Goal: Task Accomplishment & Management: Manage account settings

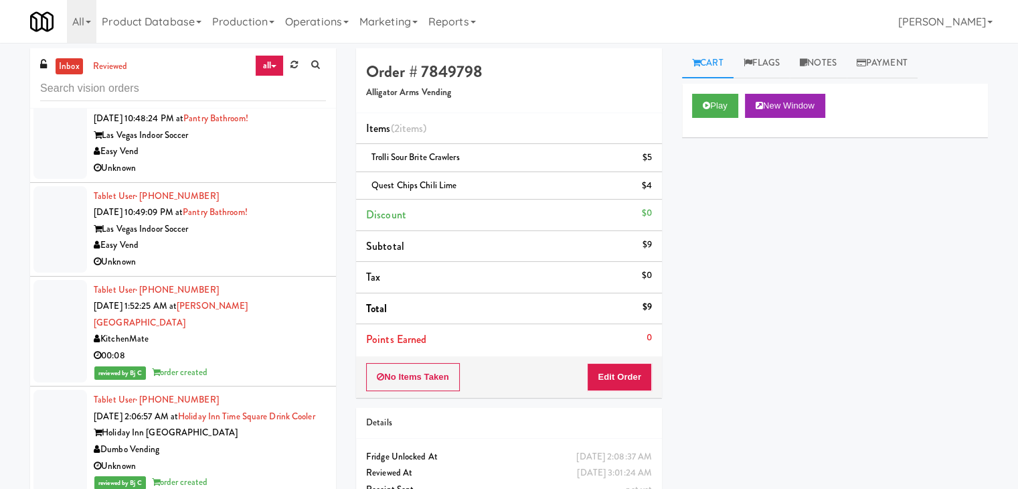
click at [282, 60] on link "all" at bounding box center [269, 65] width 28 height 21
click at [270, 62] on link "all" at bounding box center [269, 65] width 28 height 21
click at [295, 63] on icon at bounding box center [293, 64] width 7 height 9
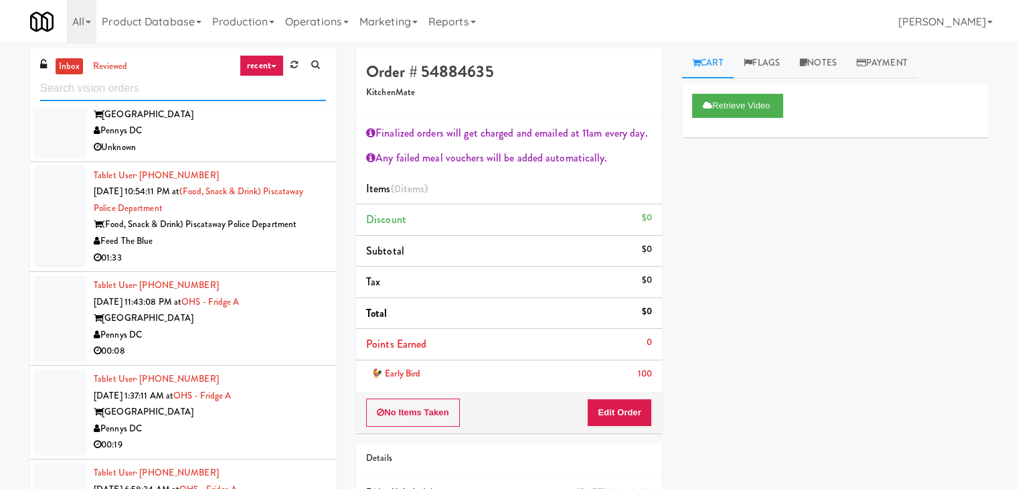
scroll to position [736, 0]
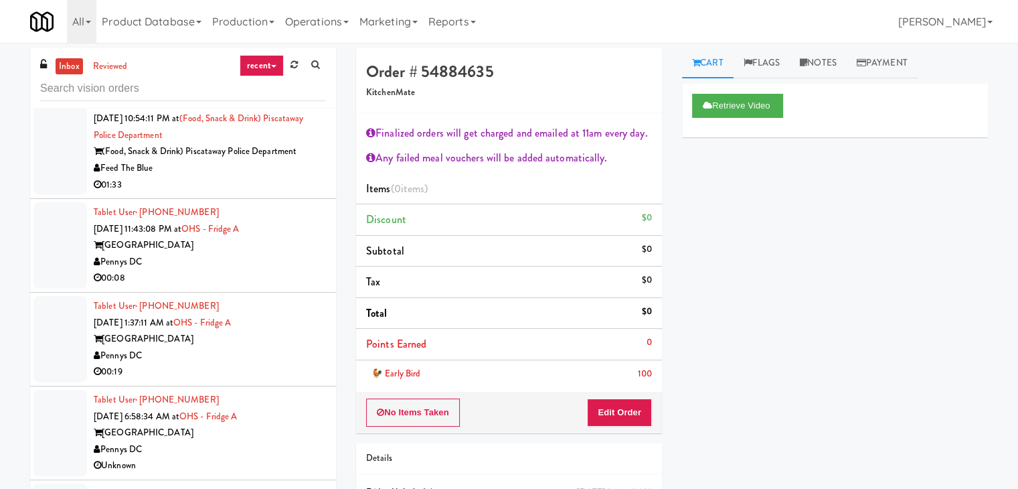
click at [249, 64] on link "recent" at bounding box center [262, 65] width 44 height 21
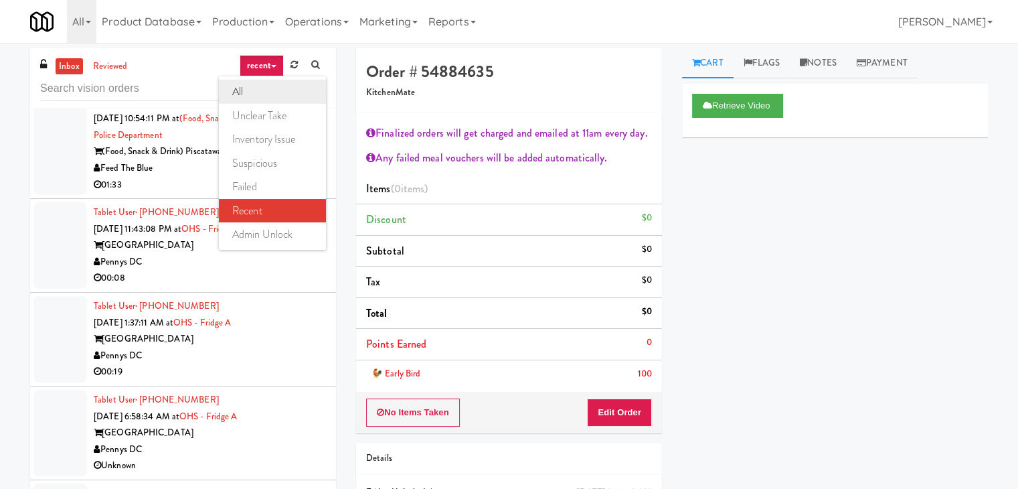
click at [269, 91] on link "all" at bounding box center [272, 92] width 107 height 24
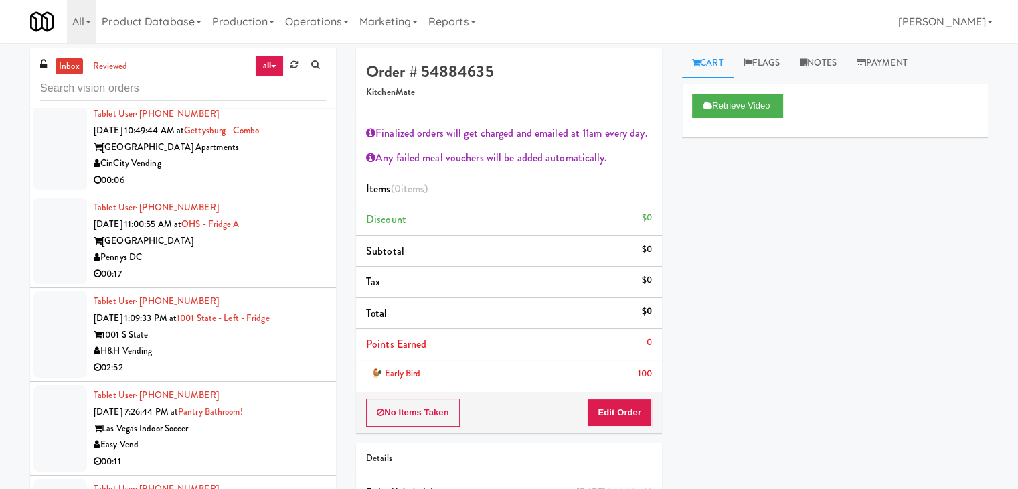
scroll to position [4037, 0]
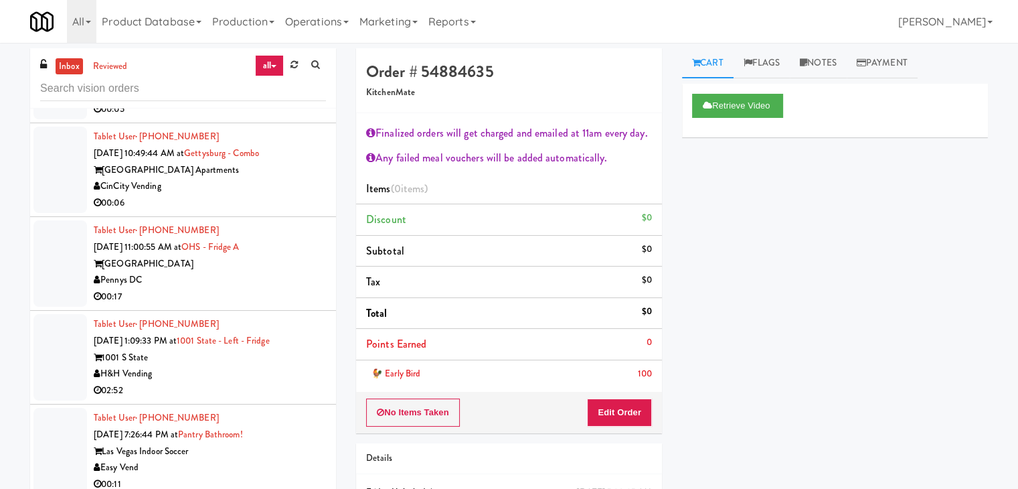
click at [228, 372] on div "H&H Vending" at bounding box center [210, 373] width 232 height 17
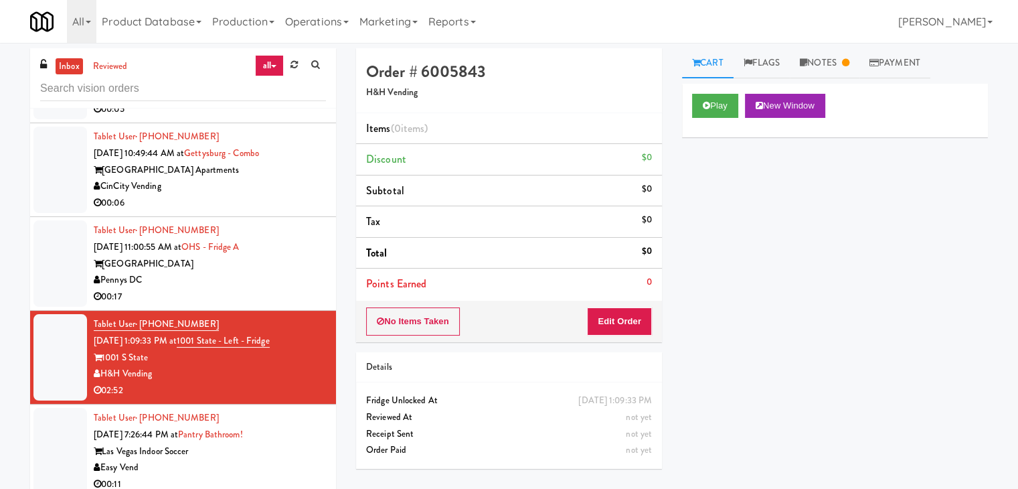
click at [856, 46] on div "inbox reviewed all all unclear take inventory issue suspicious failed recent ad…" at bounding box center [509, 281] width 1018 height 477
click at [825, 62] on link "Notes" at bounding box center [825, 63] width 70 height 30
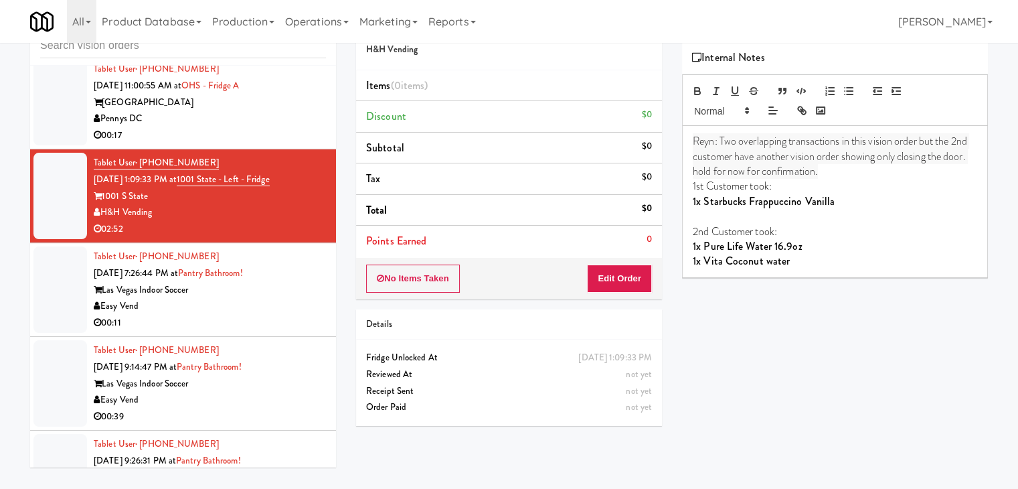
scroll to position [4171, 0]
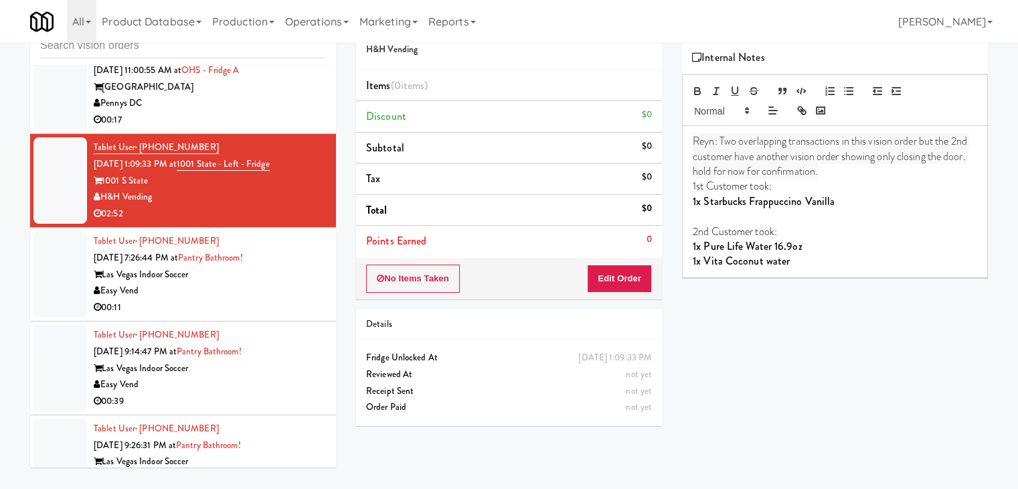
click at [292, 282] on div "Easy Vend" at bounding box center [210, 290] width 232 height 17
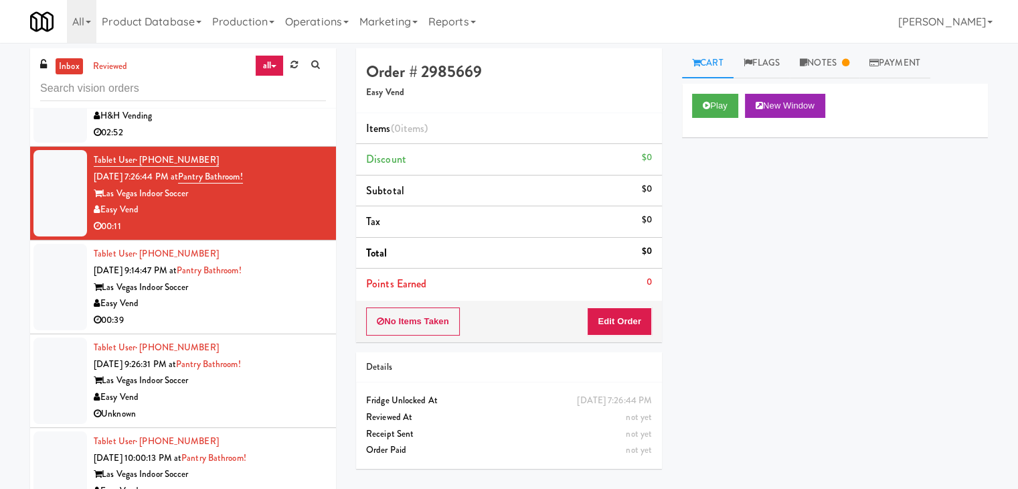
scroll to position [4372, 0]
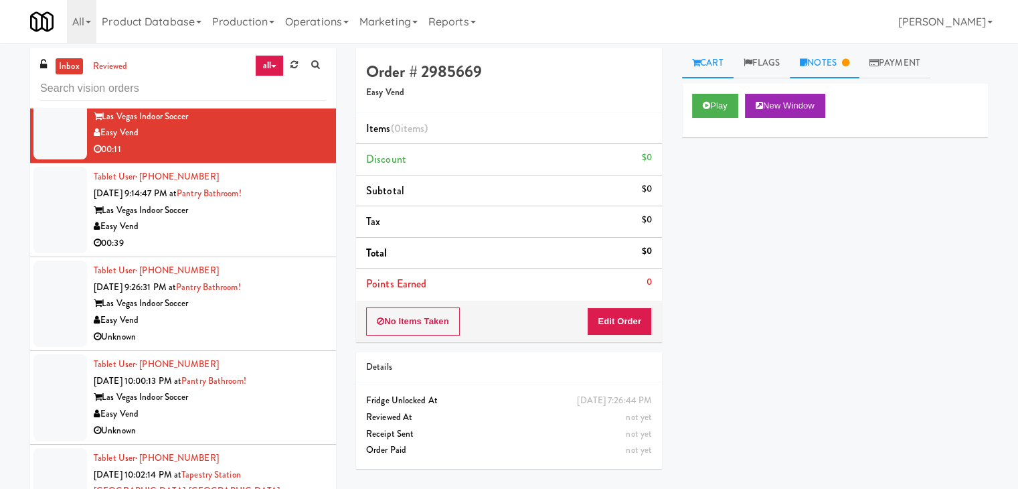
click at [820, 73] on link "Notes" at bounding box center [825, 63] width 70 height 30
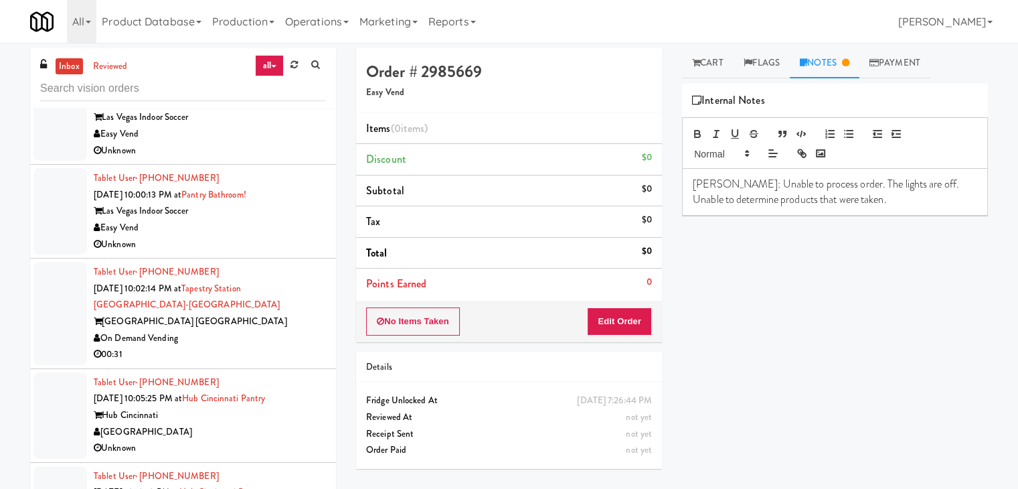
scroll to position [4573, 0]
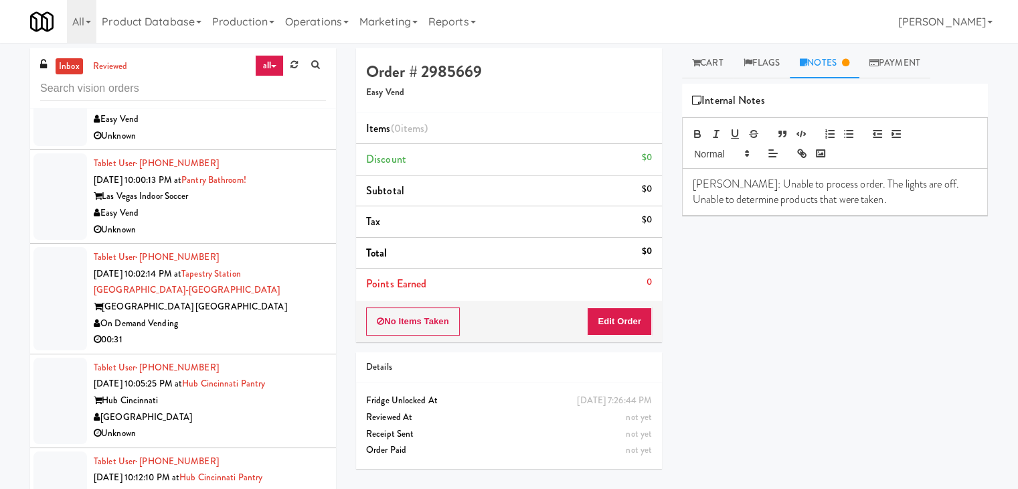
click at [246, 316] on div "On Demand Vending" at bounding box center [210, 323] width 232 height 17
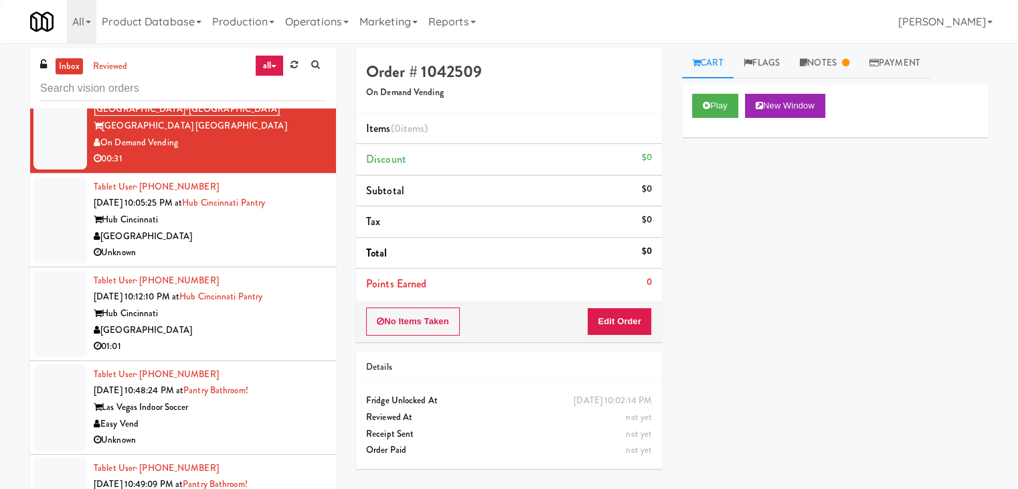
scroll to position [4774, 0]
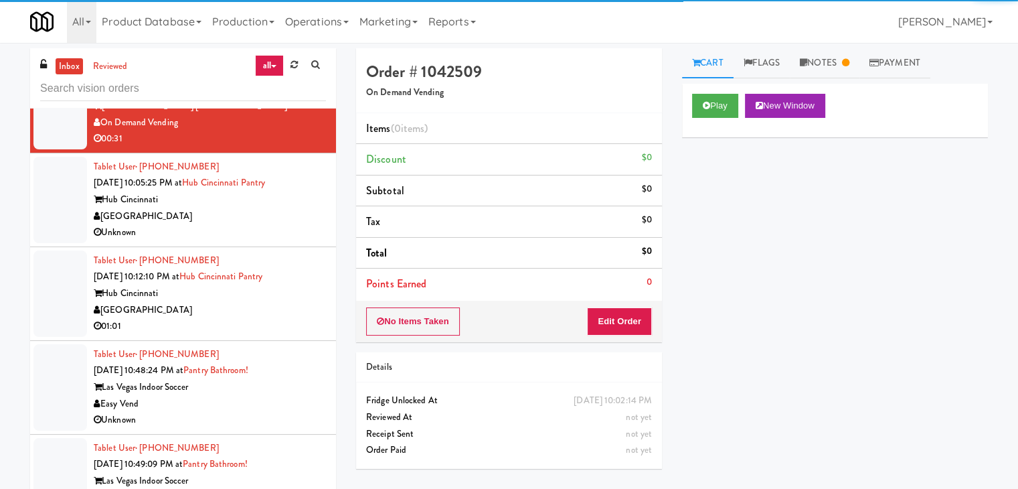
click at [278, 224] on div "Unknown" at bounding box center [210, 232] width 232 height 17
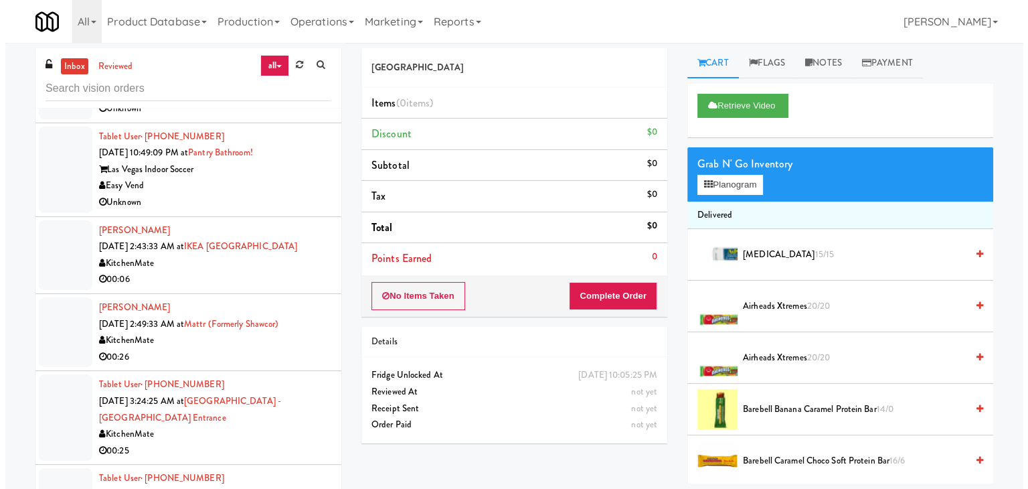
scroll to position [5108, 0]
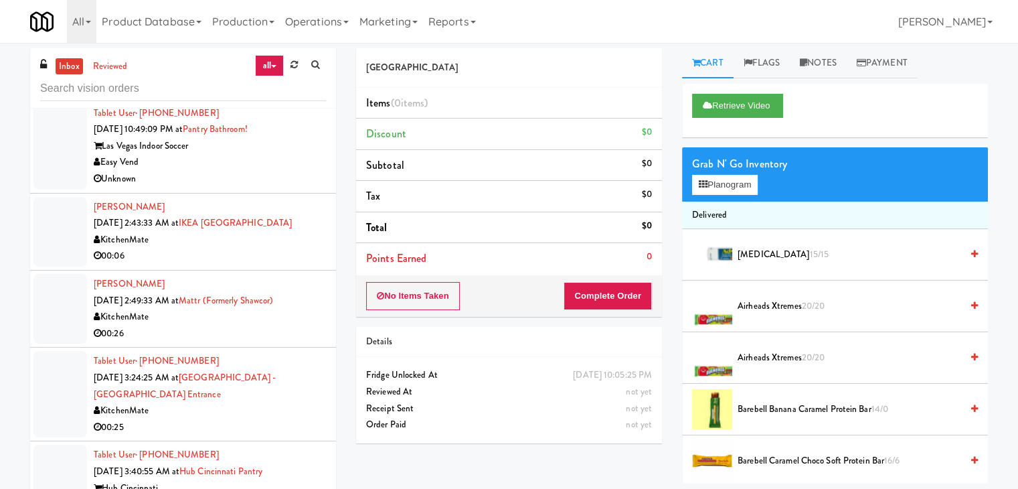
click at [253, 248] on div "00:06" at bounding box center [210, 256] width 232 height 17
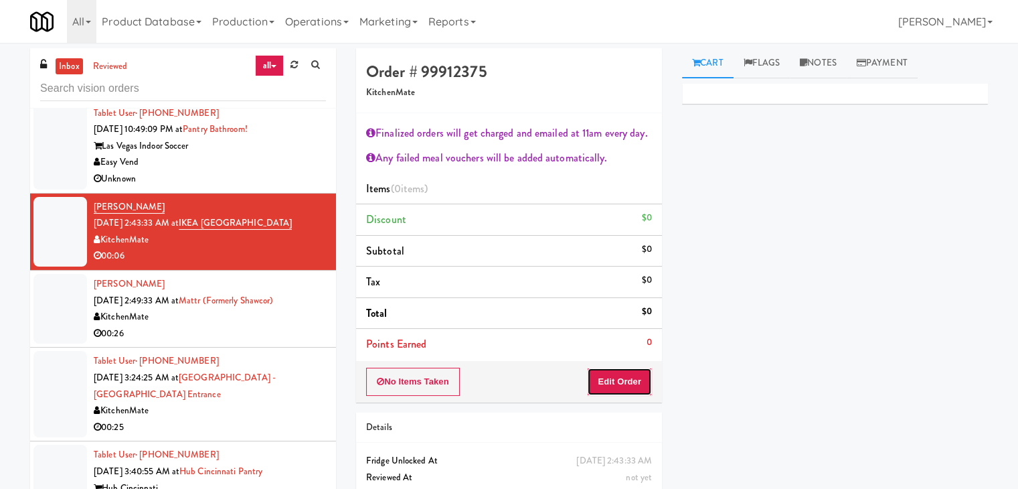
click at [624, 381] on button "Edit Order" at bounding box center [619, 381] width 65 height 28
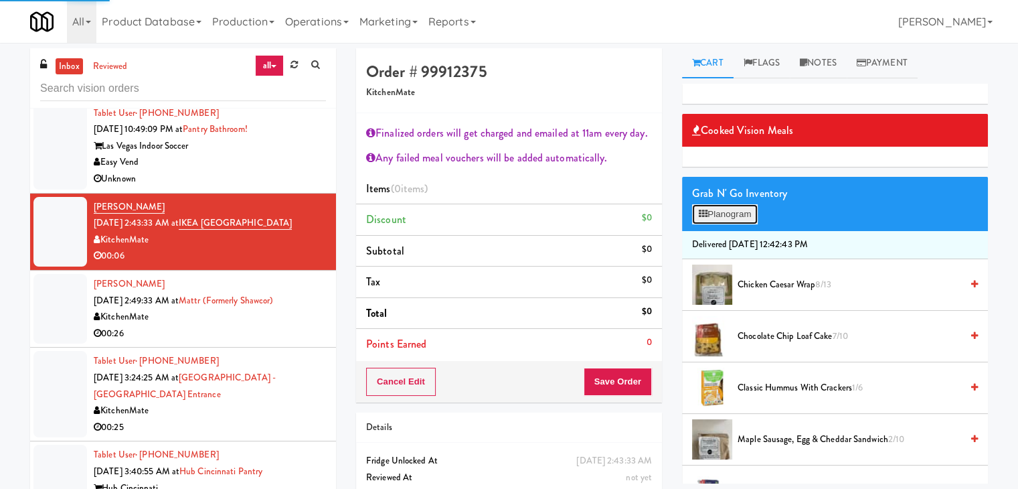
click at [727, 215] on button "Planogram" at bounding box center [725, 214] width 66 height 20
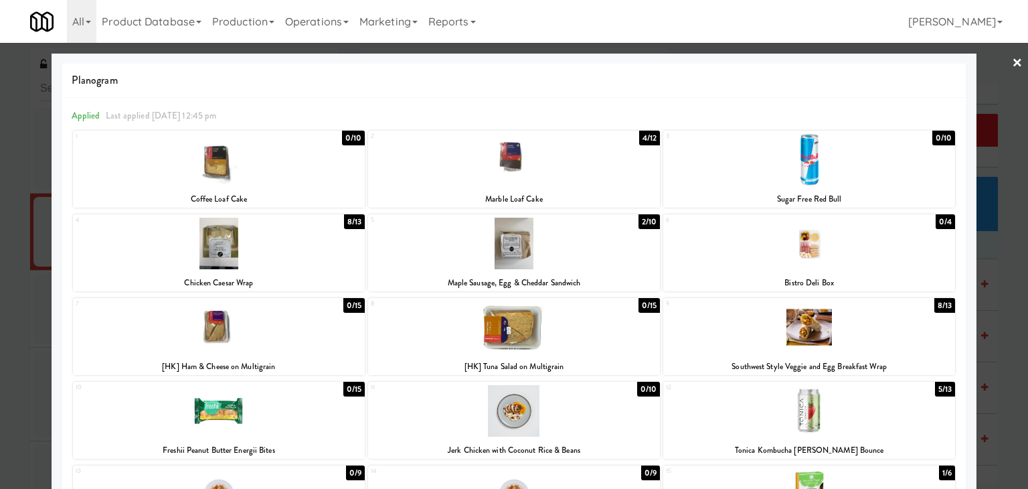
click at [775, 328] on div at bounding box center [809, 327] width 292 height 52
click at [996, 335] on div at bounding box center [514, 244] width 1028 height 489
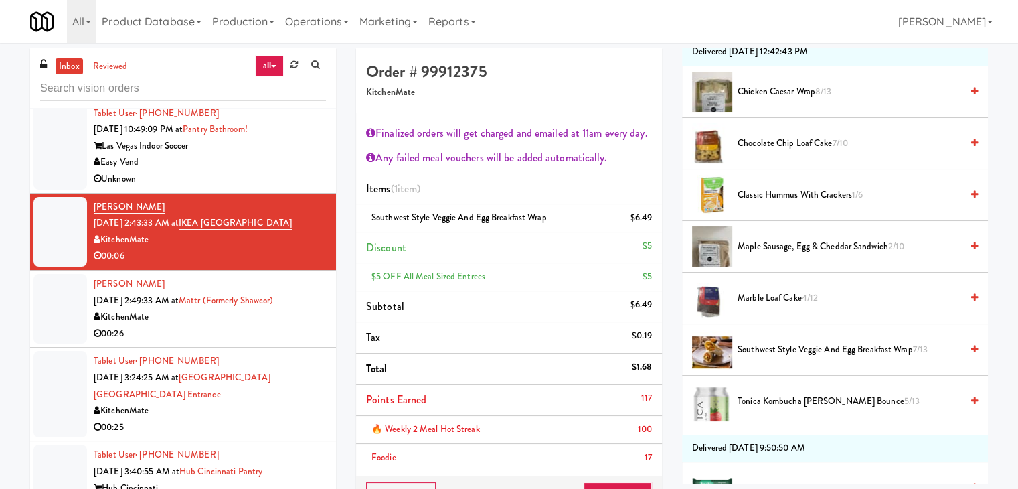
scroll to position [201, 0]
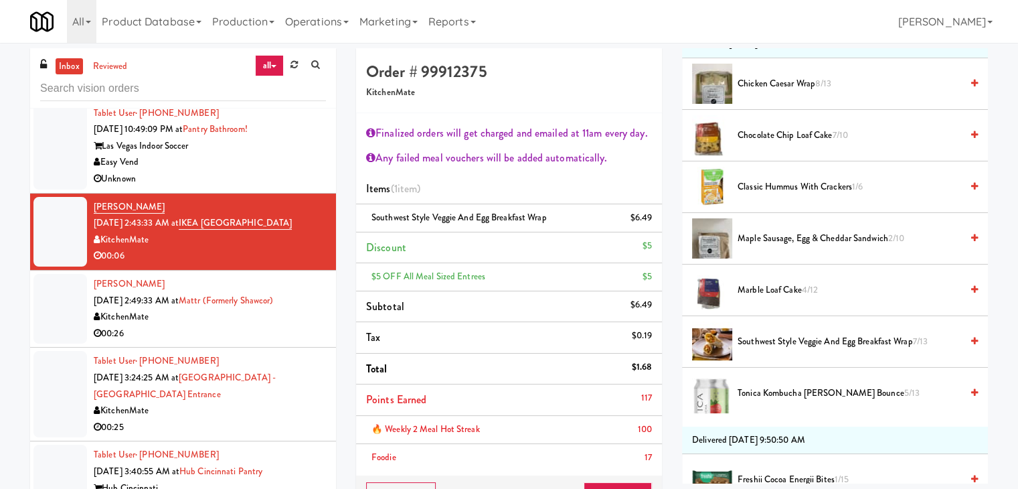
click at [807, 136] on span "Chocolate Chip Loaf Cake 7/10" at bounding box center [850, 135] width 224 height 17
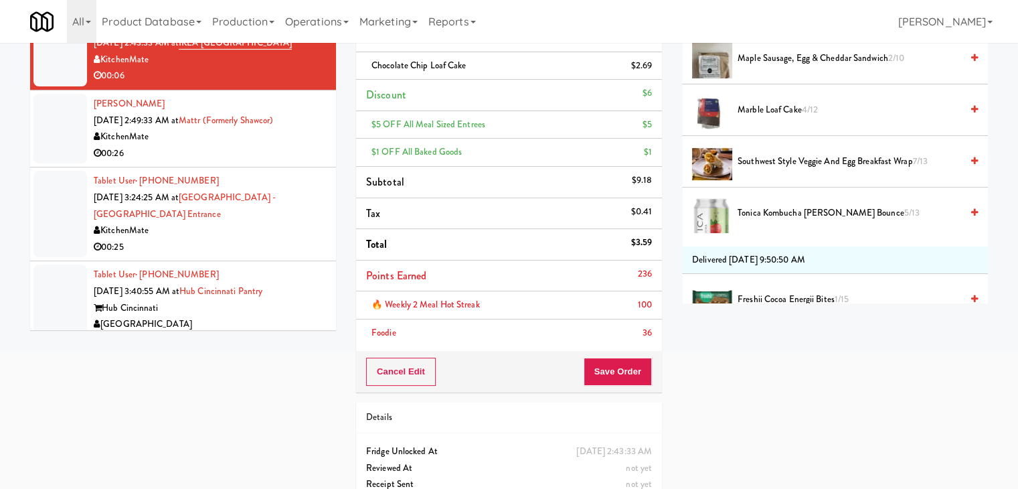
scroll to position [219, 0]
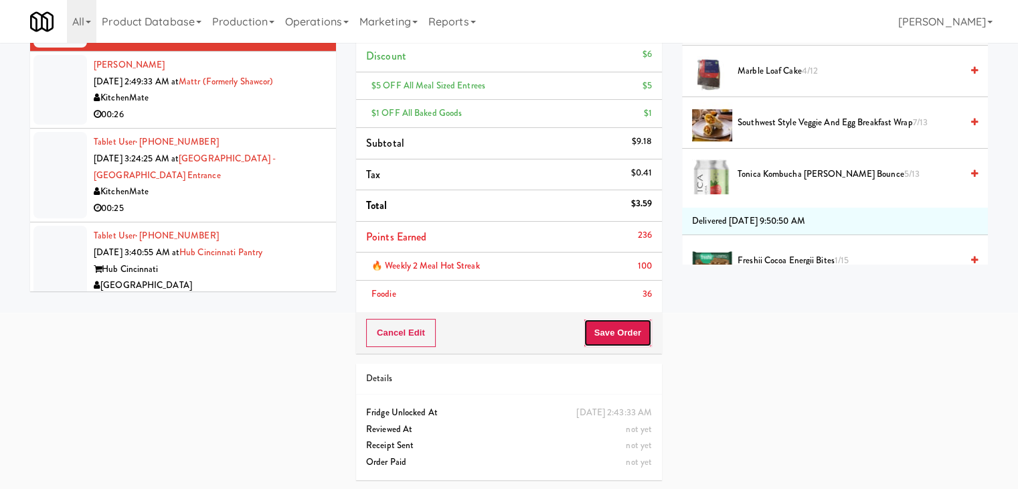
click at [624, 331] on button "Save Order" at bounding box center [618, 333] width 68 height 28
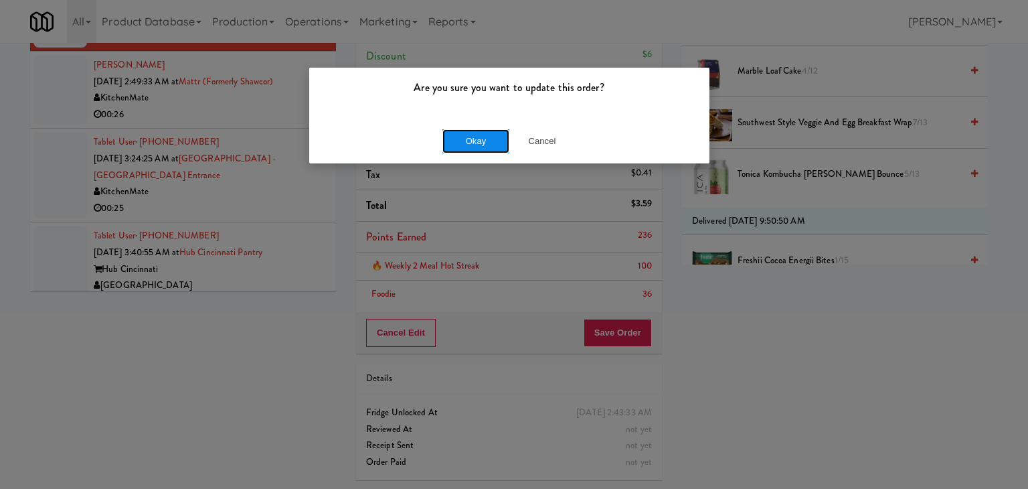
click at [463, 134] on button "Okay" at bounding box center [475, 141] width 67 height 24
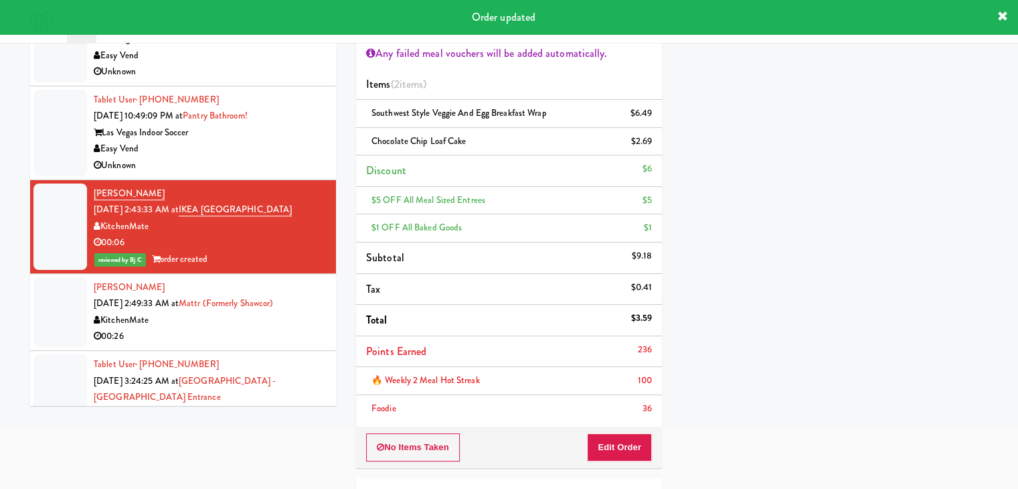
scroll to position [5041, 0]
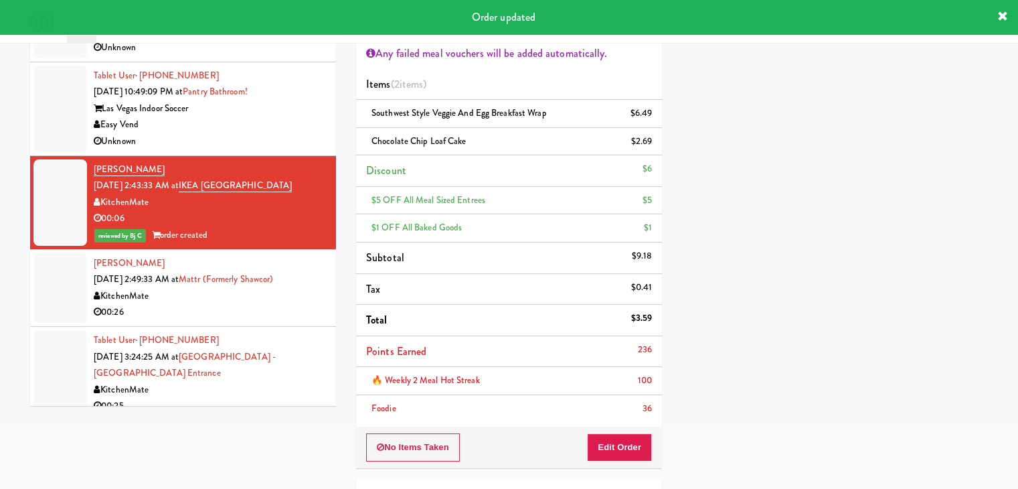
click at [256, 307] on div "00:26" at bounding box center [210, 312] width 232 height 17
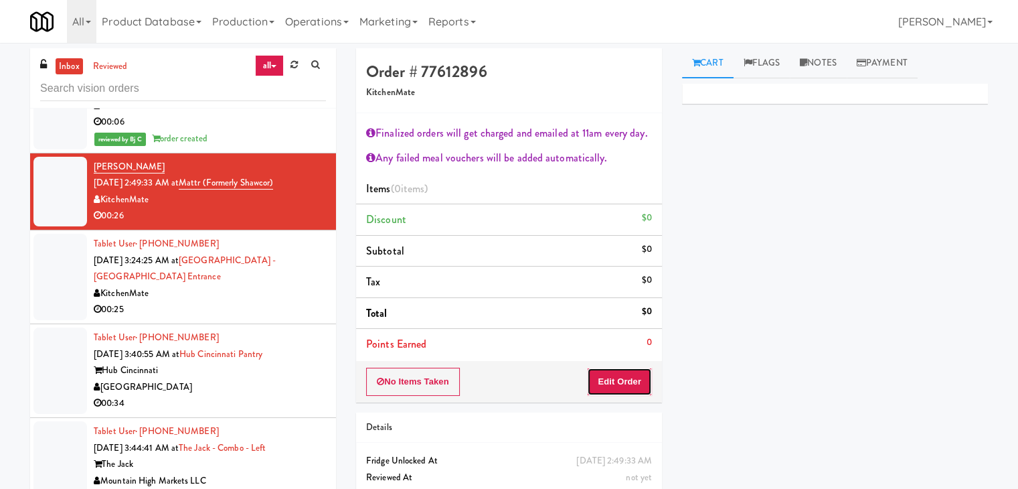
click at [631, 377] on button "Edit Order" at bounding box center [619, 381] width 65 height 28
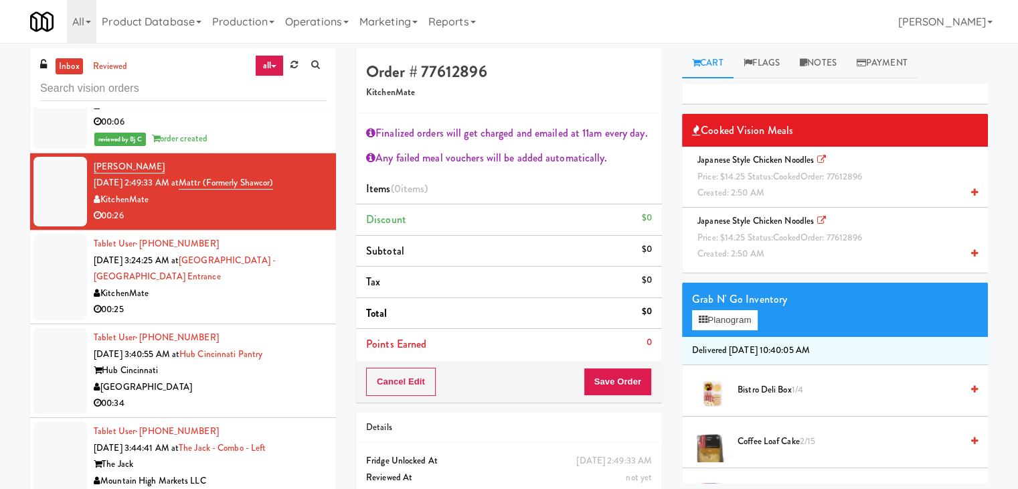
click at [807, 185] on div "Japanese Style Chicken Noodles Price: $14.25 Status: cooked Order: 77612896 Cre…" at bounding box center [835, 177] width 286 height 50
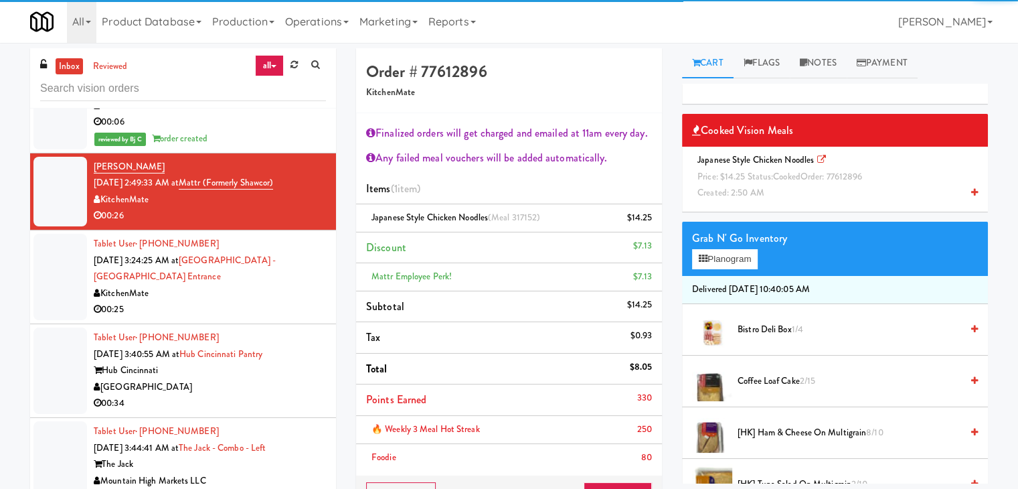
click at [798, 194] on div "Japanese Style Chicken Noodles Price: $14.25 Status: cooked Order: 77612896 Cre…" at bounding box center [835, 177] width 286 height 50
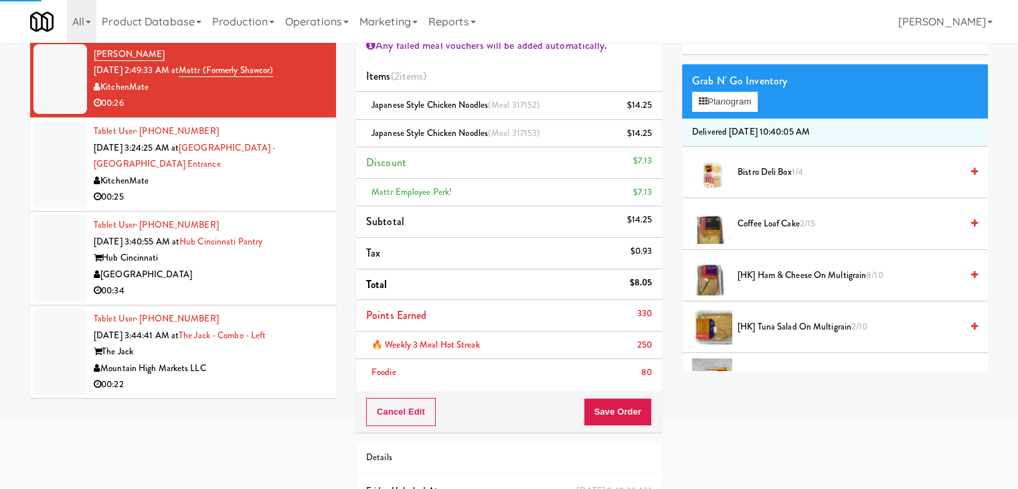
scroll to position [191, 0]
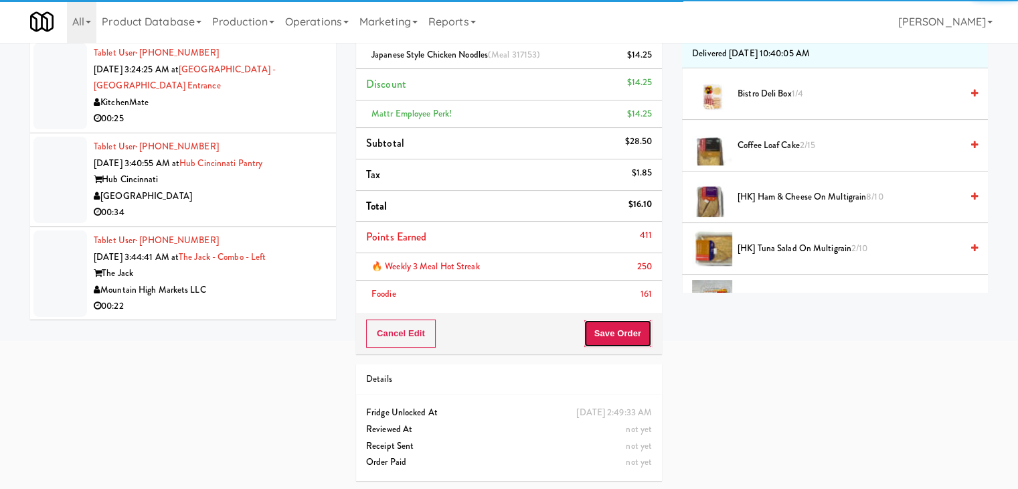
click at [626, 335] on button "Save Order" at bounding box center [618, 333] width 68 height 28
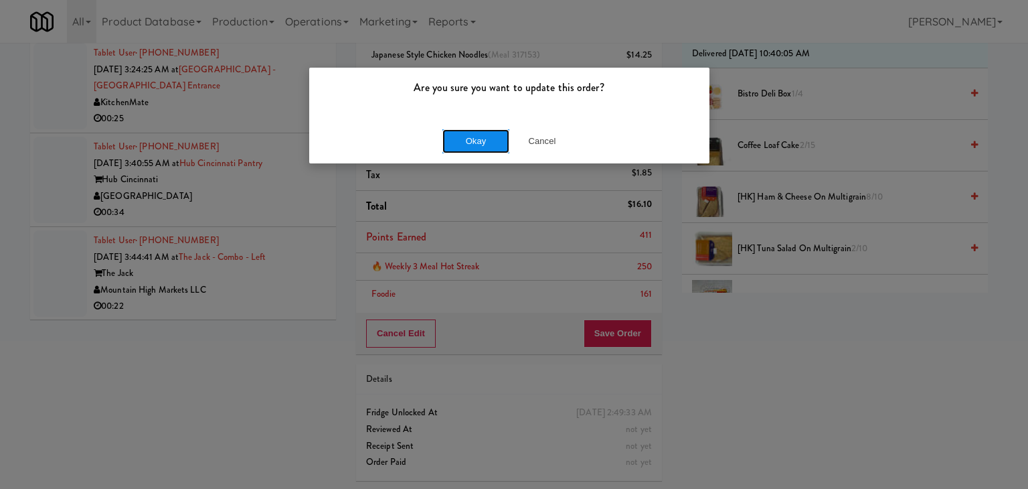
click at [478, 148] on button "Okay" at bounding box center [475, 141] width 67 height 24
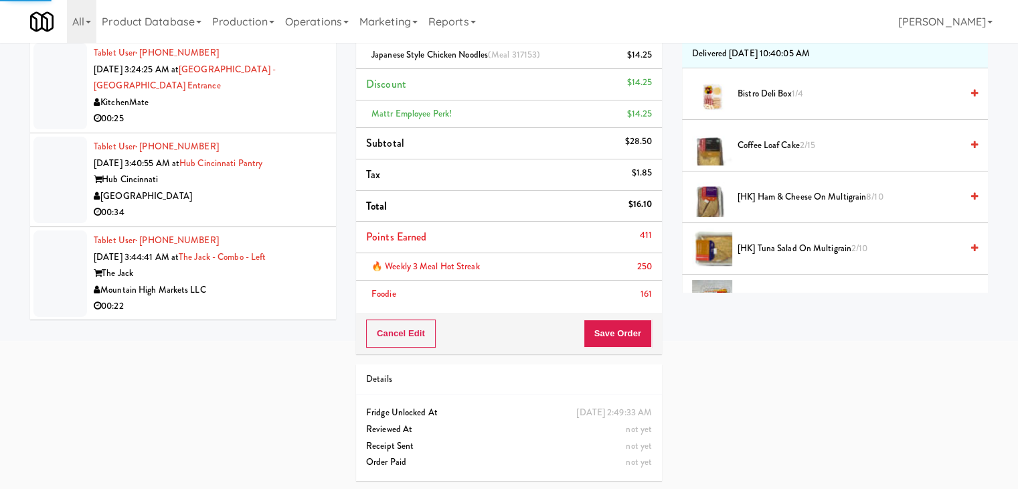
scroll to position [5108, 0]
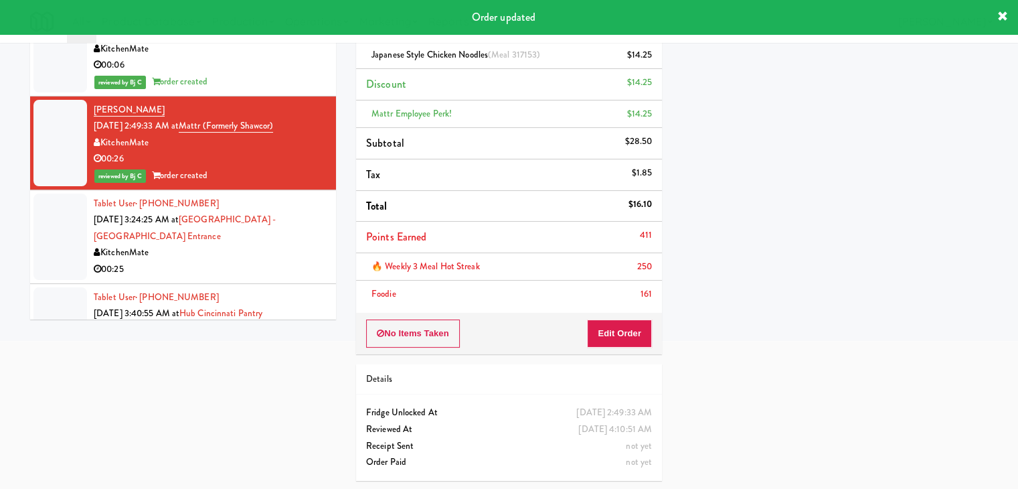
drag, startPoint x: 244, startPoint y: 255, endPoint x: 250, endPoint y: 266, distance: 12.3
click at [244, 254] on div "KitchenMate" at bounding box center [210, 252] width 232 height 17
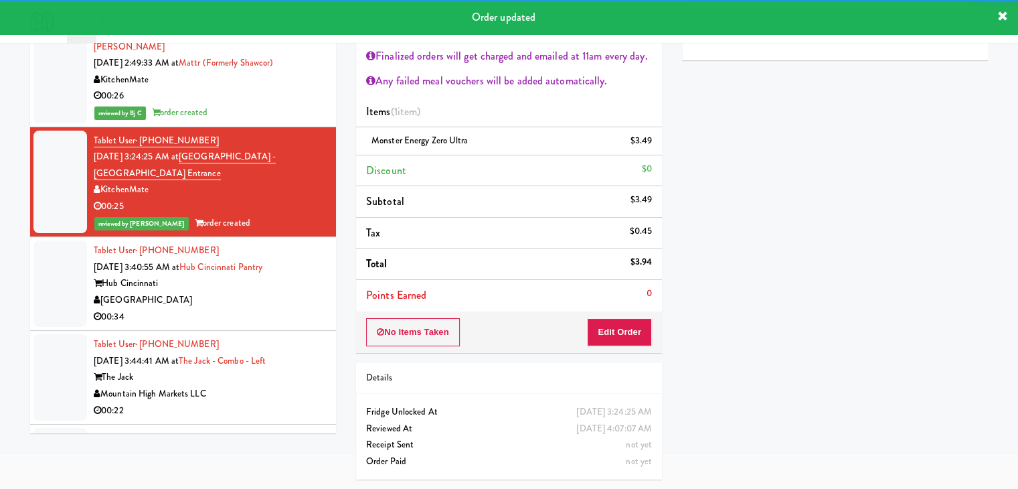
scroll to position [5309, 0]
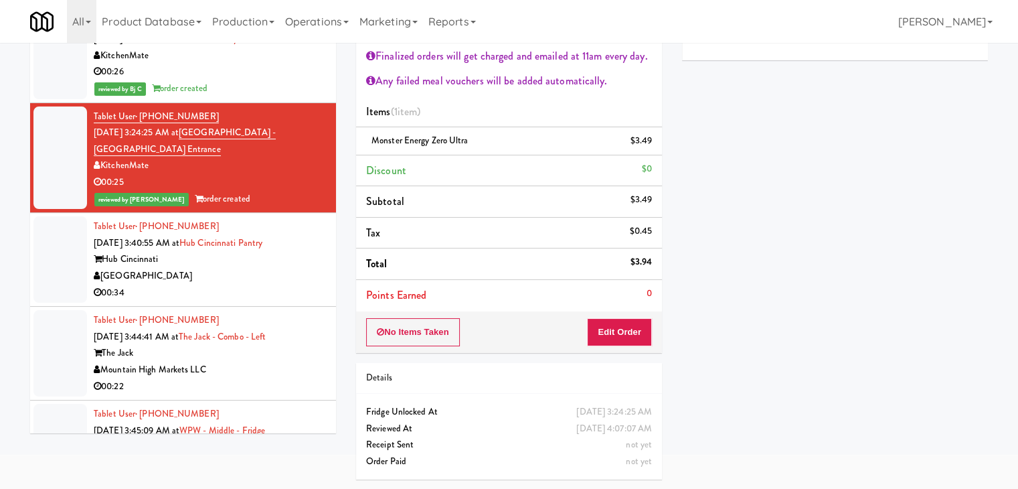
click at [275, 286] on div "00:34" at bounding box center [210, 292] width 232 height 17
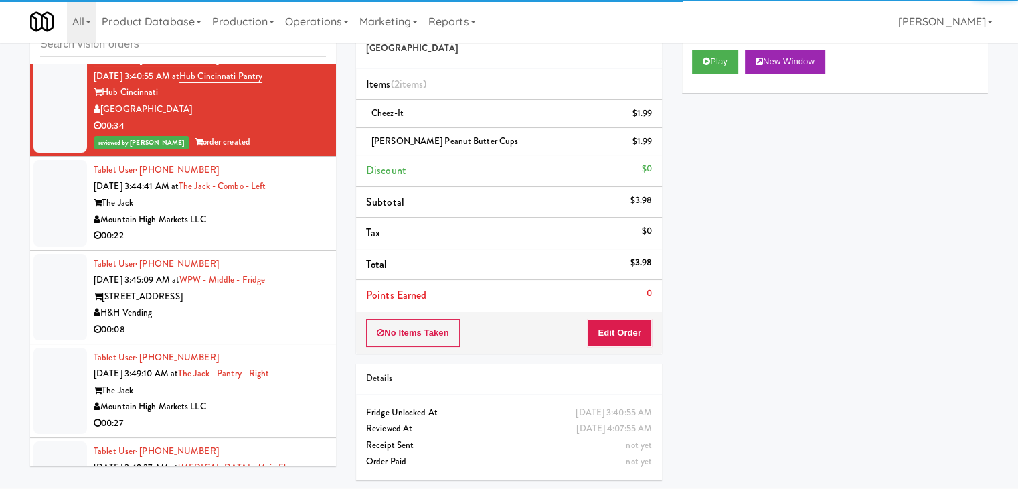
scroll to position [5510, 0]
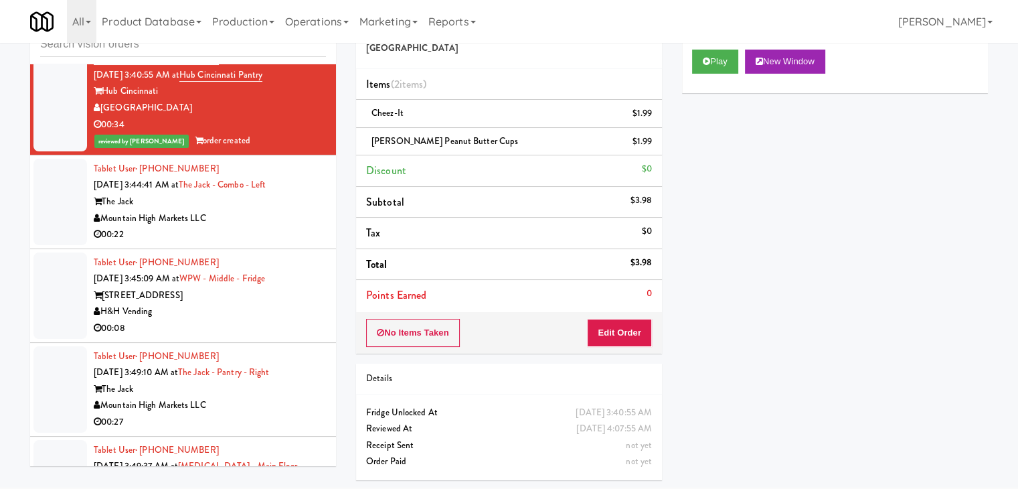
click at [299, 226] on div "00:22" at bounding box center [210, 234] width 232 height 17
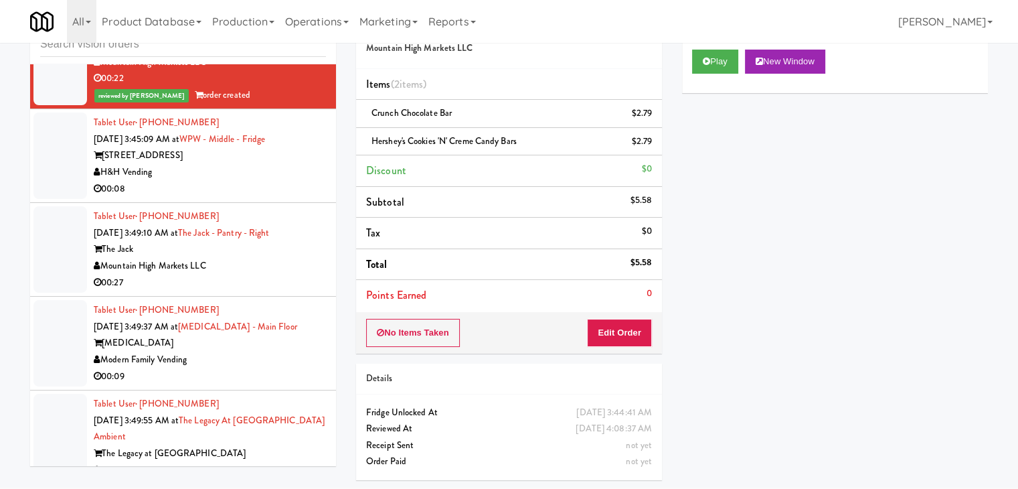
scroll to position [5644, 0]
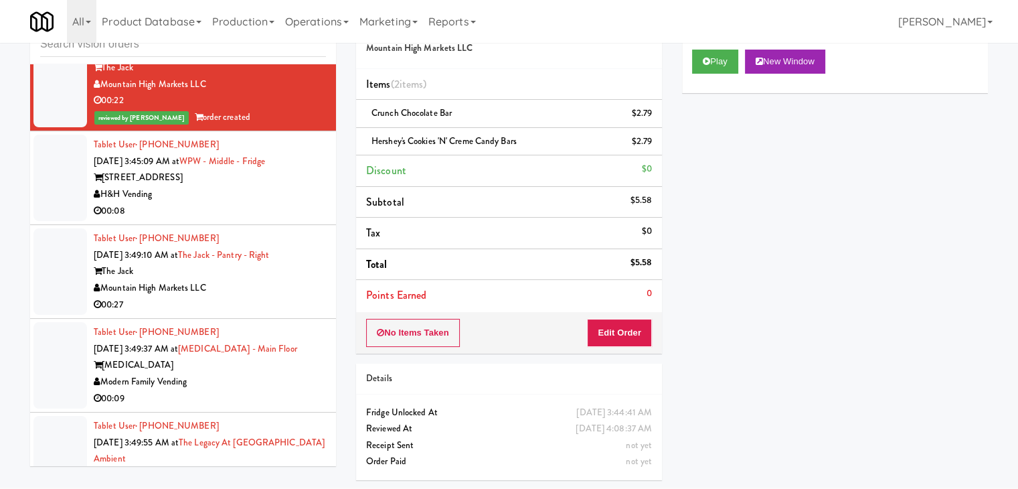
click at [228, 193] on div "H&H Vending" at bounding box center [210, 194] width 232 height 17
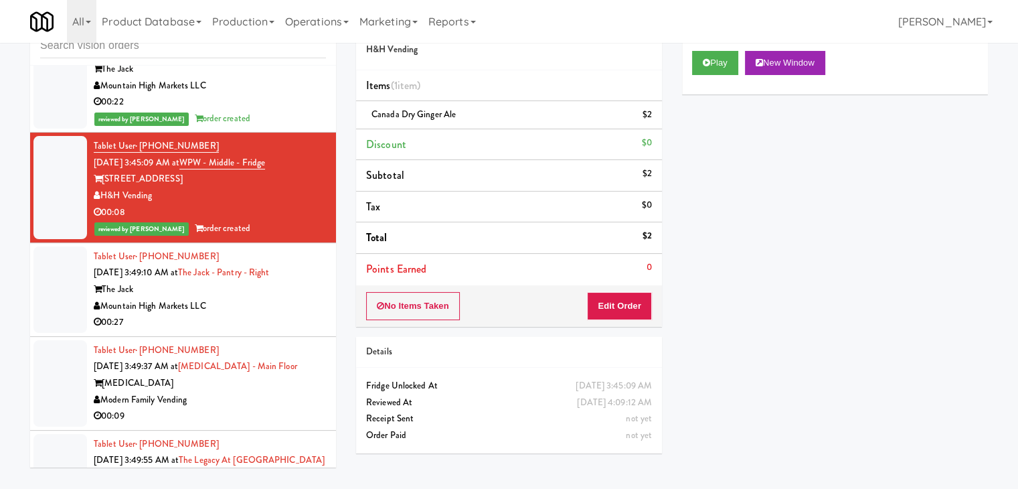
click at [258, 303] on div "Mountain High Markets LLC" at bounding box center [210, 306] width 232 height 17
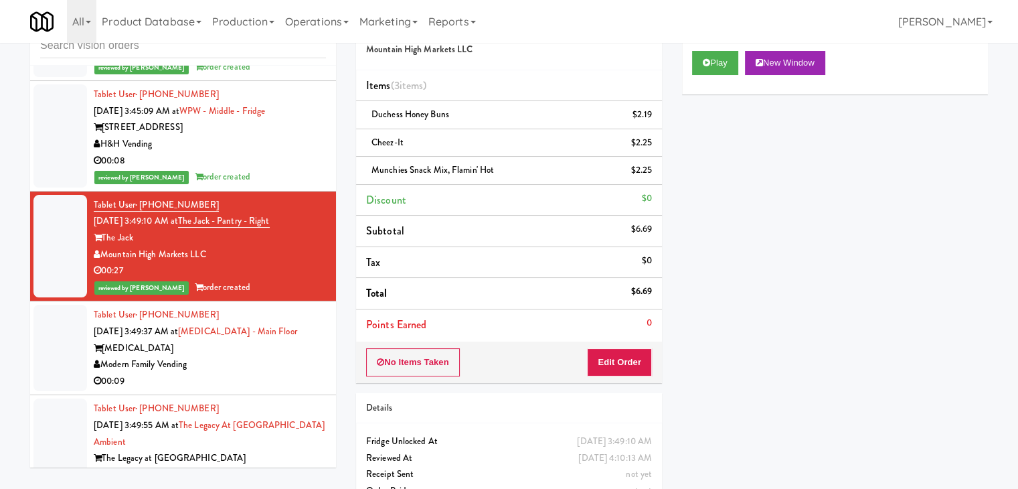
scroll to position [5711, 0]
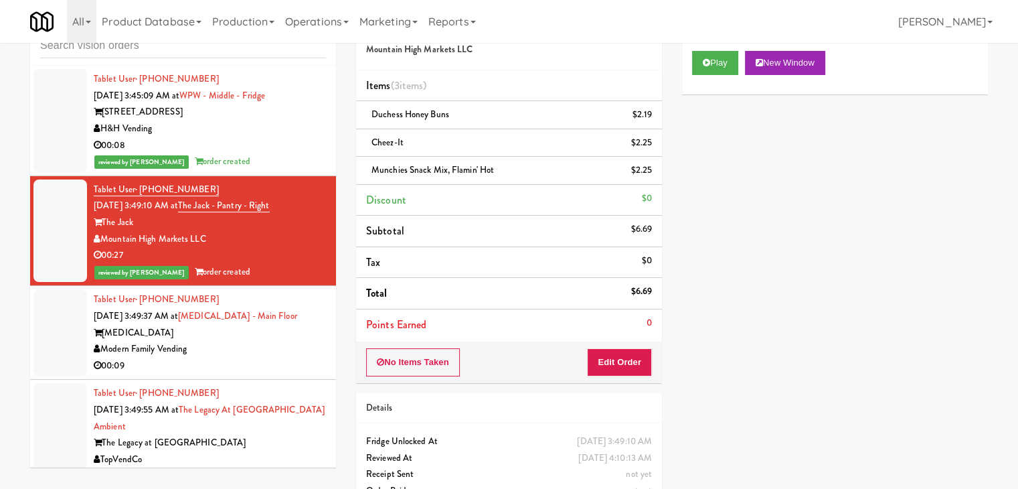
click at [278, 341] on div "Modern Family Vending" at bounding box center [210, 349] width 232 height 17
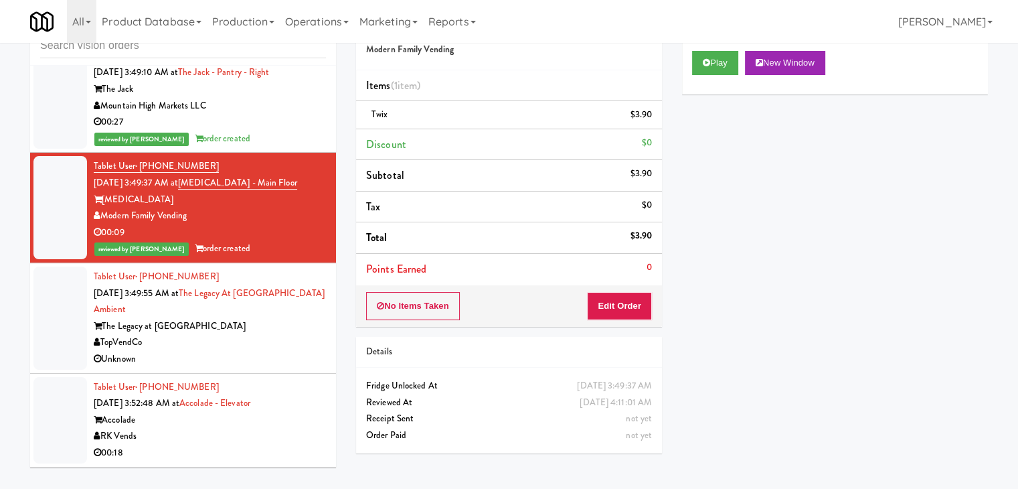
scroll to position [5845, 0]
click at [268, 325] on div "The Legacy at [GEOGRAPHIC_DATA]" at bounding box center [210, 325] width 232 height 17
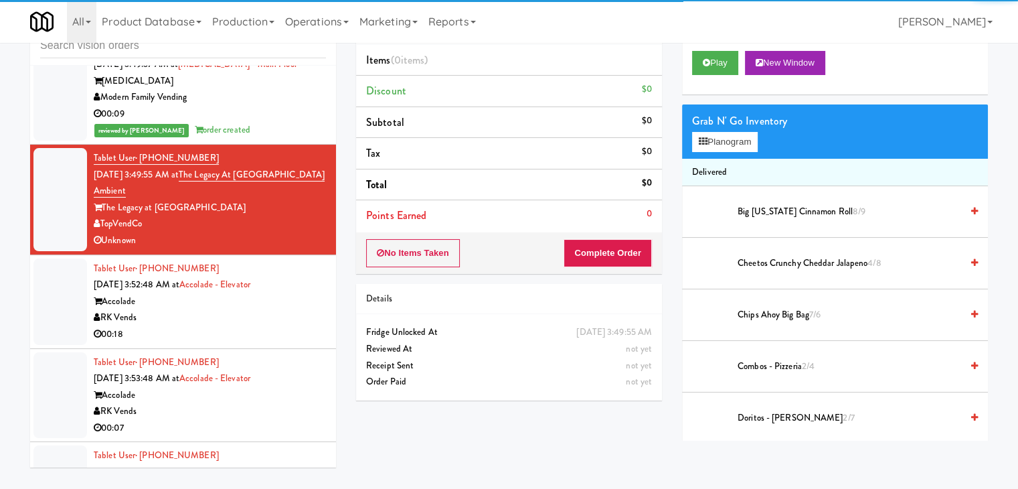
scroll to position [5978, 0]
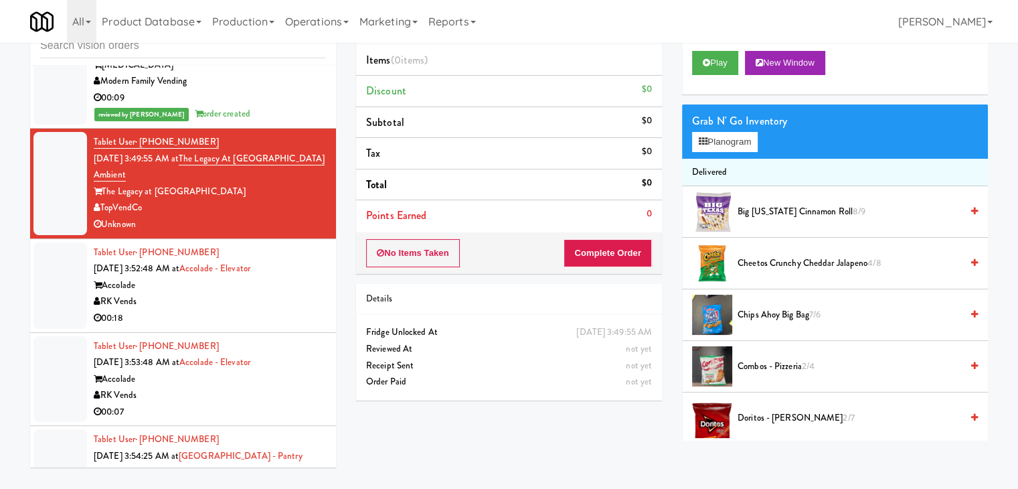
click at [253, 301] on div "RK Vends" at bounding box center [210, 301] width 232 height 17
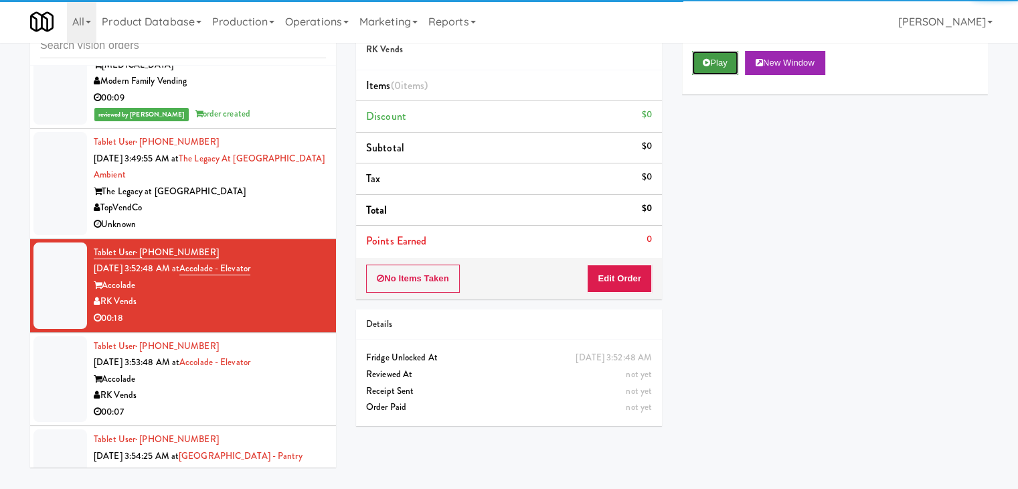
click at [705, 65] on icon at bounding box center [706, 62] width 7 height 9
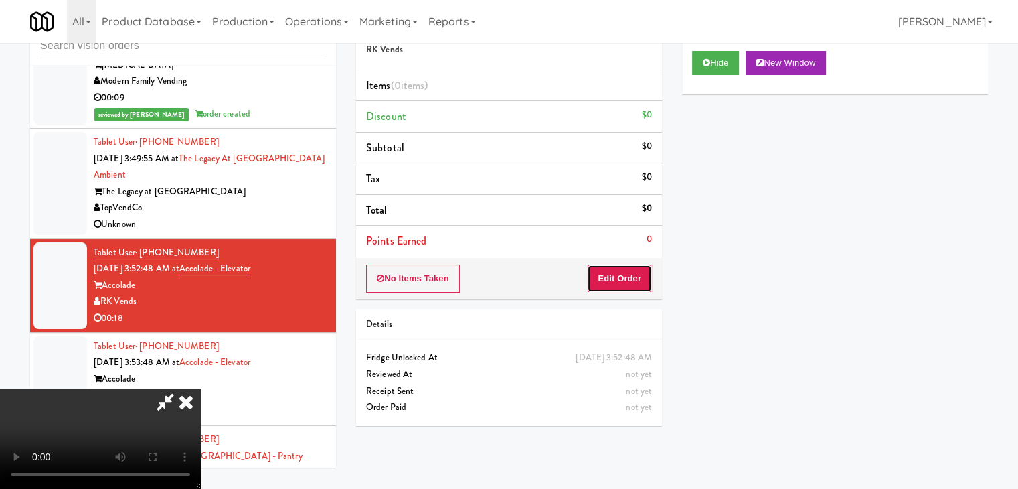
click at [635, 266] on button "Edit Order" at bounding box center [619, 278] width 65 height 28
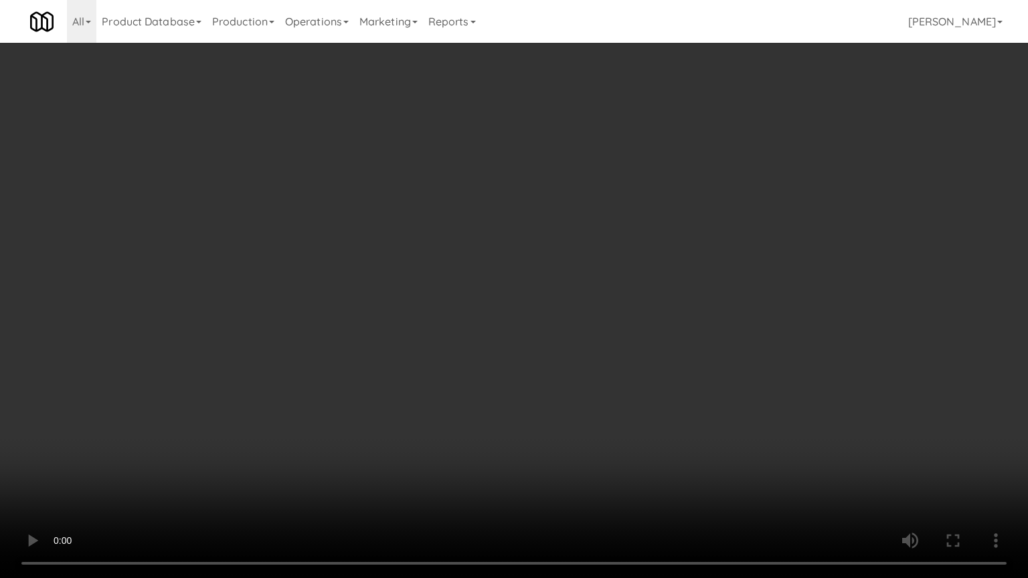
click at [597, 320] on video at bounding box center [514, 289] width 1028 height 578
click at [603, 319] on video at bounding box center [514, 289] width 1028 height 578
click at [705, 326] on video at bounding box center [514, 289] width 1028 height 578
click at [673, 311] on video at bounding box center [514, 289] width 1028 height 578
click at [672, 309] on video at bounding box center [514, 289] width 1028 height 578
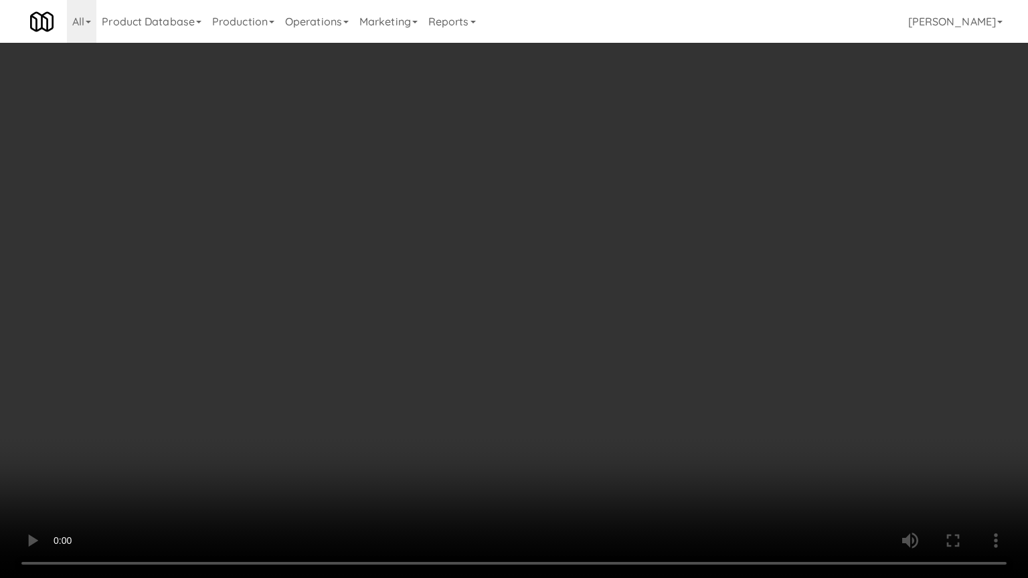
click at [671, 311] on video at bounding box center [514, 289] width 1028 height 578
click at [652, 311] on video at bounding box center [514, 289] width 1028 height 578
click at [652, 303] on video at bounding box center [514, 289] width 1028 height 578
click at [656, 299] on video at bounding box center [514, 289] width 1028 height 578
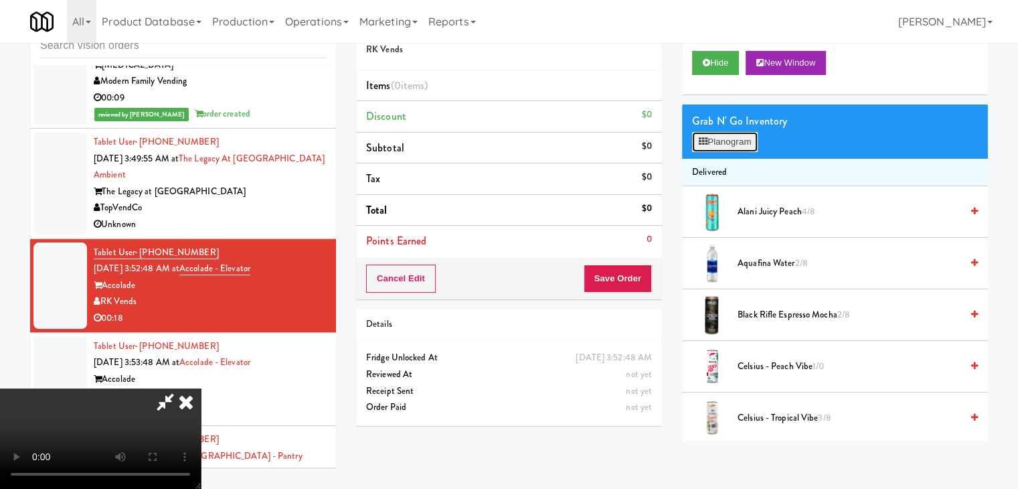
click at [742, 142] on button "Planogram" at bounding box center [725, 142] width 66 height 20
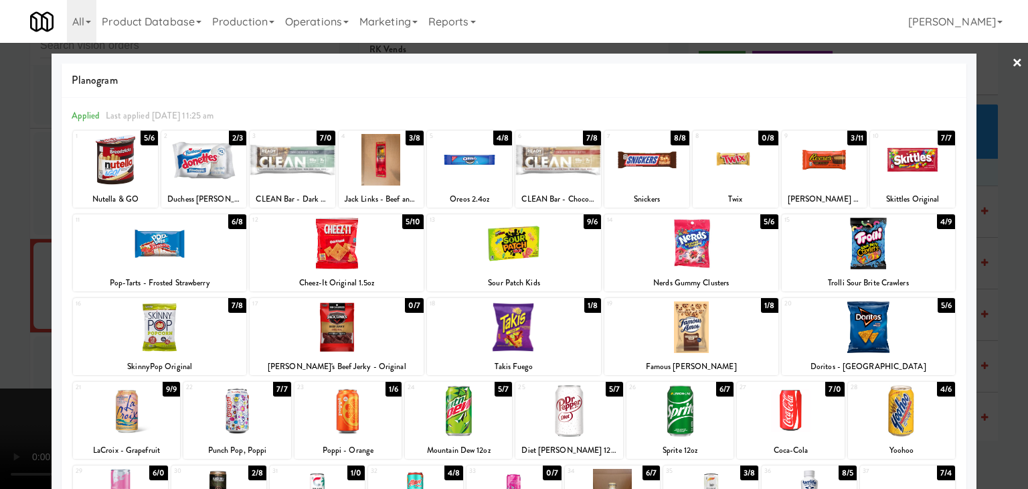
click at [220, 159] on div at bounding box center [203, 160] width 85 height 52
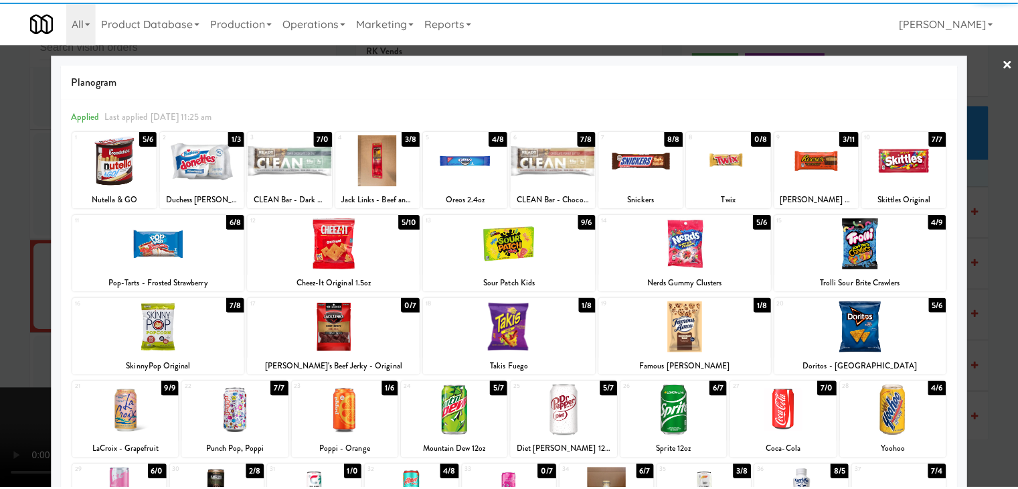
scroll to position [134, 0]
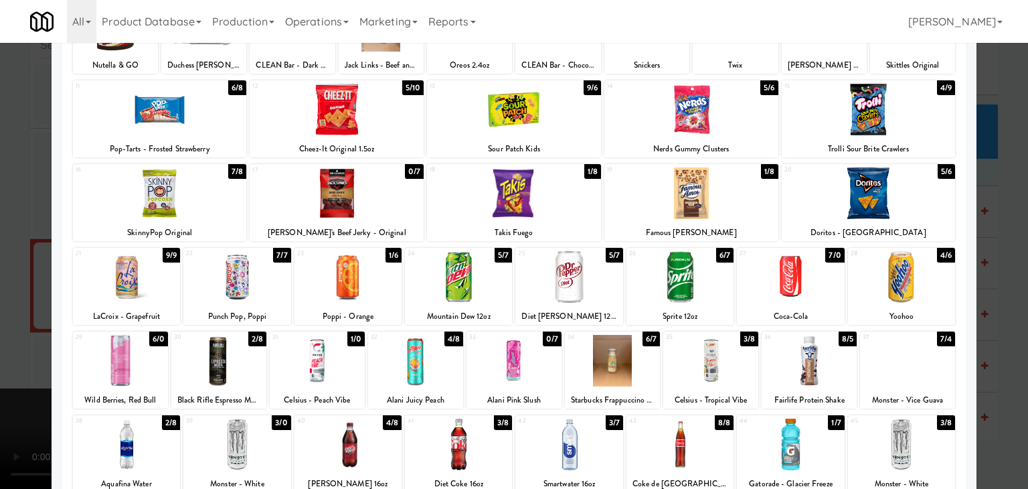
click at [875, 197] on div at bounding box center [869, 193] width 174 height 52
click at [1006, 276] on div at bounding box center [514, 244] width 1028 height 489
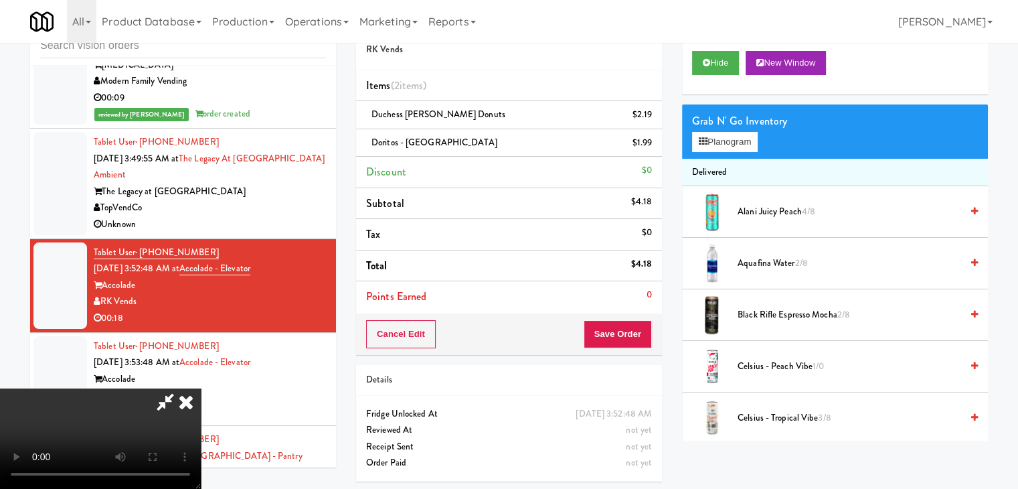
click at [201, 388] on video at bounding box center [100, 438] width 201 height 100
click at [624, 329] on button "Save Order" at bounding box center [618, 334] width 68 height 28
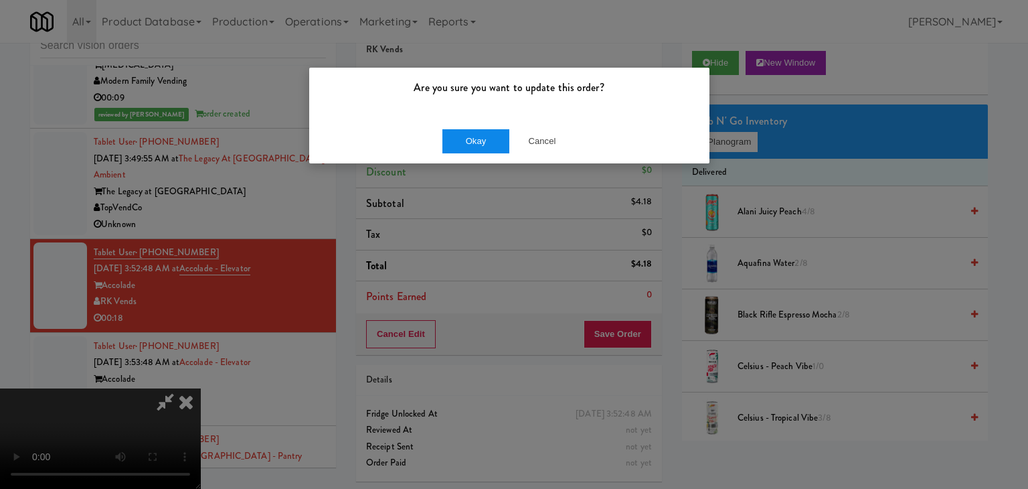
drag, startPoint x: 474, startPoint y: 160, endPoint x: 479, endPoint y: 143, distance: 18.2
click at [475, 151] on div "Okay Cancel" at bounding box center [509, 140] width 400 height 45
click at [479, 143] on button "Okay" at bounding box center [475, 141] width 67 height 24
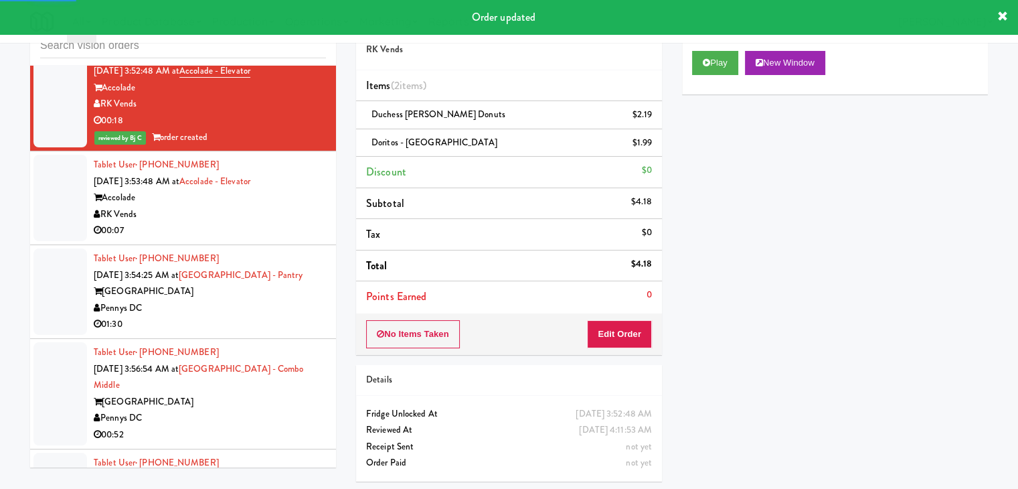
scroll to position [6179, 0]
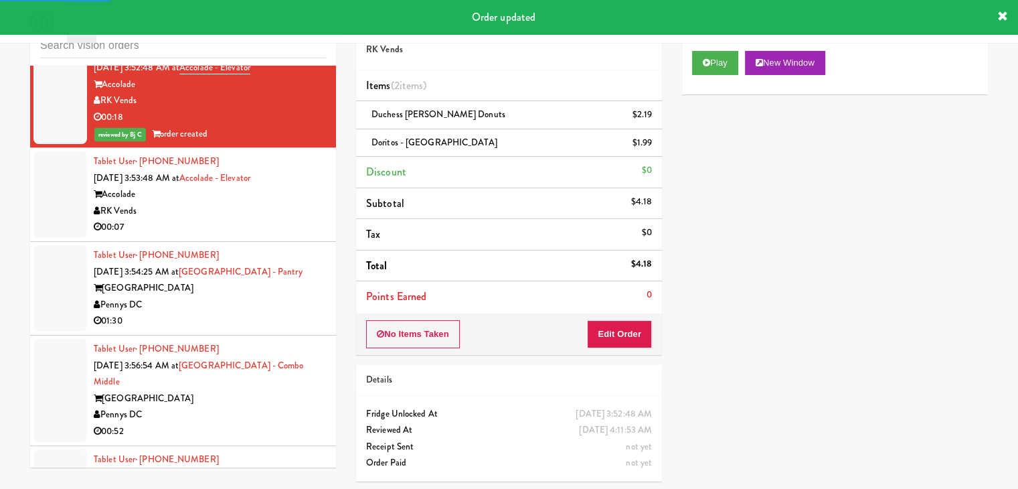
click at [297, 205] on div "RK Vends" at bounding box center [210, 211] width 232 height 17
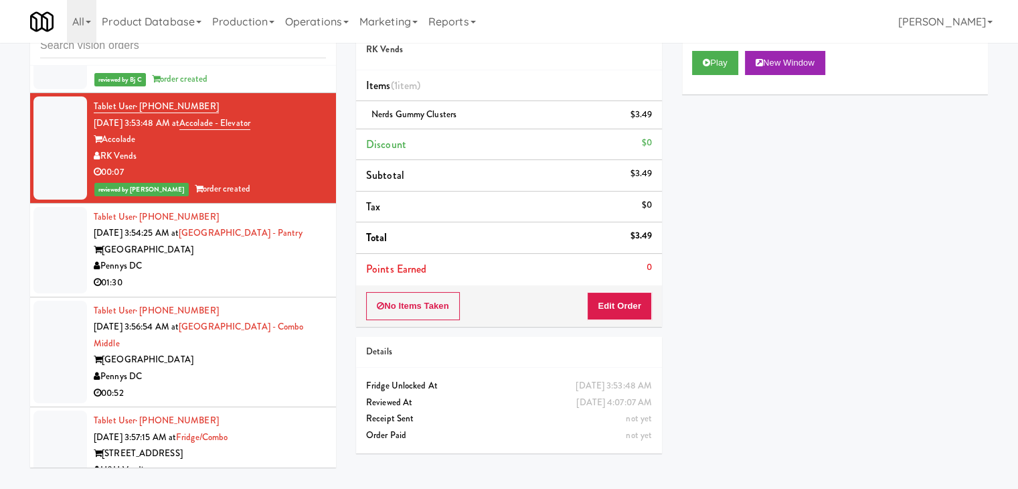
scroll to position [6313, 0]
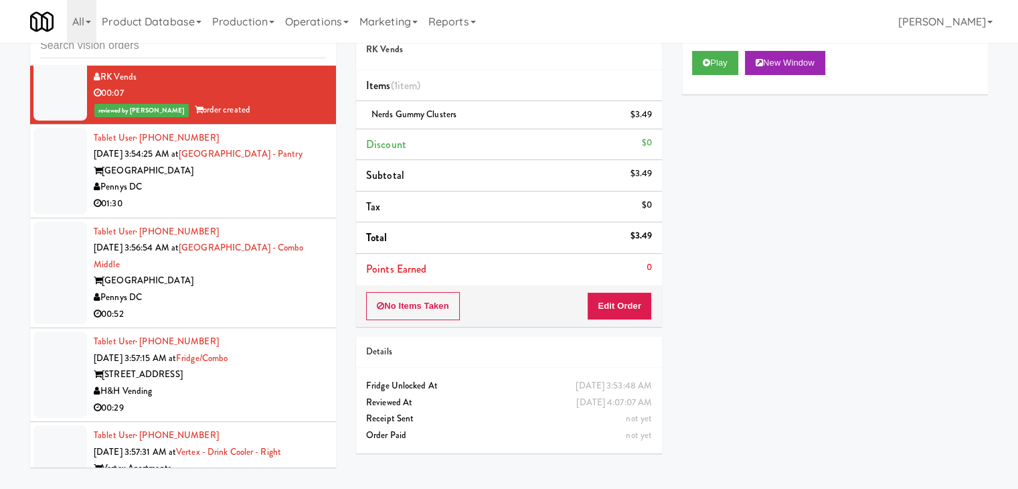
click at [262, 201] on div "01:30" at bounding box center [210, 203] width 232 height 17
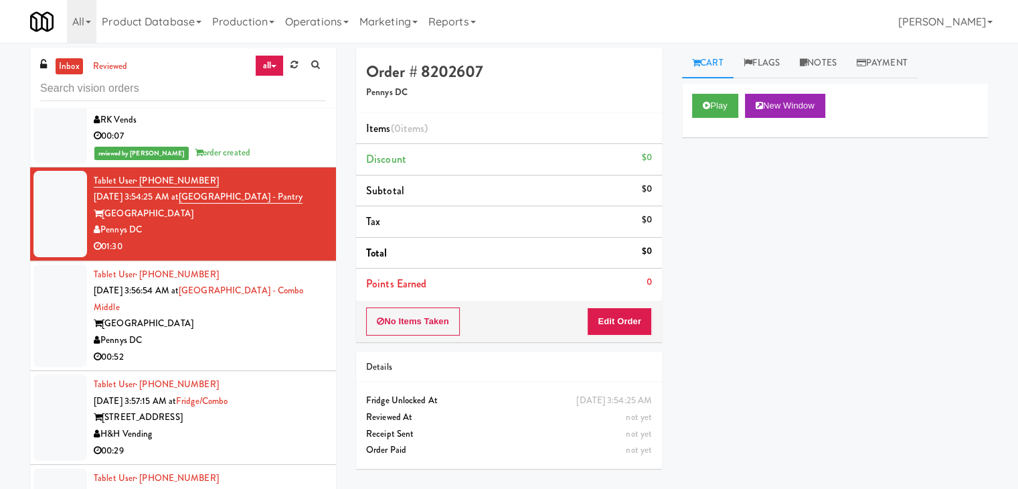
click at [244, 341] on div "Pennys DC" at bounding box center [210, 340] width 232 height 17
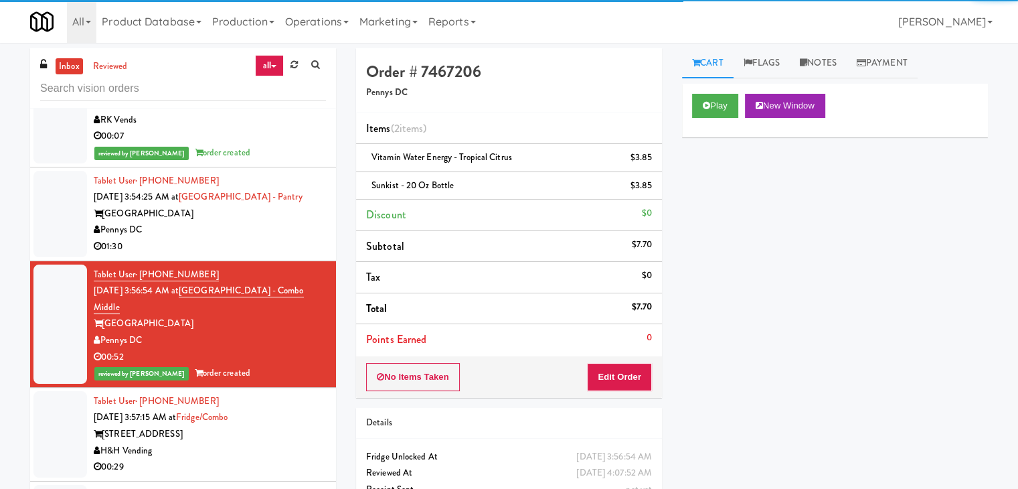
click at [264, 228] on div "Pennys DC" at bounding box center [210, 230] width 232 height 17
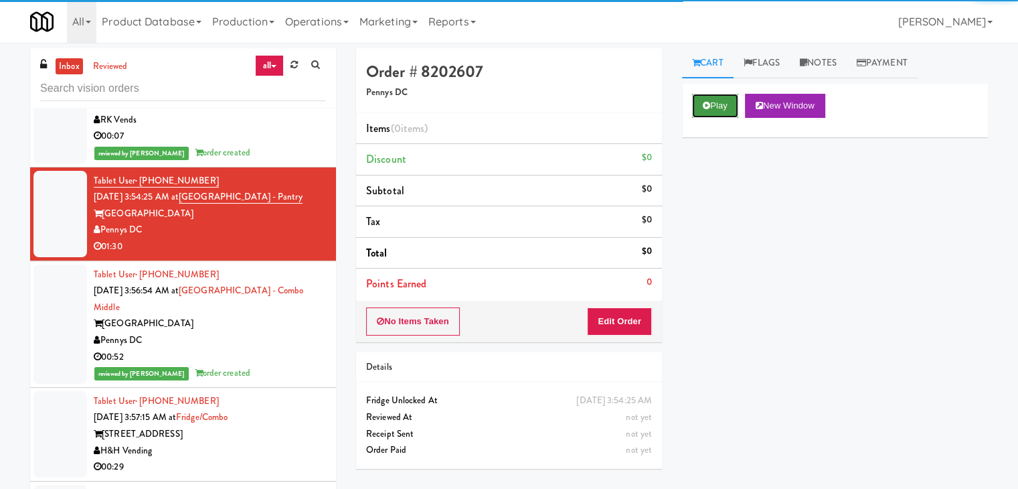
click at [707, 108] on icon at bounding box center [706, 105] width 7 height 9
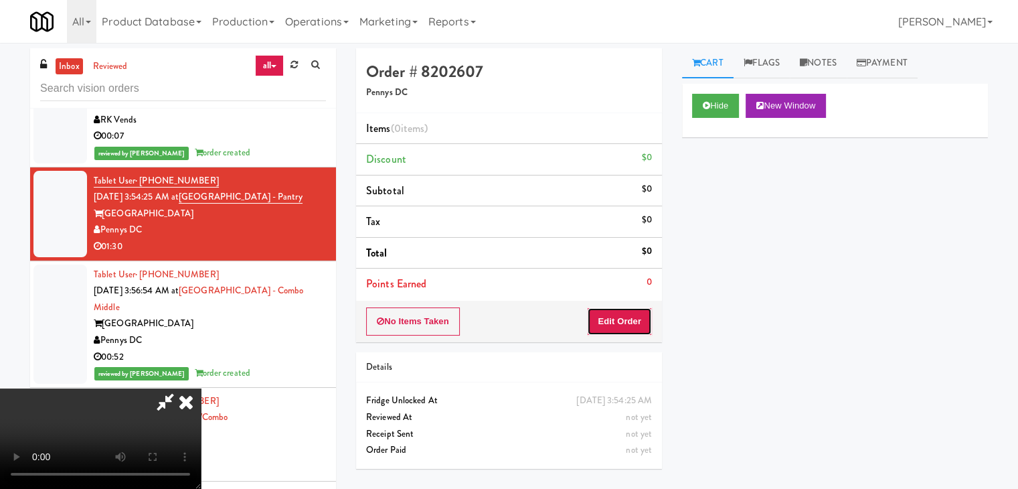
click at [617, 311] on button "Edit Order" at bounding box center [619, 321] width 65 height 28
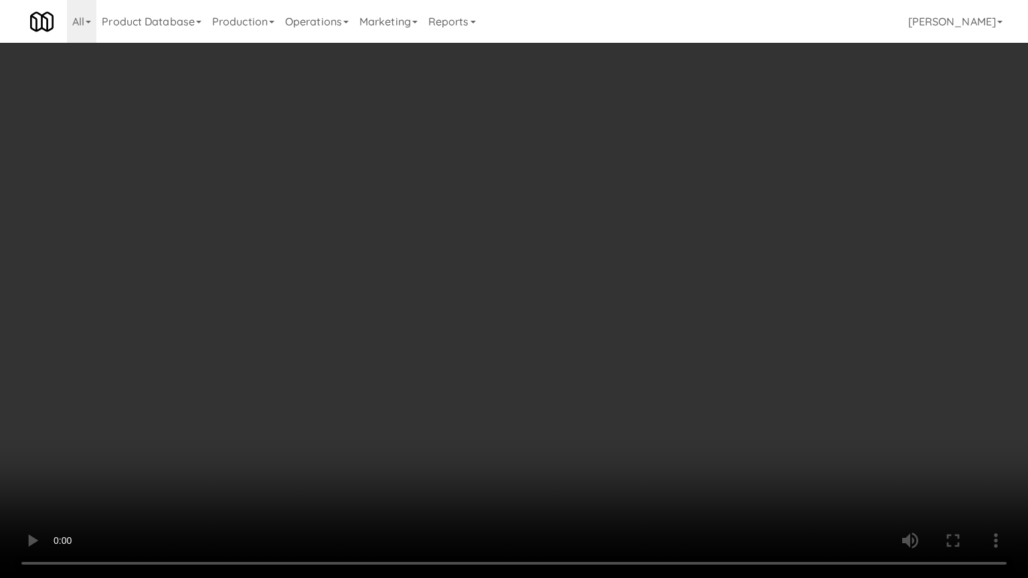
click at [597, 319] on video at bounding box center [514, 289] width 1028 height 578
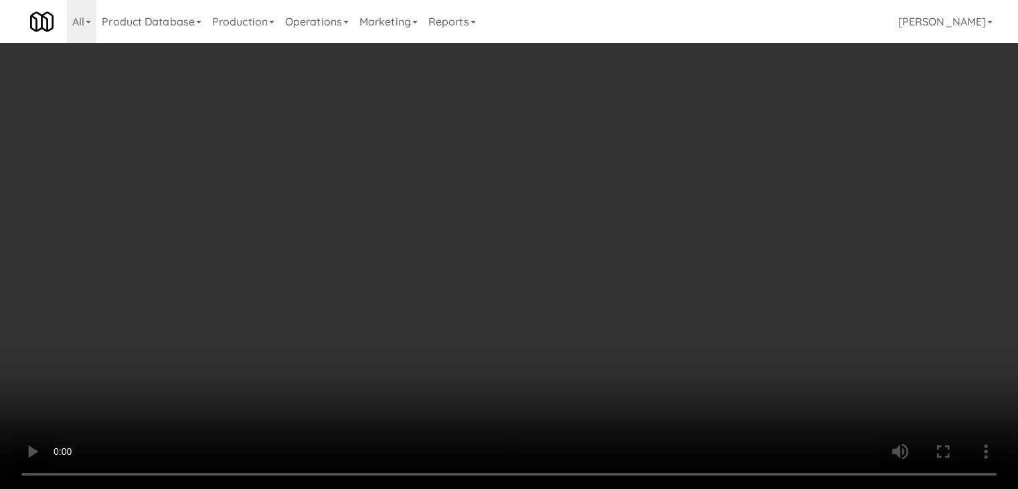
drag, startPoint x: 420, startPoint y: 271, endPoint x: 612, endPoint y: 198, distance: 205.5
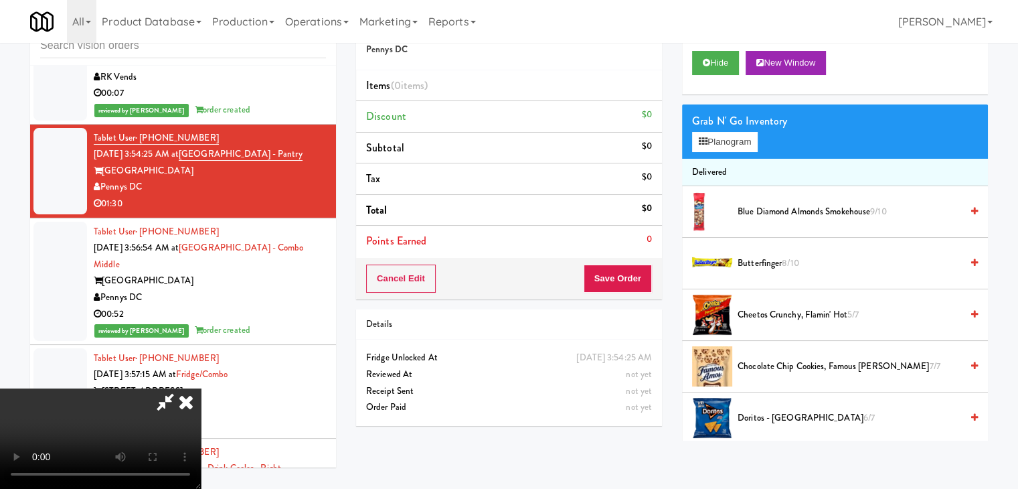
click at [201, 388] on video at bounding box center [100, 438] width 201 height 100
click at [742, 149] on button "Planogram" at bounding box center [725, 142] width 66 height 20
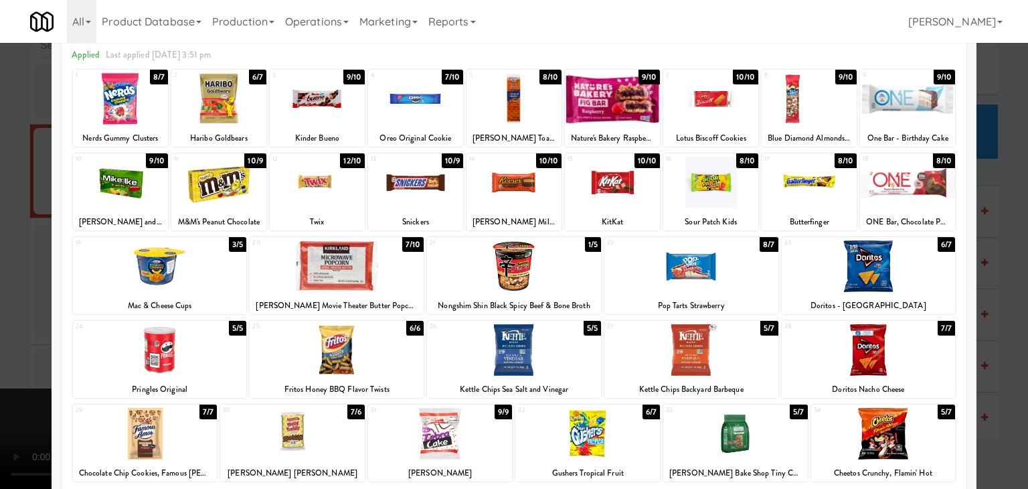
scroll to position [134, 0]
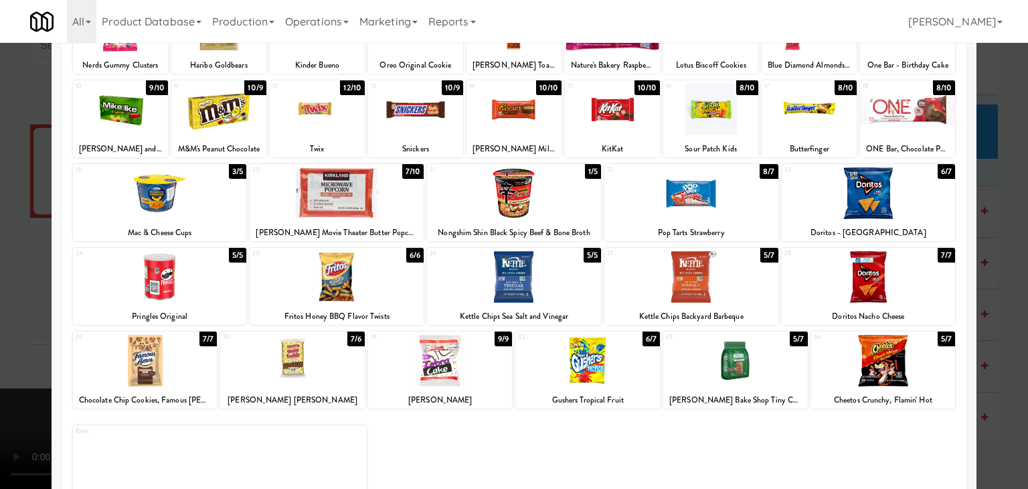
click at [430, 364] on div at bounding box center [440, 361] width 145 height 52
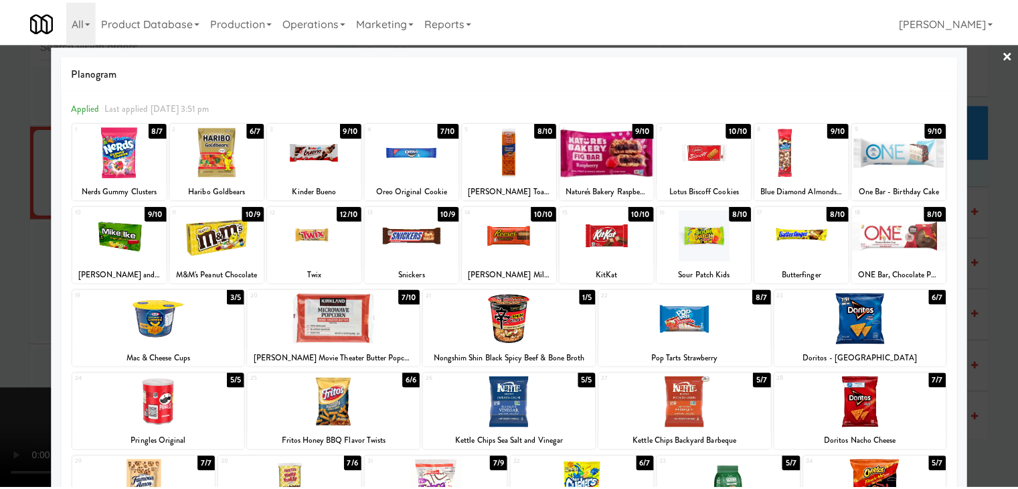
scroll to position [0, 0]
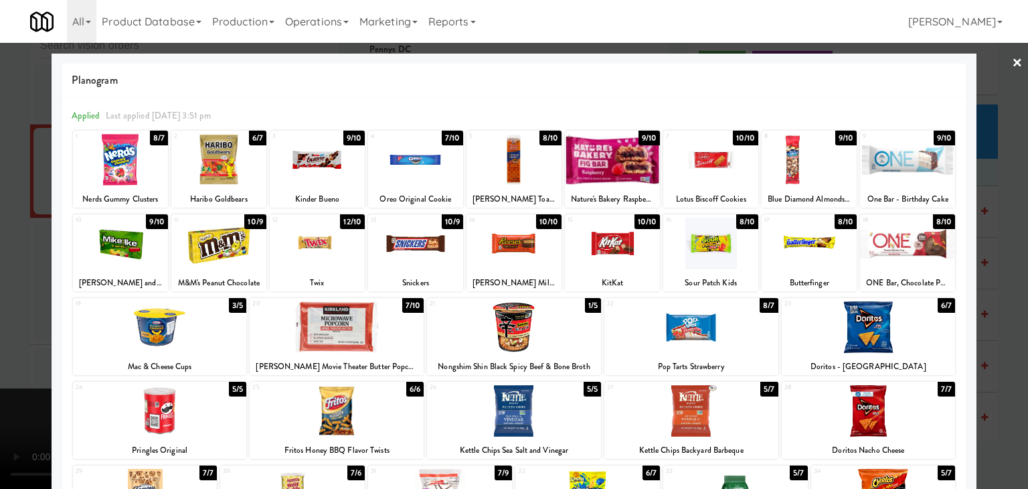
click at [161, 313] on div at bounding box center [160, 327] width 174 height 52
click at [0, 333] on div at bounding box center [514, 244] width 1028 height 489
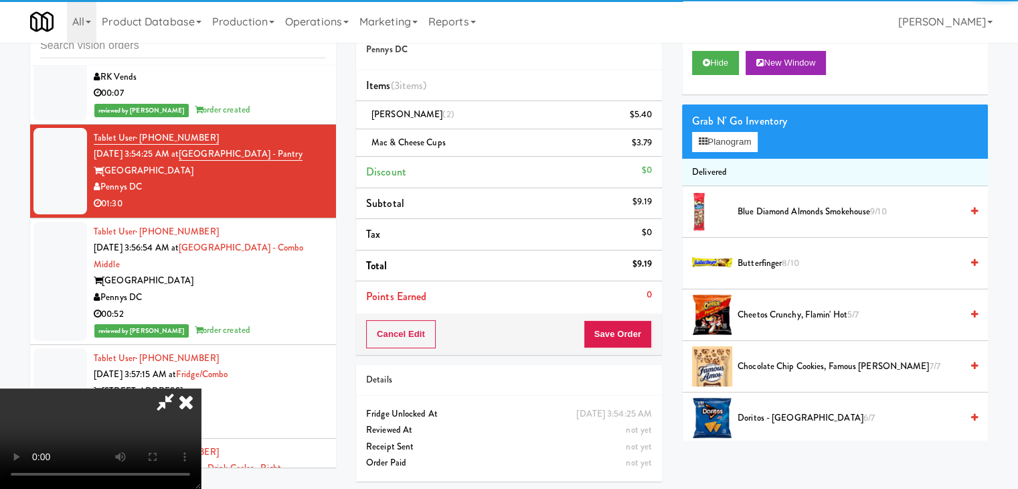
click at [201, 388] on video at bounding box center [100, 438] width 201 height 100
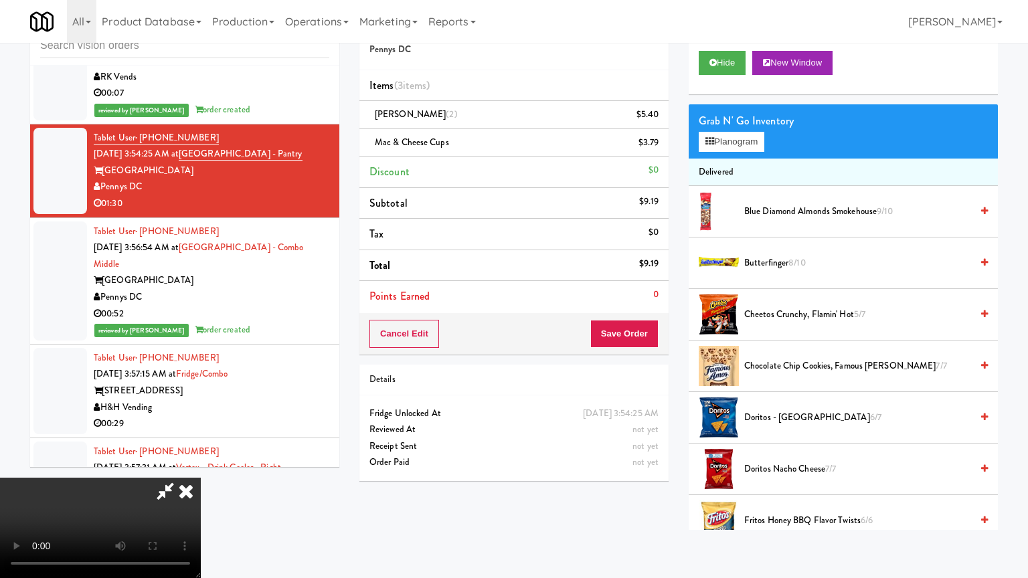
click at [201, 478] on video at bounding box center [100, 528] width 201 height 100
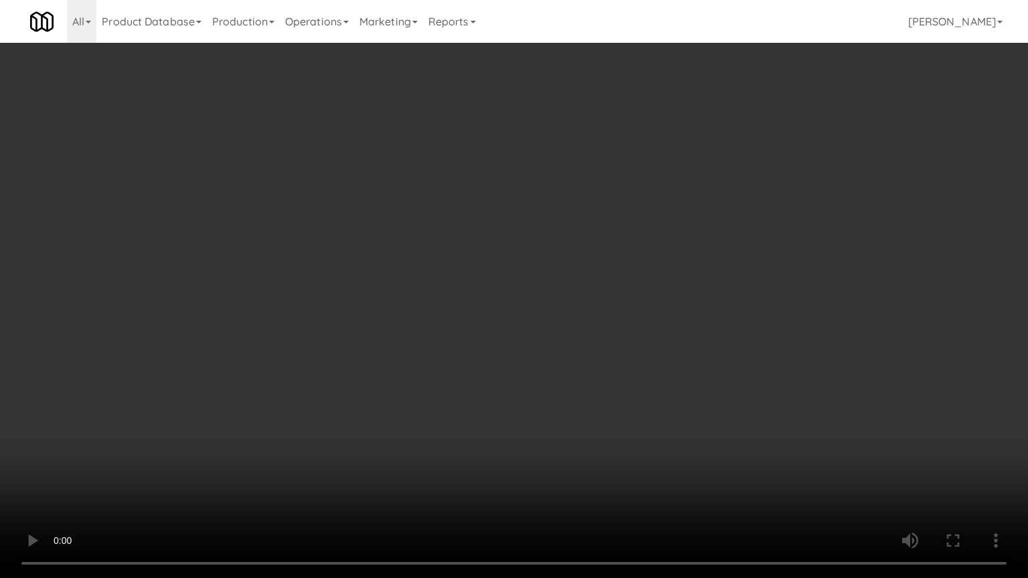
click at [628, 320] on video at bounding box center [514, 289] width 1028 height 578
click at [627, 319] on video at bounding box center [514, 289] width 1028 height 578
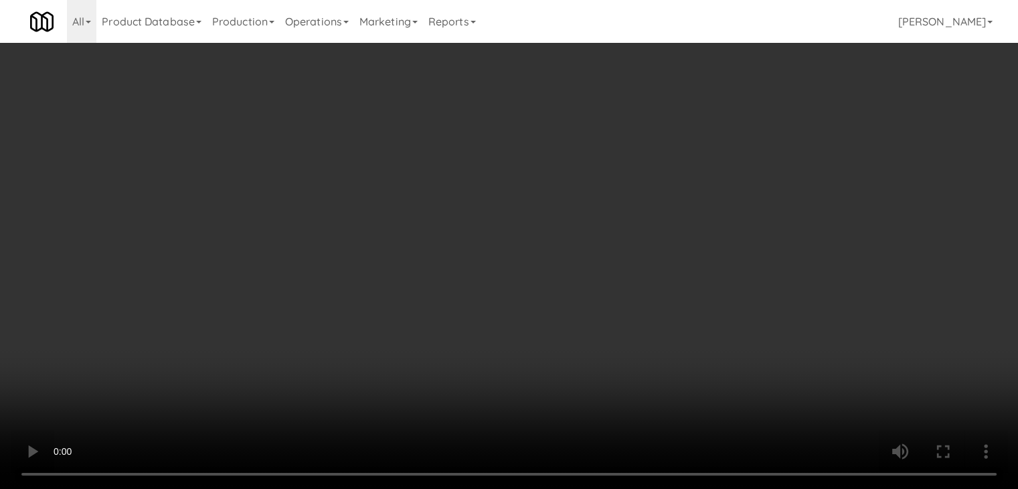
scroll to position [335, 0]
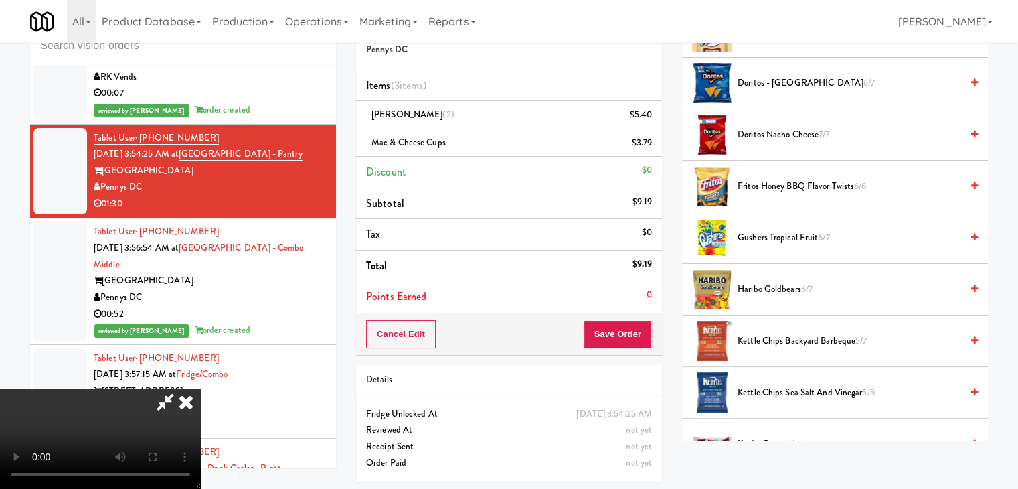
click at [780, 192] on span "Fritos Honey BBQ Flavor Twists 6/6" at bounding box center [850, 186] width 224 height 17
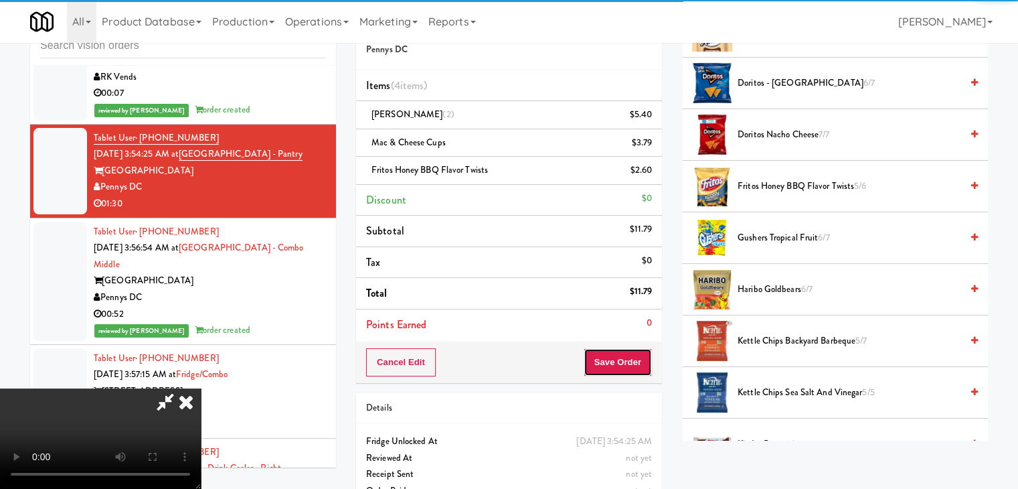
click at [640, 356] on button "Save Order" at bounding box center [618, 362] width 68 height 28
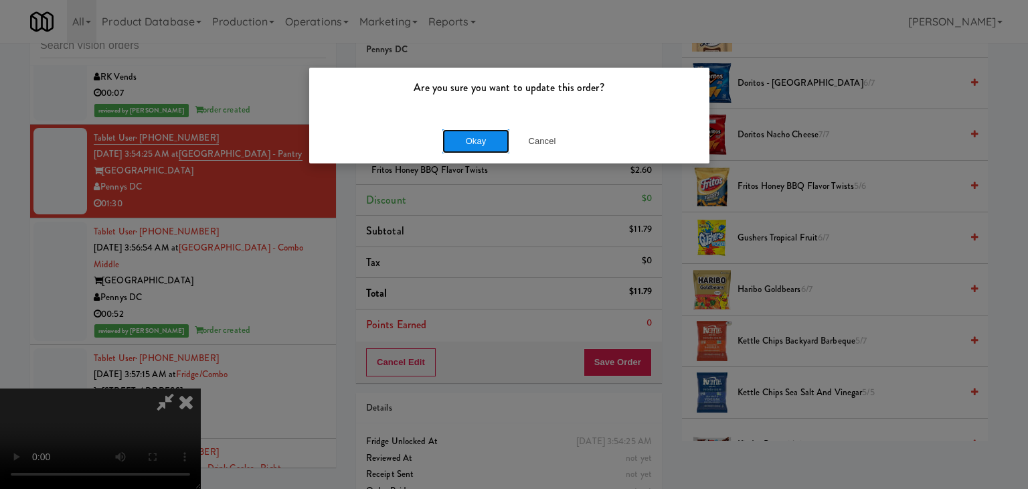
click at [462, 141] on button "Okay" at bounding box center [475, 141] width 67 height 24
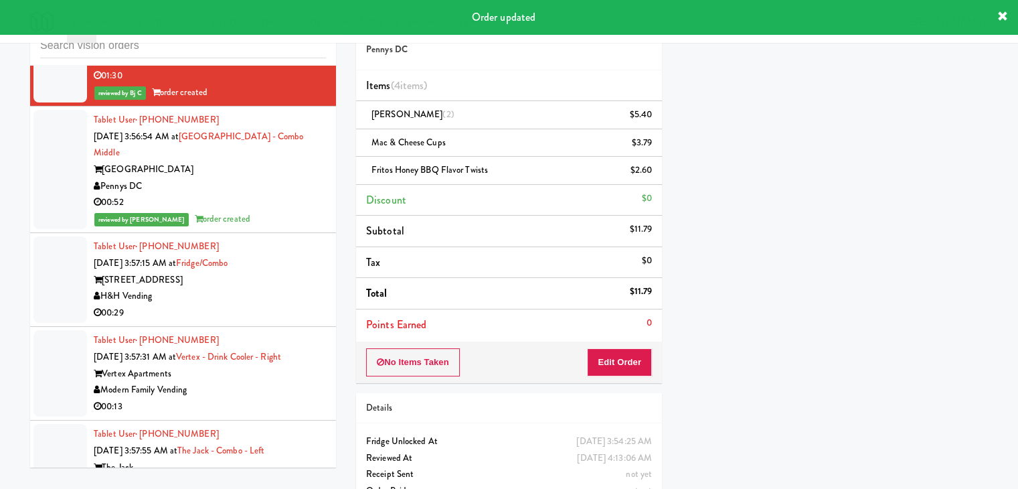
scroll to position [6447, 0]
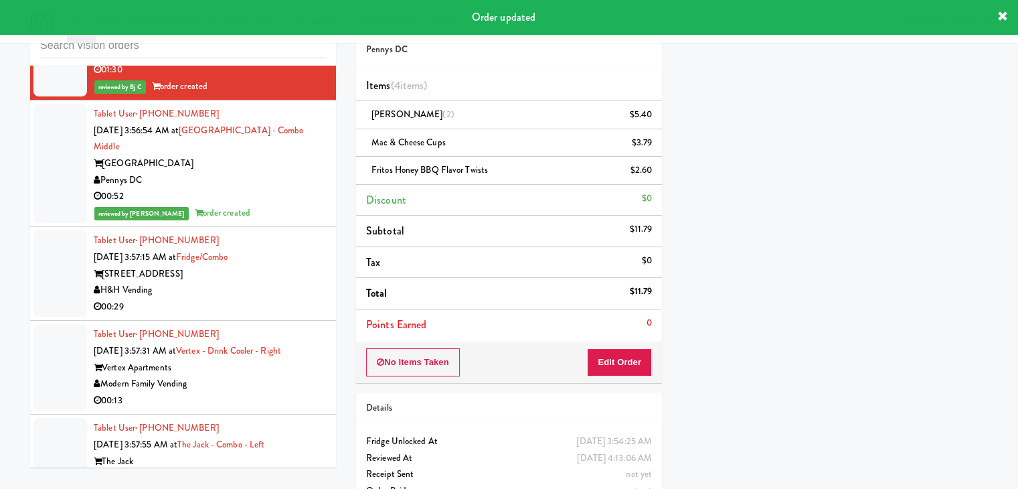
click at [276, 269] on div "[STREET_ADDRESS]" at bounding box center [210, 274] width 232 height 17
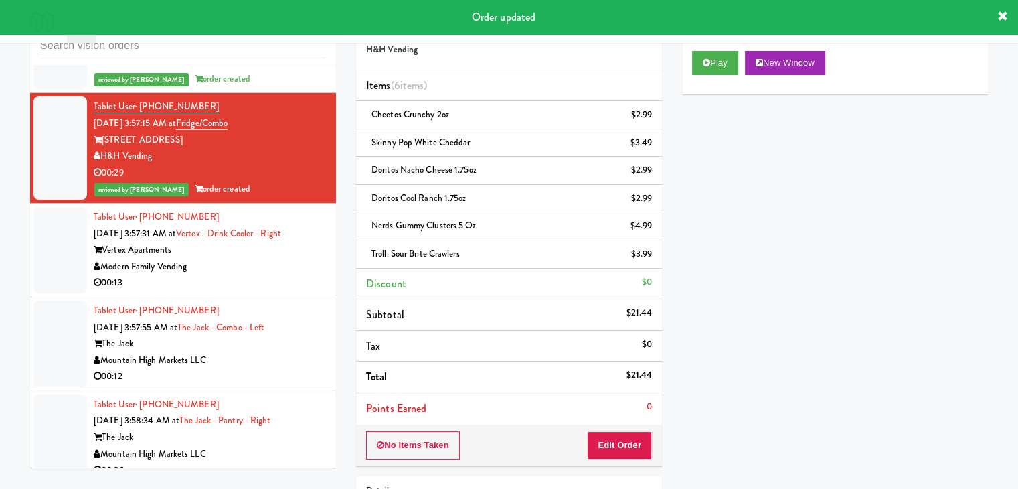
click at [275, 274] on div "00:13" at bounding box center [210, 282] width 232 height 17
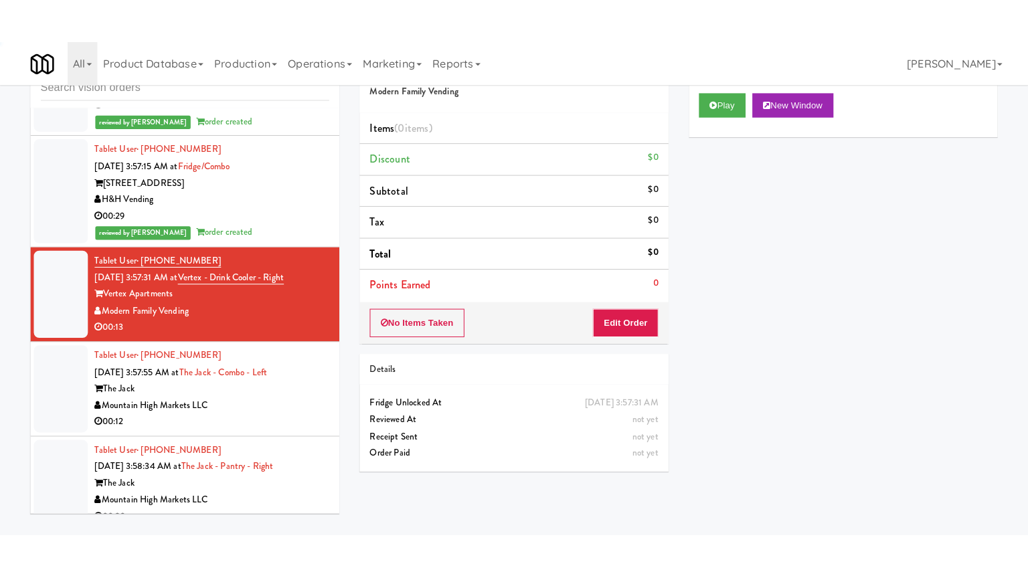
scroll to position [6648, 0]
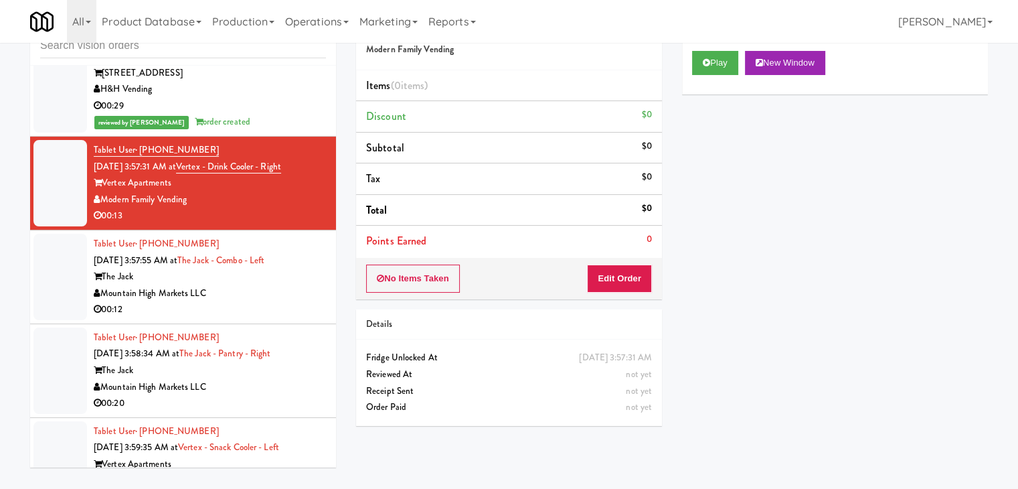
click at [714, 75] on div "Play New Window" at bounding box center [835, 68] width 306 height 54
click at [720, 56] on button "Play" at bounding box center [715, 63] width 46 height 24
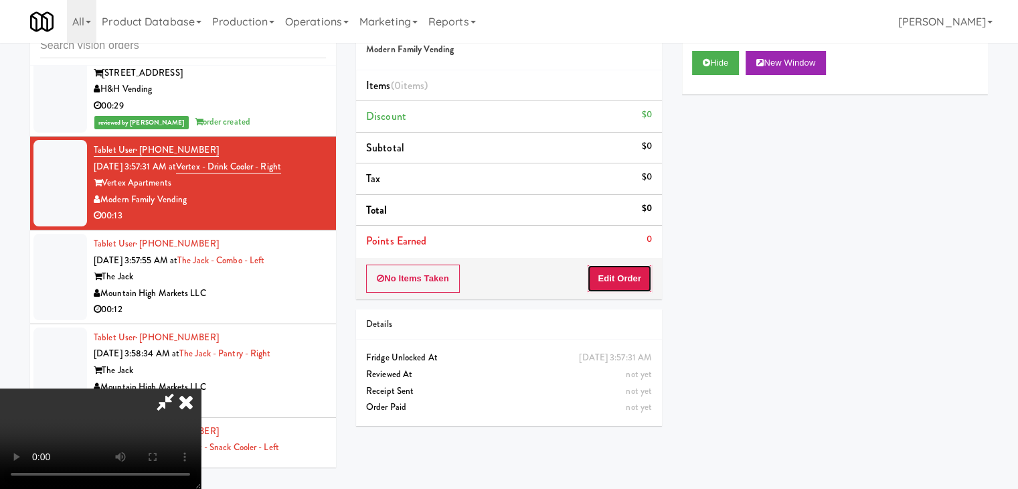
click at [618, 274] on button "Edit Order" at bounding box center [619, 278] width 65 height 28
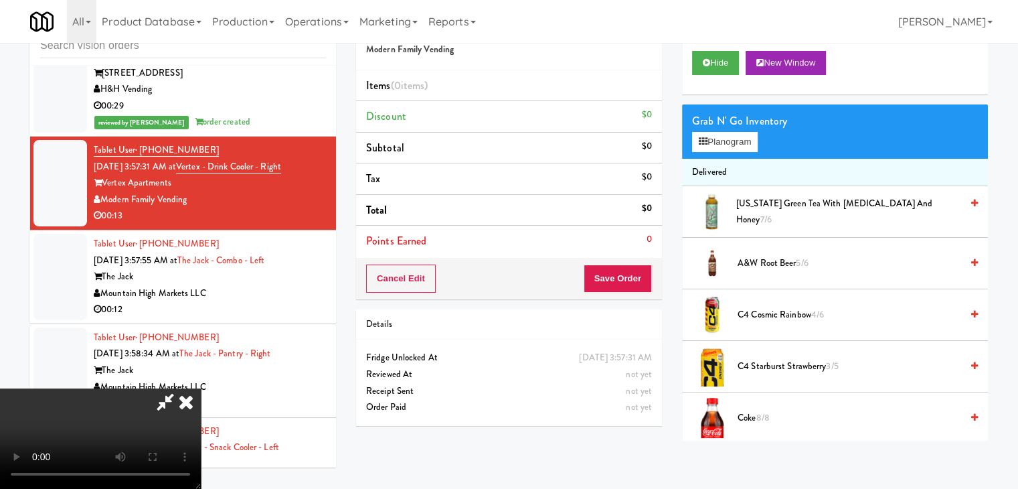
scroll to position [6632, 0]
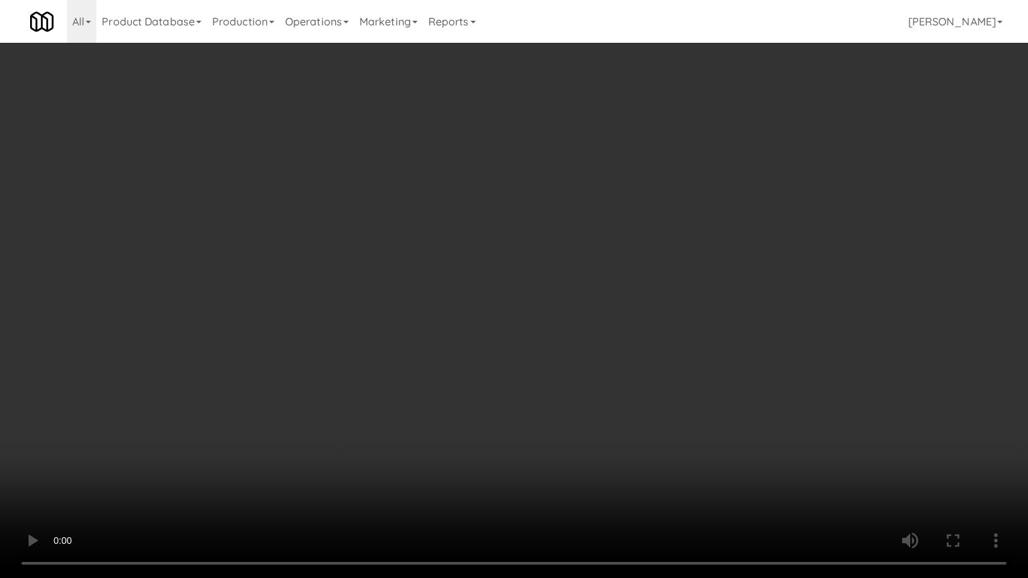
click at [570, 396] on video at bounding box center [514, 289] width 1028 height 578
click at [566, 392] on video at bounding box center [514, 289] width 1028 height 578
click at [562, 386] on video at bounding box center [514, 289] width 1028 height 578
drag, startPoint x: 554, startPoint y: 385, endPoint x: 539, endPoint y: 389, distance: 15.3
click at [554, 385] on video at bounding box center [514, 289] width 1028 height 578
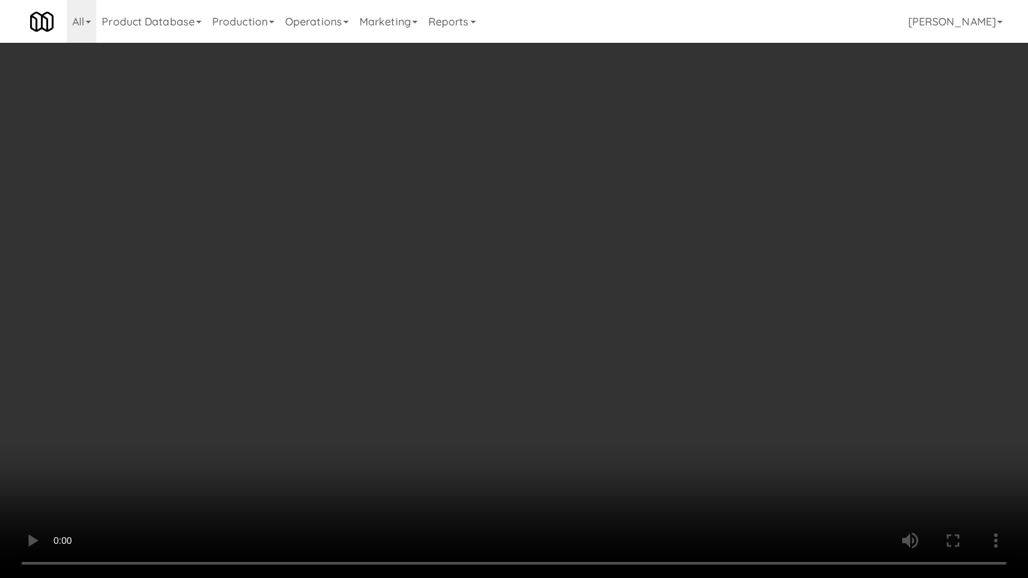
click at [540, 383] on video at bounding box center [514, 289] width 1028 height 578
click at [542, 377] on video at bounding box center [514, 289] width 1028 height 578
drag, startPoint x: 542, startPoint y: 377, endPoint x: 578, endPoint y: 282, distance: 101.4
click at [541, 376] on video at bounding box center [514, 289] width 1028 height 578
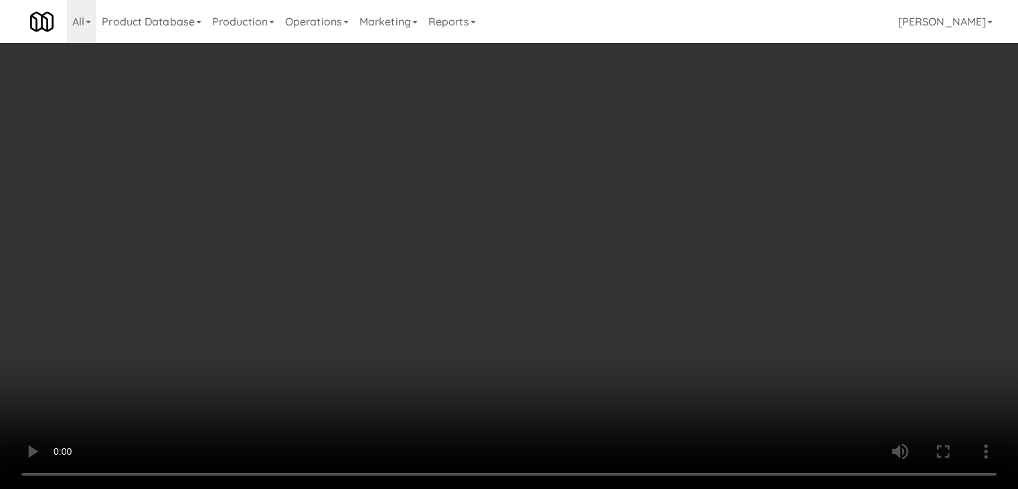
scroll to position [6648, 0]
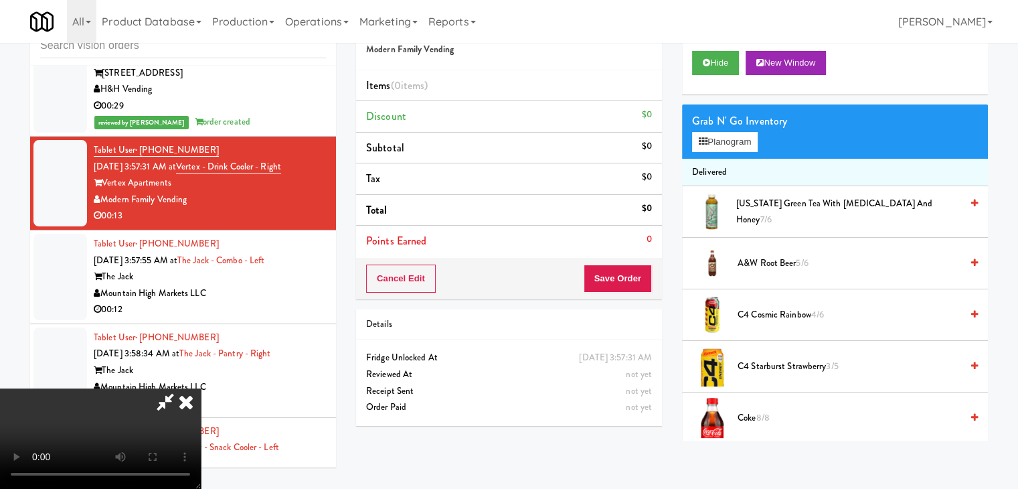
click at [712, 124] on div "Grab N' Go Inventory" at bounding box center [835, 121] width 286 height 20
click at [739, 141] on button "Planogram" at bounding box center [725, 142] width 66 height 20
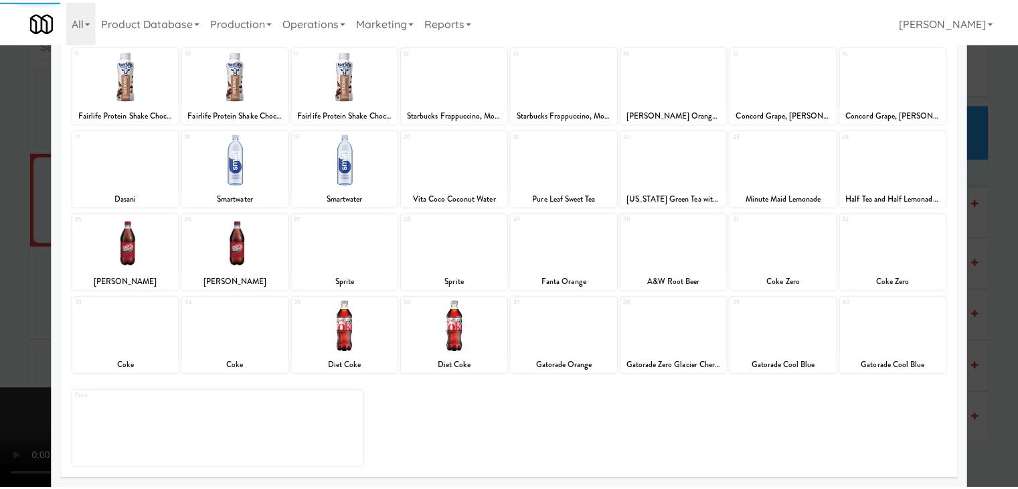
scroll to position [169, 0]
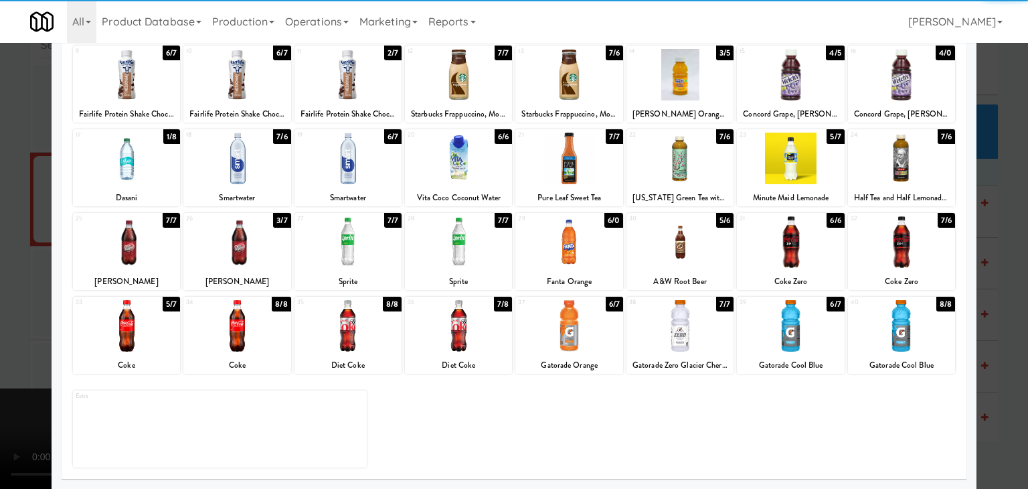
drag, startPoint x: 767, startPoint y: 327, endPoint x: 704, endPoint y: 319, distance: 63.4
click at [768, 327] on div at bounding box center [790, 326] width 107 height 52
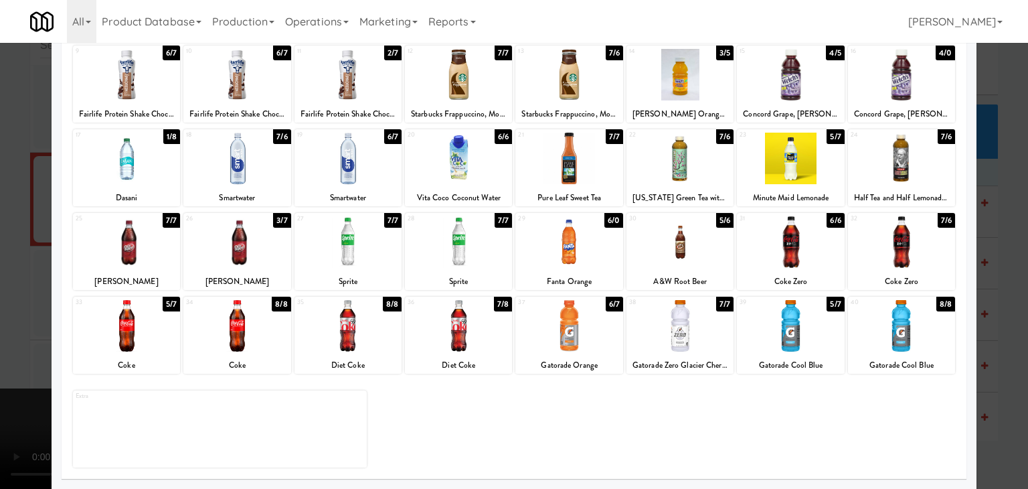
click at [144, 163] on div at bounding box center [126, 159] width 107 height 52
click at [4, 215] on div at bounding box center [514, 244] width 1028 height 489
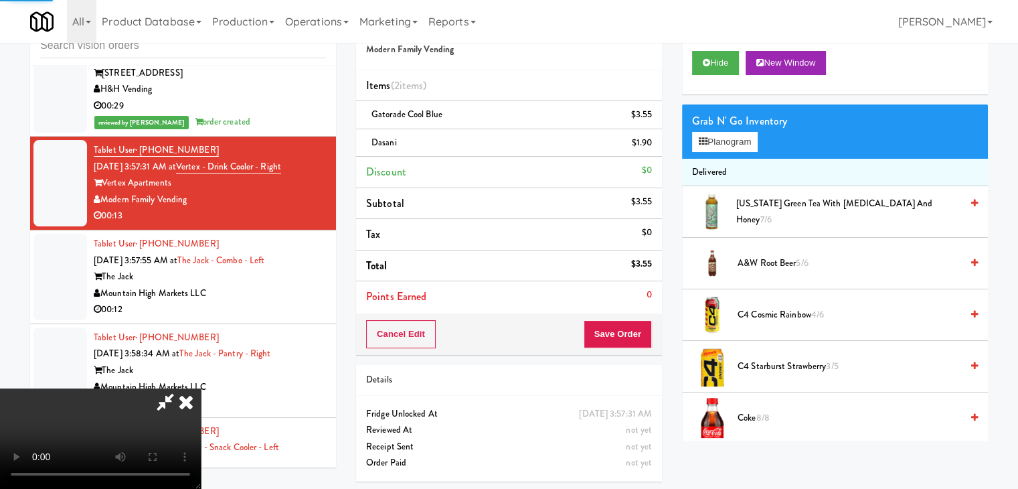
click at [201, 388] on video at bounding box center [100, 438] width 201 height 100
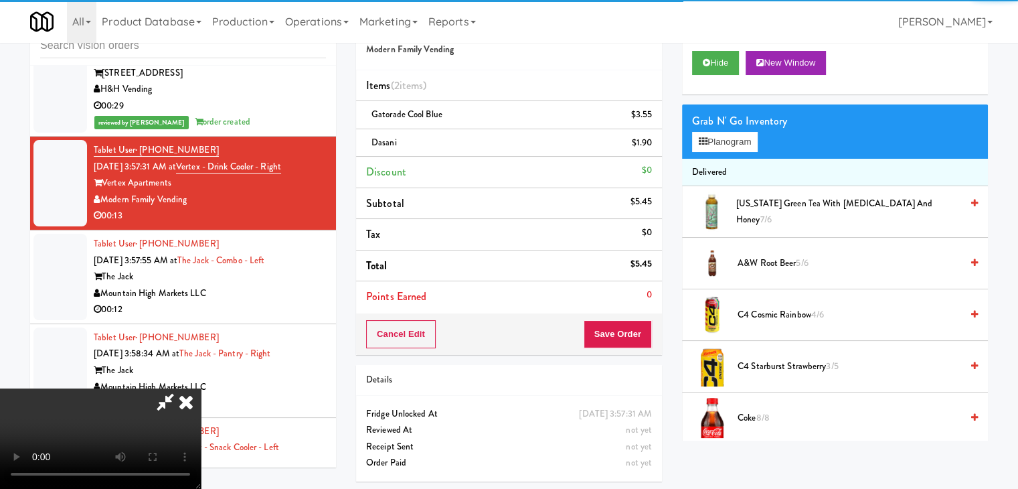
click at [201, 388] on video at bounding box center [100, 438] width 201 height 100
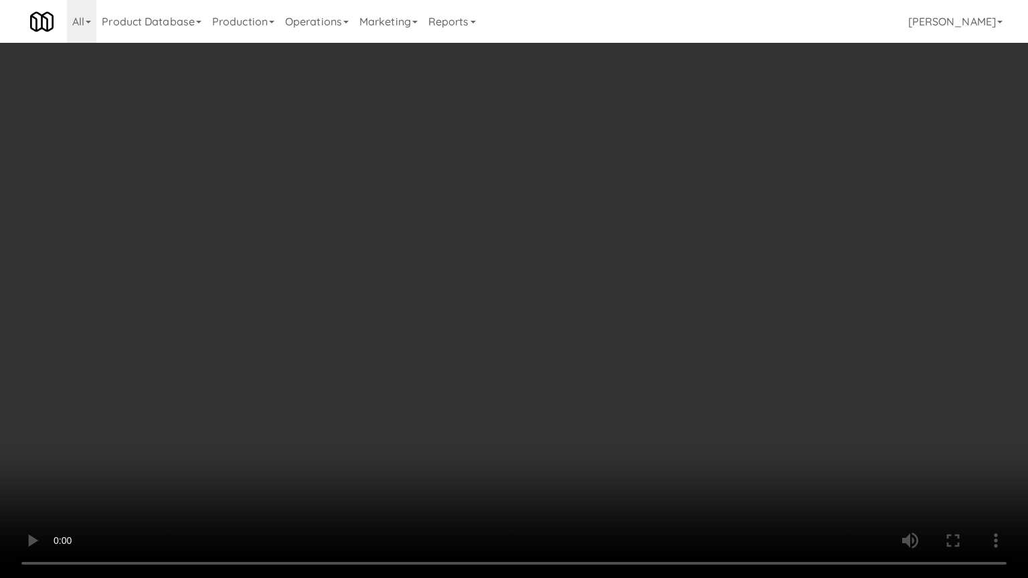
click at [385, 390] on video at bounding box center [514, 289] width 1028 height 578
click at [436, 398] on video at bounding box center [514, 289] width 1028 height 578
click at [448, 377] on video at bounding box center [514, 289] width 1028 height 578
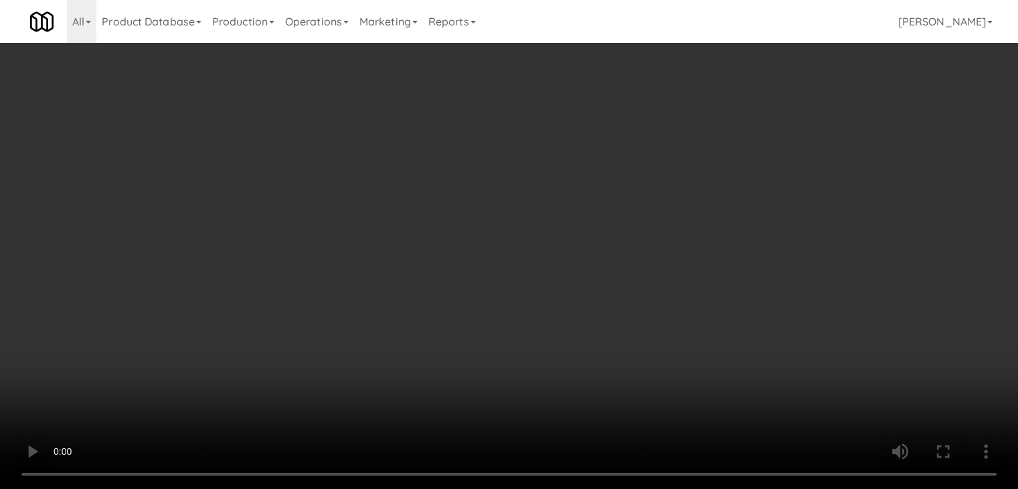
scroll to position [6648, 0]
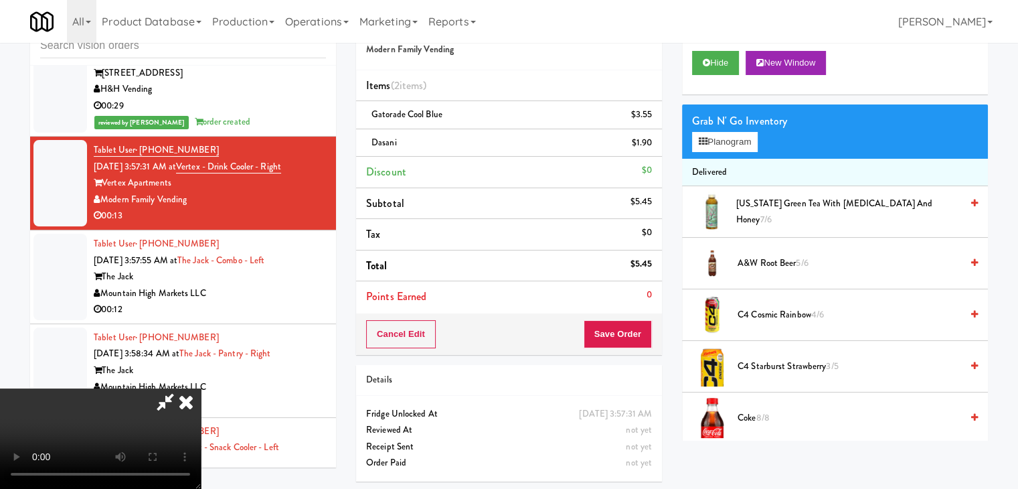
click at [644, 318] on div "Cancel Edit Save Order" at bounding box center [509, 333] width 306 height 41
click at [639, 333] on button "Save Order" at bounding box center [618, 334] width 68 height 28
click at [638, 333] on button "Save Order" at bounding box center [618, 334] width 68 height 28
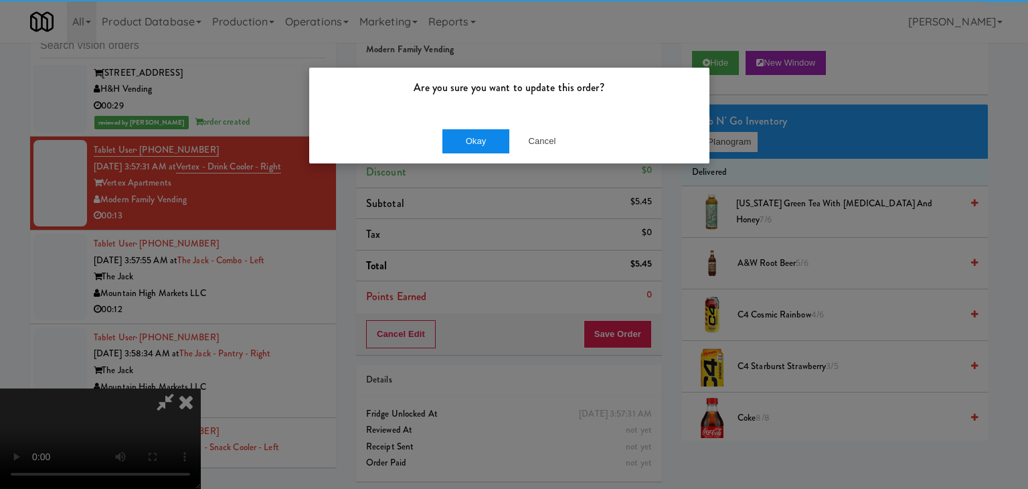
drag, startPoint x: 469, startPoint y: 125, endPoint x: 468, endPoint y: 135, distance: 9.5
click at [469, 129] on div "Okay Cancel" at bounding box center [509, 140] width 400 height 45
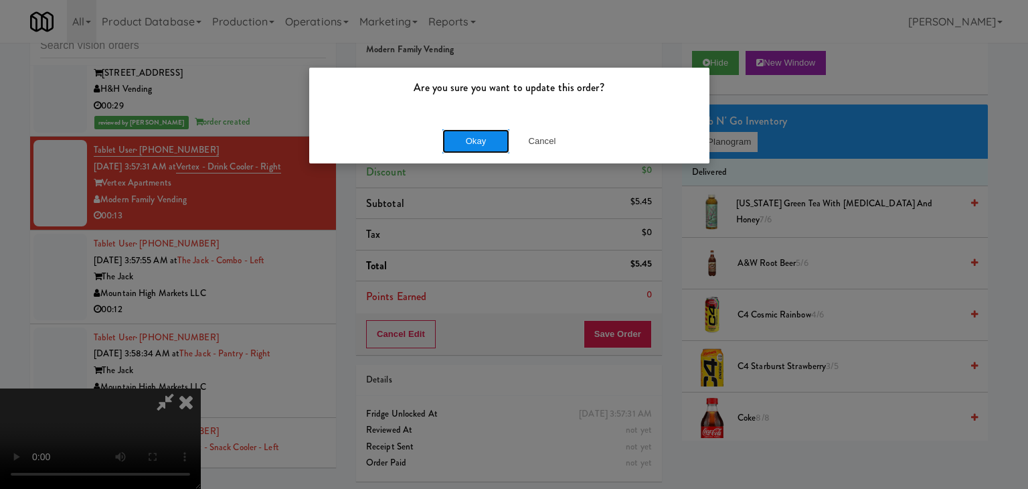
click at [468, 139] on button "Okay" at bounding box center [475, 141] width 67 height 24
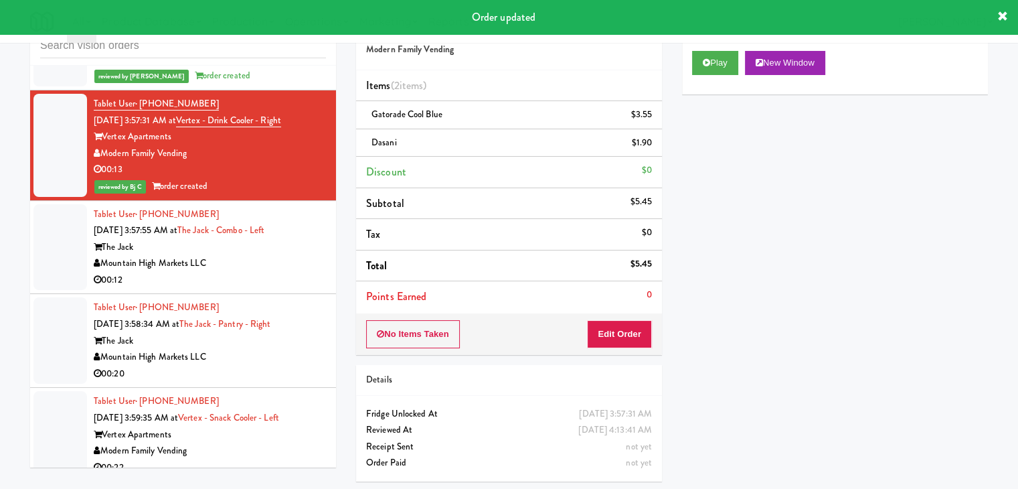
scroll to position [6782, 0]
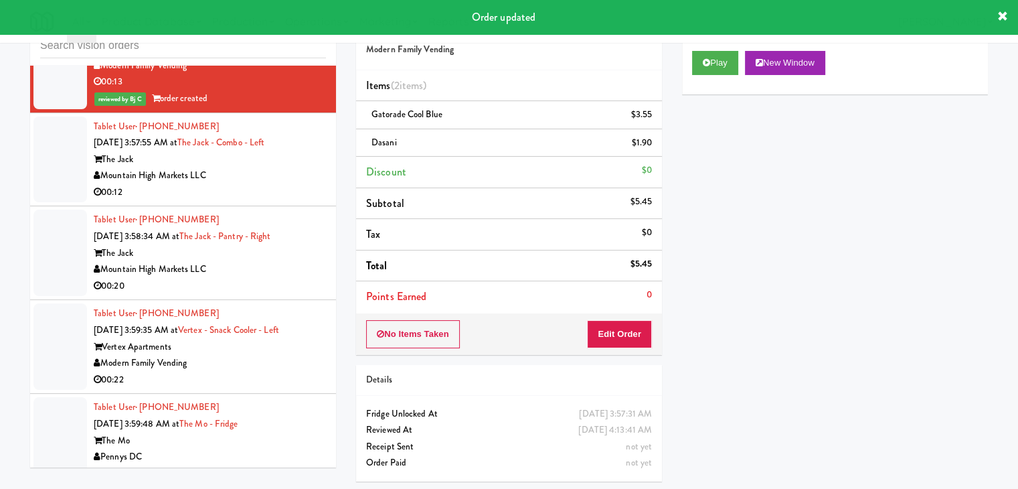
click at [292, 177] on div "Mountain High Markets LLC" at bounding box center [210, 175] width 232 height 17
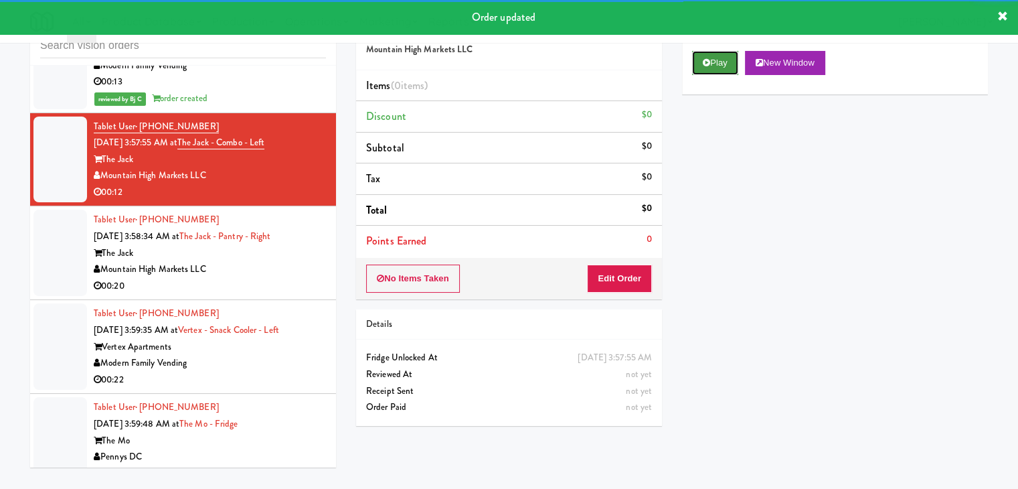
click at [724, 68] on button "Play" at bounding box center [715, 63] width 46 height 24
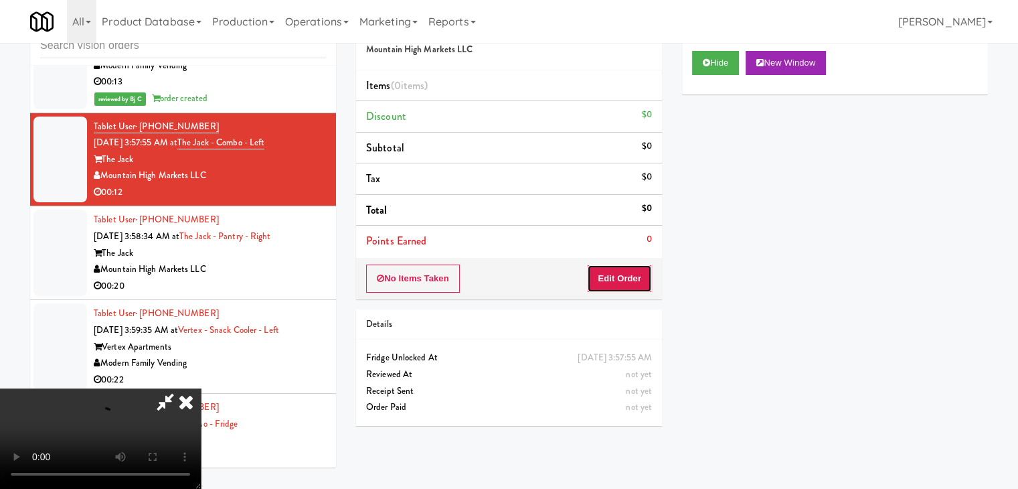
click at [608, 281] on button "Edit Order" at bounding box center [619, 278] width 65 height 28
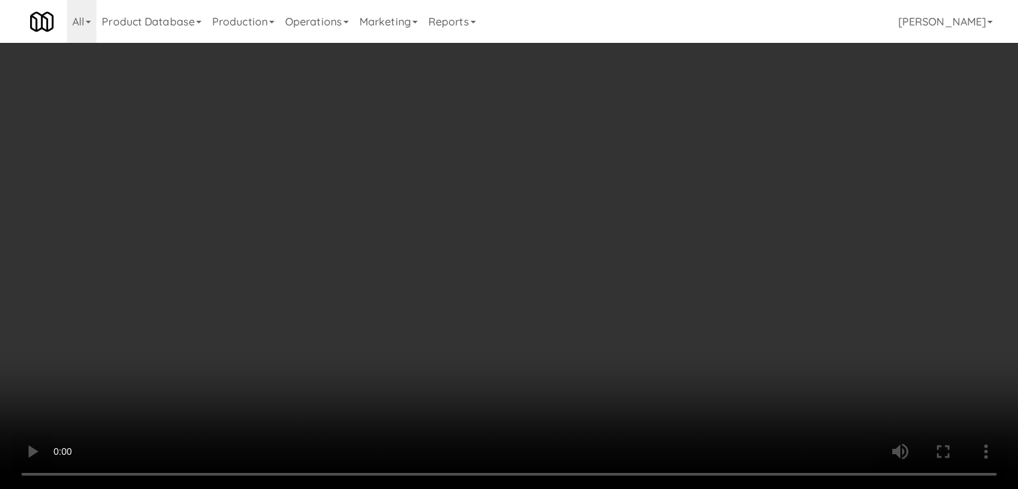
scroll to position [6765, 0]
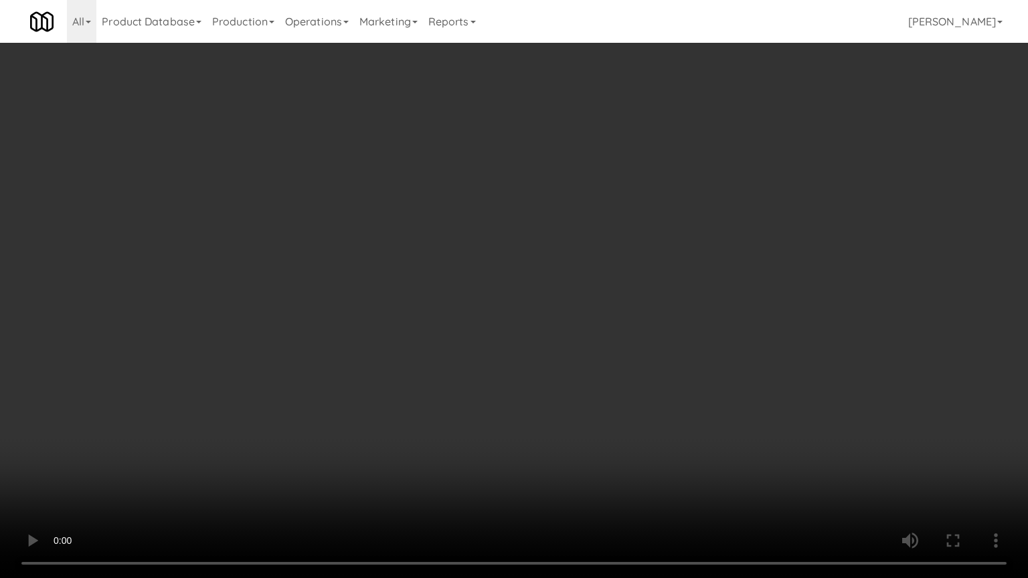
click at [588, 386] on video at bounding box center [514, 289] width 1028 height 578
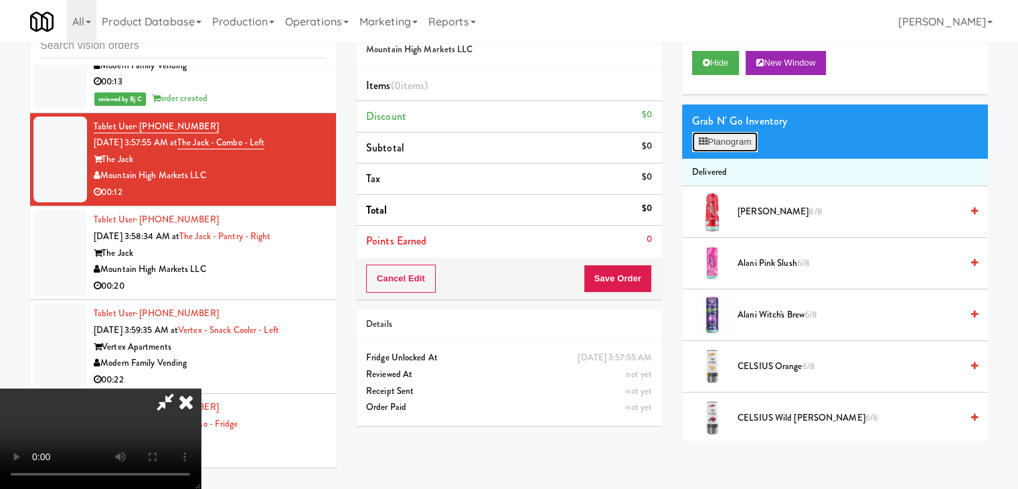
click at [718, 143] on button "Planogram" at bounding box center [725, 142] width 66 height 20
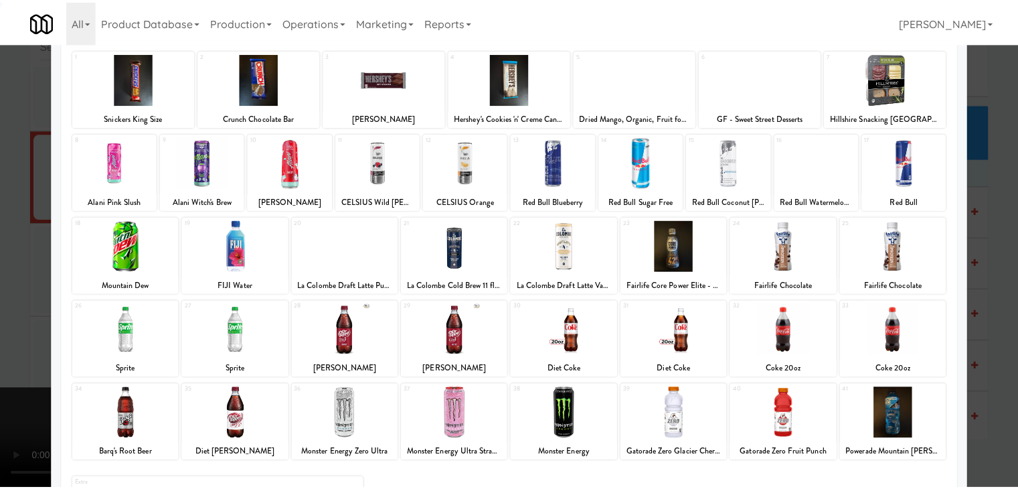
scroll to position [169, 0]
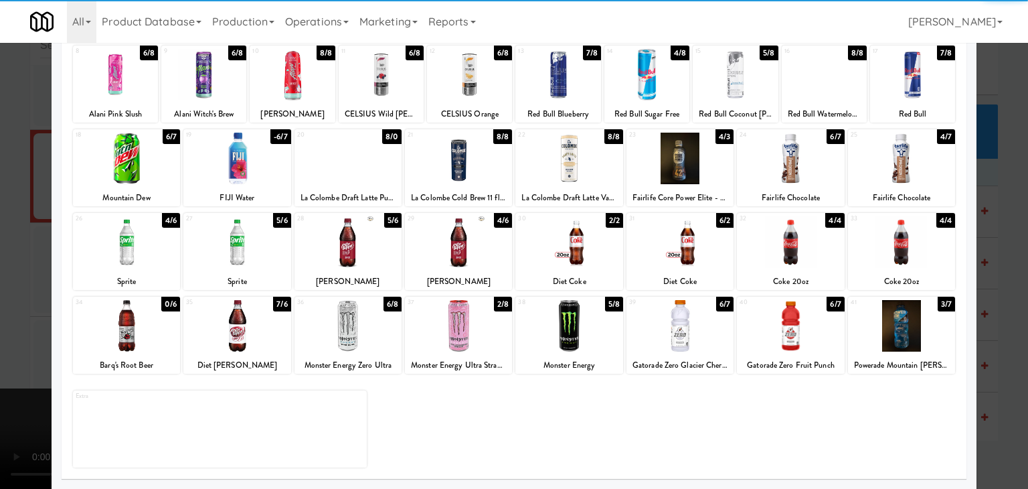
drag, startPoint x: 881, startPoint y: 336, endPoint x: 920, endPoint y: 337, distance: 38.8
click at [881, 335] on div at bounding box center [901, 326] width 107 height 52
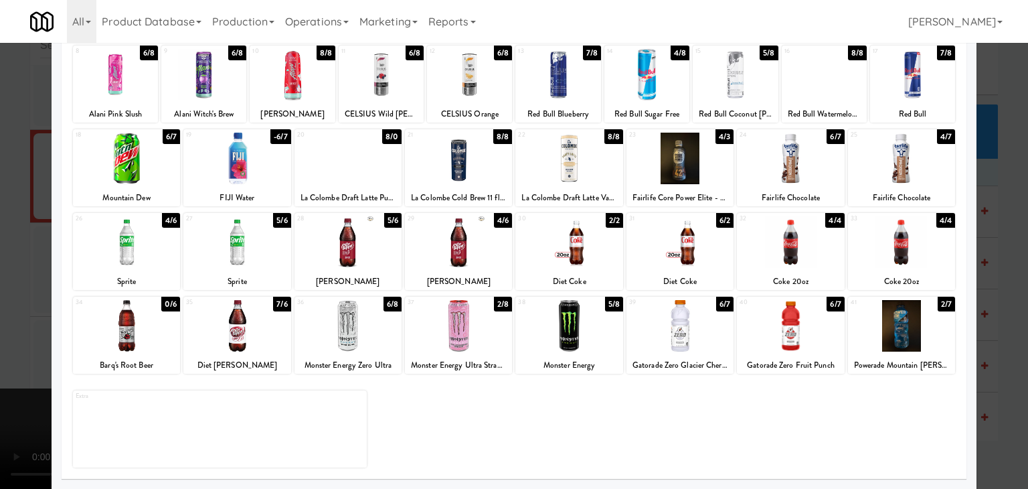
click at [991, 356] on div at bounding box center [514, 244] width 1028 height 489
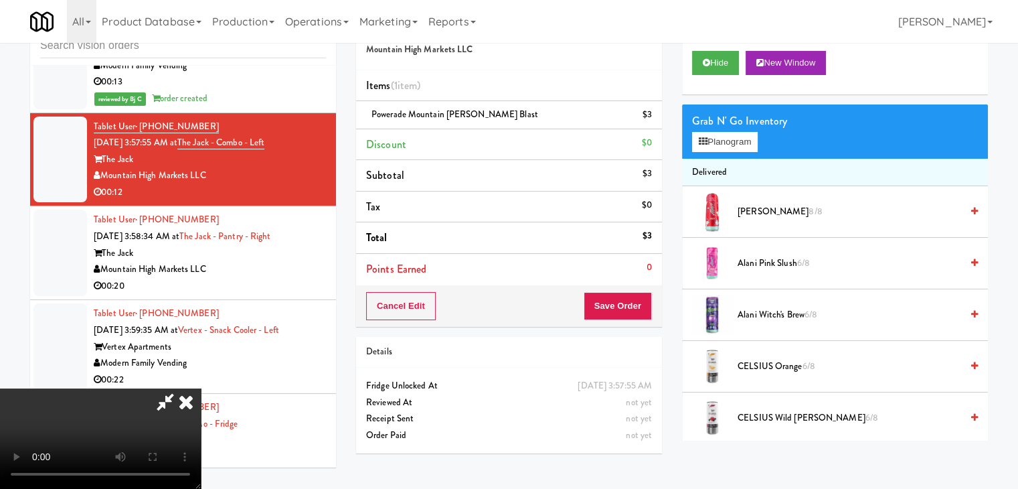
click at [201, 388] on video at bounding box center [100, 438] width 201 height 100
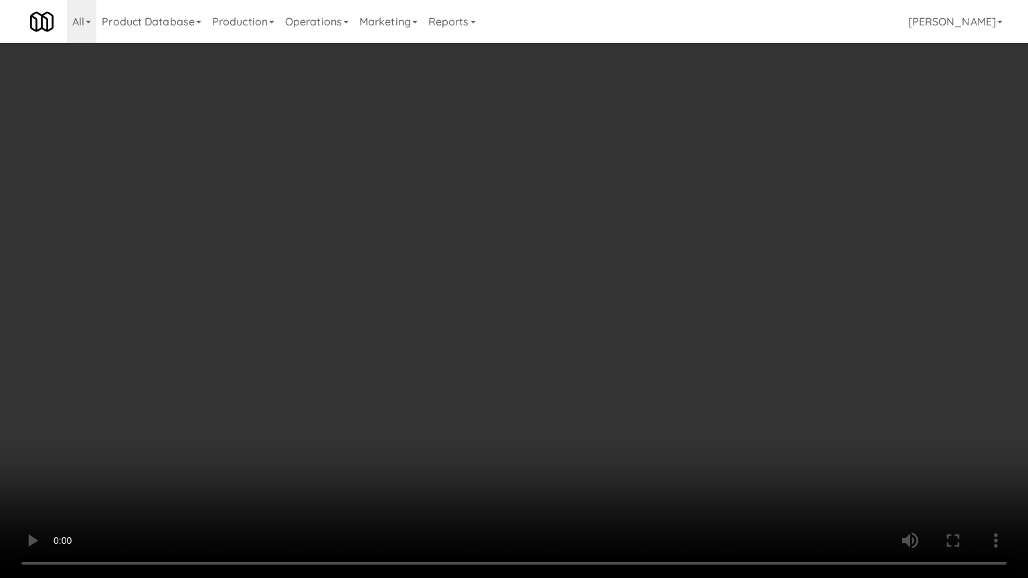
click at [520, 375] on video at bounding box center [514, 289] width 1028 height 578
click at [545, 380] on video at bounding box center [514, 289] width 1028 height 578
click at [541, 384] on video at bounding box center [514, 289] width 1028 height 578
click at [516, 329] on video at bounding box center [514, 289] width 1028 height 578
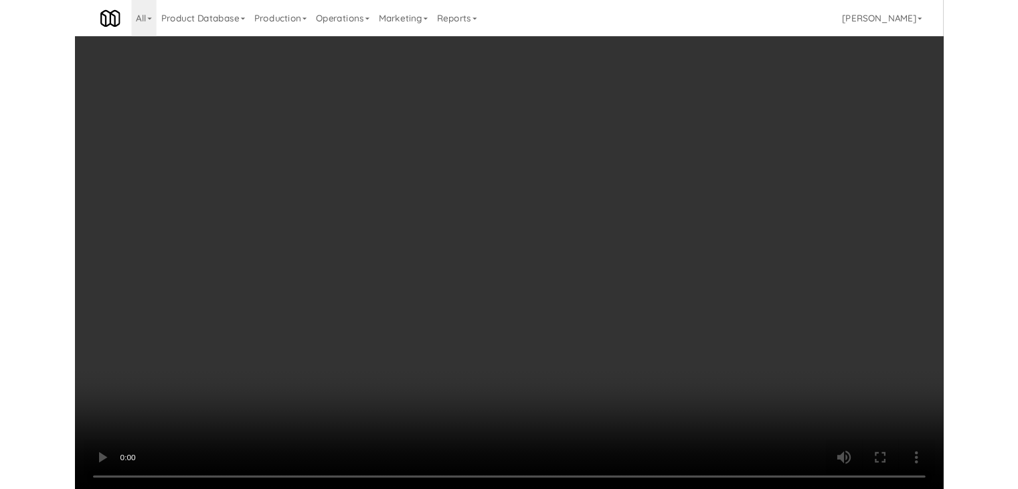
scroll to position [6782, 0]
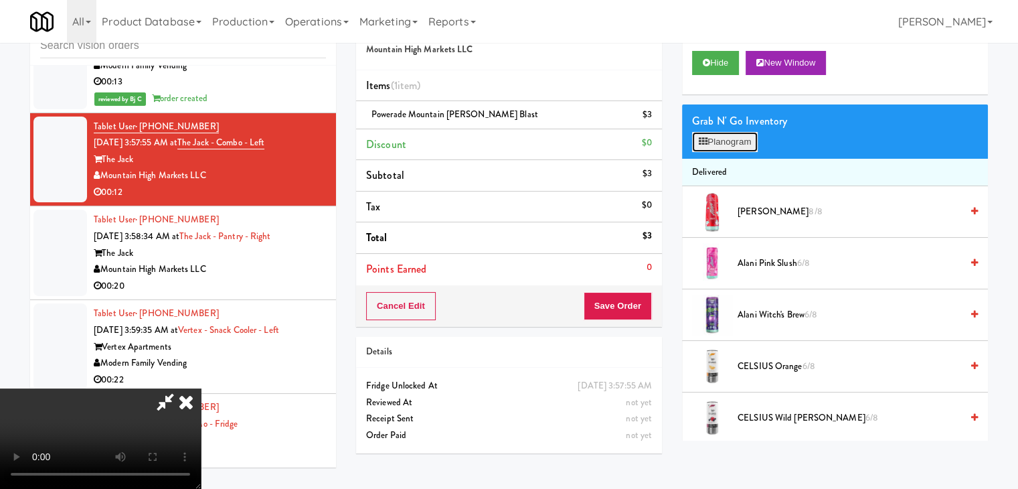
click at [714, 143] on button "Planogram" at bounding box center [725, 142] width 66 height 20
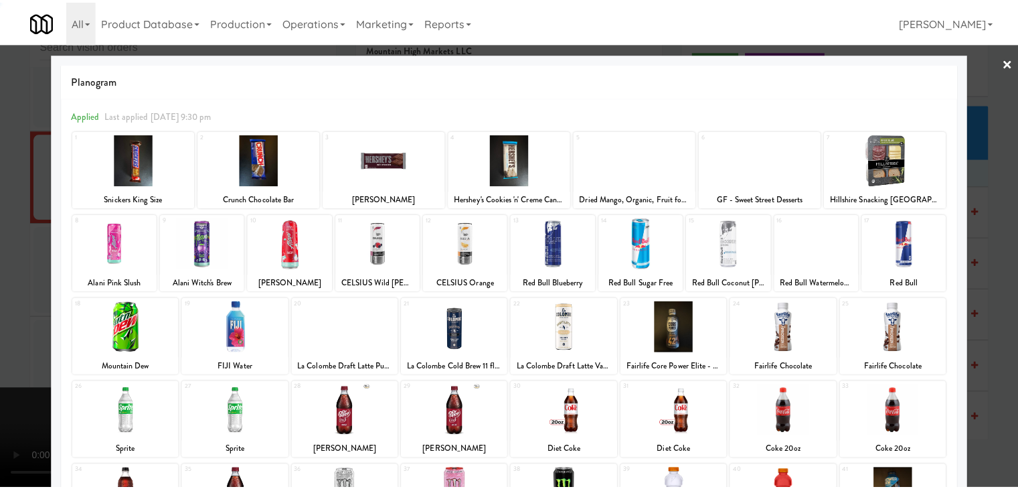
scroll to position [169, 0]
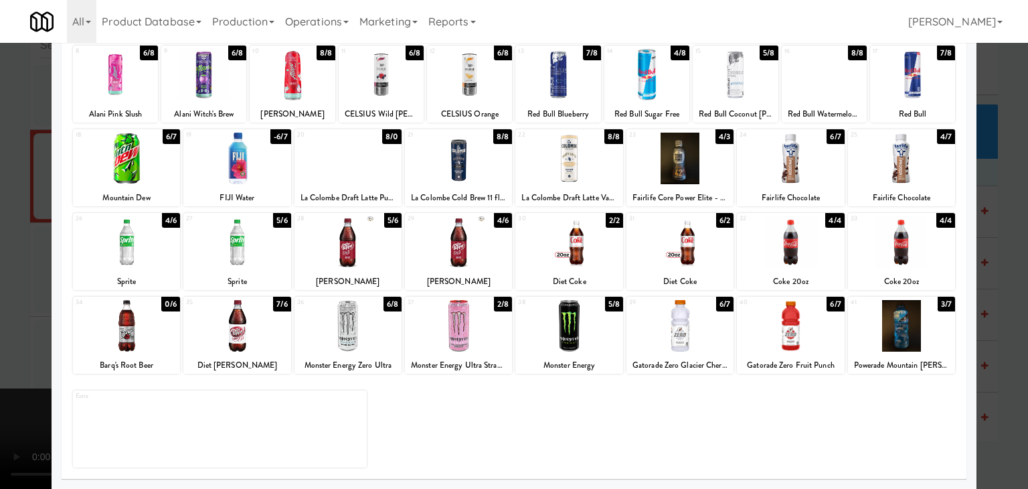
drag, startPoint x: 921, startPoint y: 329, endPoint x: 975, endPoint y: 329, distance: 54.2
click at [924, 329] on div at bounding box center [901, 326] width 107 height 52
click at [988, 326] on div at bounding box center [514, 244] width 1028 height 489
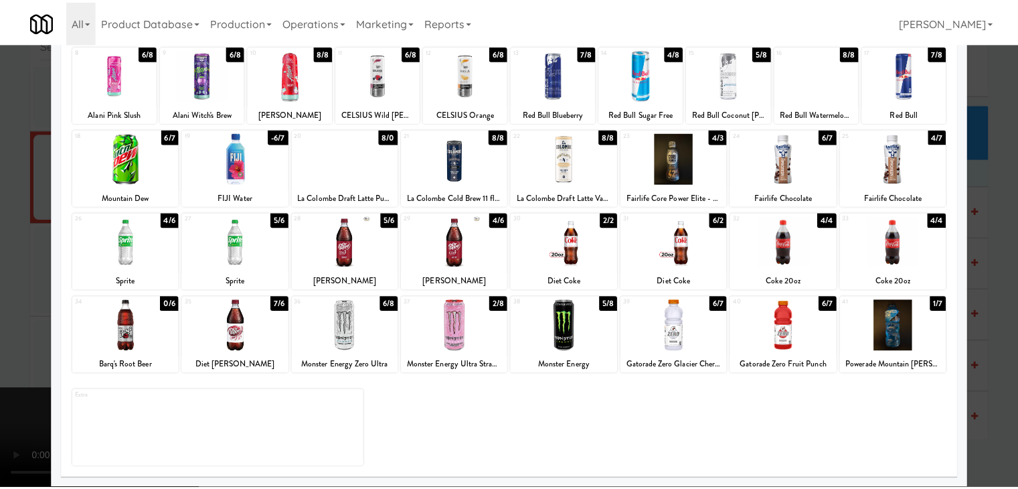
scroll to position [6782, 0]
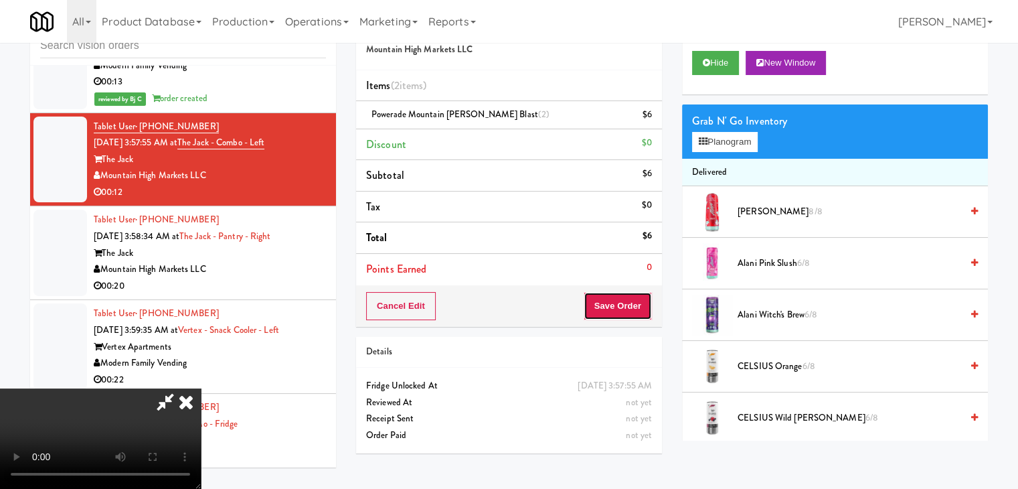
click at [624, 307] on button "Save Order" at bounding box center [618, 306] width 68 height 28
drag, startPoint x: 624, startPoint y: 307, endPoint x: 628, endPoint y: 314, distance: 8.1
click at [624, 307] on button "Save Order" at bounding box center [618, 306] width 68 height 28
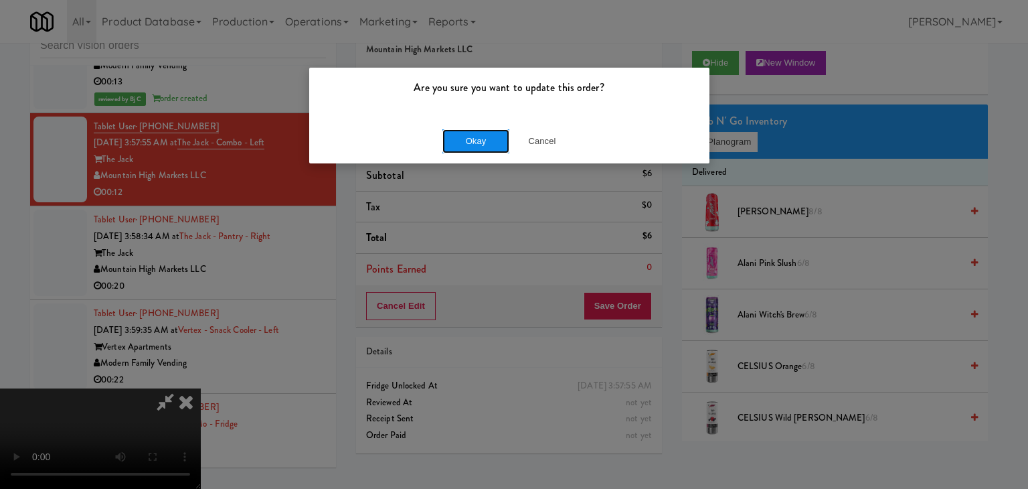
click at [462, 129] on button "Okay" at bounding box center [475, 141] width 67 height 24
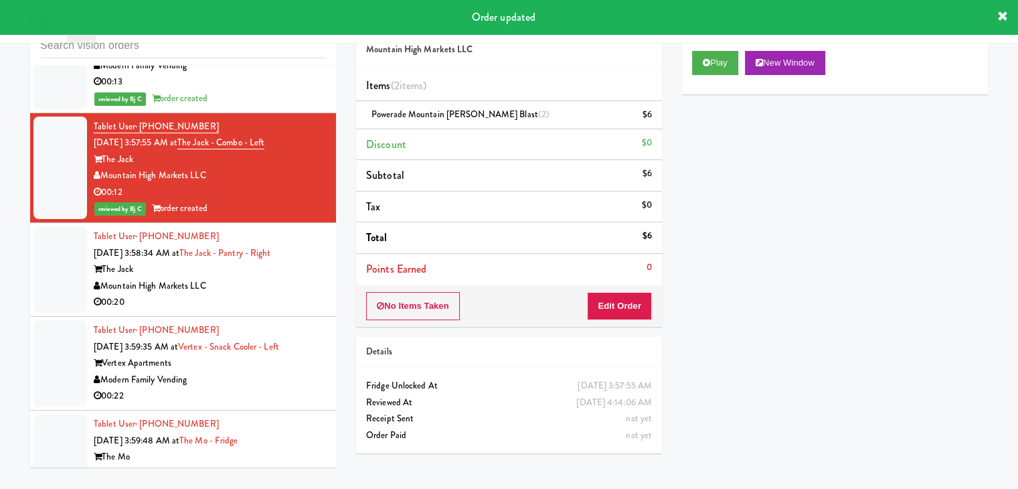
drag, startPoint x: 274, startPoint y: 281, endPoint x: 282, endPoint y: 294, distance: 15.0
click at [274, 284] on div "Mountain High Markets LLC" at bounding box center [210, 286] width 232 height 17
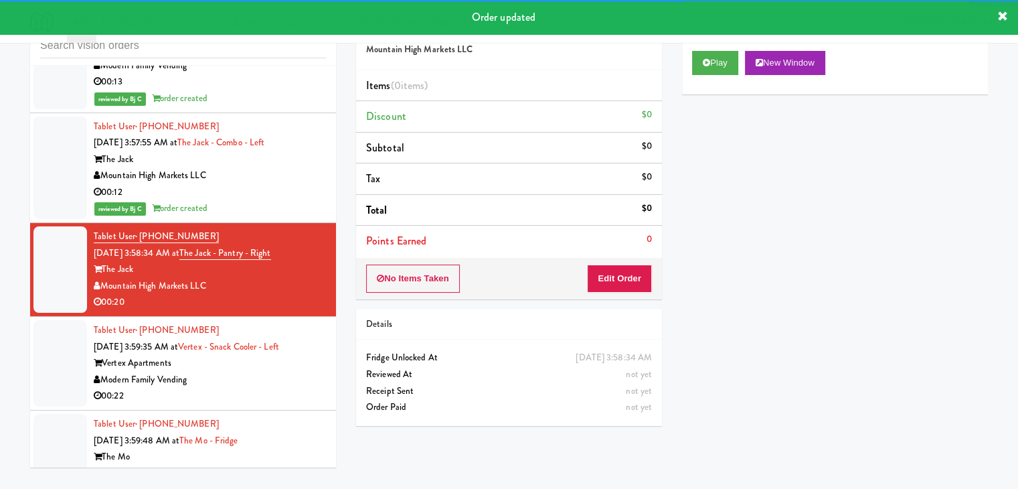
click at [721, 50] on div "Play New Window" at bounding box center [835, 68] width 306 height 54
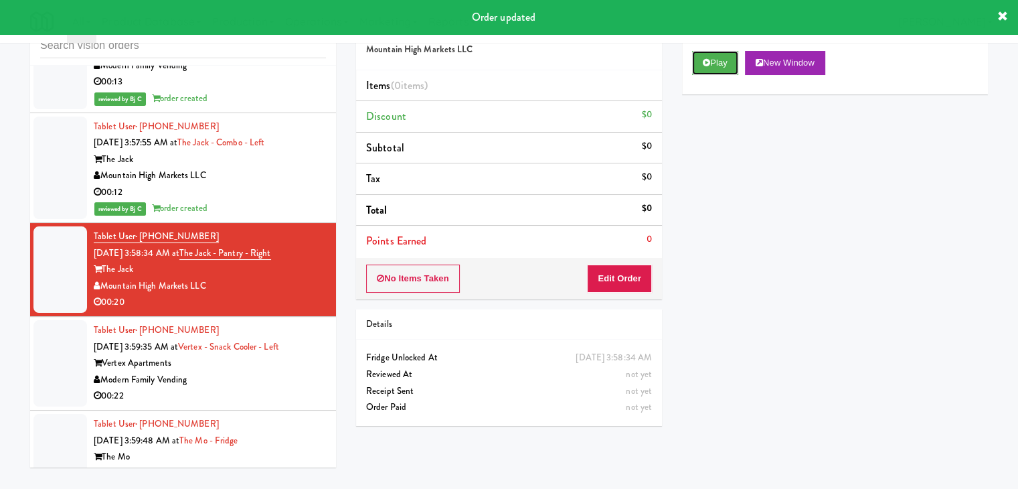
click at [718, 70] on button "Play" at bounding box center [715, 63] width 46 height 24
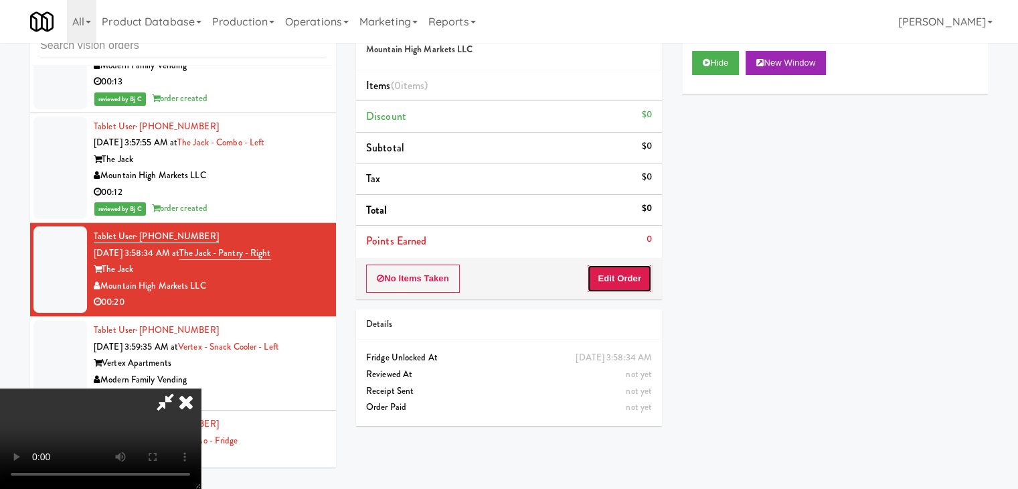
click at [625, 270] on button "Edit Order" at bounding box center [619, 278] width 65 height 28
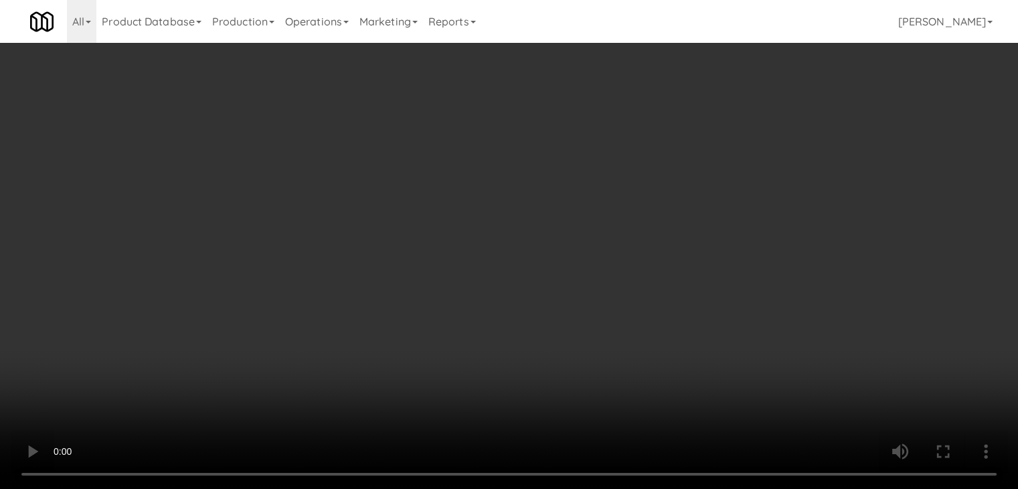
scroll to position [6765, 0]
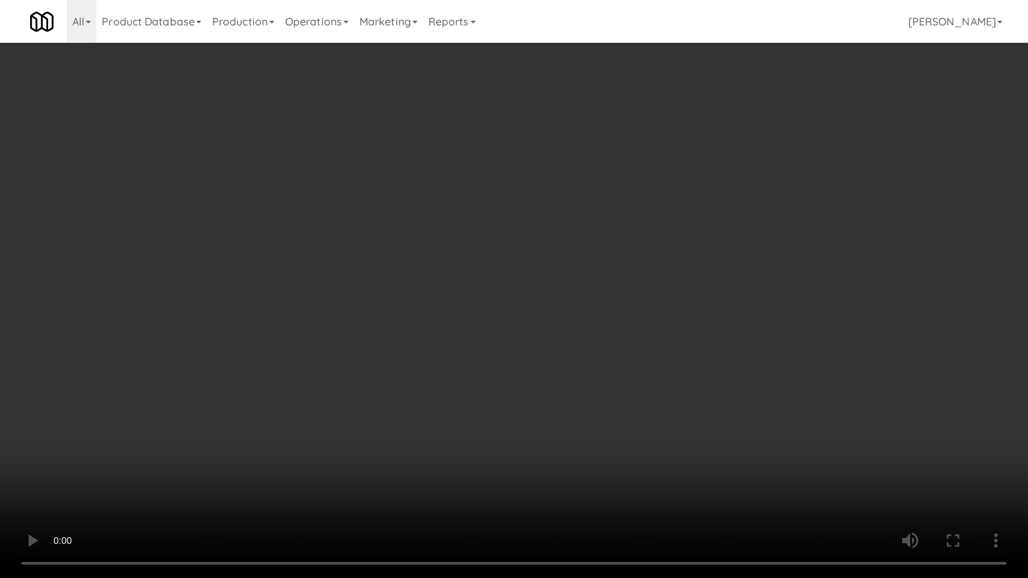
click at [501, 313] on video at bounding box center [514, 289] width 1028 height 578
click at [488, 317] on video at bounding box center [514, 289] width 1028 height 578
drag, startPoint x: 489, startPoint y: 317, endPoint x: 493, endPoint y: 335, distance: 18.5
click at [489, 318] on video at bounding box center [514, 289] width 1028 height 578
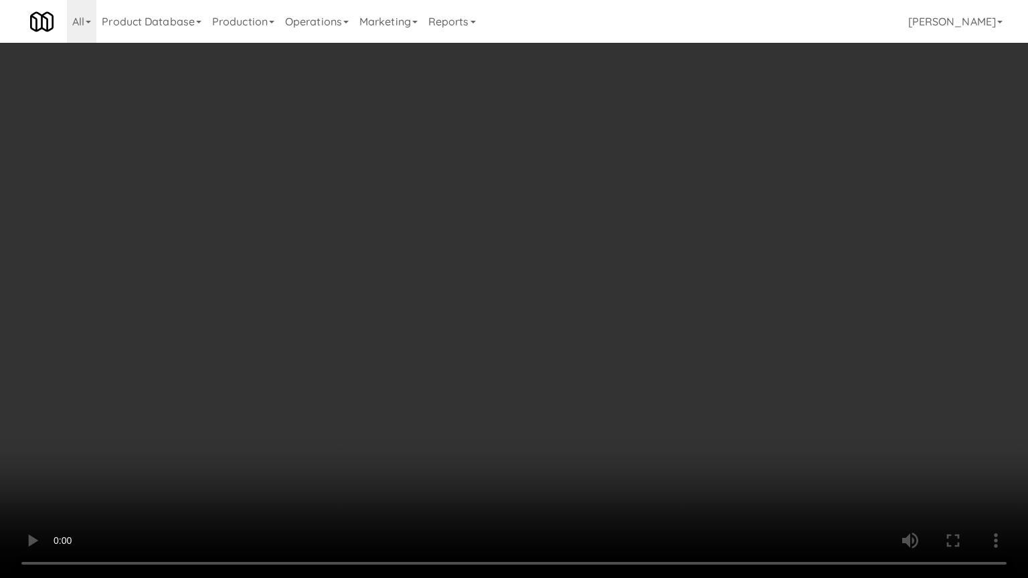
click at [537, 313] on video at bounding box center [514, 289] width 1028 height 578
click at [574, 377] on video at bounding box center [514, 289] width 1028 height 578
click at [566, 386] on video at bounding box center [514, 289] width 1028 height 578
click at [568, 386] on video at bounding box center [514, 289] width 1028 height 578
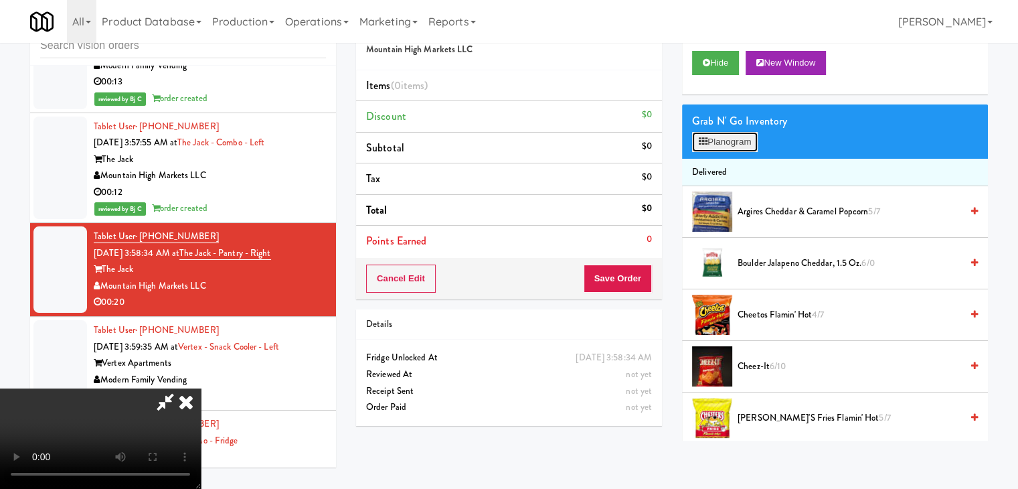
click at [706, 133] on button "Planogram" at bounding box center [725, 142] width 66 height 20
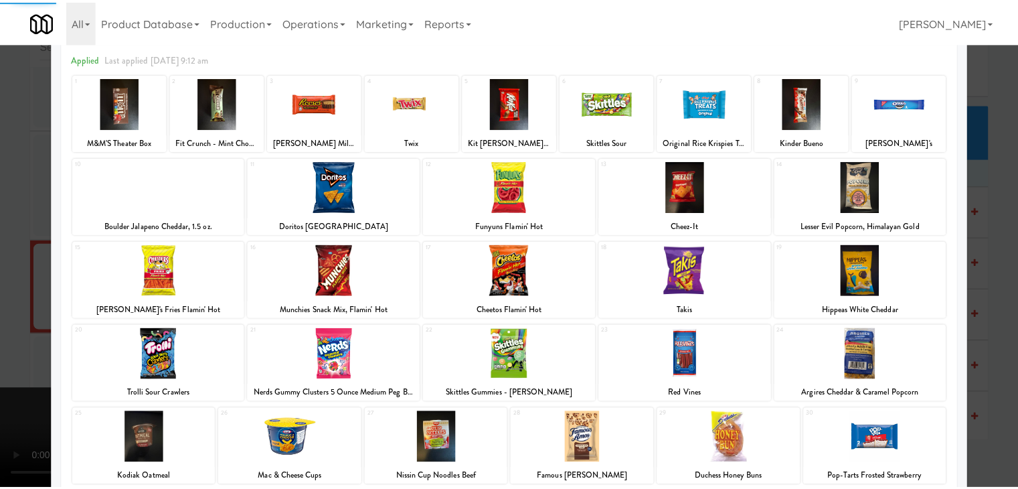
scroll to position [134, 0]
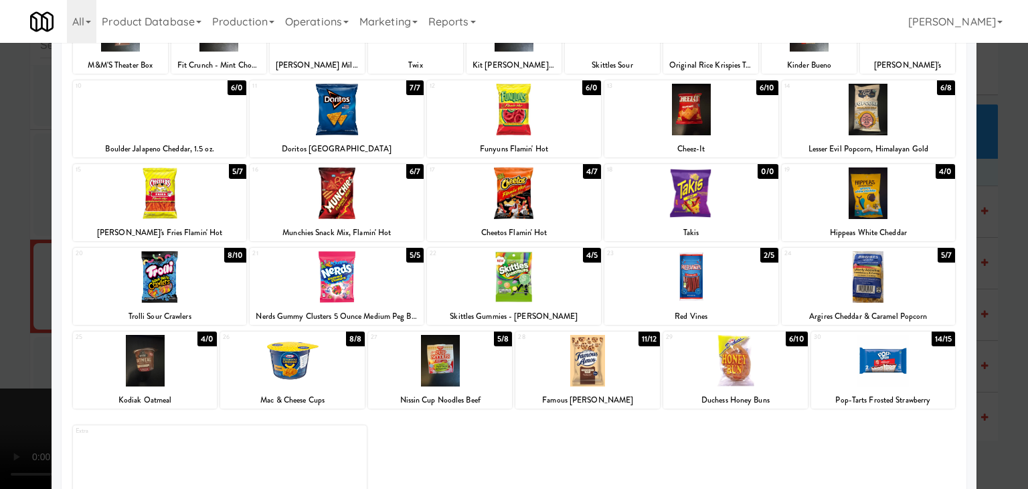
click at [316, 192] on div at bounding box center [337, 193] width 174 height 52
click at [158, 296] on div "20 8/10 Trolli Sour Crawlers" at bounding box center [160, 286] width 174 height 77
drag, startPoint x: 0, startPoint y: 275, endPoint x: 156, endPoint y: 278, distance: 156.0
click at [12, 271] on div at bounding box center [514, 244] width 1028 height 489
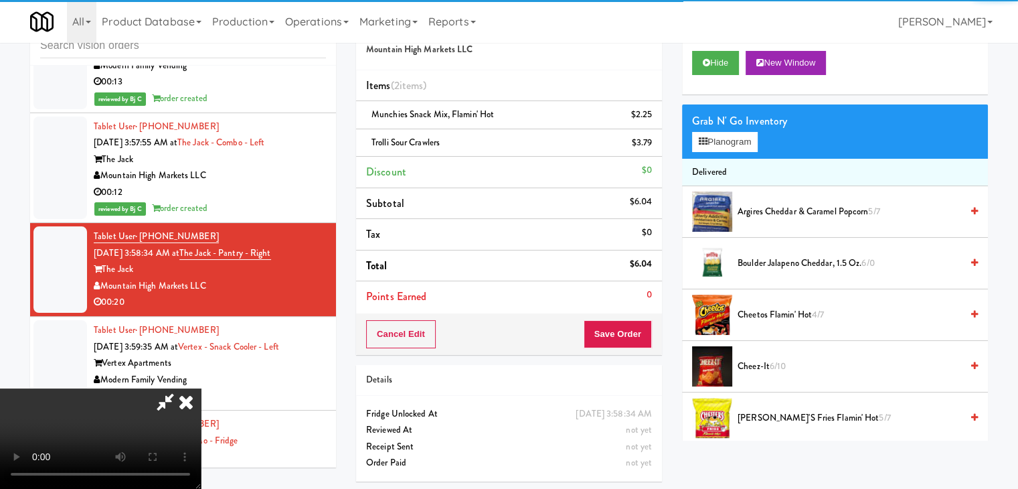
click at [201, 388] on video at bounding box center [100, 438] width 201 height 100
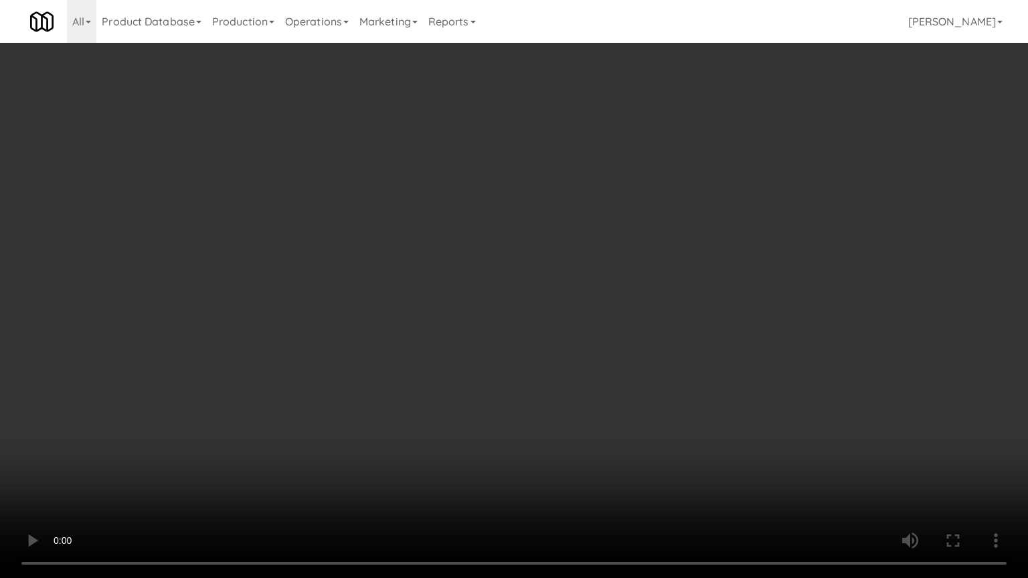
click at [402, 355] on video at bounding box center [514, 289] width 1028 height 578
click at [547, 354] on video at bounding box center [514, 289] width 1028 height 578
click at [546, 351] on video at bounding box center [514, 289] width 1028 height 578
click at [704, 410] on video at bounding box center [514, 289] width 1028 height 578
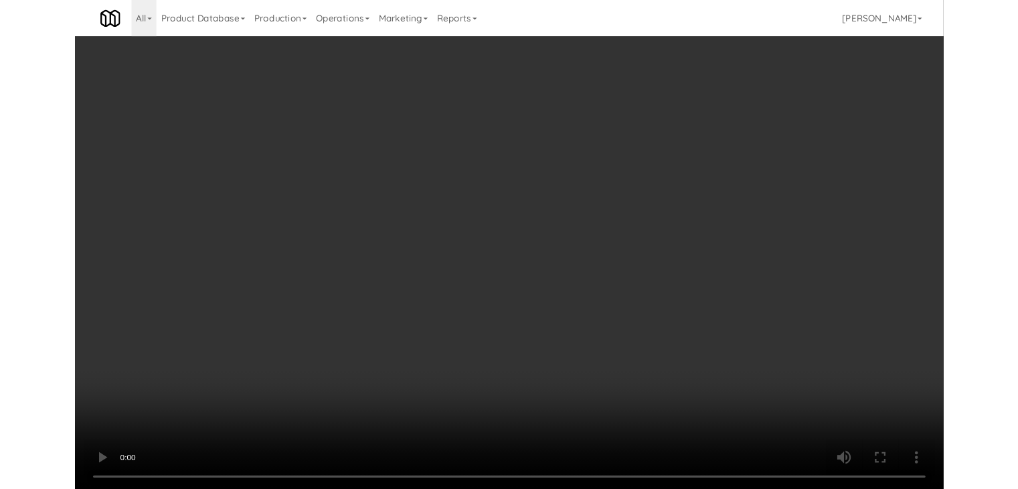
scroll to position [6782, 0]
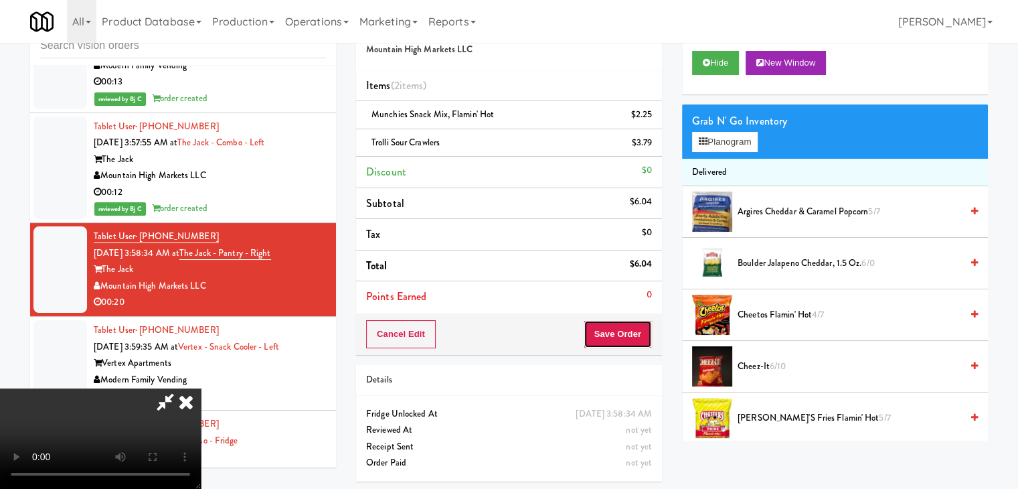
click at [617, 320] on button "Save Order" at bounding box center [618, 334] width 68 height 28
click at [616, 320] on button "Save Order" at bounding box center [618, 334] width 68 height 28
click at [616, 323] on body "Are you sure you want to update this order? Okay Cancel Okay Are you sure you w…" at bounding box center [509, 244] width 1018 height 489
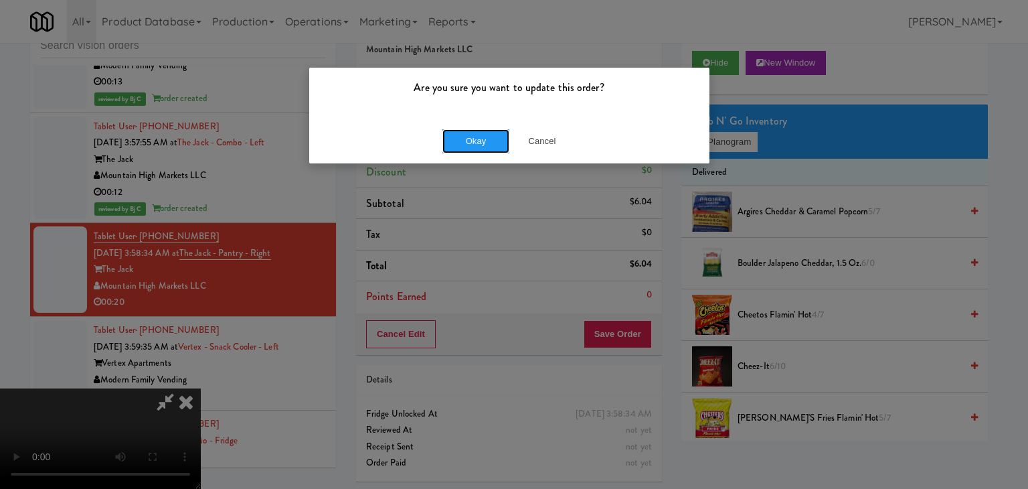
click at [477, 145] on button "Okay" at bounding box center [475, 141] width 67 height 24
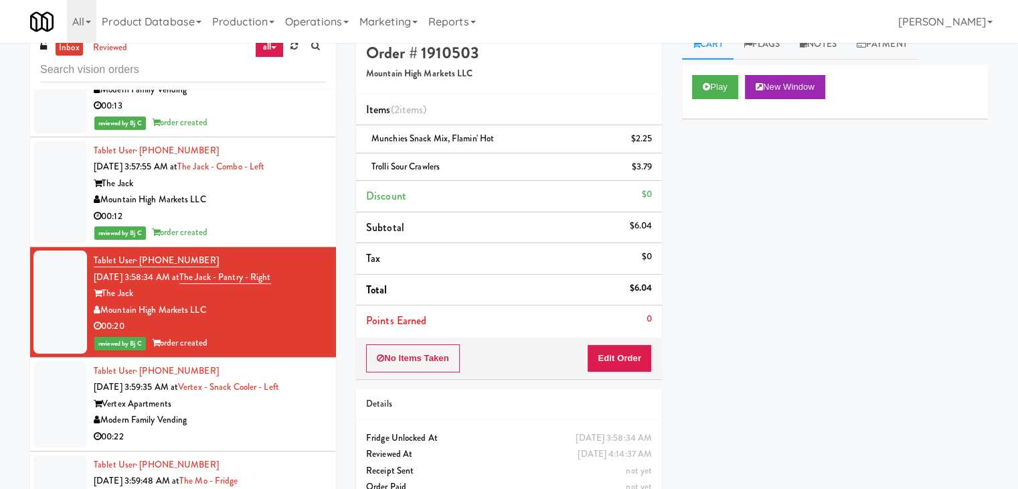
scroll to position [0, 0]
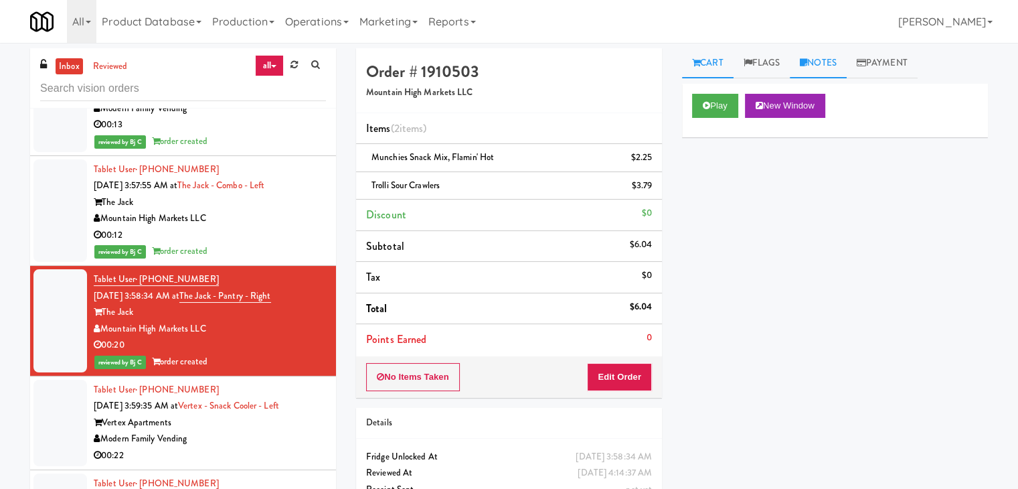
click at [812, 66] on link "Notes" at bounding box center [818, 63] width 57 height 30
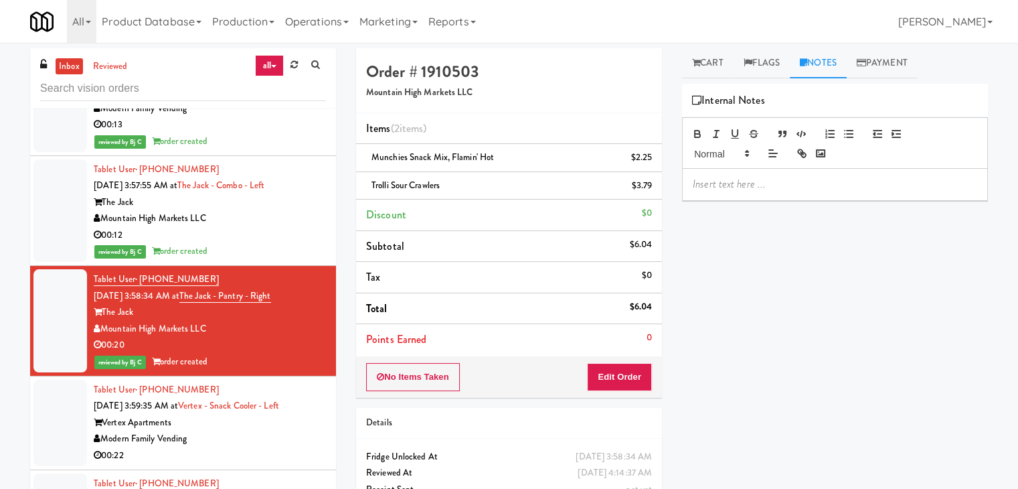
click at [742, 183] on p at bounding box center [835, 184] width 284 height 15
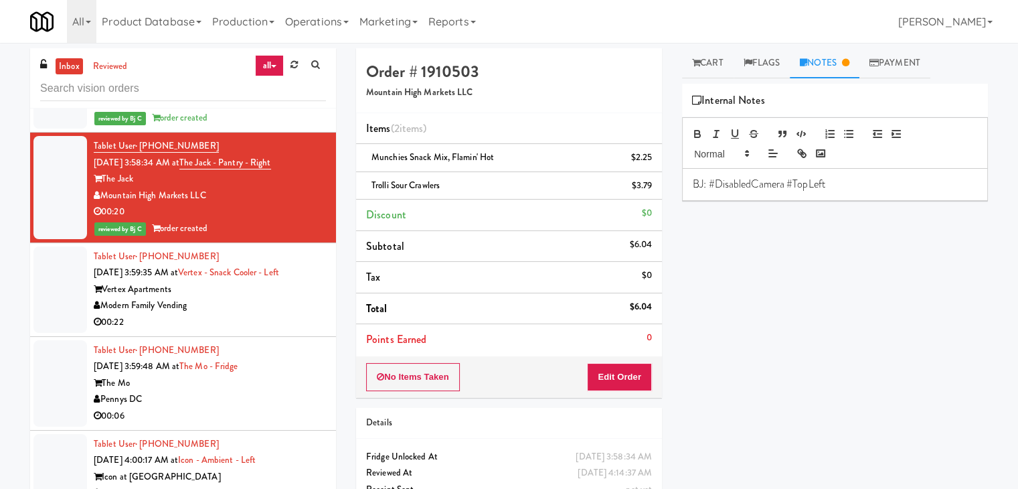
scroll to position [6921, 0]
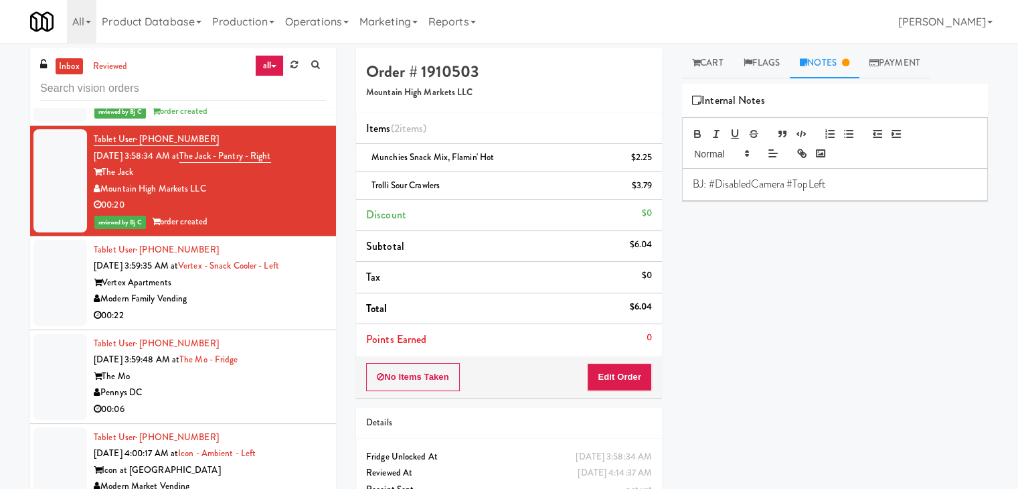
drag, startPoint x: 243, startPoint y: 290, endPoint x: 257, endPoint y: 302, distance: 18.1
click at [246, 293] on div "Modern Family Vending" at bounding box center [210, 298] width 232 height 17
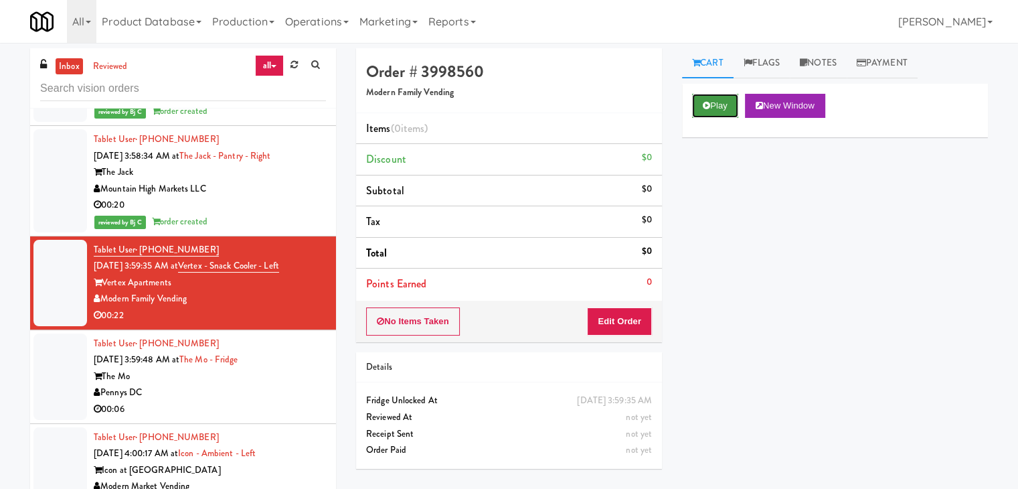
click at [726, 100] on button "Play" at bounding box center [715, 106] width 46 height 24
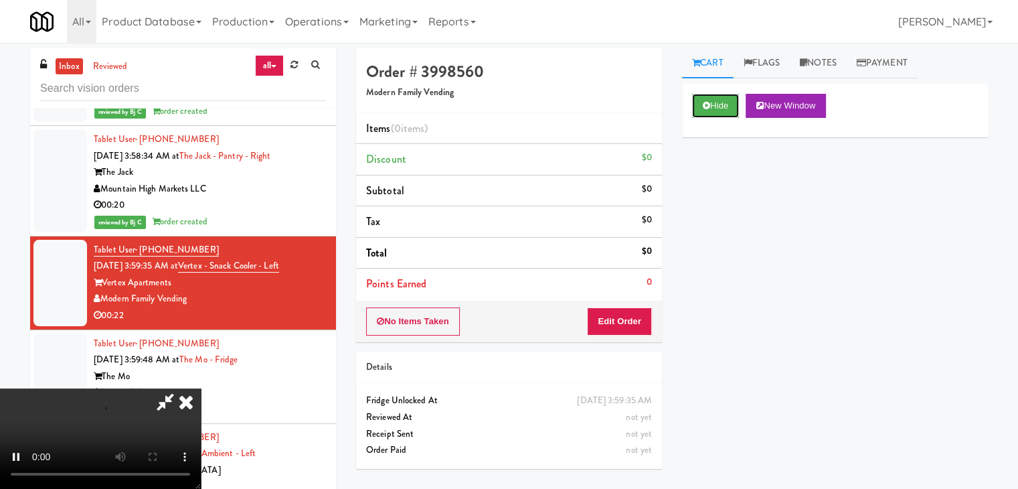
scroll to position [6855, 0]
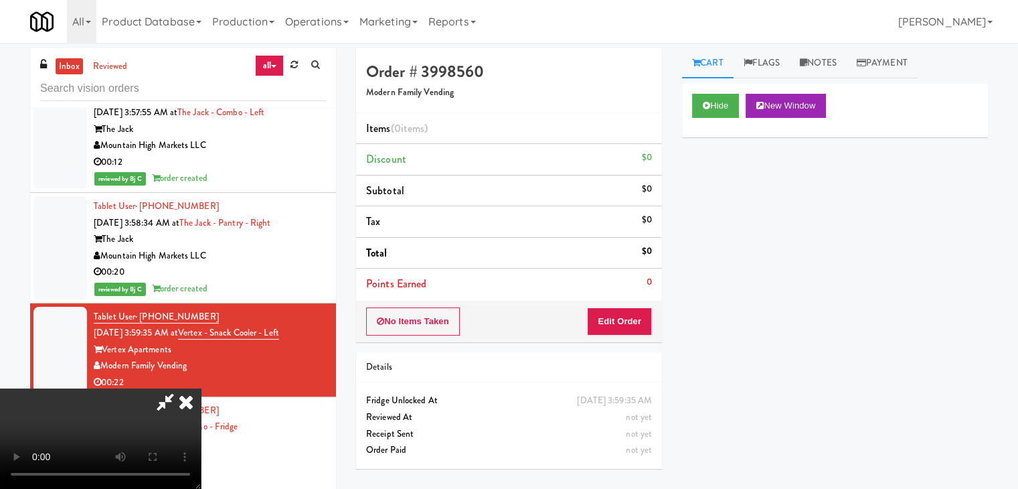
click at [201, 388] on video at bounding box center [100, 438] width 201 height 100
click at [201, 388] on icon at bounding box center [185, 401] width 29 height 27
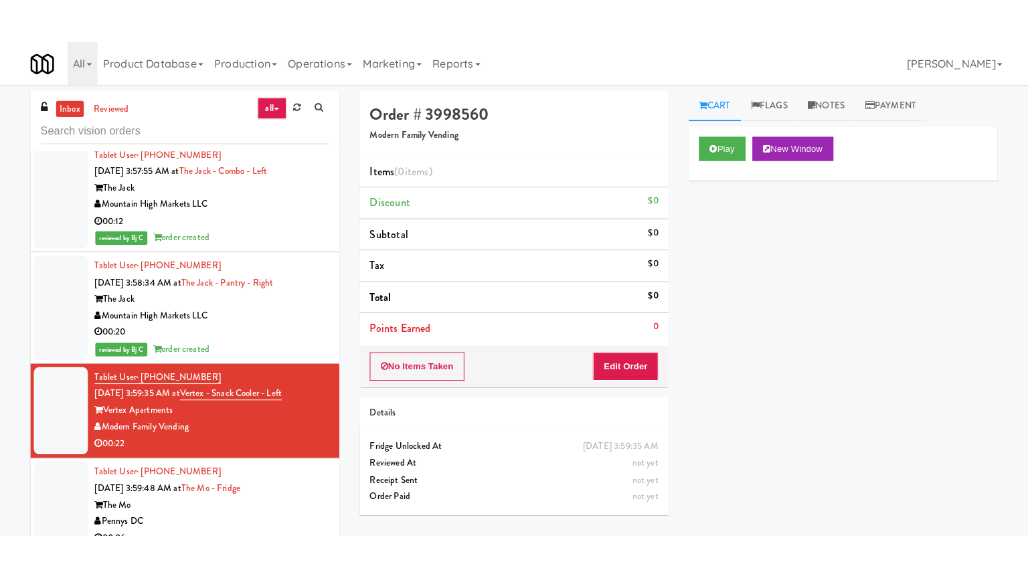
scroll to position [6921, 0]
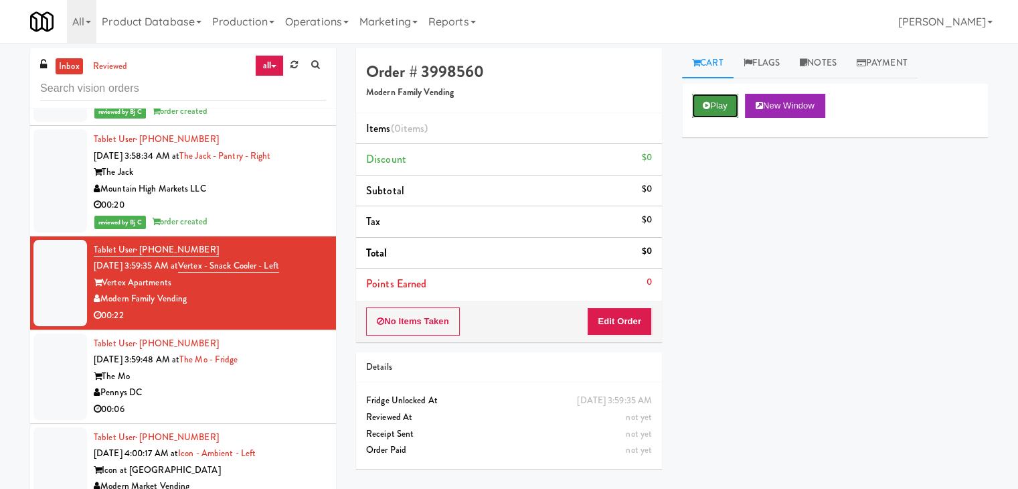
click at [716, 100] on button "Play" at bounding box center [715, 106] width 46 height 24
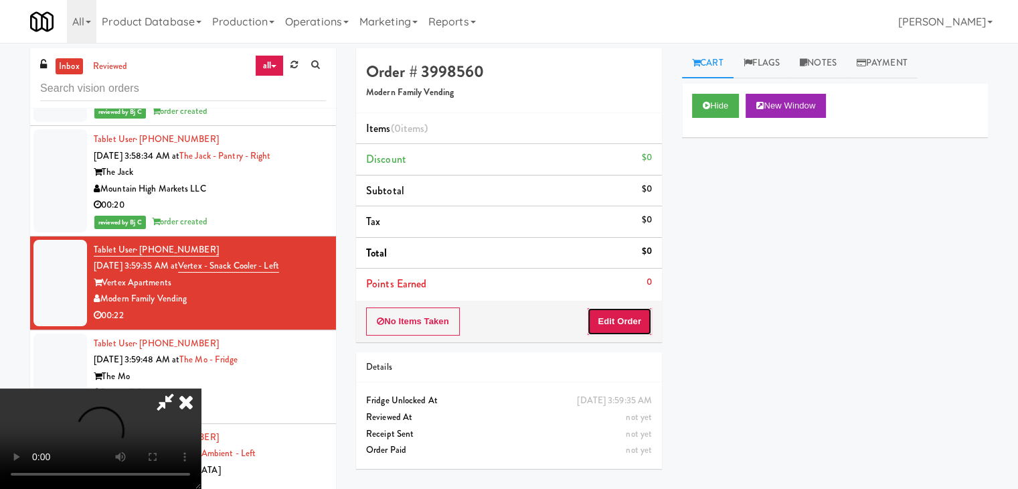
click at [610, 323] on button "Edit Order" at bounding box center [619, 321] width 65 height 28
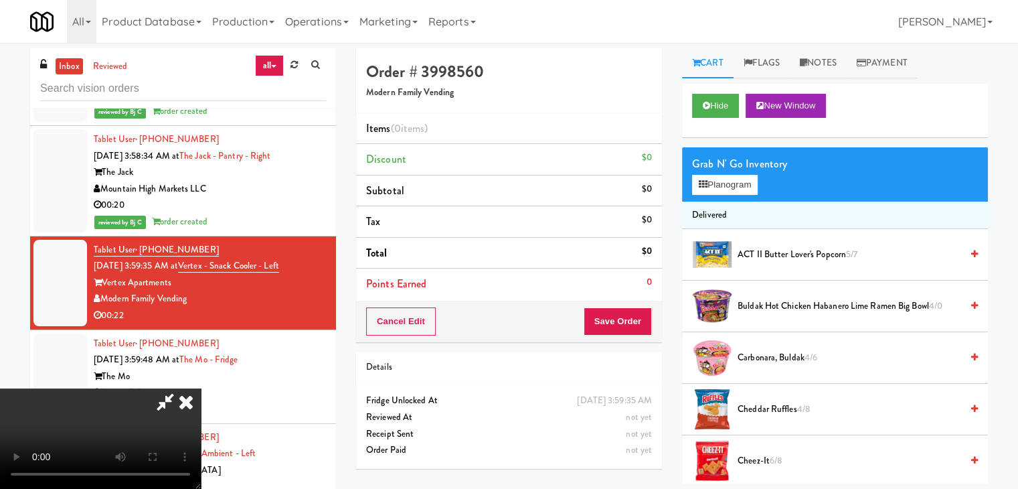
click at [201, 388] on video at bounding box center [100, 438] width 201 height 100
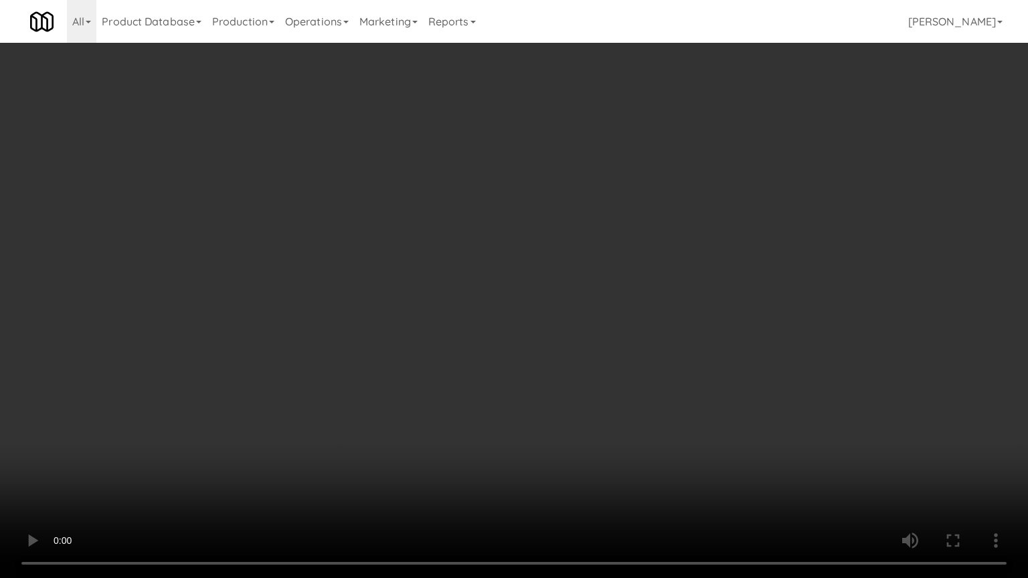
click at [908, 424] on video at bounding box center [514, 289] width 1028 height 578
click at [707, 394] on video at bounding box center [514, 289] width 1028 height 578
click at [706, 394] on video at bounding box center [514, 289] width 1028 height 578
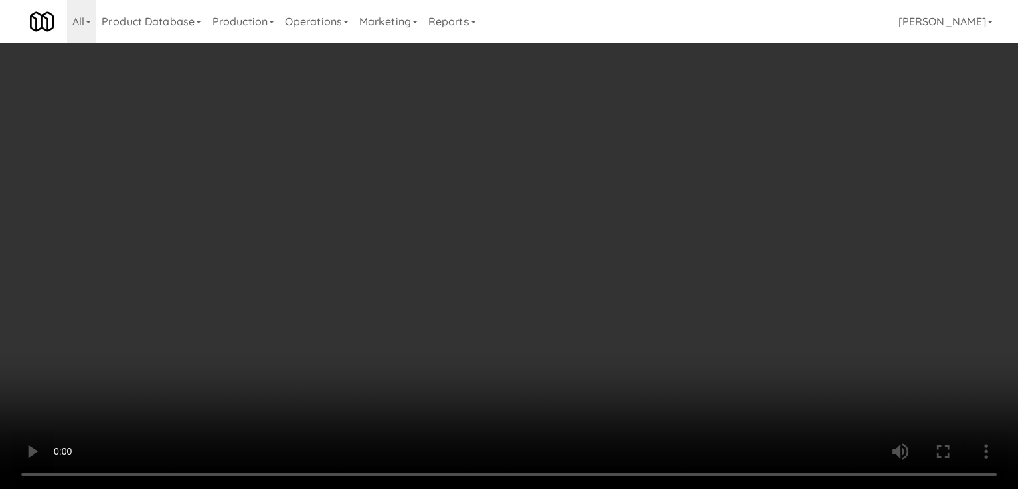
click at [509, 313] on video at bounding box center [509, 244] width 1018 height 489
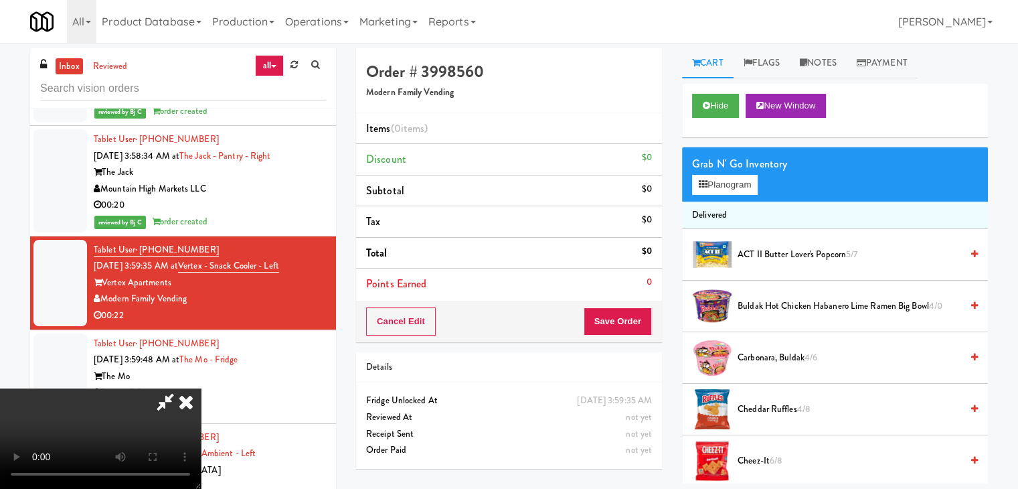
click at [201, 388] on video at bounding box center [100, 438] width 201 height 100
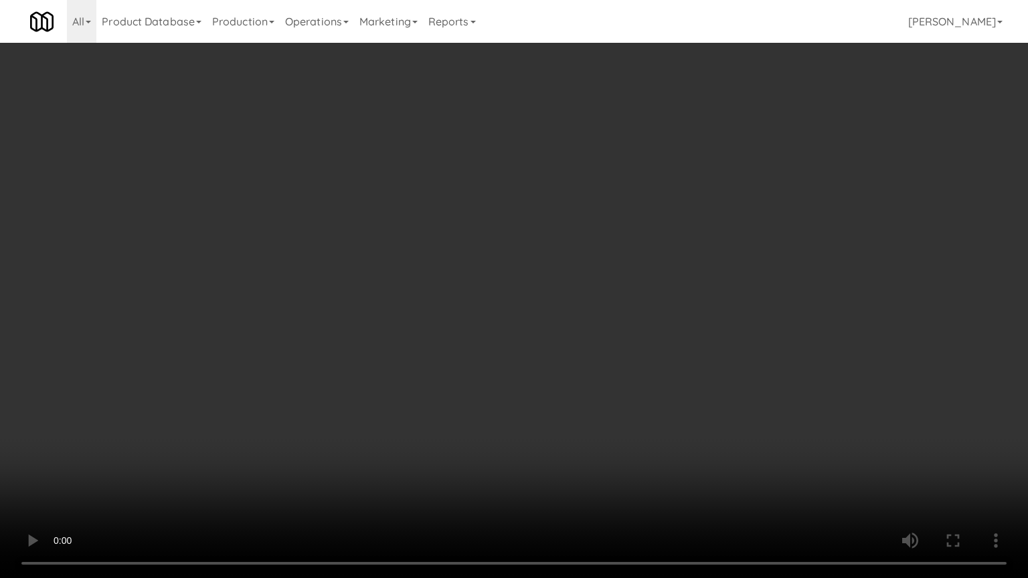
click at [517, 371] on video at bounding box center [514, 289] width 1028 height 578
click at [586, 369] on video at bounding box center [514, 289] width 1028 height 578
click at [541, 353] on video at bounding box center [514, 289] width 1028 height 578
click at [625, 355] on video at bounding box center [514, 289] width 1028 height 578
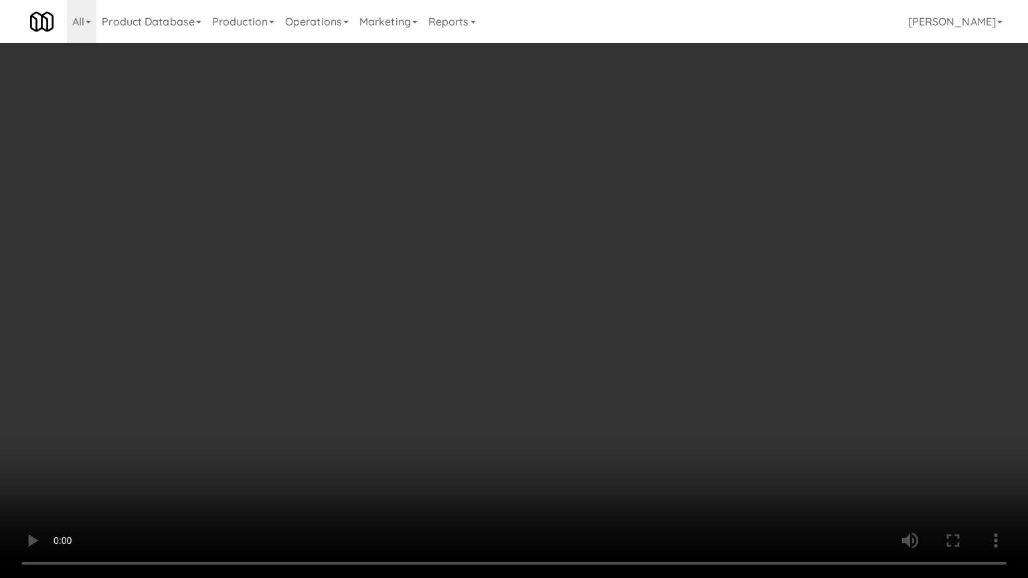
click at [625, 357] on video at bounding box center [514, 289] width 1028 height 578
click at [624, 360] on video at bounding box center [514, 289] width 1028 height 578
drag, startPoint x: 624, startPoint y: 360, endPoint x: 653, endPoint y: 223, distance: 140.2
click at [625, 355] on video at bounding box center [514, 289] width 1028 height 578
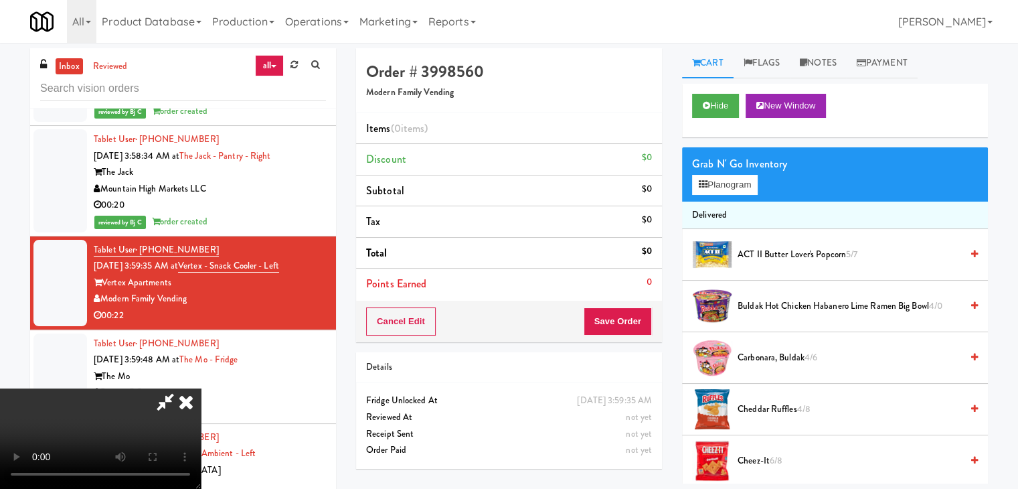
click at [201, 388] on video at bounding box center [100, 438] width 201 height 100
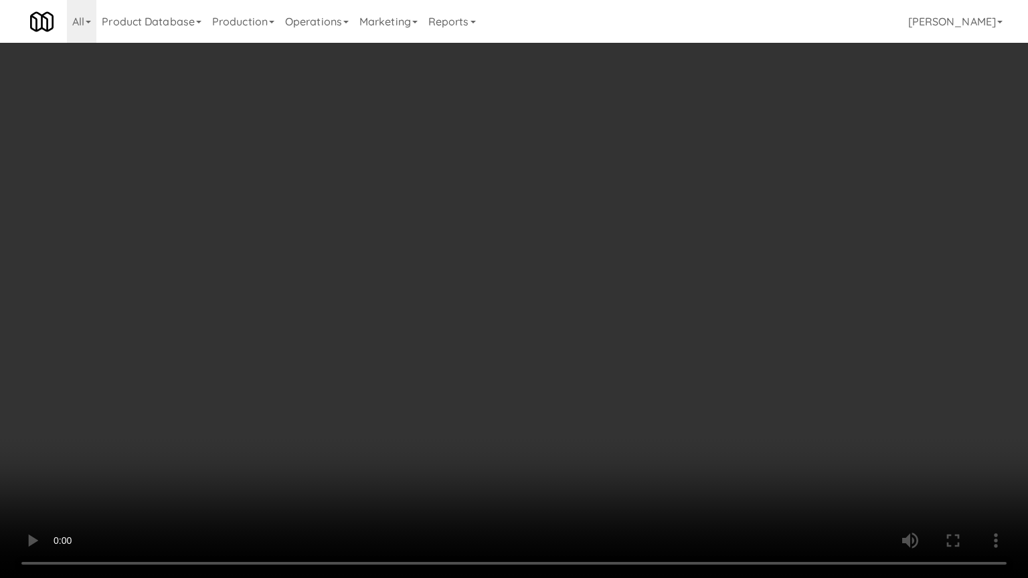
click at [696, 315] on video at bounding box center [514, 289] width 1028 height 578
drag, startPoint x: 696, startPoint y: 315, endPoint x: 699, endPoint y: 224, distance: 91.1
click at [696, 313] on video at bounding box center [514, 289] width 1028 height 578
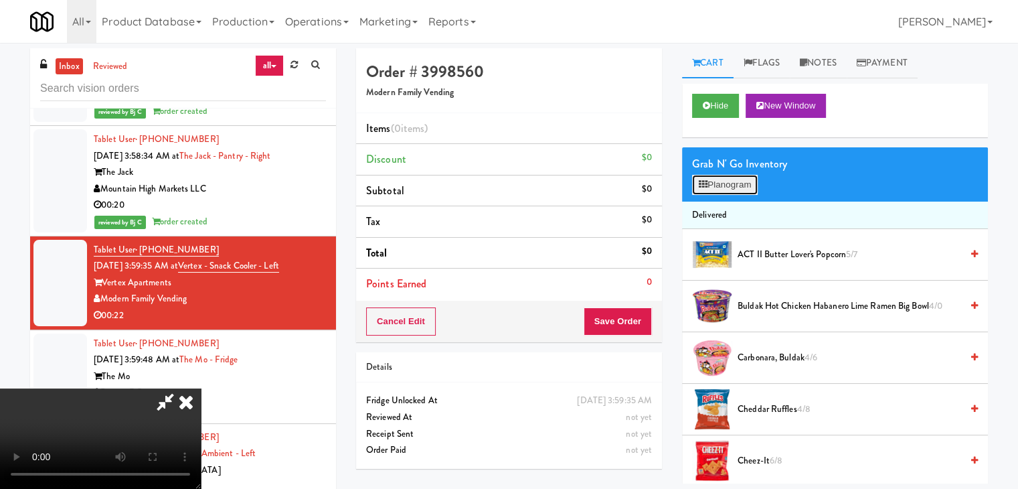
click at [739, 186] on button "Planogram" at bounding box center [725, 185] width 66 height 20
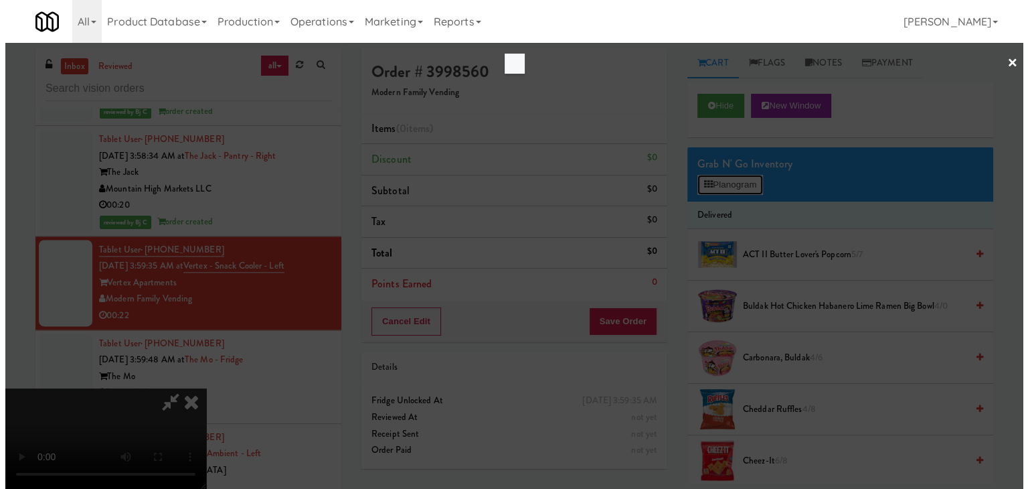
scroll to position [6905, 0]
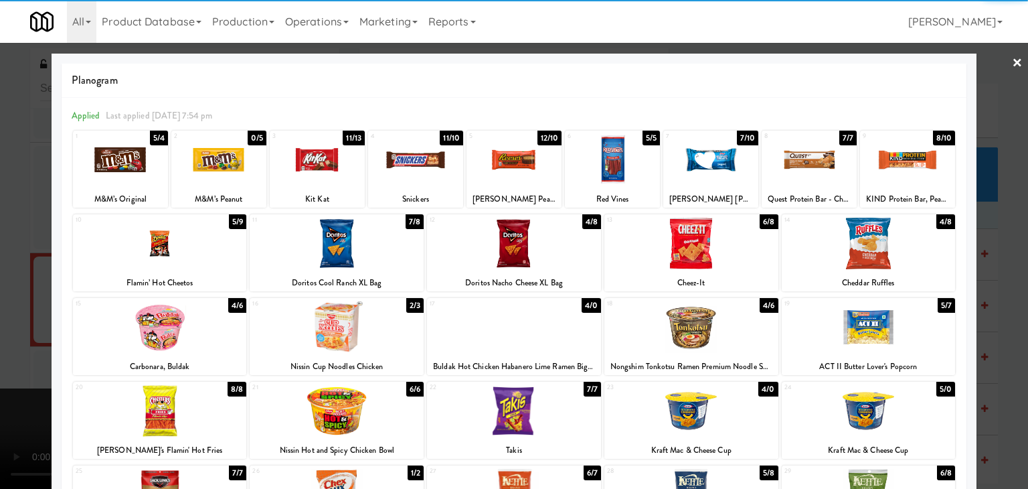
click at [877, 410] on div at bounding box center [869, 411] width 174 height 52
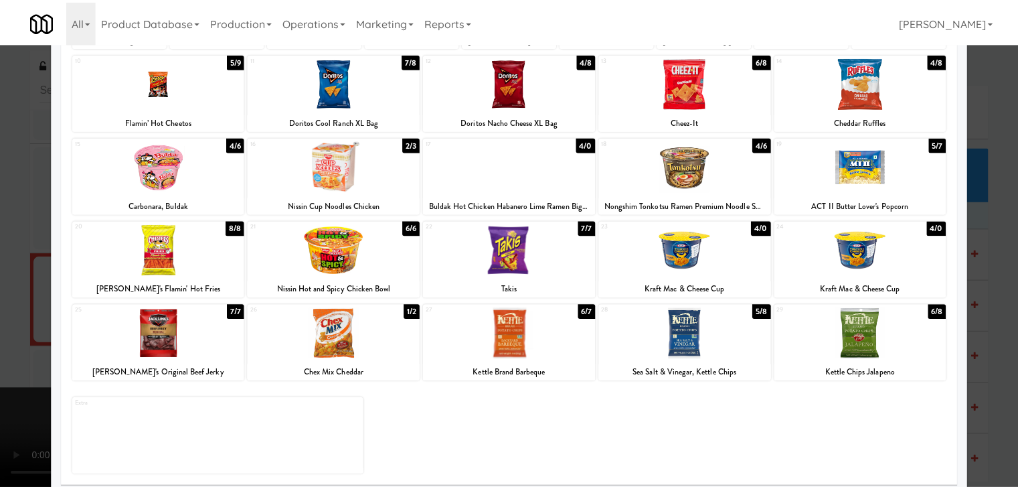
scroll to position [169, 0]
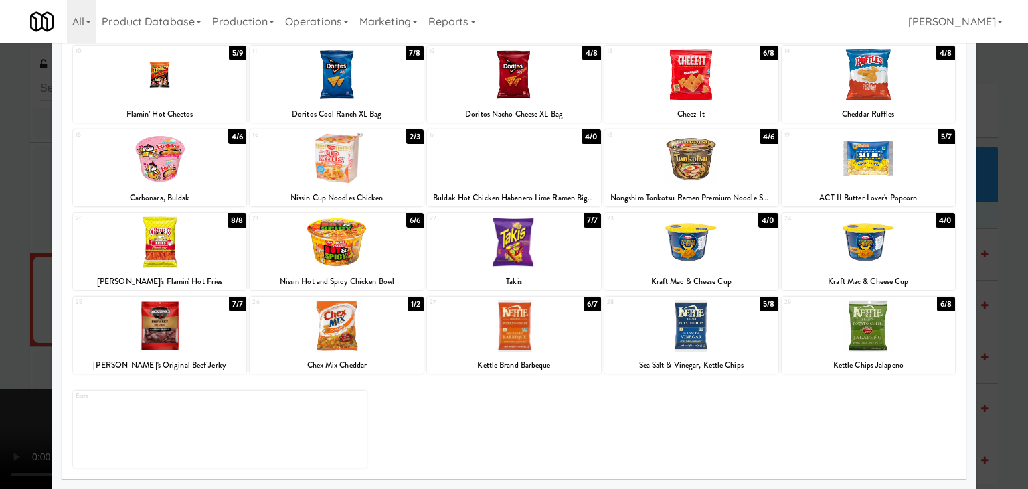
click at [0, 370] on div at bounding box center [514, 244] width 1028 height 489
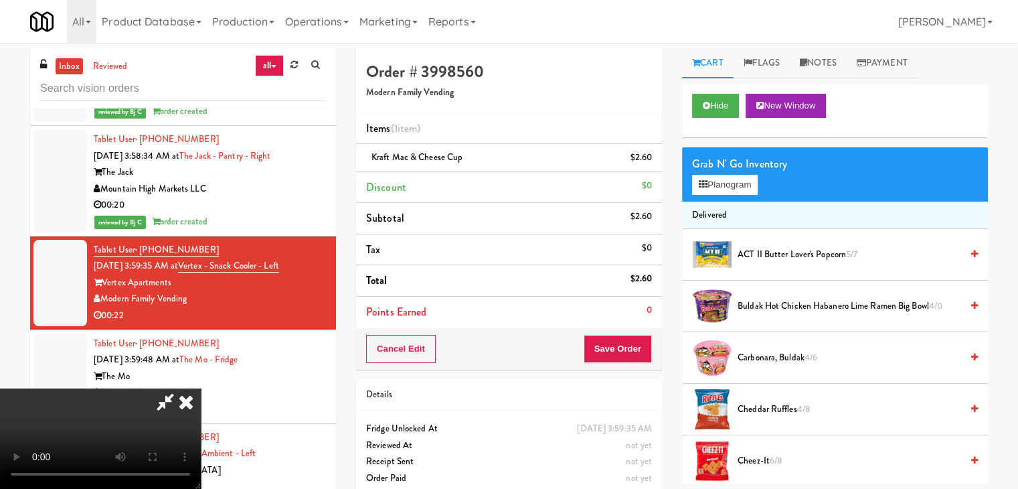
click at [201, 388] on video at bounding box center [100, 438] width 201 height 100
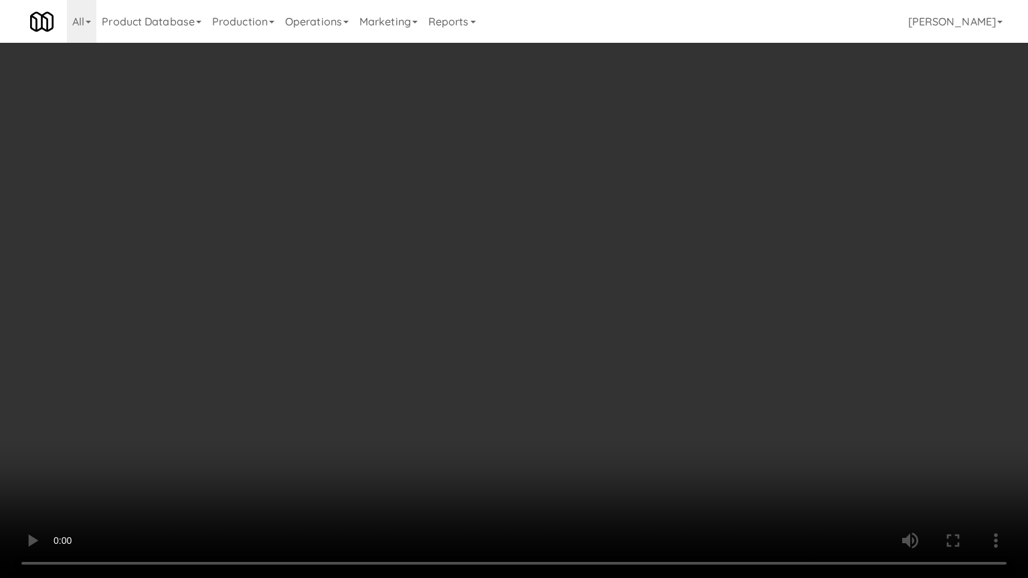
click at [452, 408] on video at bounding box center [514, 289] width 1028 height 578
click at [736, 315] on video at bounding box center [514, 289] width 1028 height 578
drag, startPoint x: 735, startPoint y: 319, endPoint x: 728, endPoint y: 327, distance: 10.5
click at [735, 321] on video at bounding box center [514, 289] width 1028 height 578
click at [723, 327] on video at bounding box center [514, 289] width 1028 height 578
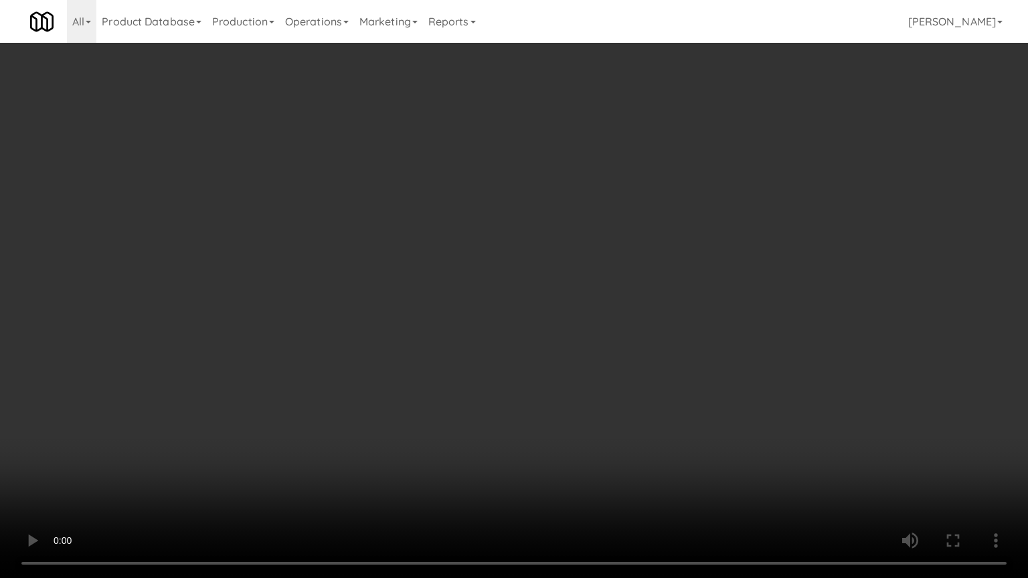
click at [724, 327] on video at bounding box center [514, 289] width 1028 height 578
click at [716, 333] on video at bounding box center [514, 289] width 1028 height 578
drag, startPoint x: 716, startPoint y: 333, endPoint x: 848, endPoint y: 175, distance: 206.2
click at [723, 328] on video at bounding box center [514, 289] width 1028 height 578
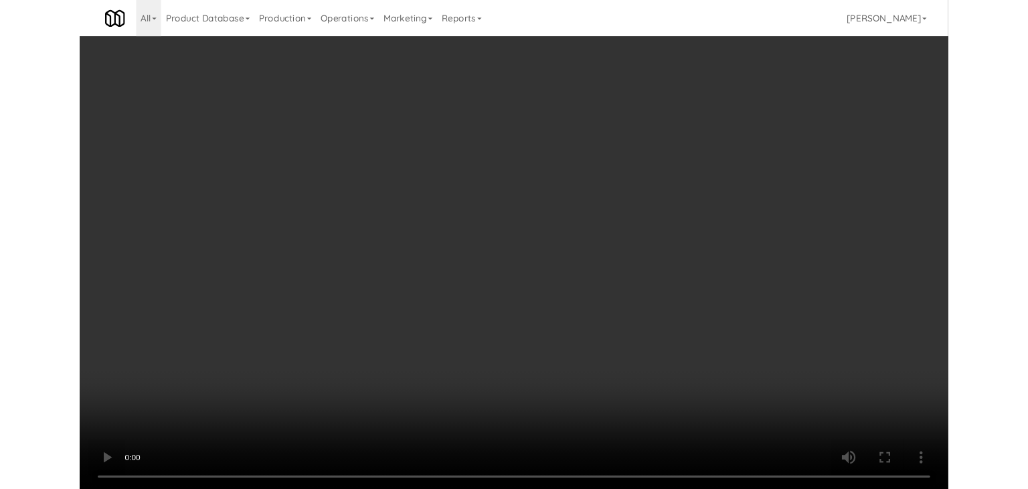
scroll to position [6921, 0]
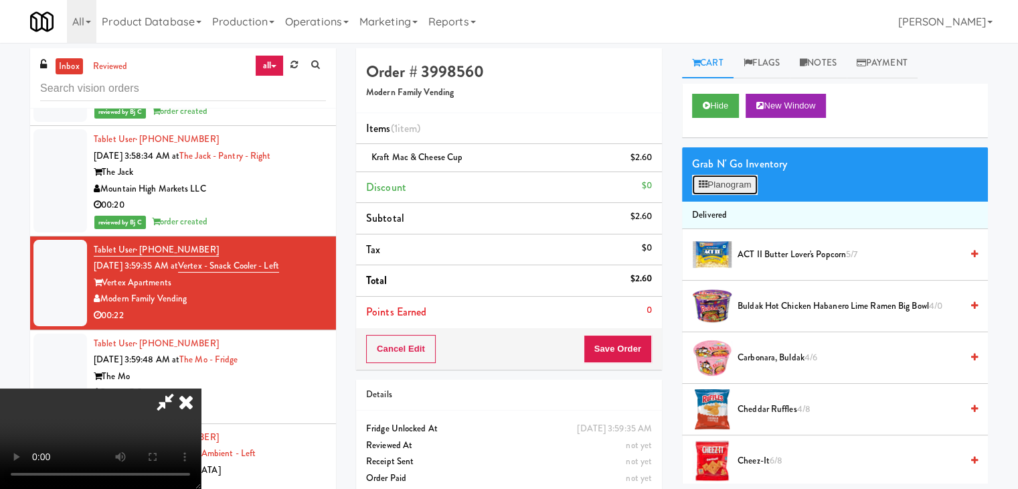
click at [722, 185] on button "Planogram" at bounding box center [725, 185] width 66 height 20
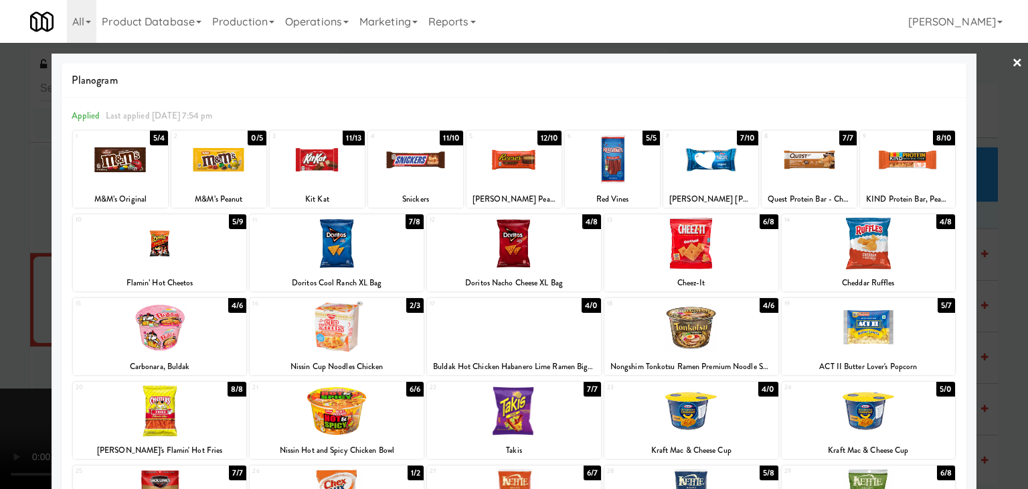
click at [906, 325] on div at bounding box center [869, 327] width 174 height 52
click at [983, 331] on div at bounding box center [514, 244] width 1028 height 489
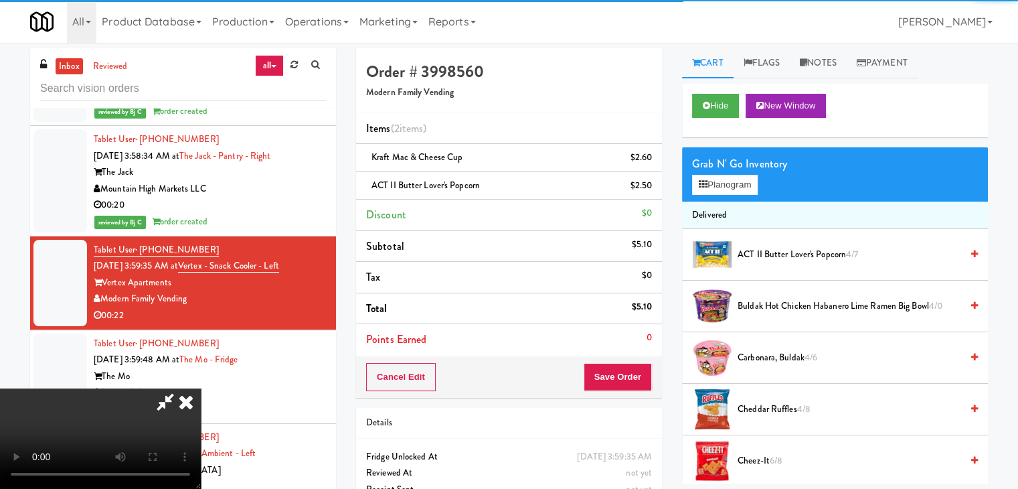
click at [201, 388] on video at bounding box center [100, 438] width 201 height 100
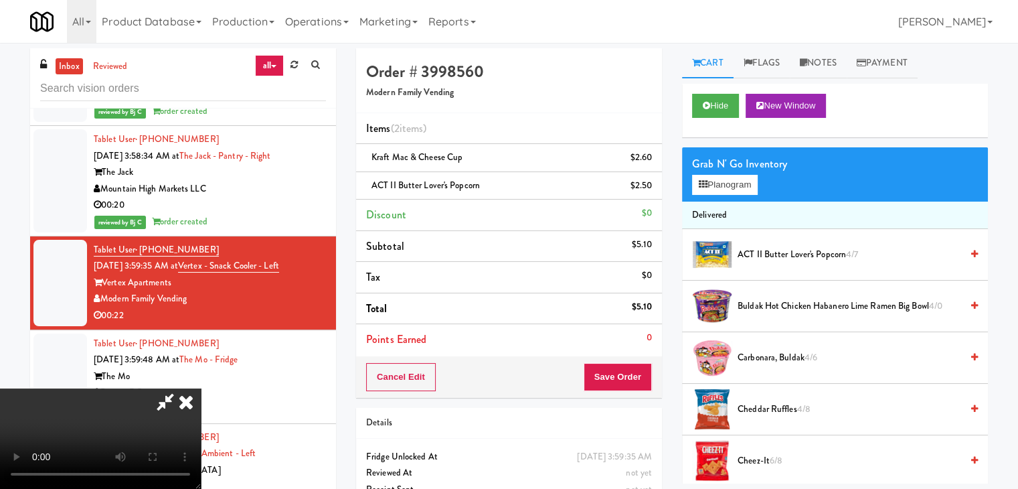
click at [201, 388] on video at bounding box center [100, 438] width 201 height 100
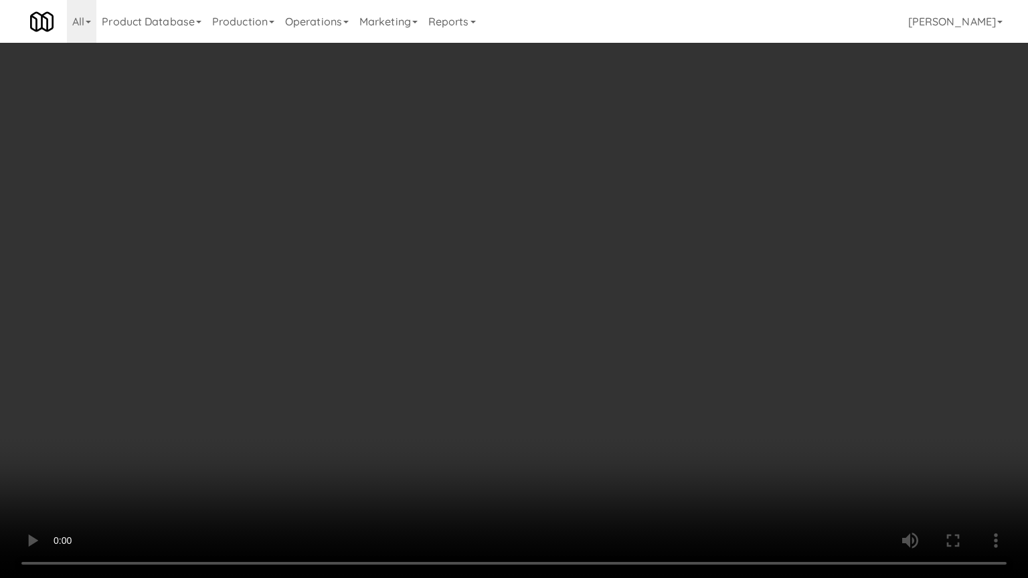
click at [616, 372] on video at bounding box center [514, 289] width 1028 height 578
click at [628, 380] on video at bounding box center [514, 289] width 1028 height 578
drag, startPoint x: 631, startPoint y: 377, endPoint x: 741, endPoint y: 336, distance: 118.0
click at [637, 377] on video at bounding box center [514, 289] width 1028 height 578
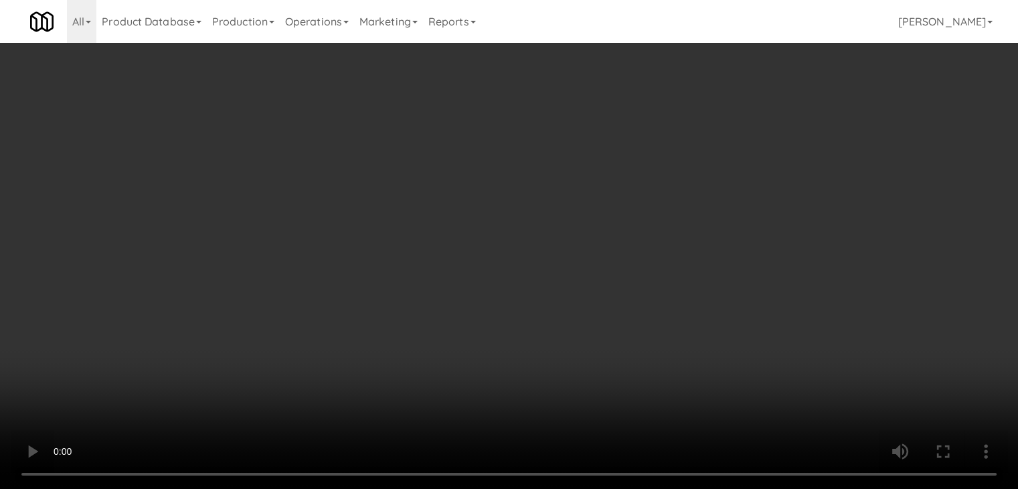
scroll to position [6921, 0]
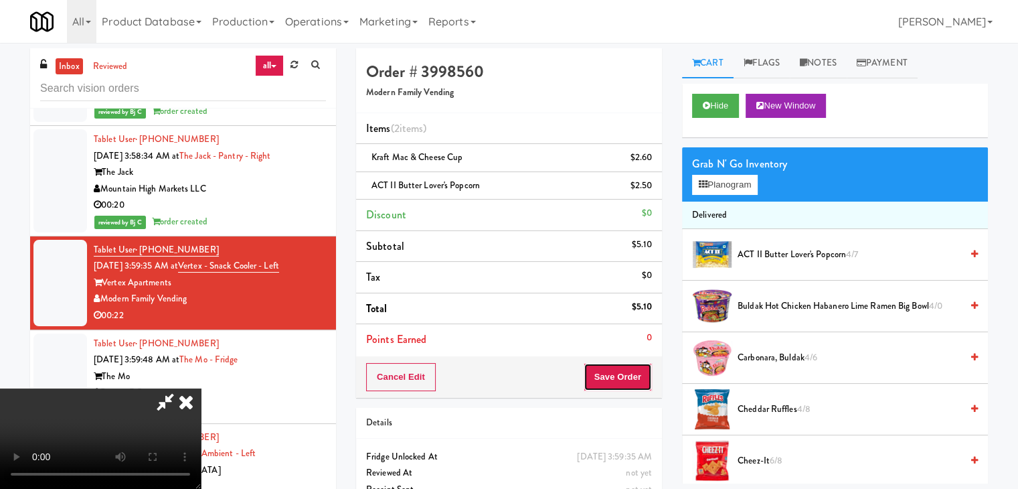
click at [609, 385] on div "Order # 3998560 Modern Family Vending Items (2 items ) Kraft Mac & Cheese Cup $…" at bounding box center [672, 291] width 632 height 486
click at [630, 381] on button "Save Order" at bounding box center [618, 377] width 68 height 28
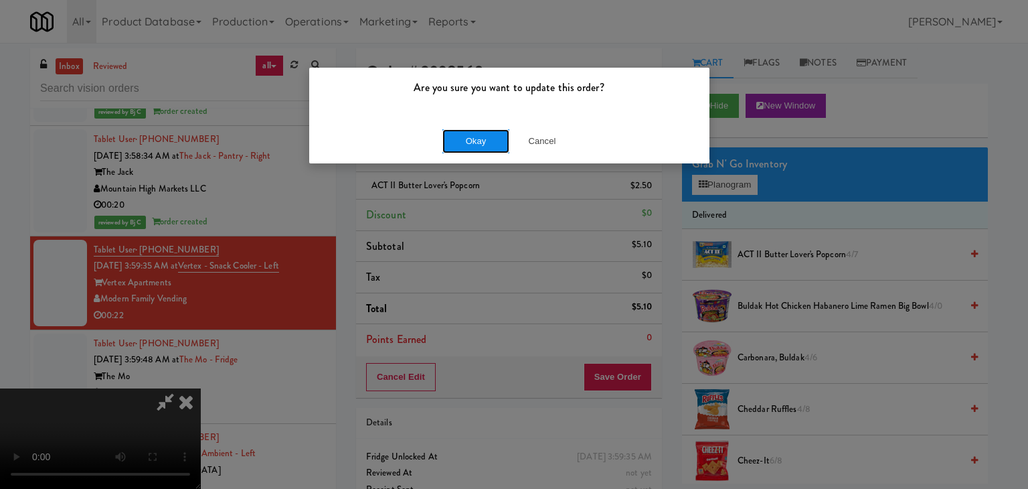
click at [487, 136] on button "Okay" at bounding box center [475, 141] width 67 height 24
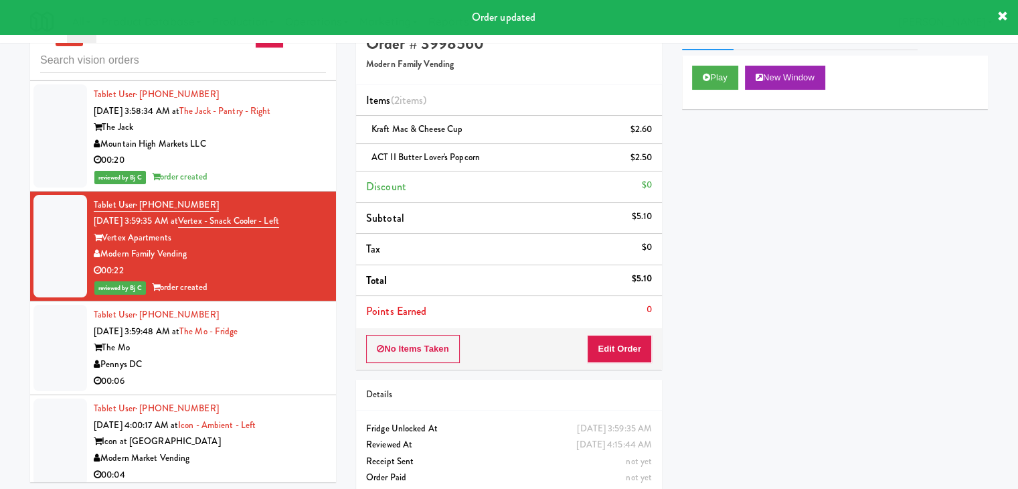
scroll to position [44, 0]
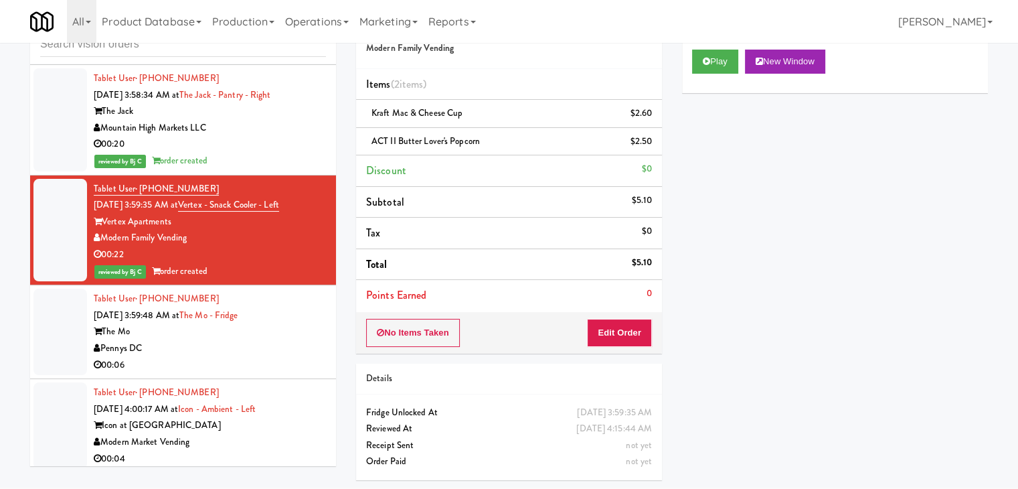
click at [284, 340] on div "Pennys DC" at bounding box center [210, 348] width 232 height 17
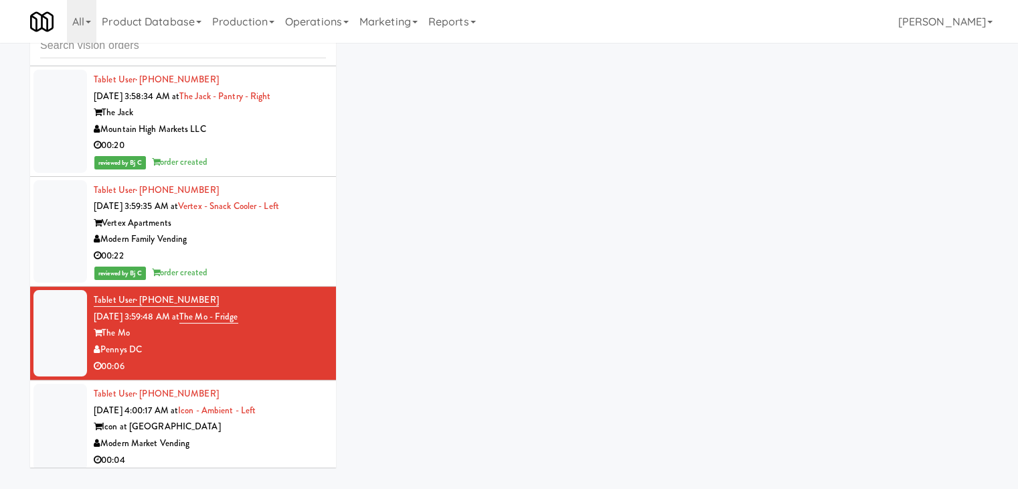
scroll to position [43, 0]
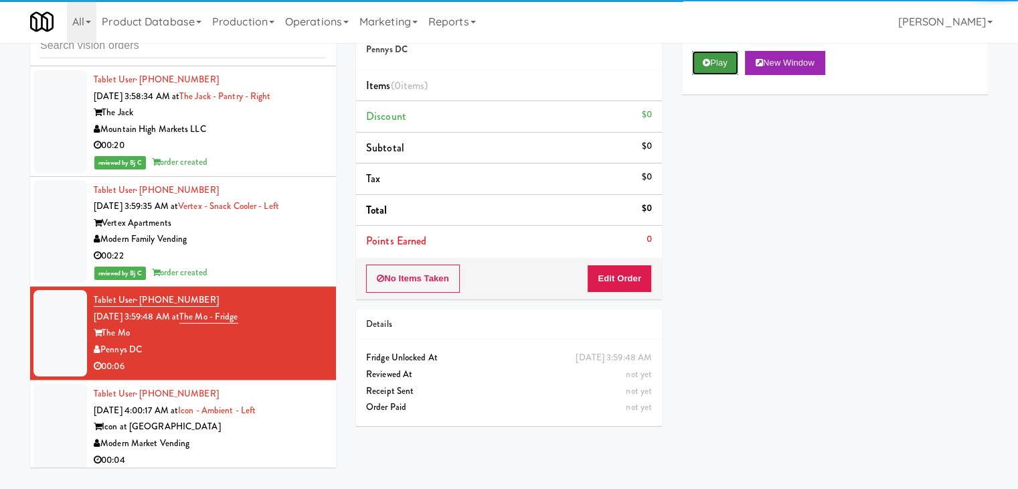
click at [732, 68] on button "Play" at bounding box center [715, 63] width 46 height 24
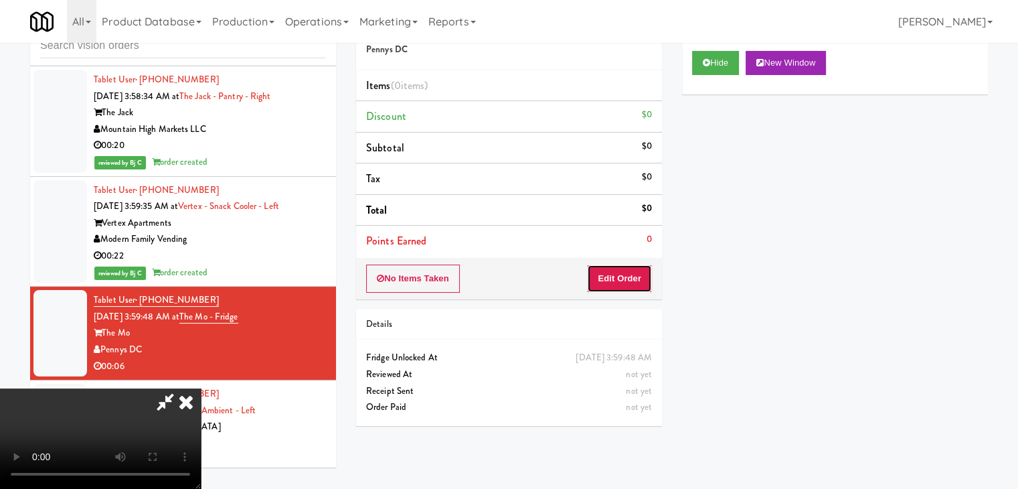
click at [628, 267] on button "Edit Order" at bounding box center [619, 278] width 65 height 28
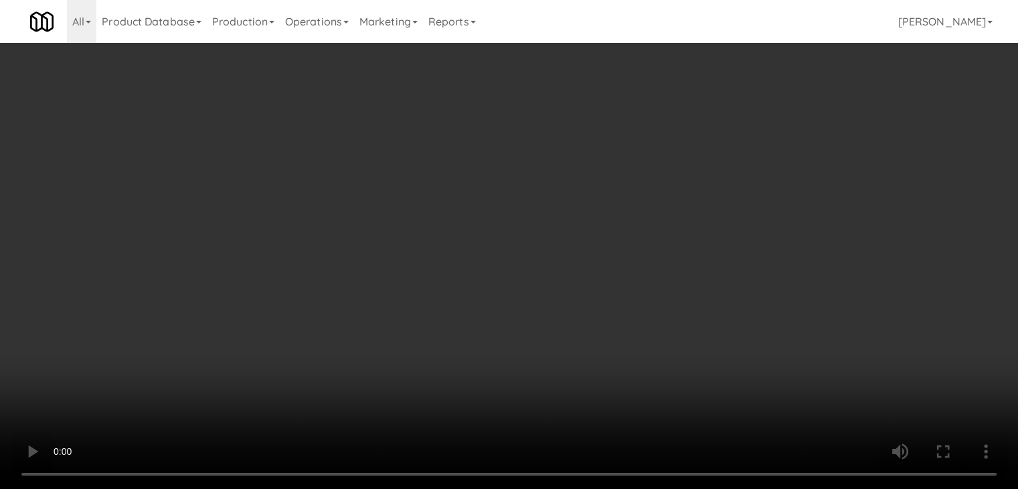
scroll to position [0, 0]
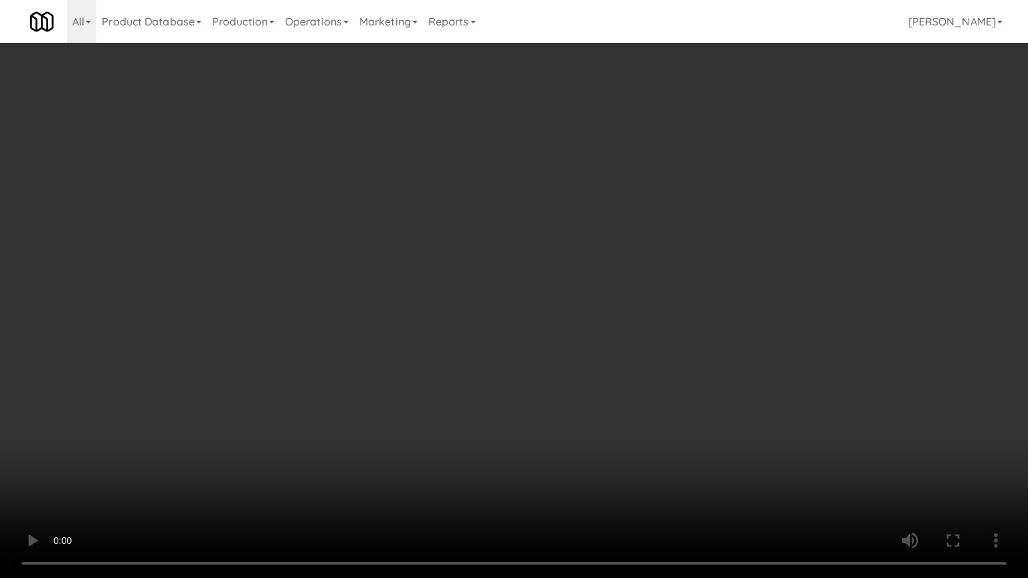
click at [556, 377] on video at bounding box center [514, 289] width 1028 height 578
drag, startPoint x: 556, startPoint y: 377, endPoint x: 612, endPoint y: 237, distance: 151.4
click at [556, 375] on video at bounding box center [514, 289] width 1028 height 578
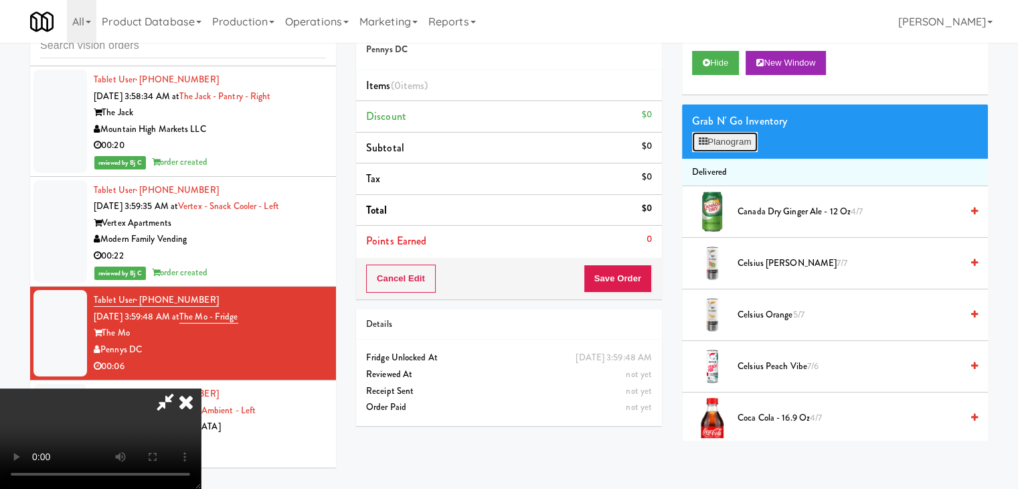
click at [738, 144] on button "Planogram" at bounding box center [725, 142] width 66 height 20
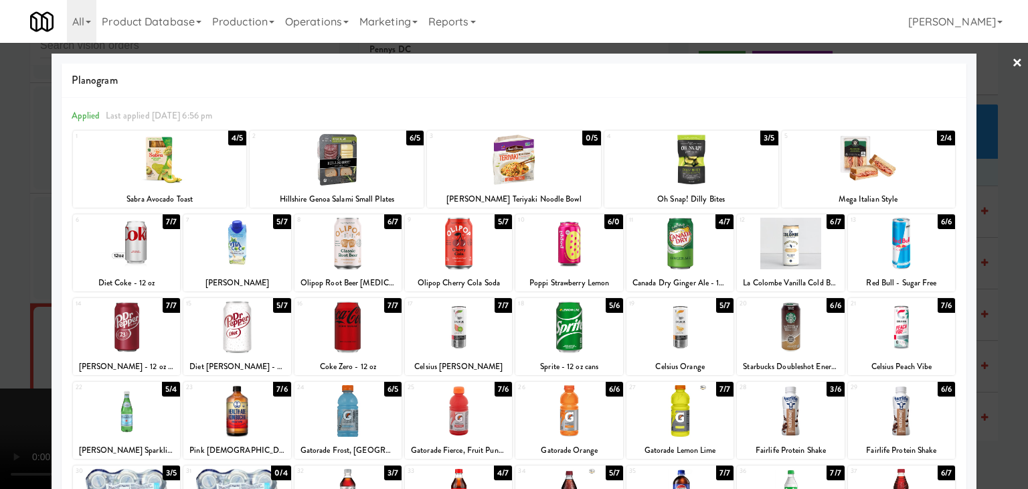
drag, startPoint x: 876, startPoint y: 163, endPoint x: 937, endPoint y: 178, distance: 62.7
click at [877, 163] on div at bounding box center [869, 160] width 174 height 52
click at [989, 199] on div at bounding box center [514, 244] width 1028 height 489
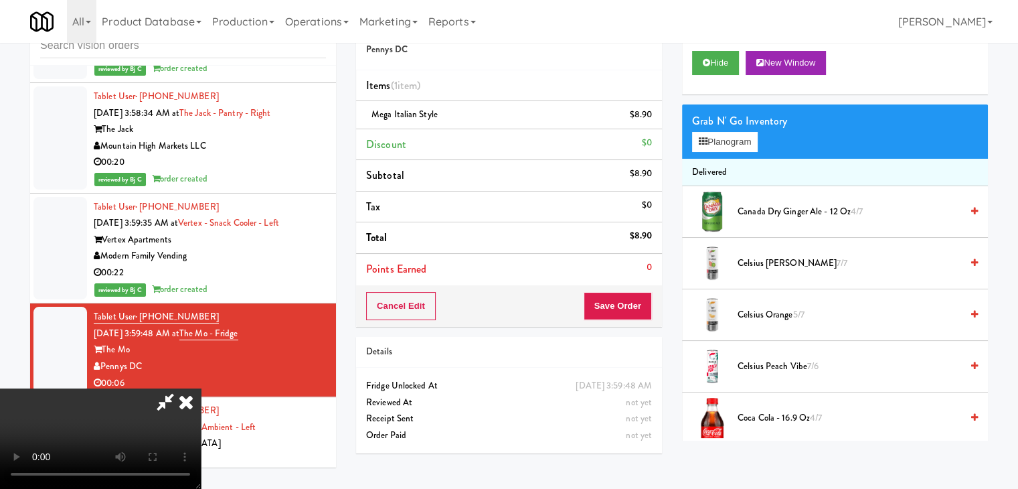
scroll to position [6938, 0]
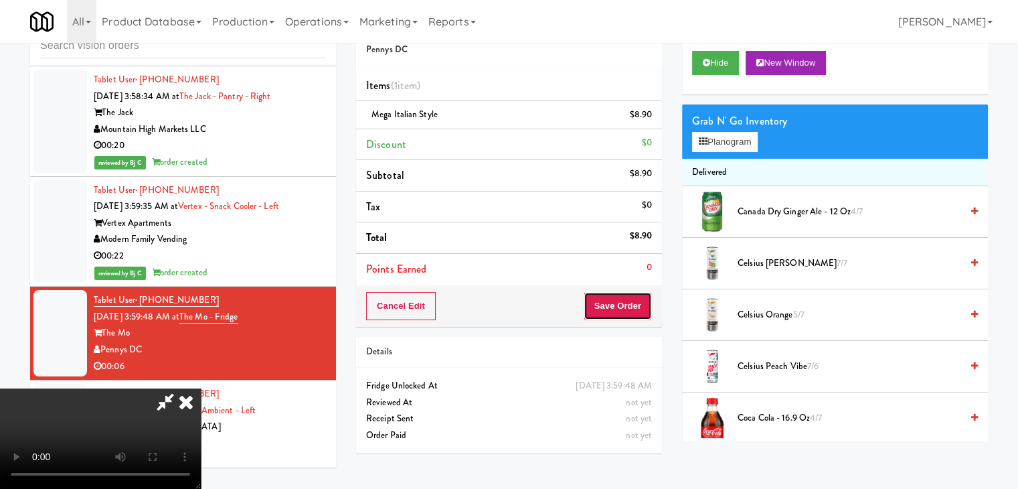
click at [642, 306] on button "Save Order" at bounding box center [618, 306] width 68 height 28
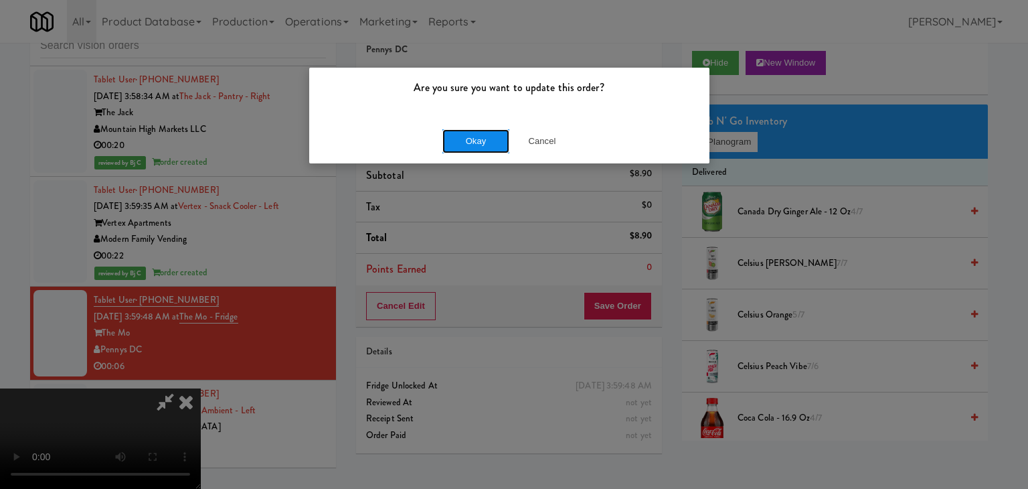
click at [476, 144] on button "Okay" at bounding box center [475, 141] width 67 height 24
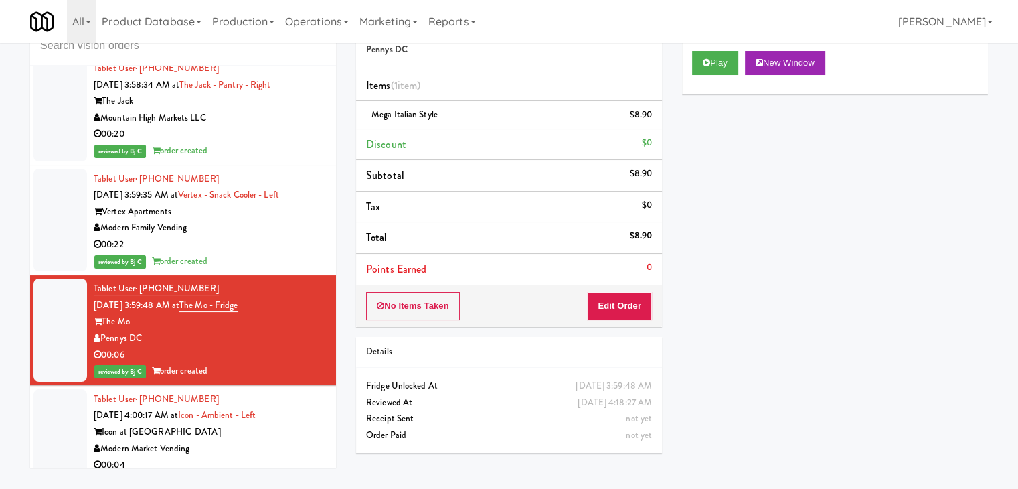
scroll to position [6955, 0]
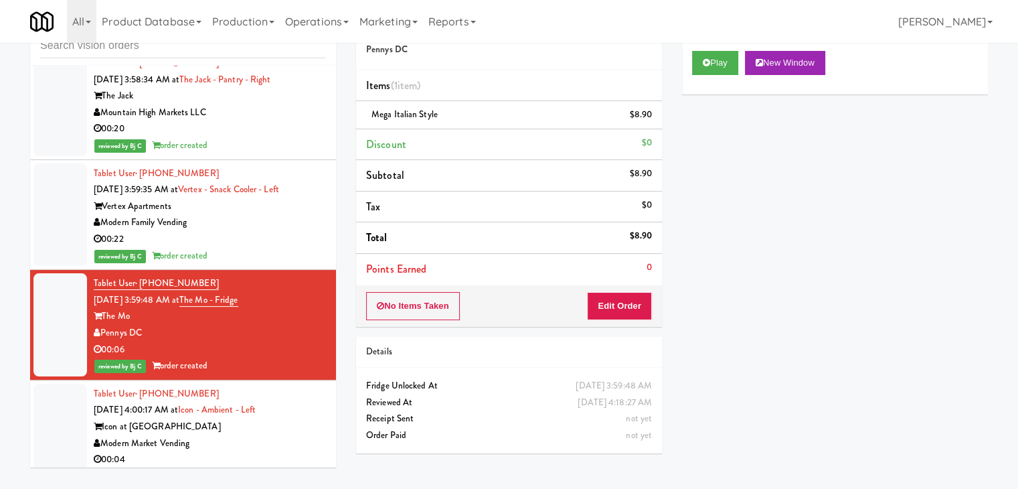
click at [247, 435] on div "Modern Market Vending" at bounding box center [210, 443] width 232 height 17
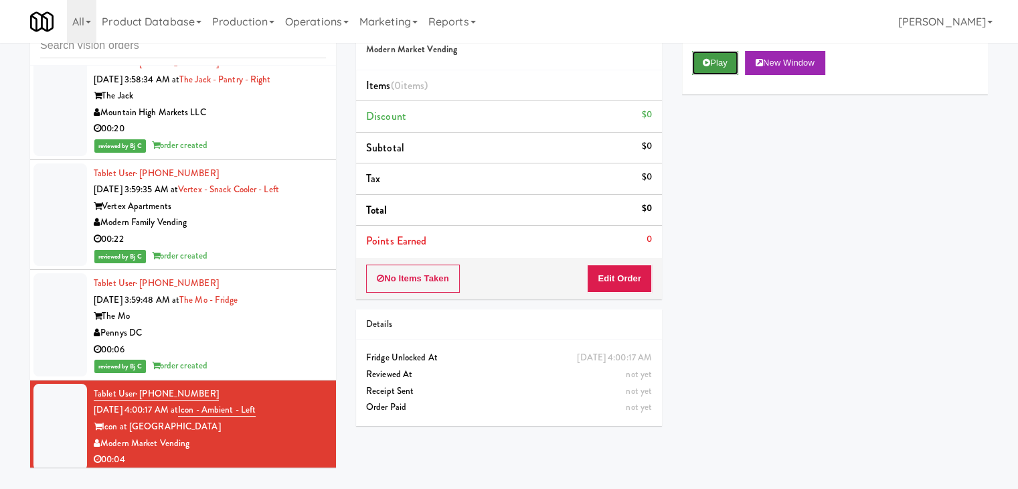
click at [719, 68] on button "Play" at bounding box center [715, 63] width 46 height 24
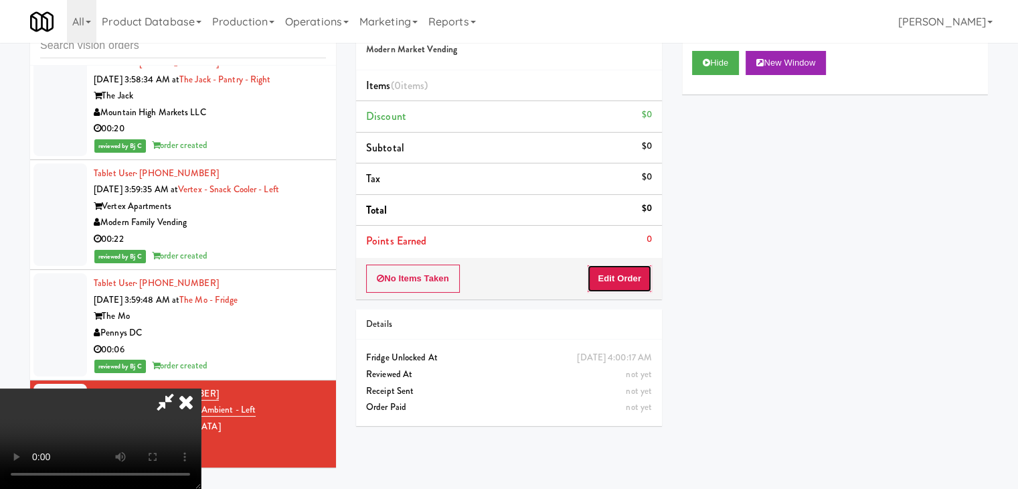
click at [626, 268] on button "Edit Order" at bounding box center [619, 278] width 65 height 28
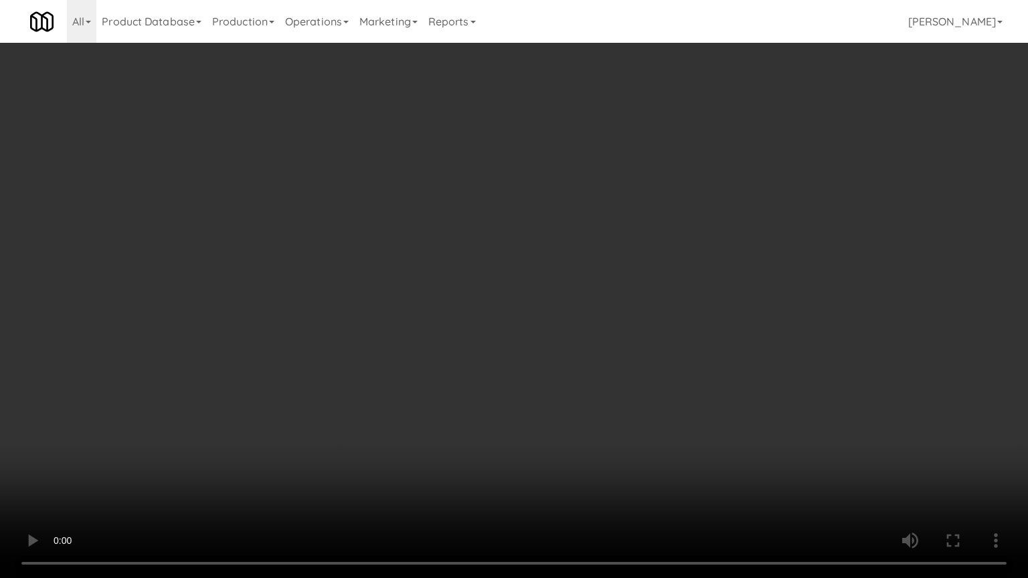
click at [610, 334] on video at bounding box center [514, 289] width 1028 height 578
click at [631, 338] on video at bounding box center [514, 289] width 1028 height 578
click at [657, 337] on video at bounding box center [514, 289] width 1028 height 578
click at [656, 338] on video at bounding box center [514, 289] width 1028 height 578
click at [660, 337] on video at bounding box center [514, 289] width 1028 height 578
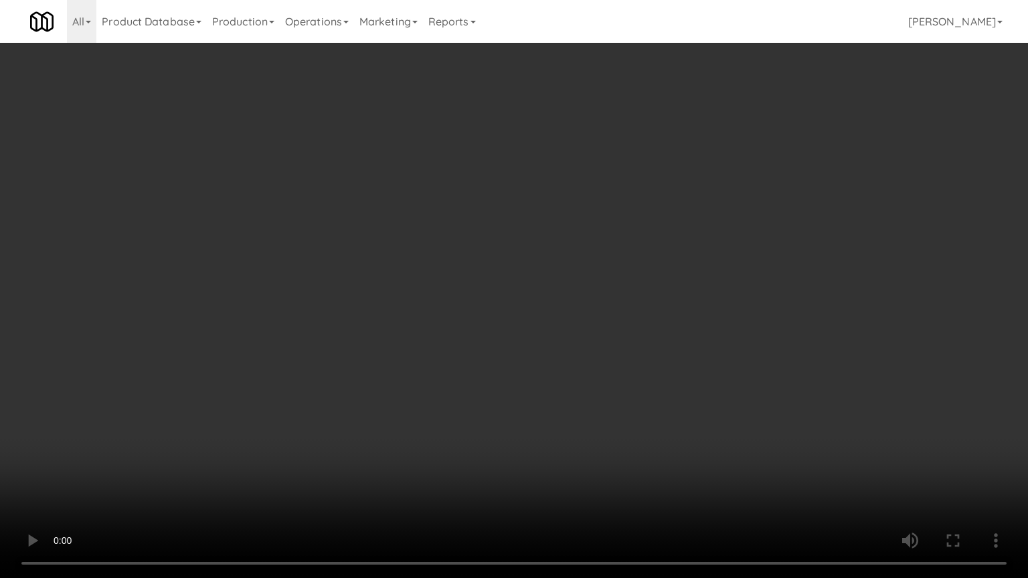
click at [617, 373] on video at bounding box center [514, 289] width 1028 height 578
click at [574, 399] on video at bounding box center [514, 289] width 1028 height 578
click at [602, 384] on video at bounding box center [514, 289] width 1028 height 578
click at [602, 385] on video at bounding box center [514, 289] width 1028 height 578
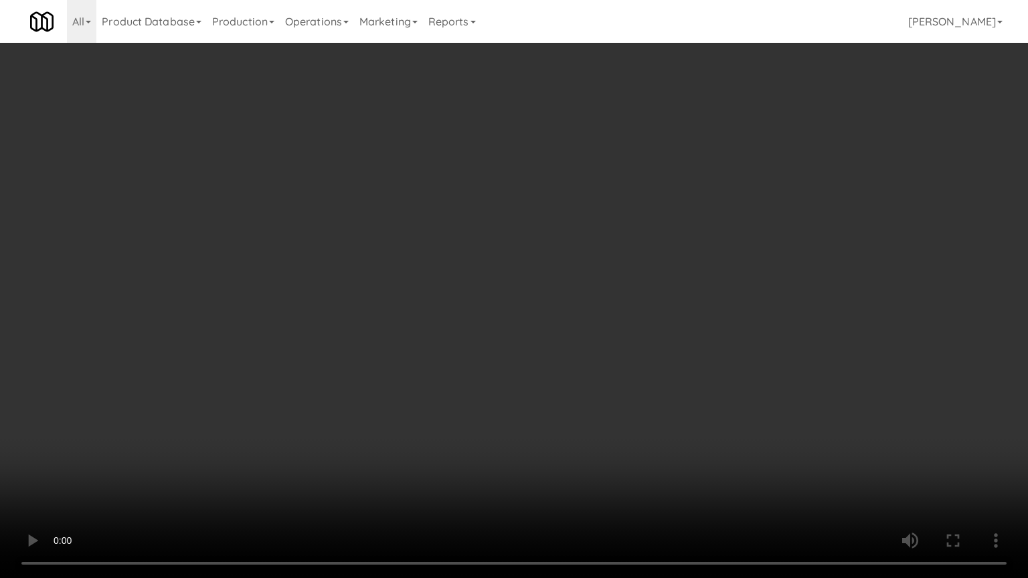
click at [599, 388] on video at bounding box center [514, 289] width 1028 height 578
click at [600, 388] on video at bounding box center [514, 289] width 1028 height 578
click at [610, 372] on video at bounding box center [514, 289] width 1028 height 578
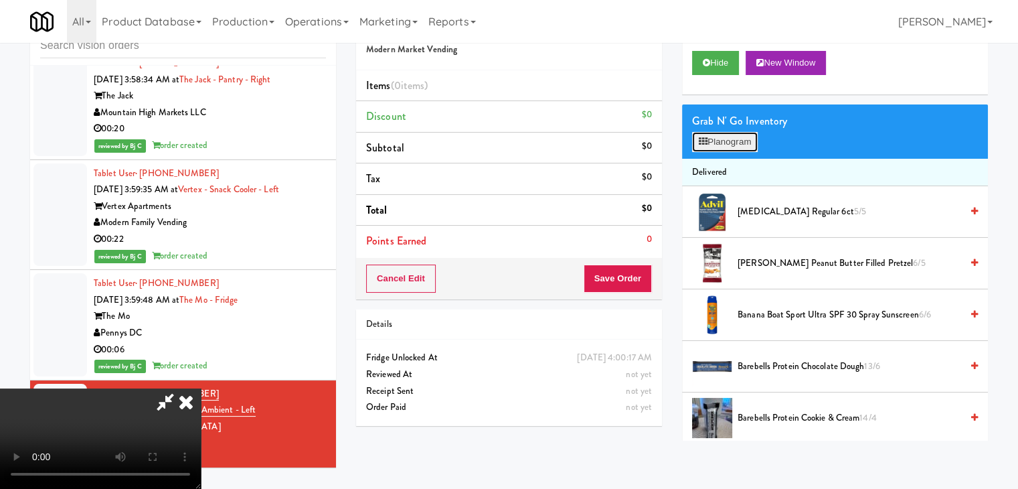
click at [736, 141] on button "Planogram" at bounding box center [725, 142] width 66 height 20
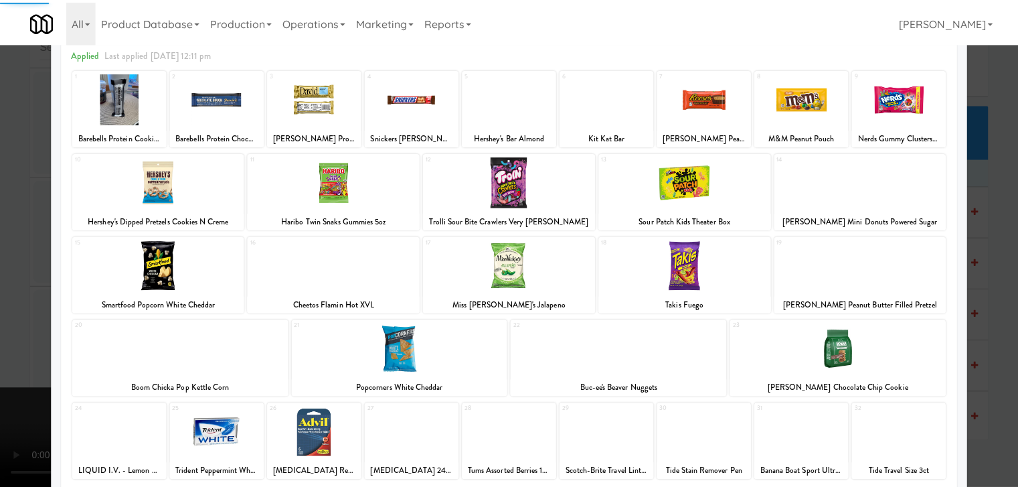
scroll to position [169, 0]
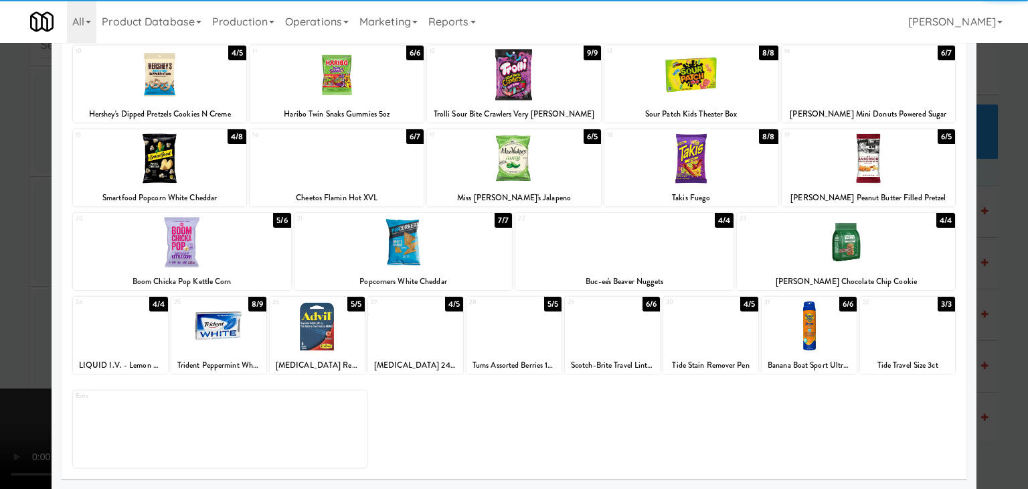
click at [422, 250] on div at bounding box center [404, 242] width 218 height 52
click at [0, 250] on div at bounding box center [514, 244] width 1028 height 489
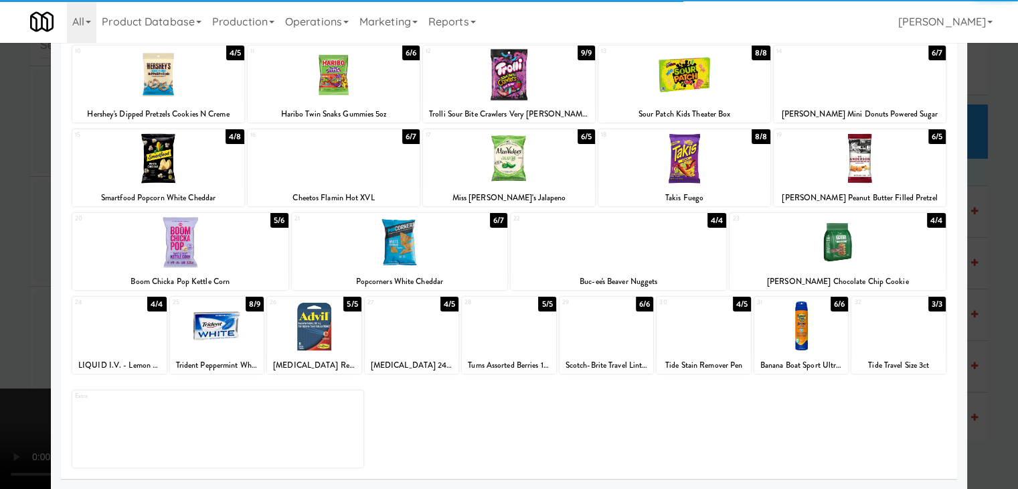
scroll to position [6955, 0]
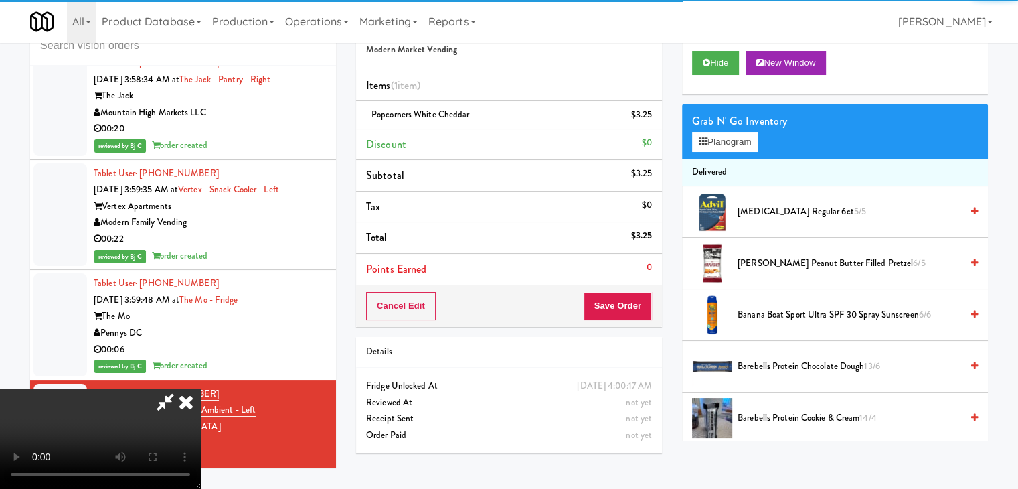
click at [201, 388] on video at bounding box center [100, 438] width 201 height 100
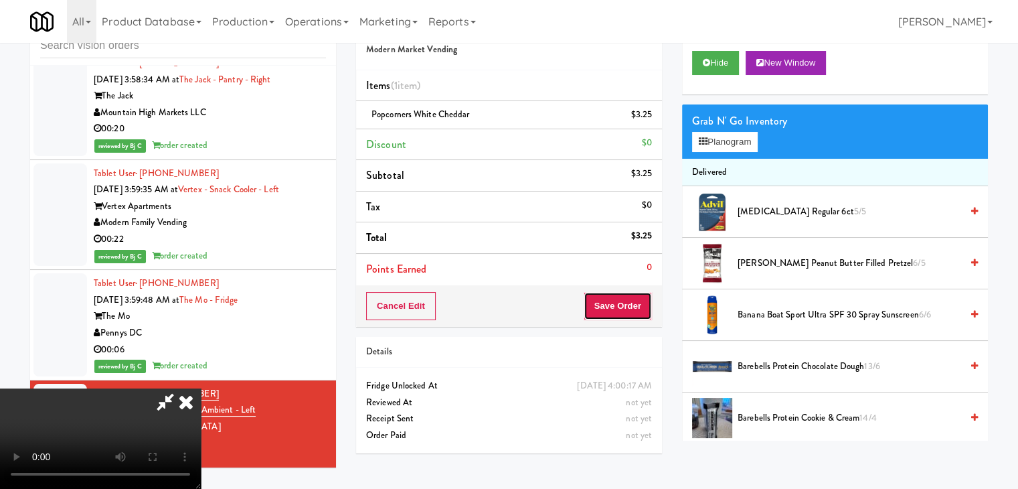
click at [641, 305] on button "Save Order" at bounding box center [618, 306] width 68 height 28
click at [640, 305] on button "Save Order" at bounding box center [618, 306] width 68 height 28
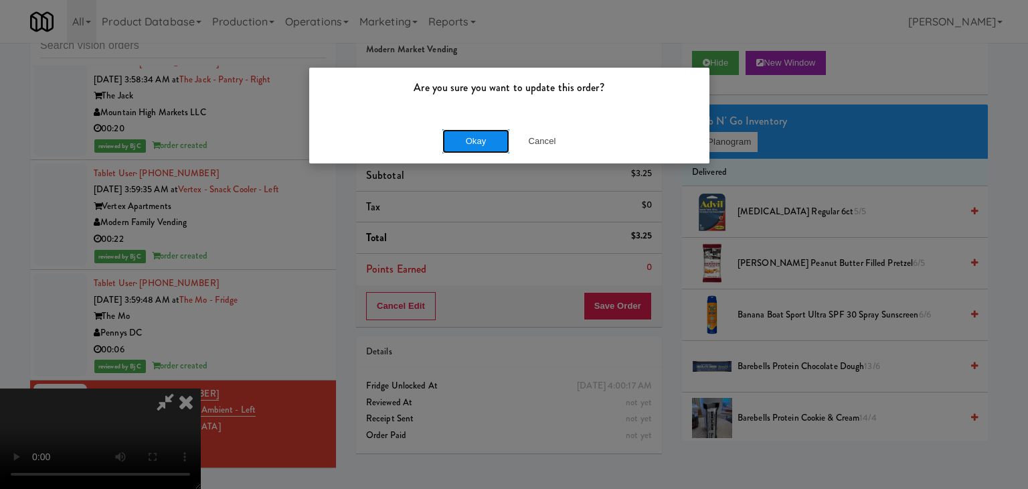
click at [473, 135] on button "Okay" at bounding box center [475, 141] width 67 height 24
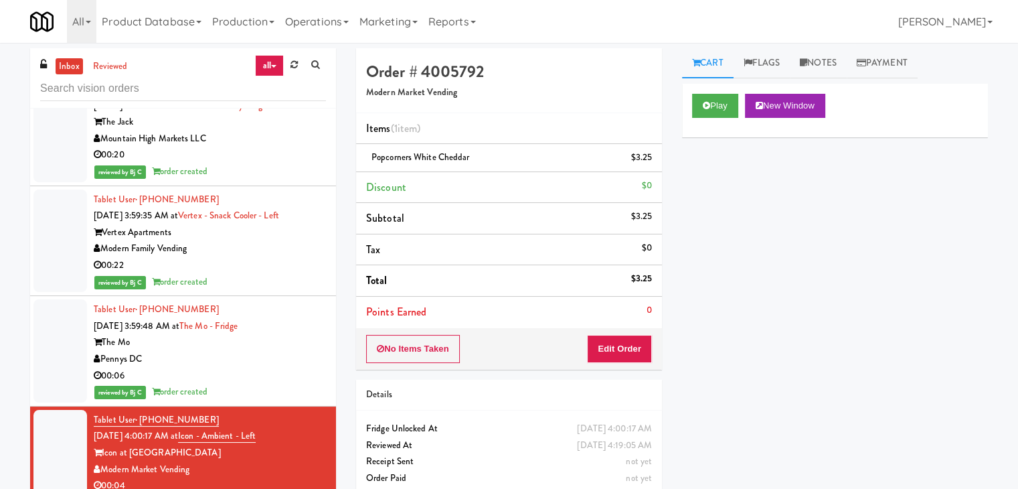
scroll to position [0, 0]
click at [288, 72] on link at bounding box center [294, 65] width 21 height 20
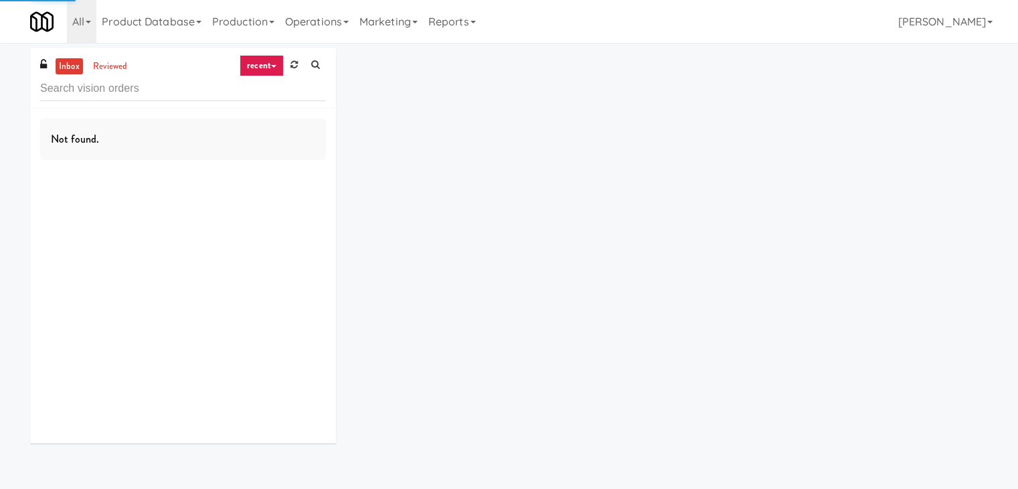
click at [267, 68] on link "recent" at bounding box center [262, 65] width 44 height 21
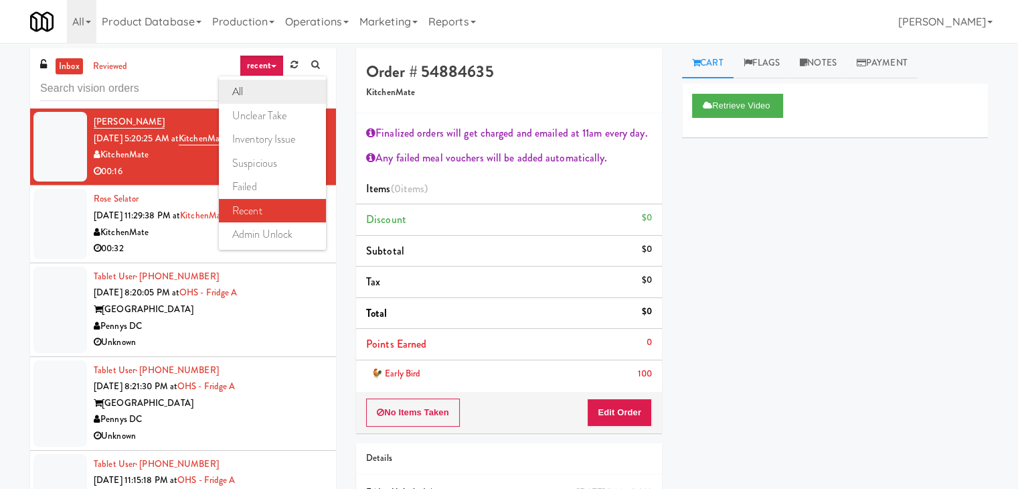
click at [264, 89] on link "all" at bounding box center [272, 92] width 107 height 24
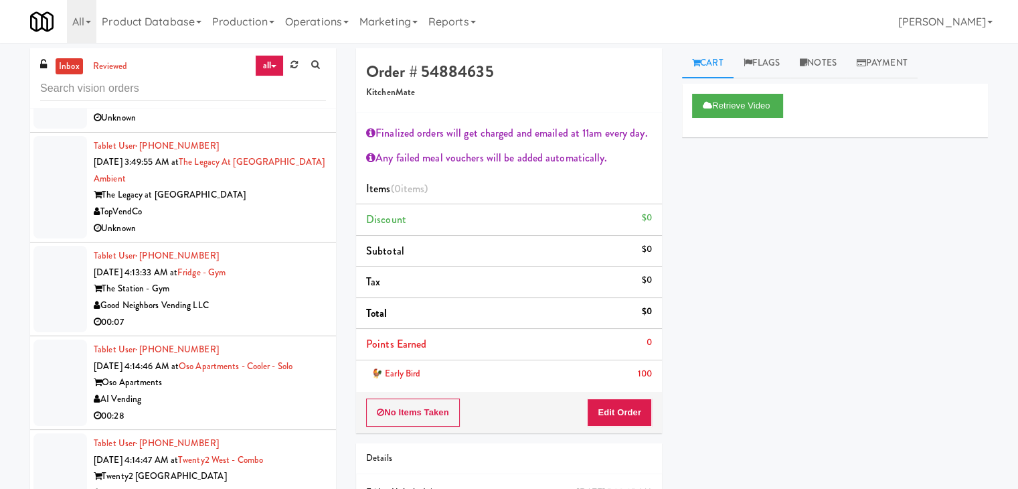
scroll to position [5108, 0]
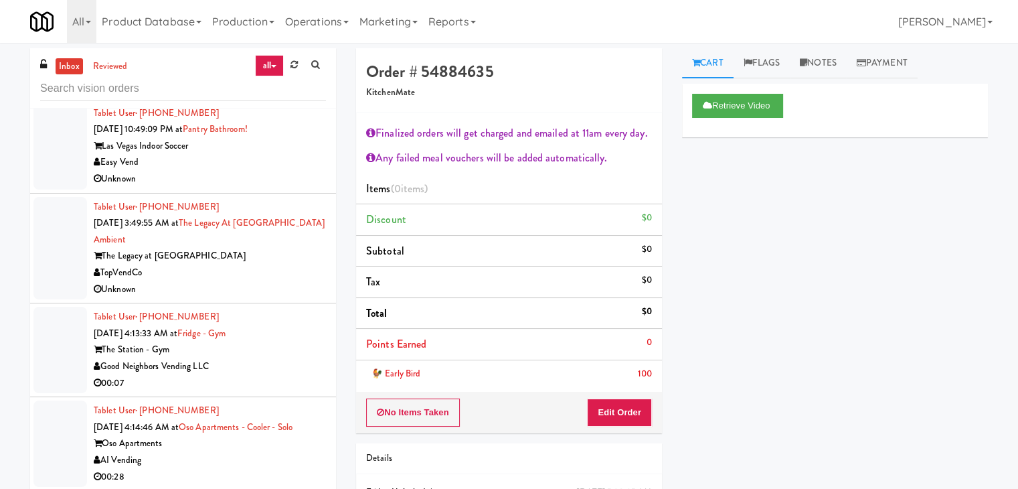
click at [255, 255] on div "The Legacy at [GEOGRAPHIC_DATA]" at bounding box center [210, 256] width 232 height 17
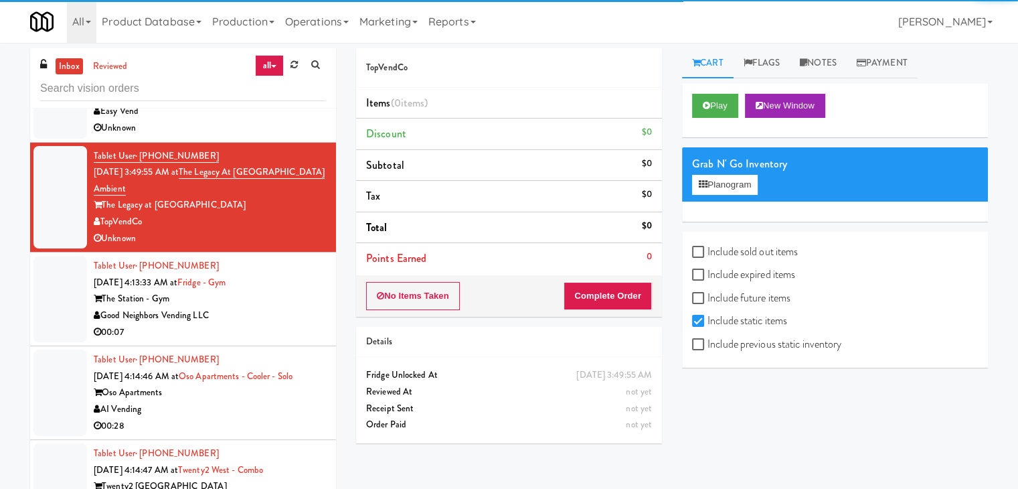
scroll to position [5242, 0]
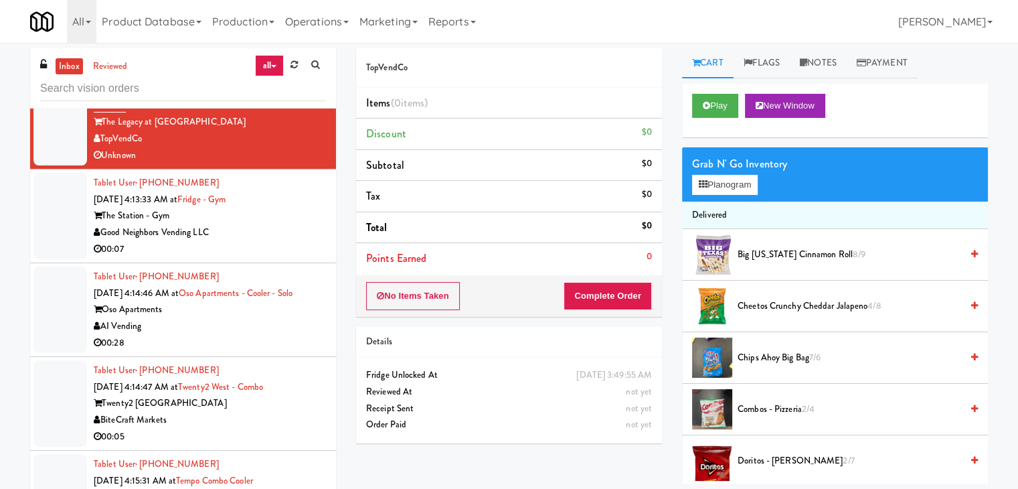
click at [280, 231] on div "Good Neighbors Vending LLC" at bounding box center [210, 232] width 232 height 17
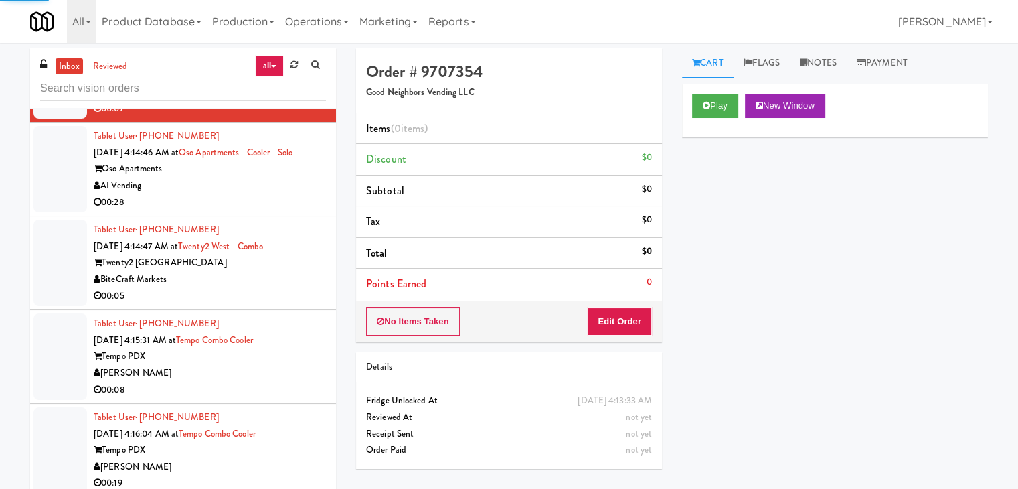
scroll to position [5443, 0]
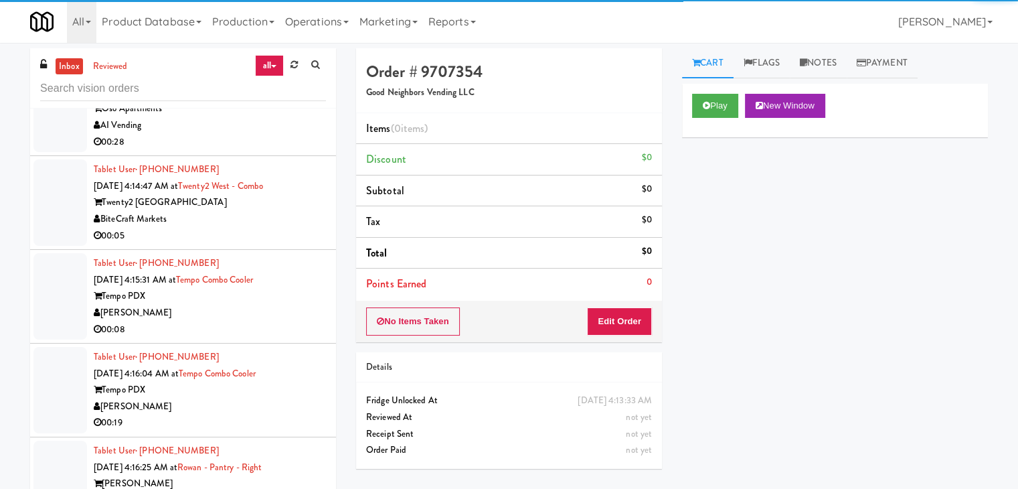
click at [294, 218] on div "BiteCraft Markets" at bounding box center [210, 219] width 232 height 17
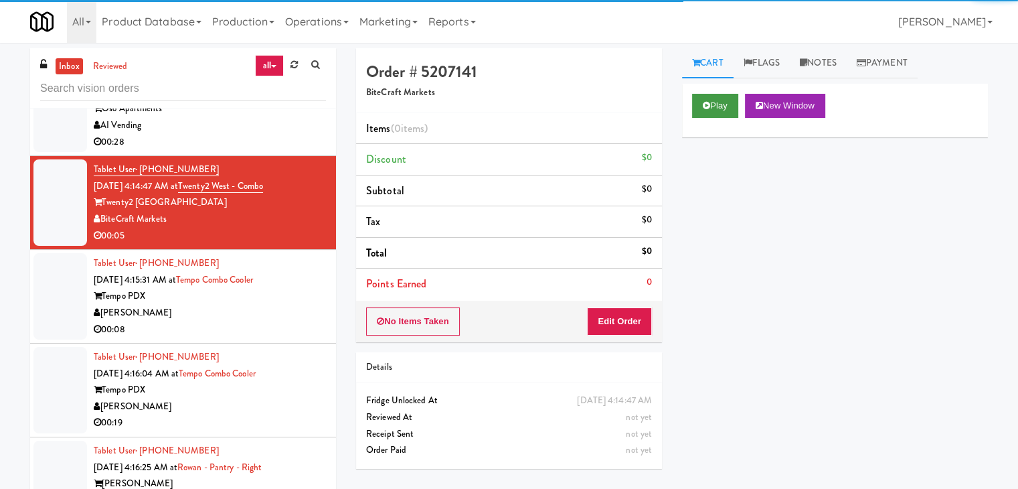
click at [691, 112] on div "Play New Window" at bounding box center [835, 111] width 306 height 54
click at [697, 106] on button "Play" at bounding box center [715, 106] width 46 height 24
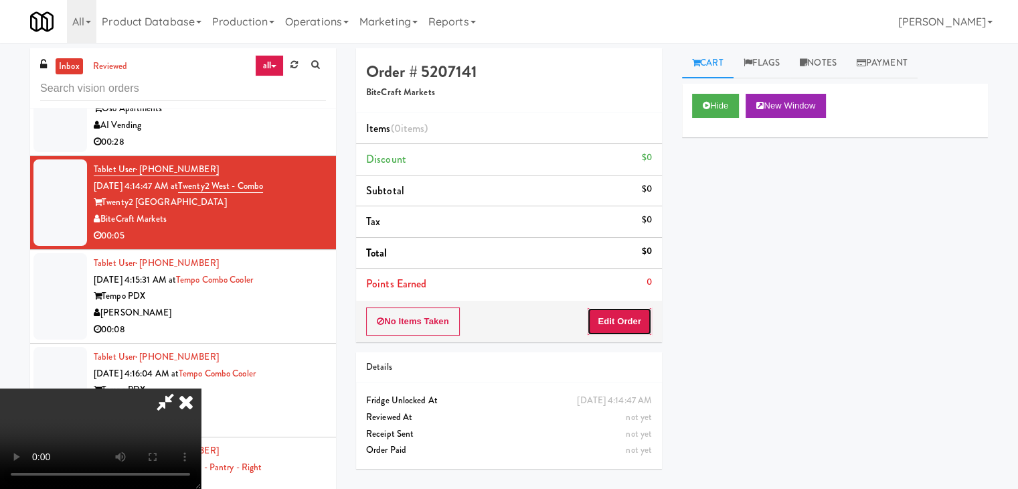
click at [612, 319] on button "Edit Order" at bounding box center [619, 321] width 65 height 28
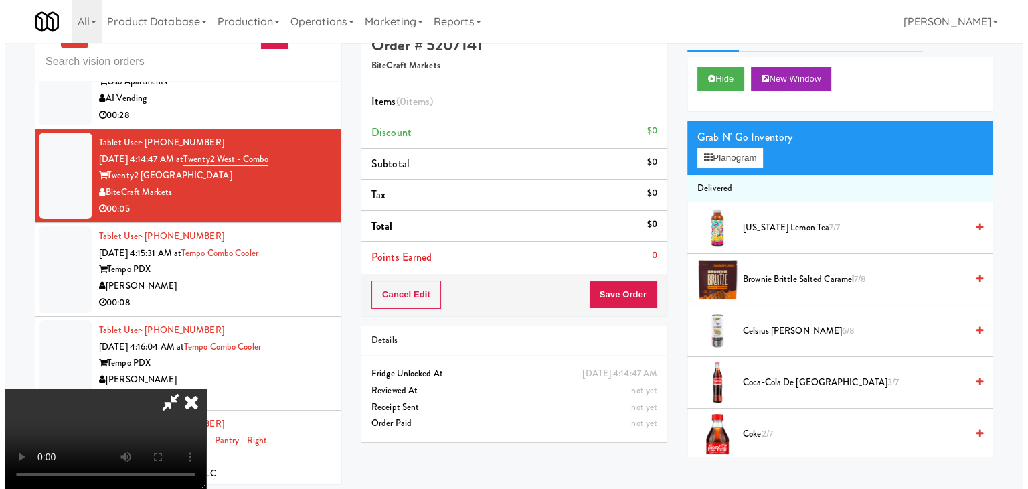
scroll to position [43, 0]
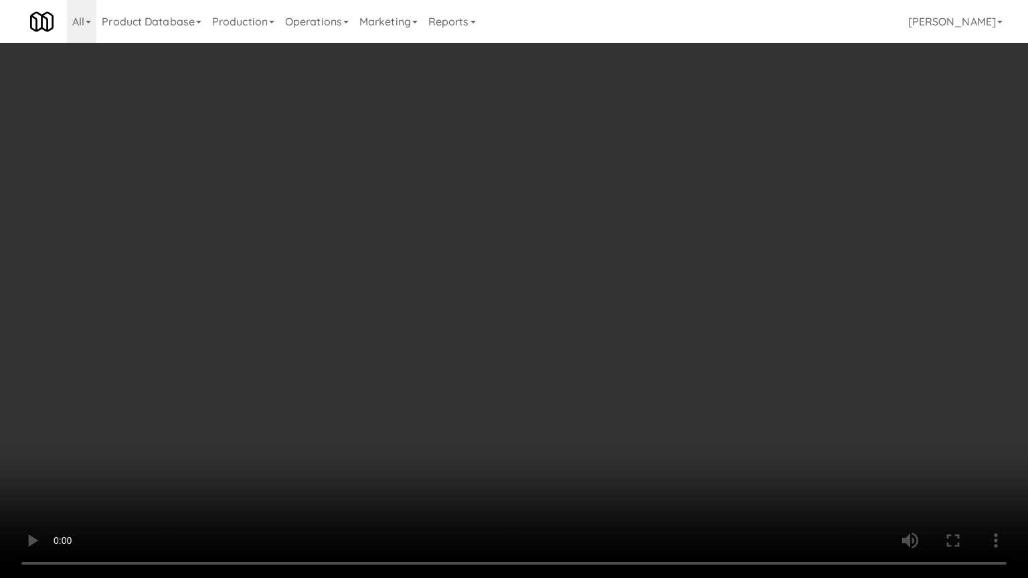
click at [560, 382] on video at bounding box center [514, 289] width 1028 height 578
click at [565, 382] on video at bounding box center [514, 289] width 1028 height 578
click at [569, 368] on video at bounding box center [514, 289] width 1028 height 578
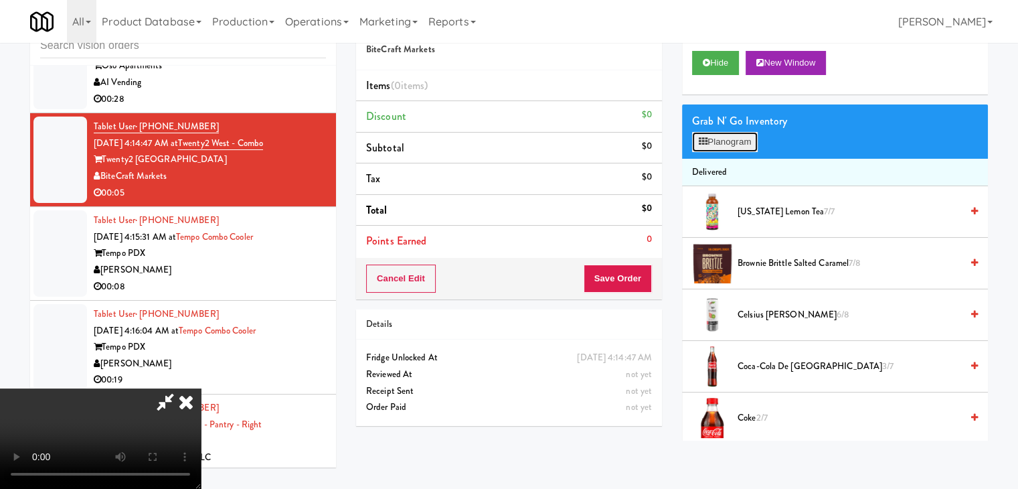
click at [728, 139] on button "Planogram" at bounding box center [725, 142] width 66 height 20
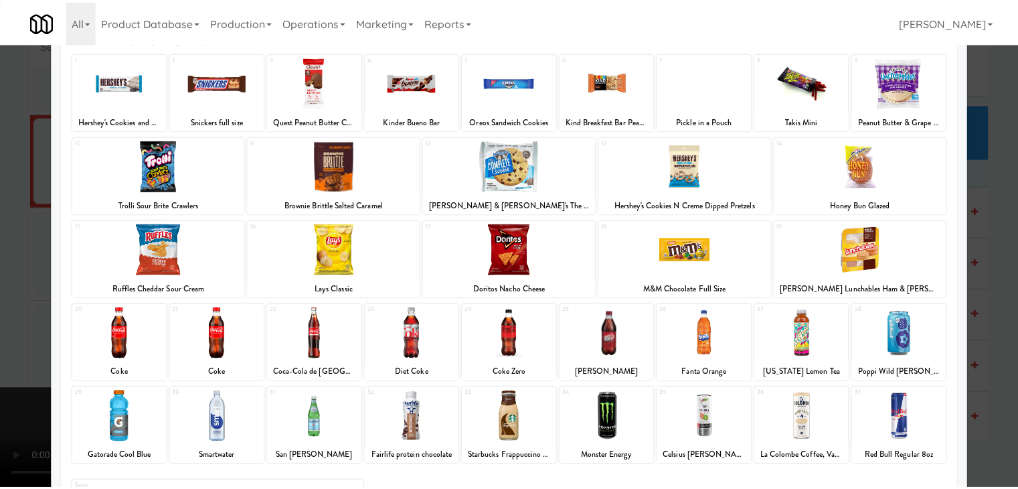
scroll to position [169, 0]
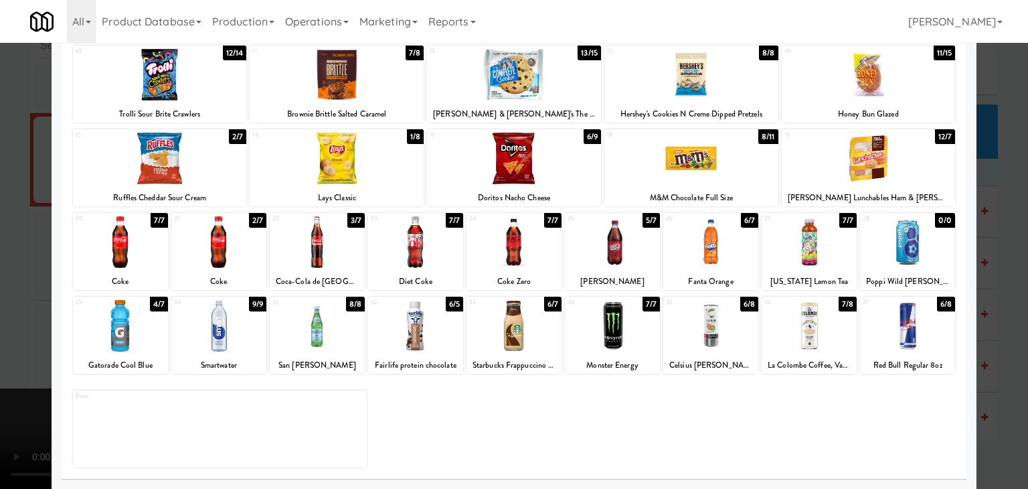
click at [404, 313] on div at bounding box center [415, 326] width 95 height 52
click at [0, 331] on div at bounding box center [514, 244] width 1028 height 489
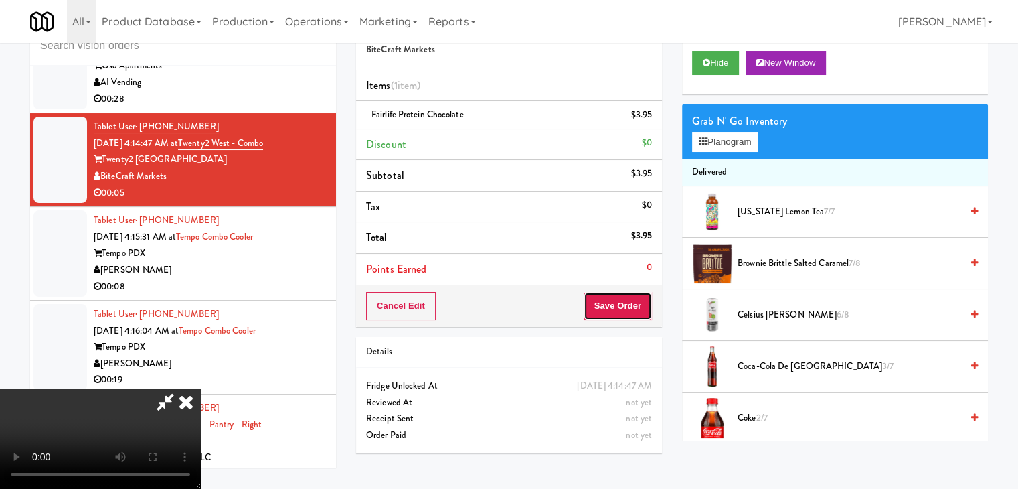
drag, startPoint x: 639, startPoint y: 309, endPoint x: 640, endPoint y: 299, distance: 9.4
click at [639, 305] on button "Save Order" at bounding box center [618, 306] width 68 height 28
click at [640, 298] on button "Save Order" at bounding box center [618, 306] width 68 height 28
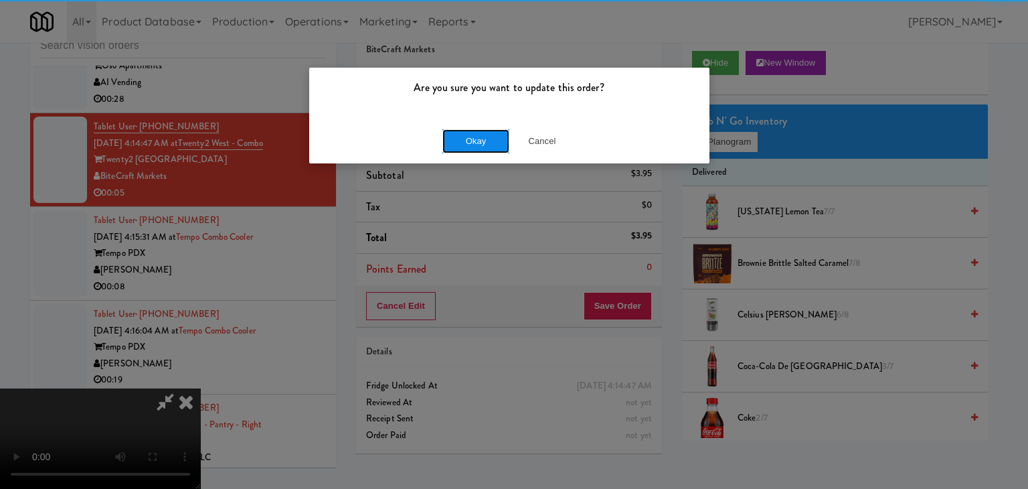
click at [467, 145] on button "Okay" at bounding box center [475, 141] width 67 height 24
click at [467, 145] on div "Okay Cancel" at bounding box center [509, 140] width 400 height 45
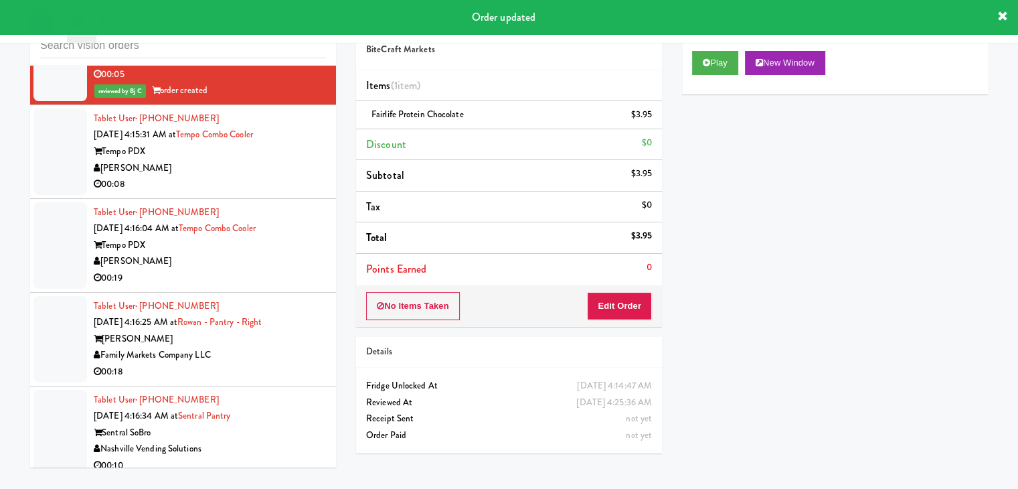
scroll to position [5577, 0]
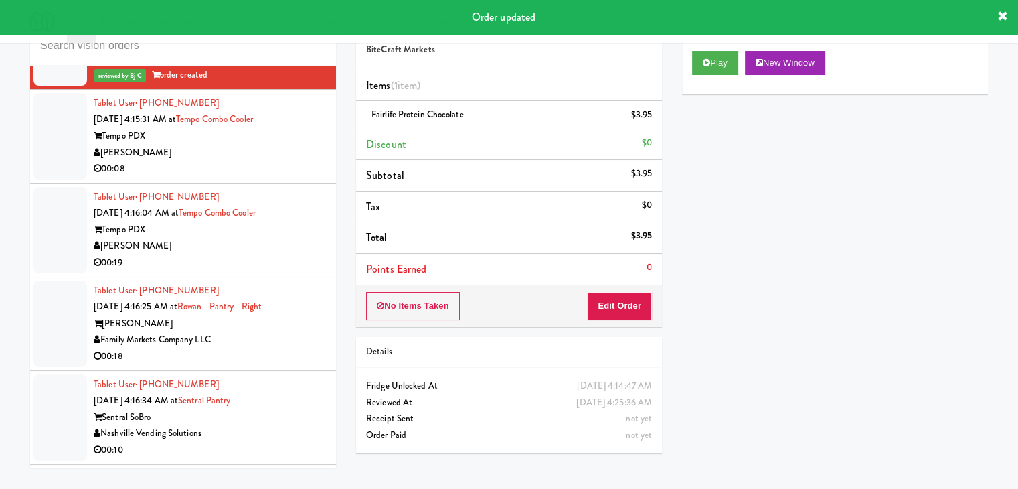
click at [248, 147] on div "[PERSON_NAME]" at bounding box center [210, 153] width 232 height 17
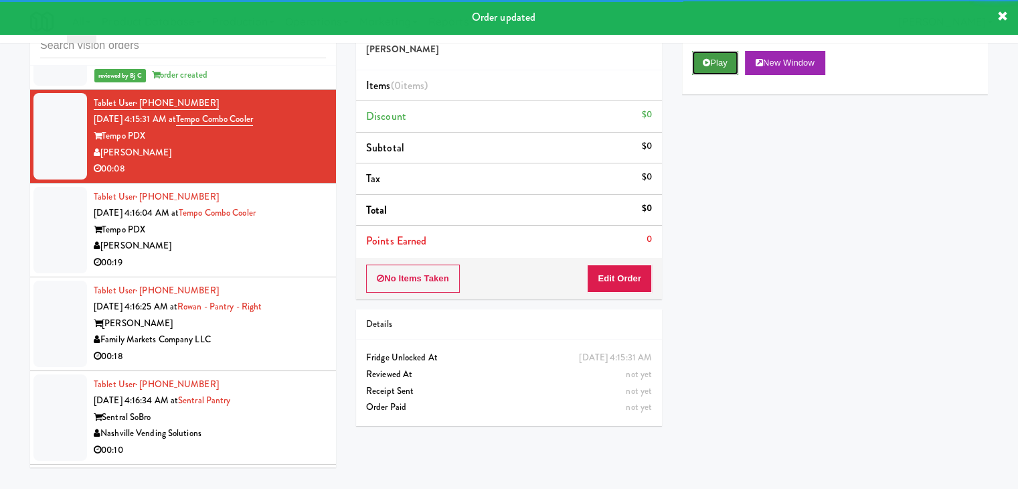
click at [721, 62] on button "Play" at bounding box center [715, 63] width 46 height 24
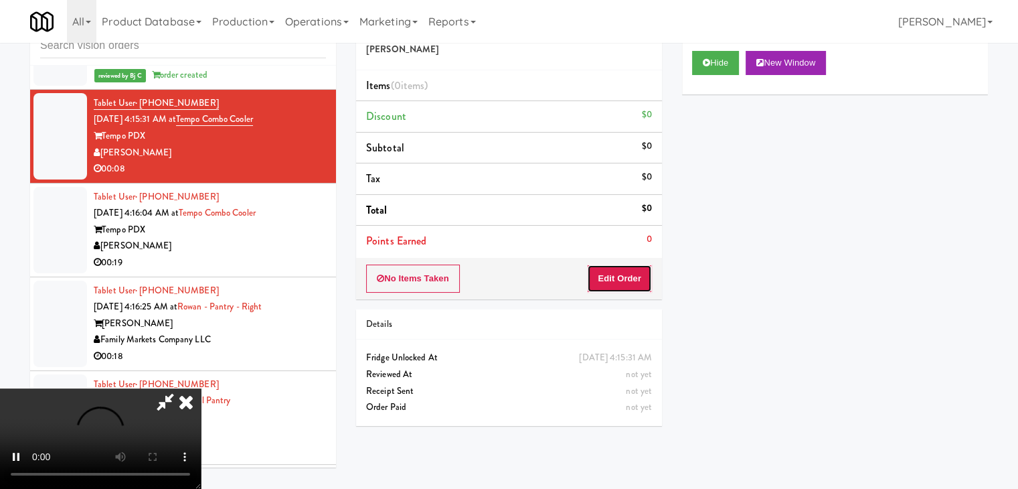
click at [616, 276] on button "Edit Order" at bounding box center [619, 278] width 65 height 28
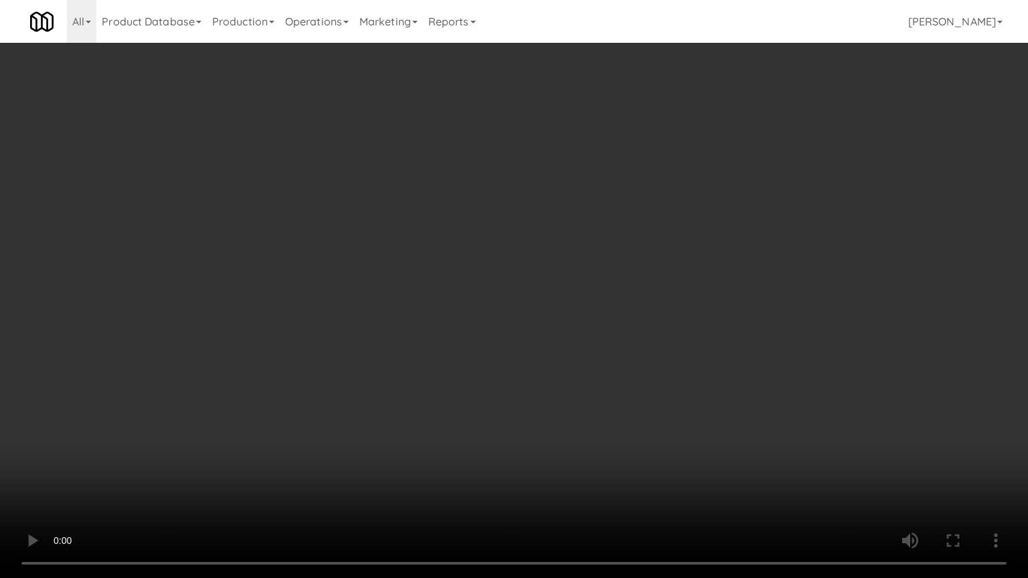
click at [618, 356] on video at bounding box center [514, 289] width 1028 height 578
drag, startPoint x: 618, startPoint y: 356, endPoint x: 607, endPoint y: 361, distance: 12.6
click at [617, 356] on video at bounding box center [514, 289] width 1028 height 578
click at [616, 351] on video at bounding box center [514, 289] width 1028 height 578
click at [618, 351] on video at bounding box center [514, 289] width 1028 height 578
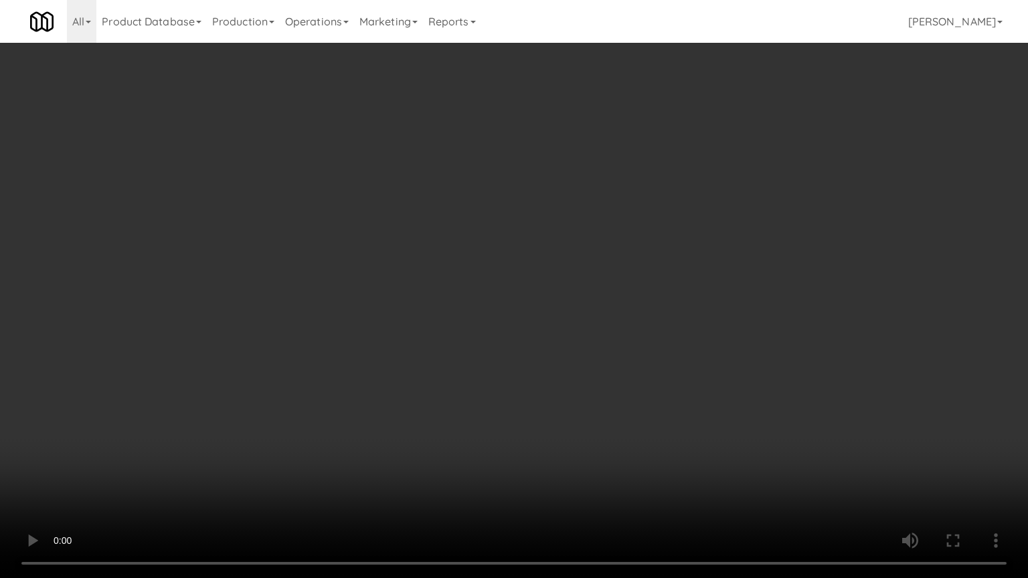
drag, startPoint x: 618, startPoint y: 351, endPoint x: 657, endPoint y: 250, distance: 108.5
click at [618, 350] on video at bounding box center [514, 289] width 1028 height 578
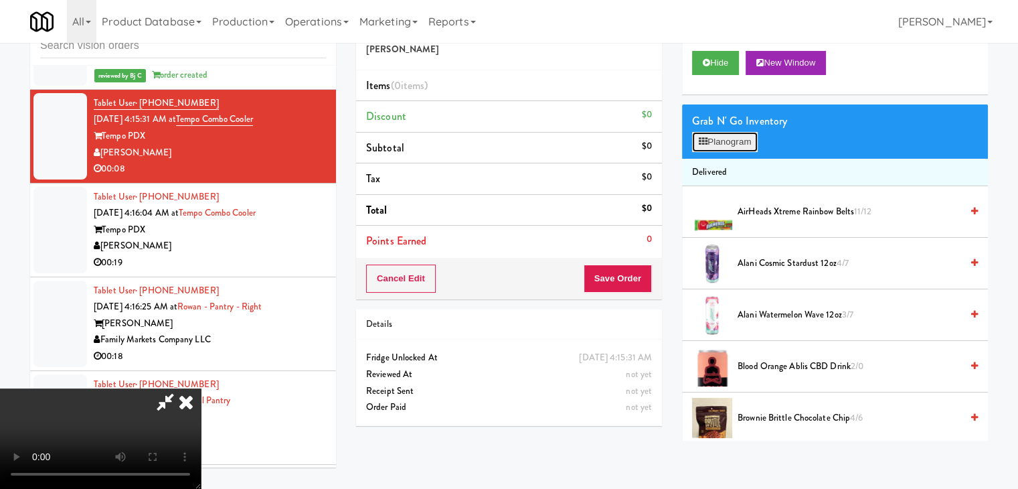
click at [731, 146] on button "Planogram" at bounding box center [725, 142] width 66 height 20
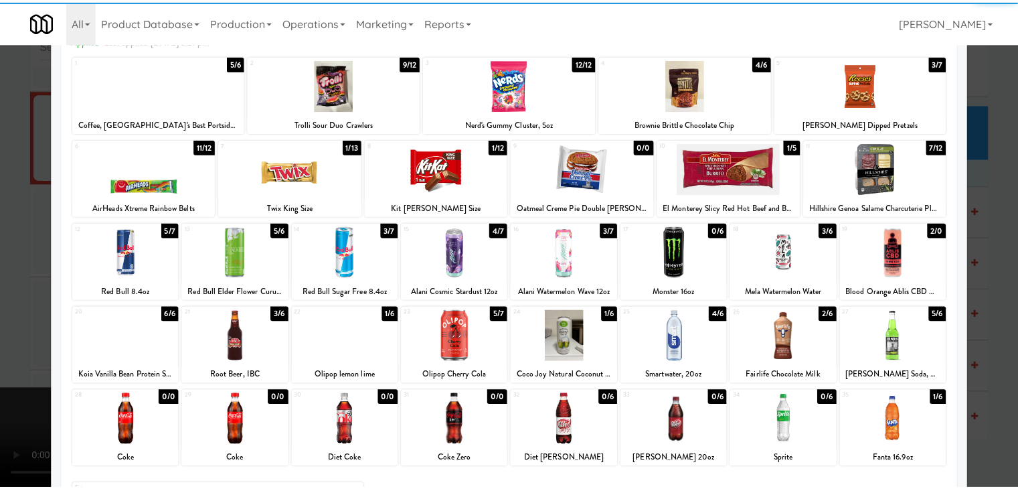
scroll to position [169, 0]
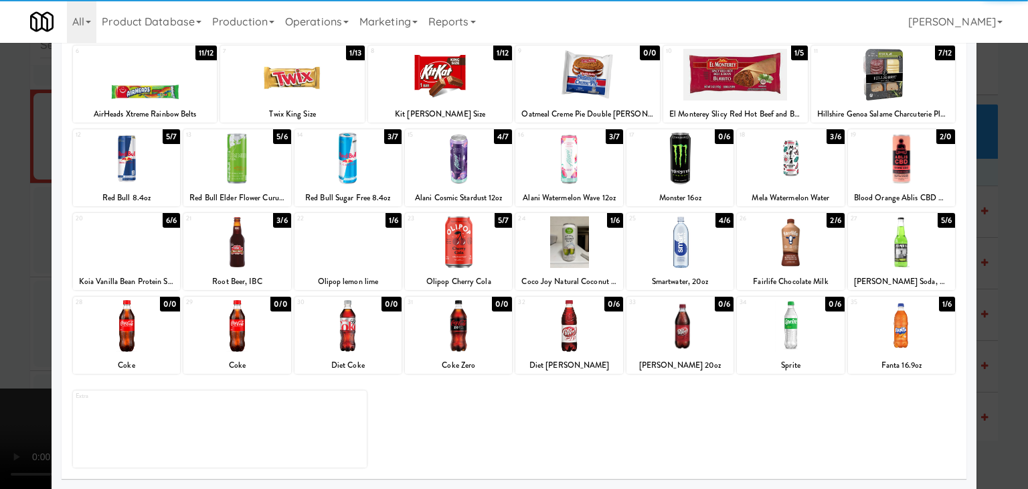
click at [671, 242] on div at bounding box center [679, 242] width 107 height 52
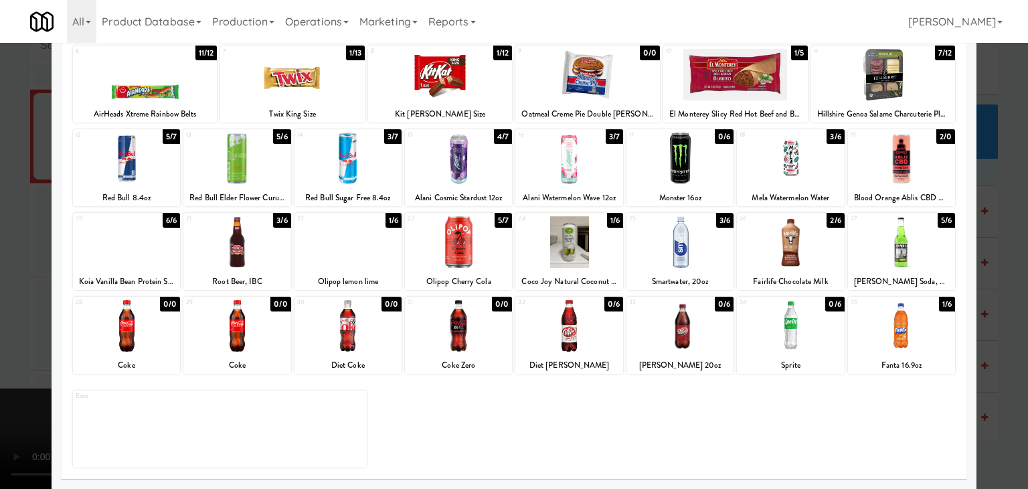
drag, startPoint x: 11, startPoint y: 325, endPoint x: 172, endPoint y: 309, distance: 162.0
click at [11, 323] on div at bounding box center [514, 244] width 1028 height 489
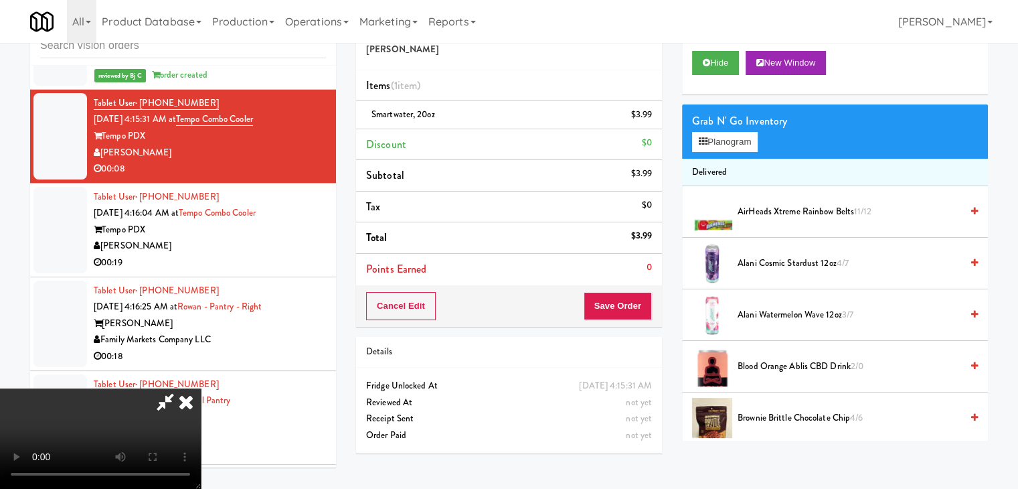
click at [201, 388] on video at bounding box center [100, 438] width 201 height 100
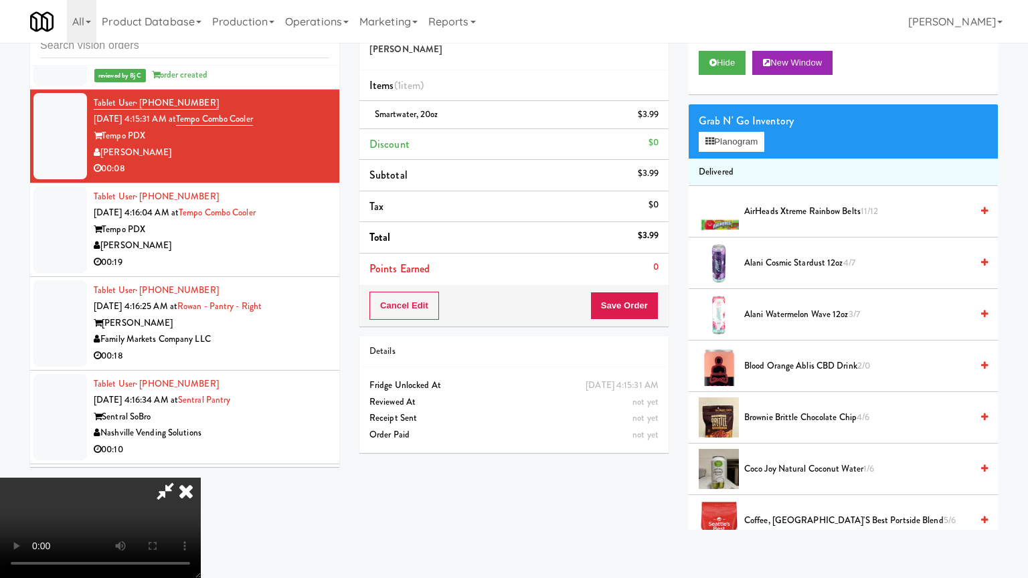
click at [201, 478] on video at bounding box center [100, 528] width 201 height 100
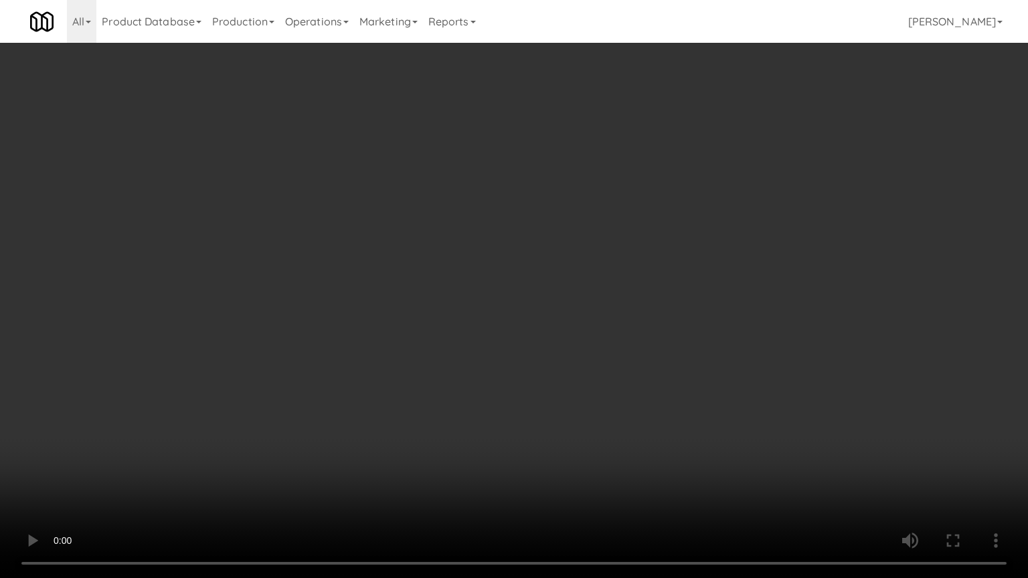
click at [463, 329] on video at bounding box center [514, 289] width 1028 height 578
drag, startPoint x: 463, startPoint y: 329, endPoint x: 536, endPoint y: 269, distance: 94.2
click at [465, 329] on video at bounding box center [514, 289] width 1028 height 578
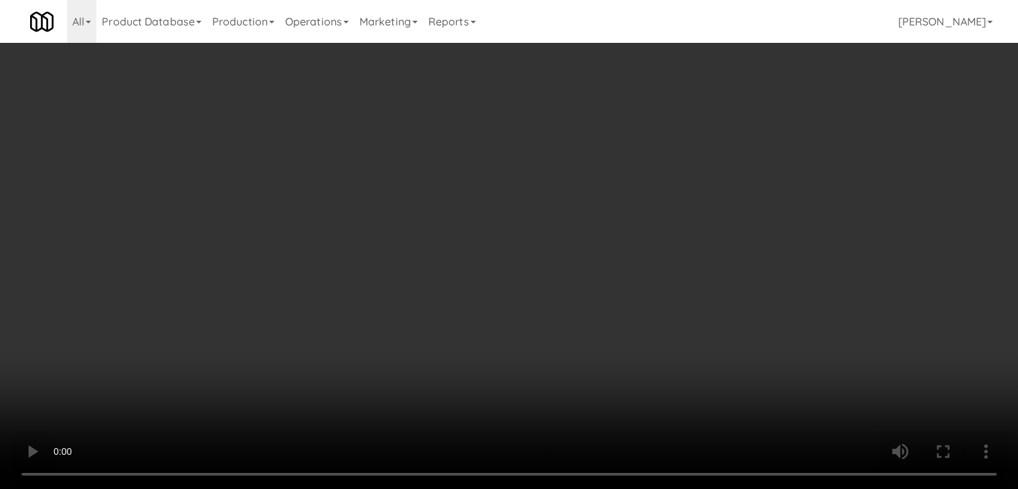
drag, startPoint x: 659, startPoint y: 321, endPoint x: 648, endPoint y: 314, distance: 13.0
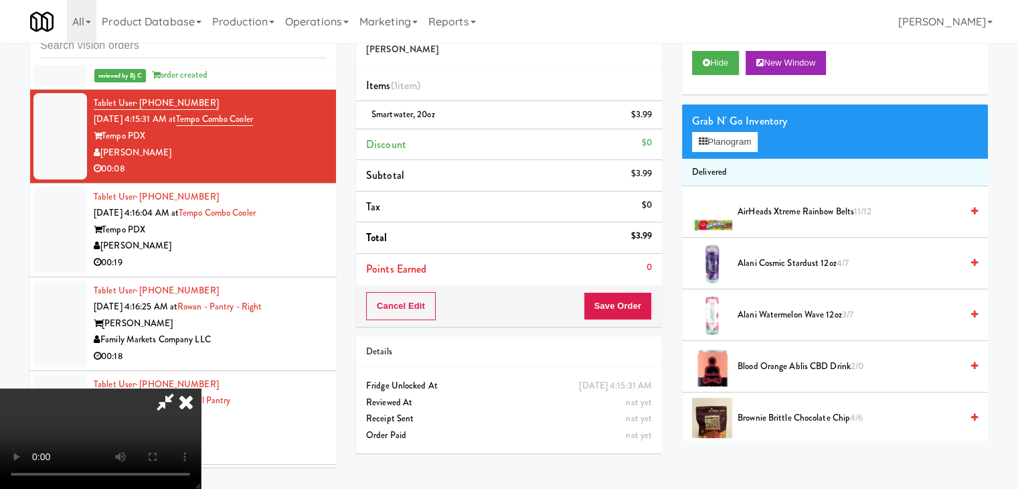
click at [659, 318] on div "Cancel Edit Save Order" at bounding box center [509, 305] width 306 height 41
drag, startPoint x: 648, startPoint y: 314, endPoint x: 640, endPoint y: 311, distance: 8.7
click at [640, 311] on div "Cancel Edit Save Order" at bounding box center [509, 305] width 306 height 41
click at [640, 311] on button "Save Order" at bounding box center [618, 306] width 68 height 28
drag, startPoint x: 640, startPoint y: 310, endPoint x: 592, endPoint y: 235, distance: 89.1
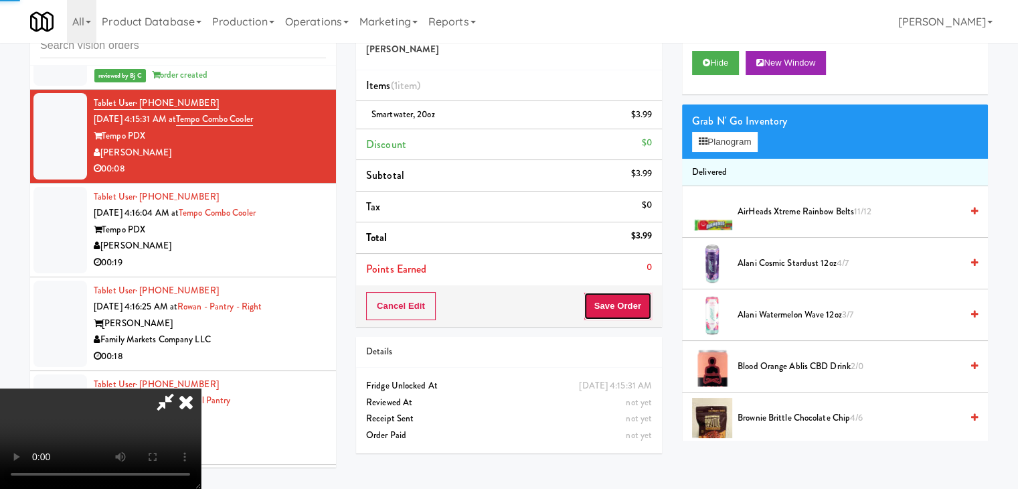
click at [639, 306] on button "Save Order" at bounding box center [618, 306] width 68 height 28
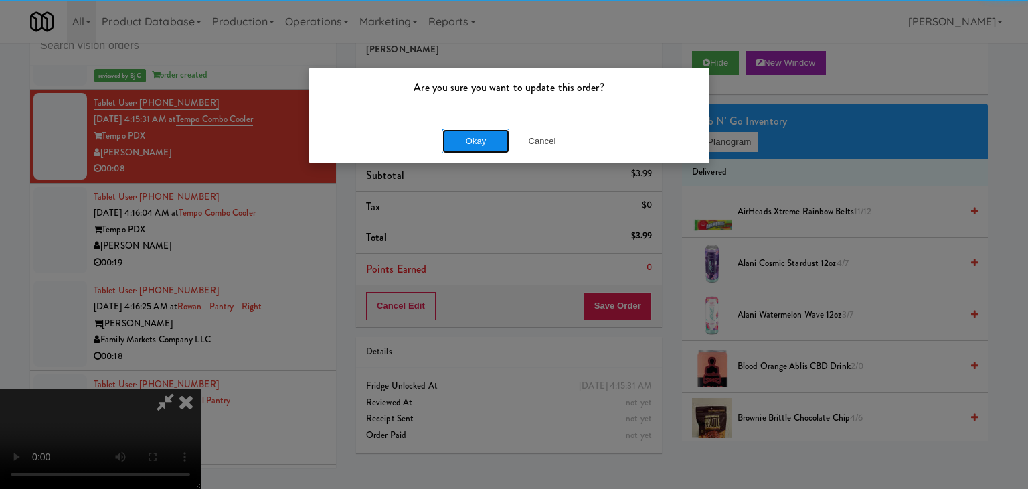
click at [475, 143] on button "Okay" at bounding box center [475, 141] width 67 height 24
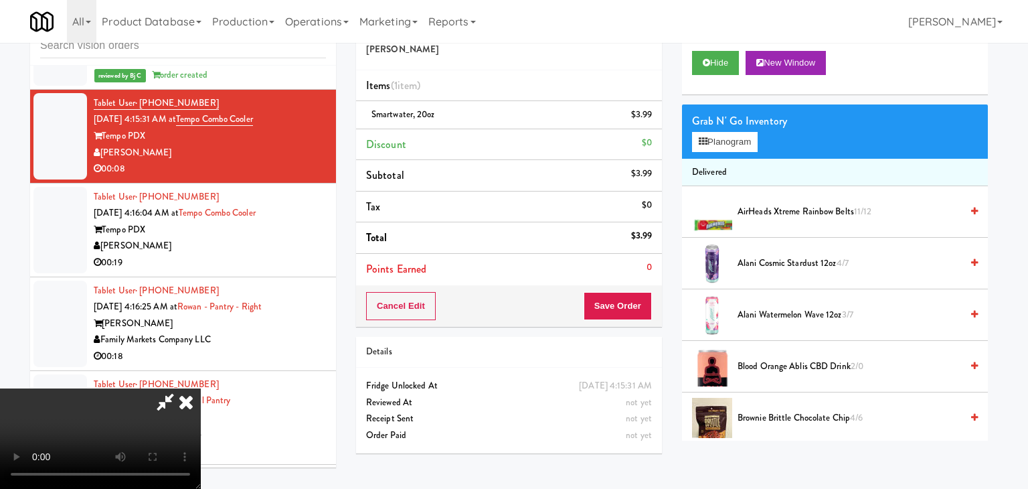
click at [475, 143] on body "Are you sure you want to update this order? Okay Cancel Okay Are you sure you w…" at bounding box center [514, 244] width 1028 height 489
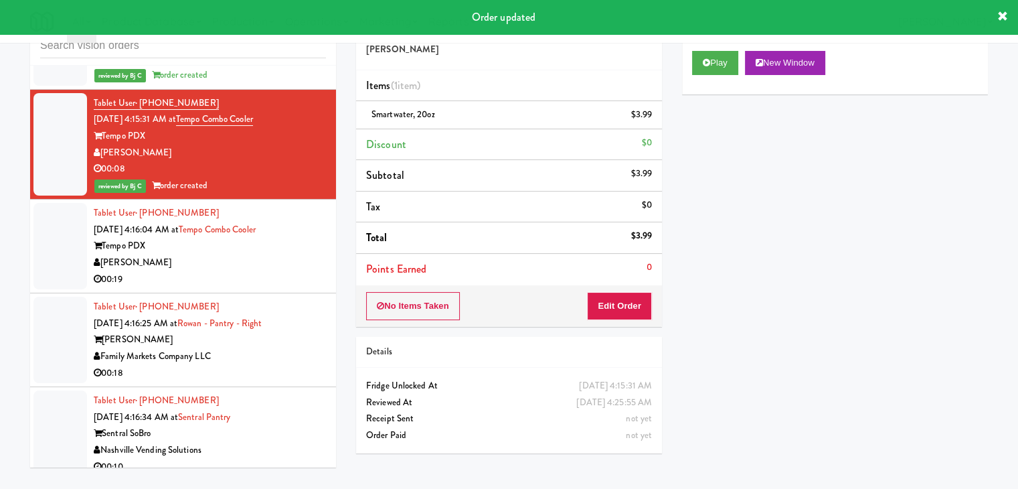
click at [251, 260] on div "[PERSON_NAME]" at bounding box center [210, 262] width 232 height 17
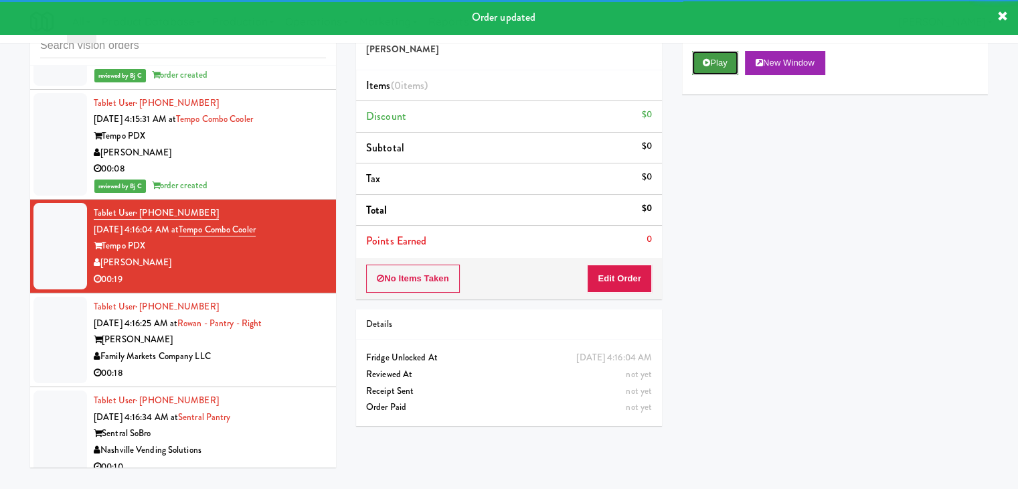
click at [704, 54] on button "Play" at bounding box center [715, 63] width 46 height 24
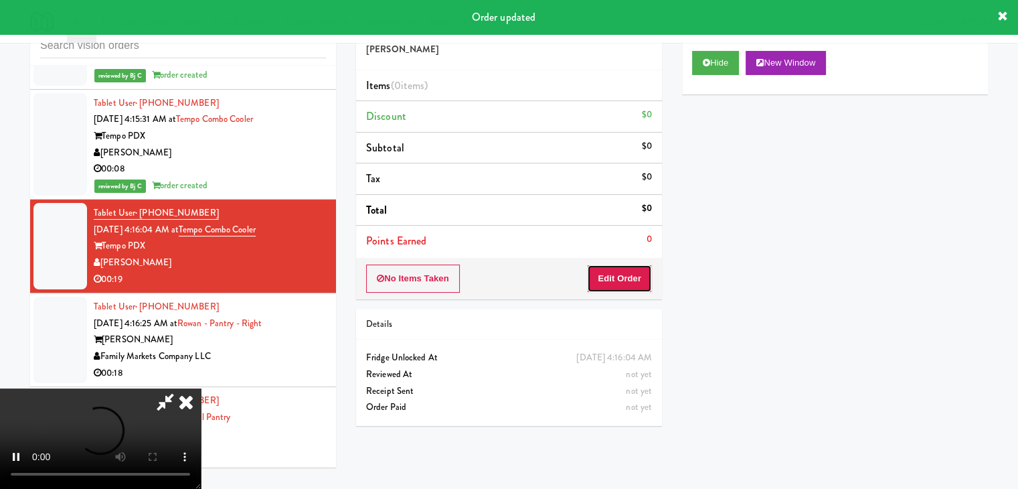
click at [631, 278] on button "Edit Order" at bounding box center [619, 278] width 65 height 28
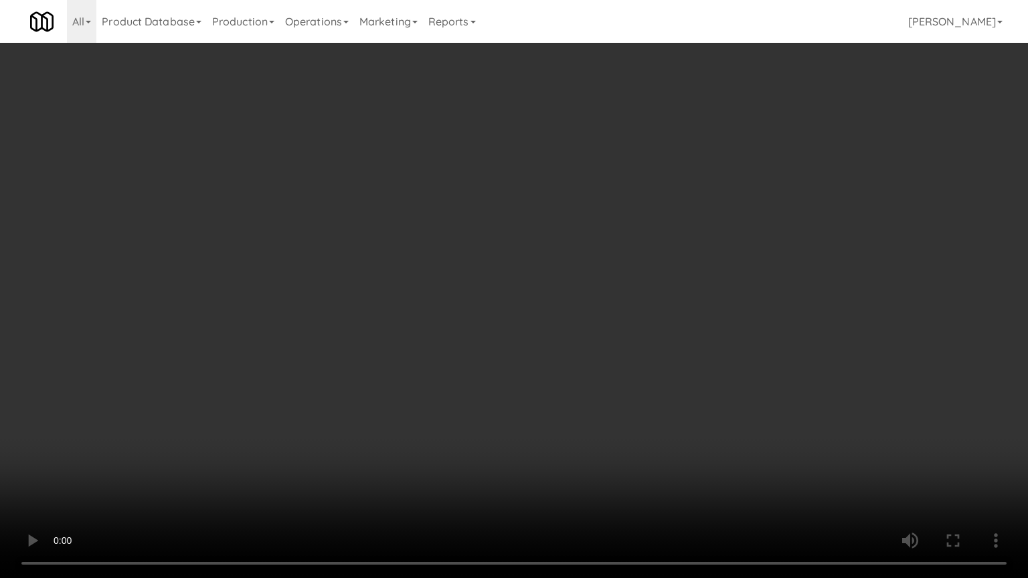
click at [558, 324] on video at bounding box center [514, 289] width 1028 height 578
click at [558, 325] on video at bounding box center [514, 289] width 1028 height 578
click at [543, 332] on video at bounding box center [514, 289] width 1028 height 578
click at [609, 389] on video at bounding box center [514, 289] width 1028 height 578
click at [633, 396] on video at bounding box center [514, 289] width 1028 height 578
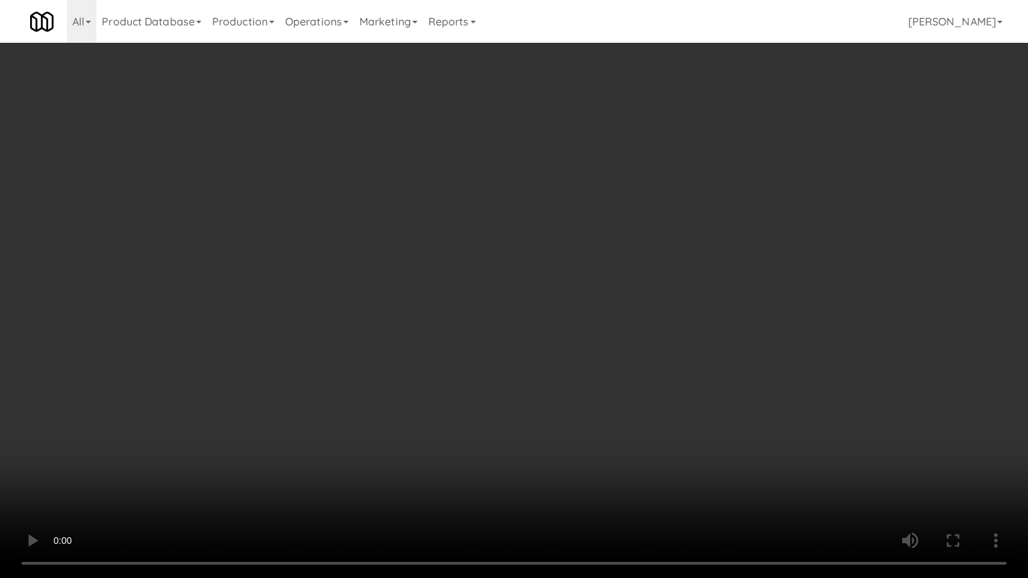
click at [634, 402] on video at bounding box center [514, 289] width 1028 height 578
click at [620, 384] on video at bounding box center [514, 289] width 1028 height 578
click at [622, 380] on video at bounding box center [514, 289] width 1028 height 578
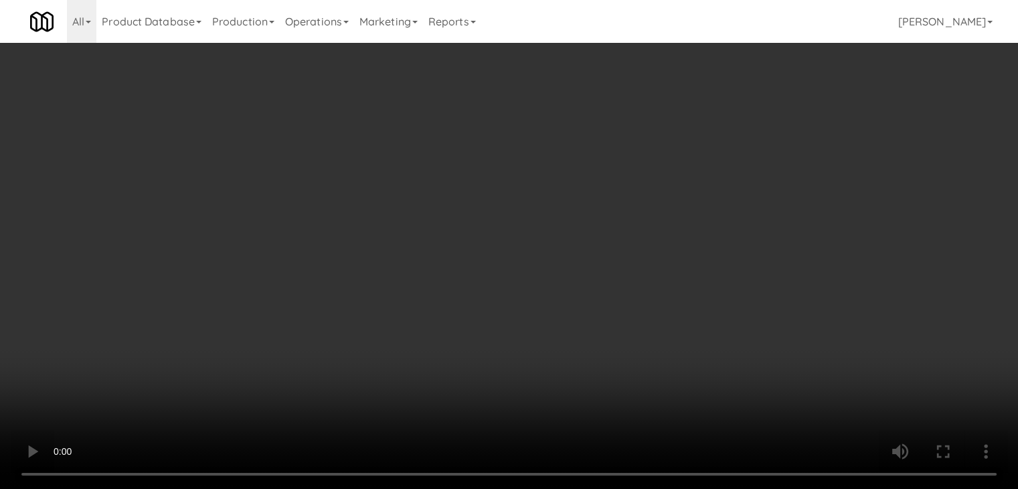
click at [467, 226] on video at bounding box center [509, 244] width 1018 height 489
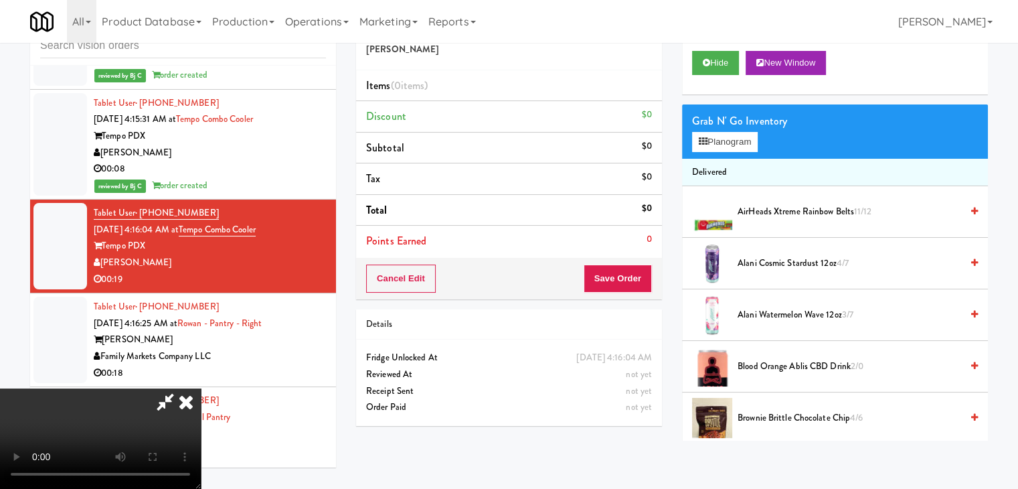
click at [201, 388] on video at bounding box center [100, 438] width 201 height 100
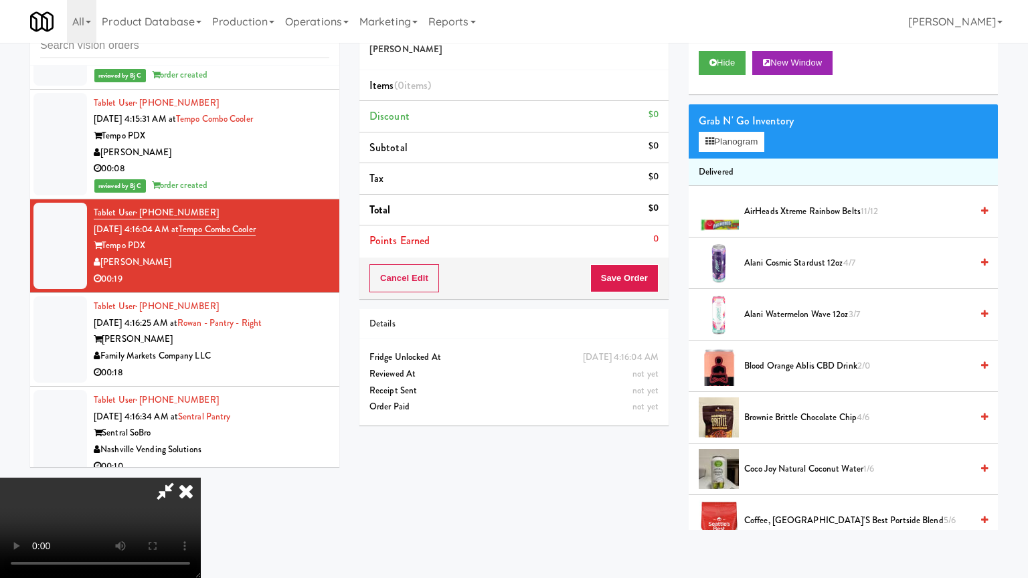
click at [201, 478] on video at bounding box center [100, 528] width 201 height 100
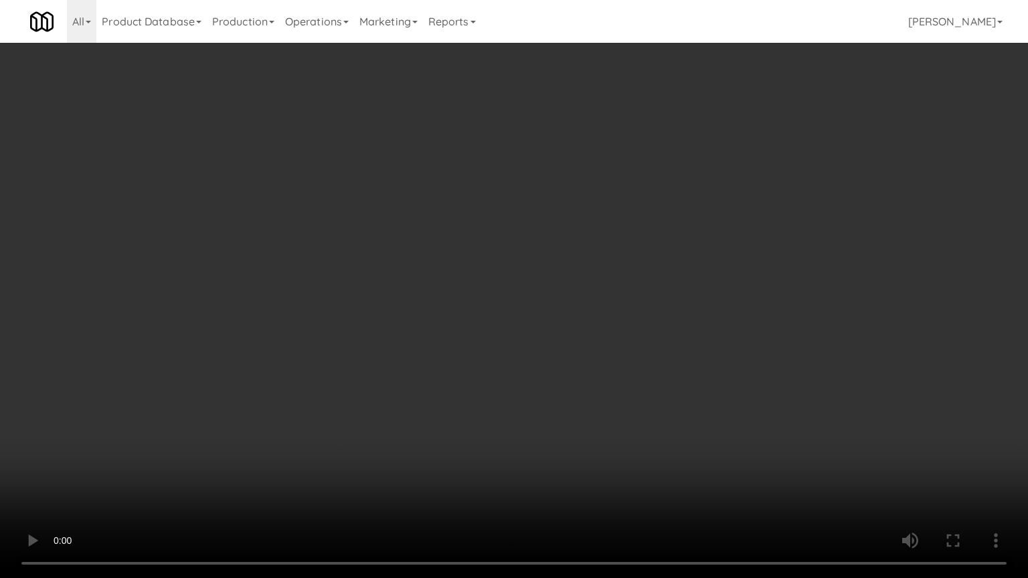
click at [578, 289] on video at bounding box center [514, 289] width 1028 height 578
click at [592, 281] on video at bounding box center [514, 289] width 1028 height 578
drag, startPoint x: 592, startPoint y: 281, endPoint x: 643, endPoint y: 186, distance: 108.1
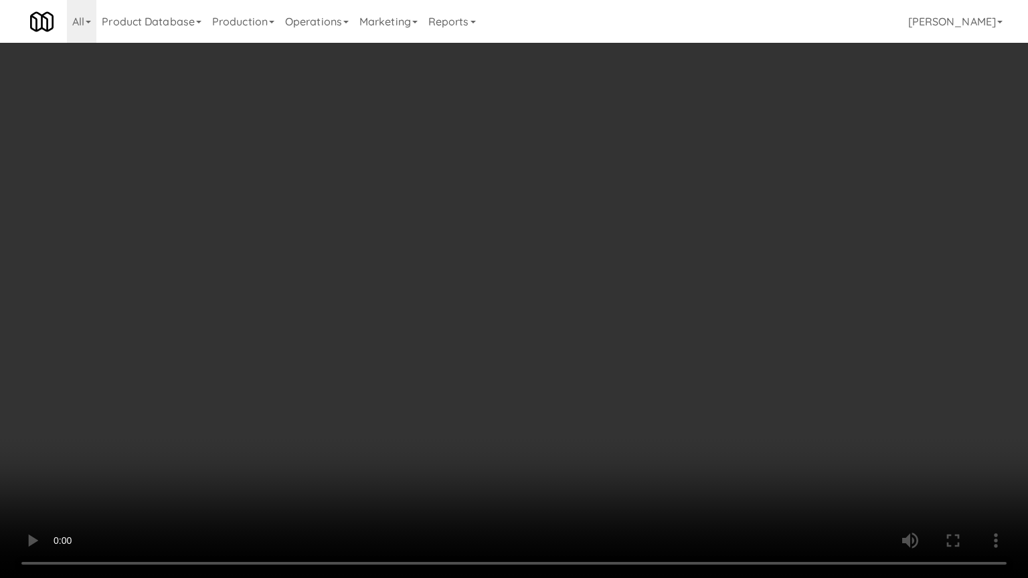
click at [592, 279] on video at bounding box center [514, 289] width 1028 height 578
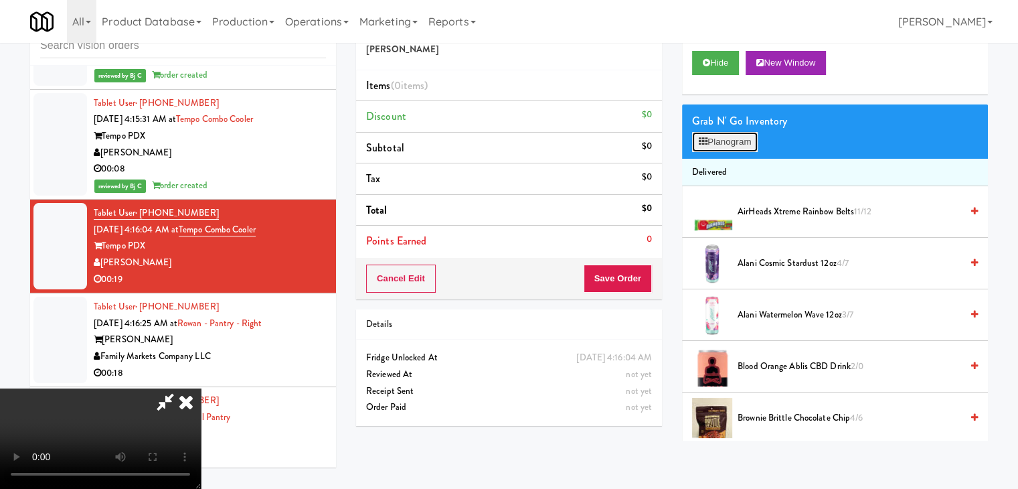
click at [727, 143] on button "Planogram" at bounding box center [725, 142] width 66 height 20
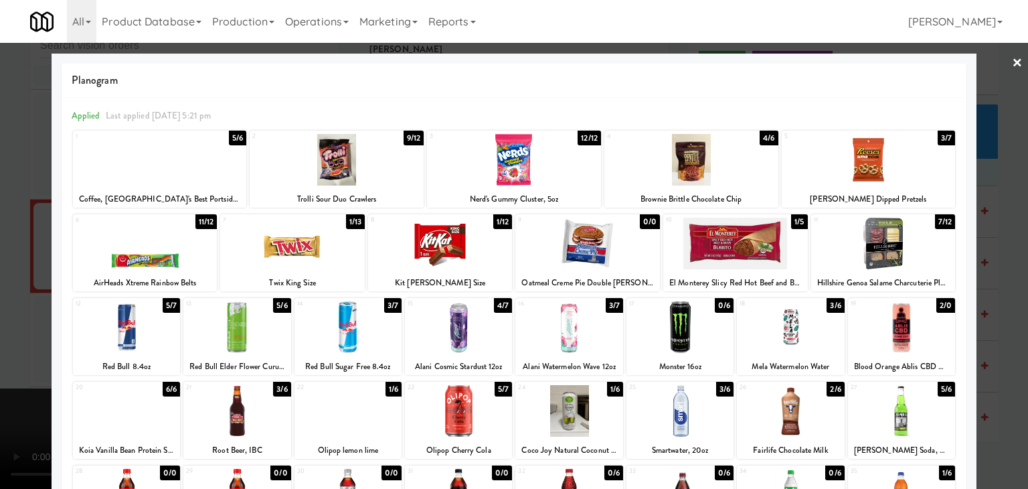
drag, startPoint x: 779, startPoint y: 325, endPoint x: 847, endPoint y: 319, distance: 68.5
click at [780, 319] on div at bounding box center [790, 327] width 107 height 52
click at [1001, 318] on div at bounding box center [514, 244] width 1028 height 489
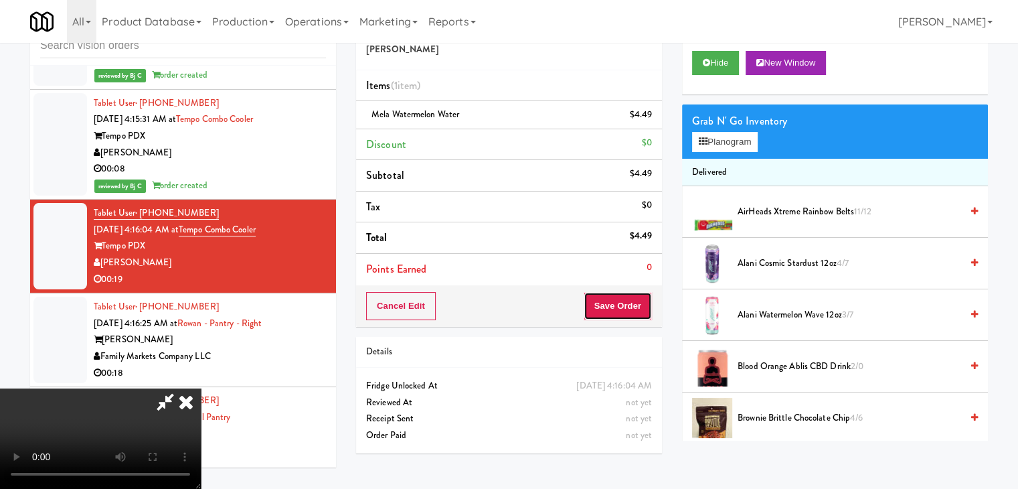
click at [622, 314] on button "Save Order" at bounding box center [618, 306] width 68 height 28
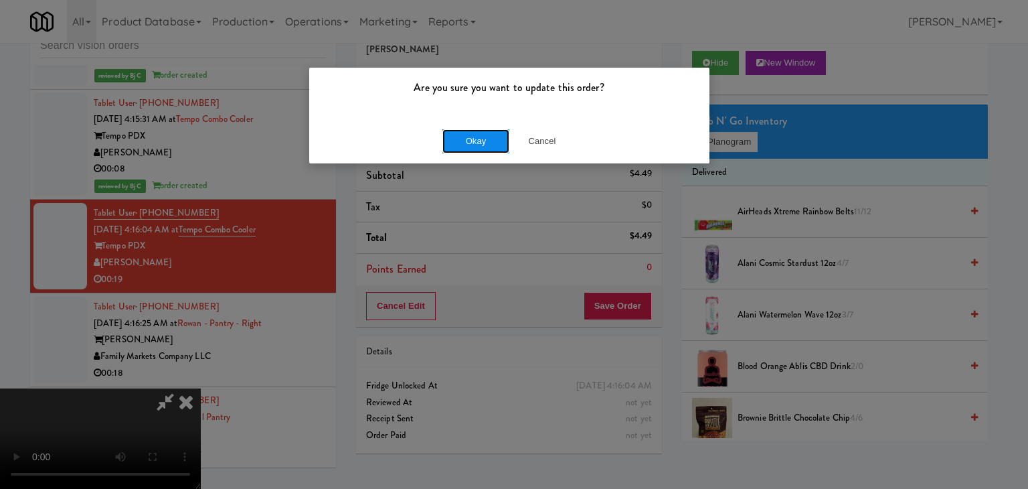
click at [483, 135] on button "Okay" at bounding box center [475, 141] width 67 height 24
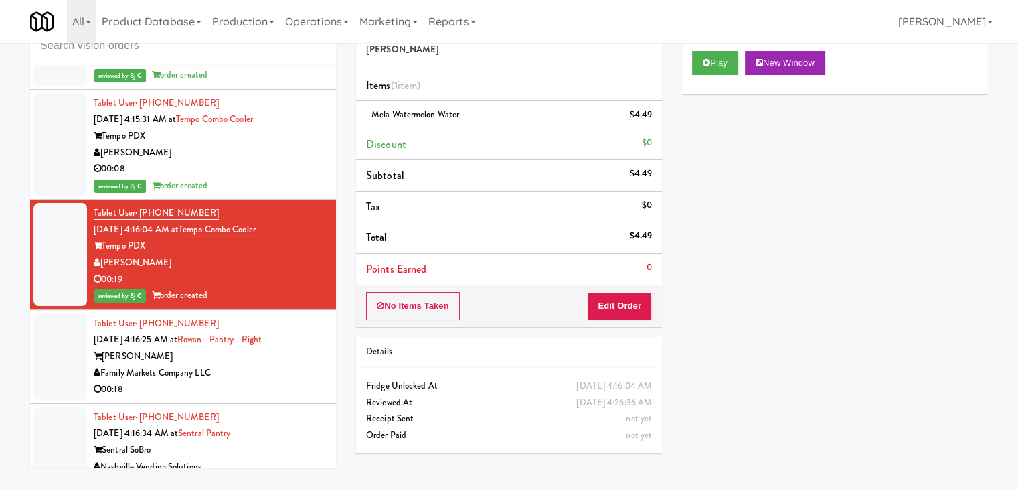
scroll to position [5711, 0]
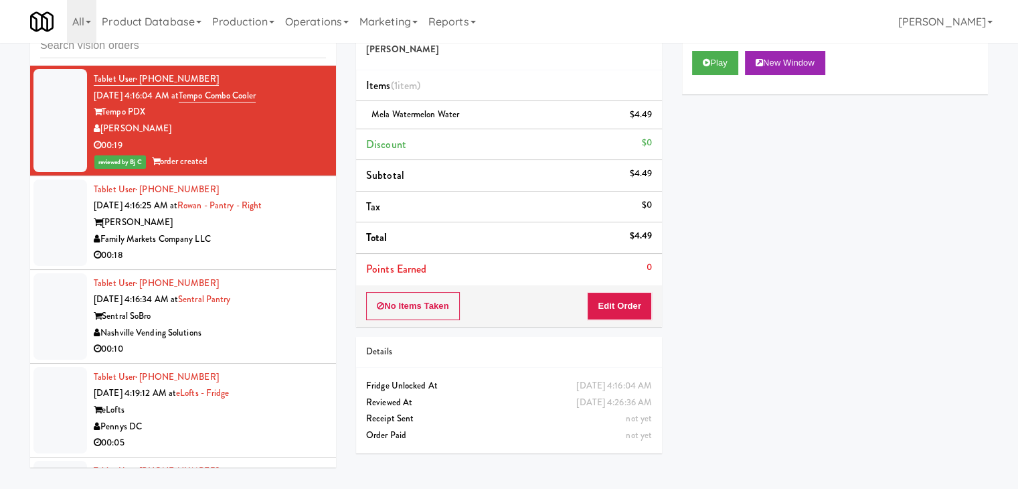
click at [260, 253] on div "00:18" at bounding box center [210, 255] width 232 height 17
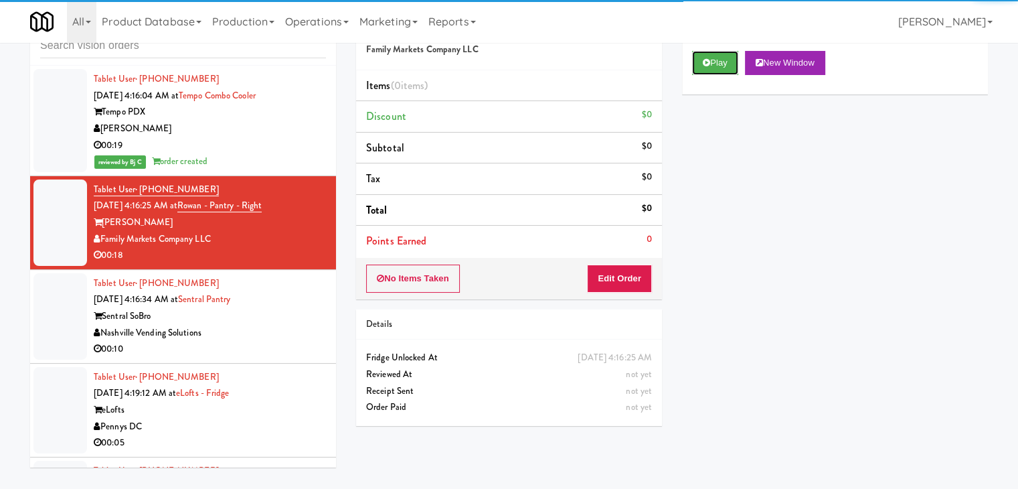
drag, startPoint x: 714, startPoint y: 62, endPoint x: 705, endPoint y: 91, distance: 30.3
click at [715, 62] on button "Play" at bounding box center [715, 63] width 46 height 24
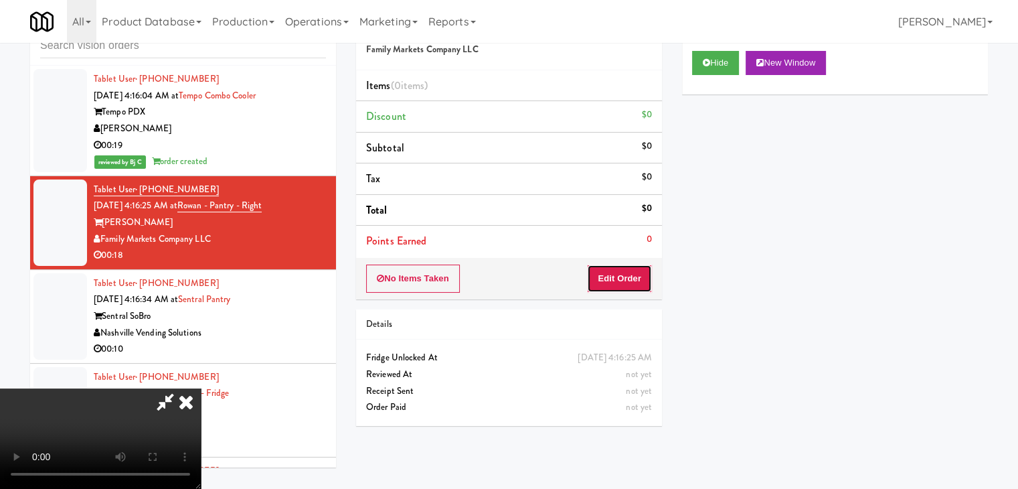
click at [622, 280] on button "Edit Order" at bounding box center [619, 278] width 65 height 28
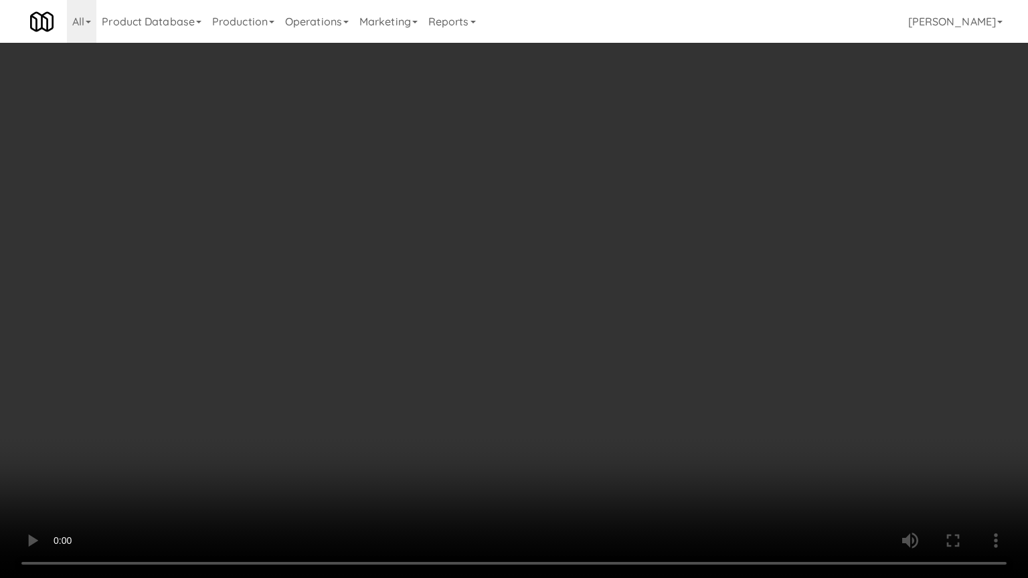
click at [617, 329] on video at bounding box center [514, 289] width 1028 height 578
click at [612, 332] on video at bounding box center [514, 289] width 1028 height 578
click at [603, 336] on video at bounding box center [514, 289] width 1028 height 578
click at [565, 331] on video at bounding box center [514, 289] width 1028 height 578
drag, startPoint x: 565, startPoint y: 331, endPoint x: 682, endPoint y: 196, distance: 178.4
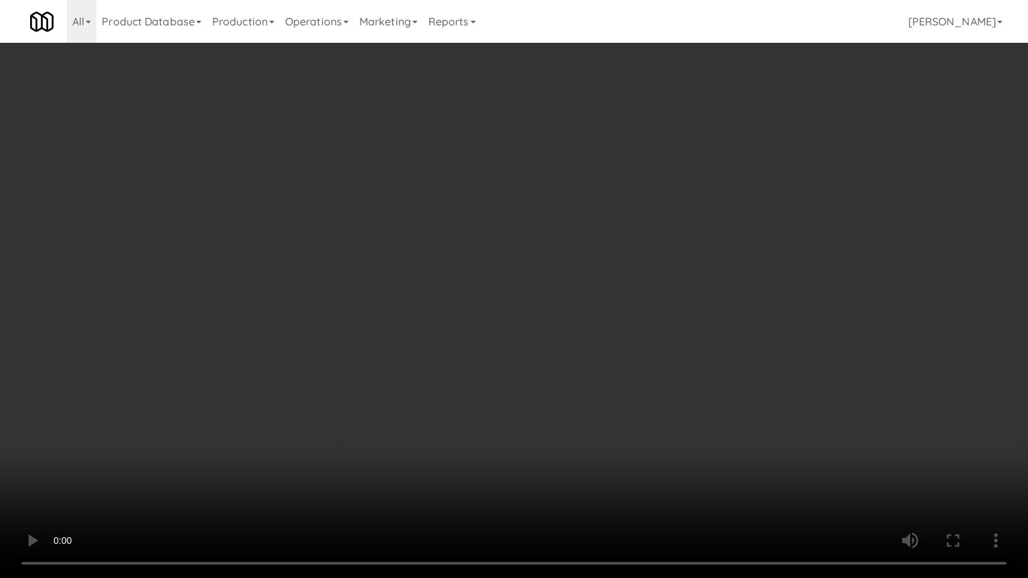
click at [566, 327] on video at bounding box center [514, 289] width 1028 height 578
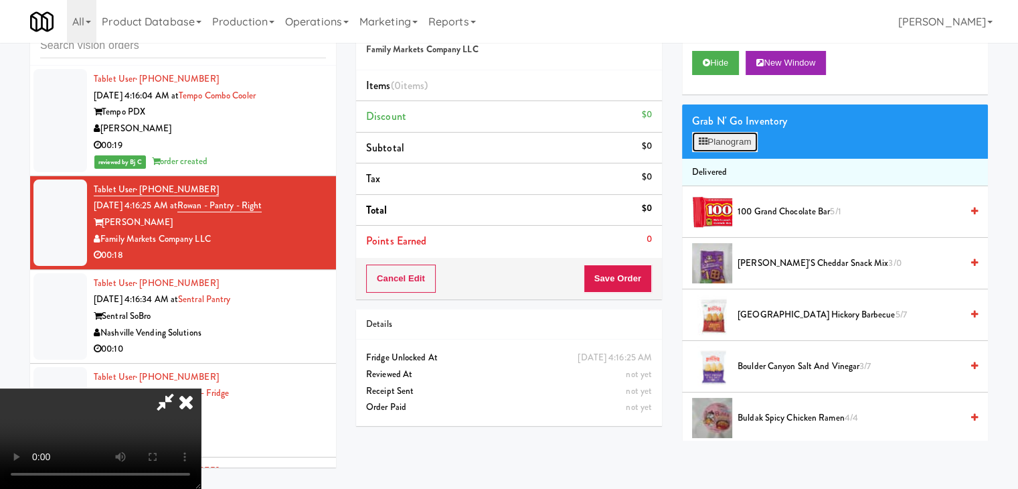
click at [734, 145] on button "Planogram" at bounding box center [725, 142] width 66 height 20
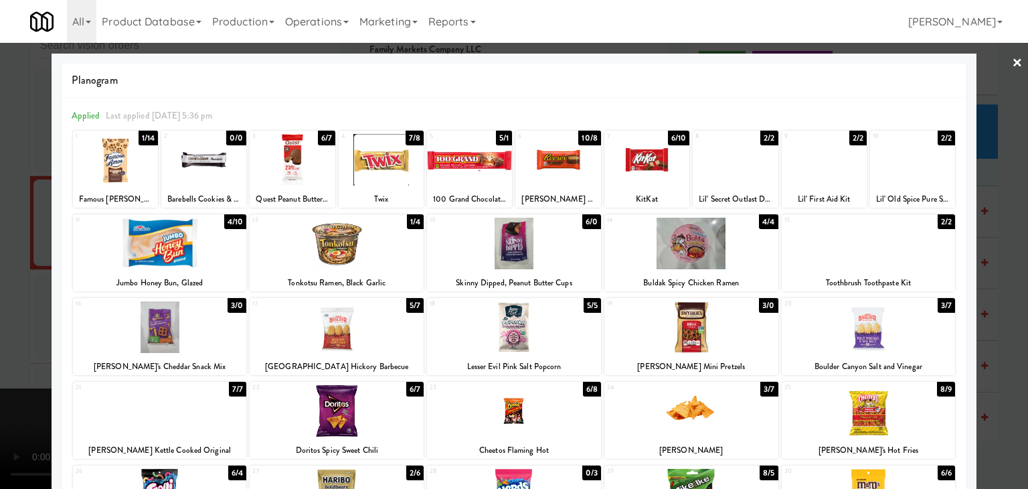
click at [353, 238] on div at bounding box center [337, 244] width 174 height 52
drag, startPoint x: 0, startPoint y: 262, endPoint x: 73, endPoint y: 258, distance: 73.1
click at [4, 260] on div at bounding box center [514, 244] width 1028 height 489
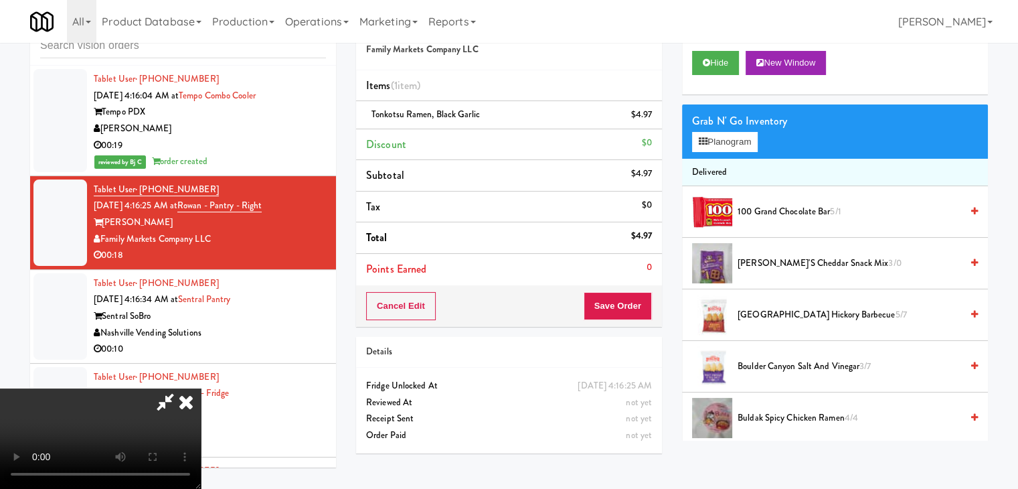
click at [201, 388] on video at bounding box center [100, 438] width 201 height 100
drag, startPoint x: 410, startPoint y: 276, endPoint x: 402, endPoint y: 283, distance: 10.0
click at [201, 388] on video at bounding box center [100, 438] width 201 height 100
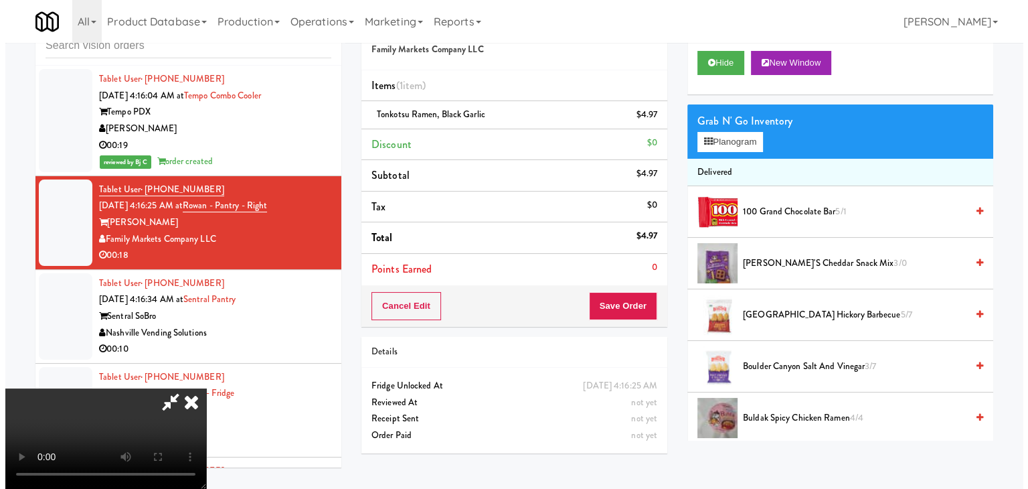
scroll to position [188, 0]
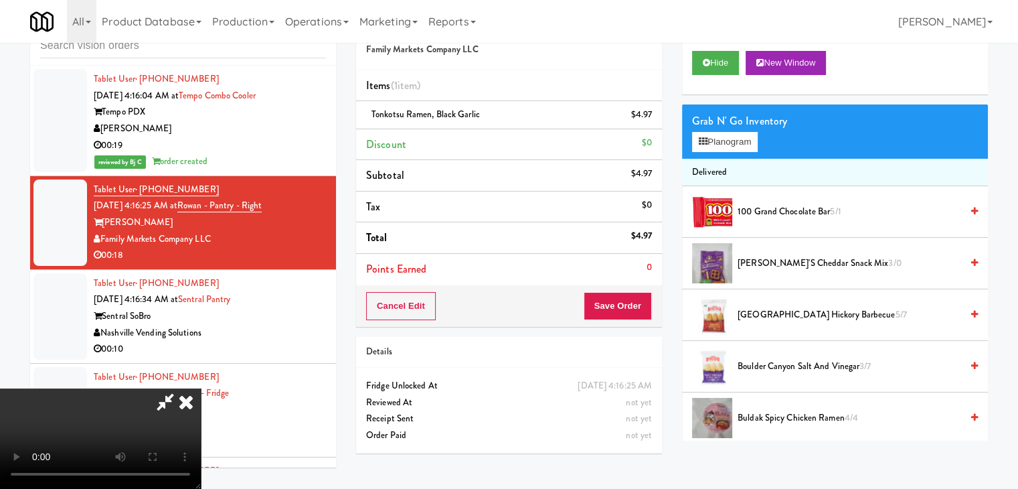
click at [201, 472] on video at bounding box center [100, 438] width 201 height 100
click at [201, 388] on video at bounding box center [100, 438] width 201 height 100
click at [738, 145] on button "Planogram" at bounding box center [725, 142] width 66 height 20
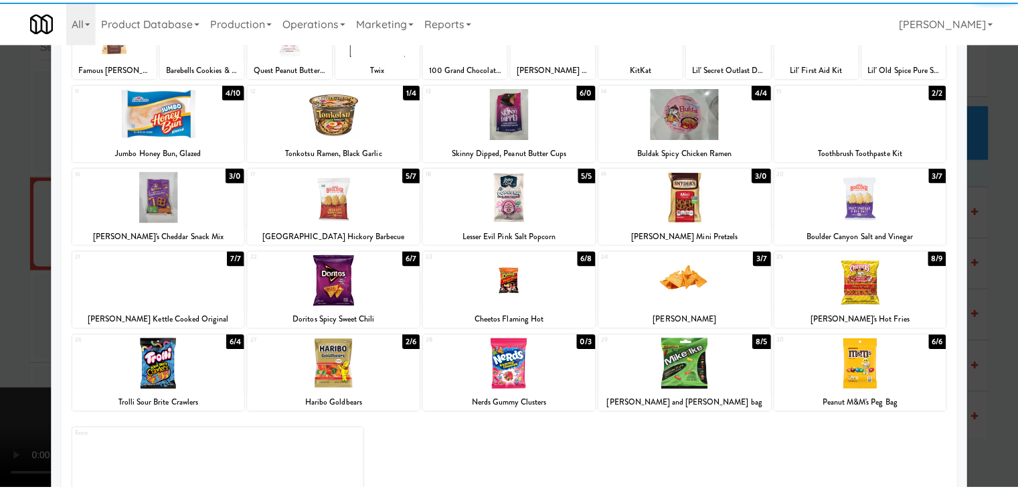
scroll to position [134, 0]
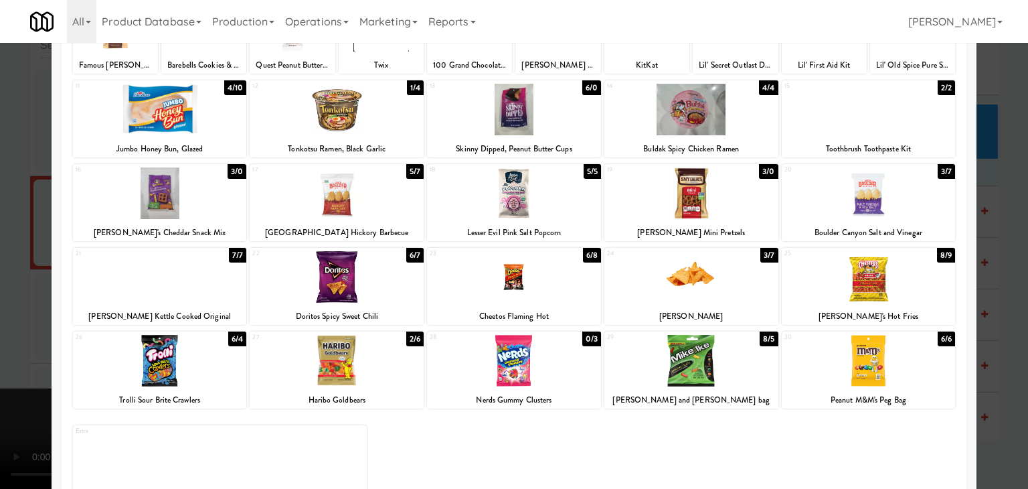
click at [0, 280] on div at bounding box center [514, 244] width 1028 height 489
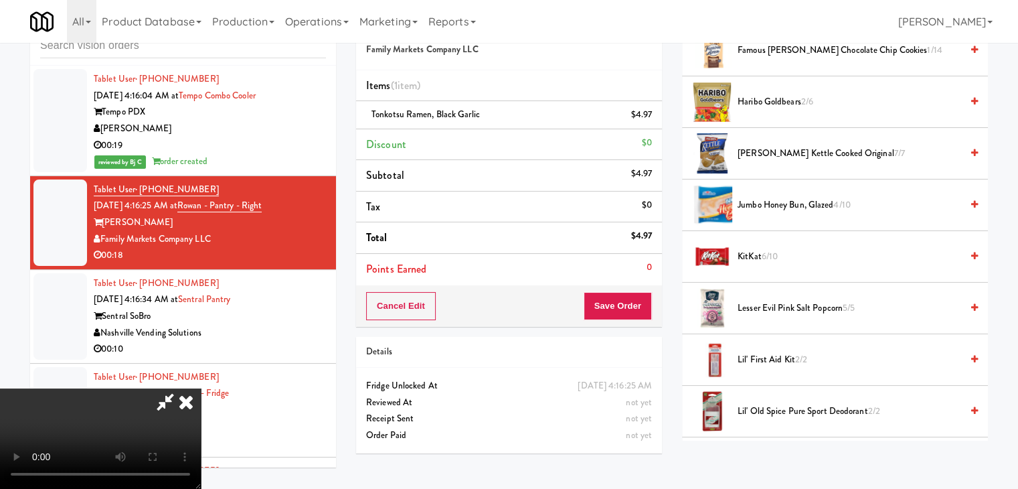
scroll to position [669, 0]
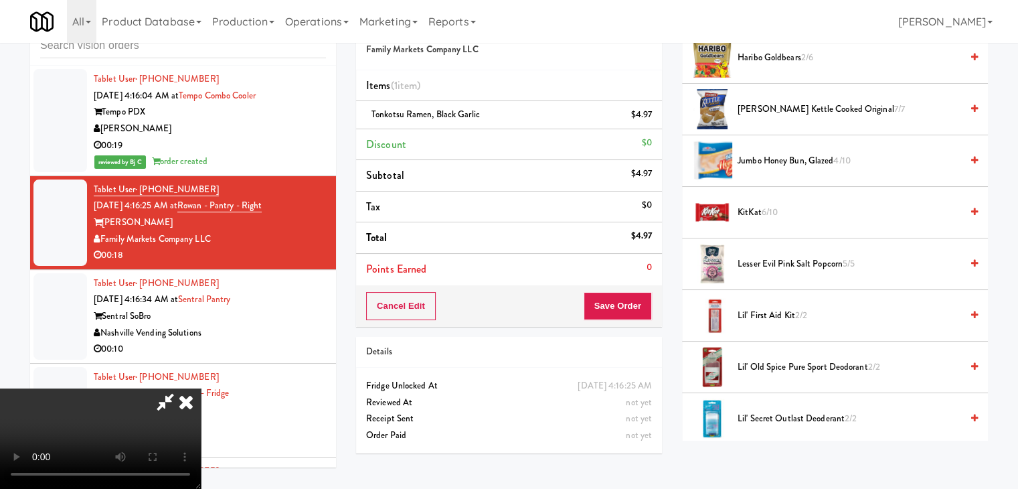
click at [799, 110] on span "[PERSON_NAME] Kettle Cooked Original 7/7" at bounding box center [850, 109] width 224 height 17
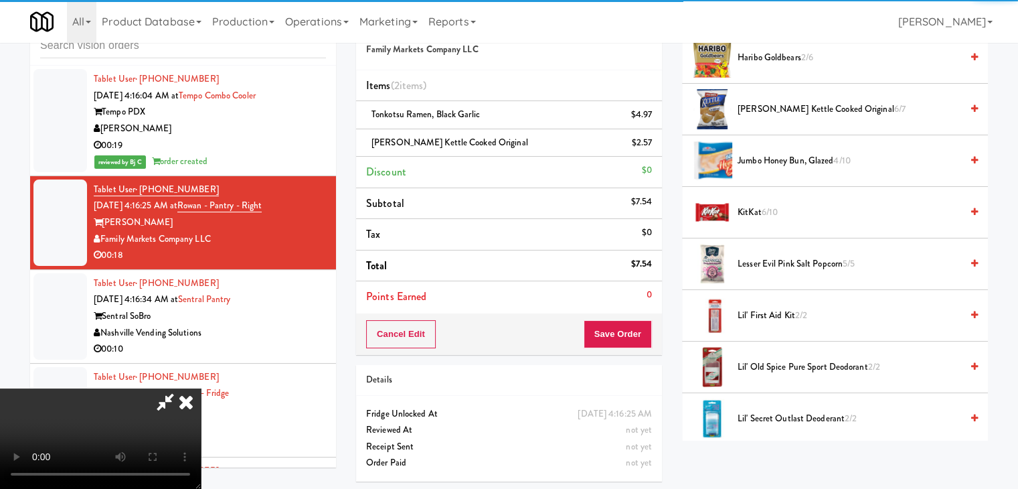
click at [201, 388] on video at bounding box center [100, 438] width 201 height 100
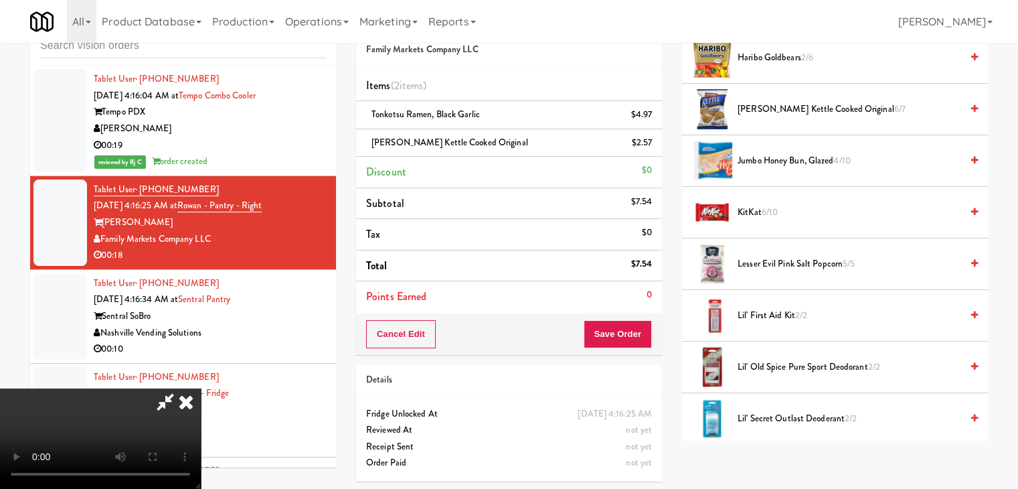
scroll to position [0, 0]
click at [201, 388] on video at bounding box center [100, 438] width 201 height 100
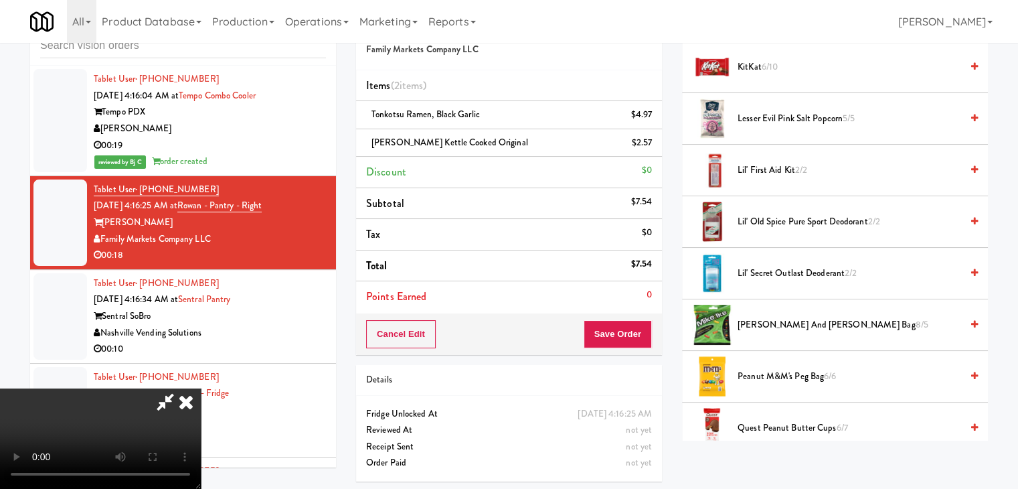
scroll to position [1071, 0]
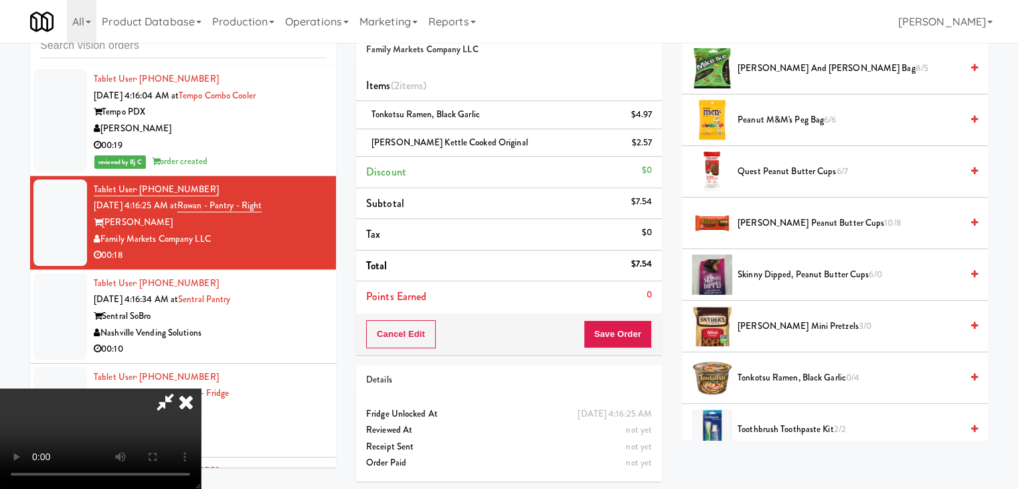
click at [781, 215] on span "[PERSON_NAME] Peanut Butter Cups 10/8" at bounding box center [850, 223] width 224 height 17
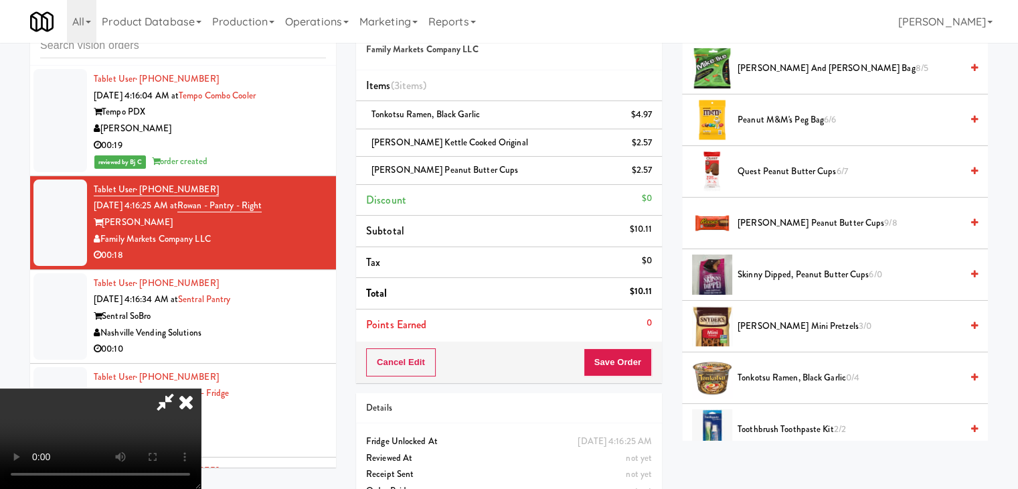
click at [201, 388] on video at bounding box center [100, 438] width 201 height 100
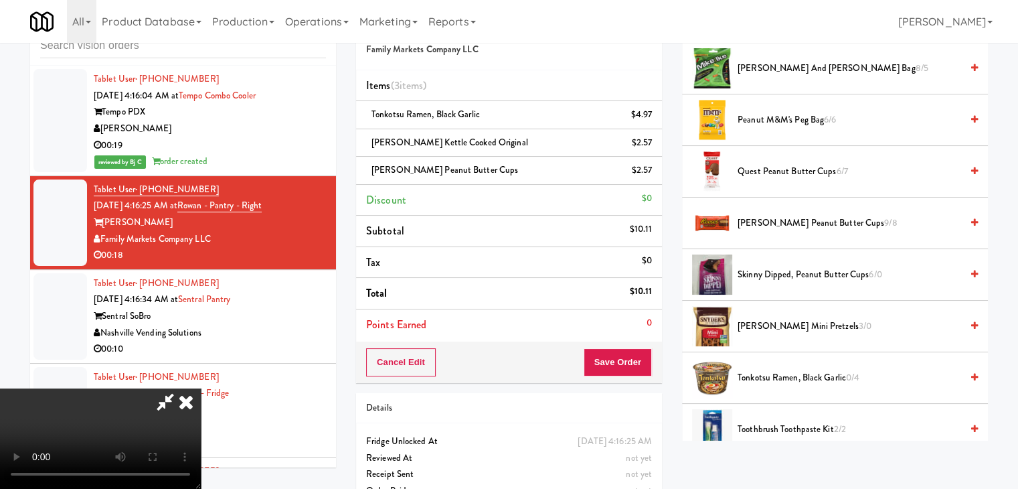
drag, startPoint x: 483, startPoint y: 185, endPoint x: 509, endPoint y: 188, distance: 26.2
click at [201, 388] on video at bounding box center [100, 438] width 201 height 100
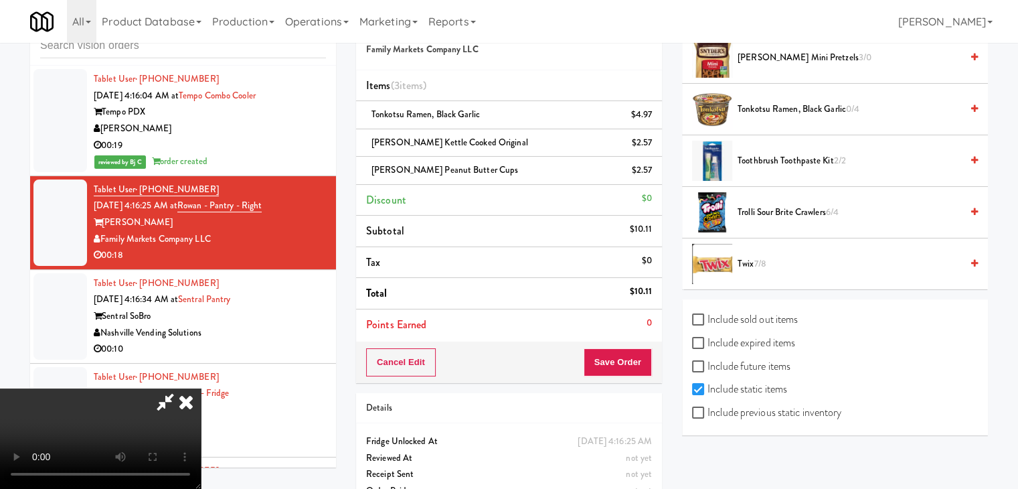
click at [776, 256] on span "Twix 7/8" at bounding box center [850, 264] width 224 height 17
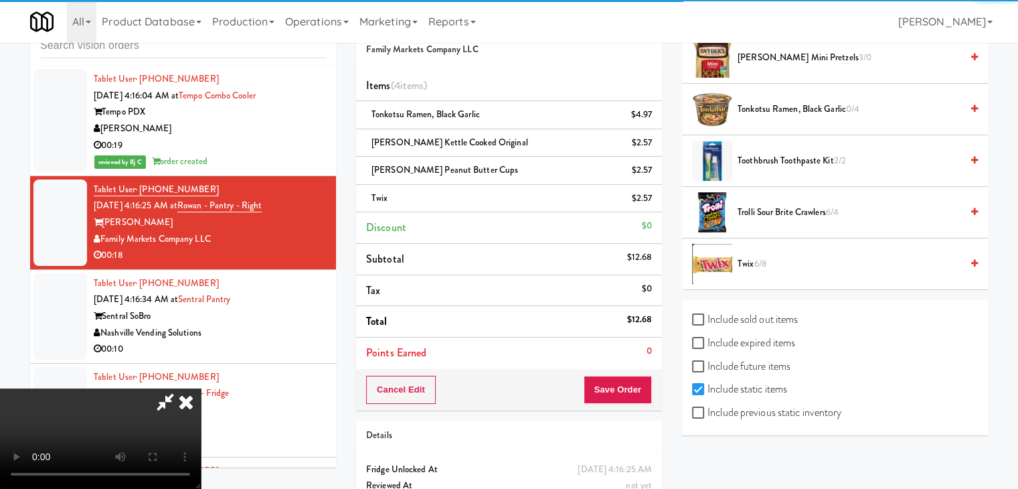
click at [201, 388] on video at bounding box center [100, 438] width 201 height 100
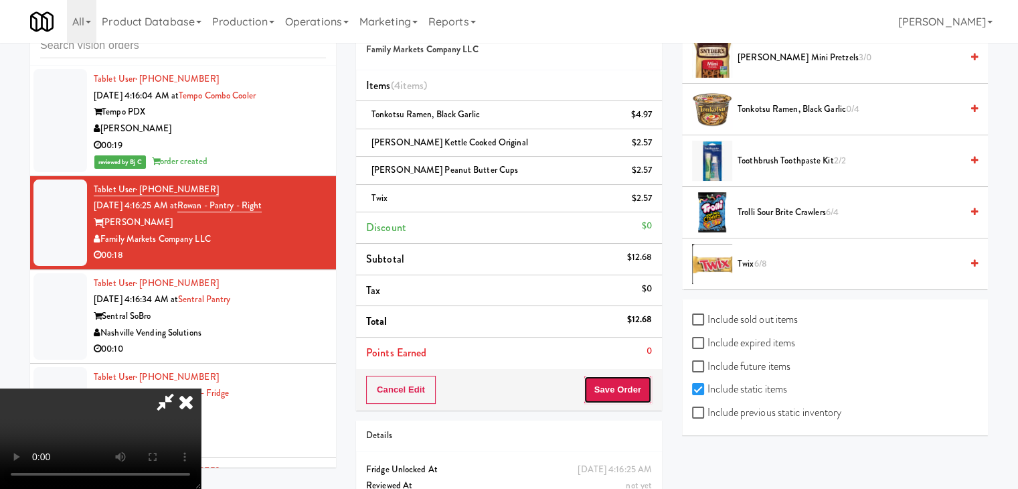
click at [641, 394] on button "Save Order" at bounding box center [618, 389] width 68 height 28
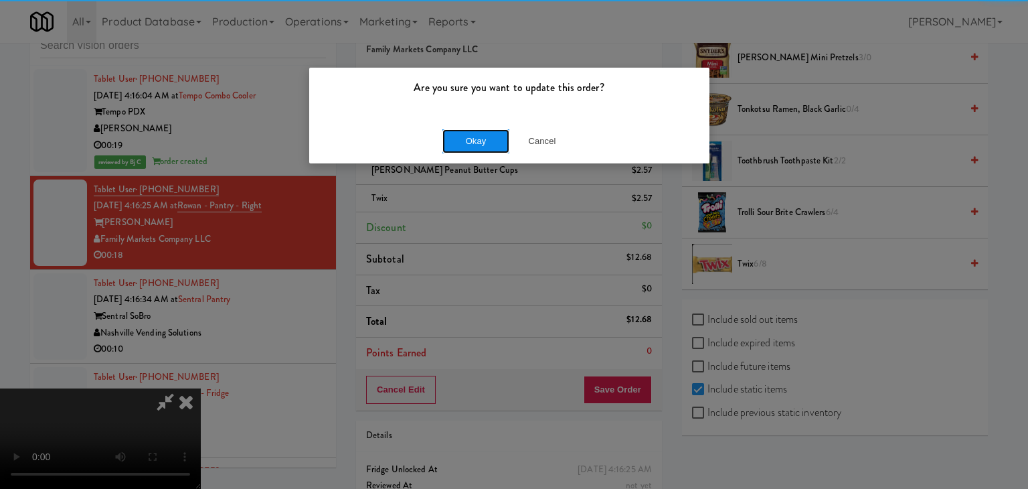
click at [488, 142] on button "Okay" at bounding box center [475, 141] width 67 height 24
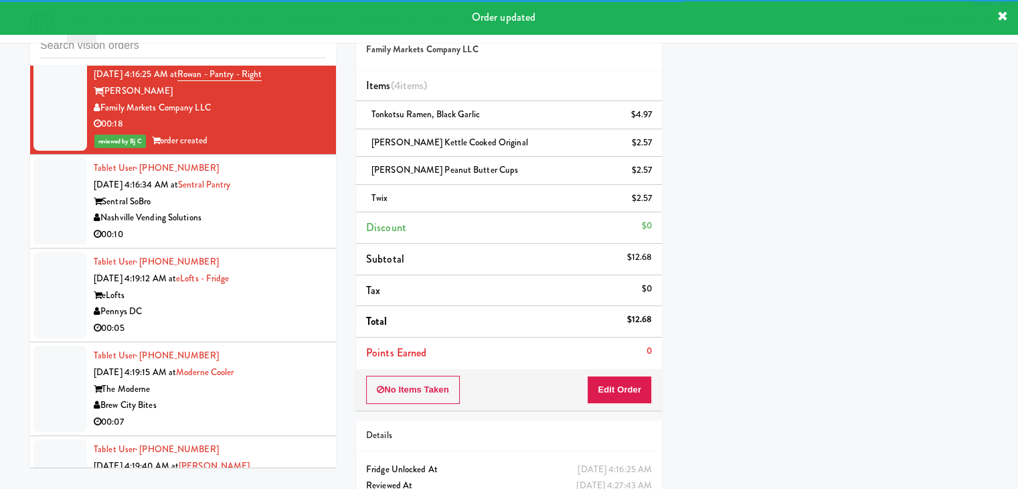
scroll to position [5845, 0]
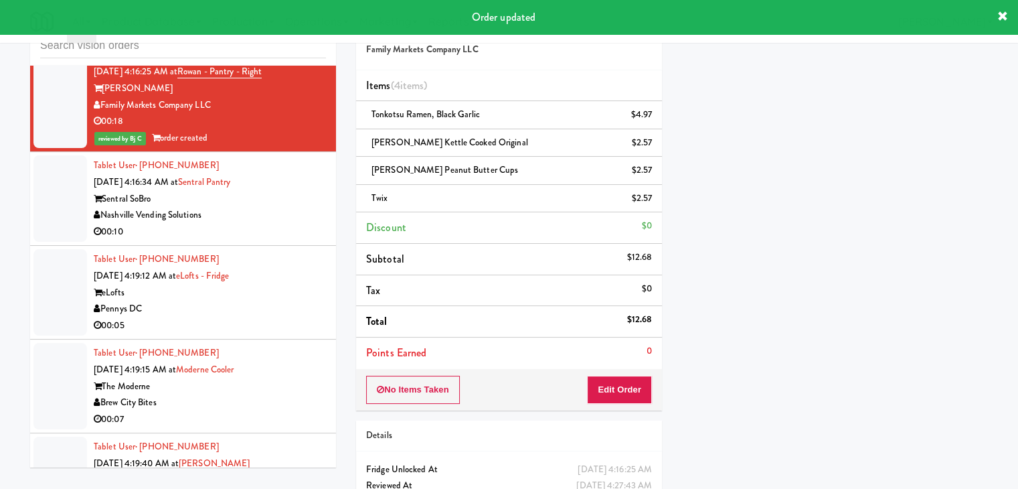
click at [273, 212] on div "Nashville Vending Solutions" at bounding box center [210, 215] width 232 height 17
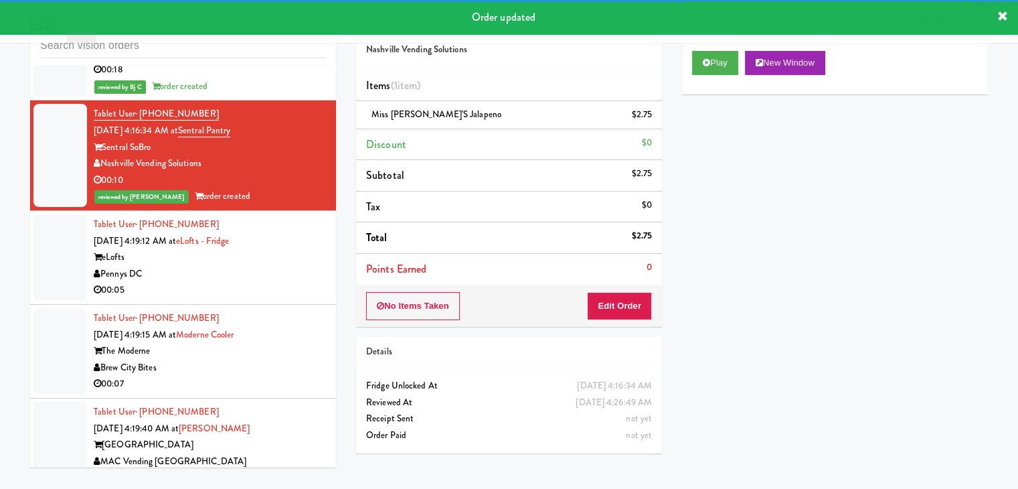
scroll to position [5978, 0]
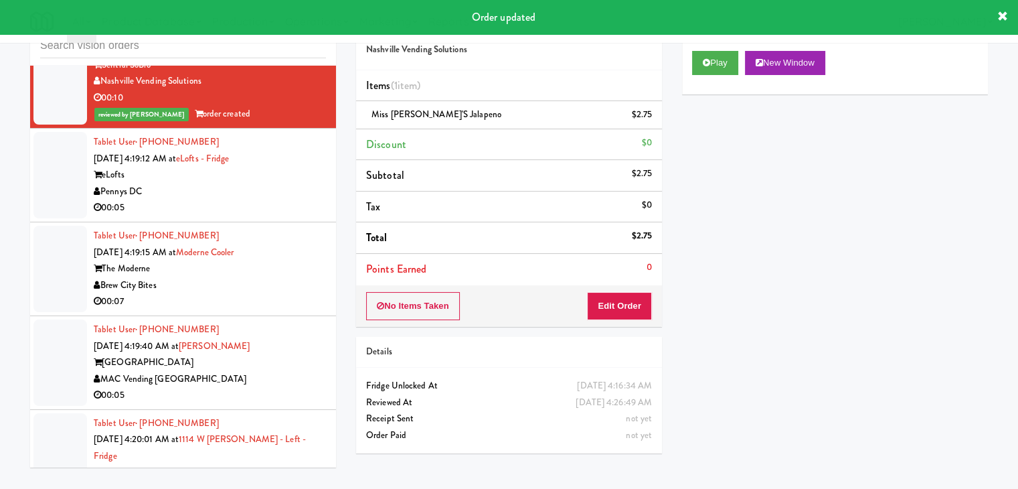
click at [268, 185] on div "Pennys DC" at bounding box center [210, 191] width 232 height 17
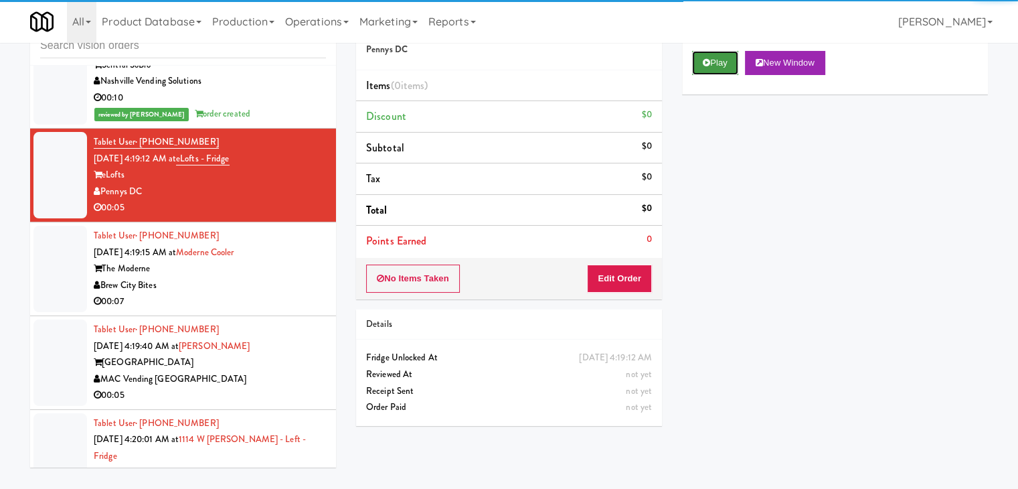
click at [694, 65] on button "Play" at bounding box center [715, 63] width 46 height 24
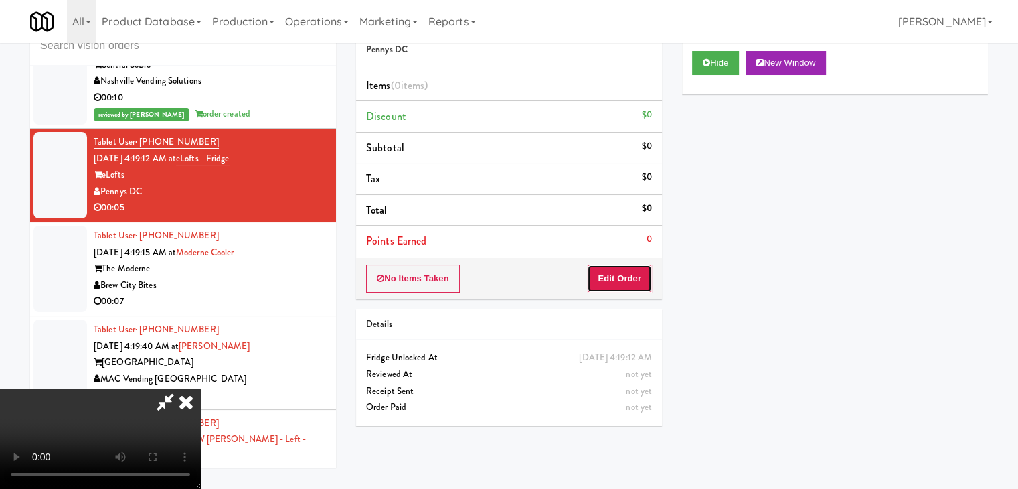
click at [620, 272] on button "Edit Order" at bounding box center [619, 278] width 65 height 28
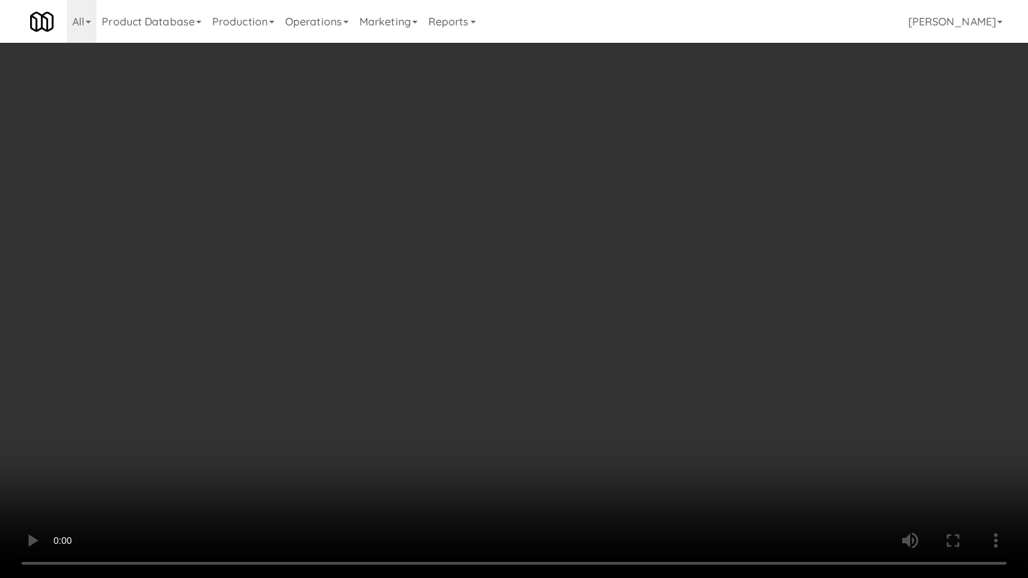
click at [592, 373] on video at bounding box center [514, 289] width 1028 height 578
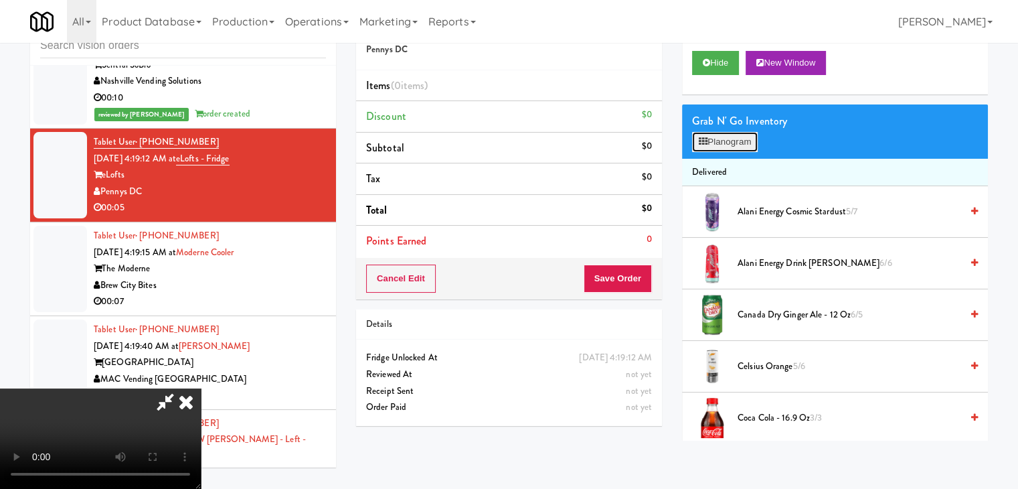
click at [746, 145] on button "Planogram" at bounding box center [725, 142] width 66 height 20
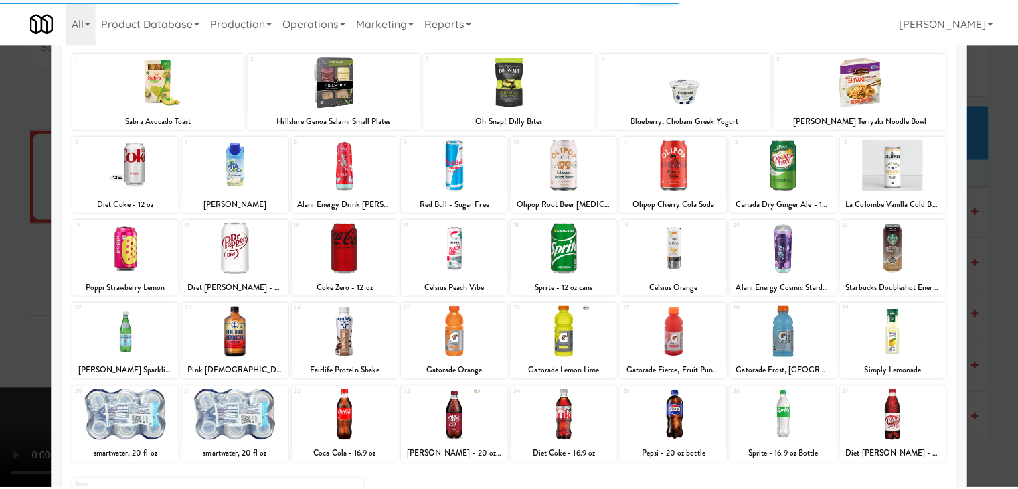
scroll to position [169, 0]
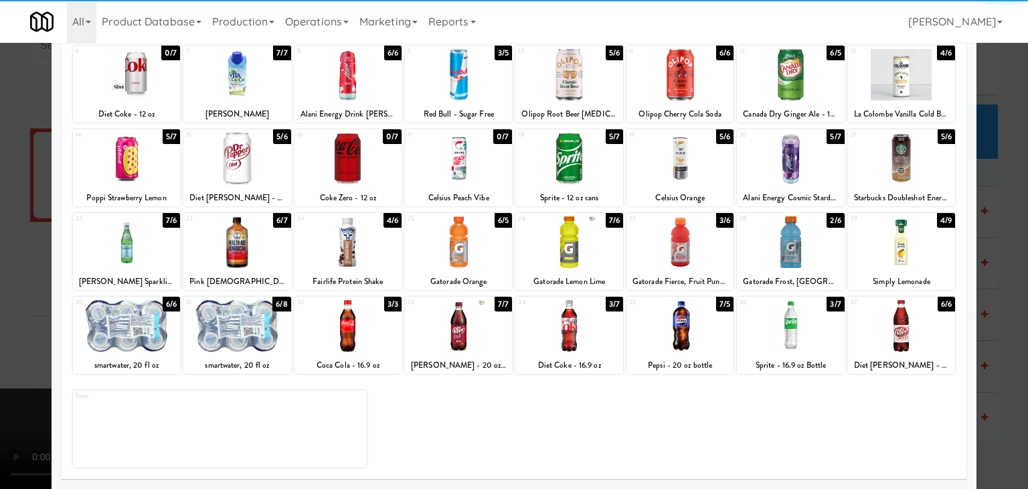
click at [353, 333] on div at bounding box center [348, 326] width 107 height 52
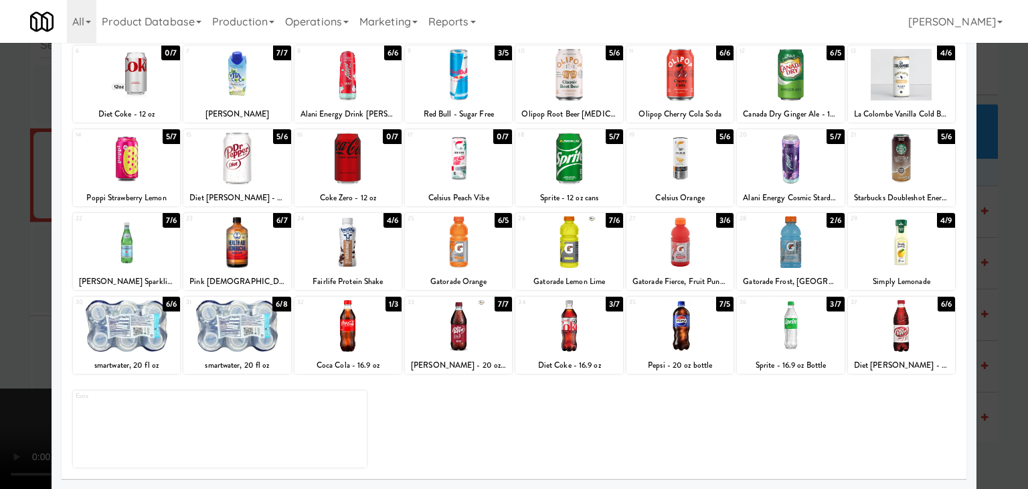
drag, startPoint x: 0, startPoint y: 315, endPoint x: 276, endPoint y: 311, distance: 275.8
click at [1, 314] on div at bounding box center [514, 244] width 1028 height 489
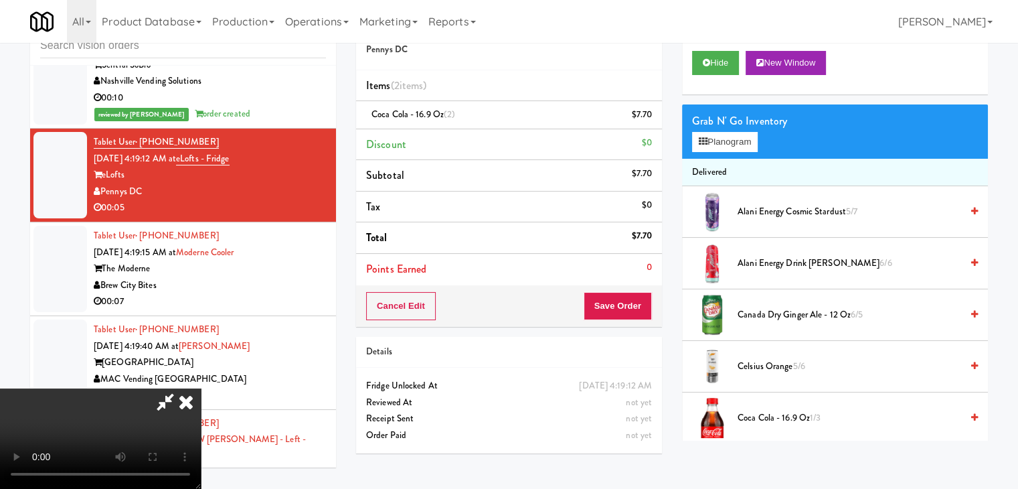
scroll to position [188, 0]
click at [636, 317] on button "Save Order" at bounding box center [618, 306] width 68 height 28
click at [635, 314] on button "Save Order" at bounding box center [618, 306] width 68 height 28
click at [635, 314] on body "Are you sure you want to update this order? Okay Cancel Okay Are you sure you w…" at bounding box center [509, 244] width 1018 height 489
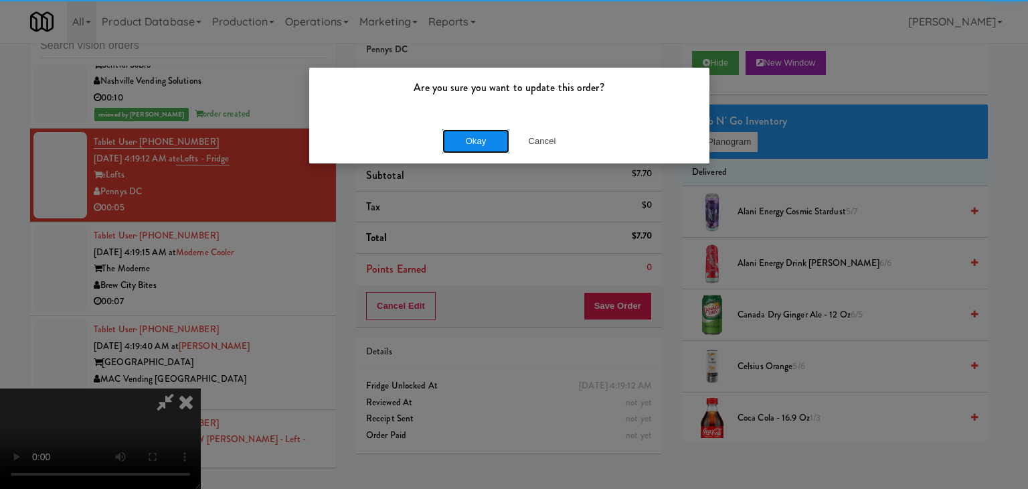
click at [489, 139] on button "Okay" at bounding box center [475, 141] width 67 height 24
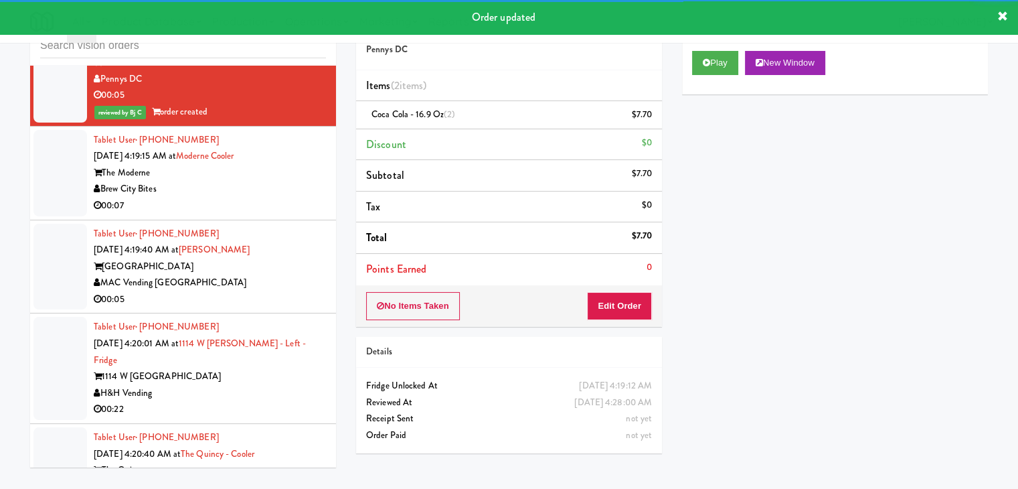
scroll to position [6112, 0]
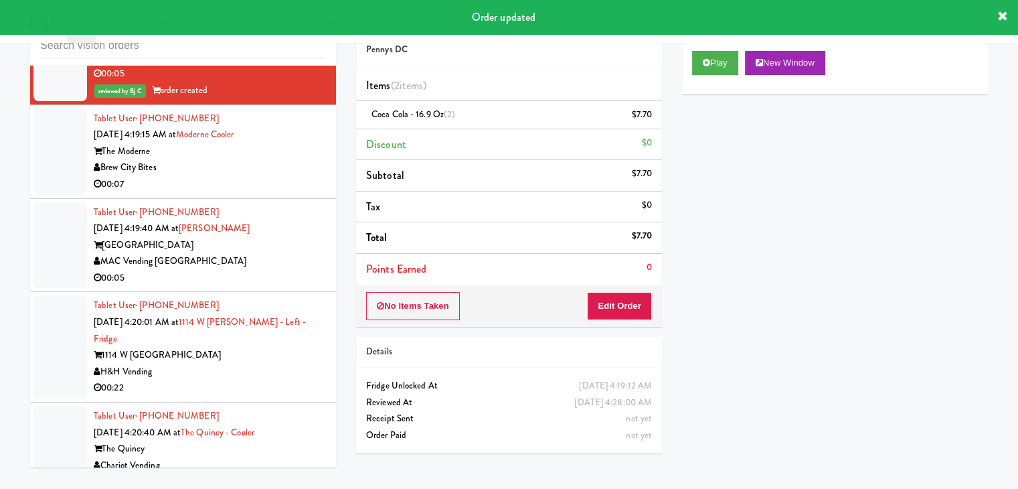
click at [300, 167] on div "Brew City Bites" at bounding box center [210, 167] width 232 height 17
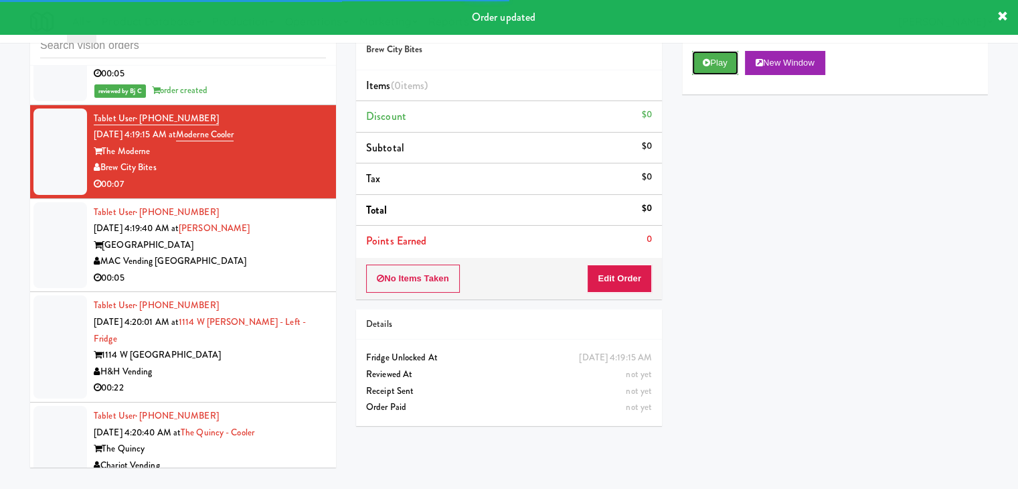
click at [724, 57] on button "Play" at bounding box center [715, 63] width 46 height 24
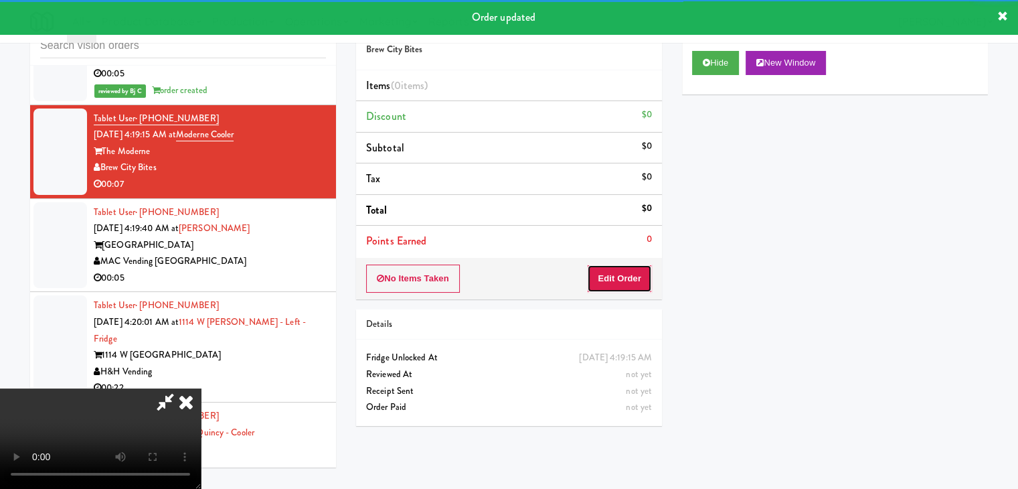
click at [628, 274] on button "Edit Order" at bounding box center [619, 278] width 65 height 28
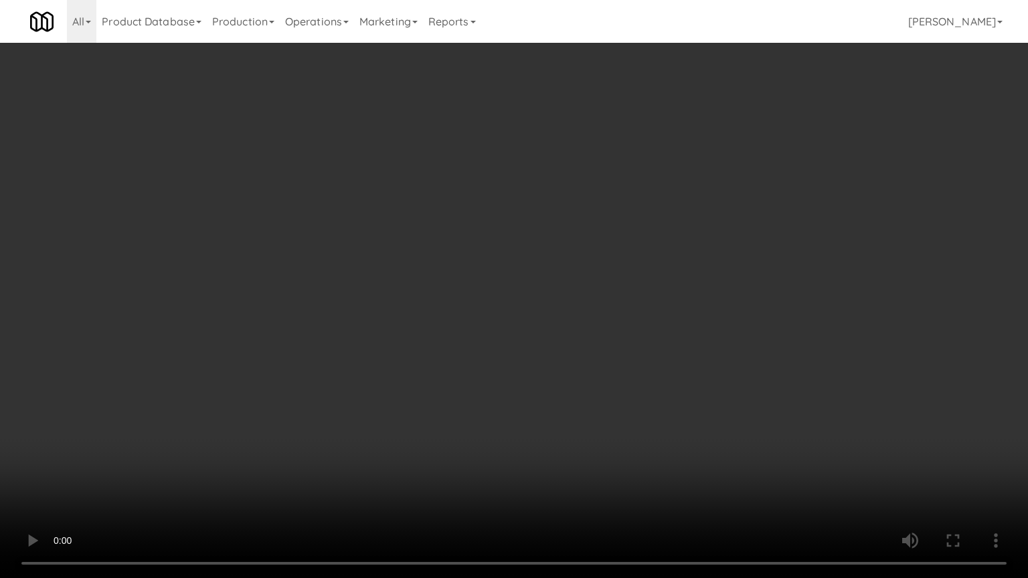
click at [557, 356] on video at bounding box center [514, 289] width 1028 height 578
click at [556, 357] on video at bounding box center [514, 289] width 1028 height 578
click at [553, 354] on video at bounding box center [514, 289] width 1028 height 578
click at [554, 348] on video at bounding box center [514, 289] width 1028 height 578
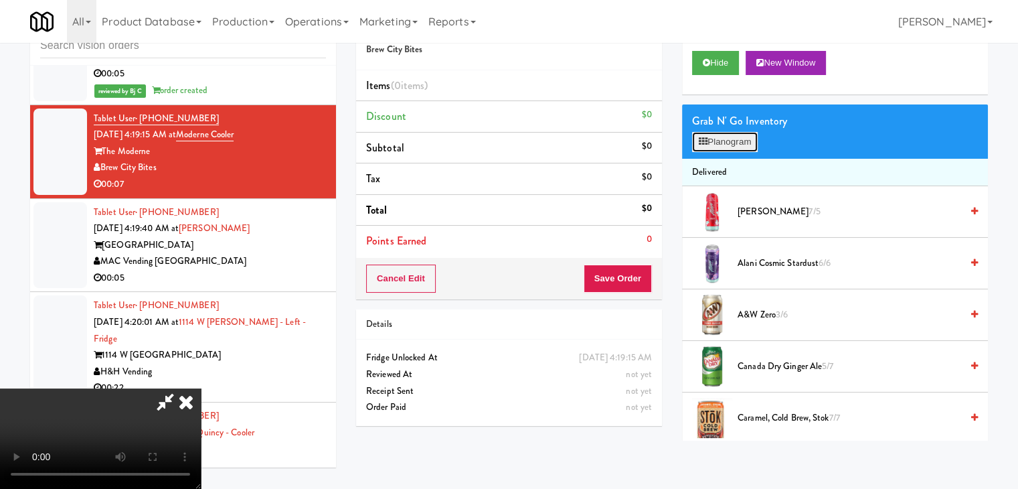
click at [728, 149] on button "Planogram" at bounding box center [725, 142] width 66 height 20
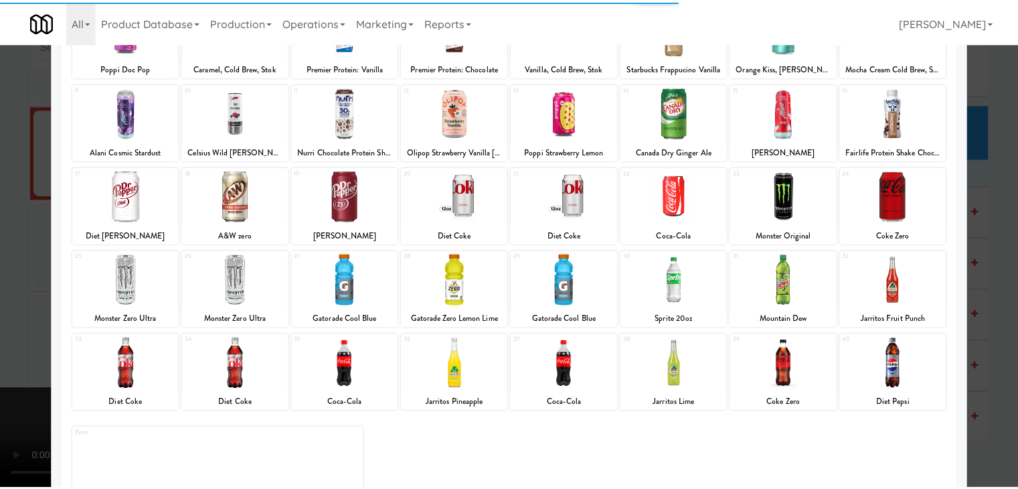
scroll to position [134, 0]
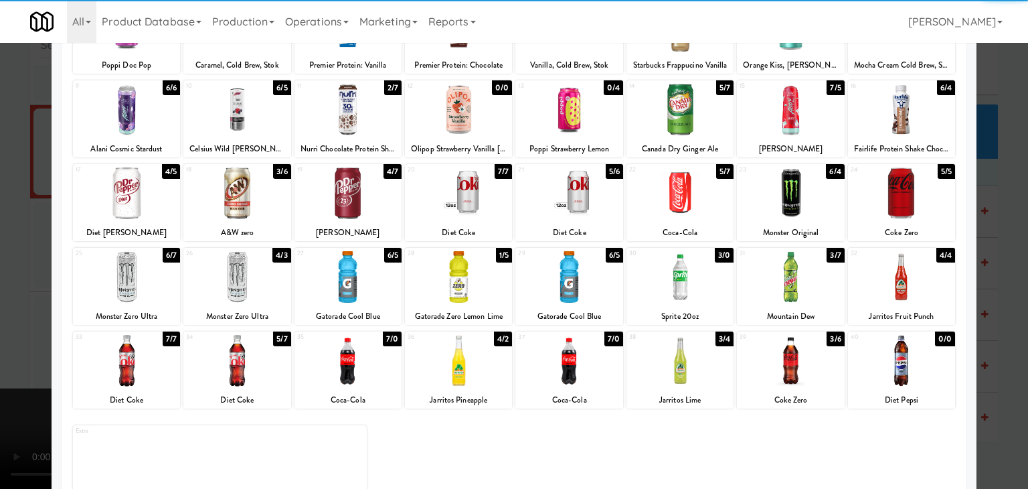
click at [566, 284] on div at bounding box center [568, 277] width 107 height 52
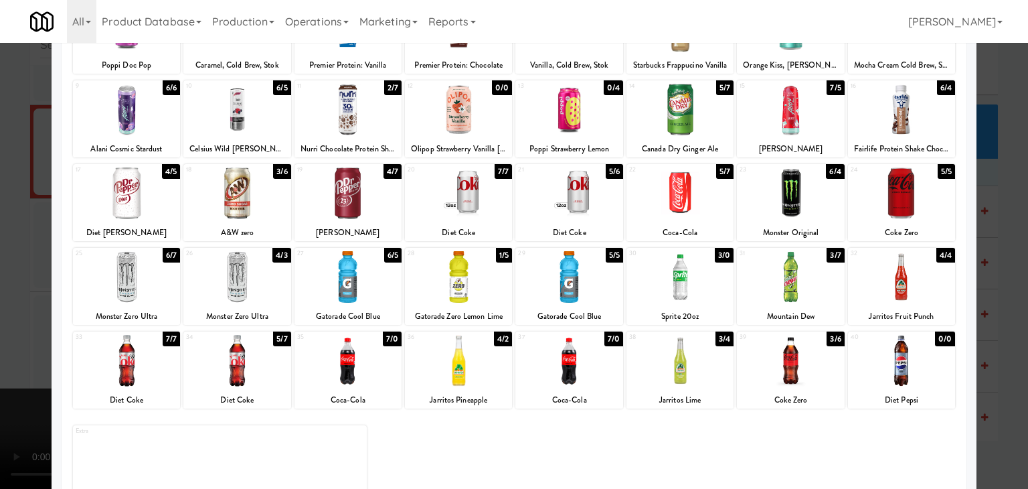
drag, startPoint x: 0, startPoint y: 274, endPoint x: 465, endPoint y: 274, distance: 465.2
click at [0, 273] on div at bounding box center [514, 244] width 1028 height 489
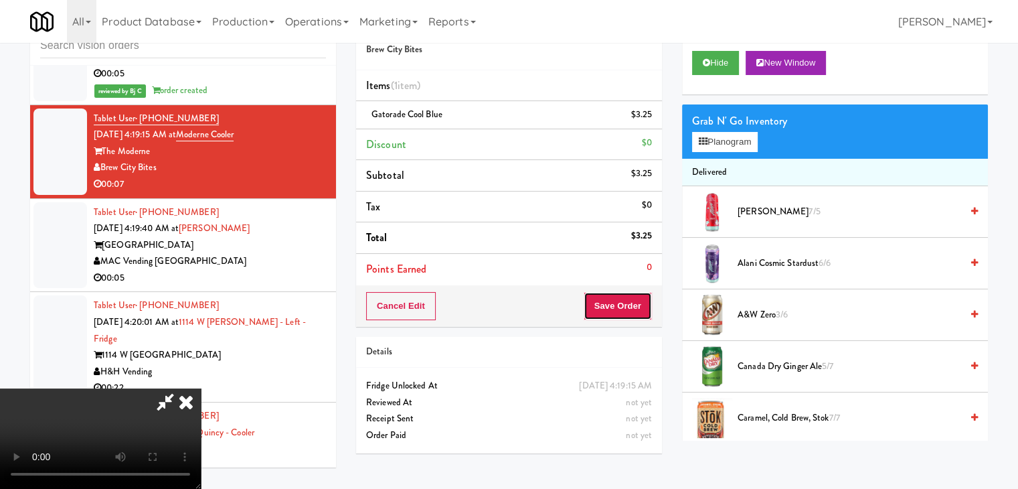
click at [626, 304] on button "Save Order" at bounding box center [618, 306] width 68 height 28
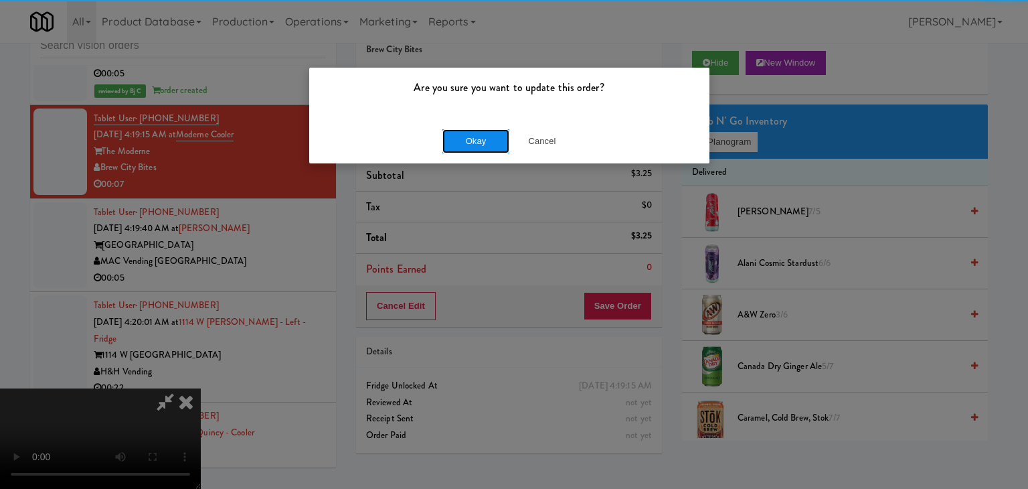
click at [486, 143] on button "Okay" at bounding box center [475, 141] width 67 height 24
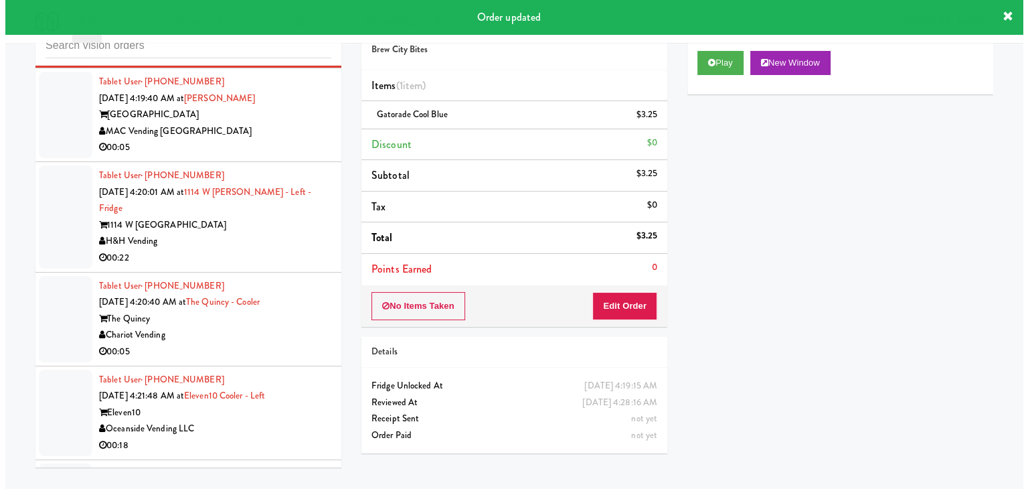
scroll to position [6179, 0]
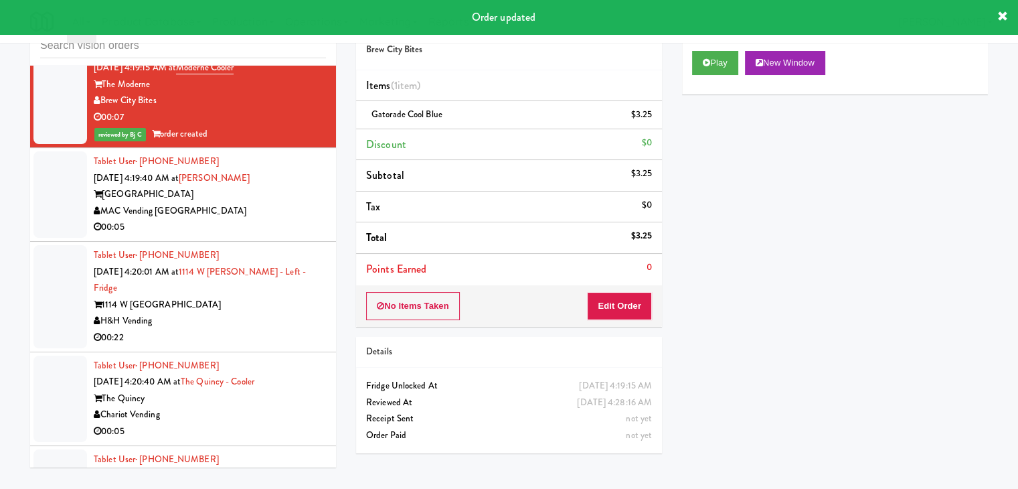
drag, startPoint x: 293, startPoint y: 201, endPoint x: 286, endPoint y: 199, distance: 7.0
click at [293, 203] on div "MAC Vending [GEOGRAPHIC_DATA]" at bounding box center [210, 211] width 232 height 17
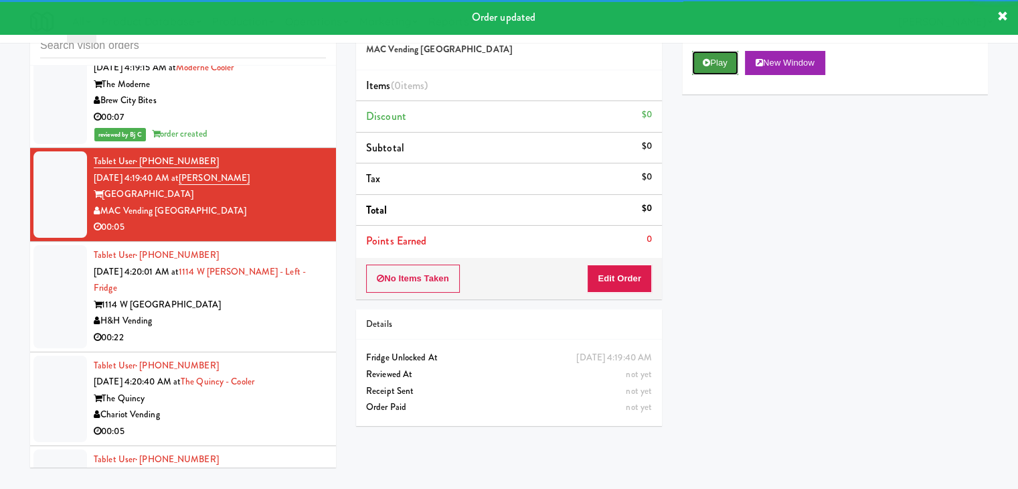
click at [710, 66] on button "Play" at bounding box center [715, 63] width 46 height 24
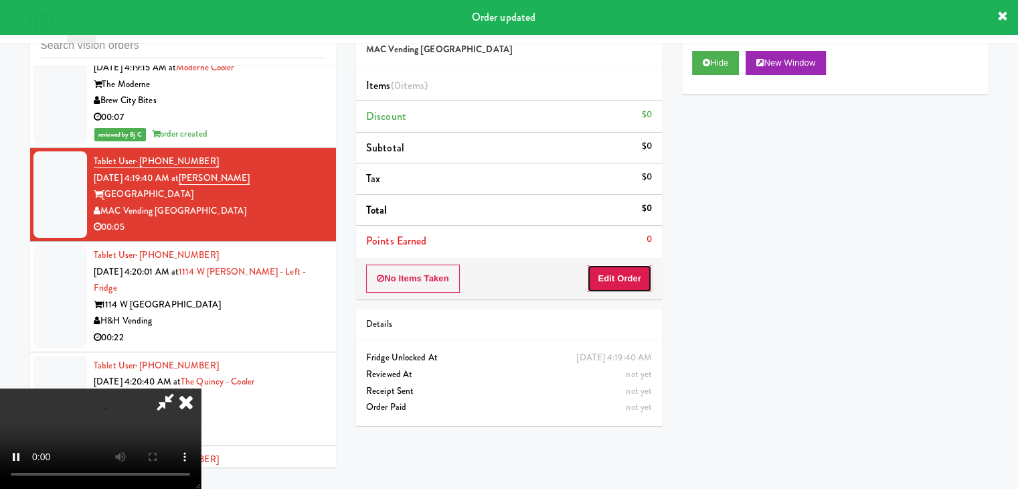
click at [631, 275] on button "Edit Order" at bounding box center [619, 278] width 65 height 28
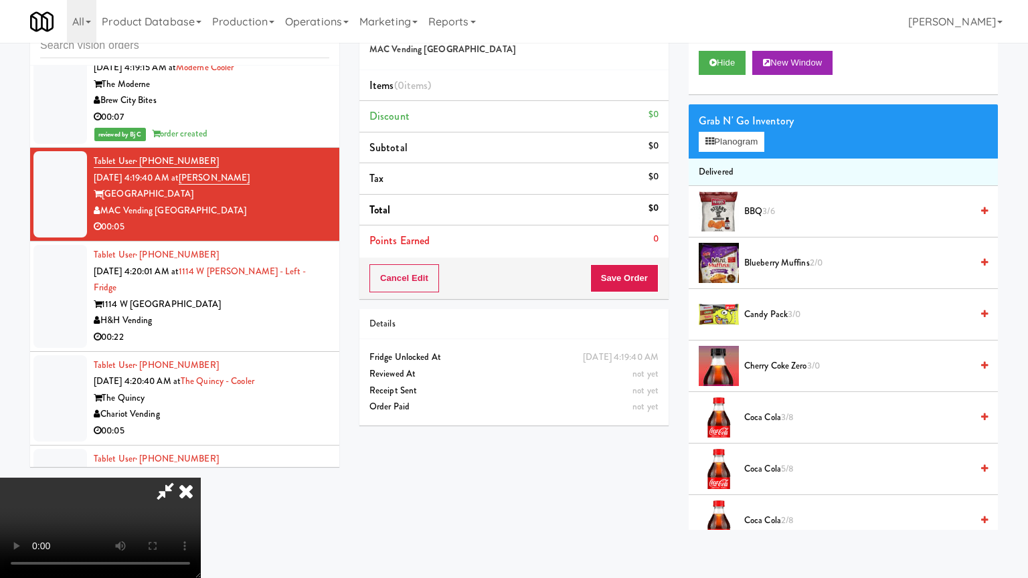
click at [201, 478] on video at bounding box center [100, 528] width 201 height 100
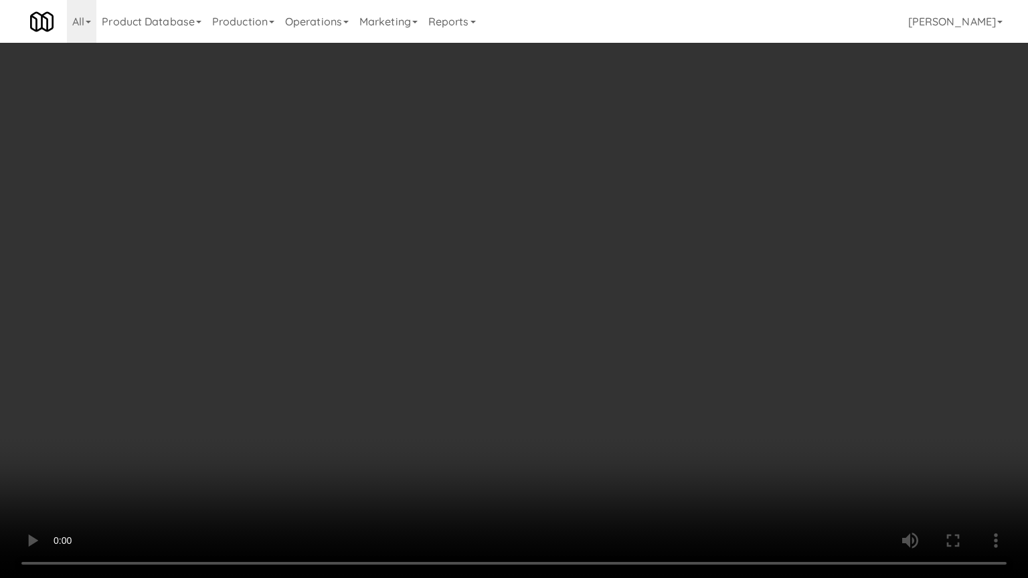
drag, startPoint x: 641, startPoint y: 295, endPoint x: 741, endPoint y: 180, distance: 152.8
click at [641, 295] on video at bounding box center [514, 289] width 1028 height 578
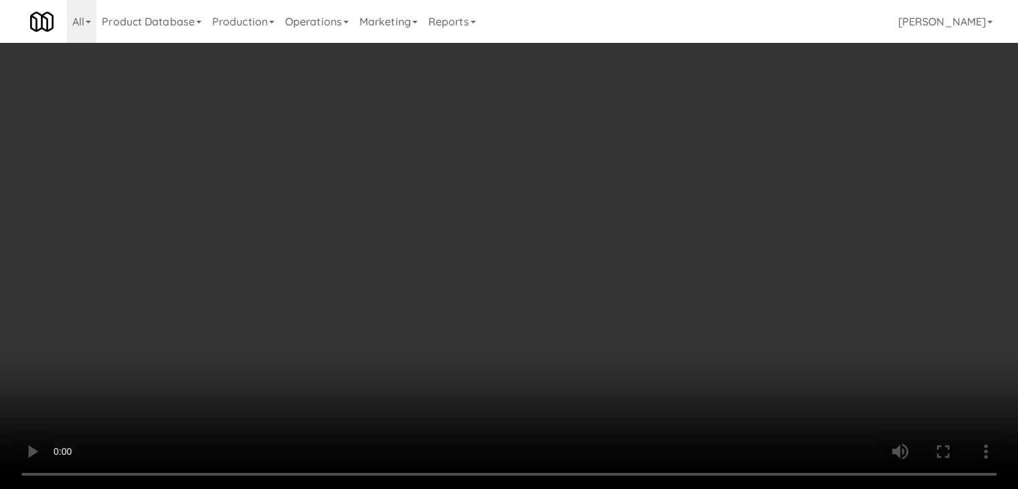
click at [734, 144] on button "Planogram" at bounding box center [725, 142] width 66 height 20
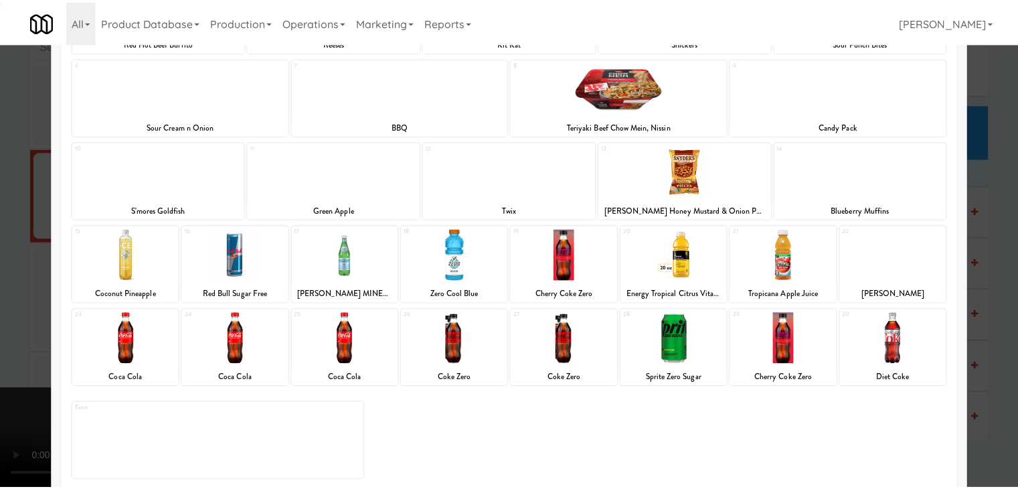
scroll to position [169, 0]
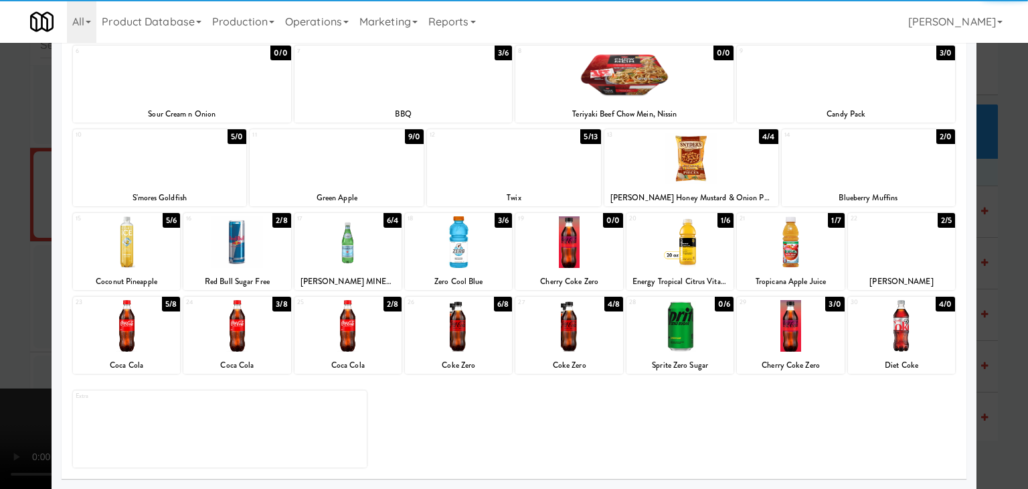
drag, startPoint x: 791, startPoint y: 336, endPoint x: 884, endPoint y: 342, distance: 93.2
click at [792, 335] on div at bounding box center [790, 326] width 107 height 52
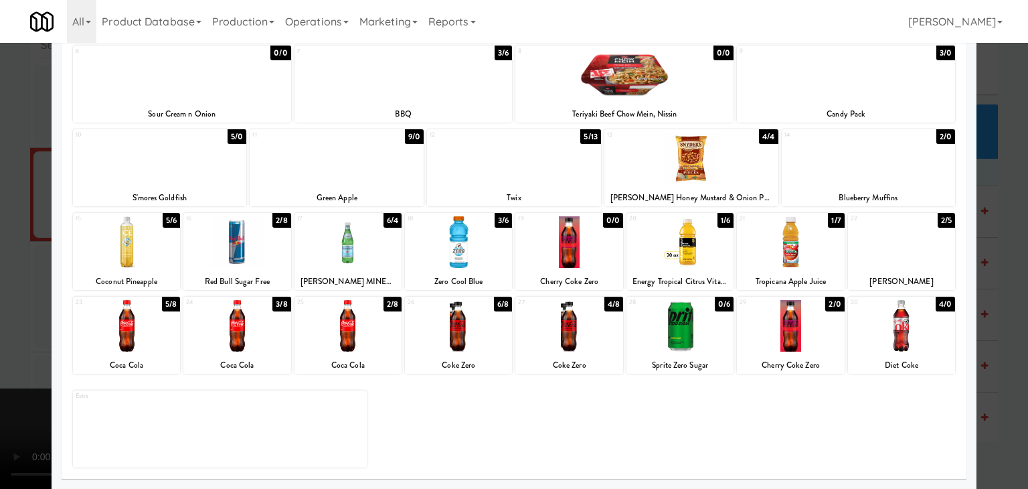
click at [991, 347] on div at bounding box center [514, 244] width 1028 height 489
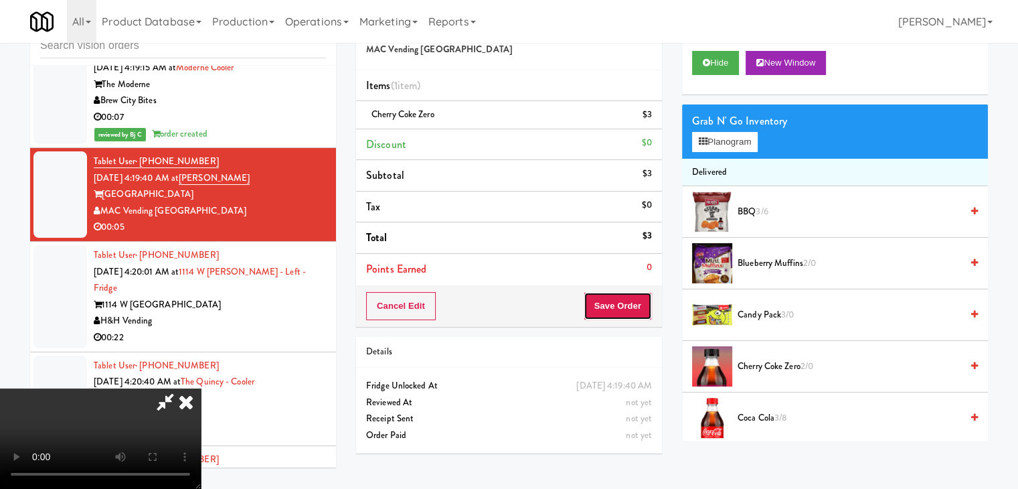
click at [647, 299] on button "Save Order" at bounding box center [618, 306] width 68 height 28
click at [647, 299] on body "Are you sure you want to update this order? Okay Cancel Okay Are you sure you w…" at bounding box center [509, 244] width 1018 height 489
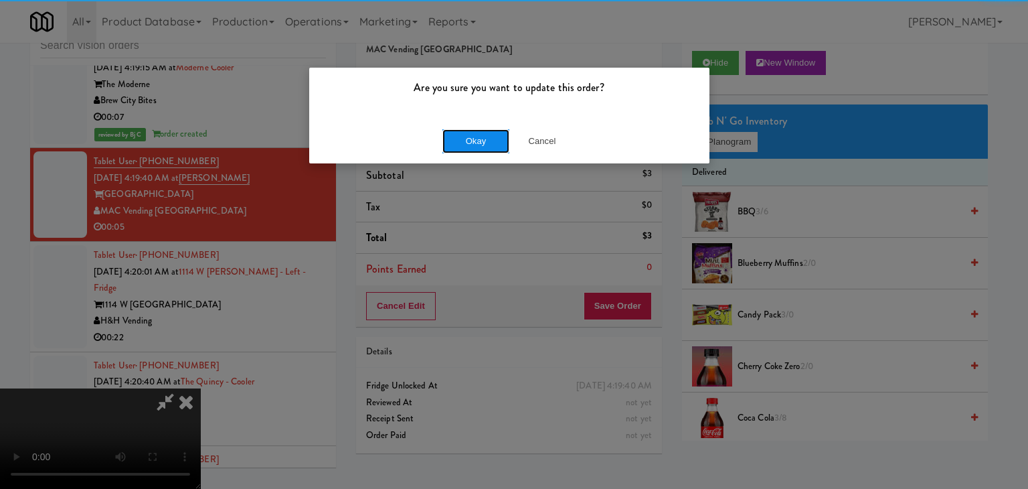
click at [482, 139] on button "Okay" at bounding box center [475, 141] width 67 height 24
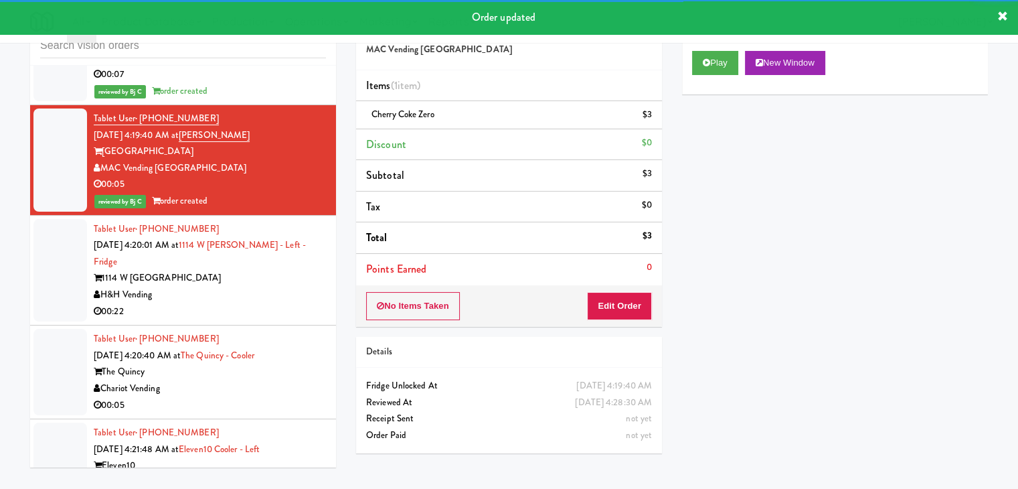
scroll to position [6246, 0]
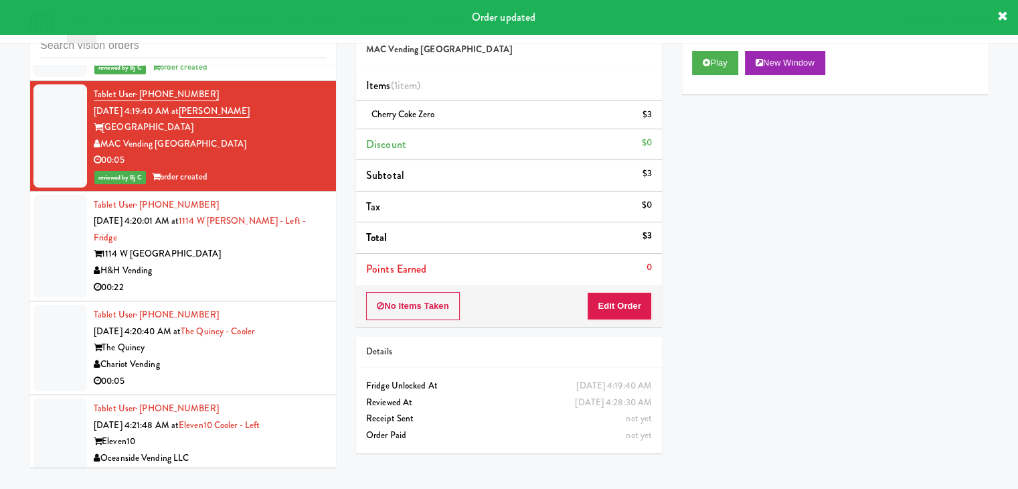
click at [246, 262] on div "H&H Vending" at bounding box center [210, 270] width 232 height 17
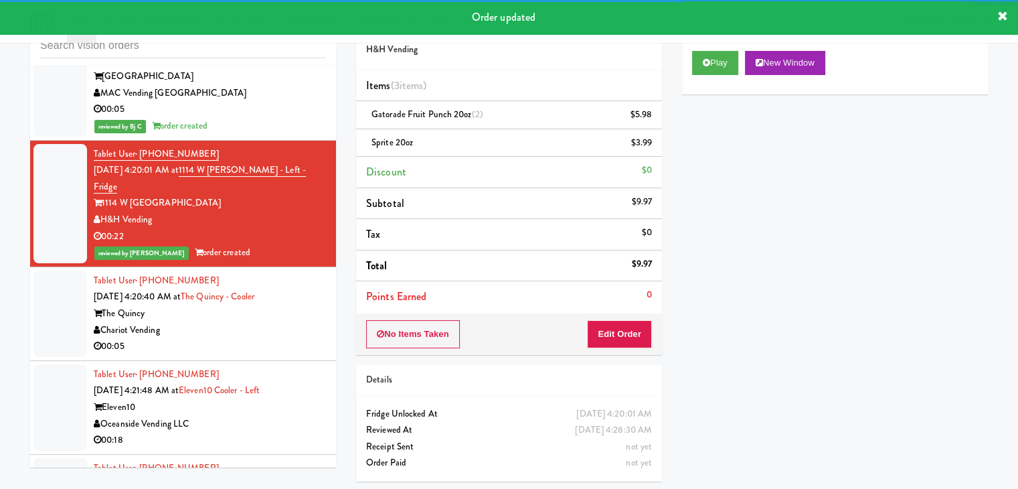
scroll to position [6447, 0]
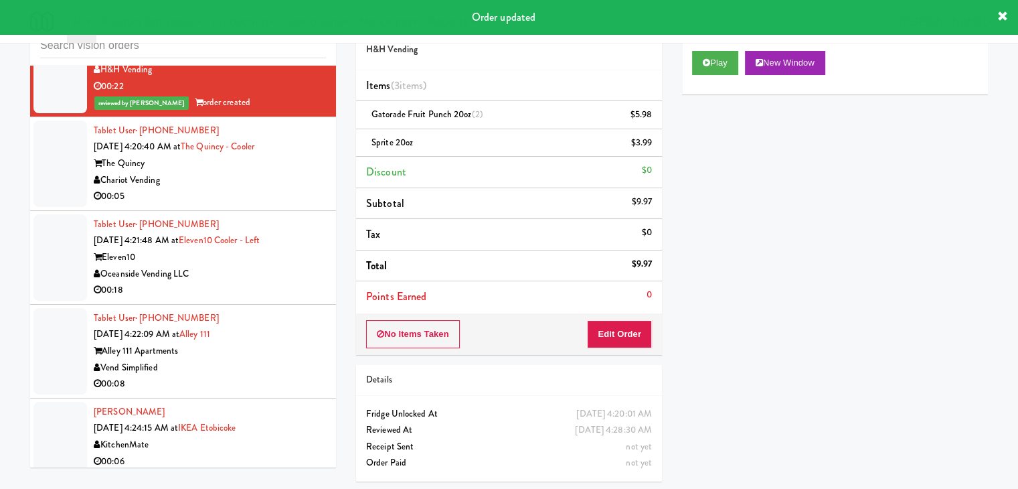
click at [294, 172] on div "Chariot Vending" at bounding box center [210, 180] width 232 height 17
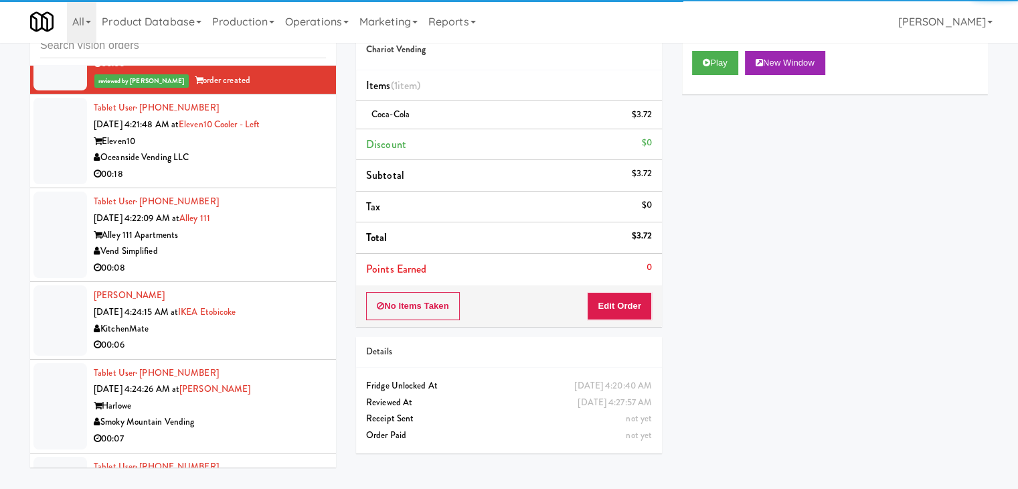
scroll to position [6581, 0]
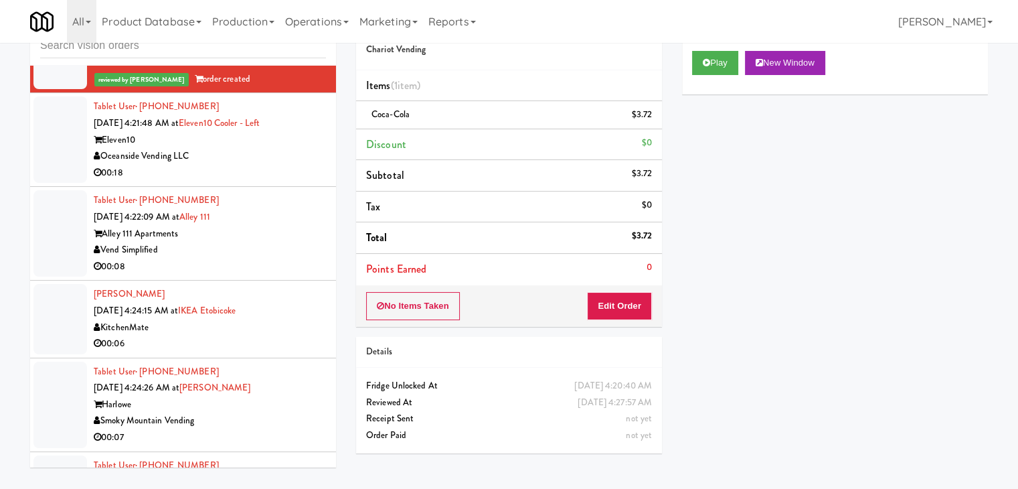
click at [313, 165] on div "00:18" at bounding box center [210, 173] width 232 height 17
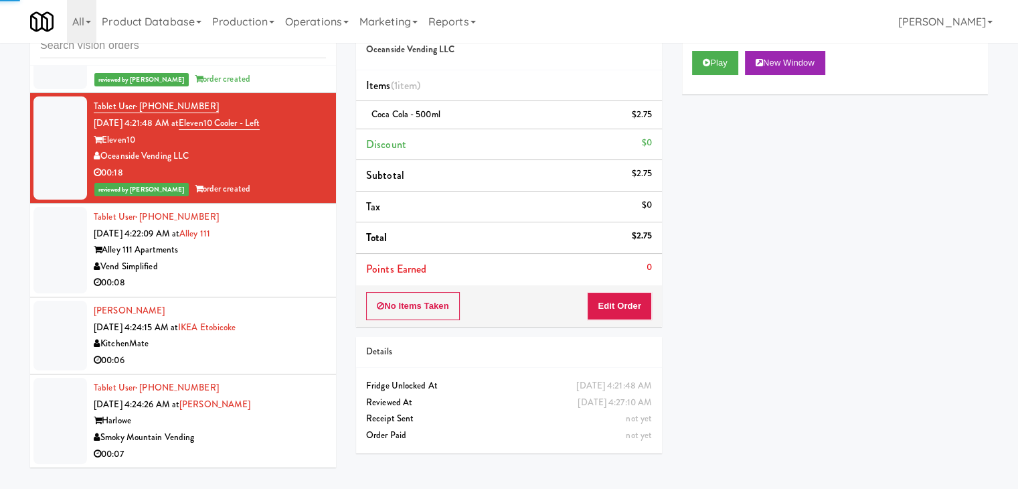
click at [284, 242] on div "Alley 111 Apartments" at bounding box center [210, 250] width 232 height 17
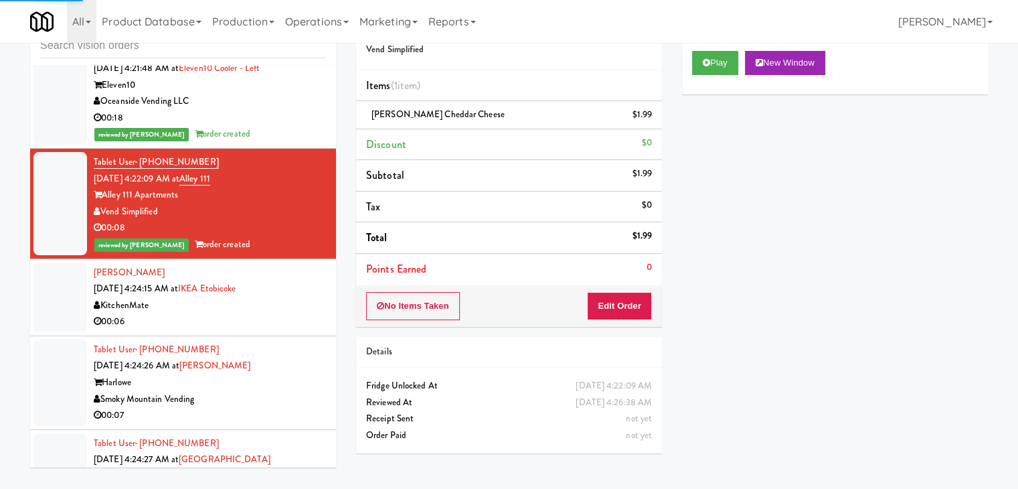
click at [297, 274] on div "[PERSON_NAME] [DATE] 4:24:15 AM at IKEA Etobicoke KitchenMate 00:06" at bounding box center [210, 297] width 232 height 66
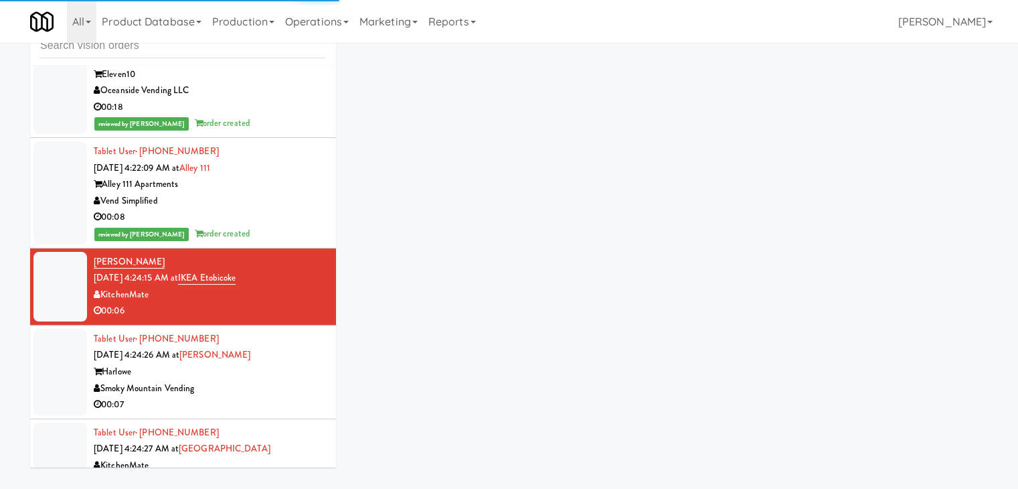
scroll to position [6652, 0]
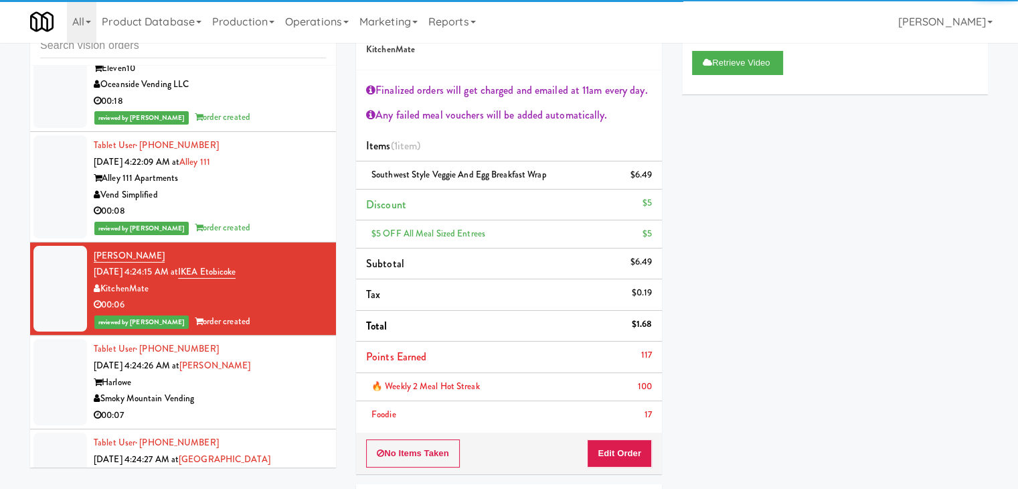
click at [274, 390] on div "Smoky Mountain Vending" at bounding box center [210, 398] width 232 height 17
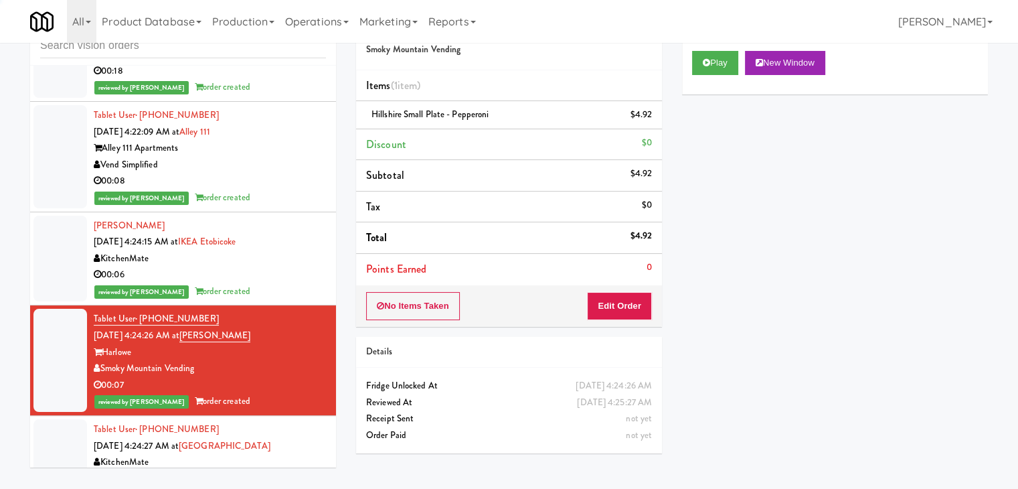
scroll to position [6685, 0]
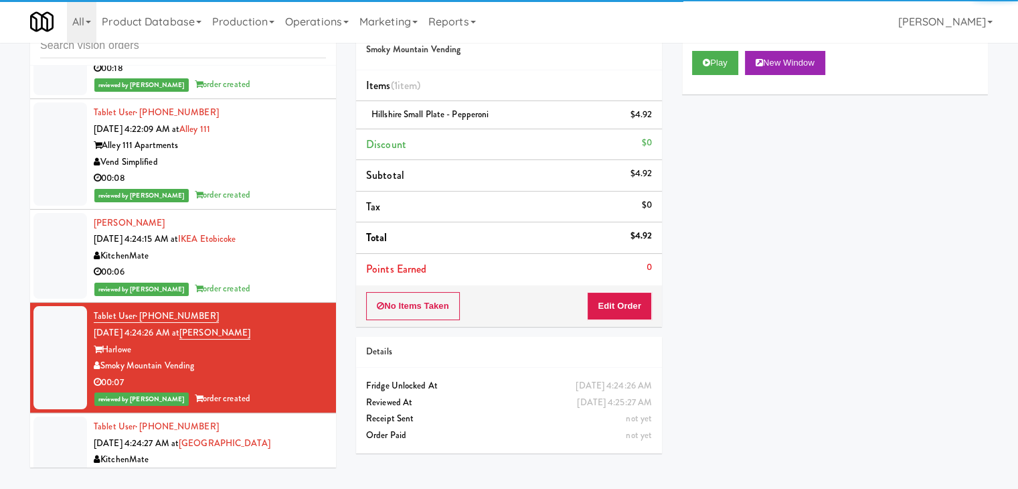
click at [260, 468] on div "00:05" at bounding box center [210, 476] width 232 height 17
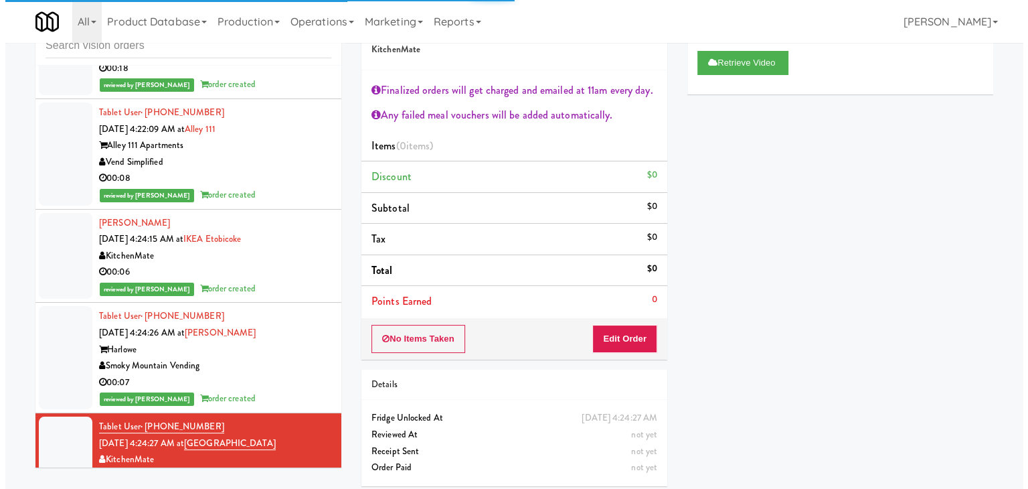
scroll to position [49, 0]
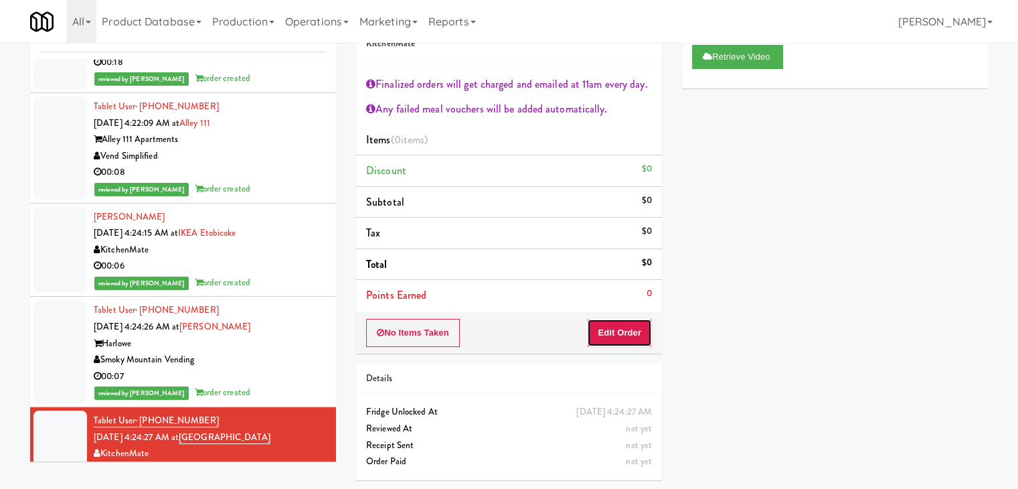
click at [613, 326] on button "Edit Order" at bounding box center [619, 333] width 65 height 28
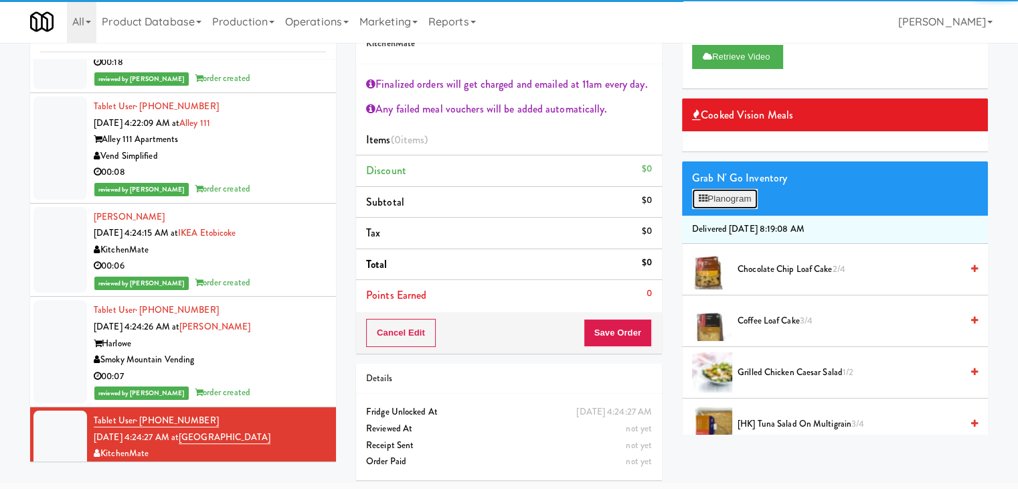
click at [740, 195] on button "Planogram" at bounding box center [725, 199] width 66 height 20
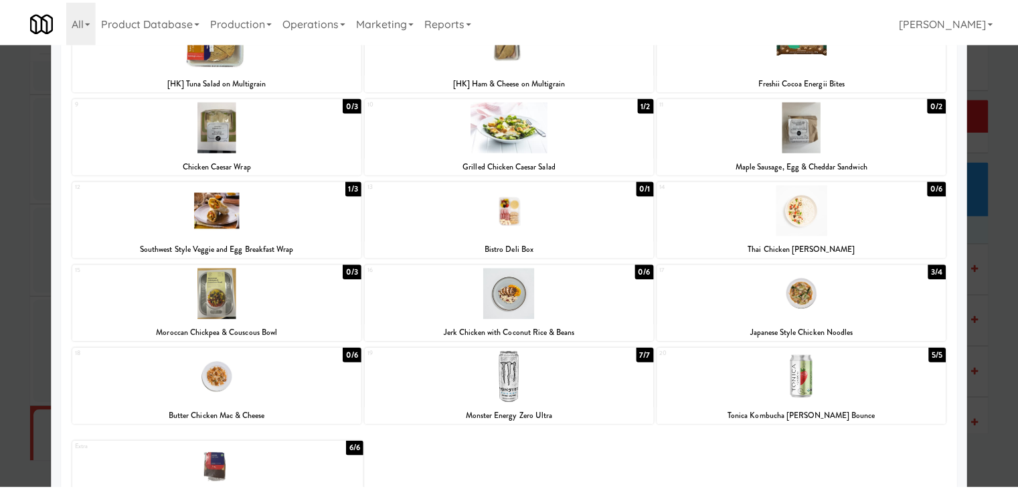
scroll to position [134, 0]
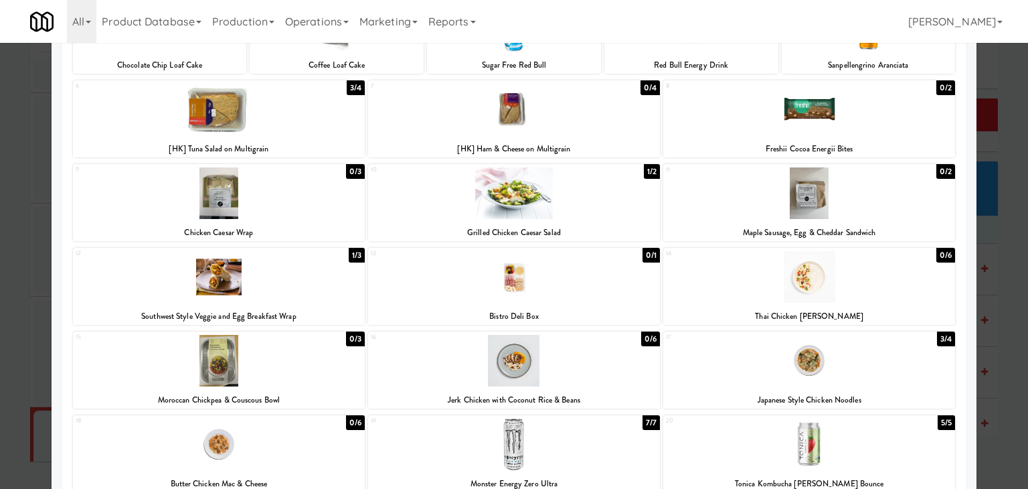
click at [859, 119] on div at bounding box center [809, 110] width 292 height 52
click at [997, 226] on div at bounding box center [514, 244] width 1028 height 489
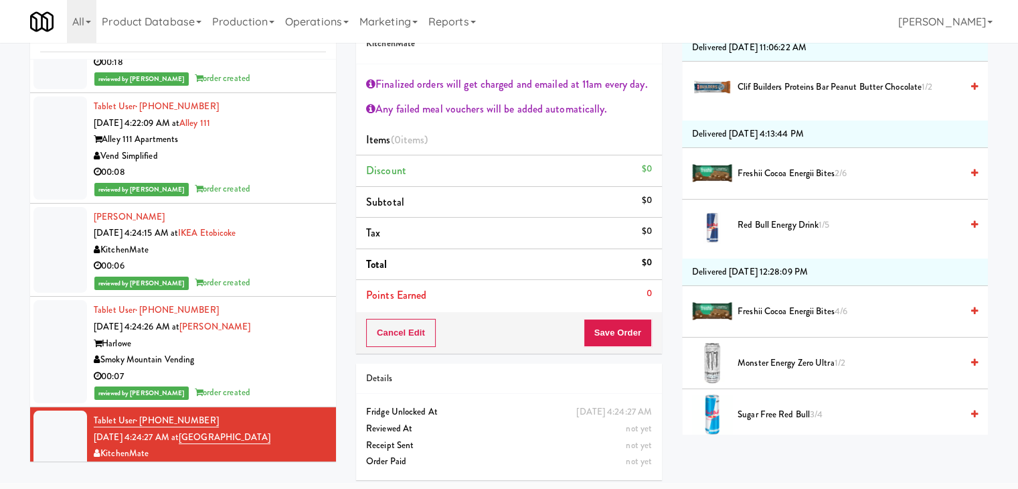
scroll to position [803, 0]
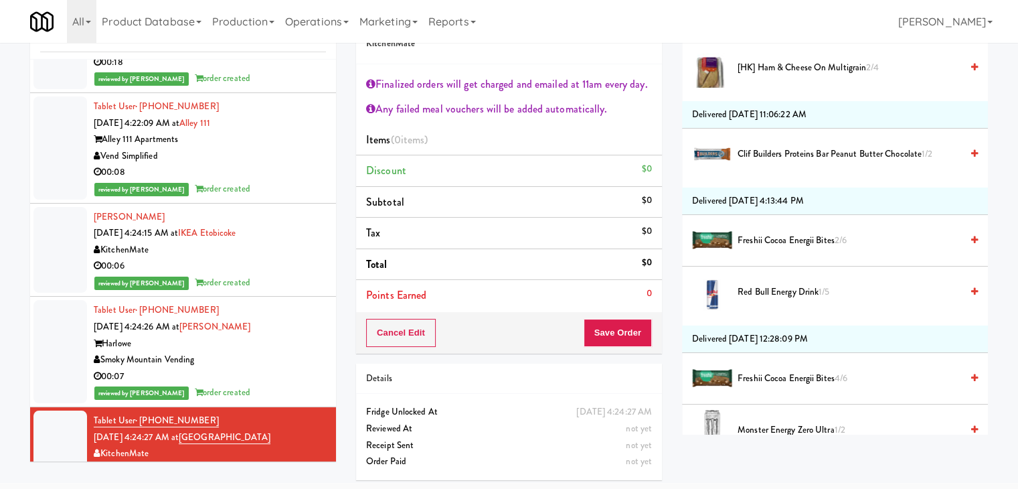
click at [805, 153] on span "Clif Builders proteins Bar Peanut Butter Chocolate 1/2" at bounding box center [850, 154] width 224 height 17
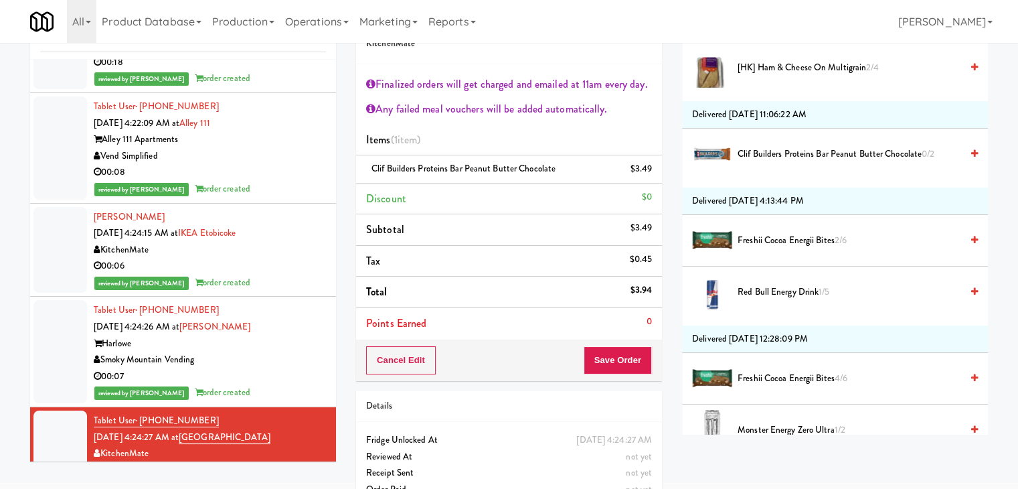
click at [778, 236] on span "Freshii Cocoa Energii Bites 2/6" at bounding box center [850, 240] width 224 height 17
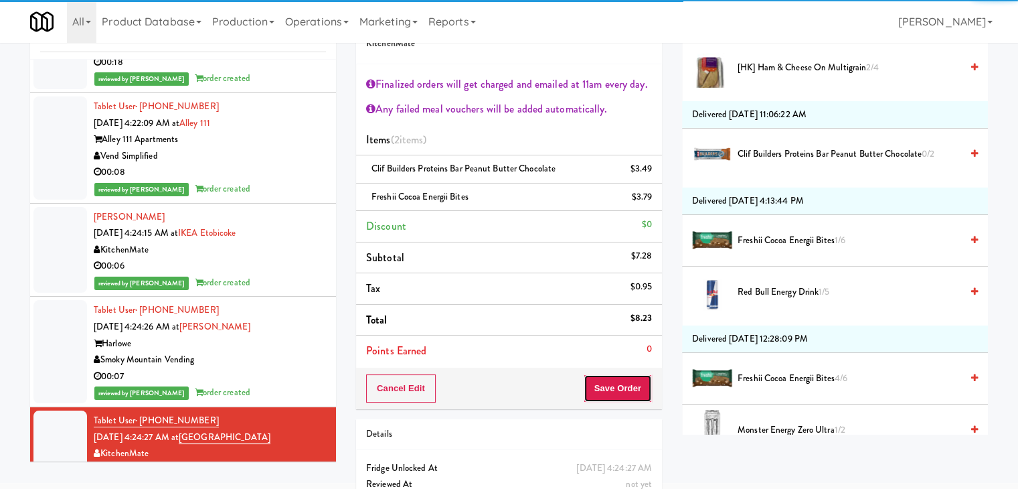
click at [605, 388] on button "Save Order" at bounding box center [618, 388] width 68 height 28
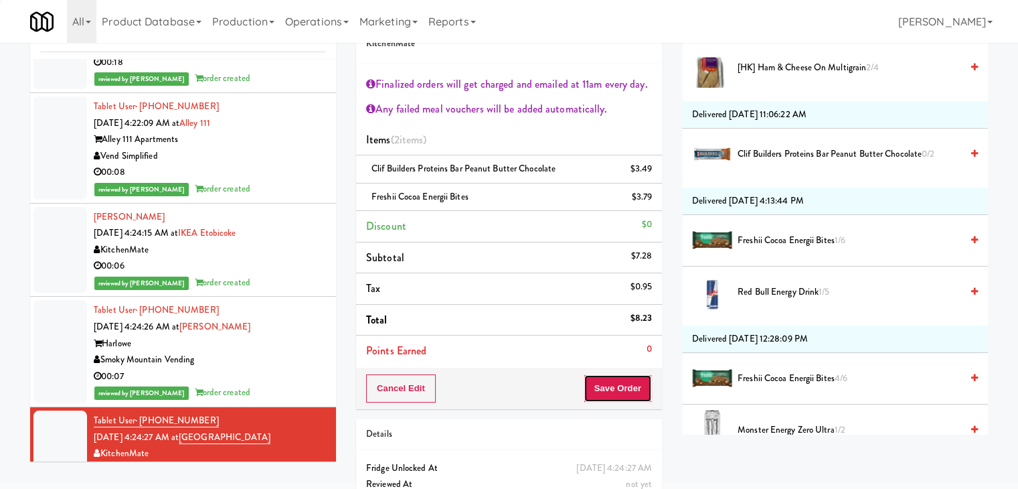
click at [605, 388] on button "Save Order" at bounding box center [618, 388] width 68 height 28
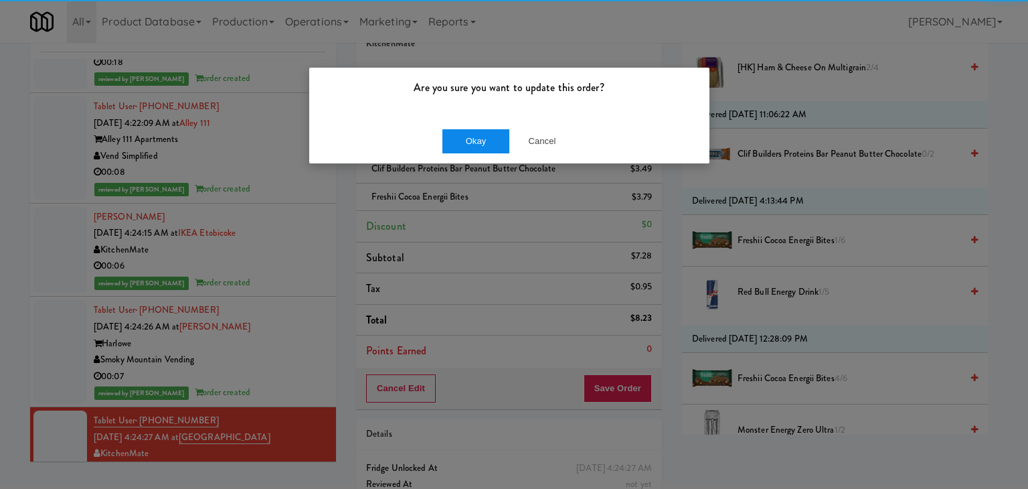
click at [482, 127] on div "Okay Cancel" at bounding box center [509, 140] width 400 height 45
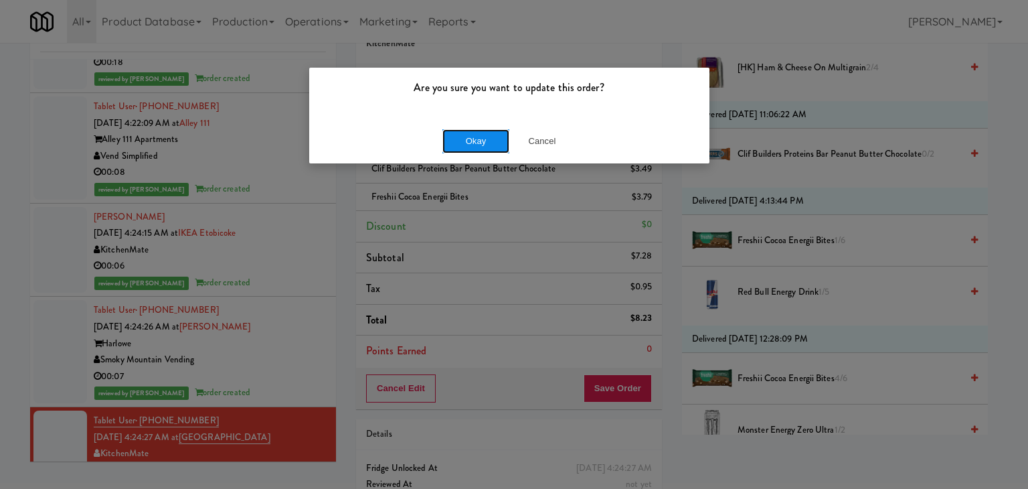
click at [478, 133] on button "Okay" at bounding box center [475, 141] width 67 height 24
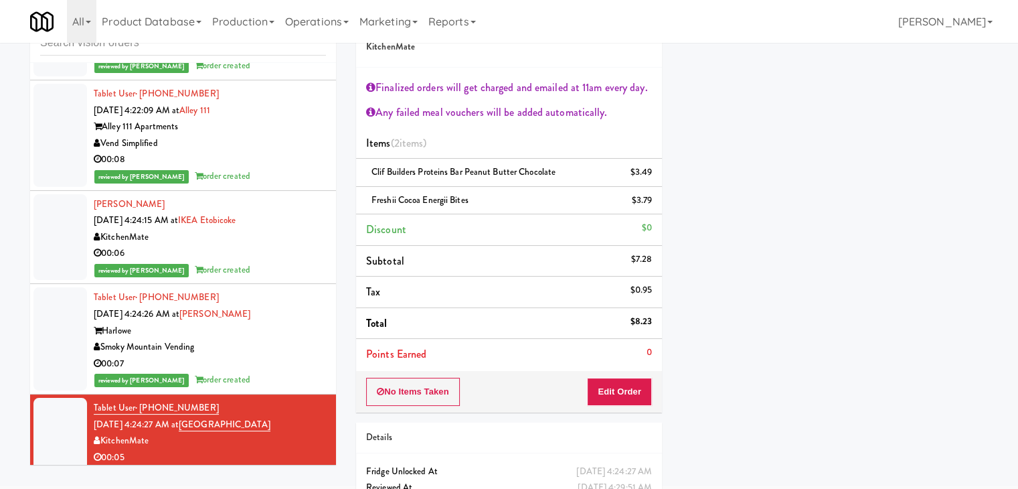
scroll to position [0, 0]
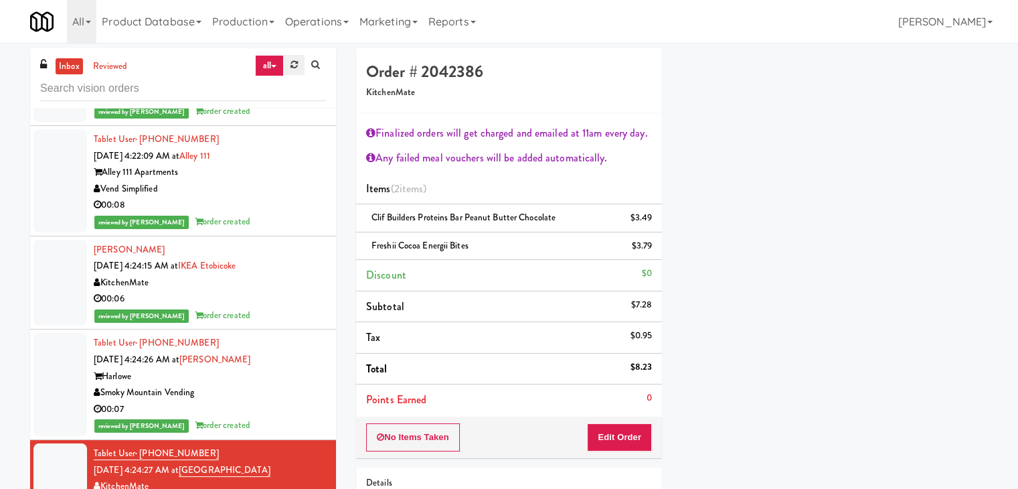
click at [290, 62] on icon at bounding box center [293, 64] width 7 height 9
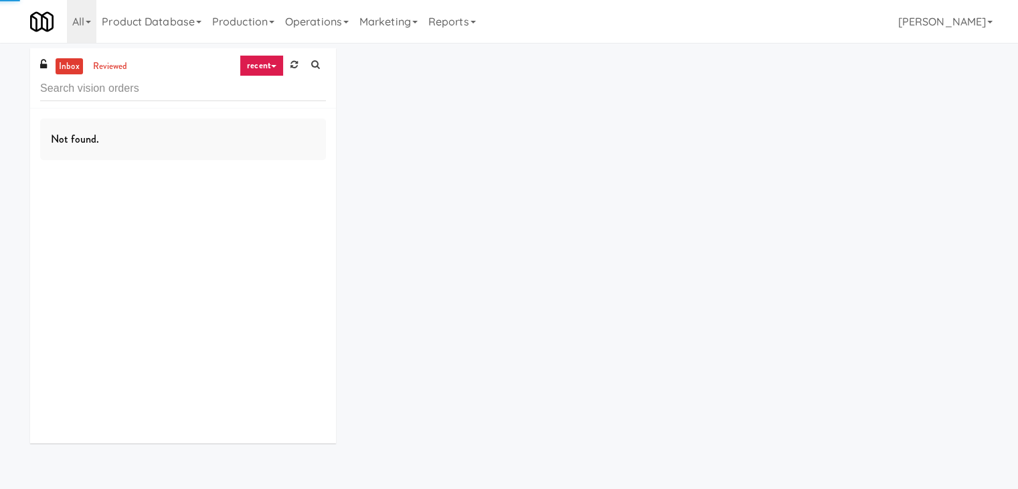
click at [262, 62] on link "recent" at bounding box center [262, 65] width 44 height 21
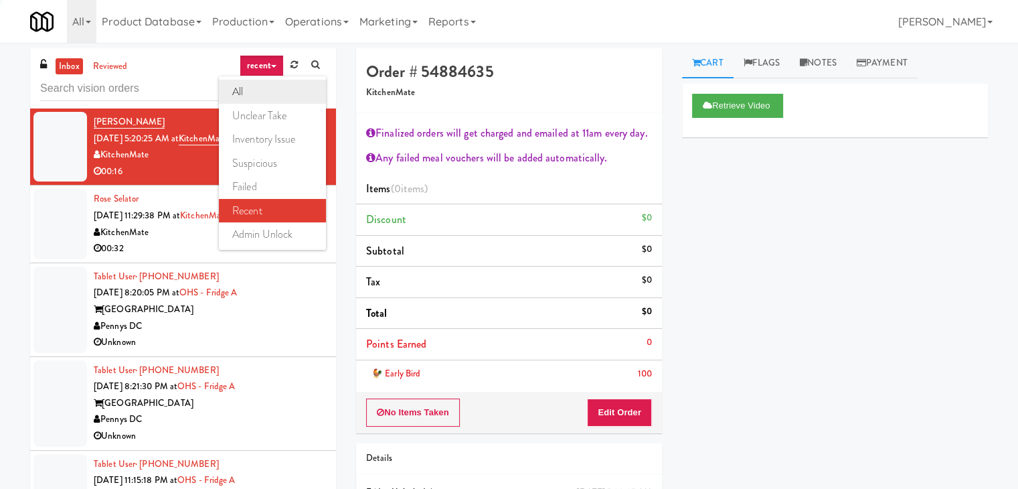
click at [257, 88] on link "all" at bounding box center [272, 92] width 107 height 24
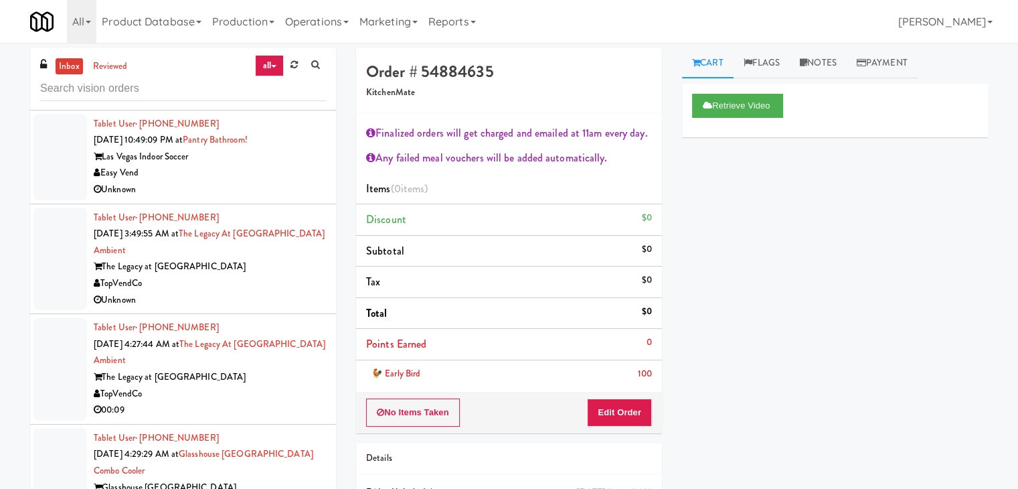
scroll to position [5116, 0]
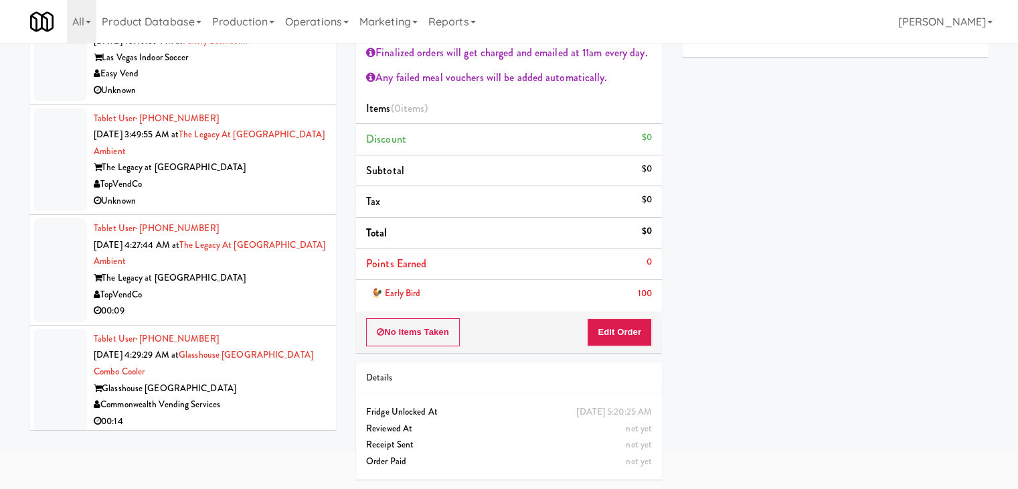
click at [264, 387] on div "Glasshouse [GEOGRAPHIC_DATA]" at bounding box center [210, 388] width 232 height 17
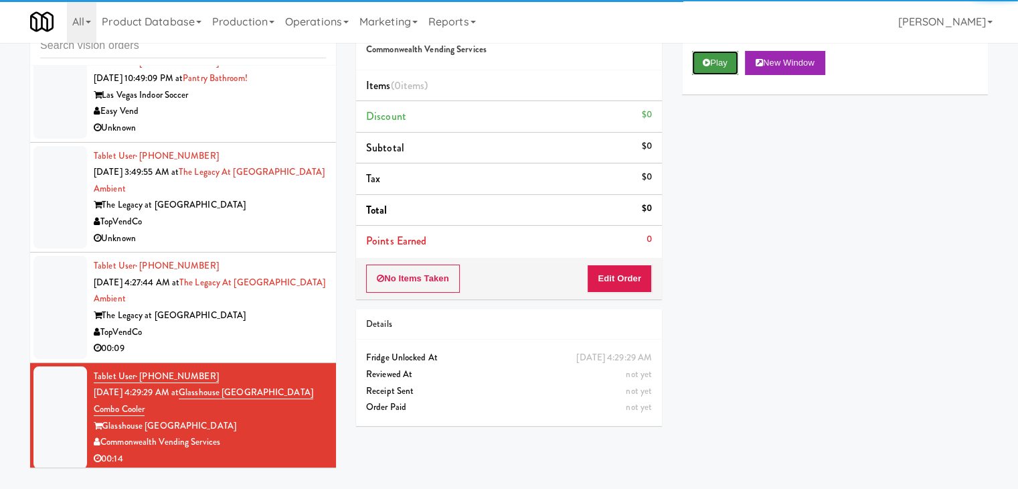
click at [718, 60] on button "Play" at bounding box center [715, 63] width 46 height 24
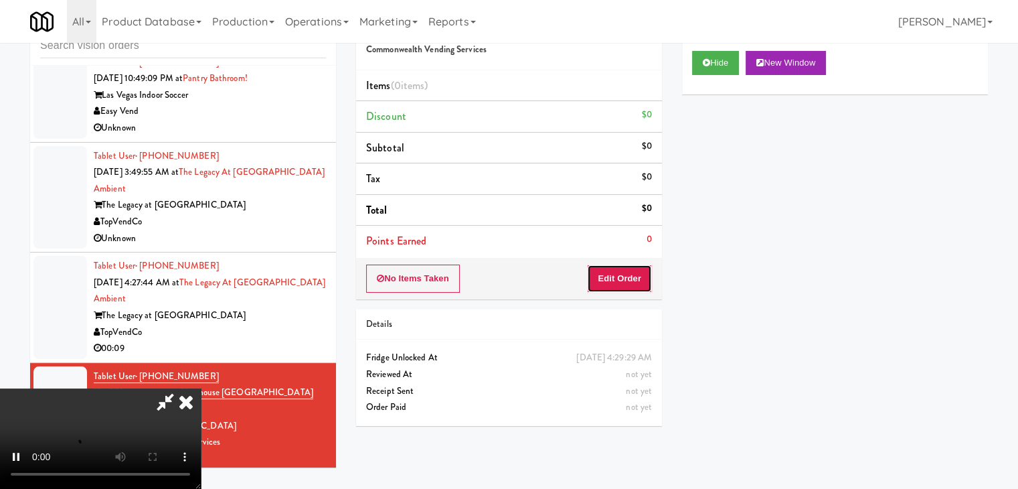
click at [600, 276] on button "Edit Order" at bounding box center [619, 278] width 65 height 28
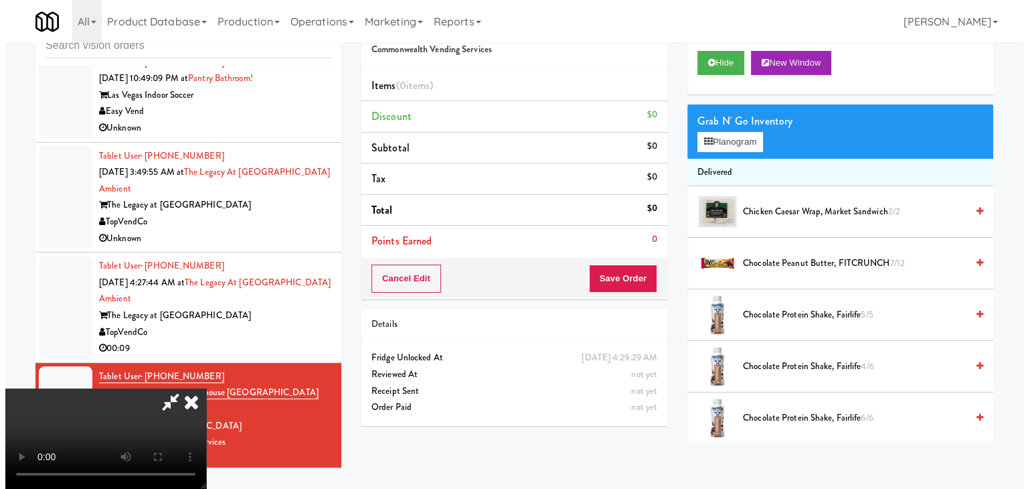
scroll to position [0, 0]
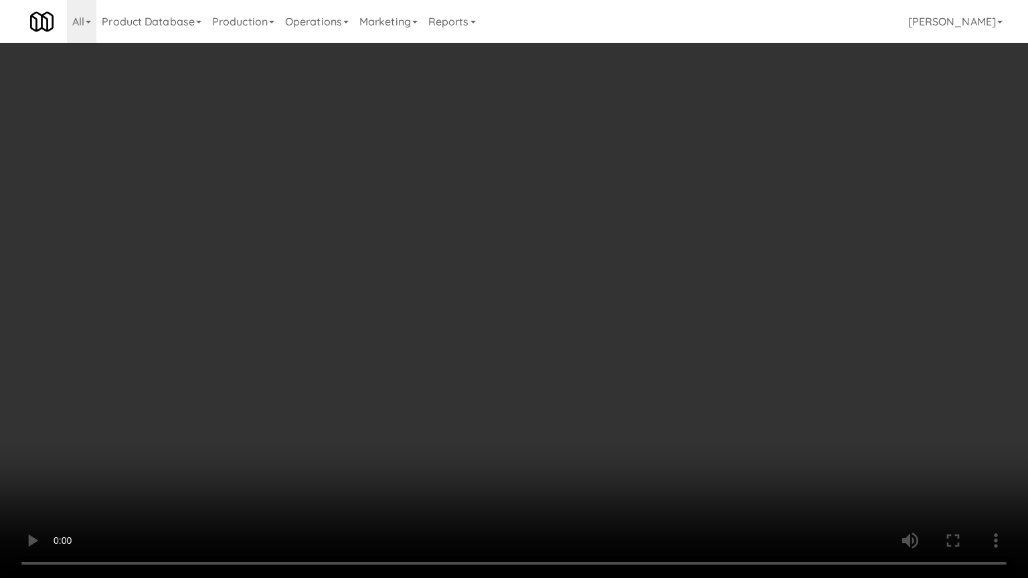
click at [560, 380] on video at bounding box center [514, 289] width 1028 height 578
drag, startPoint x: 559, startPoint y: 381, endPoint x: 533, endPoint y: 386, distance: 25.9
click at [559, 382] on video at bounding box center [514, 289] width 1028 height 578
click at [552, 365] on video at bounding box center [514, 289] width 1028 height 578
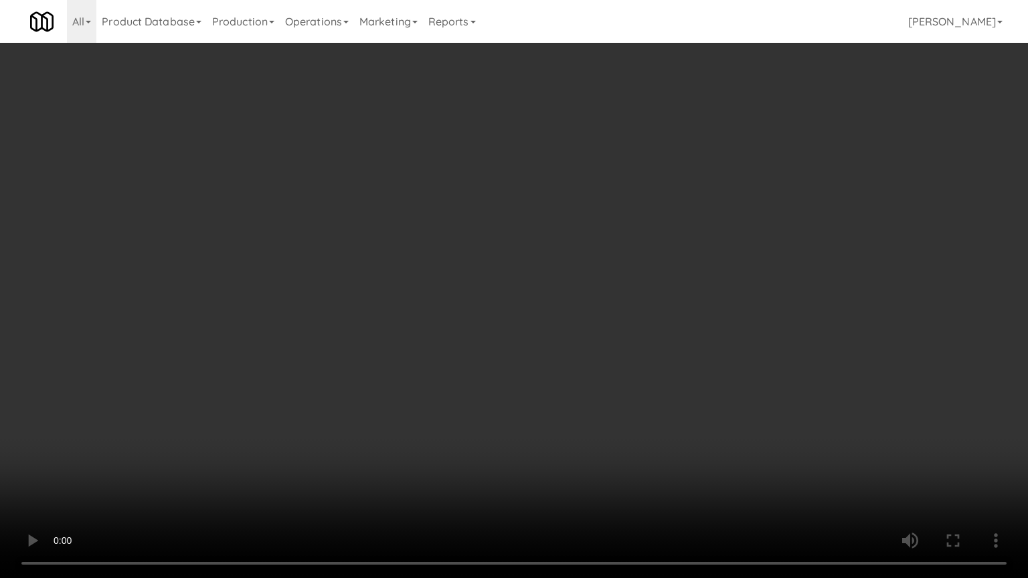
click at [552, 365] on video at bounding box center [514, 289] width 1028 height 578
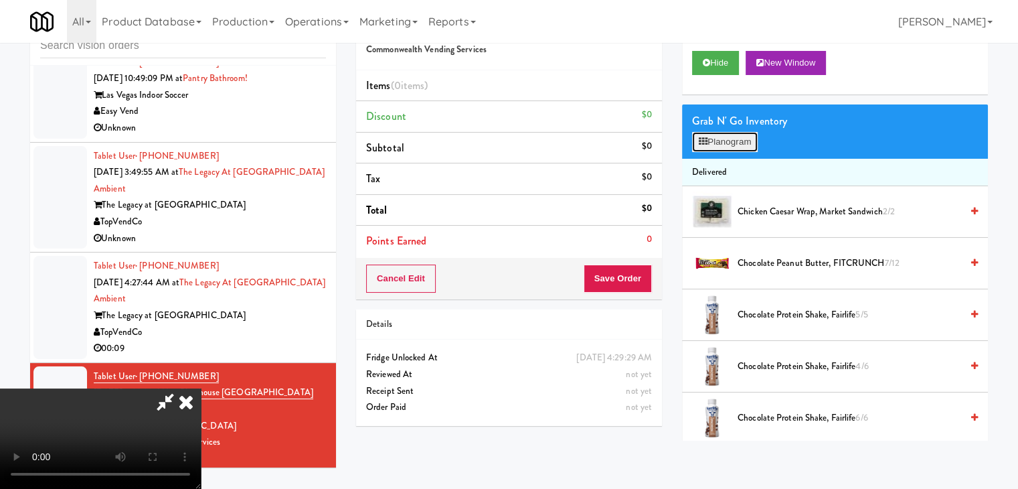
click at [710, 143] on button "Planogram" at bounding box center [725, 142] width 66 height 20
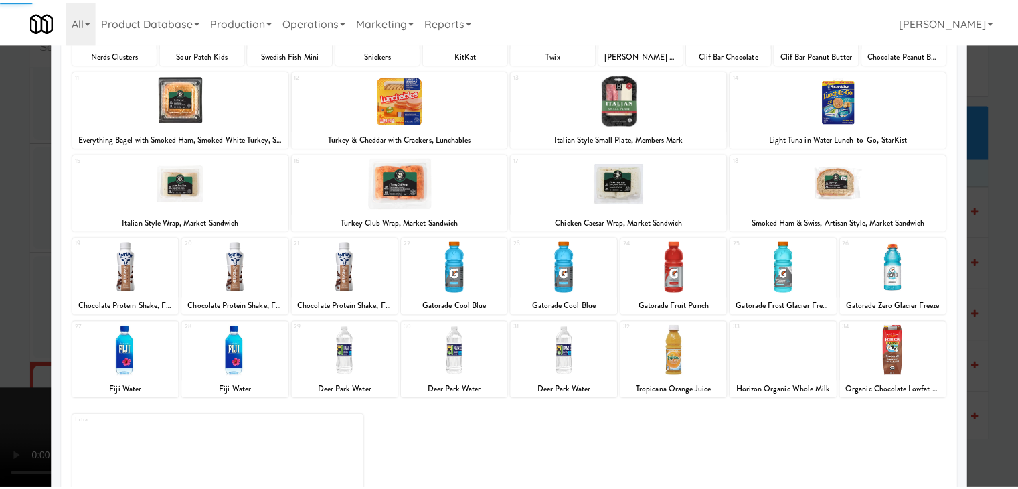
scroll to position [169, 0]
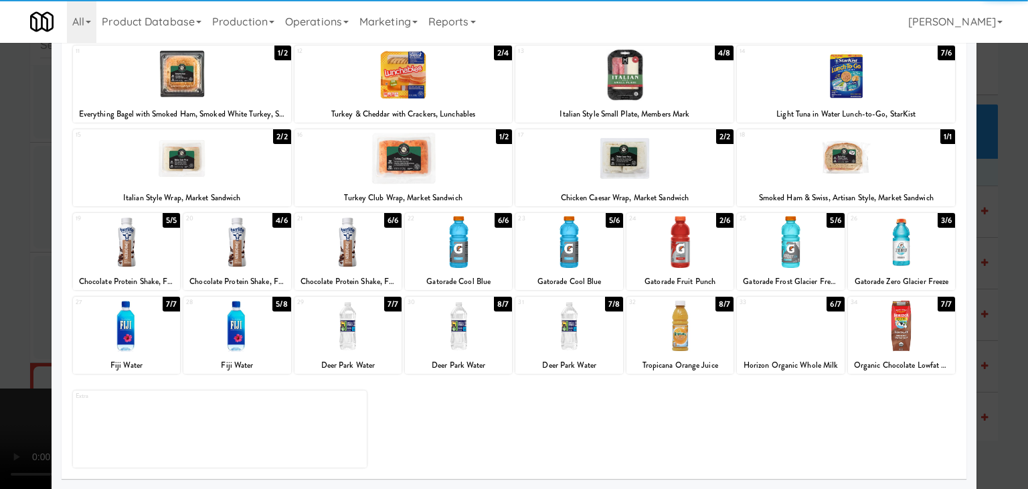
drag, startPoint x: 455, startPoint y: 258, endPoint x: 436, endPoint y: 262, distance: 20.0
click at [452, 258] on div at bounding box center [458, 242] width 107 height 52
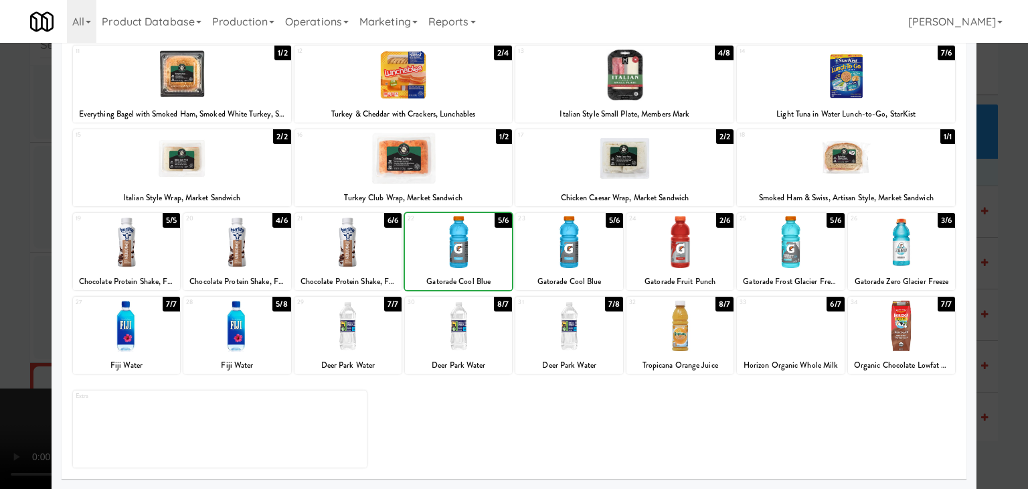
drag, startPoint x: 0, startPoint y: 309, endPoint x: 32, endPoint y: 303, distance: 32.7
click at [2, 308] on div at bounding box center [514, 244] width 1028 height 489
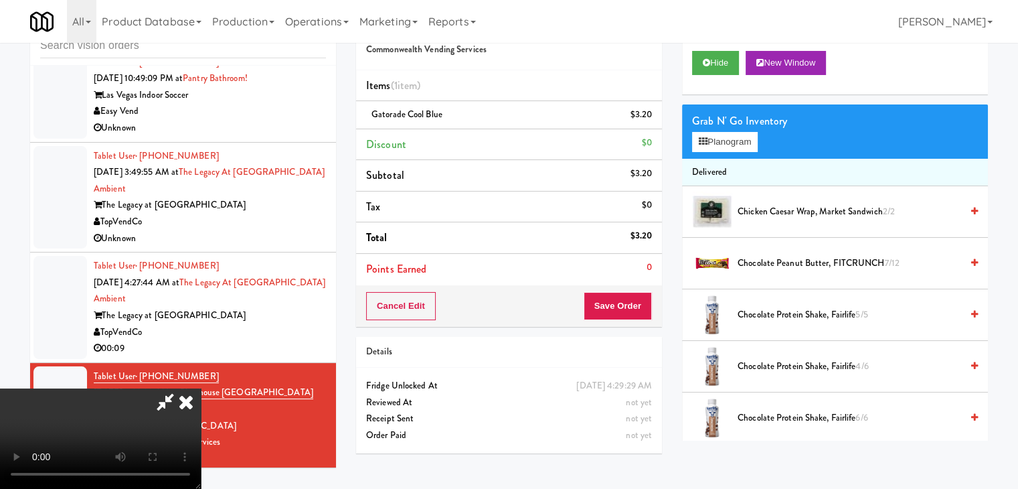
click at [201, 388] on video at bounding box center [100, 438] width 201 height 100
drag, startPoint x: 515, startPoint y: 303, endPoint x: 642, endPoint y: 215, distance: 154.3
click at [201, 388] on video at bounding box center [100, 438] width 201 height 100
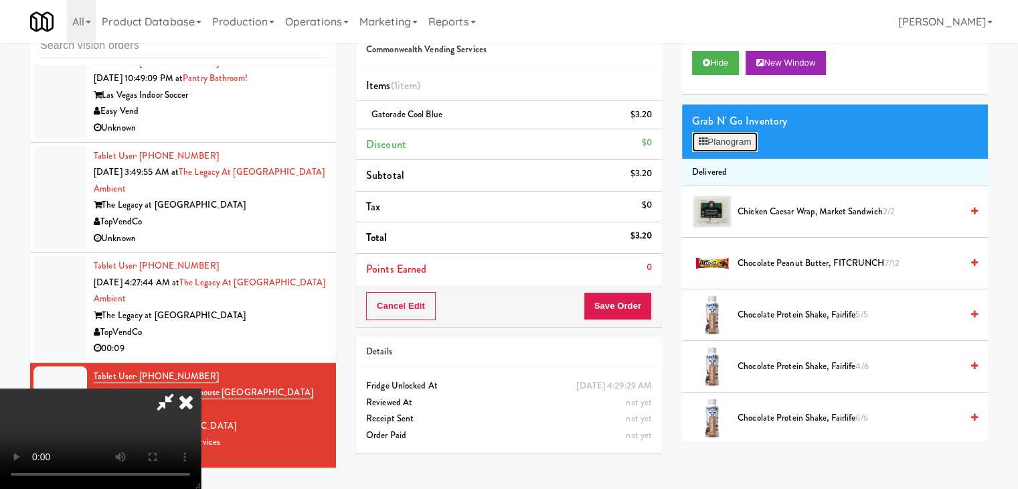
click at [732, 145] on button "Planogram" at bounding box center [725, 142] width 66 height 20
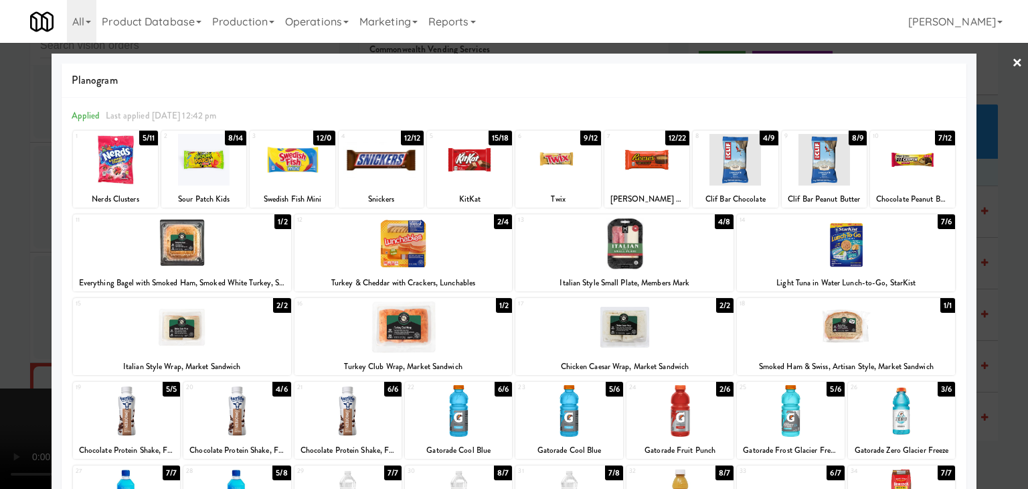
click at [535, 167] on div at bounding box center [557, 160] width 85 height 52
drag, startPoint x: 0, startPoint y: 244, endPoint x: 185, endPoint y: 250, distance: 185.5
click at [1, 244] on div at bounding box center [514, 244] width 1028 height 489
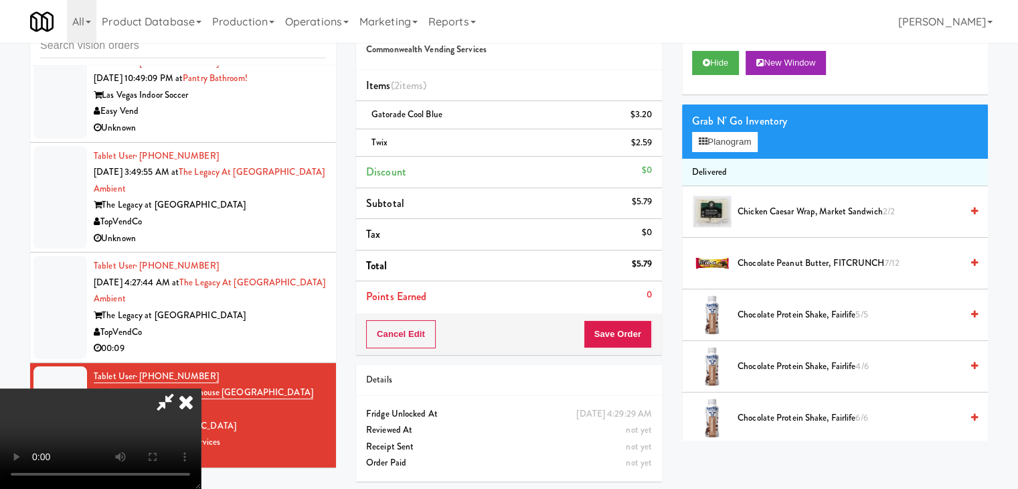
click at [201, 388] on video at bounding box center [100, 438] width 201 height 100
click at [628, 331] on button "Save Order" at bounding box center [618, 334] width 68 height 28
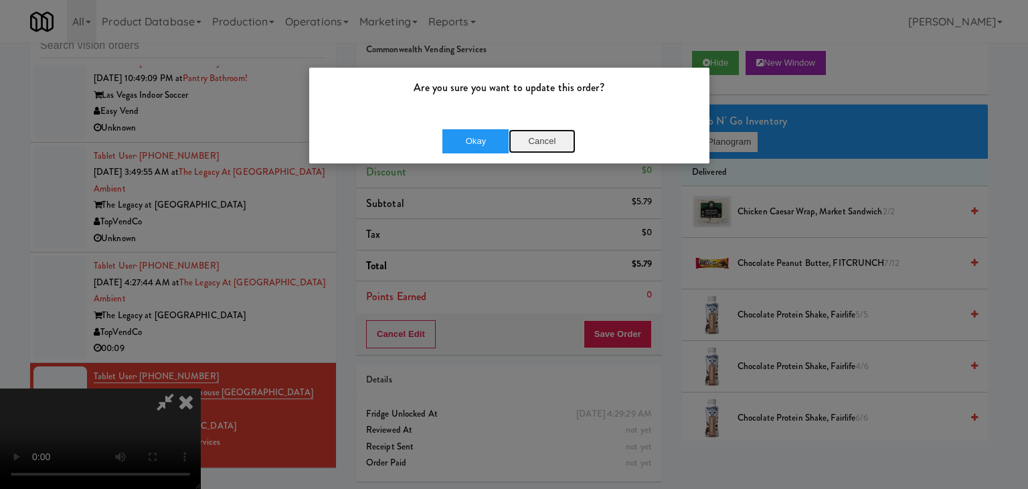
click at [545, 147] on button "Cancel" at bounding box center [542, 141] width 67 height 24
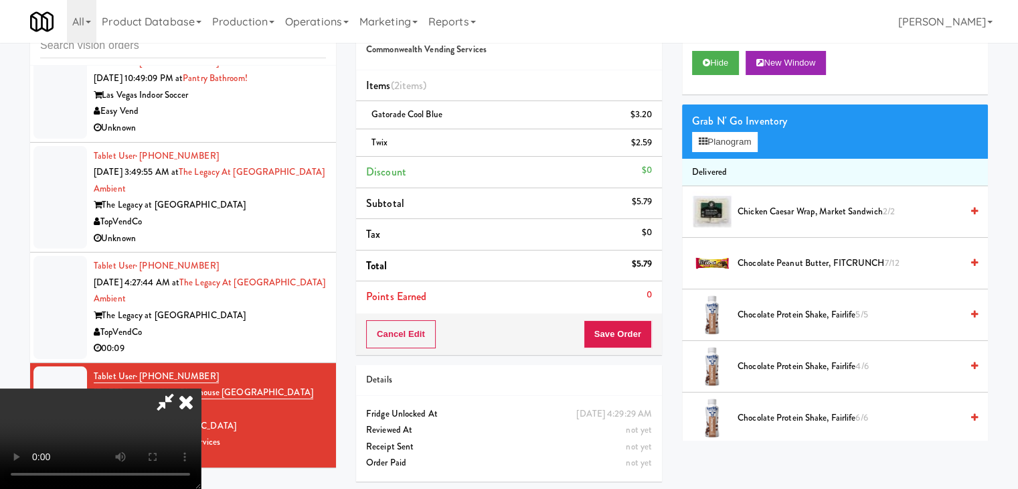
click at [201, 388] on video at bounding box center [100, 438] width 201 height 100
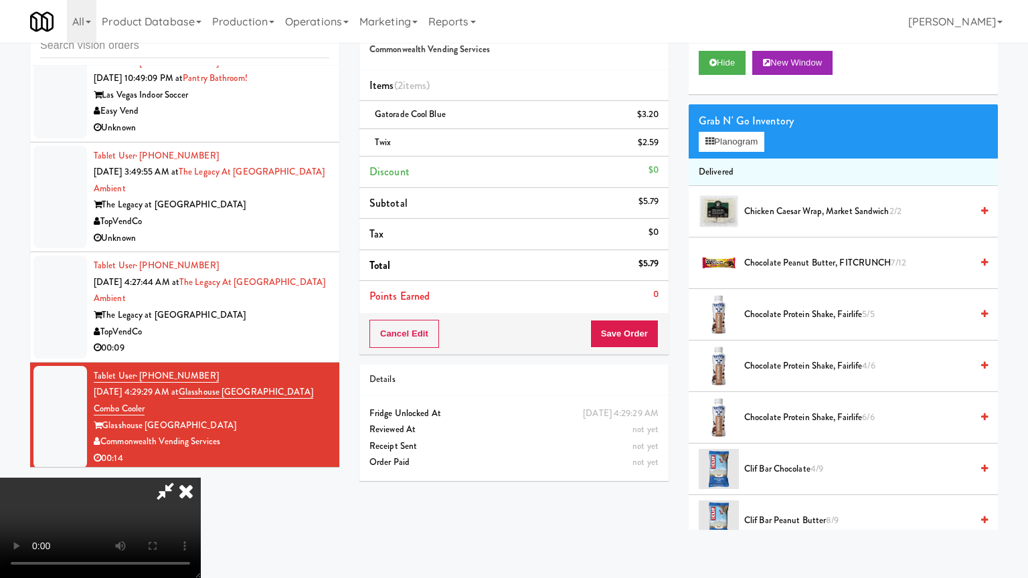
click at [201, 478] on video at bounding box center [100, 528] width 201 height 100
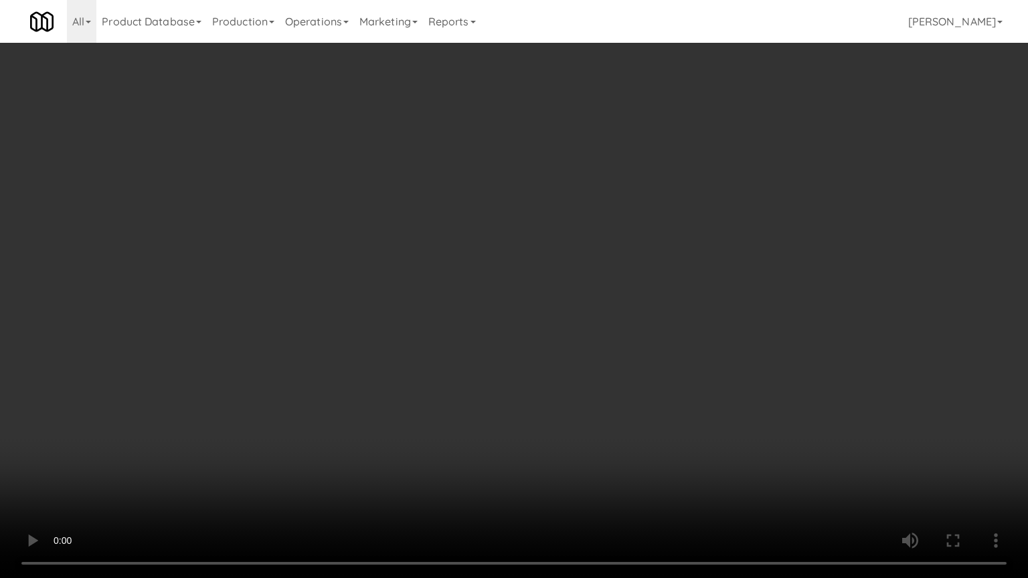
click at [628, 372] on video at bounding box center [514, 289] width 1028 height 578
click at [628, 403] on video at bounding box center [514, 289] width 1028 height 578
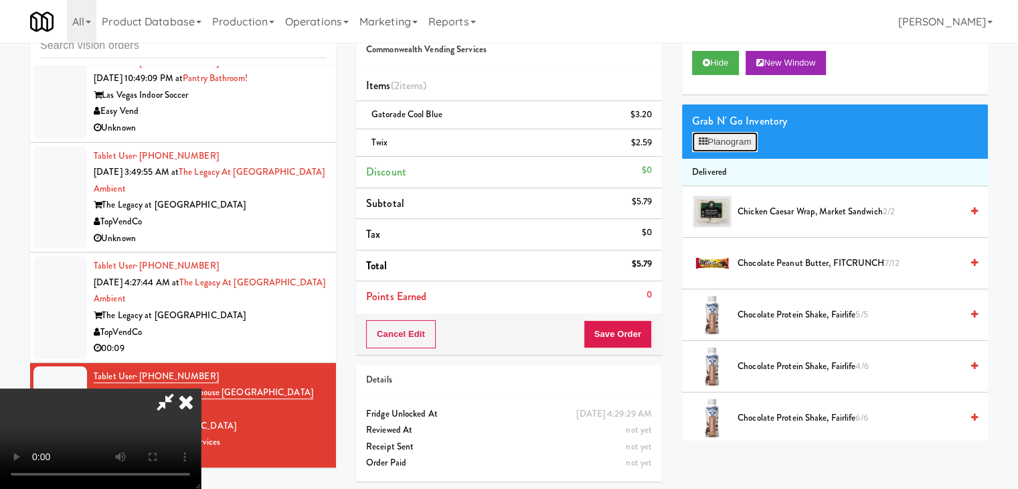
click at [725, 143] on button "Planogram" at bounding box center [725, 142] width 66 height 20
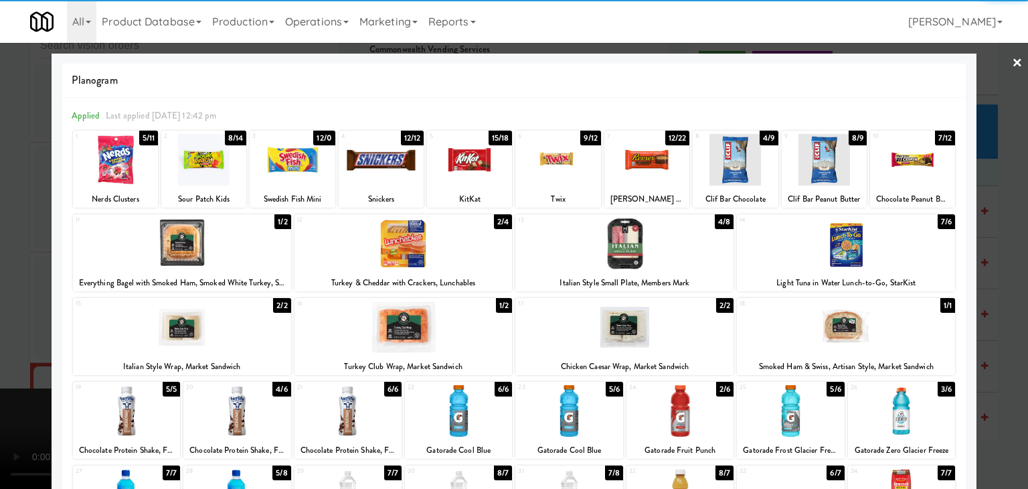
click at [103, 154] on div at bounding box center [115, 160] width 85 height 52
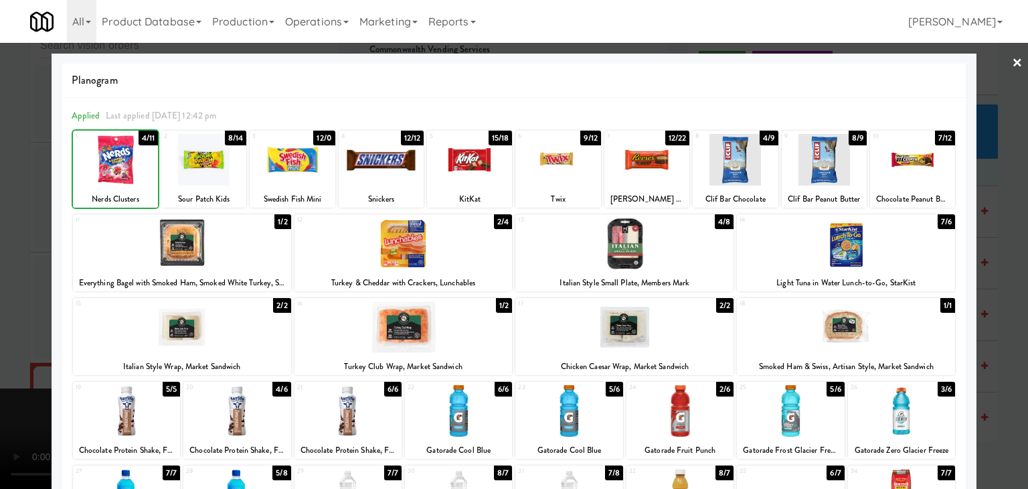
drag, startPoint x: 0, startPoint y: 201, endPoint x: 80, endPoint y: 209, distance: 80.1
click at [0, 201] on div at bounding box center [514, 244] width 1028 height 489
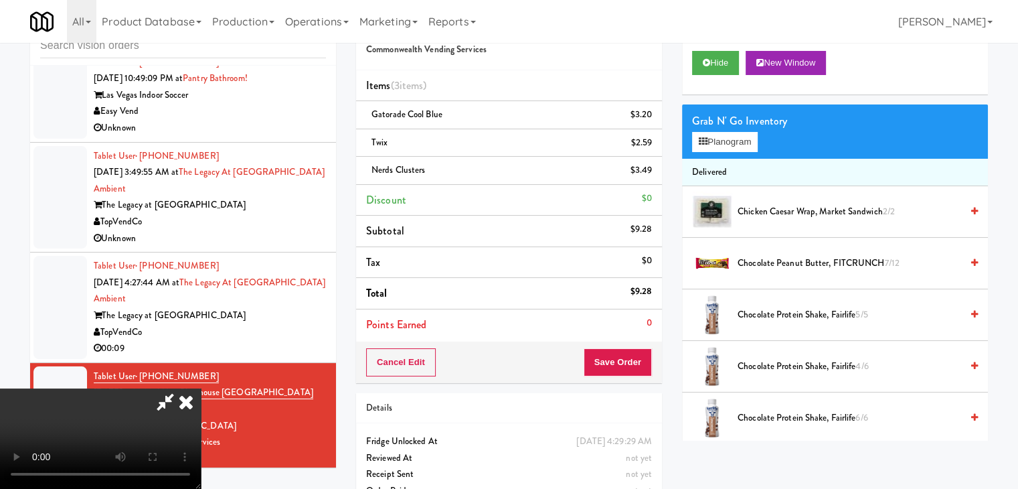
click at [201, 388] on video at bounding box center [100, 438] width 201 height 100
click at [627, 364] on button "Save Order" at bounding box center [618, 362] width 68 height 28
drag, startPoint x: 626, startPoint y: 363, endPoint x: 589, endPoint y: 329, distance: 50.7
click at [626, 363] on button "Save Order" at bounding box center [618, 362] width 68 height 28
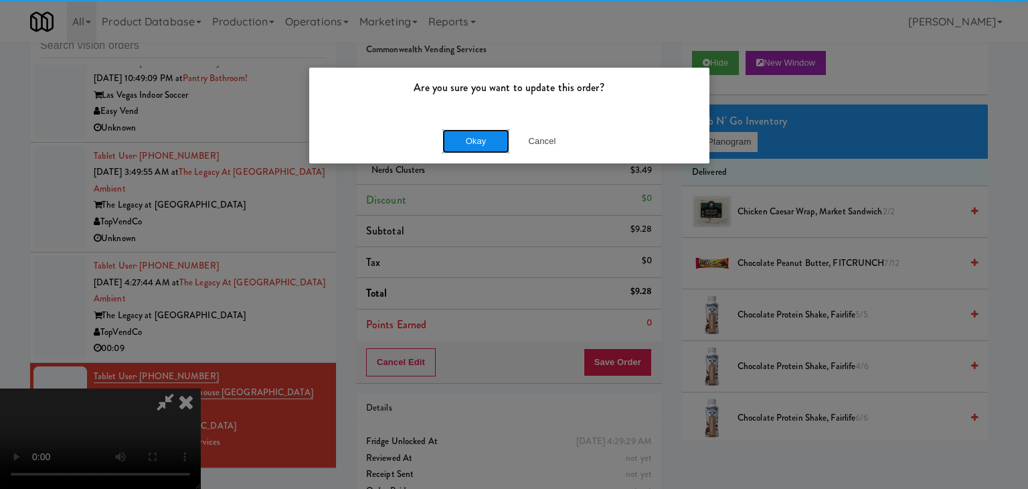
click at [477, 143] on button "Okay" at bounding box center [475, 141] width 67 height 24
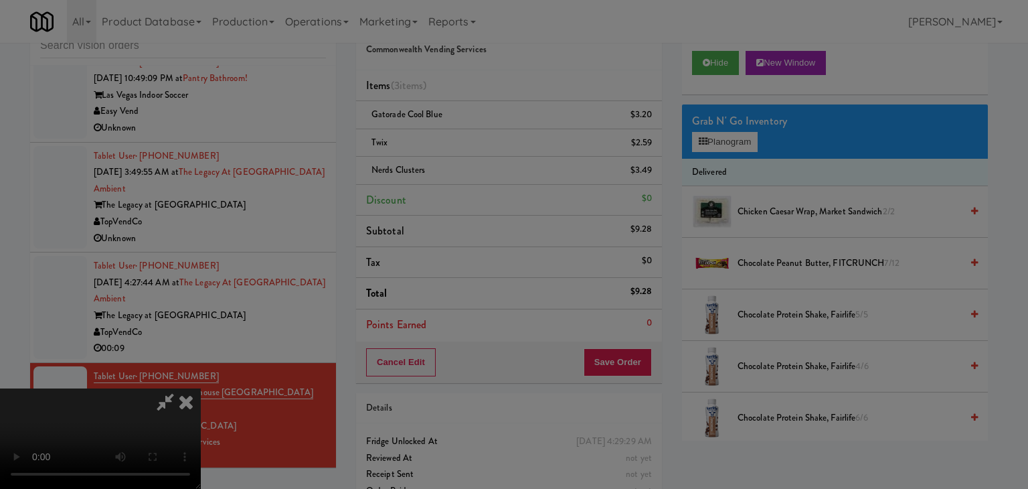
click at [477, 143] on body "Are you sure you want to update this order? Okay Cancel Okay Are you sure you w…" at bounding box center [514, 244] width 1028 height 489
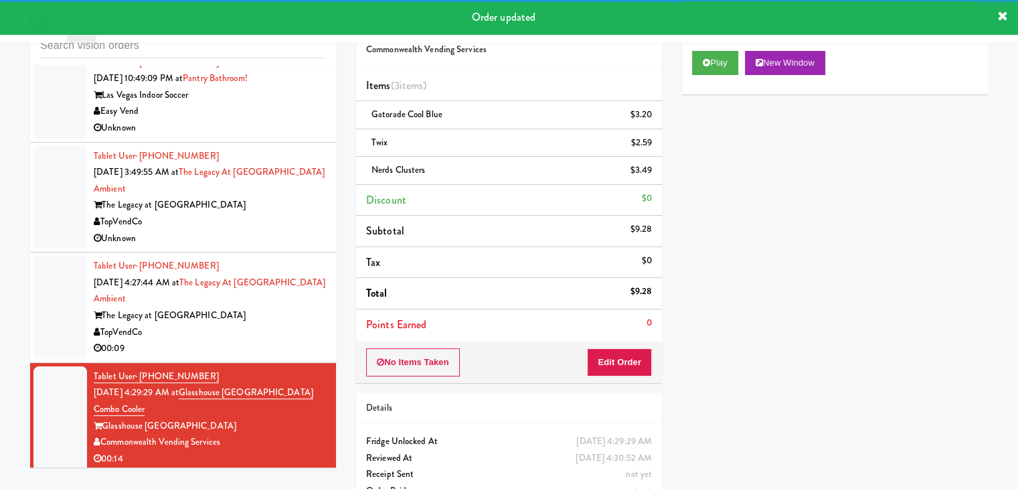
click at [274, 340] on div "00:09" at bounding box center [210, 348] width 232 height 17
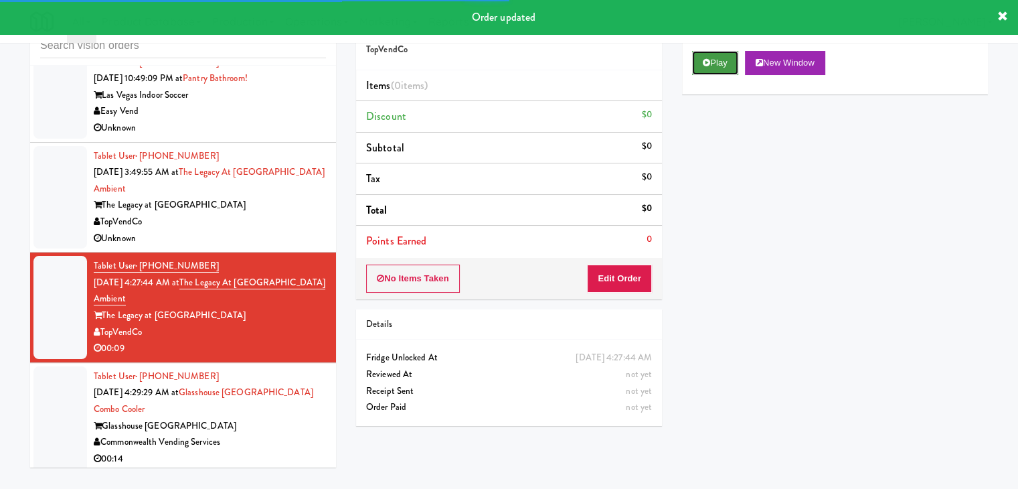
click at [723, 65] on button "Play" at bounding box center [715, 63] width 46 height 24
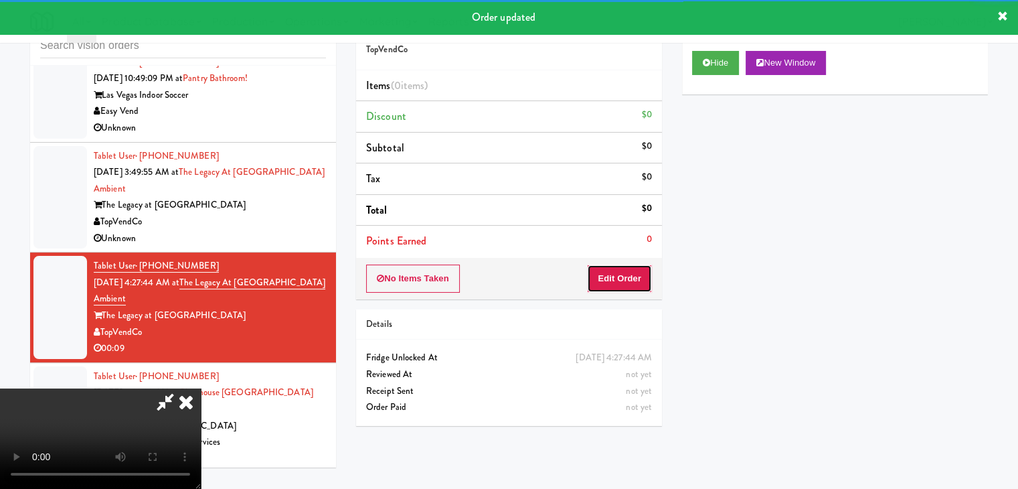
click at [617, 278] on button "Edit Order" at bounding box center [619, 278] width 65 height 28
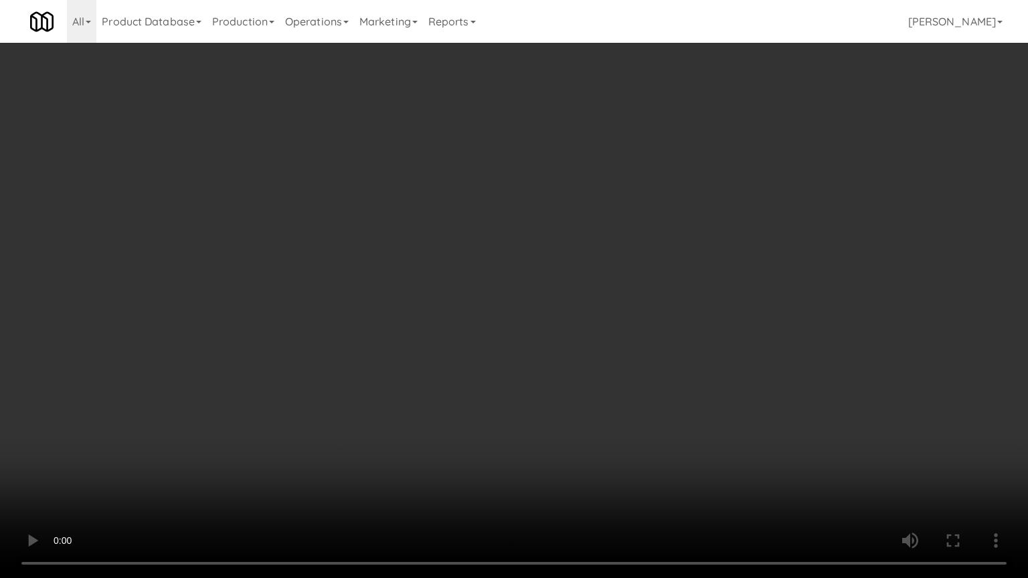
click at [565, 285] on video at bounding box center [514, 289] width 1028 height 578
click at [549, 292] on video at bounding box center [514, 289] width 1028 height 578
click at [539, 295] on video at bounding box center [514, 289] width 1028 height 578
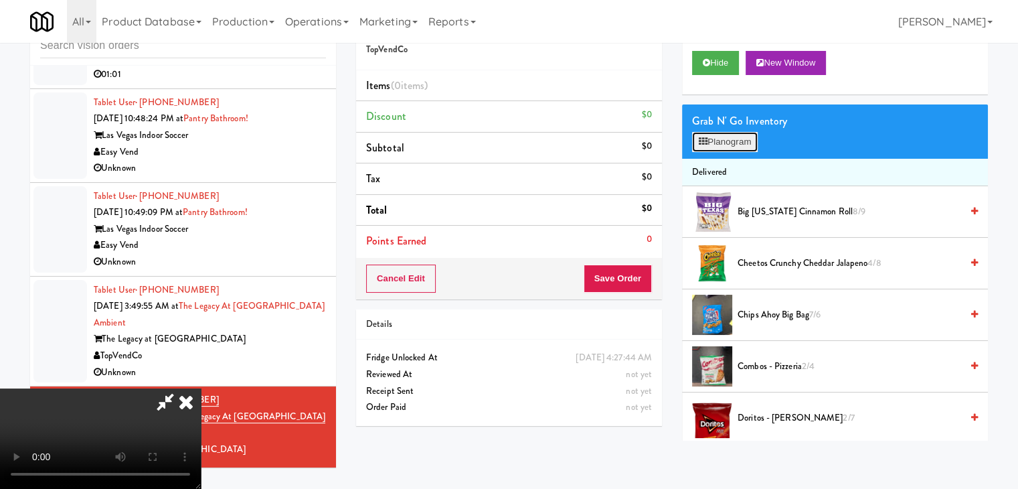
click at [735, 145] on button "Planogram" at bounding box center [725, 142] width 66 height 20
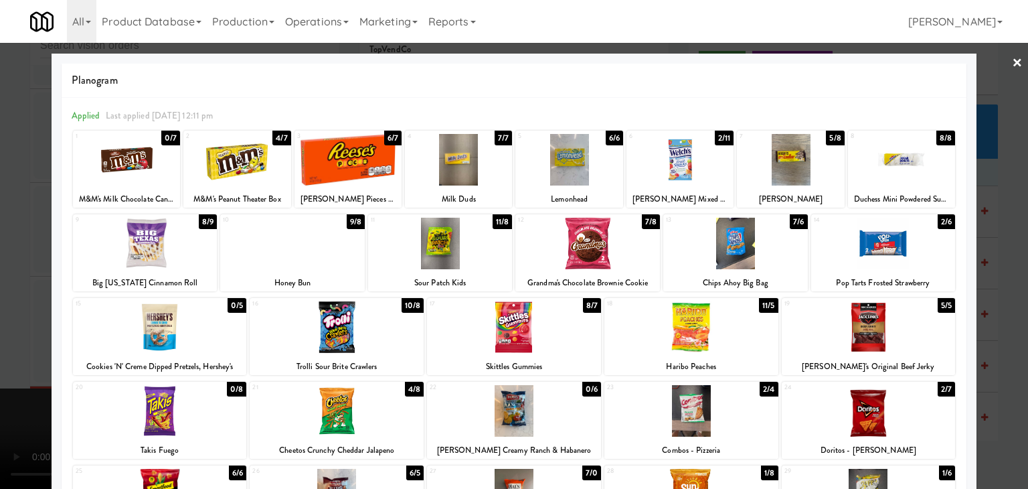
click at [900, 236] on div at bounding box center [883, 244] width 145 height 52
drag, startPoint x: 991, startPoint y: 251, endPoint x: 930, endPoint y: 258, distance: 61.3
click at [988, 251] on div at bounding box center [514, 244] width 1028 height 489
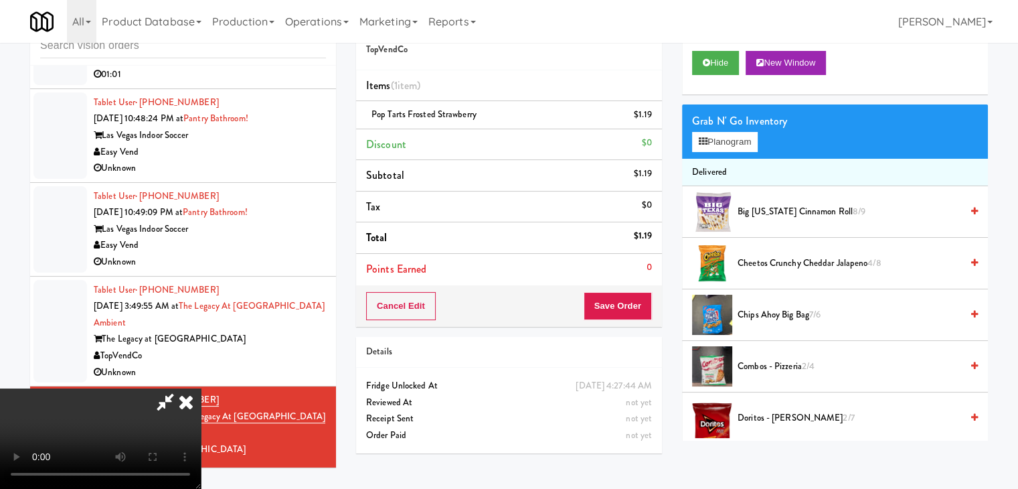
click at [201, 388] on video at bounding box center [100, 438] width 201 height 100
click at [620, 312] on button "Save Order" at bounding box center [618, 306] width 68 height 28
click at [623, 305] on button "Save Order" at bounding box center [618, 306] width 68 height 28
click at [624, 304] on body "Are you sure you want to update this order? Okay Cancel Okay Are you sure you w…" at bounding box center [509, 244] width 1018 height 489
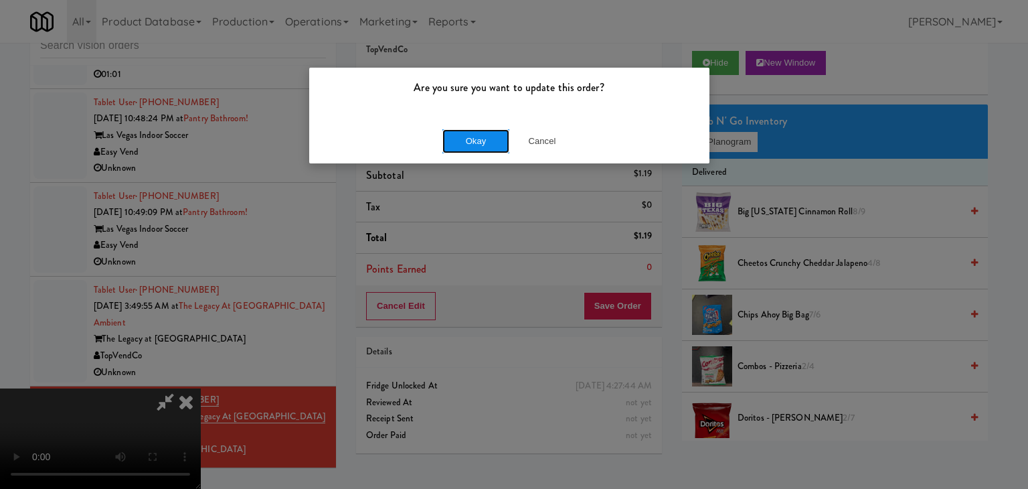
click at [485, 138] on button "Okay" at bounding box center [475, 141] width 67 height 24
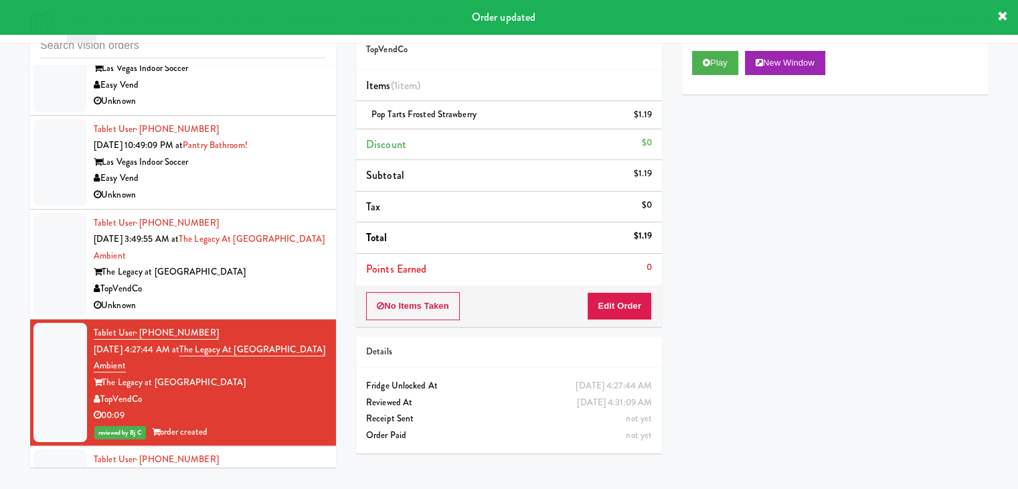
drag, startPoint x: 276, startPoint y: 268, endPoint x: 270, endPoint y: 278, distance: 12.1
click at [276, 269] on div "The Legacy at [GEOGRAPHIC_DATA]" at bounding box center [210, 272] width 232 height 17
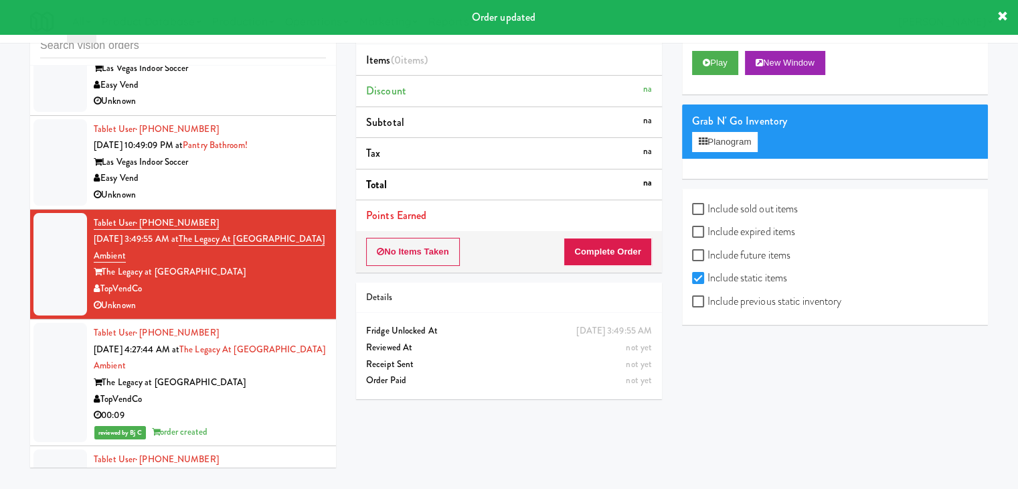
scroll to position [4982, 0]
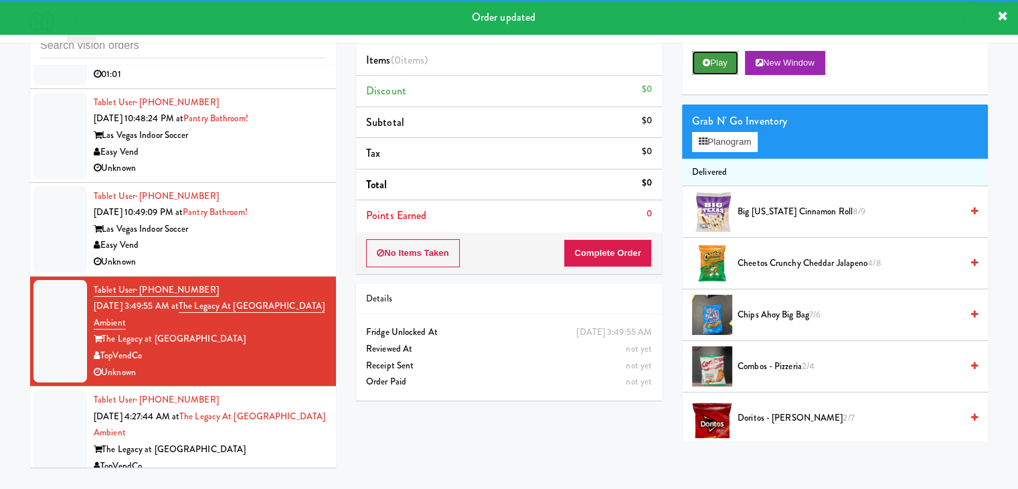
click at [723, 60] on button "Play" at bounding box center [715, 63] width 46 height 24
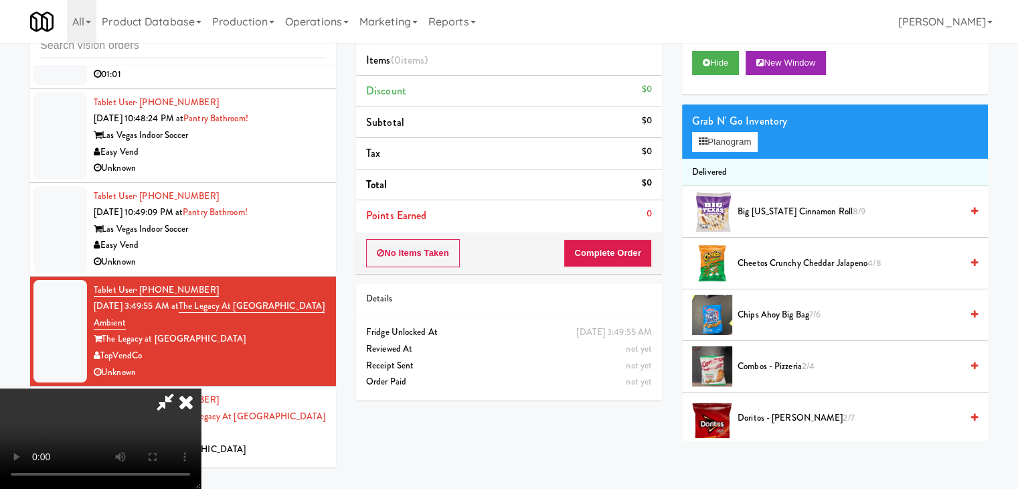
scroll to position [0, 0]
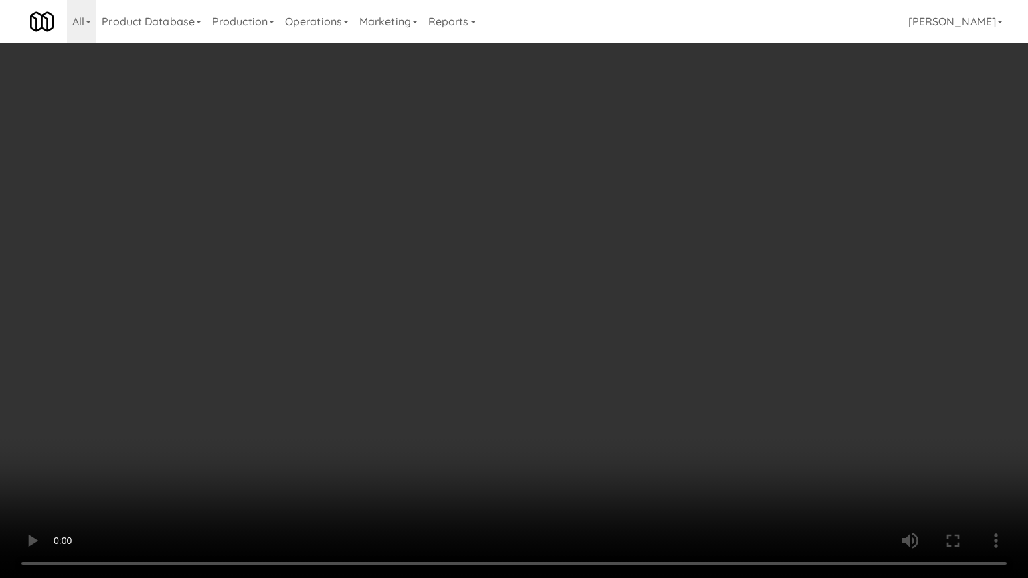
click at [597, 303] on video at bounding box center [514, 289] width 1028 height 578
click at [610, 301] on video at bounding box center [514, 289] width 1028 height 578
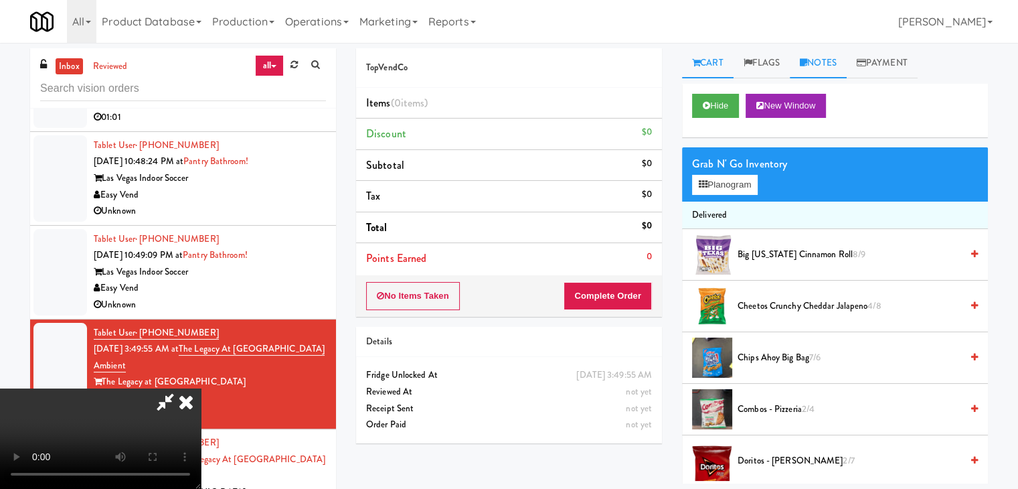
click at [825, 61] on link "Notes" at bounding box center [818, 63] width 57 height 30
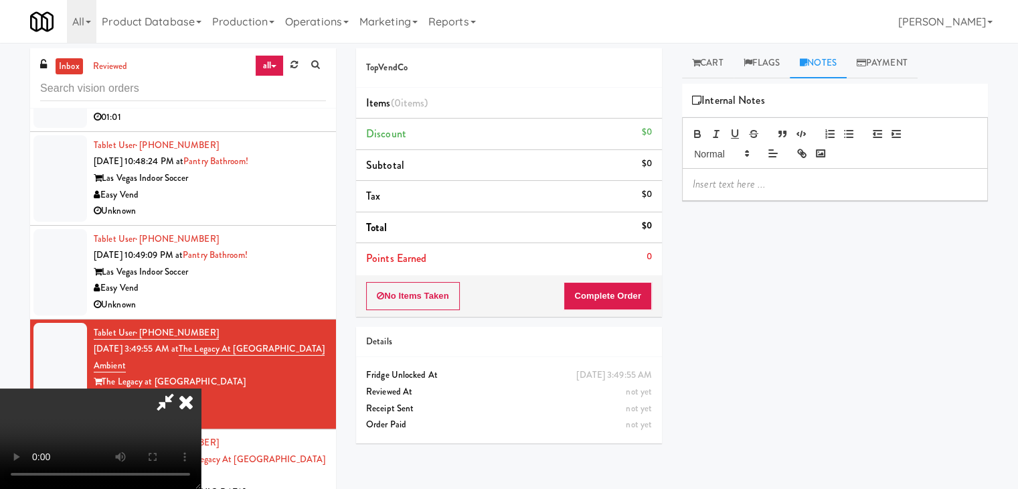
click at [752, 169] on div at bounding box center [835, 184] width 305 height 31
drag, startPoint x: 586, startPoint y: 60, endPoint x: 580, endPoint y: 72, distance: 13.5
click at [201, 388] on icon at bounding box center [185, 401] width 29 height 27
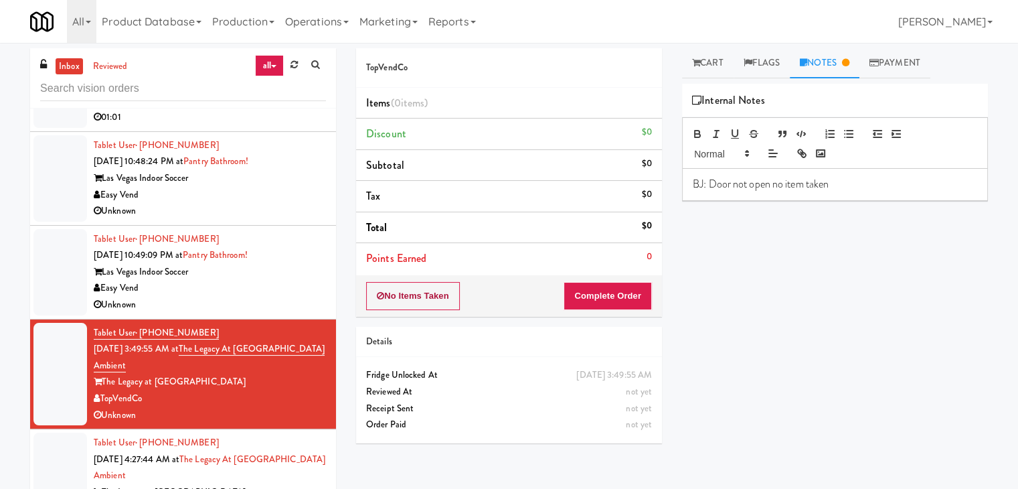
drag, startPoint x: 426, startPoint y: 277, endPoint x: 419, endPoint y: 285, distance: 10.5
click at [420, 285] on div "No Items Taken Complete Order" at bounding box center [509, 295] width 306 height 41
click at [419, 285] on button "No Items Taken" at bounding box center [413, 296] width 94 height 28
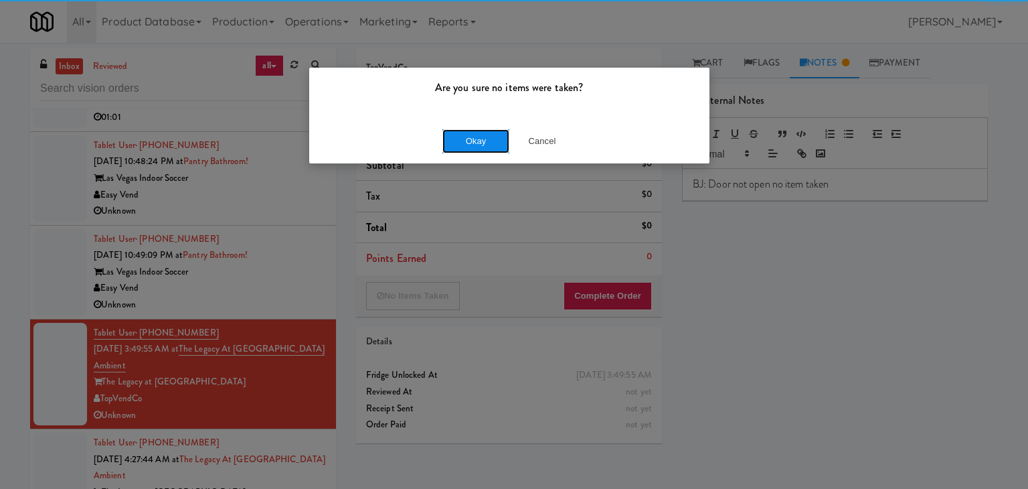
click at [477, 148] on button "Okay" at bounding box center [475, 141] width 67 height 24
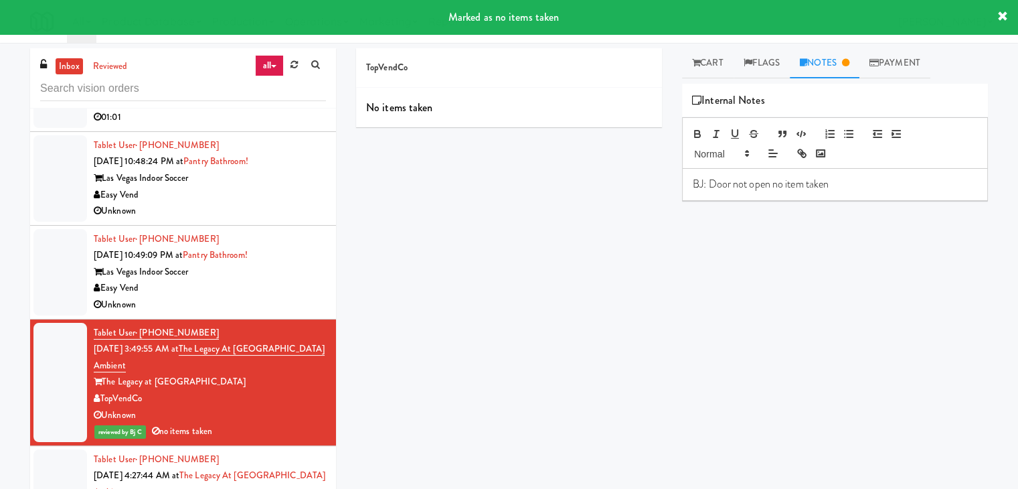
click at [252, 297] on div "Unknown" at bounding box center [210, 305] width 232 height 17
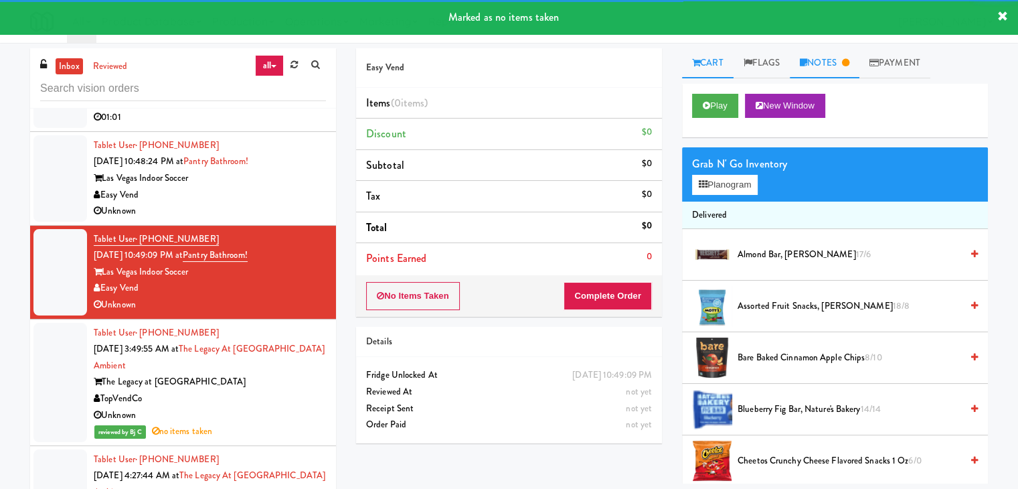
click at [804, 70] on link "Notes" at bounding box center [825, 63] width 70 height 30
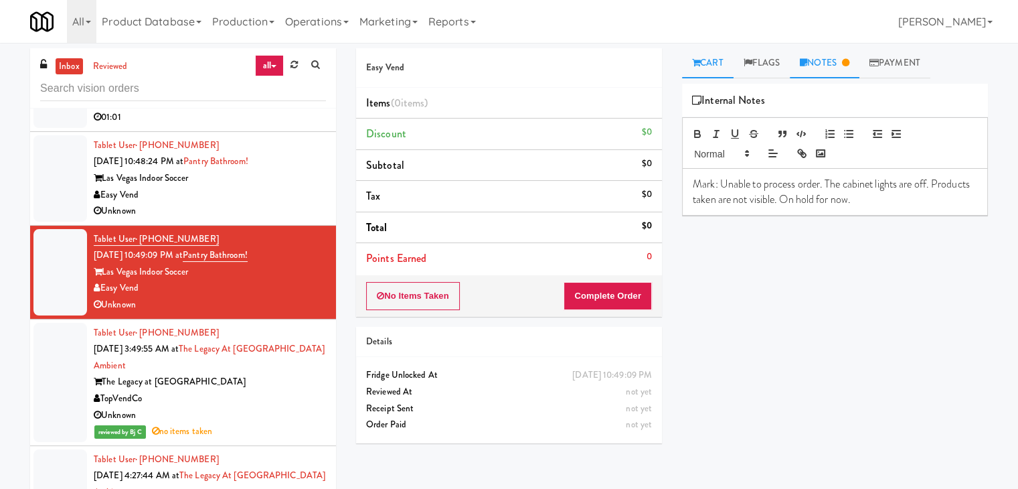
click at [712, 65] on link "Cart" at bounding box center [708, 63] width 52 height 30
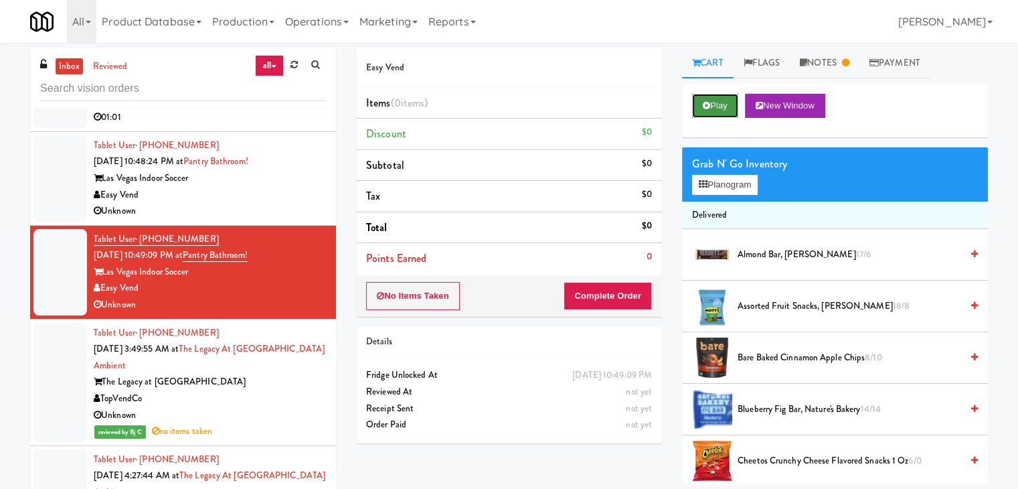
click at [716, 104] on button "Play" at bounding box center [715, 106] width 46 height 24
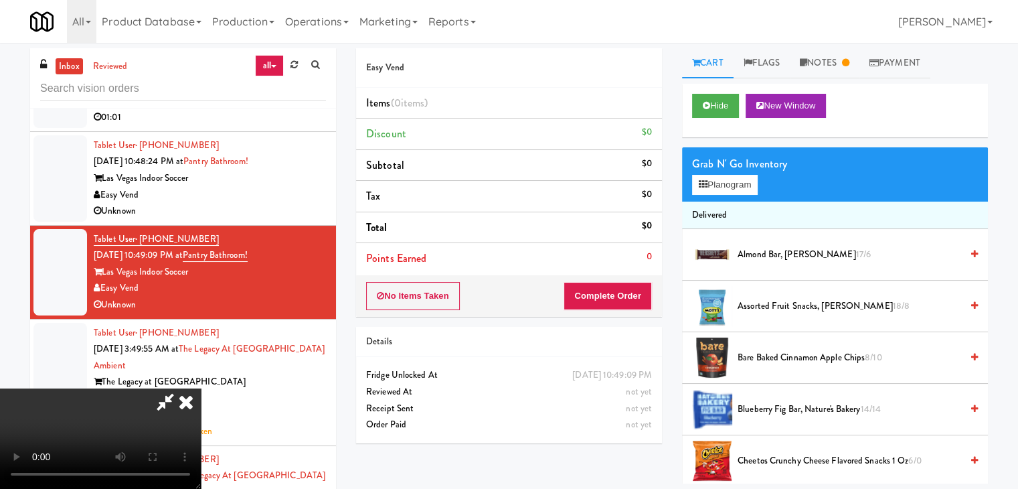
click at [201, 388] on icon at bounding box center [185, 401] width 29 height 27
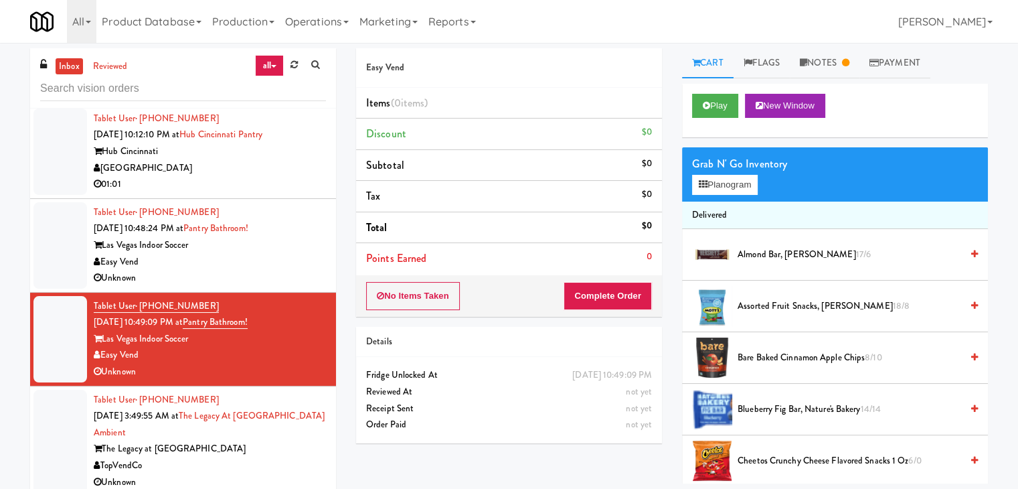
click at [292, 270] on div "Unknown" at bounding box center [210, 278] width 232 height 17
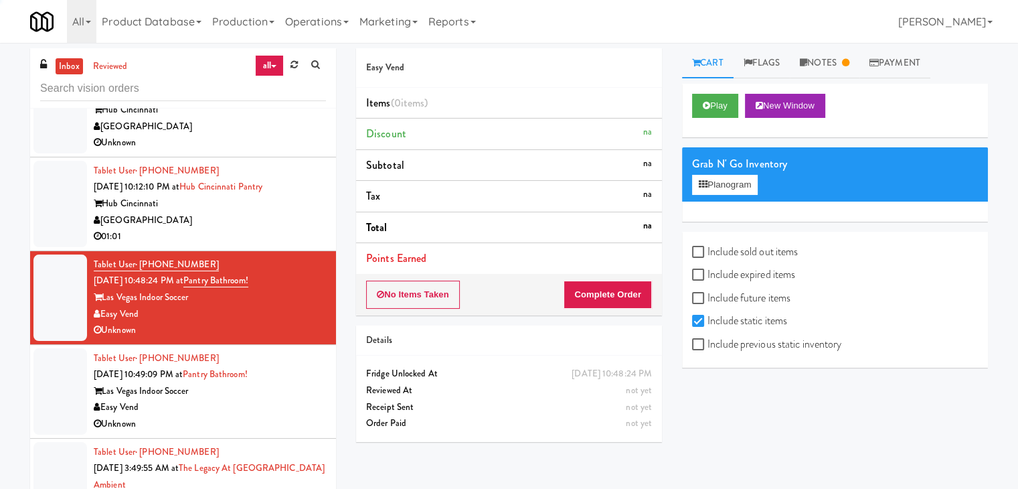
scroll to position [4849, 0]
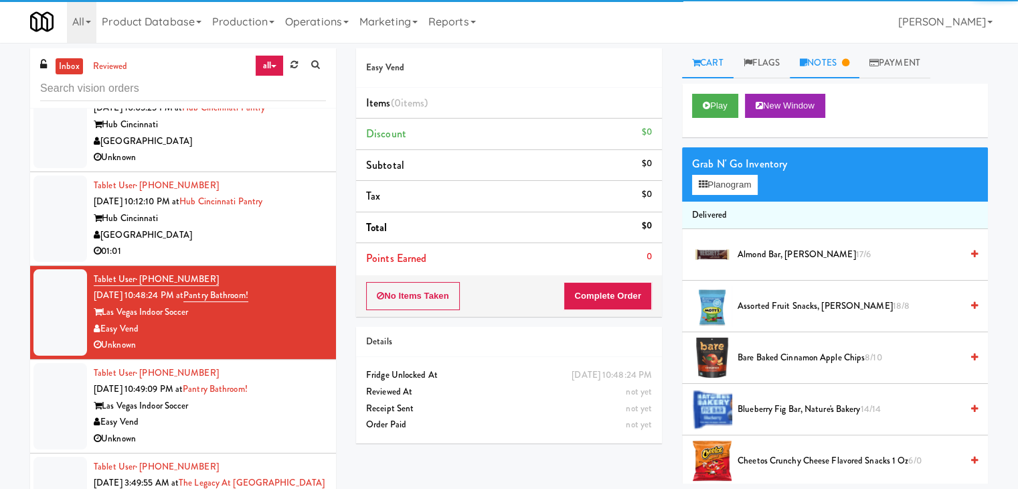
click at [842, 61] on link "Notes" at bounding box center [825, 63] width 70 height 30
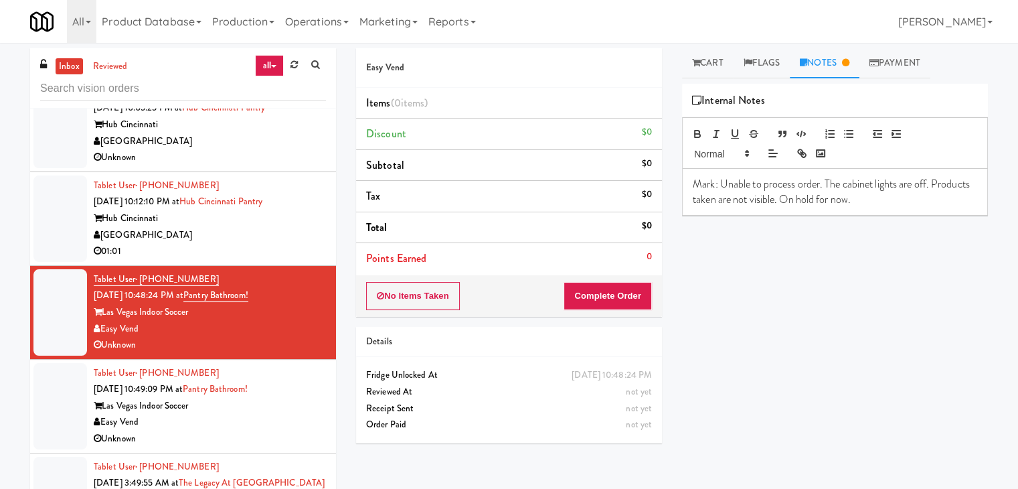
click at [241, 234] on div "[GEOGRAPHIC_DATA]" at bounding box center [210, 235] width 232 height 17
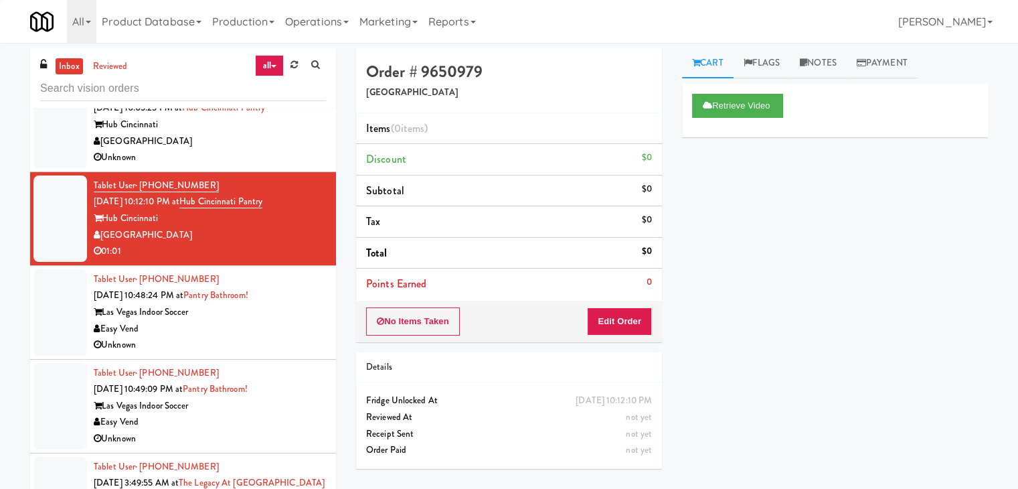
scroll to position [4782, 0]
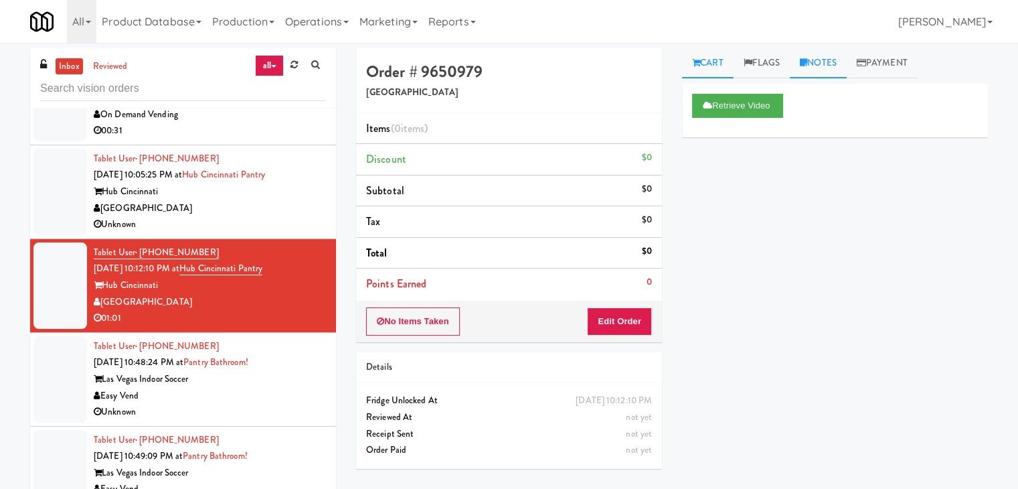
click at [819, 57] on link "Notes" at bounding box center [818, 63] width 57 height 30
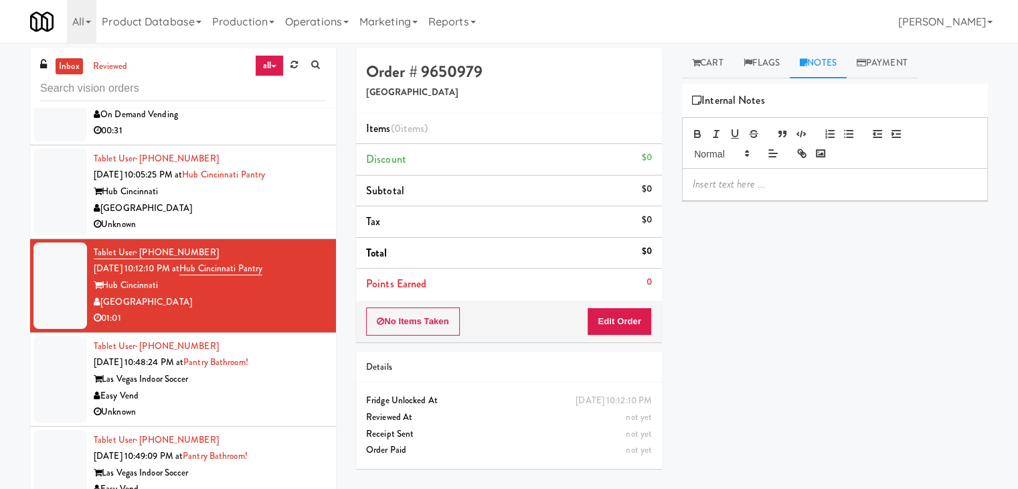
click at [252, 200] on div "[GEOGRAPHIC_DATA]" at bounding box center [210, 208] width 232 height 17
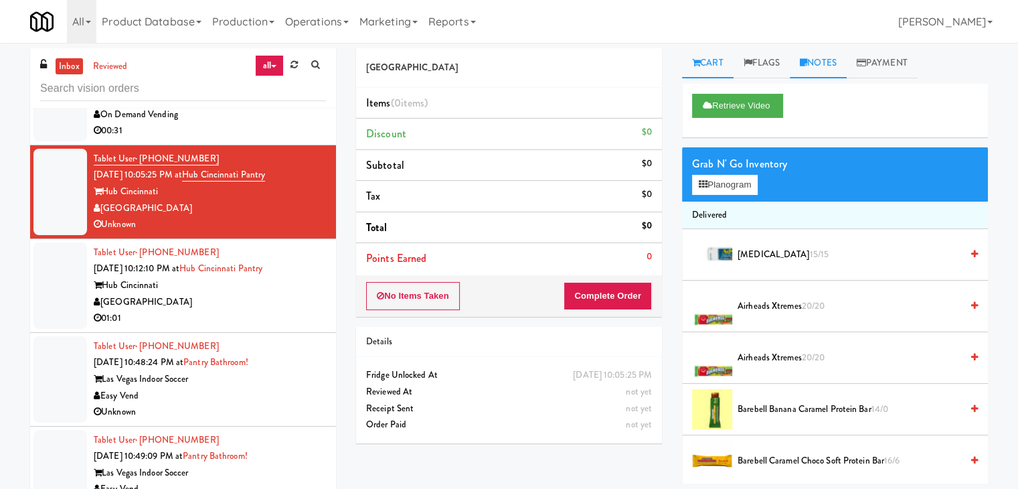
click at [819, 60] on link "Notes" at bounding box center [818, 63] width 57 height 30
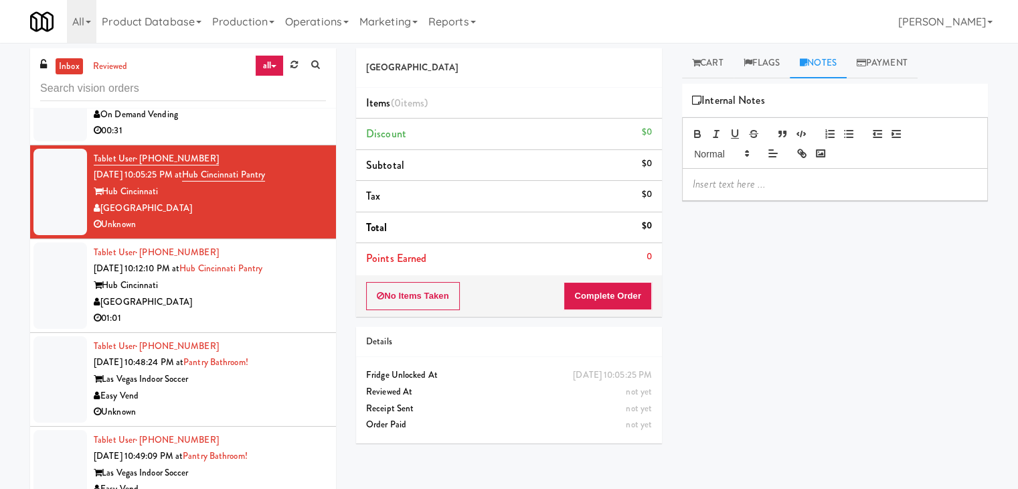
click at [208, 295] on div "[GEOGRAPHIC_DATA]" at bounding box center [210, 302] width 232 height 17
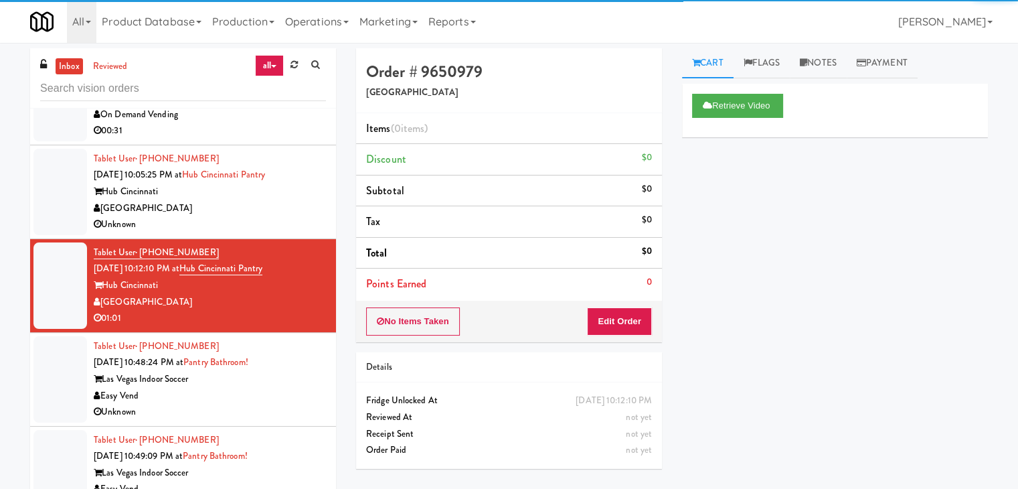
click at [270, 205] on div "[GEOGRAPHIC_DATA]" at bounding box center [210, 208] width 232 height 17
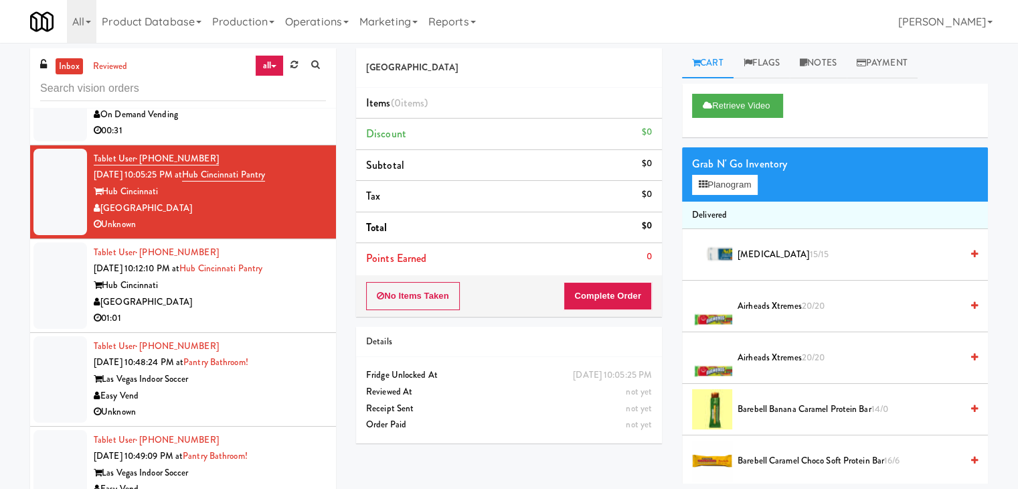
click at [214, 296] on div "[GEOGRAPHIC_DATA]" at bounding box center [210, 302] width 232 height 17
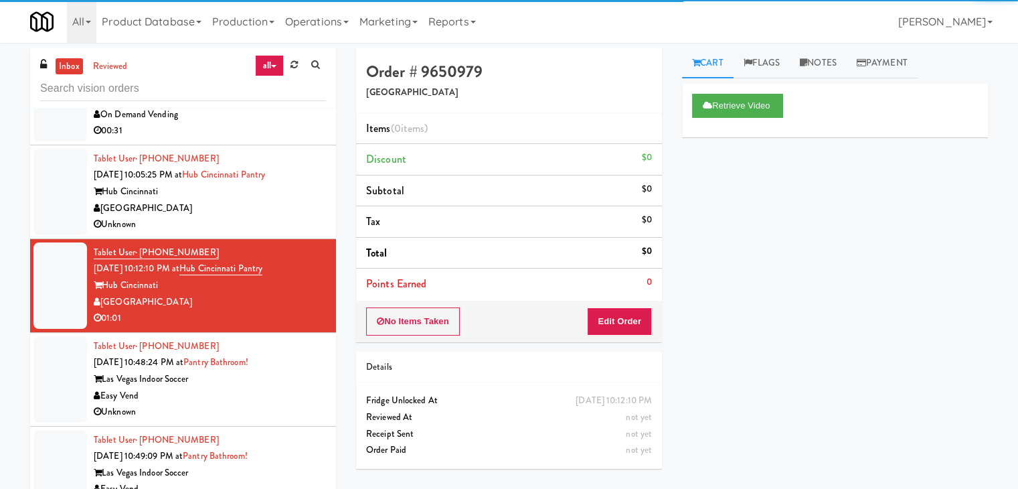
click at [265, 208] on div "[GEOGRAPHIC_DATA]" at bounding box center [210, 208] width 232 height 17
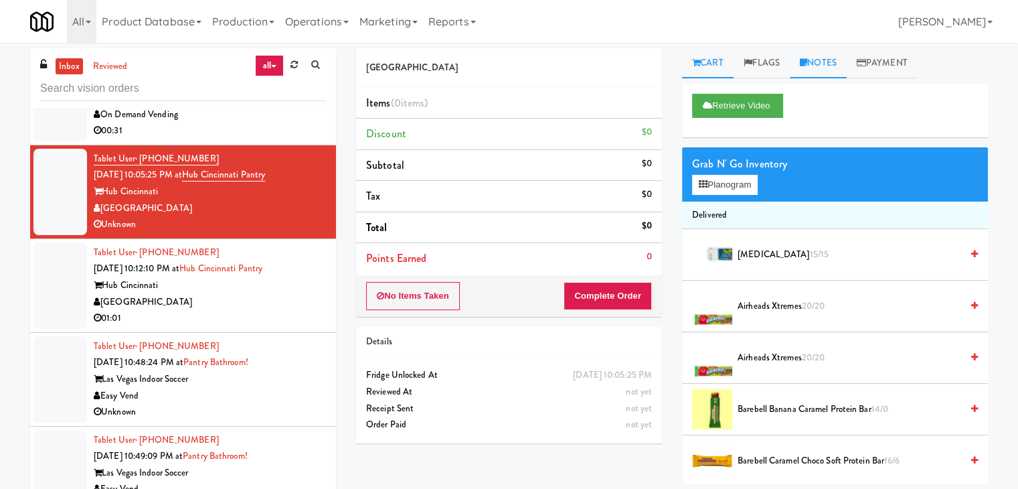
click at [825, 62] on link "Notes" at bounding box center [818, 63] width 57 height 30
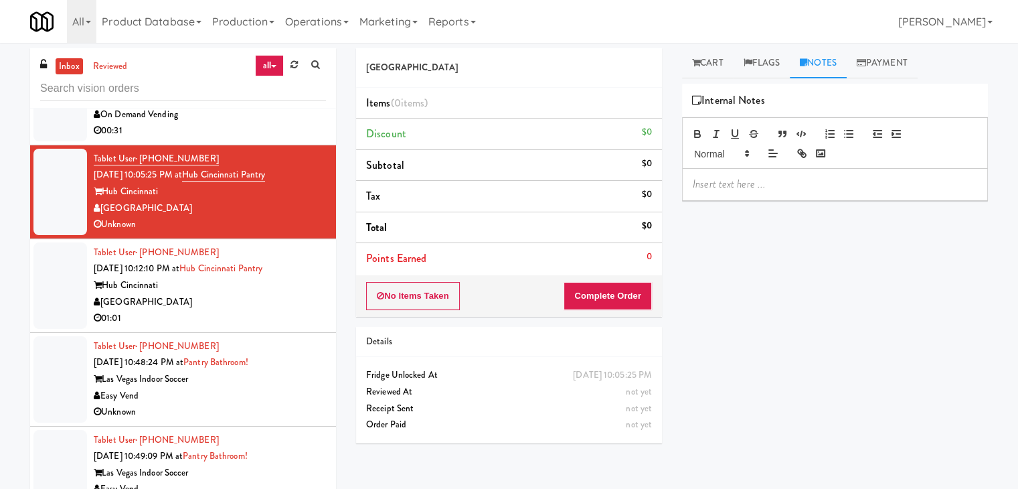
click at [722, 181] on p at bounding box center [835, 184] width 284 height 15
drag, startPoint x: 272, startPoint y: 303, endPoint x: 286, endPoint y: 302, distance: 14.1
click at [272, 303] on div "[GEOGRAPHIC_DATA]" at bounding box center [210, 302] width 232 height 17
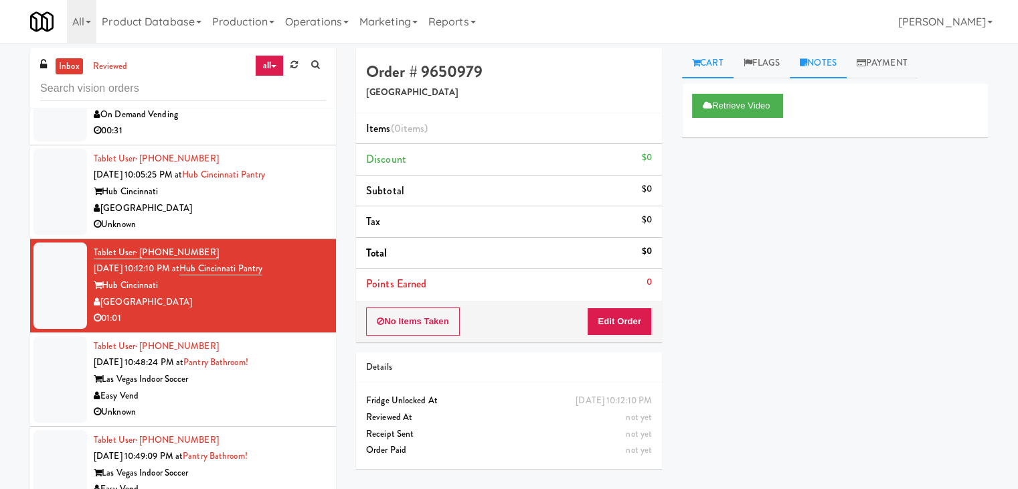
click at [831, 64] on link "Notes" at bounding box center [818, 63] width 57 height 30
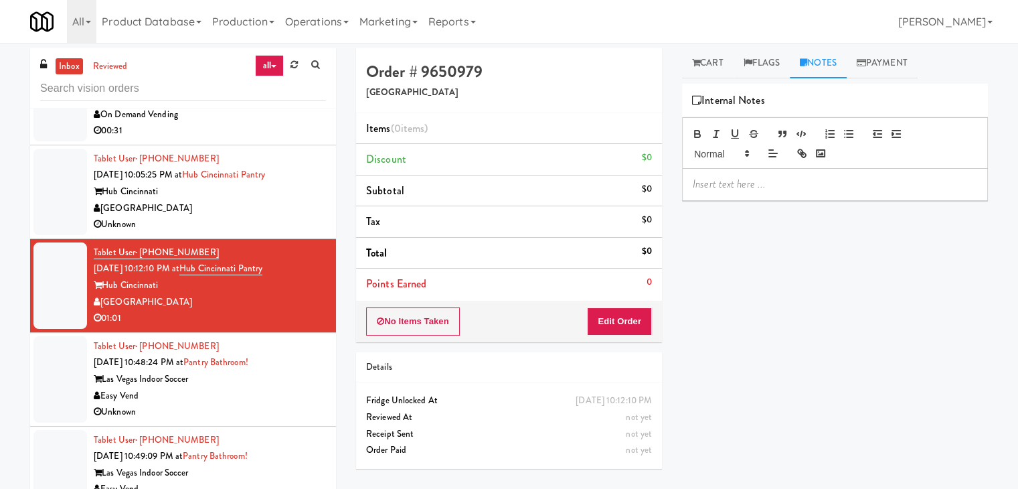
click at [217, 200] on div "[GEOGRAPHIC_DATA]" at bounding box center [210, 208] width 232 height 17
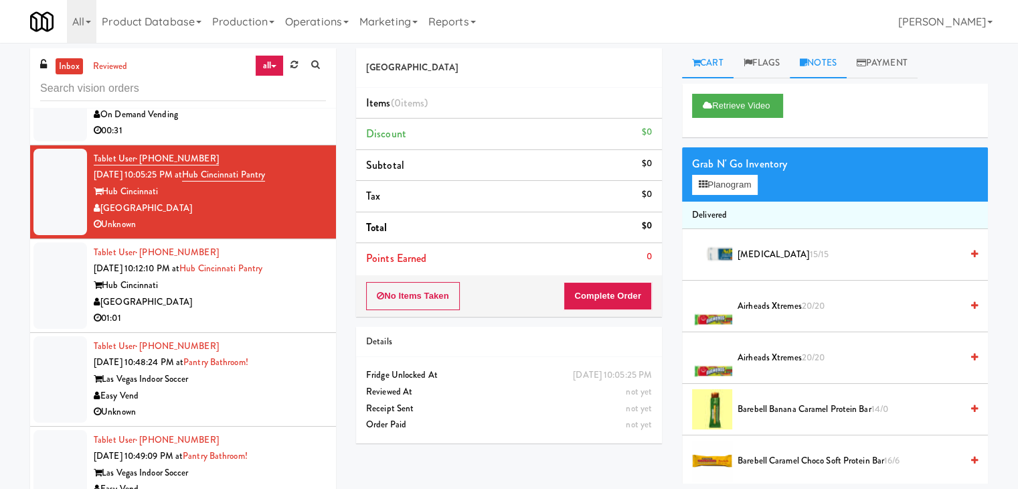
click at [826, 64] on link "Notes" at bounding box center [818, 63] width 57 height 30
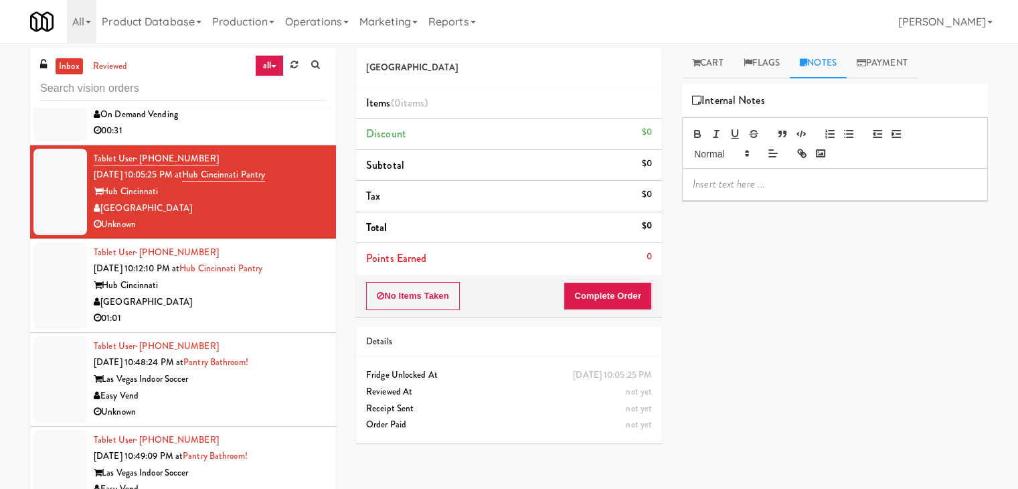
click at [733, 193] on div at bounding box center [835, 184] width 305 height 31
click at [209, 295] on div "[GEOGRAPHIC_DATA]" at bounding box center [210, 302] width 232 height 17
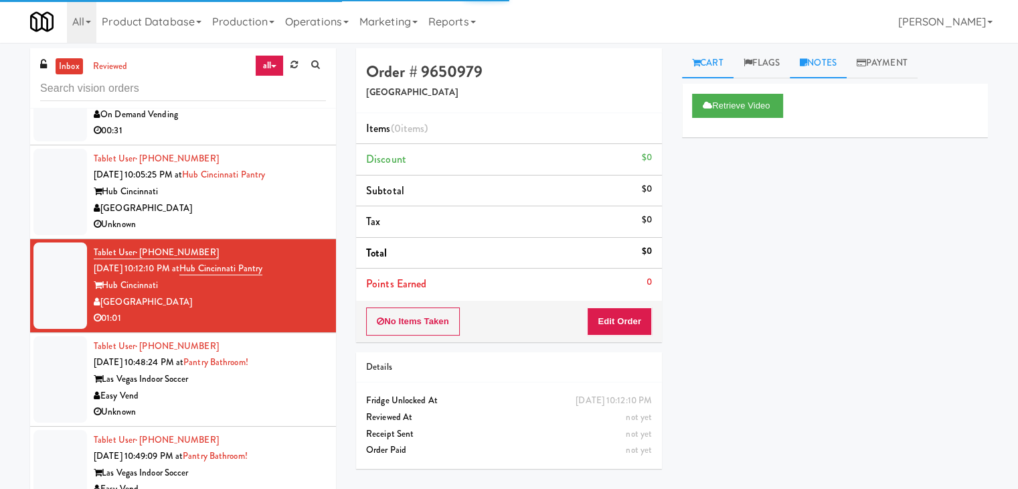
click at [828, 52] on link "Notes" at bounding box center [818, 63] width 57 height 30
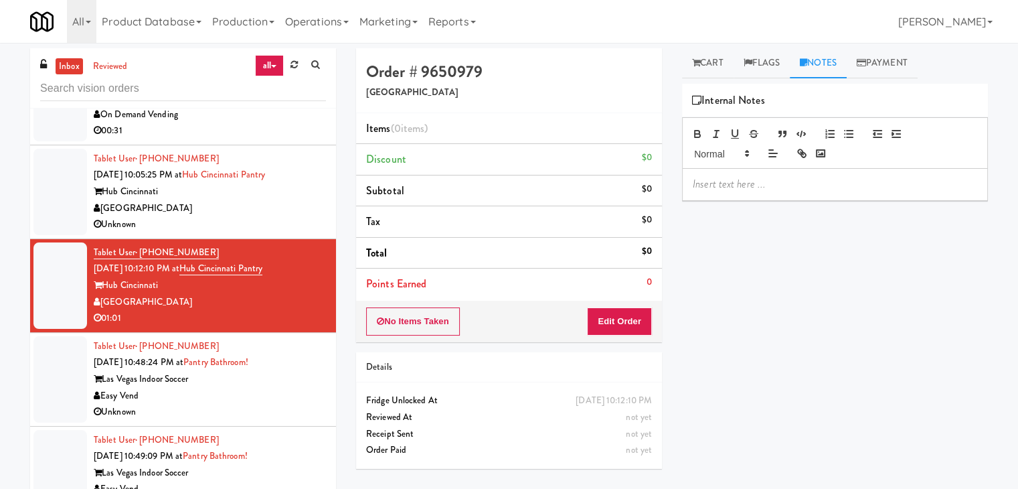
click at [217, 200] on div "[GEOGRAPHIC_DATA]" at bounding box center [210, 208] width 232 height 17
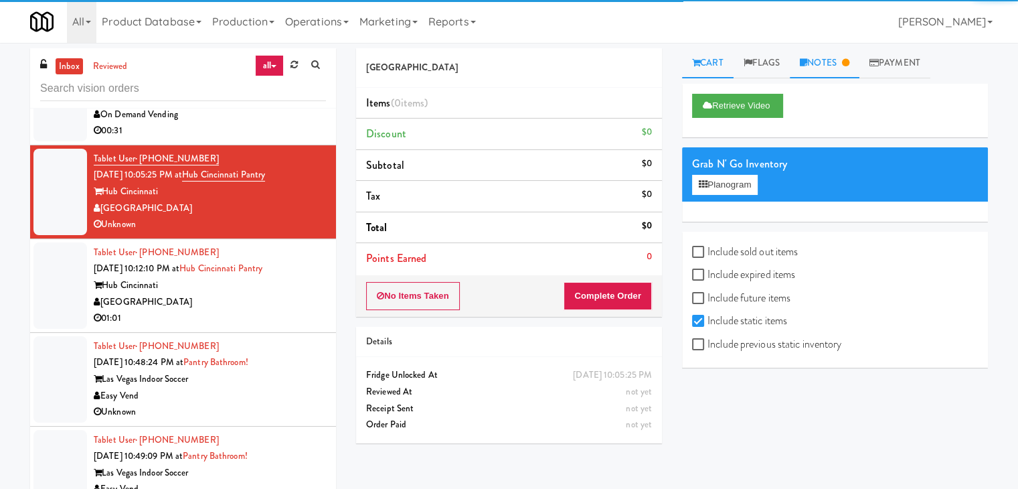
click at [831, 60] on link "Notes" at bounding box center [825, 63] width 70 height 30
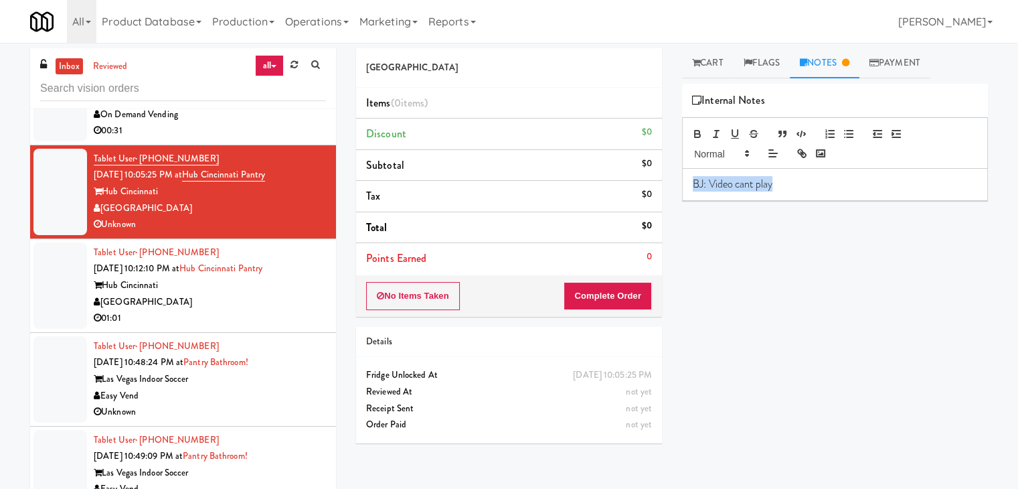
drag, startPoint x: 718, startPoint y: 180, endPoint x: 633, endPoint y: 183, distance: 85.0
click at [633, 183] on div "Nourish Point Items (0 items ) Discount $0 Subtotal $0 Tax $0 Total $0 Points E…" at bounding box center [672, 265] width 652 height 435
copy p "BJ: Video cant play"
click at [208, 297] on div "[GEOGRAPHIC_DATA]" at bounding box center [210, 302] width 232 height 17
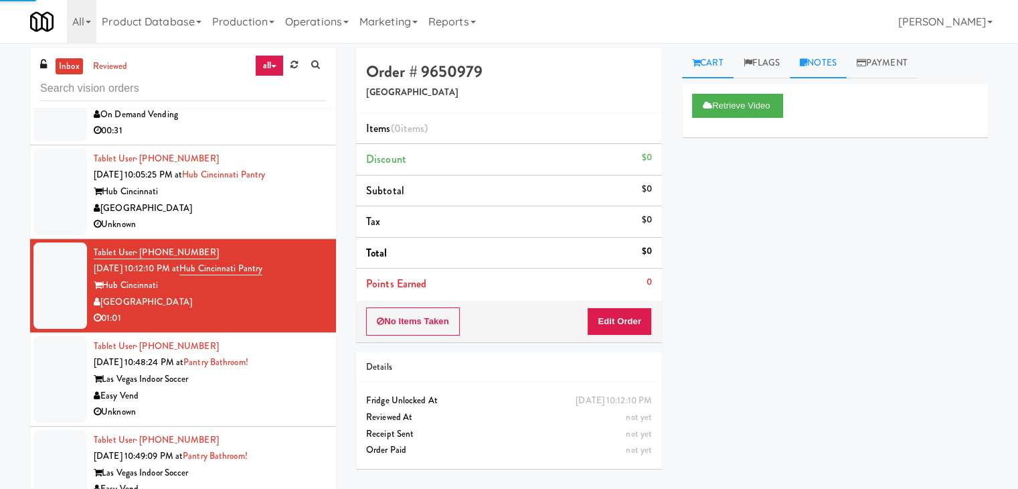
click at [821, 62] on link "Notes" at bounding box center [818, 63] width 57 height 30
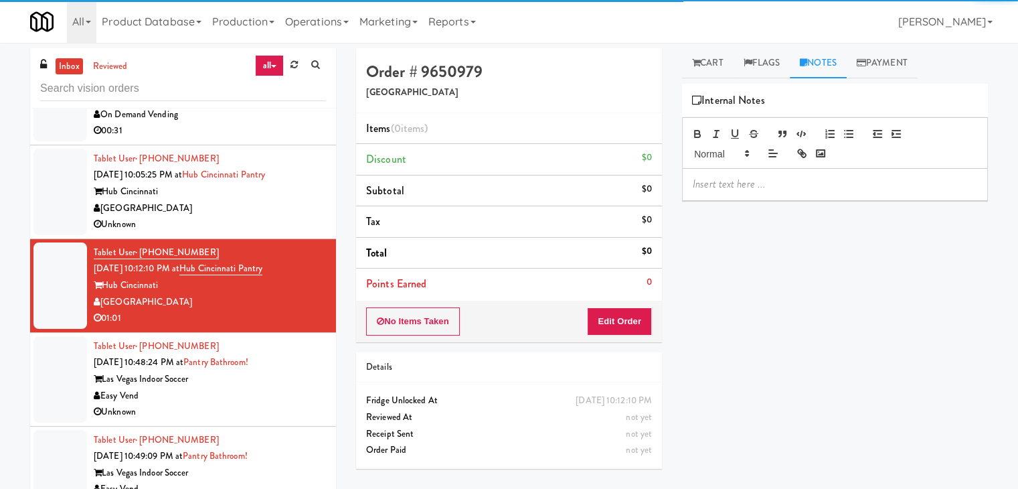
click at [762, 188] on p at bounding box center [835, 184] width 284 height 15
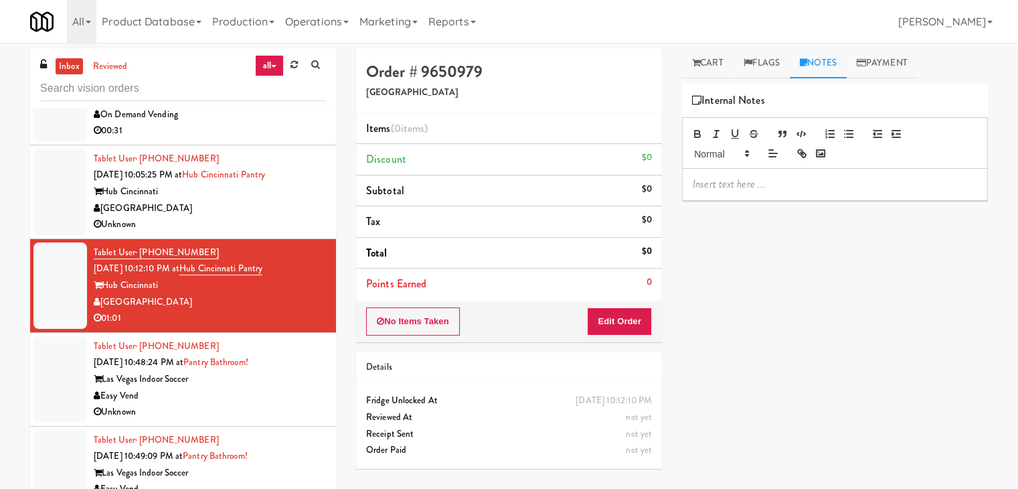
paste div
drag, startPoint x: 222, startPoint y: 394, endPoint x: 230, endPoint y: 381, distance: 15.6
click at [222, 394] on div "Easy Vend" at bounding box center [210, 396] width 232 height 17
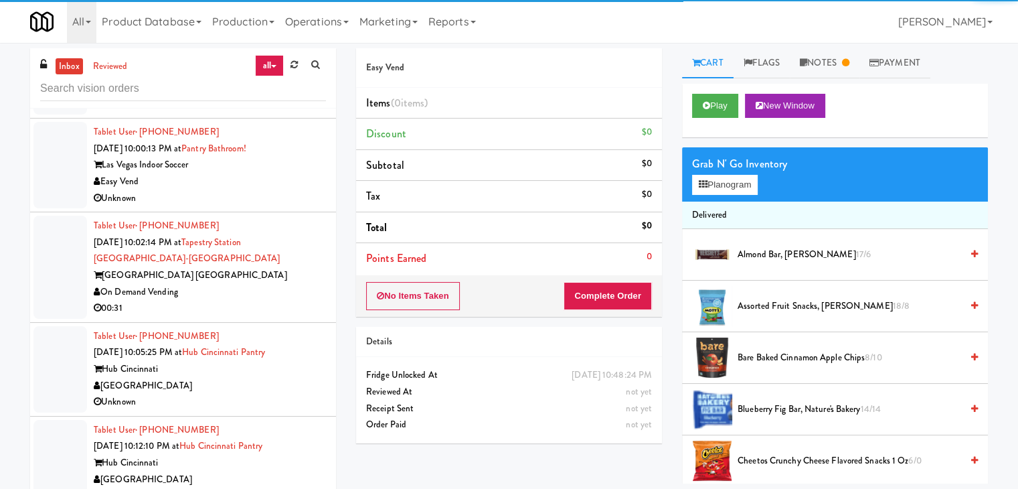
scroll to position [4581, 0]
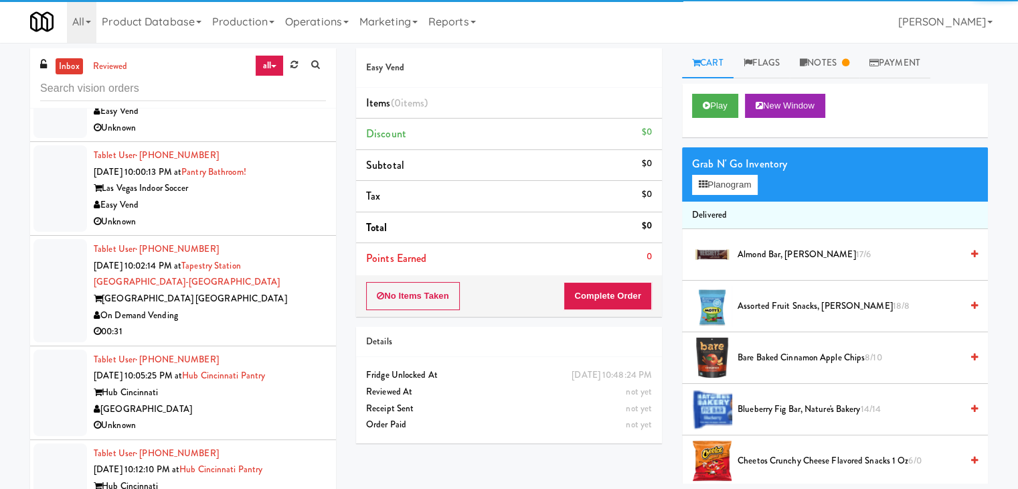
click at [254, 315] on div "On Demand Vending" at bounding box center [210, 315] width 232 height 17
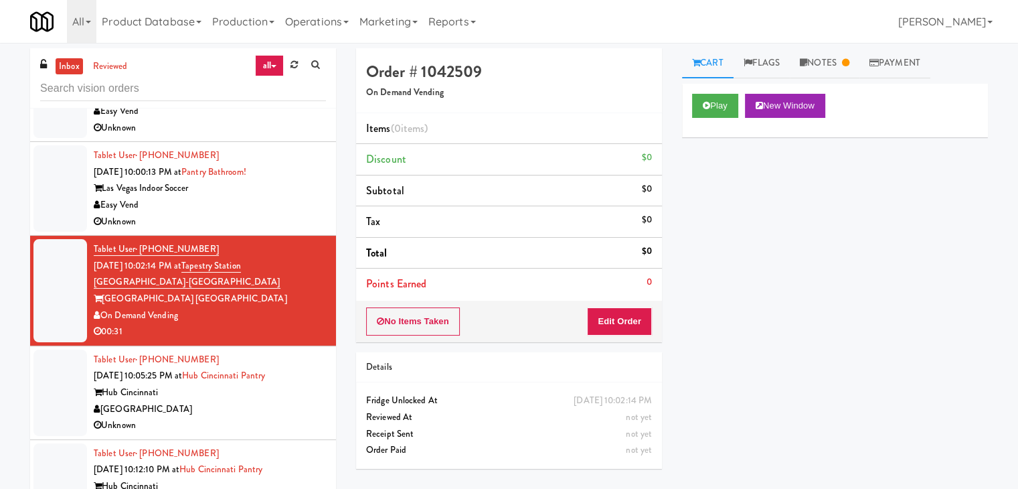
click at [854, 46] on div "inbox reviewed all all unclear take inventory issue suspicious failed recent ad…" at bounding box center [509, 281] width 1018 height 477
click at [840, 57] on link "Notes" at bounding box center [825, 63] width 70 height 30
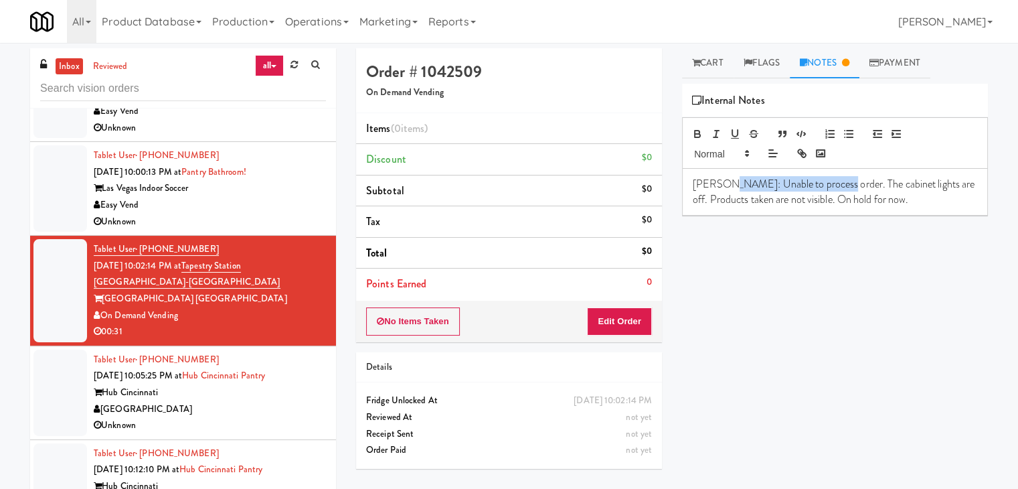
drag, startPoint x: 835, startPoint y: 184, endPoint x: 729, endPoint y: 187, distance: 106.5
click at [729, 187] on p "[PERSON_NAME]: Unable to process order. The cabinet lights are off. Products ta…" at bounding box center [835, 192] width 284 height 30
copy p "Unable to process order."
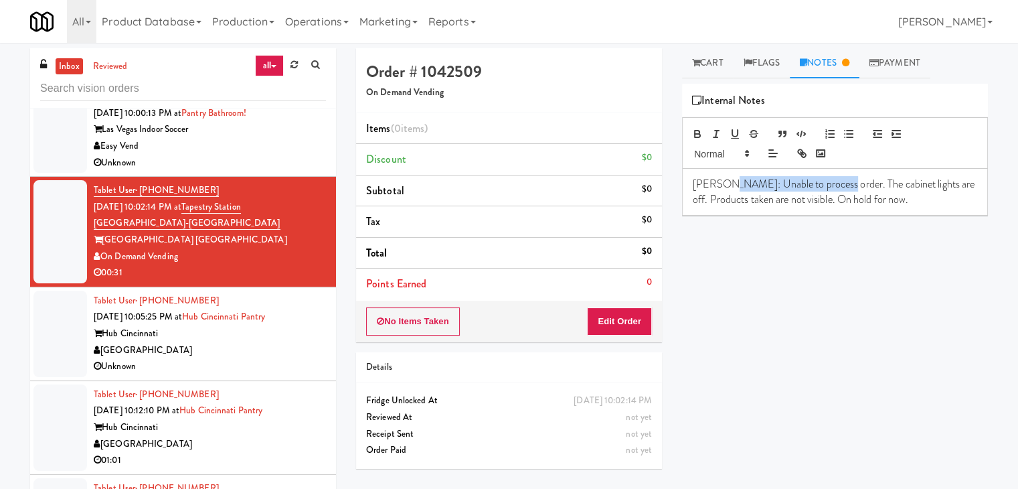
scroll to position [4715, 0]
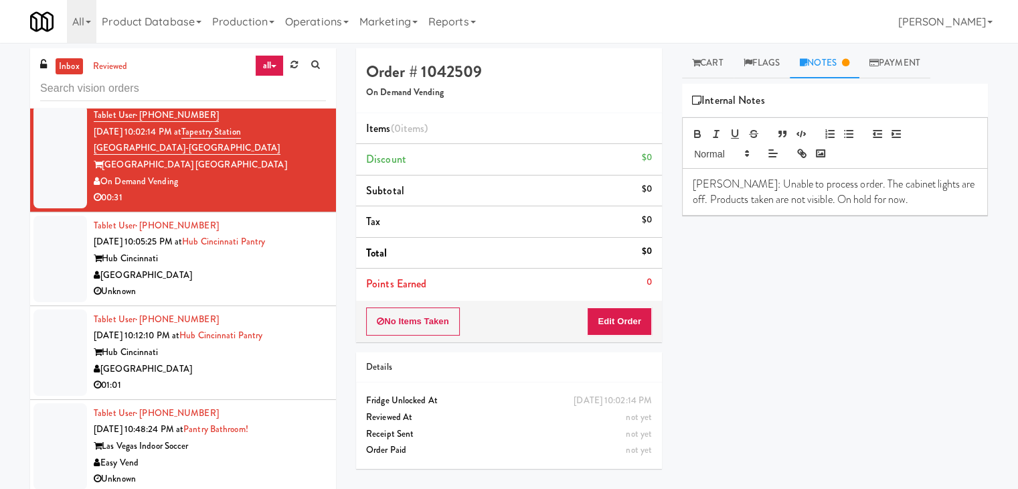
click at [212, 288] on div "Unknown" at bounding box center [210, 291] width 232 height 17
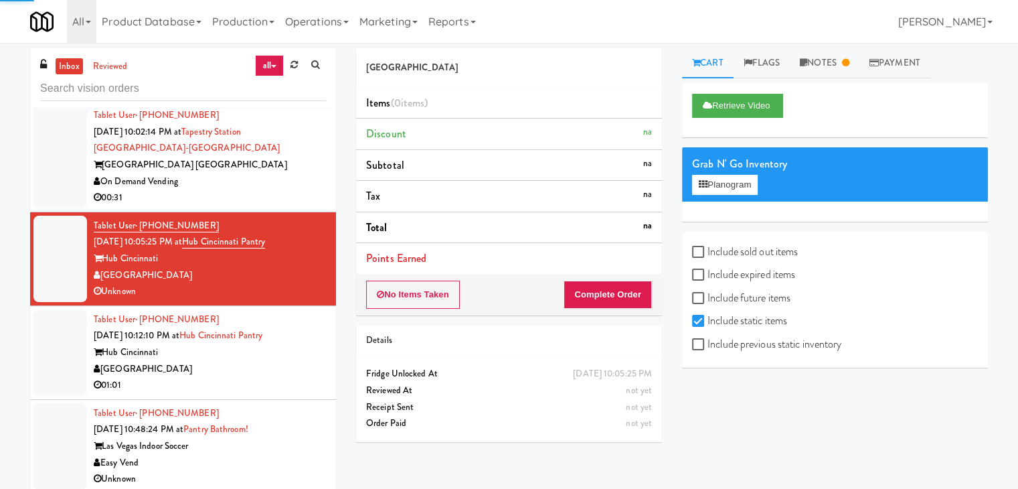
scroll to position [4782, 0]
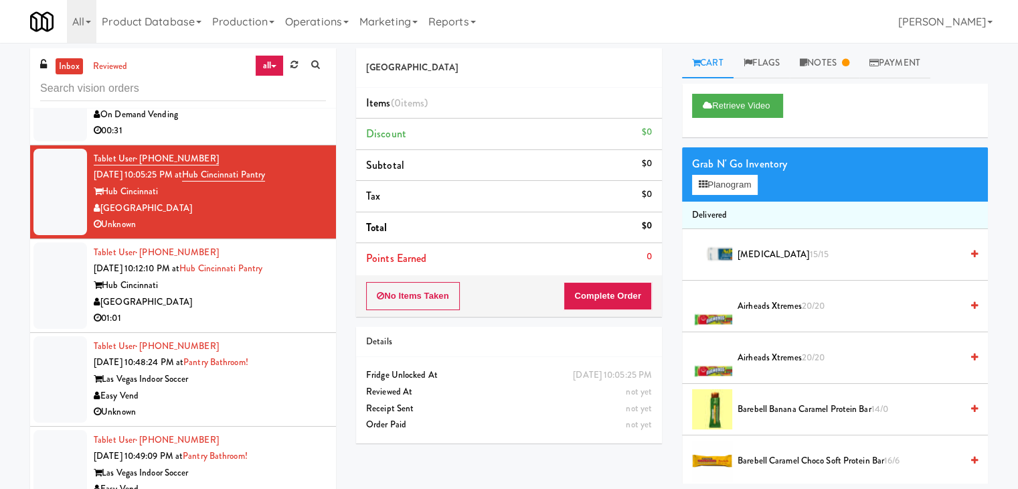
click at [292, 364] on div "Tablet User · (702) 626-9075 [DATE] 10:48:24 PM at [GEOGRAPHIC_DATA]! Las Vegas…" at bounding box center [210, 379] width 232 height 82
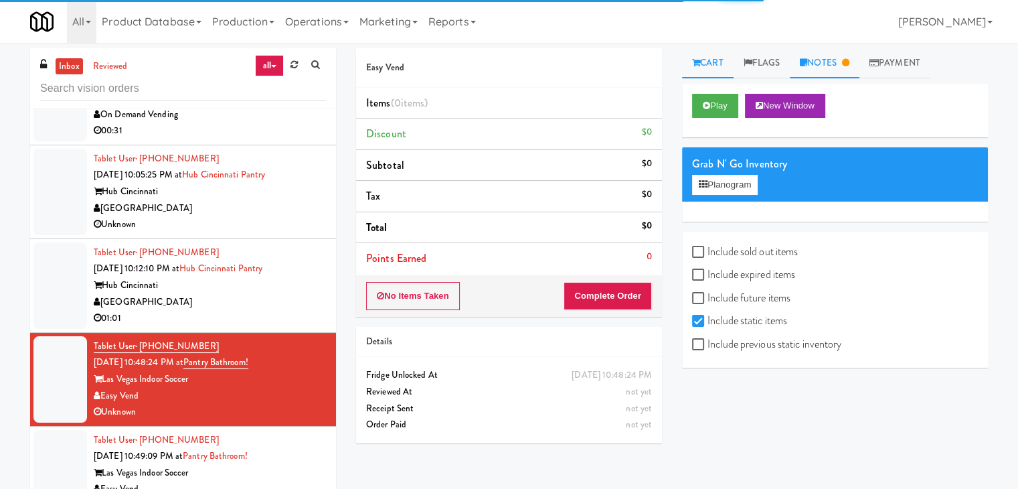
click at [828, 64] on link "Notes" at bounding box center [825, 63] width 70 height 30
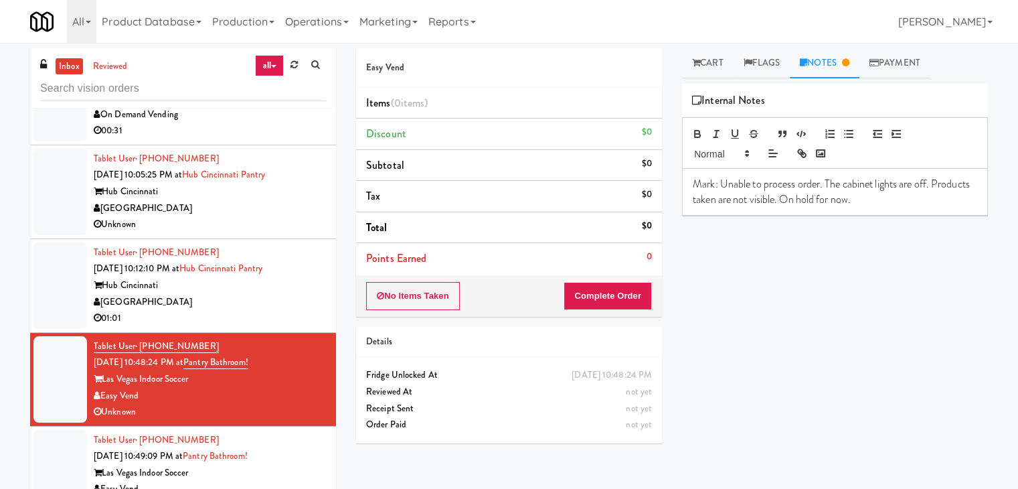
click at [265, 298] on div "[GEOGRAPHIC_DATA]" at bounding box center [210, 302] width 232 height 17
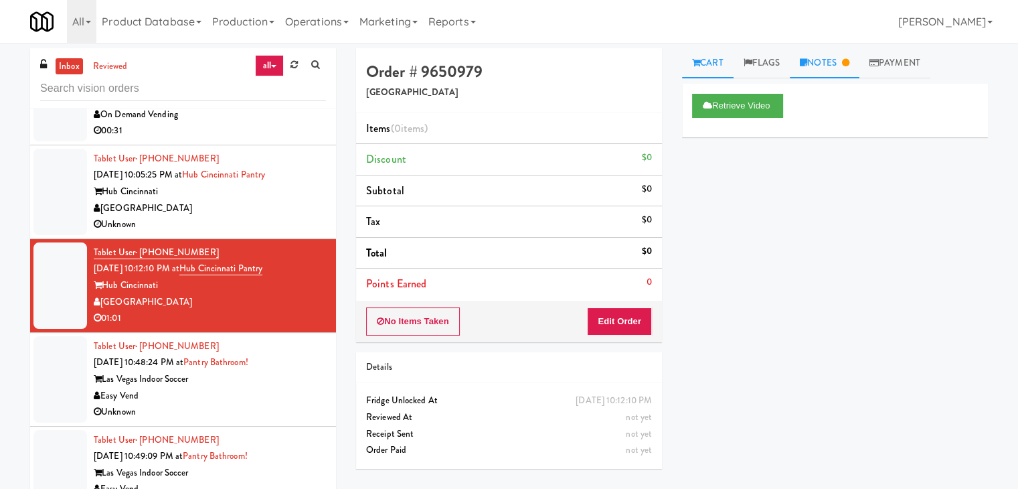
click at [825, 62] on link "Notes" at bounding box center [825, 63] width 70 height 30
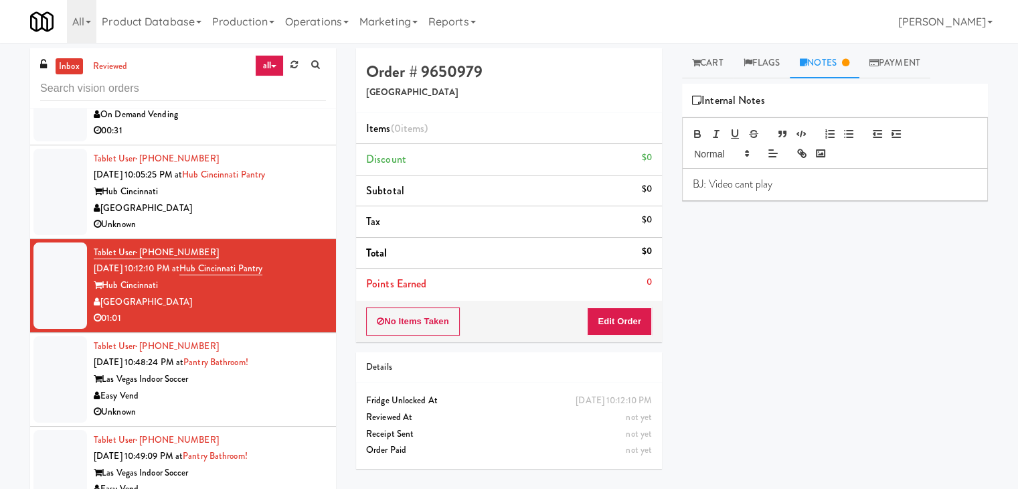
click at [832, 183] on p "BJ: Video cant play" at bounding box center [835, 184] width 284 height 15
click at [230, 206] on div "[GEOGRAPHIC_DATA]" at bounding box center [210, 208] width 232 height 17
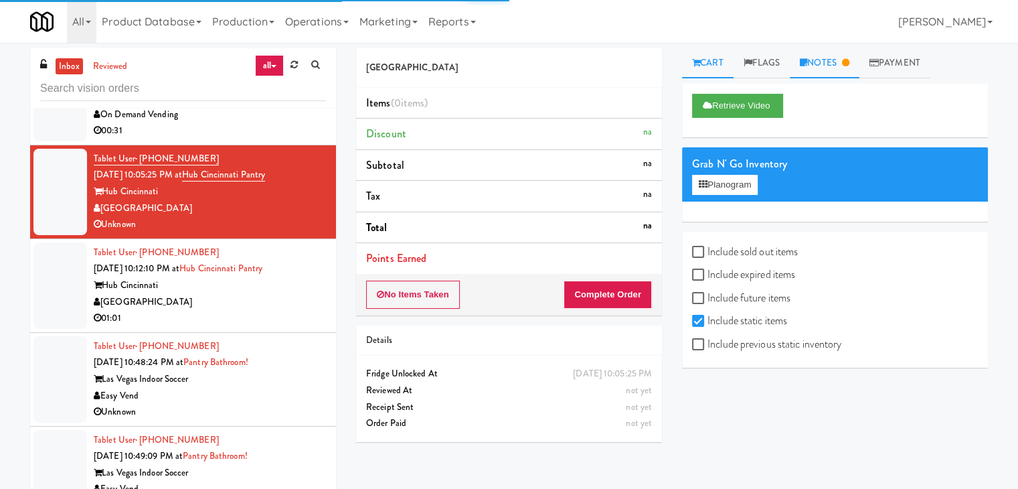
click at [827, 64] on link "Notes" at bounding box center [825, 63] width 70 height 30
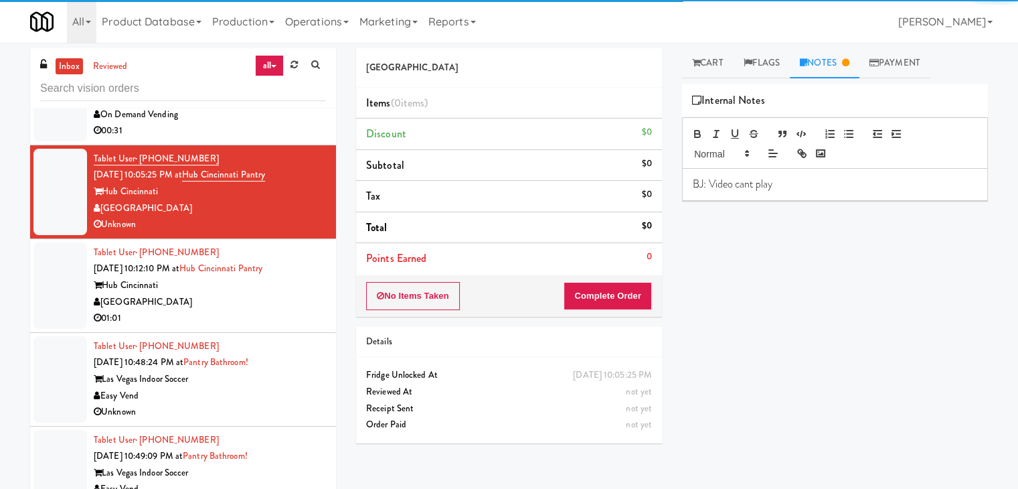
click at [790, 186] on p "BJ: Video cant play" at bounding box center [835, 184] width 284 height 15
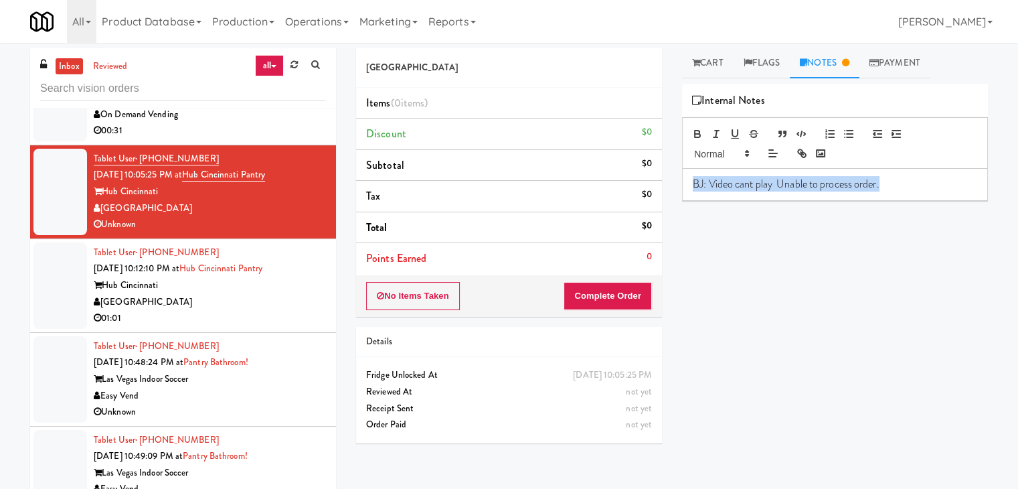
drag, startPoint x: 911, startPoint y: 189, endPoint x: 594, endPoint y: 208, distance: 317.1
click at [592, 212] on div "Nourish Point Items (0 items ) Discount $0 Subtotal $0 Tax $0 Total $0 Points E…" at bounding box center [672, 265] width 652 height 435
copy p "BJ: Video cant play Unable to process order."
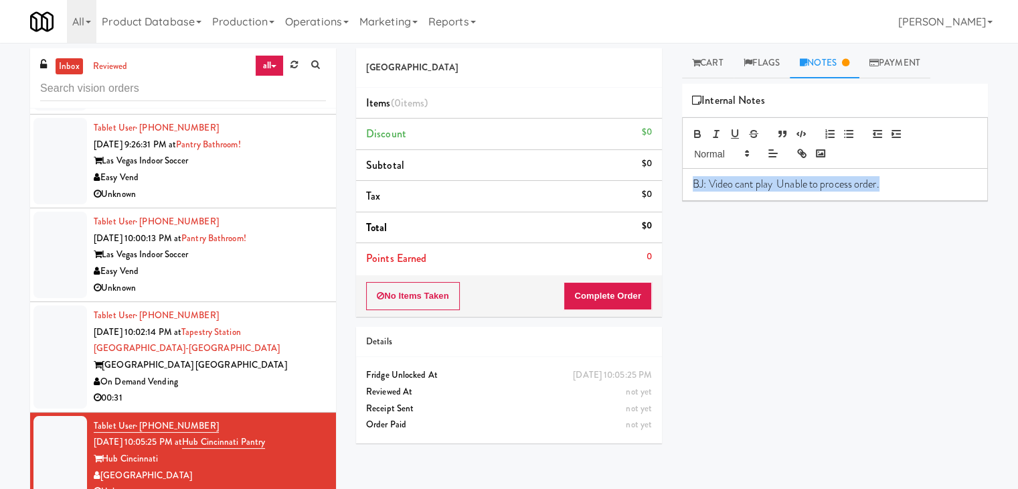
scroll to position [4514, 0]
drag, startPoint x: 248, startPoint y: 266, endPoint x: 241, endPoint y: 272, distance: 9.5
click at [248, 266] on div "Easy Vend" at bounding box center [210, 272] width 232 height 17
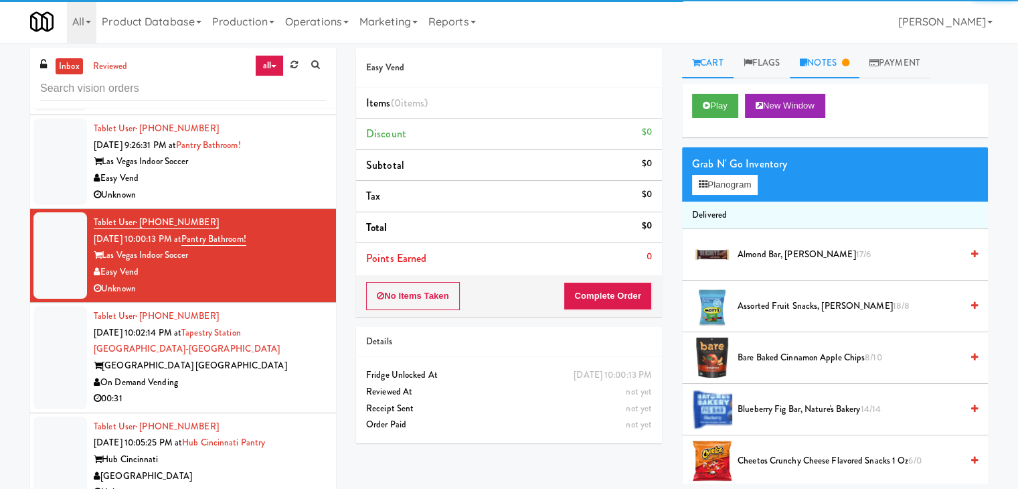
click at [822, 54] on link "Notes" at bounding box center [825, 63] width 70 height 30
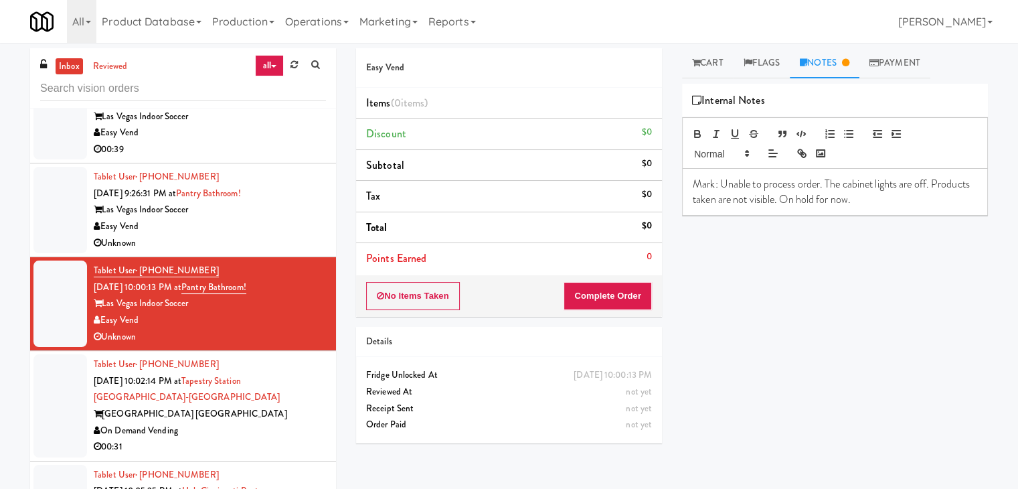
scroll to position [4380, 0]
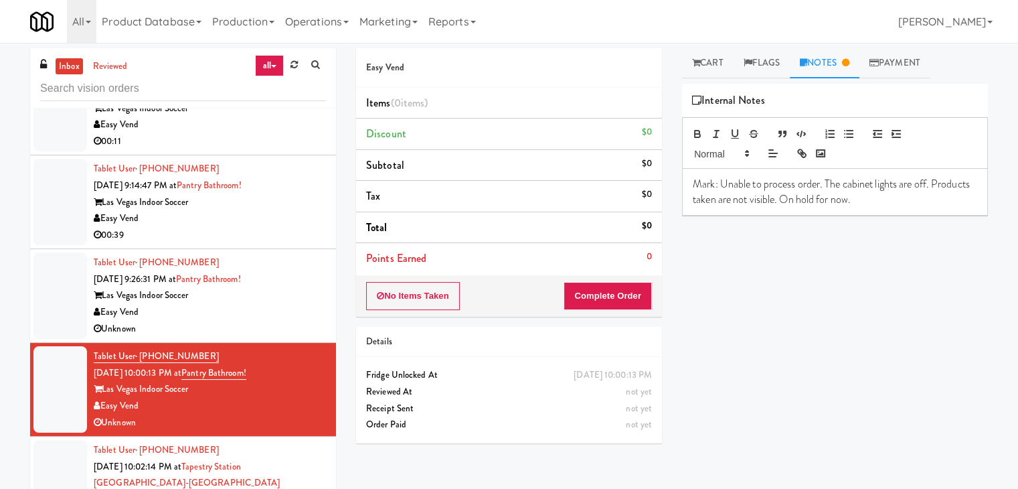
click at [240, 313] on div "Easy Vend" at bounding box center [210, 312] width 232 height 17
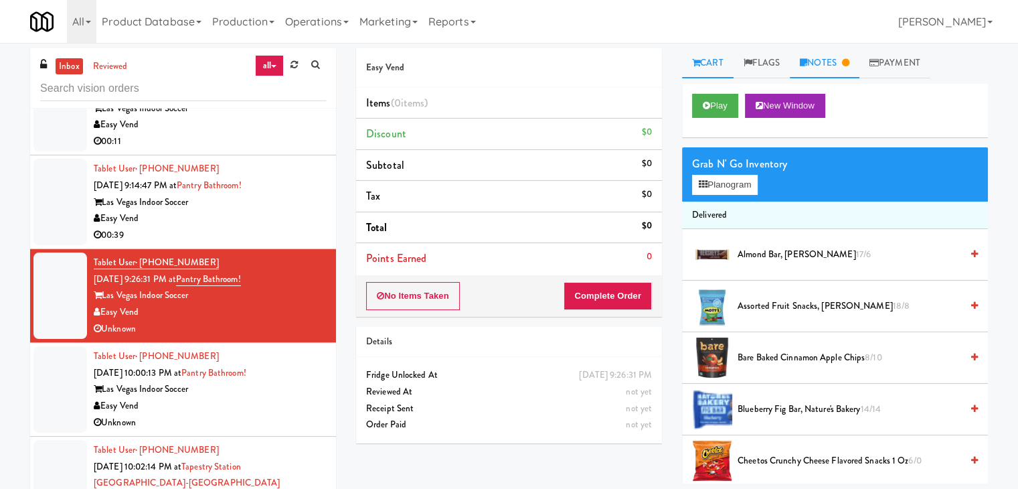
click at [840, 61] on link "Notes" at bounding box center [825, 63] width 70 height 30
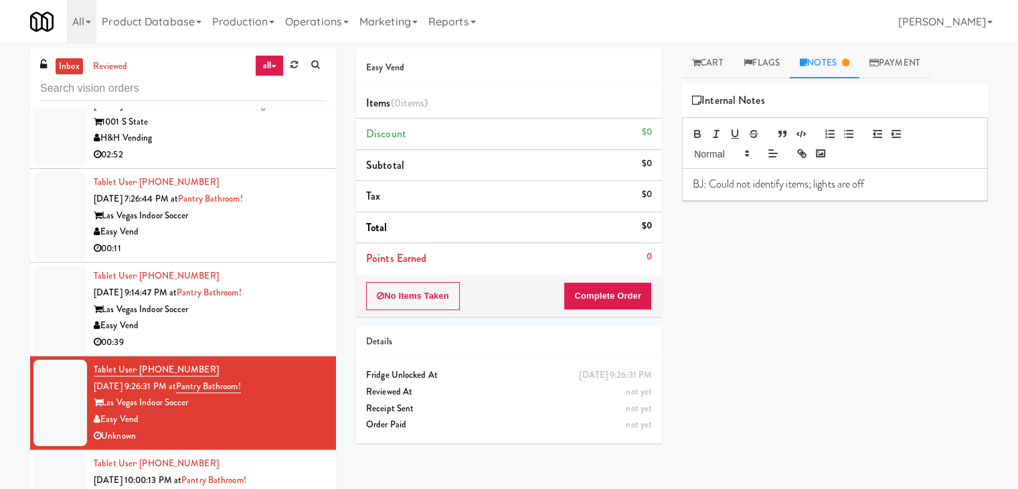
scroll to position [4246, 0]
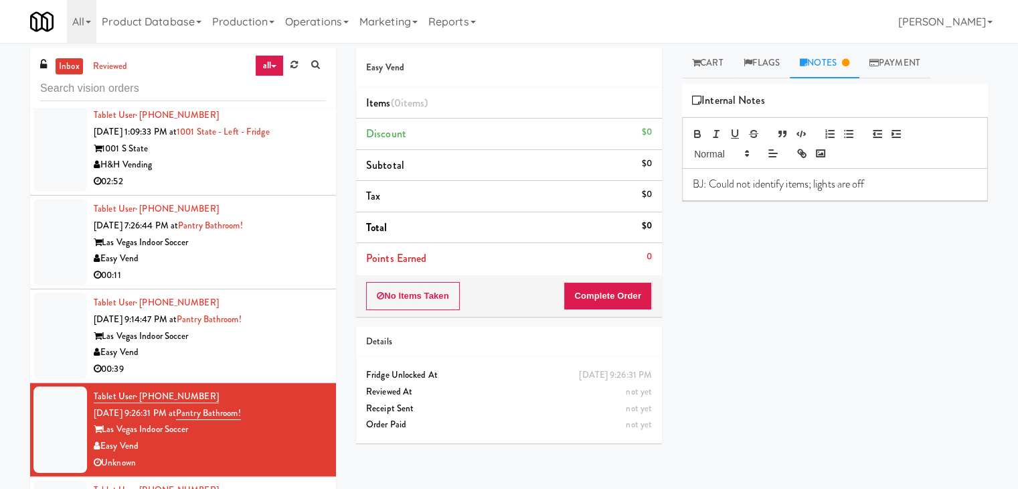
drag, startPoint x: 252, startPoint y: 343, endPoint x: 280, endPoint y: 325, distance: 32.5
click at [252, 344] on div "Easy Vend" at bounding box center [210, 352] width 232 height 17
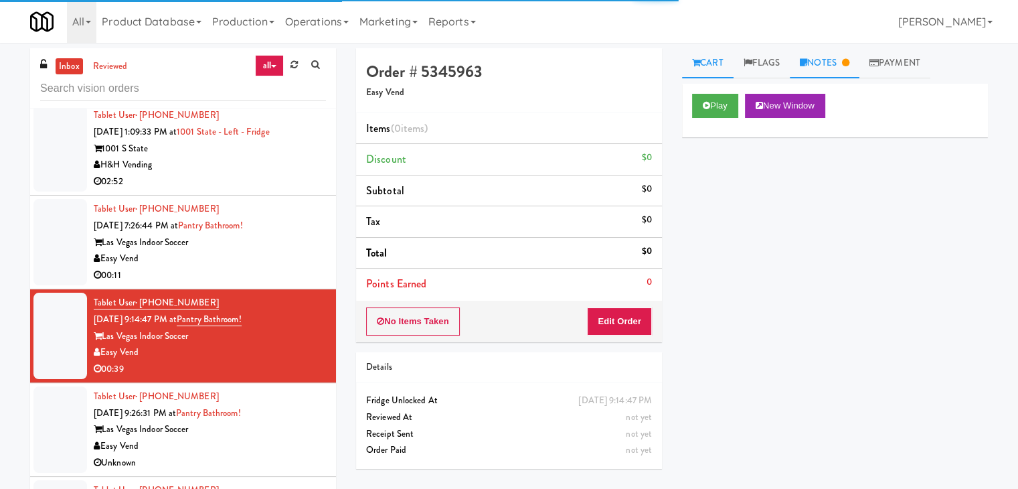
click at [837, 66] on link "Notes" at bounding box center [825, 63] width 70 height 30
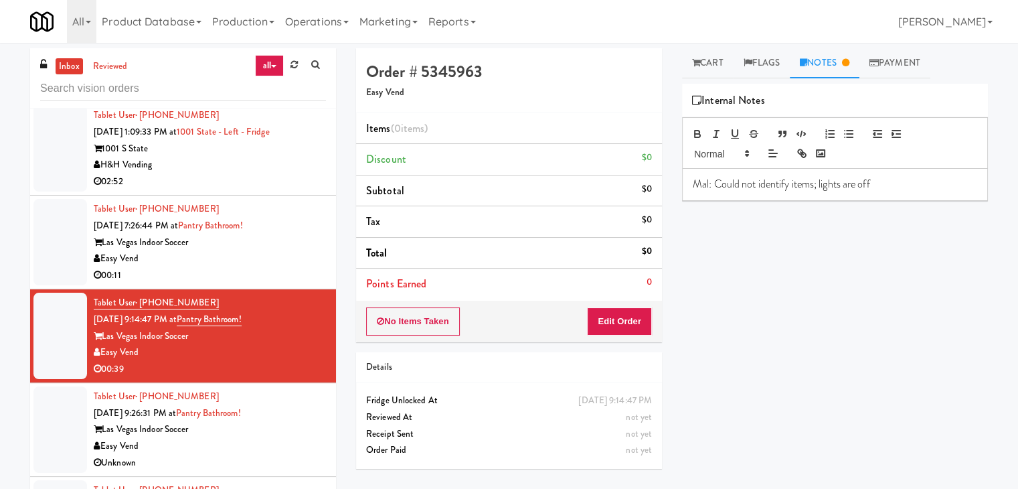
click at [305, 250] on div "Easy Vend" at bounding box center [210, 258] width 232 height 17
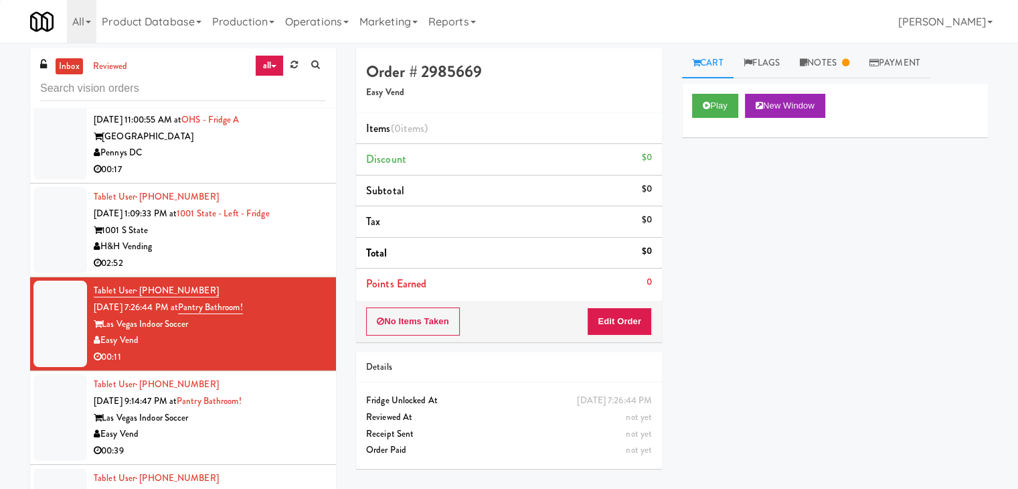
scroll to position [4112, 0]
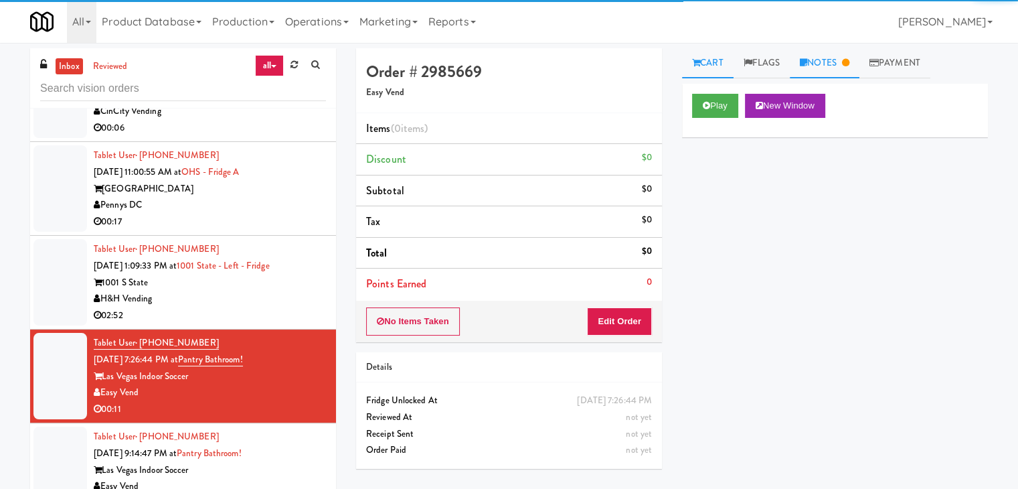
click at [841, 58] on link "Notes" at bounding box center [825, 63] width 70 height 30
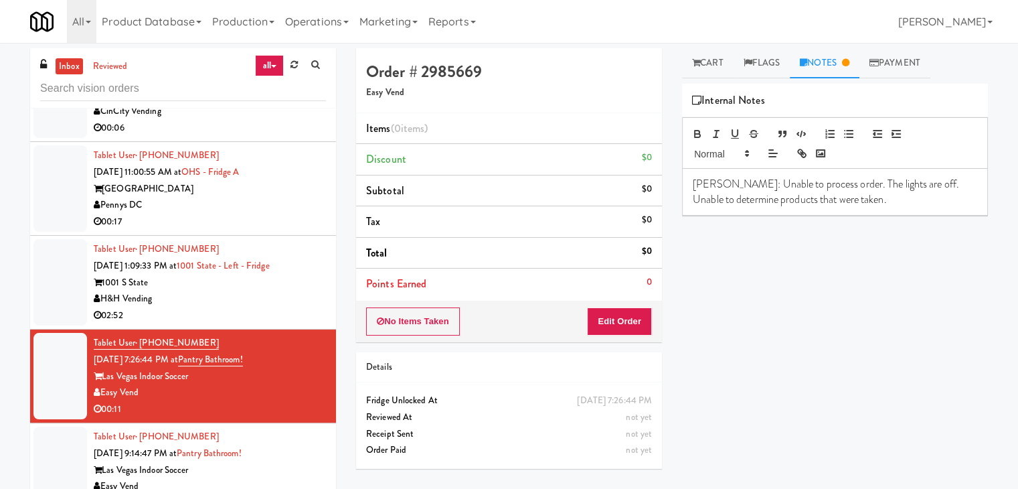
click at [286, 293] on div "H&H Vending" at bounding box center [210, 298] width 232 height 17
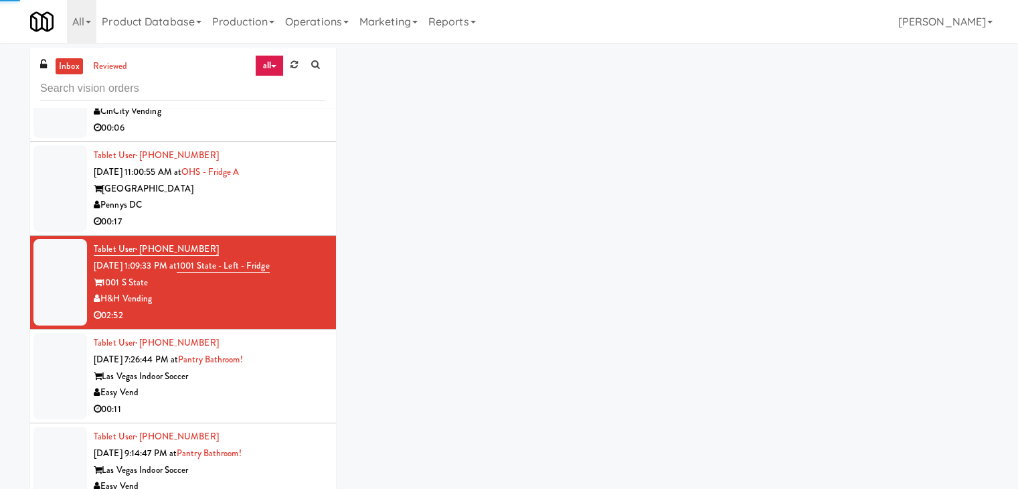
scroll to position [4045, 0]
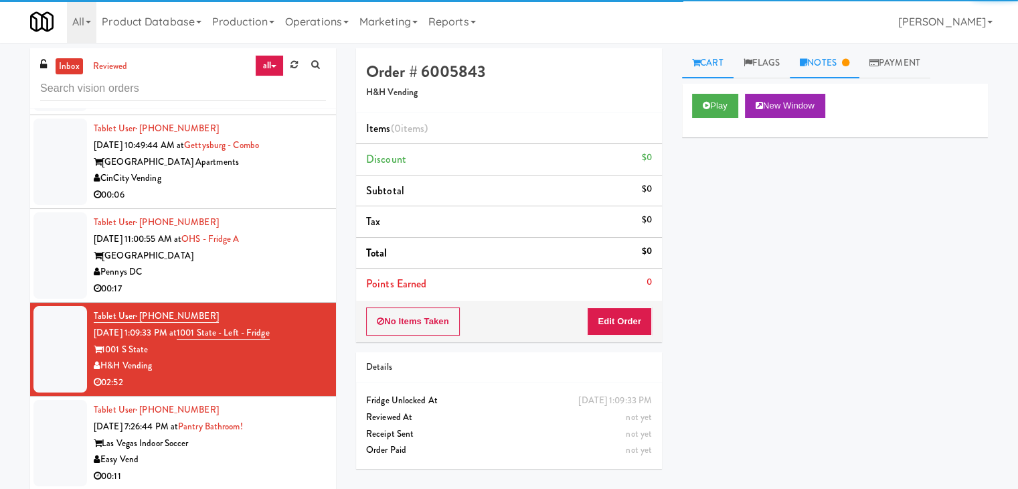
click at [829, 66] on link "Notes" at bounding box center [825, 63] width 70 height 30
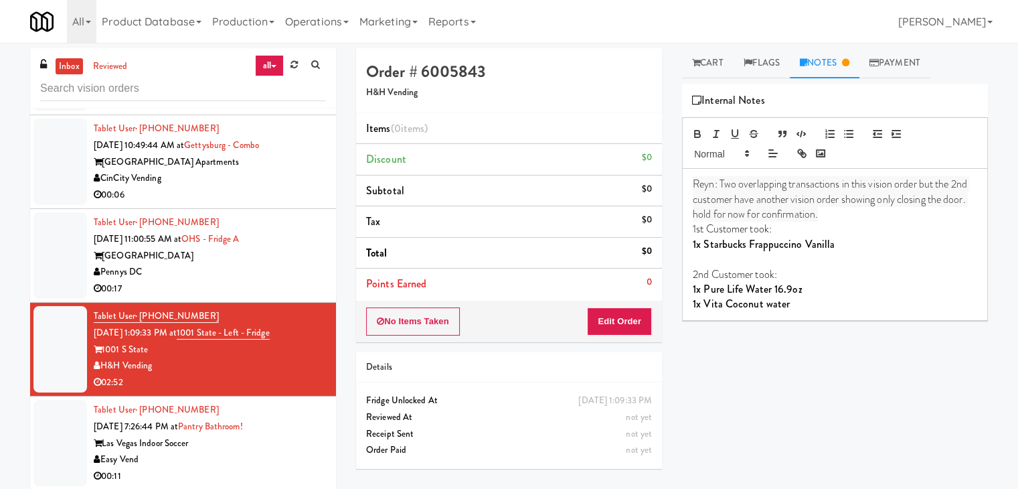
scroll to position [3978, 0]
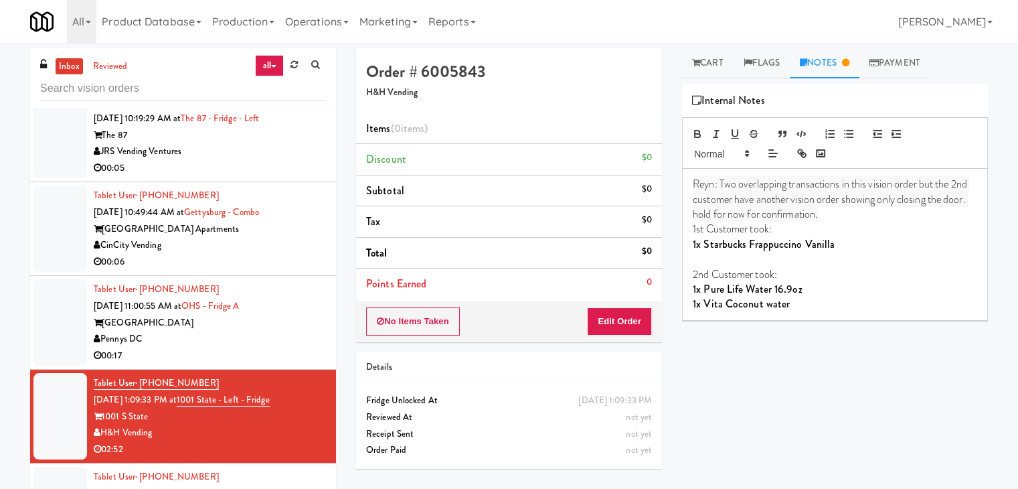
drag, startPoint x: 254, startPoint y: 335, endPoint x: 245, endPoint y: 339, distance: 10.0
click at [255, 333] on div "Pennys DC" at bounding box center [210, 339] width 232 height 17
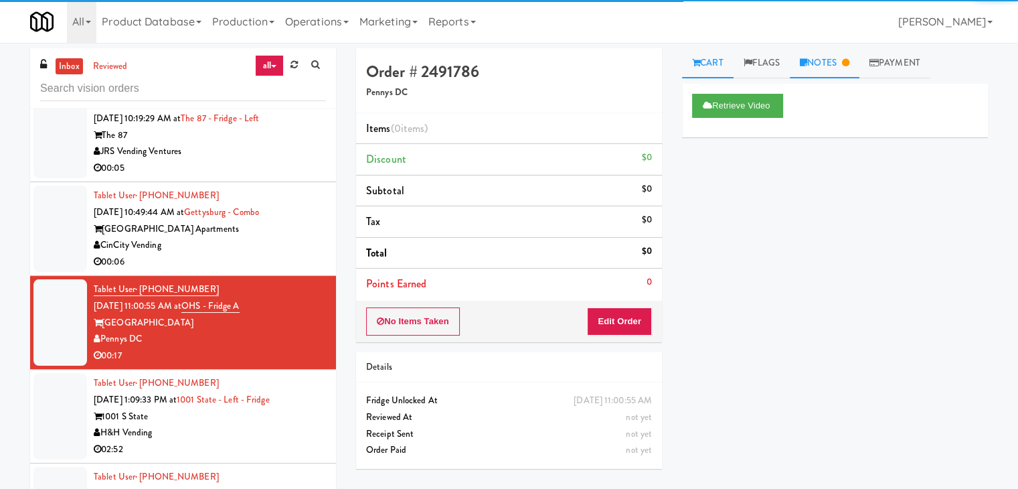
click at [813, 58] on link "Notes" at bounding box center [825, 63] width 70 height 30
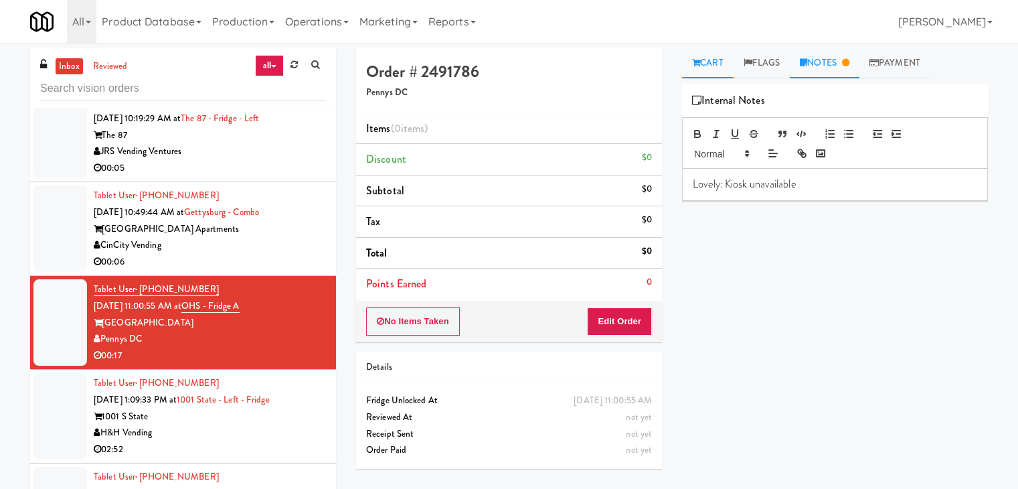
click at [718, 60] on link "Cart" at bounding box center [708, 63] width 52 height 30
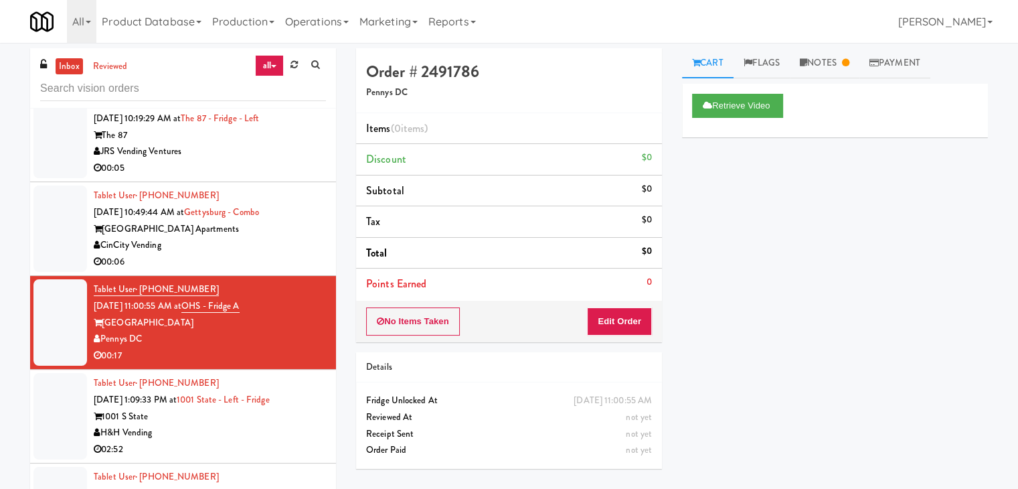
click at [280, 247] on div "CinCity Vending" at bounding box center [210, 245] width 232 height 17
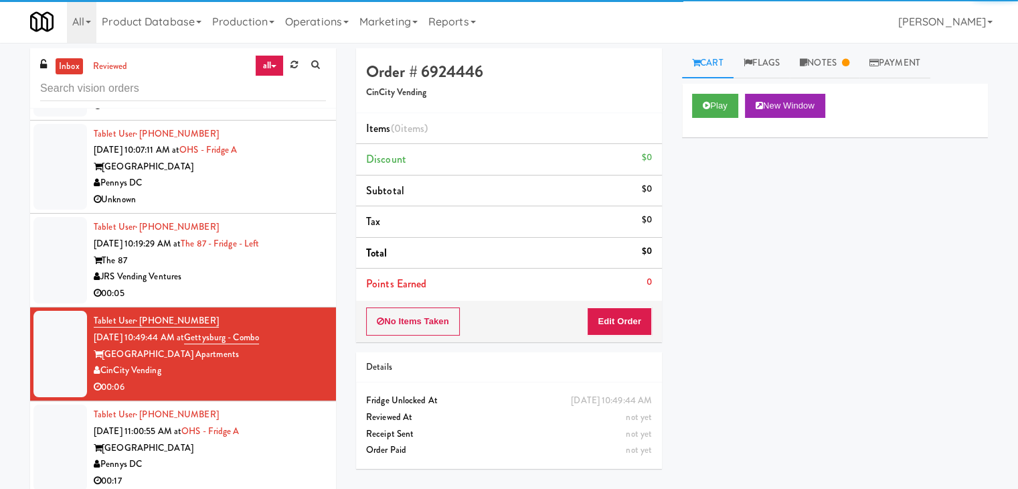
scroll to position [3845, 0]
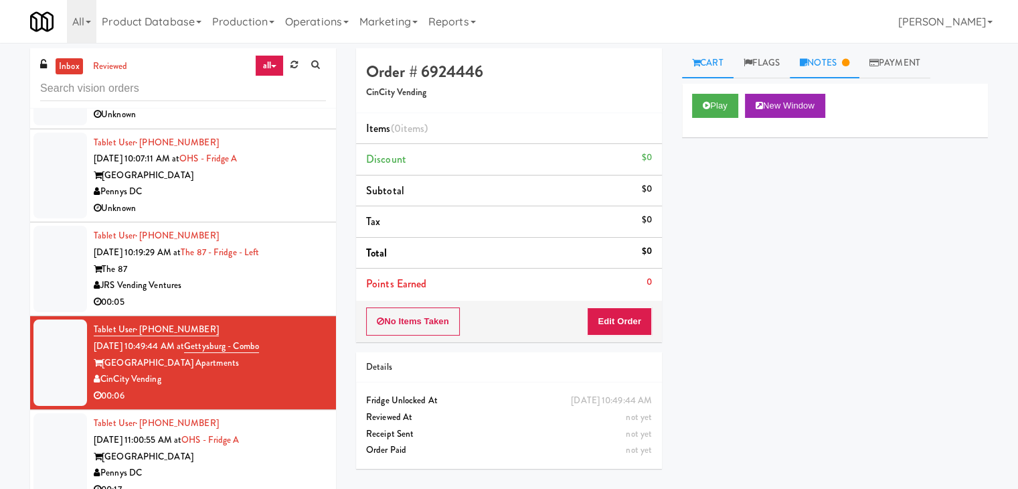
click at [846, 57] on link "Notes" at bounding box center [825, 63] width 70 height 30
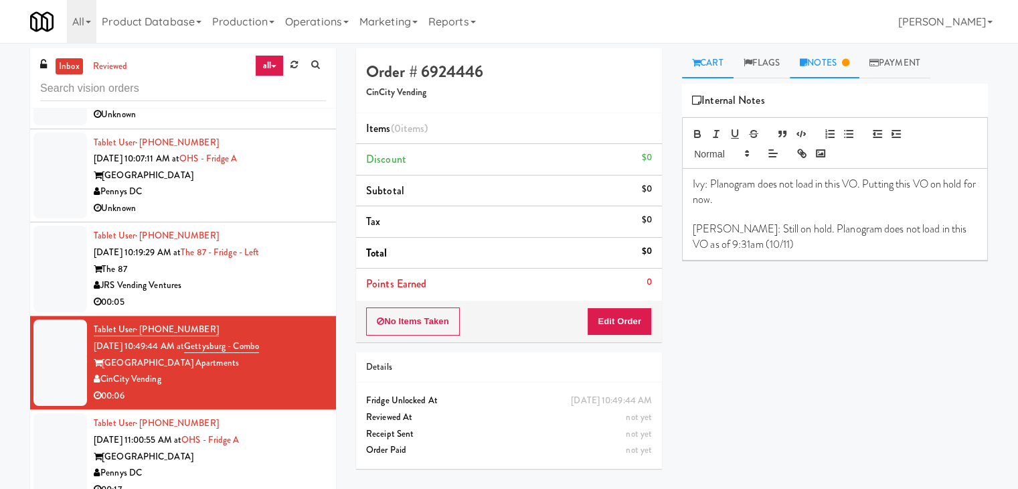
click at [726, 62] on link "Cart" at bounding box center [708, 63] width 52 height 30
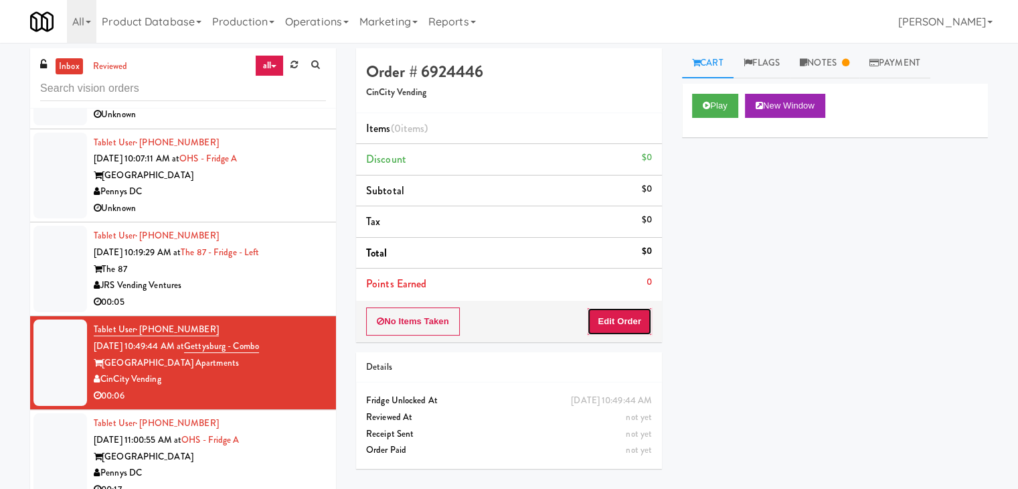
drag, startPoint x: 608, startPoint y: 319, endPoint x: 635, endPoint y: 296, distance: 35.6
click at [608, 321] on button "Edit Order" at bounding box center [619, 321] width 65 height 28
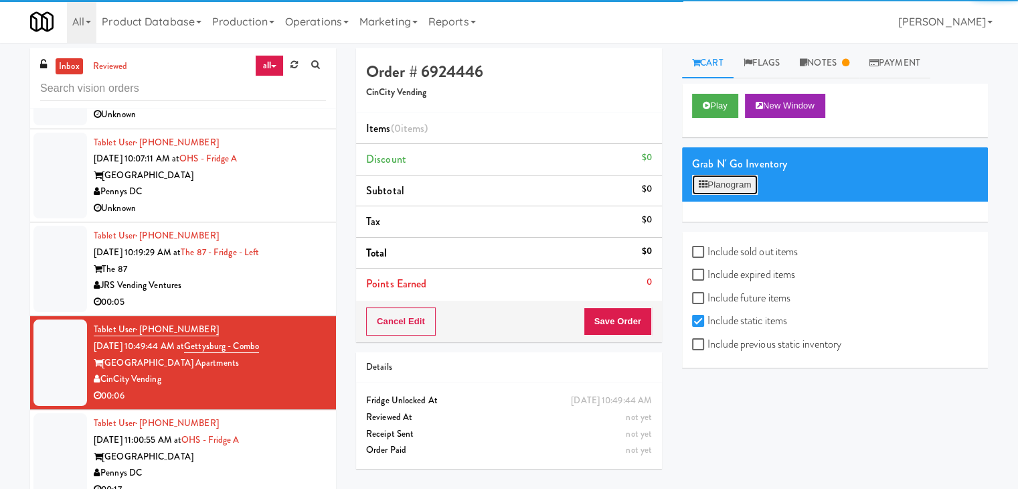
click at [720, 191] on button "Planogram" at bounding box center [725, 185] width 66 height 20
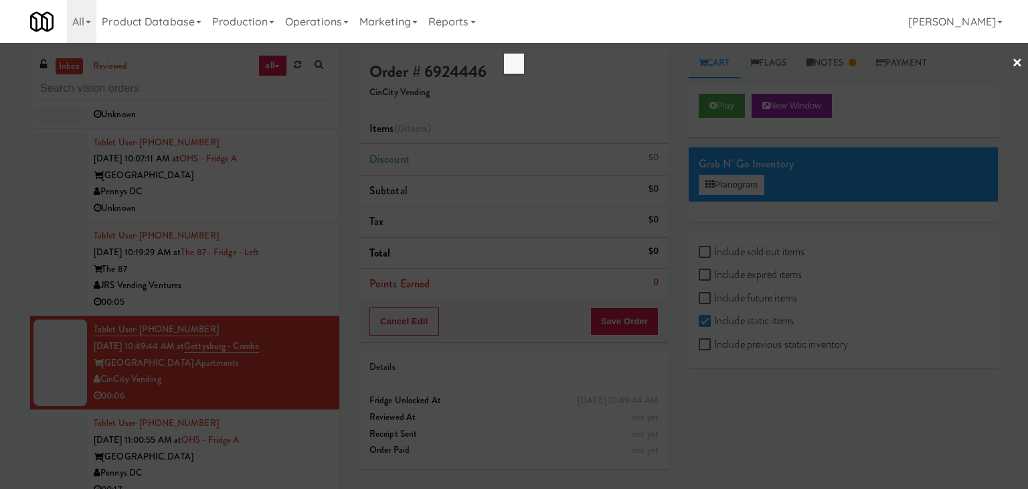
click at [0, 155] on div at bounding box center [514, 244] width 1028 height 489
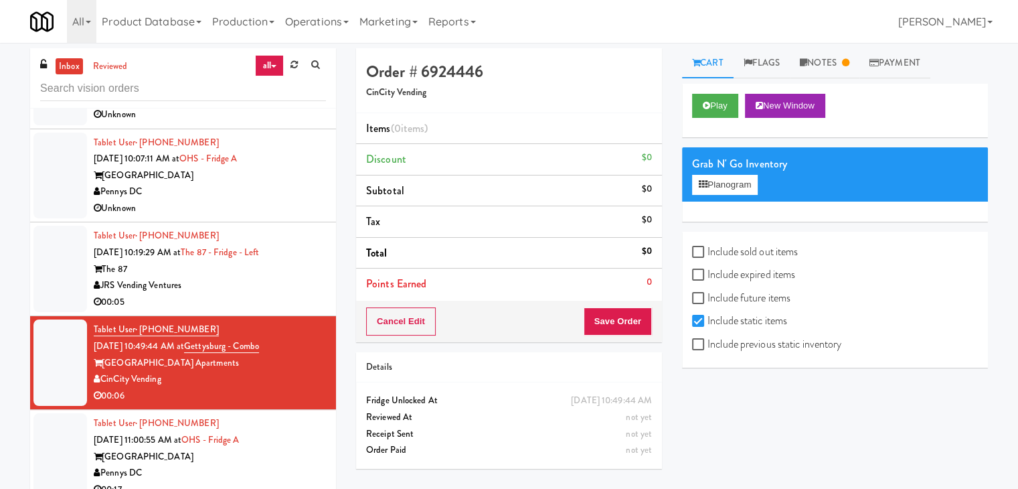
click at [286, 281] on div "JRS Vending Ventures" at bounding box center [210, 285] width 232 height 17
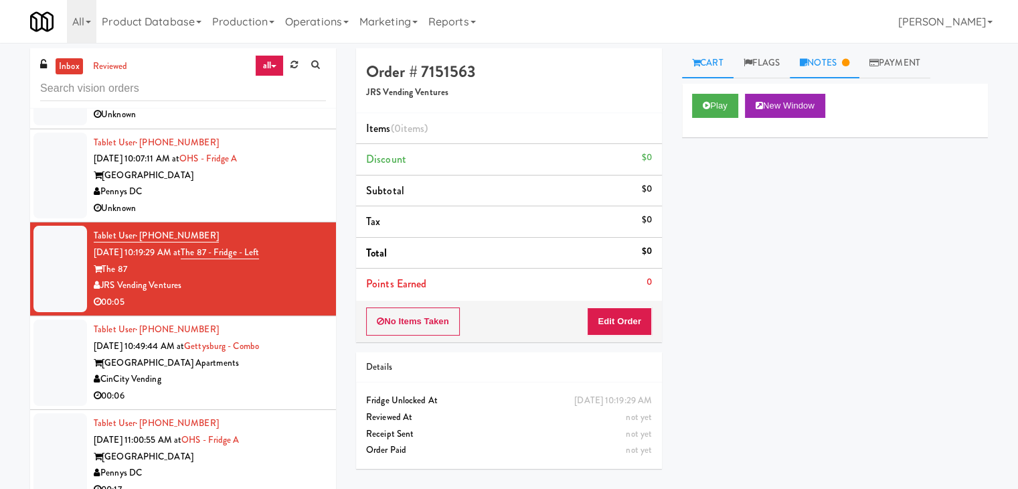
click at [827, 70] on link "Notes" at bounding box center [825, 63] width 70 height 30
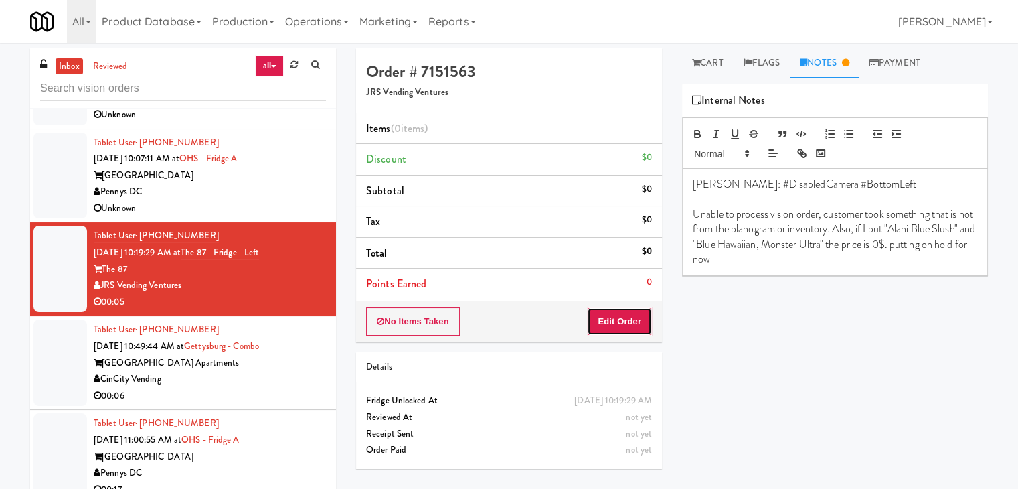
click at [629, 317] on button "Edit Order" at bounding box center [619, 321] width 65 height 28
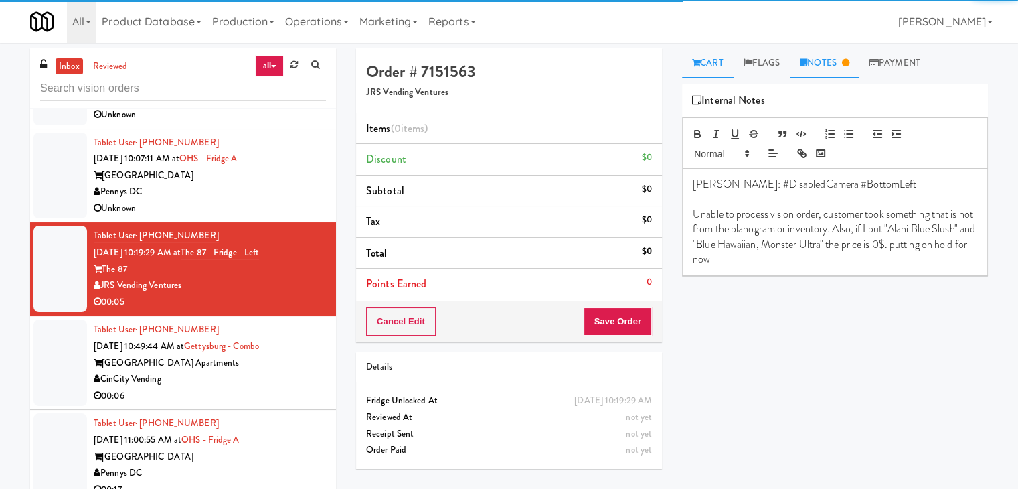
click at [713, 66] on link "Cart" at bounding box center [708, 63] width 52 height 30
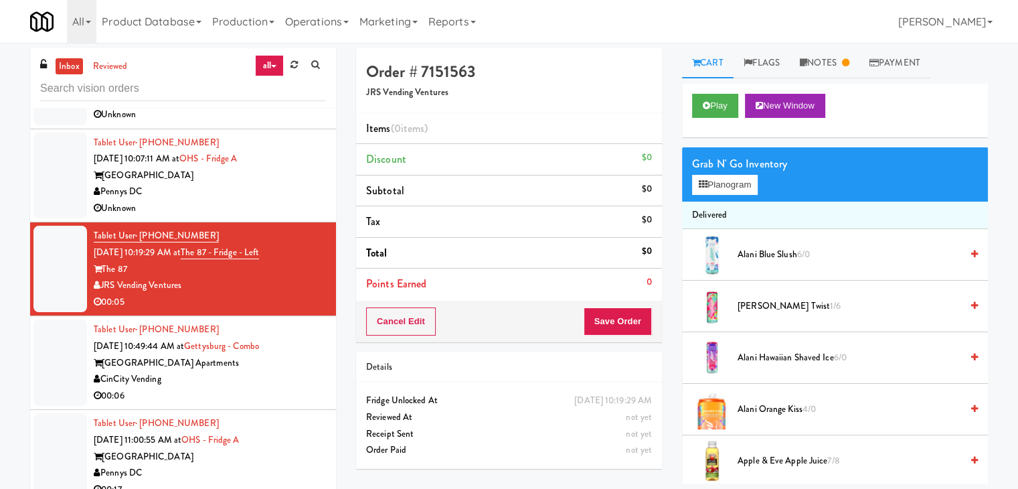
click at [772, 254] on span "Alani Blue Slush 6/0" at bounding box center [850, 254] width 224 height 17
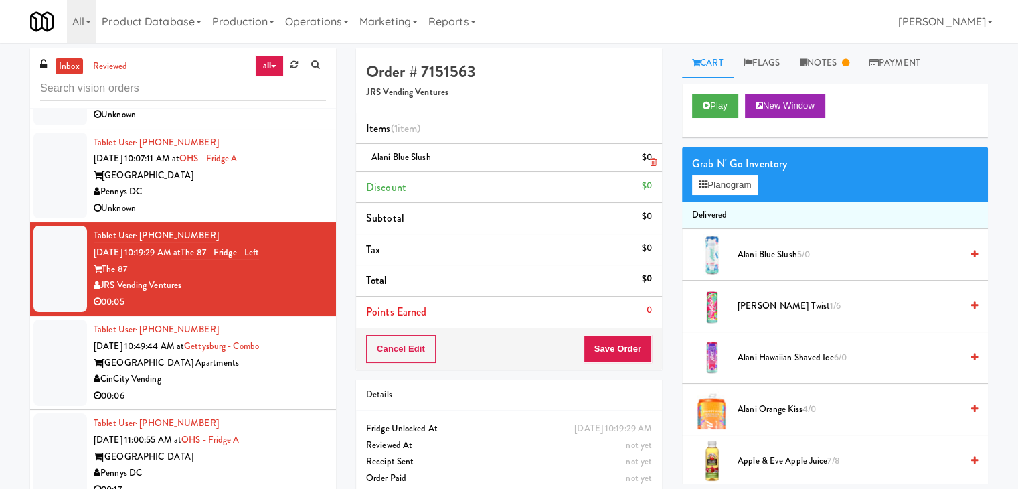
click at [651, 164] on icon at bounding box center [653, 162] width 7 height 9
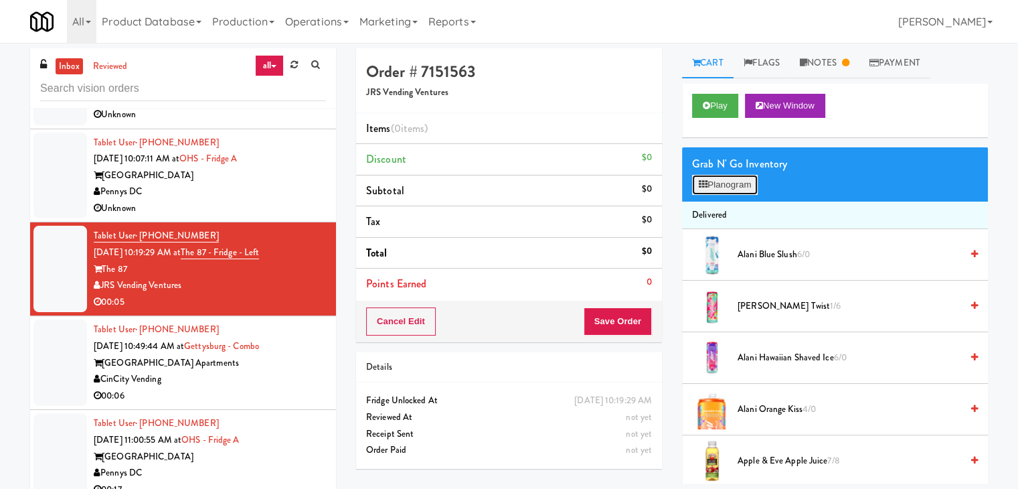
click at [742, 187] on button "Planogram" at bounding box center [725, 185] width 66 height 20
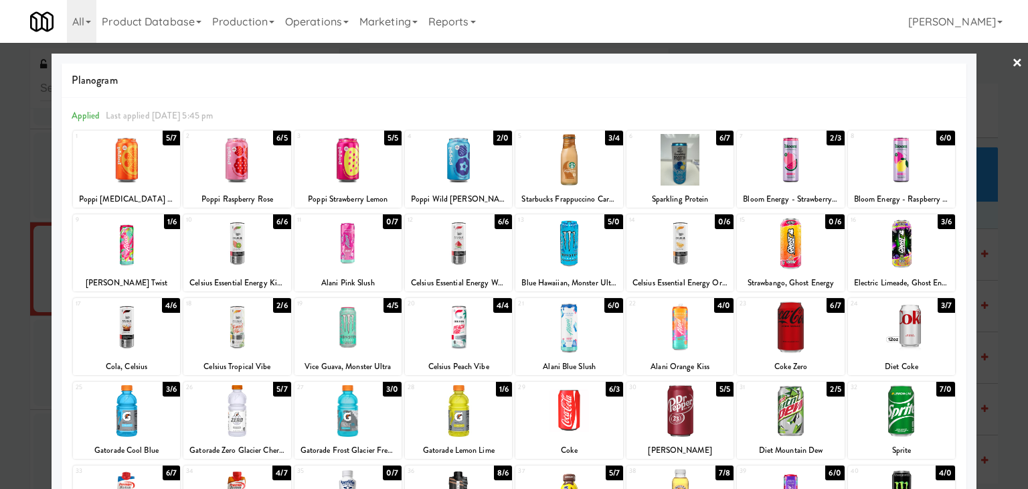
click at [0, 236] on div at bounding box center [514, 244] width 1028 height 489
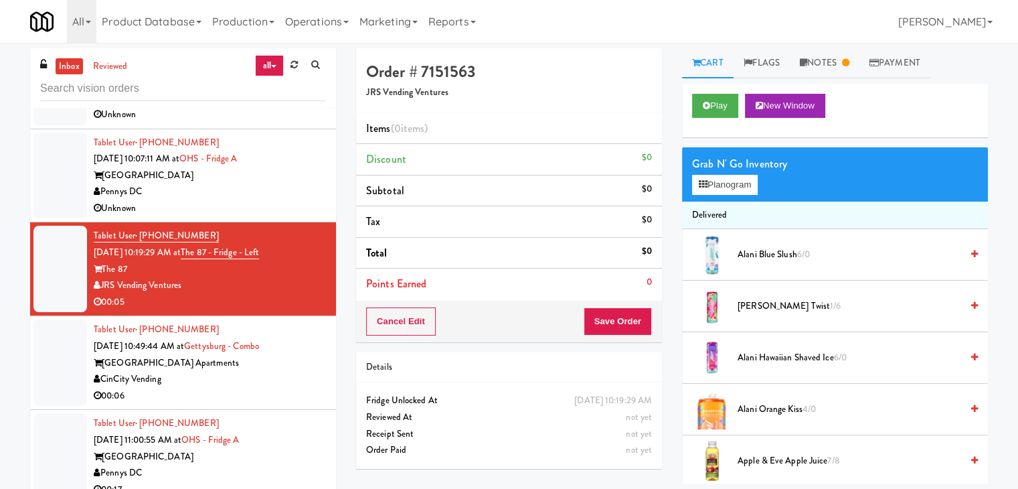
click at [278, 203] on div "Unknown" at bounding box center [210, 208] width 232 height 17
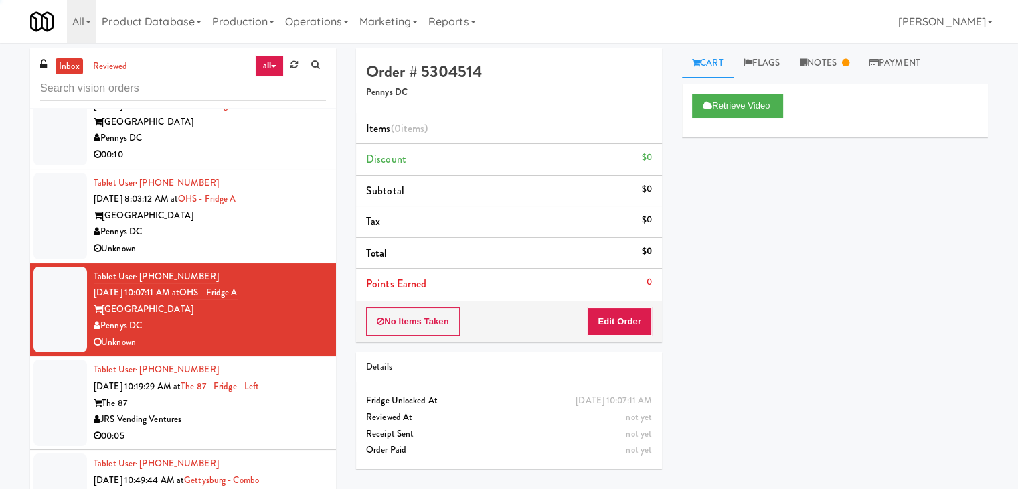
scroll to position [3711, 0]
click at [825, 62] on link "Notes" at bounding box center [825, 63] width 70 height 30
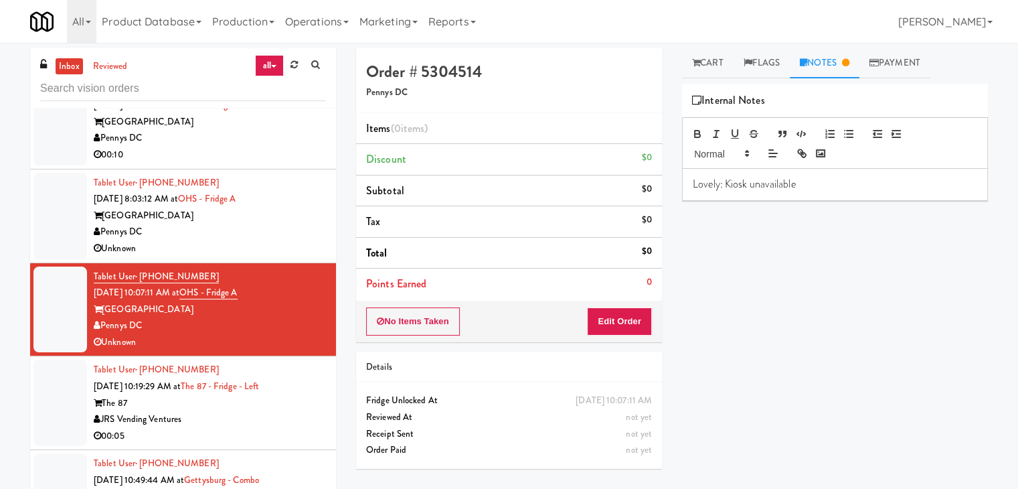
click at [255, 228] on div "Pennys DC" at bounding box center [210, 232] width 232 height 17
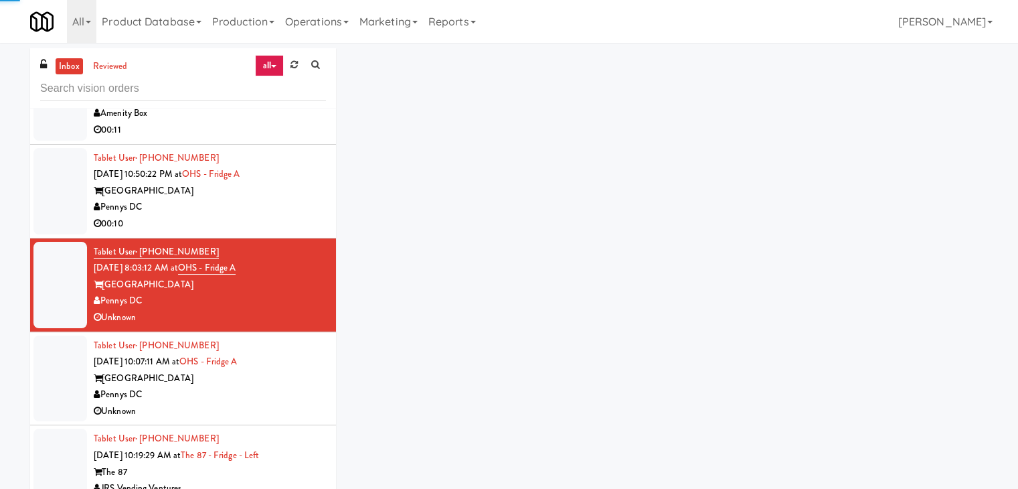
scroll to position [3577, 0]
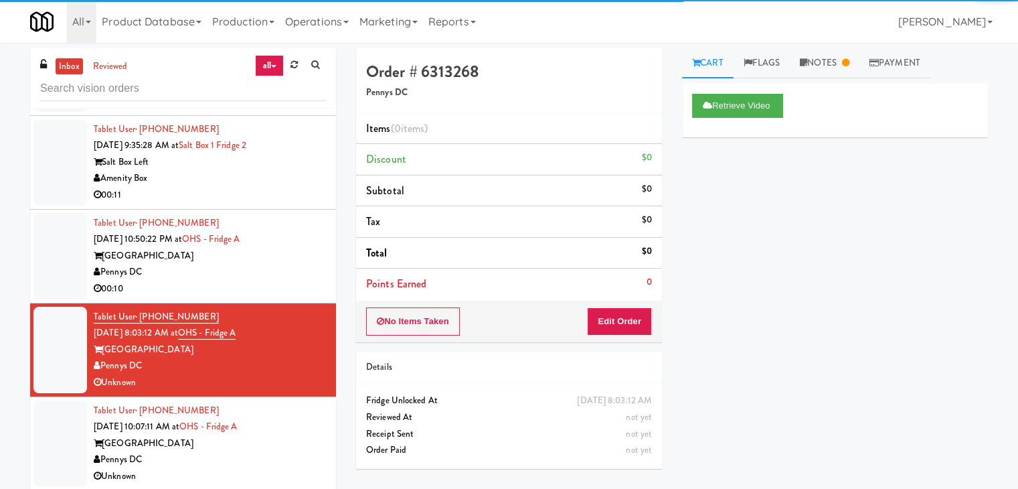
click at [278, 256] on div "[GEOGRAPHIC_DATA]" at bounding box center [210, 256] width 232 height 17
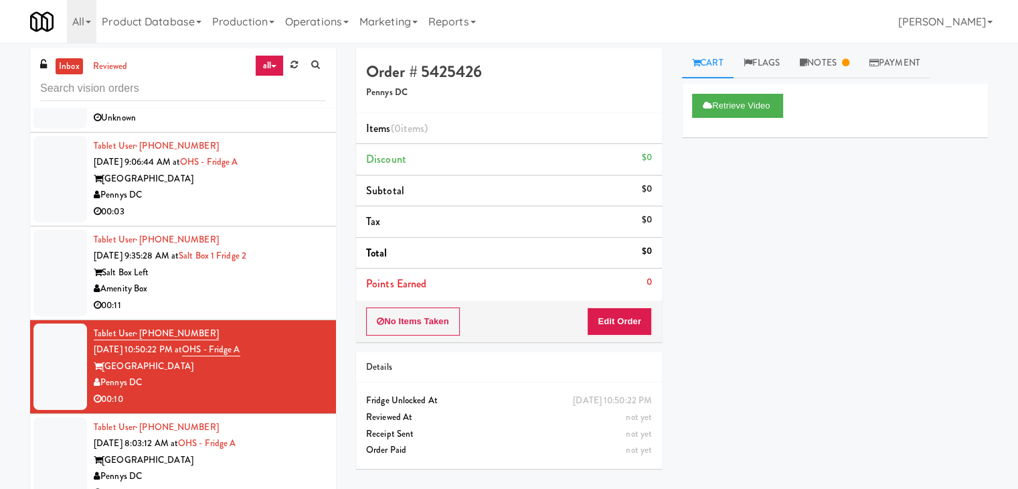
scroll to position [3376, 0]
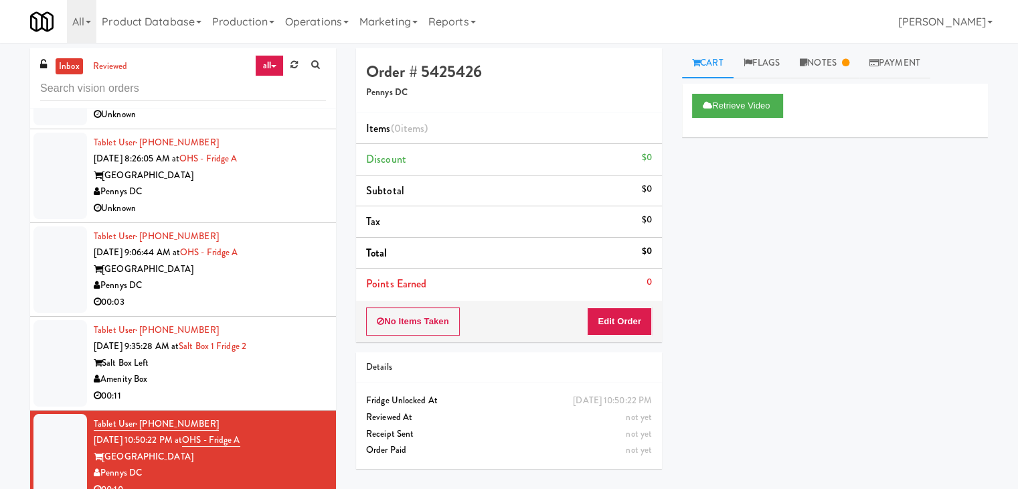
click at [292, 341] on div "Tablet User · (515) 314-5950 [DATE] 9:35:28 AM at [GEOGRAPHIC_DATA] 1 Fridge 2 …" at bounding box center [210, 363] width 232 height 82
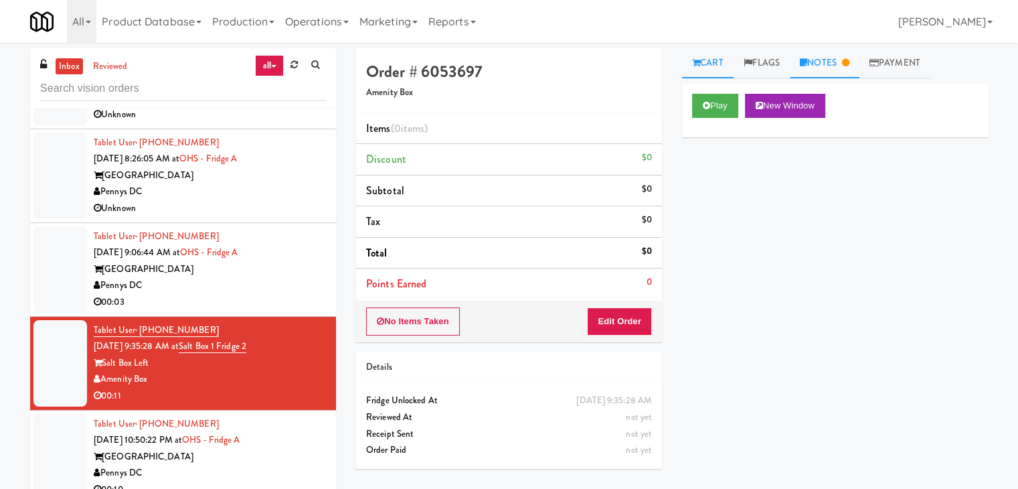
click at [809, 56] on link "Notes" at bounding box center [825, 63] width 70 height 30
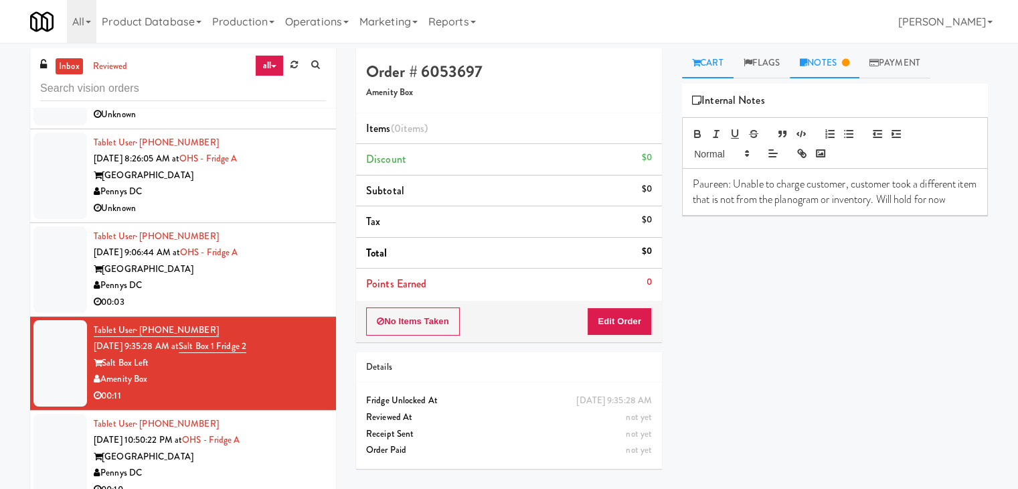
click at [722, 61] on link "Cart" at bounding box center [708, 63] width 52 height 30
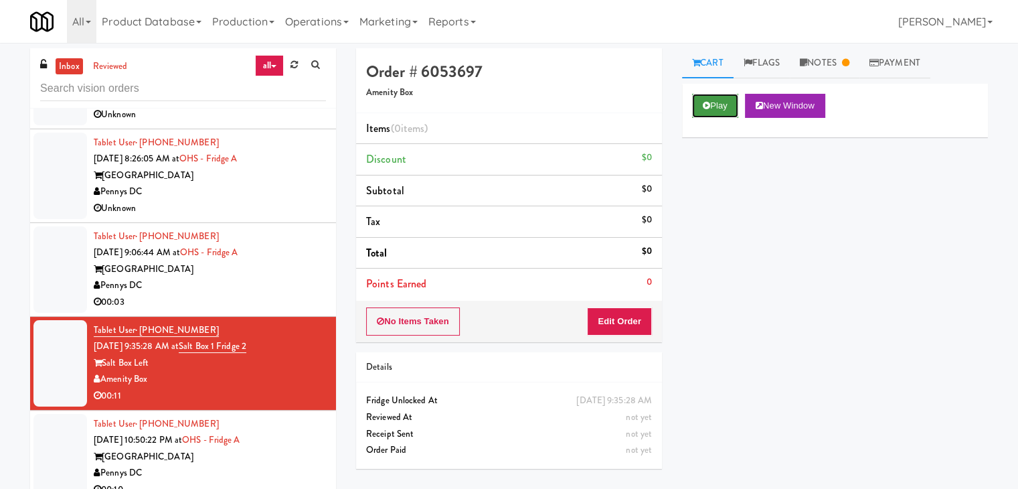
click at [718, 111] on button "Play" at bounding box center [715, 106] width 46 height 24
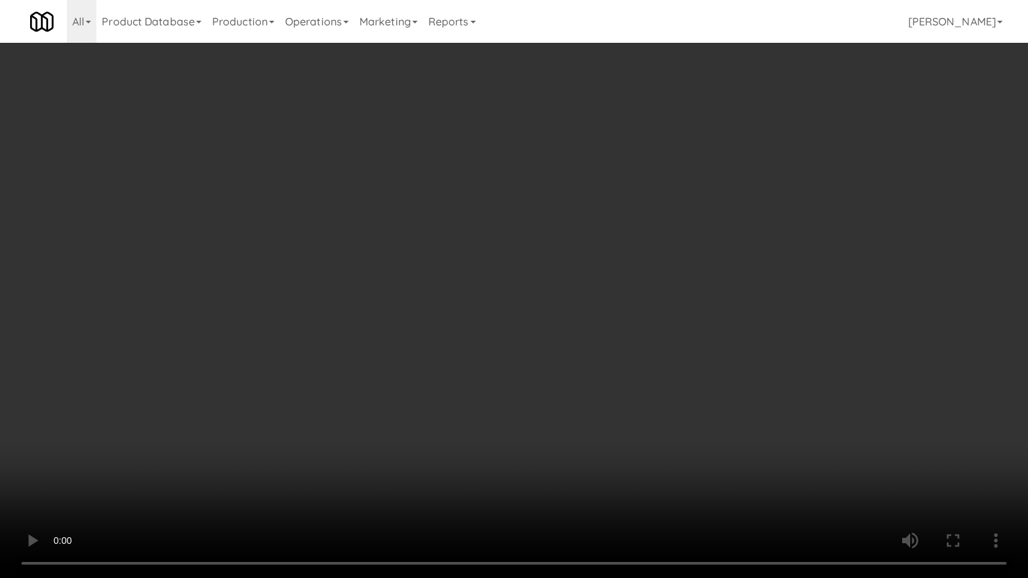
click at [556, 381] on video at bounding box center [514, 289] width 1028 height 578
click at [550, 386] on video at bounding box center [514, 289] width 1028 height 578
drag, startPoint x: 550, startPoint y: 386, endPoint x: 578, endPoint y: 306, distance: 85.1
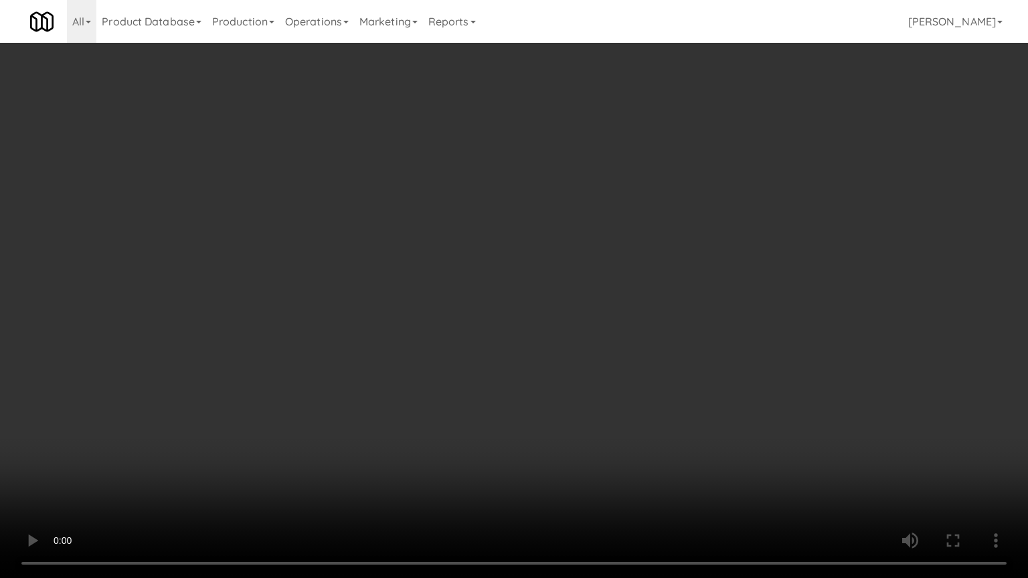
click at [550, 386] on video at bounding box center [514, 289] width 1028 height 578
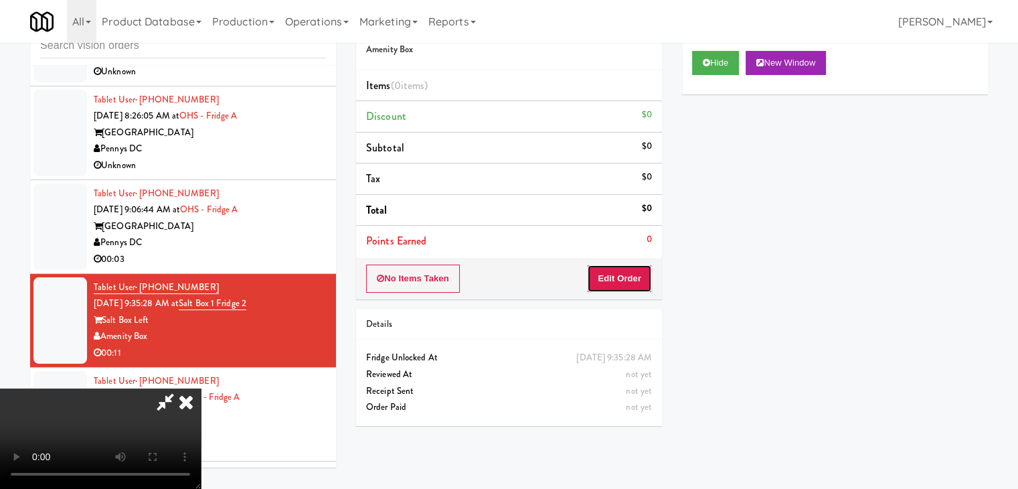
click at [632, 282] on button "Edit Order" at bounding box center [619, 278] width 65 height 28
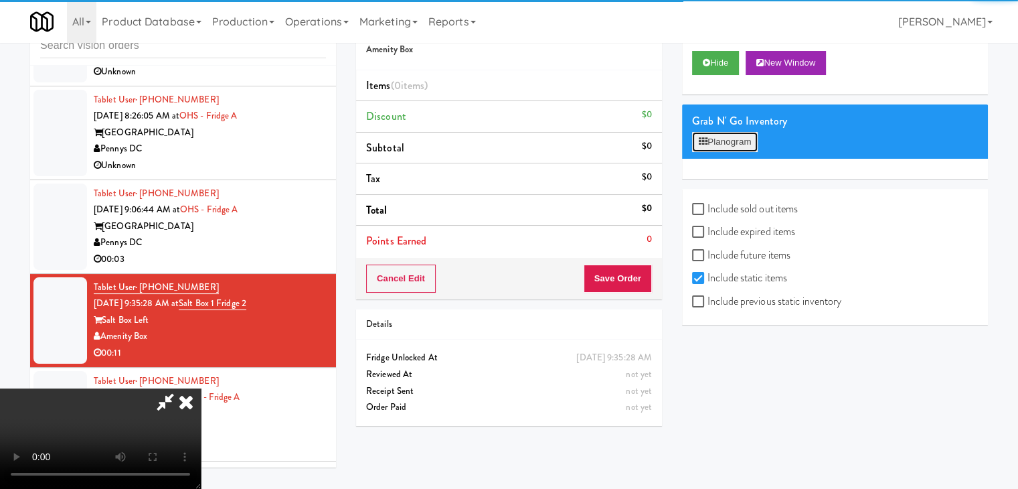
click at [749, 143] on button "Planogram" at bounding box center [725, 142] width 66 height 20
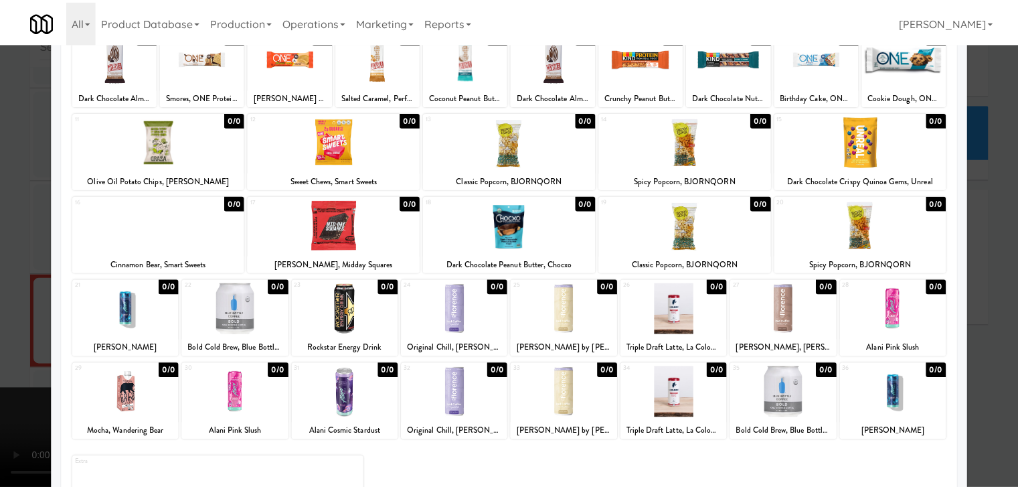
scroll to position [35, 0]
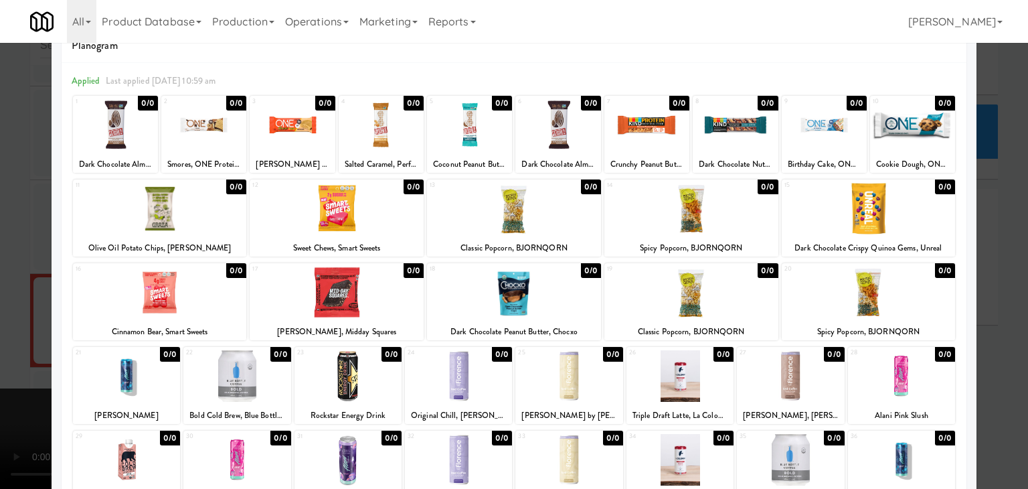
click at [993, 260] on div at bounding box center [514, 244] width 1028 height 489
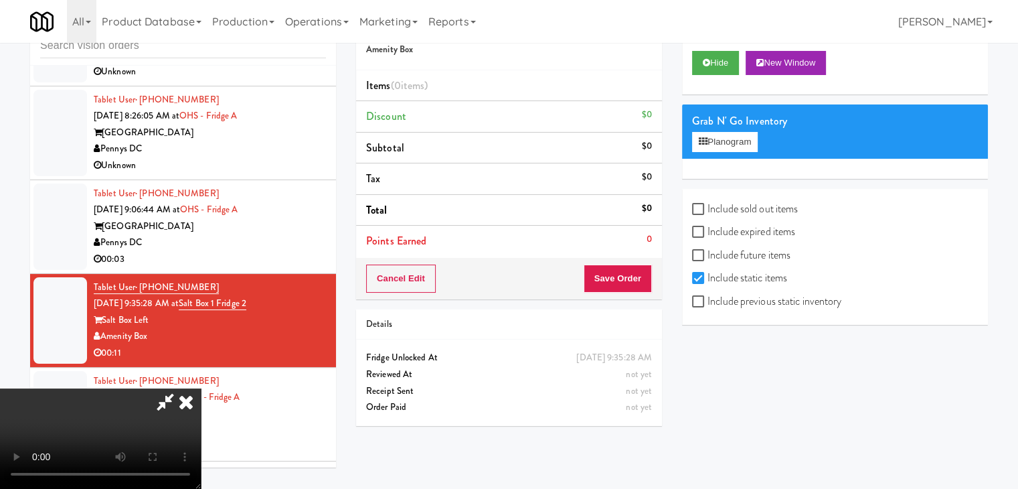
scroll to position [102, 0]
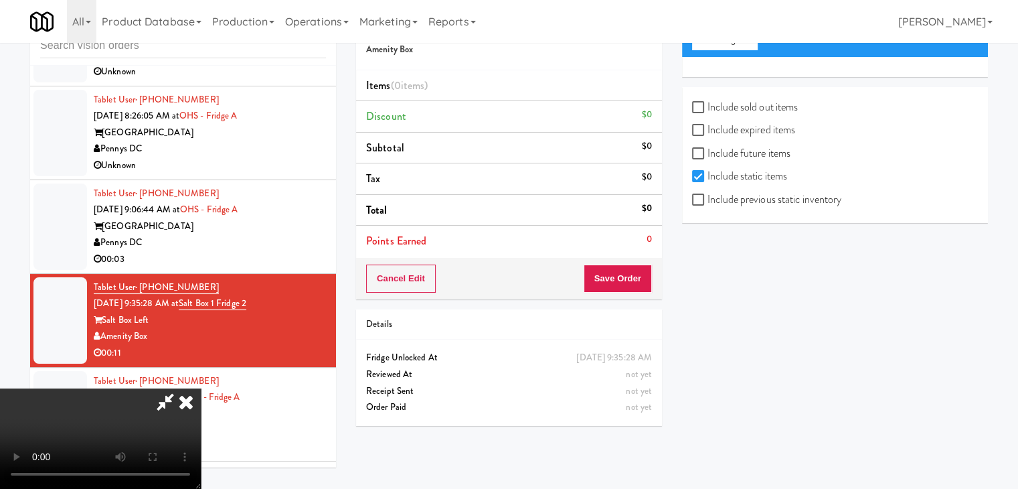
click at [824, 203] on label "Include previous static inventory" at bounding box center [766, 199] width 149 height 20
click at [707, 203] on input "Include previous static inventory" at bounding box center [699, 200] width 15 height 11
checkbox input "true"
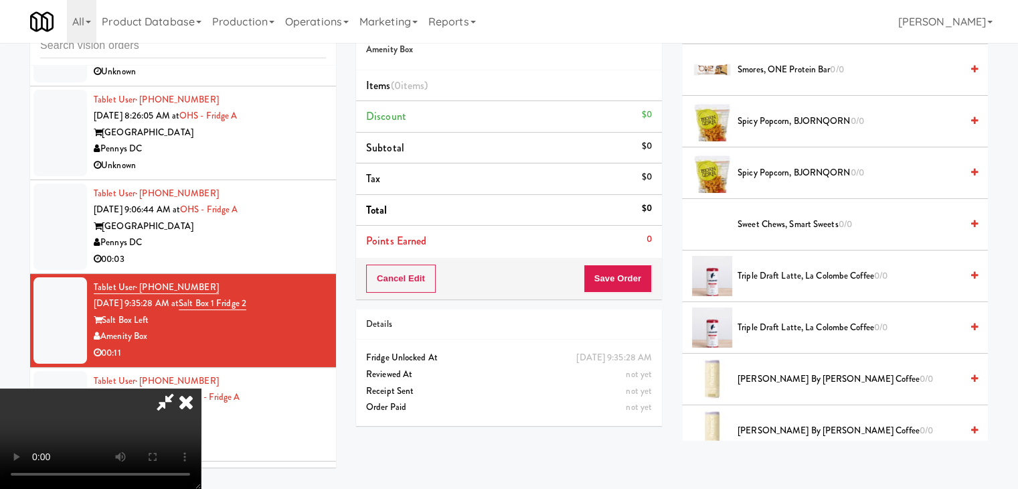
scroll to position [1601, 0]
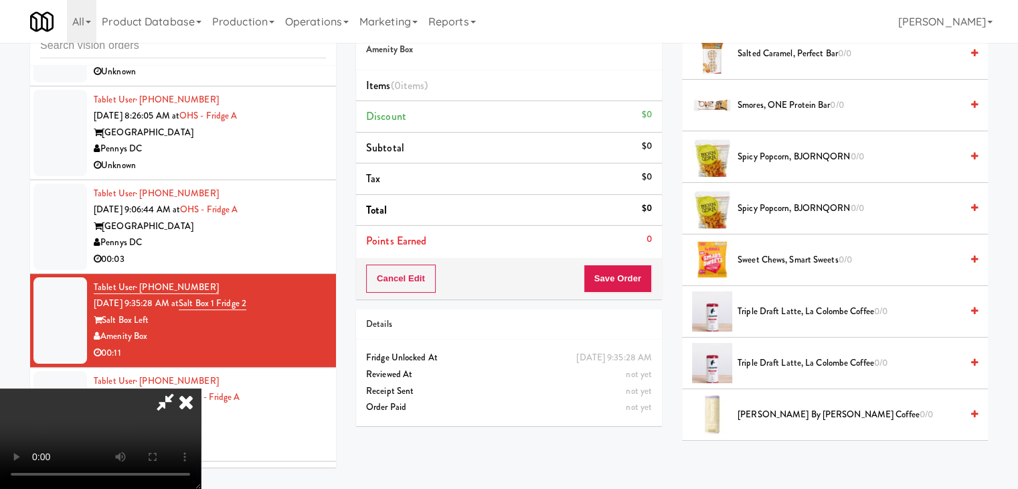
click at [201, 388] on icon at bounding box center [185, 401] width 29 height 27
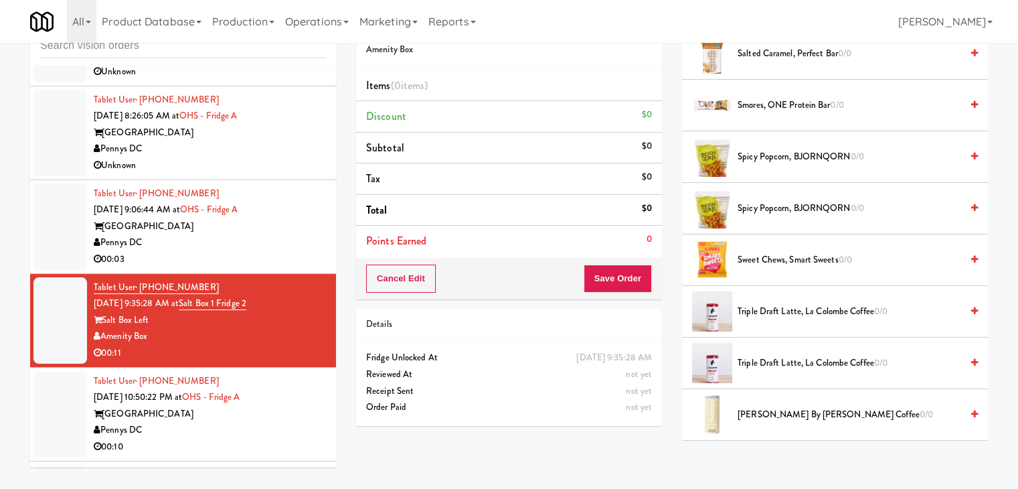
click at [259, 262] on div "00:03" at bounding box center [210, 259] width 232 height 17
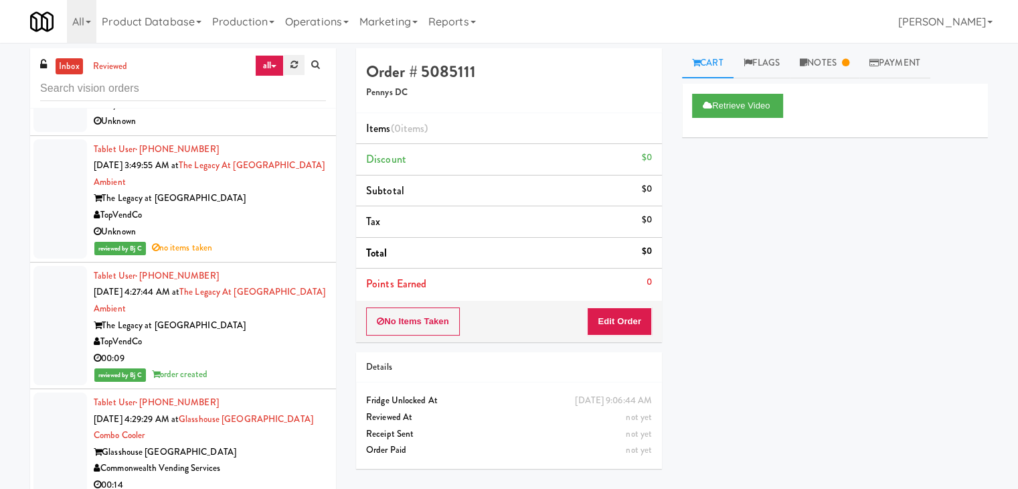
click at [297, 69] on icon at bounding box center [293, 64] width 7 height 9
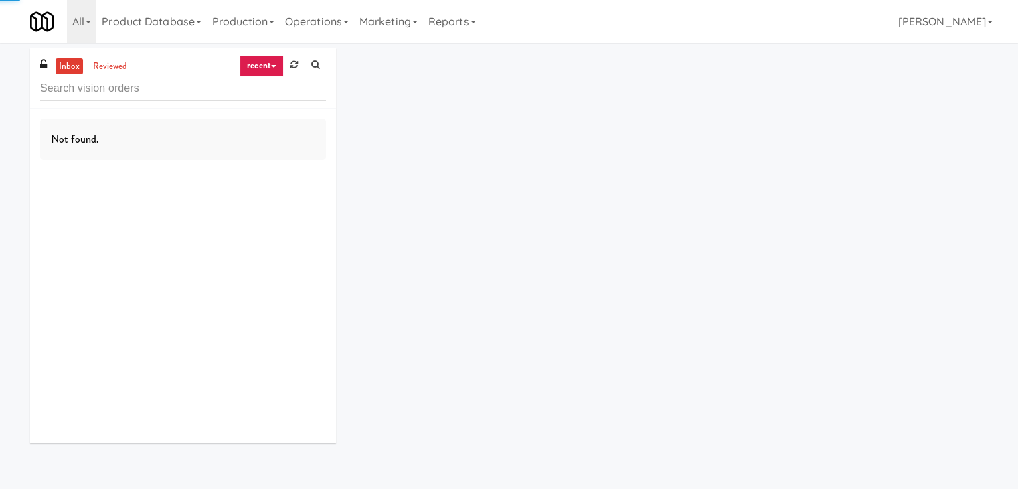
click at [266, 62] on link "recent" at bounding box center [262, 65] width 44 height 21
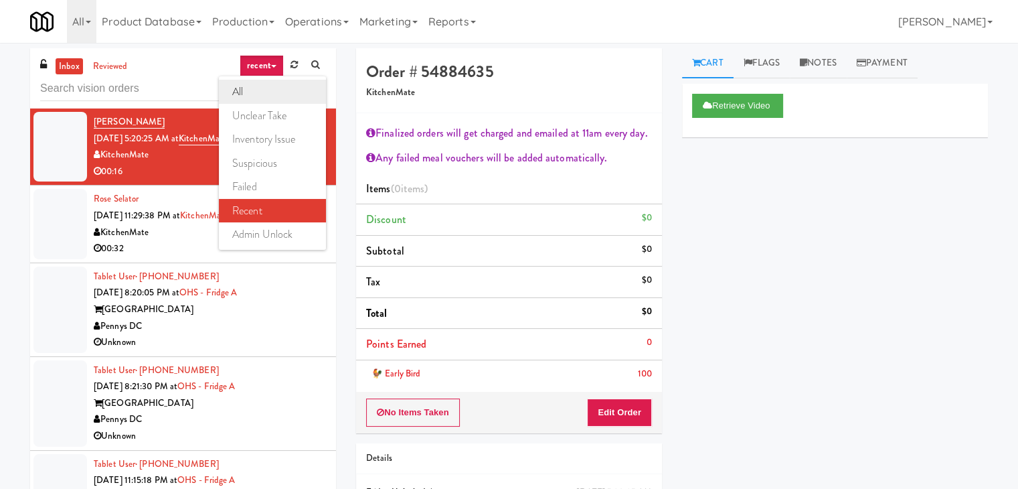
click at [258, 92] on link "all" at bounding box center [272, 92] width 107 height 24
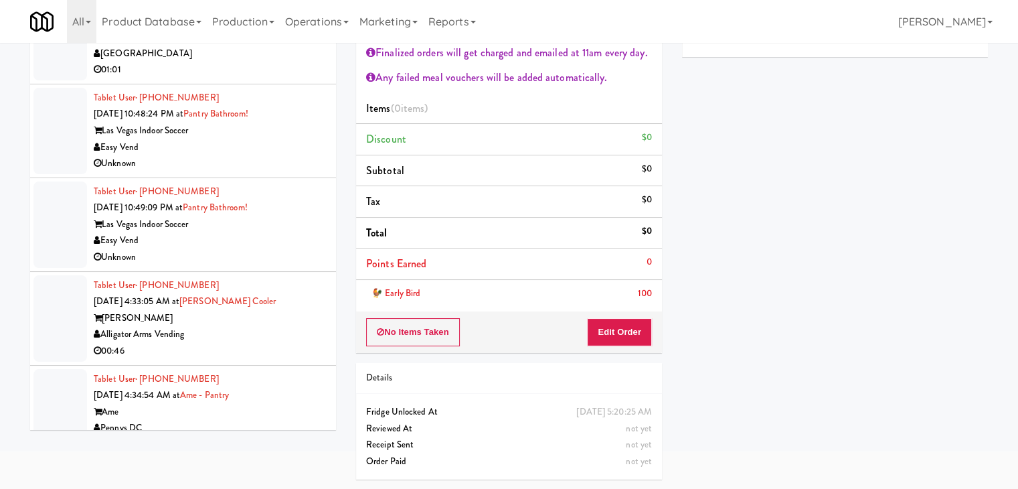
scroll to position [4973, 0]
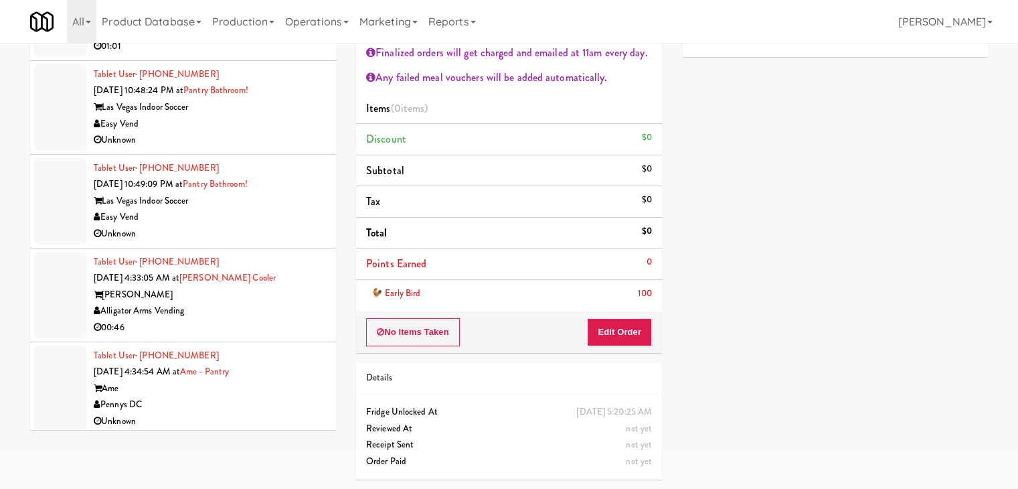
click at [266, 303] on div "Alligator Arms Vending" at bounding box center [210, 311] width 232 height 17
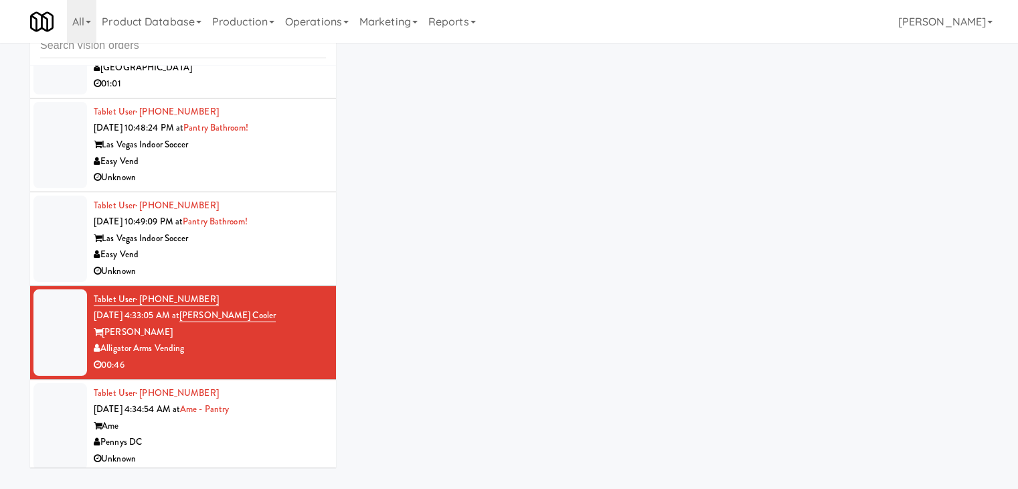
scroll to position [43, 0]
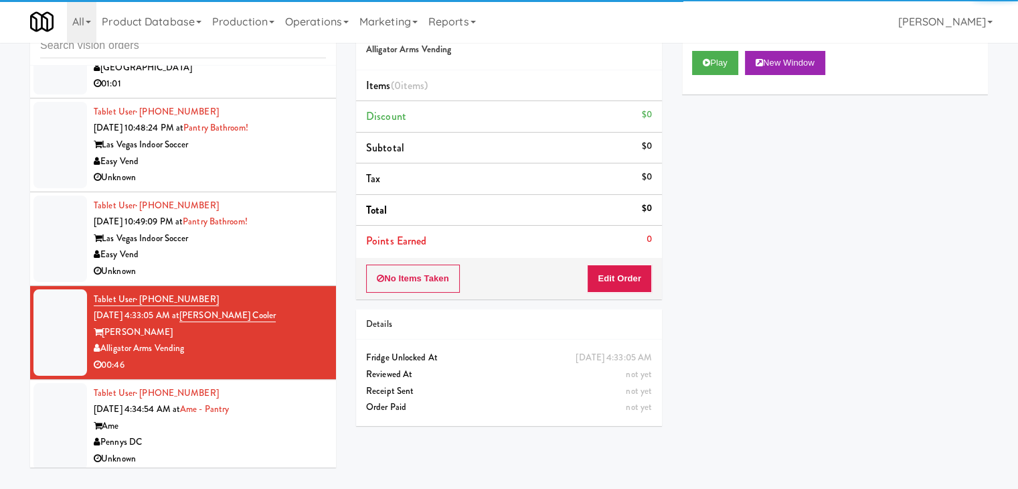
click at [276, 426] on div "Ame" at bounding box center [210, 426] width 232 height 17
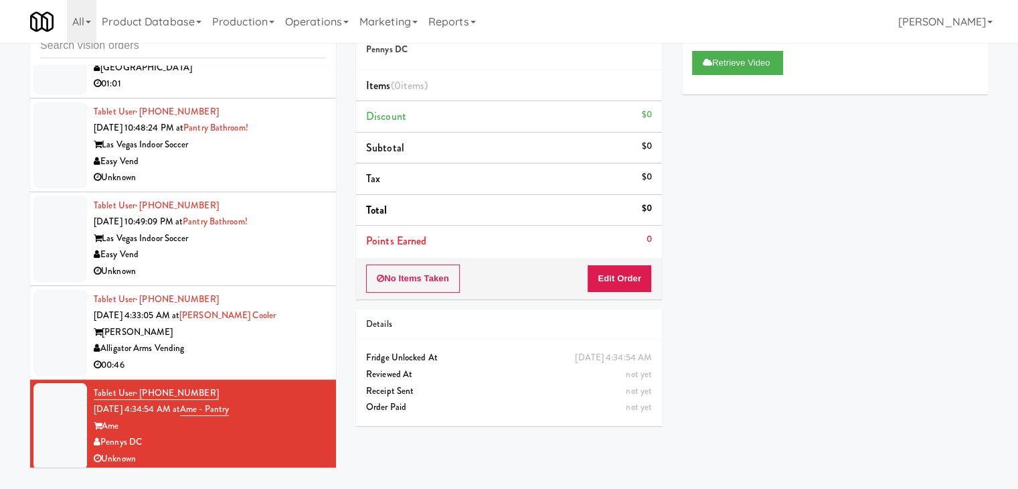
drag, startPoint x: 309, startPoint y: 333, endPoint x: 299, endPoint y: 329, distance: 11.4
click at [297, 336] on div "Tablet User · (610) 945-8959 [DATE] 4:33:05 AM at [PERSON_NAME] Cooler [PERSON_…" at bounding box center [210, 332] width 232 height 82
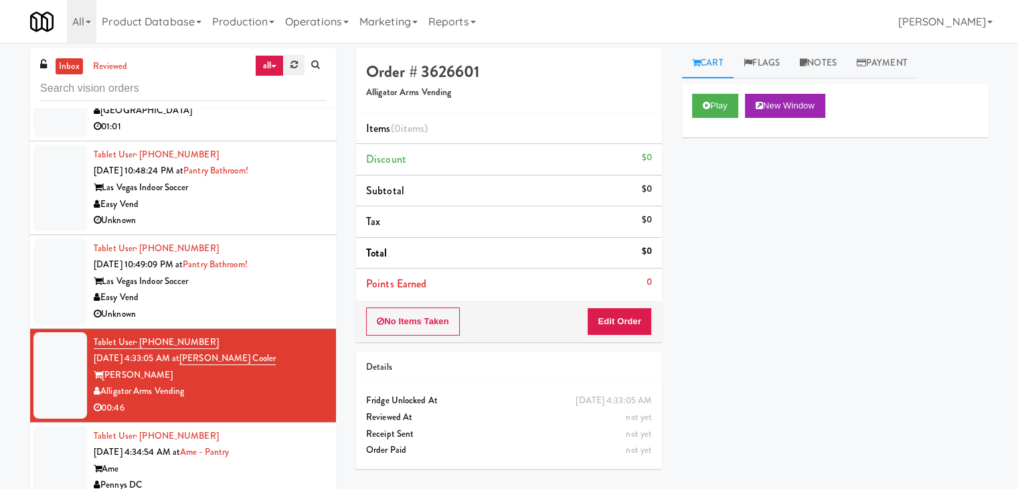
click at [285, 66] on link at bounding box center [294, 65] width 21 height 20
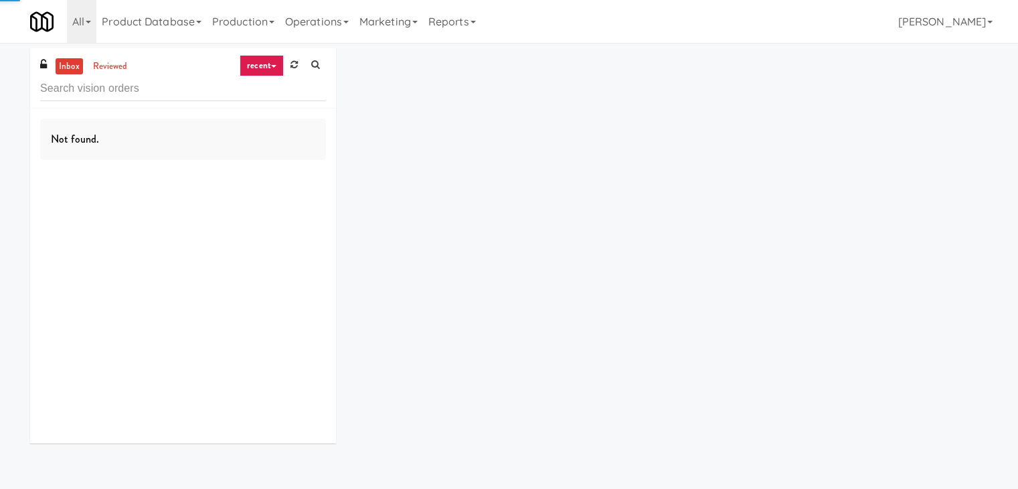
click at [276, 67] on icon at bounding box center [273, 66] width 5 height 3
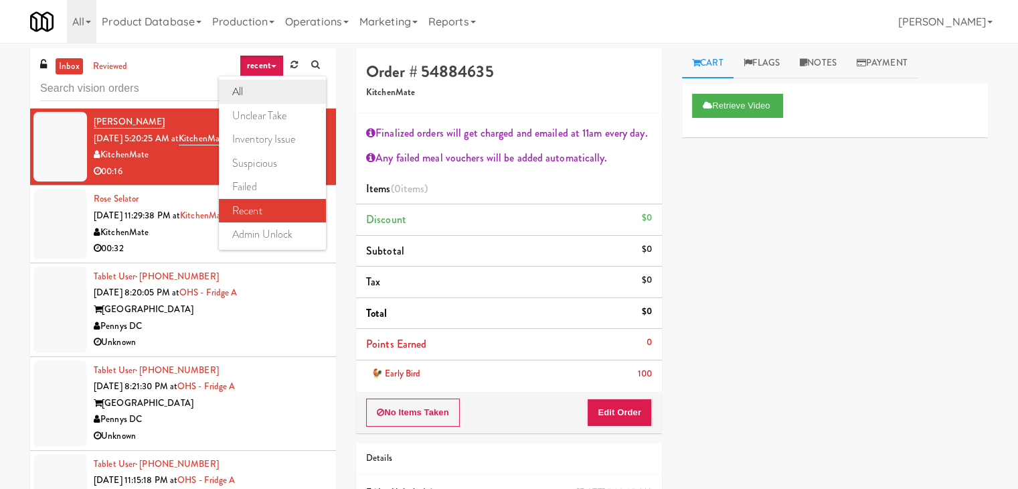
click at [265, 83] on link "all" at bounding box center [272, 92] width 107 height 24
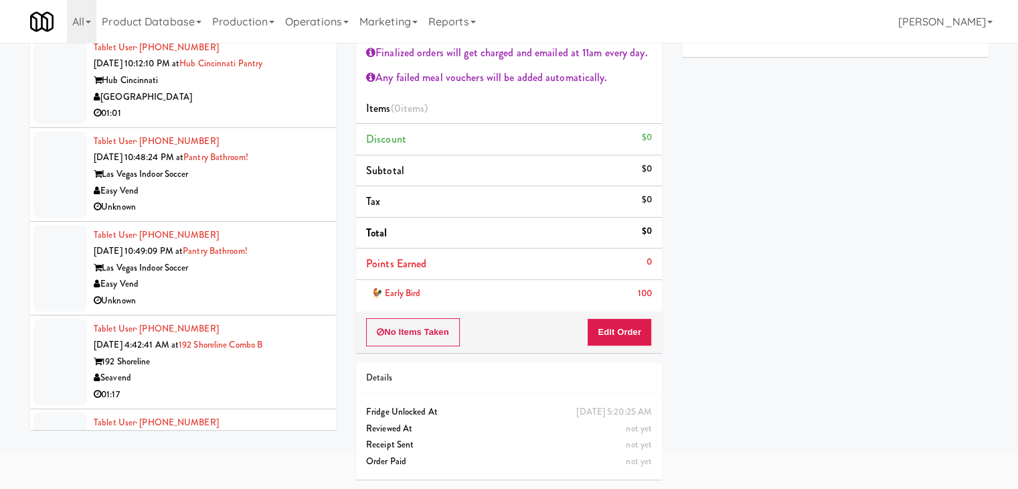
scroll to position [4973, 0]
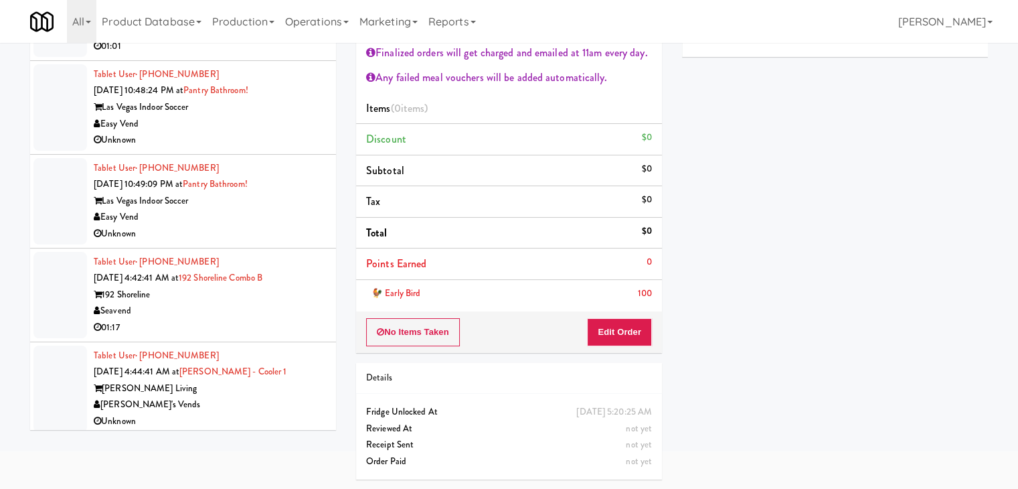
click at [240, 303] on div "Seavend" at bounding box center [210, 311] width 232 height 17
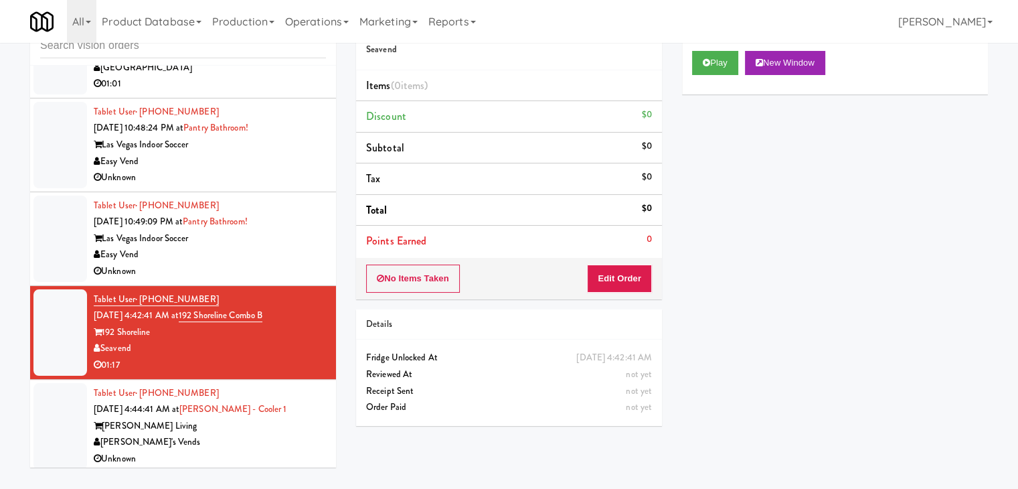
click at [280, 427] on div "[PERSON_NAME] Living" at bounding box center [210, 426] width 232 height 17
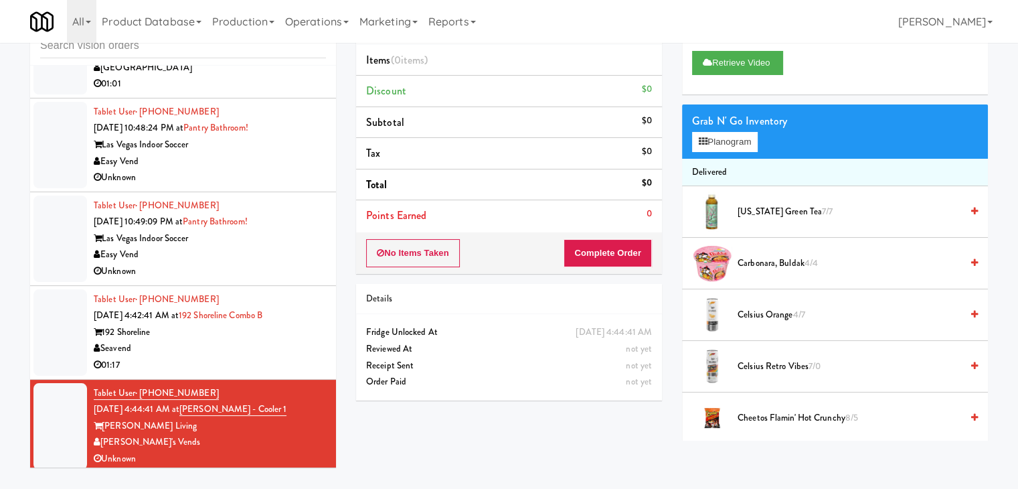
click at [264, 342] on div "Seavend" at bounding box center [210, 348] width 232 height 17
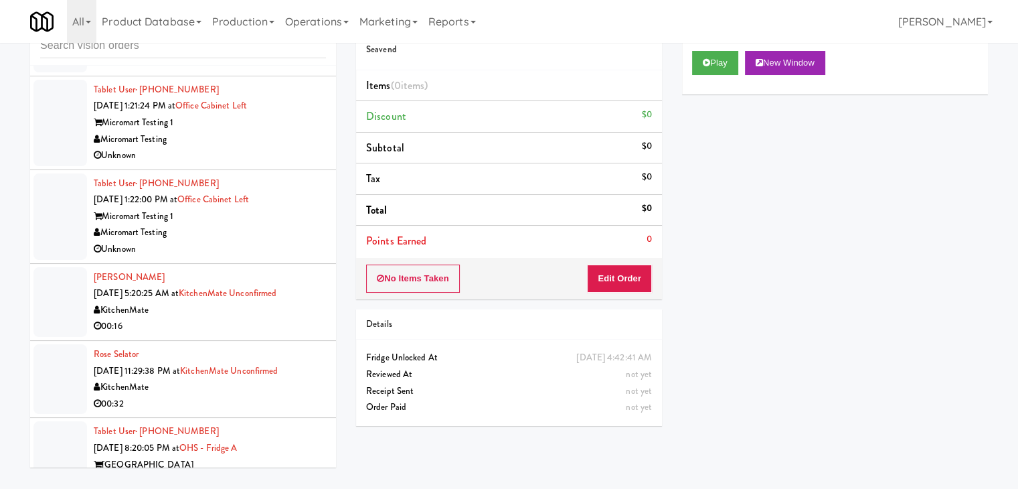
scroll to position [2008, 0]
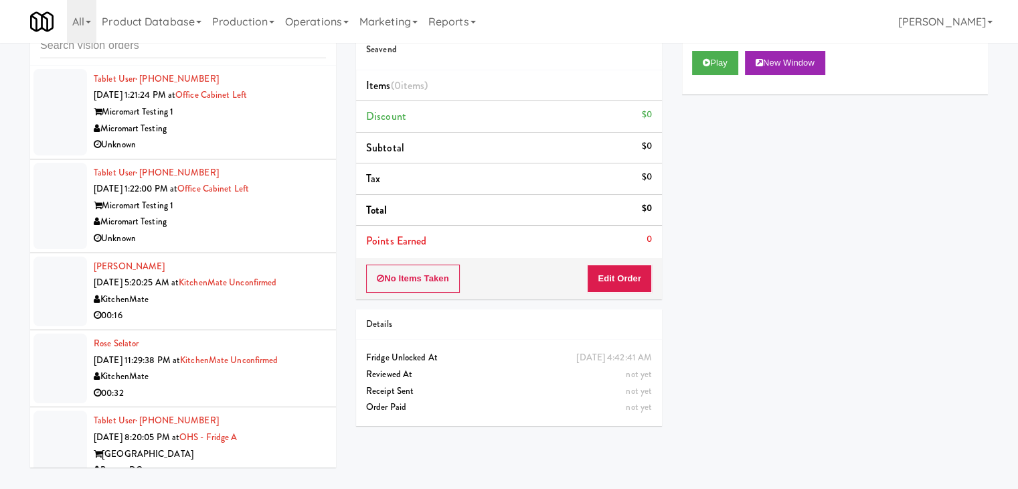
click at [299, 131] on div "Micromart Testing" at bounding box center [210, 128] width 232 height 17
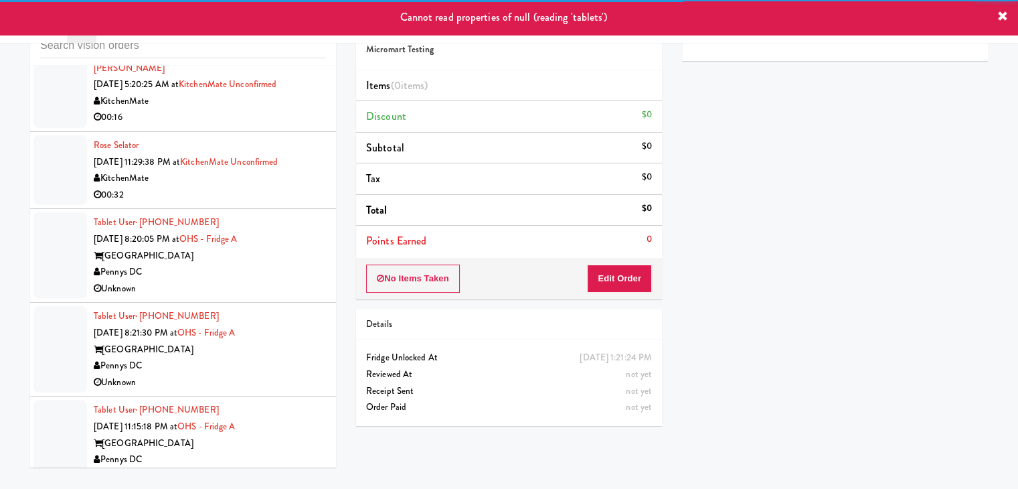
scroll to position [2209, 0]
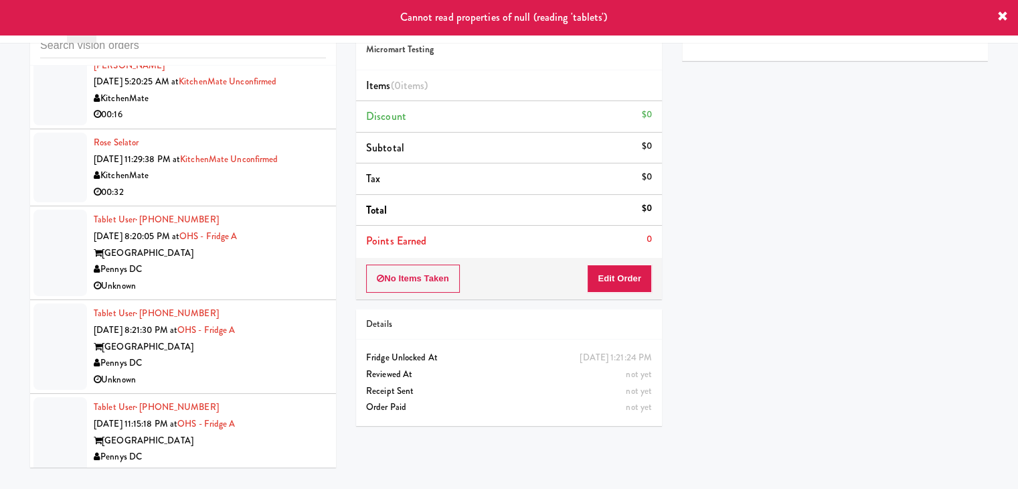
click at [300, 178] on div "KitchenMate" at bounding box center [210, 175] width 232 height 17
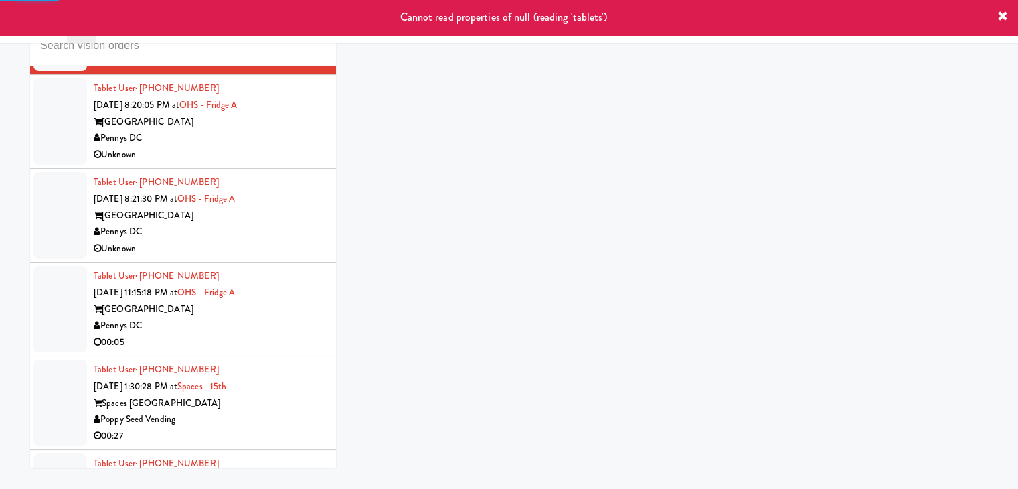
scroll to position [2343, 0]
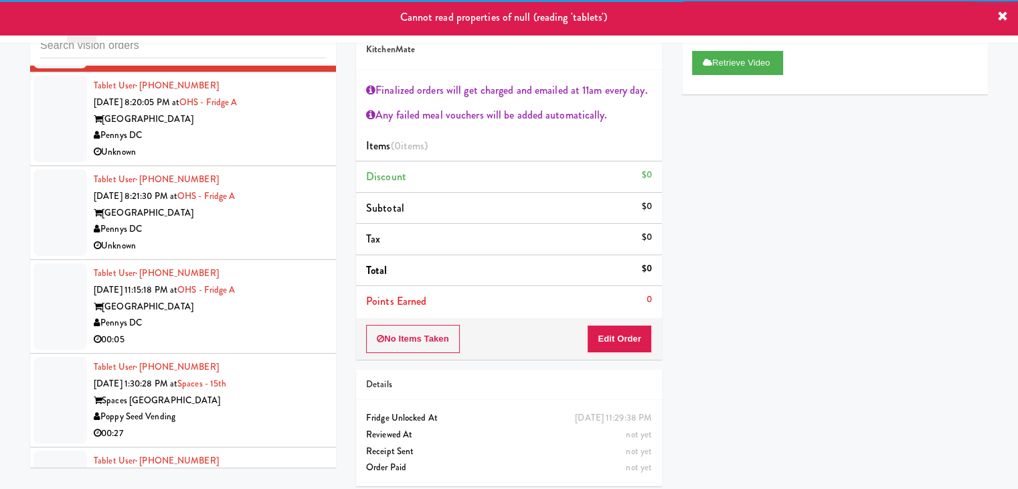
click at [295, 144] on div "Unknown" at bounding box center [210, 152] width 232 height 17
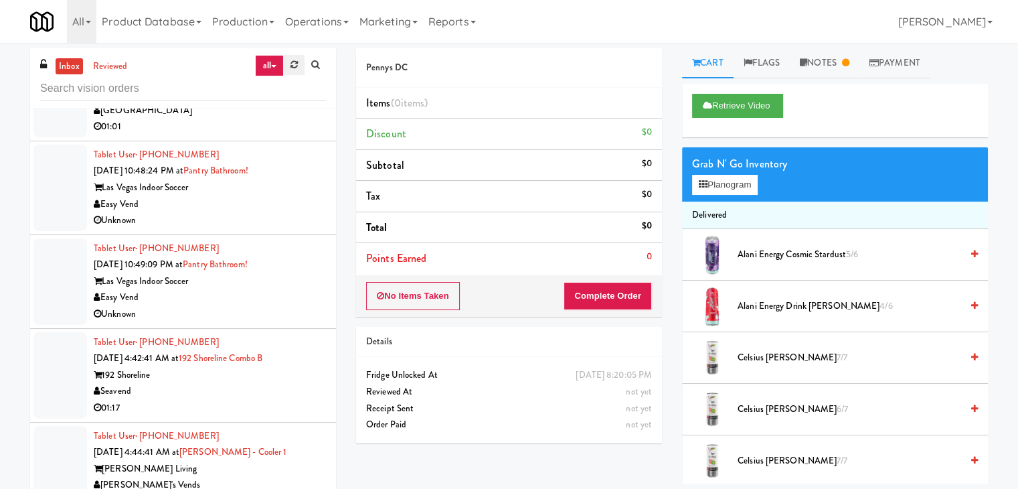
click at [286, 63] on link at bounding box center [294, 65] width 21 height 20
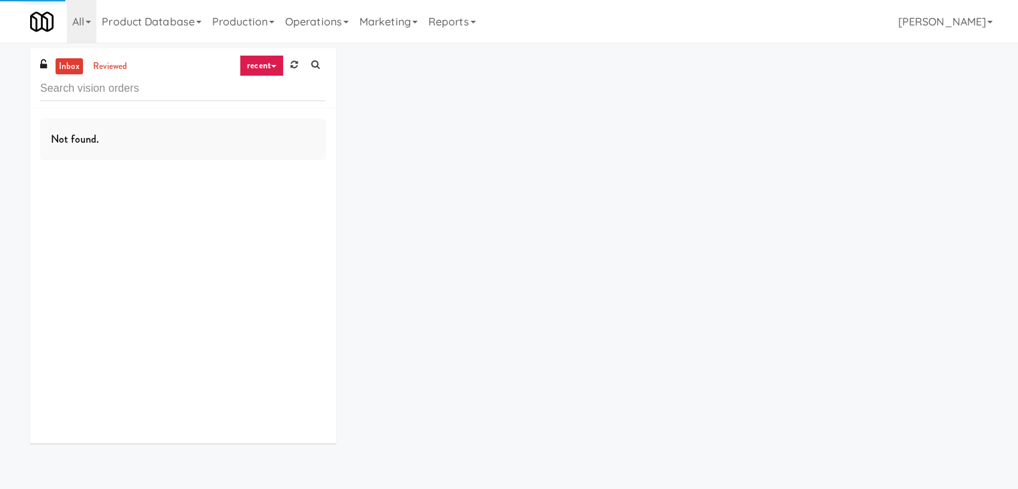
click at [266, 68] on link "recent" at bounding box center [262, 65] width 44 height 21
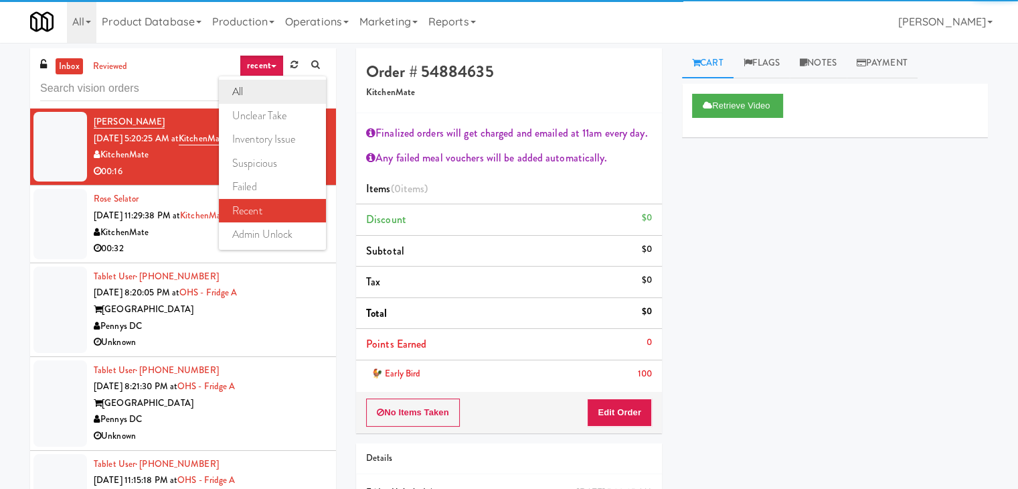
click at [263, 88] on link "all" at bounding box center [272, 92] width 107 height 24
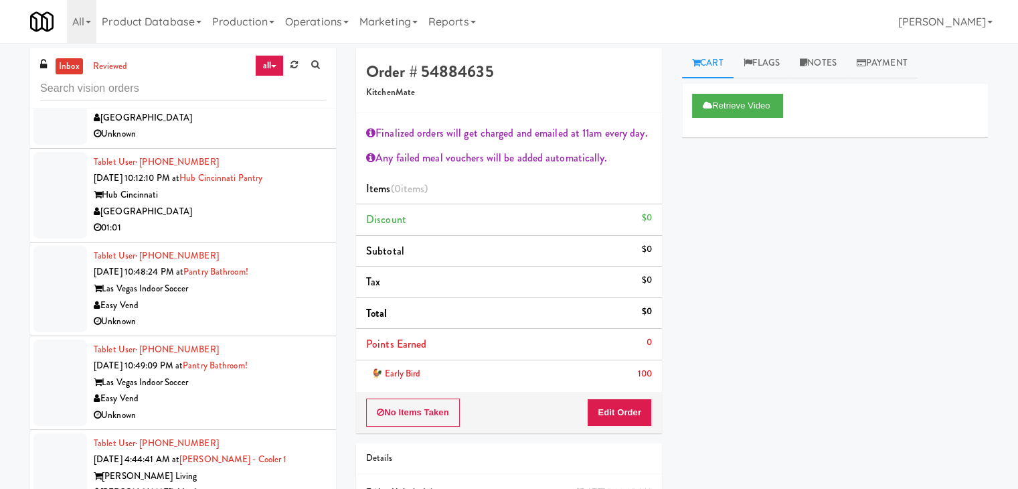
scroll to position [4879, 0]
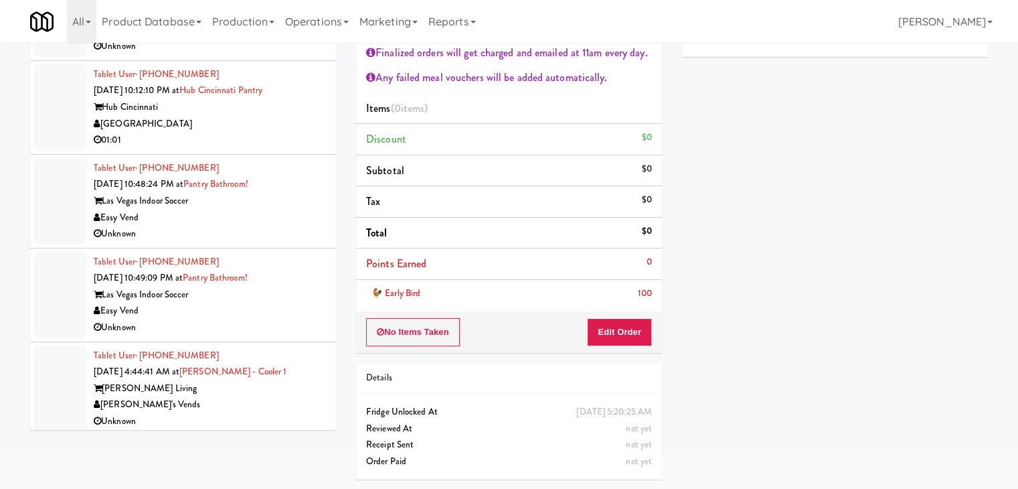
click at [239, 402] on div "[PERSON_NAME]'s Vends" at bounding box center [210, 404] width 232 height 17
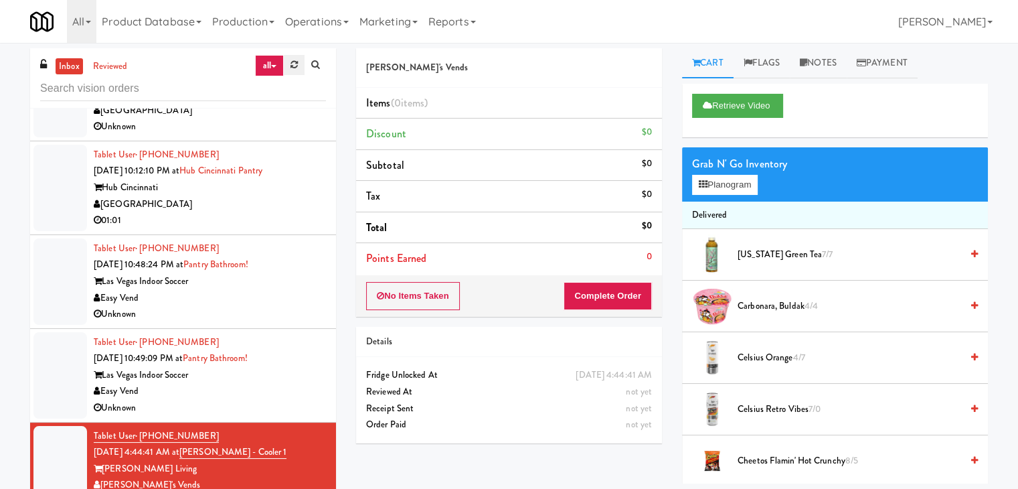
click at [290, 63] on icon at bounding box center [293, 64] width 7 height 9
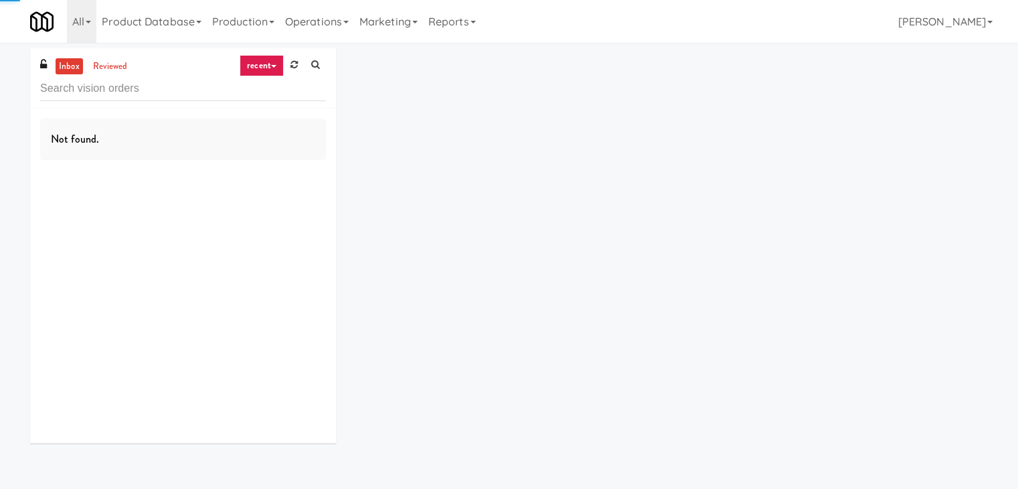
click at [268, 62] on link "recent" at bounding box center [262, 65] width 44 height 21
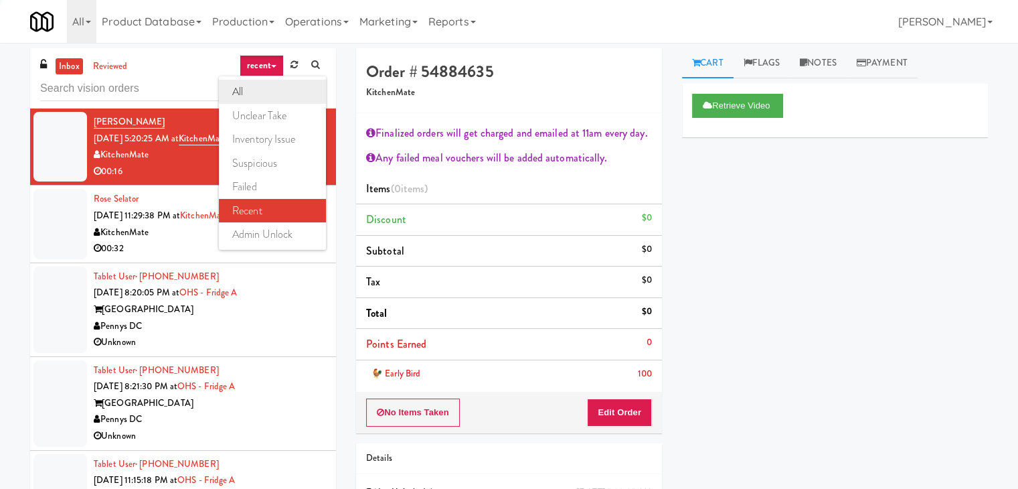
click at [262, 84] on link "all" at bounding box center [272, 92] width 107 height 24
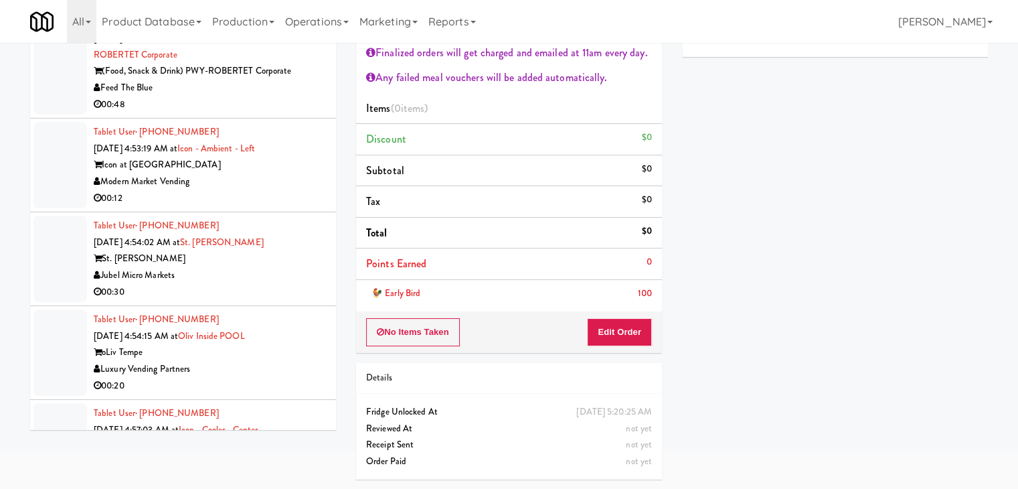
scroll to position [5163, 0]
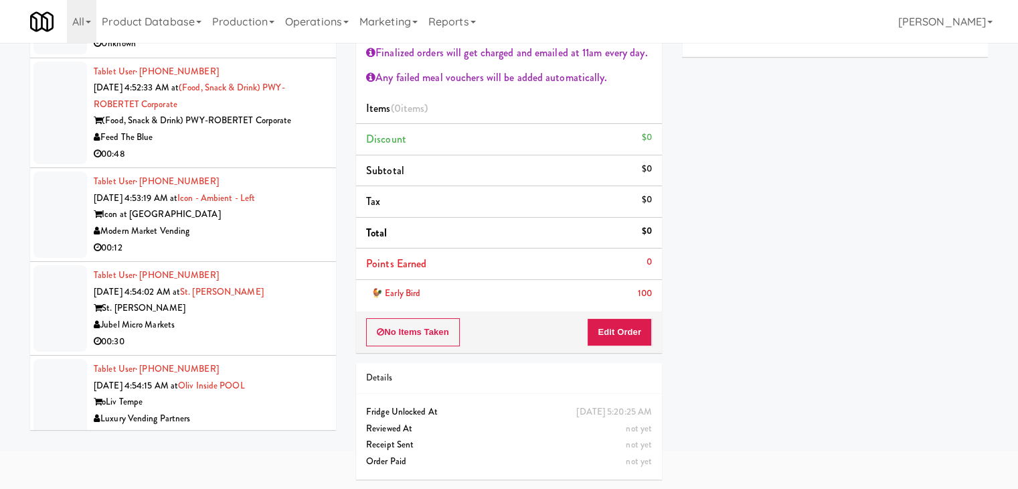
click at [237, 151] on div "00:48" at bounding box center [210, 154] width 232 height 17
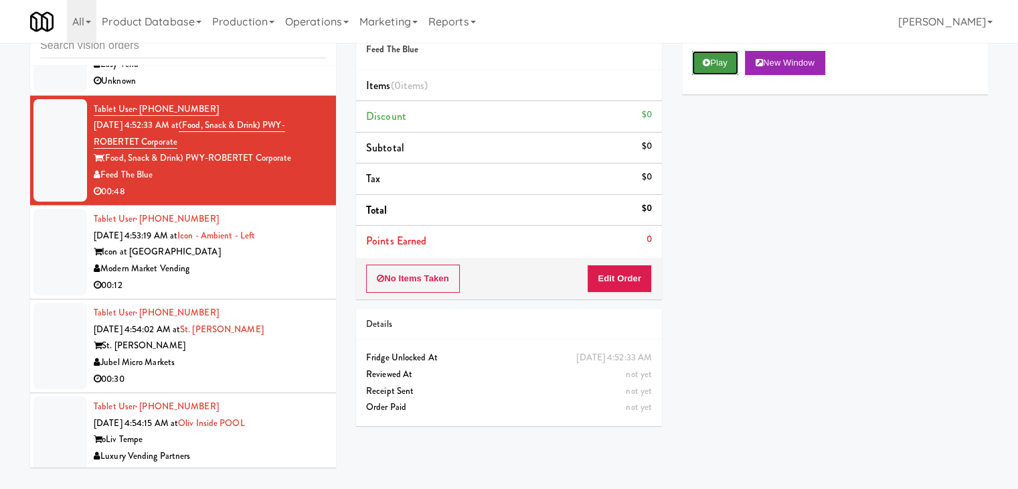
click at [715, 63] on button "Play" at bounding box center [715, 63] width 46 height 24
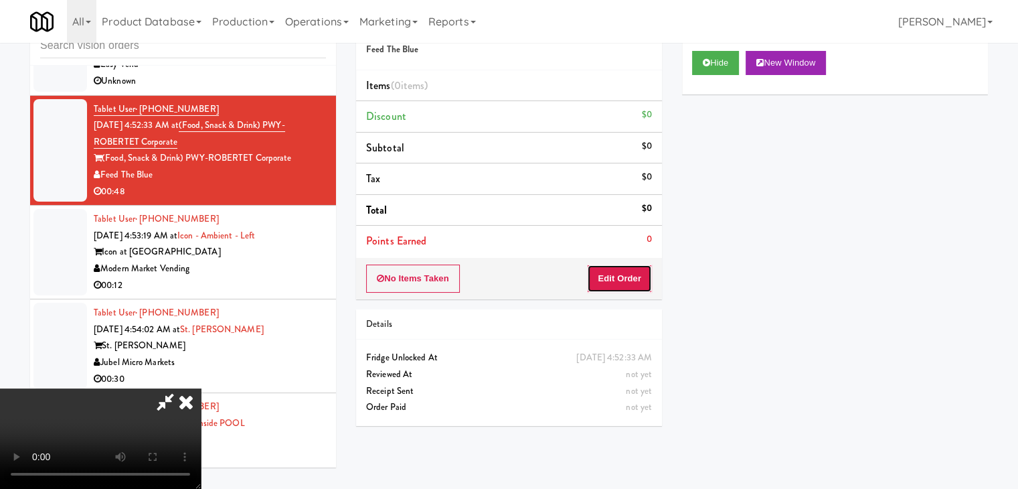
click at [616, 284] on button "Edit Order" at bounding box center [619, 278] width 65 height 28
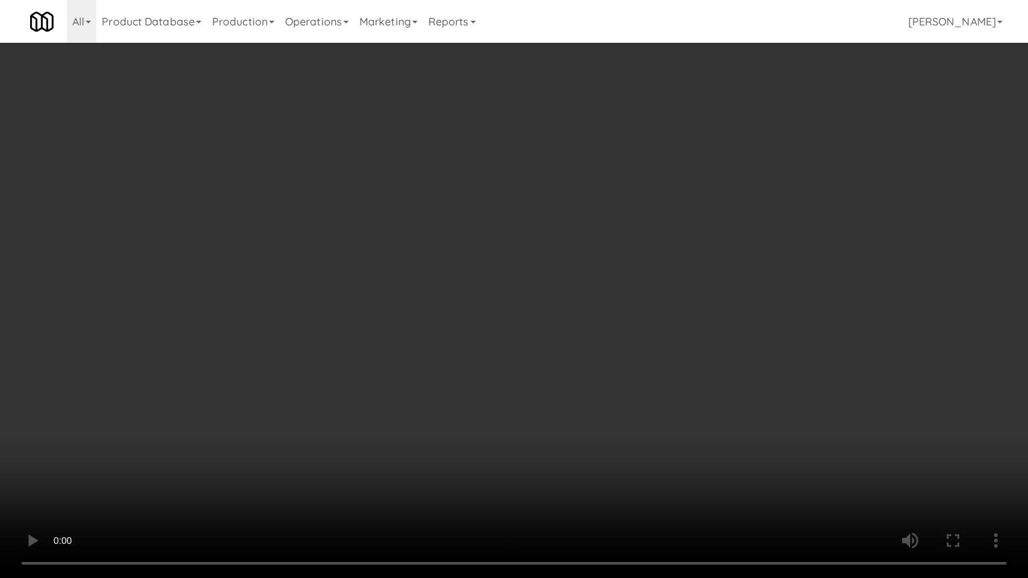
click at [626, 337] on video at bounding box center [514, 289] width 1028 height 578
click at [678, 332] on video at bounding box center [514, 289] width 1028 height 578
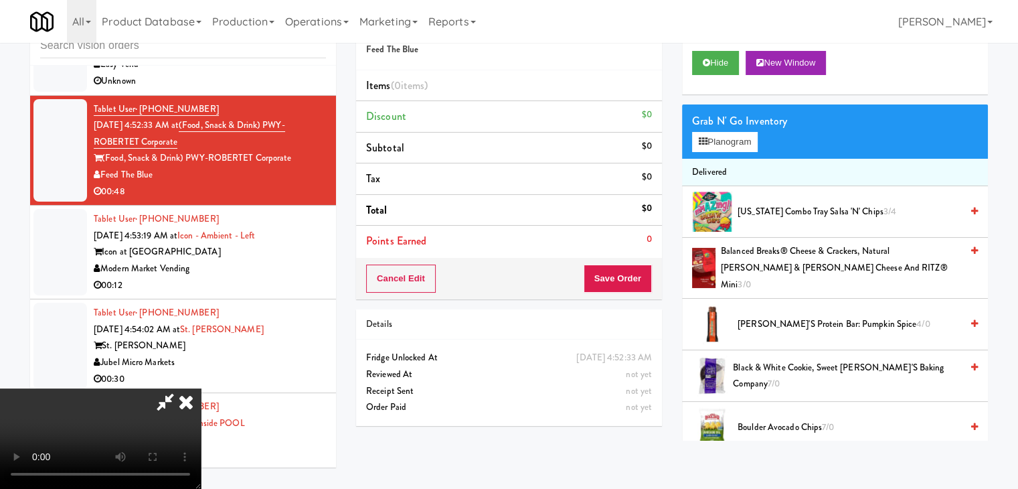
click at [201, 388] on video at bounding box center [100, 438] width 201 height 100
drag, startPoint x: 482, startPoint y: 341, endPoint x: 495, endPoint y: 396, distance: 57.0
click at [201, 388] on video at bounding box center [100, 438] width 201 height 100
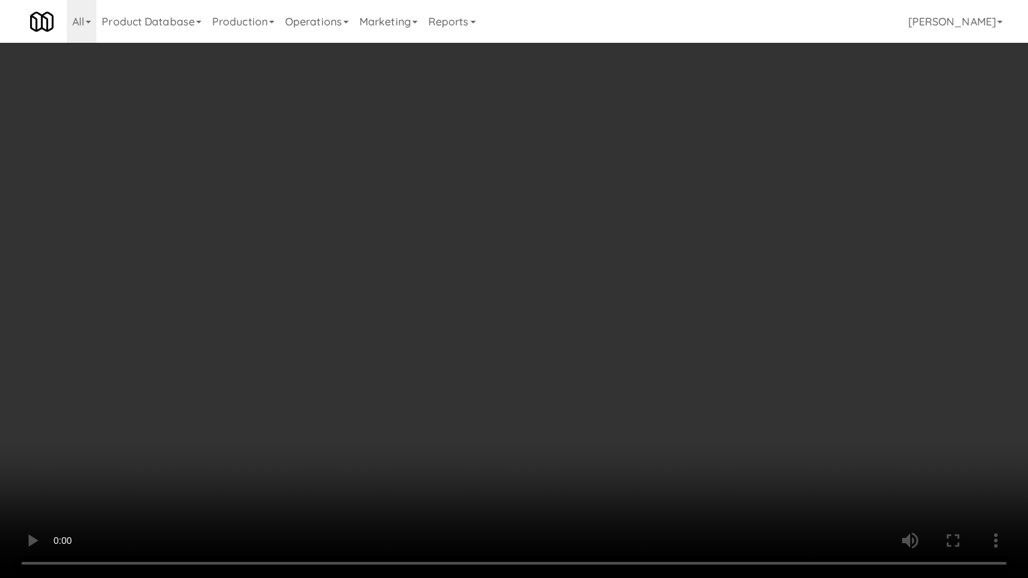
click at [539, 399] on video at bounding box center [514, 289] width 1028 height 578
click at [549, 402] on video at bounding box center [514, 289] width 1028 height 578
click at [543, 404] on video at bounding box center [514, 289] width 1028 height 578
click at [540, 404] on video at bounding box center [514, 289] width 1028 height 578
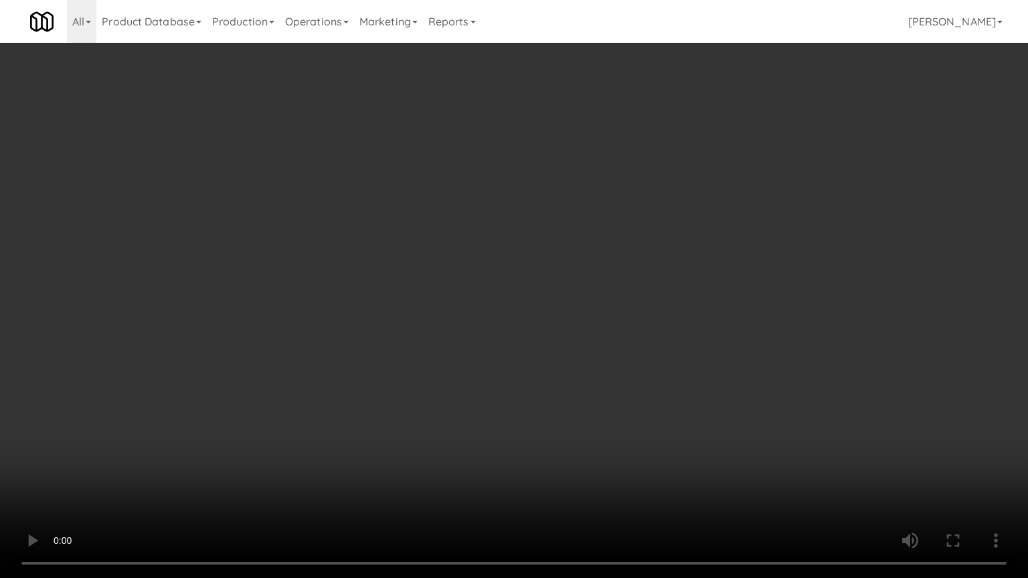
click at [543, 400] on video at bounding box center [514, 289] width 1028 height 578
click at [538, 402] on video at bounding box center [514, 289] width 1028 height 578
click at [538, 401] on video at bounding box center [514, 289] width 1028 height 578
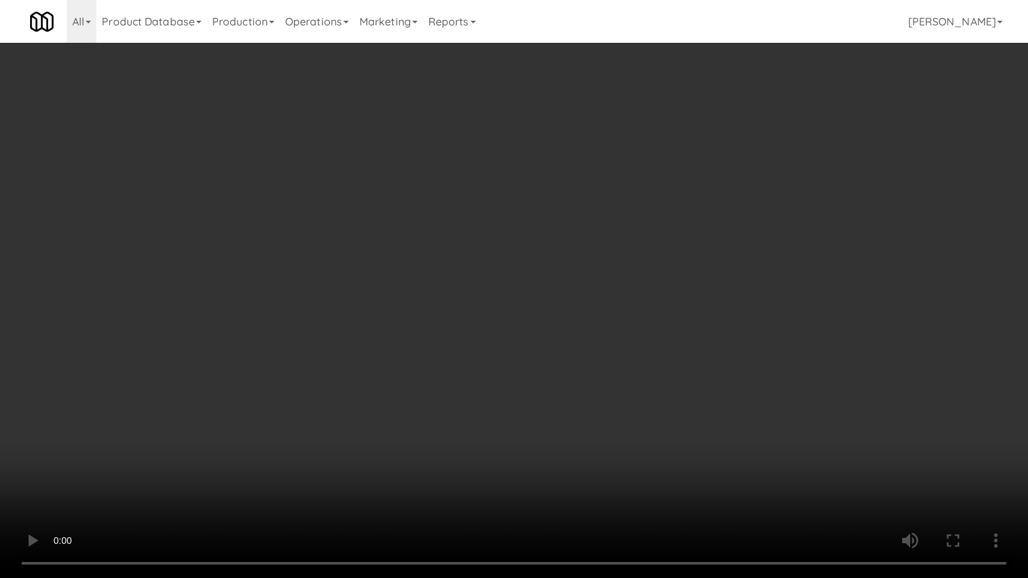
click at [538, 401] on video at bounding box center [514, 289] width 1028 height 578
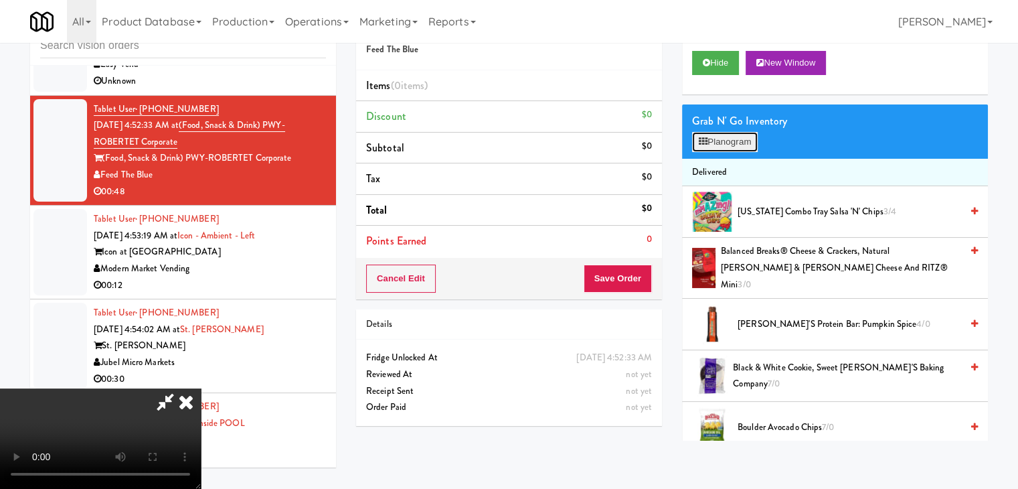
click at [724, 140] on button "Planogram" at bounding box center [725, 142] width 66 height 20
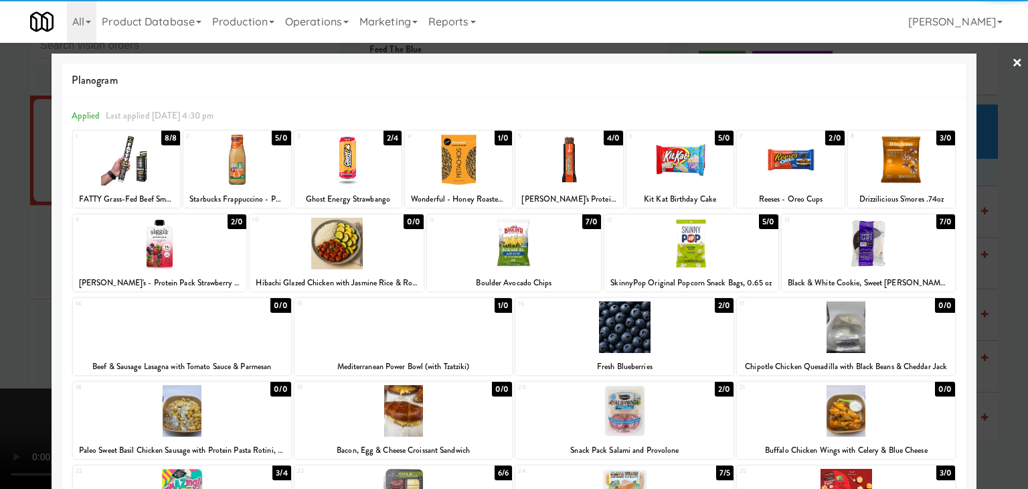
drag, startPoint x: 774, startPoint y: 167, endPoint x: 653, endPoint y: 175, distance: 121.5
click at [775, 165] on div at bounding box center [790, 160] width 107 height 52
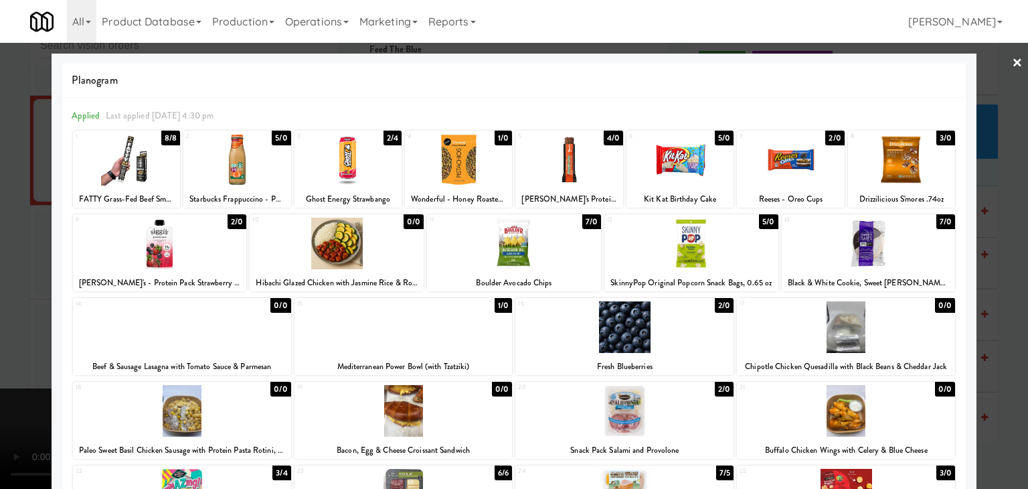
click at [0, 245] on div at bounding box center [514, 244] width 1028 height 489
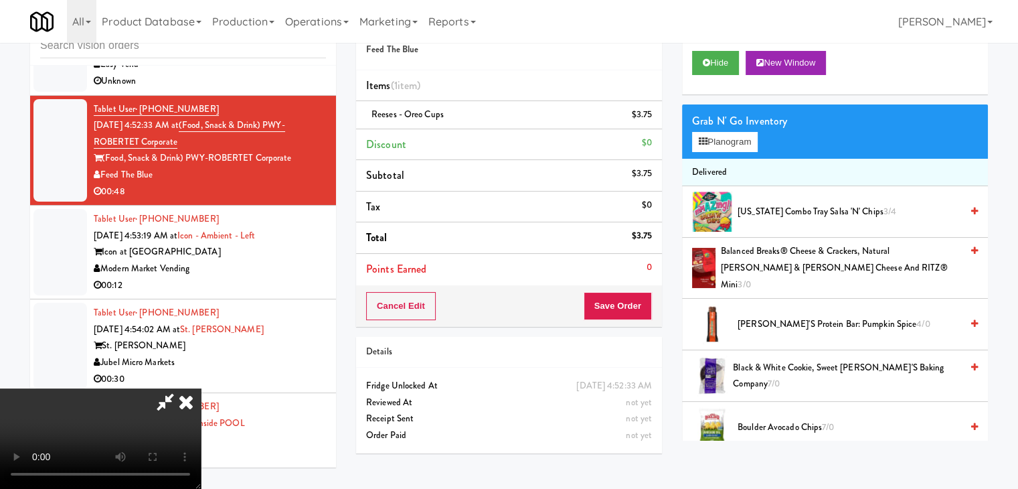
click at [201, 388] on video at bounding box center [100, 438] width 201 height 100
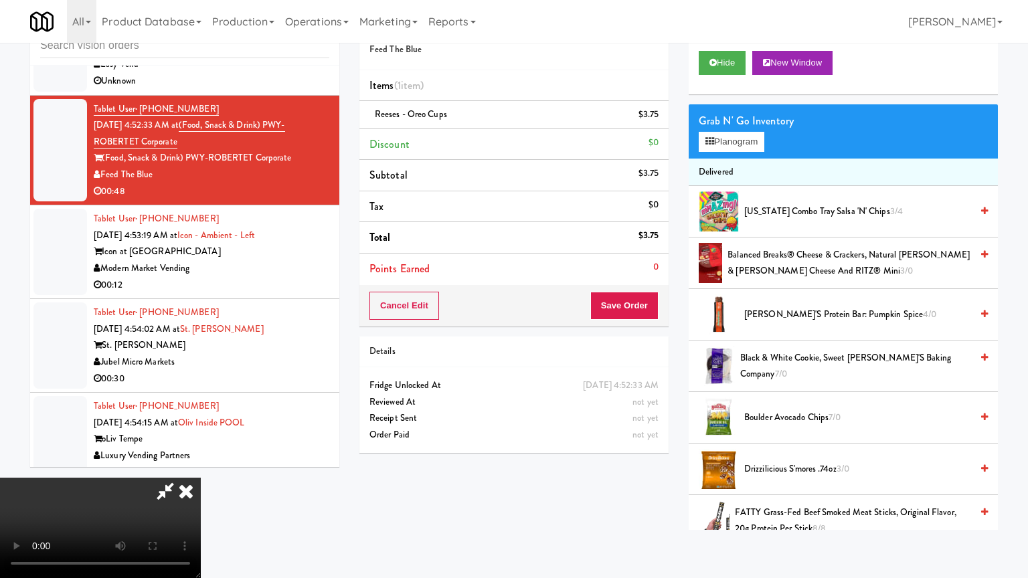
click at [201, 478] on video at bounding box center [100, 528] width 201 height 100
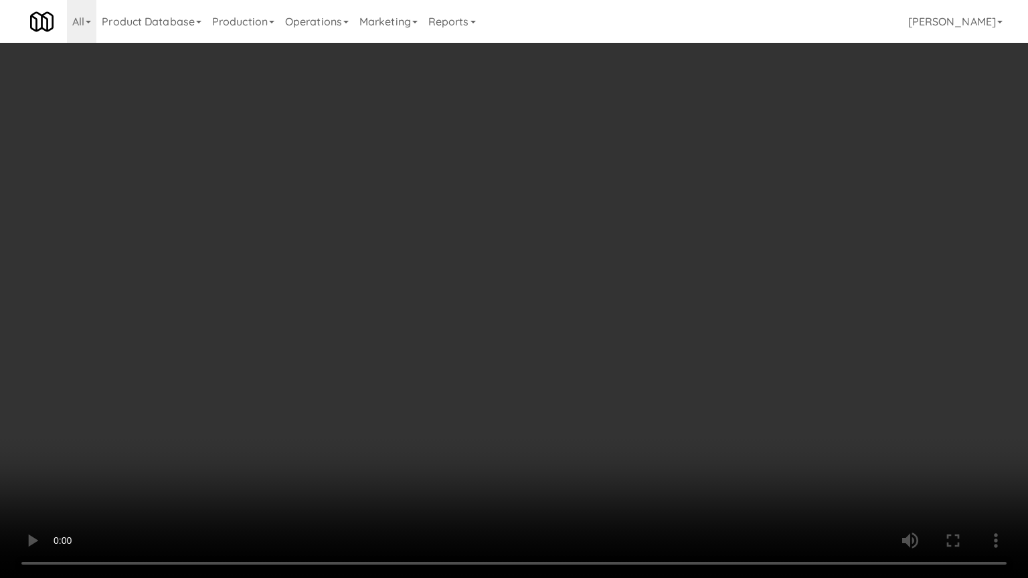
click at [417, 303] on video at bounding box center [514, 289] width 1028 height 578
click at [438, 301] on video at bounding box center [514, 289] width 1028 height 578
click at [434, 288] on video at bounding box center [514, 289] width 1028 height 578
click at [436, 285] on video at bounding box center [514, 289] width 1028 height 578
click at [448, 301] on video at bounding box center [514, 289] width 1028 height 578
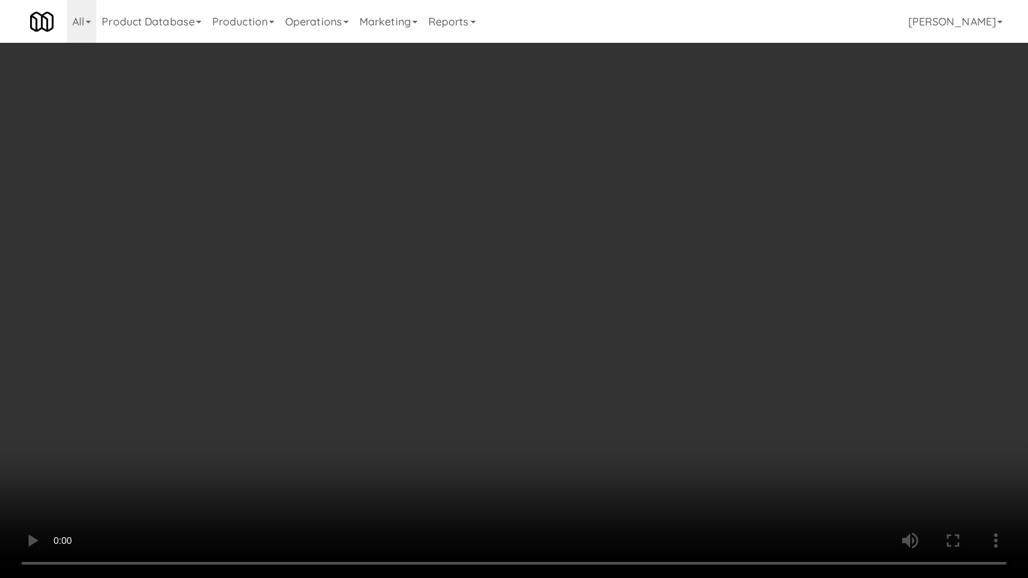
click at [448, 301] on video at bounding box center [514, 289] width 1028 height 578
drag, startPoint x: 448, startPoint y: 301, endPoint x: 455, endPoint y: 248, distance: 53.4
click at [452, 300] on video at bounding box center [514, 289] width 1028 height 578
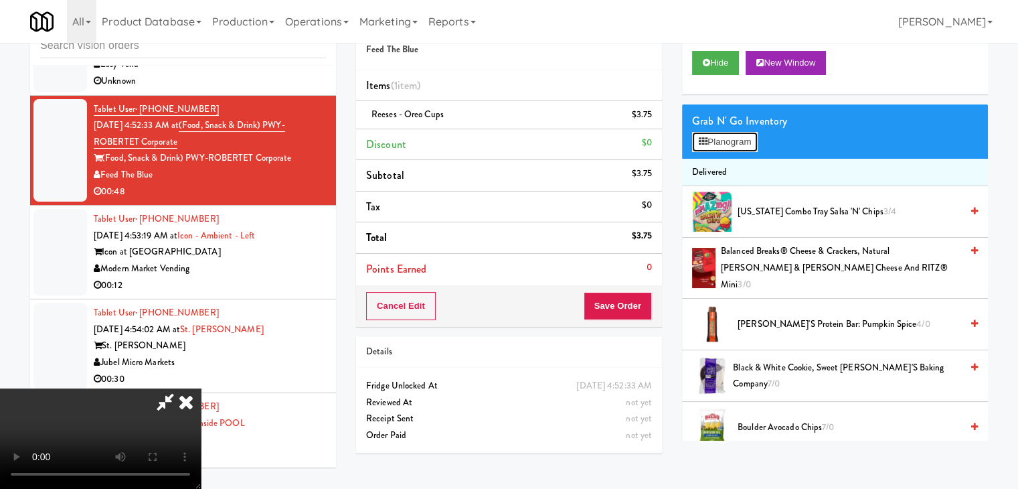
click at [701, 141] on icon at bounding box center [703, 141] width 9 height 9
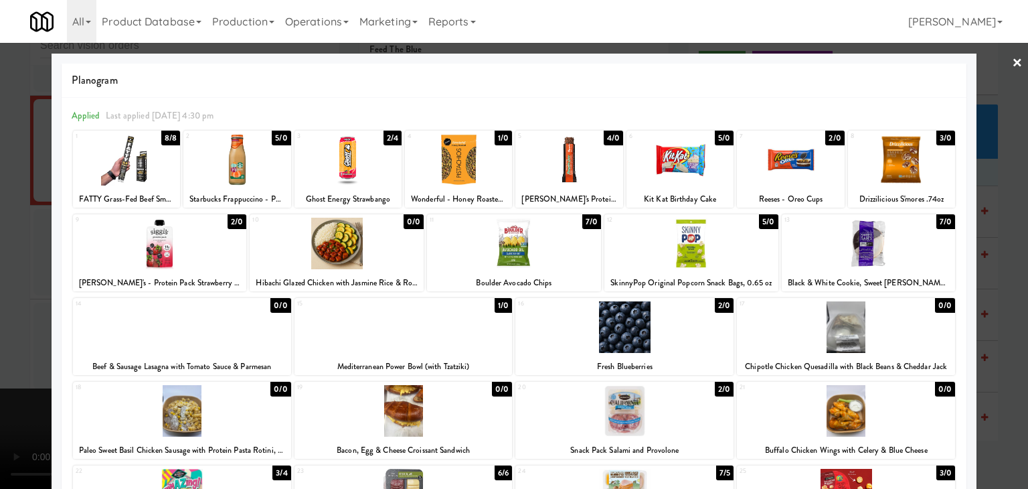
drag, startPoint x: 458, startPoint y: 159, endPoint x: 283, endPoint y: 183, distance: 176.3
click at [458, 158] on div at bounding box center [458, 160] width 107 height 52
click at [0, 351] on div at bounding box center [514, 244] width 1028 height 489
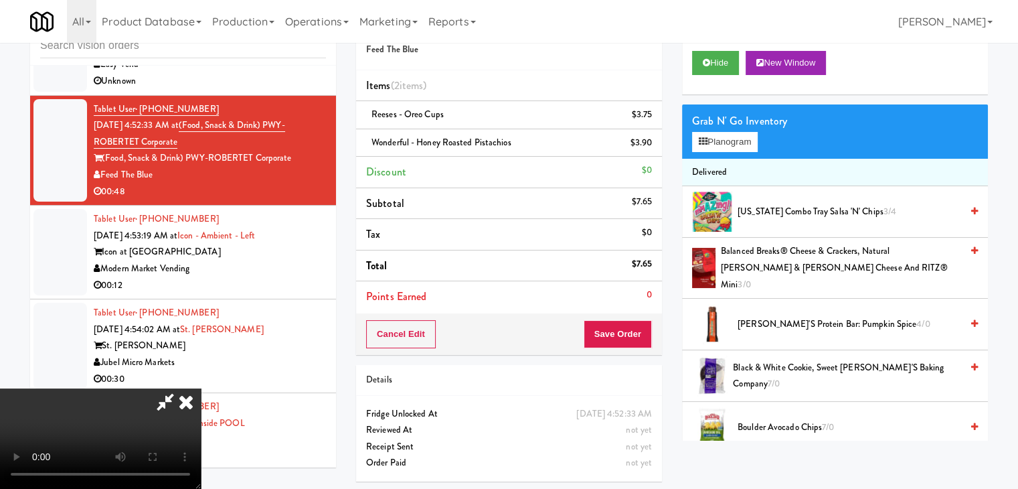
click at [201, 388] on icon at bounding box center [185, 401] width 29 height 27
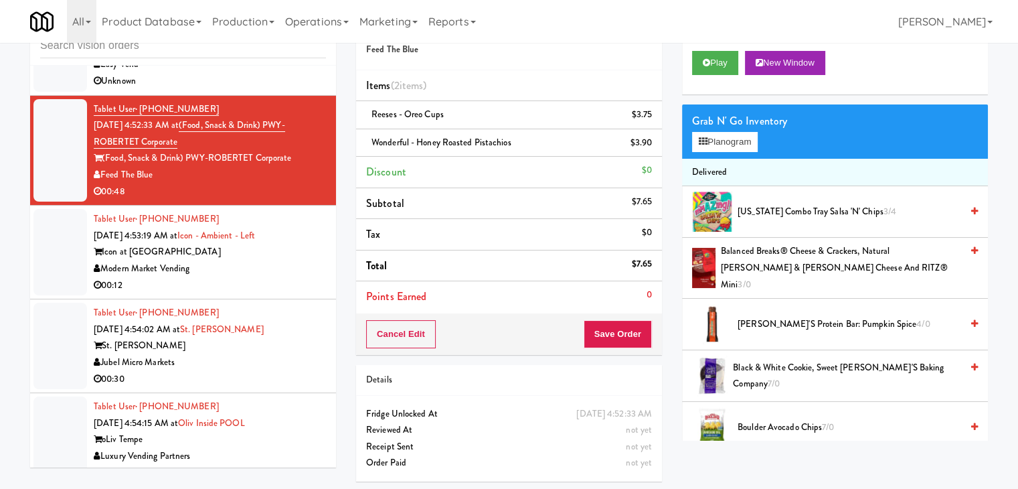
drag, startPoint x: 206, startPoint y: 258, endPoint x: 212, endPoint y: 253, distance: 7.6
click at [207, 260] on div "Modern Market Vending" at bounding box center [210, 268] width 232 height 17
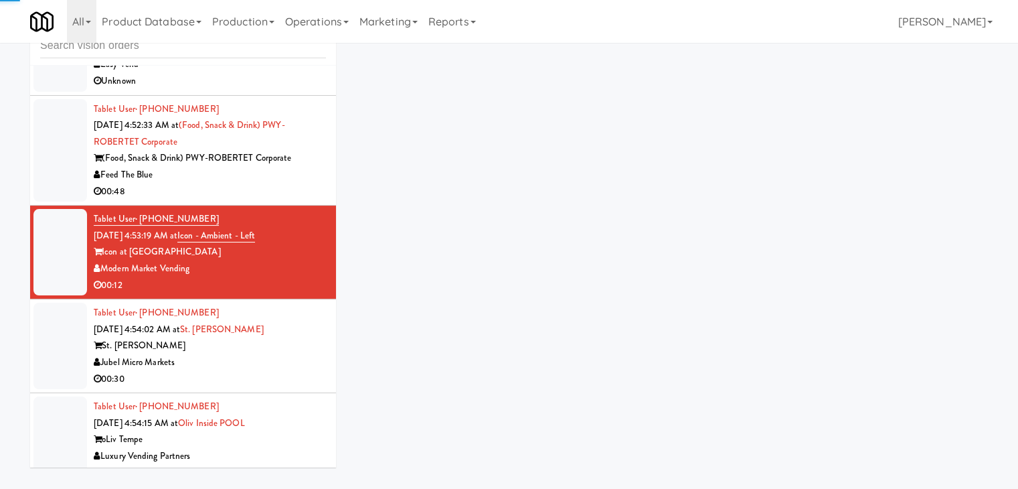
click at [260, 183] on div "00:48" at bounding box center [210, 191] width 232 height 17
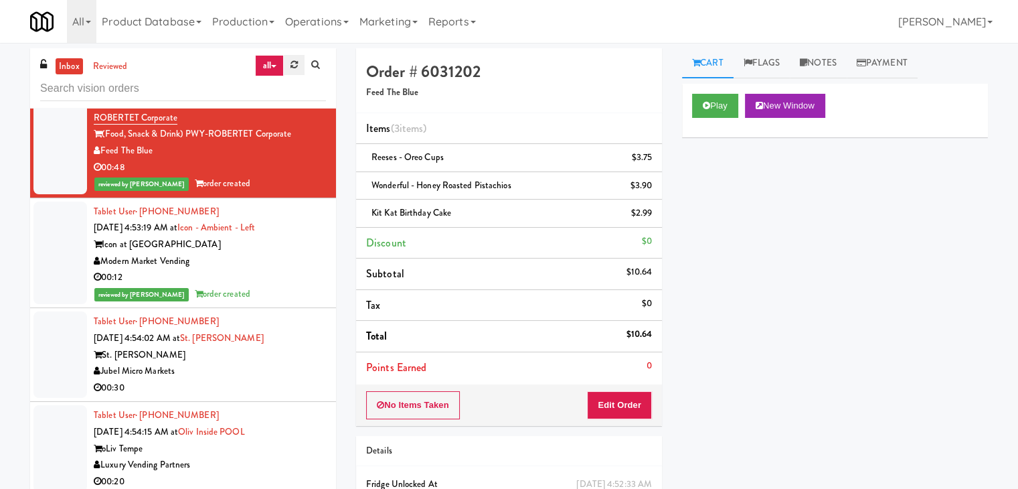
click at [284, 64] on link at bounding box center [294, 65] width 21 height 20
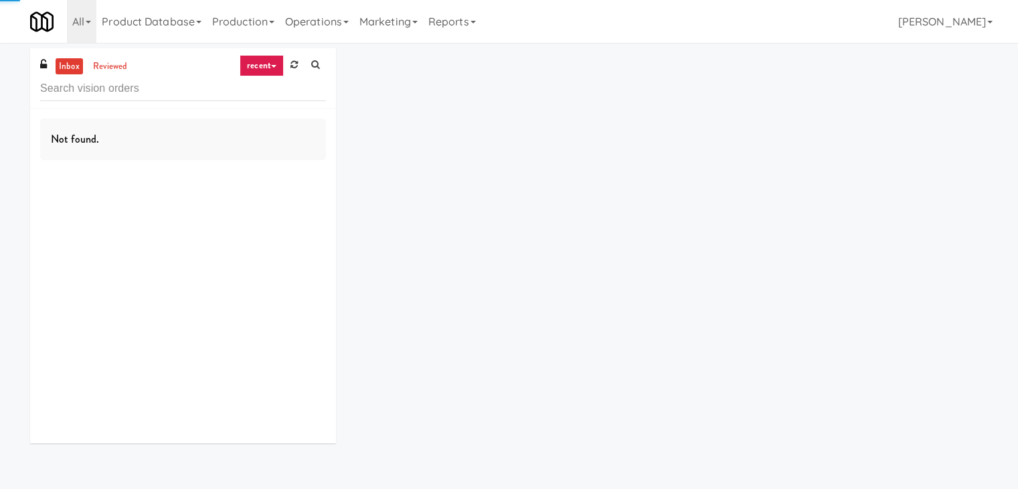
click at [263, 70] on link "recent" at bounding box center [262, 65] width 44 height 21
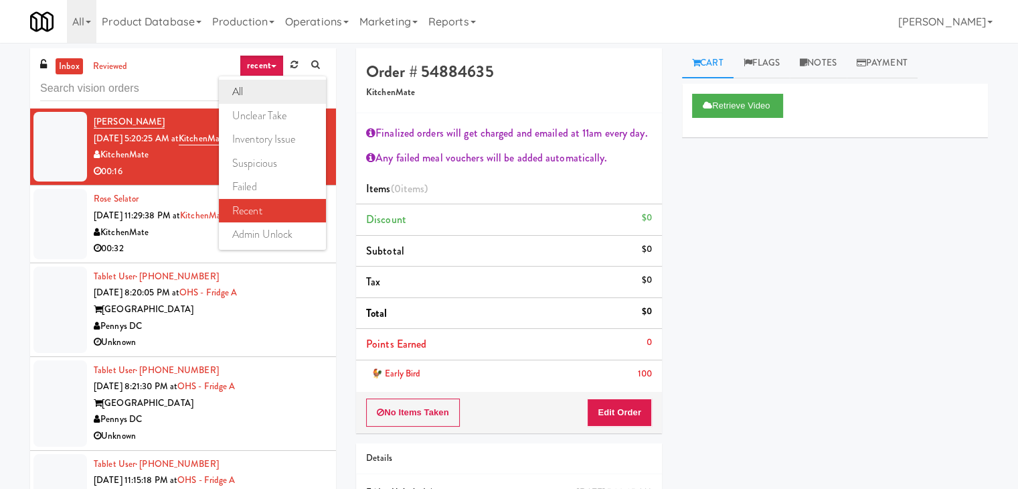
click at [260, 90] on link "all" at bounding box center [272, 92] width 107 height 24
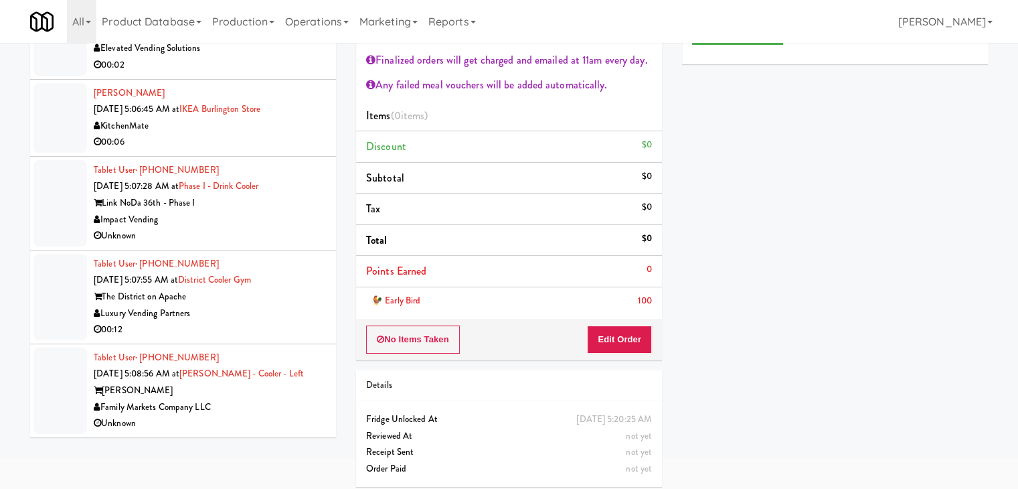
scroll to position [80, 0]
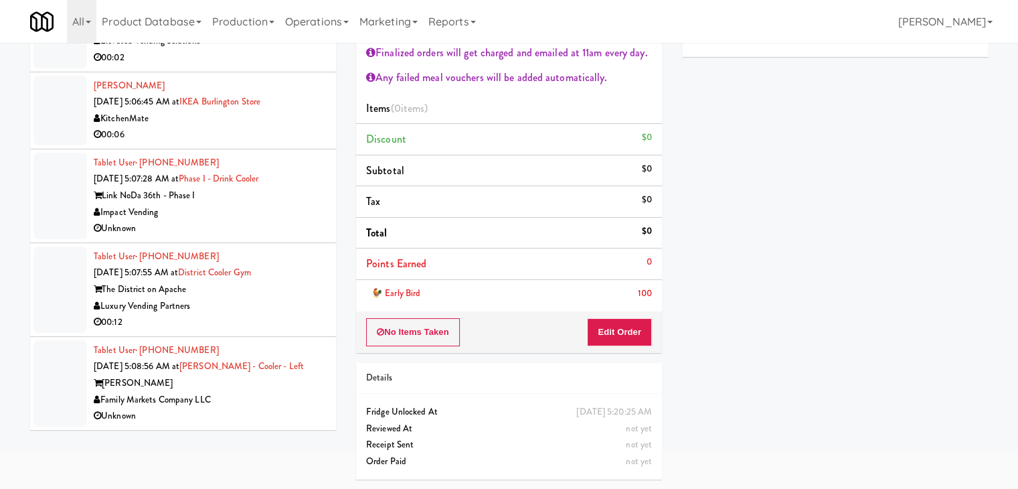
click at [248, 408] on div "Unknown" at bounding box center [210, 416] width 232 height 17
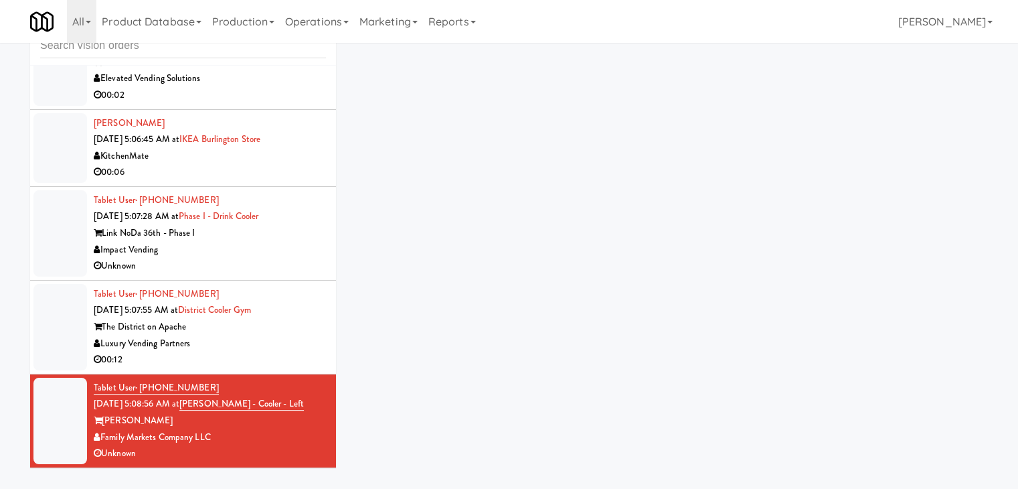
scroll to position [43, 0]
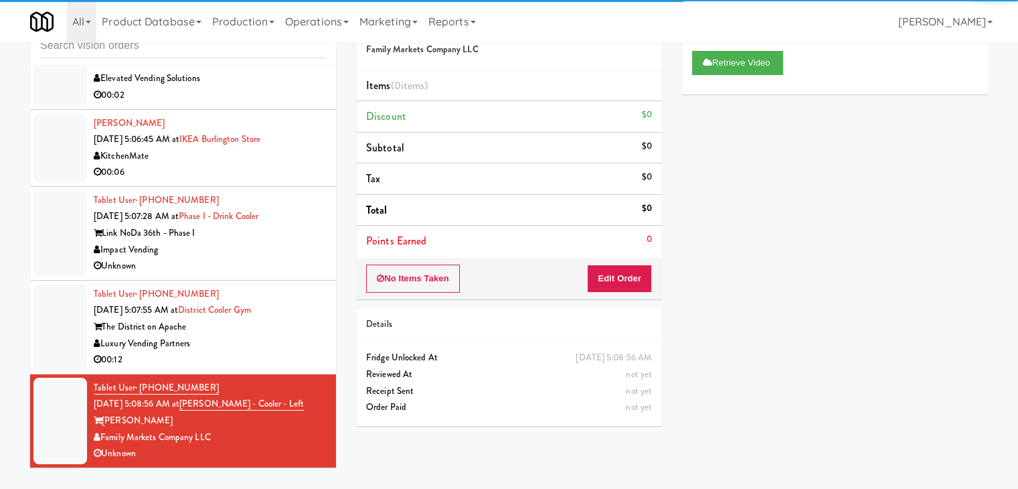
click at [273, 351] on div "00:12" at bounding box center [210, 359] width 232 height 17
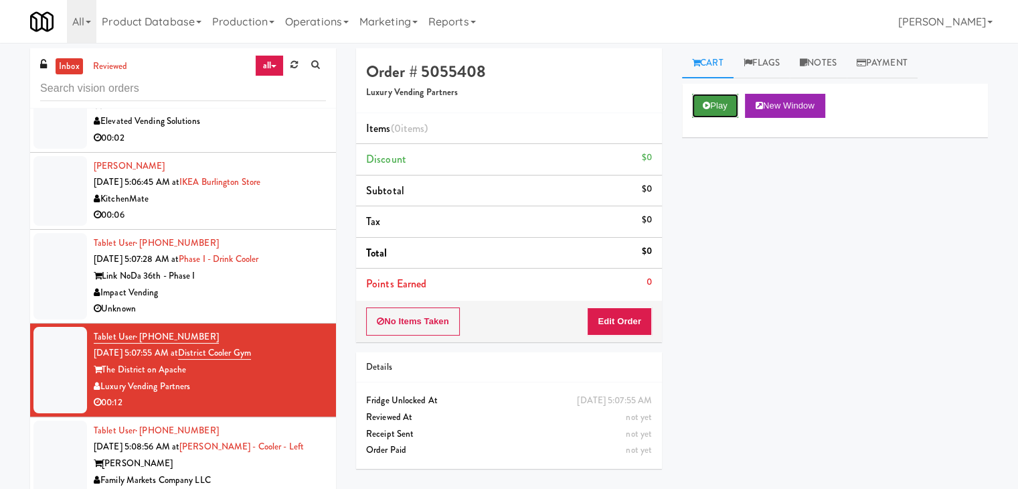
click at [705, 110] on button "Play" at bounding box center [715, 106] width 46 height 24
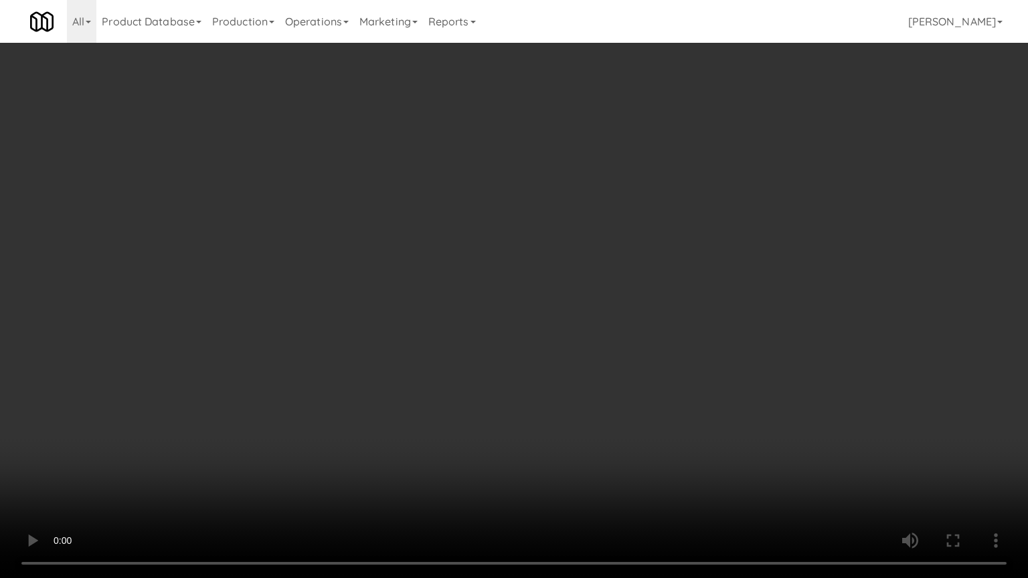
click at [587, 293] on video at bounding box center [514, 289] width 1028 height 578
click at [586, 295] on video at bounding box center [514, 289] width 1028 height 578
click at [609, 309] on video at bounding box center [514, 289] width 1028 height 578
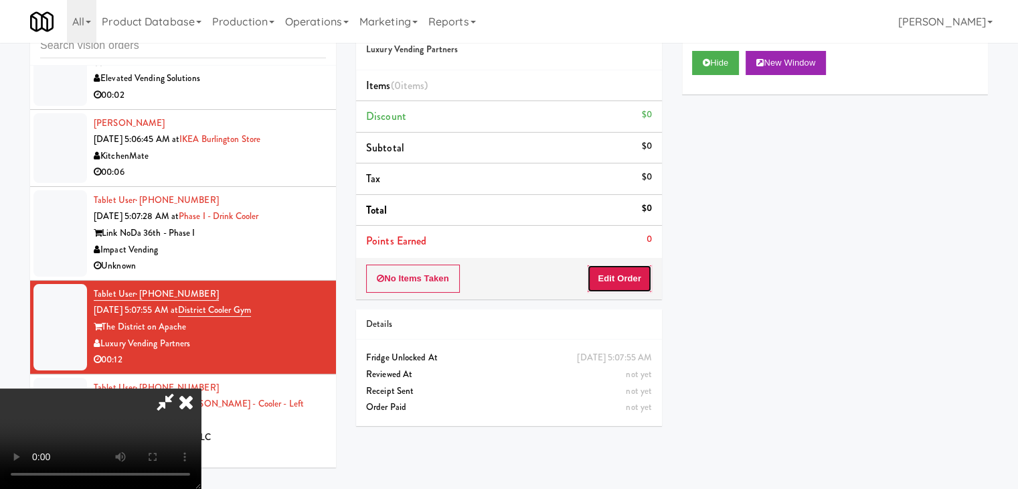
drag, startPoint x: 636, startPoint y: 279, endPoint x: 669, endPoint y: 262, distance: 37.4
click at [637, 279] on button "Edit Order" at bounding box center [619, 278] width 65 height 28
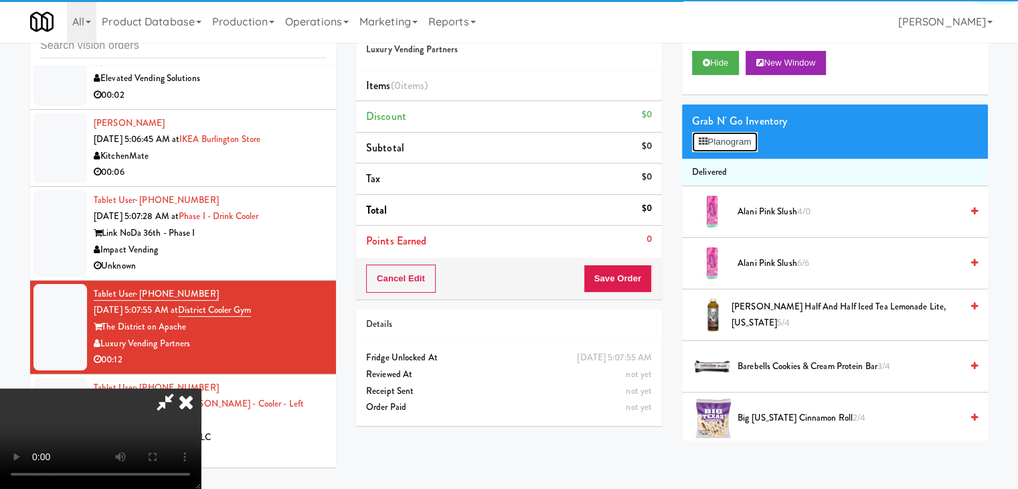
click at [739, 133] on button "Planogram" at bounding box center [725, 142] width 66 height 20
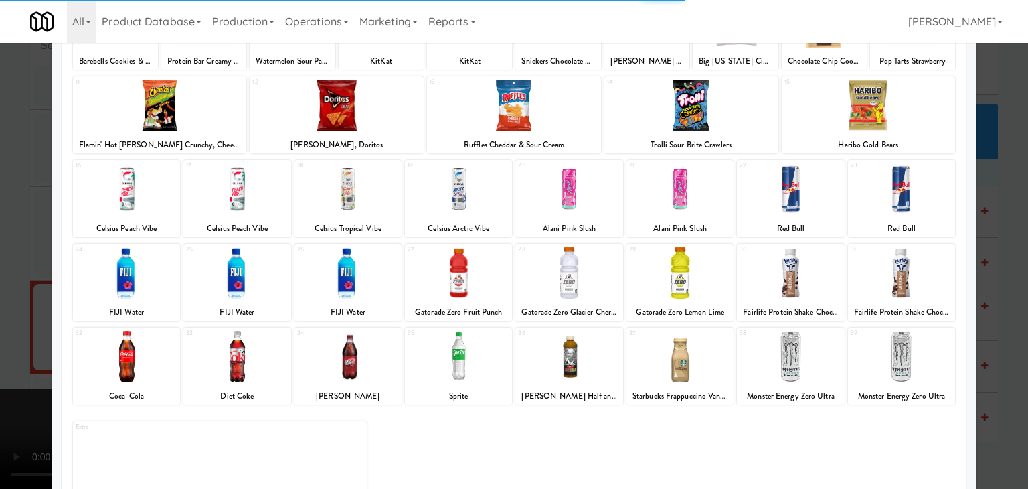
scroll to position [169, 0]
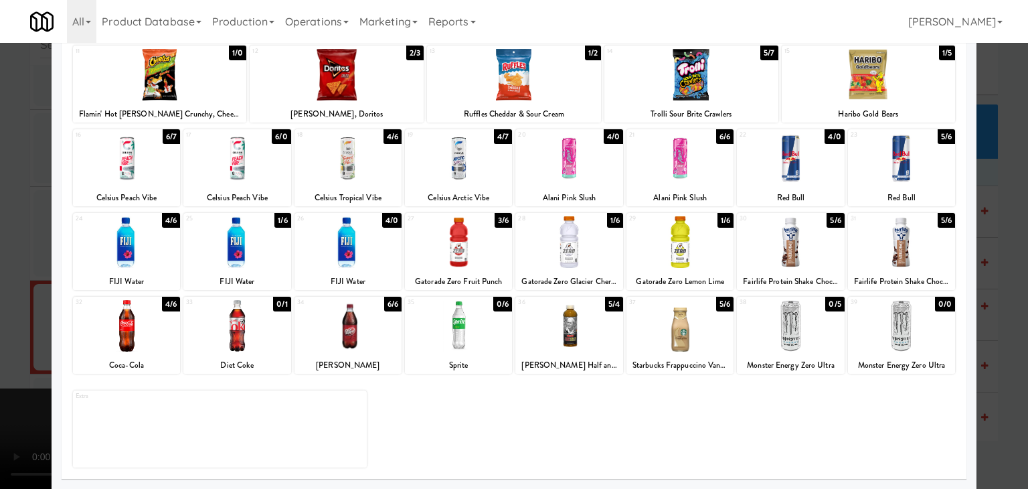
click at [654, 325] on div at bounding box center [679, 326] width 107 height 52
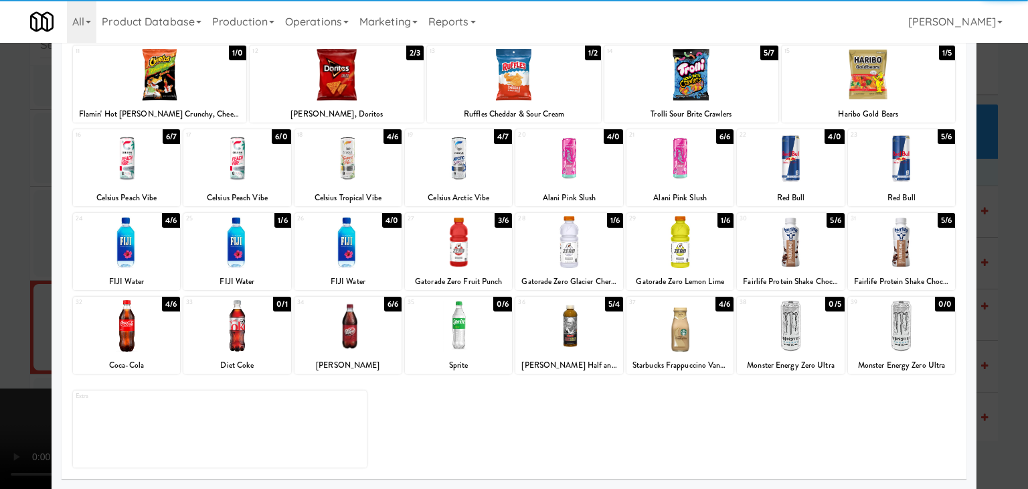
click at [0, 339] on div at bounding box center [514, 244] width 1028 height 489
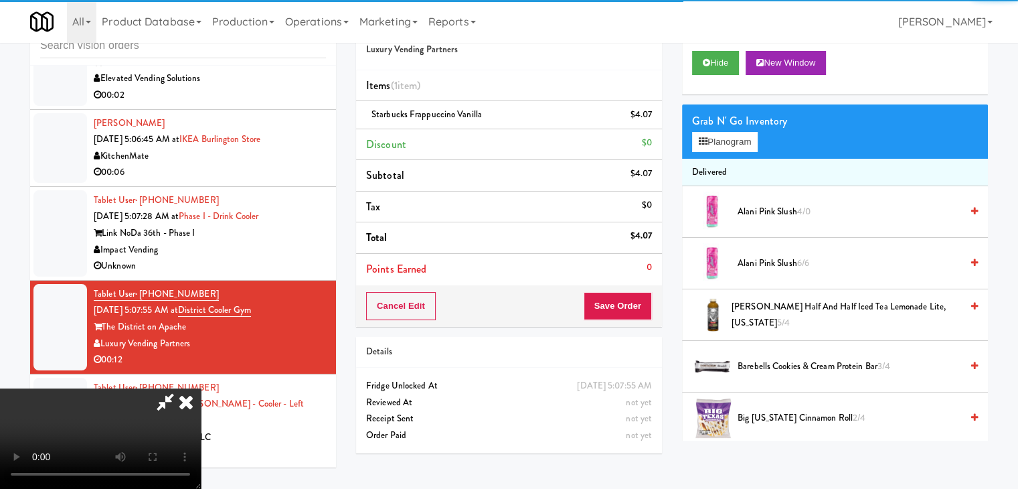
click at [201, 388] on video at bounding box center [100, 438] width 201 height 100
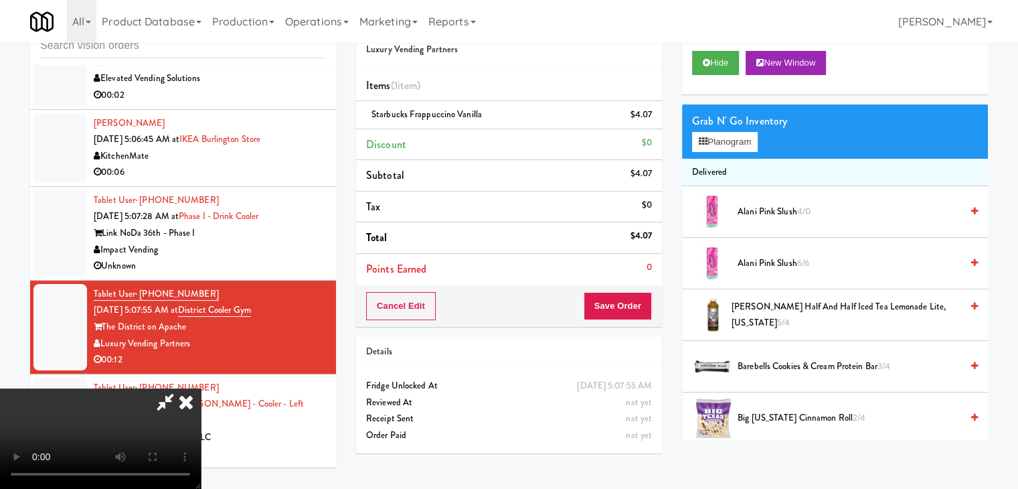
drag, startPoint x: 388, startPoint y: 332, endPoint x: 388, endPoint y: 390, distance: 57.6
click at [201, 388] on video at bounding box center [100, 438] width 201 height 100
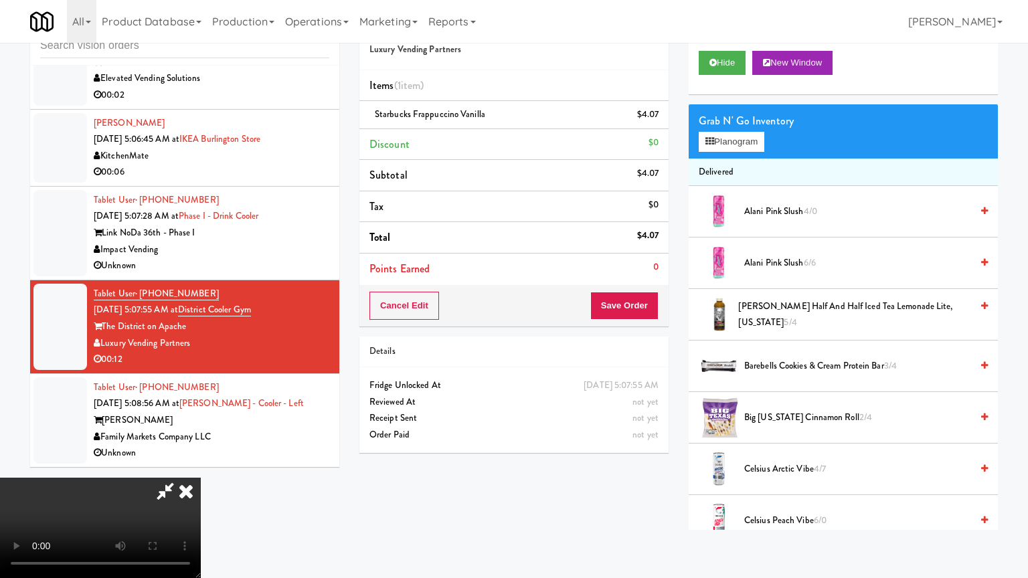
click at [201, 478] on video at bounding box center [100, 528] width 201 height 100
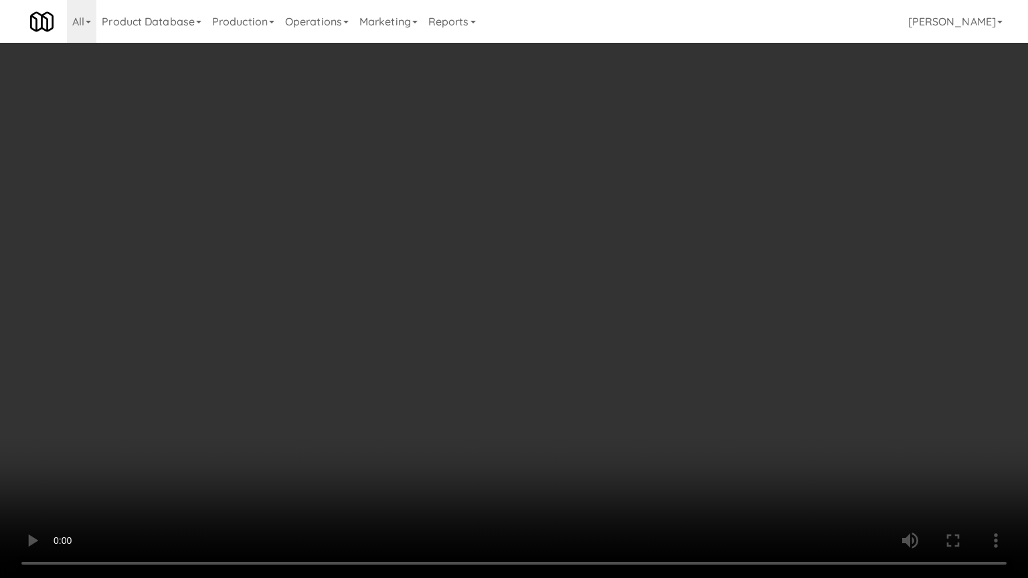
click at [573, 419] on video at bounding box center [514, 289] width 1028 height 578
click at [576, 393] on video at bounding box center [514, 289] width 1028 height 578
click at [576, 394] on video at bounding box center [514, 289] width 1028 height 578
click at [574, 390] on video at bounding box center [514, 289] width 1028 height 578
click at [578, 380] on video at bounding box center [514, 289] width 1028 height 578
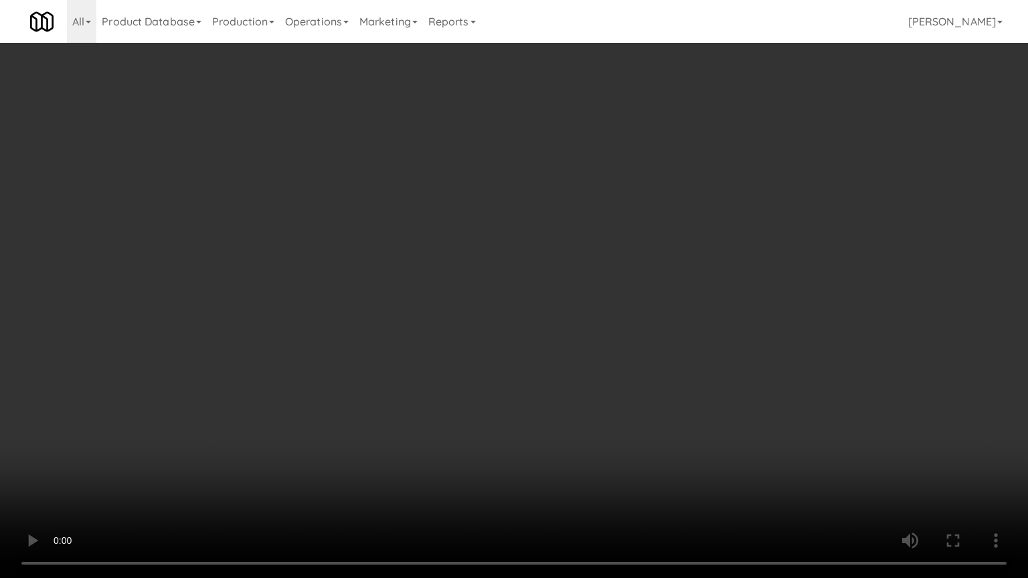
click at [578, 382] on video at bounding box center [514, 289] width 1028 height 578
click at [587, 363] on video at bounding box center [514, 289] width 1028 height 578
drag, startPoint x: 587, startPoint y: 363, endPoint x: 590, endPoint y: 372, distance: 9.3
click at [587, 364] on video at bounding box center [514, 289] width 1028 height 578
click at [594, 369] on video at bounding box center [514, 289] width 1028 height 578
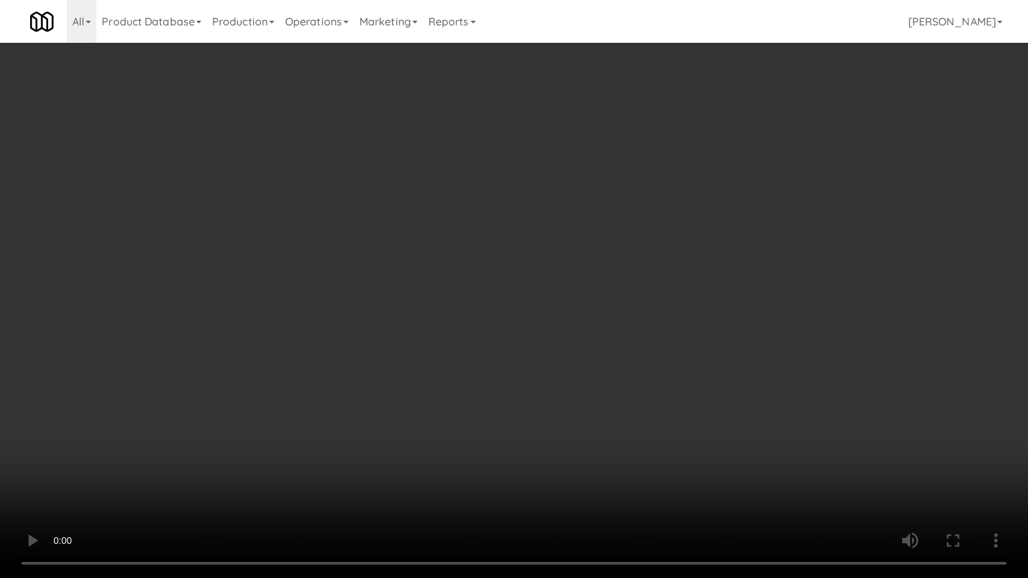
click at [594, 369] on video at bounding box center [514, 289] width 1028 height 578
click at [592, 365] on video at bounding box center [514, 289] width 1028 height 578
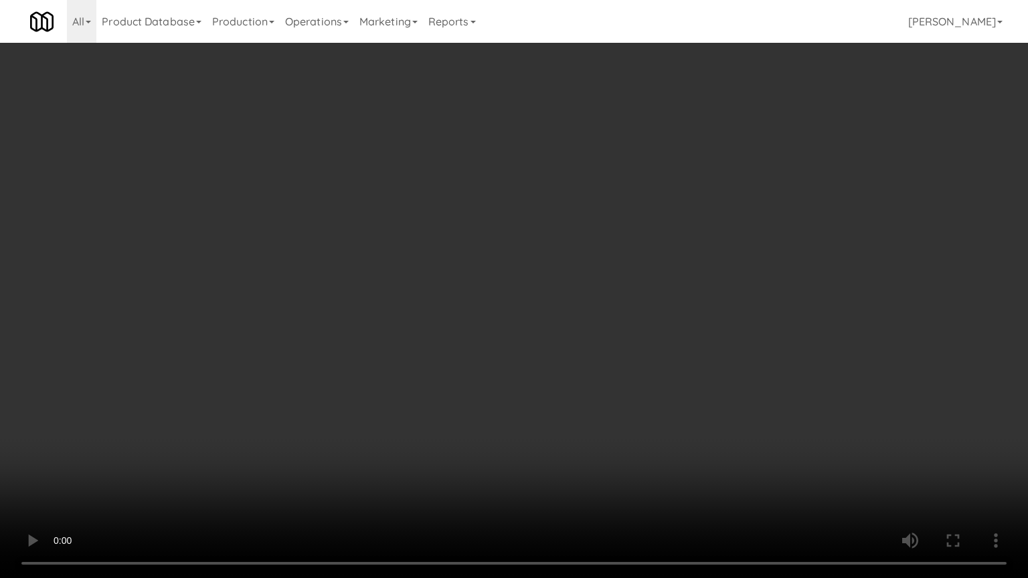
drag, startPoint x: 592, startPoint y: 365, endPoint x: 622, endPoint y: 286, distance: 84.5
click at [598, 361] on video at bounding box center [514, 289] width 1028 height 578
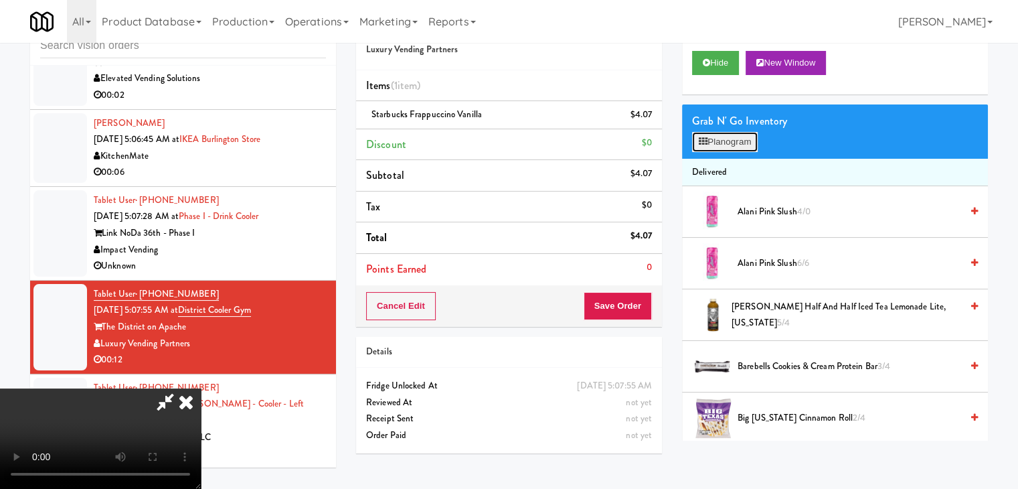
click at [742, 147] on button "Planogram" at bounding box center [725, 142] width 66 height 20
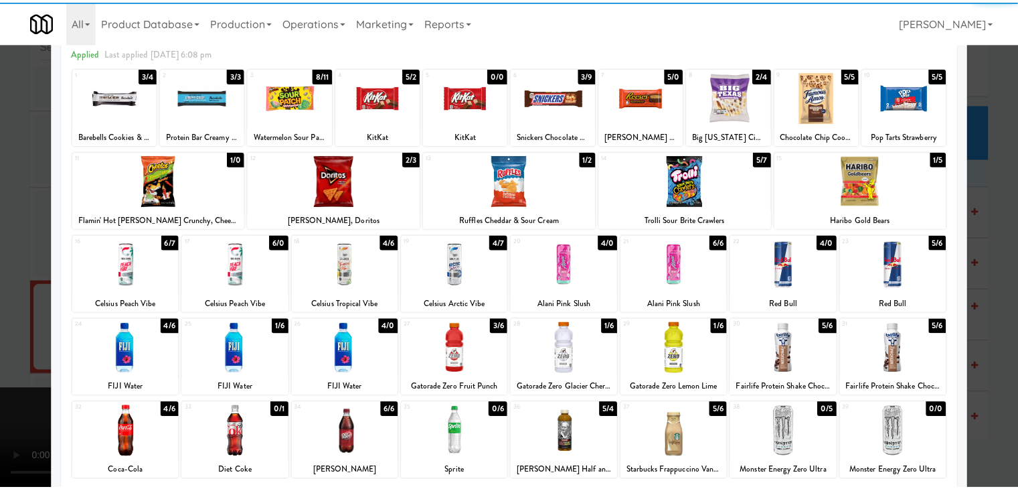
scroll to position [134, 0]
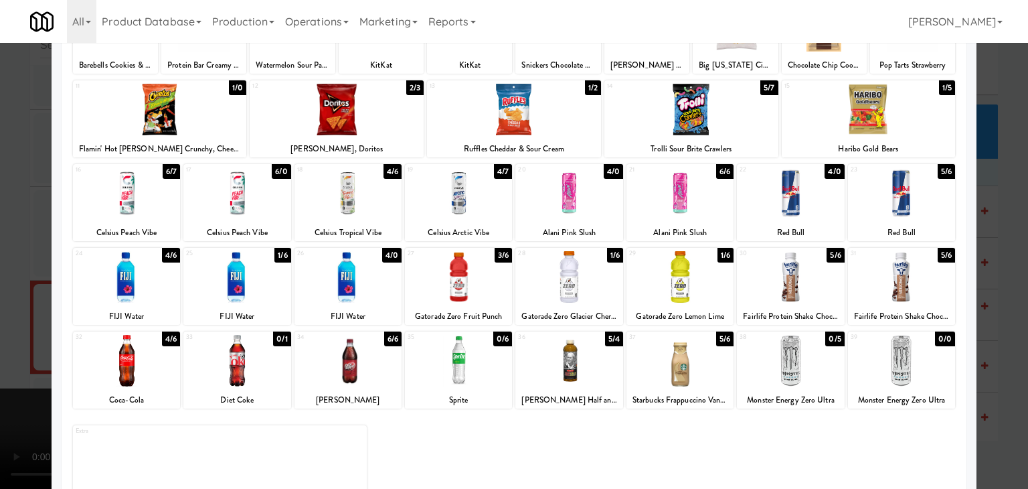
click at [897, 192] on div at bounding box center [901, 193] width 107 height 52
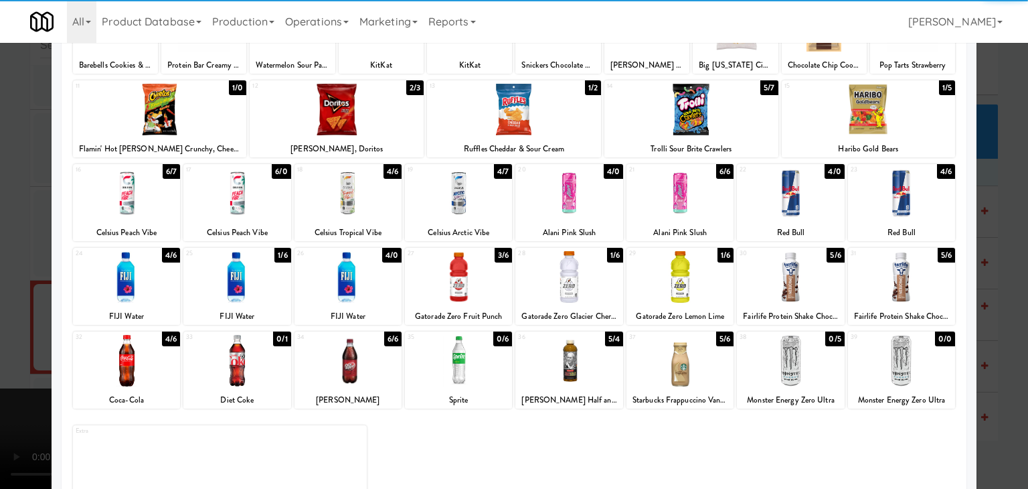
drag, startPoint x: 991, startPoint y: 224, endPoint x: 970, endPoint y: 229, distance: 21.9
click at [992, 223] on div at bounding box center [514, 244] width 1028 height 489
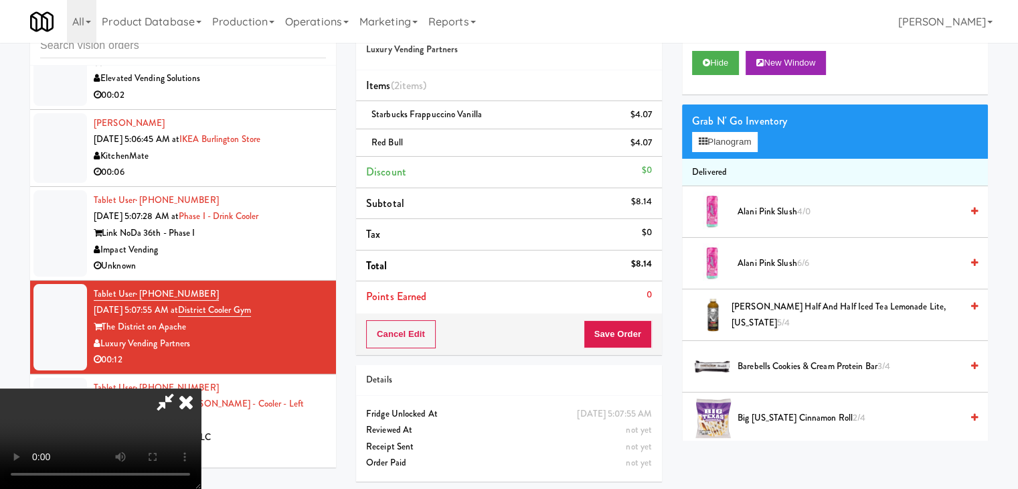
click at [201, 388] on video at bounding box center [100, 438] width 201 height 100
click at [624, 335] on button "Save Order" at bounding box center [618, 334] width 68 height 28
click at [625, 334] on button "Save Order" at bounding box center [618, 334] width 68 height 28
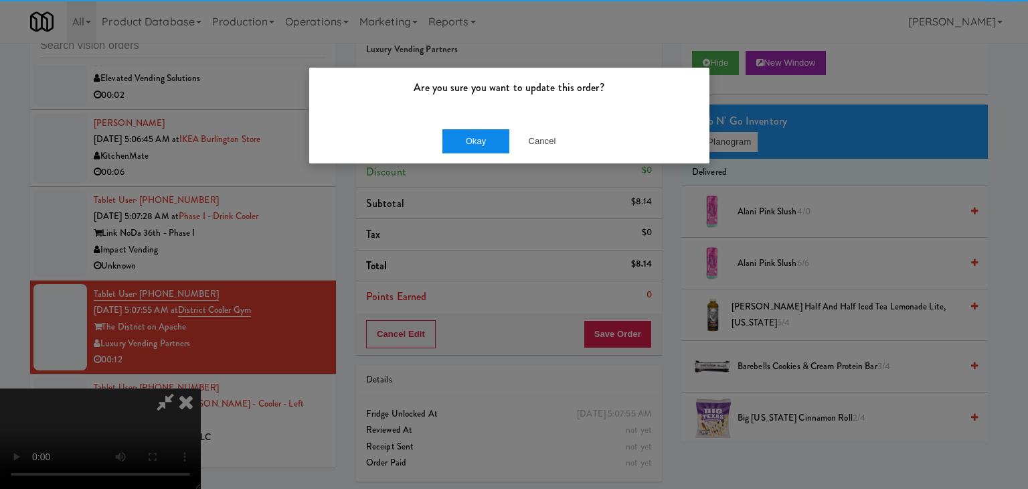
drag, startPoint x: 479, startPoint y: 117, endPoint x: 480, endPoint y: 130, distance: 12.7
click at [479, 124] on div "Are you sure you want to update this order? Okay Cancel" at bounding box center [510, 115] width 402 height 97
click at [480, 130] on button "Okay" at bounding box center [475, 141] width 67 height 24
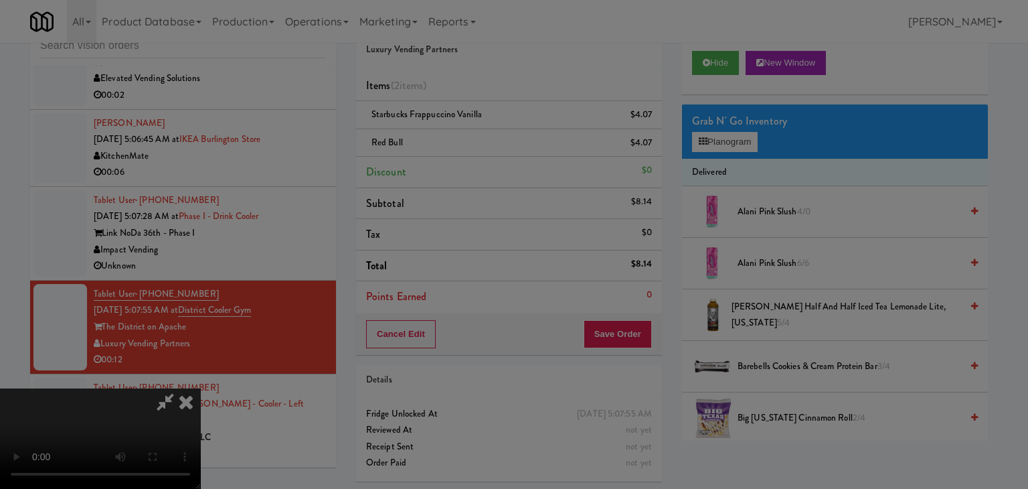
click at [480, 129] on button "Okay" at bounding box center [475, 116] width 67 height 24
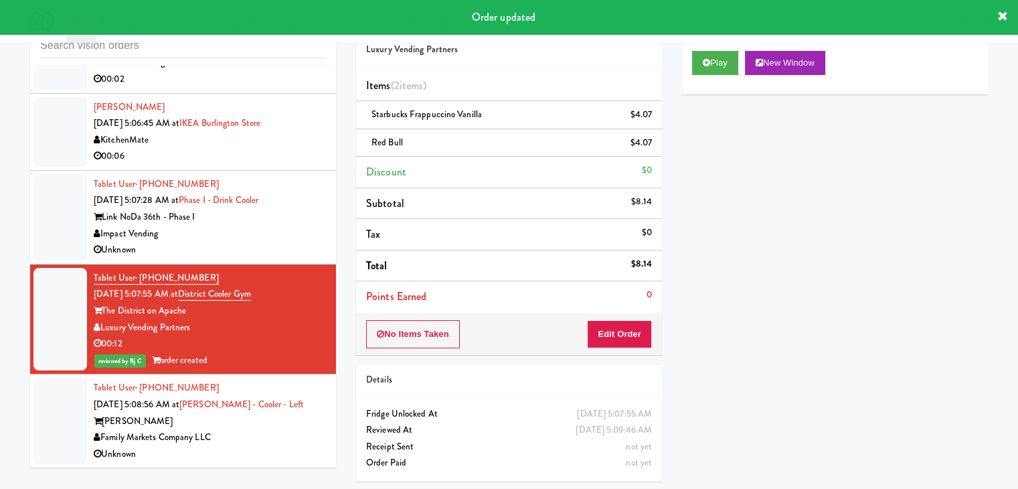
drag, startPoint x: 294, startPoint y: 279, endPoint x: 295, endPoint y: 263, distance: 16.1
click at [295, 258] on div "Unknown" at bounding box center [210, 250] width 232 height 17
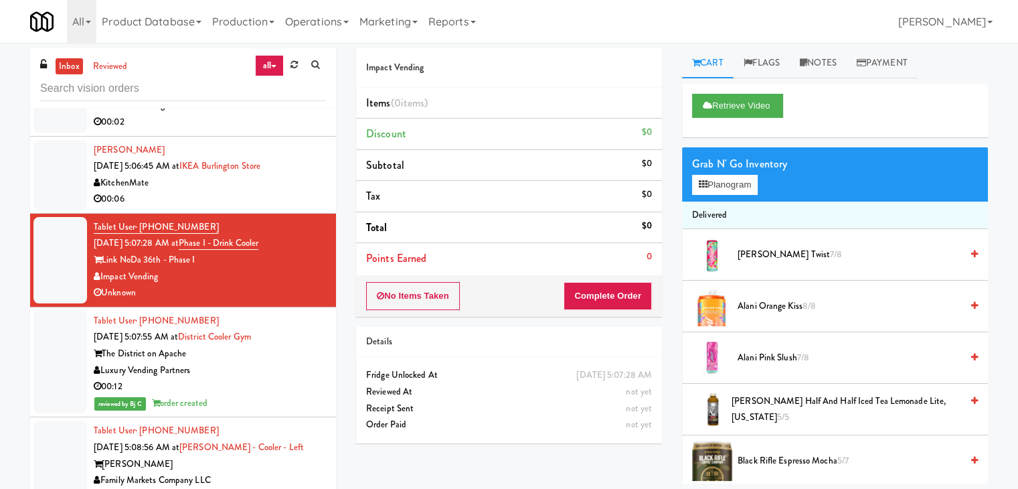
click at [201, 207] on div "00:06" at bounding box center [210, 199] width 232 height 17
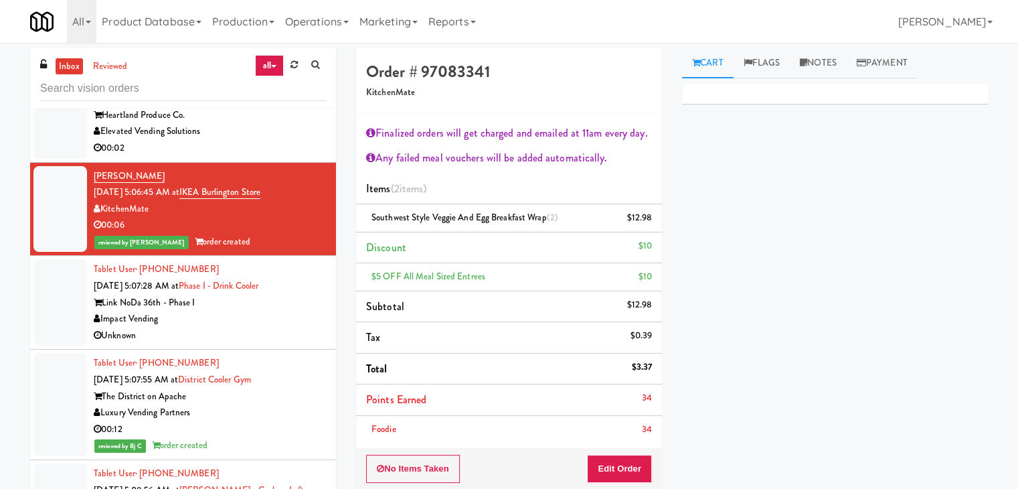
scroll to position [5578, 0]
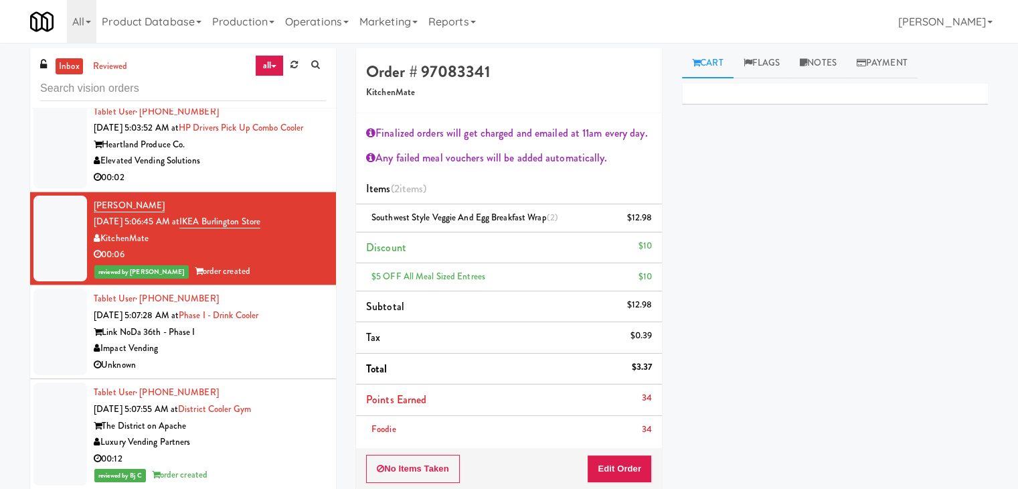
click at [255, 169] on div "Elevated Vending Solutions" at bounding box center [210, 161] width 232 height 17
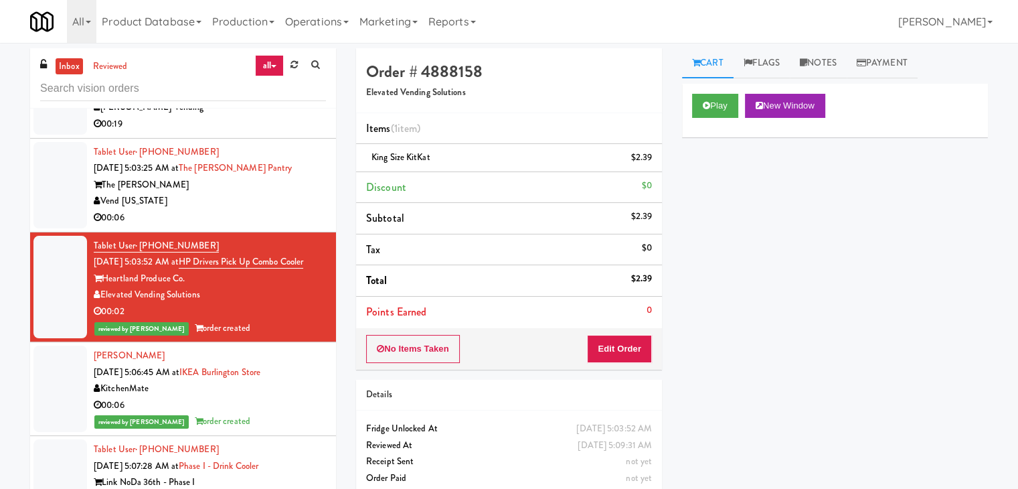
click at [289, 209] on div "Vend [US_STATE]" at bounding box center [210, 201] width 232 height 17
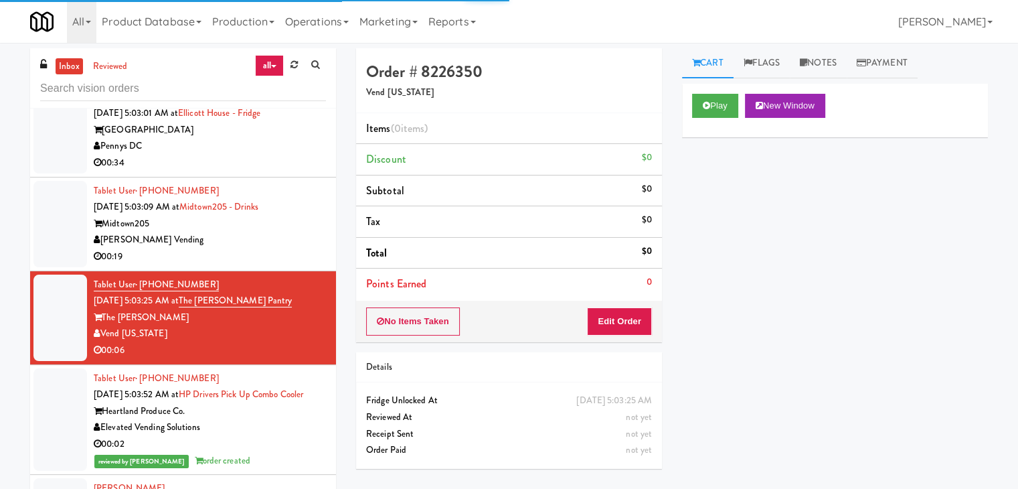
scroll to position [5310, 0]
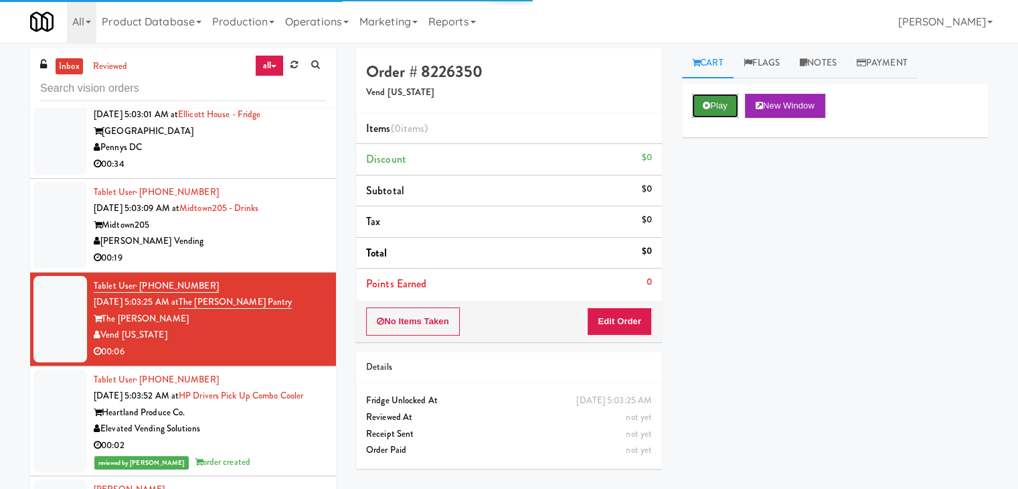
click at [711, 96] on button "Play" at bounding box center [715, 106] width 46 height 24
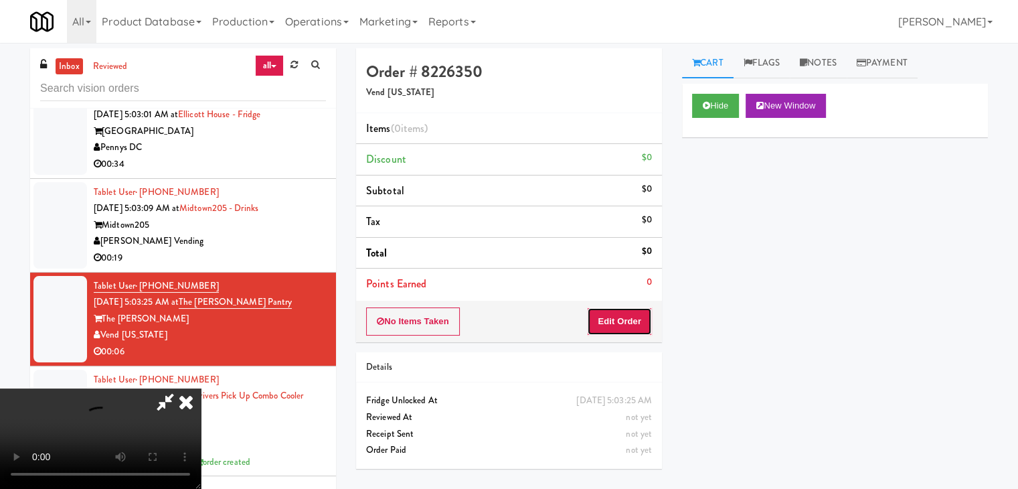
click at [624, 310] on button "Edit Order" at bounding box center [619, 321] width 65 height 28
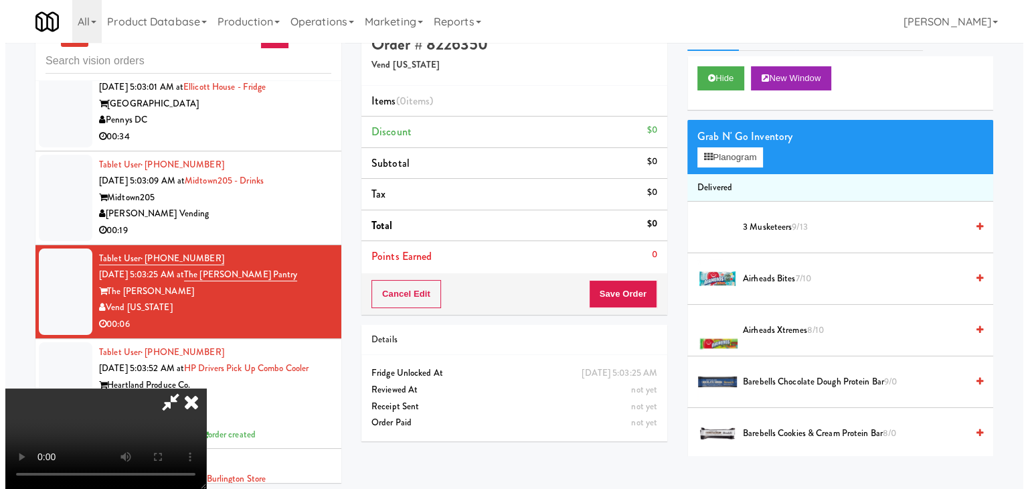
scroll to position [43, 0]
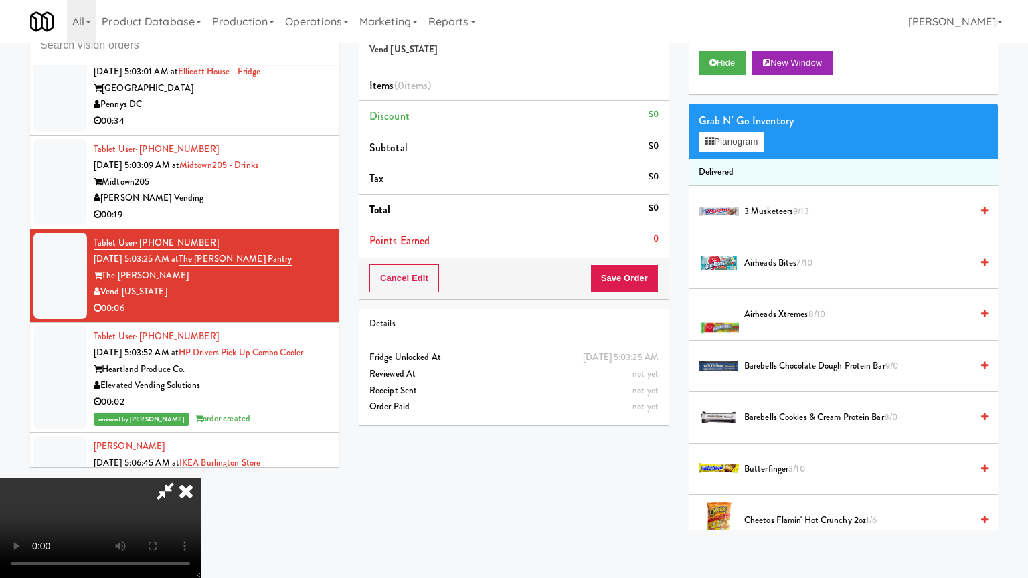
click at [201, 478] on video at bounding box center [100, 528] width 201 height 100
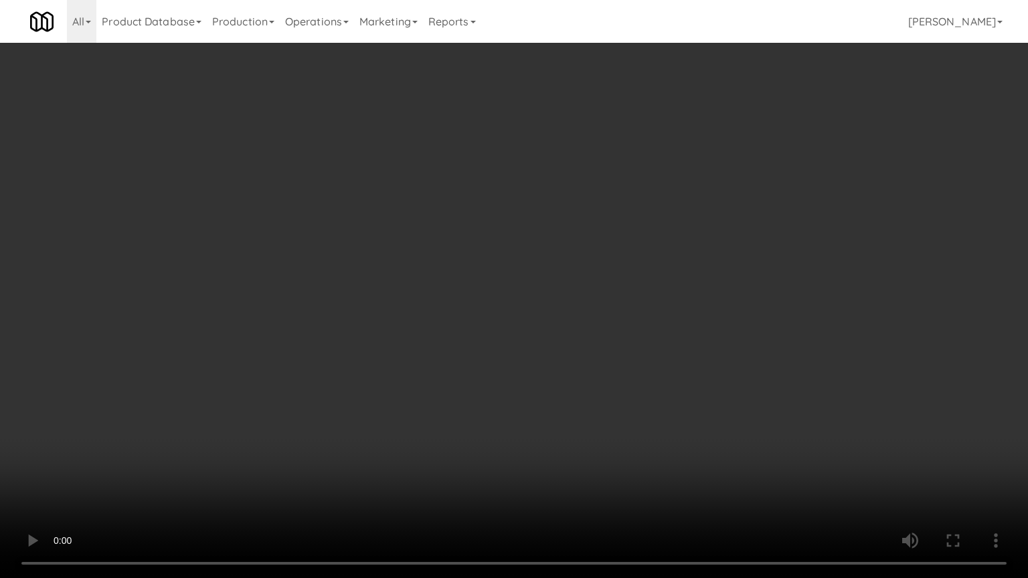
click at [616, 358] on video at bounding box center [514, 289] width 1028 height 578
click at [633, 360] on video at bounding box center [514, 289] width 1028 height 578
click at [617, 359] on video at bounding box center [514, 289] width 1028 height 578
click at [618, 359] on video at bounding box center [514, 289] width 1028 height 578
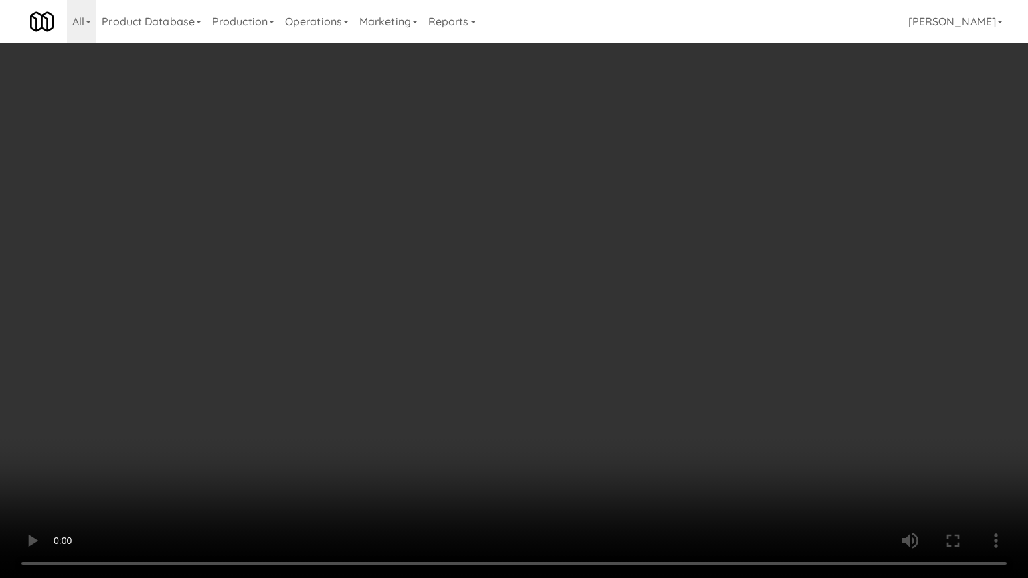
click at [617, 357] on video at bounding box center [514, 289] width 1028 height 578
click at [621, 355] on video at bounding box center [514, 289] width 1028 height 578
drag, startPoint x: 621, startPoint y: 355, endPoint x: 682, endPoint y: 248, distance: 123.2
click at [621, 355] on video at bounding box center [514, 289] width 1028 height 578
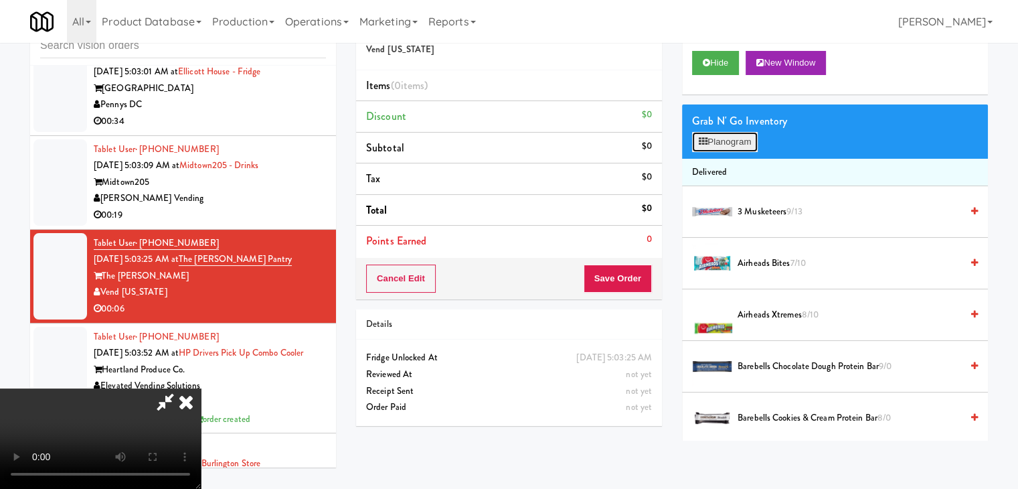
click at [744, 141] on button "Planogram" at bounding box center [725, 142] width 66 height 20
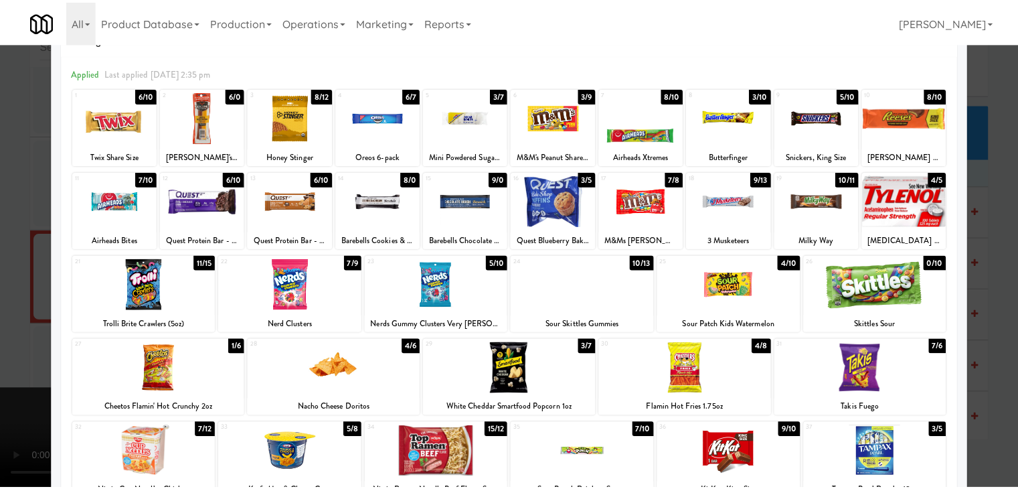
scroll to position [134, 0]
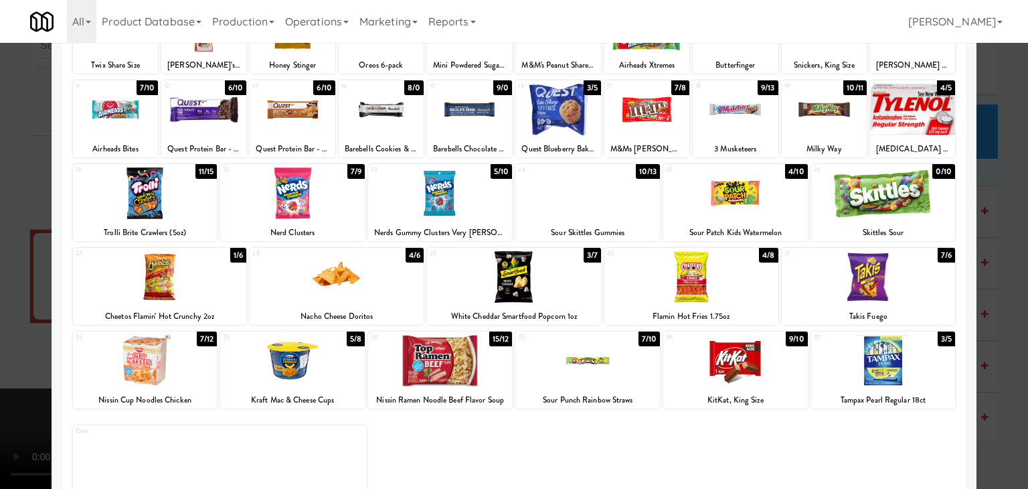
click at [161, 373] on div at bounding box center [145, 361] width 145 height 52
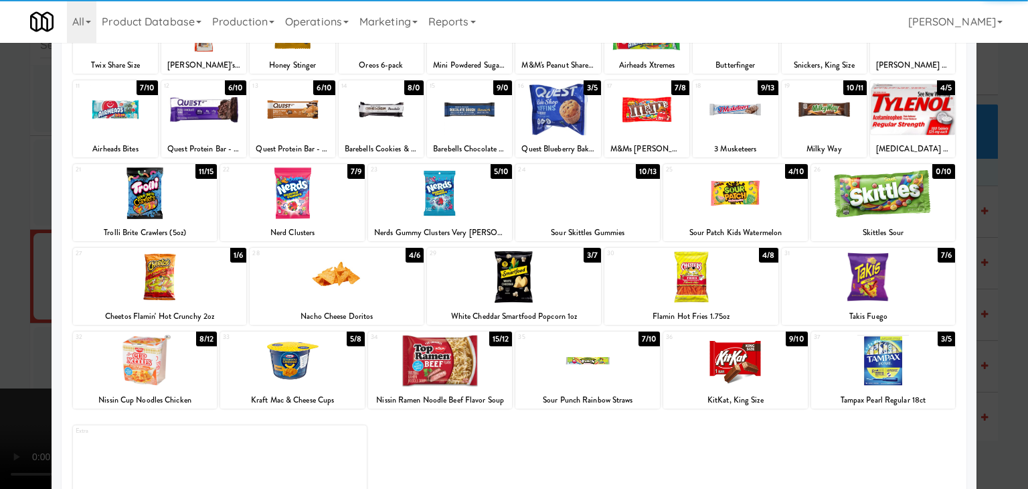
drag, startPoint x: 0, startPoint y: 350, endPoint x: 305, endPoint y: 369, distance: 305.2
click at [3, 349] on div at bounding box center [514, 244] width 1028 height 489
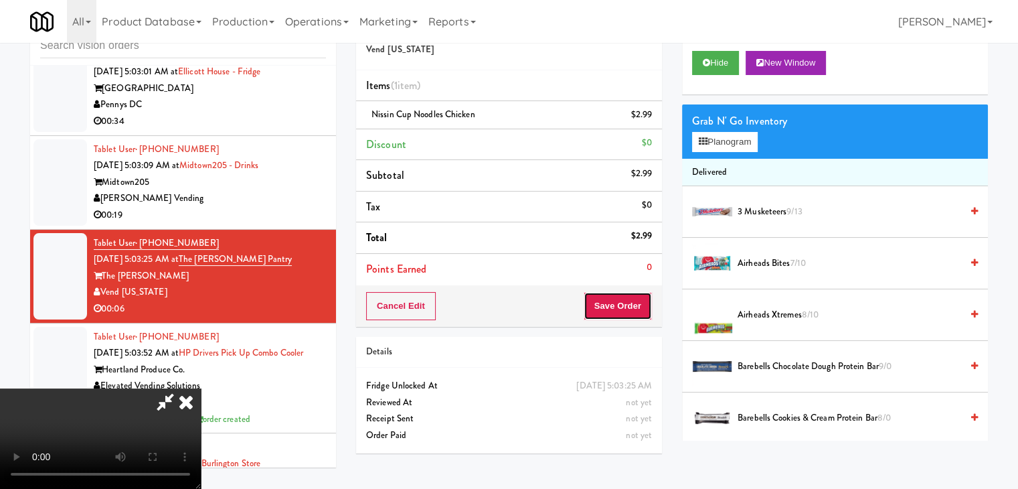
click at [635, 314] on button "Save Order" at bounding box center [618, 306] width 68 height 28
click at [634, 314] on button "Save Order" at bounding box center [618, 306] width 68 height 28
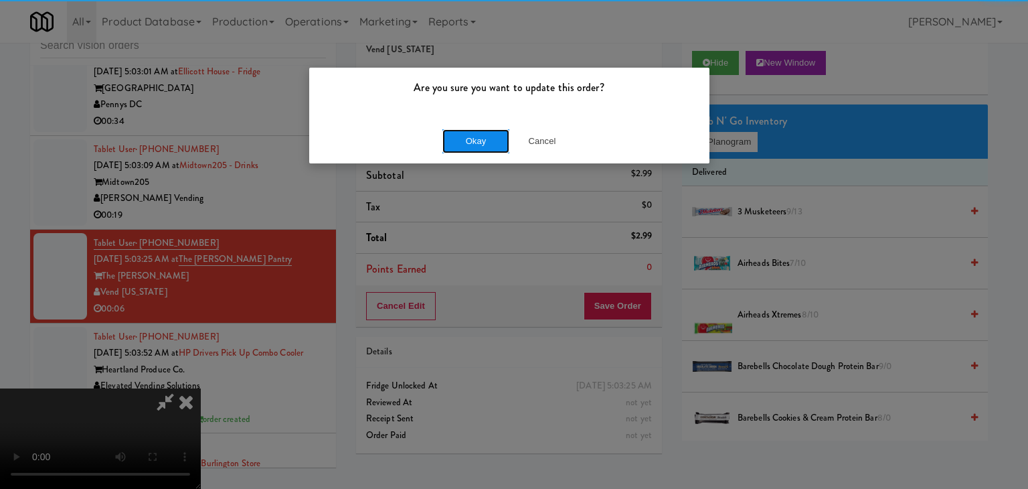
click at [493, 141] on button "Okay" at bounding box center [475, 141] width 67 height 24
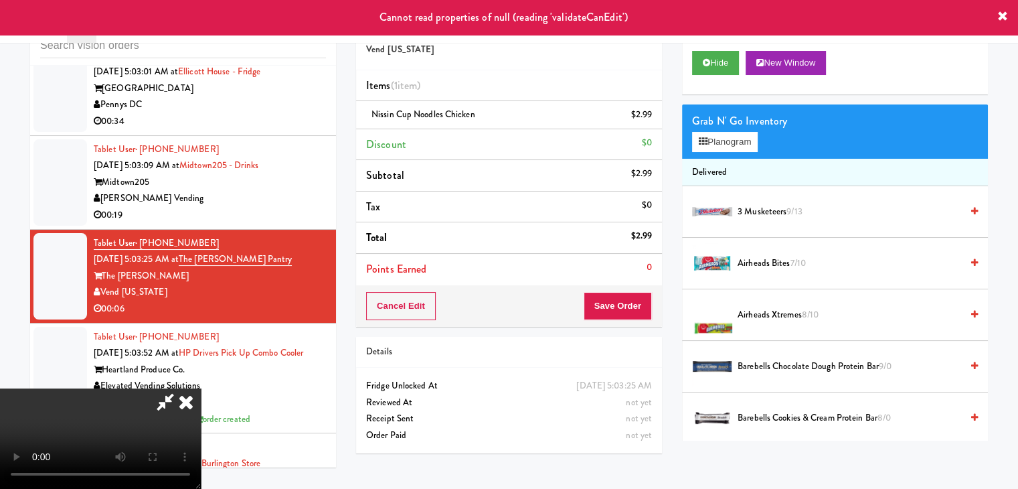
click at [201, 388] on icon at bounding box center [185, 401] width 29 height 27
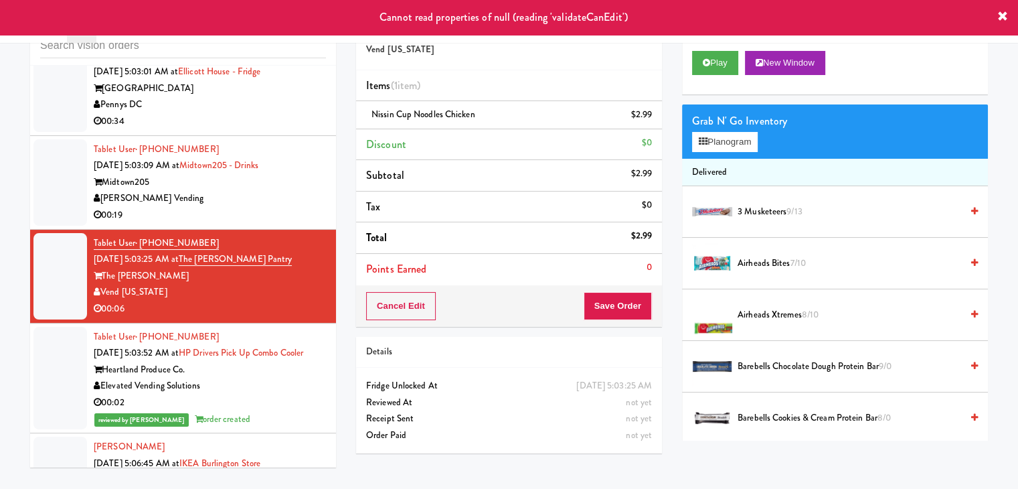
click at [292, 207] on div "[PERSON_NAME] Vending" at bounding box center [210, 198] width 232 height 17
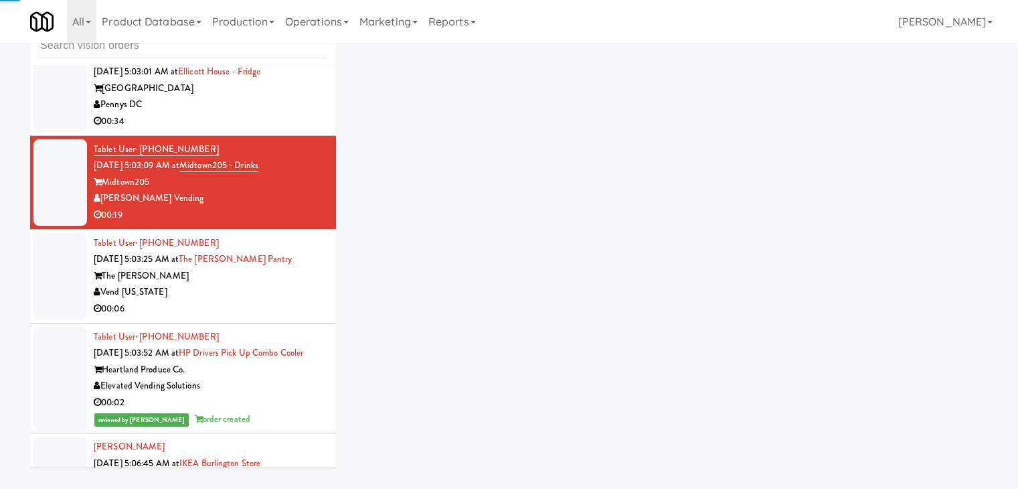
click at [292, 301] on div "Vend [US_STATE]" at bounding box center [210, 292] width 232 height 17
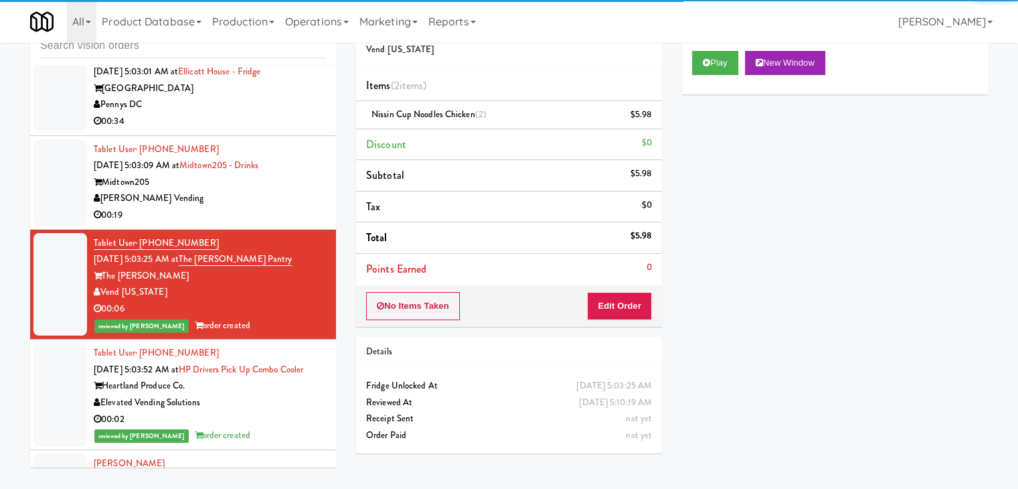
click at [289, 207] on div "[PERSON_NAME] Vending" at bounding box center [210, 198] width 232 height 17
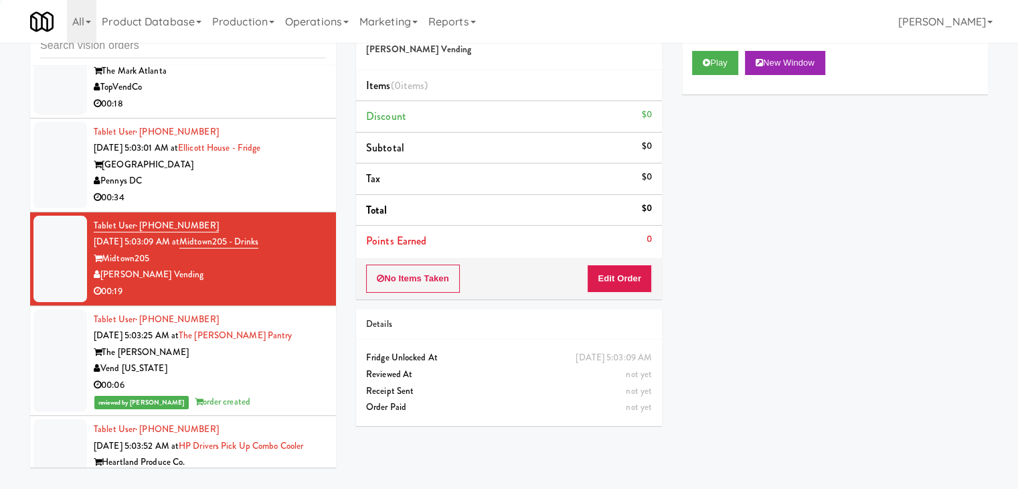
scroll to position [5177, 0]
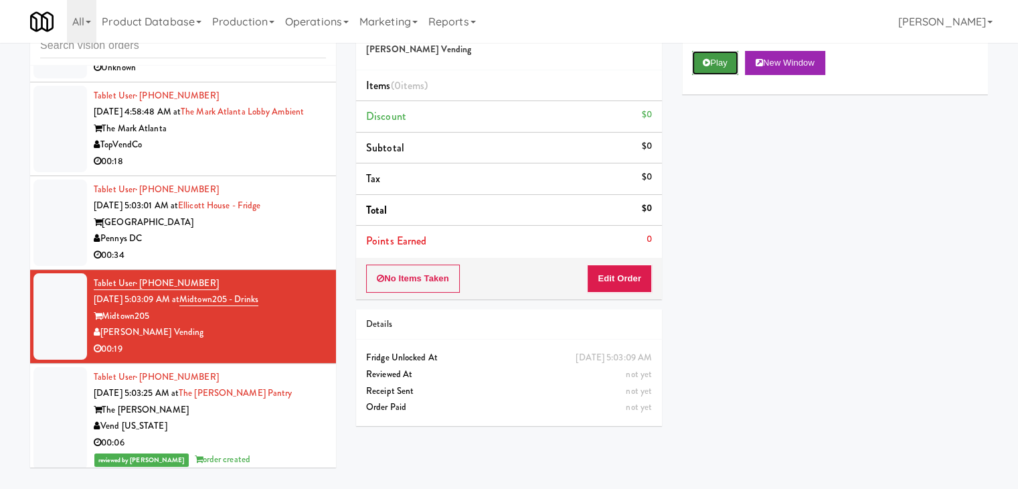
click at [714, 61] on button "Play" at bounding box center [715, 63] width 46 height 24
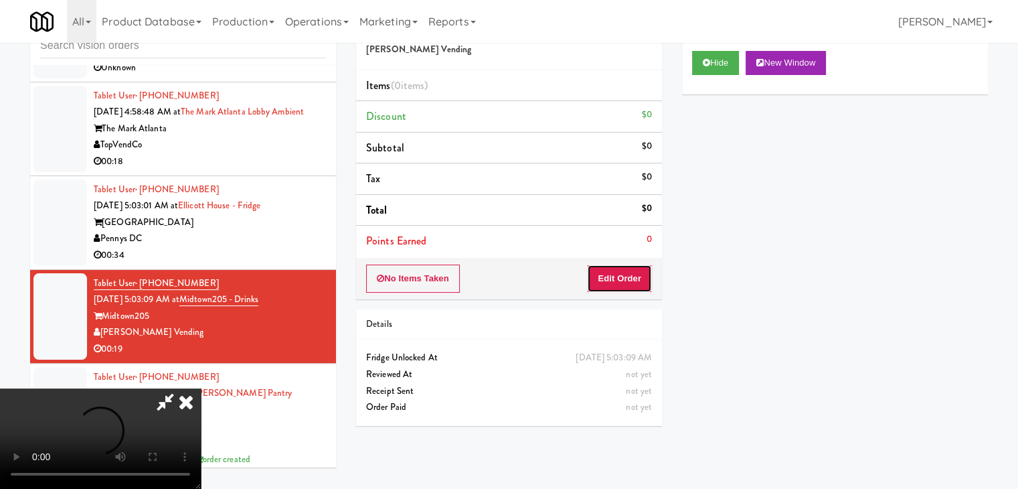
click at [626, 271] on button "Edit Order" at bounding box center [619, 278] width 65 height 28
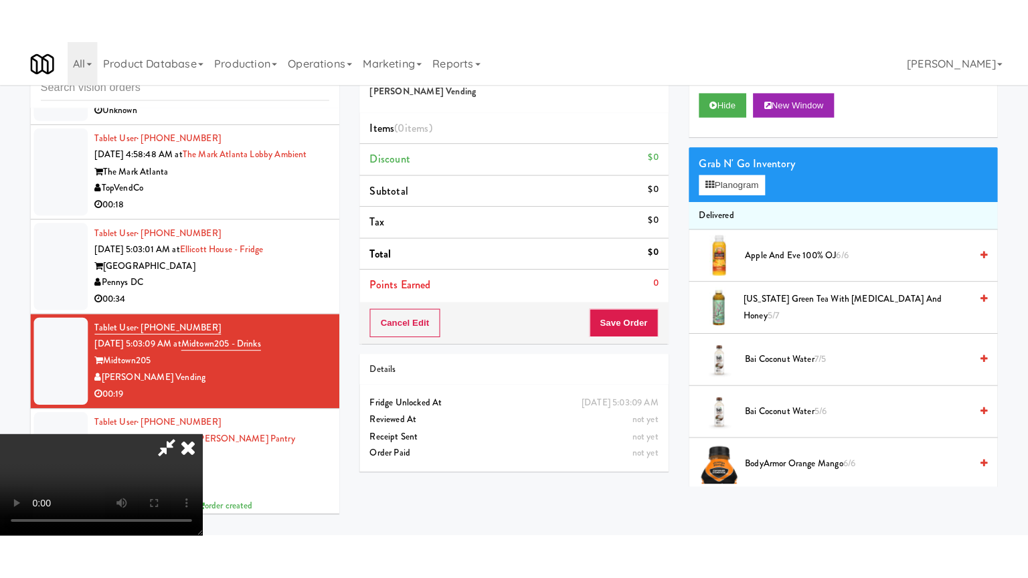
scroll to position [188, 0]
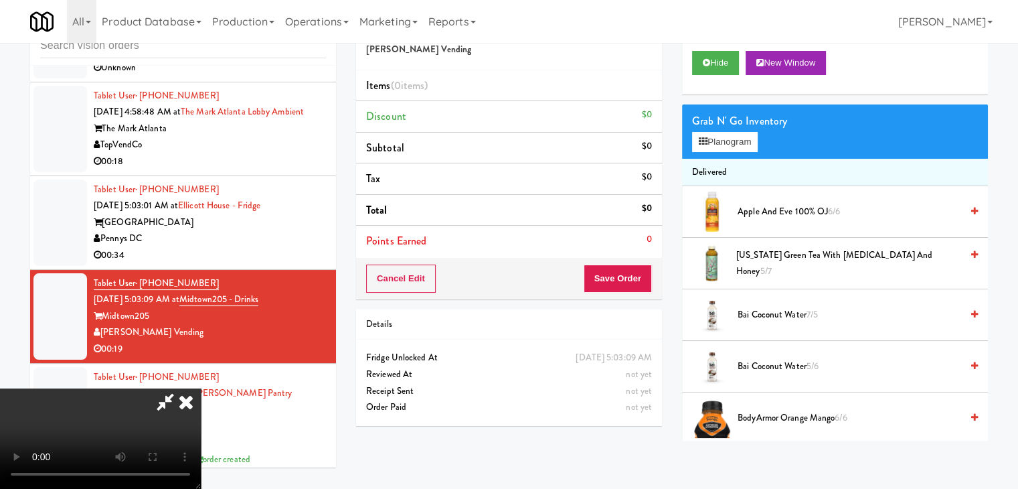
click at [201, 407] on video at bounding box center [100, 438] width 201 height 100
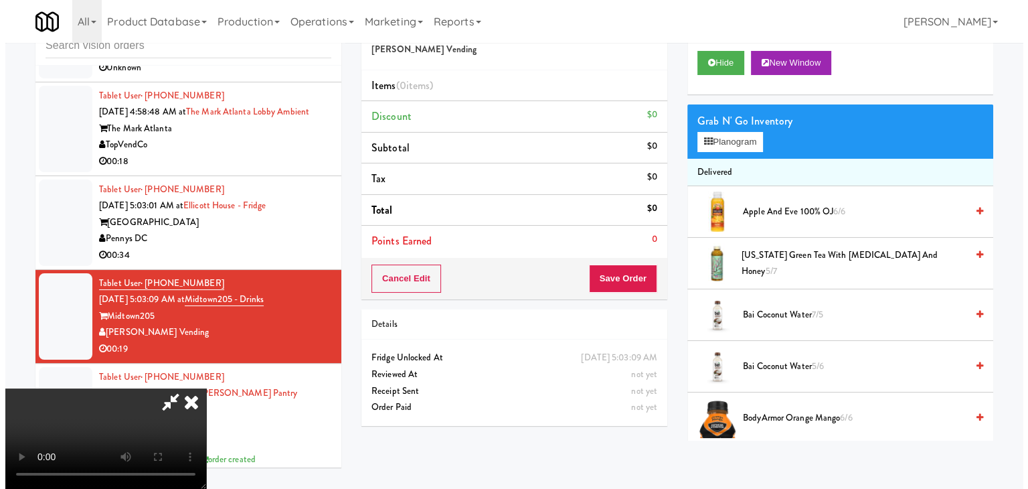
scroll to position [0, 0]
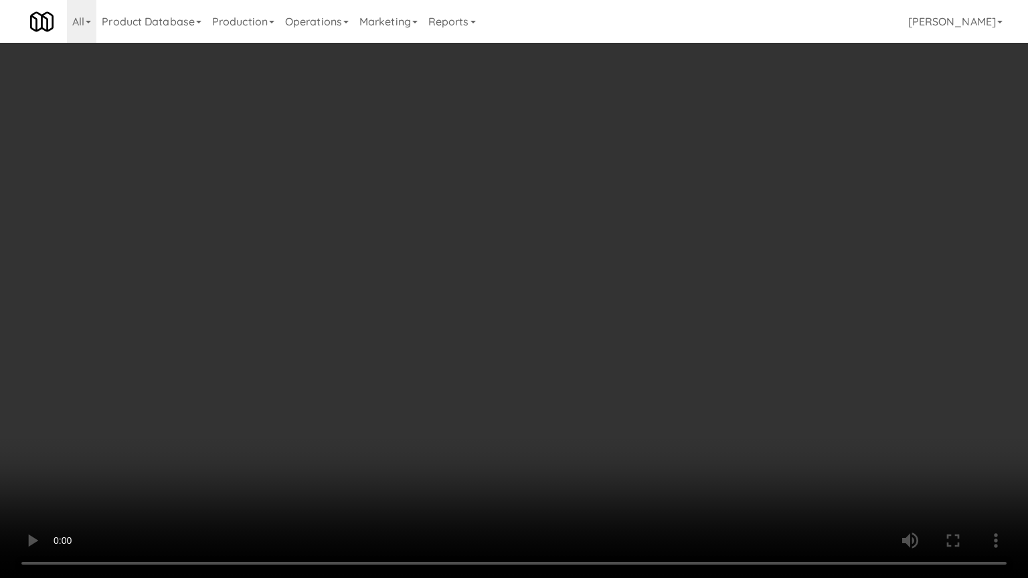
click at [681, 477] on video at bounding box center [514, 289] width 1028 height 578
click at [641, 394] on video at bounding box center [514, 289] width 1028 height 578
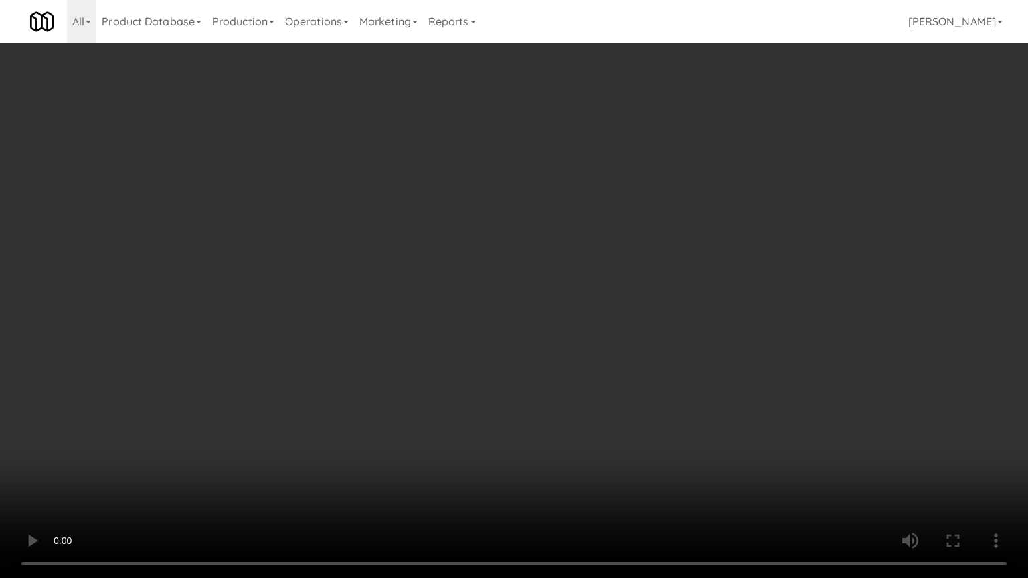
click at [641, 394] on video at bounding box center [514, 289] width 1028 height 578
click at [639, 326] on video at bounding box center [514, 289] width 1028 height 578
click at [642, 319] on video at bounding box center [514, 289] width 1028 height 578
drag, startPoint x: 642, startPoint y: 319, endPoint x: 688, endPoint y: 234, distance: 96.7
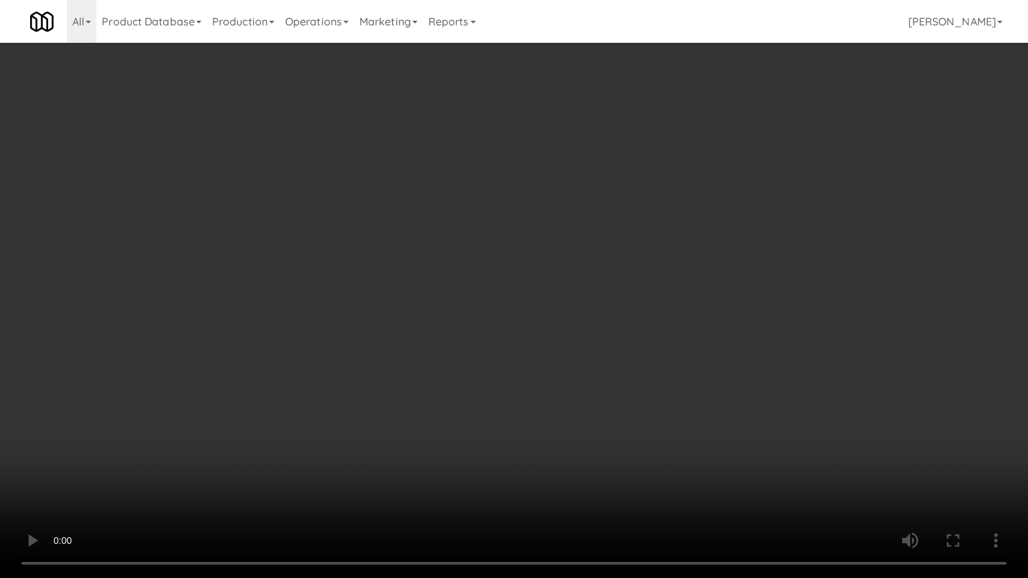
click at [643, 318] on video at bounding box center [514, 289] width 1028 height 578
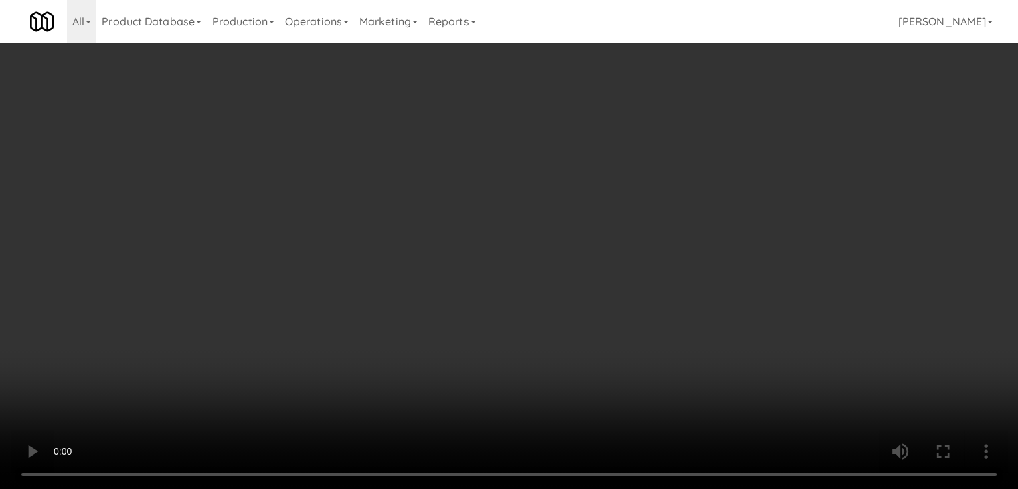
drag, startPoint x: 467, startPoint y: 179, endPoint x: 663, endPoint y: 157, distance: 196.6
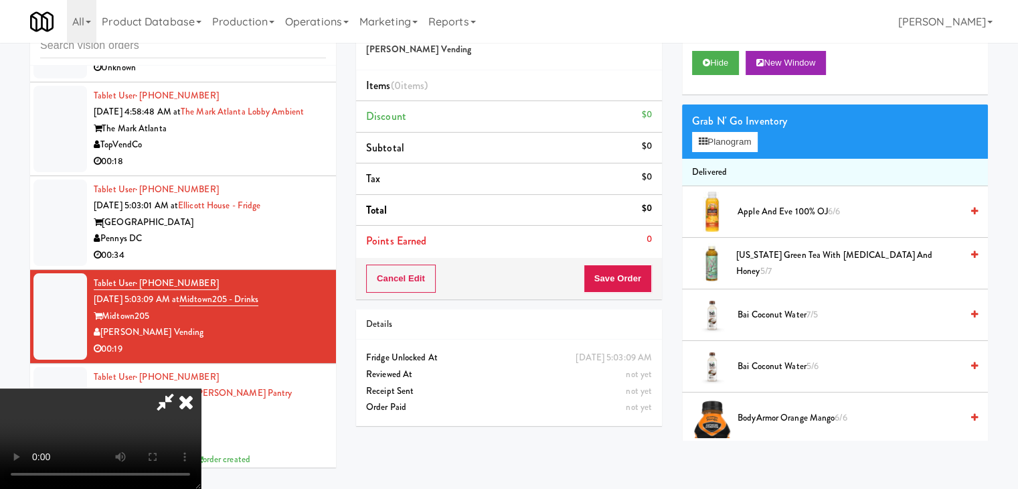
click at [201, 388] on video at bounding box center [100, 438] width 201 height 100
click at [726, 142] on button "Planogram" at bounding box center [725, 142] width 66 height 20
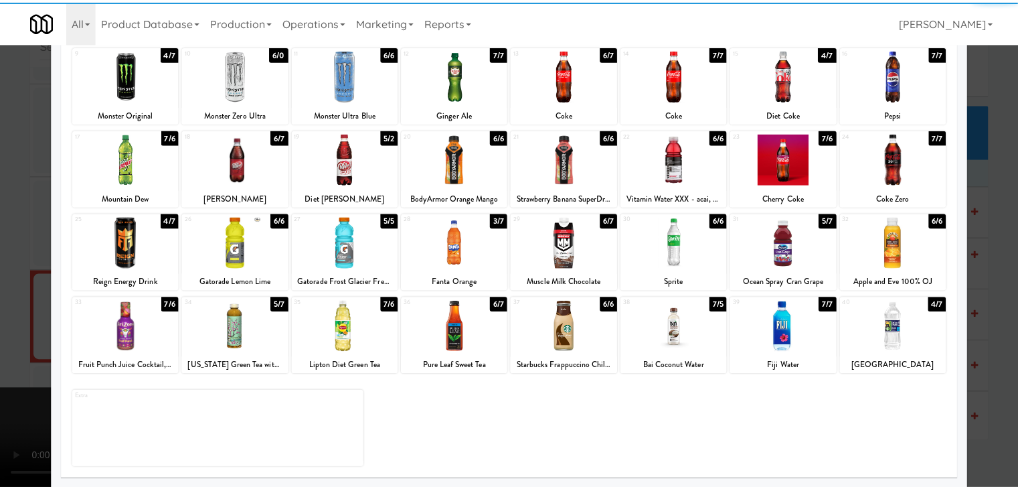
scroll to position [169, 0]
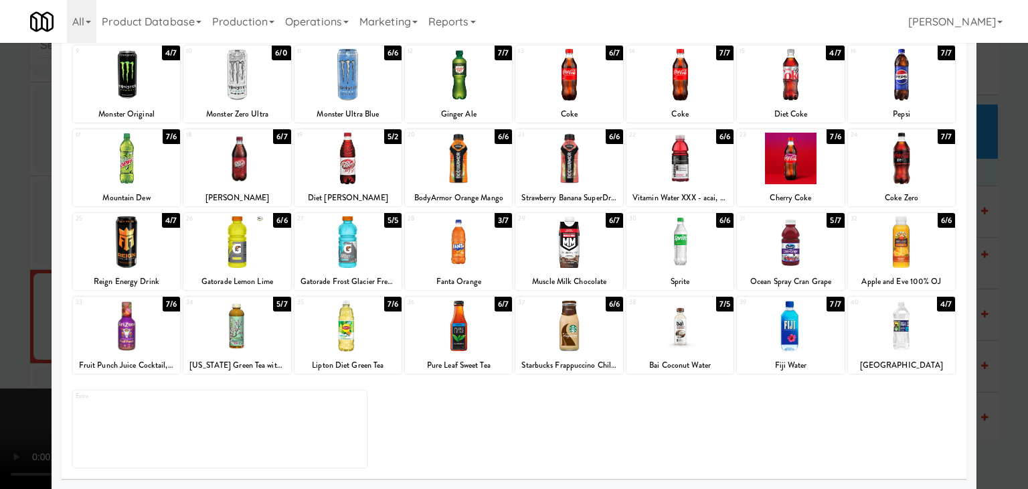
click at [680, 250] on div at bounding box center [679, 242] width 107 height 52
click at [5, 303] on div at bounding box center [514, 244] width 1028 height 489
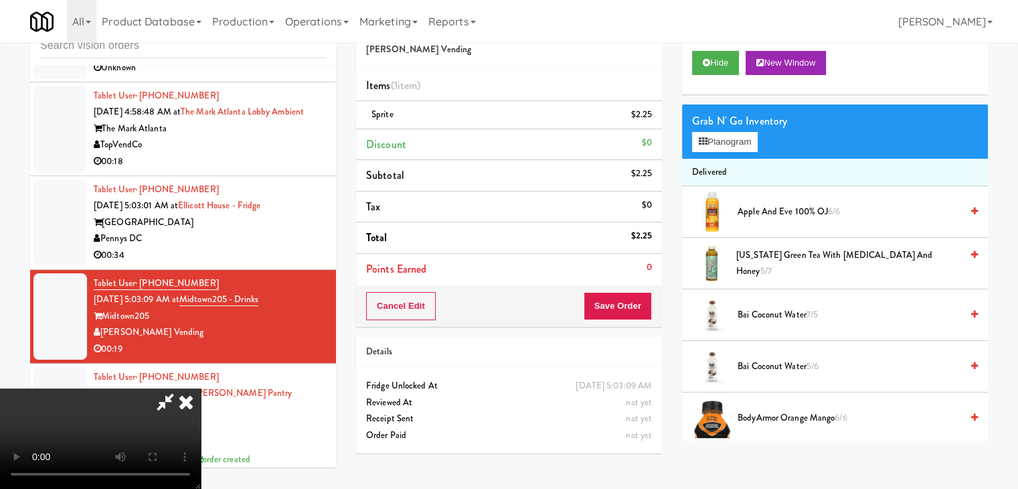
click at [201, 388] on video at bounding box center [100, 438] width 201 height 100
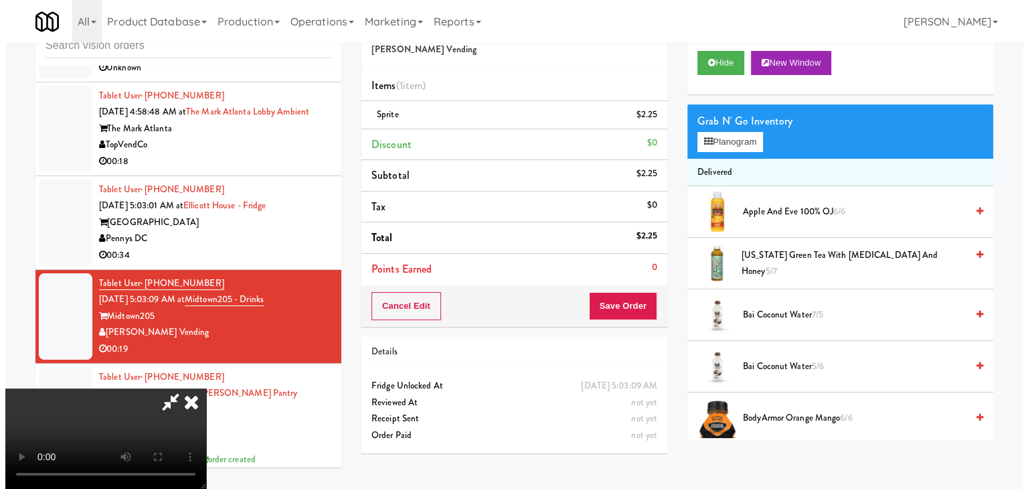
scroll to position [134, 0]
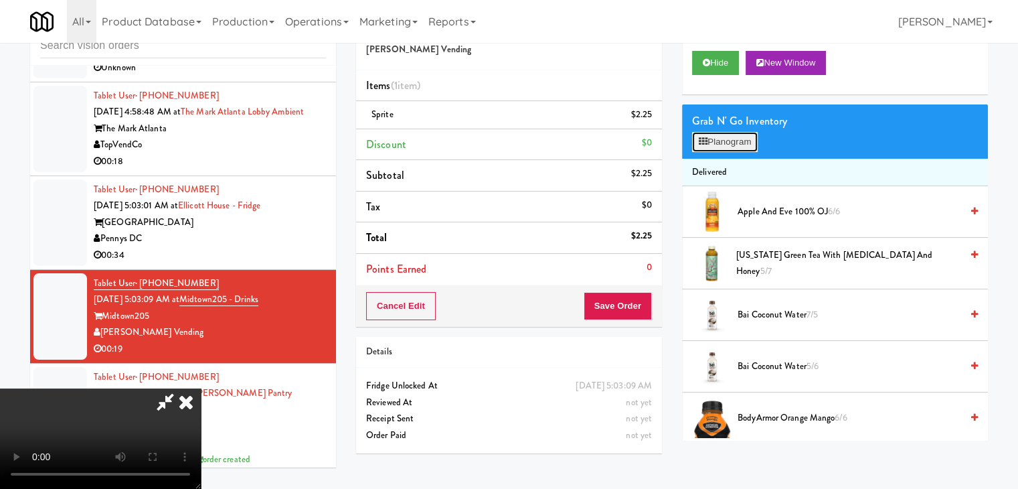
click at [725, 142] on button "Planogram" at bounding box center [725, 142] width 66 height 20
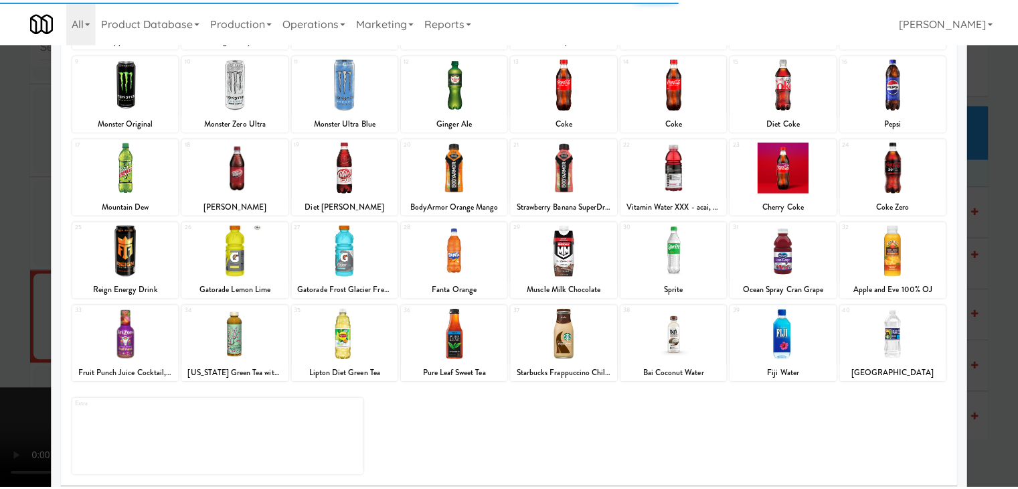
scroll to position [169, 0]
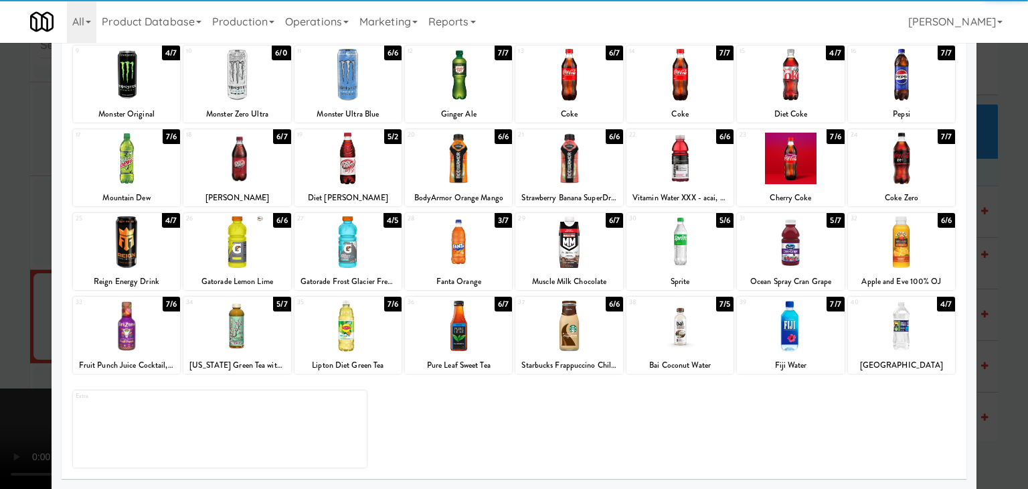
click at [354, 239] on div at bounding box center [348, 242] width 107 height 52
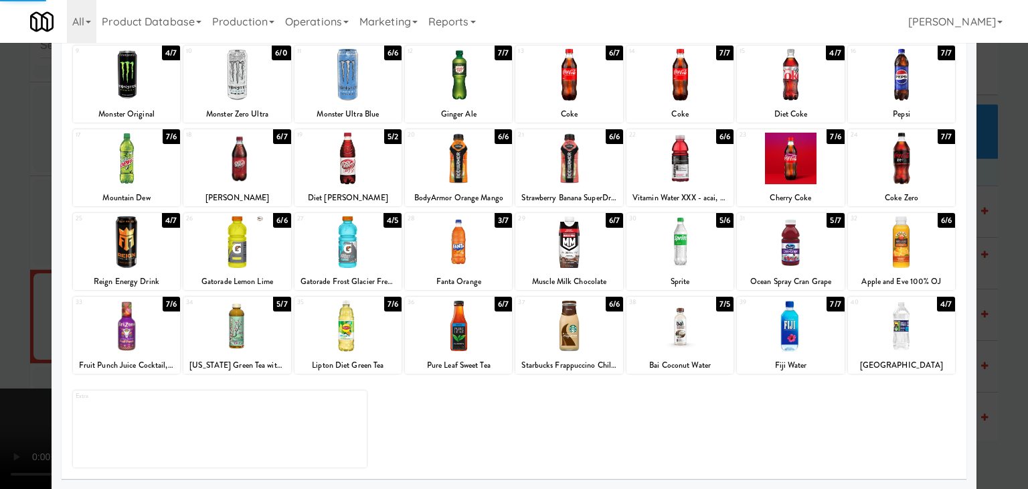
drag, startPoint x: 0, startPoint y: 270, endPoint x: 487, endPoint y: 262, distance: 487.3
click at [4, 268] on div at bounding box center [514, 244] width 1028 height 489
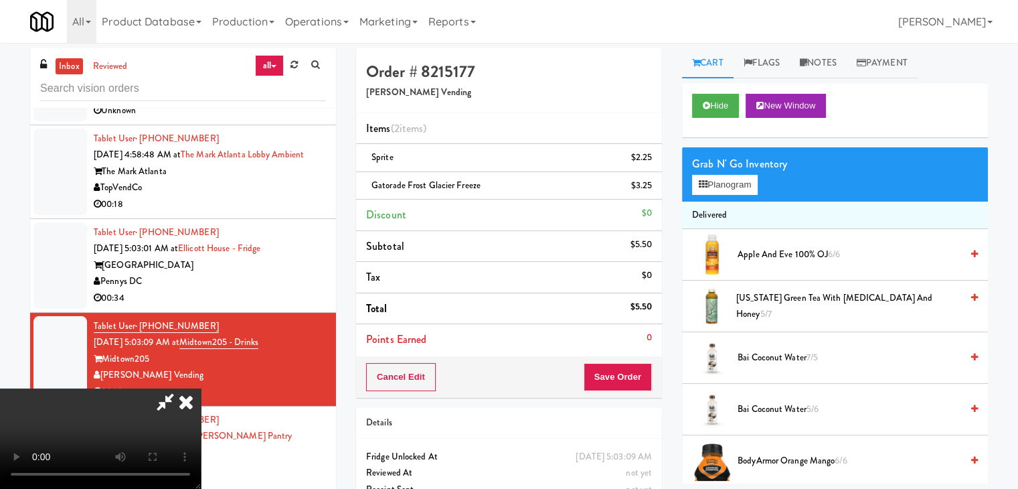
click at [201, 388] on icon at bounding box center [185, 401] width 29 height 27
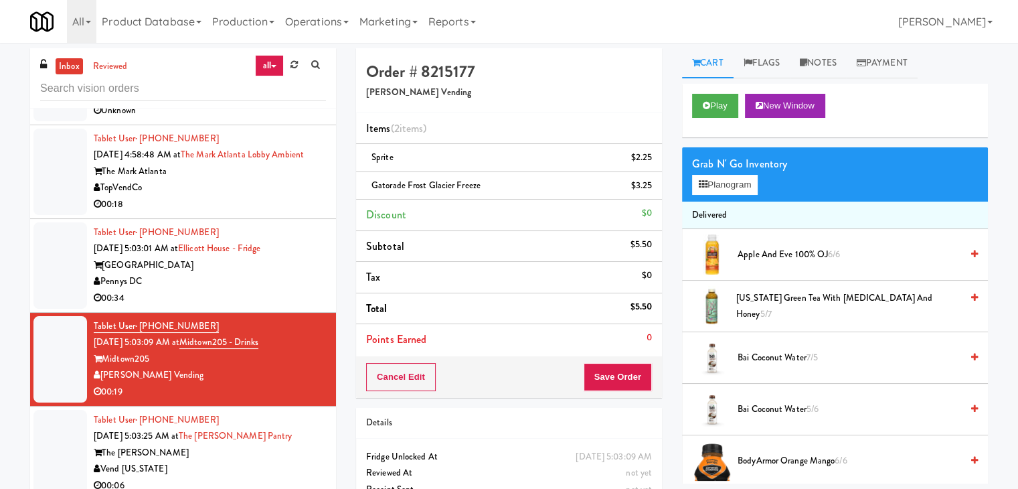
drag, startPoint x: 303, startPoint y: 288, endPoint x: 305, endPoint y: 305, distance: 16.9
click at [303, 287] on div "Pennys DC" at bounding box center [210, 281] width 232 height 17
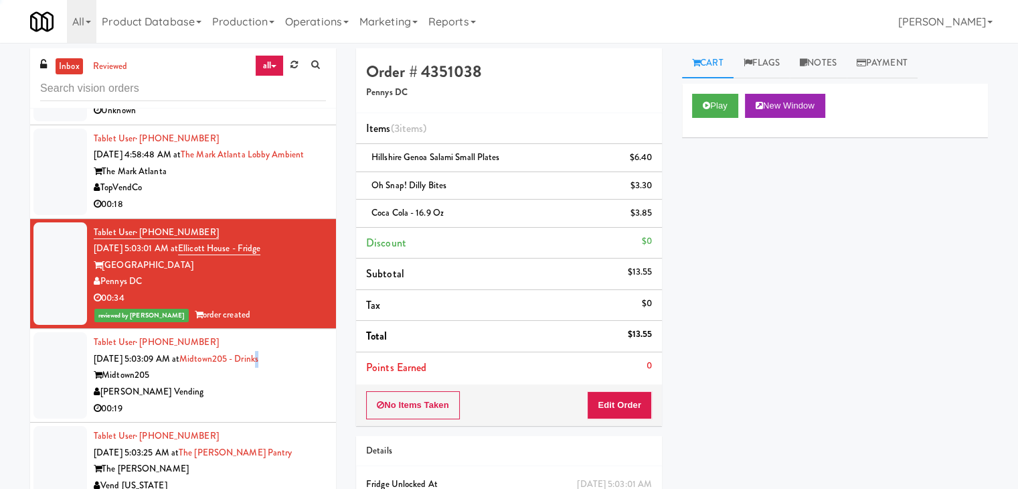
click at [258, 365] on span "[DATE] 5:03:09 AM at Midtown205 - Drinks" at bounding box center [176, 358] width 165 height 13
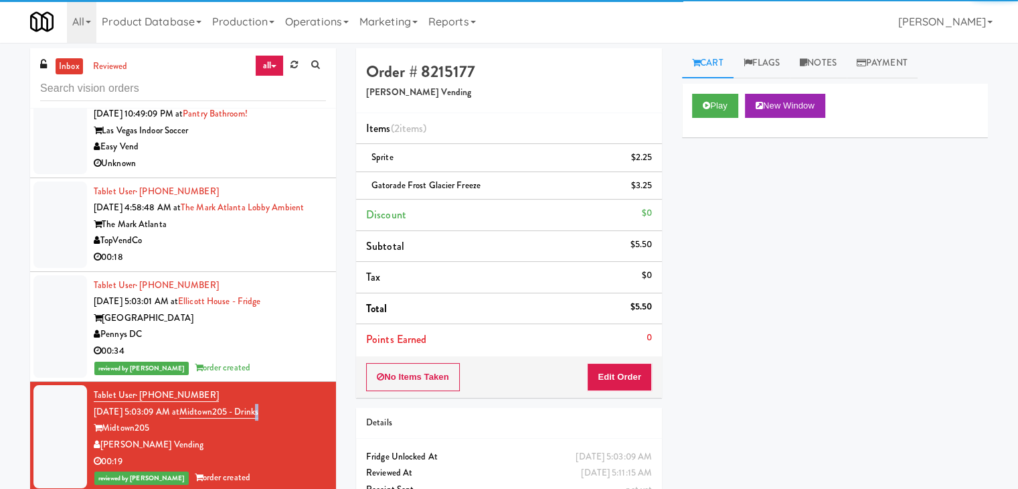
scroll to position [5043, 0]
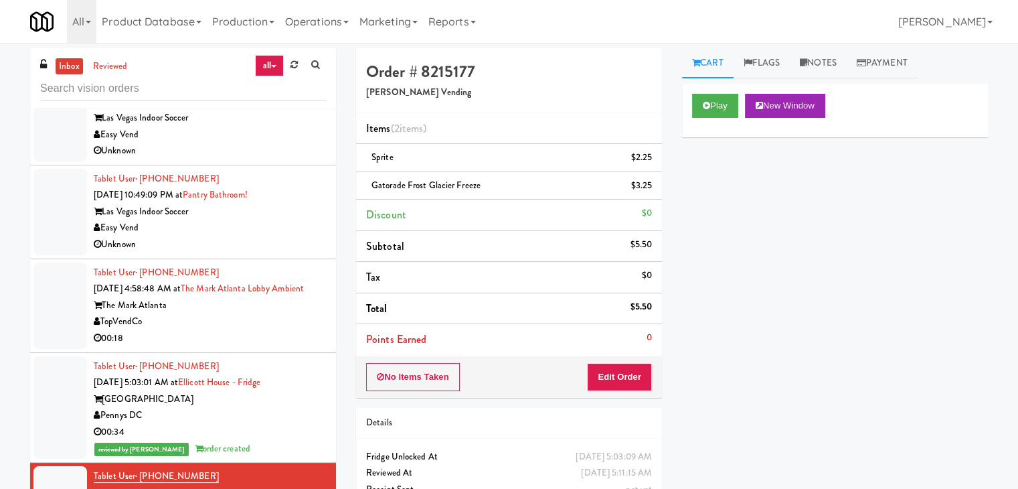
click at [282, 327] on div "TopVendCo" at bounding box center [210, 321] width 232 height 17
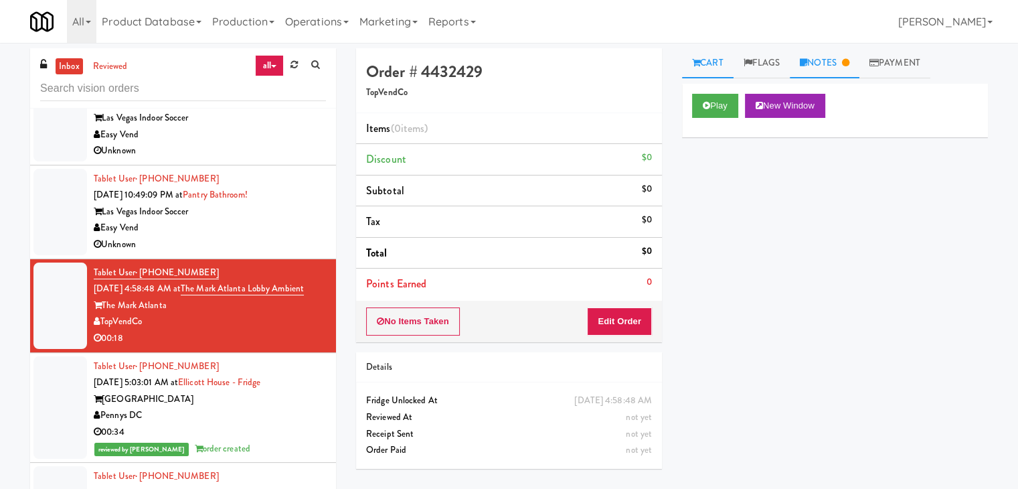
click at [830, 65] on link "Notes" at bounding box center [825, 63] width 70 height 30
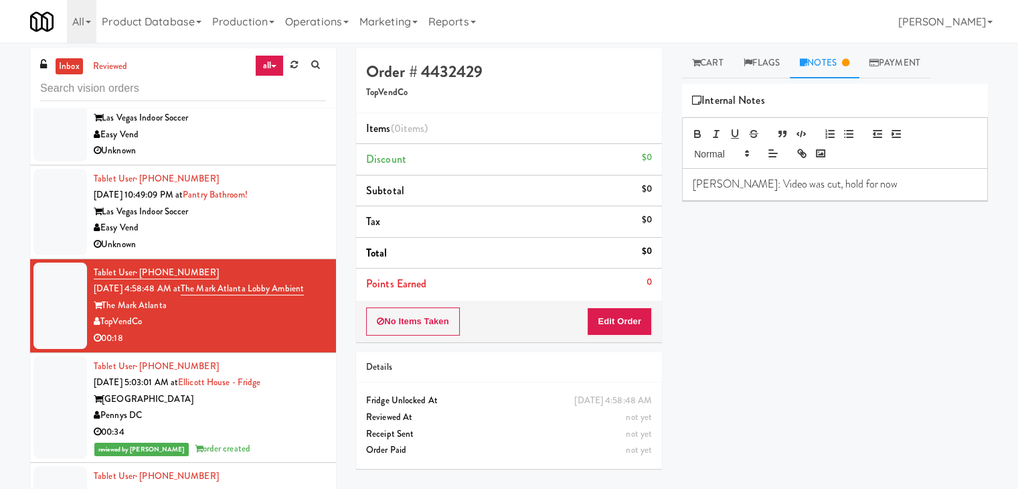
click at [276, 212] on div "Las Vegas Indoor Soccer" at bounding box center [210, 211] width 232 height 17
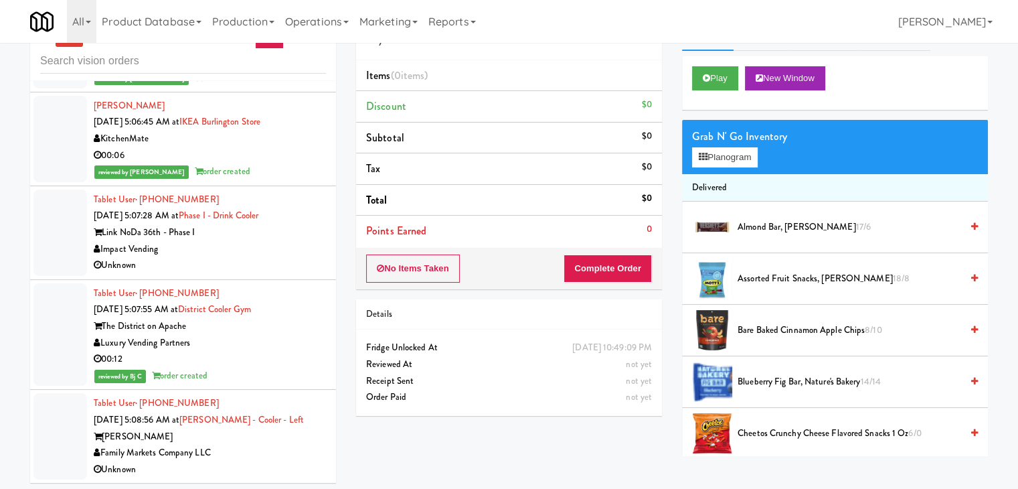
scroll to position [43, 0]
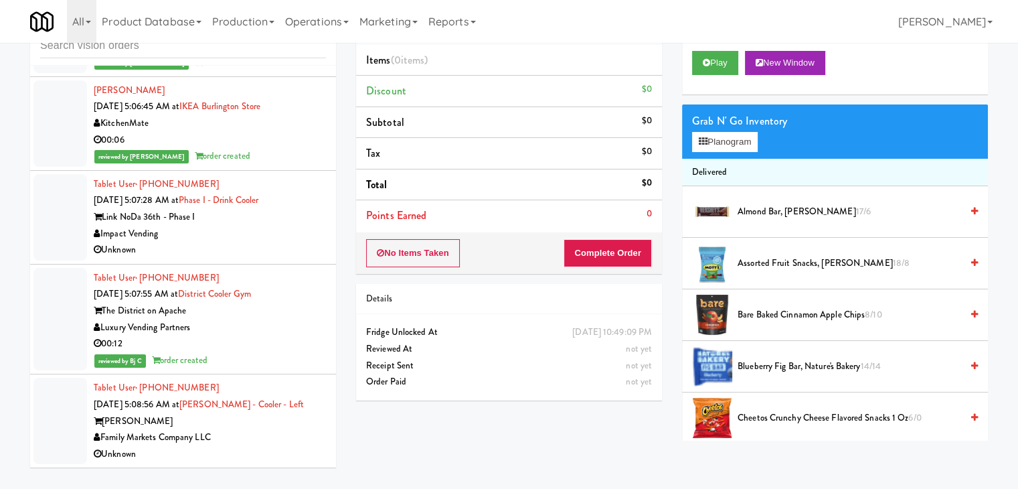
click at [265, 242] on div "Unknown" at bounding box center [210, 250] width 232 height 17
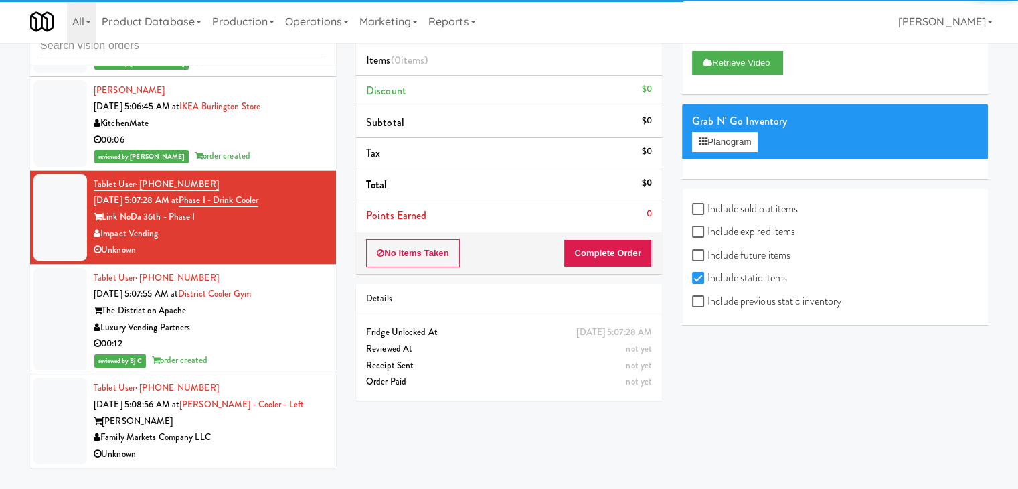
click at [264, 426] on div "[PERSON_NAME]" at bounding box center [210, 421] width 232 height 17
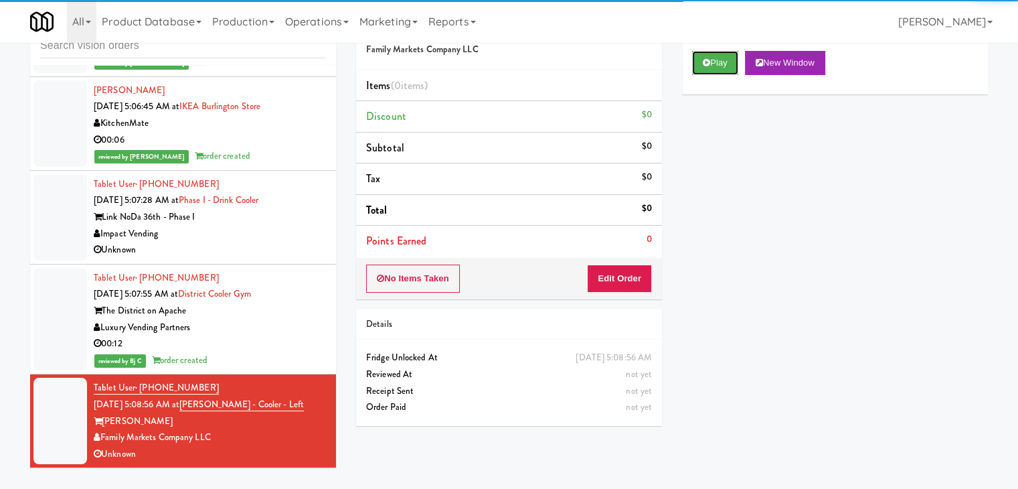
click at [720, 65] on button "Play" at bounding box center [715, 63] width 46 height 24
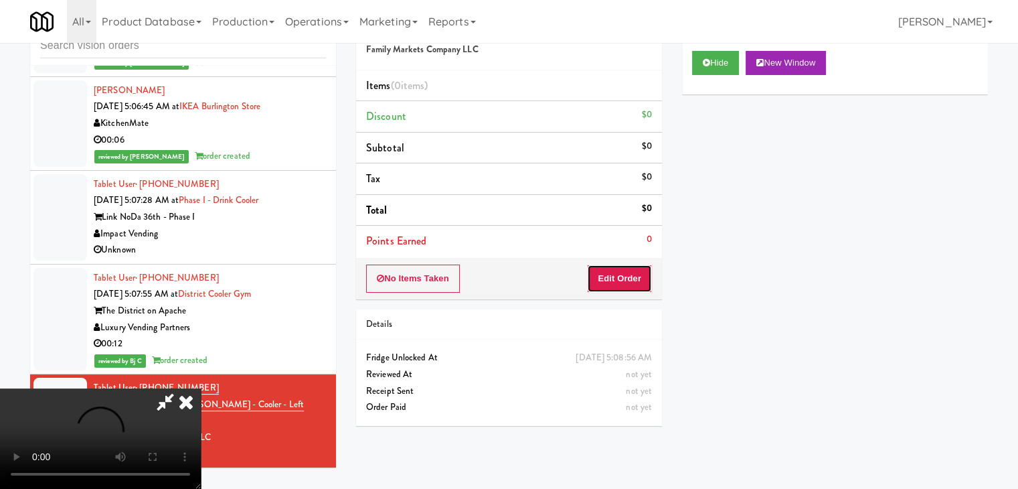
click at [600, 272] on button "Edit Order" at bounding box center [619, 278] width 65 height 28
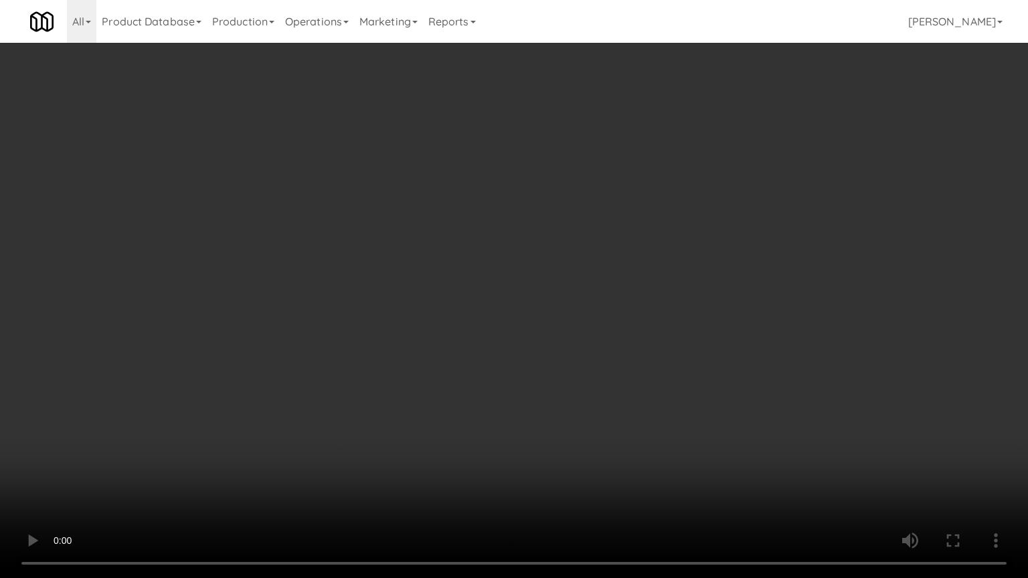
click at [560, 353] on video at bounding box center [514, 289] width 1028 height 578
click at [557, 365] on video at bounding box center [514, 289] width 1028 height 578
click at [546, 374] on video at bounding box center [514, 289] width 1028 height 578
click at [500, 401] on video at bounding box center [514, 289] width 1028 height 578
drag, startPoint x: 509, startPoint y: 386, endPoint x: 517, endPoint y: 378, distance: 11.8
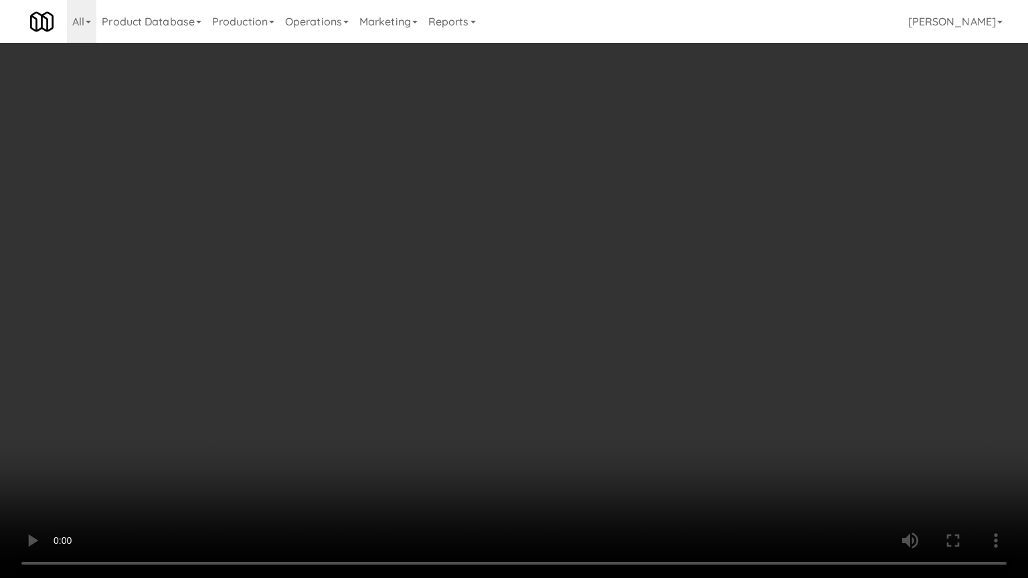
click at [509, 386] on video at bounding box center [514, 289] width 1028 height 578
drag, startPoint x: 517, startPoint y: 378, endPoint x: 570, endPoint y: 286, distance: 106.4
click at [521, 376] on video at bounding box center [514, 289] width 1028 height 578
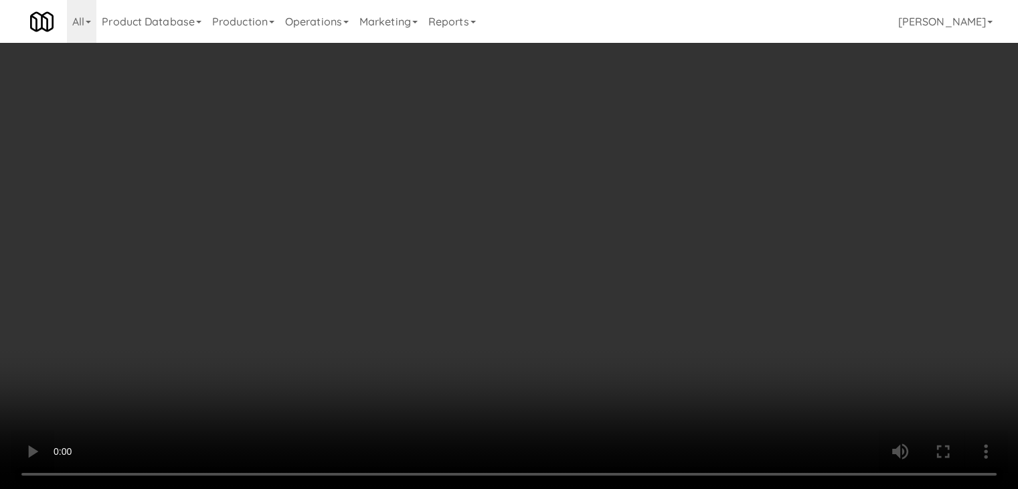
click at [731, 139] on div "Grab N' Go Inventory Planogram" at bounding box center [835, 131] width 306 height 54
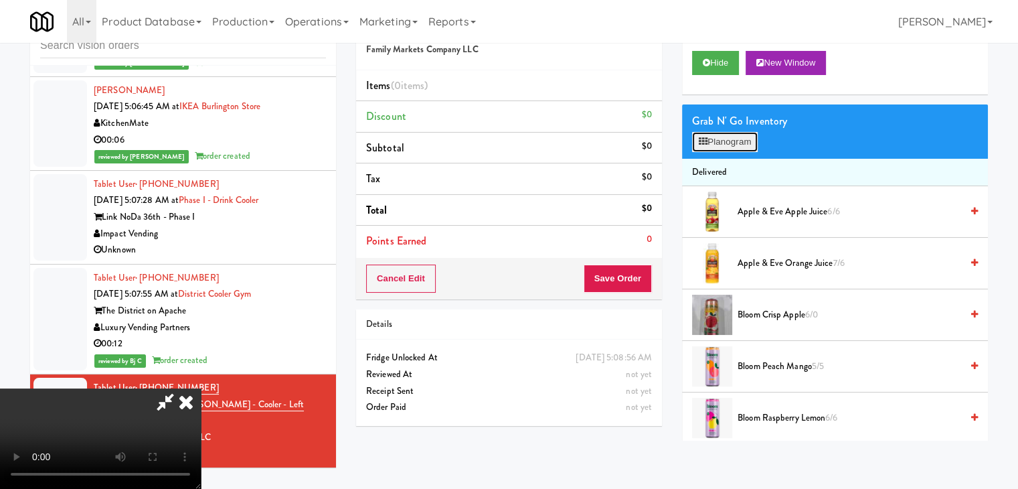
click at [731, 139] on button "Planogram" at bounding box center [725, 142] width 66 height 20
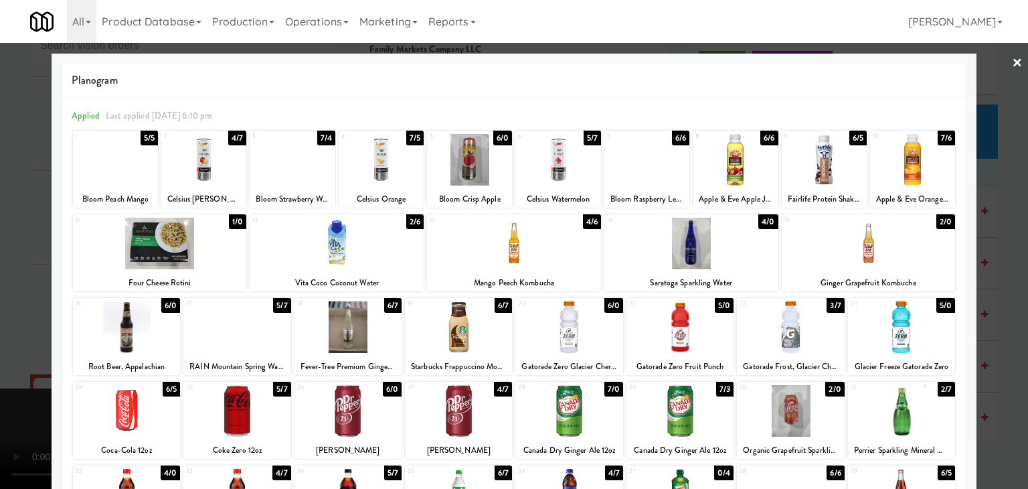
click at [303, 163] on div at bounding box center [292, 160] width 85 height 52
click at [5, 227] on div at bounding box center [514, 244] width 1028 height 489
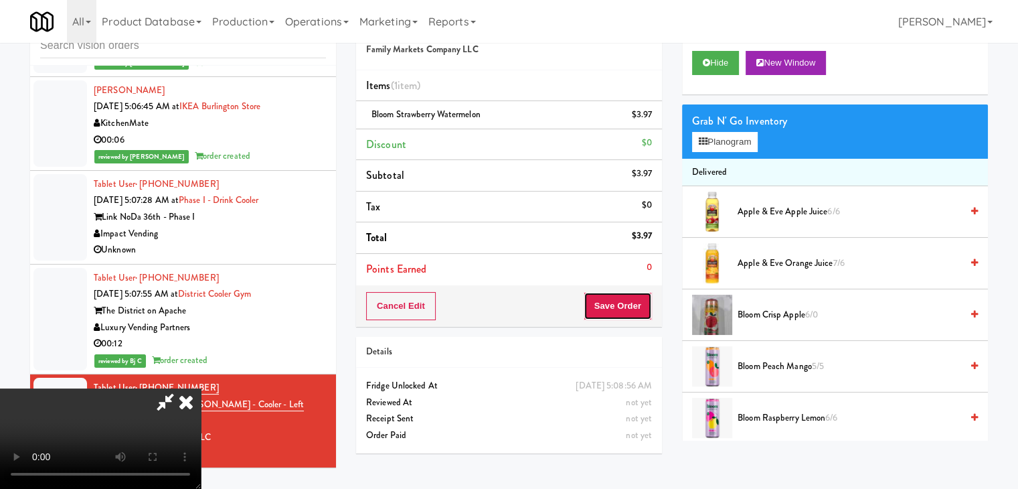
click at [635, 301] on button "Save Order" at bounding box center [618, 306] width 68 height 28
drag, startPoint x: 635, startPoint y: 301, endPoint x: 586, endPoint y: 257, distance: 65.4
click at [635, 300] on button "Save Order" at bounding box center [618, 306] width 68 height 28
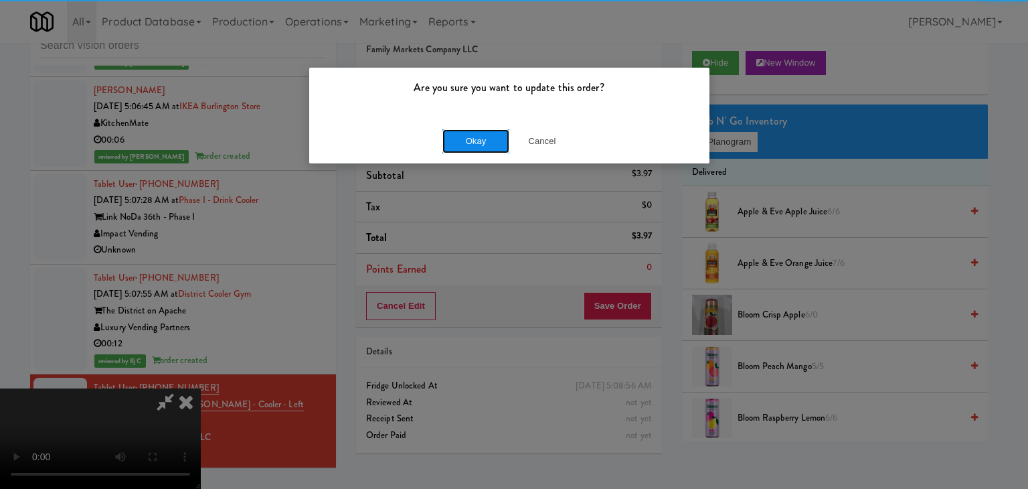
click at [482, 129] on button "Okay" at bounding box center [475, 141] width 67 height 24
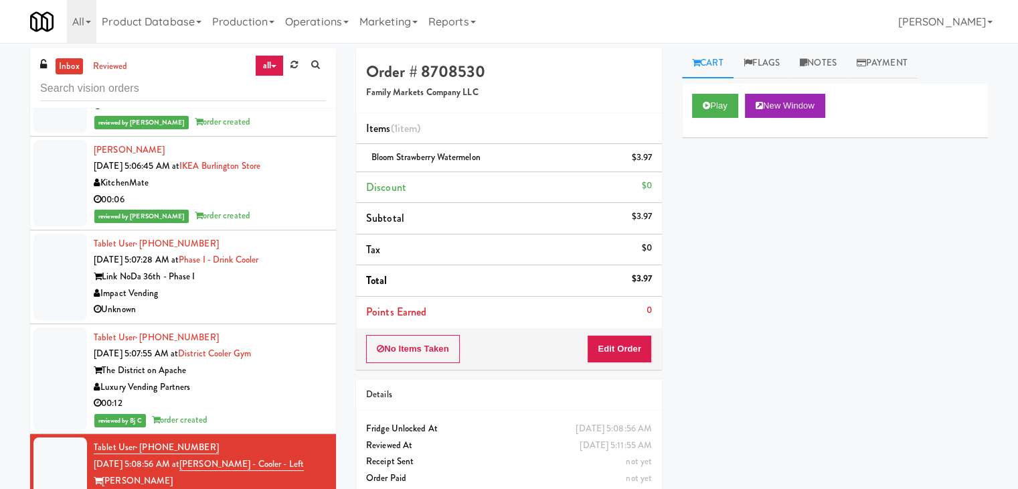
scroll to position [5626, 0]
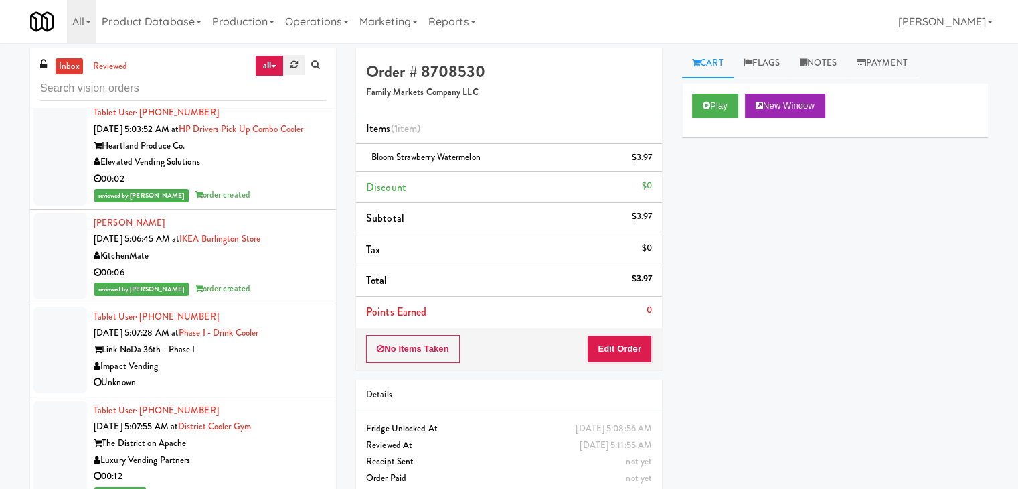
click at [295, 66] on icon at bounding box center [293, 64] width 7 height 9
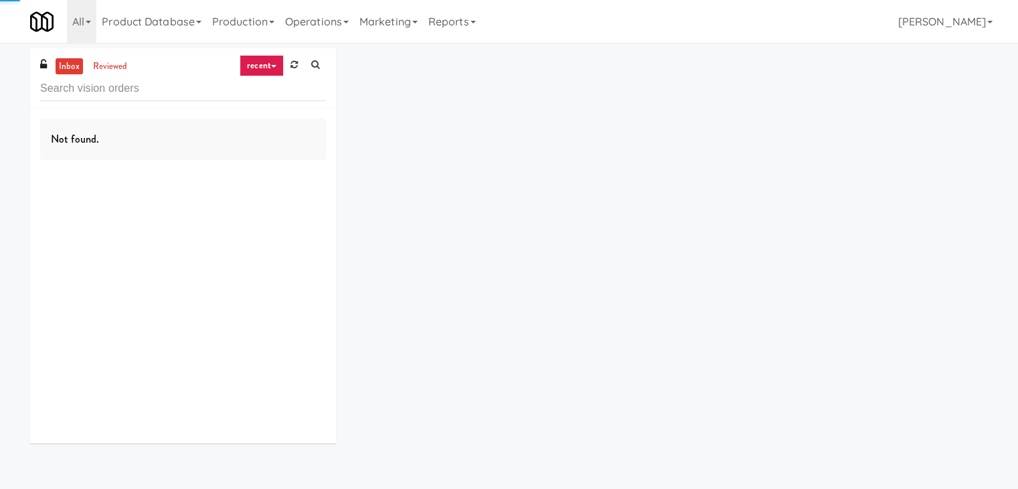
click at [262, 66] on link "recent" at bounding box center [262, 65] width 44 height 21
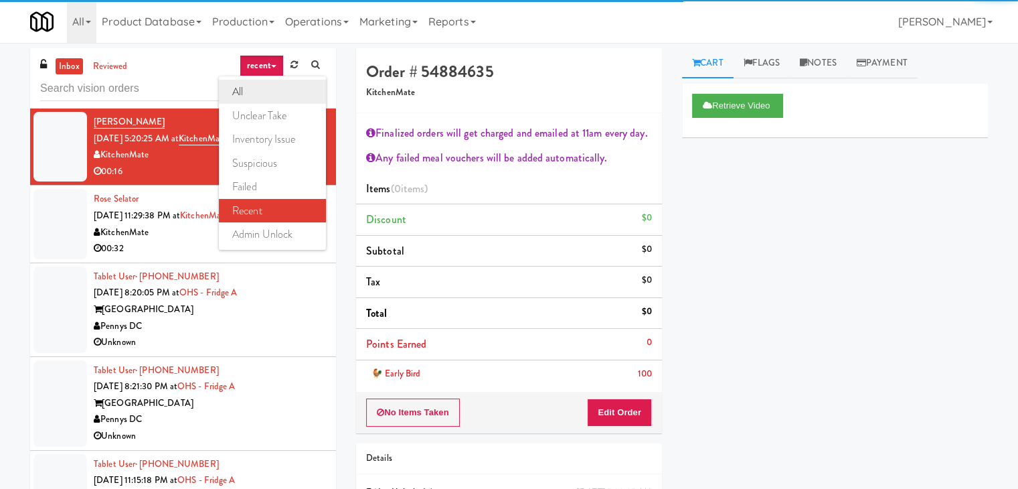
click at [260, 95] on link "all" at bounding box center [272, 92] width 107 height 24
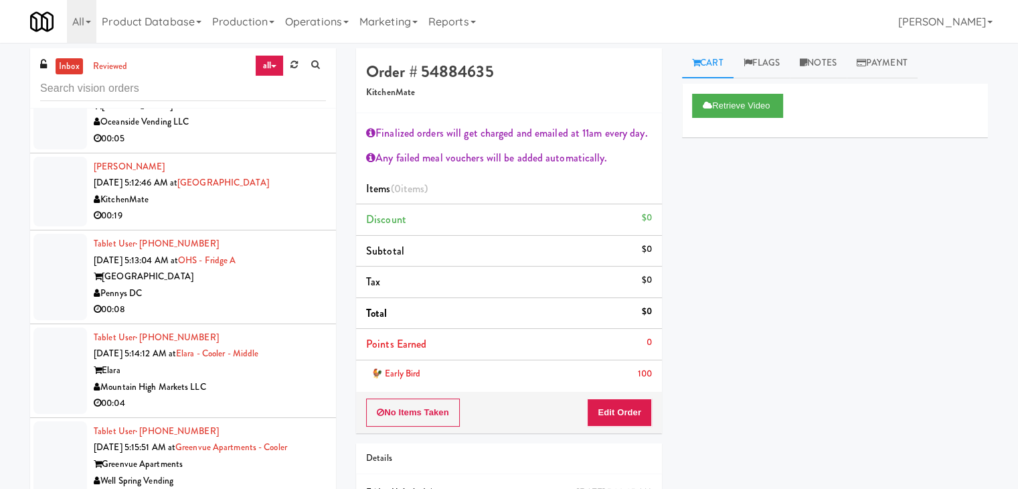
scroll to position [5628, 0]
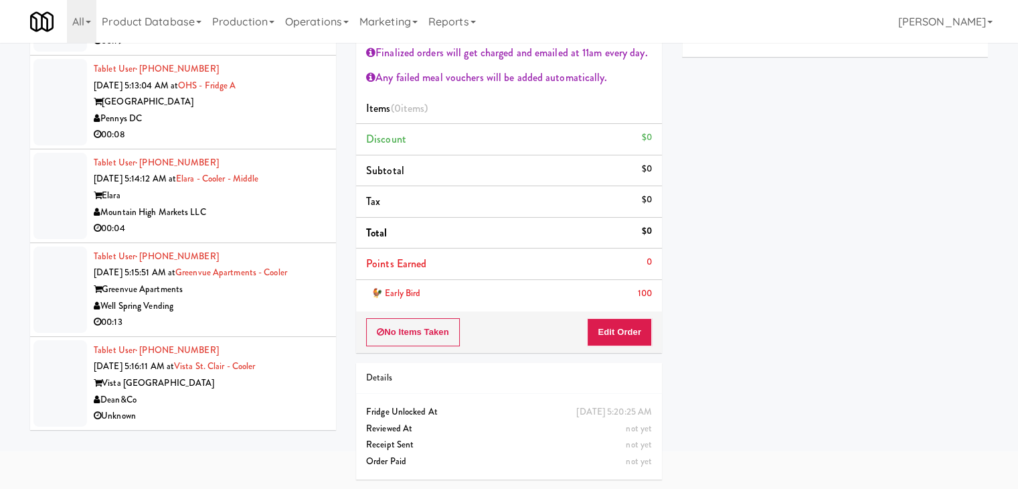
click at [265, 396] on div "Dean&Co" at bounding box center [210, 400] width 232 height 17
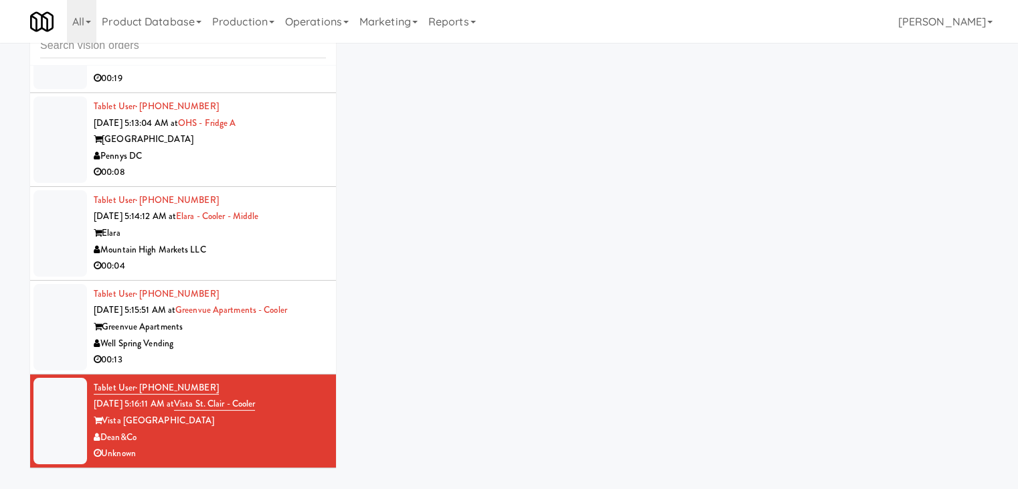
scroll to position [43, 0]
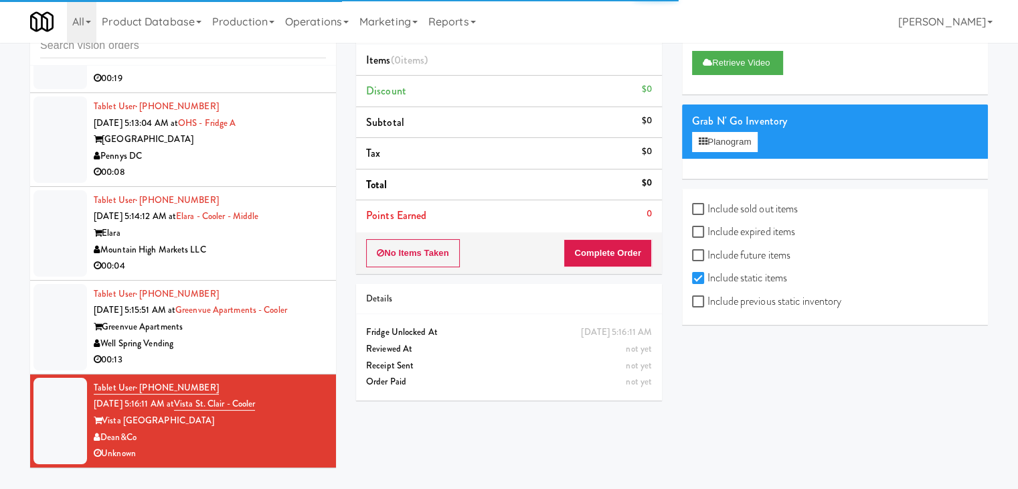
click at [273, 344] on div "Well Spring Vending" at bounding box center [210, 343] width 232 height 17
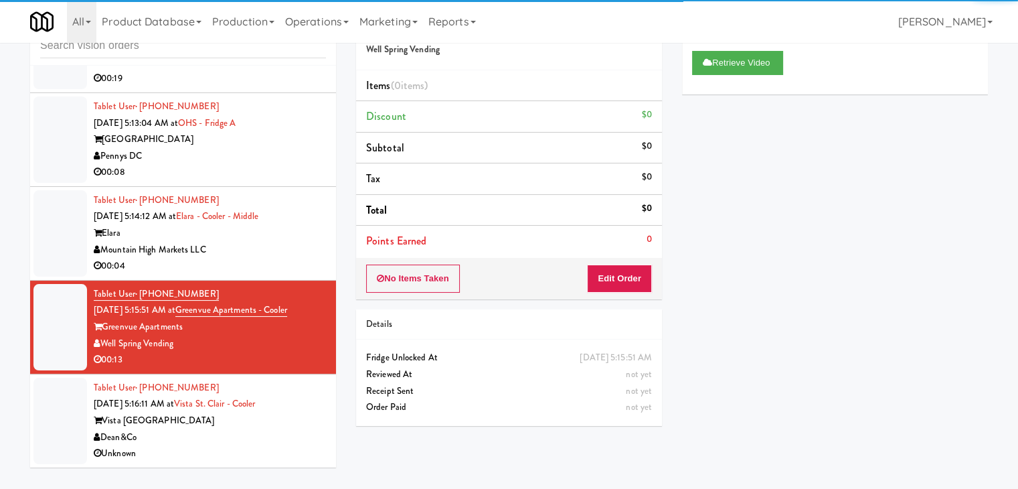
click at [290, 236] on div "Elara" at bounding box center [210, 233] width 232 height 17
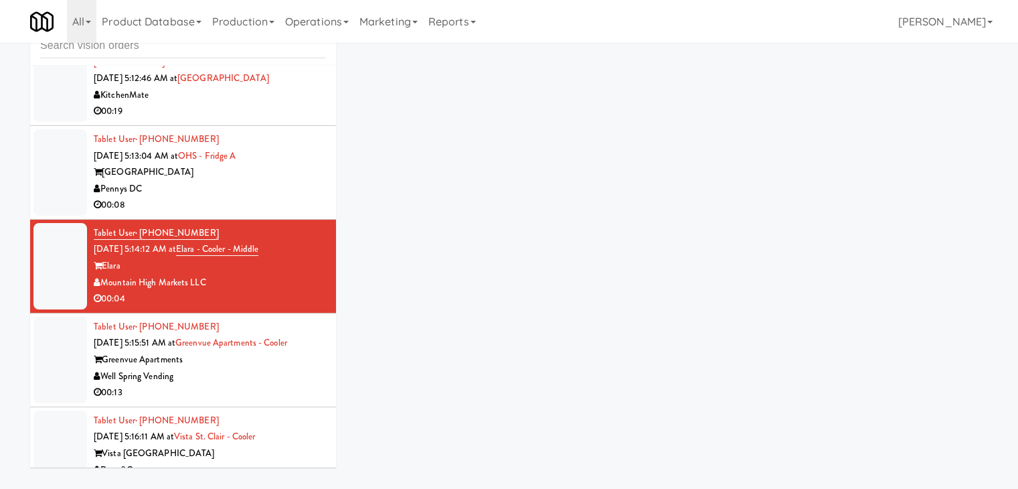
scroll to position [5561, 0]
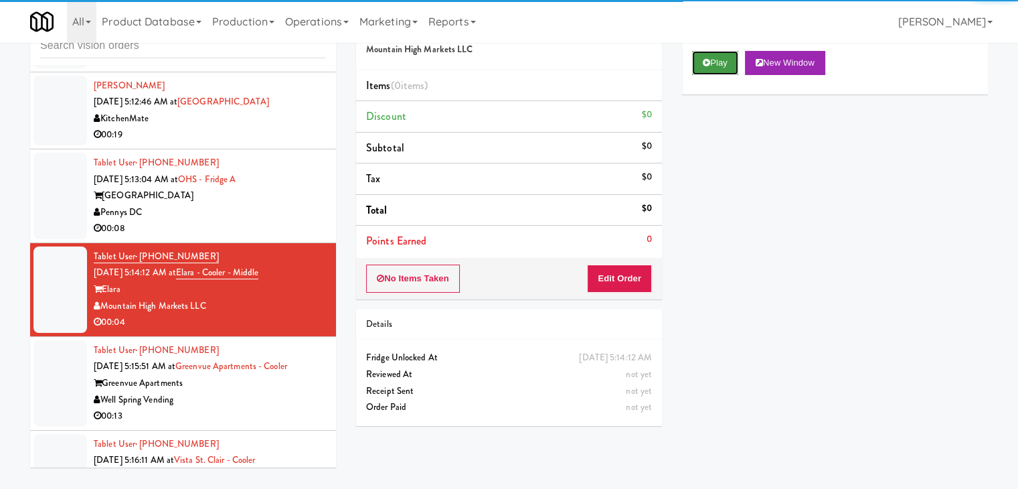
click at [703, 65] on icon at bounding box center [706, 62] width 7 height 9
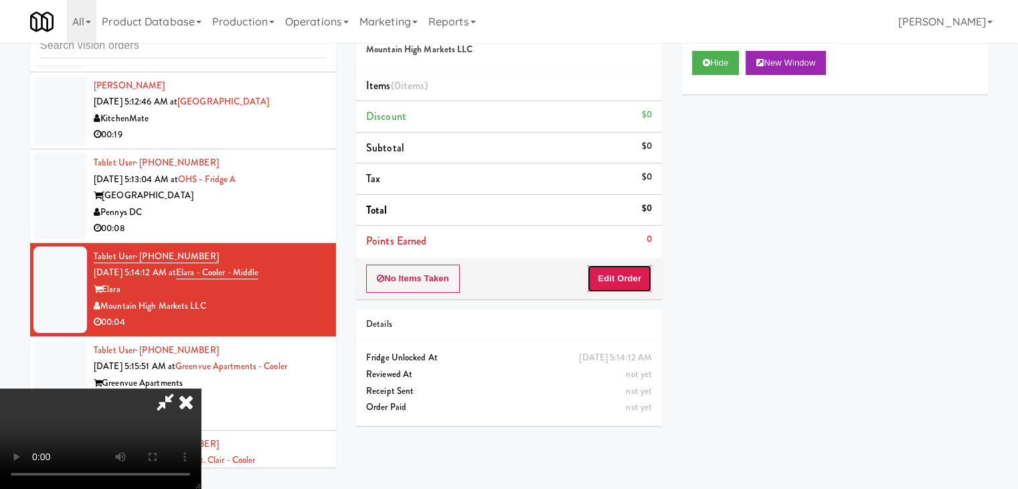
click at [616, 278] on button "Edit Order" at bounding box center [619, 278] width 65 height 28
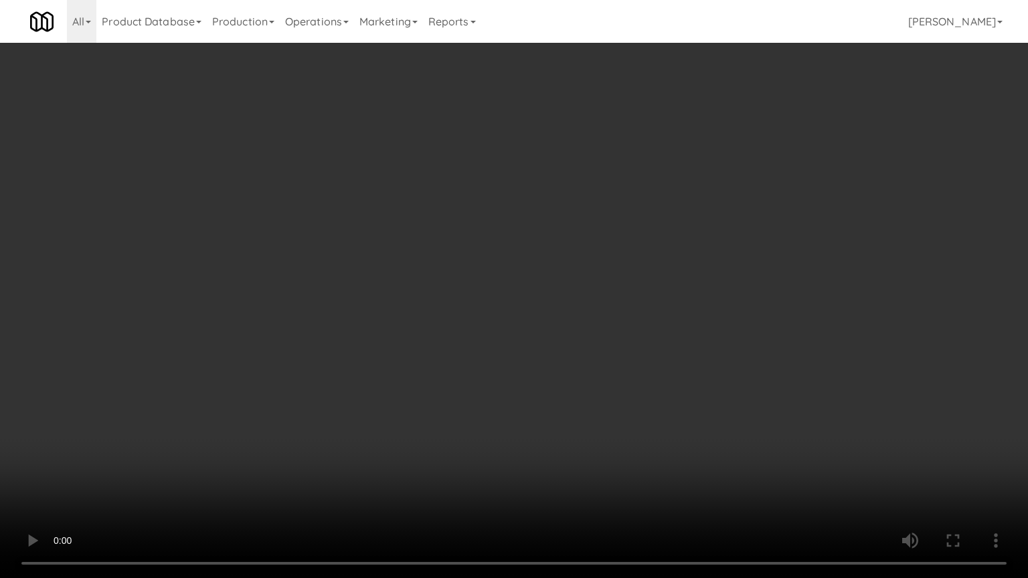
click at [626, 246] on video at bounding box center [514, 289] width 1028 height 578
drag, startPoint x: 626, startPoint y: 253, endPoint x: 618, endPoint y: 260, distance: 10.5
click at [625, 255] on video at bounding box center [514, 289] width 1028 height 578
click at [637, 254] on video at bounding box center [514, 289] width 1028 height 578
drag, startPoint x: 637, startPoint y: 254, endPoint x: 724, endPoint y: 135, distance: 147.5
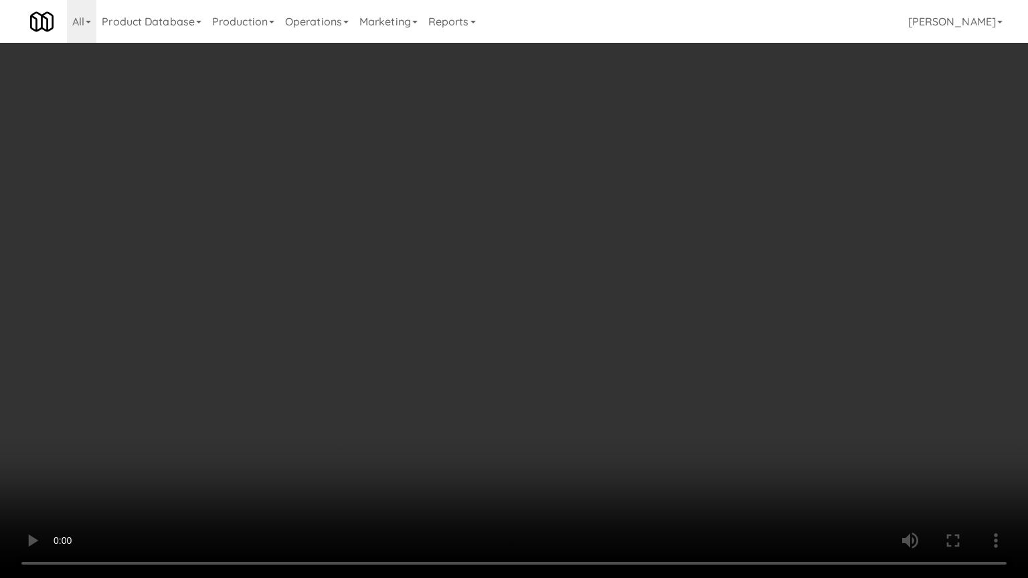
click at [647, 244] on video at bounding box center [514, 289] width 1028 height 578
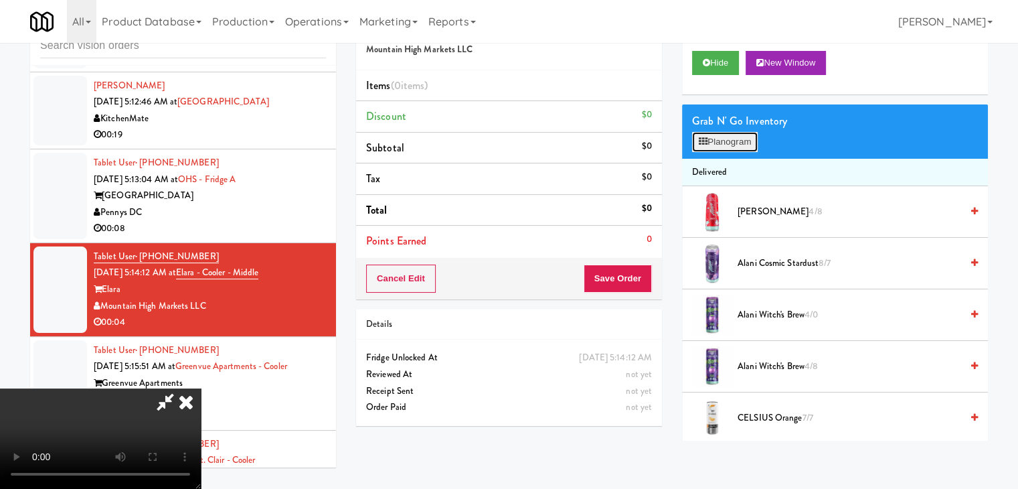
click at [723, 140] on button "Planogram" at bounding box center [725, 142] width 66 height 20
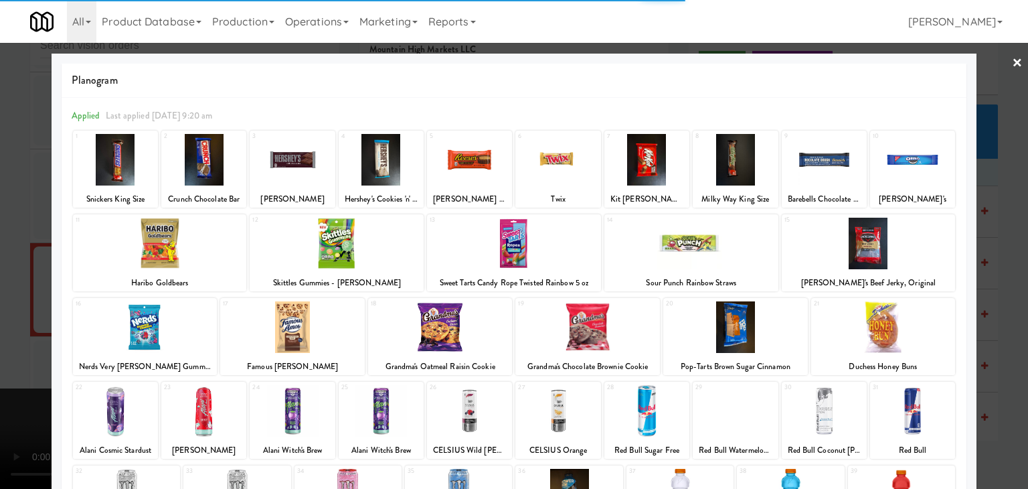
click at [906, 161] on div at bounding box center [912, 160] width 85 height 52
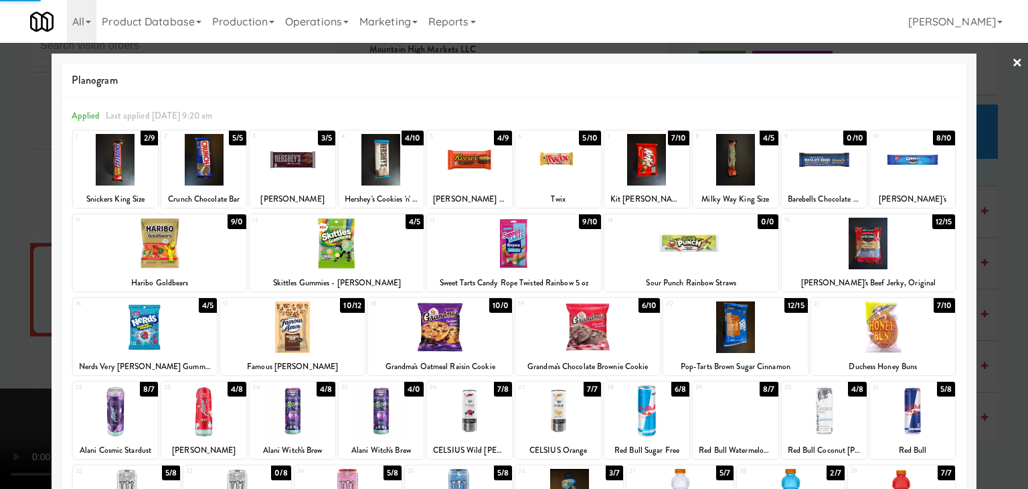
click at [987, 182] on div at bounding box center [514, 244] width 1028 height 489
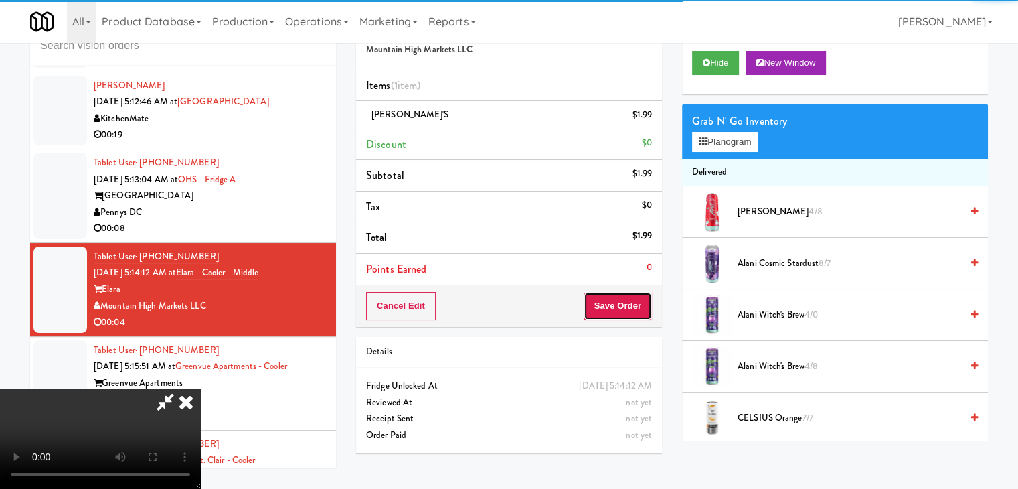
click at [621, 298] on button "Save Order" at bounding box center [618, 306] width 68 height 28
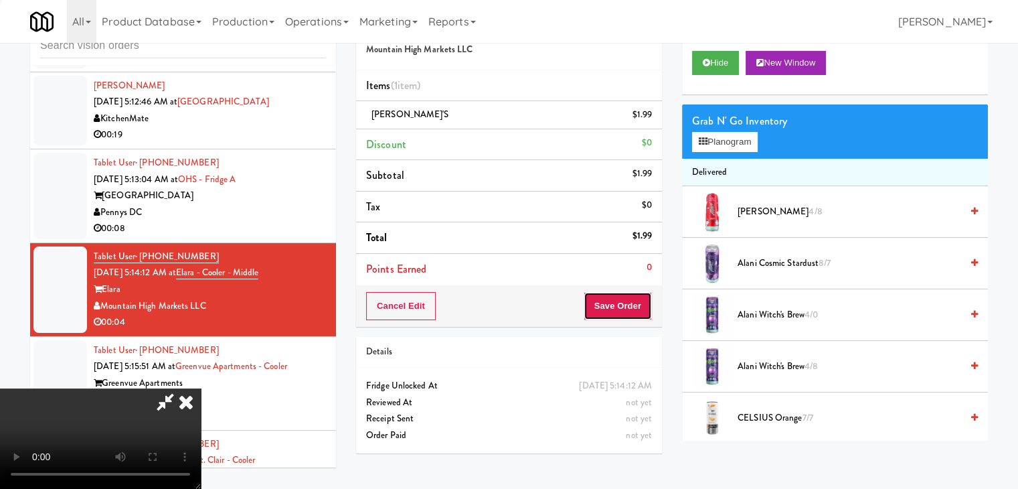
click at [620, 298] on button "Save Order" at bounding box center [618, 306] width 68 height 28
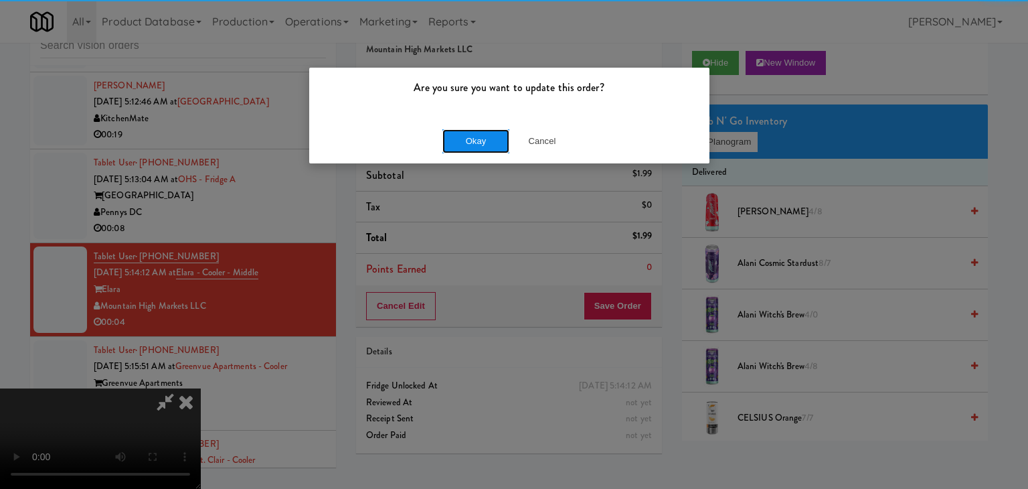
click at [493, 145] on button "Okay" at bounding box center [475, 141] width 67 height 24
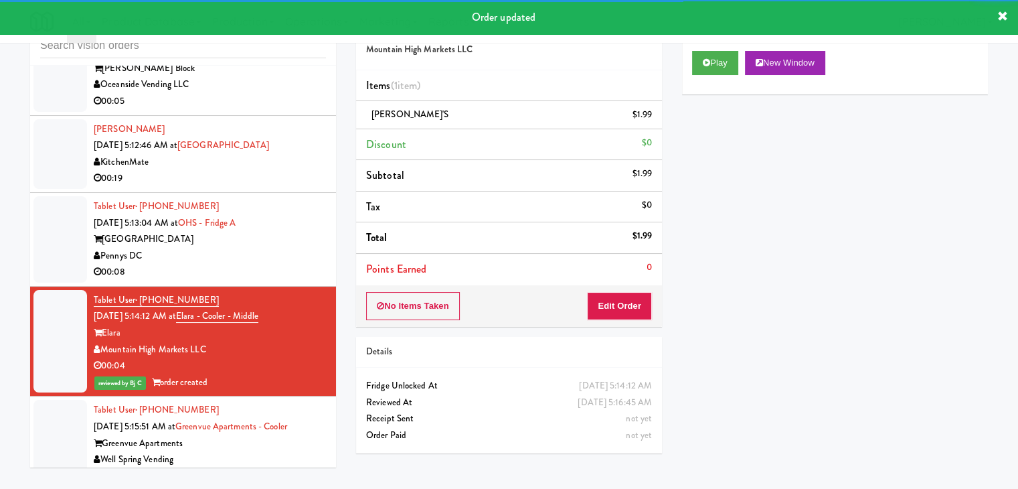
scroll to position [5494, 0]
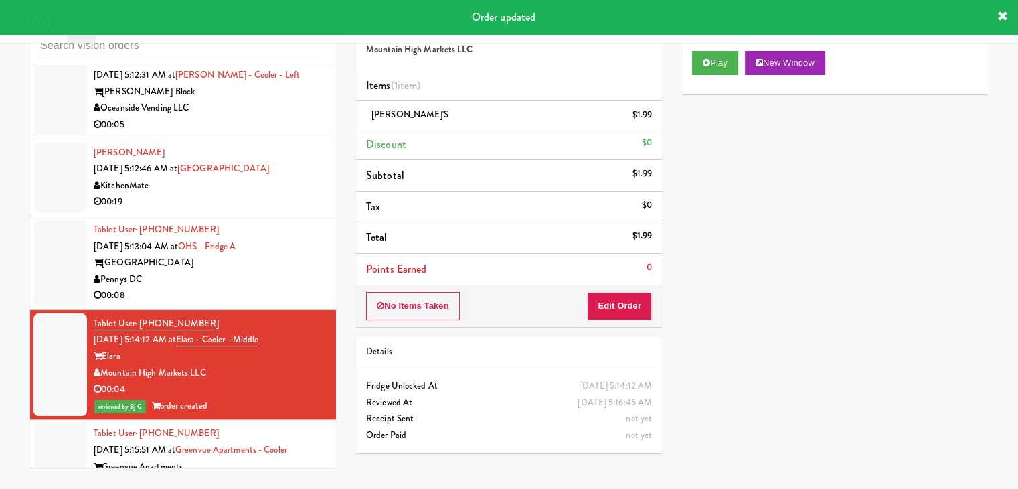
click at [291, 286] on div "Pennys DC" at bounding box center [210, 279] width 232 height 17
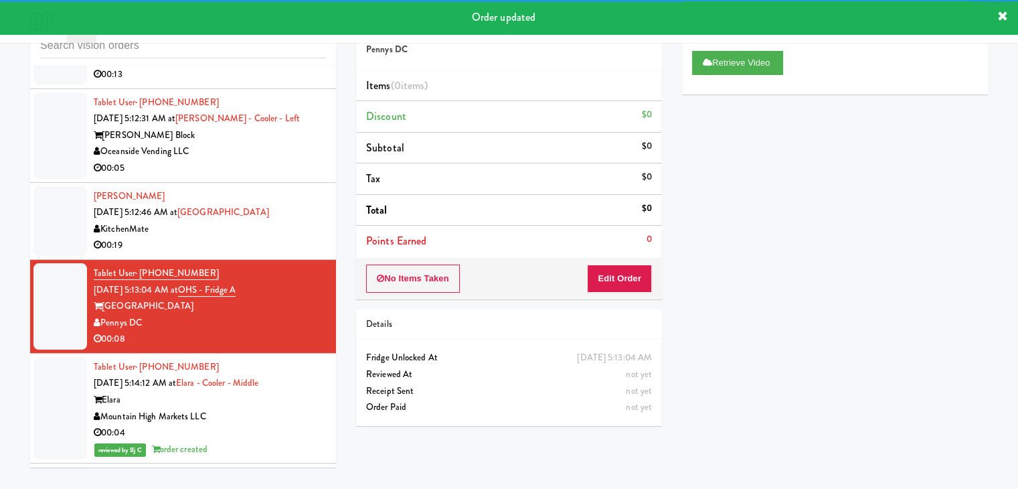
scroll to position [5428, 0]
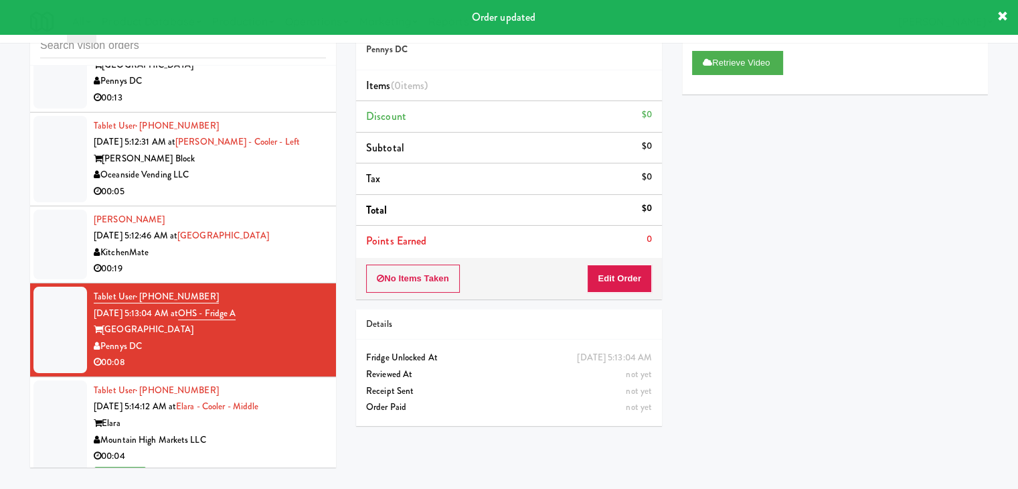
click at [290, 261] on div "KitchenMate" at bounding box center [210, 252] width 232 height 17
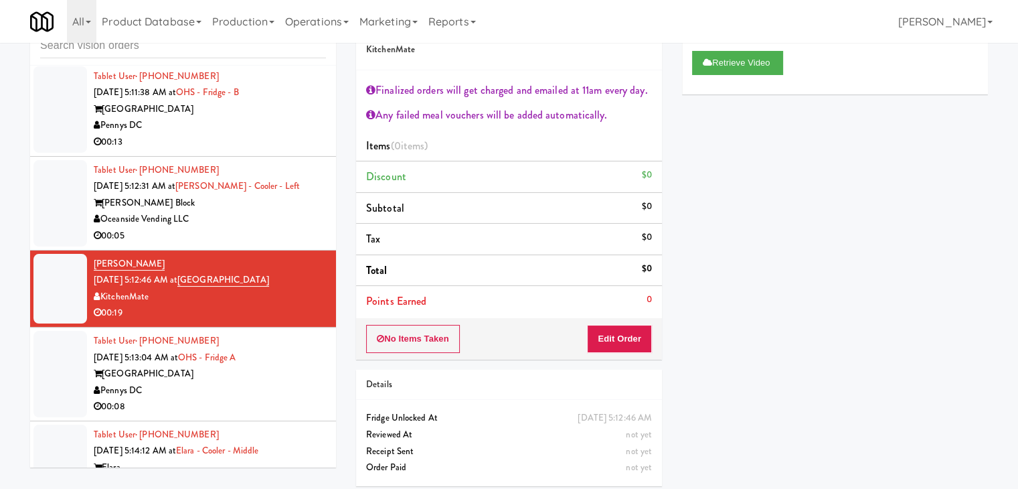
scroll to position [5361, 0]
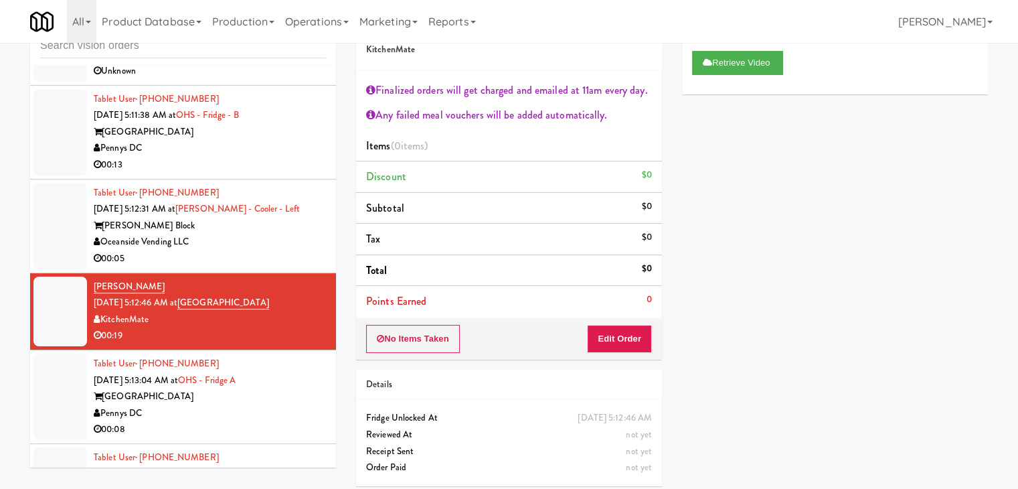
click at [278, 263] on div "00:05" at bounding box center [210, 258] width 232 height 17
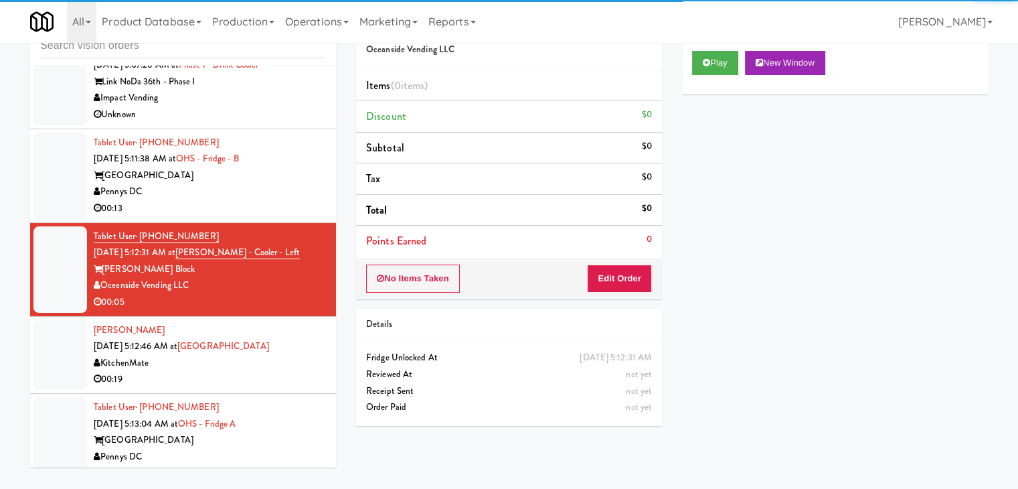
scroll to position [5294, 0]
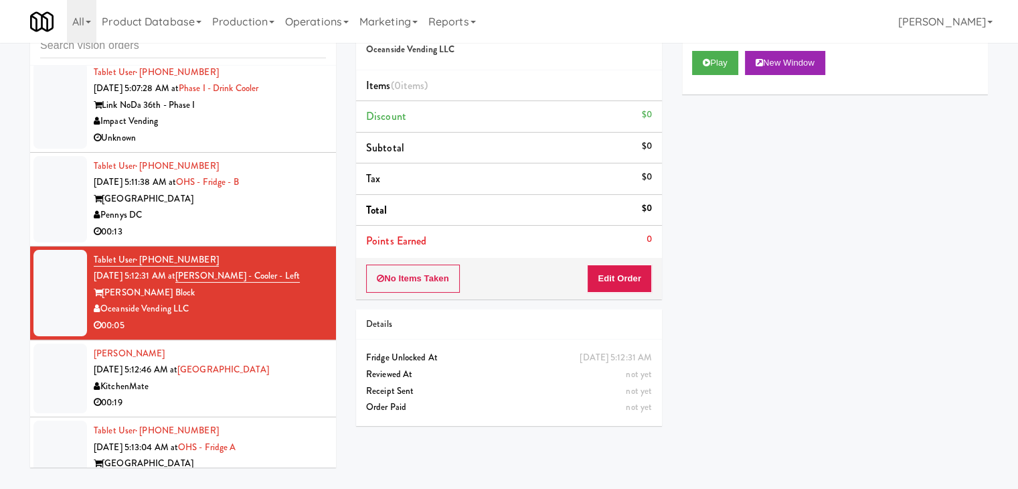
click at [252, 224] on div "Pennys DC" at bounding box center [210, 215] width 232 height 17
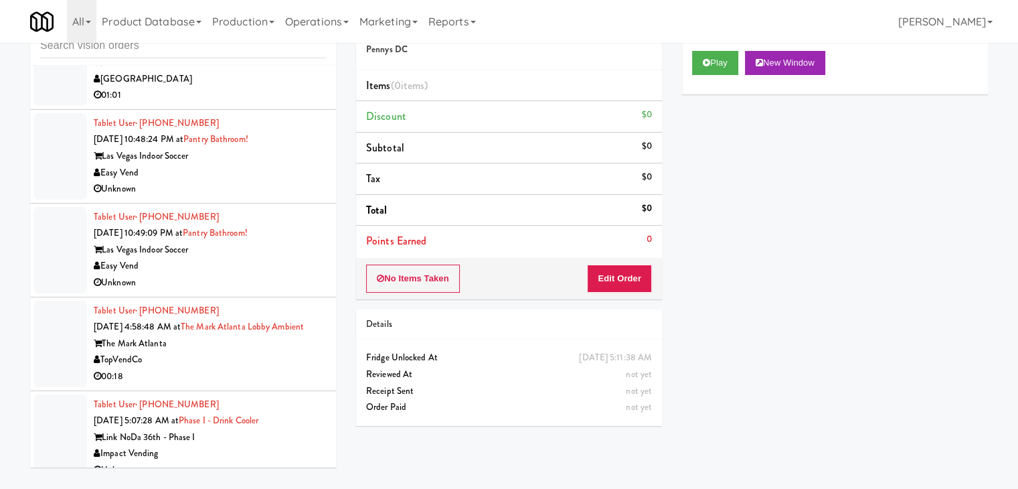
scroll to position [4959, 0]
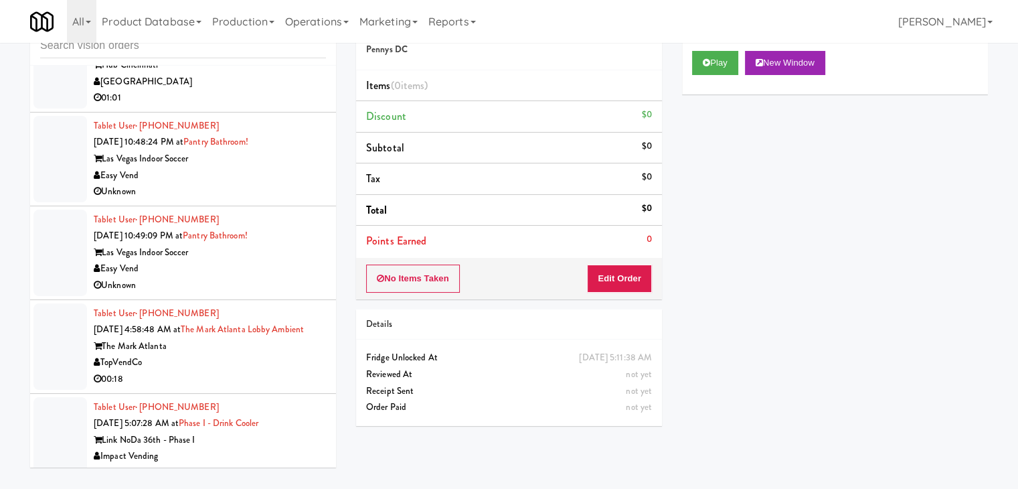
click at [240, 355] on div "The Mark Atlanta" at bounding box center [210, 346] width 232 height 17
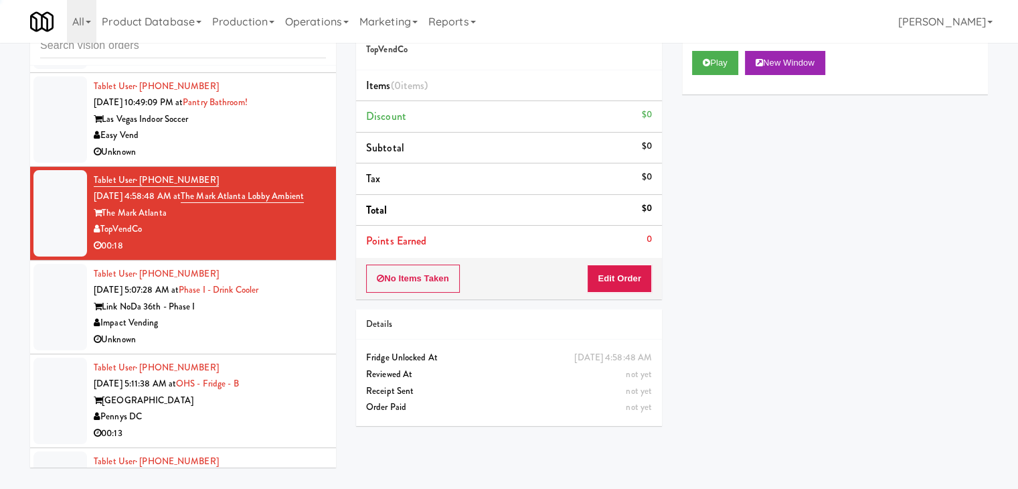
scroll to position [5093, 0]
click at [694, 68] on button "Play" at bounding box center [715, 63] width 46 height 24
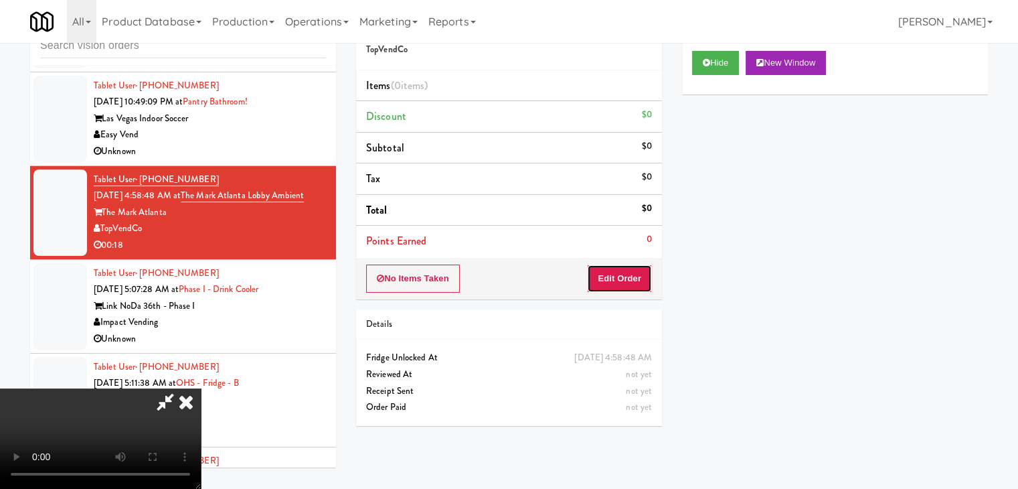
click at [629, 278] on button "Edit Order" at bounding box center [619, 278] width 65 height 28
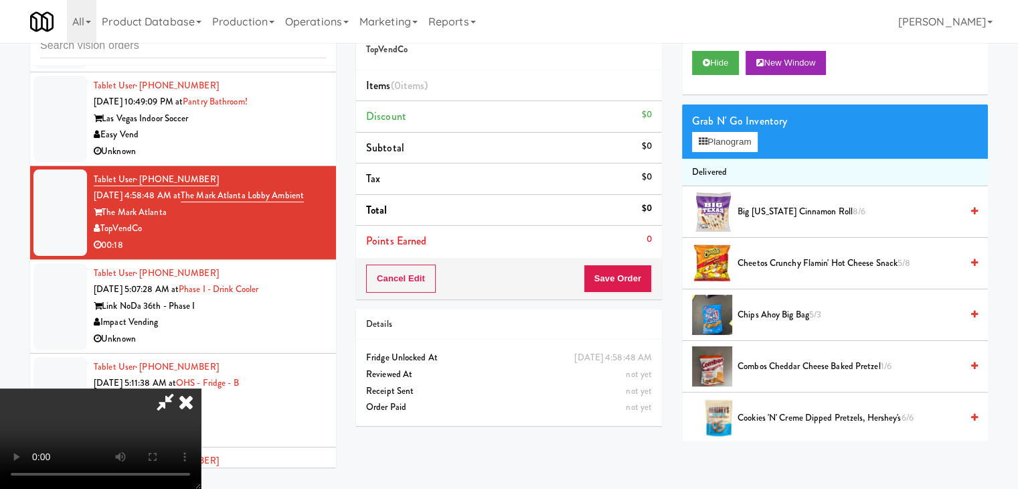
scroll to position [0, 0]
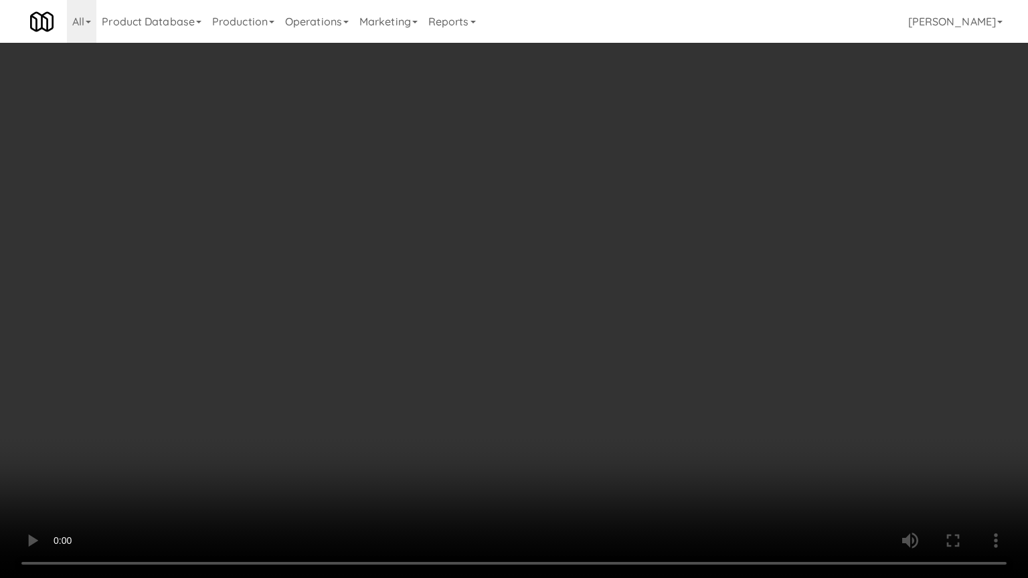
click at [560, 322] on video at bounding box center [514, 289] width 1028 height 578
click at [557, 321] on video at bounding box center [514, 289] width 1028 height 578
click at [554, 329] on video at bounding box center [514, 289] width 1028 height 578
click at [555, 329] on video at bounding box center [514, 289] width 1028 height 578
drag, startPoint x: 555, startPoint y: 329, endPoint x: 642, endPoint y: 209, distance: 147.5
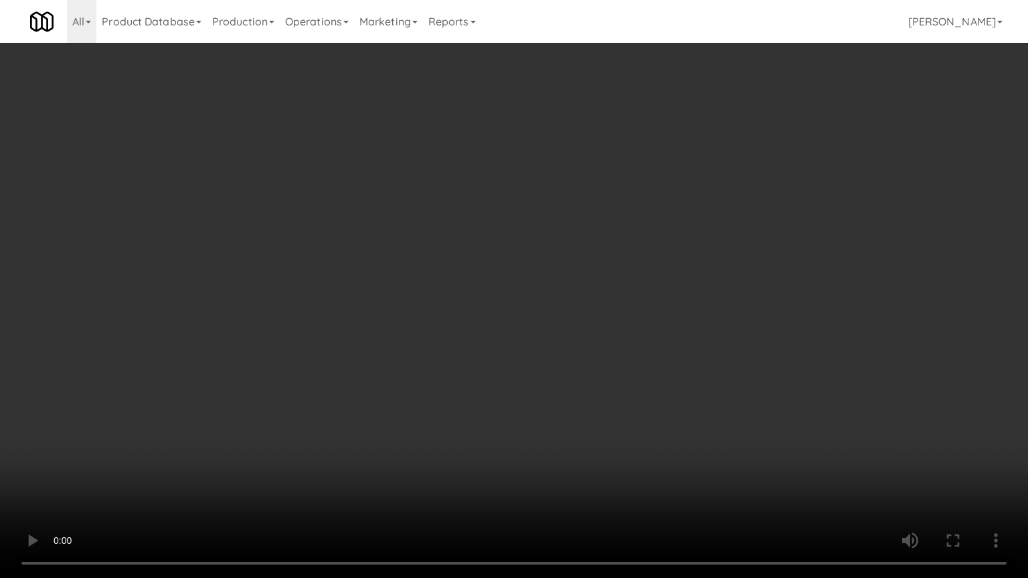
click at [555, 327] on video at bounding box center [514, 289] width 1028 height 578
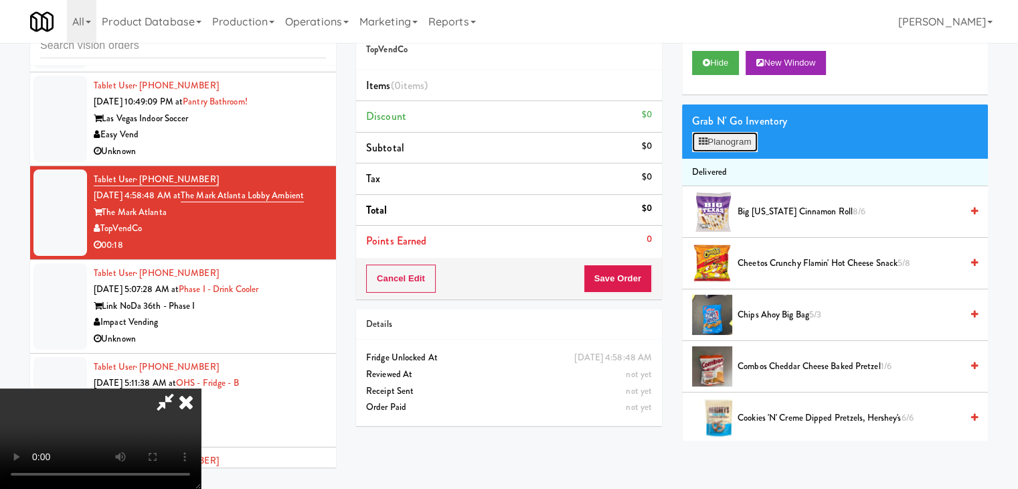
click at [748, 139] on button "Planogram" at bounding box center [725, 142] width 66 height 20
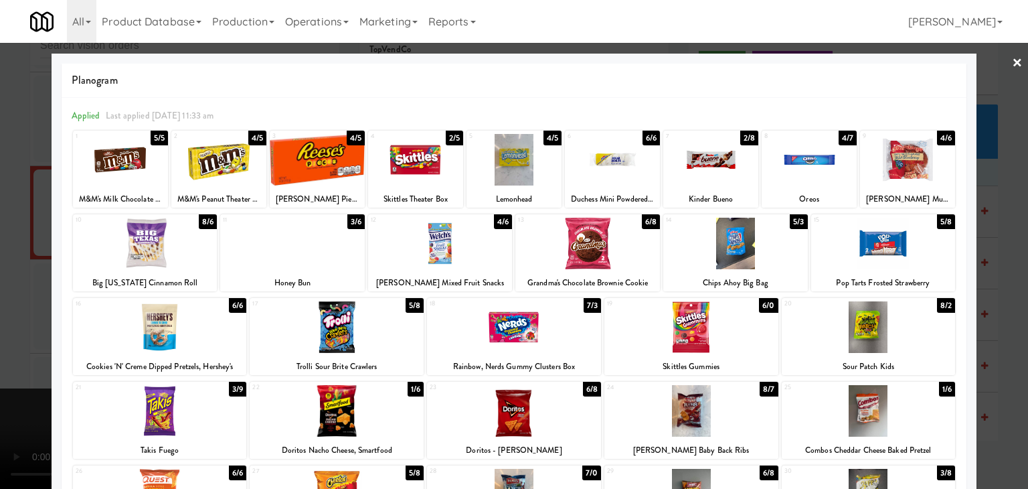
click at [724, 247] on div at bounding box center [735, 244] width 145 height 52
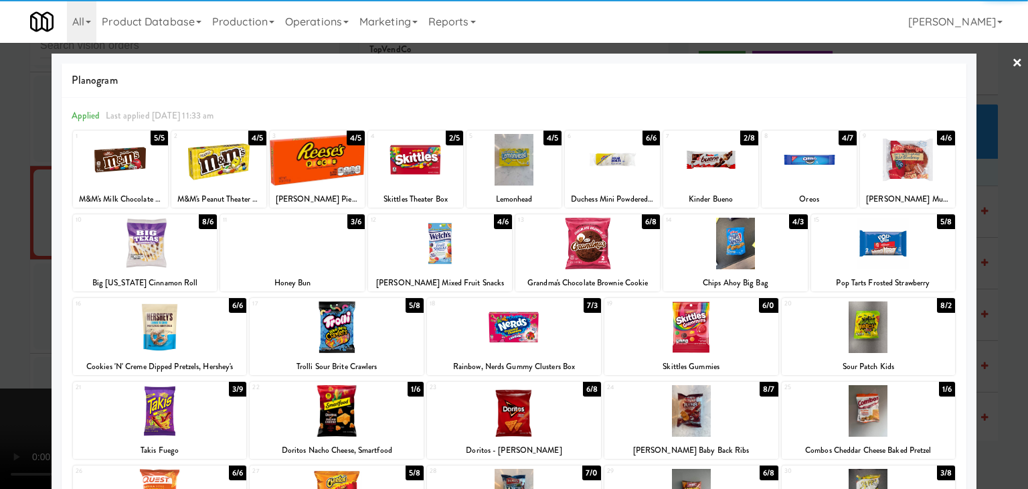
click at [29, 298] on div at bounding box center [514, 244] width 1028 height 489
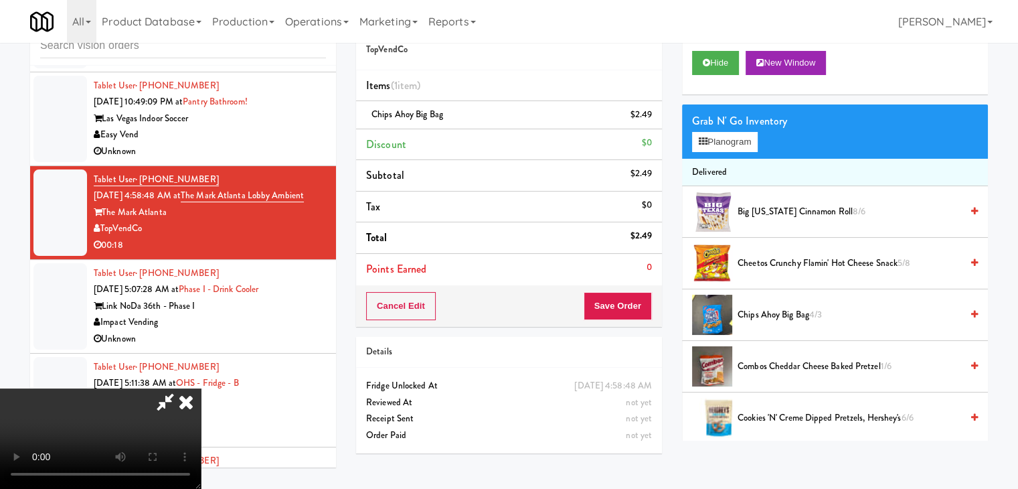
click at [201, 388] on video at bounding box center [100, 438] width 201 height 100
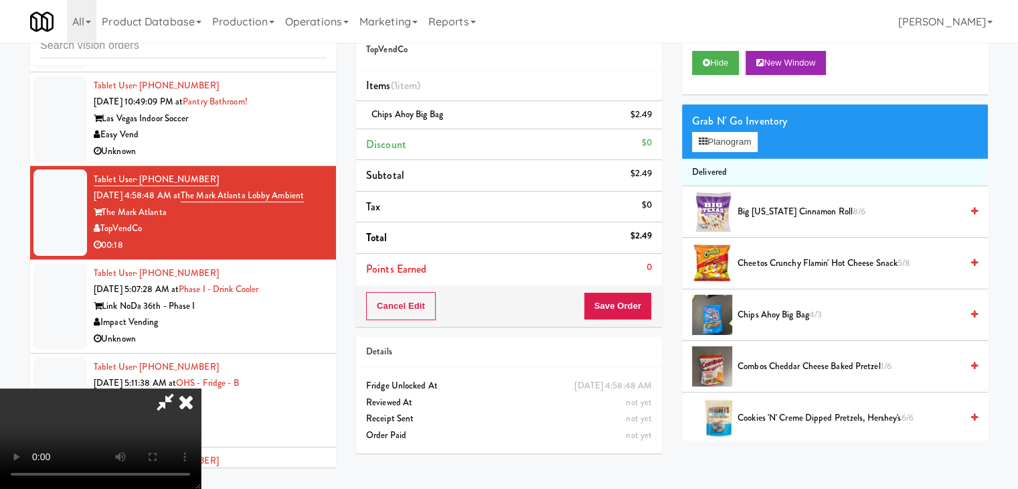
click at [201, 388] on video at bounding box center [100, 438] width 201 height 100
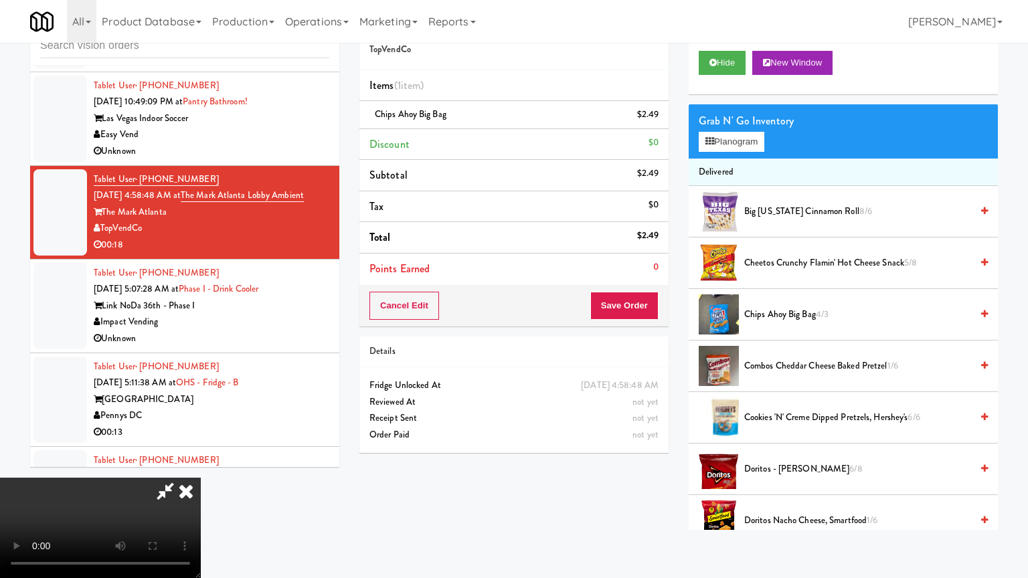
click at [201, 478] on video at bounding box center [100, 528] width 201 height 100
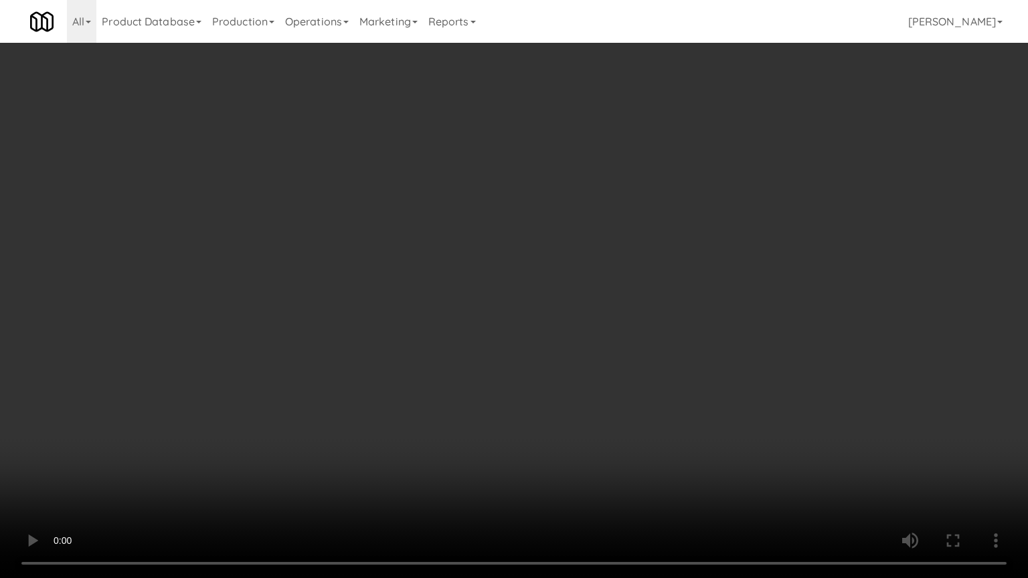
drag, startPoint x: 629, startPoint y: 327, endPoint x: 618, endPoint y: 334, distance: 13.6
click at [628, 328] on video at bounding box center [514, 289] width 1028 height 578
click at [635, 316] on video at bounding box center [514, 289] width 1028 height 578
click at [635, 317] on video at bounding box center [514, 289] width 1028 height 578
click at [635, 319] on video at bounding box center [514, 289] width 1028 height 578
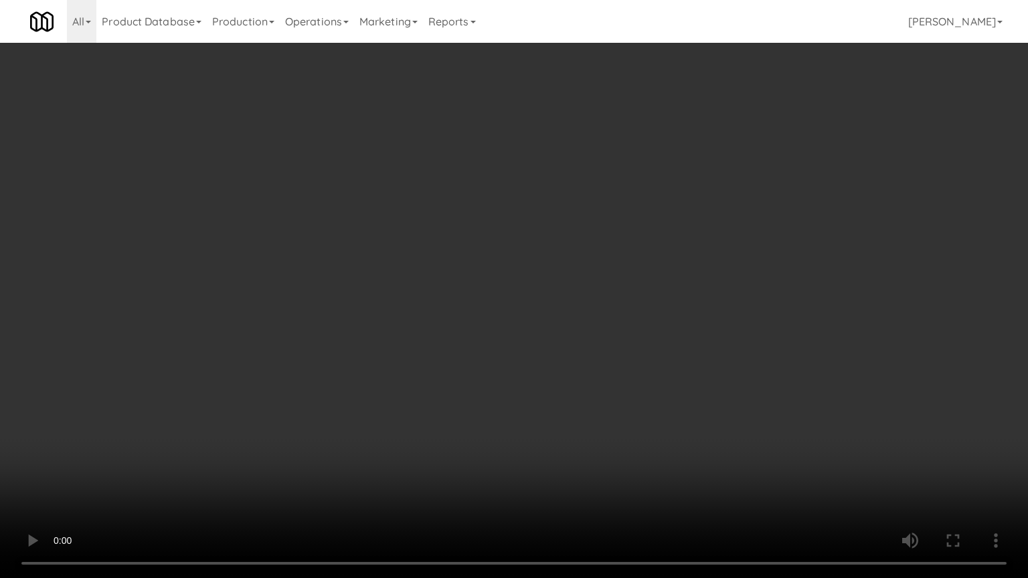
click at [635, 319] on video at bounding box center [514, 289] width 1028 height 578
click at [651, 297] on video at bounding box center [514, 289] width 1028 height 578
click at [651, 295] on video at bounding box center [514, 289] width 1028 height 578
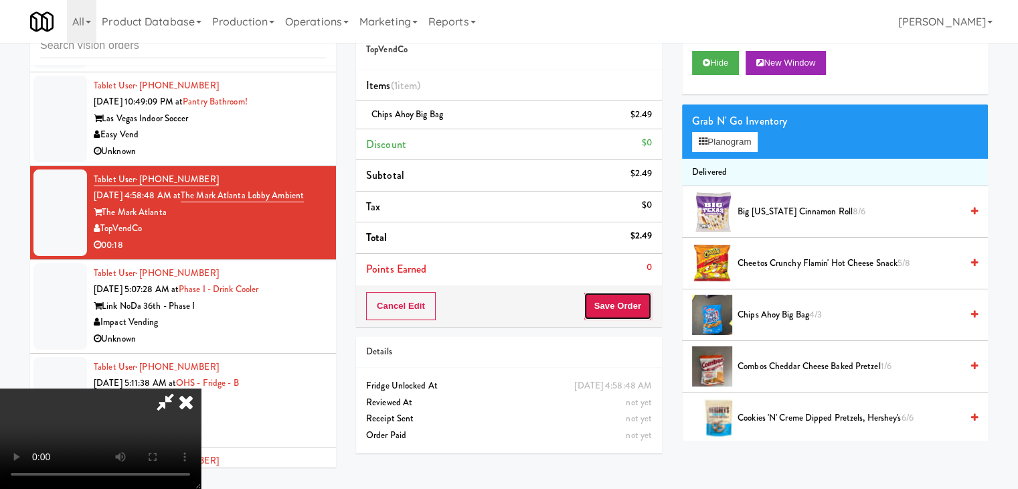
click at [637, 301] on button "Save Order" at bounding box center [618, 306] width 68 height 28
click at [636, 303] on button "Save Order" at bounding box center [618, 306] width 68 height 28
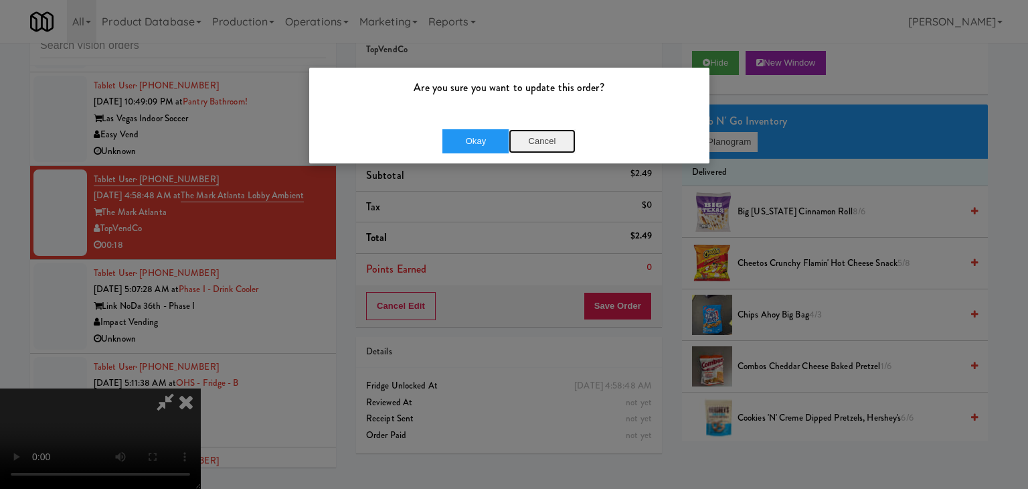
click at [531, 141] on button "Cancel" at bounding box center [542, 141] width 67 height 24
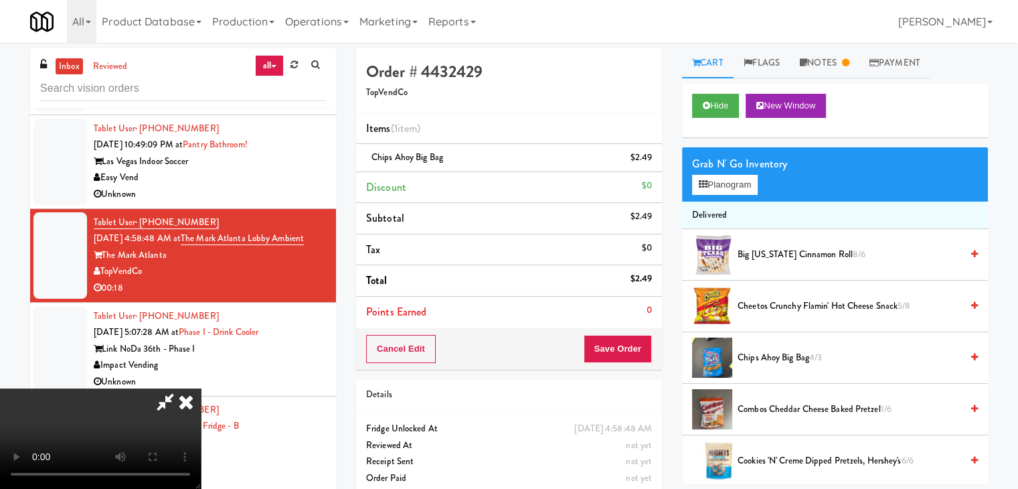
click at [201, 388] on icon at bounding box center [185, 401] width 29 height 27
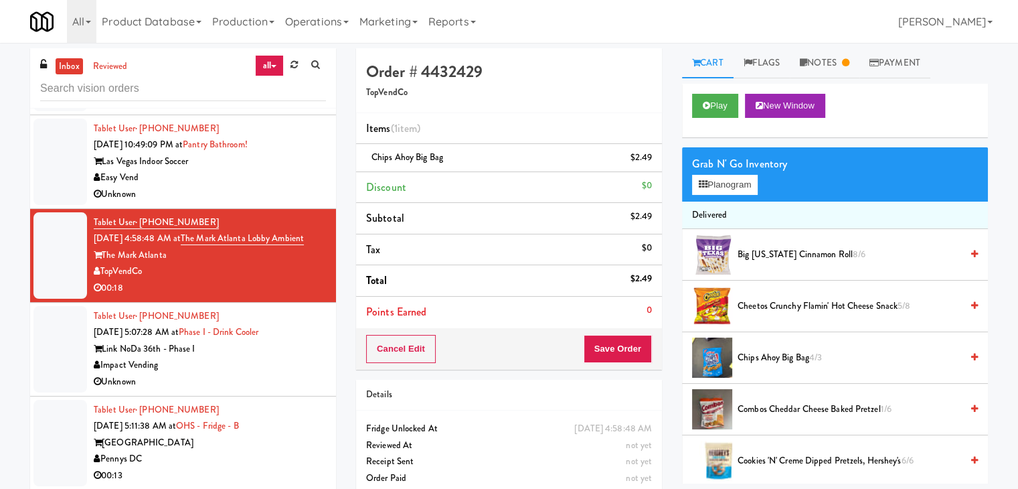
click at [259, 373] on div "Impact Vending" at bounding box center [210, 365] width 232 height 17
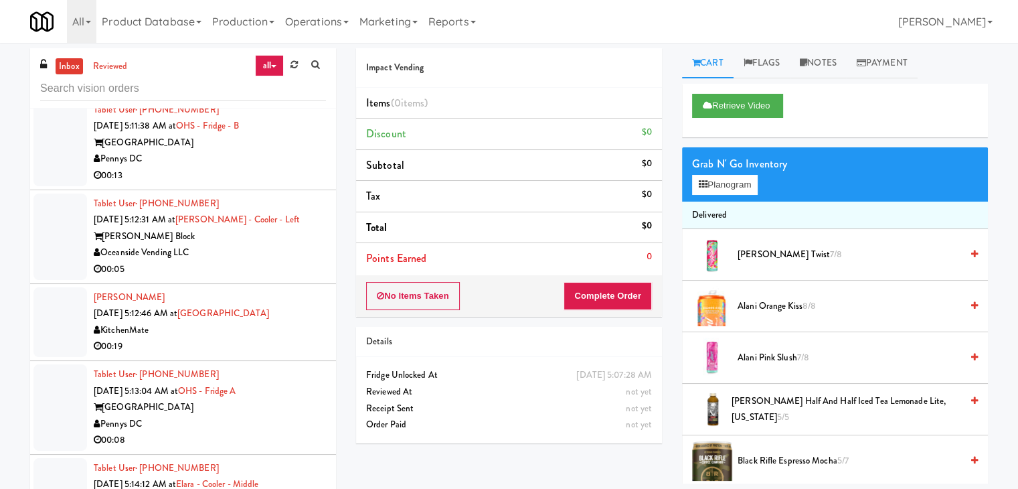
scroll to position [5361, 0]
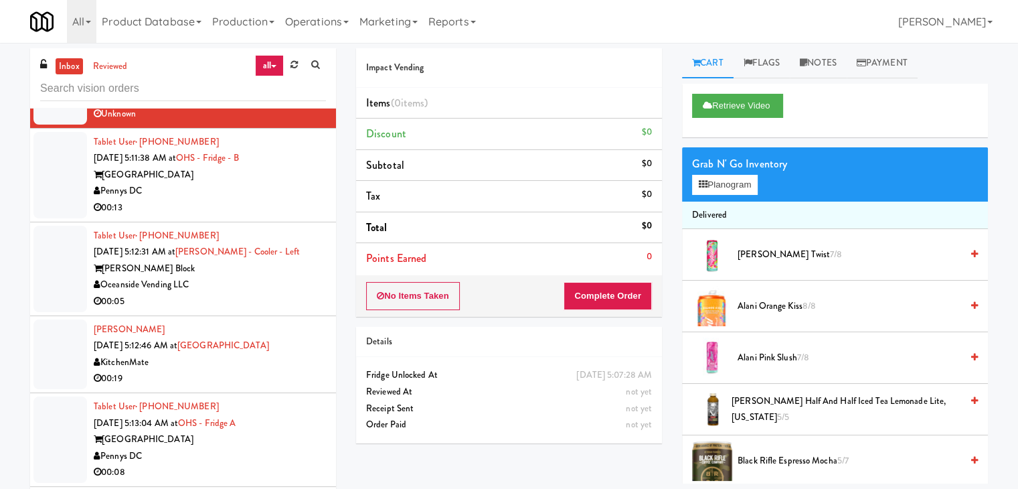
drag, startPoint x: 244, startPoint y: 197, endPoint x: 251, endPoint y: 234, distance: 36.9
click at [246, 199] on div "Pennys DC" at bounding box center [210, 191] width 232 height 17
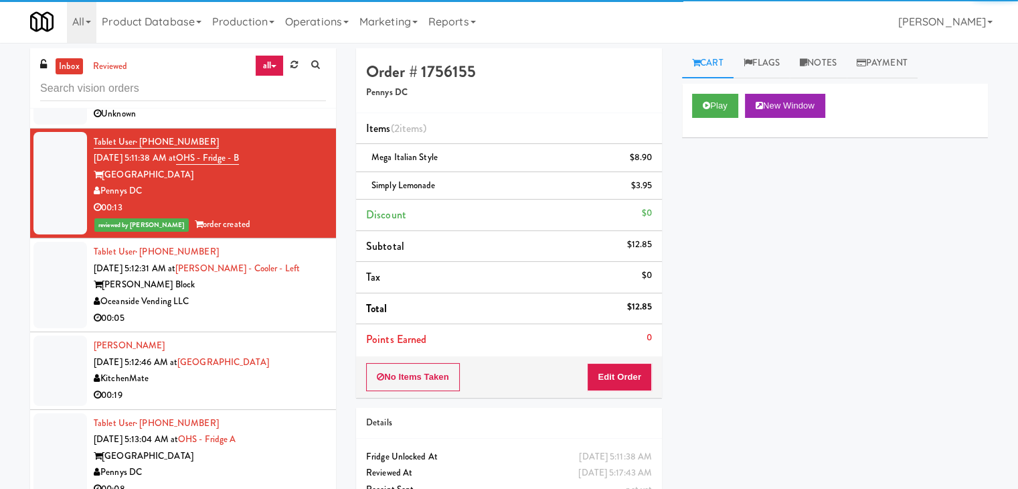
scroll to position [5494, 0]
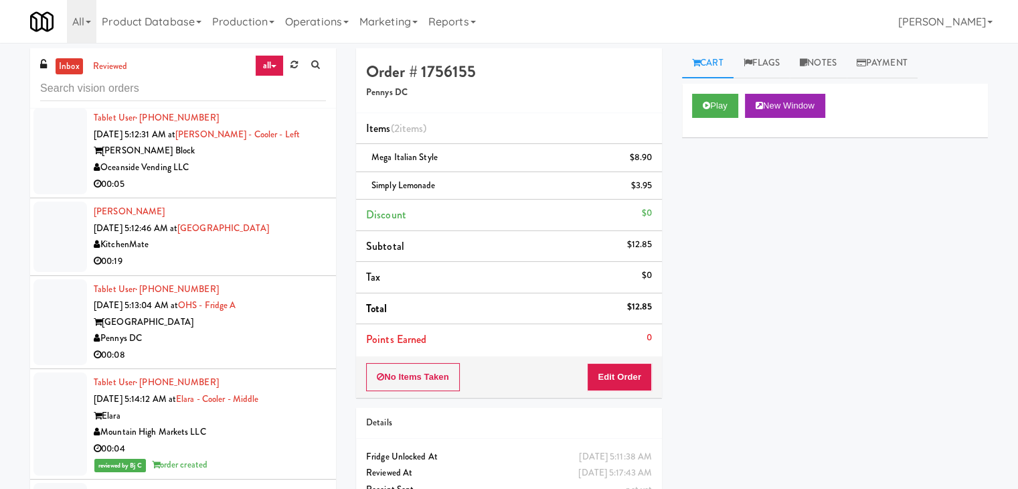
click at [270, 186] on div "Tablet User · (909) 247-6339 [DATE] 5:12:31 AM at [PERSON_NAME][GEOGRAPHIC_DATA…" at bounding box center [210, 151] width 232 height 82
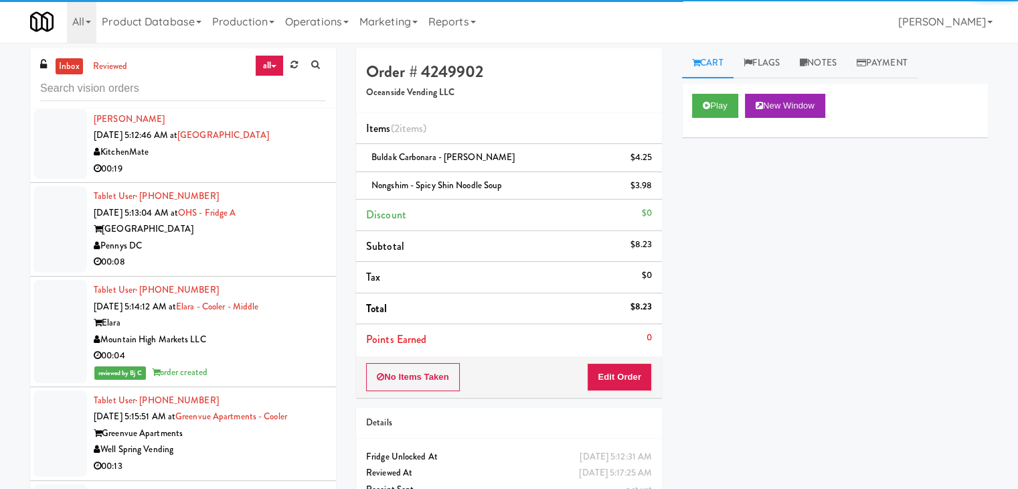
scroll to position [5628, 0]
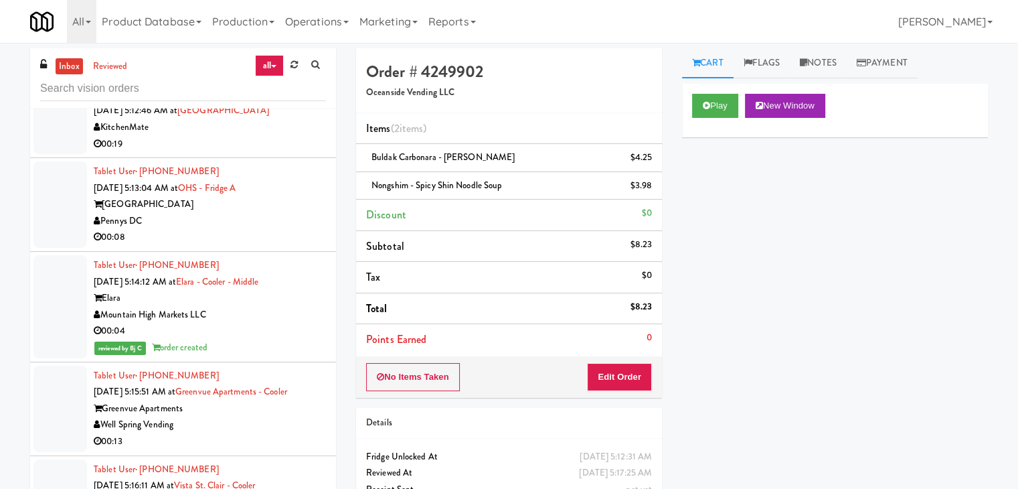
click at [305, 153] on div "00:19" at bounding box center [210, 144] width 232 height 17
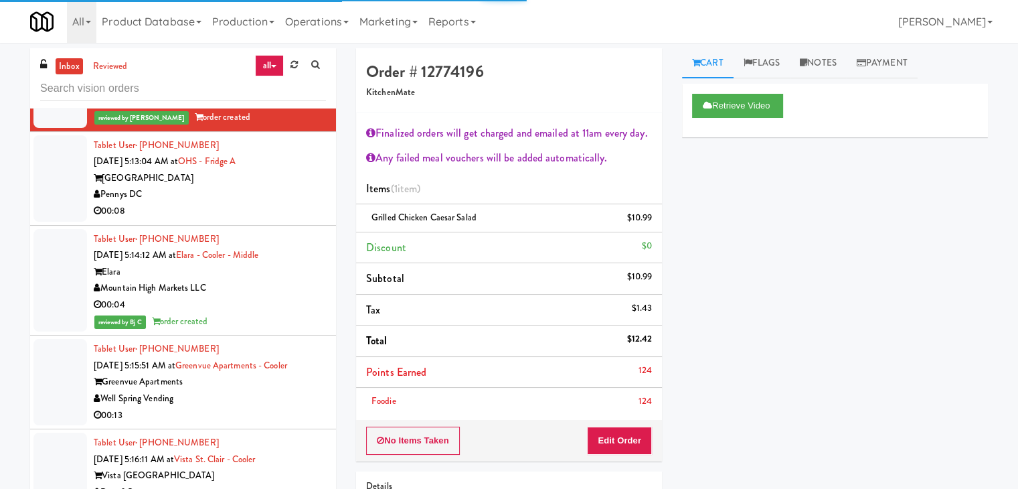
scroll to position [5695, 0]
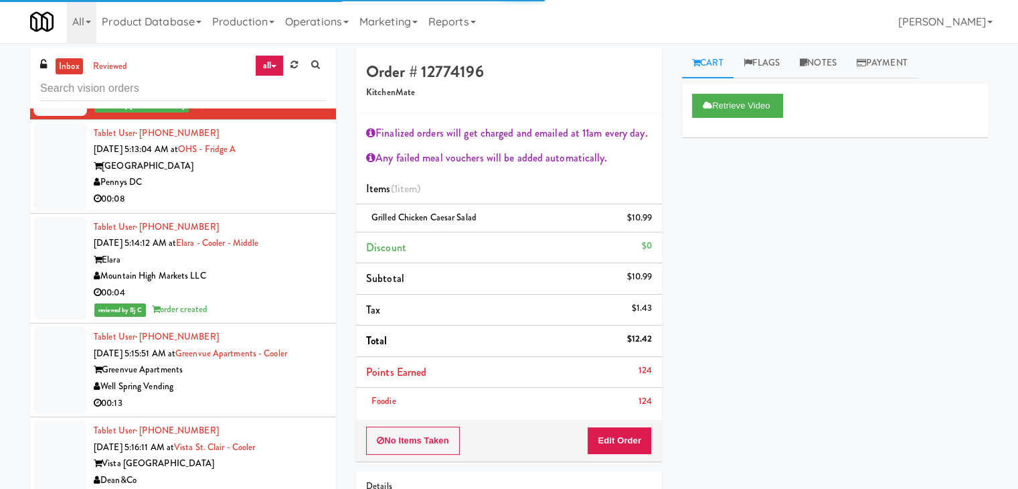
click at [276, 166] on div "[GEOGRAPHIC_DATA]" at bounding box center [210, 166] width 232 height 17
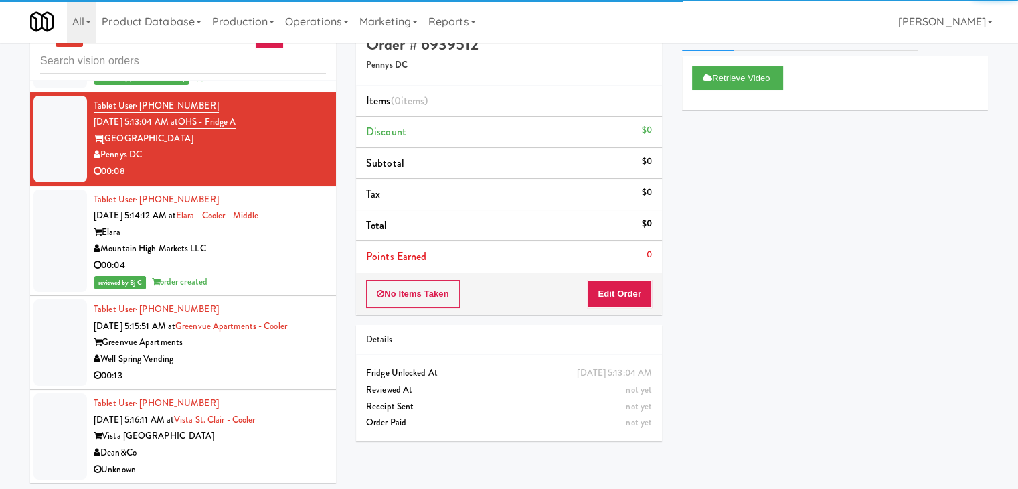
scroll to position [43, 0]
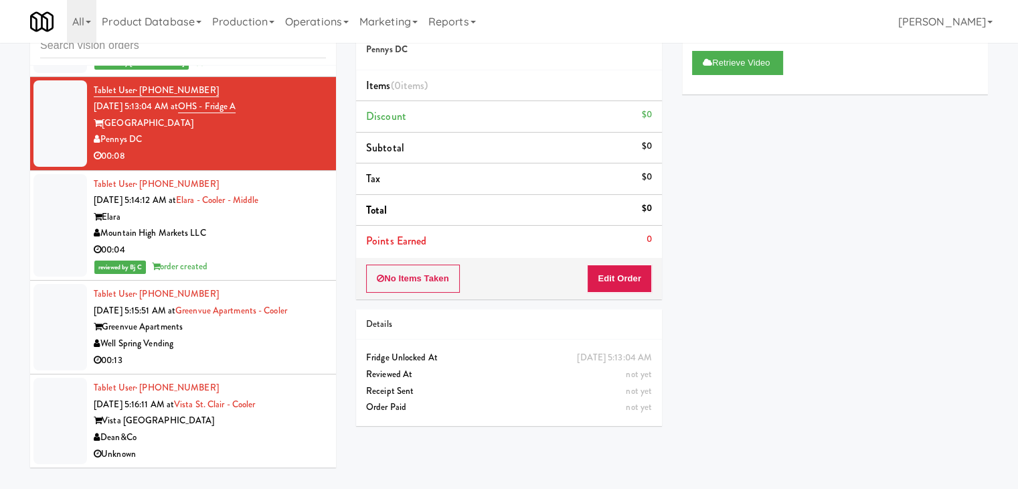
click at [281, 353] on div "00:13" at bounding box center [210, 360] width 232 height 17
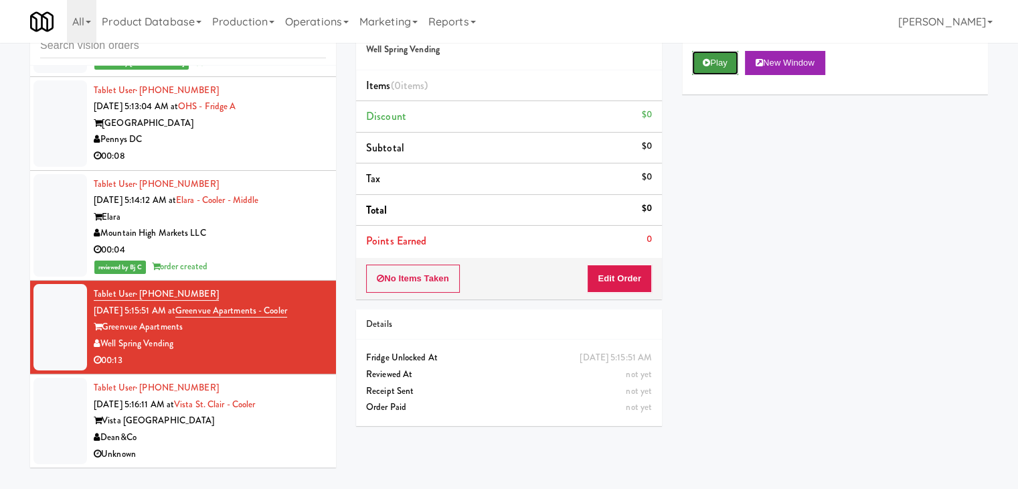
click at [713, 66] on button "Play" at bounding box center [715, 63] width 46 height 24
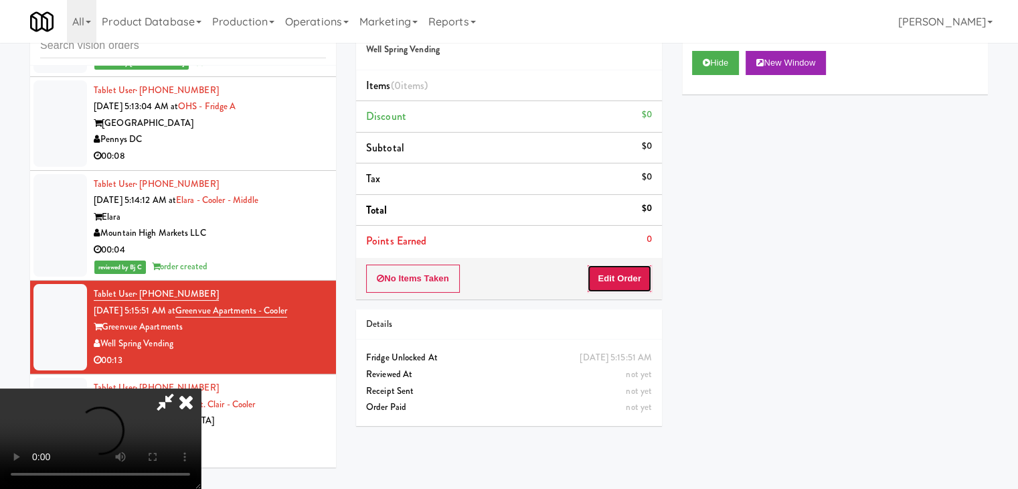
click at [612, 277] on button "Edit Order" at bounding box center [619, 278] width 65 height 28
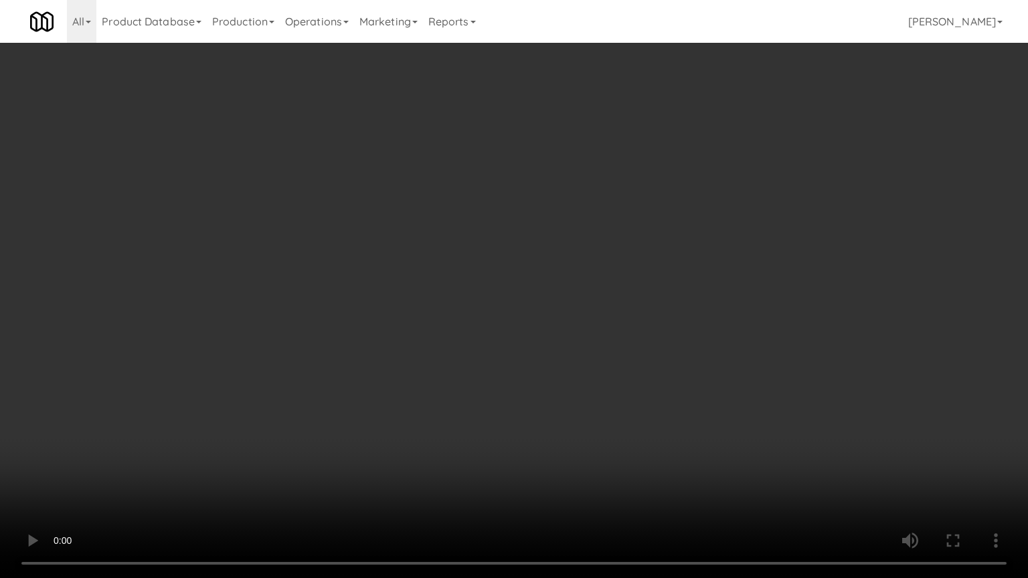
click at [620, 333] on video at bounding box center [514, 289] width 1028 height 578
drag, startPoint x: 620, startPoint y: 333, endPoint x: 606, endPoint y: 359, distance: 30.0
click at [619, 337] on video at bounding box center [514, 289] width 1028 height 578
click at [615, 348] on video at bounding box center [514, 289] width 1028 height 578
drag, startPoint x: 616, startPoint y: 347, endPoint x: 637, endPoint y: 266, distance: 84.3
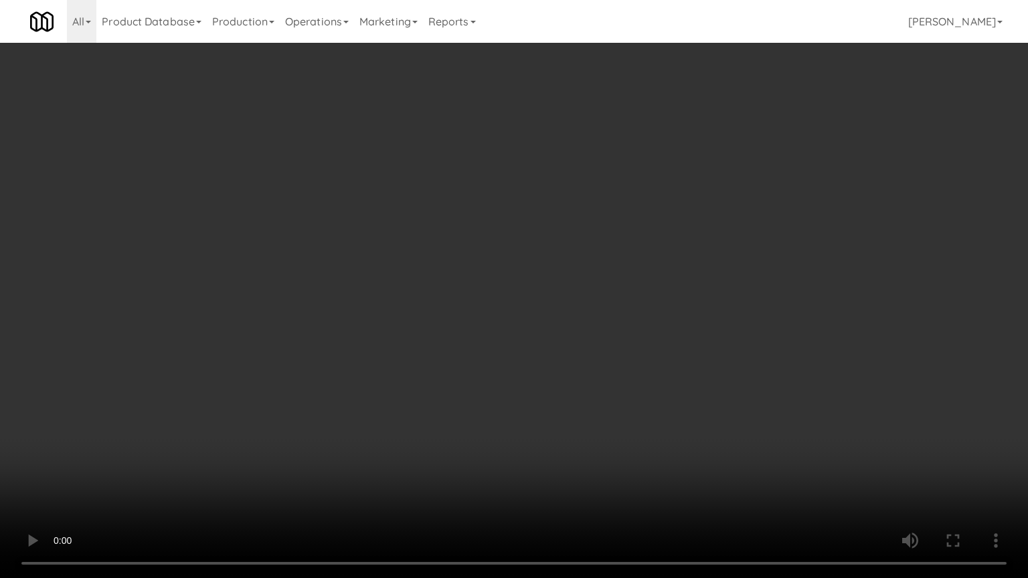
click at [616, 344] on video at bounding box center [514, 289] width 1028 height 578
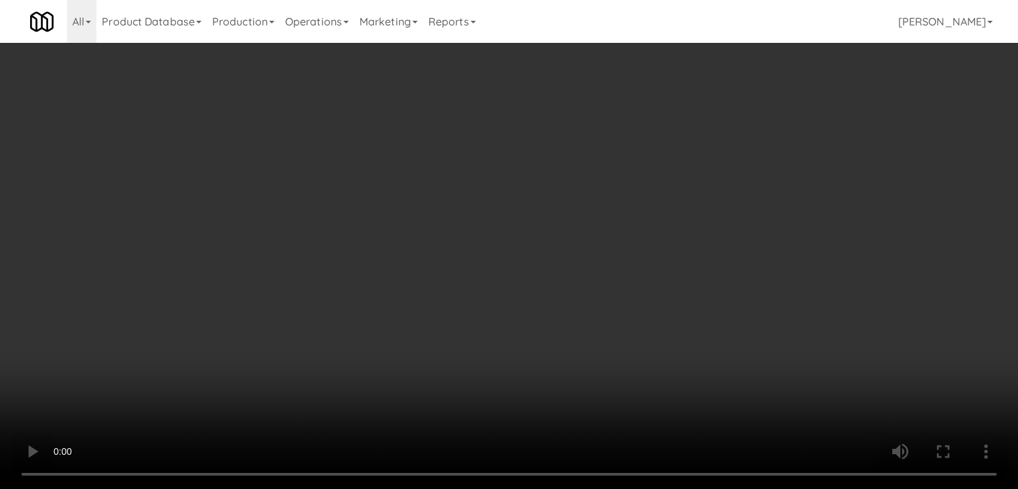
click at [465, 189] on video at bounding box center [509, 244] width 1018 height 489
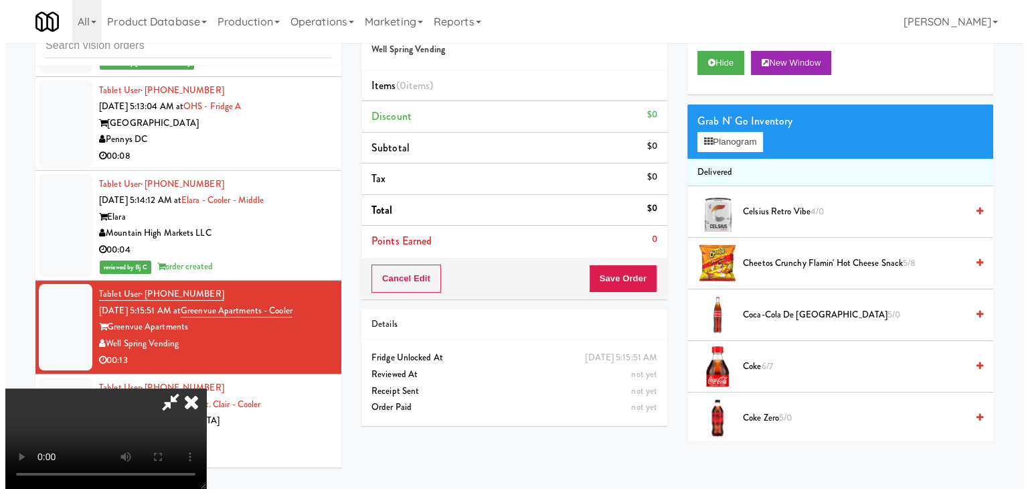
scroll to position [188, 0]
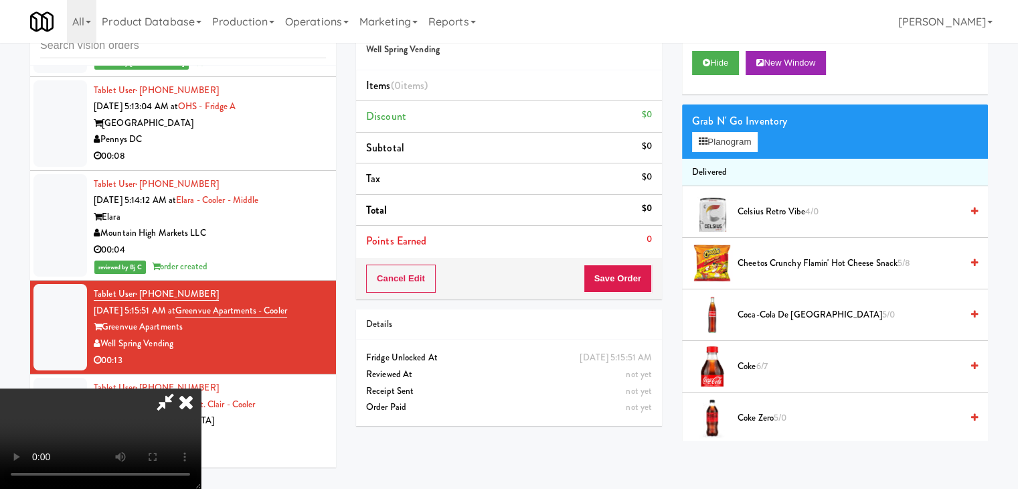
click at [201, 388] on video at bounding box center [100, 438] width 201 height 100
drag, startPoint x: 740, startPoint y: 142, endPoint x: 728, endPoint y: 146, distance: 12.1
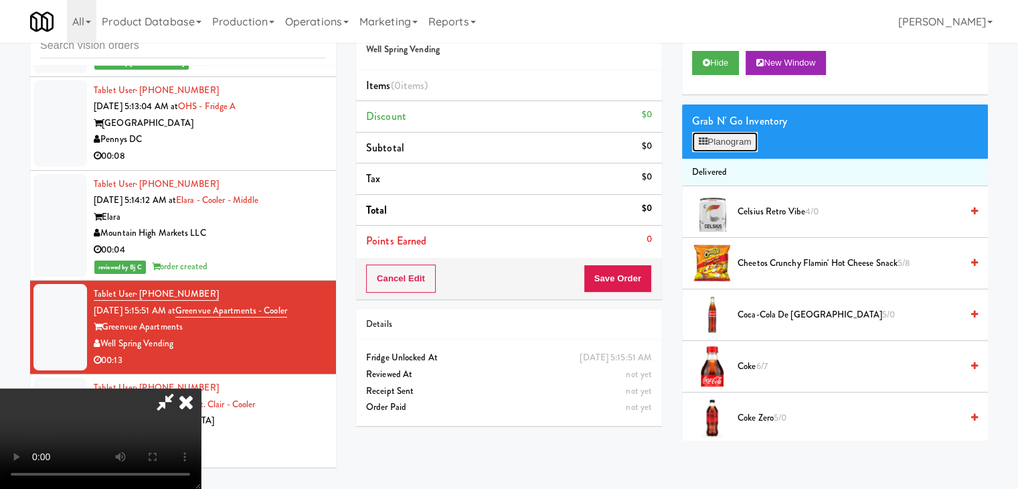
click at [738, 141] on button "Planogram" at bounding box center [725, 142] width 66 height 20
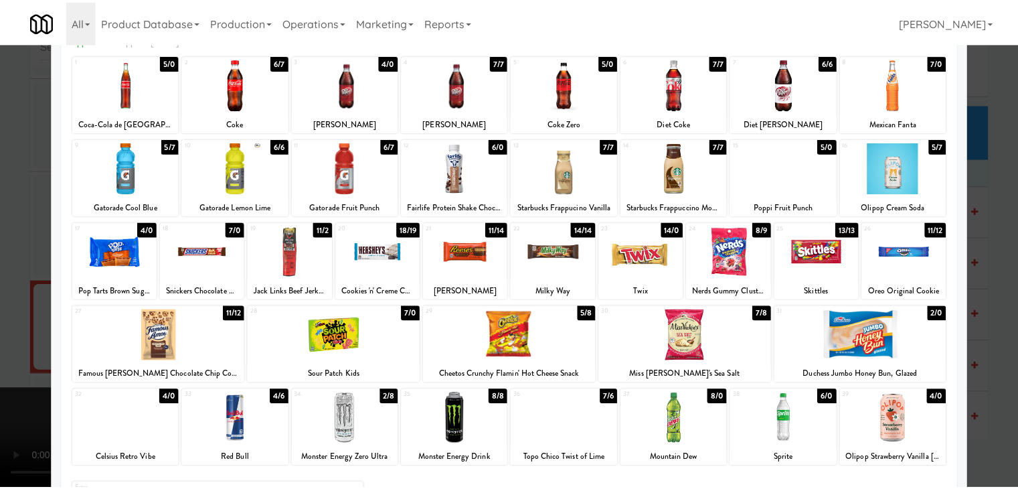
scroll to position [169, 0]
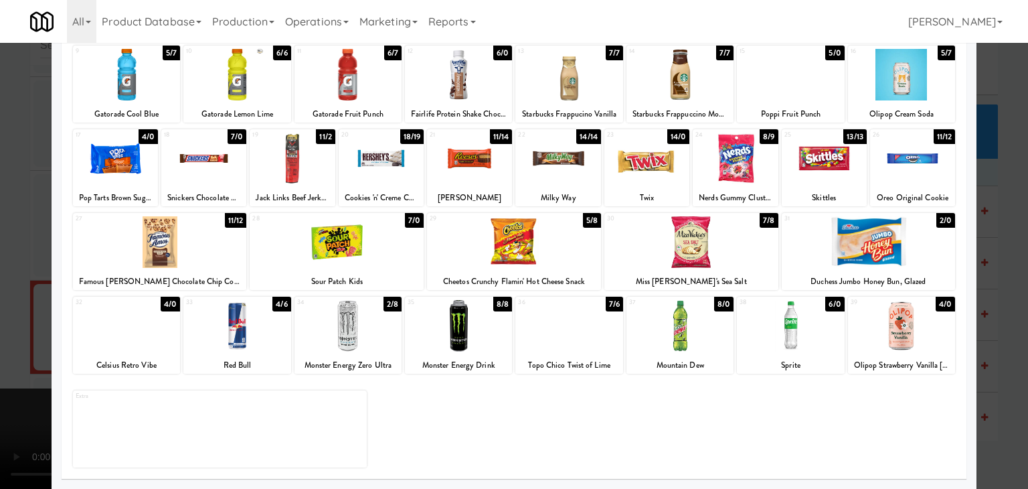
click at [854, 246] on div at bounding box center [869, 242] width 174 height 52
click at [854, 245] on div at bounding box center [869, 242] width 174 height 52
click at [249, 345] on div at bounding box center [236, 326] width 107 height 52
click at [5, 343] on div at bounding box center [514, 244] width 1028 height 489
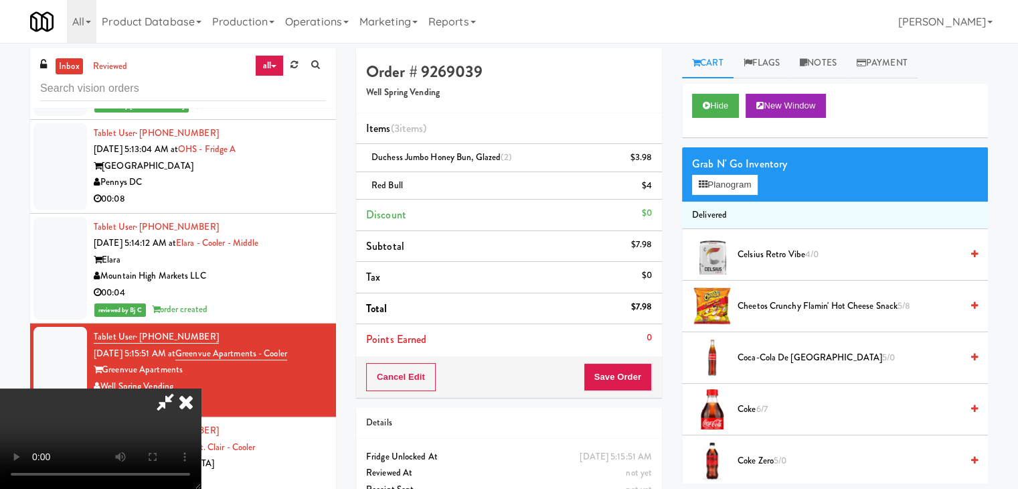
click at [201, 388] on icon at bounding box center [185, 401] width 29 height 27
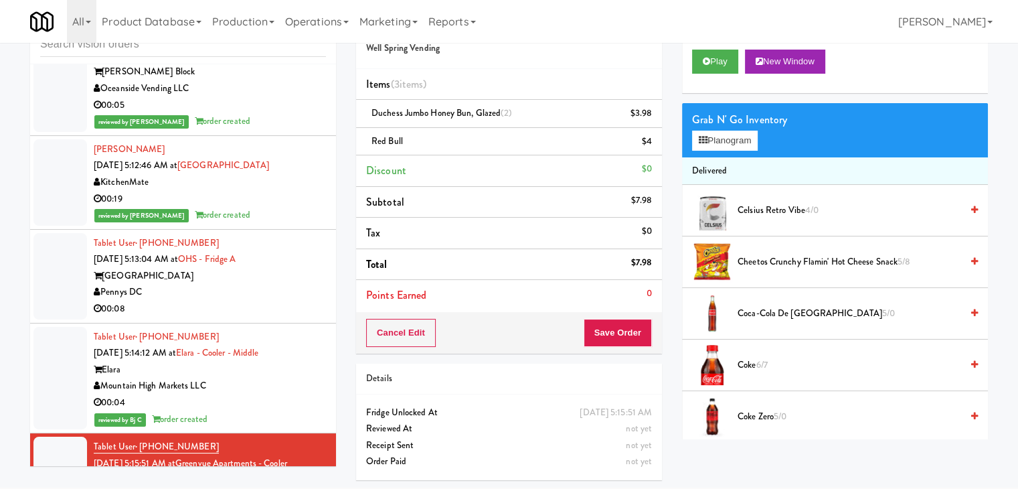
scroll to position [5494, 0]
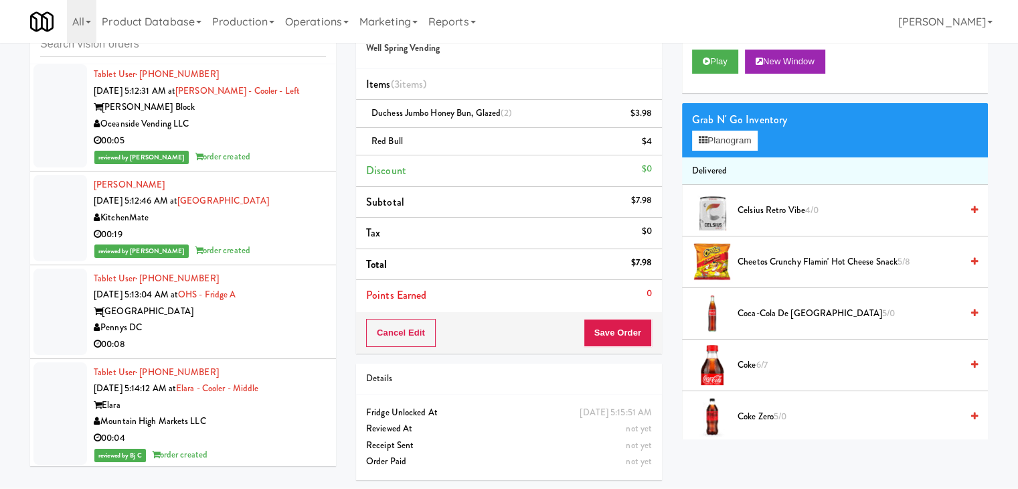
drag, startPoint x: 266, startPoint y: 338, endPoint x: 268, endPoint y: 331, distance: 6.8
click at [266, 336] on div "Pennys DC" at bounding box center [210, 327] width 232 height 17
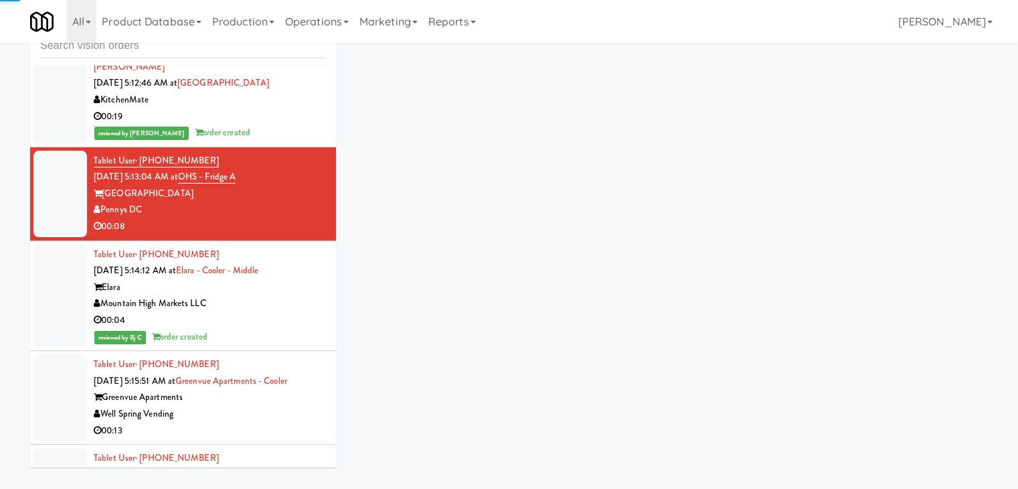
scroll to position [5695, 0]
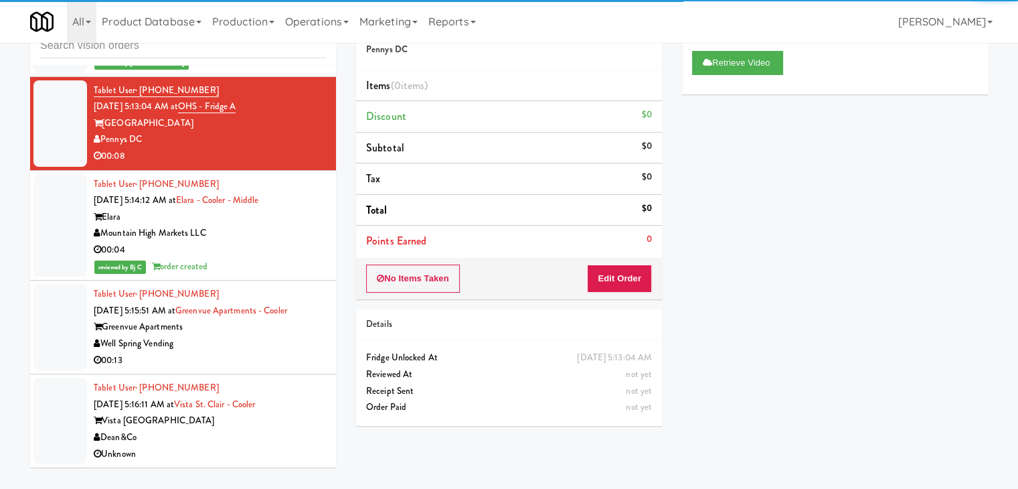
click at [288, 354] on div "00:13" at bounding box center [210, 360] width 232 height 17
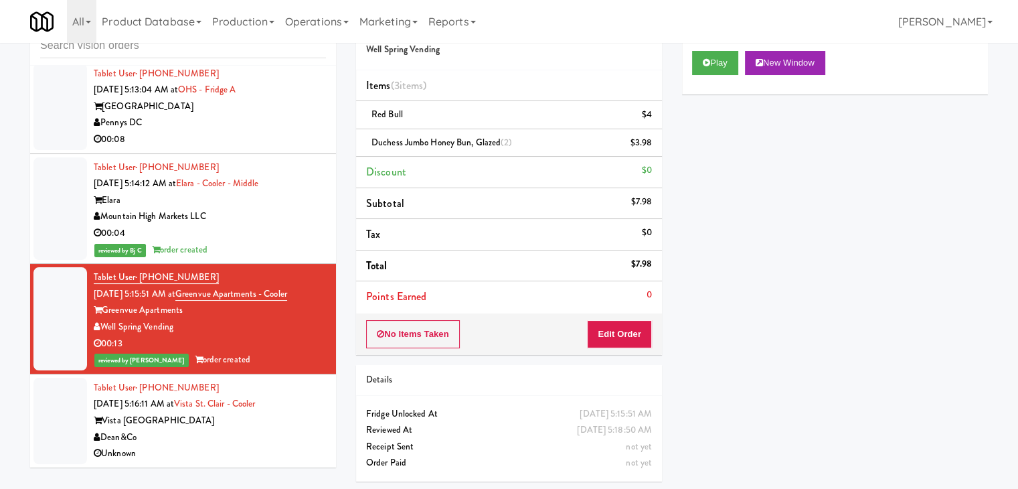
scroll to position [5711, 0]
click at [286, 444] on div "Tablet User · (913) 626-7010 [DATE] 5:16:11 AM at [GEOGRAPHIC_DATA] Dean&Co Unk…" at bounding box center [210, 421] width 232 height 82
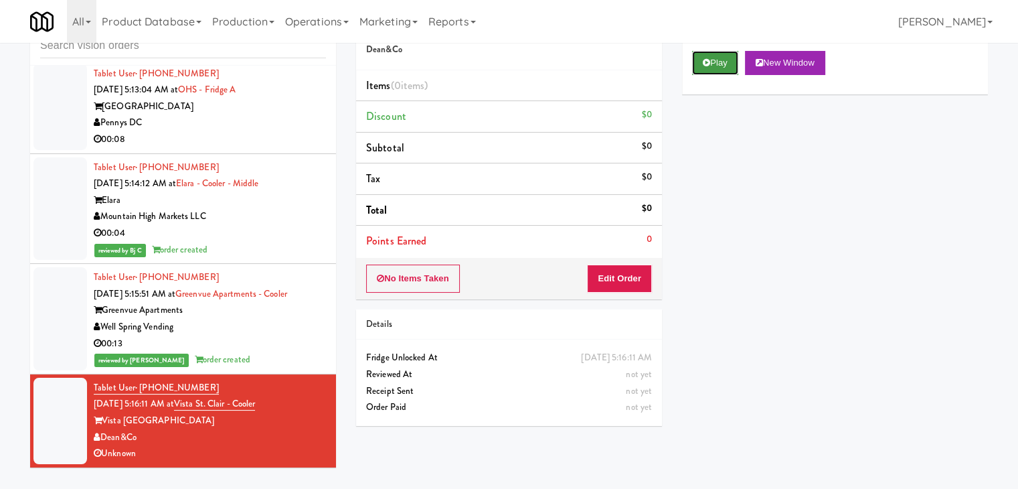
click at [707, 61] on icon at bounding box center [706, 62] width 7 height 9
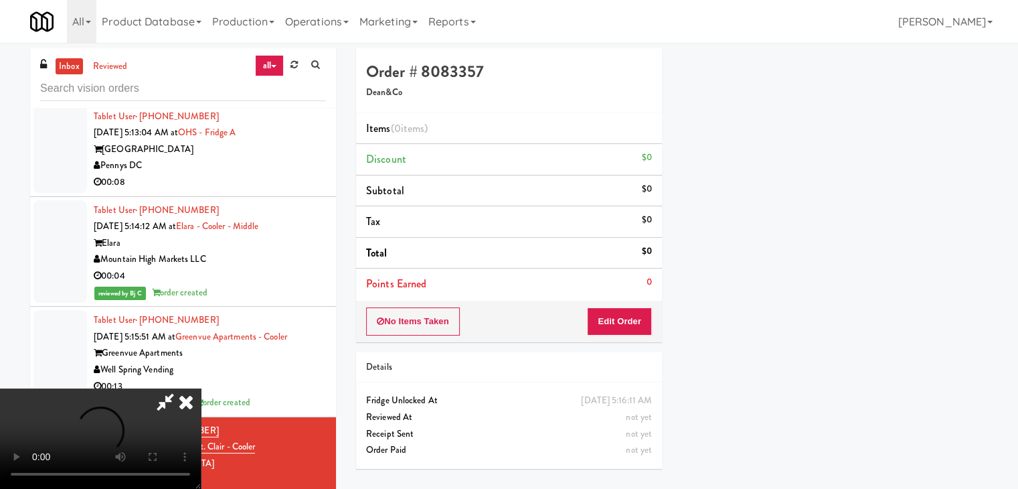
scroll to position [102, 0]
drag, startPoint x: 627, startPoint y: 307, endPoint x: 629, endPoint y: 319, distance: 12.9
click at [629, 319] on button "Edit Order" at bounding box center [619, 321] width 65 height 28
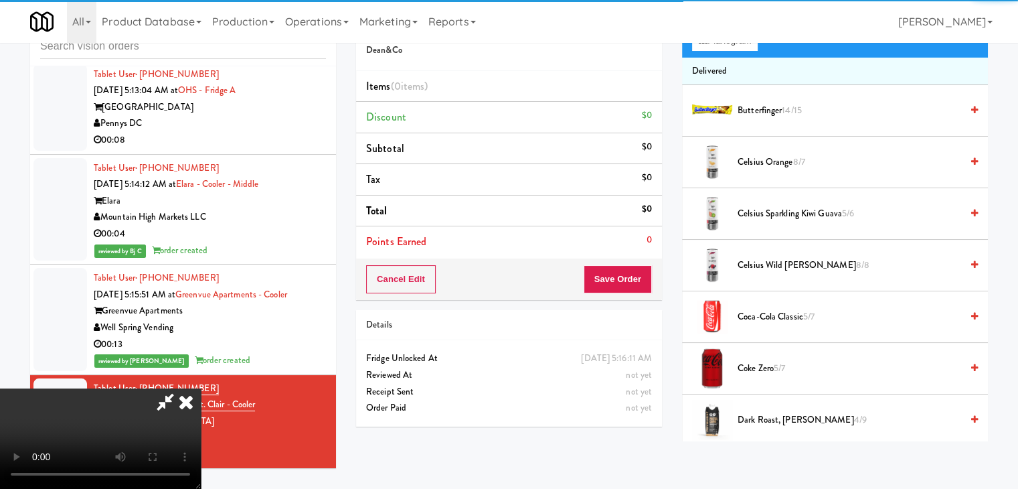
scroll to position [43, 0]
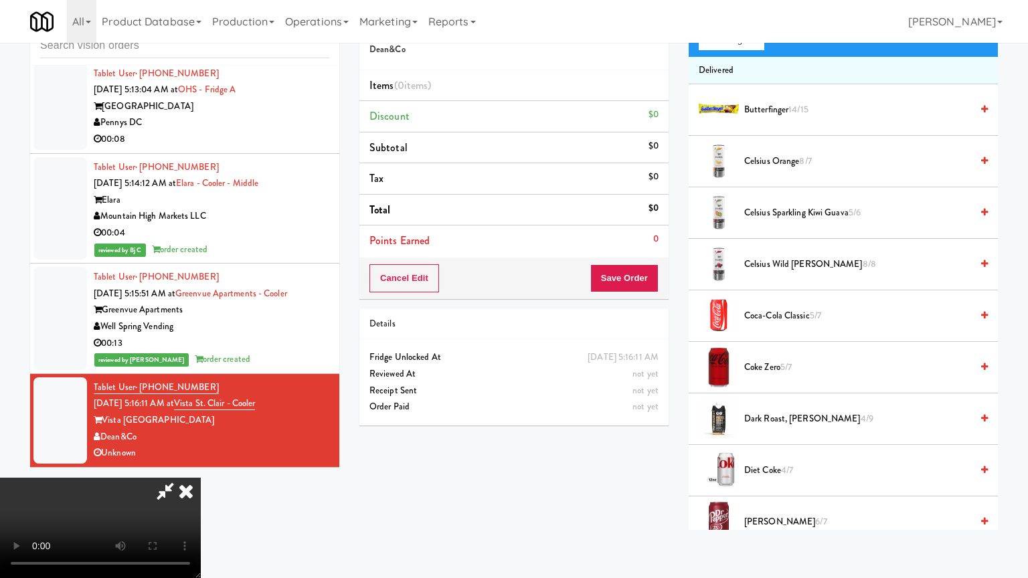
click at [201, 478] on video at bounding box center [100, 528] width 201 height 100
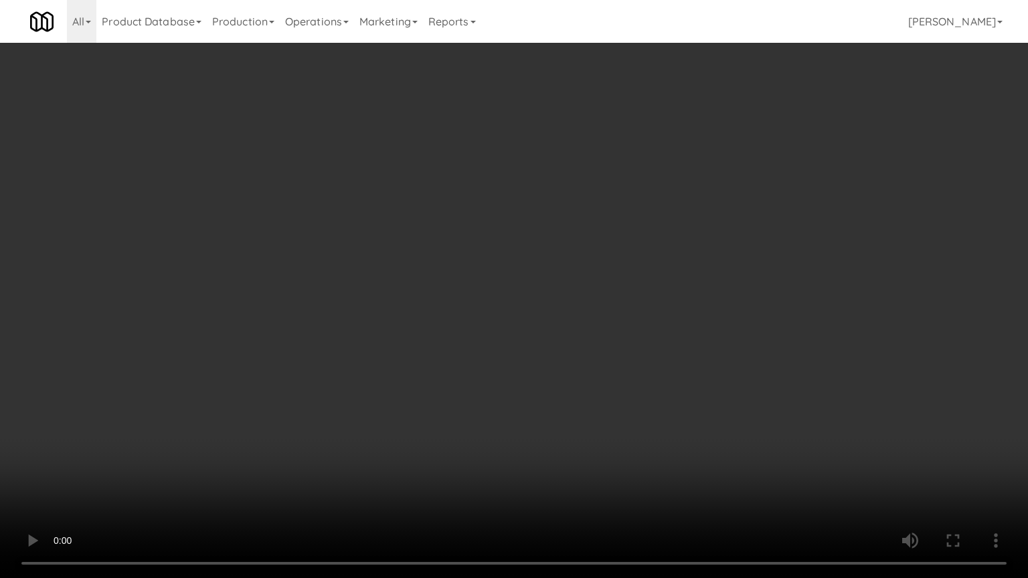
click at [523, 288] on video at bounding box center [514, 289] width 1028 height 578
click at [525, 286] on video at bounding box center [514, 289] width 1028 height 578
click at [523, 287] on video at bounding box center [514, 289] width 1028 height 578
click at [519, 289] on video at bounding box center [514, 289] width 1028 height 578
click at [517, 292] on video at bounding box center [514, 289] width 1028 height 578
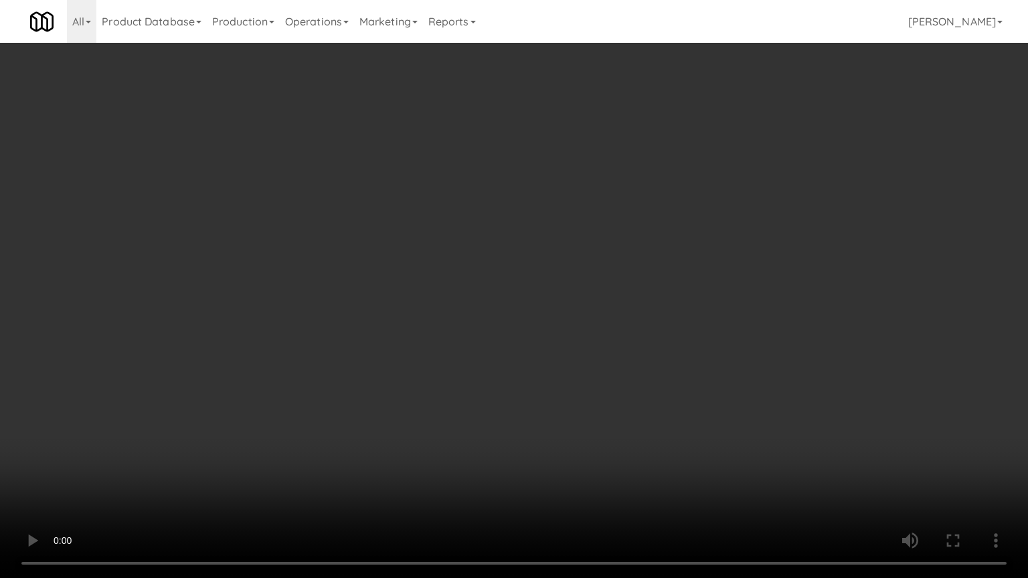
drag, startPoint x: 517, startPoint y: 292, endPoint x: 521, endPoint y: 221, distance: 71.1
click at [517, 292] on video at bounding box center [514, 289] width 1028 height 578
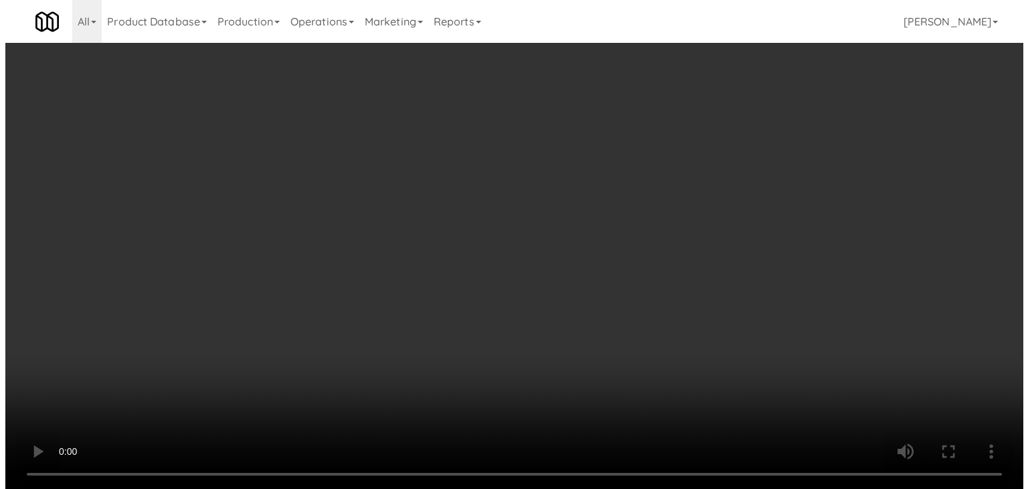
scroll to position [0, 0]
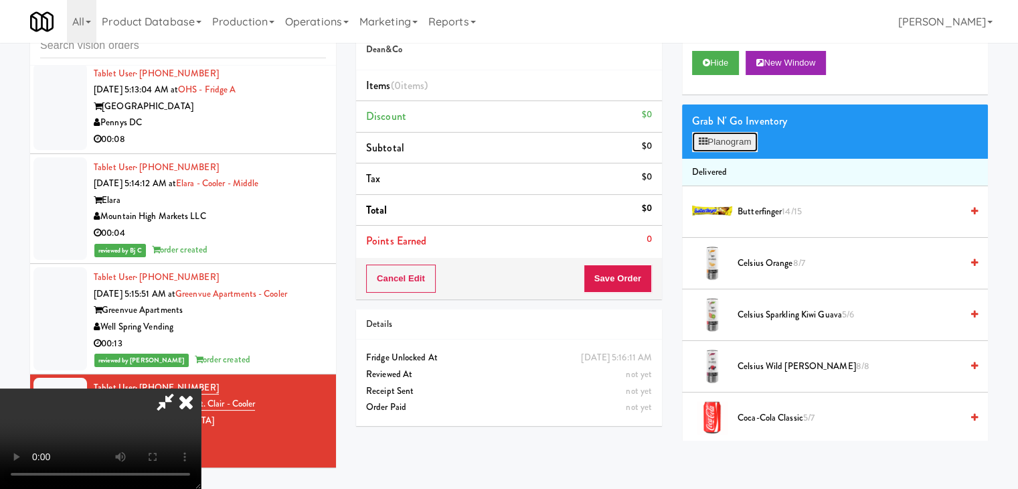
click at [728, 144] on button "Planogram" at bounding box center [725, 142] width 66 height 20
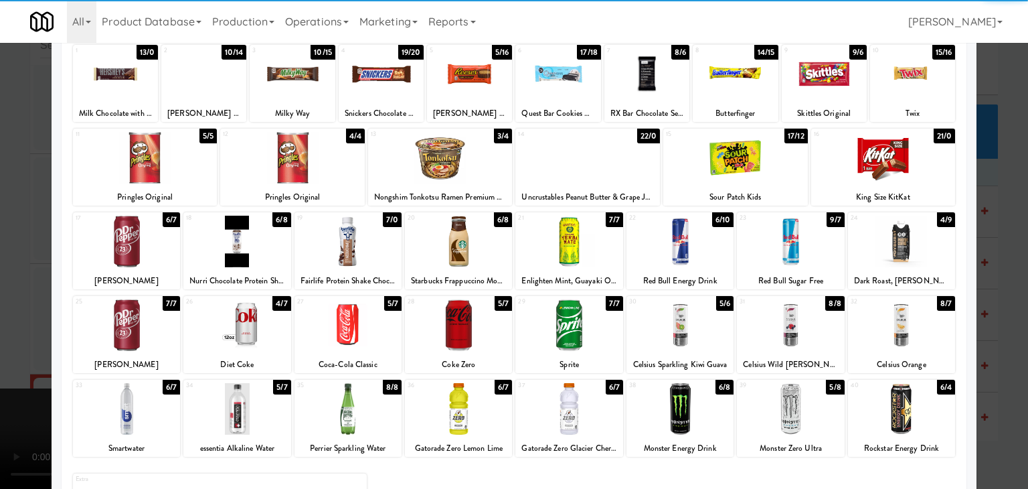
scroll to position [169, 0]
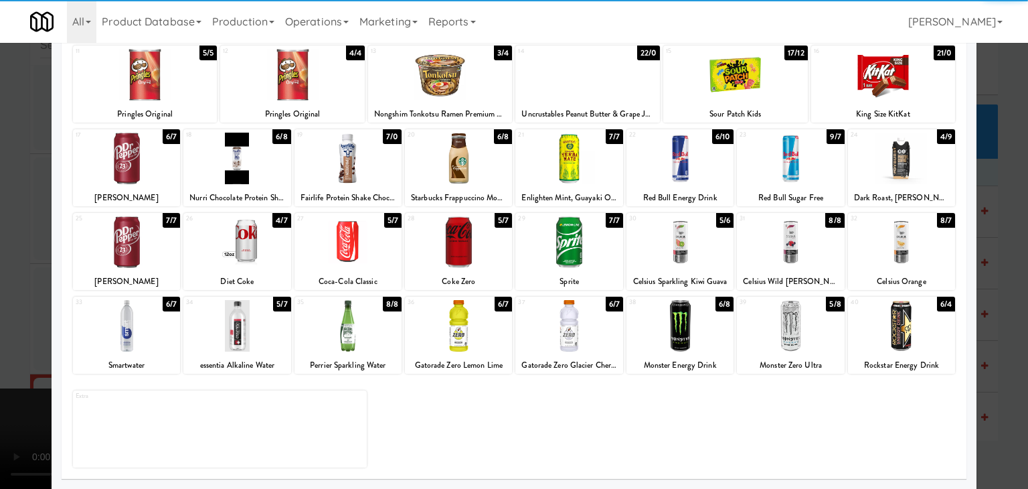
click at [538, 327] on div at bounding box center [568, 326] width 107 height 52
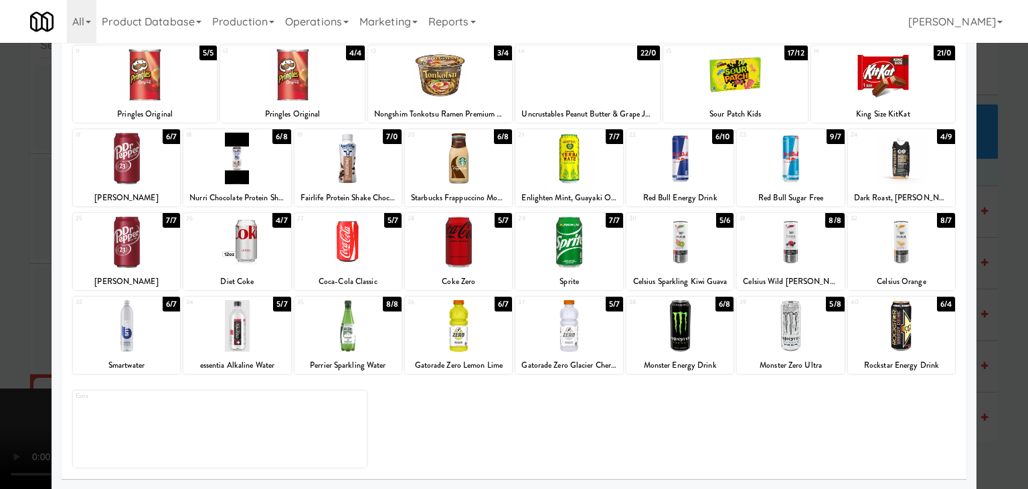
drag, startPoint x: 0, startPoint y: 333, endPoint x: 63, endPoint y: 325, distance: 63.4
click at [1, 331] on div at bounding box center [514, 244] width 1028 height 489
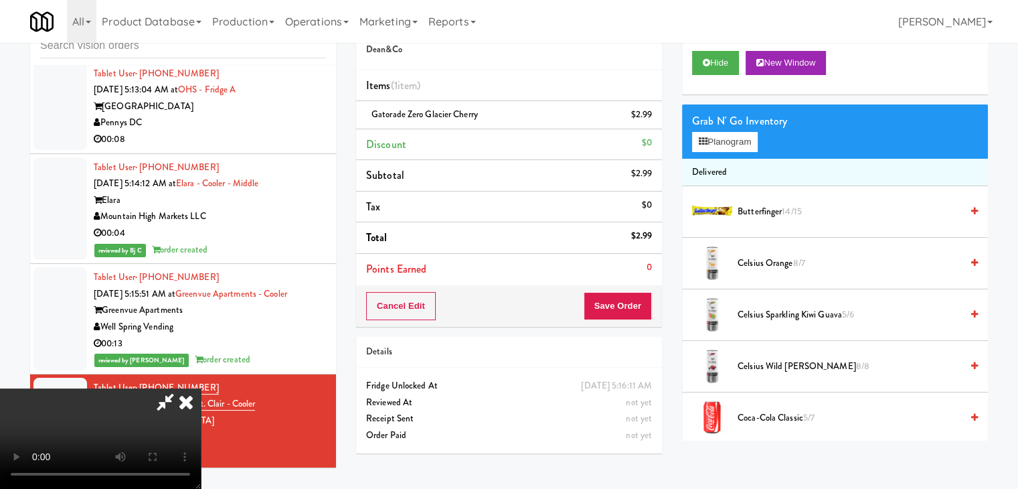
click at [201, 388] on video at bounding box center [100, 438] width 201 height 100
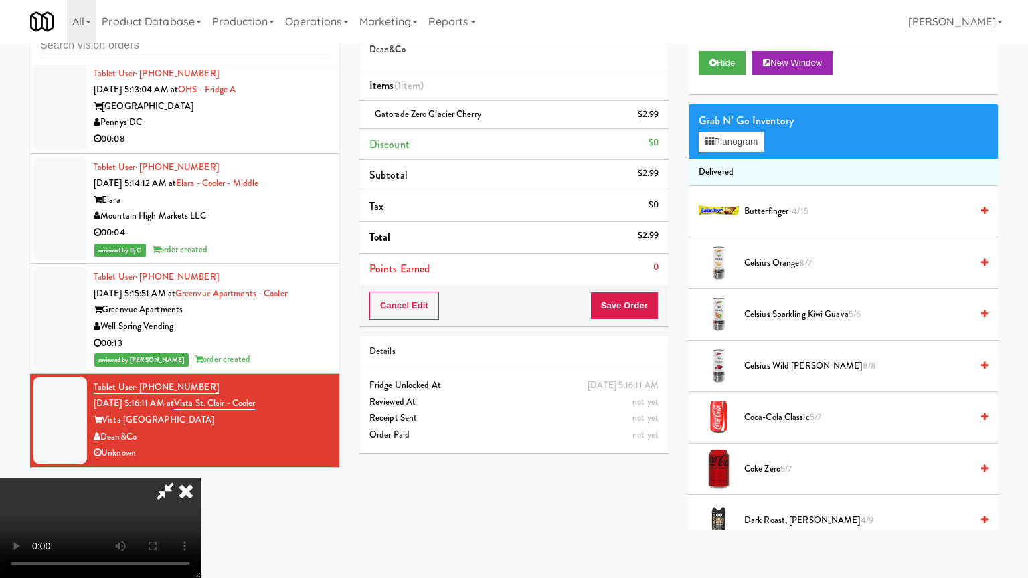
click at [201, 478] on video at bounding box center [100, 528] width 201 height 100
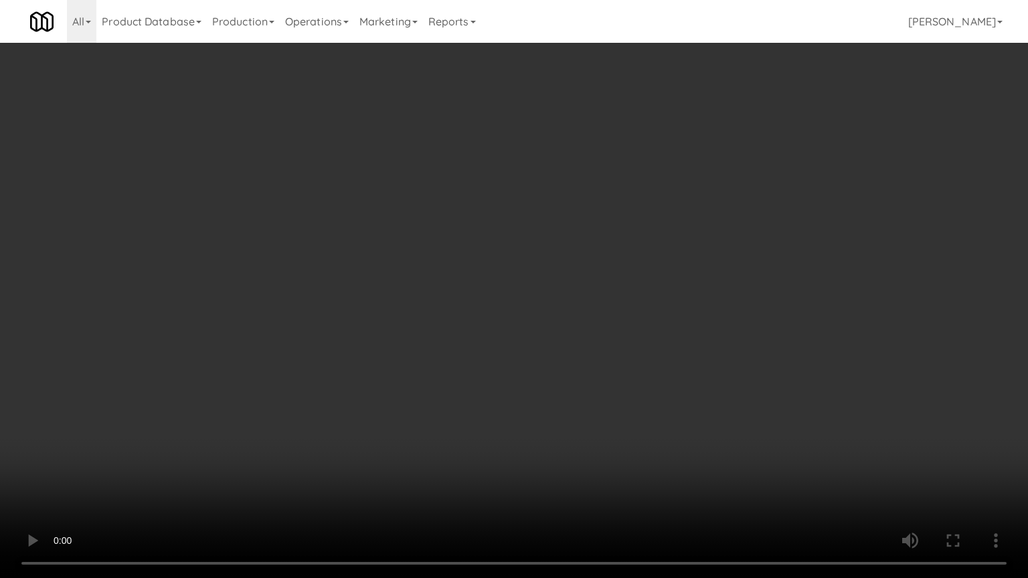
click at [493, 360] on video at bounding box center [514, 289] width 1028 height 578
click at [493, 359] on video at bounding box center [514, 289] width 1028 height 578
drag, startPoint x: 493, startPoint y: 359, endPoint x: 645, endPoint y: 180, distance: 235.0
click at [493, 358] on video at bounding box center [514, 289] width 1028 height 578
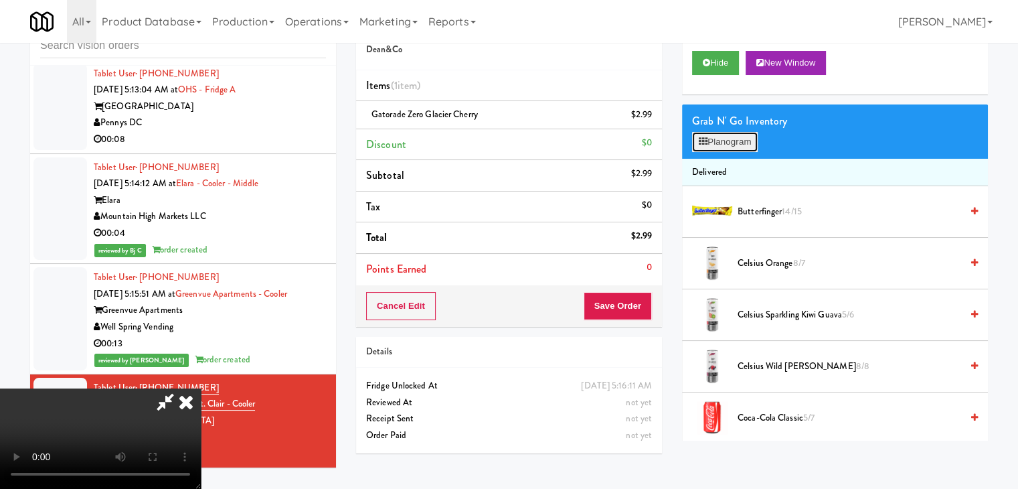
click at [709, 140] on button "Planogram" at bounding box center [725, 142] width 66 height 20
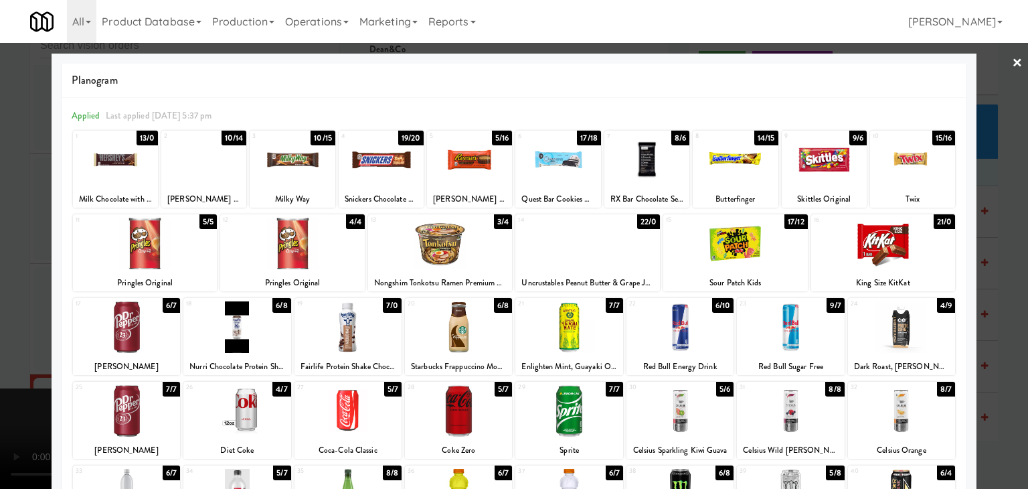
click at [186, 163] on div at bounding box center [203, 160] width 85 height 52
drag, startPoint x: 0, startPoint y: 230, endPoint x: 48, endPoint y: 223, distance: 48.0
click at [1, 230] on div at bounding box center [514, 244] width 1028 height 489
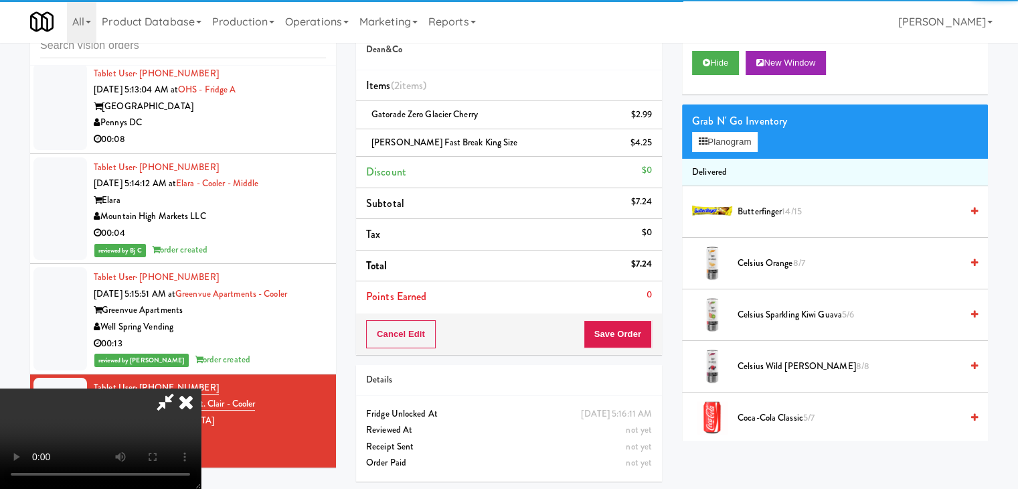
click at [201, 388] on video at bounding box center [100, 438] width 201 height 100
drag, startPoint x: 339, startPoint y: 226, endPoint x: 381, endPoint y: 284, distance: 71.0
click at [201, 388] on video at bounding box center [100, 438] width 201 height 100
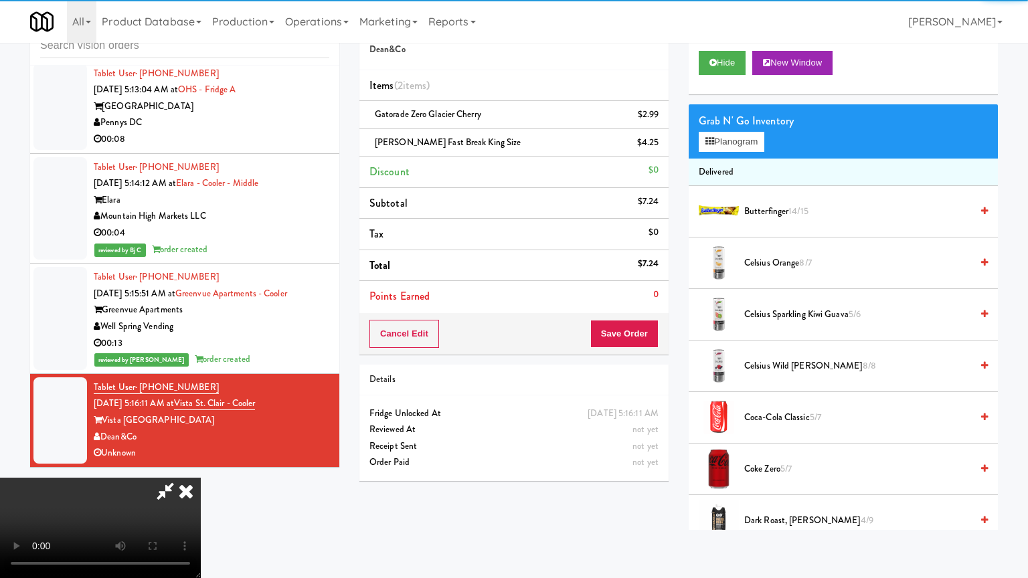
click at [201, 478] on video at bounding box center [100, 528] width 201 height 100
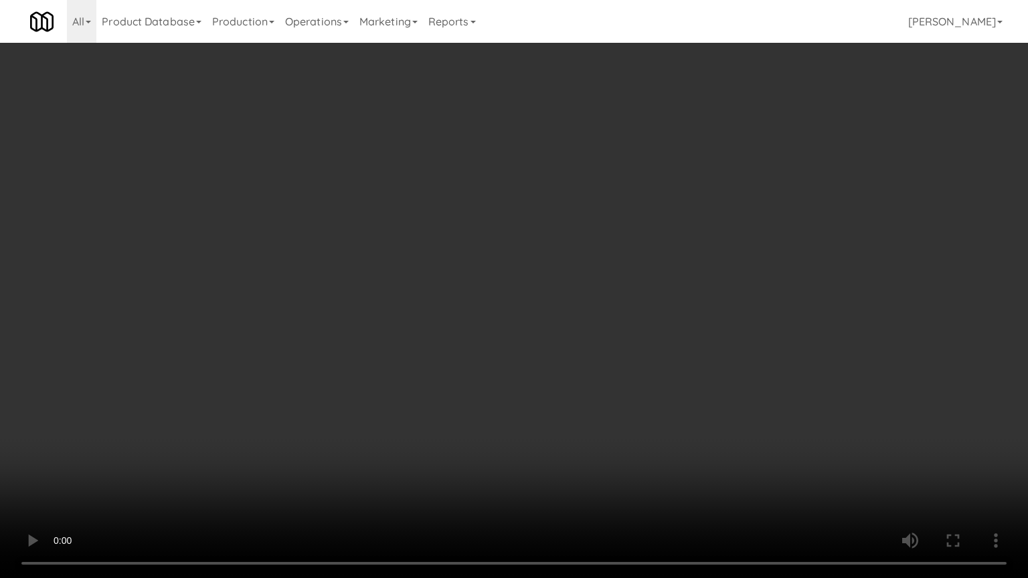
click at [444, 291] on video at bounding box center [514, 289] width 1028 height 578
click at [420, 300] on video at bounding box center [514, 289] width 1028 height 578
click at [436, 301] on video at bounding box center [514, 289] width 1028 height 578
drag, startPoint x: 436, startPoint y: 302, endPoint x: 430, endPoint y: 315, distance: 14.4
click at [436, 303] on video at bounding box center [514, 289] width 1028 height 578
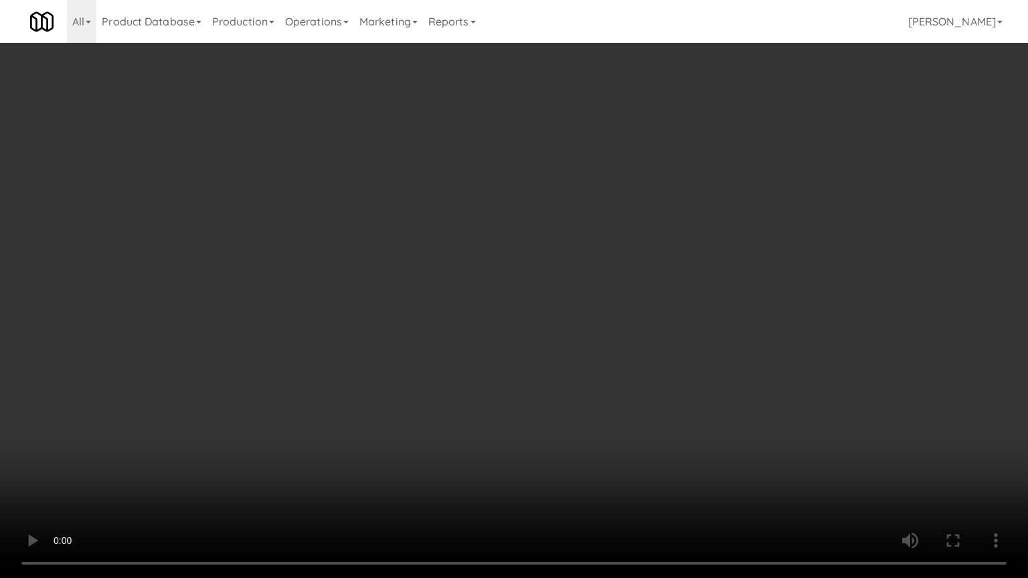
click at [425, 311] on video at bounding box center [514, 289] width 1028 height 578
click at [467, 326] on video at bounding box center [514, 289] width 1028 height 578
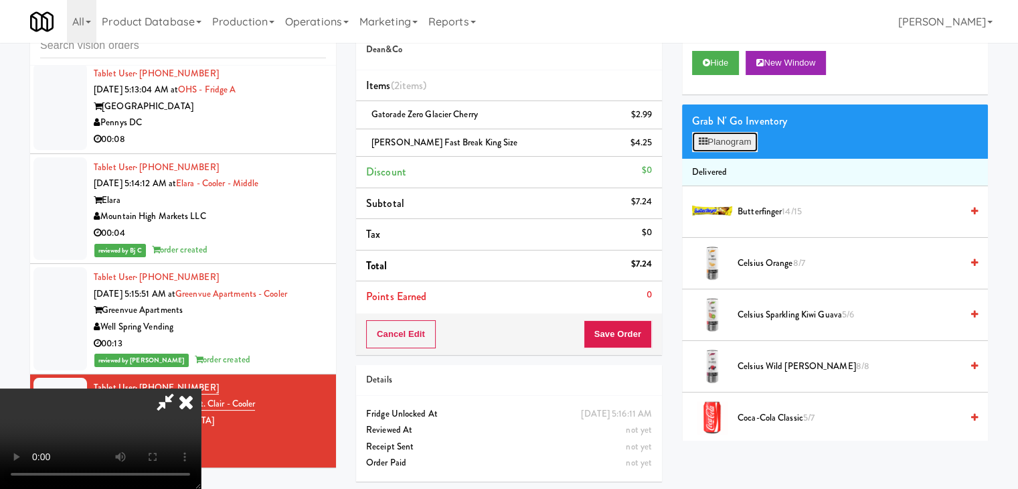
click at [710, 137] on button "Planogram" at bounding box center [725, 142] width 66 height 20
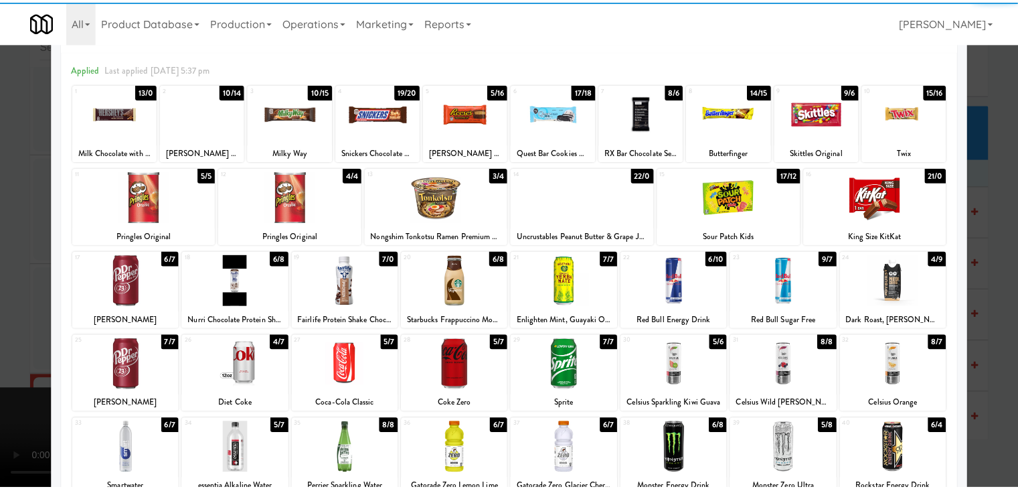
scroll to position [67, 0]
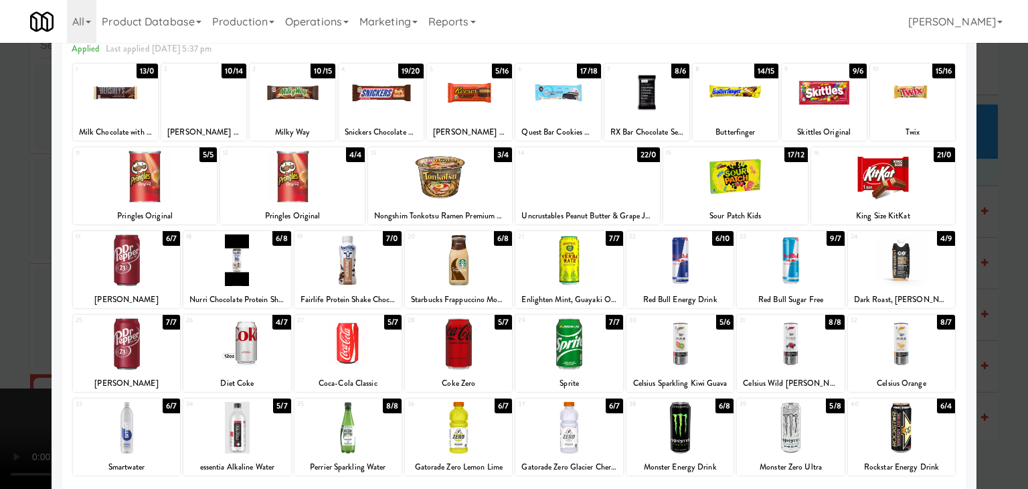
click at [33, 330] on div at bounding box center [514, 244] width 1028 height 489
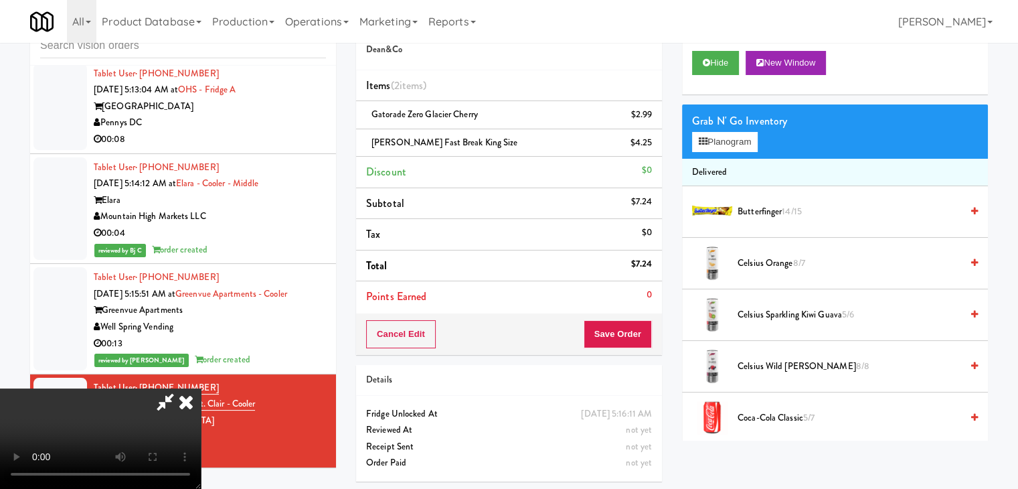
click at [33, 388] on video at bounding box center [100, 438] width 201 height 100
click at [201, 388] on video at bounding box center [100, 438] width 201 height 100
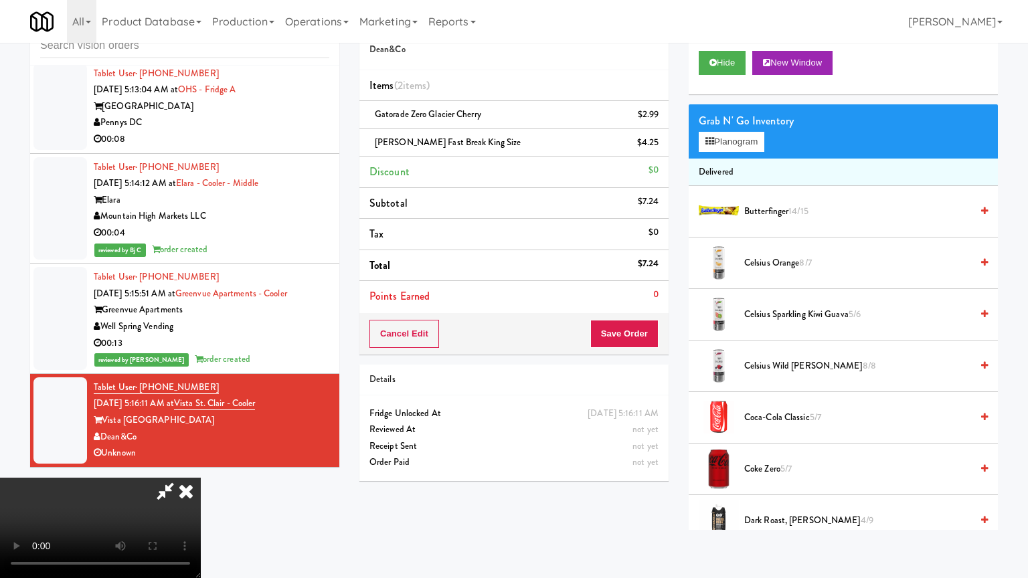
click at [201, 478] on video at bounding box center [100, 528] width 201 height 100
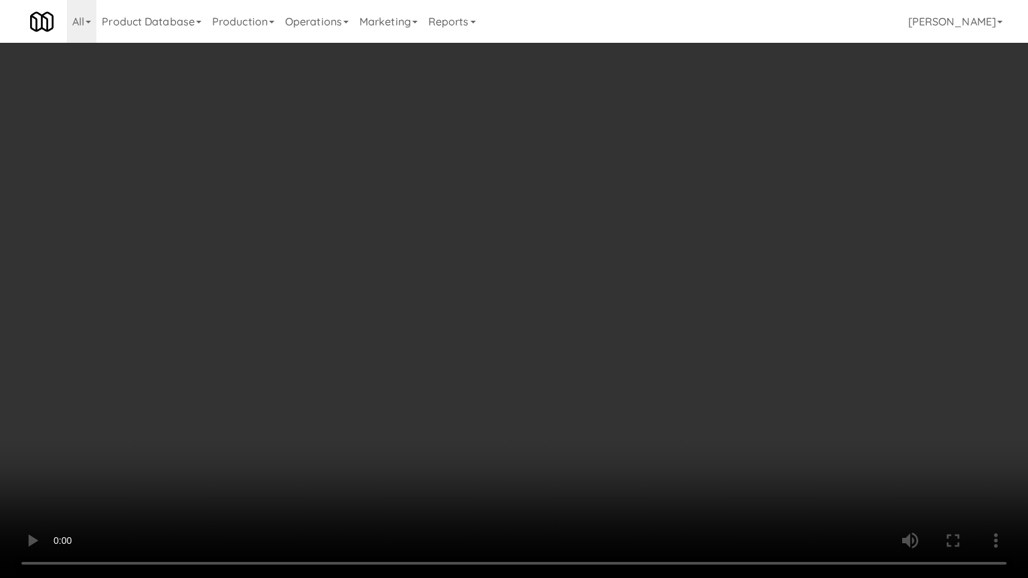
click at [352, 398] on video at bounding box center [514, 289] width 1028 height 578
click at [345, 399] on video at bounding box center [514, 289] width 1028 height 578
click at [339, 399] on video at bounding box center [514, 289] width 1028 height 578
drag, startPoint x: 339, startPoint y: 399, endPoint x: 380, endPoint y: 319, distance: 89.5
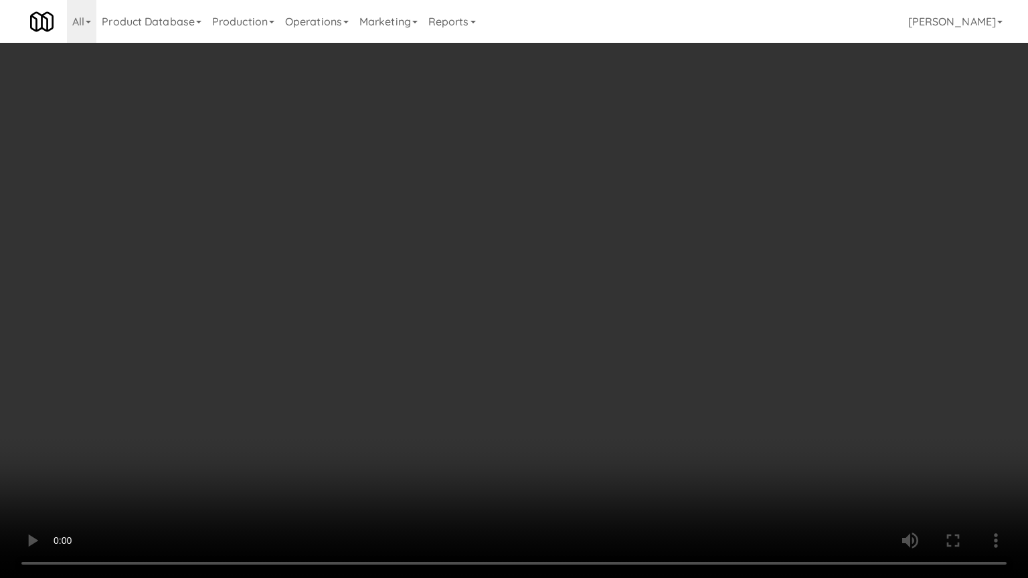
click at [343, 398] on video at bounding box center [514, 289] width 1028 height 578
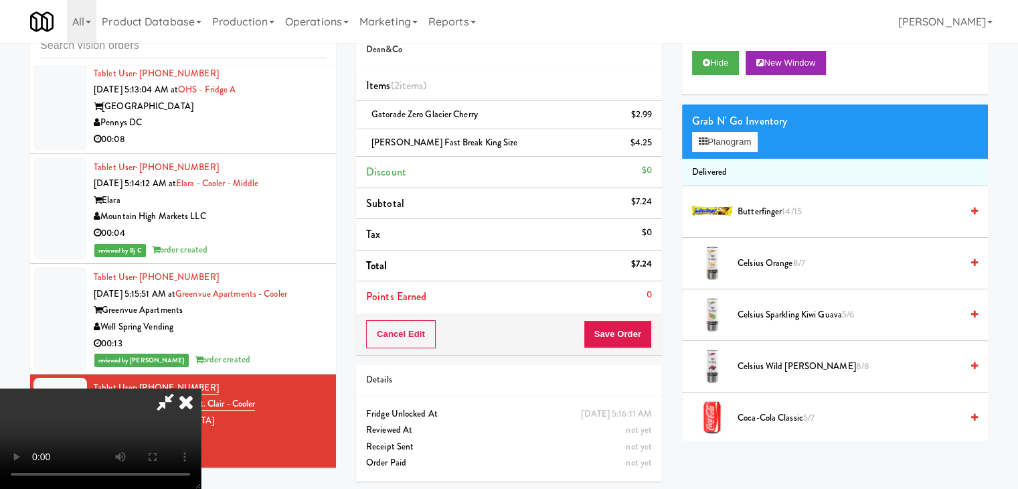
click at [201, 388] on icon at bounding box center [185, 401] width 29 height 27
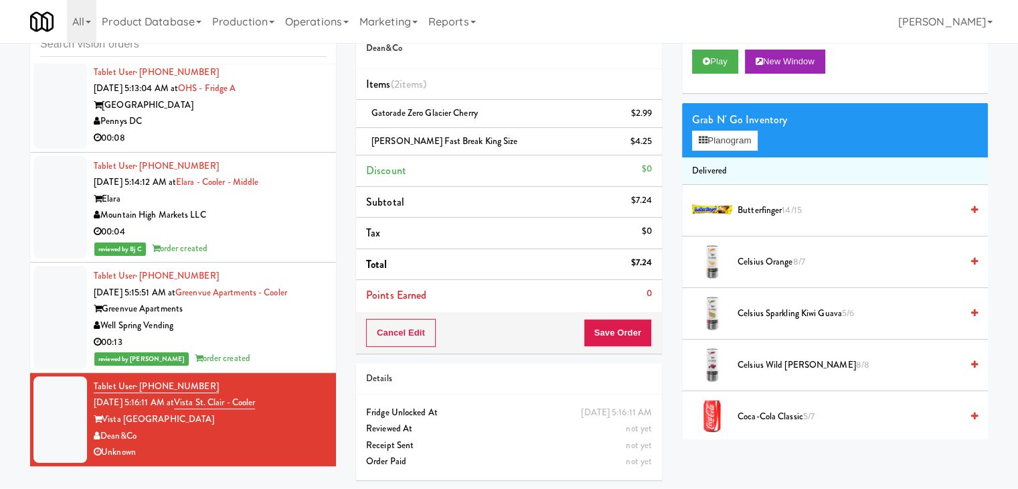
click at [299, 333] on div "Well Spring Vending" at bounding box center [210, 325] width 232 height 17
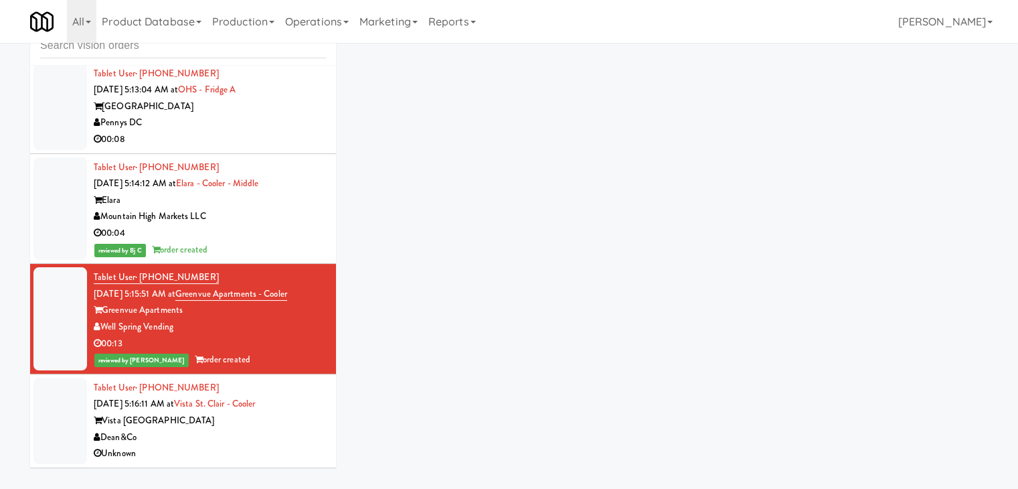
scroll to position [43, 0]
click at [302, 448] on div "Unknown" at bounding box center [210, 453] width 232 height 17
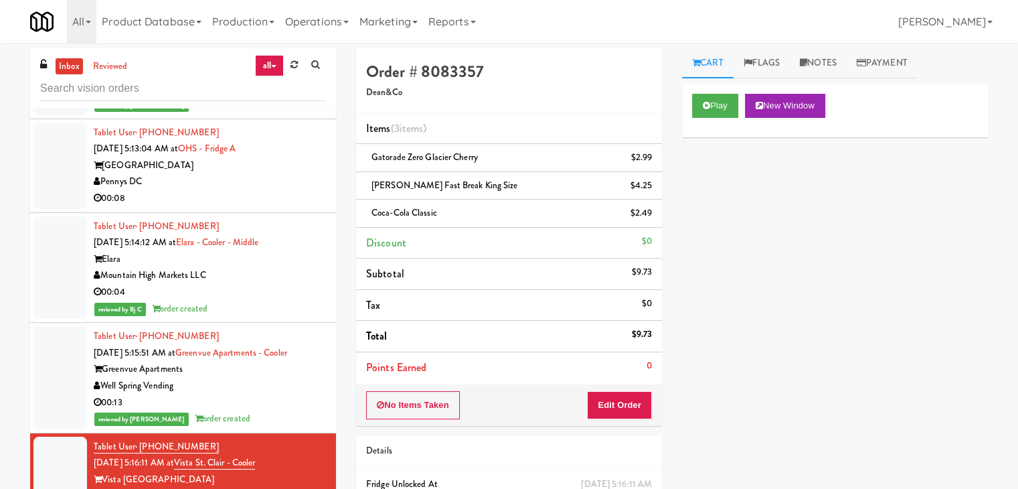
scroll to position [5660, 0]
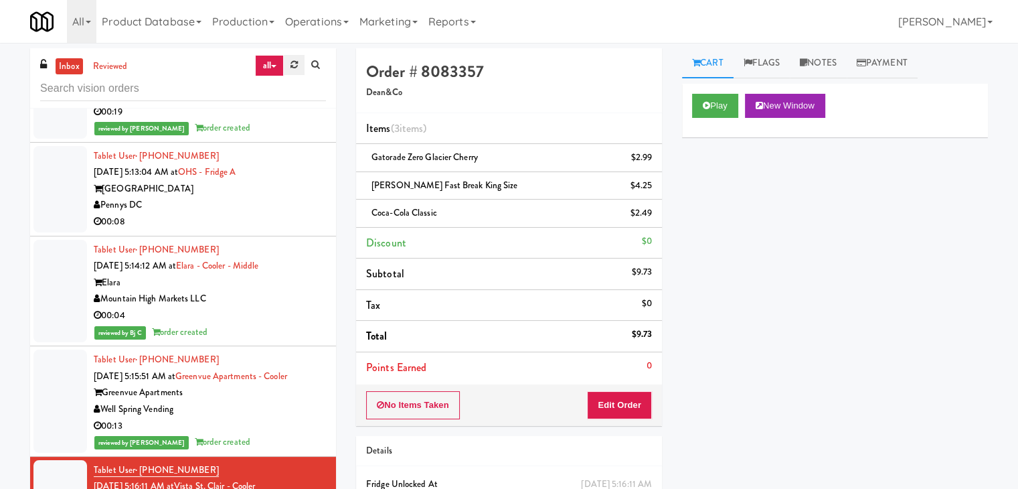
click at [290, 63] on icon at bounding box center [293, 64] width 7 height 9
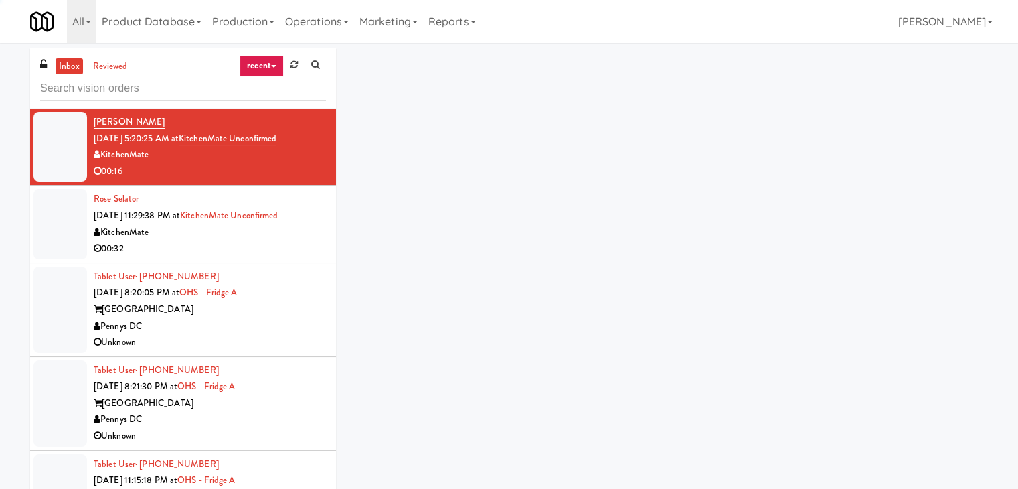
click at [260, 69] on link "recent" at bounding box center [262, 65] width 44 height 21
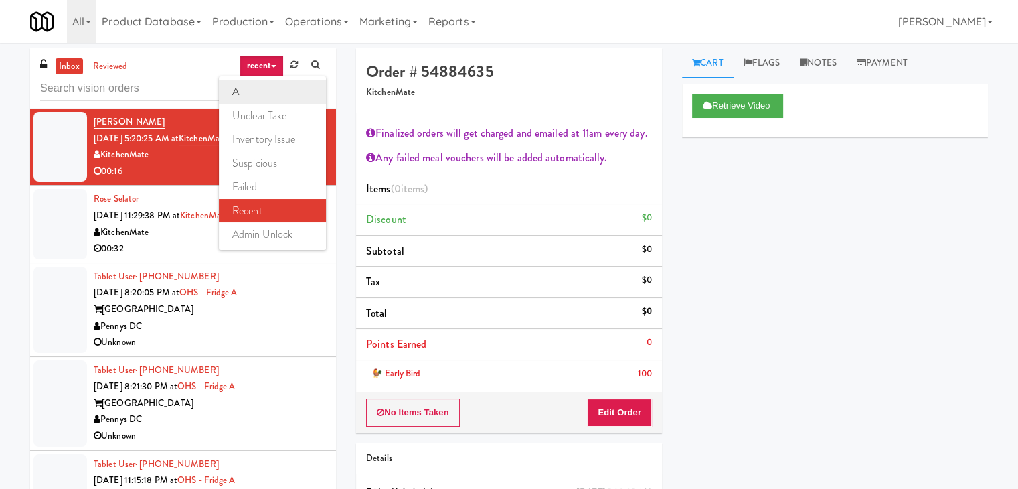
click at [262, 100] on link "all" at bounding box center [272, 92] width 107 height 24
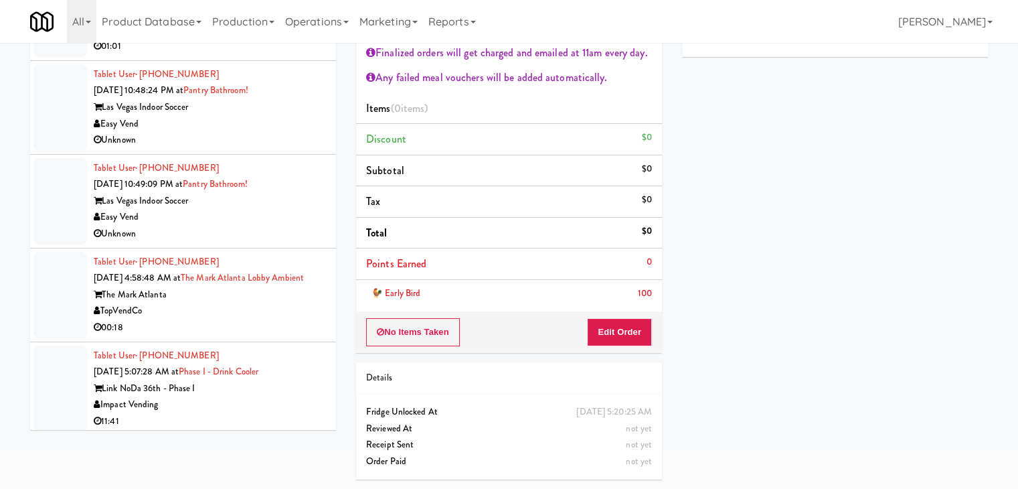
scroll to position [5364, 0]
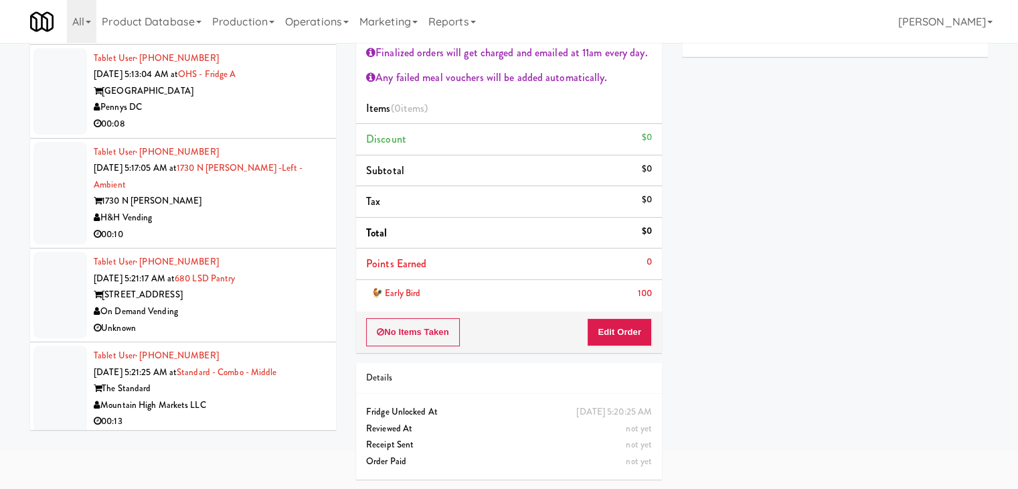
click at [268, 407] on div "Mountain High Markets LLC" at bounding box center [210, 405] width 232 height 17
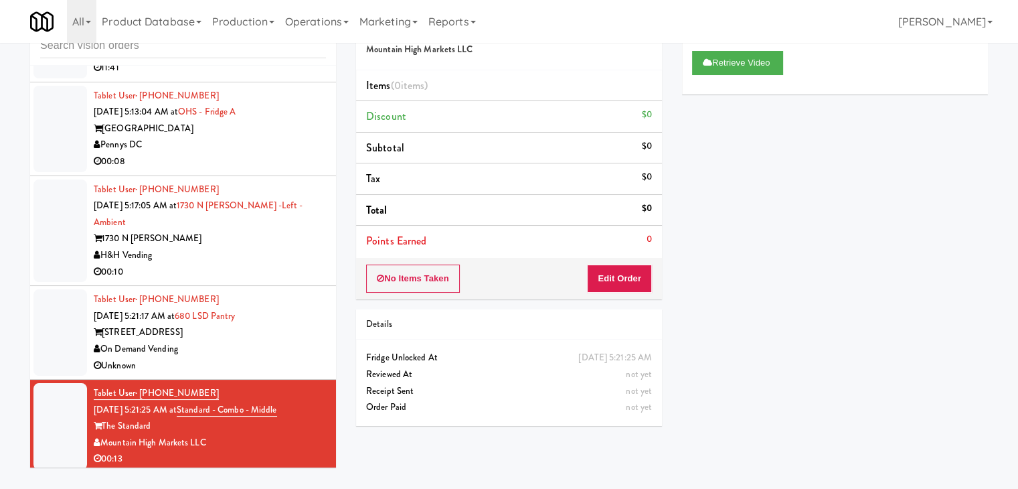
click at [280, 358] on div "Unknown" at bounding box center [210, 365] width 232 height 17
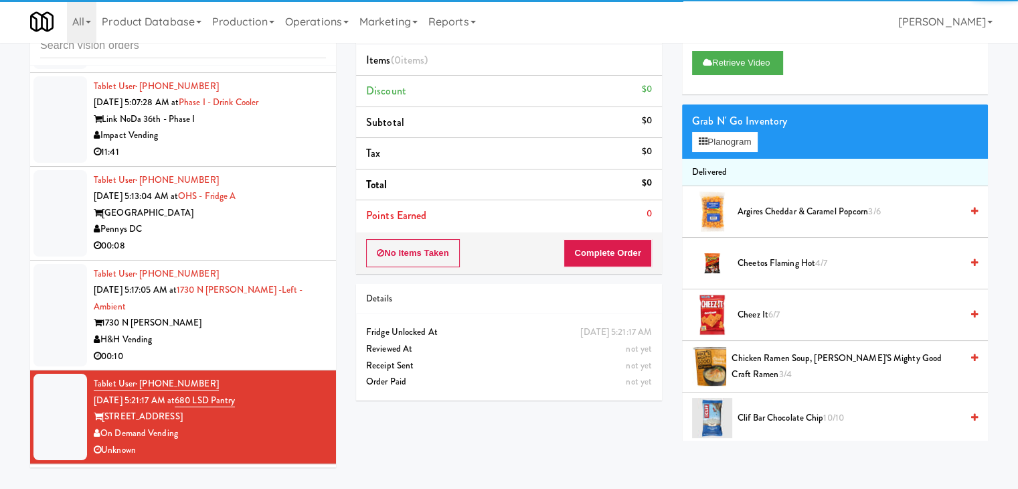
scroll to position [5297, 0]
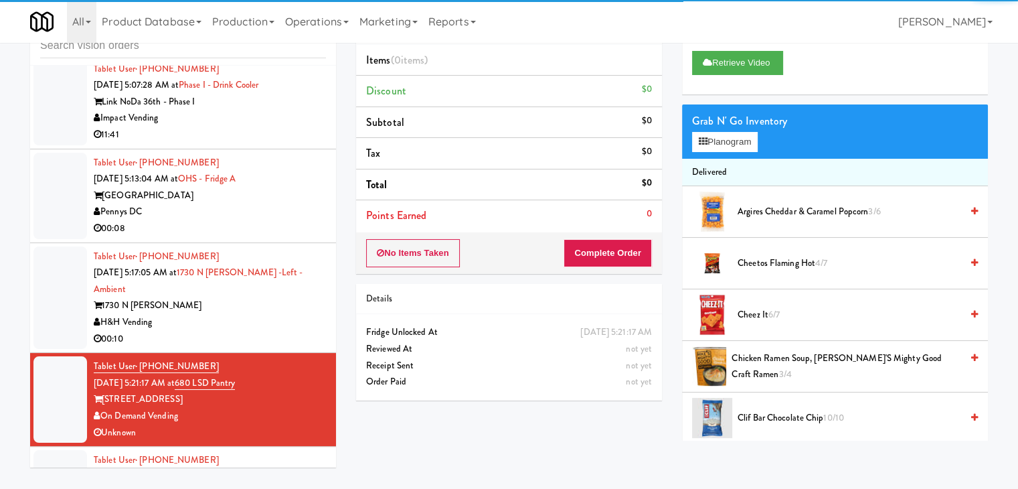
click at [284, 331] on div "00:10" at bounding box center [210, 339] width 232 height 17
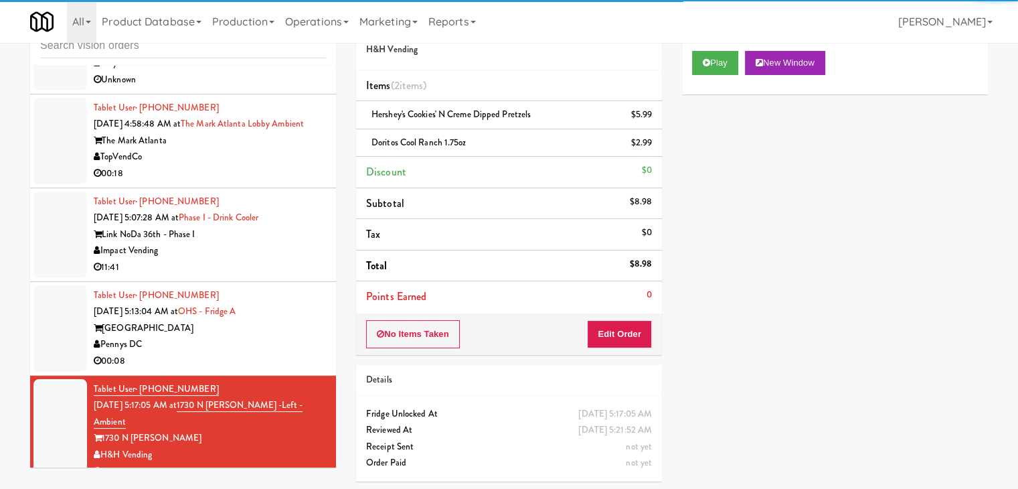
scroll to position [5163, 0]
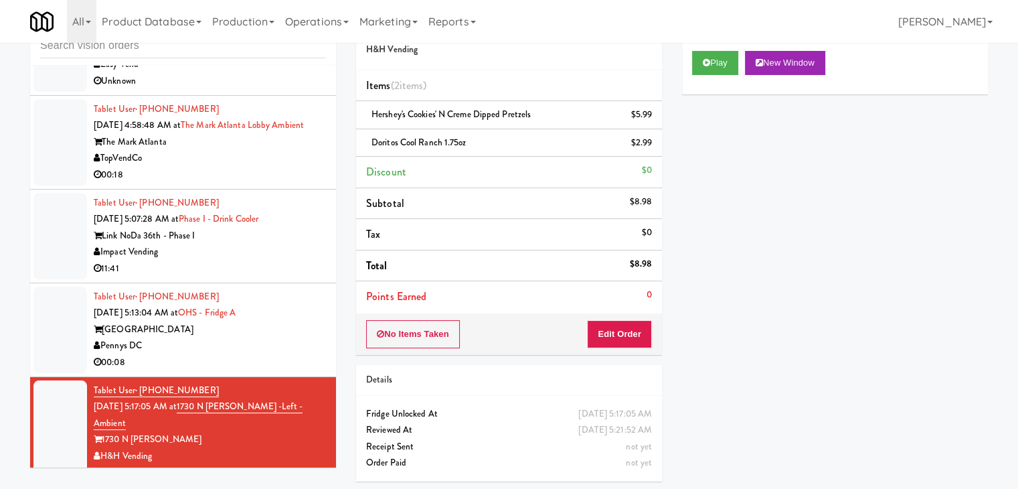
click at [287, 349] on div "Pennys DC" at bounding box center [210, 345] width 232 height 17
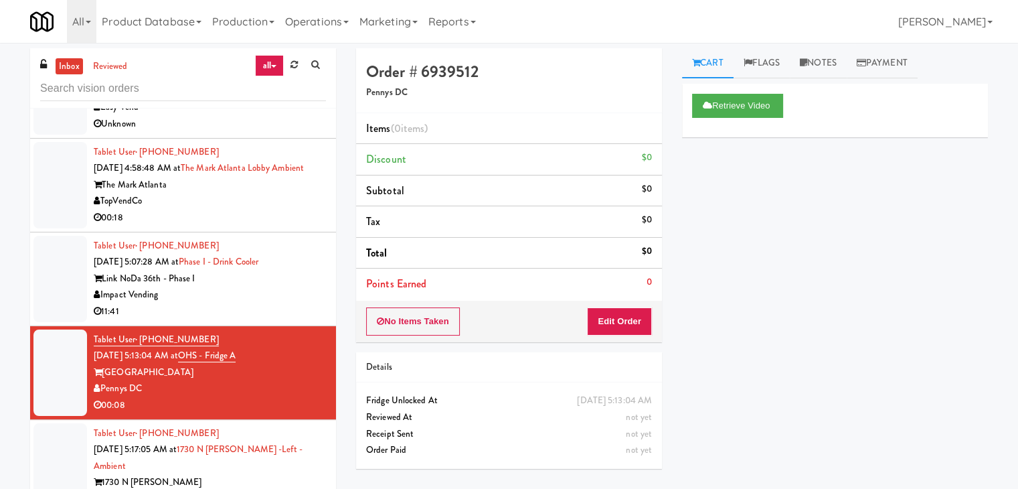
click at [260, 302] on div "Impact Vending" at bounding box center [210, 294] width 232 height 17
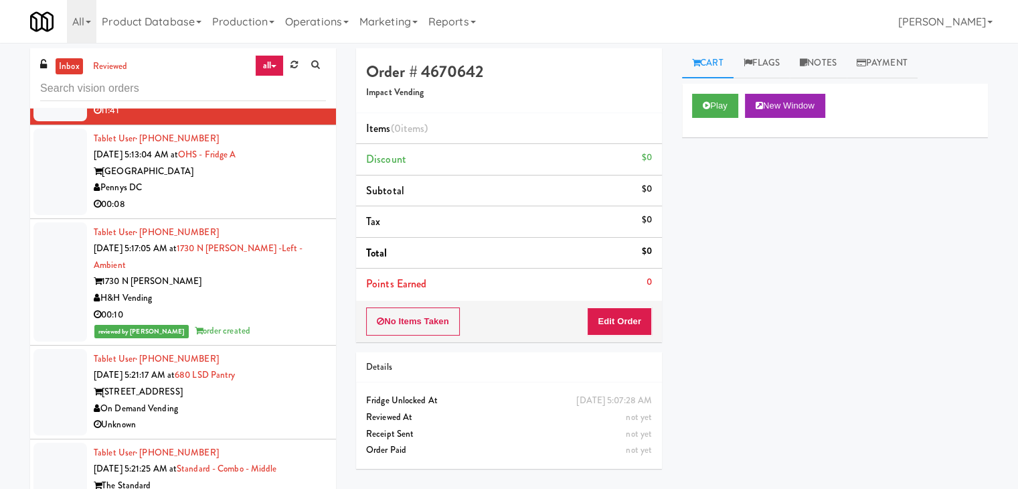
scroll to position [5230, 0]
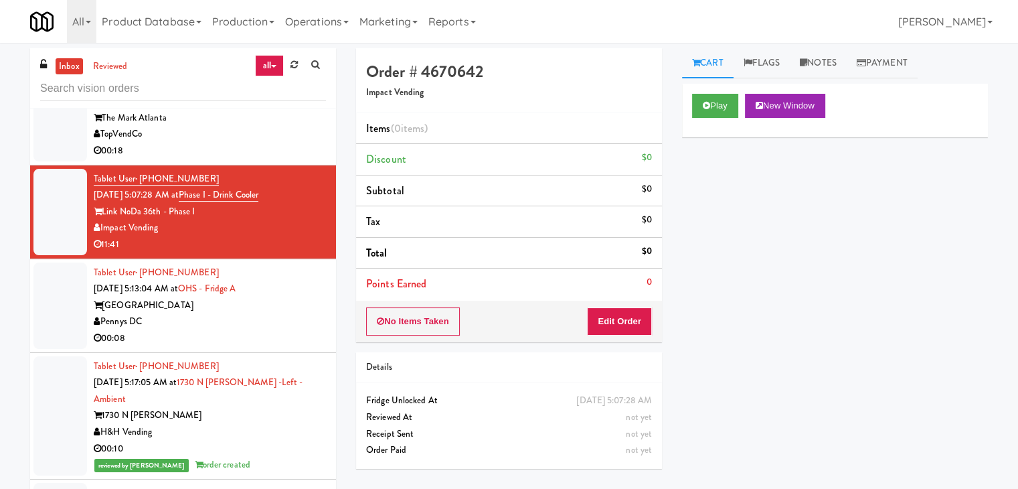
click at [199, 347] on div "00:08" at bounding box center [210, 338] width 232 height 17
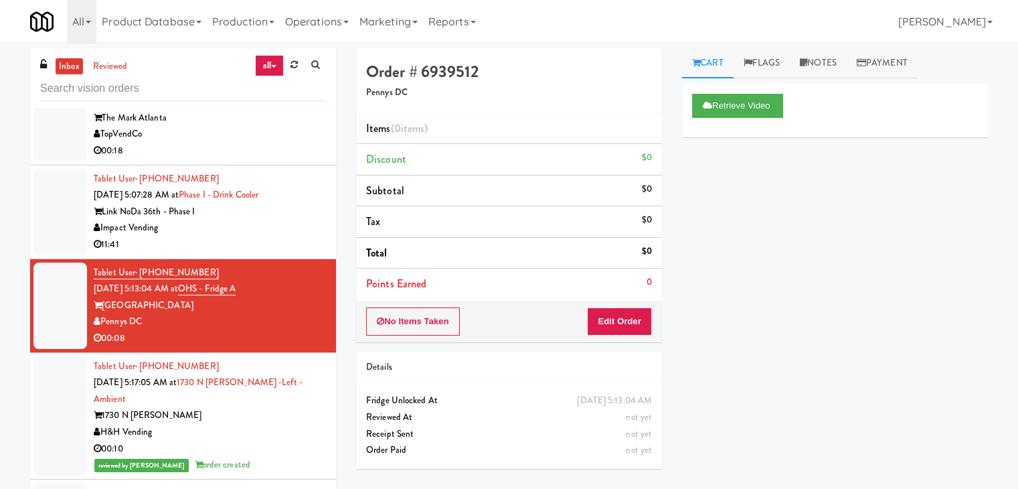
click at [264, 236] on div "Impact Vending" at bounding box center [210, 228] width 232 height 17
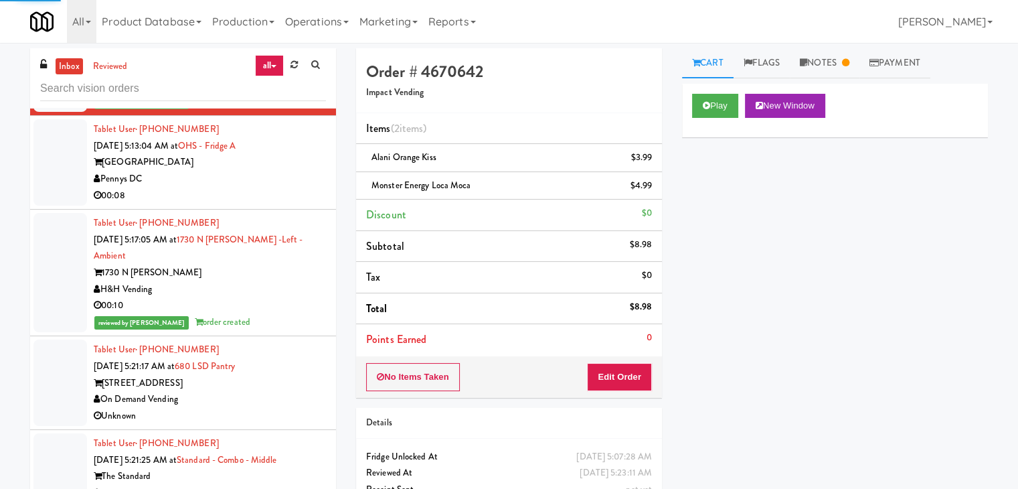
scroll to position [5397, 0]
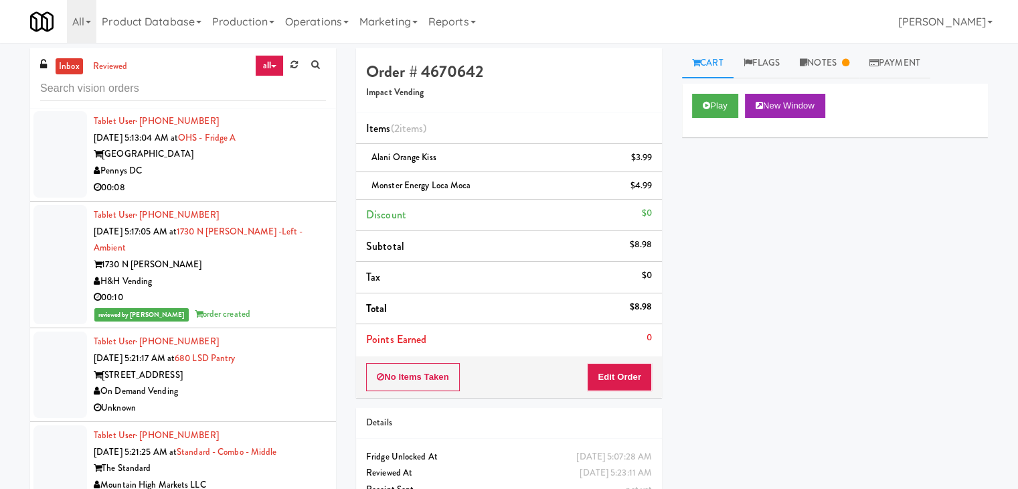
click at [287, 371] on div "[STREET_ADDRESS]" at bounding box center [210, 375] width 232 height 17
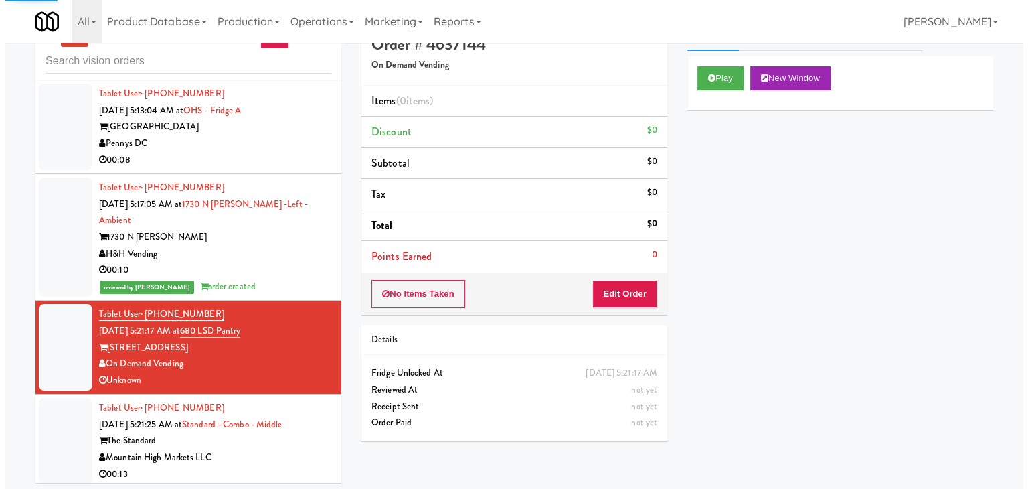
scroll to position [43, 0]
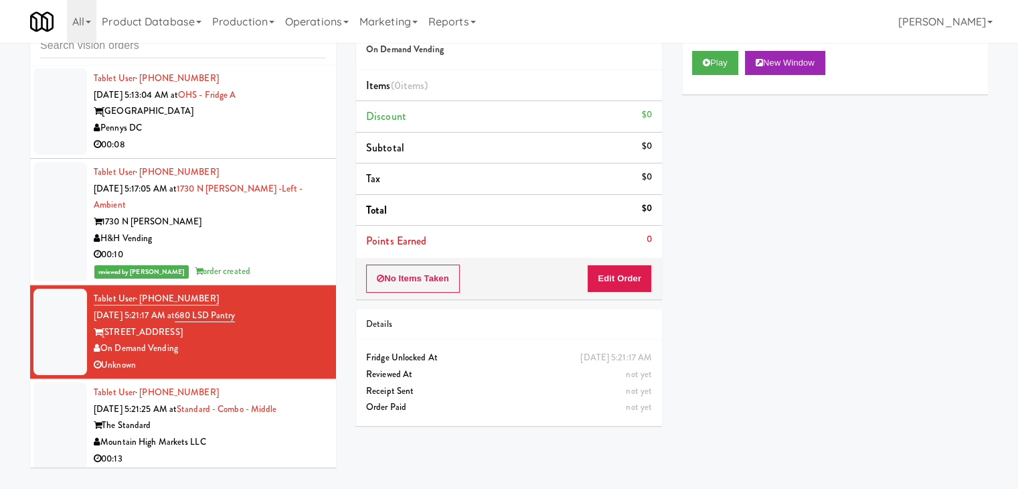
click at [261, 453] on div "00:13" at bounding box center [210, 458] width 232 height 17
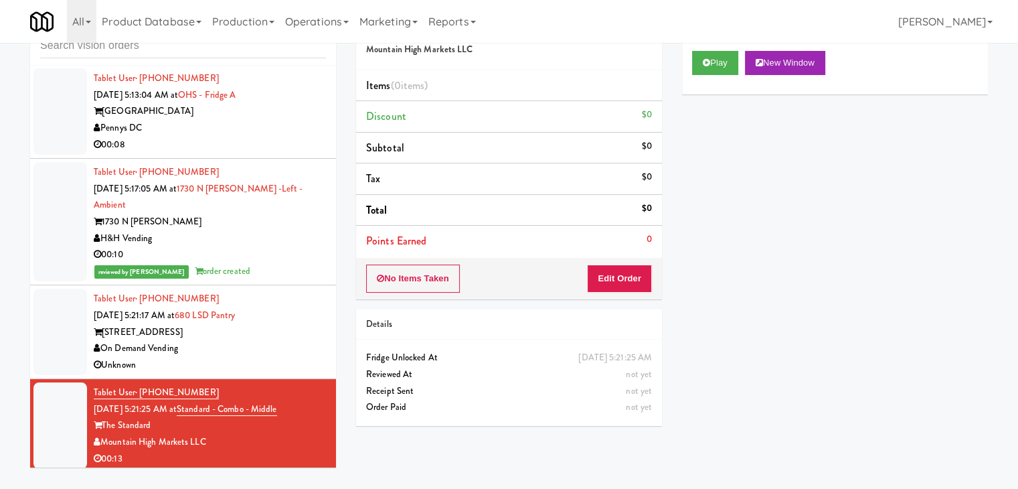
click at [302, 348] on div "On Demand Vending" at bounding box center [210, 348] width 232 height 17
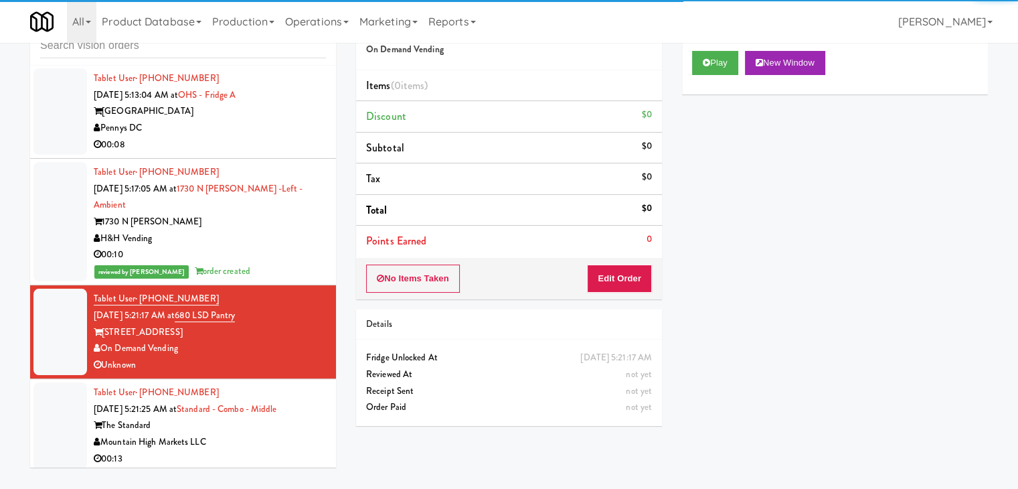
click at [263, 458] on li "Tablet User · (563) 676-8044 [DATE] 5:21:25 AM at Standard - Combo - Middle The…" at bounding box center [183, 425] width 306 height 93
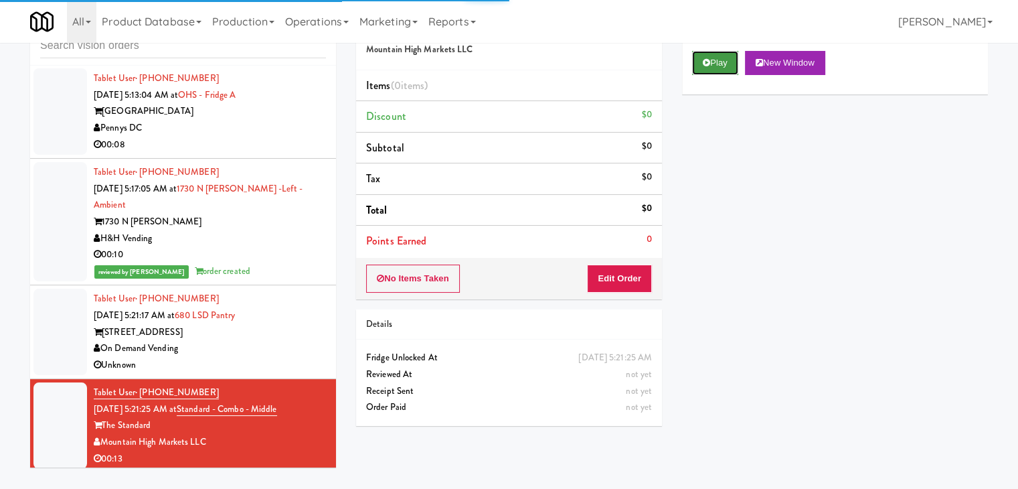
click at [736, 67] on button "Play" at bounding box center [715, 63] width 46 height 24
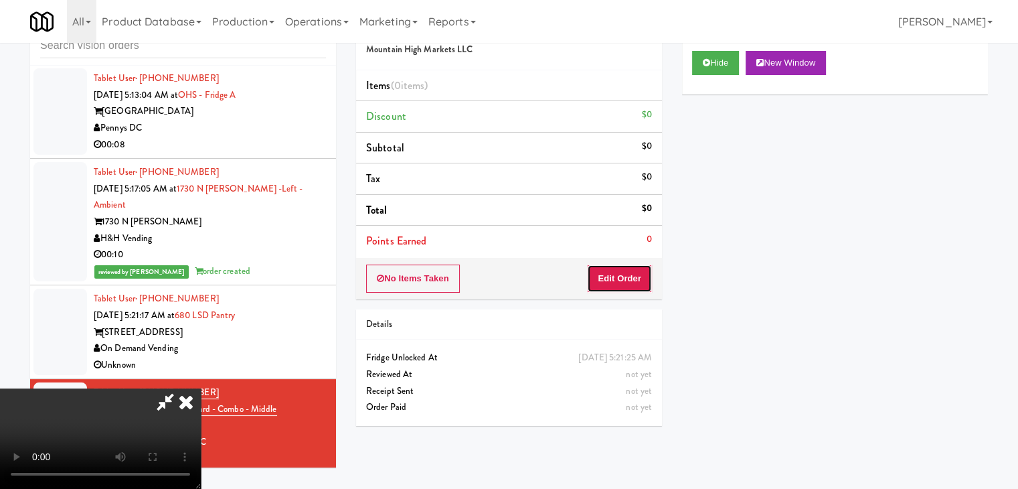
click at [612, 287] on button "Edit Order" at bounding box center [619, 278] width 65 height 28
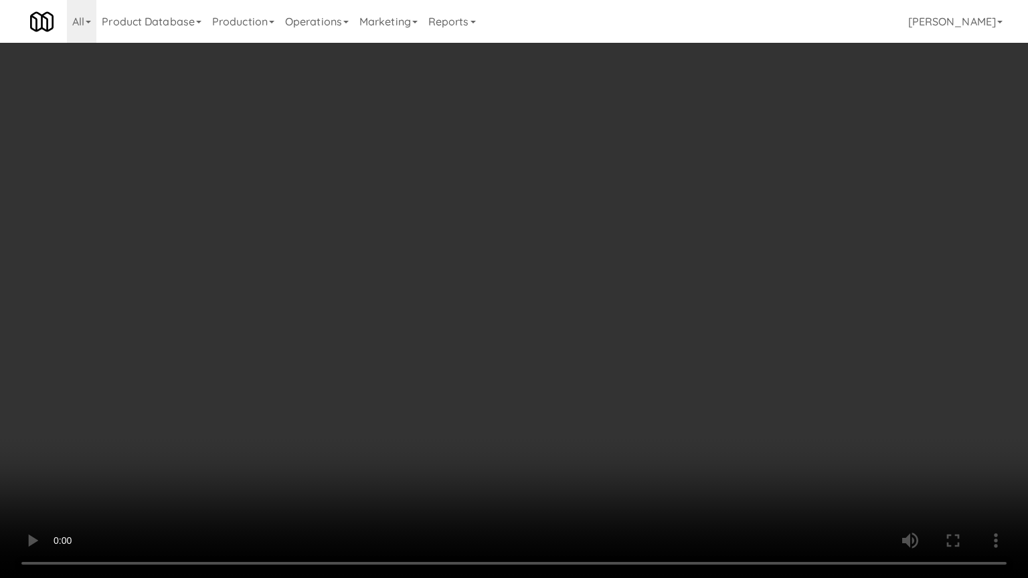
click at [616, 396] on video at bounding box center [514, 289] width 1028 height 578
click at [626, 396] on video at bounding box center [514, 289] width 1028 height 578
click at [641, 386] on video at bounding box center [514, 289] width 1028 height 578
click at [643, 386] on video at bounding box center [514, 289] width 1028 height 578
click at [648, 384] on video at bounding box center [514, 289] width 1028 height 578
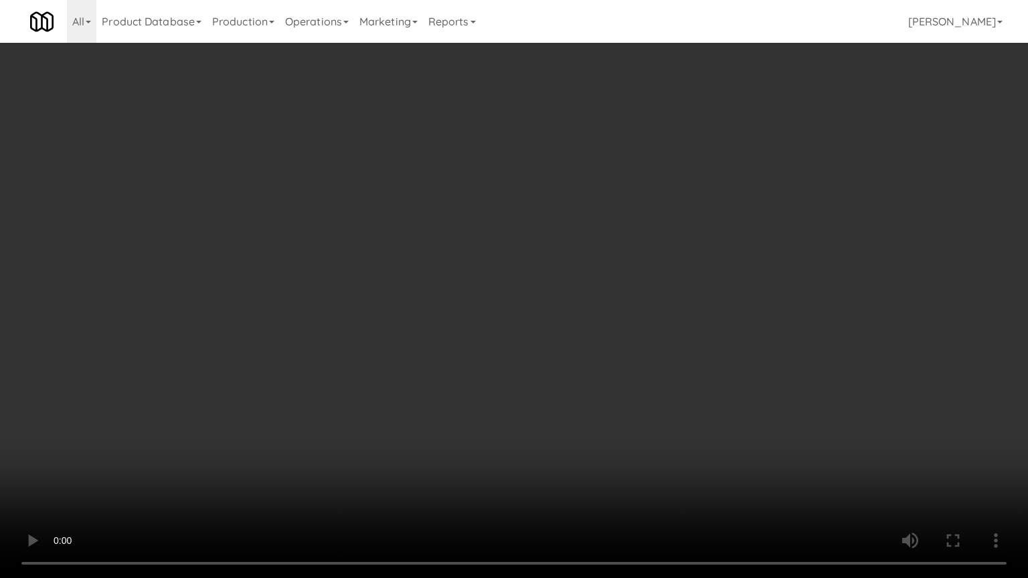
click at [657, 380] on video at bounding box center [514, 289] width 1028 height 578
click at [686, 380] on video at bounding box center [514, 289] width 1028 height 578
drag, startPoint x: 686, startPoint y: 378, endPoint x: 679, endPoint y: 383, distance: 8.2
click at [685, 378] on video at bounding box center [514, 289] width 1028 height 578
click at [682, 380] on video at bounding box center [514, 289] width 1028 height 578
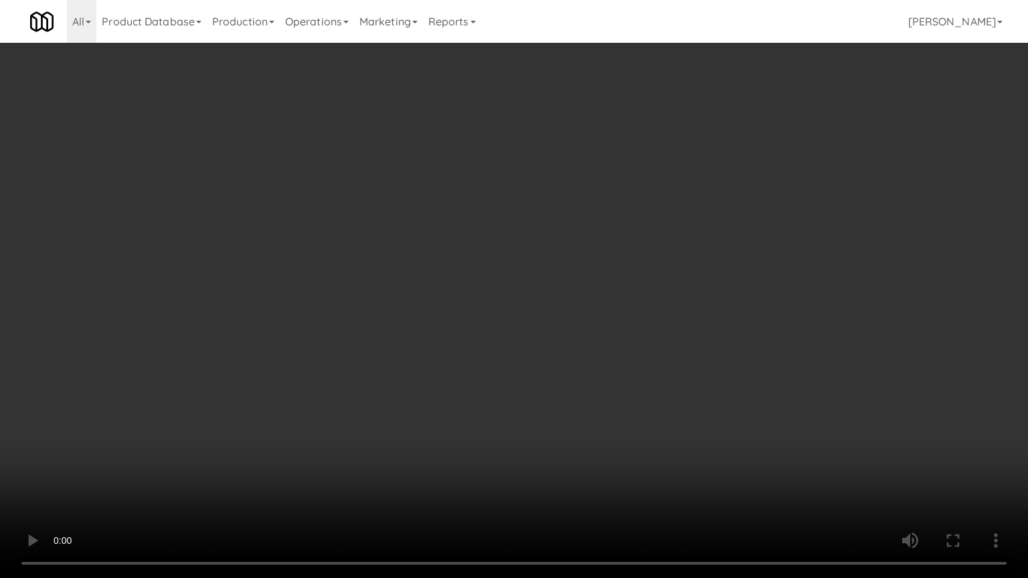
click at [698, 377] on video at bounding box center [514, 289] width 1028 height 578
click at [697, 377] on video at bounding box center [514, 289] width 1028 height 578
click at [687, 375] on video at bounding box center [514, 289] width 1028 height 578
click at [688, 372] on video at bounding box center [514, 289] width 1028 height 578
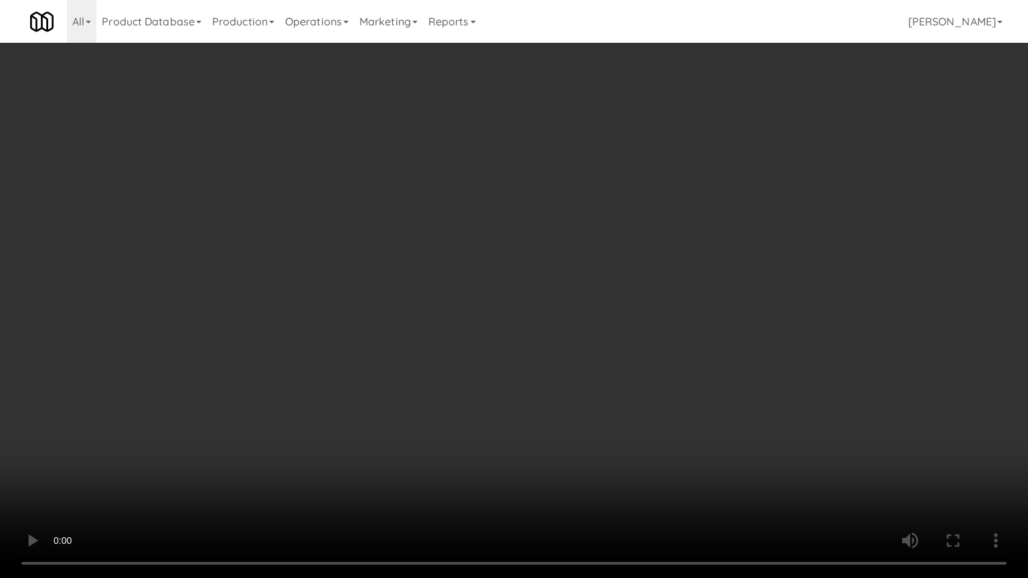
click at [713, 350] on video at bounding box center [514, 289] width 1028 height 578
click at [716, 343] on video at bounding box center [514, 289] width 1028 height 578
click at [718, 340] on video at bounding box center [514, 289] width 1028 height 578
click at [720, 337] on video at bounding box center [514, 289] width 1028 height 578
drag, startPoint x: 720, startPoint y: 337, endPoint x: 751, endPoint y: 232, distance: 110.1
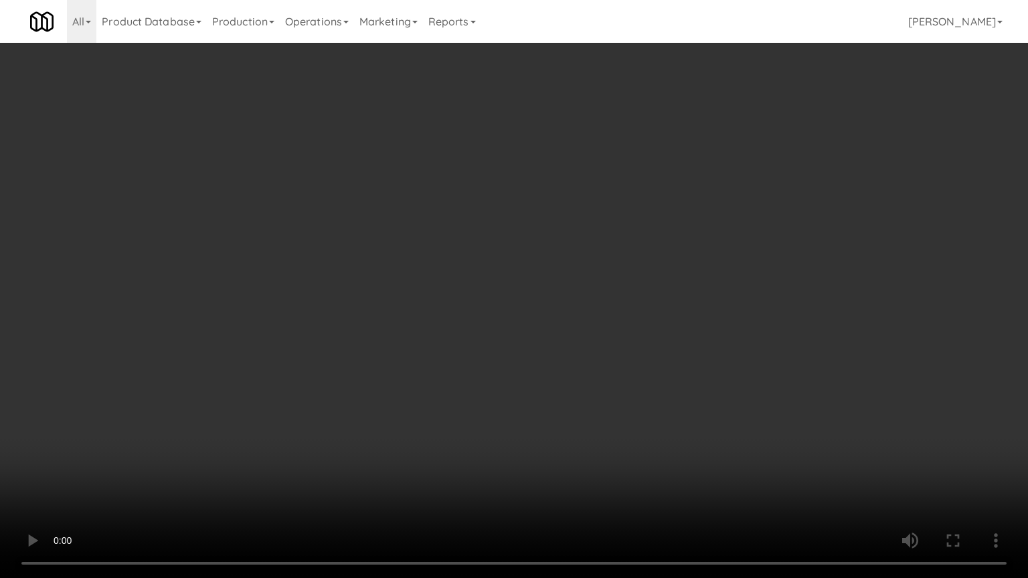
click at [720, 332] on video at bounding box center [514, 289] width 1028 height 578
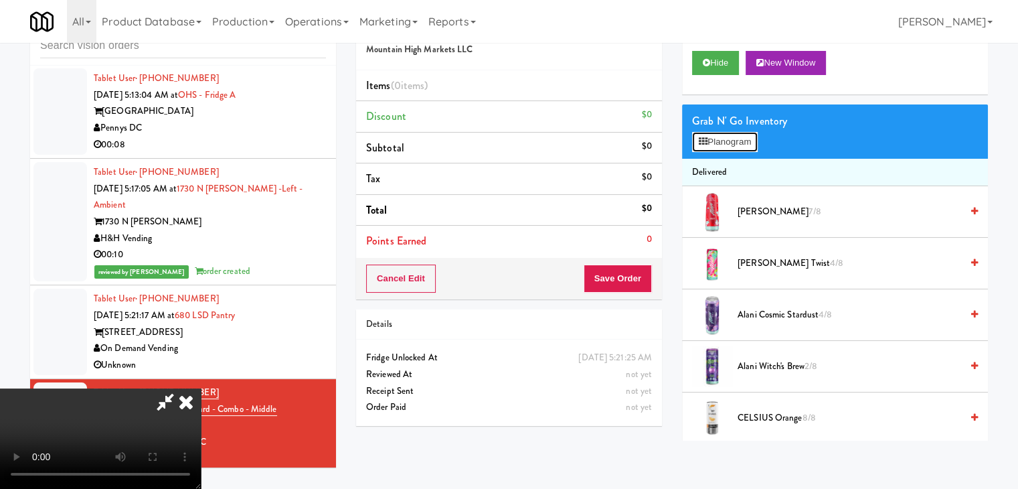
click at [747, 135] on button "Planogram" at bounding box center [725, 142] width 66 height 20
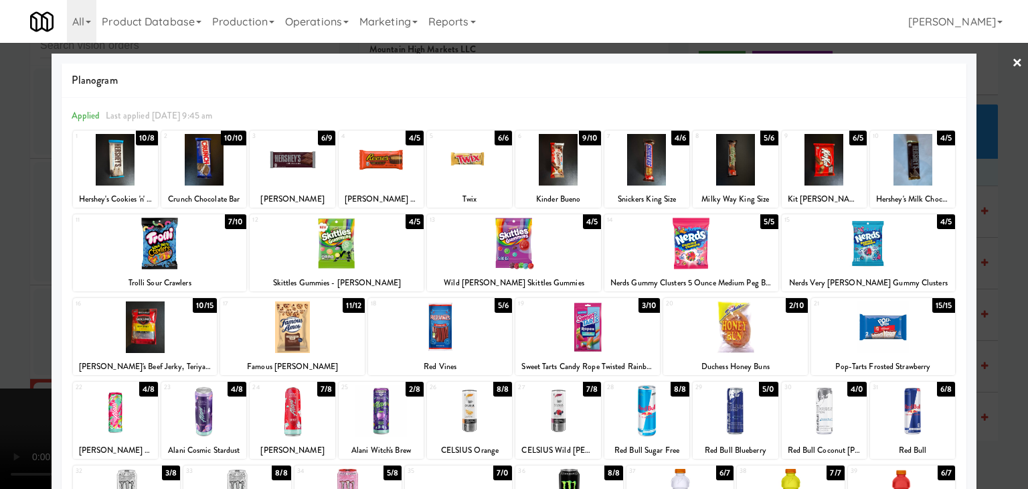
click at [134, 176] on div at bounding box center [115, 160] width 85 height 52
click at [21, 224] on div at bounding box center [514, 244] width 1028 height 489
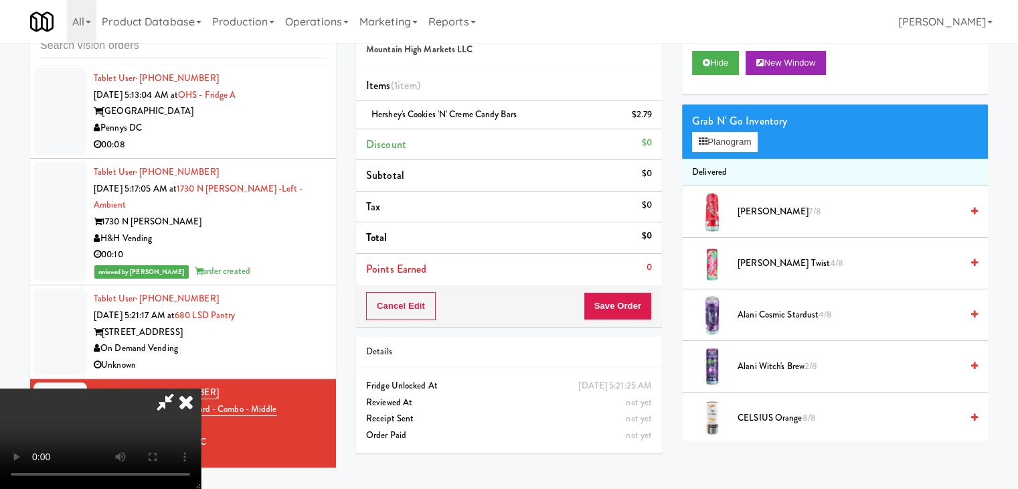
click at [201, 388] on video at bounding box center [100, 438] width 201 height 100
drag, startPoint x: 309, startPoint y: 234, endPoint x: 335, endPoint y: 297, distance: 67.2
click at [201, 388] on video at bounding box center [100, 438] width 201 height 100
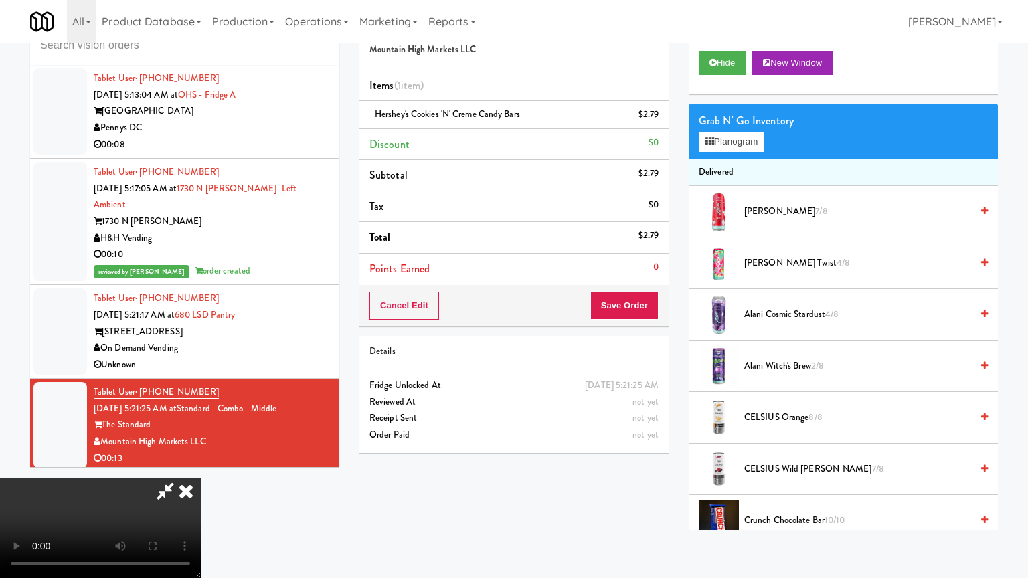
drag, startPoint x: 377, startPoint y: 299, endPoint x: 410, endPoint y: 284, distance: 36.2
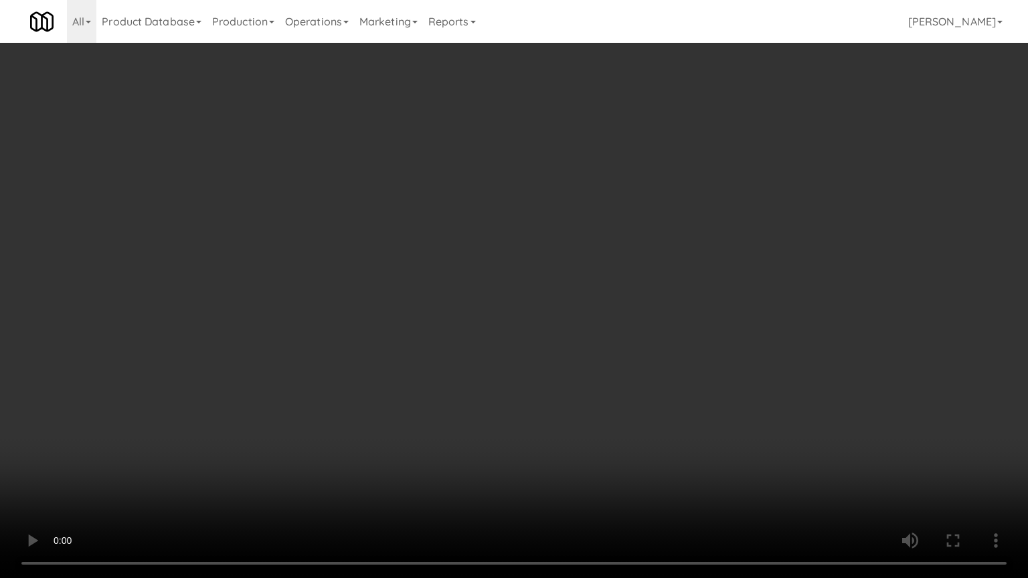
click at [384, 281] on video at bounding box center [514, 289] width 1028 height 578
drag, startPoint x: 504, startPoint y: 301, endPoint x: 511, endPoint y: 305, distance: 8.4
click at [510, 305] on video at bounding box center [514, 289] width 1028 height 578
click at [511, 305] on video at bounding box center [514, 289] width 1028 height 578
click at [517, 297] on video at bounding box center [514, 289] width 1028 height 578
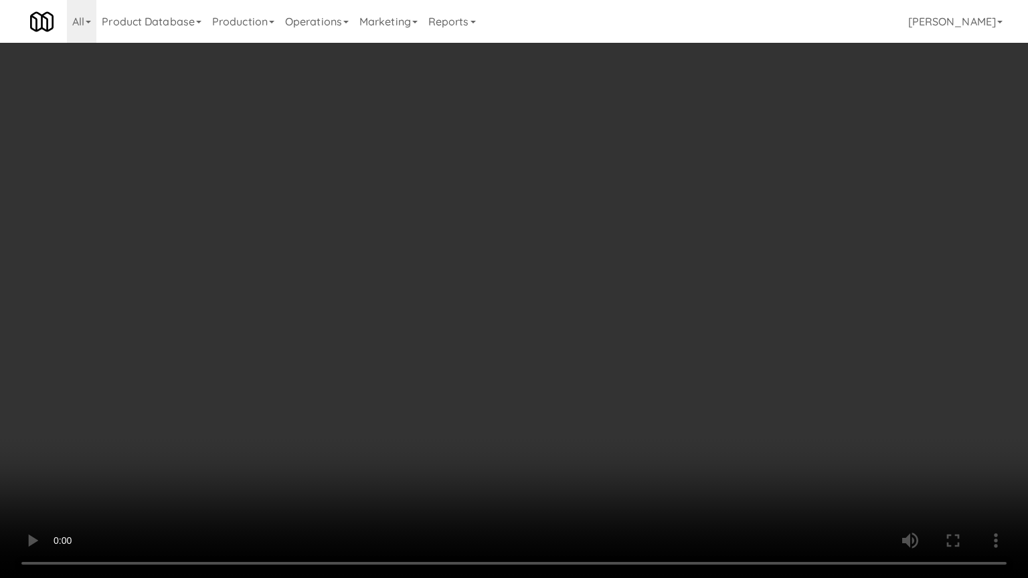
click at [517, 299] on video at bounding box center [514, 289] width 1028 height 578
click at [482, 297] on video at bounding box center [514, 289] width 1028 height 578
click at [487, 299] on video at bounding box center [514, 289] width 1028 height 578
click at [495, 298] on video at bounding box center [514, 289] width 1028 height 578
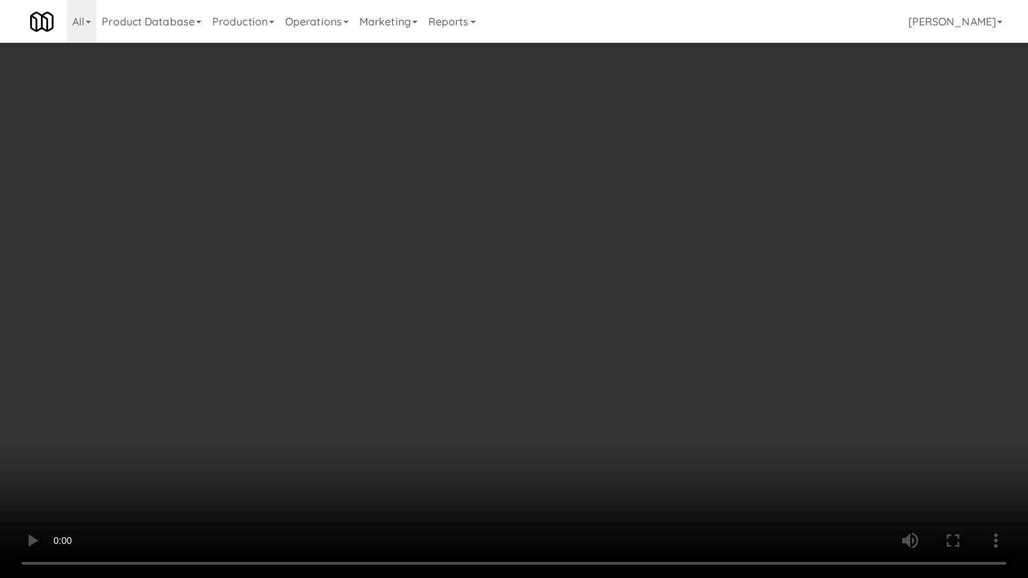
click at [517, 347] on video at bounding box center [514, 289] width 1028 height 578
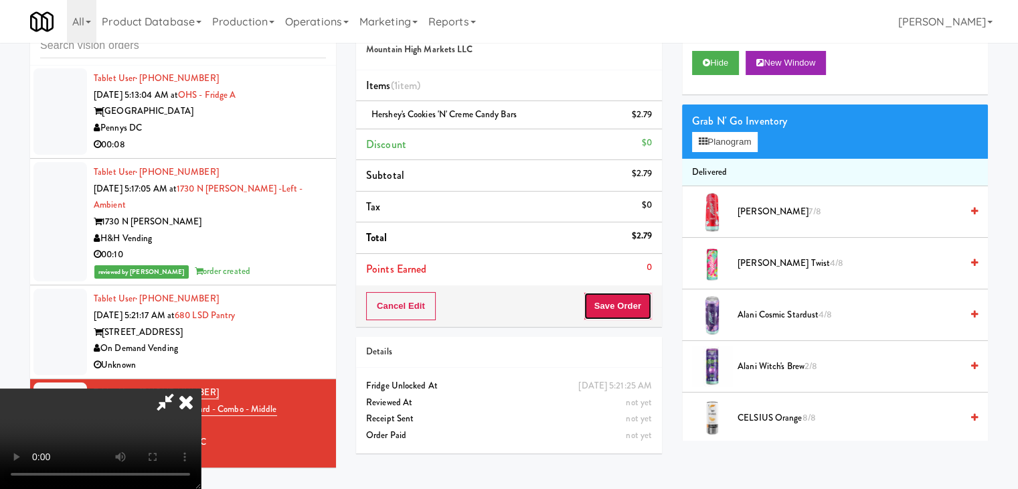
click at [615, 309] on button "Save Order" at bounding box center [618, 306] width 68 height 28
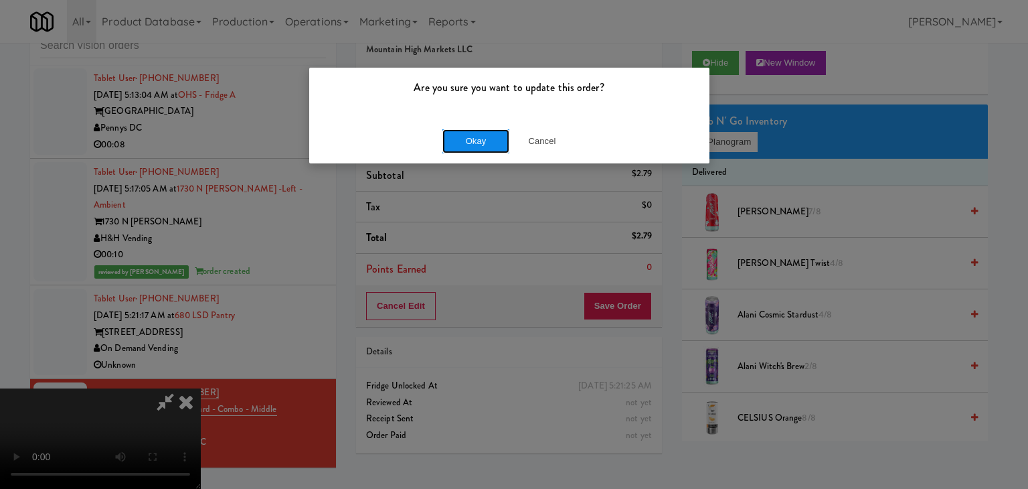
click at [490, 148] on button "Okay" at bounding box center [475, 141] width 67 height 24
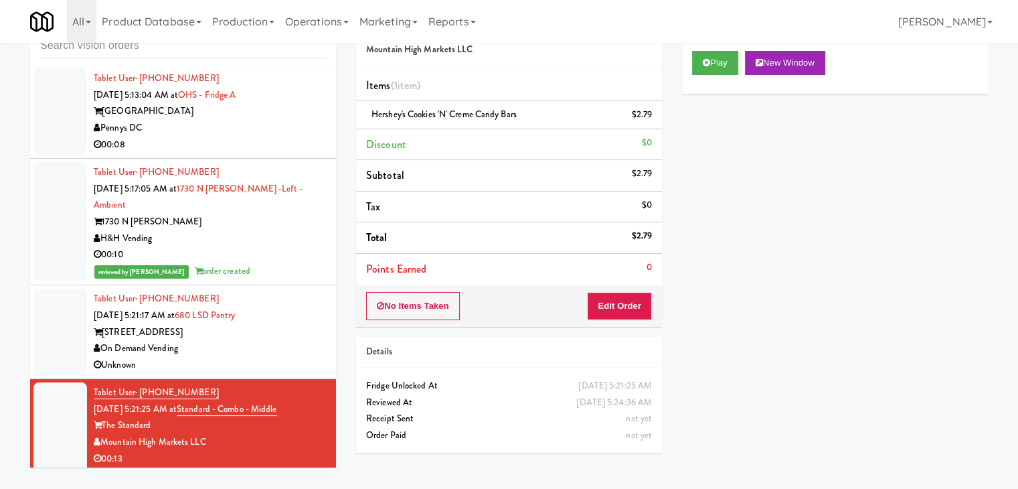
click at [284, 357] on div "Unknown" at bounding box center [210, 365] width 232 height 17
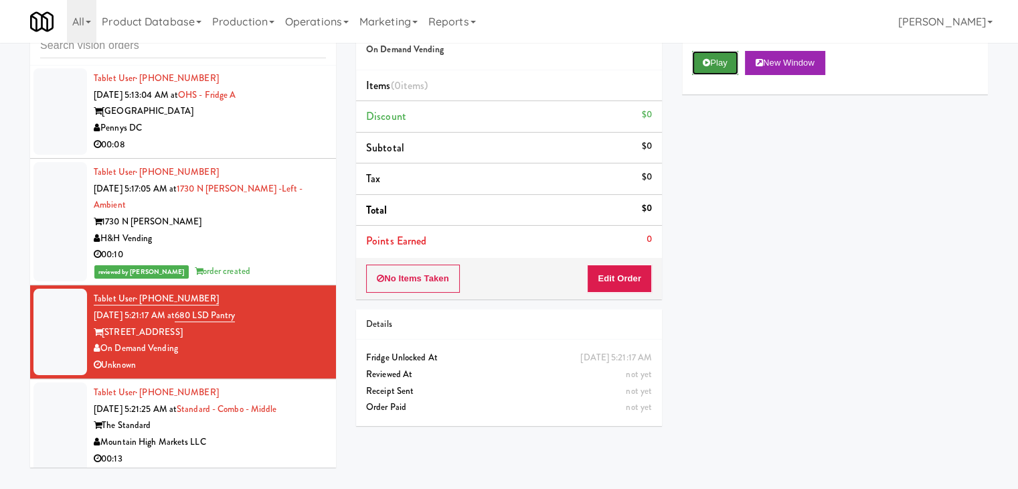
click at [718, 65] on button "Play" at bounding box center [715, 63] width 46 height 24
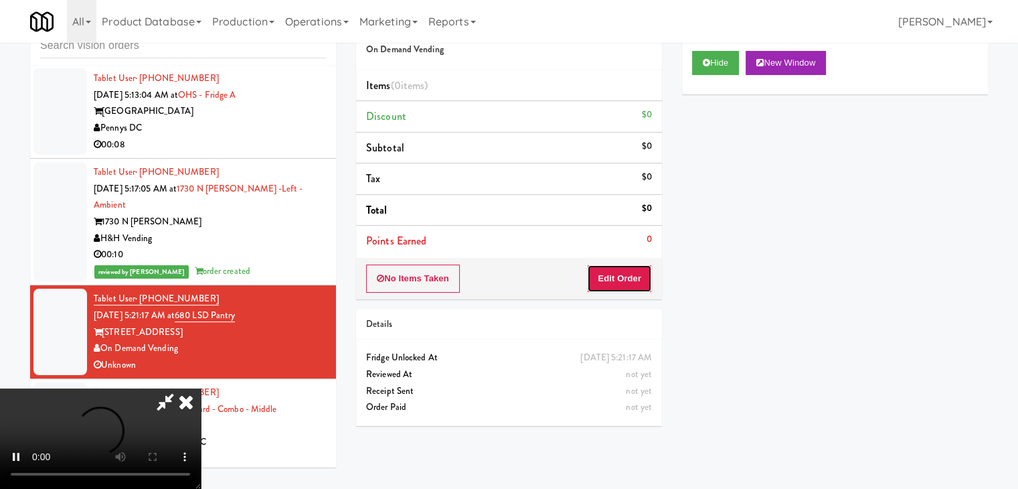
click at [628, 284] on button "Edit Order" at bounding box center [619, 278] width 65 height 28
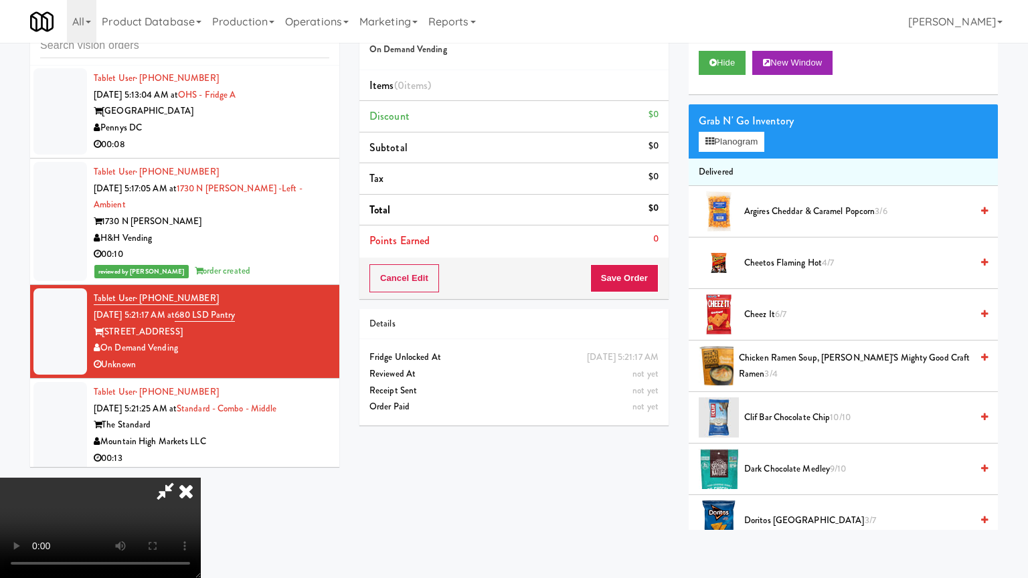
click at [201, 478] on video at bounding box center [100, 528] width 201 height 100
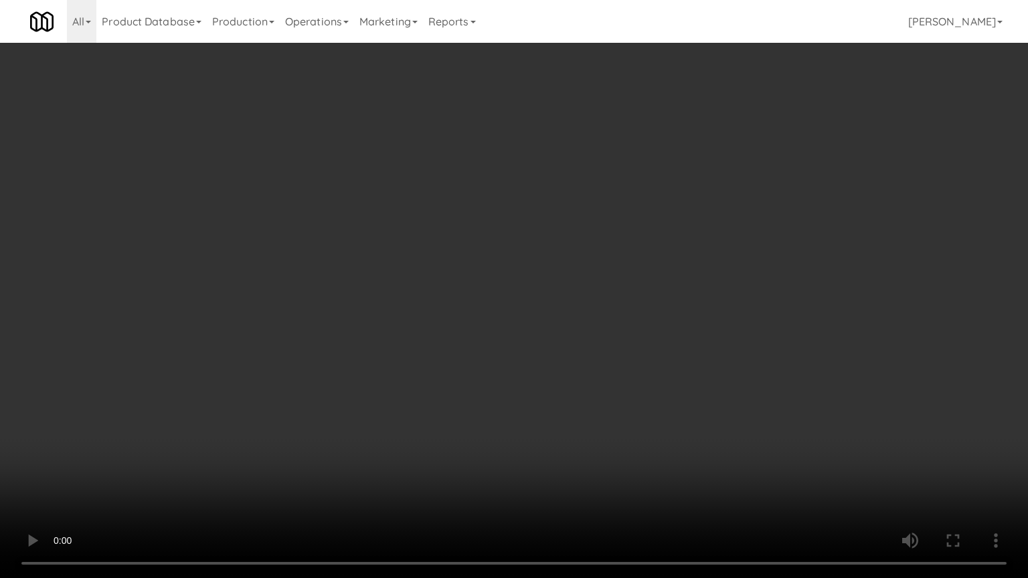
click at [745, 292] on video at bounding box center [514, 289] width 1028 height 578
click at [746, 292] on video at bounding box center [514, 289] width 1028 height 578
click at [746, 295] on video at bounding box center [514, 289] width 1028 height 578
click at [746, 294] on video at bounding box center [514, 289] width 1028 height 578
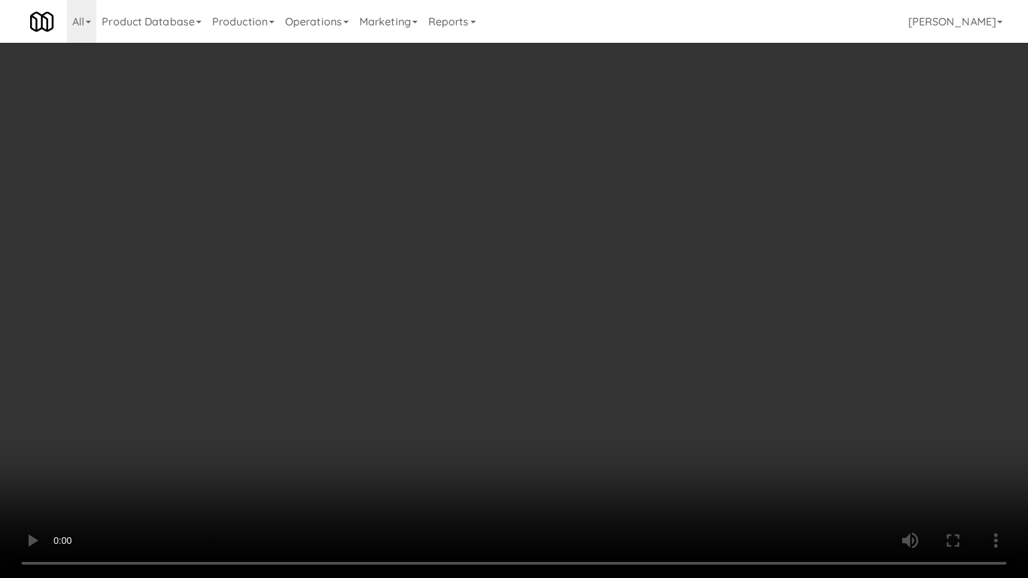
drag, startPoint x: 745, startPoint y: 291, endPoint x: 776, endPoint y: 202, distance: 94.4
click at [745, 290] on video at bounding box center [514, 289] width 1028 height 578
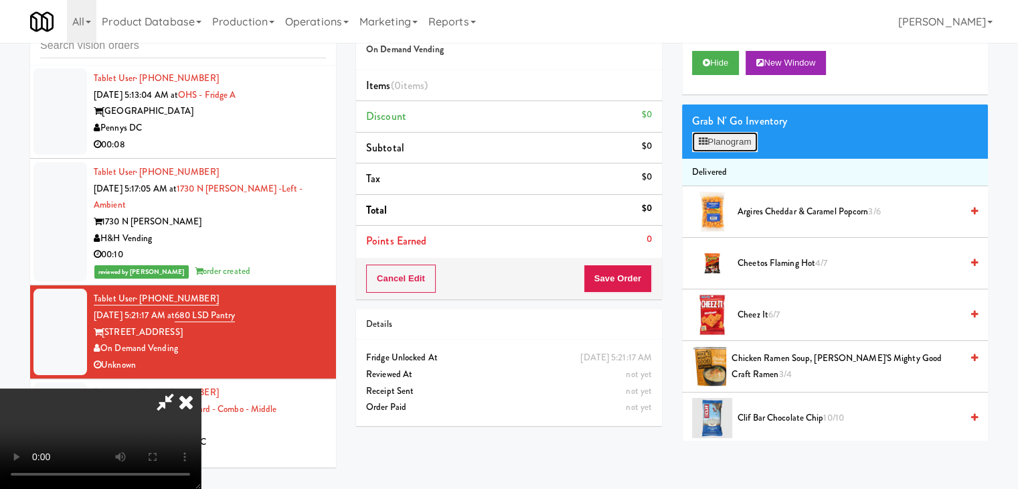
click at [720, 139] on button "Planogram" at bounding box center [725, 142] width 66 height 20
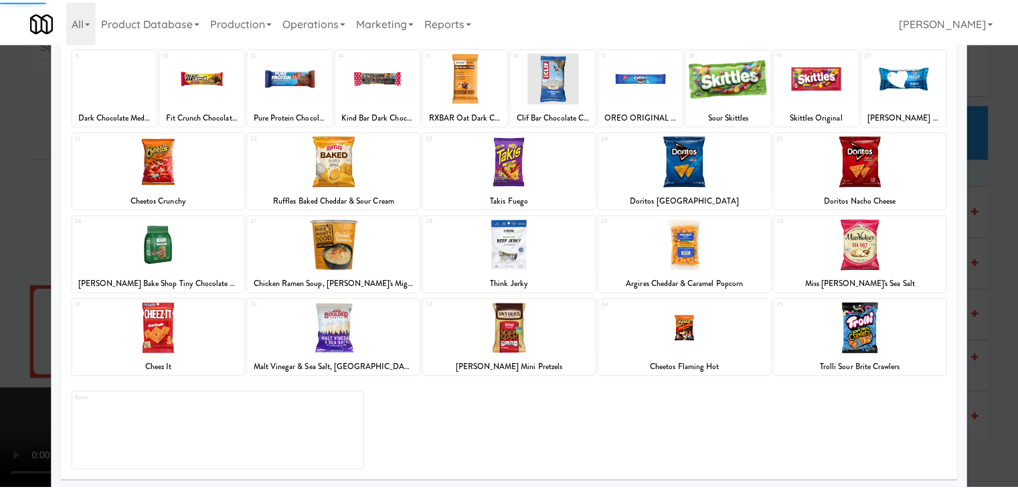
scroll to position [169, 0]
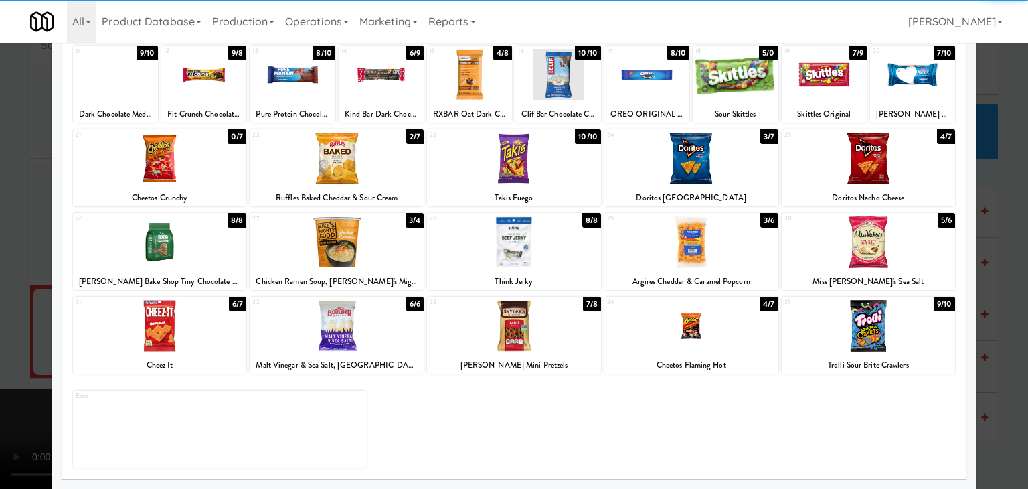
click at [670, 333] on div at bounding box center [691, 326] width 174 height 52
click at [21, 342] on div at bounding box center [514, 244] width 1028 height 489
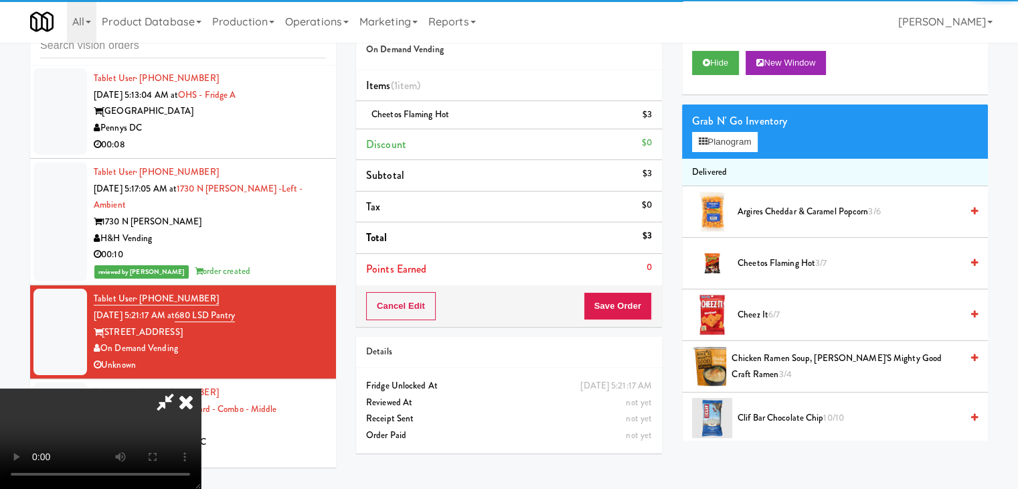
click at [201, 388] on video at bounding box center [100, 438] width 201 height 100
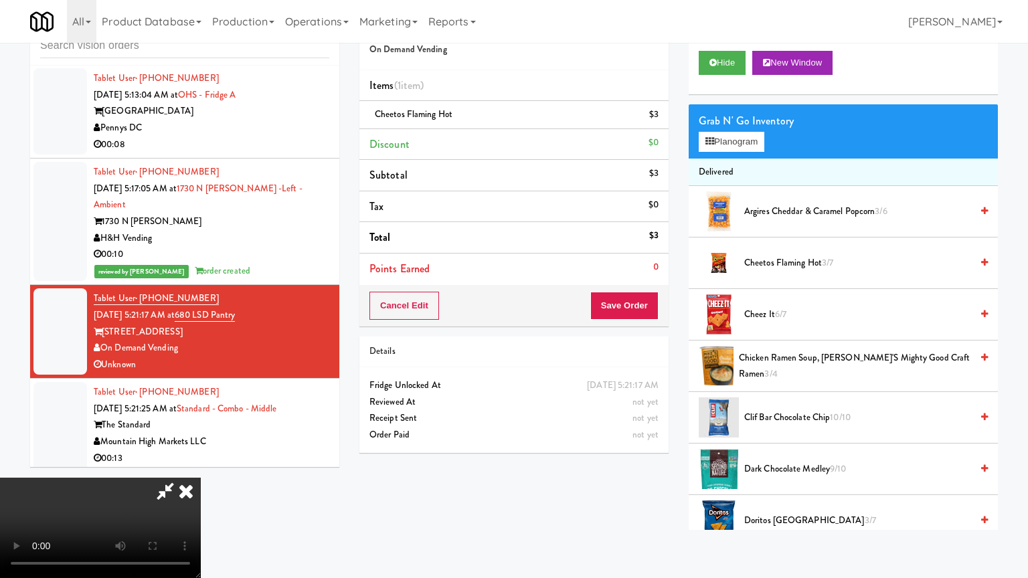
click at [201, 478] on video at bounding box center [100, 528] width 201 height 100
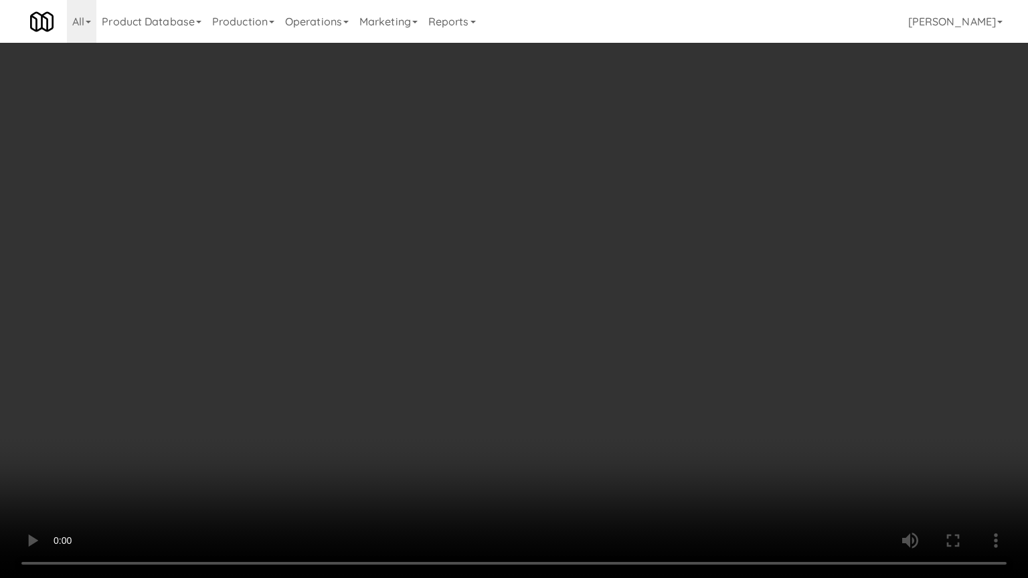
click at [677, 262] on video at bounding box center [514, 289] width 1028 height 578
drag, startPoint x: 677, startPoint y: 262, endPoint x: 667, endPoint y: 265, distance: 11.0
click at [675, 262] on video at bounding box center [514, 289] width 1028 height 578
click at [669, 265] on video at bounding box center [514, 289] width 1028 height 578
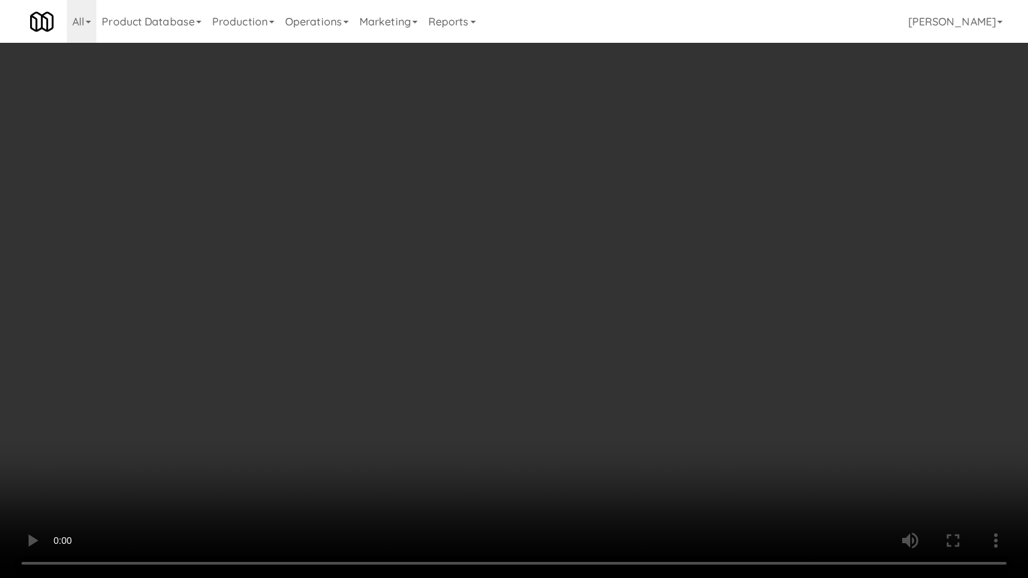
click at [685, 261] on video at bounding box center [514, 289] width 1028 height 578
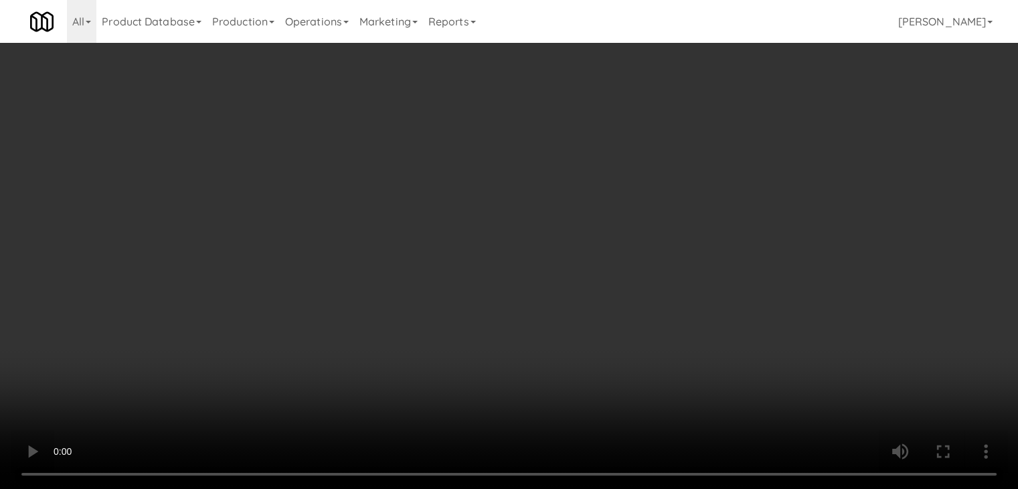
click at [562, 207] on video at bounding box center [509, 244] width 1018 height 489
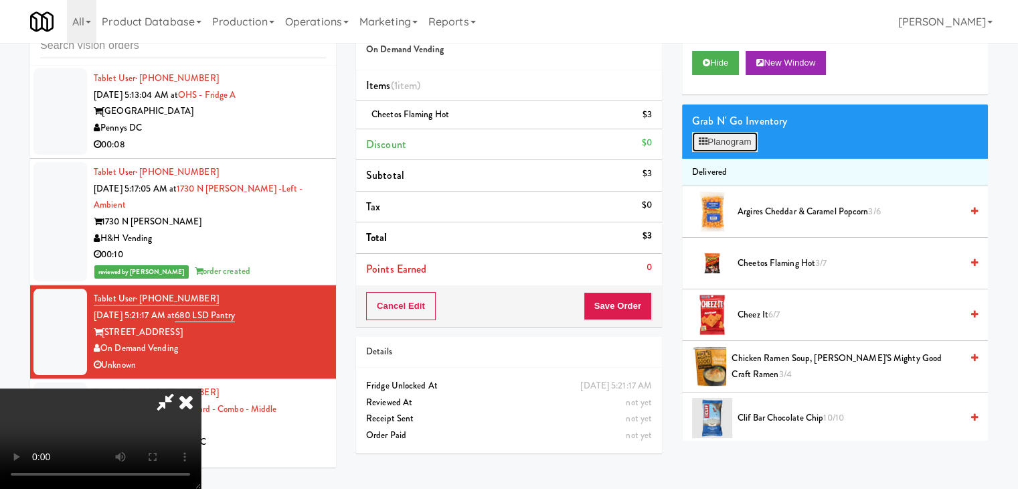
click at [718, 138] on button "Planogram" at bounding box center [725, 142] width 66 height 20
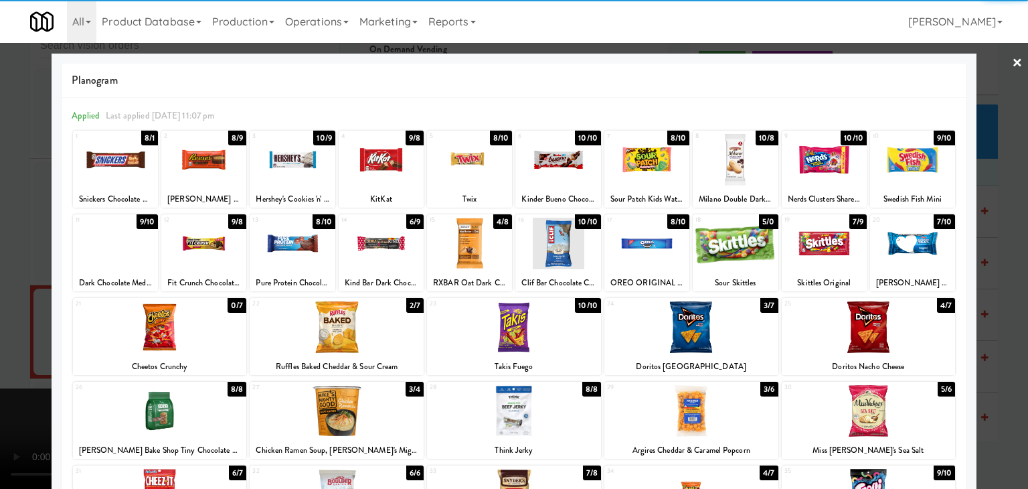
drag, startPoint x: 878, startPoint y: 315, endPoint x: 987, endPoint y: 315, distance: 109.1
click at [881, 315] on div at bounding box center [869, 327] width 174 height 52
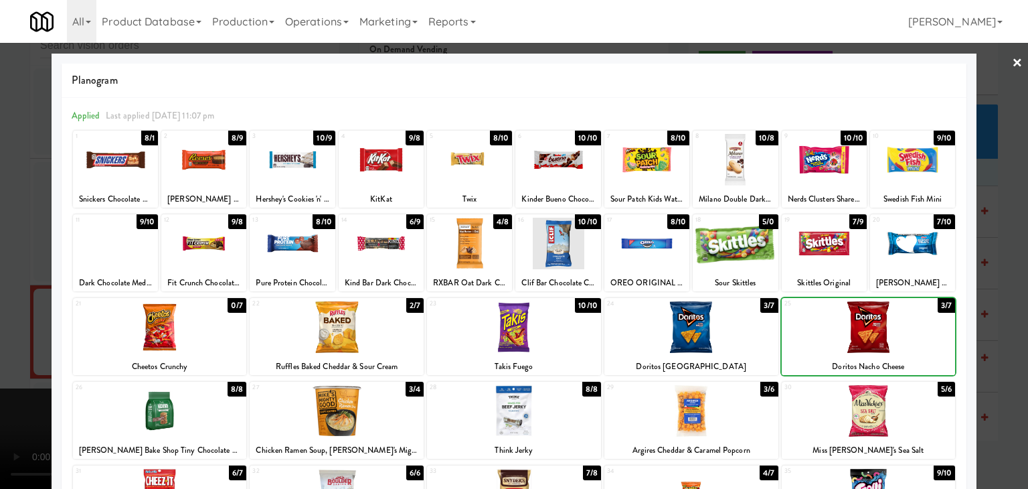
drag, startPoint x: 1010, startPoint y: 315, endPoint x: 971, endPoint y: 306, distance: 40.6
click at [1009, 315] on div at bounding box center [514, 244] width 1028 height 489
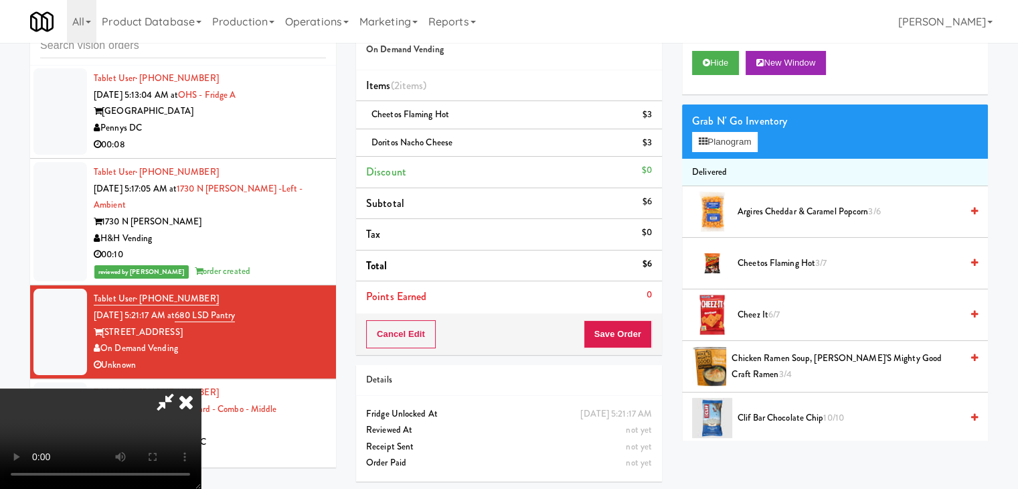
click at [201, 388] on video at bounding box center [100, 438] width 201 height 100
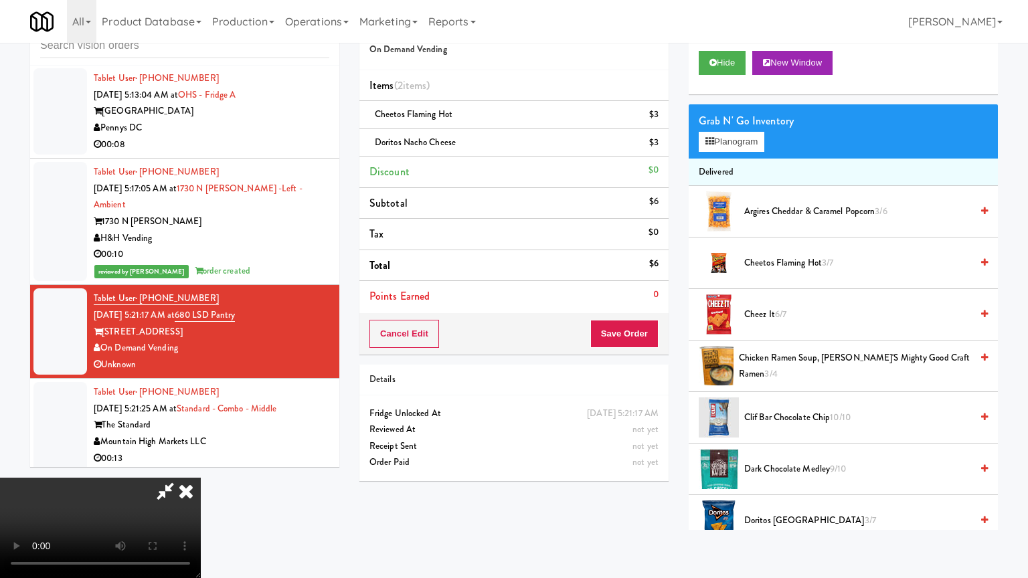
click at [201, 478] on video at bounding box center [100, 528] width 201 height 100
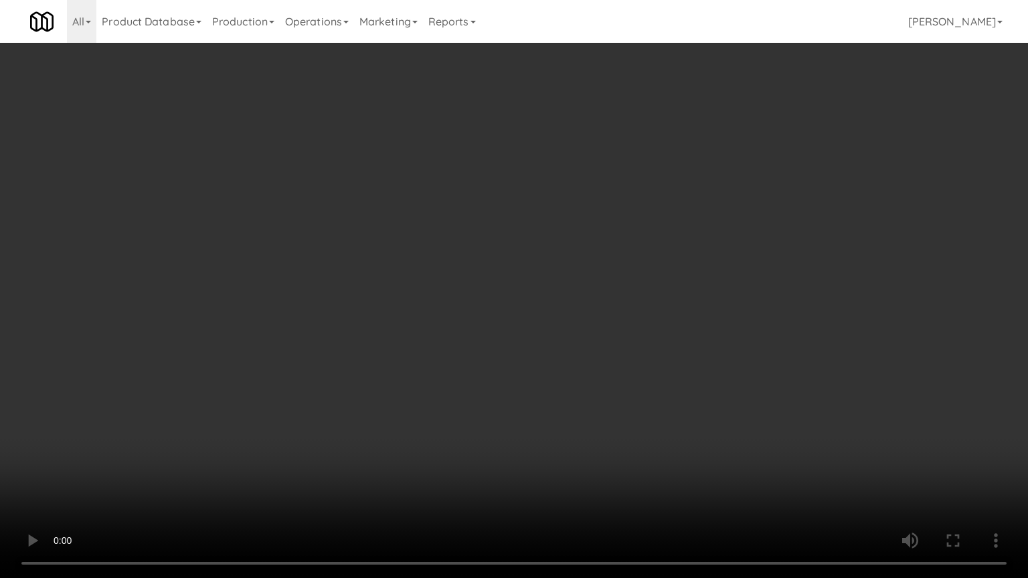
click at [658, 328] on video at bounding box center [514, 289] width 1028 height 578
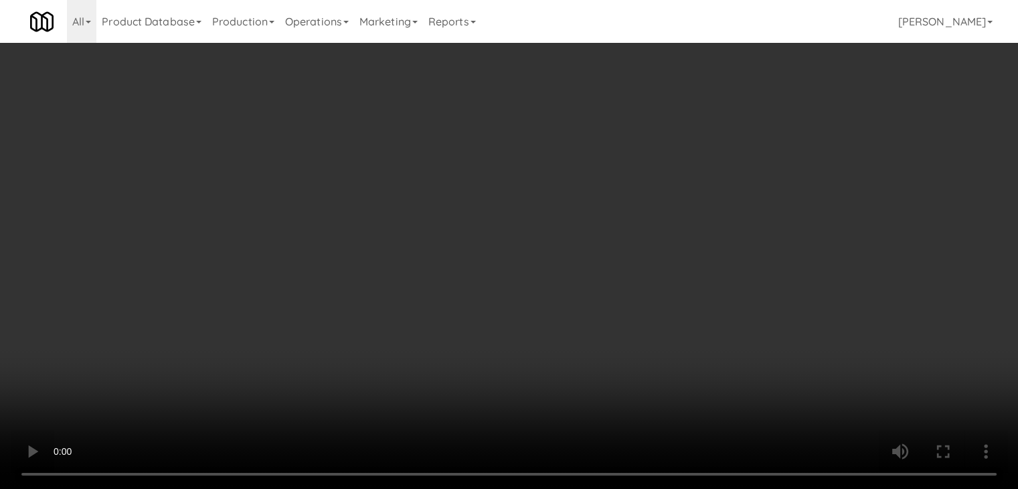
click at [531, 284] on video at bounding box center [509, 244] width 1018 height 489
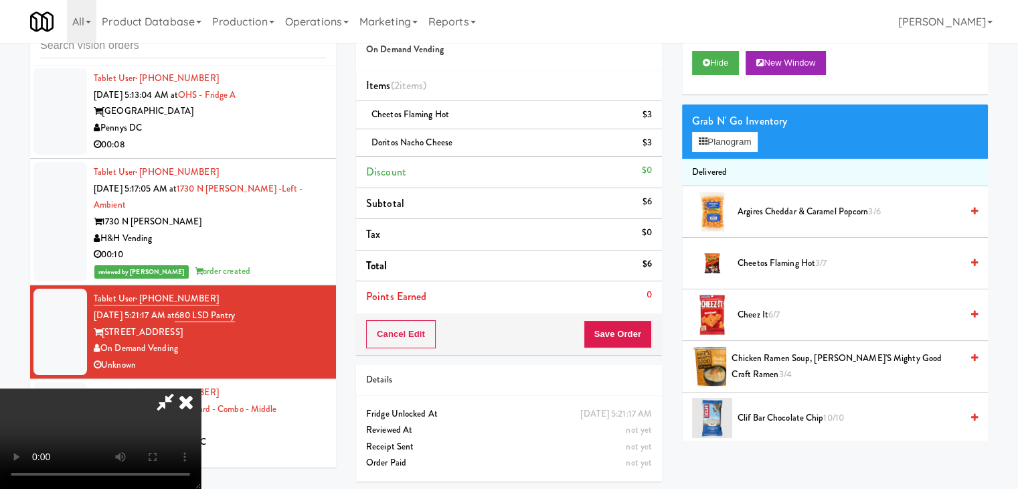
click at [201, 388] on video at bounding box center [100, 438] width 201 height 100
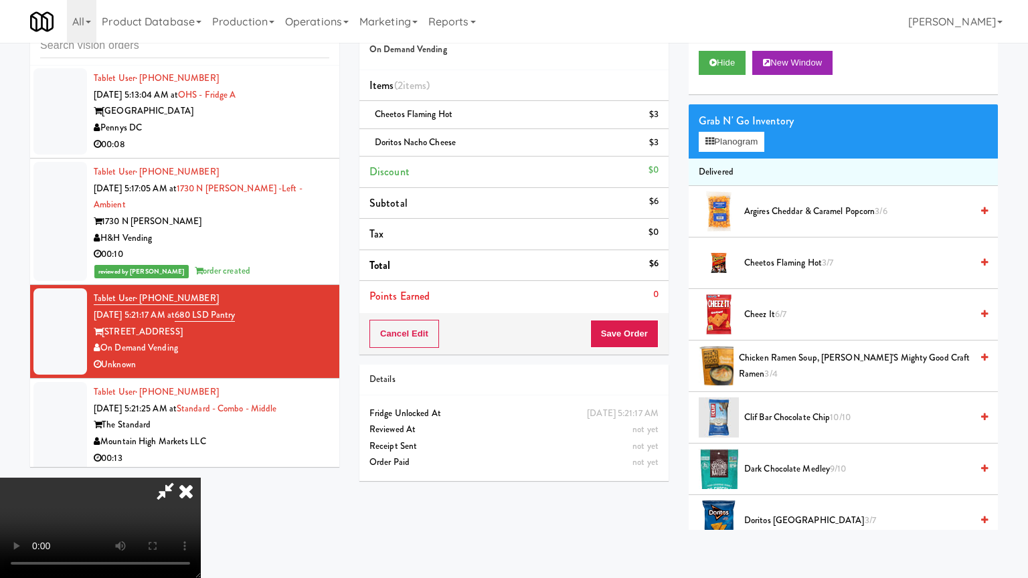
click at [201, 478] on video at bounding box center [100, 528] width 201 height 100
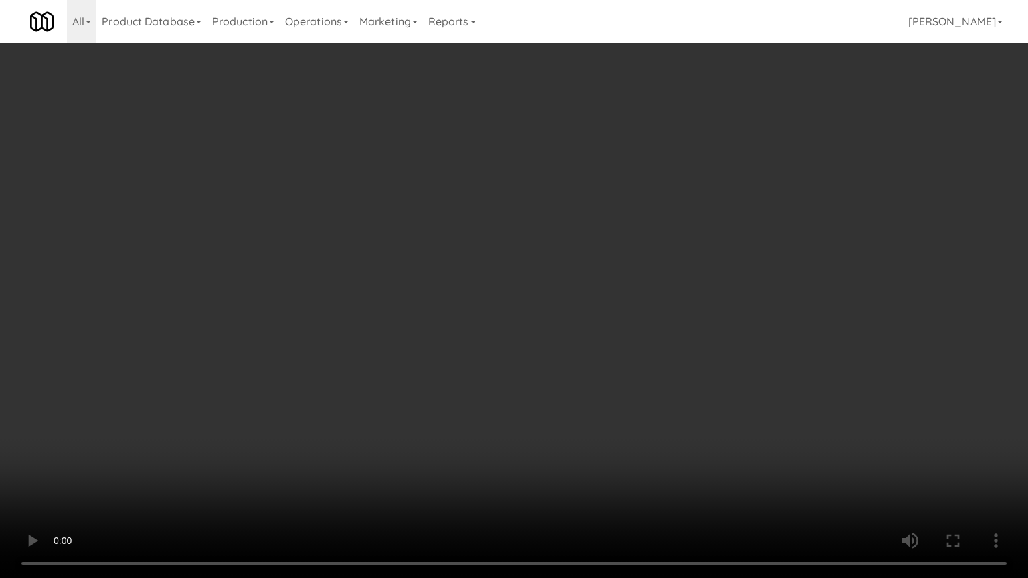
click at [598, 341] on video at bounding box center [514, 289] width 1028 height 578
click at [591, 335] on video at bounding box center [514, 289] width 1028 height 578
click at [576, 333] on video at bounding box center [514, 289] width 1028 height 578
drag, startPoint x: 576, startPoint y: 333, endPoint x: 645, endPoint y: 228, distance: 126.0
click at [576, 333] on video at bounding box center [514, 289] width 1028 height 578
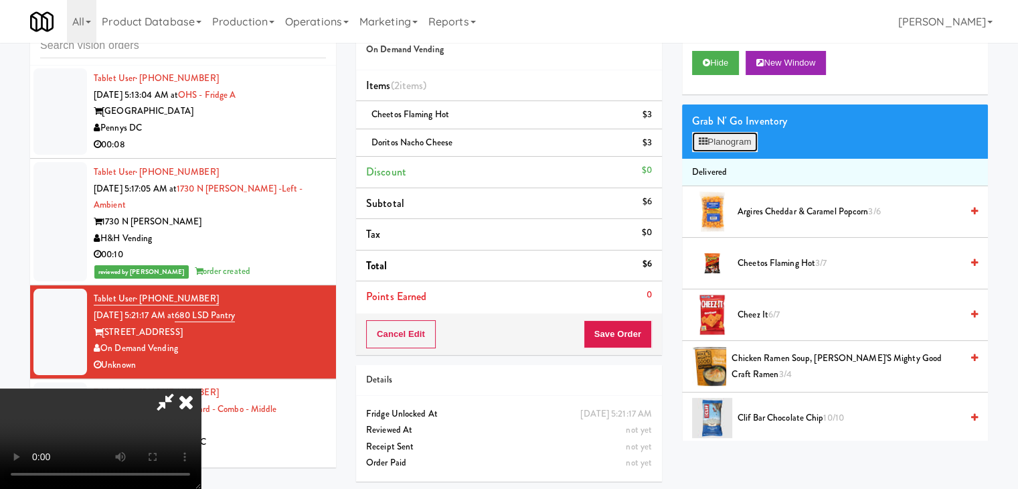
click at [726, 148] on button "Planogram" at bounding box center [725, 142] width 66 height 20
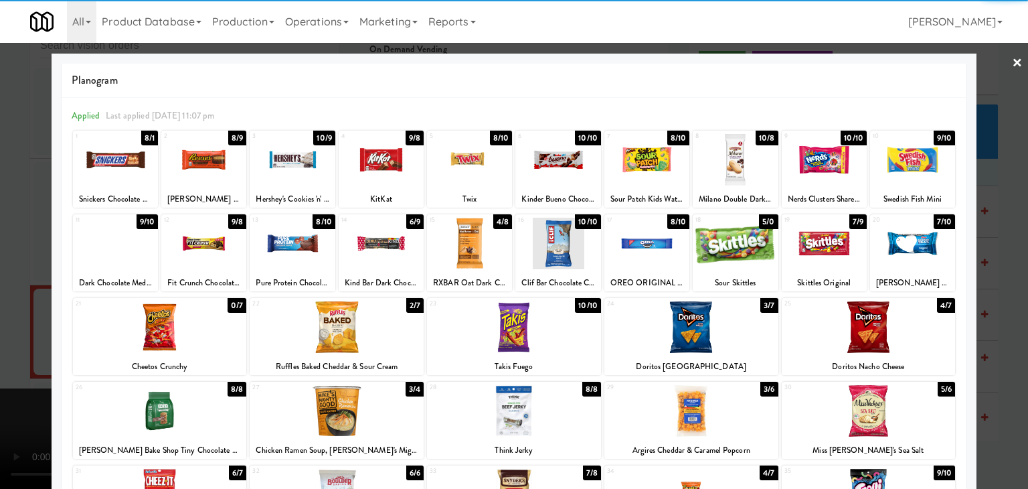
click at [343, 413] on div at bounding box center [337, 411] width 174 height 52
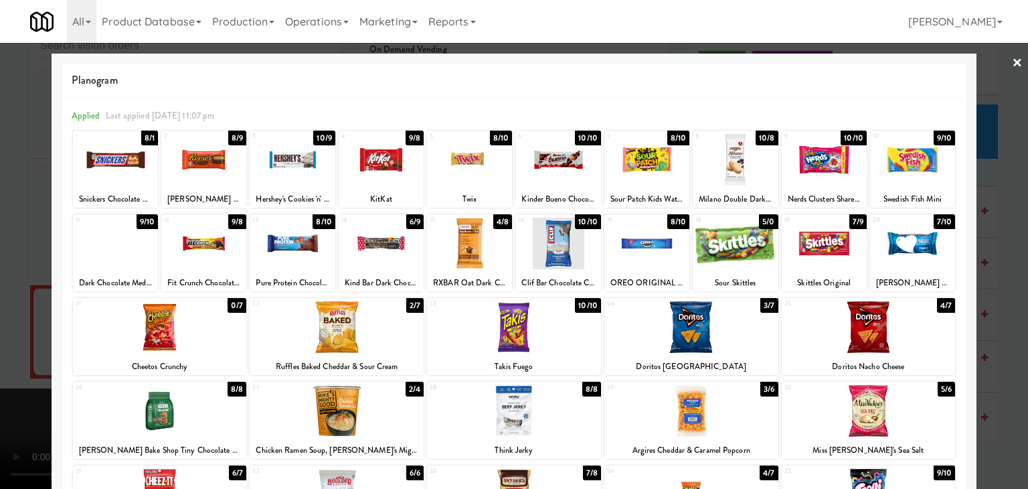
drag, startPoint x: 40, startPoint y: 390, endPoint x: 240, endPoint y: 381, distance: 200.3
click at [40, 389] on div at bounding box center [514, 244] width 1028 height 489
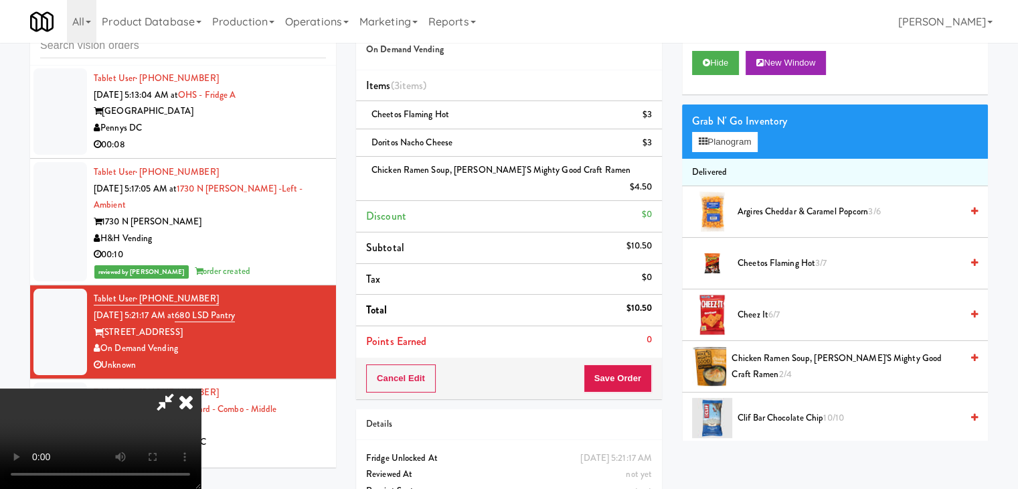
click at [201, 388] on video at bounding box center [100, 438] width 201 height 100
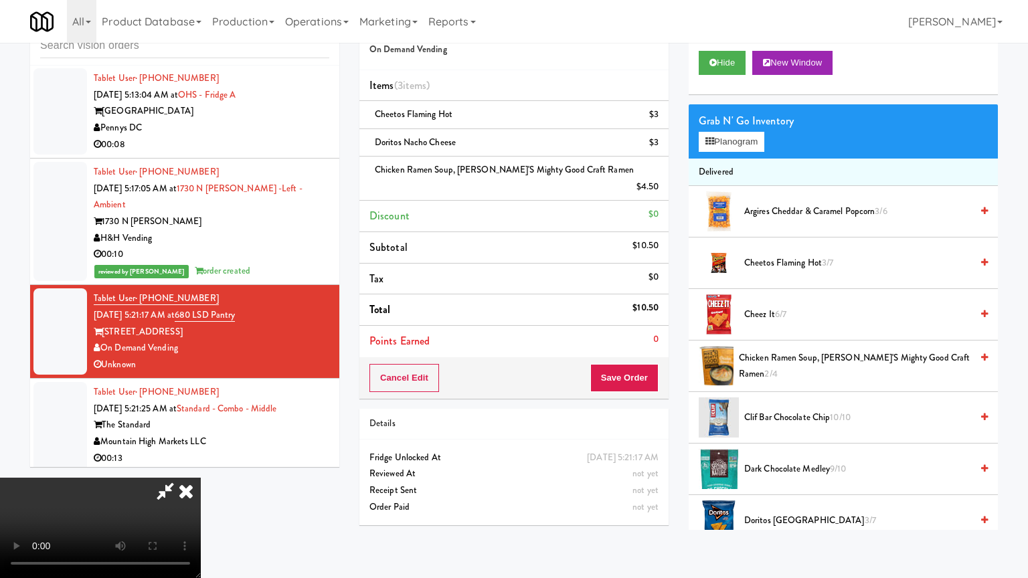
click at [201, 478] on video at bounding box center [100, 528] width 201 height 100
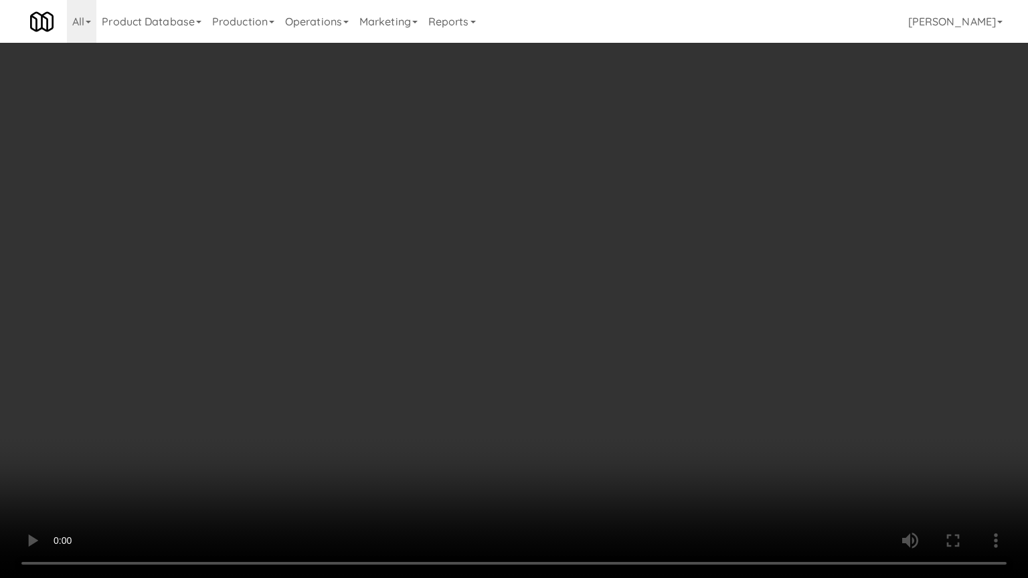
click at [645, 374] on video at bounding box center [514, 289] width 1028 height 578
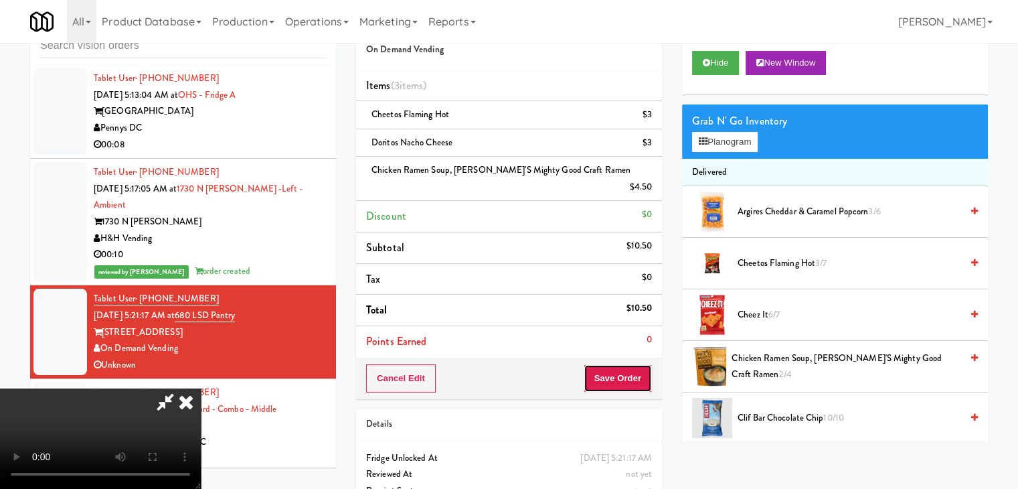
click at [636, 364] on button "Save Order" at bounding box center [618, 378] width 68 height 28
click at [635, 364] on button "Save Order" at bounding box center [618, 378] width 68 height 28
click at [637, 356] on body "Are you sure you want to update this order? Okay Cancel Okay Are you sure you w…" at bounding box center [509, 244] width 1018 height 489
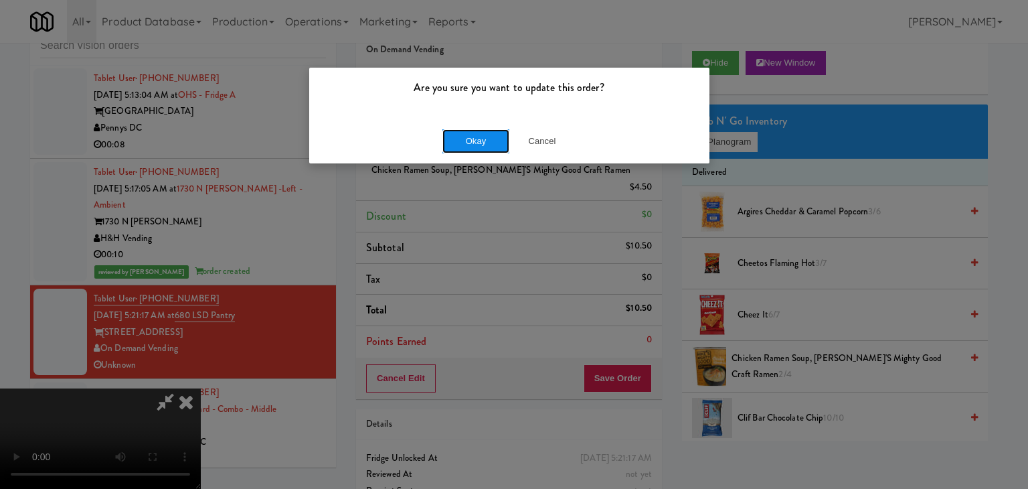
click at [493, 139] on button "Okay" at bounding box center [475, 141] width 67 height 24
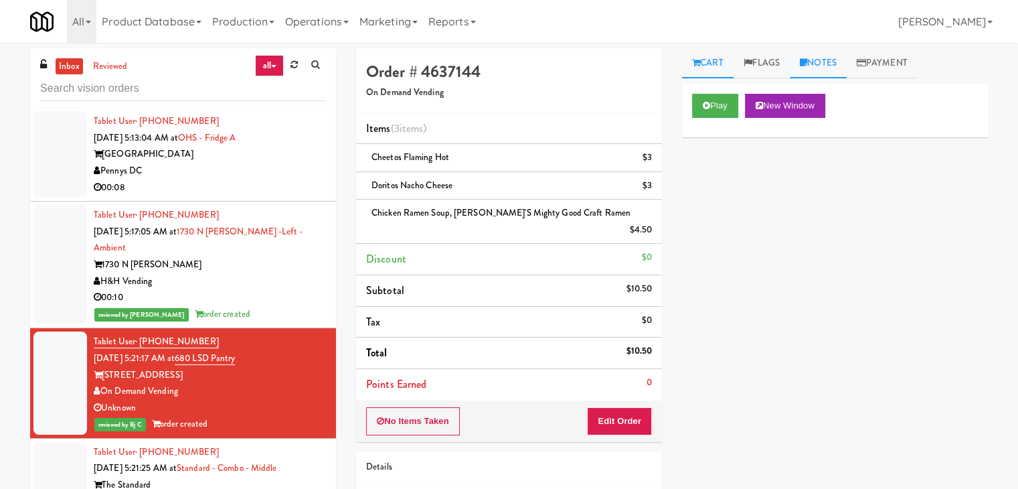
click at [833, 62] on link "Notes" at bounding box center [818, 63] width 57 height 30
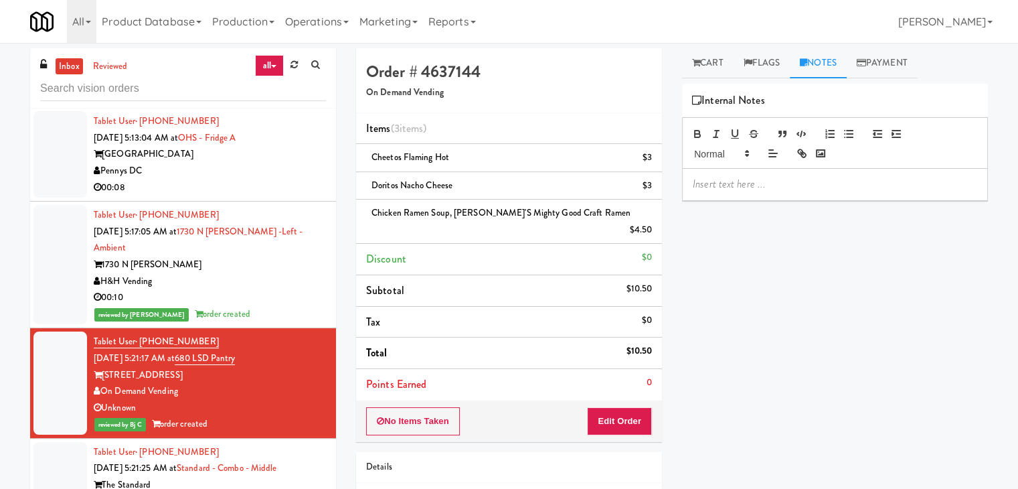
click at [783, 185] on p at bounding box center [835, 184] width 284 height 15
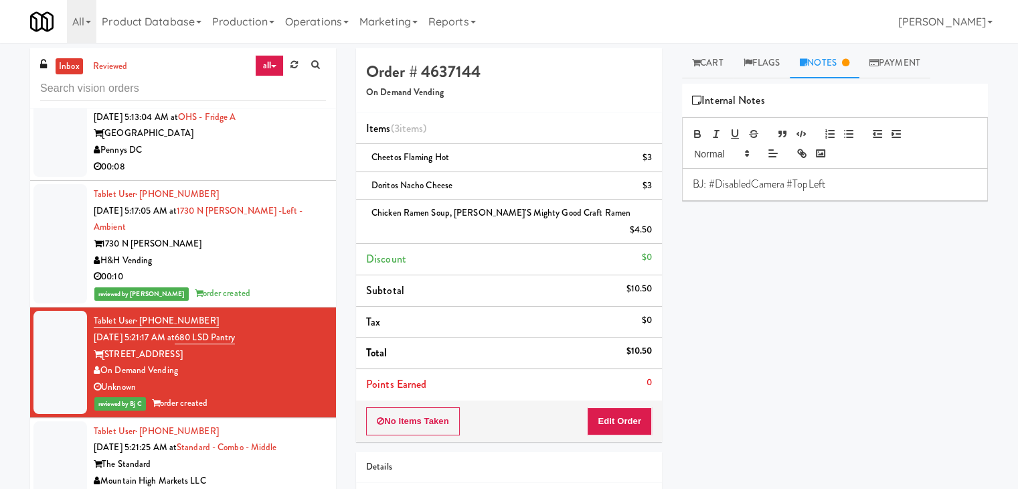
scroll to position [5430, 0]
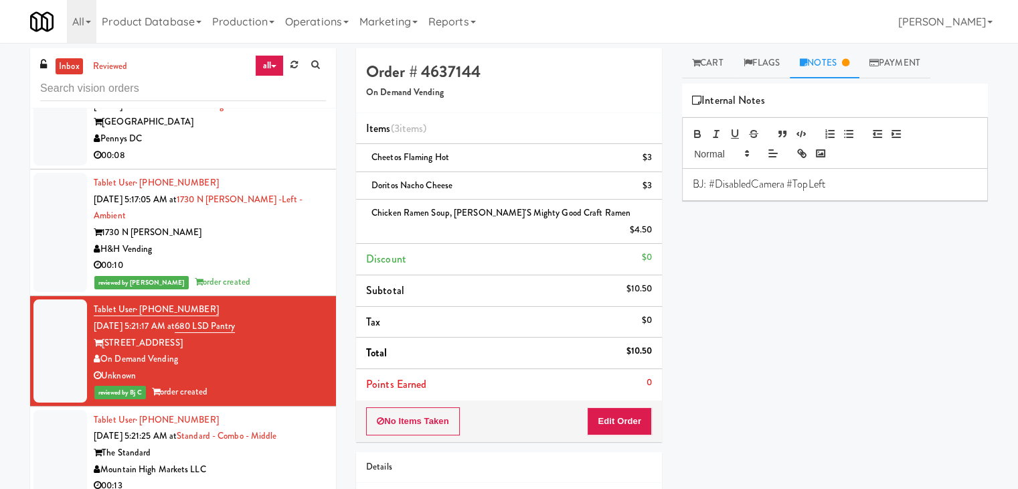
click at [259, 477] on div "00:13" at bounding box center [210, 485] width 232 height 17
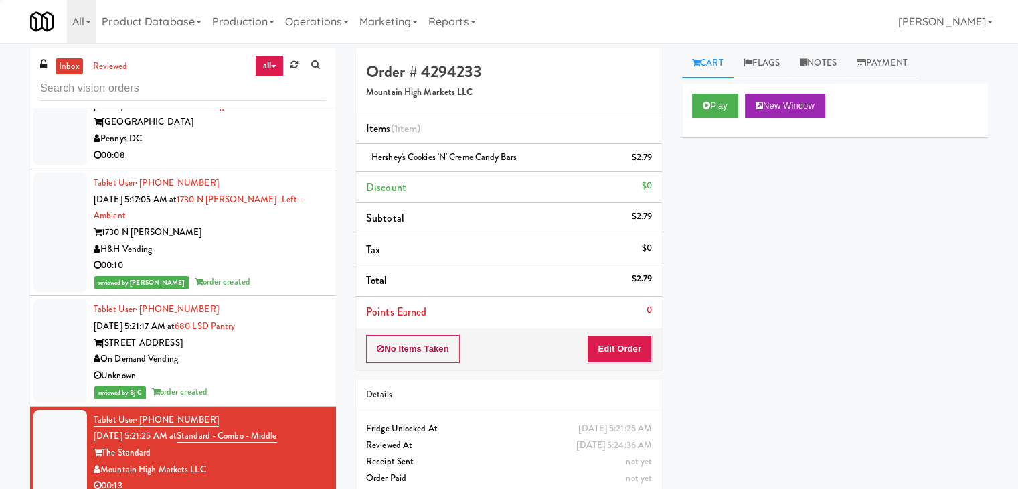
scroll to position [43, 0]
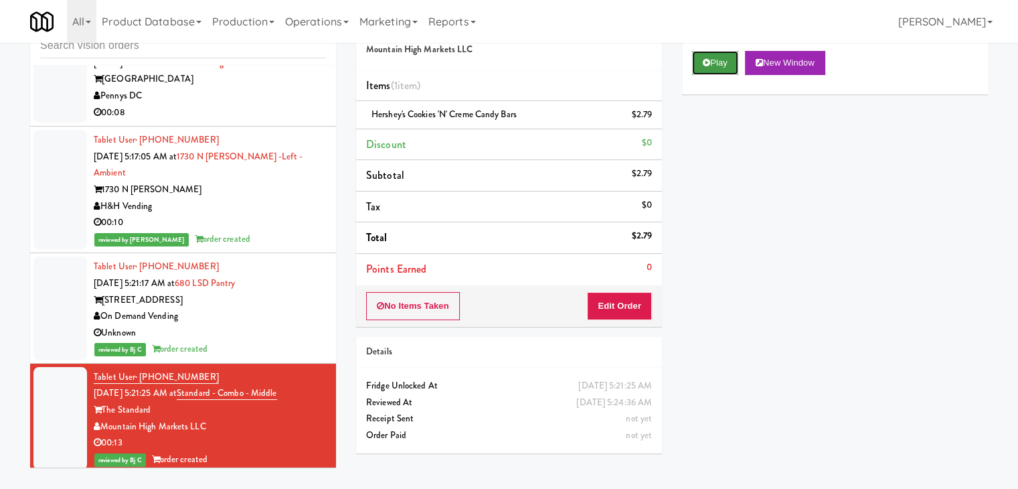
click at [731, 58] on button "Play" at bounding box center [715, 63] width 46 height 24
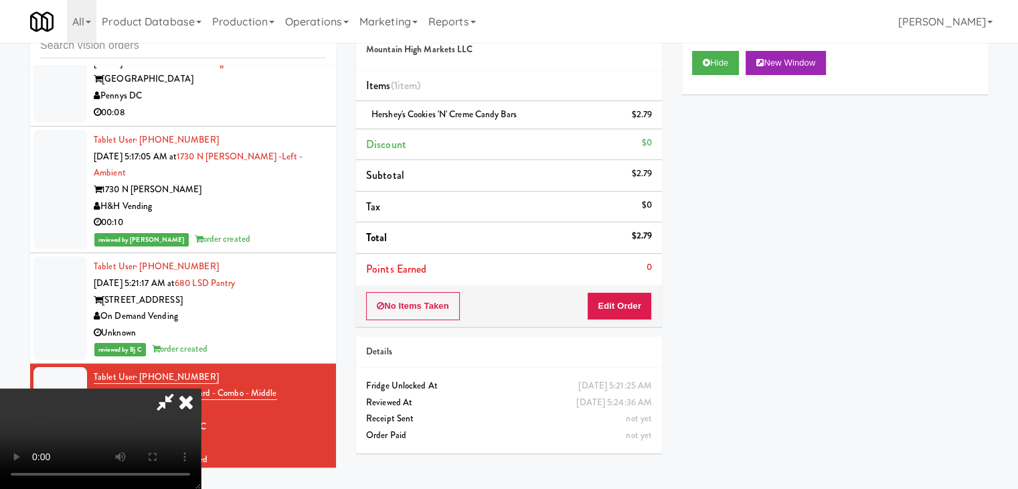
click at [201, 388] on video at bounding box center [100, 438] width 201 height 100
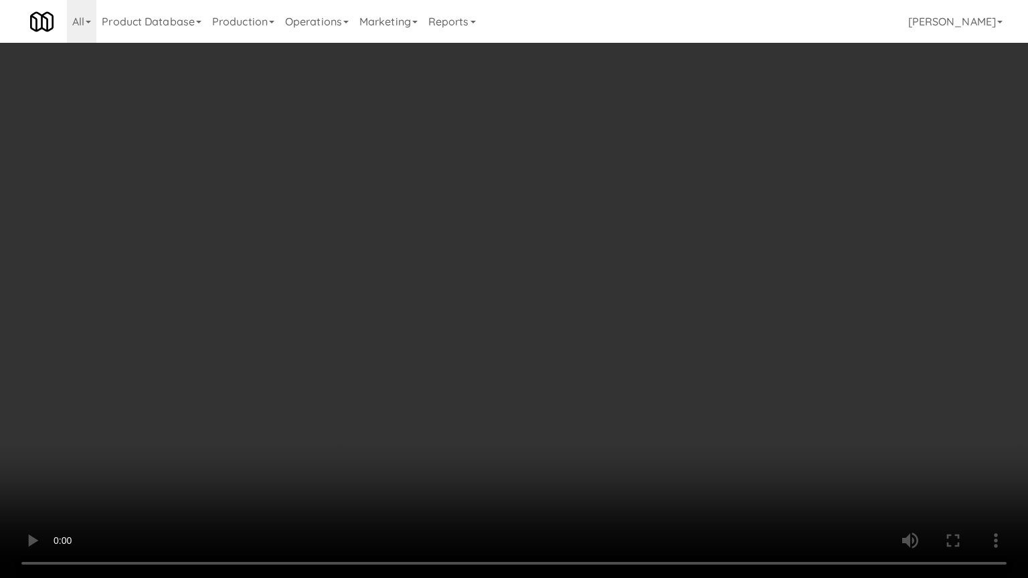
click at [562, 352] on video at bounding box center [514, 289] width 1028 height 578
click at [565, 351] on video at bounding box center [514, 289] width 1028 height 578
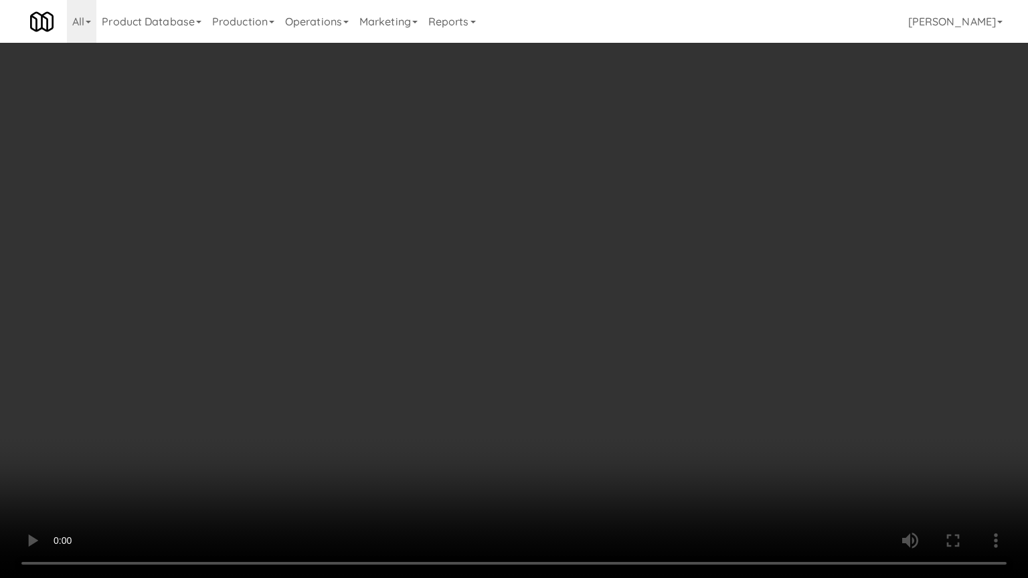
click at [566, 351] on video at bounding box center [514, 289] width 1028 height 578
click at [566, 350] on video at bounding box center [514, 289] width 1028 height 578
click at [567, 349] on video at bounding box center [514, 289] width 1028 height 578
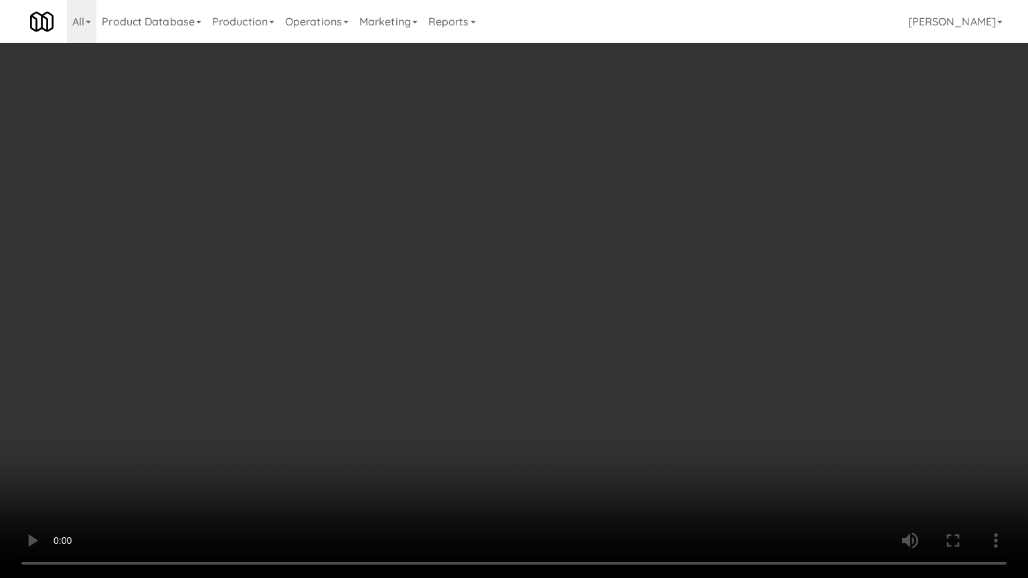
click at [570, 349] on video at bounding box center [514, 289] width 1028 height 578
click at [570, 351] on video at bounding box center [514, 289] width 1028 height 578
click at [575, 367] on video at bounding box center [514, 289] width 1028 height 578
click at [590, 366] on video at bounding box center [514, 289] width 1028 height 578
click at [582, 363] on video at bounding box center [514, 289] width 1028 height 578
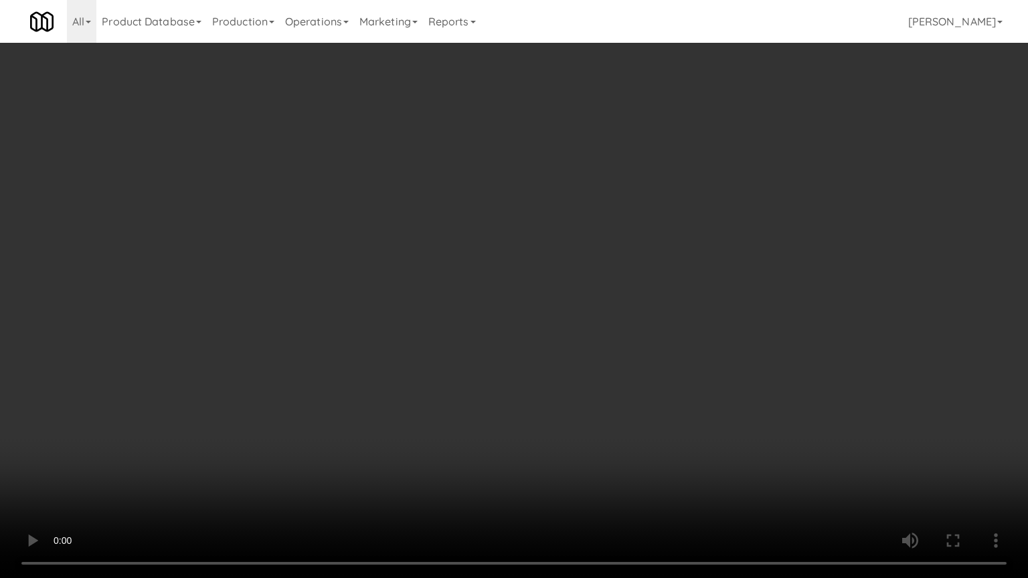
click at [582, 363] on video at bounding box center [514, 289] width 1028 height 578
click at [585, 367] on video at bounding box center [514, 289] width 1028 height 578
click at [592, 367] on video at bounding box center [514, 289] width 1028 height 578
click at [591, 369] on video at bounding box center [514, 289] width 1028 height 578
click at [590, 371] on video at bounding box center [514, 289] width 1028 height 578
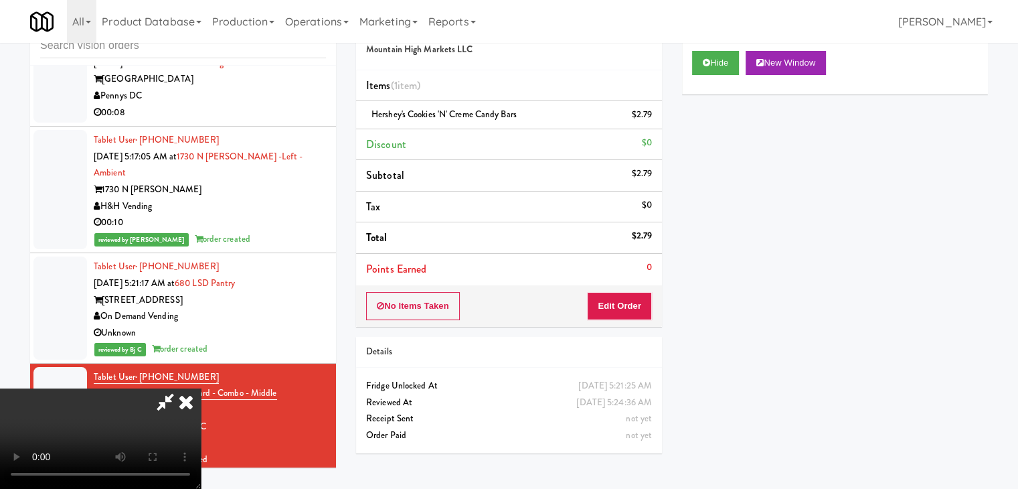
click at [201, 388] on icon at bounding box center [185, 401] width 29 height 27
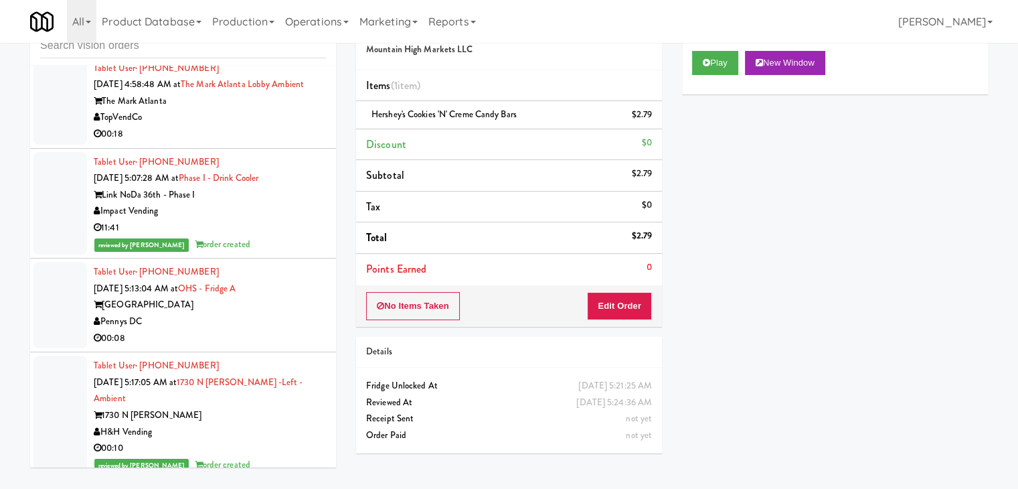
scroll to position [5162, 0]
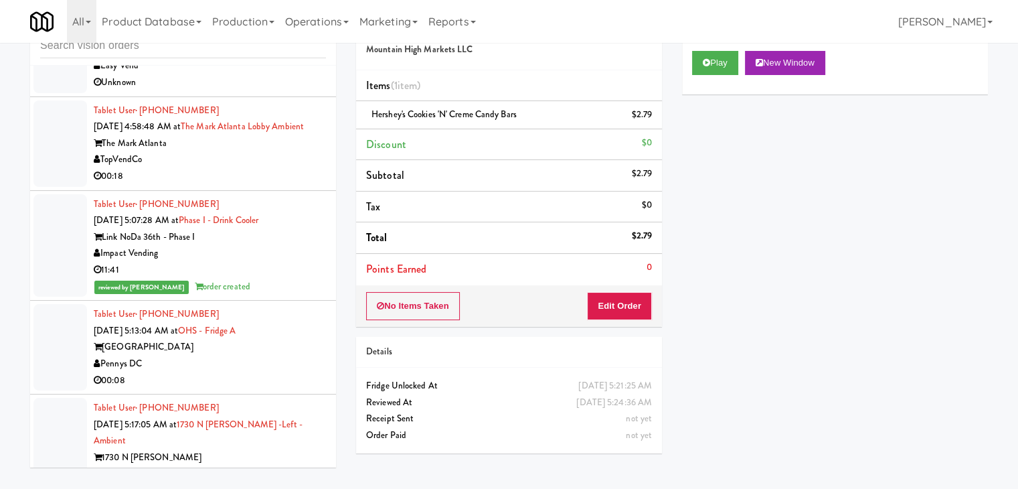
click at [272, 355] on div "[GEOGRAPHIC_DATA]" at bounding box center [210, 347] width 232 height 17
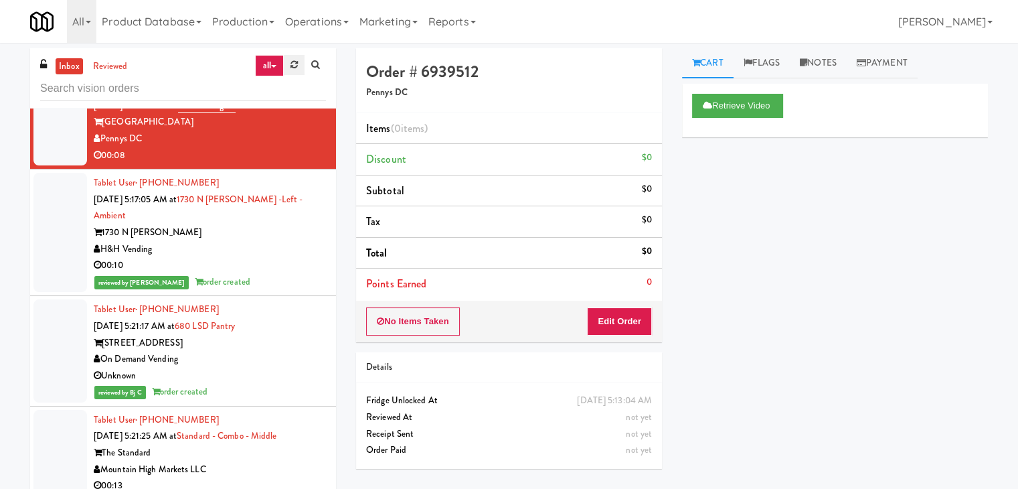
click at [293, 70] on link at bounding box center [294, 65] width 21 height 20
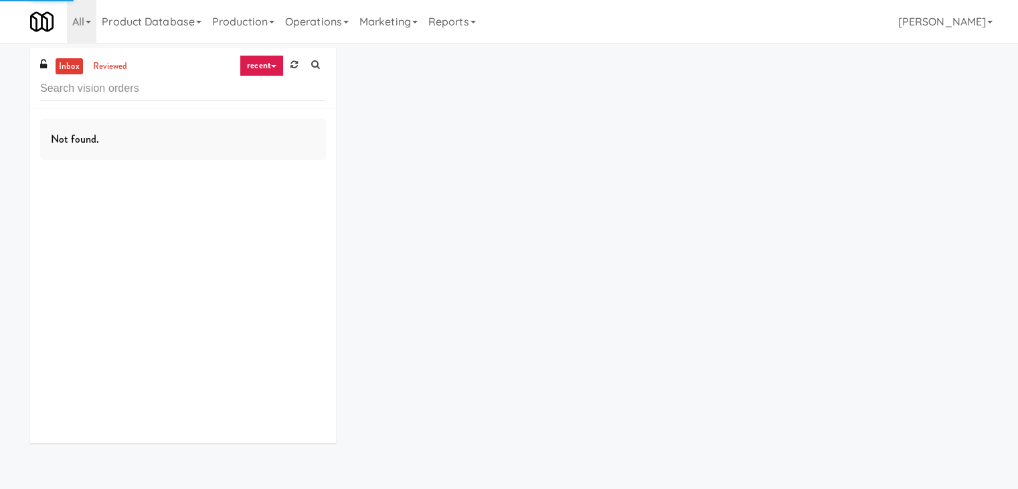
click at [278, 69] on link "recent" at bounding box center [262, 65] width 44 height 21
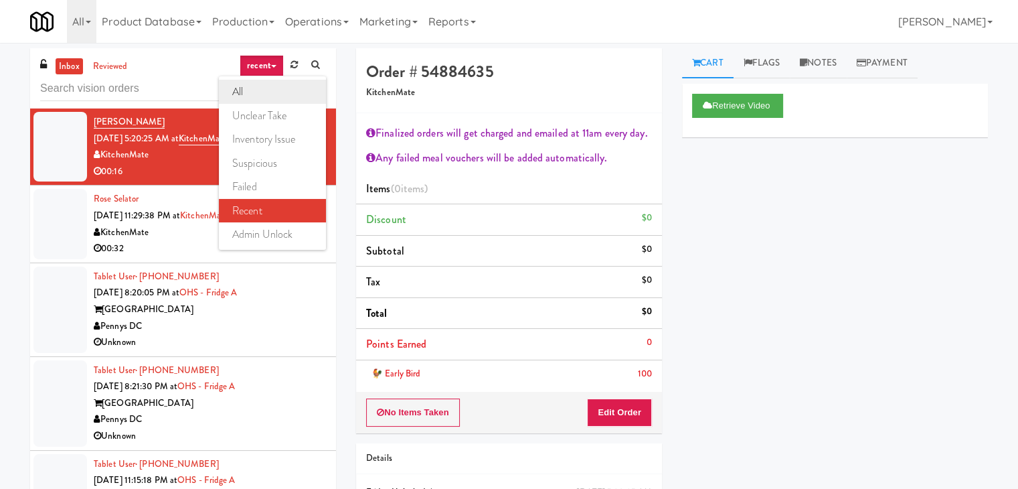
click at [271, 89] on link "all" at bounding box center [272, 92] width 107 height 24
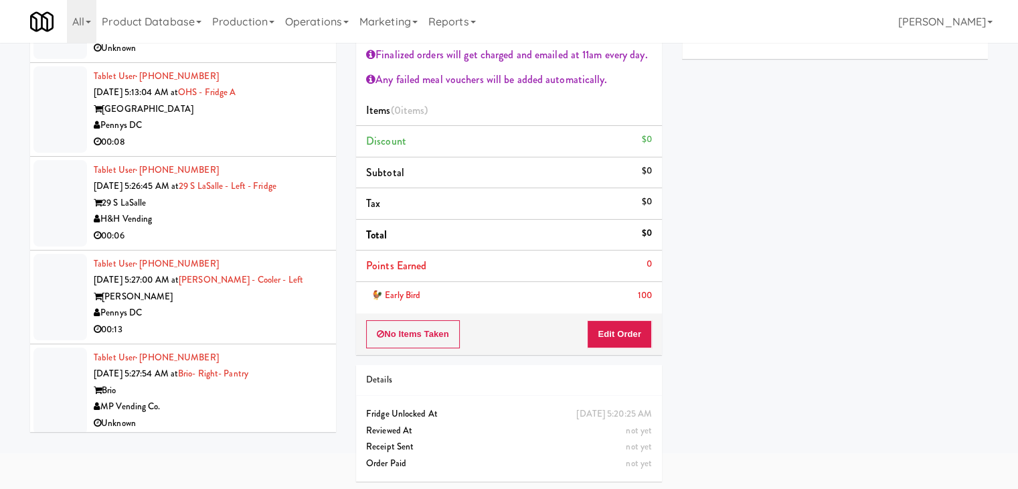
scroll to position [80, 0]
click at [275, 307] on div "Pennys DC" at bounding box center [210, 311] width 232 height 17
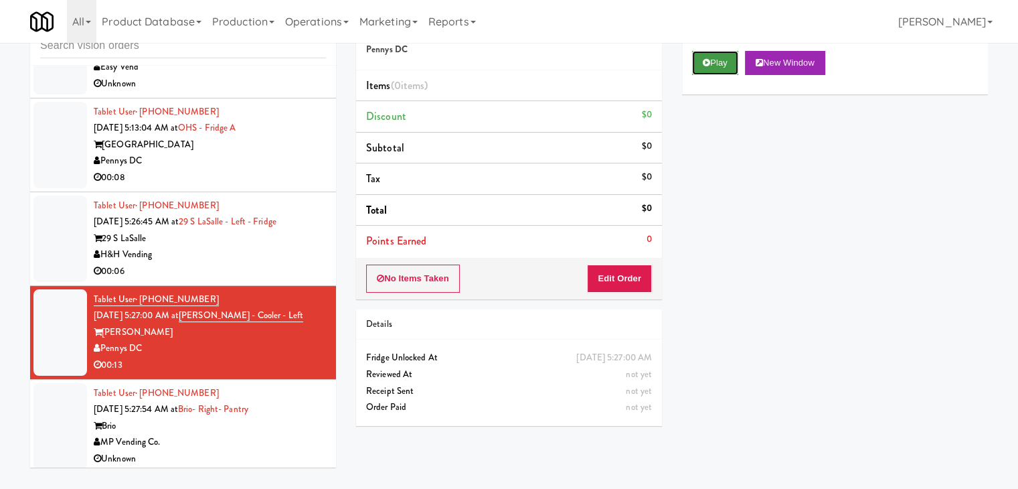
click at [702, 65] on button "Play" at bounding box center [715, 63] width 46 height 24
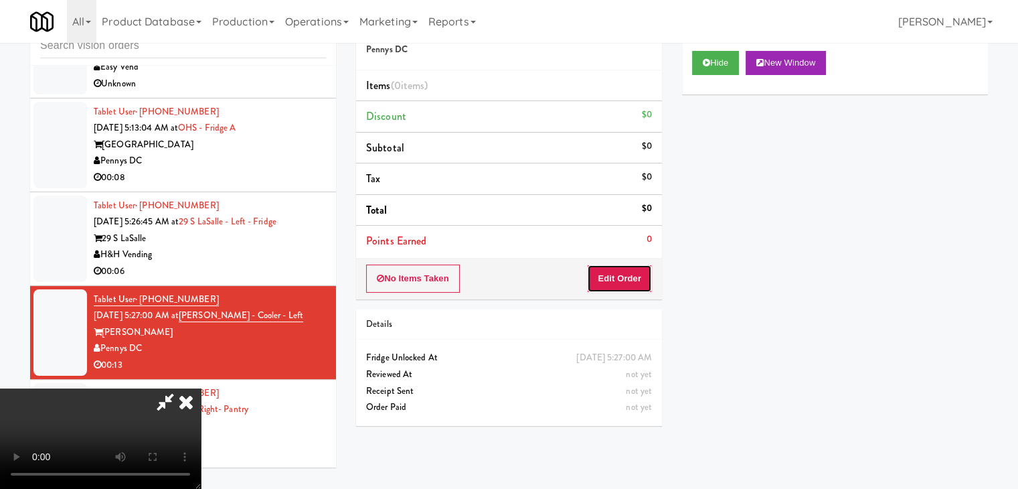
click at [618, 267] on button "Edit Order" at bounding box center [619, 278] width 65 height 28
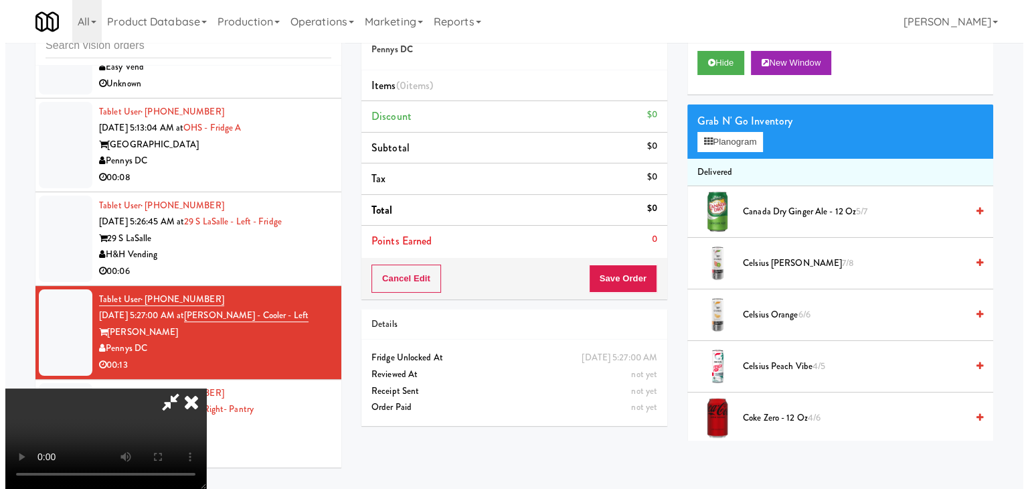
scroll to position [0, 0]
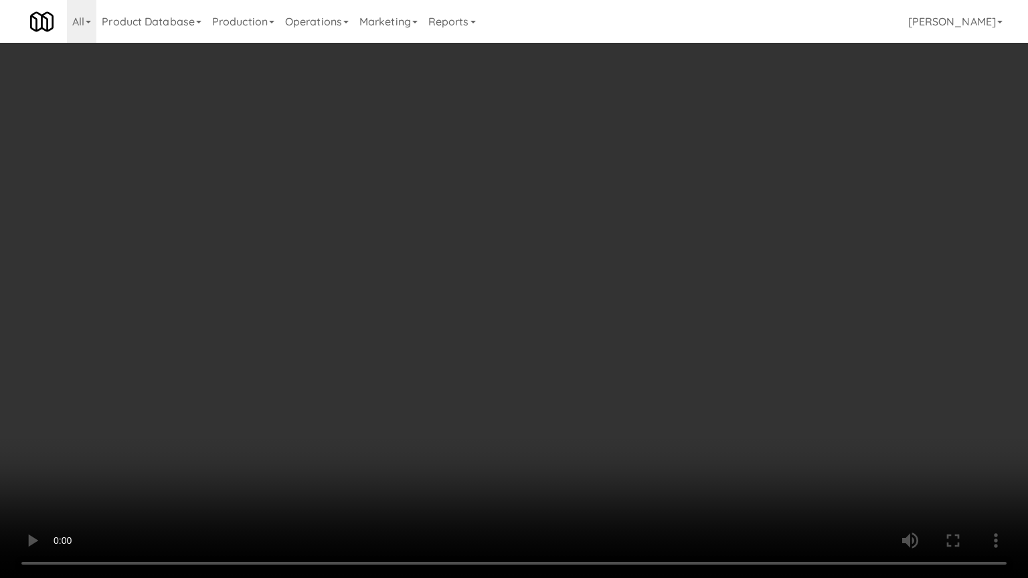
click at [530, 356] on video at bounding box center [514, 289] width 1028 height 578
click at [535, 356] on video at bounding box center [514, 289] width 1028 height 578
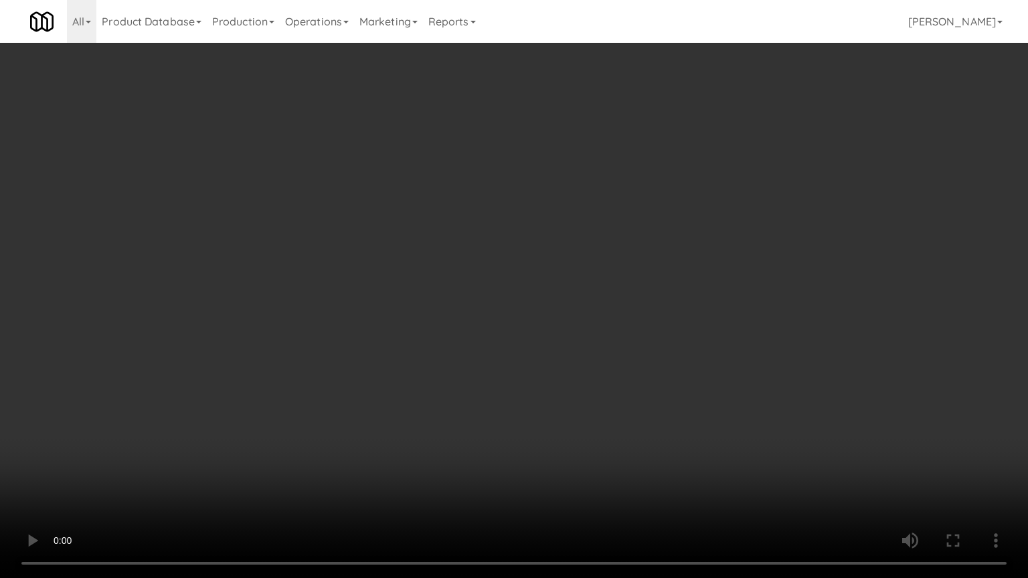
click at [535, 355] on video at bounding box center [514, 289] width 1028 height 578
click at [535, 354] on video at bounding box center [514, 289] width 1028 height 578
drag, startPoint x: 535, startPoint y: 354, endPoint x: 610, endPoint y: 239, distance: 137.0
click at [537, 353] on video at bounding box center [514, 289] width 1028 height 578
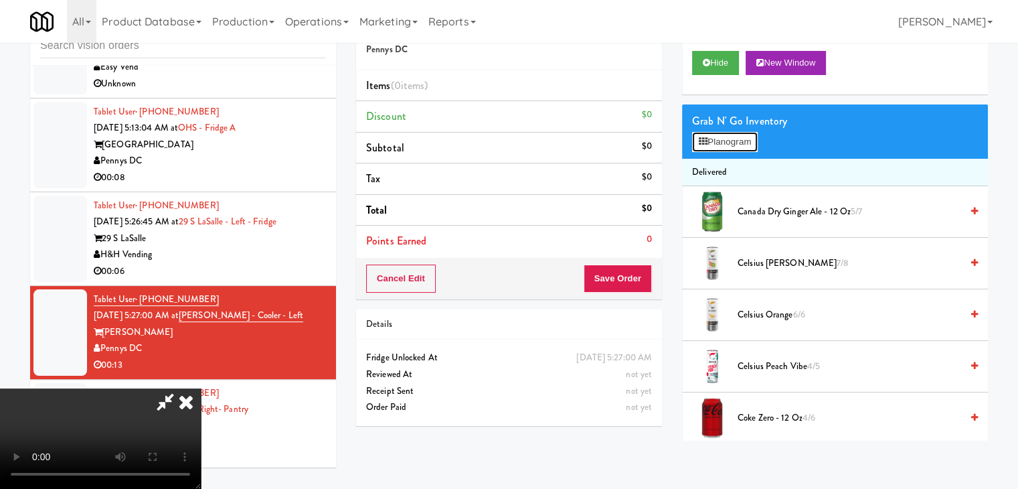
drag, startPoint x: 724, startPoint y: 150, endPoint x: 487, endPoint y: 233, distance: 251.1
click at [487, 233] on div "Order # 8684945 Pennys DC Items (0 items ) Discount $0 Subtotal $0 Tax $0 Total…" at bounding box center [672, 222] width 632 height 435
click at [201, 388] on video at bounding box center [100, 438] width 201 height 100
drag, startPoint x: 452, startPoint y: 231, endPoint x: 506, endPoint y: 306, distance: 92.1
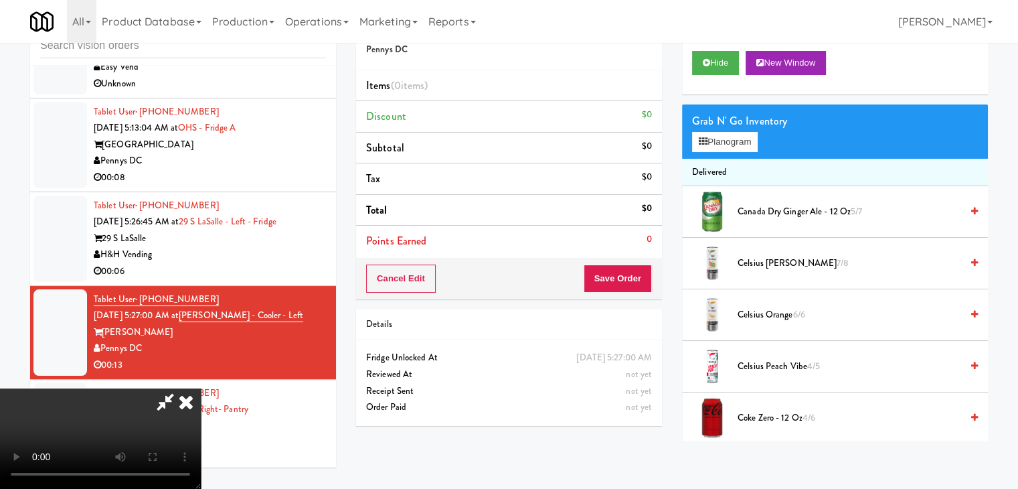
click at [201, 388] on video at bounding box center [100, 438] width 201 height 100
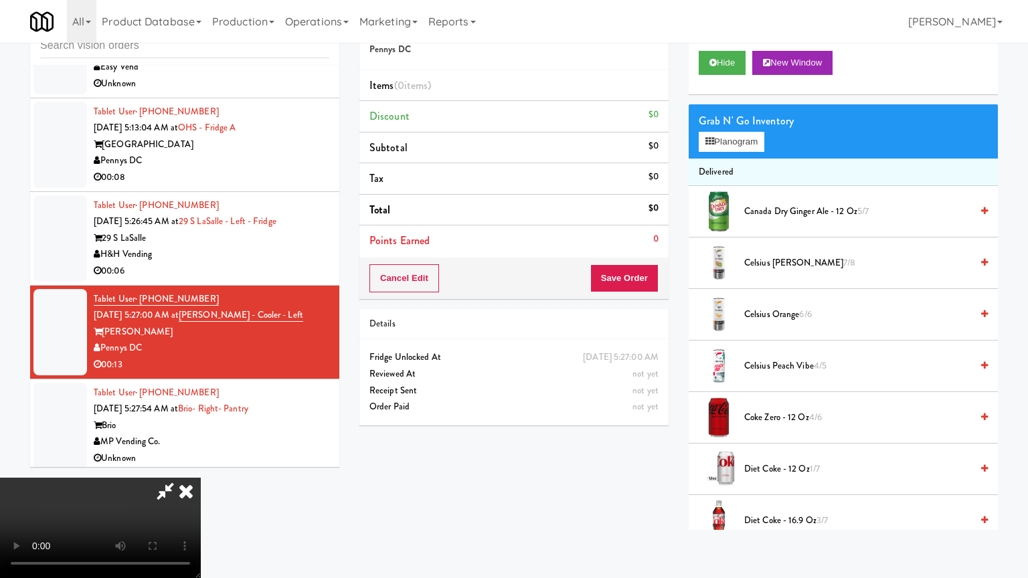
click at [201, 478] on video at bounding box center [100, 528] width 201 height 100
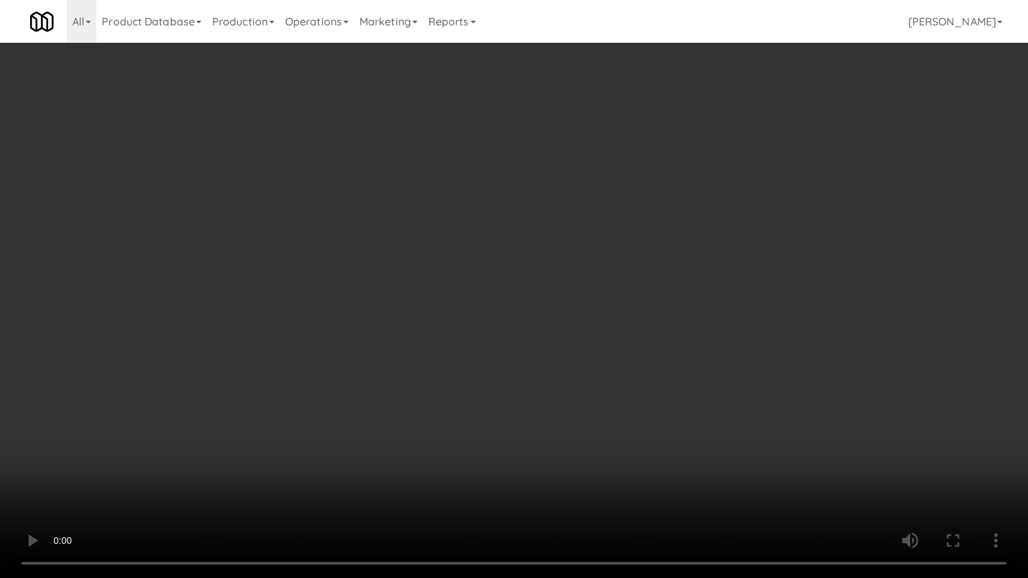
click at [457, 423] on video at bounding box center [514, 289] width 1028 height 578
click at [241, 488] on video at bounding box center [514, 289] width 1028 height 578
click at [460, 397] on video at bounding box center [514, 289] width 1028 height 578
click at [479, 392] on video at bounding box center [514, 289] width 1028 height 578
click at [482, 387] on video at bounding box center [514, 289] width 1028 height 578
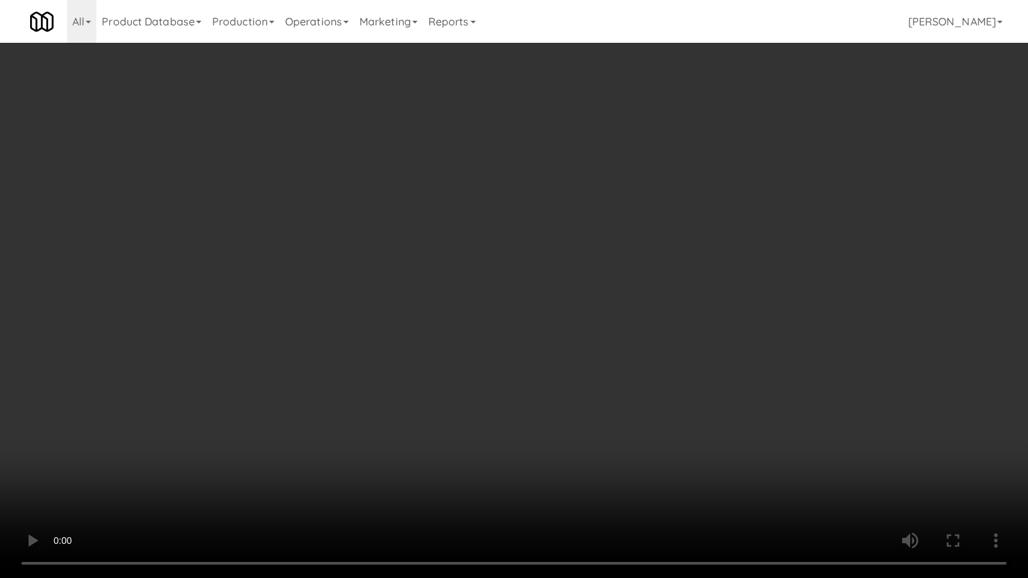
click at [482, 387] on video at bounding box center [514, 289] width 1028 height 578
click at [504, 386] on video at bounding box center [514, 289] width 1028 height 578
click at [502, 391] on video at bounding box center [514, 289] width 1028 height 578
click at [531, 365] on video at bounding box center [514, 289] width 1028 height 578
click at [533, 365] on video at bounding box center [514, 289] width 1028 height 578
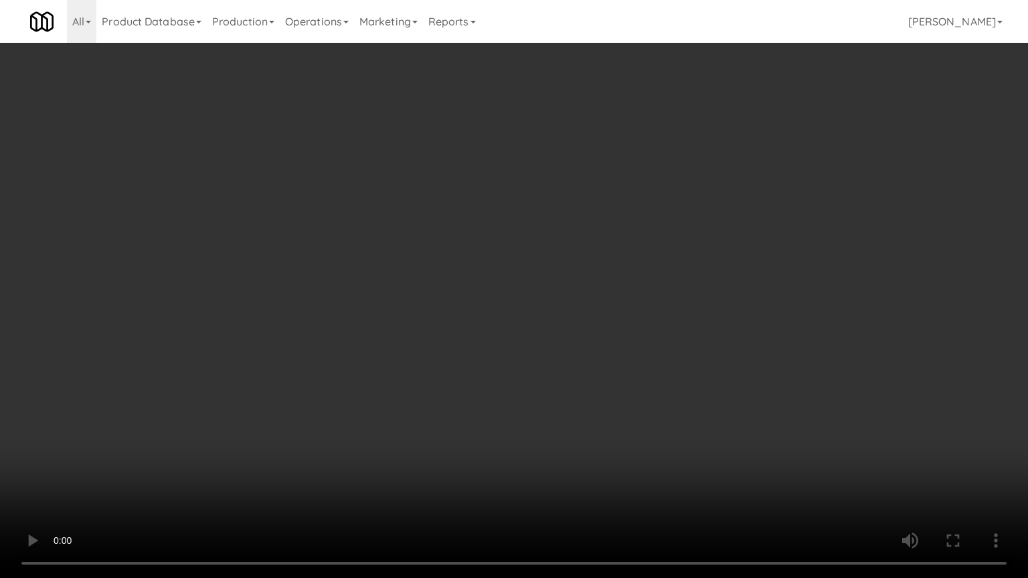
click at [543, 361] on video at bounding box center [514, 289] width 1028 height 578
click at [535, 363] on video at bounding box center [514, 289] width 1028 height 578
drag, startPoint x: 535, startPoint y: 363, endPoint x: 612, endPoint y: 226, distance: 158.2
click at [537, 359] on video at bounding box center [514, 289] width 1028 height 578
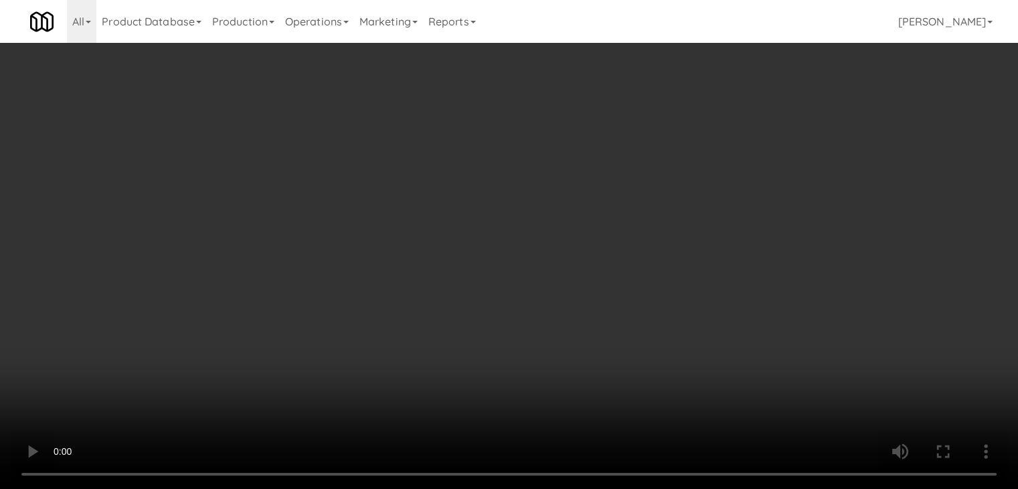
click at [720, 130] on div "Grab N' Go Inventory Planogram" at bounding box center [835, 131] width 306 height 54
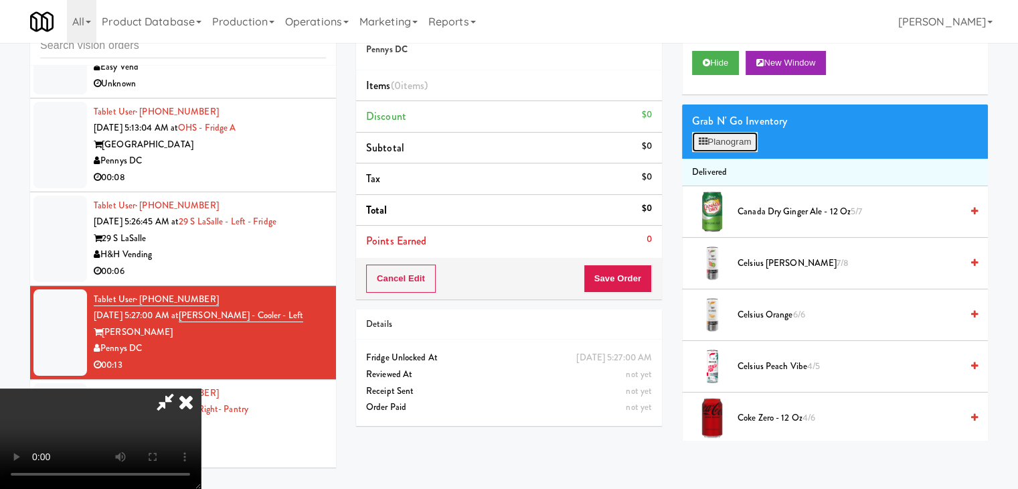
drag, startPoint x: 722, startPoint y: 137, endPoint x: 726, endPoint y: 145, distance: 9.0
click at [722, 138] on button "Planogram" at bounding box center [725, 142] width 66 height 20
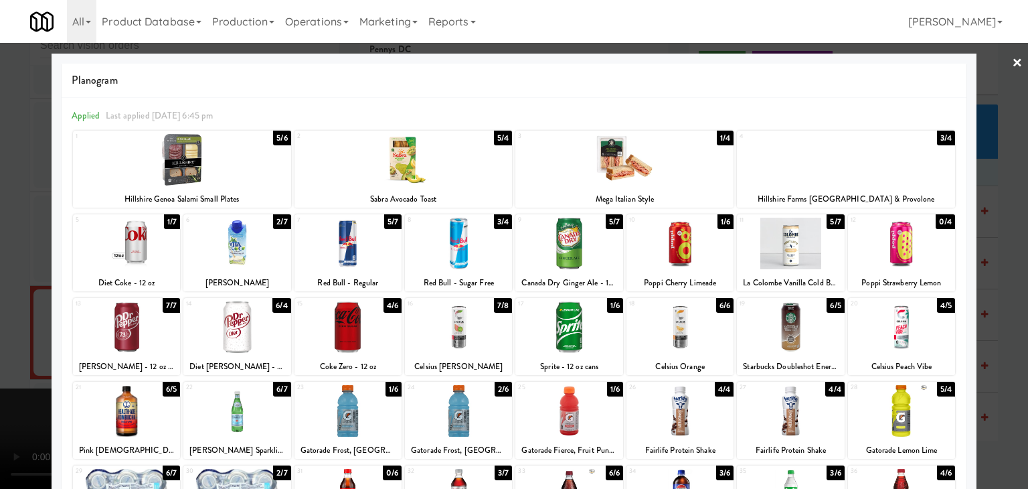
drag, startPoint x: 0, startPoint y: 206, endPoint x: 151, endPoint y: 208, distance: 150.6
click at [1, 206] on div at bounding box center [514, 244] width 1028 height 489
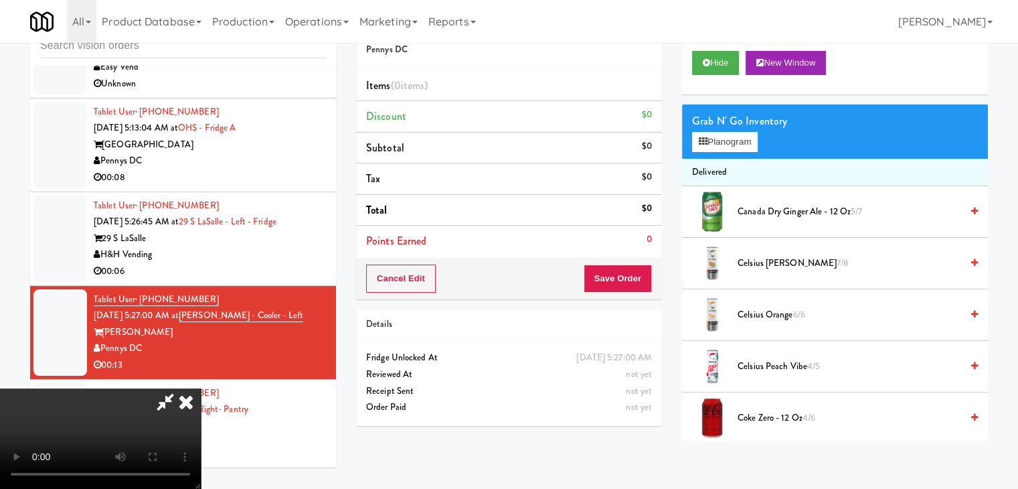
click at [201, 388] on video at bounding box center [100, 438] width 201 height 100
click at [738, 139] on button "Planogram" at bounding box center [725, 142] width 66 height 20
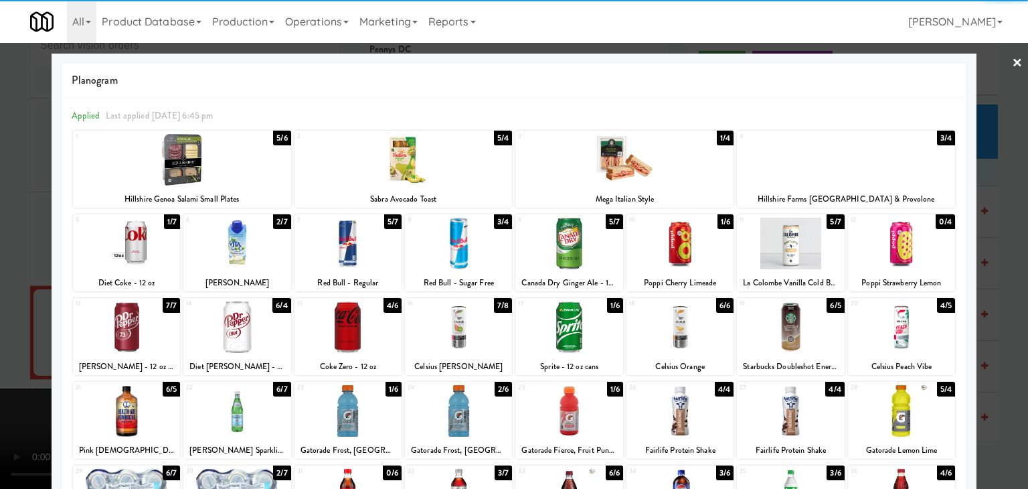
click at [409, 160] on div at bounding box center [404, 160] width 218 height 52
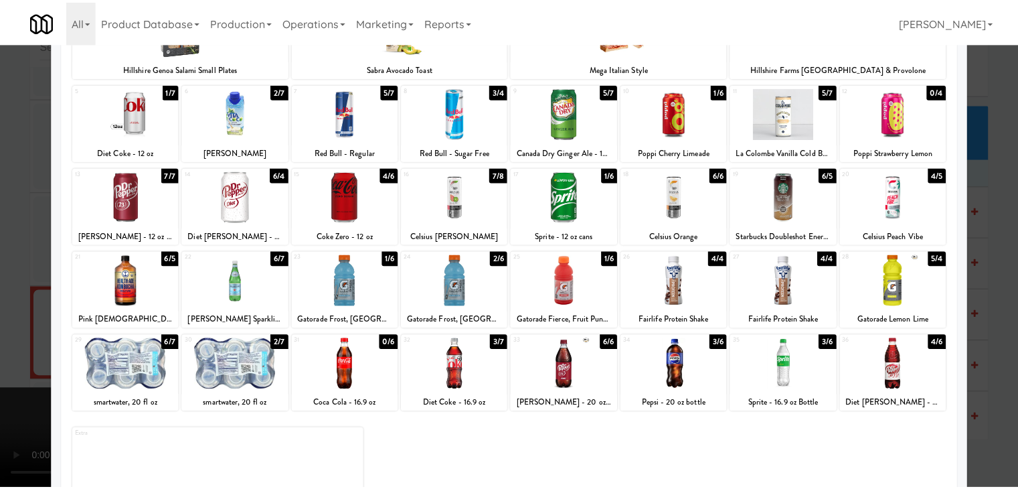
scroll to position [134, 0]
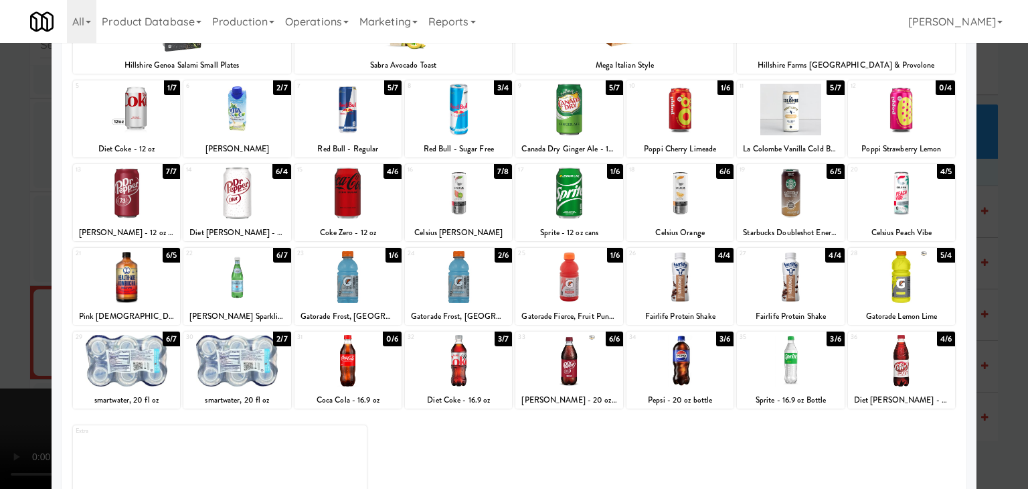
drag, startPoint x: 122, startPoint y: 280, endPoint x: 179, endPoint y: 277, distance: 57.0
click at [121, 279] on div at bounding box center [126, 277] width 107 height 52
click at [263, 276] on div at bounding box center [236, 277] width 107 height 52
drag, startPoint x: 0, startPoint y: 283, endPoint x: 240, endPoint y: 276, distance: 239.7
click at [5, 282] on div at bounding box center [514, 244] width 1028 height 489
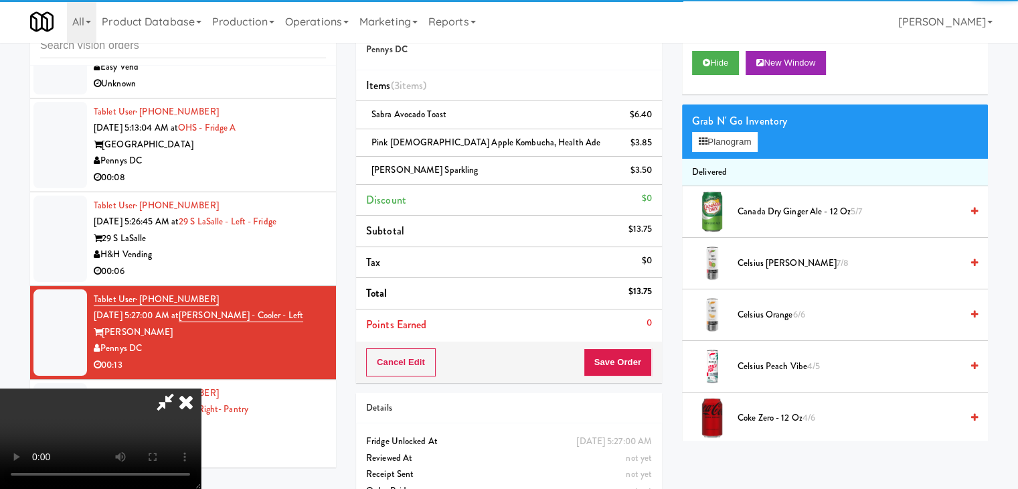
scroll to position [134, 0]
click at [201, 388] on video at bounding box center [100, 438] width 201 height 100
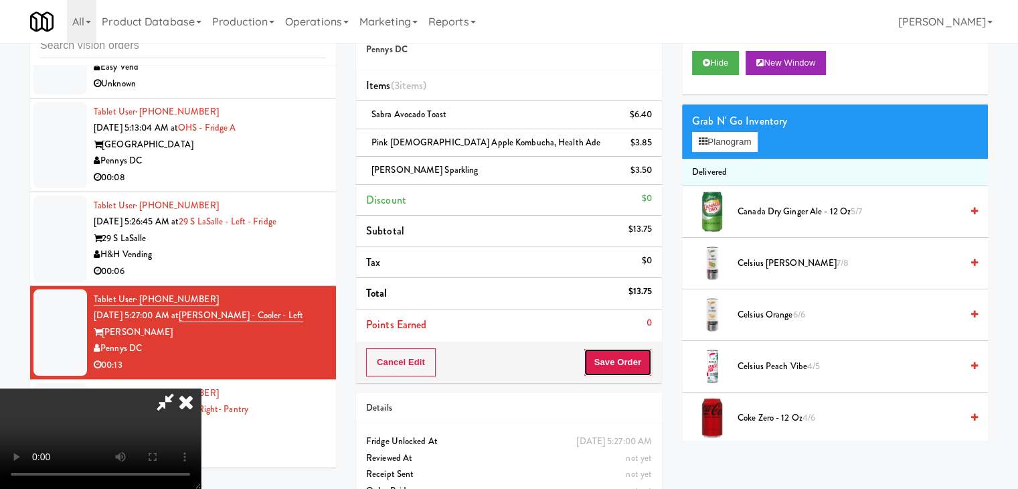
click at [638, 353] on button "Save Order" at bounding box center [618, 362] width 68 height 28
click at [637, 354] on button "Save Order" at bounding box center [618, 362] width 68 height 28
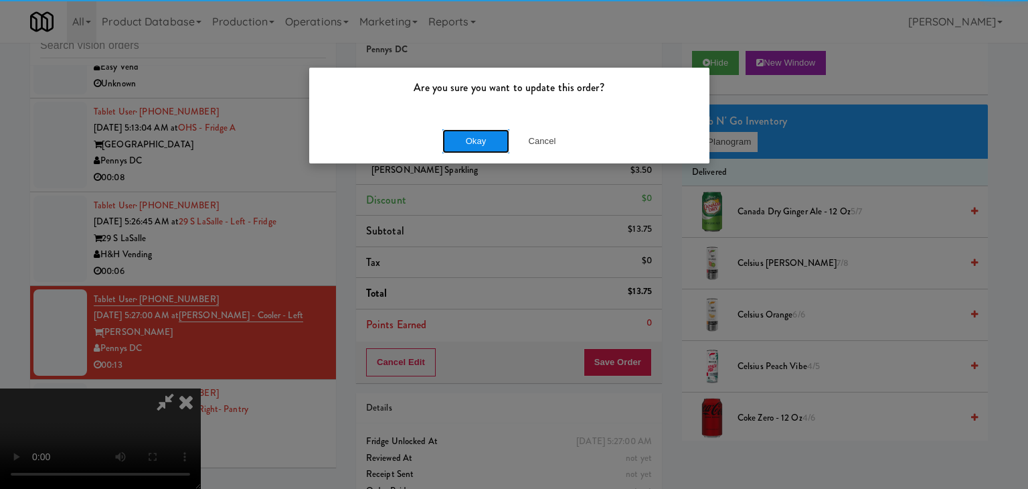
click at [467, 136] on button "Okay" at bounding box center [475, 141] width 67 height 24
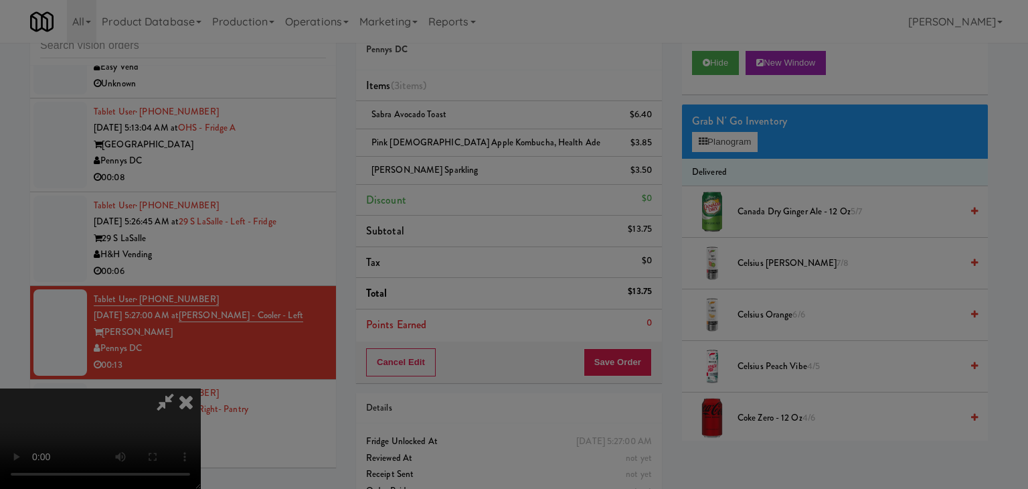
click at [467, 129] on button "Okay" at bounding box center [475, 116] width 67 height 24
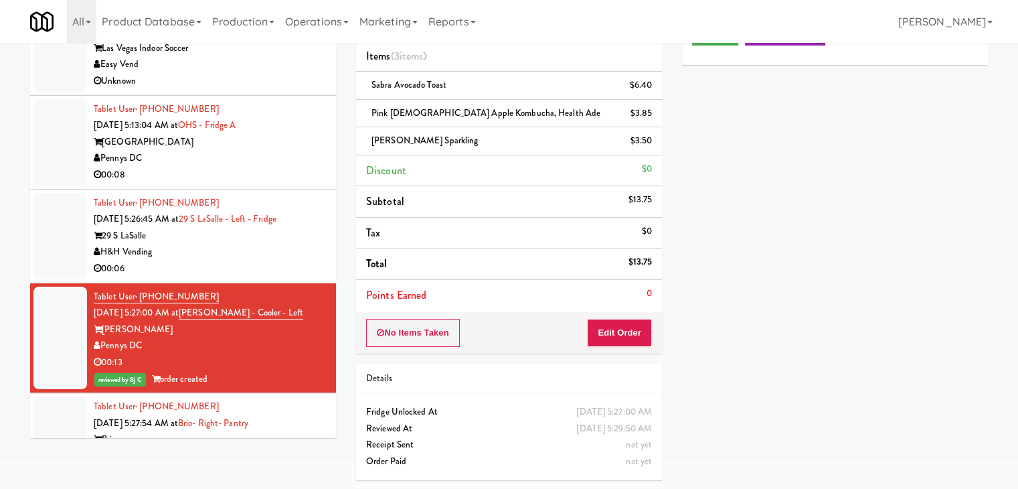
scroll to position [5110, 0]
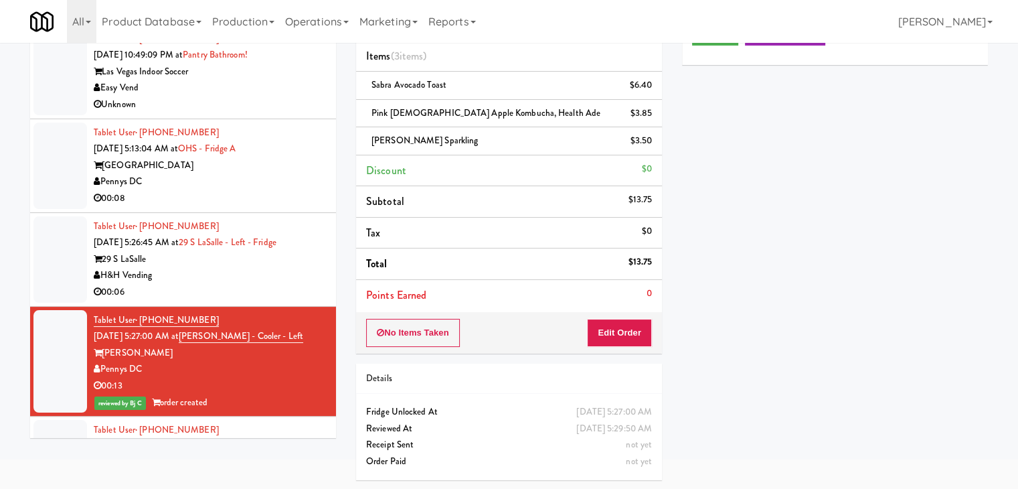
click at [254, 267] on div "H&H Vending" at bounding box center [210, 275] width 232 height 17
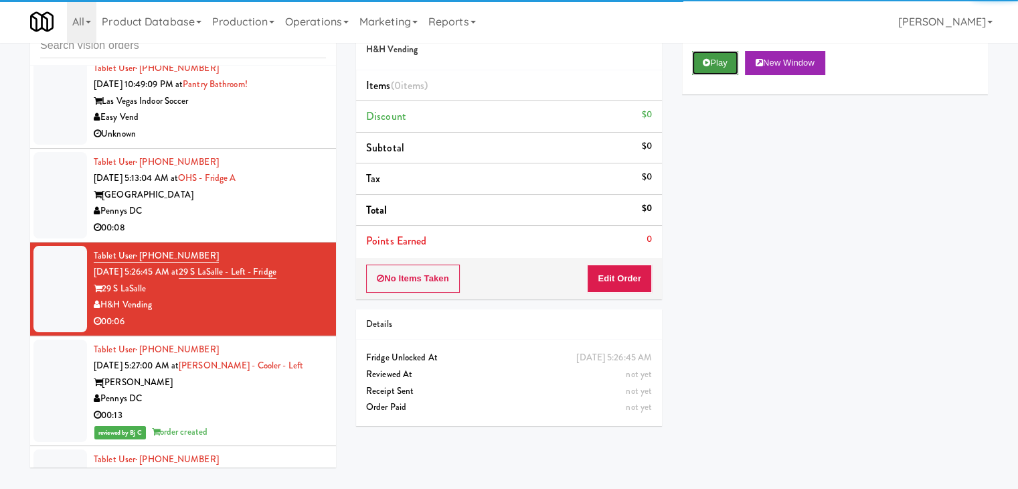
click at [707, 72] on button "Play" at bounding box center [715, 63] width 46 height 24
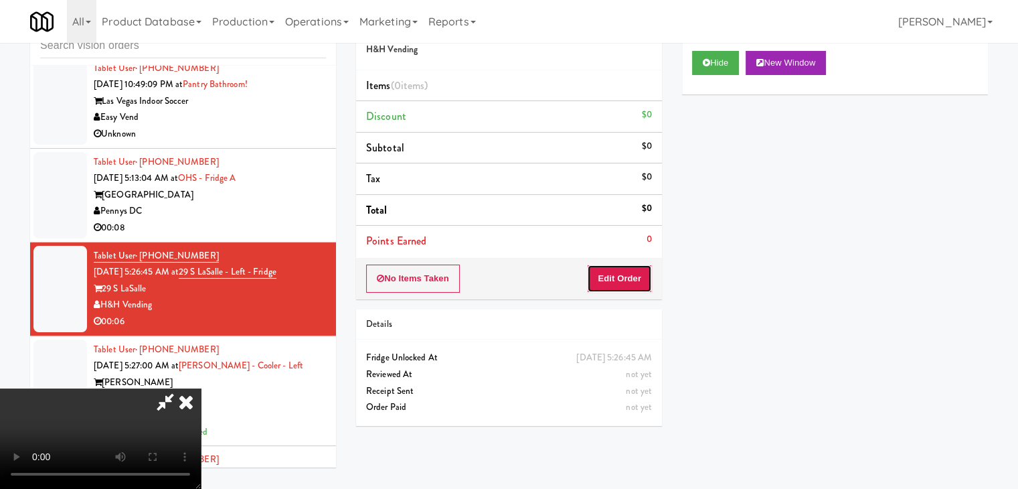
click at [625, 278] on button "Edit Order" at bounding box center [619, 278] width 65 height 28
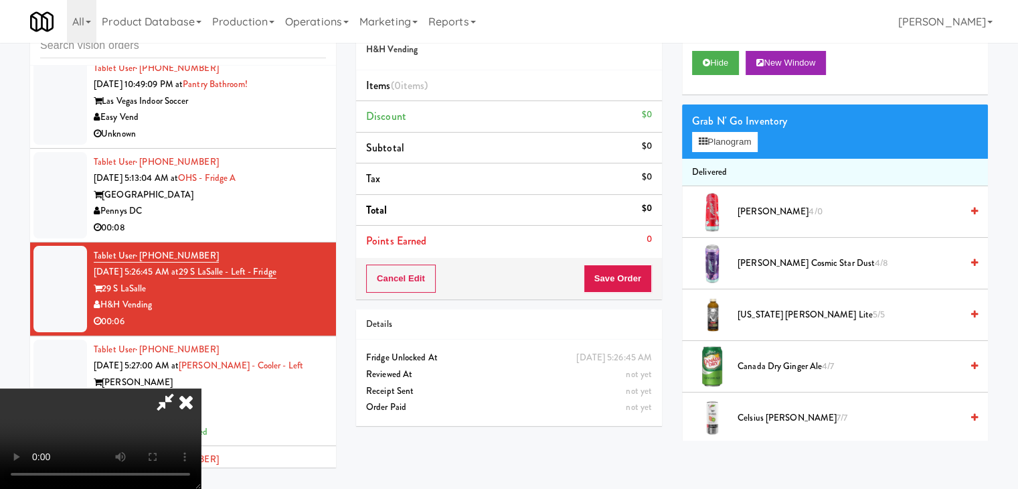
scroll to position [0, 0]
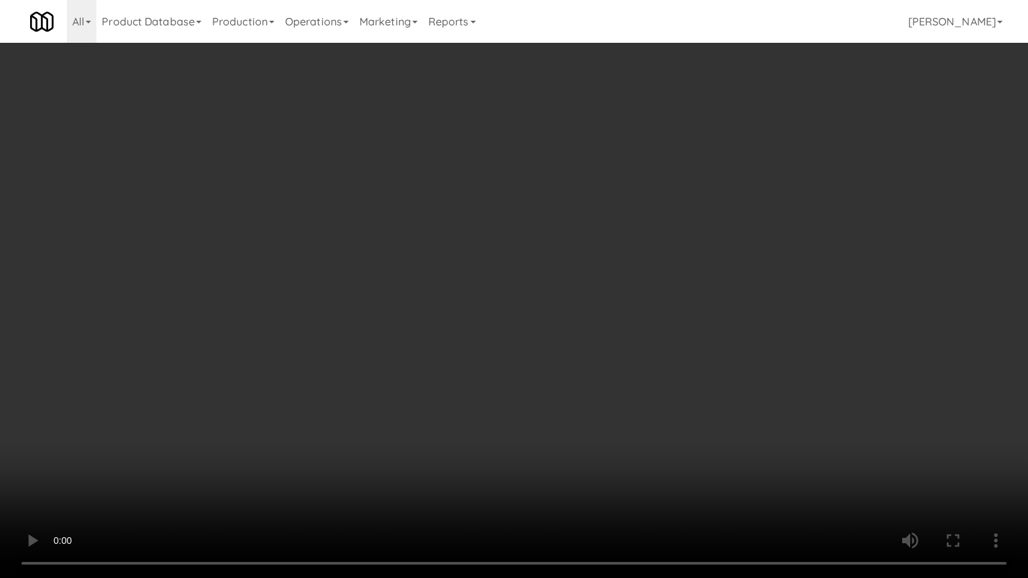
click at [456, 411] on video at bounding box center [514, 289] width 1028 height 578
click at [457, 414] on video at bounding box center [514, 289] width 1028 height 578
click at [541, 408] on video at bounding box center [514, 289] width 1028 height 578
click at [541, 410] on video at bounding box center [514, 289] width 1028 height 578
click at [514, 420] on video at bounding box center [514, 289] width 1028 height 578
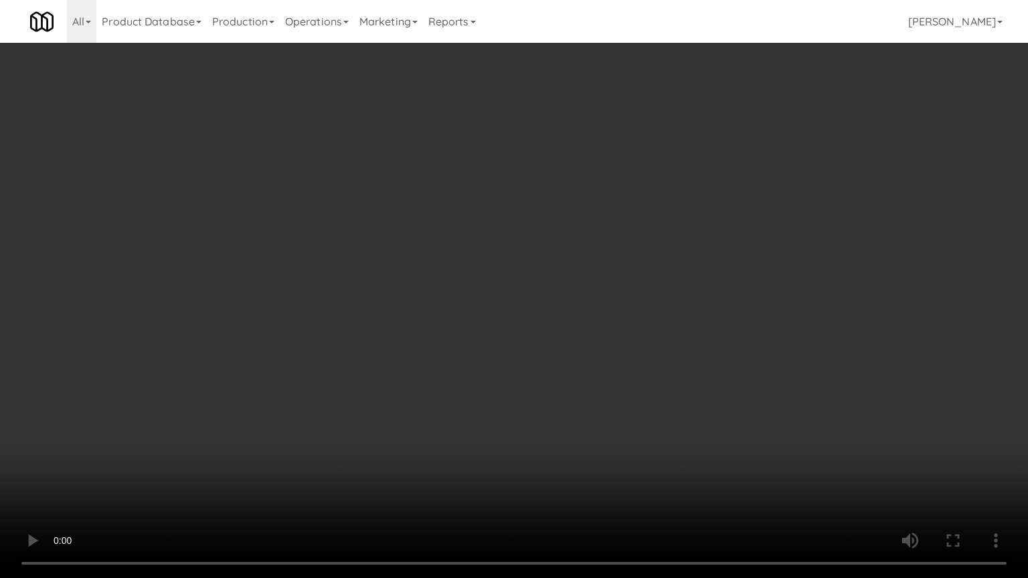
click at [516, 410] on video at bounding box center [514, 289] width 1028 height 578
click at [515, 409] on video at bounding box center [514, 289] width 1028 height 578
click at [538, 402] on video at bounding box center [514, 289] width 1028 height 578
click at [535, 402] on video at bounding box center [514, 289] width 1028 height 578
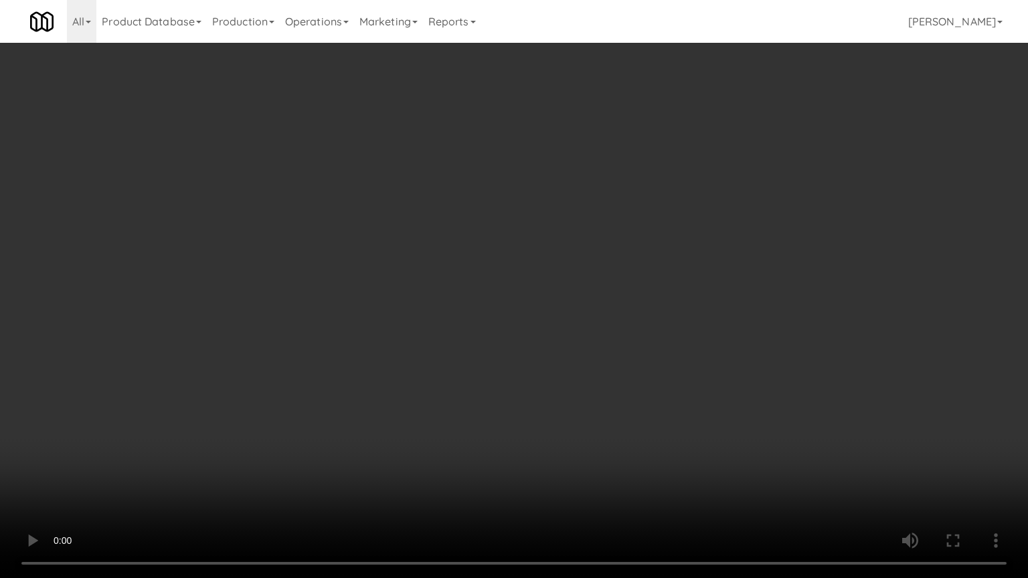
click at [645, 333] on video at bounding box center [514, 289] width 1028 height 578
click at [594, 377] on video at bounding box center [514, 289] width 1028 height 578
click at [612, 369] on video at bounding box center [514, 289] width 1028 height 578
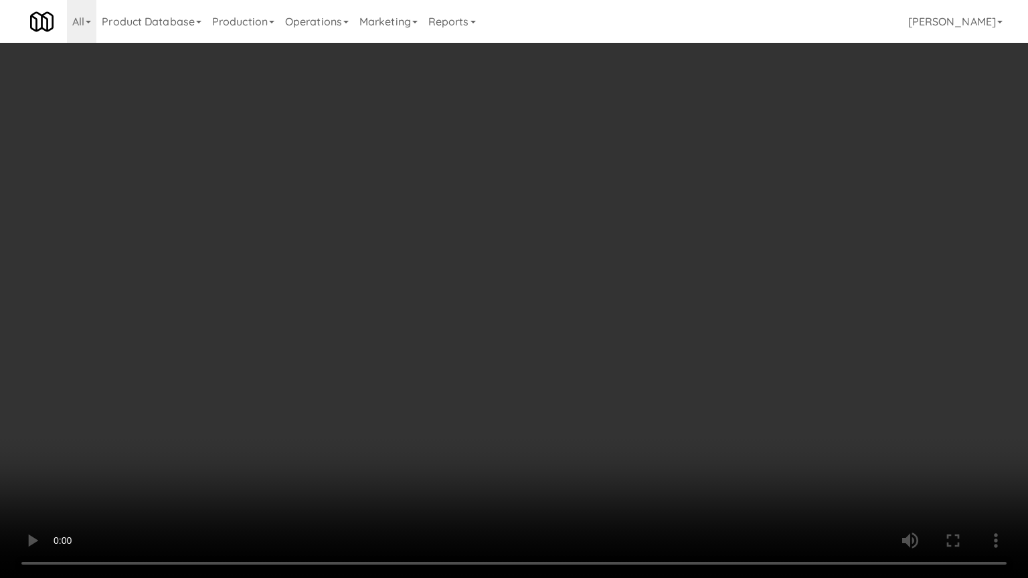
click at [612, 369] on video at bounding box center [514, 289] width 1028 height 578
click at [594, 358] on video at bounding box center [514, 289] width 1028 height 578
click at [594, 359] on video at bounding box center [514, 289] width 1028 height 578
click at [594, 357] on video at bounding box center [514, 289] width 1028 height 578
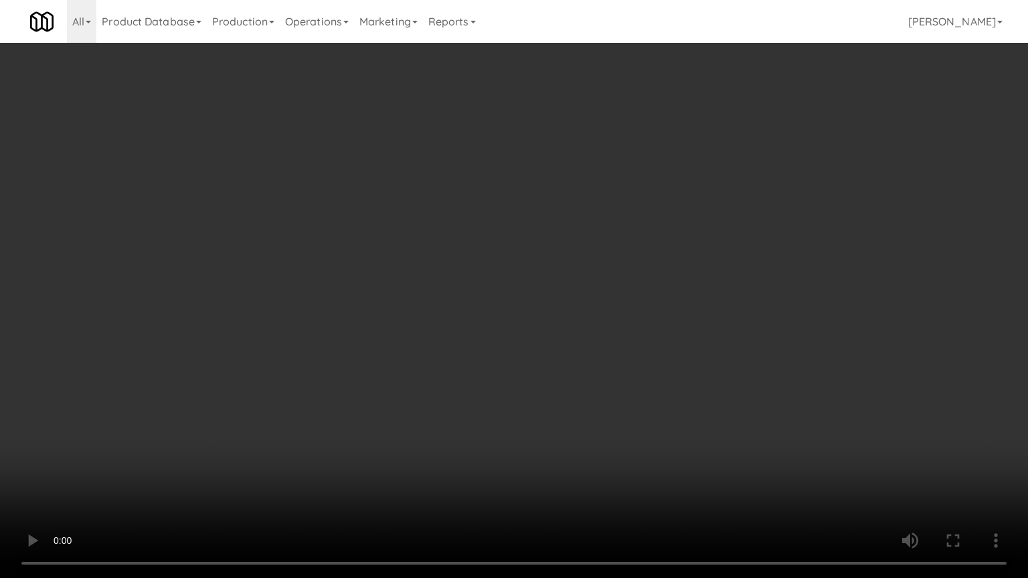
click at [568, 357] on video at bounding box center [514, 289] width 1028 height 578
drag, startPoint x: 575, startPoint y: 357, endPoint x: 514, endPoint y: 440, distance: 102.9
click at [574, 358] on video at bounding box center [514, 289] width 1028 height 578
click at [586, 347] on video at bounding box center [514, 289] width 1028 height 578
click at [602, 368] on video at bounding box center [514, 289] width 1028 height 578
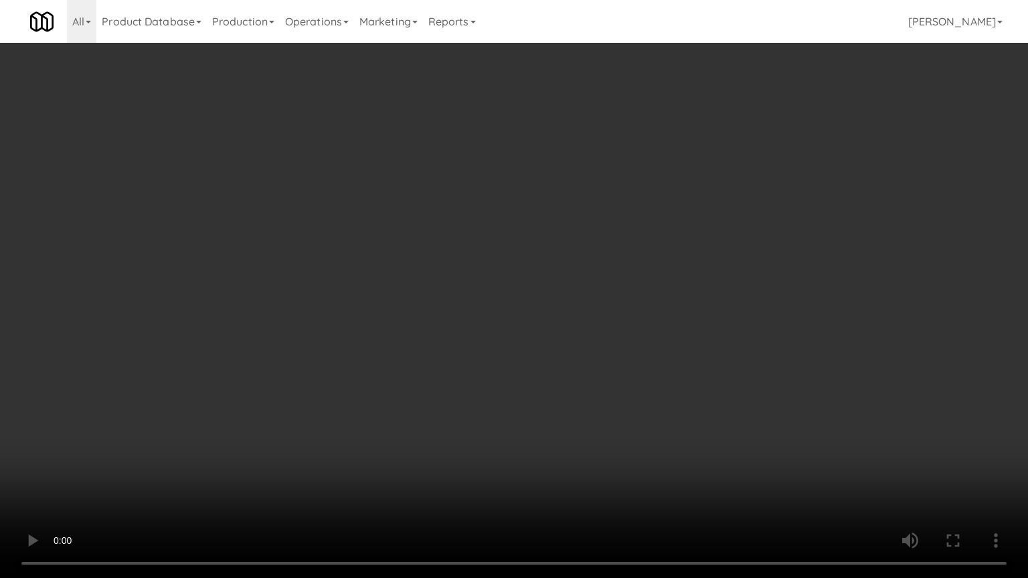
click at [600, 373] on video at bounding box center [514, 289] width 1028 height 578
click at [604, 371] on video at bounding box center [514, 289] width 1028 height 578
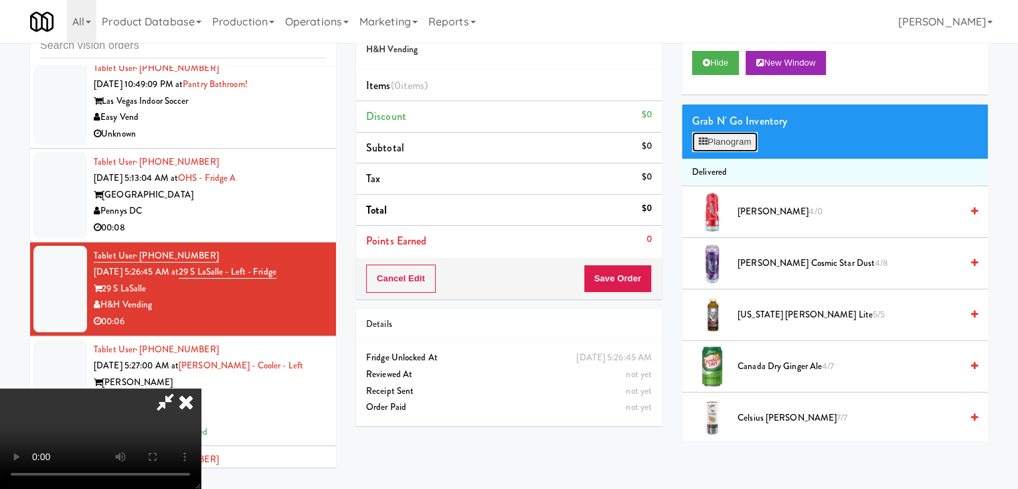
click at [746, 140] on button "Planogram" at bounding box center [725, 142] width 66 height 20
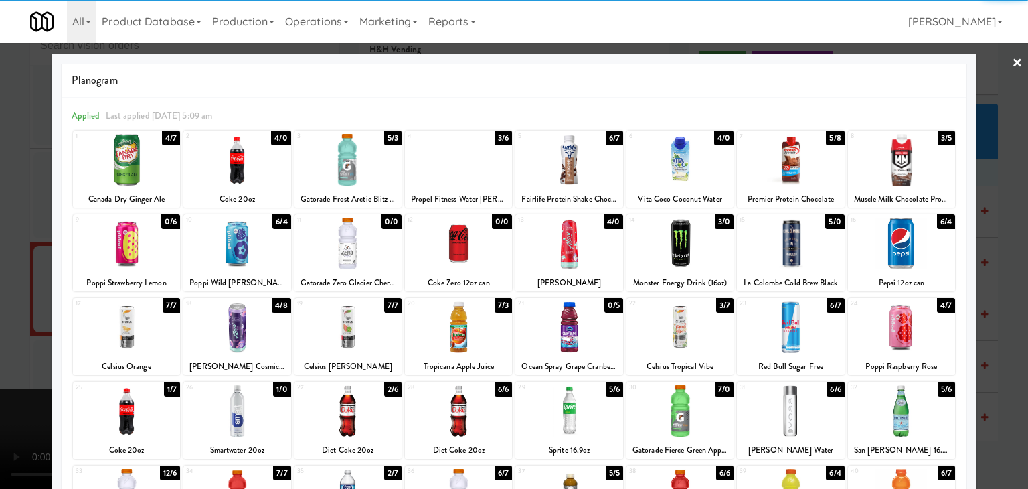
click at [766, 248] on div at bounding box center [790, 244] width 107 height 52
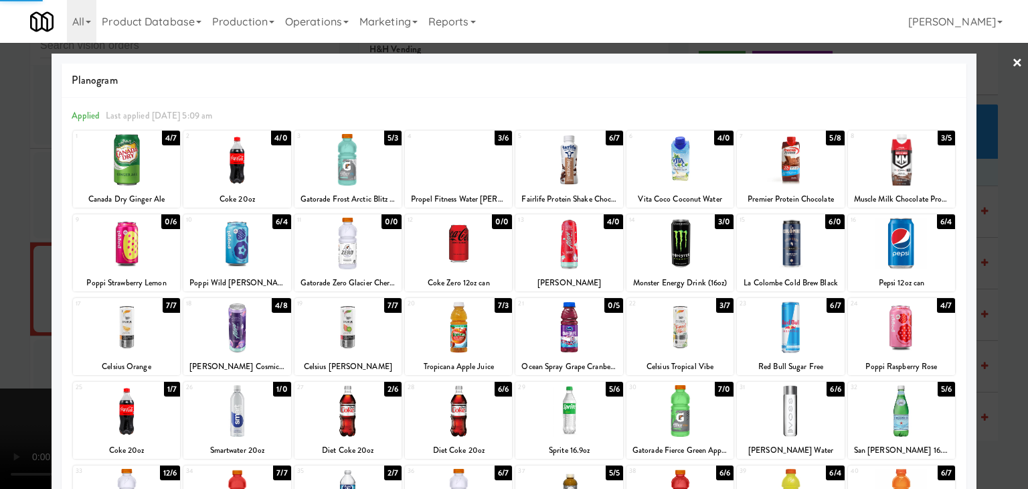
click at [766, 248] on div at bounding box center [790, 244] width 107 height 52
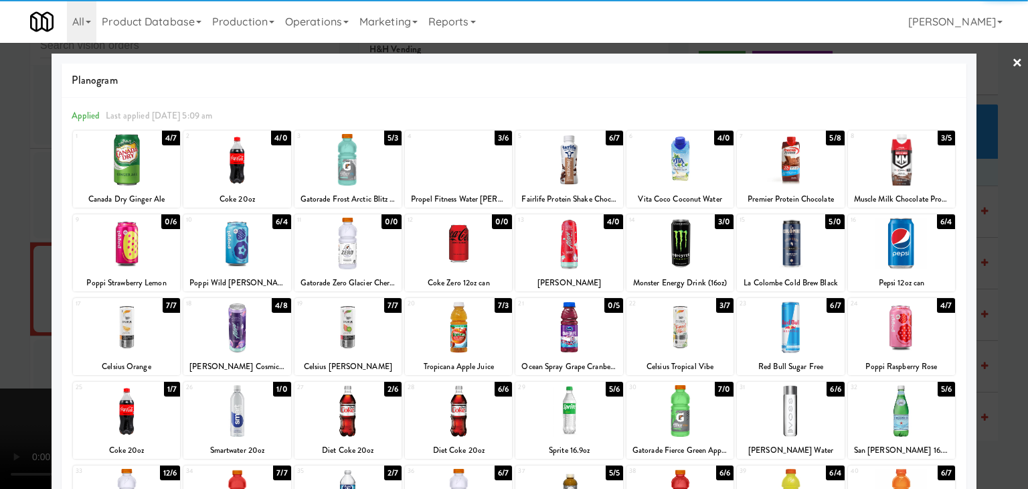
drag, startPoint x: 0, startPoint y: 343, endPoint x: 422, endPoint y: 328, distance: 422.6
click at [19, 341] on div at bounding box center [514, 244] width 1028 height 489
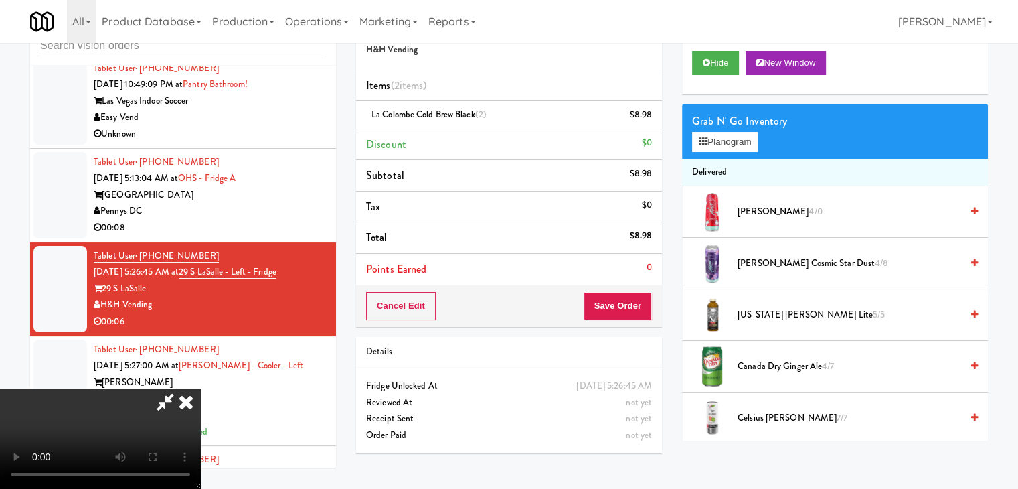
click at [201, 388] on video at bounding box center [100, 438] width 201 height 100
click at [626, 302] on button "Save Order" at bounding box center [618, 306] width 68 height 28
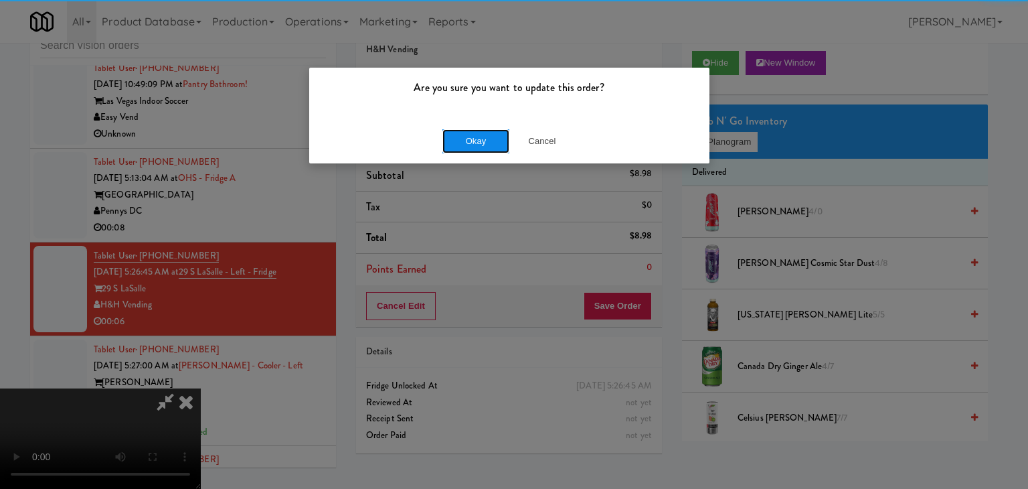
click at [484, 133] on button "Okay" at bounding box center [475, 141] width 67 height 24
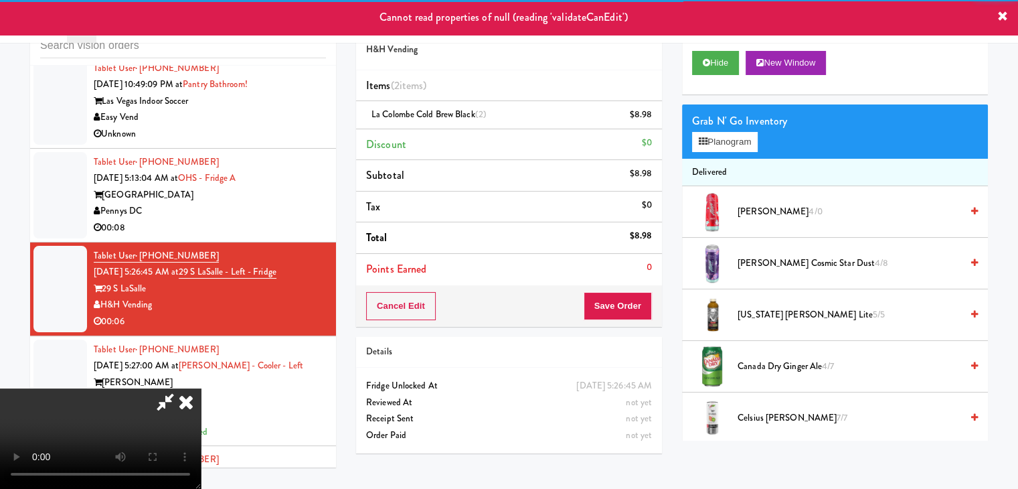
click at [201, 388] on icon at bounding box center [185, 401] width 29 height 27
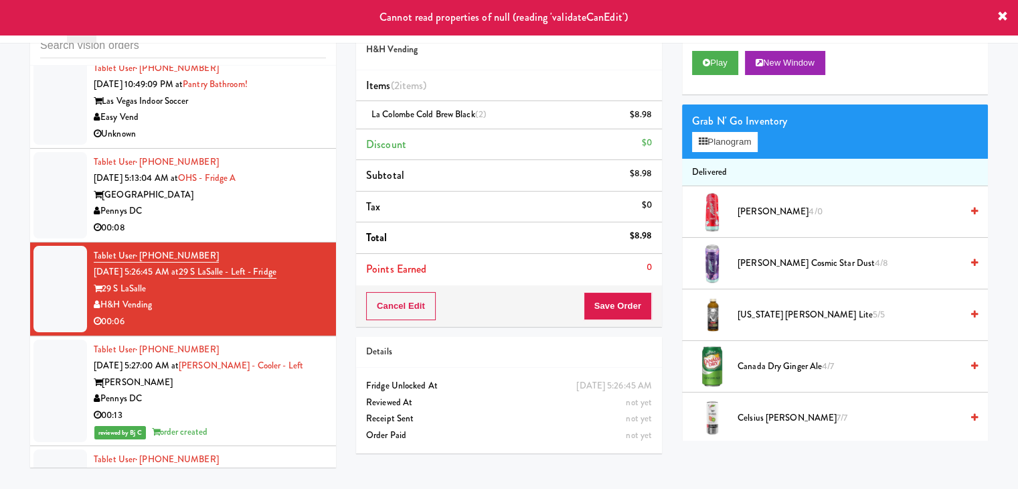
click at [268, 390] on div "Pennys DC" at bounding box center [210, 398] width 232 height 17
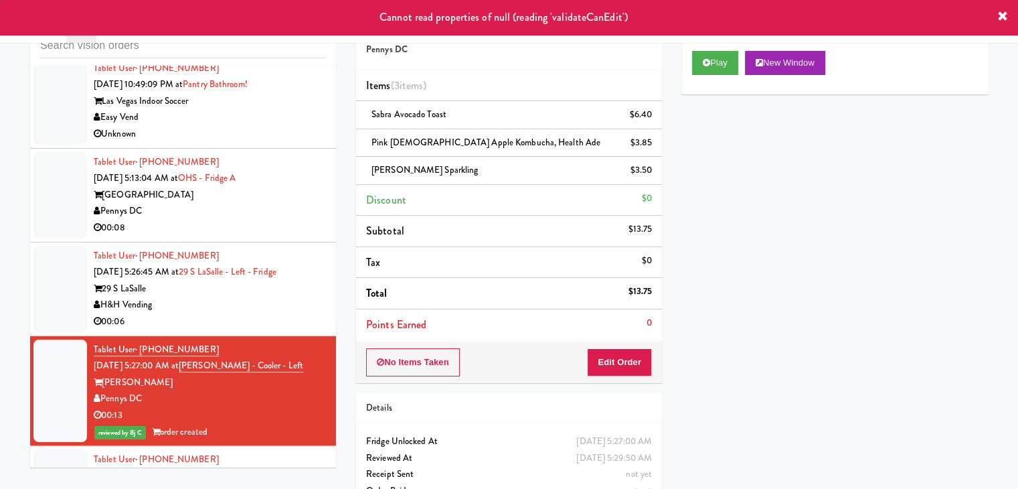
click at [281, 313] on div "00:06" at bounding box center [210, 321] width 232 height 17
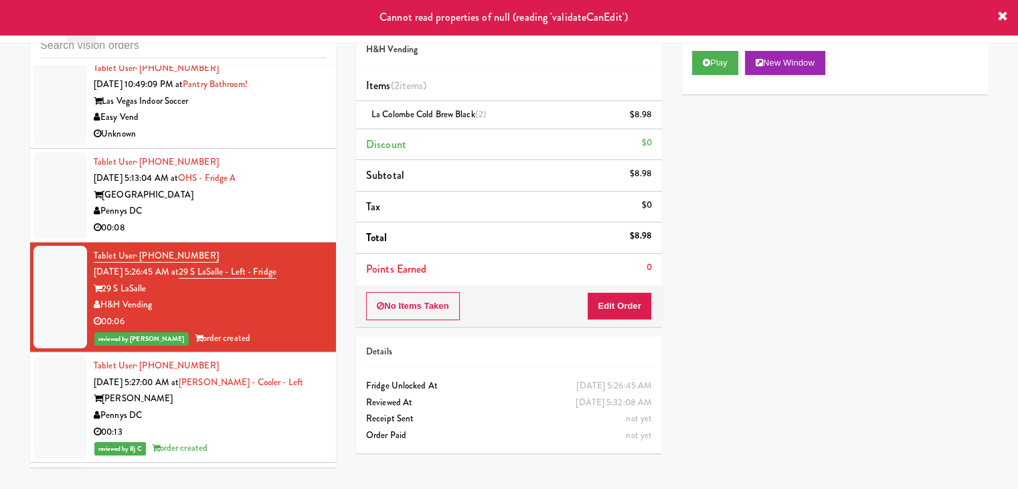
click at [265, 220] on div "00:08" at bounding box center [210, 228] width 232 height 17
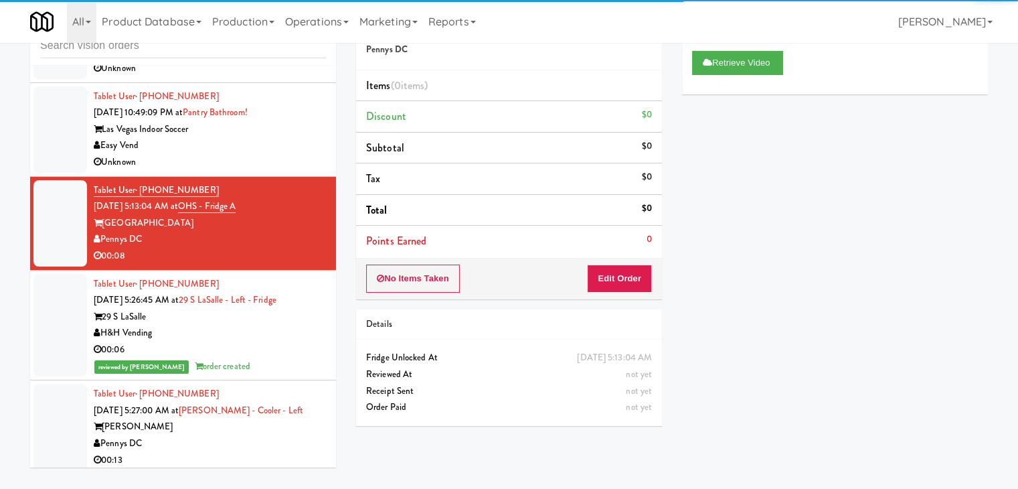
scroll to position [4976, 0]
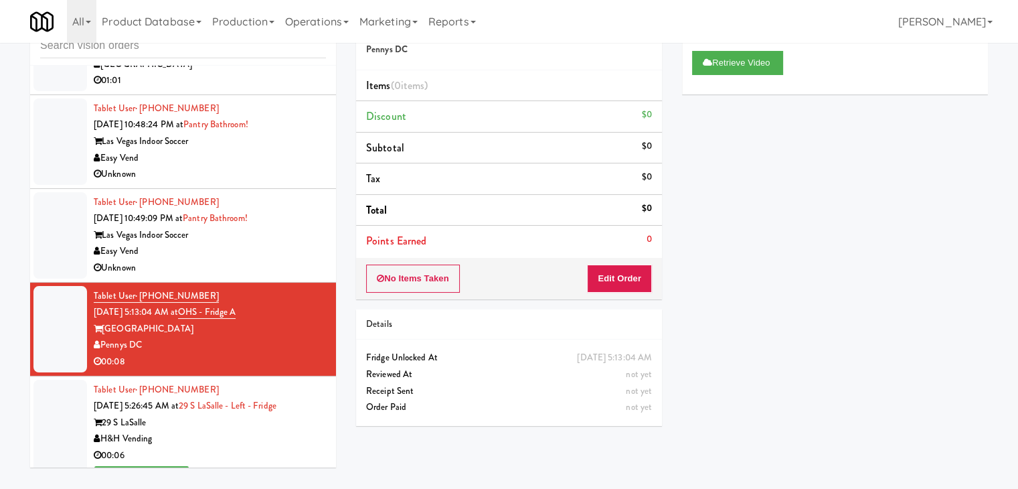
click at [230, 260] on div "Unknown" at bounding box center [210, 268] width 232 height 17
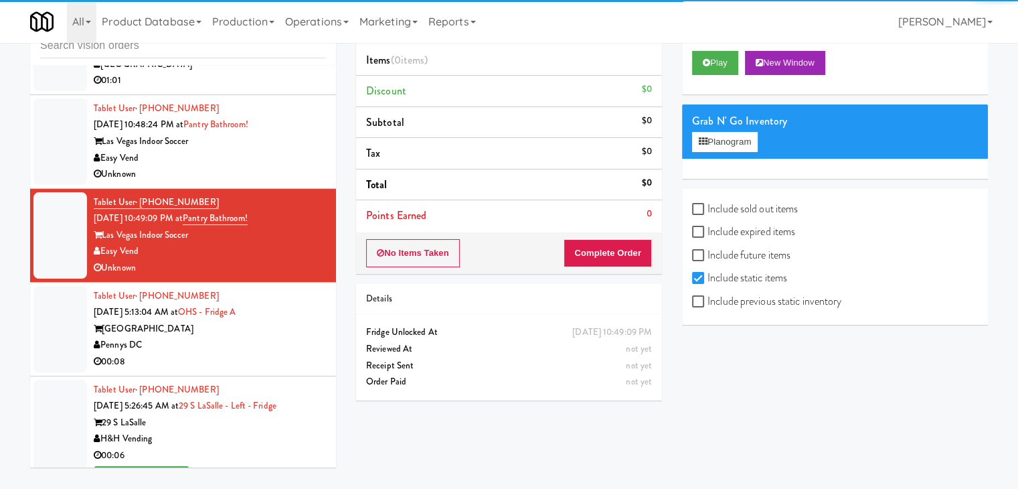
scroll to position [5193, 0]
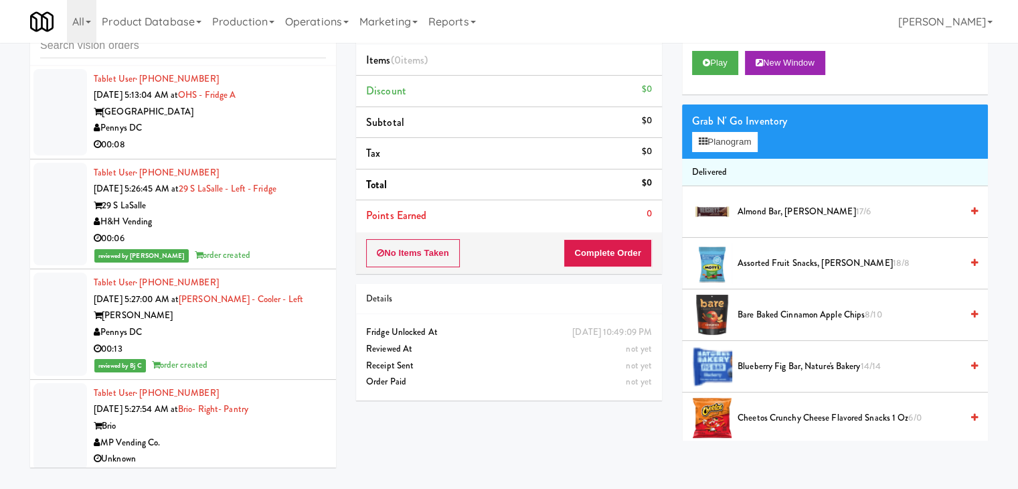
click at [278, 422] on div "Brio" at bounding box center [210, 426] width 232 height 17
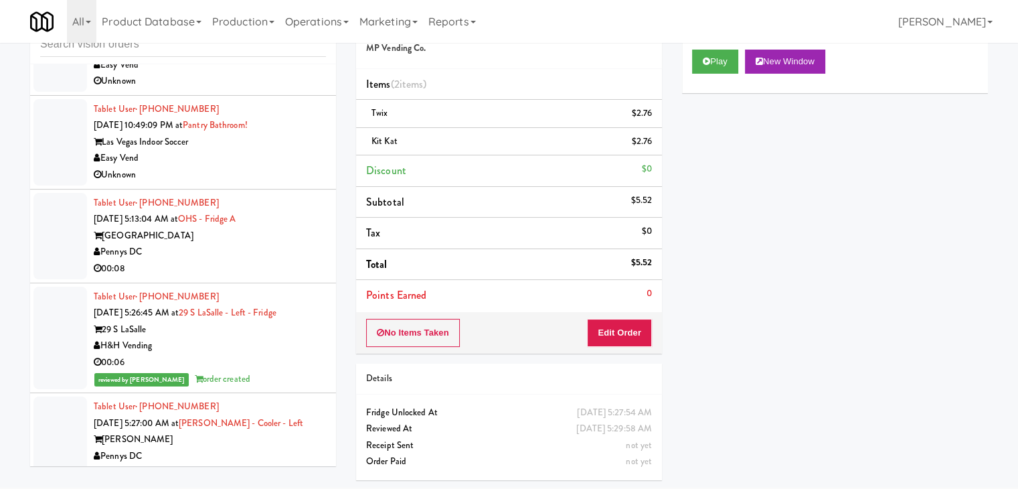
scroll to position [5009, 0]
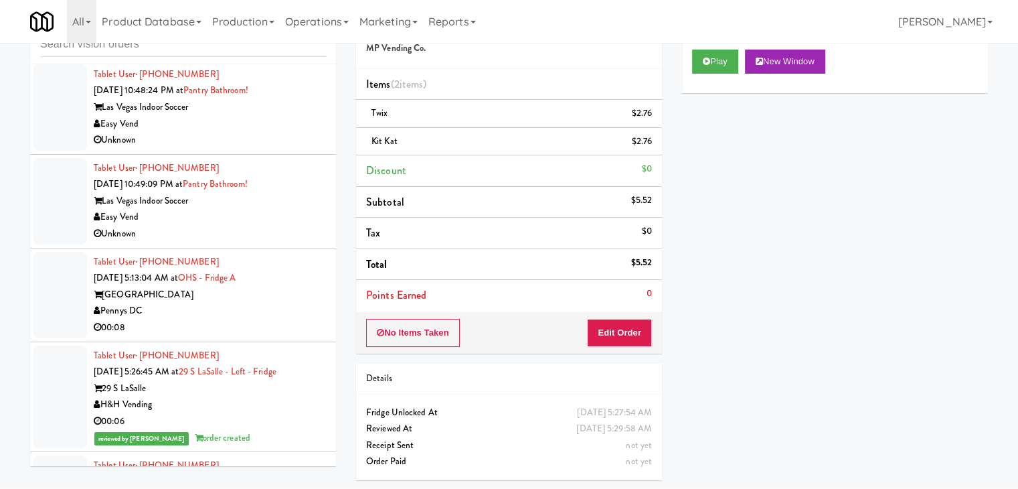
click at [266, 295] on div "[GEOGRAPHIC_DATA]" at bounding box center [210, 294] width 232 height 17
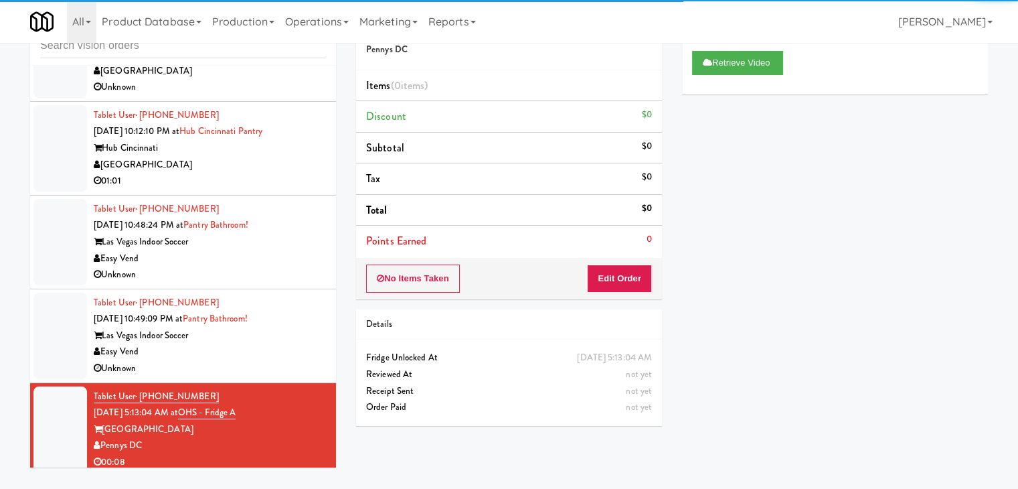
scroll to position [4875, 0]
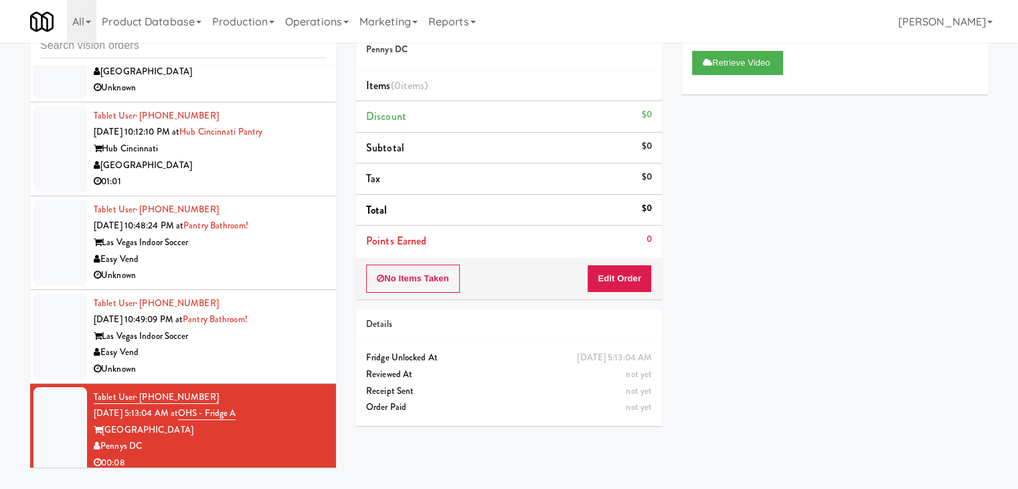
click at [297, 344] on div "Easy Vend" at bounding box center [210, 352] width 232 height 17
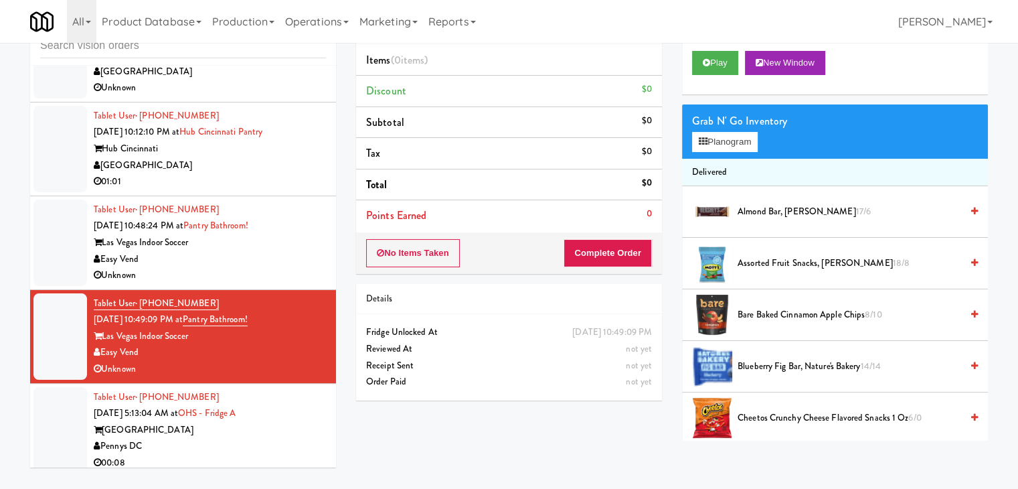
click at [272, 242] on div "Las Vegas Indoor Soccer" at bounding box center [210, 242] width 232 height 17
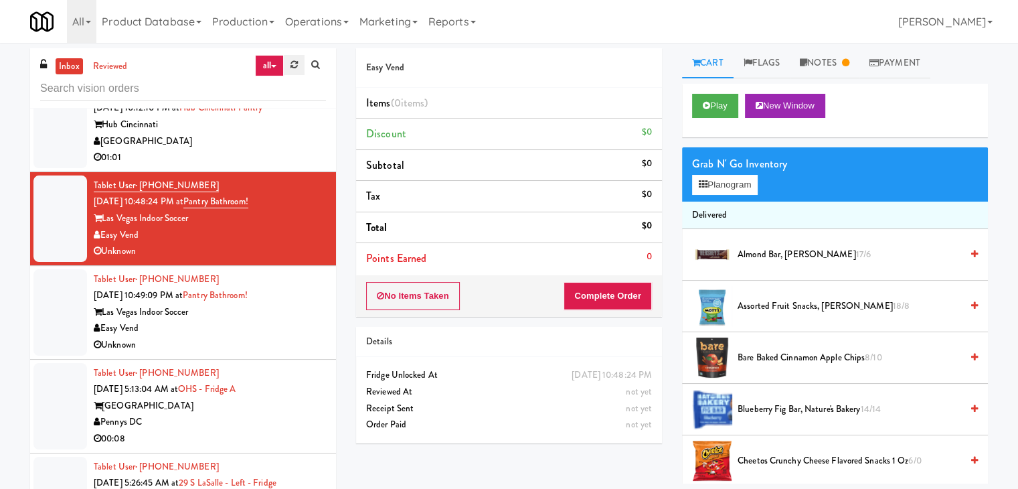
click at [290, 64] on icon at bounding box center [293, 64] width 7 height 9
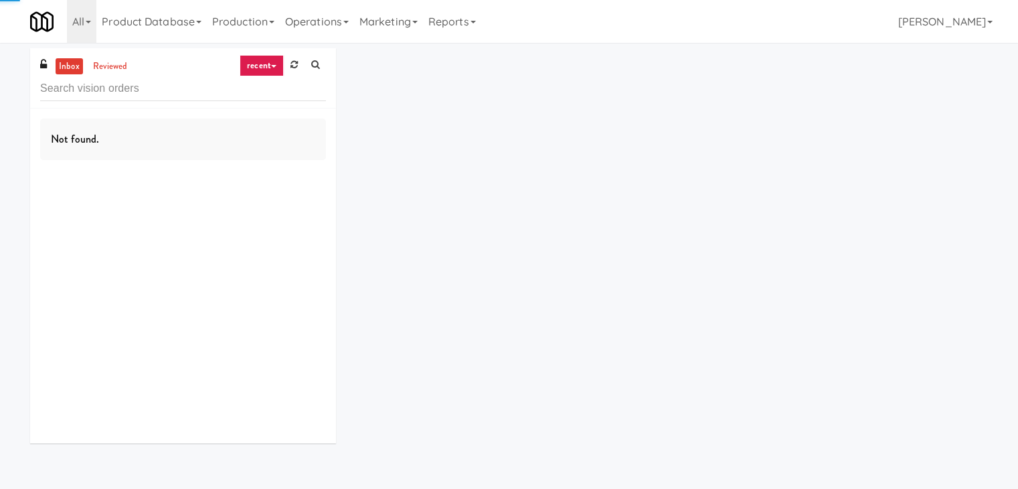
click at [270, 64] on link "recent" at bounding box center [262, 65] width 44 height 21
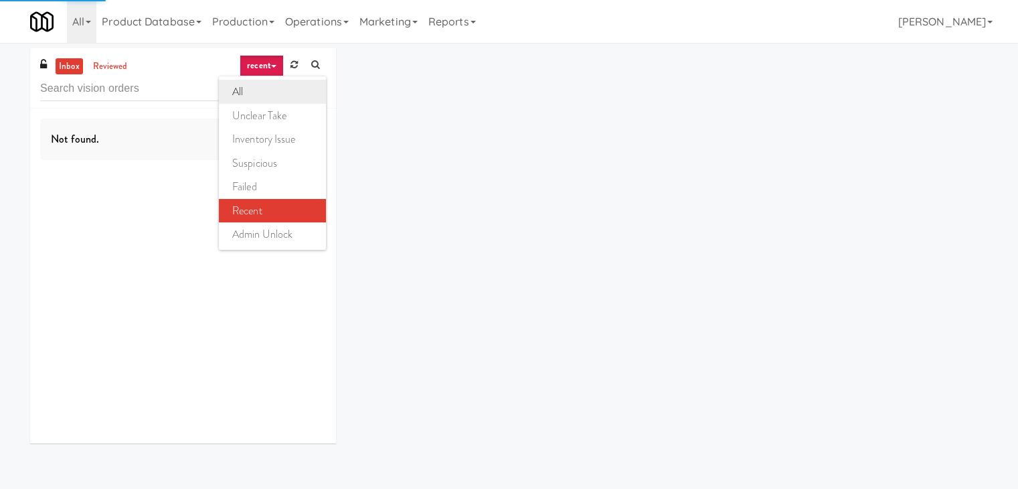
click at [271, 92] on link "all" at bounding box center [272, 92] width 107 height 24
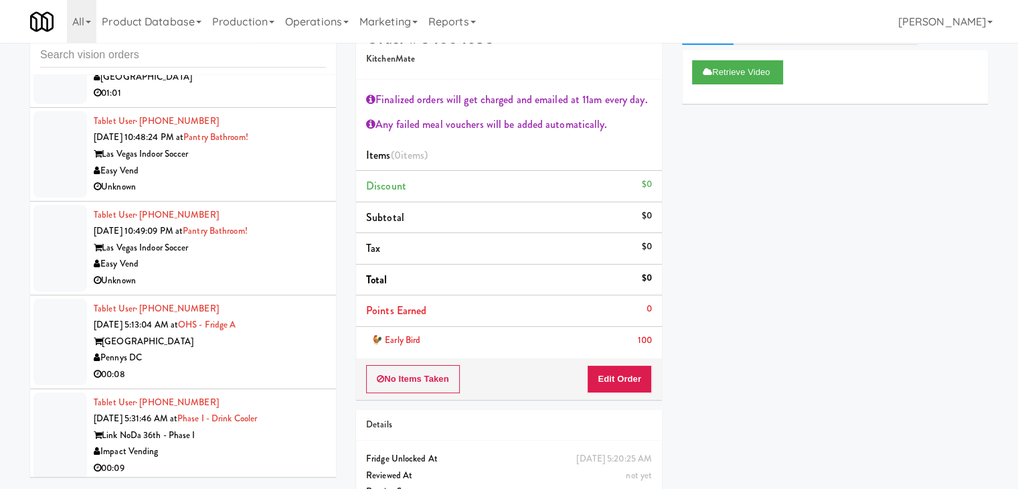
scroll to position [67, 0]
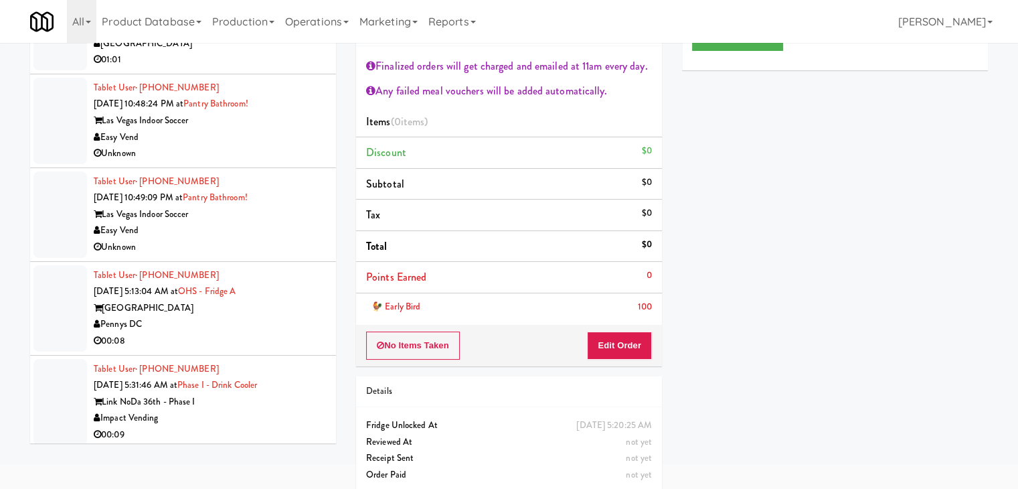
click at [260, 410] on div "Impact Vending" at bounding box center [210, 418] width 232 height 17
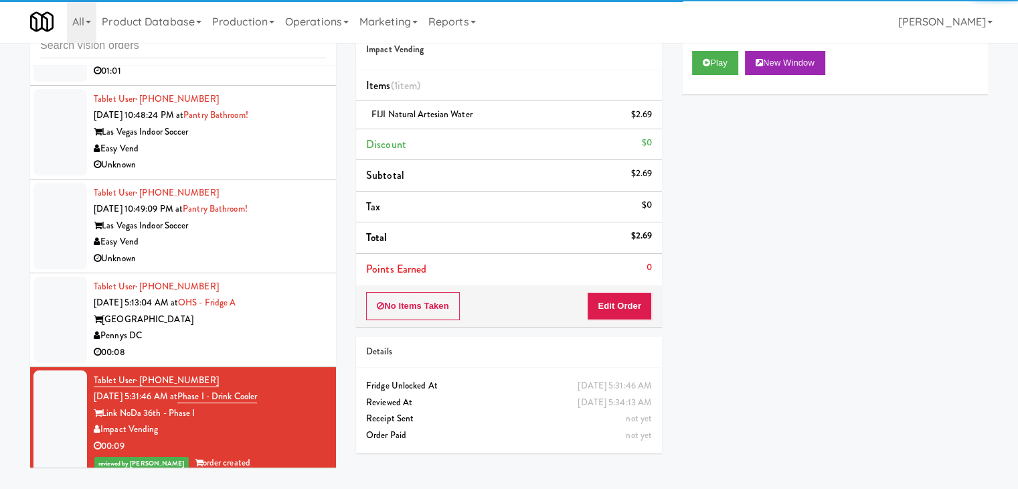
scroll to position [4990, 0]
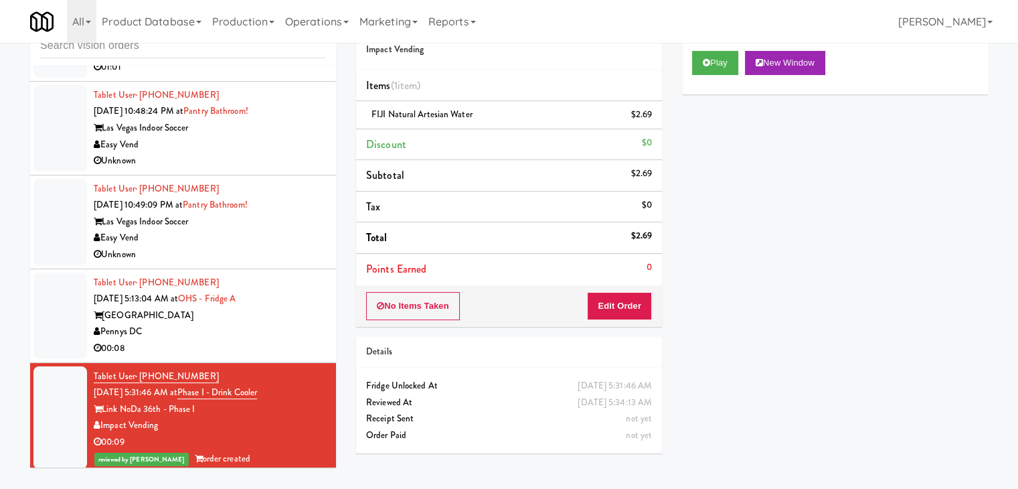
click at [272, 323] on div "Pennys DC" at bounding box center [210, 331] width 232 height 17
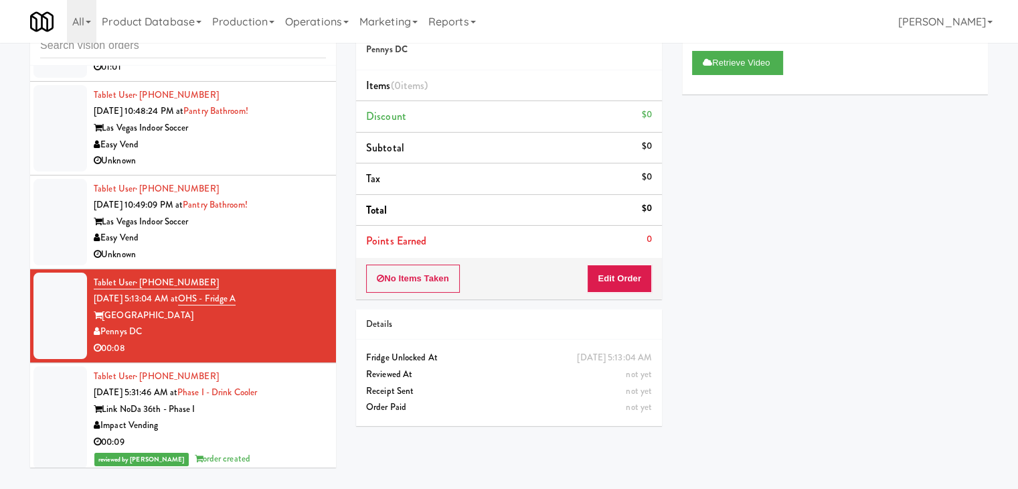
click at [282, 233] on div "Easy Vend" at bounding box center [210, 238] width 232 height 17
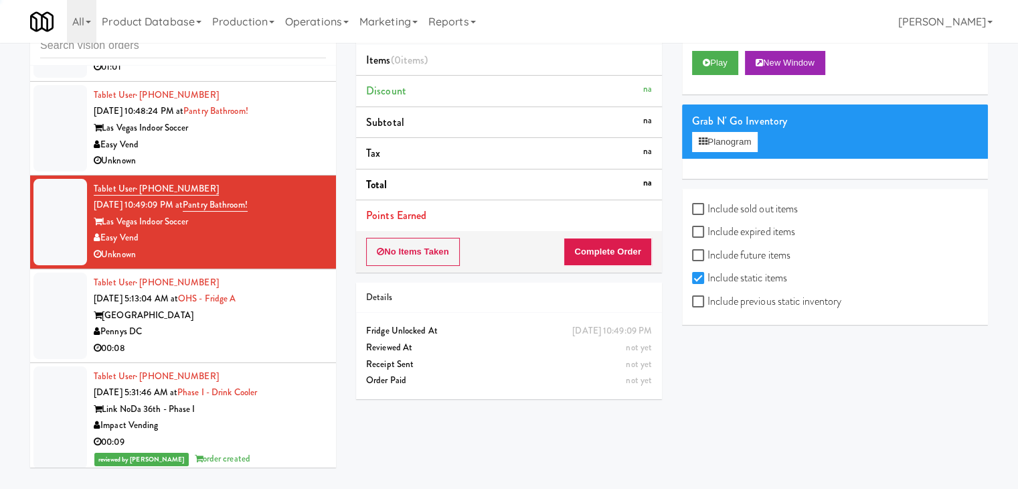
scroll to position [4923, 0]
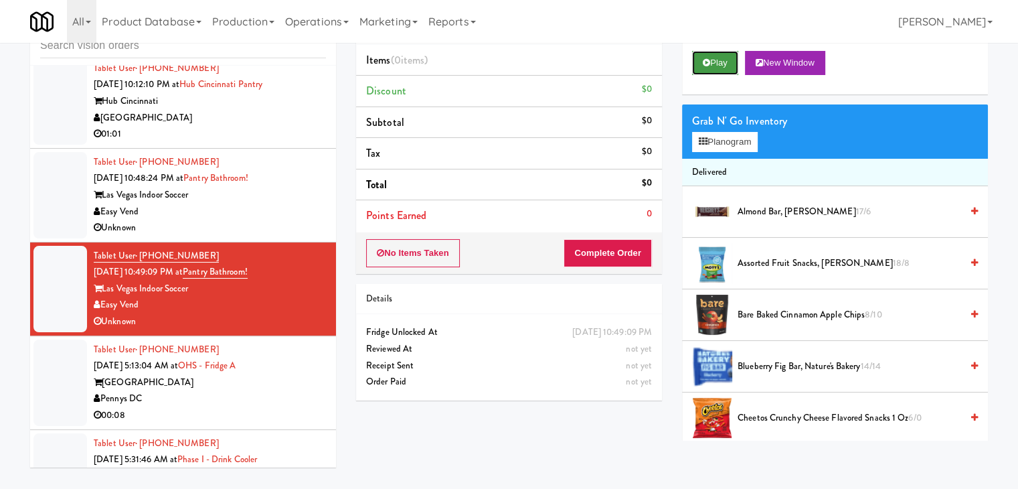
click at [724, 65] on button "Play" at bounding box center [715, 63] width 46 height 24
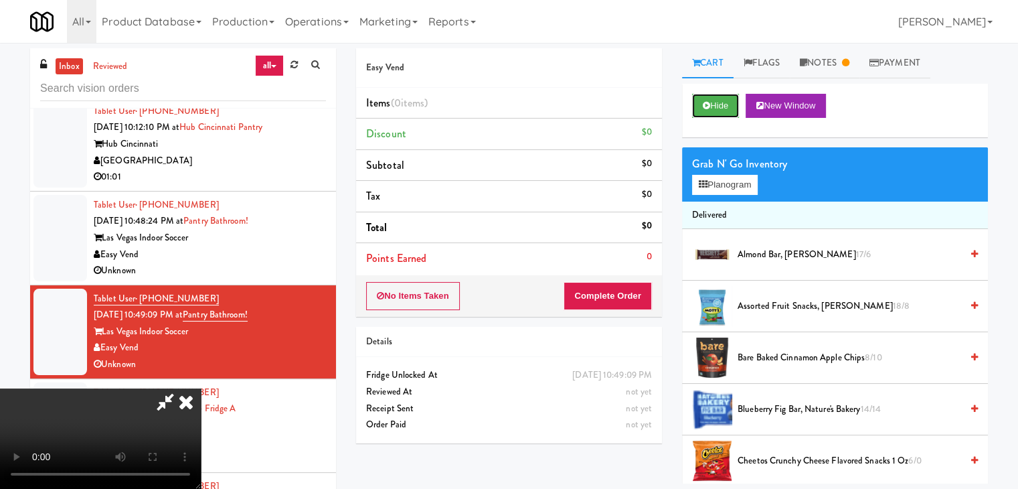
scroll to position [0, 0]
click at [201, 388] on icon at bounding box center [185, 401] width 29 height 27
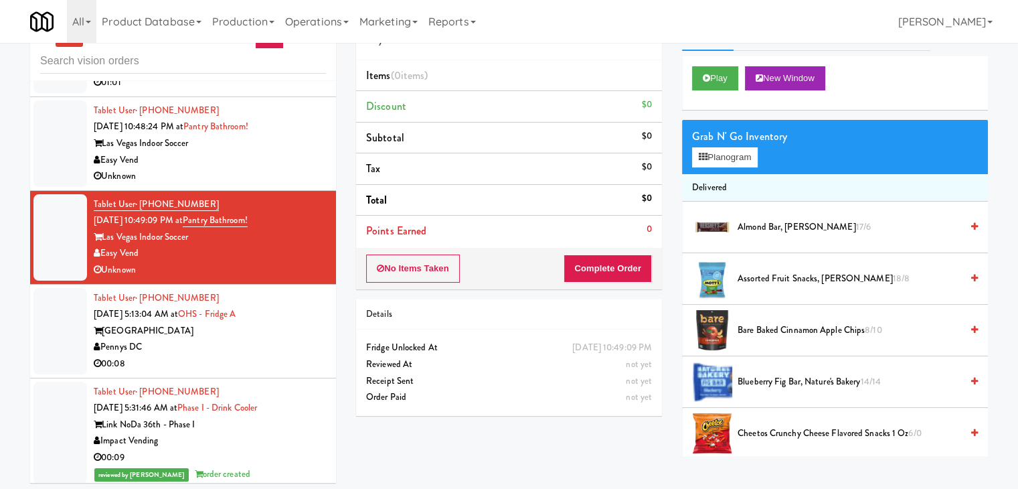
scroll to position [43, 0]
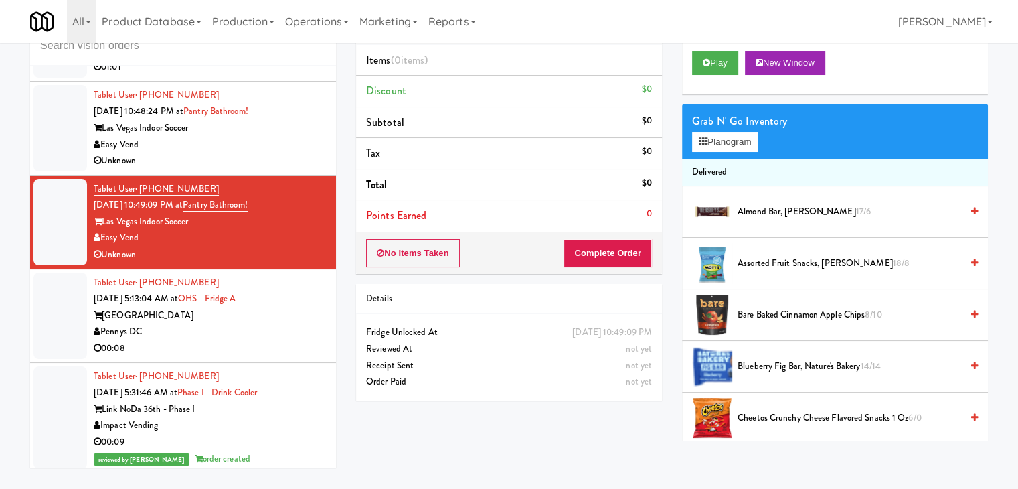
click at [279, 313] on div "[GEOGRAPHIC_DATA]" at bounding box center [210, 315] width 232 height 17
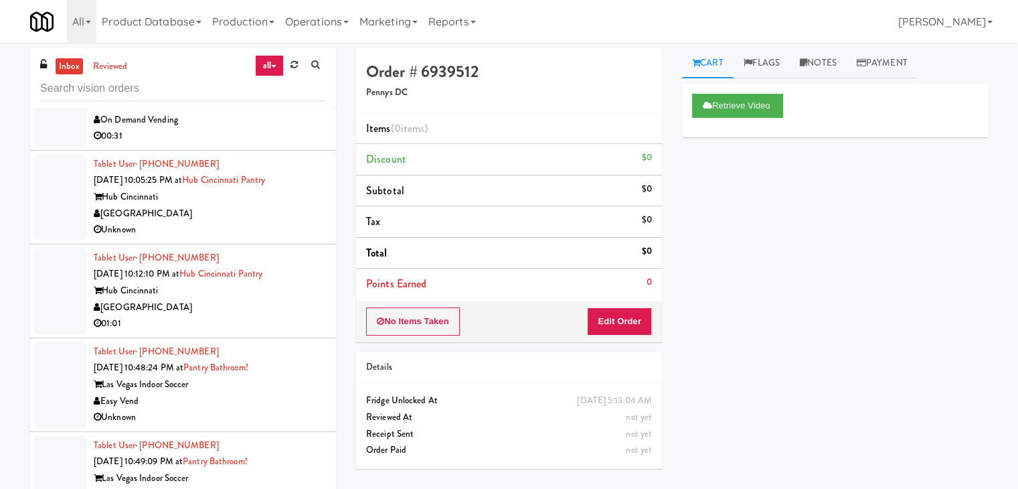
scroll to position [4722, 0]
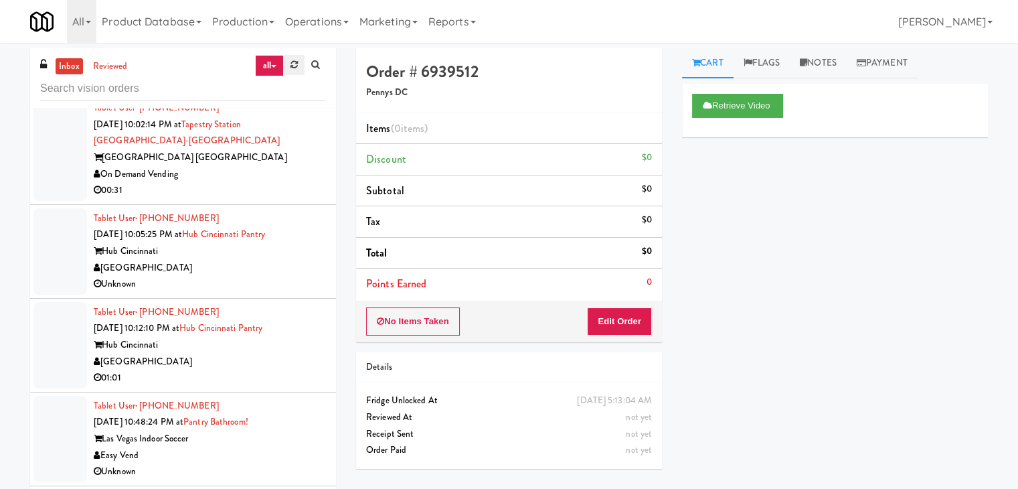
click at [294, 68] on icon at bounding box center [293, 64] width 7 height 9
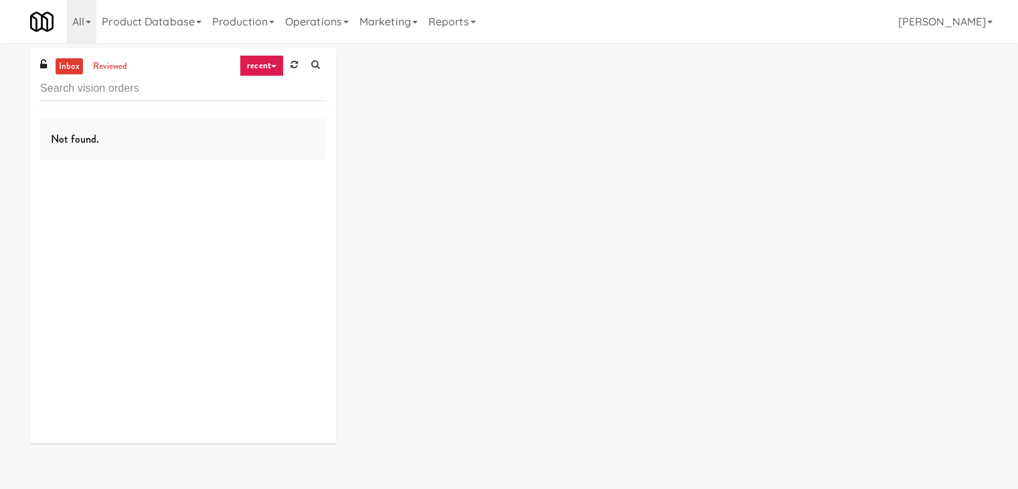
click at [272, 64] on link "recent" at bounding box center [262, 65] width 44 height 21
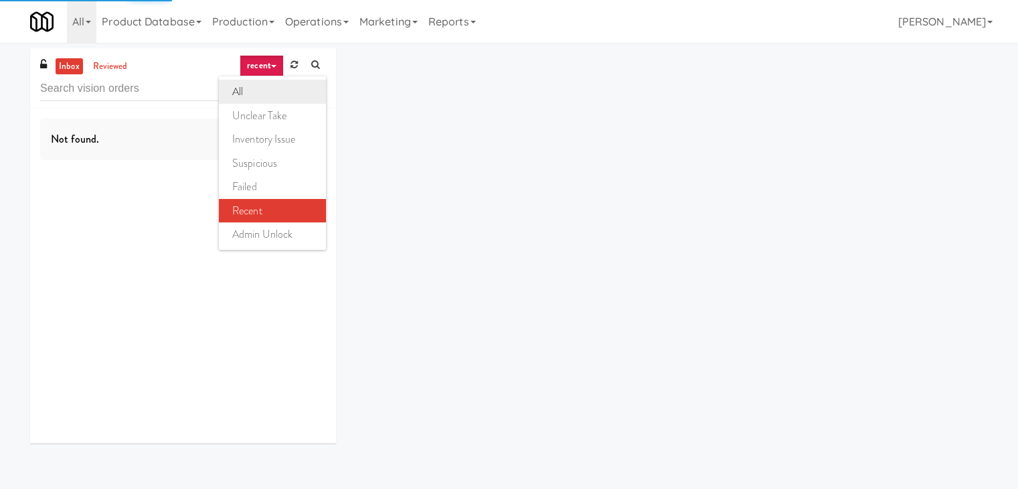
click at [258, 86] on link "all" at bounding box center [272, 92] width 107 height 24
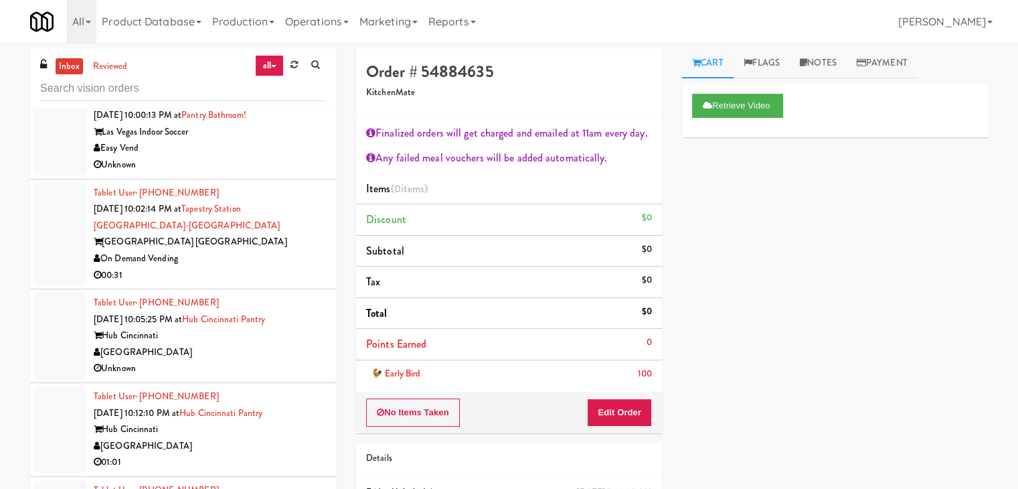
scroll to position [2419, 0]
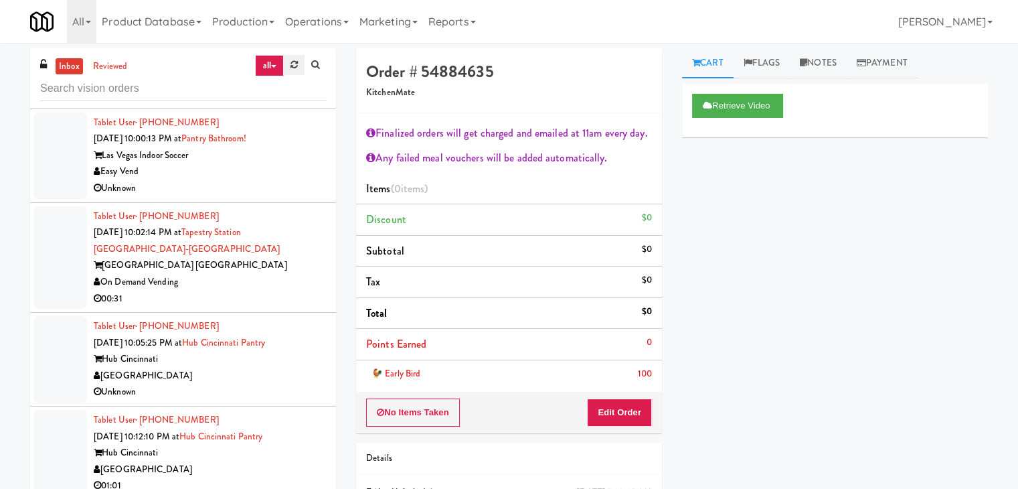
click at [292, 73] on link at bounding box center [294, 65] width 21 height 20
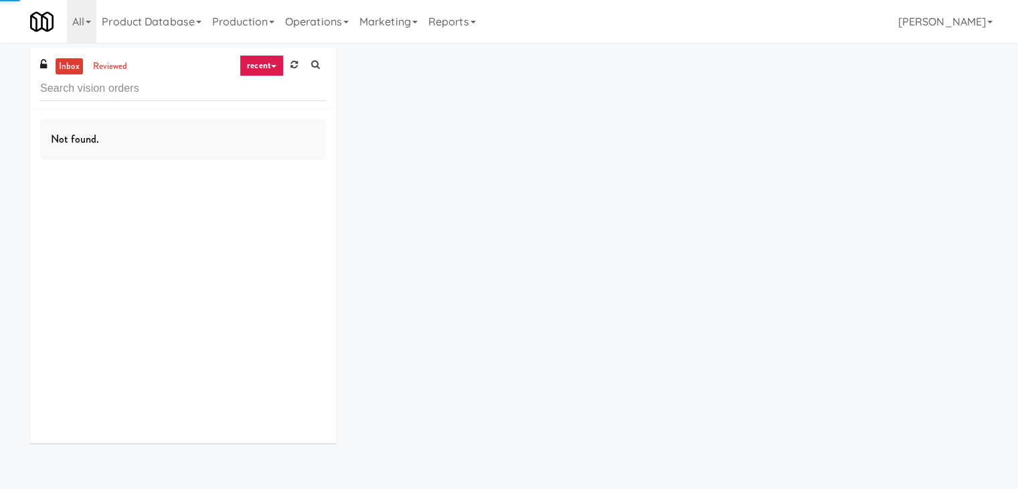
click at [280, 68] on link "recent" at bounding box center [262, 65] width 44 height 21
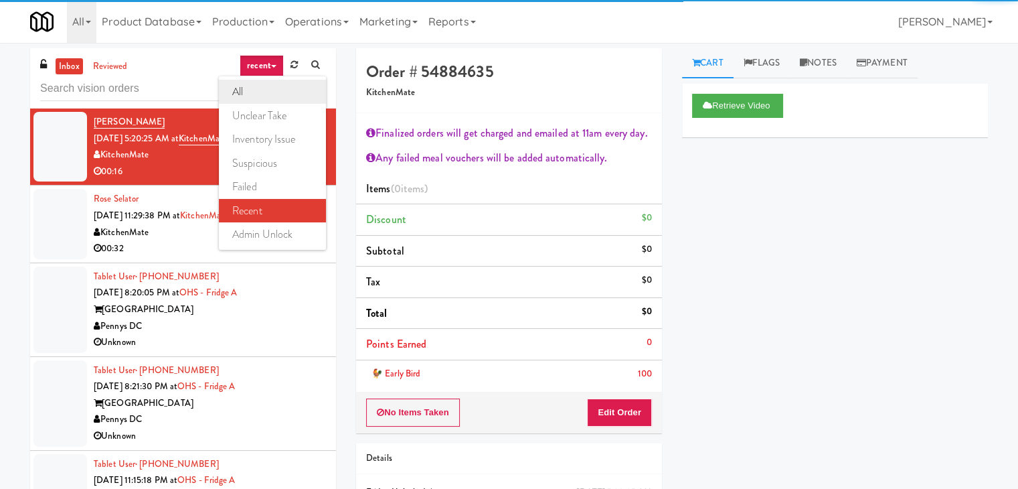
click at [265, 94] on link "all" at bounding box center [272, 92] width 107 height 24
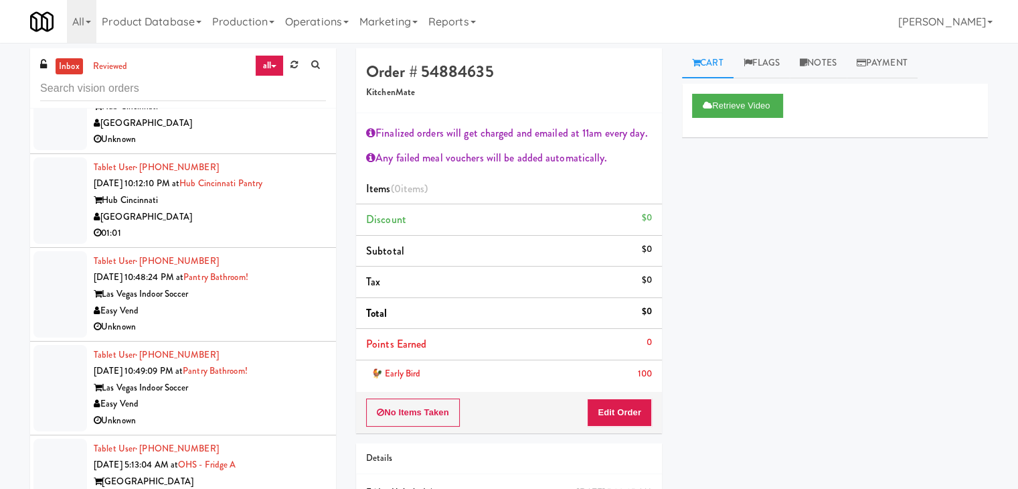
scroll to position [4879, 0]
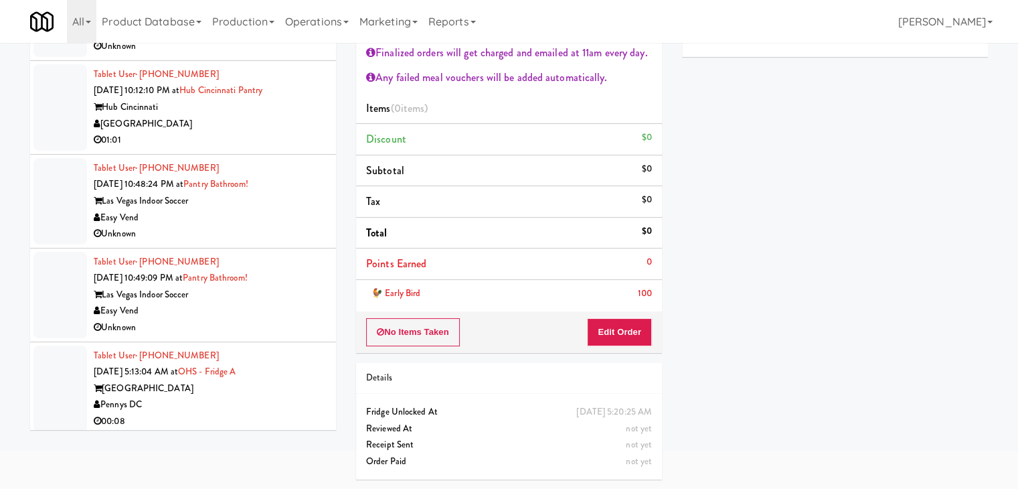
click at [272, 405] on div "Pennys DC" at bounding box center [210, 404] width 232 height 17
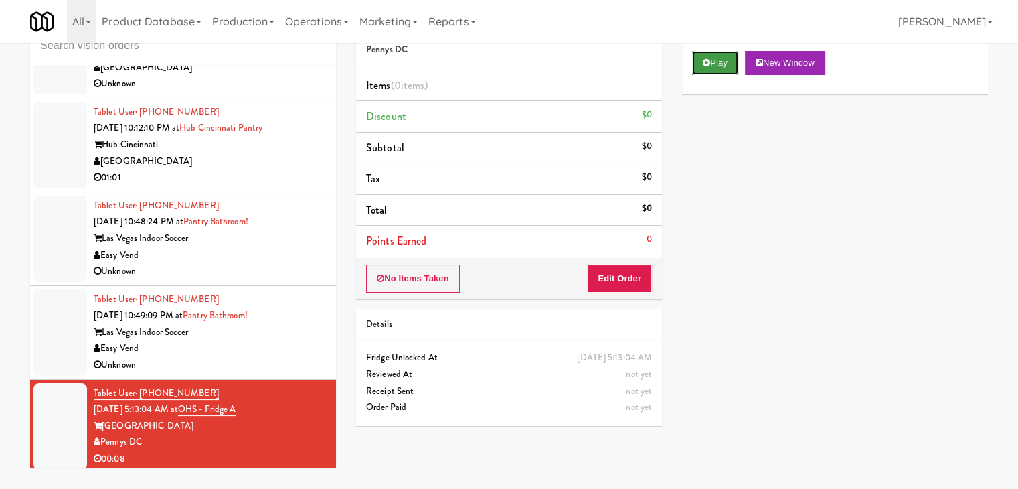
click at [699, 66] on button "Play" at bounding box center [715, 63] width 46 height 24
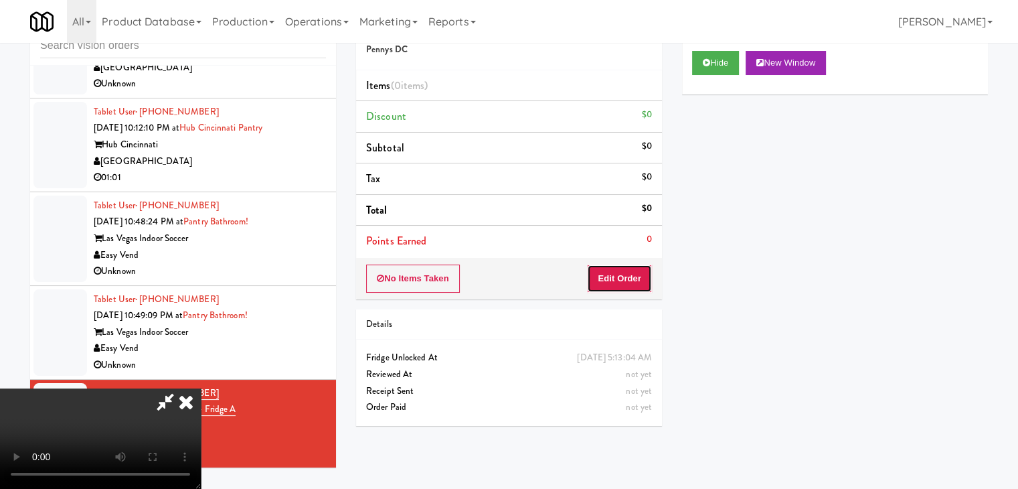
click at [609, 276] on button "Edit Order" at bounding box center [619, 278] width 65 height 28
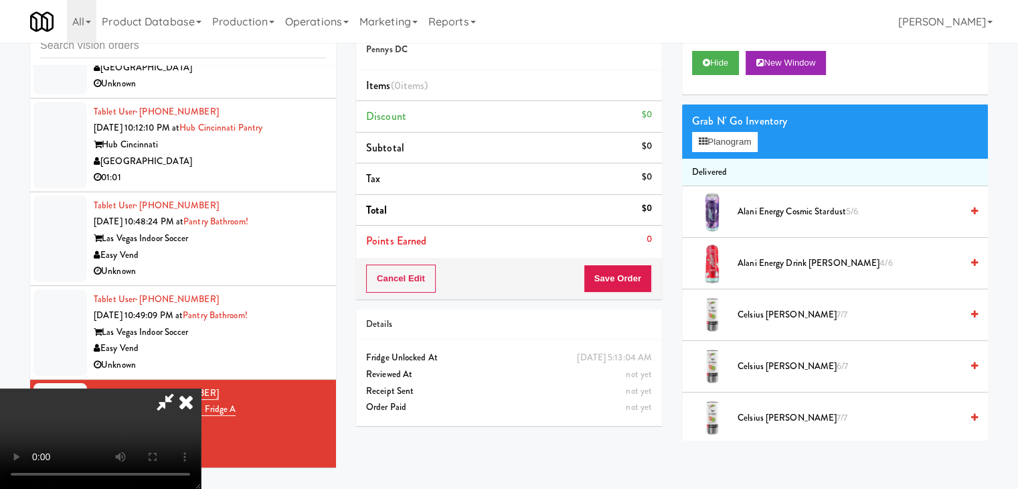
scroll to position [0, 0]
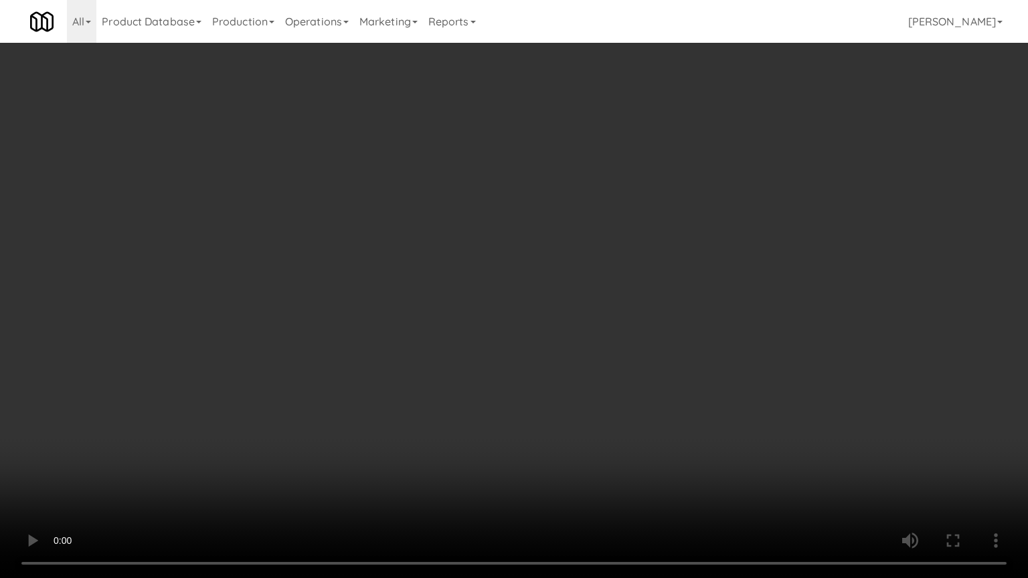
click at [603, 353] on video at bounding box center [514, 289] width 1028 height 578
drag, startPoint x: 601, startPoint y: 356, endPoint x: 588, endPoint y: 367, distance: 16.6
click at [600, 357] on video at bounding box center [514, 289] width 1028 height 578
click at [598, 353] on video at bounding box center [514, 289] width 1028 height 578
drag, startPoint x: 598, startPoint y: 353, endPoint x: 645, endPoint y: 254, distance: 109.9
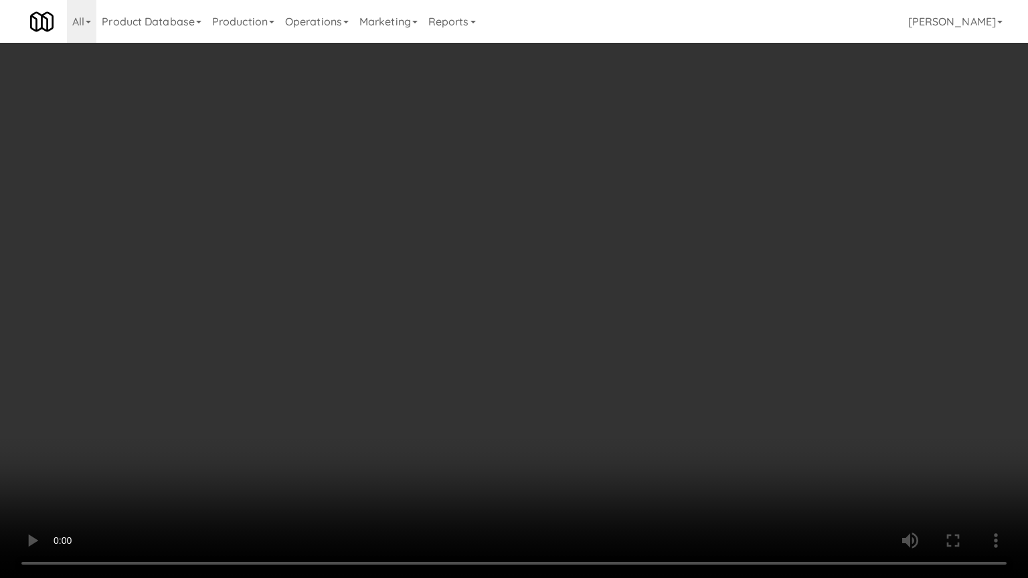
click at [598, 353] on video at bounding box center [514, 289] width 1028 height 578
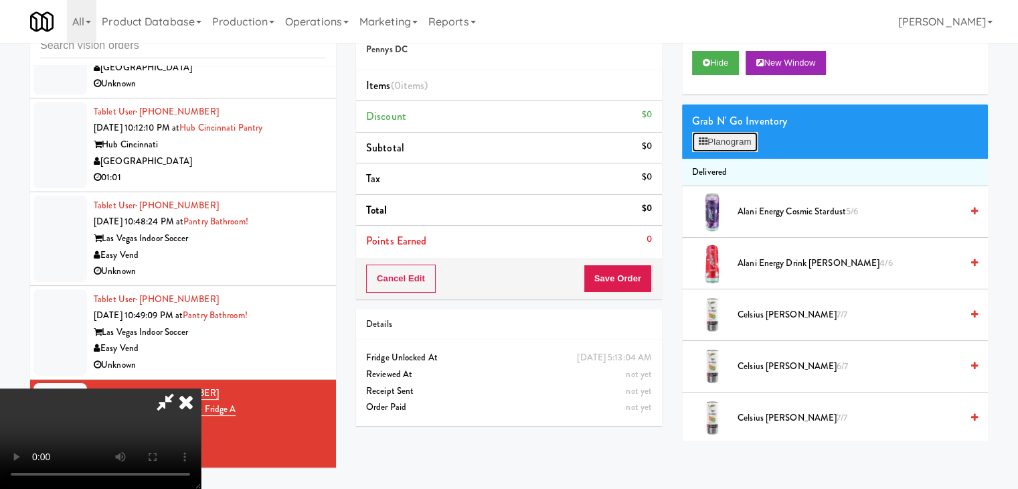
click at [744, 141] on button "Planogram" at bounding box center [725, 142] width 66 height 20
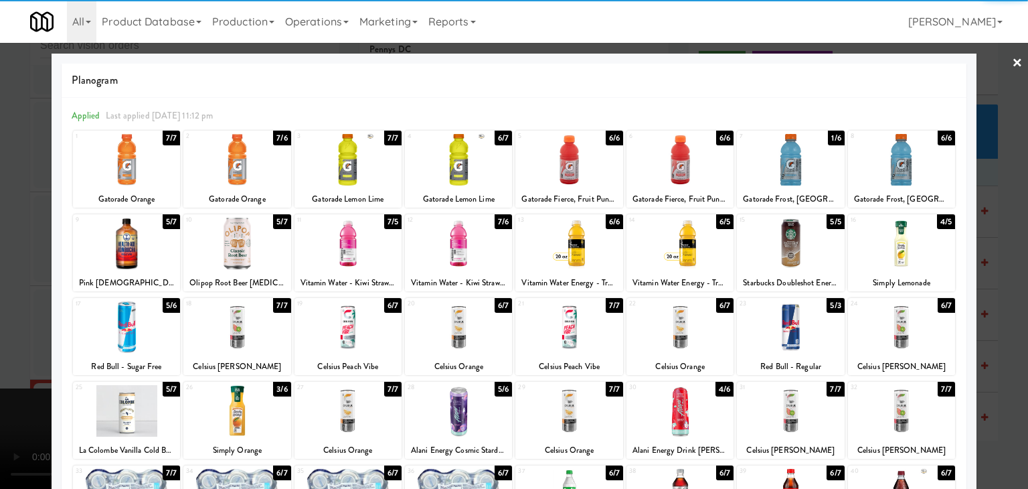
click at [0, 263] on div at bounding box center [514, 244] width 1028 height 489
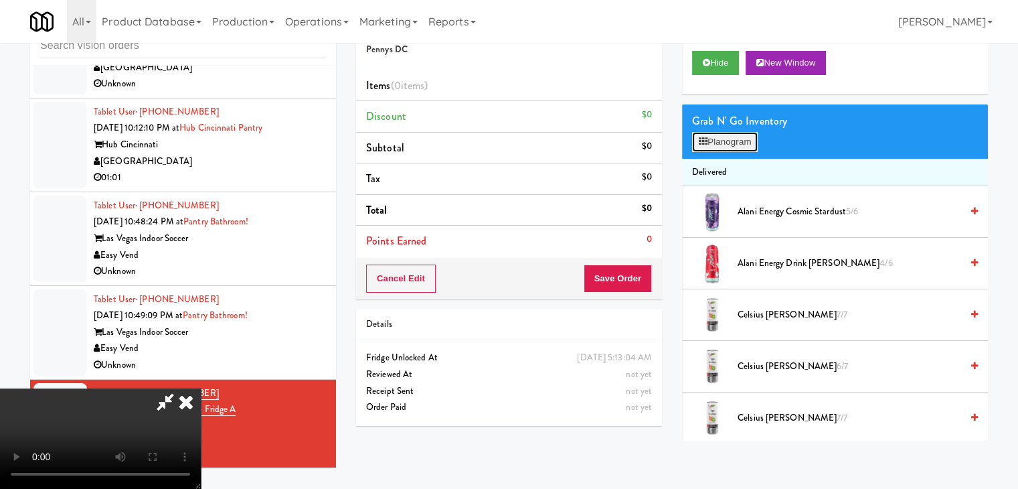
click at [734, 142] on button "Planogram" at bounding box center [725, 142] width 66 height 20
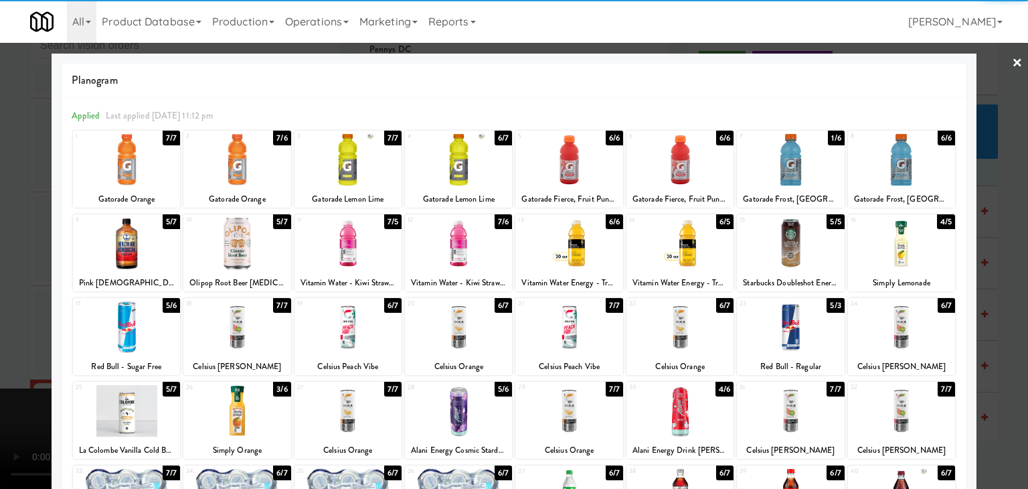
click at [912, 167] on div at bounding box center [901, 160] width 107 height 52
click at [991, 182] on div at bounding box center [514, 244] width 1028 height 489
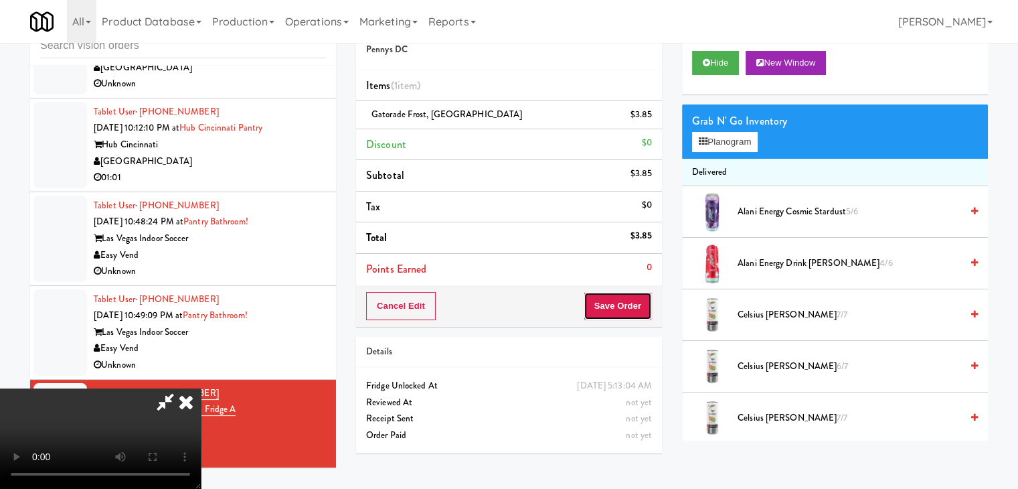
click at [627, 306] on button "Save Order" at bounding box center [618, 306] width 68 height 28
click at [628, 306] on button "Save Order" at bounding box center [618, 306] width 68 height 28
click at [628, 306] on body "Are you sure you want to update this order? Okay Cancel Okay Are you sure you w…" at bounding box center [509, 244] width 1018 height 489
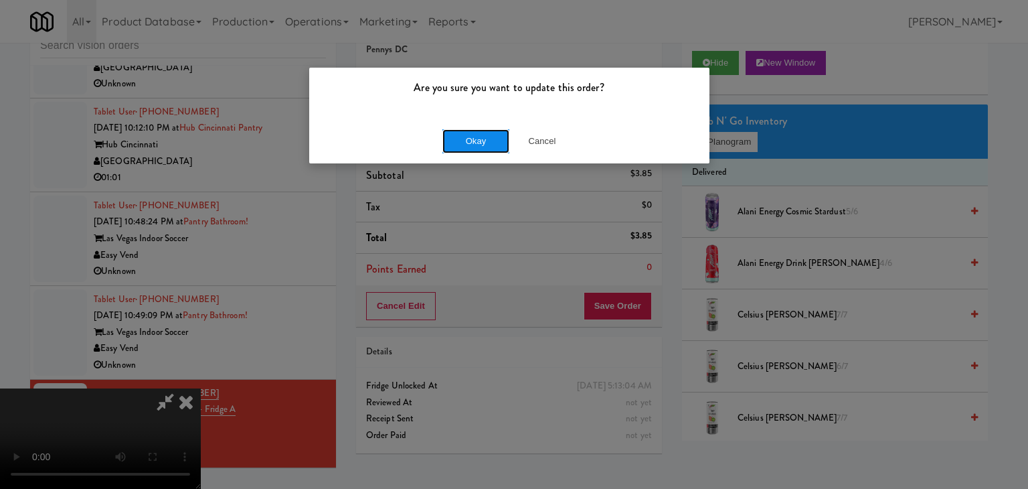
click at [501, 142] on button "Okay" at bounding box center [475, 141] width 67 height 24
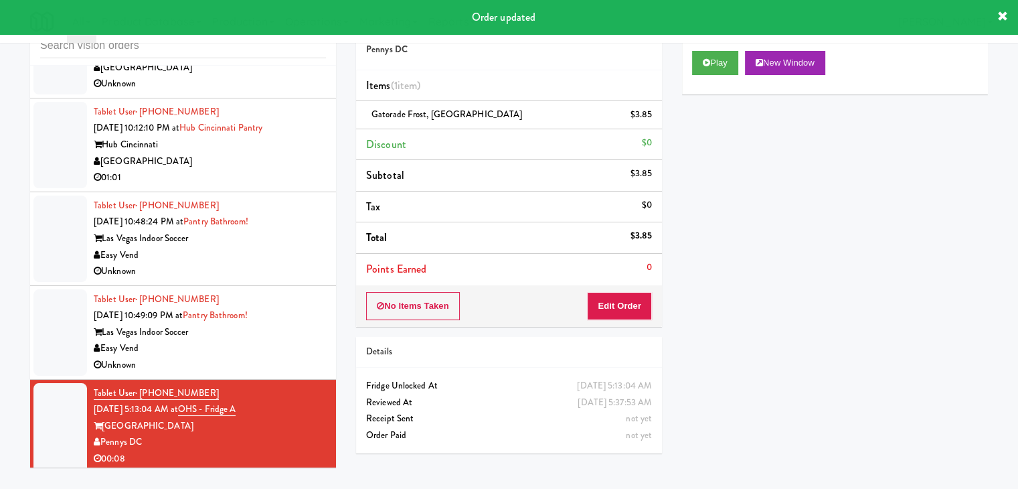
click at [272, 357] on div "Unknown" at bounding box center [210, 365] width 232 height 17
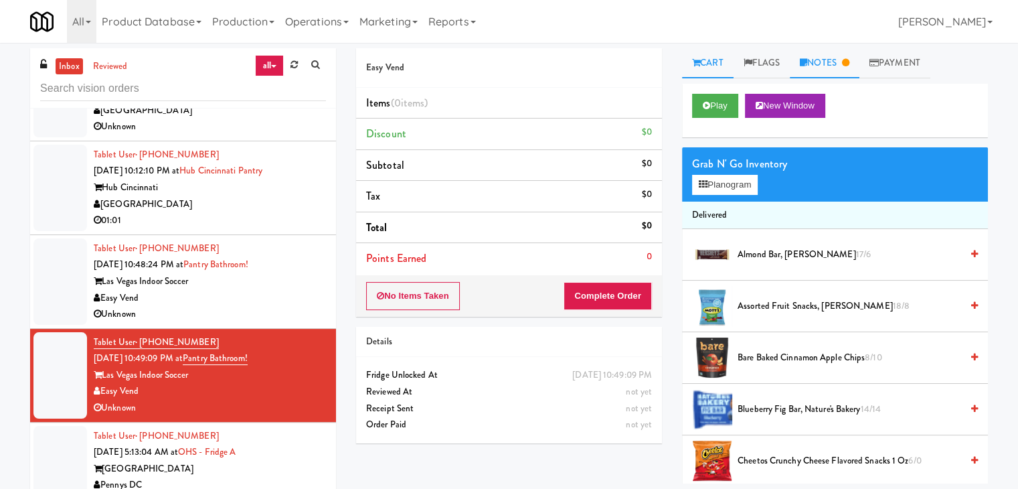
click at [851, 49] on link "Notes" at bounding box center [825, 63] width 70 height 30
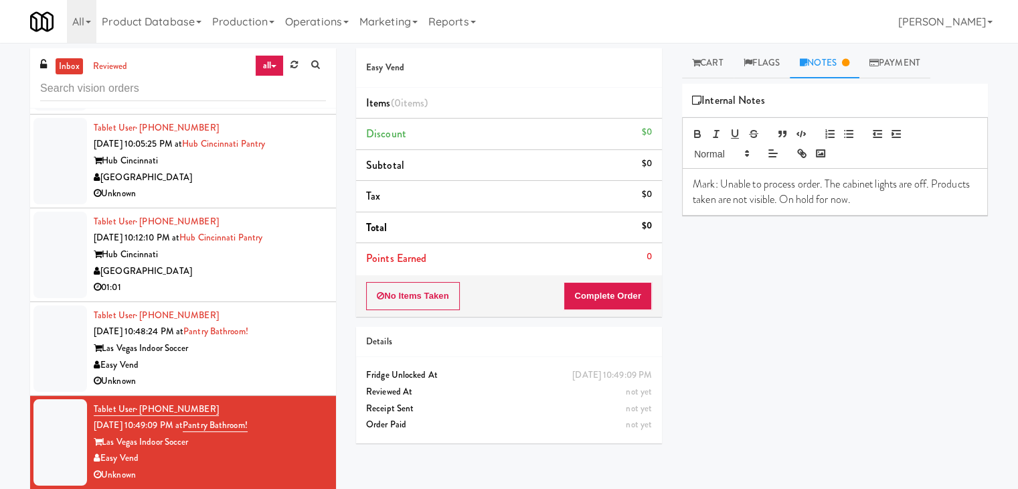
click at [279, 271] on div "[GEOGRAPHIC_DATA]" at bounding box center [210, 271] width 232 height 17
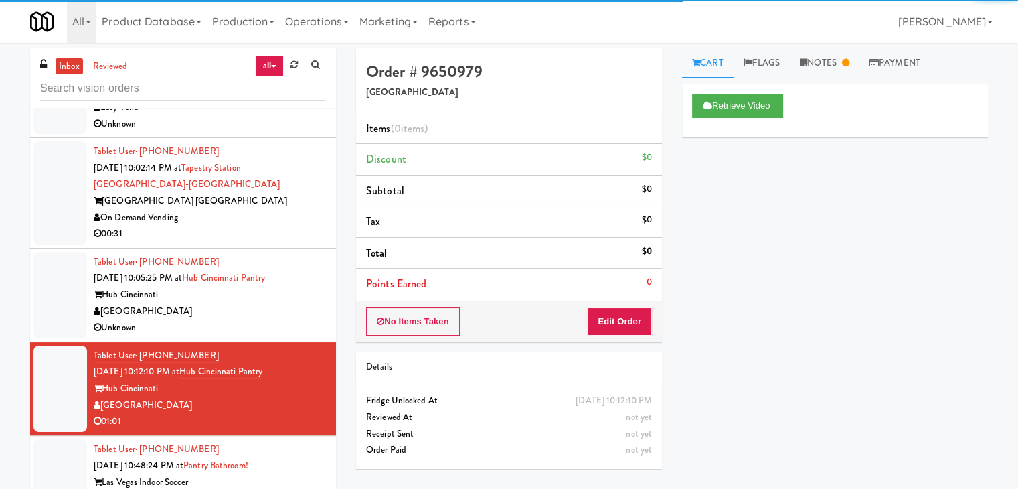
click at [300, 296] on div "Hub Cincinnati" at bounding box center [210, 294] width 232 height 17
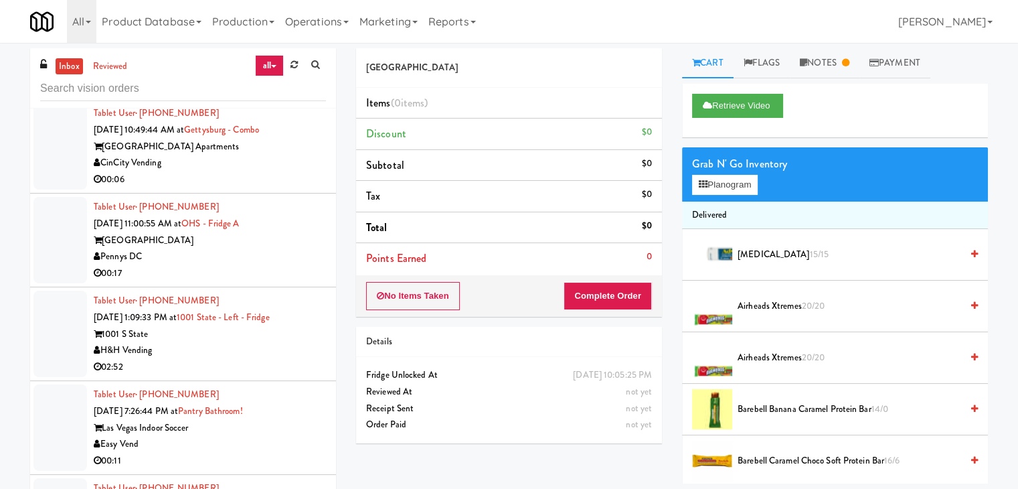
scroll to position [4009, 0]
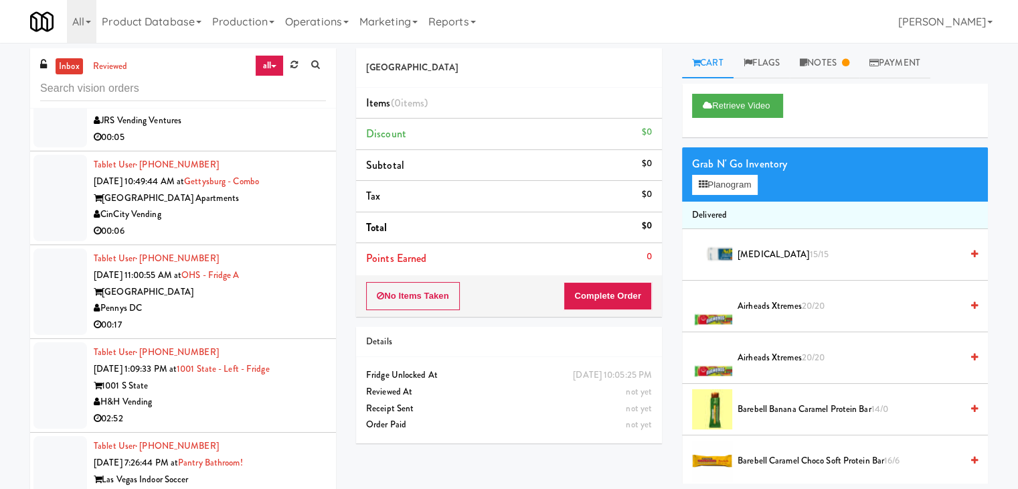
click at [278, 289] on div "[GEOGRAPHIC_DATA]" at bounding box center [210, 292] width 232 height 17
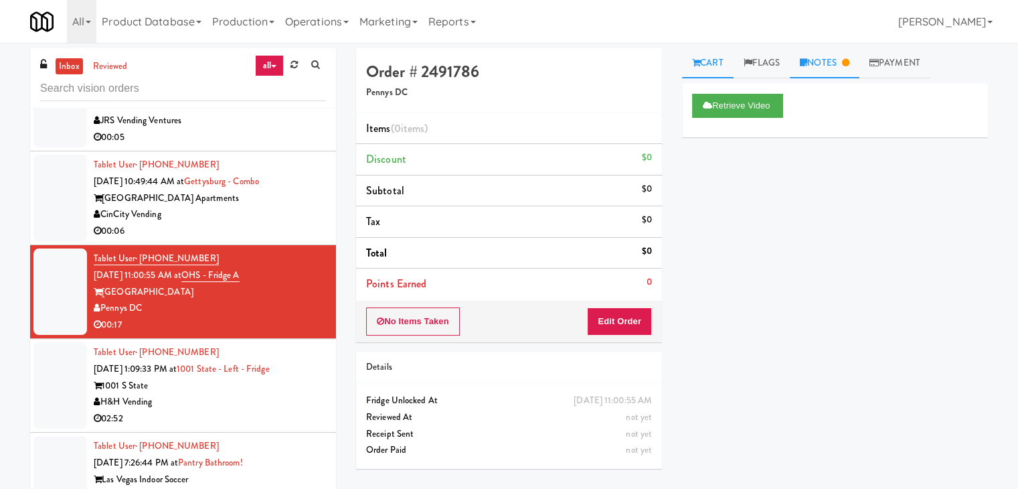
click at [838, 65] on link "Notes" at bounding box center [825, 63] width 70 height 30
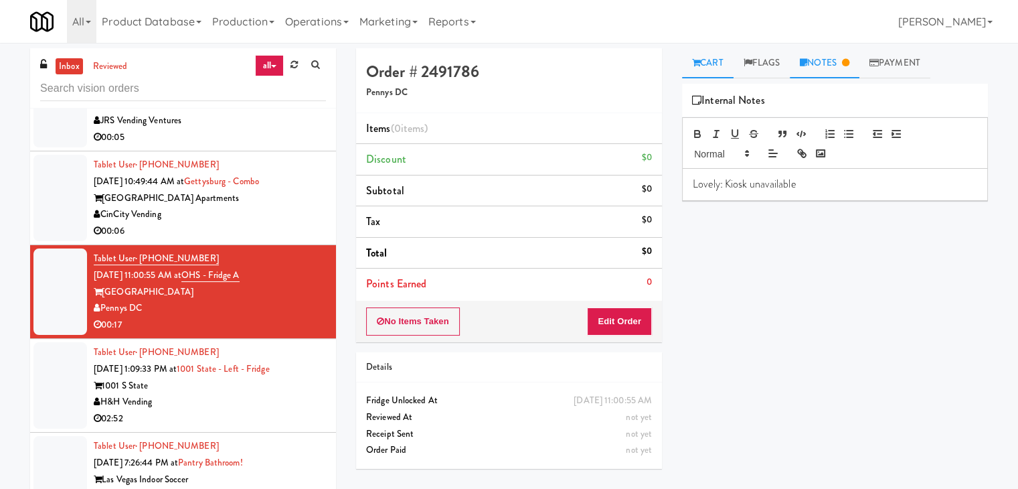
click at [705, 59] on link "Cart" at bounding box center [708, 63] width 52 height 30
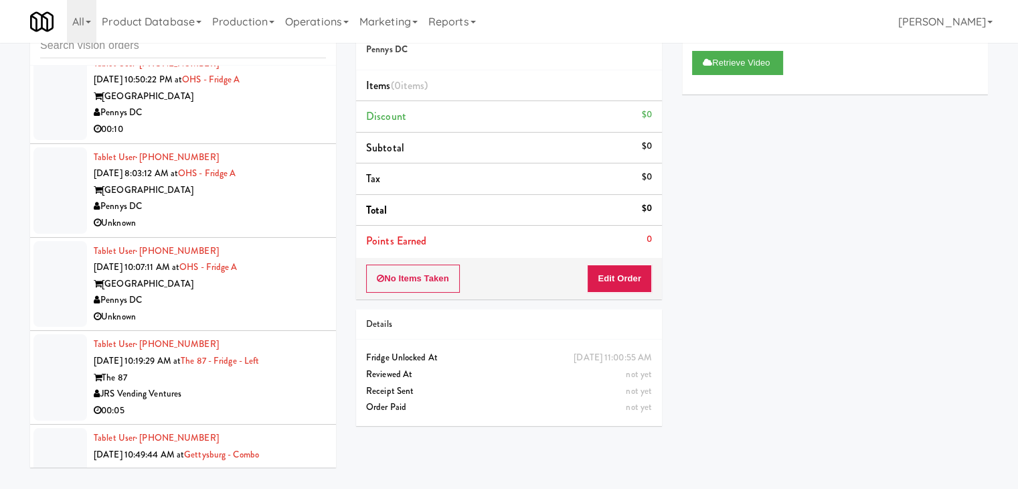
scroll to position [3624, 0]
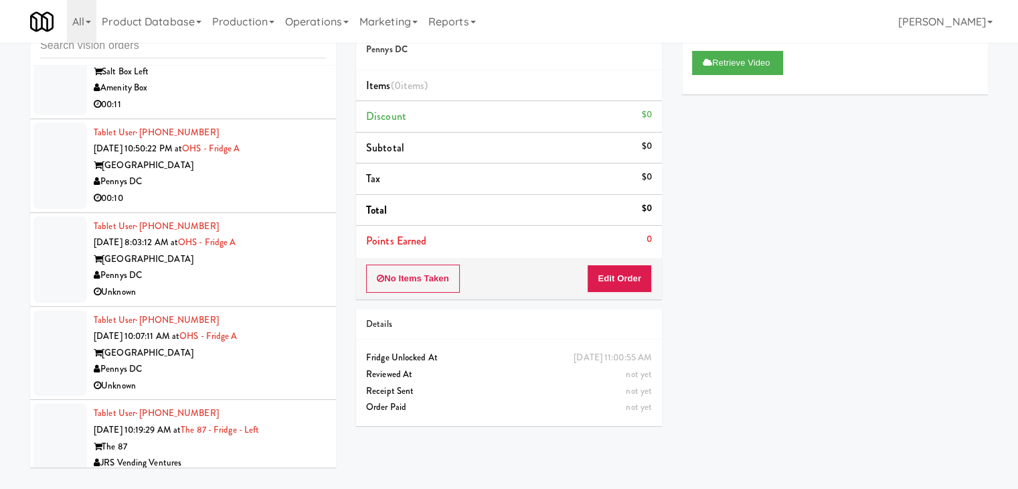
click at [292, 363] on div "Pennys DC" at bounding box center [210, 369] width 232 height 17
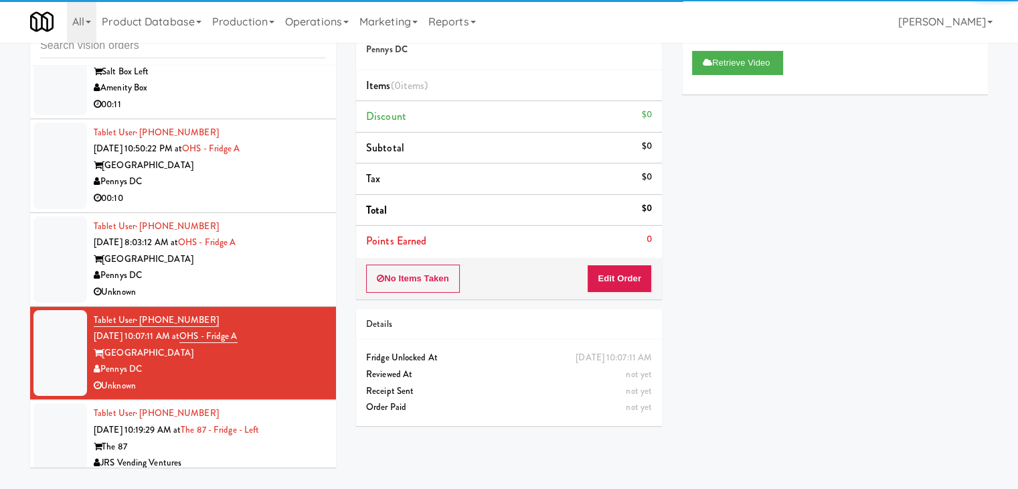
click at [313, 271] on div "Pennys DC" at bounding box center [210, 275] width 232 height 17
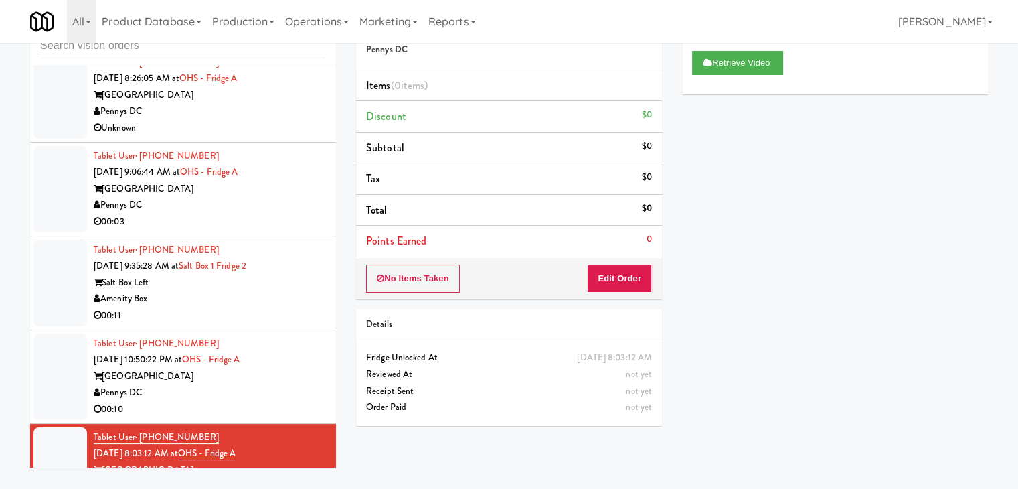
scroll to position [3406, 0]
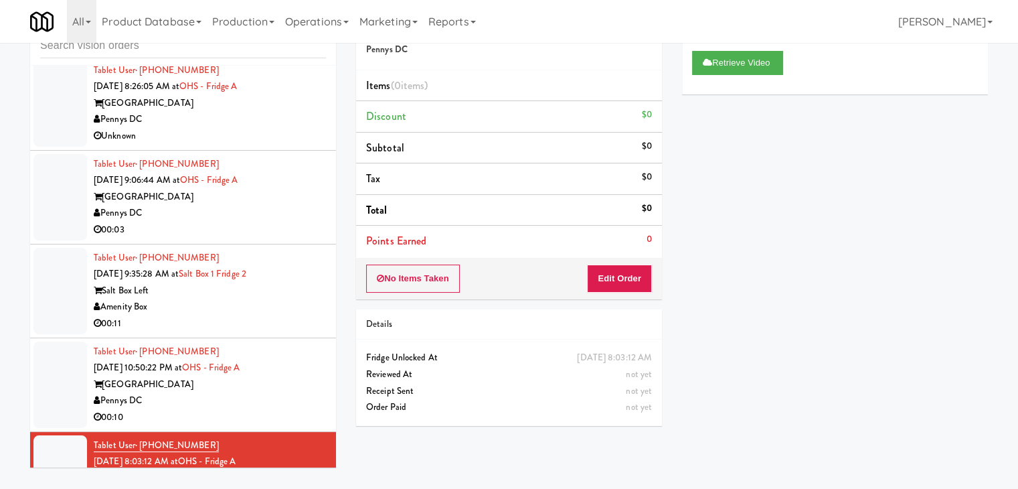
click at [295, 370] on div "Tablet User · (334) 531-9464 [DATE] 10:50:22 PM at OHS - Fridge A One Hill Sout…" at bounding box center [210, 384] width 232 height 82
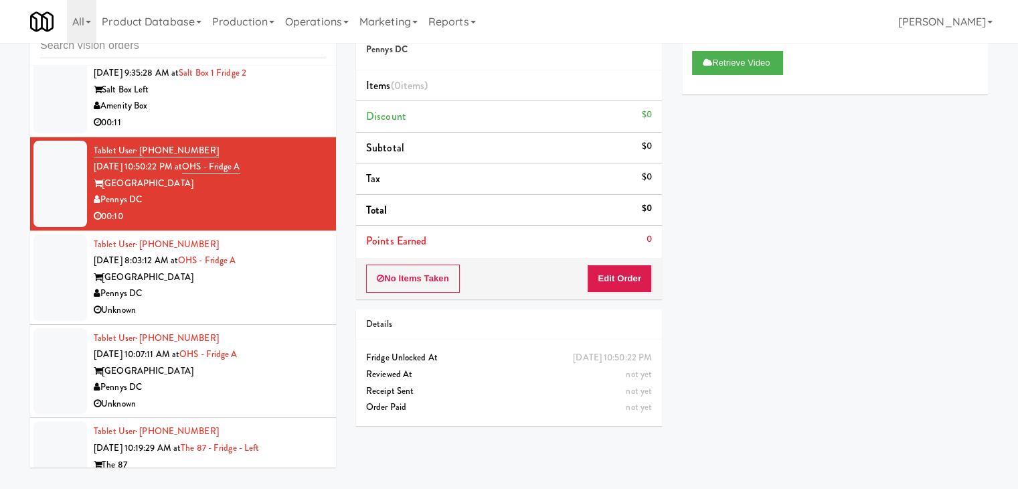
click at [273, 292] on div "Pennys DC" at bounding box center [210, 293] width 232 height 17
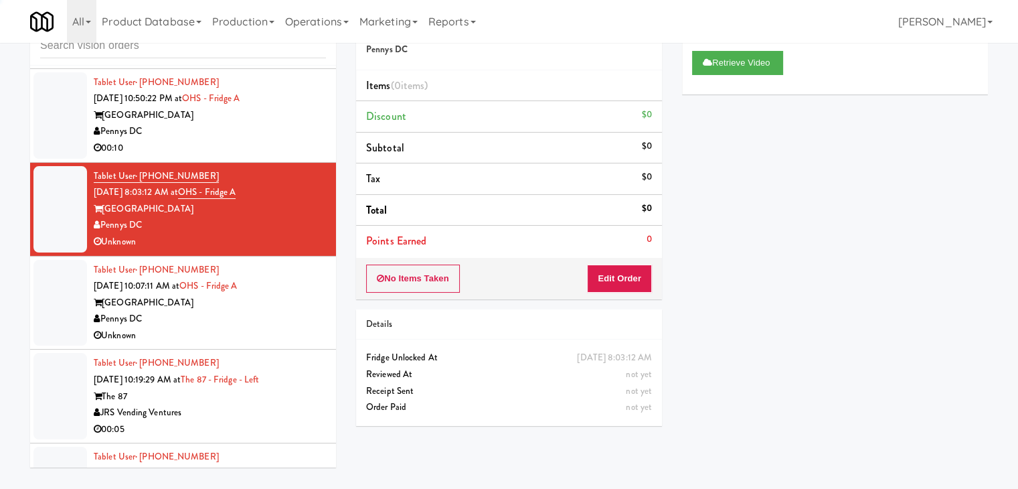
scroll to position [3740, 0]
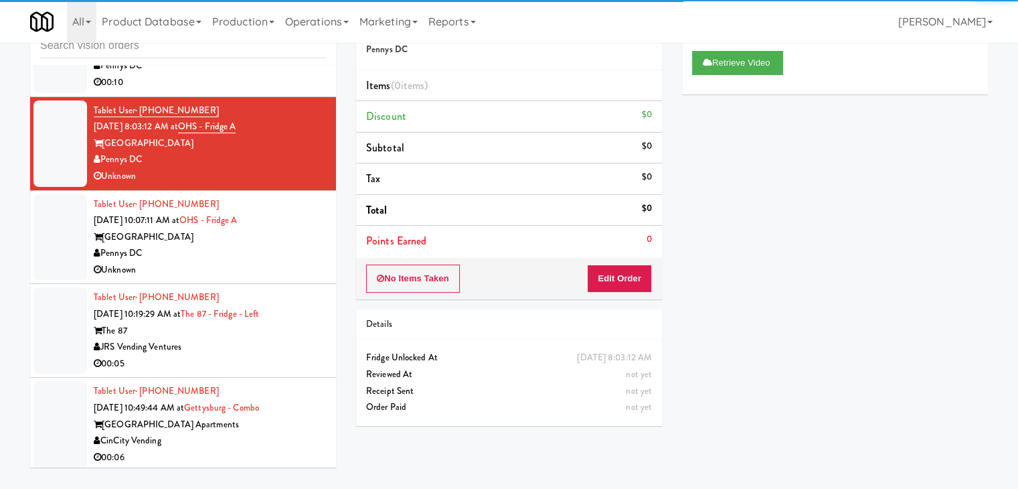
click at [284, 249] on div "Pennys DC" at bounding box center [210, 253] width 232 height 17
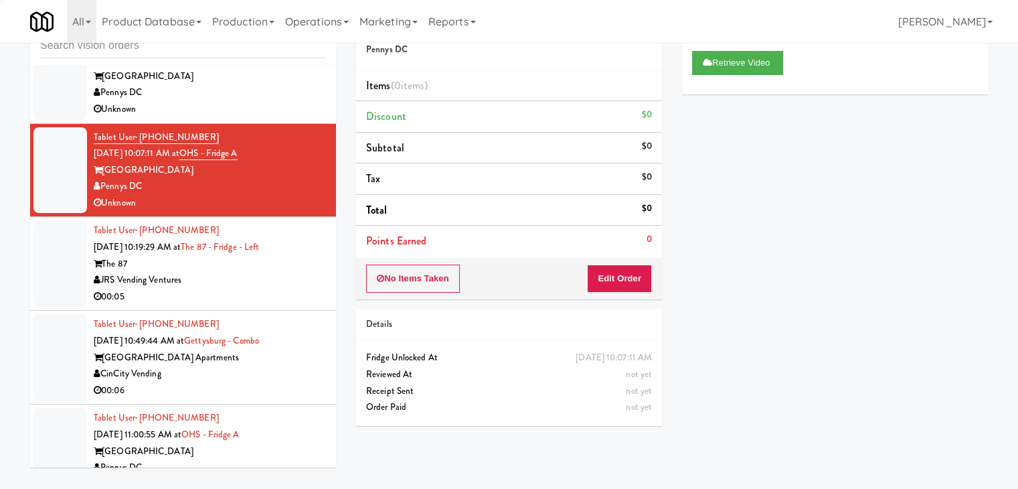
click at [290, 288] on div "00:05" at bounding box center [210, 296] width 232 height 17
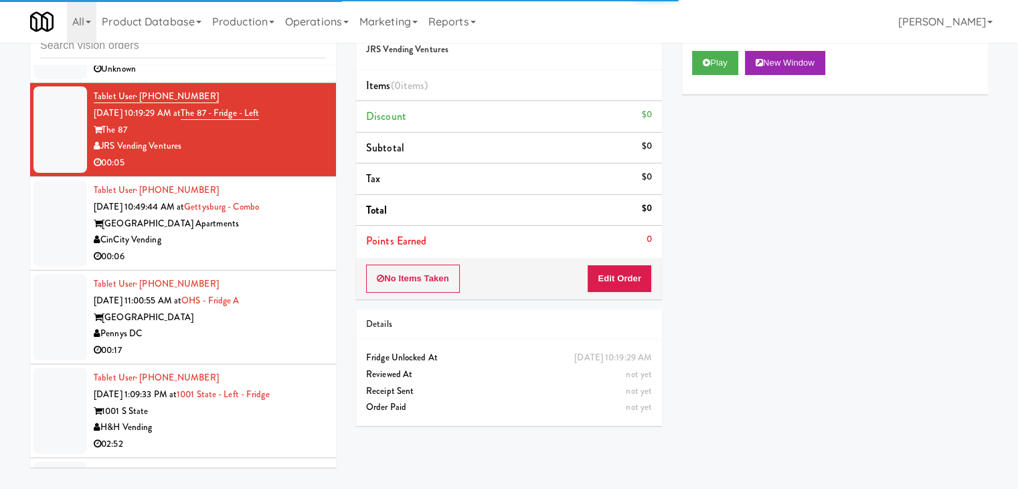
click at [289, 252] on div "00:06" at bounding box center [210, 256] width 232 height 17
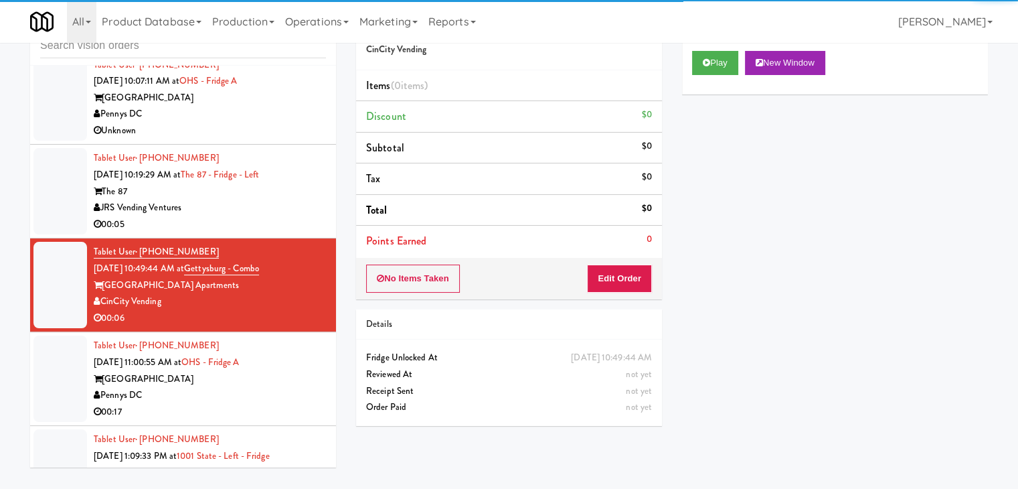
scroll to position [3874, 0]
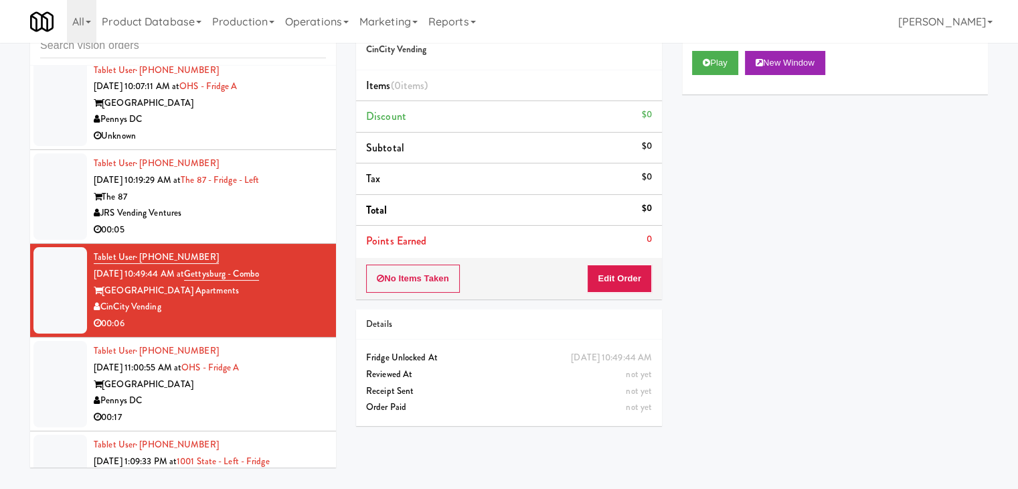
click at [286, 209] on div "JRS Vending Ventures" at bounding box center [210, 213] width 232 height 17
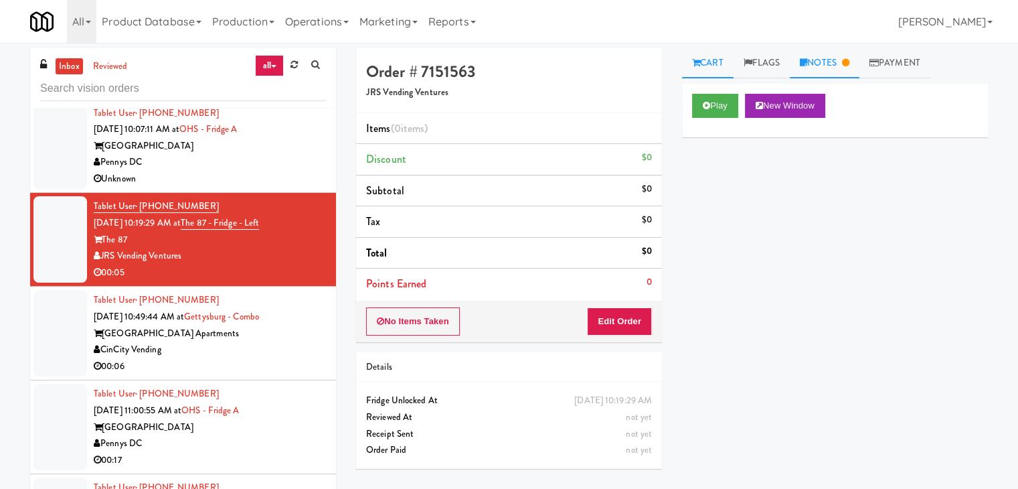
click at [829, 54] on link "Notes" at bounding box center [825, 63] width 70 height 30
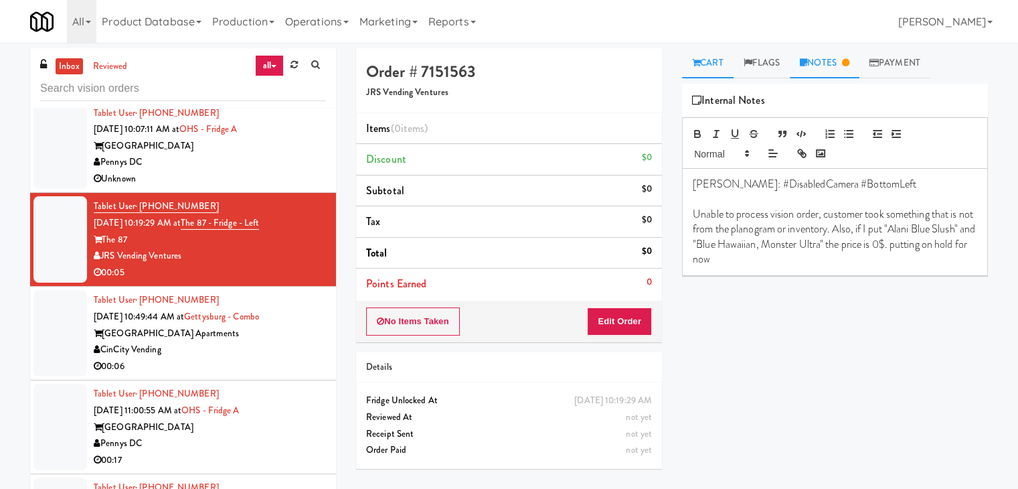
click at [697, 60] on icon at bounding box center [696, 62] width 8 height 9
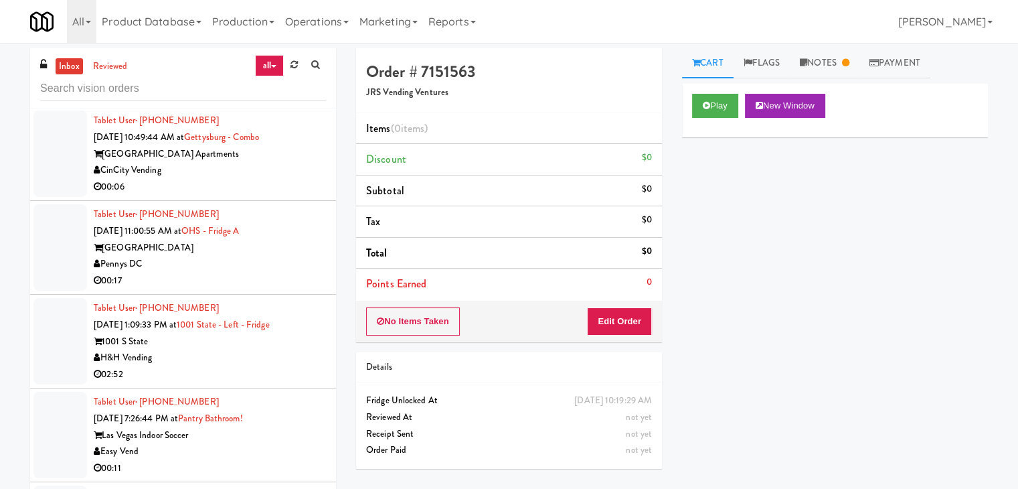
scroll to position [4075, 0]
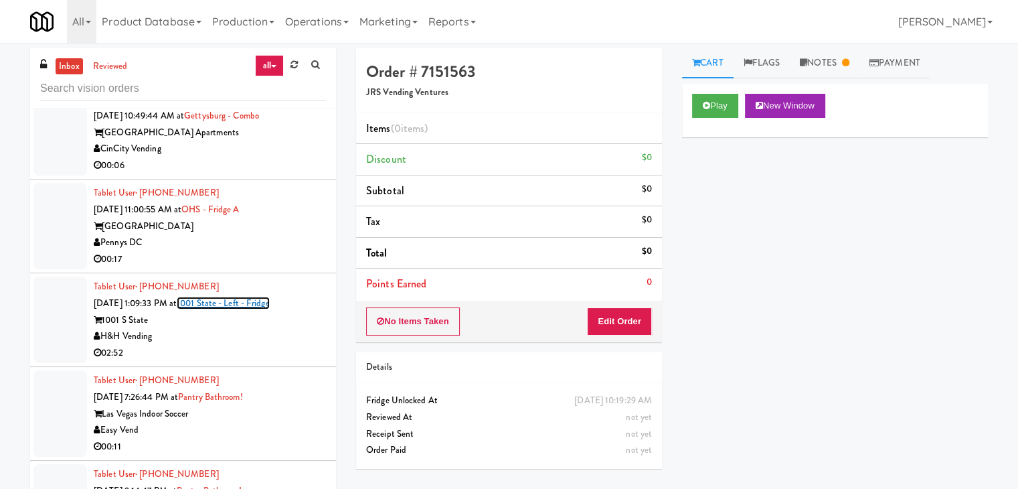
drag, startPoint x: 284, startPoint y: 291, endPoint x: 288, endPoint y: 254, distance: 37.8
click at [286, 287] on div "Tablet User · (773) 641-6895 [DATE] 1:09:33 PM at 1001 State - Left - Fridge 10…" at bounding box center [210, 319] width 232 height 82
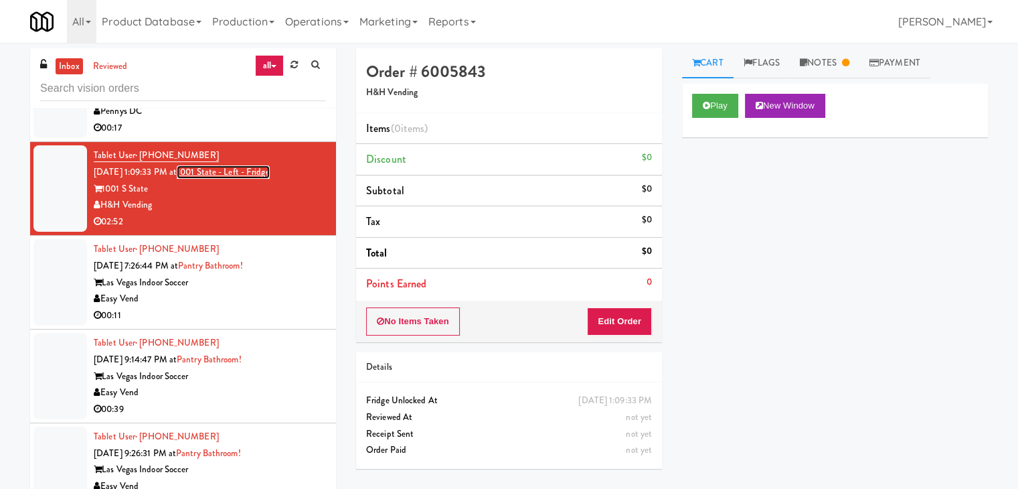
scroll to position [4209, 0]
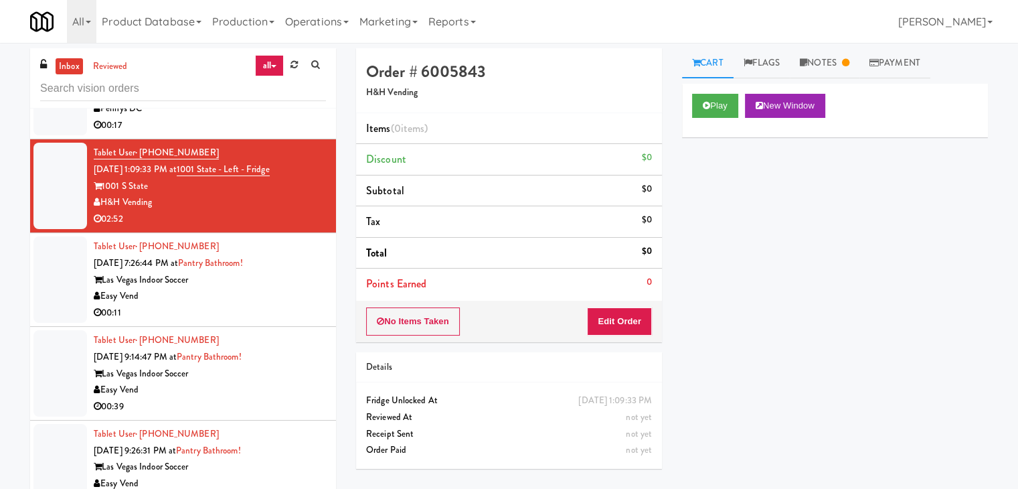
click at [286, 290] on div "Easy Vend" at bounding box center [210, 296] width 232 height 17
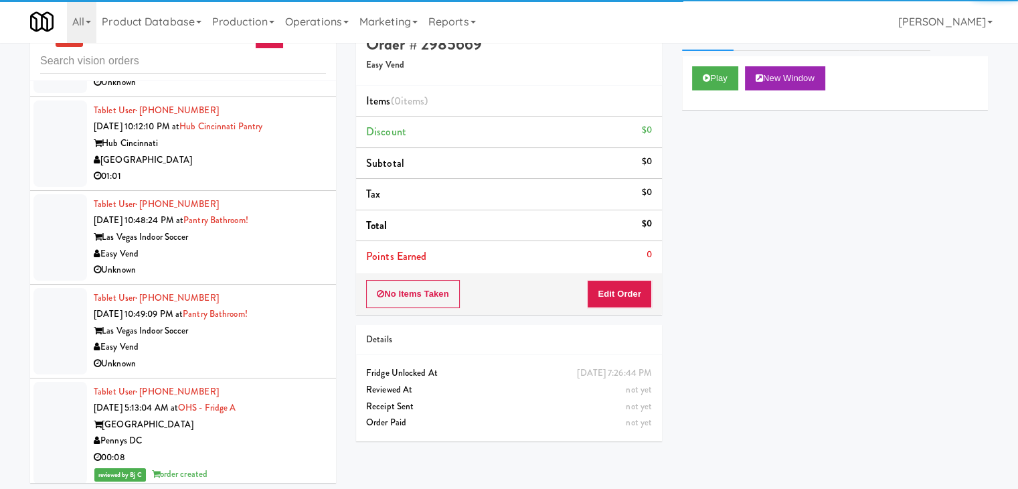
scroll to position [43, 0]
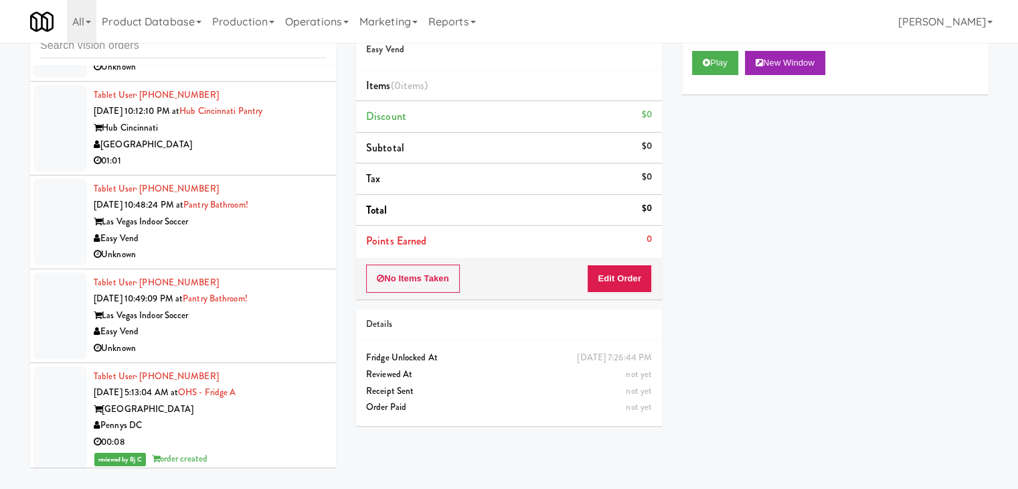
click at [281, 417] on div "Pennys DC" at bounding box center [210, 425] width 232 height 17
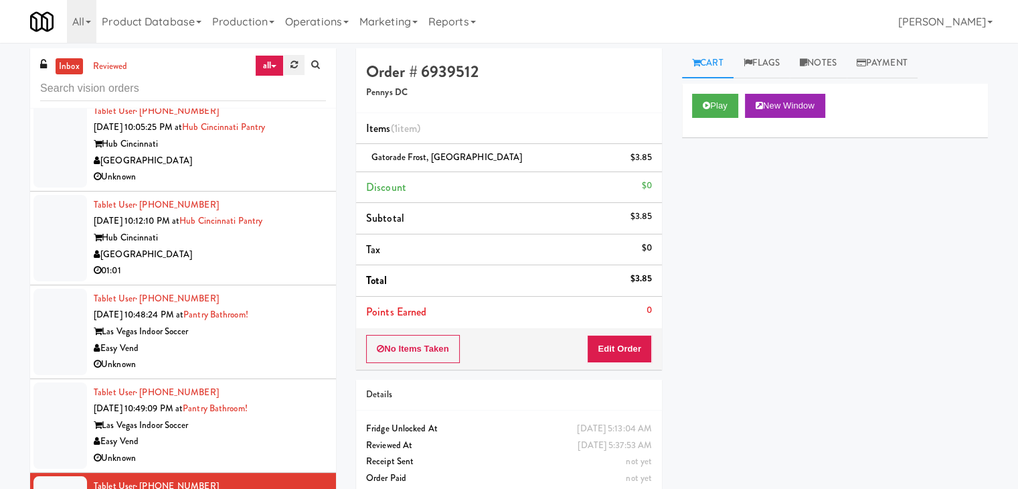
click at [292, 70] on link at bounding box center [294, 65] width 21 height 20
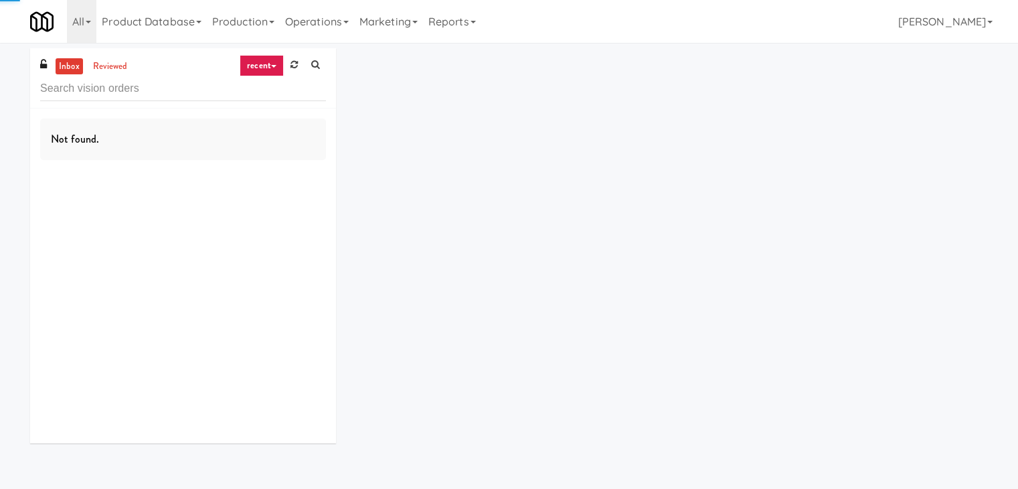
click at [257, 68] on link "recent" at bounding box center [262, 65] width 44 height 21
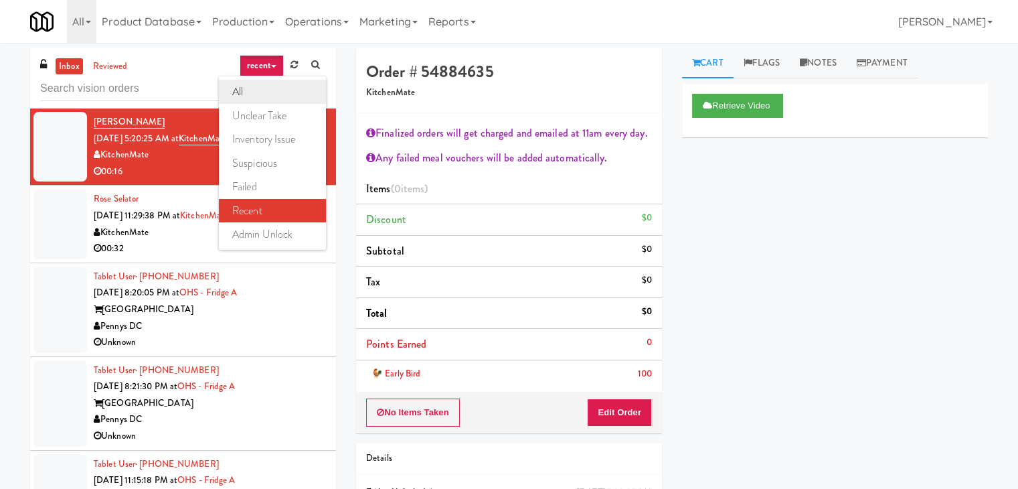
click at [260, 94] on link "all" at bounding box center [272, 92] width 107 height 24
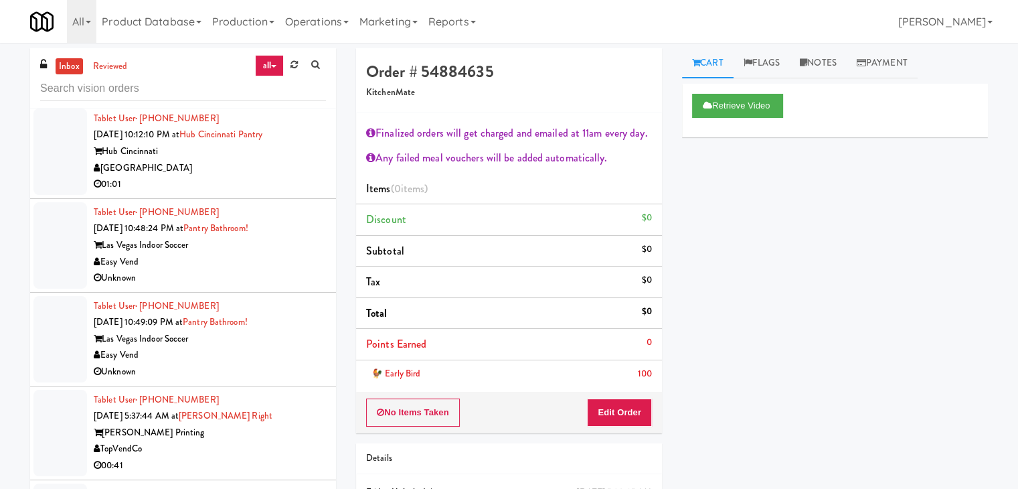
scroll to position [4973, 0]
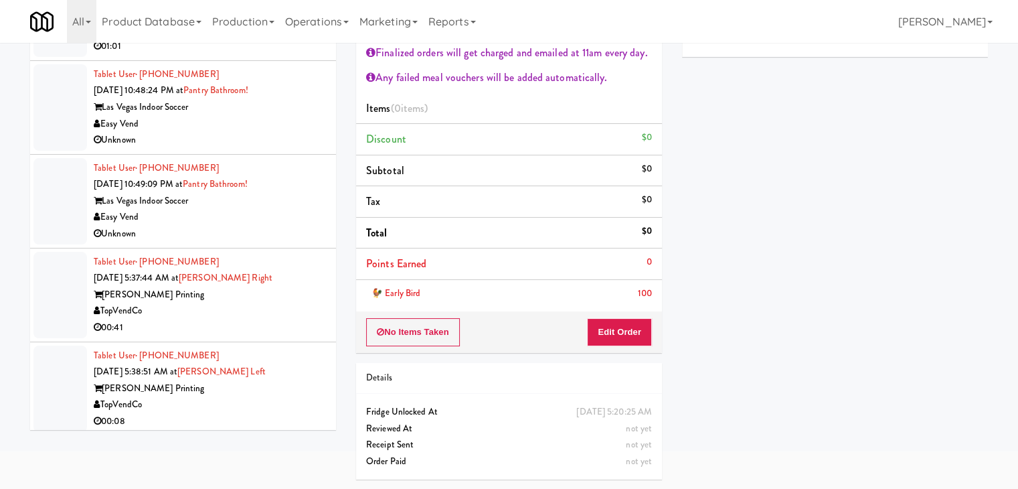
click at [284, 390] on div "[PERSON_NAME] Printing" at bounding box center [210, 388] width 232 height 17
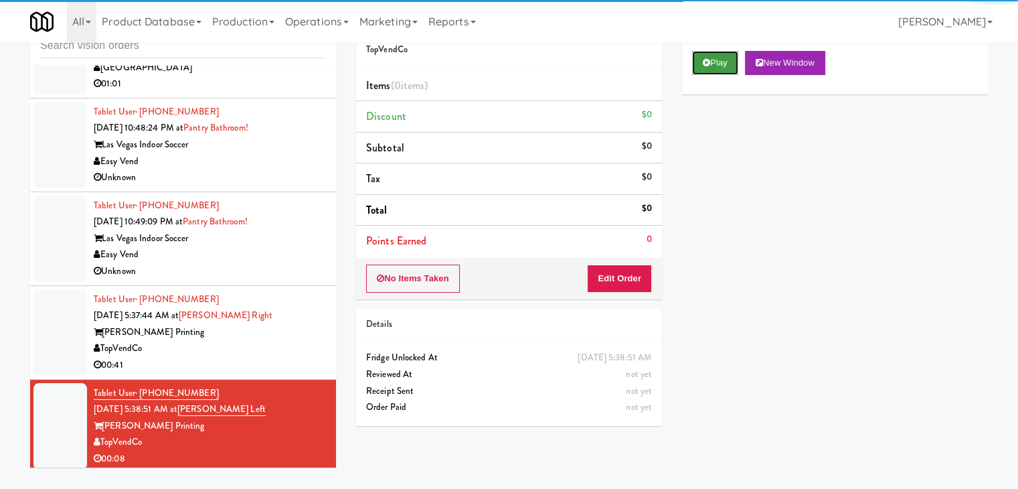
click at [711, 65] on button "Play" at bounding box center [715, 63] width 46 height 24
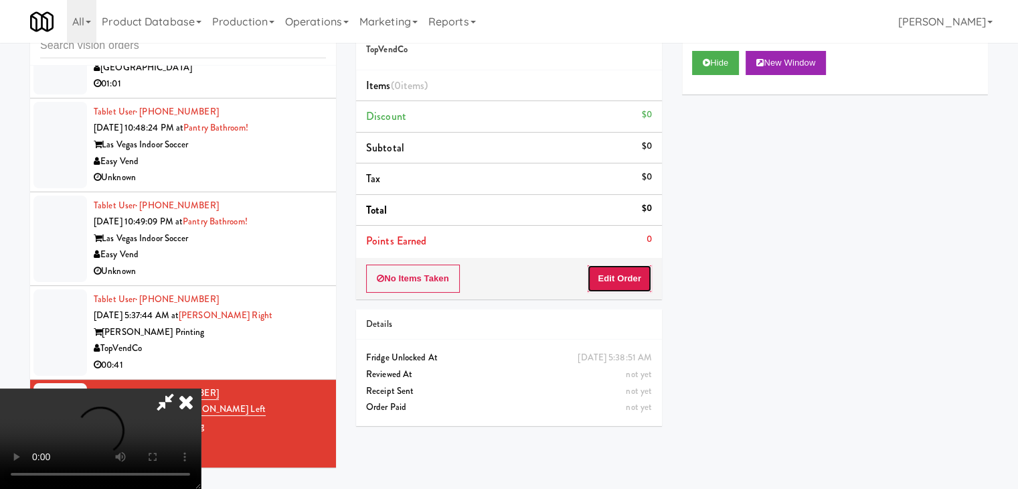
click at [625, 282] on button "Edit Order" at bounding box center [619, 278] width 65 height 28
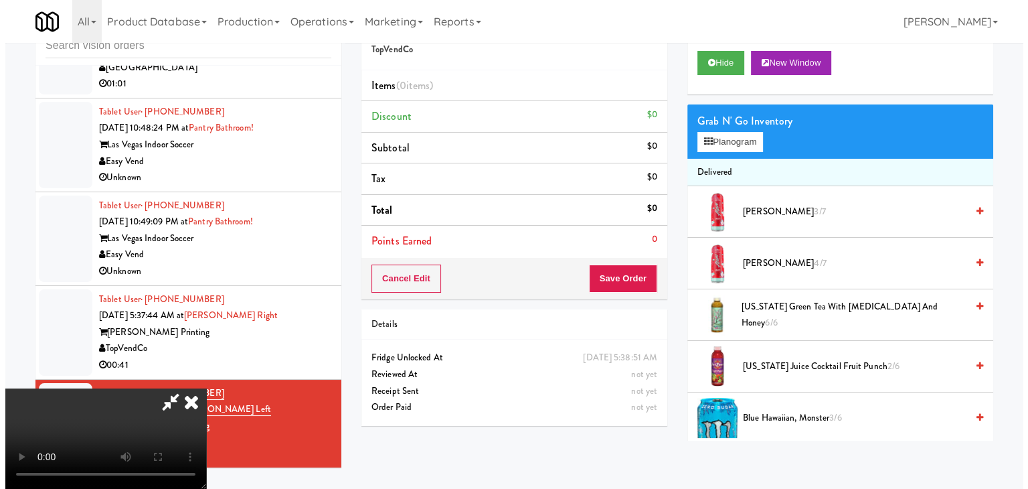
scroll to position [0, 0]
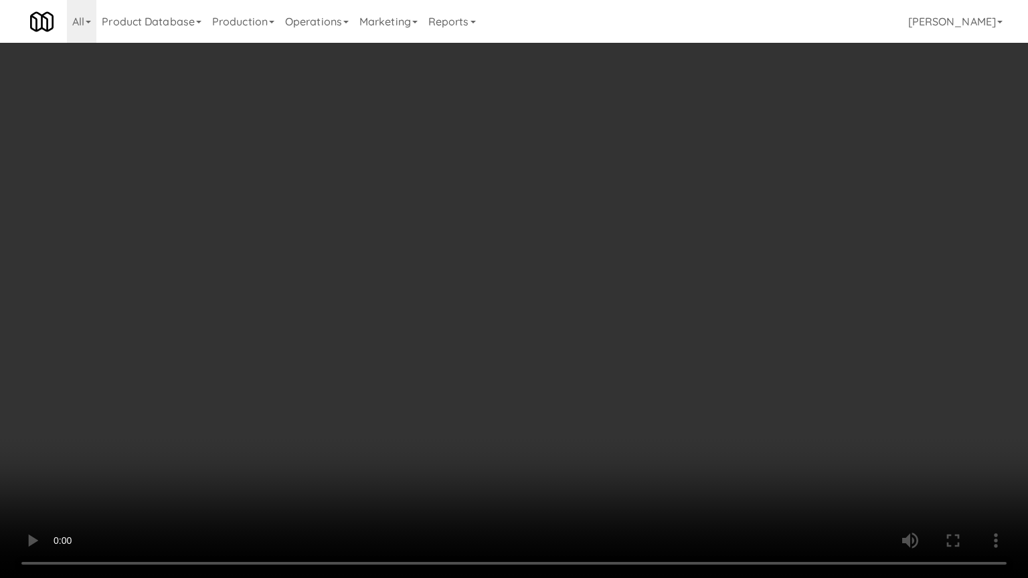
click at [501, 383] on video at bounding box center [514, 289] width 1028 height 578
click at [501, 386] on video at bounding box center [514, 289] width 1028 height 578
click at [509, 365] on video at bounding box center [514, 289] width 1028 height 578
click at [505, 362] on video at bounding box center [514, 289] width 1028 height 578
click at [505, 361] on video at bounding box center [514, 289] width 1028 height 578
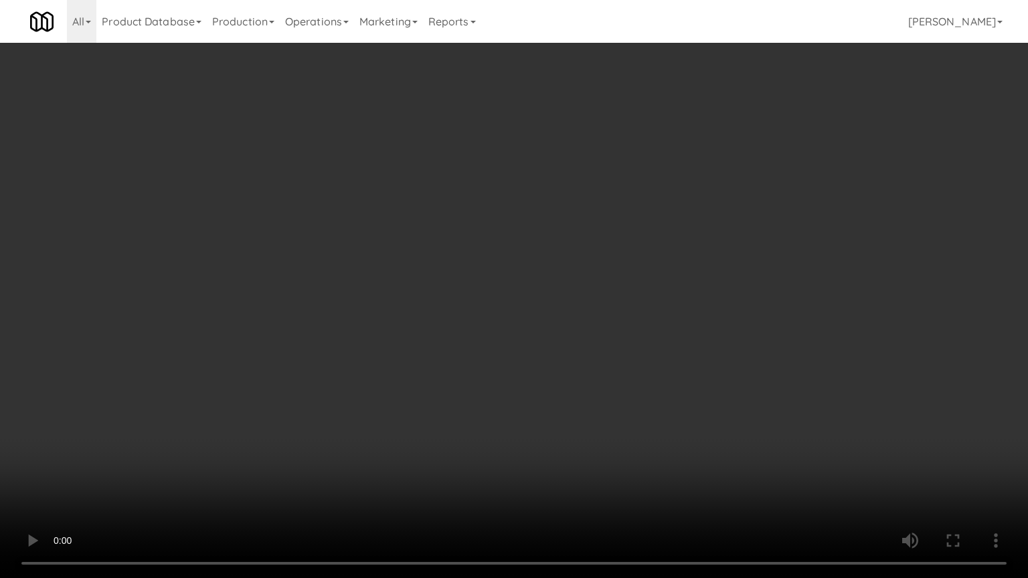
click at [507, 361] on video at bounding box center [514, 289] width 1028 height 578
click at [508, 361] on video at bounding box center [514, 289] width 1028 height 578
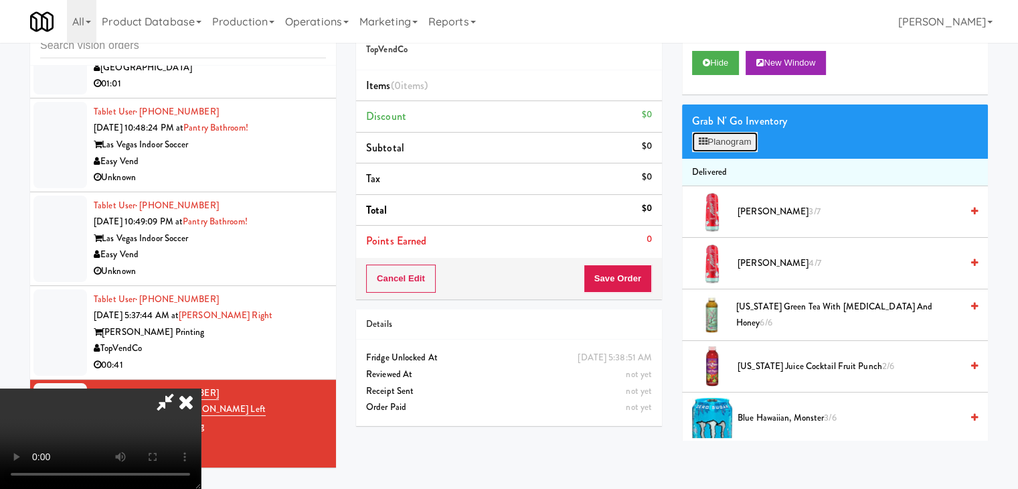
click at [718, 140] on button "Planogram" at bounding box center [725, 142] width 66 height 20
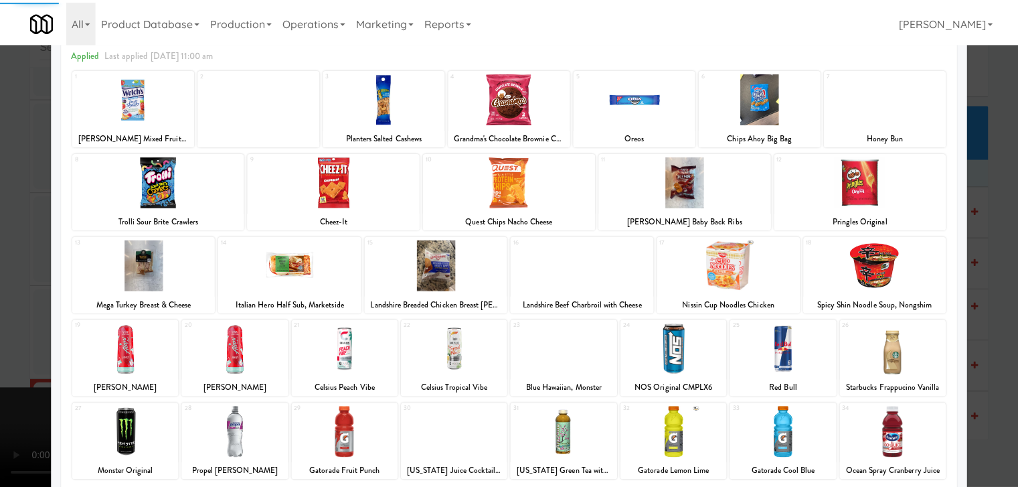
scroll to position [169, 0]
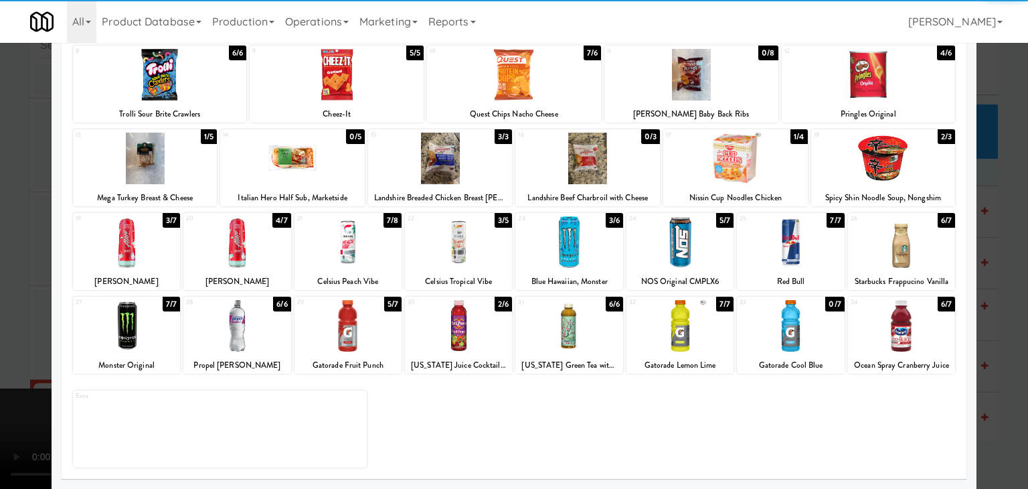
drag, startPoint x: 909, startPoint y: 246, endPoint x: 925, endPoint y: 244, distance: 16.1
click at [913, 245] on div at bounding box center [901, 242] width 107 height 52
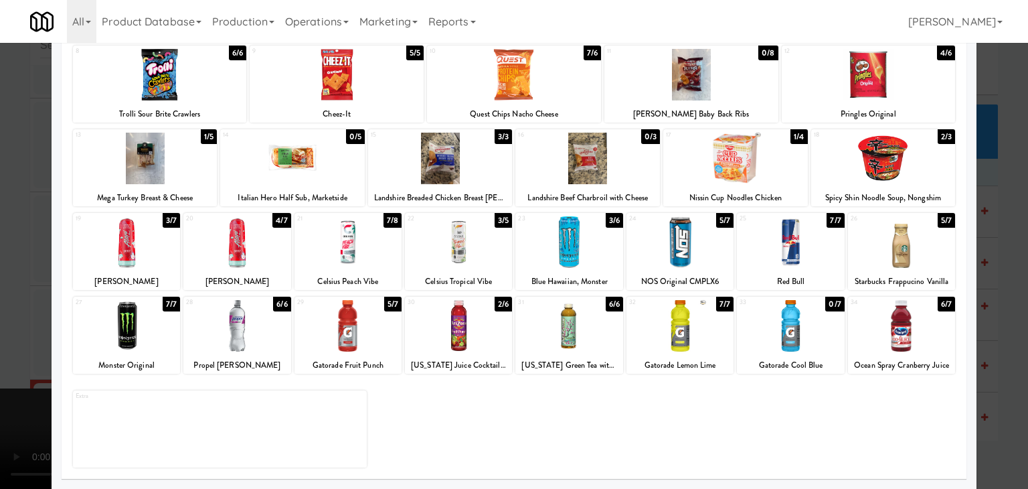
click at [977, 325] on div at bounding box center [514, 244] width 1028 height 489
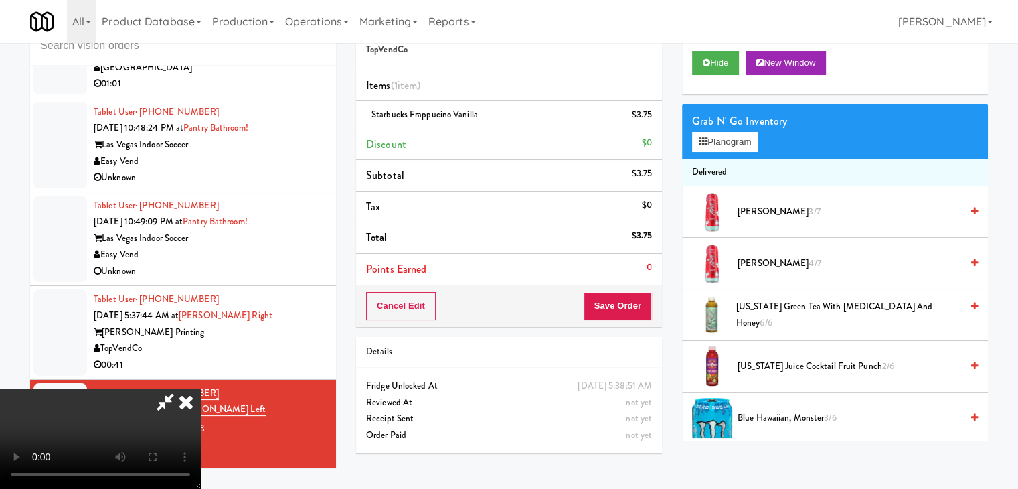
click at [201, 388] on video at bounding box center [100, 438] width 201 height 100
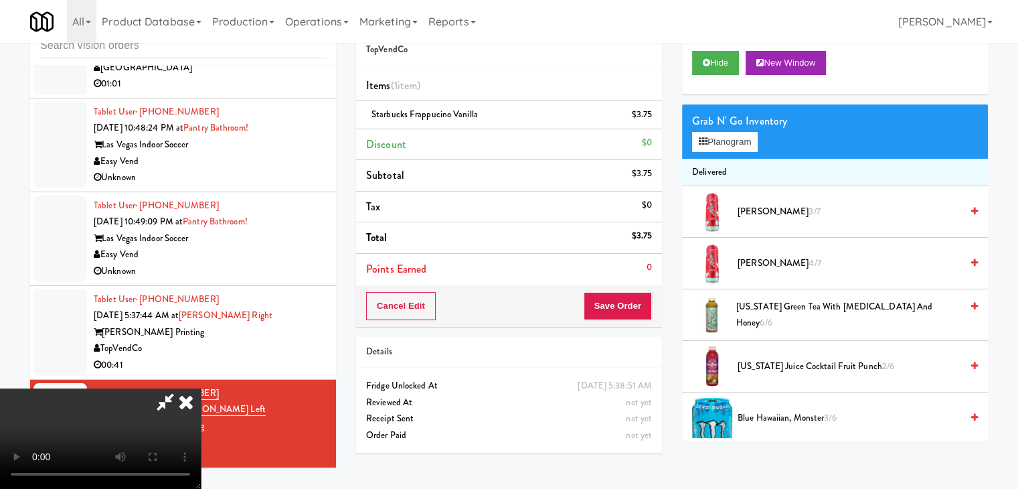
click at [201, 388] on video at bounding box center [100, 438] width 201 height 100
click at [640, 311] on button "Save Order" at bounding box center [618, 306] width 68 height 28
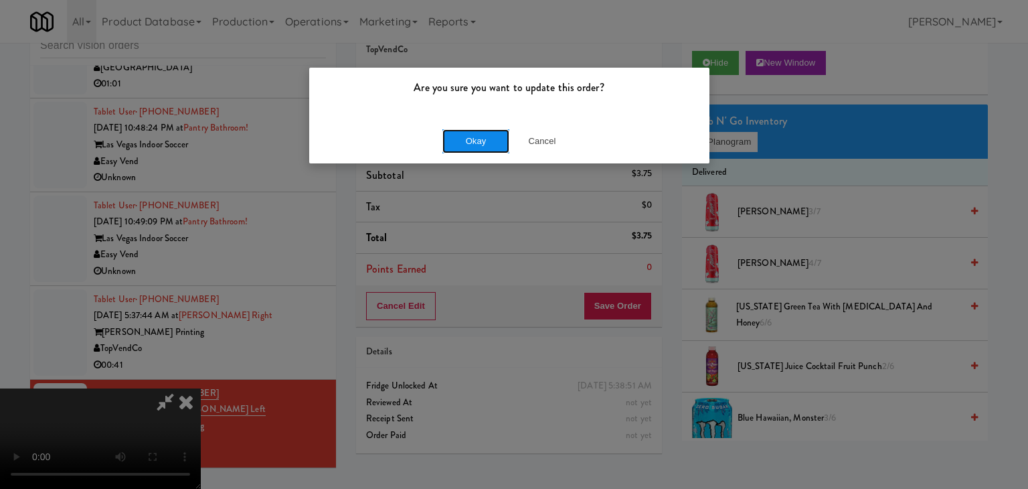
click at [495, 139] on button "Okay" at bounding box center [475, 141] width 67 height 24
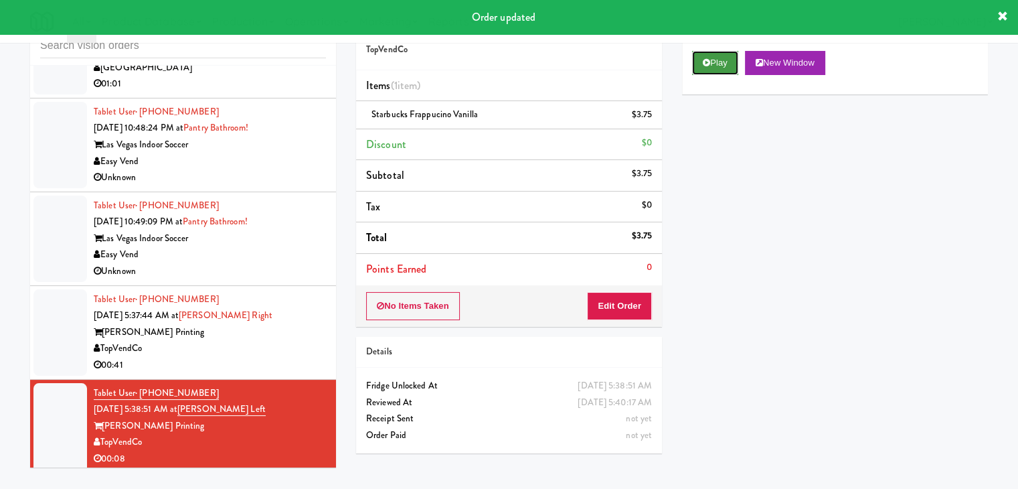
click at [719, 62] on button "Play" at bounding box center [715, 63] width 46 height 24
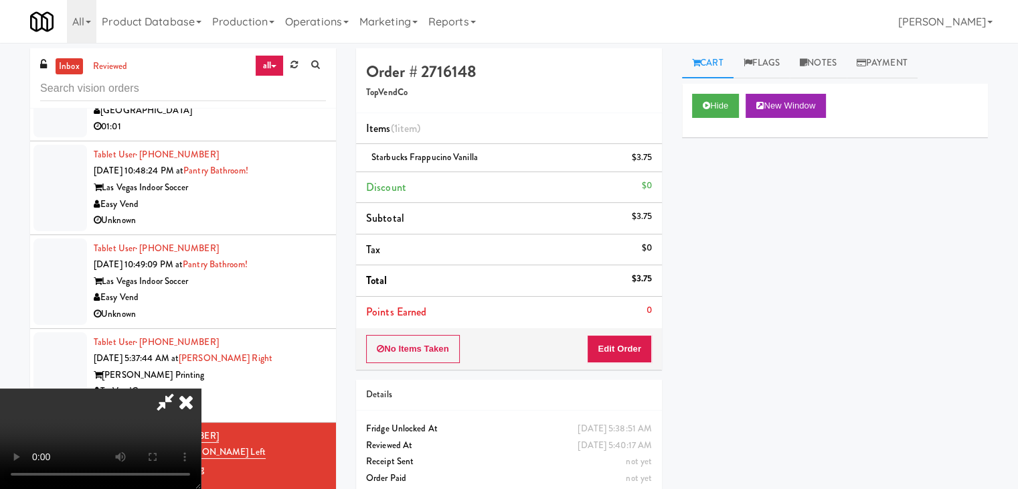
drag, startPoint x: 586, startPoint y: 53, endPoint x: 580, endPoint y: 68, distance: 15.9
click at [201, 388] on icon at bounding box center [185, 401] width 29 height 27
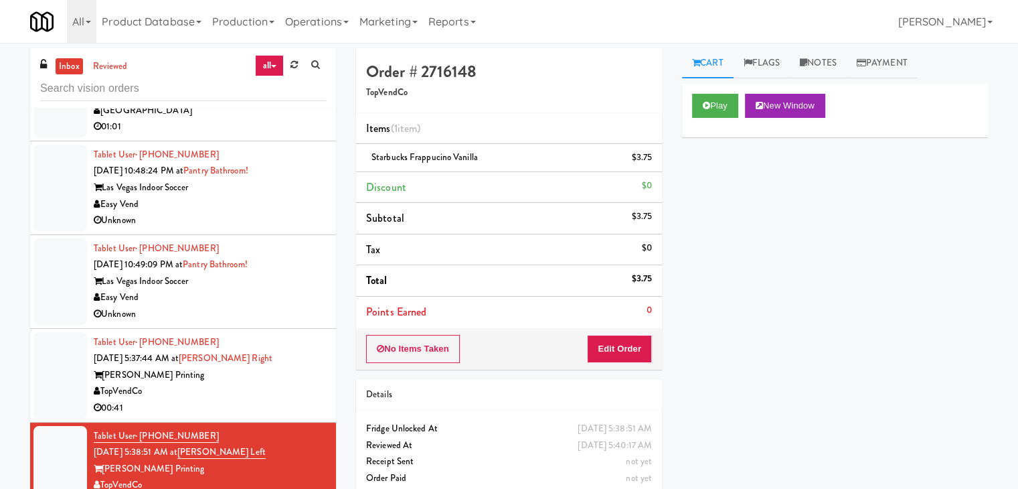
click at [282, 367] on div "[PERSON_NAME] Printing" at bounding box center [210, 375] width 232 height 17
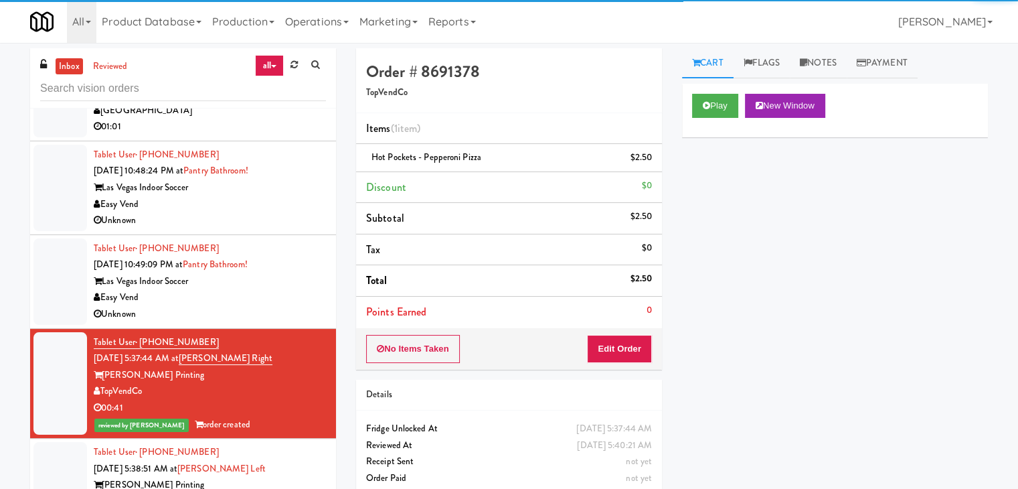
click at [289, 298] on div "Easy Vend" at bounding box center [210, 297] width 232 height 17
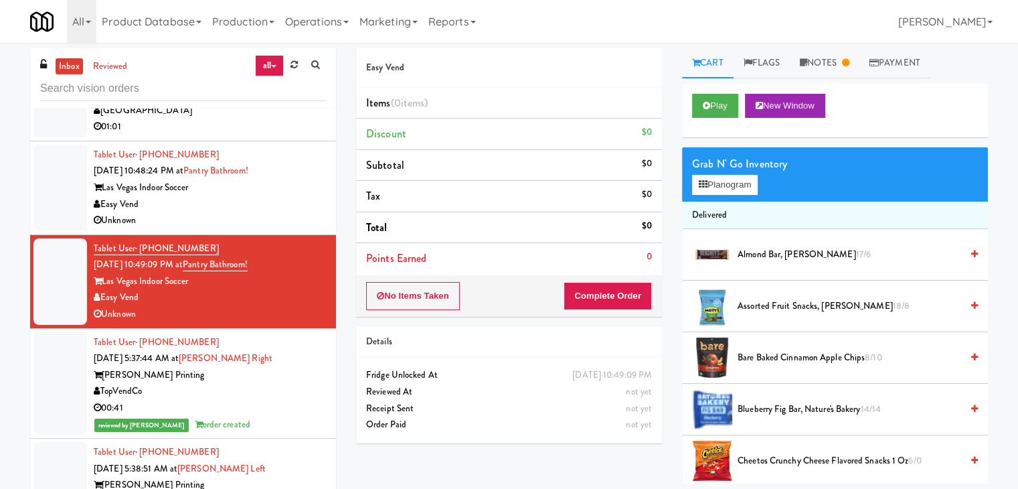
click at [292, 212] on div "Unknown" at bounding box center [210, 220] width 232 height 17
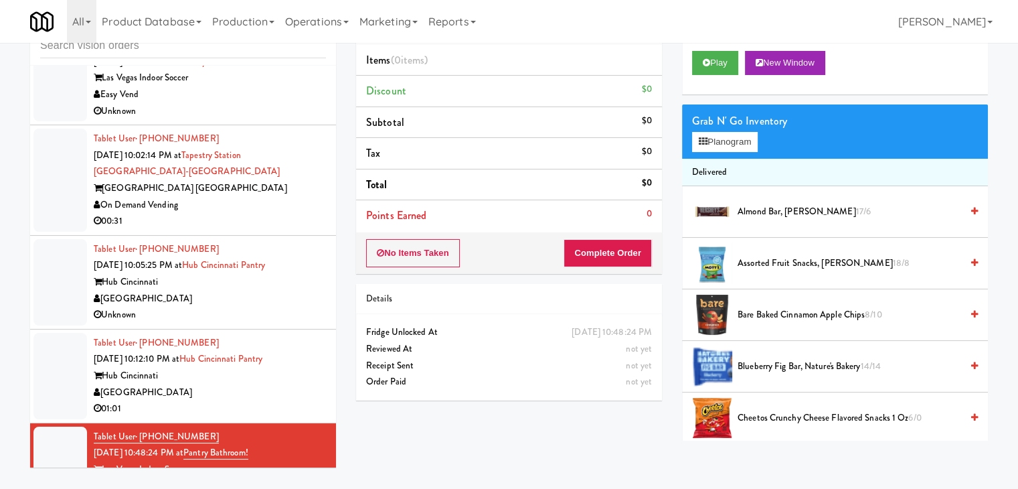
scroll to position [4672, 0]
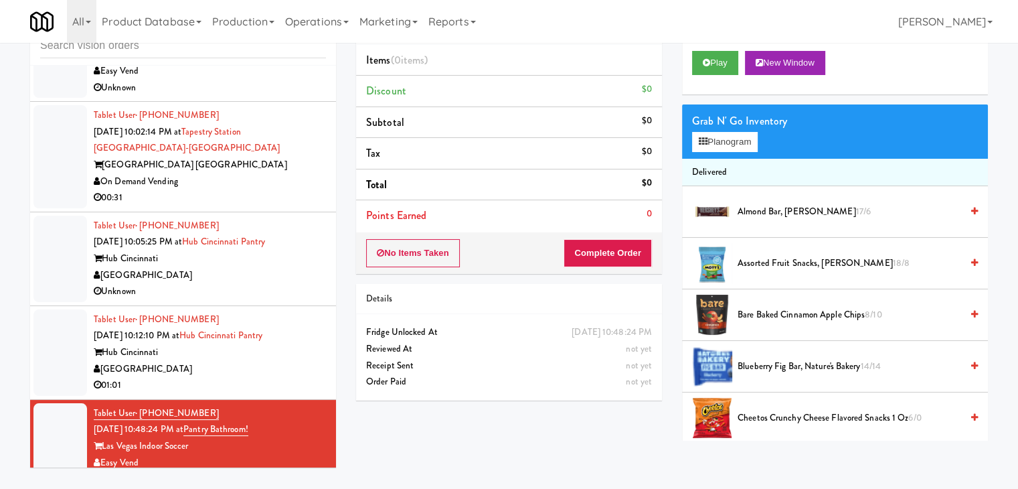
click at [281, 367] on div "[GEOGRAPHIC_DATA]" at bounding box center [210, 369] width 232 height 17
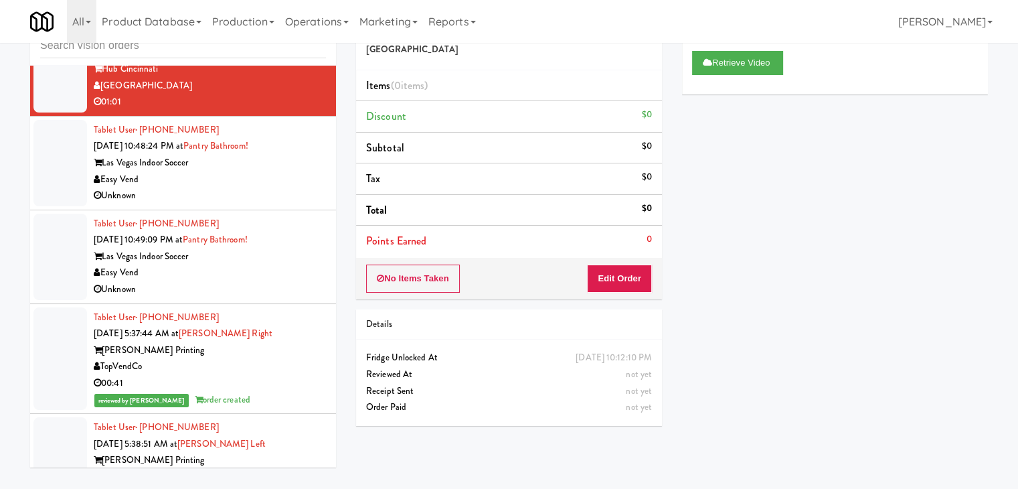
scroll to position [5007, 0]
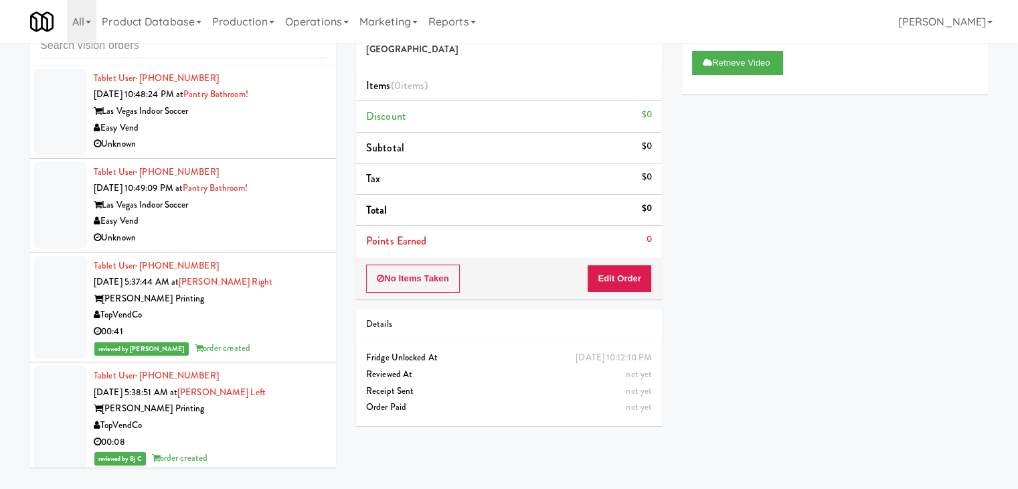
click at [280, 238] on div "Unknown" at bounding box center [210, 238] width 232 height 17
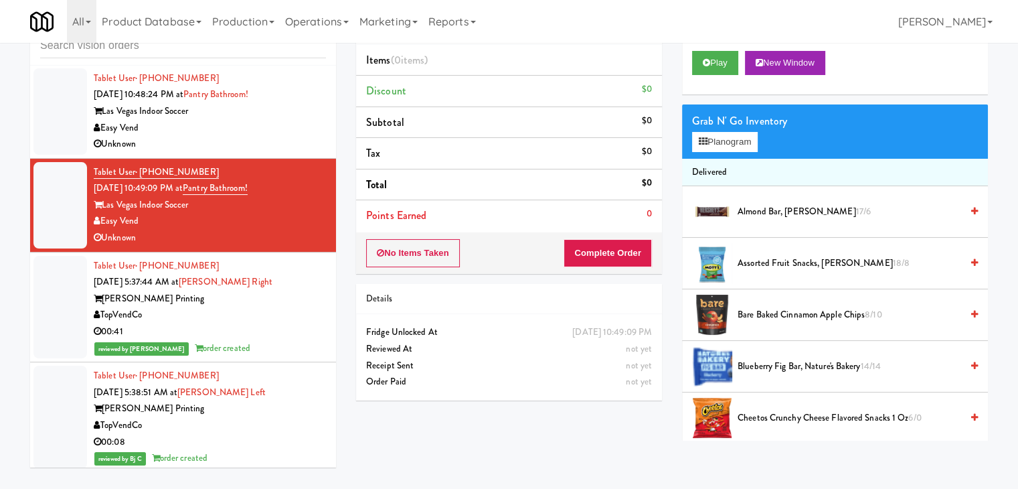
scroll to position [4873, 0]
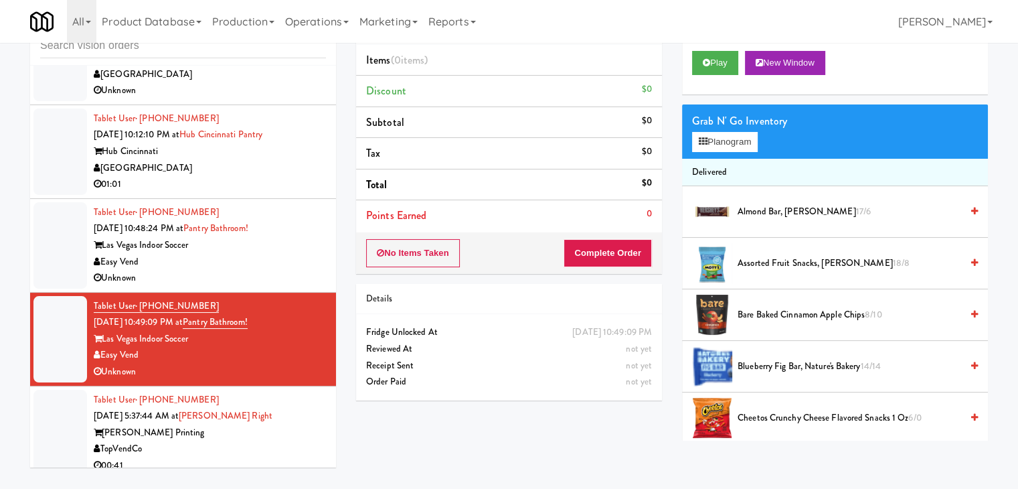
click at [284, 258] on div "Easy Vend" at bounding box center [210, 262] width 232 height 17
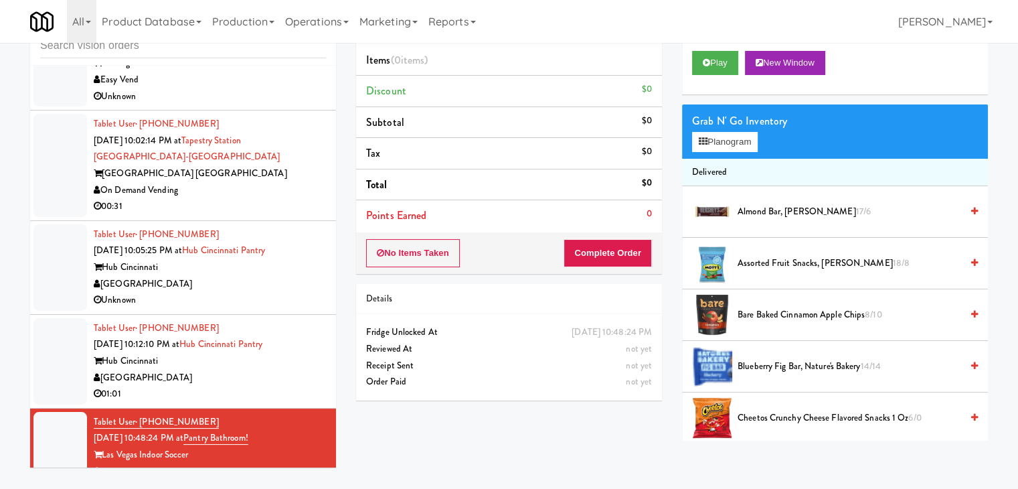
scroll to position [4672, 0]
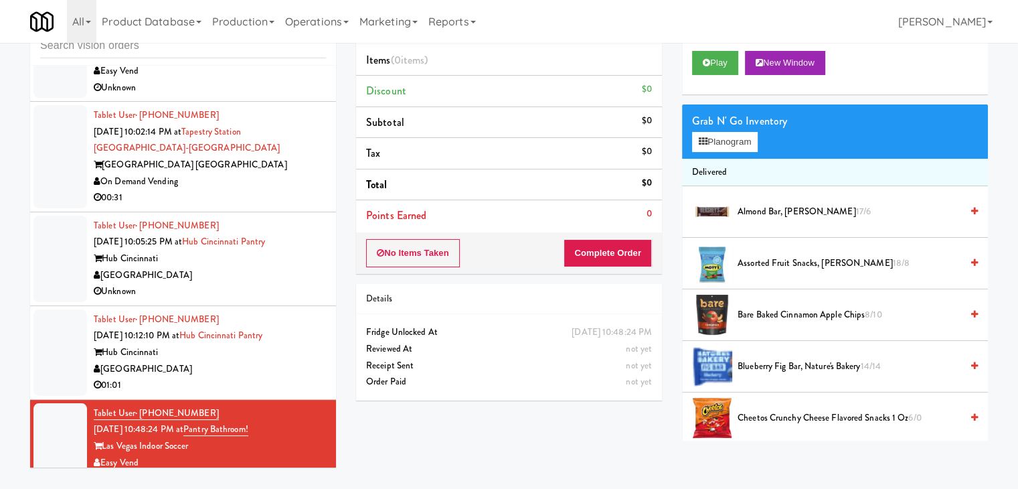
click at [278, 276] on div "[GEOGRAPHIC_DATA]" at bounding box center [210, 275] width 232 height 17
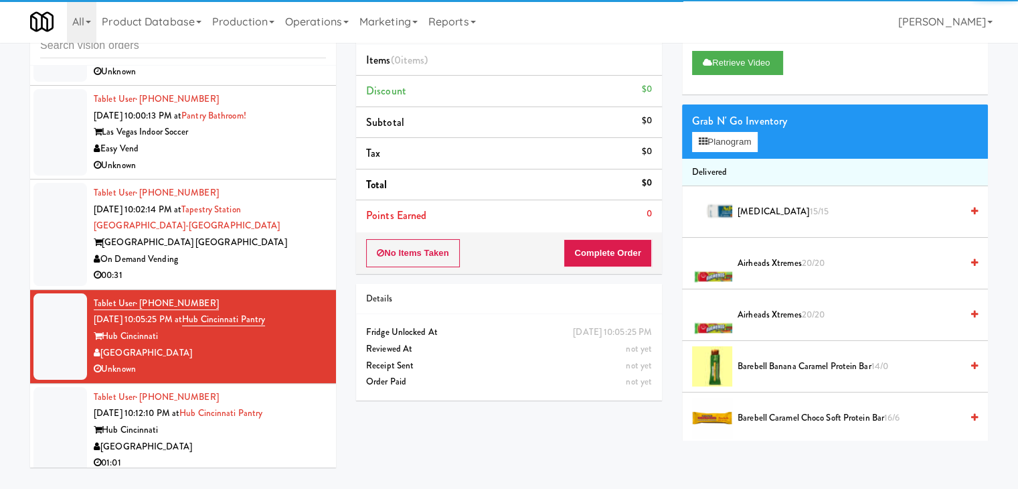
scroll to position [4471, 0]
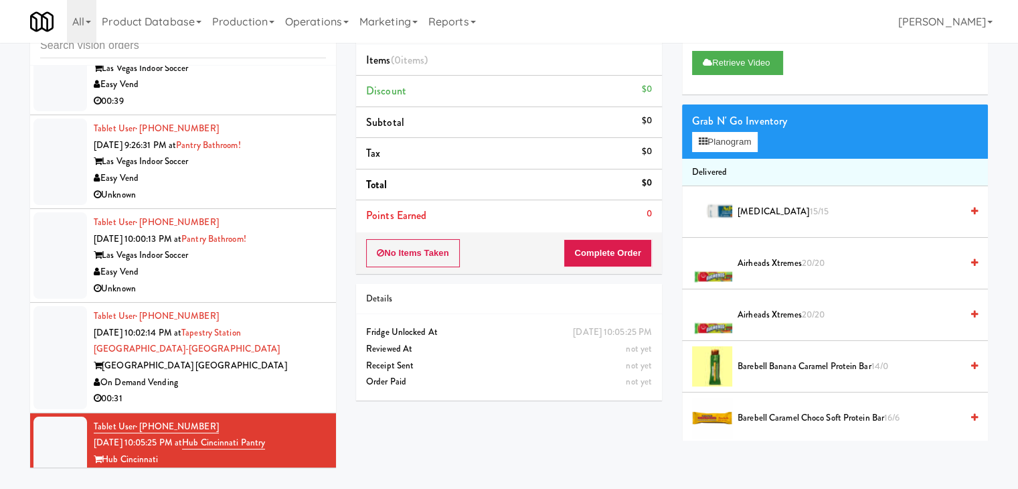
click at [280, 374] on div "On Demand Vending" at bounding box center [210, 382] width 232 height 17
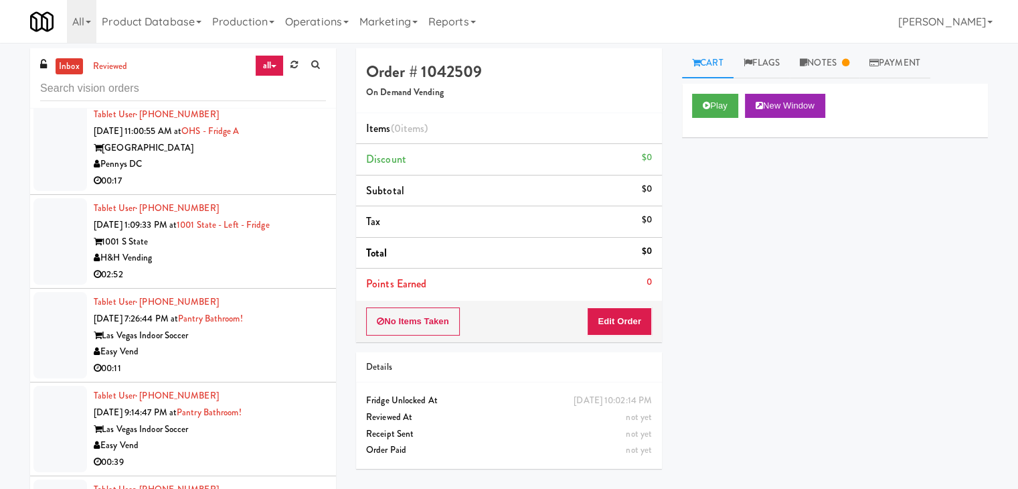
scroll to position [4203, 0]
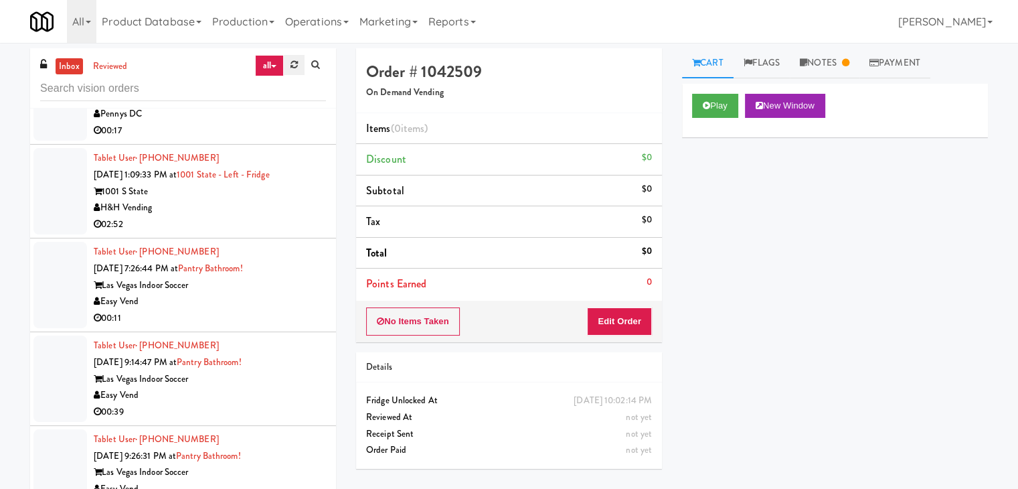
click at [290, 58] on link at bounding box center [294, 65] width 21 height 20
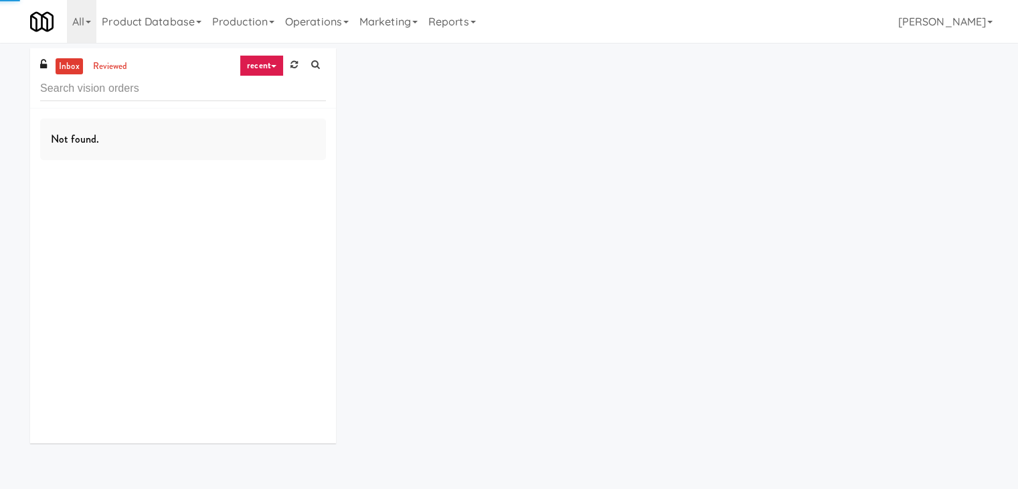
click at [268, 58] on link "recent" at bounding box center [262, 65] width 44 height 21
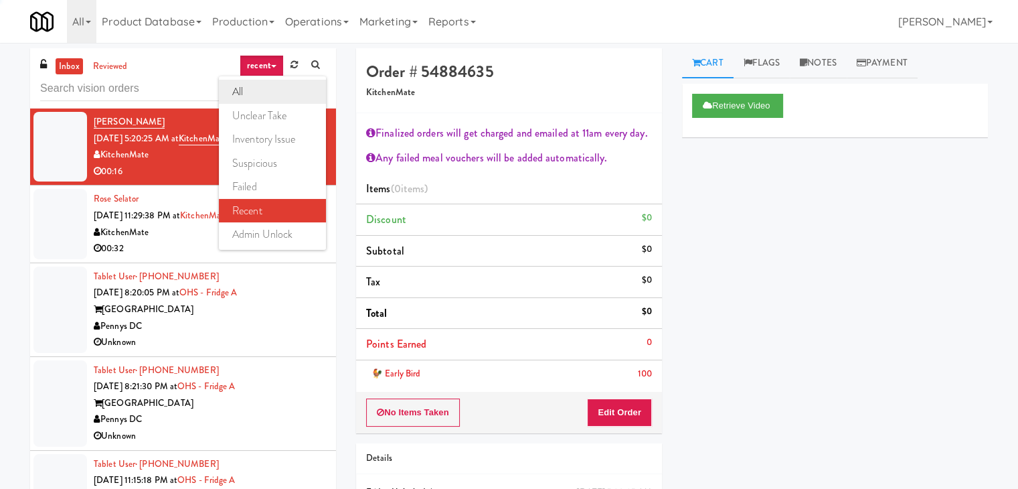
click at [261, 84] on link "all" at bounding box center [272, 92] width 107 height 24
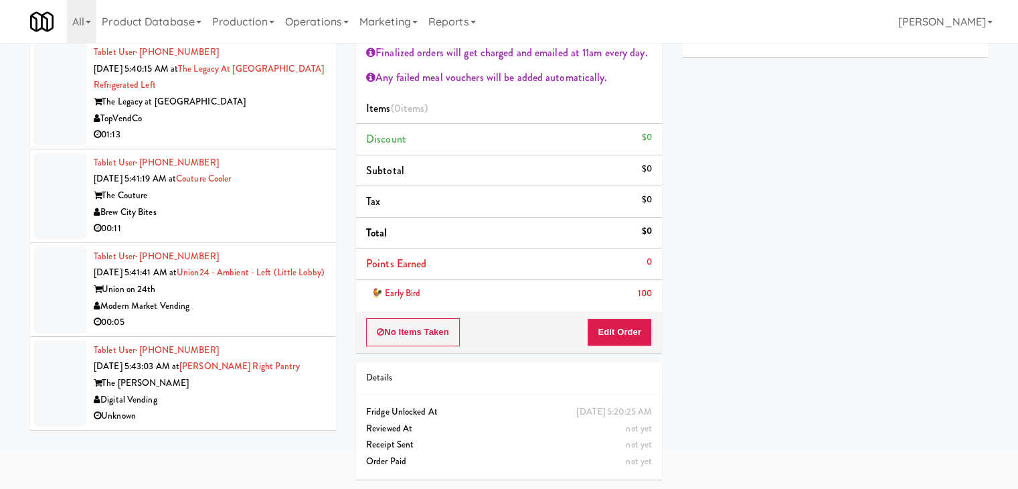
scroll to position [5413, 0]
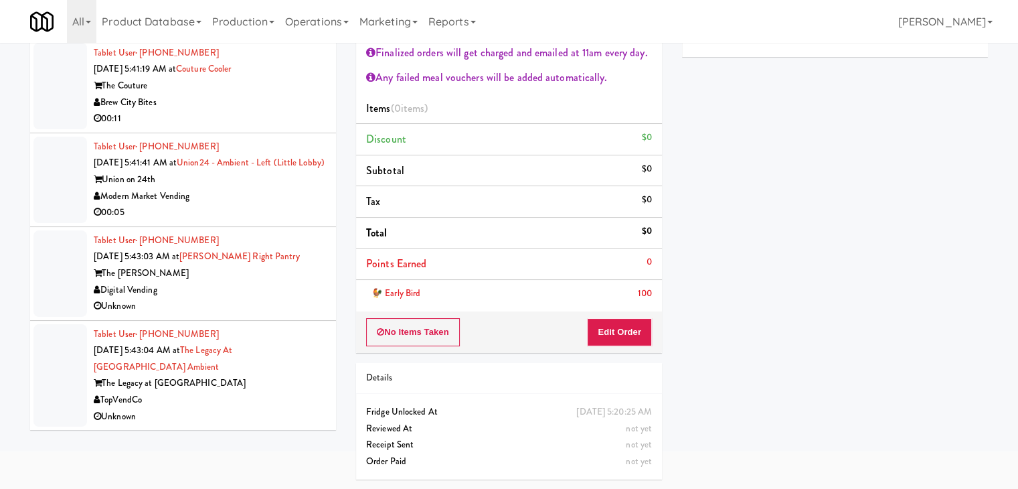
click at [260, 397] on div "TopVendCo" at bounding box center [210, 400] width 232 height 17
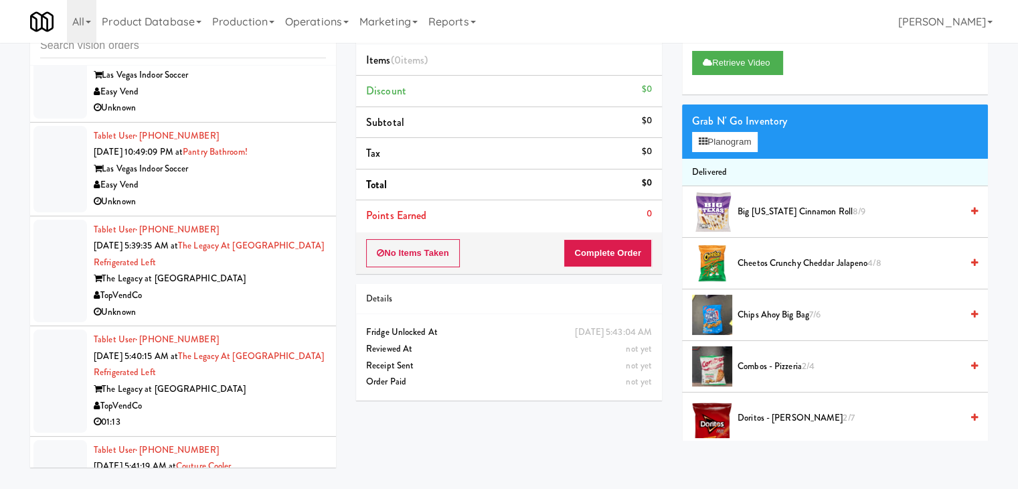
scroll to position [5012, 0]
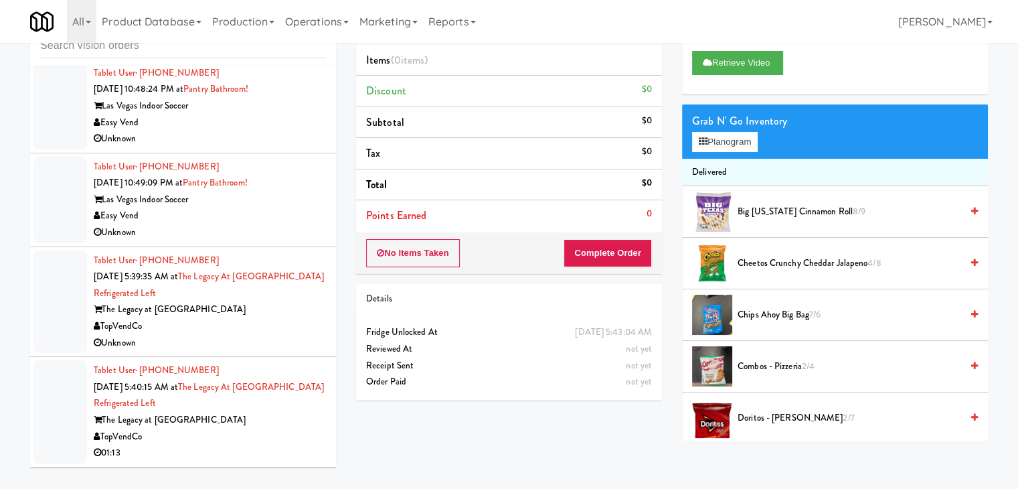
click at [248, 321] on div "TopVendCo" at bounding box center [210, 326] width 232 height 17
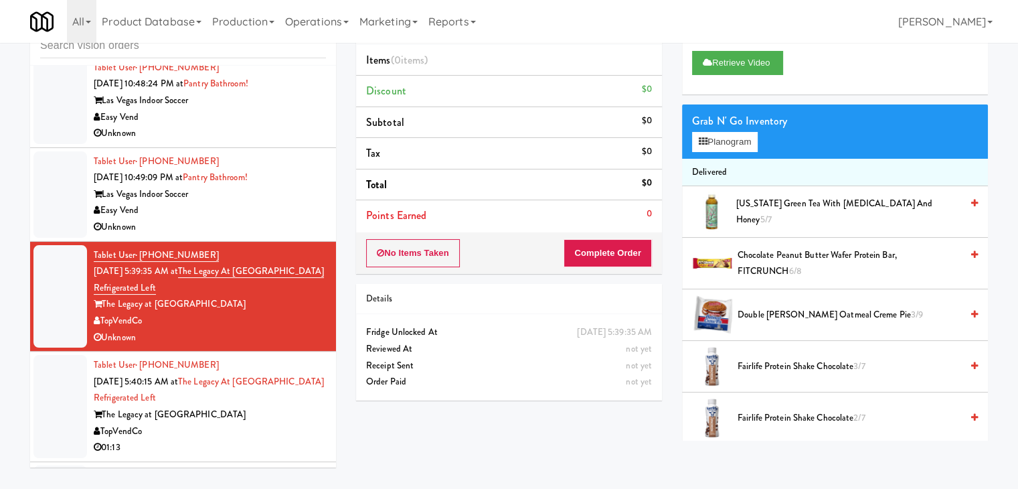
scroll to position [4945, 0]
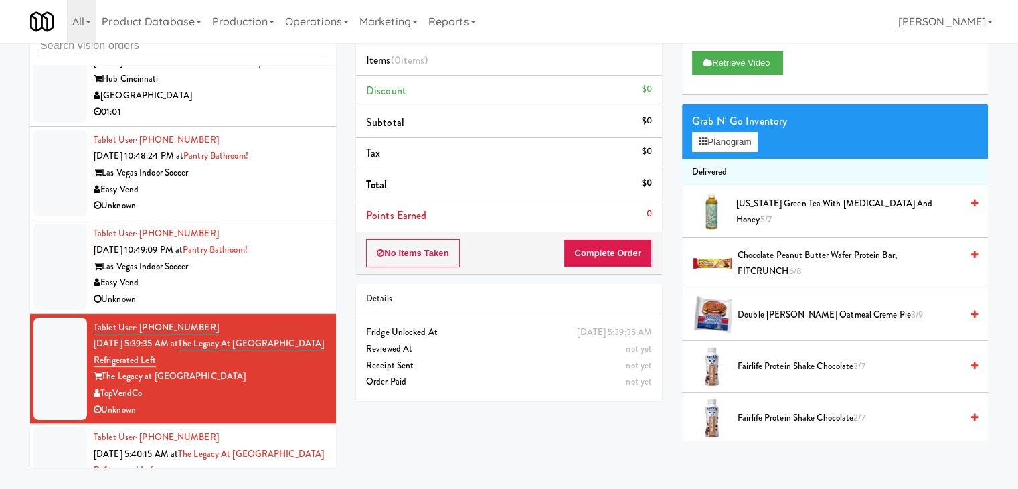
click at [260, 280] on div "Easy Vend" at bounding box center [210, 282] width 232 height 17
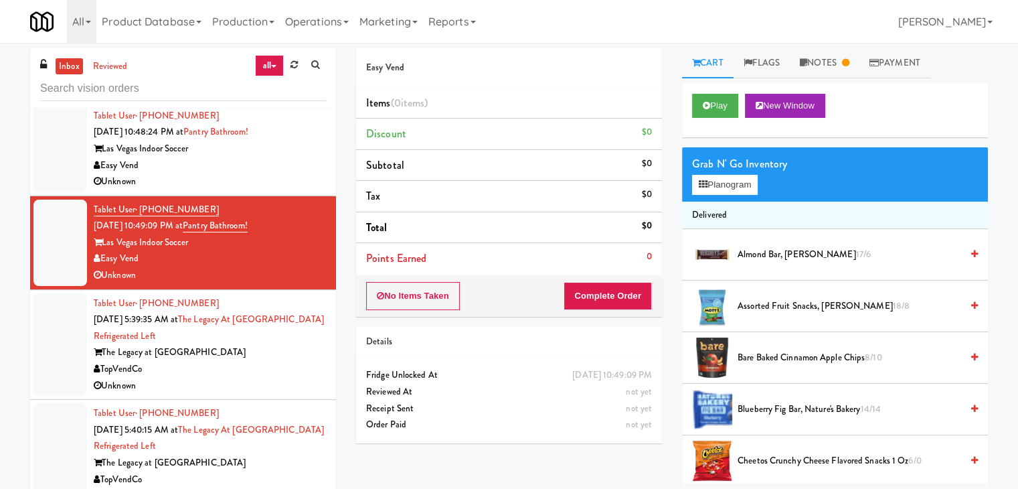
click at [218, 367] on div "TopVendCo" at bounding box center [210, 369] width 232 height 17
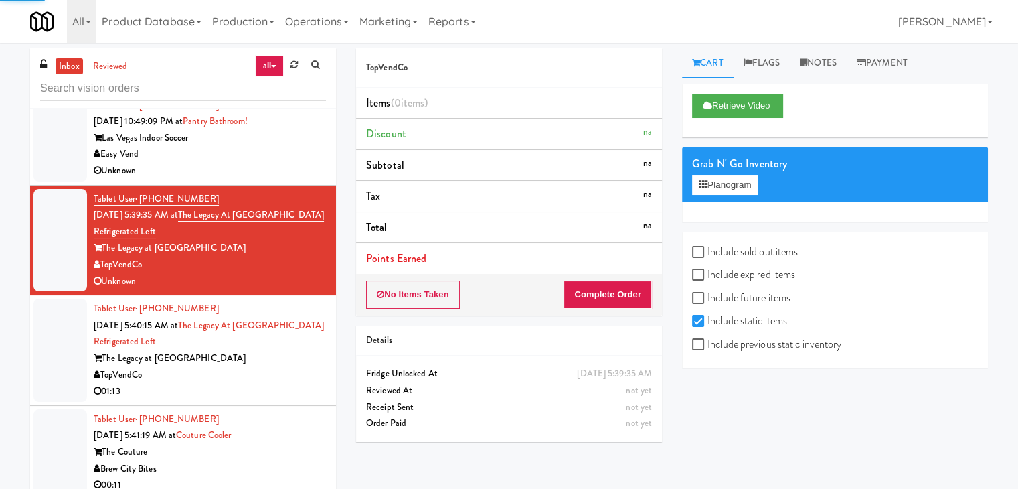
scroll to position [5146, 0]
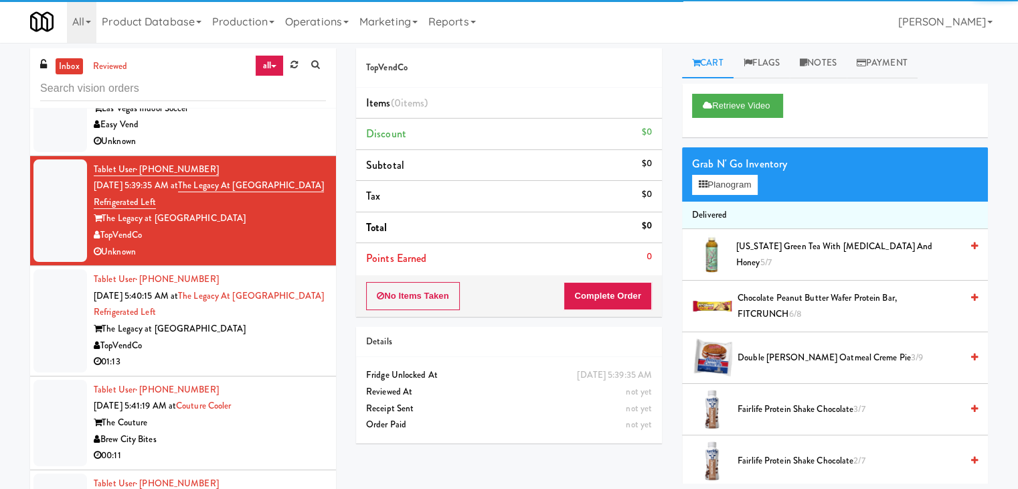
click at [234, 356] on div "01:13" at bounding box center [210, 361] width 232 height 17
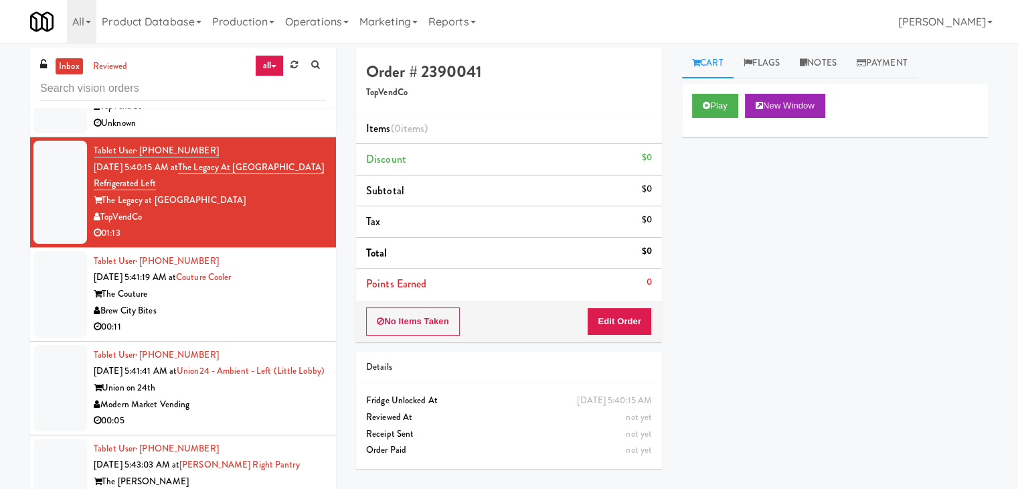
scroll to position [5280, 0]
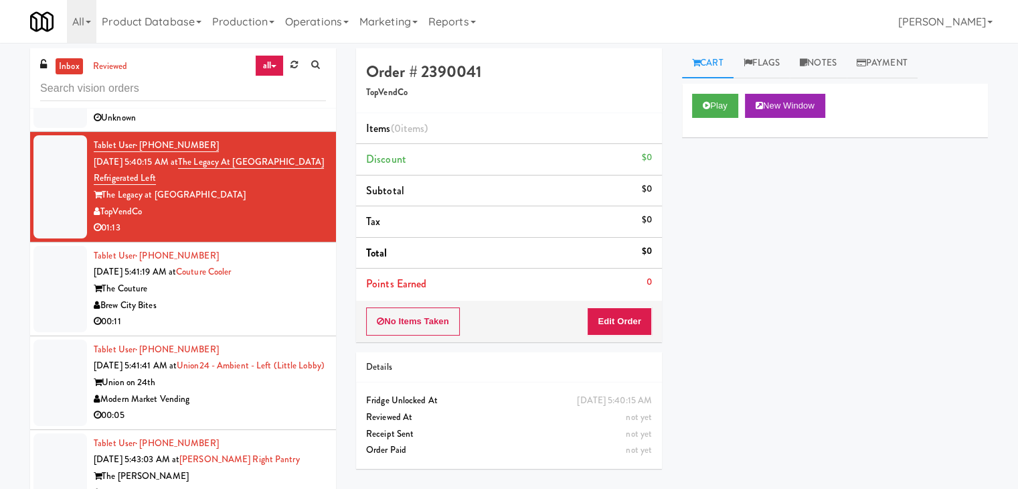
click at [265, 301] on div "Brew City Bites" at bounding box center [210, 305] width 232 height 17
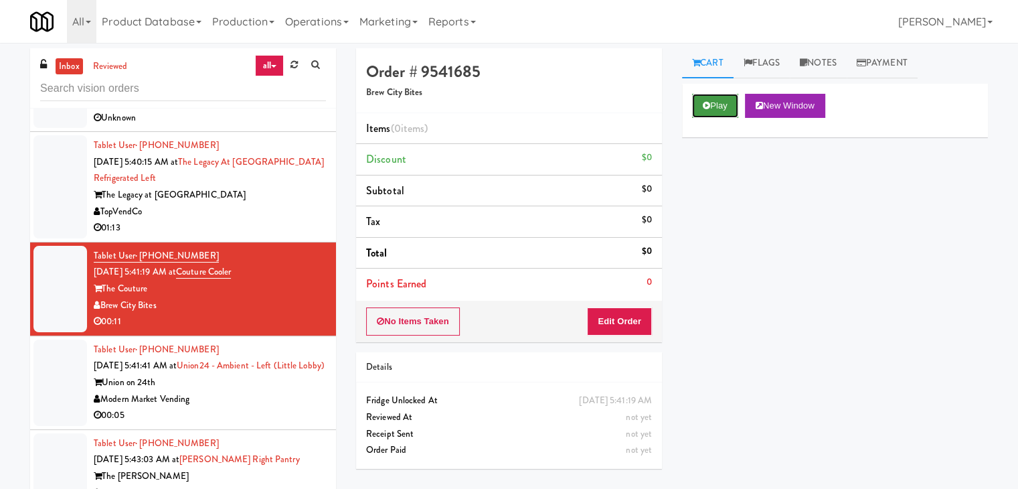
click at [710, 106] on button "Play" at bounding box center [715, 106] width 46 height 24
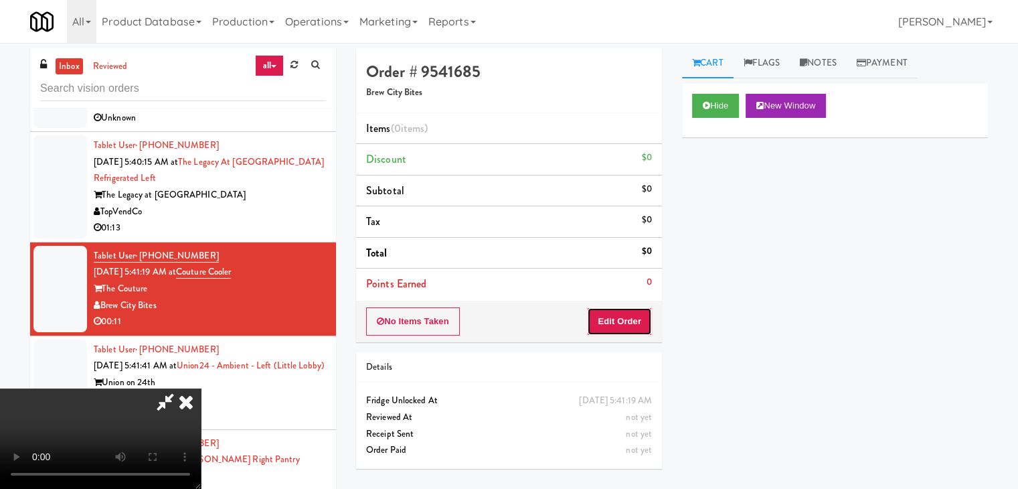
click at [615, 317] on button "Edit Order" at bounding box center [619, 321] width 65 height 28
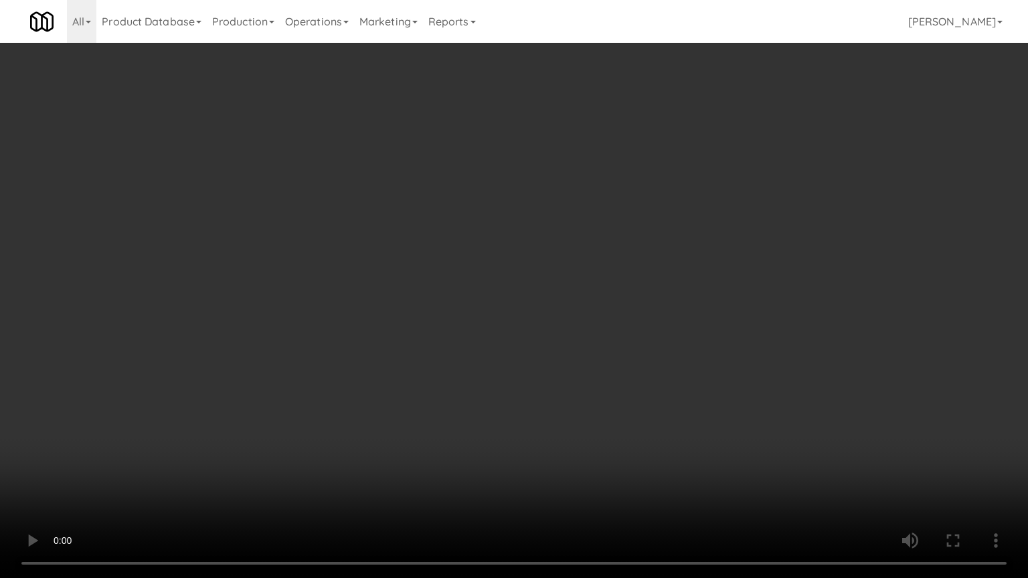
click at [542, 324] on video at bounding box center [514, 289] width 1028 height 578
click at [538, 311] on video at bounding box center [514, 289] width 1028 height 578
drag, startPoint x: 538, startPoint y: 311, endPoint x: 629, endPoint y: 199, distance: 143.6
click at [541, 308] on video at bounding box center [514, 289] width 1028 height 578
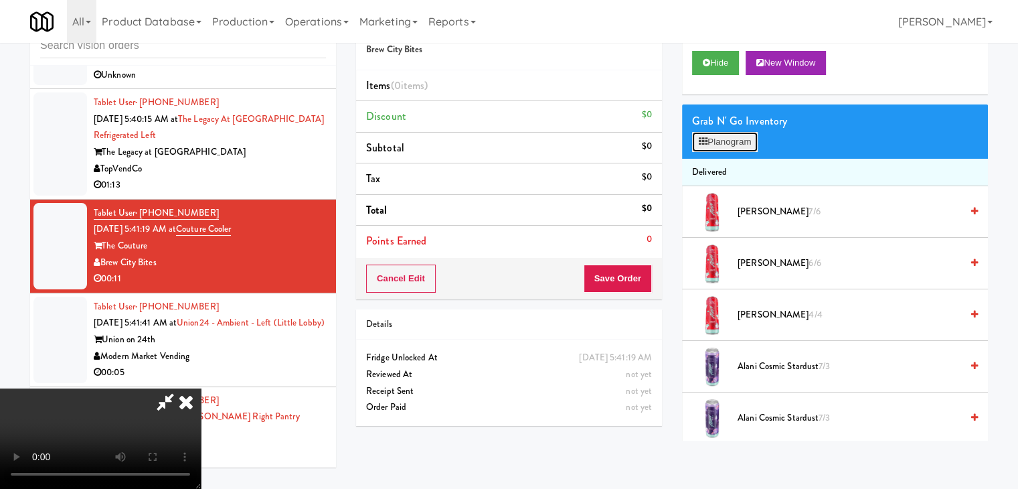
click at [727, 137] on button "Planogram" at bounding box center [725, 142] width 66 height 20
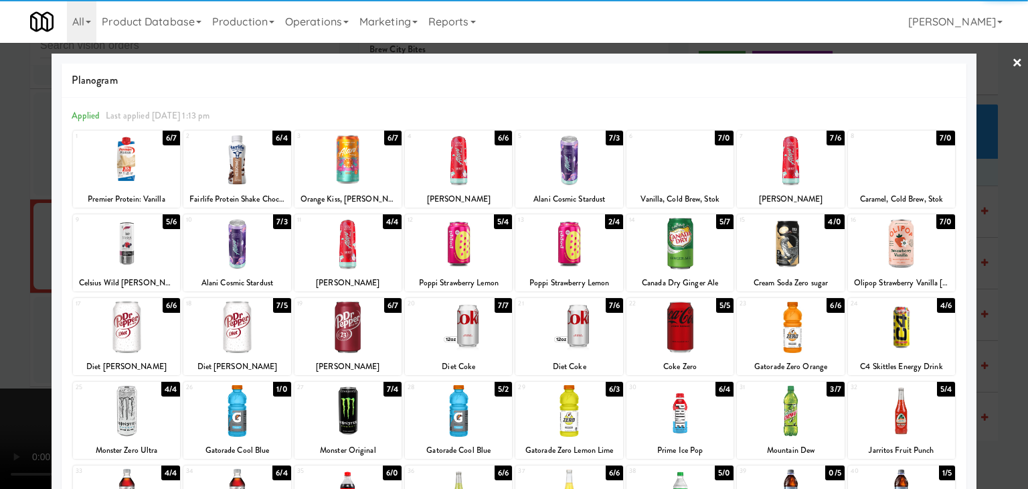
click at [802, 251] on div at bounding box center [790, 244] width 107 height 52
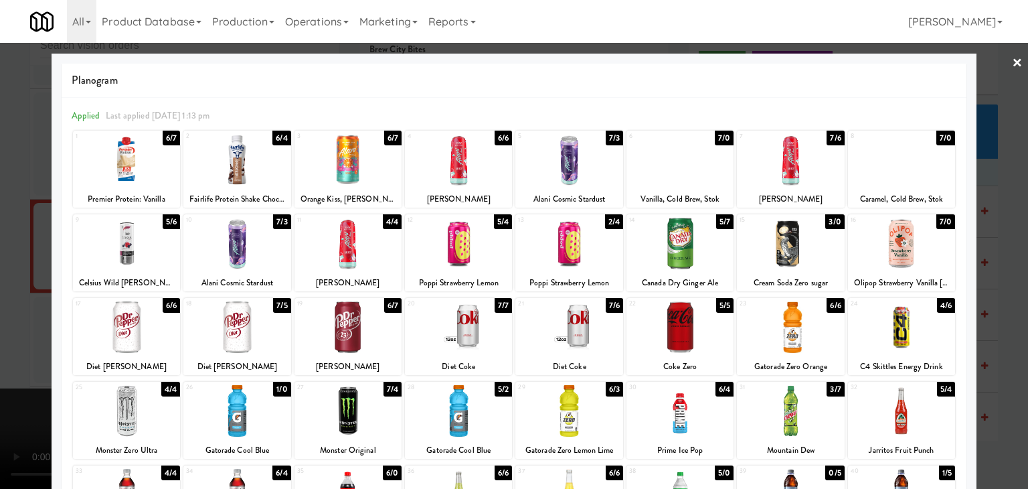
click at [987, 315] on div at bounding box center [514, 244] width 1028 height 489
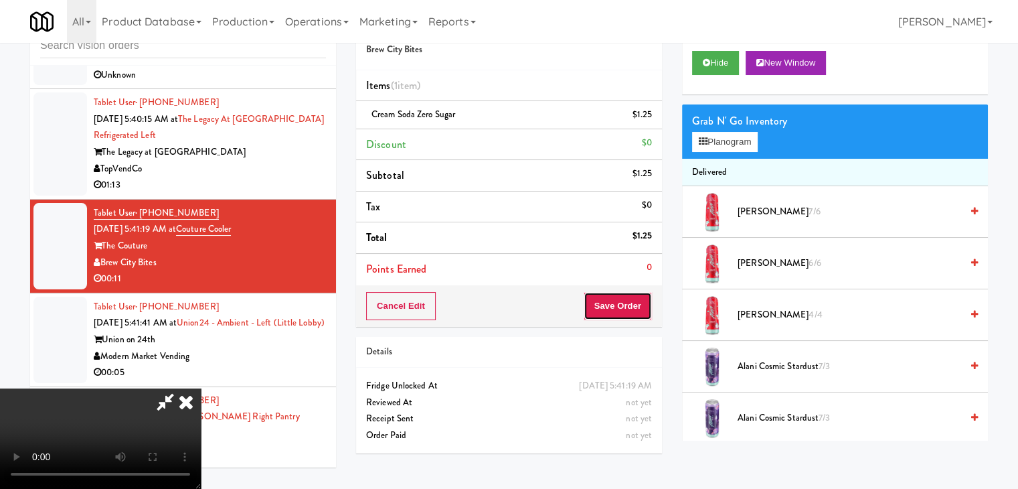
click at [637, 301] on button "Save Order" at bounding box center [618, 306] width 68 height 28
drag, startPoint x: 637, startPoint y: 301, endPoint x: 653, endPoint y: 305, distance: 16.7
click at [637, 301] on button "Save Order" at bounding box center [618, 306] width 68 height 28
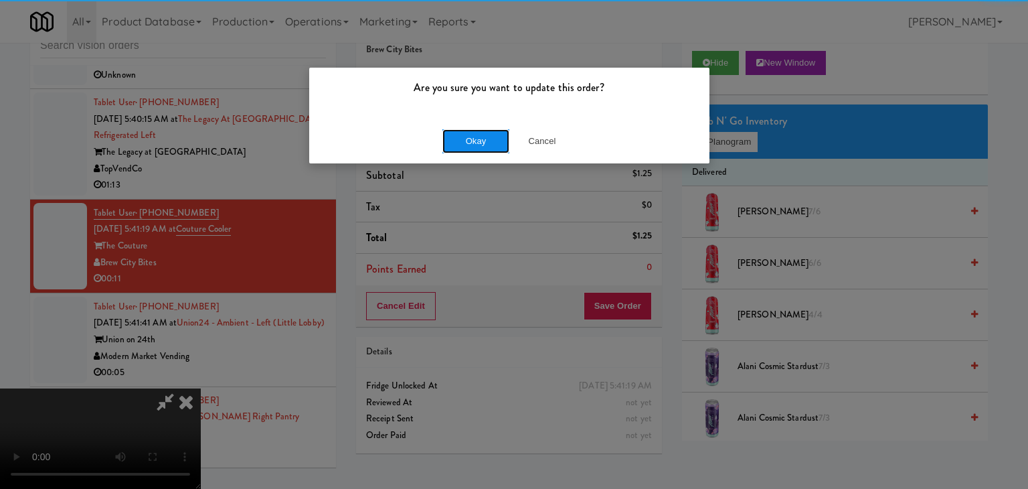
click at [477, 136] on button "Okay" at bounding box center [475, 141] width 67 height 24
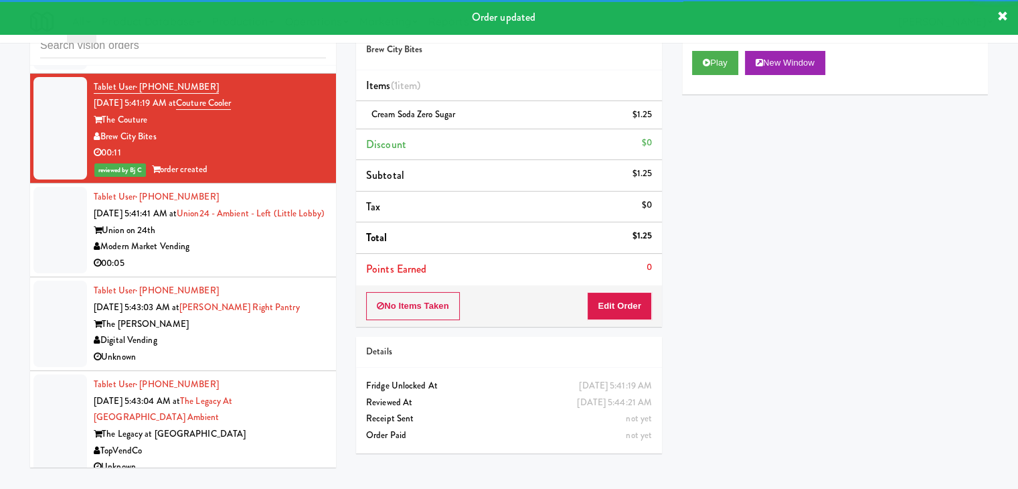
scroll to position [5413, 0]
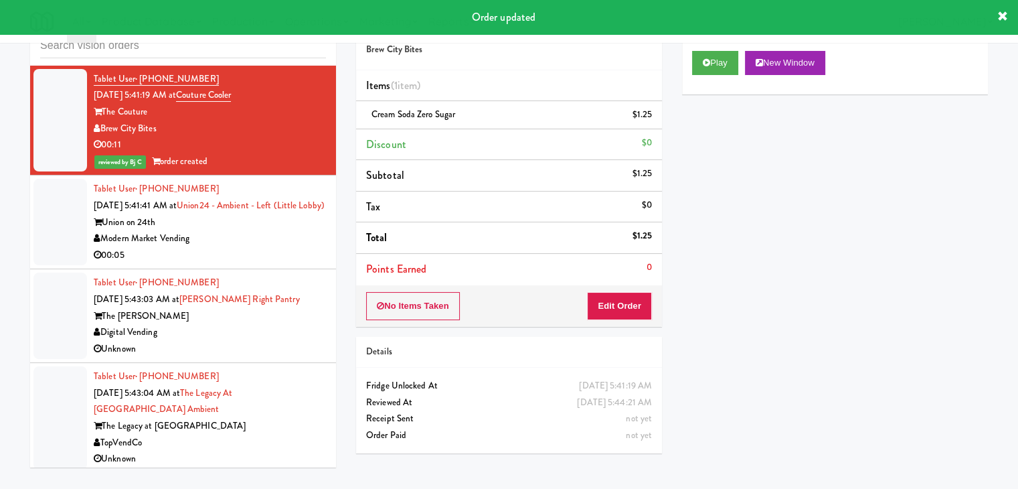
drag, startPoint x: 256, startPoint y: 252, endPoint x: 252, endPoint y: 261, distance: 10.2
click at [256, 247] on div "Modern Market Vending" at bounding box center [210, 238] width 232 height 17
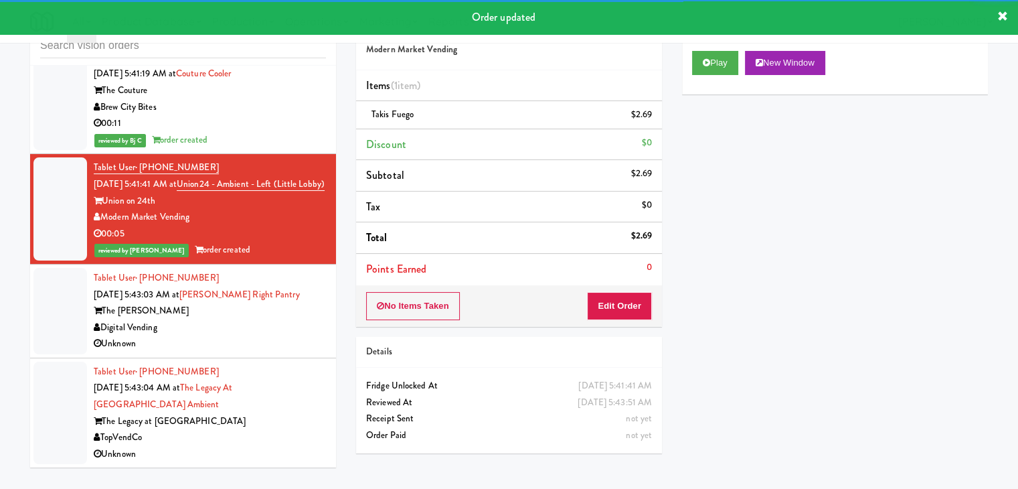
scroll to position [5446, 0]
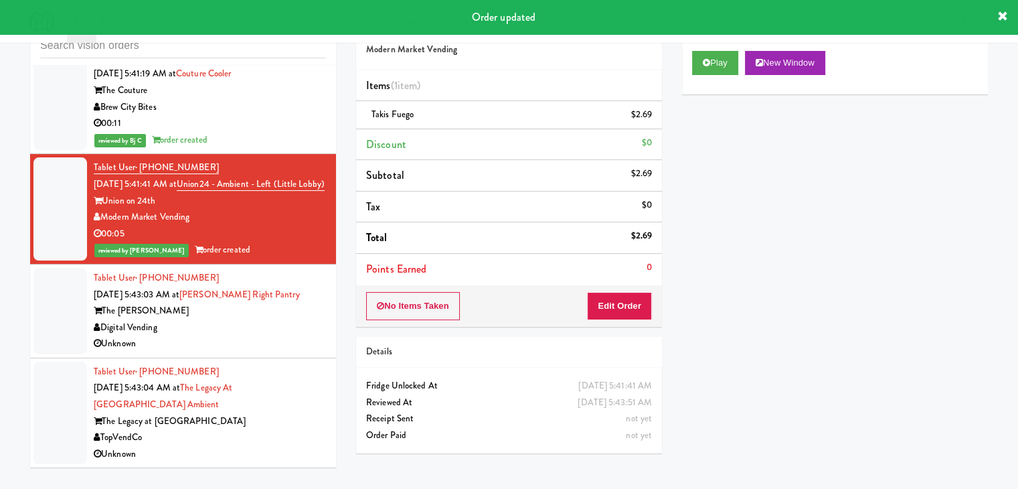
click at [272, 317] on div "The [PERSON_NAME]" at bounding box center [210, 311] width 232 height 17
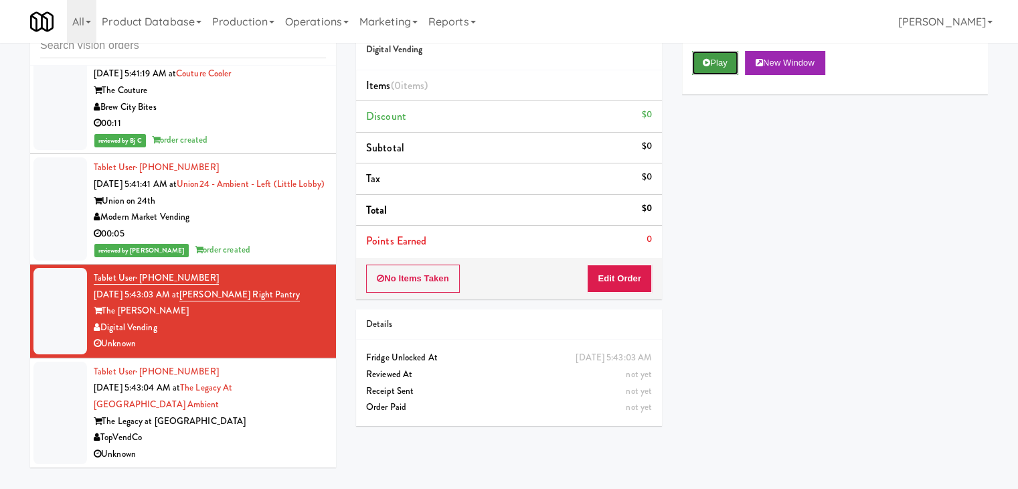
drag, startPoint x: 702, startPoint y: 64, endPoint x: 680, endPoint y: 201, distance: 139.0
click at [703, 64] on icon at bounding box center [706, 62] width 7 height 9
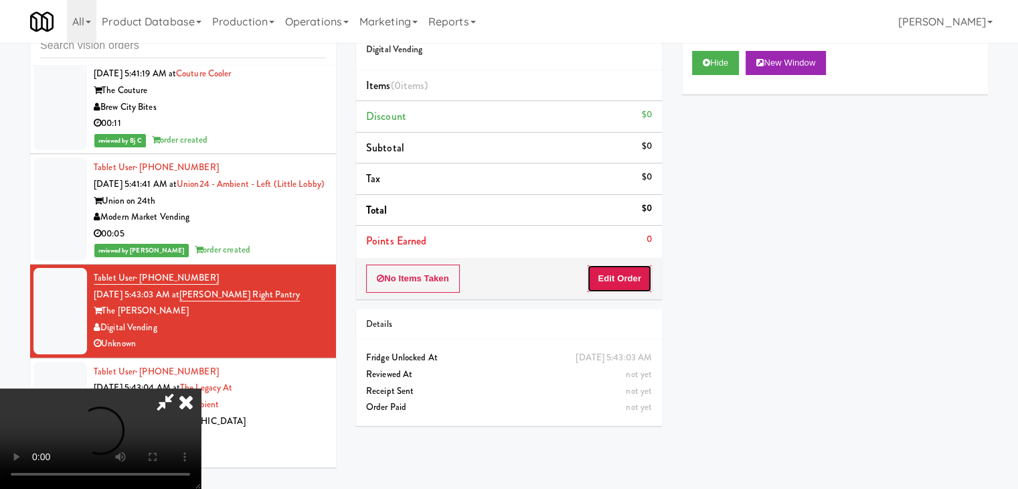
click at [625, 278] on button "Edit Order" at bounding box center [619, 278] width 65 height 28
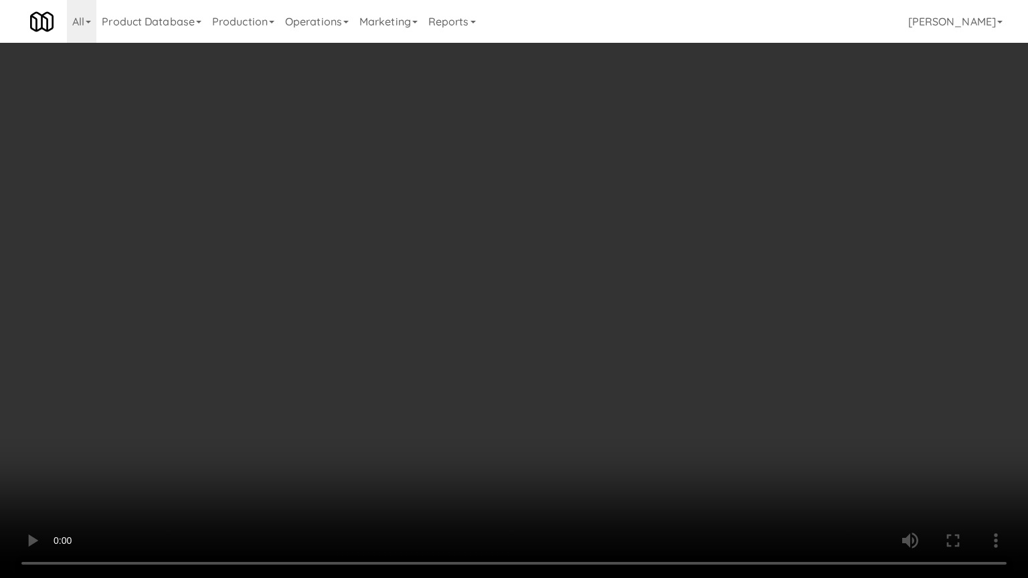
click at [530, 361] on video at bounding box center [514, 289] width 1028 height 578
drag, startPoint x: 528, startPoint y: 361, endPoint x: 521, endPoint y: 364, distance: 7.8
click at [527, 361] on video at bounding box center [514, 289] width 1028 height 578
click at [523, 363] on video at bounding box center [514, 289] width 1028 height 578
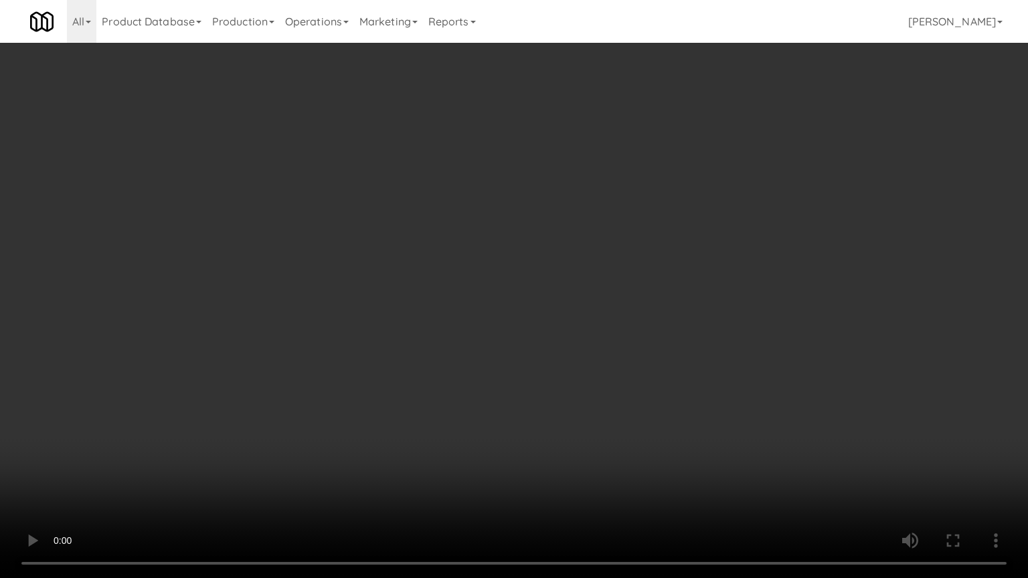
click at [523, 363] on video at bounding box center [514, 289] width 1028 height 578
drag, startPoint x: 523, startPoint y: 363, endPoint x: 645, endPoint y: 203, distance: 201.5
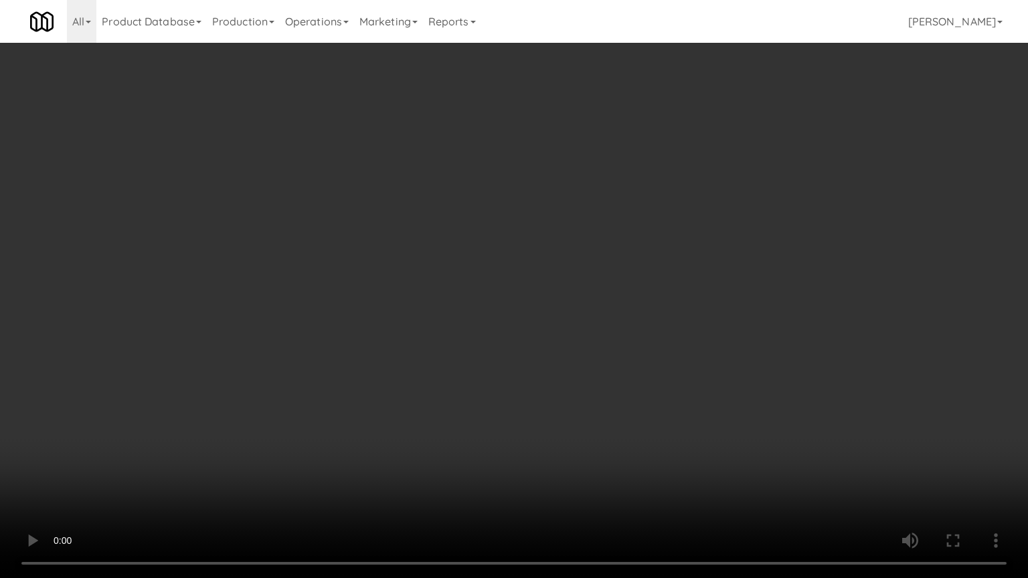
click at [523, 363] on video at bounding box center [514, 289] width 1028 height 578
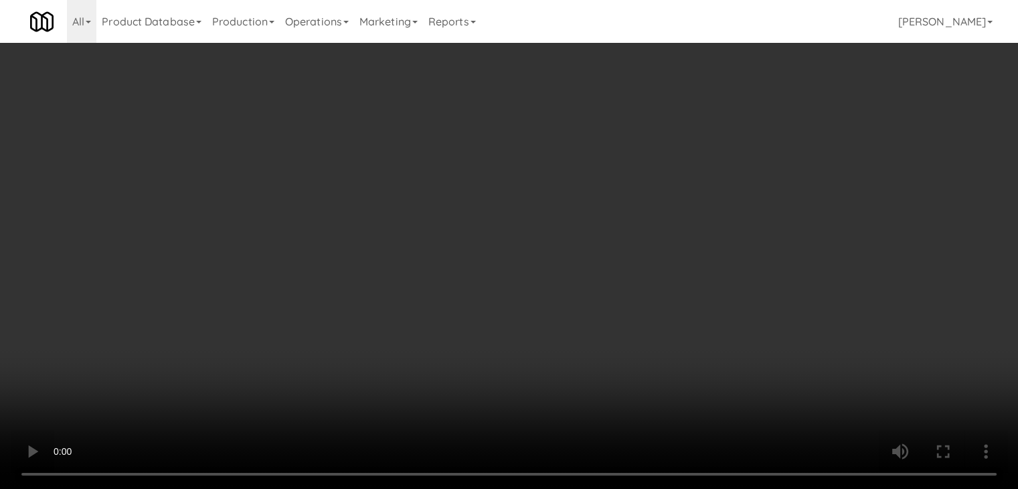
click at [724, 119] on div "Grab N' Go Inventory" at bounding box center [835, 121] width 286 height 20
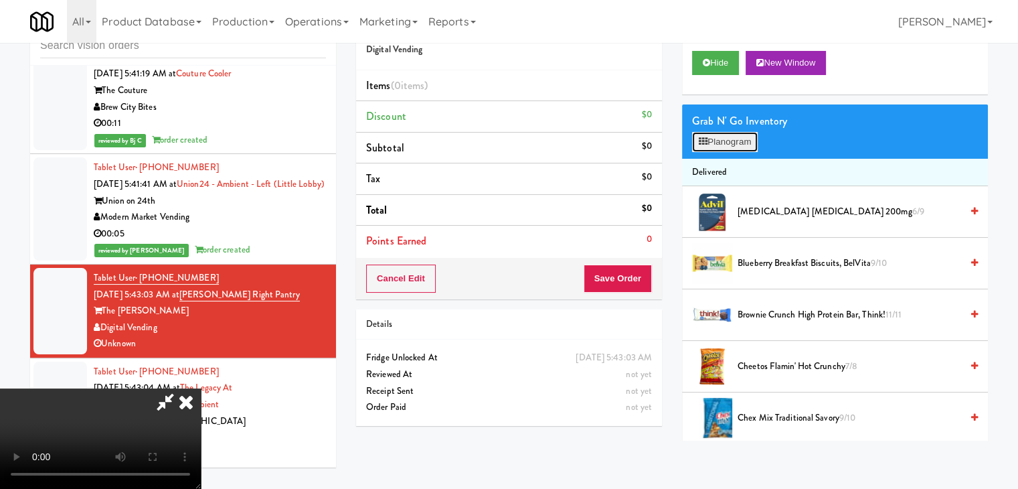
click at [732, 143] on button "Planogram" at bounding box center [725, 142] width 66 height 20
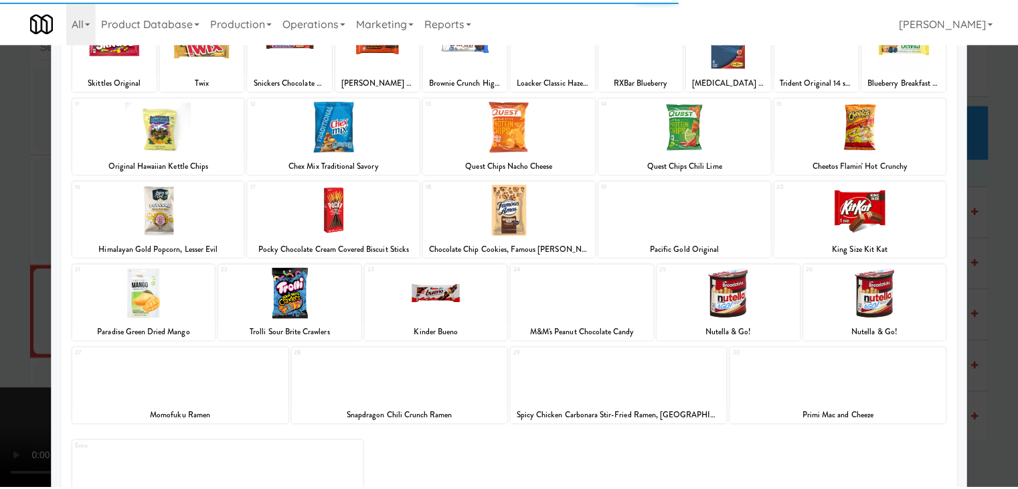
scroll to position [134, 0]
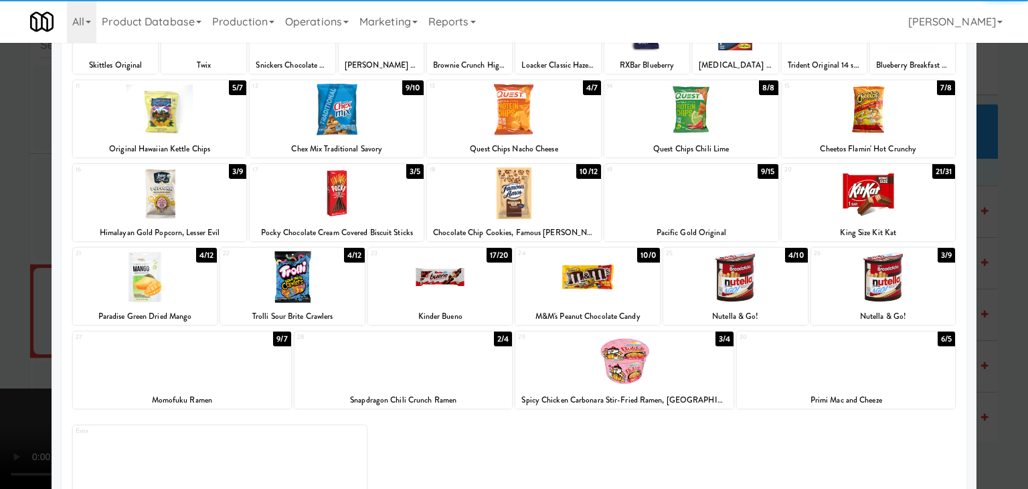
drag, startPoint x: 900, startPoint y: 202, endPoint x: 916, endPoint y: 204, distance: 16.2
click at [903, 202] on div at bounding box center [869, 193] width 174 height 52
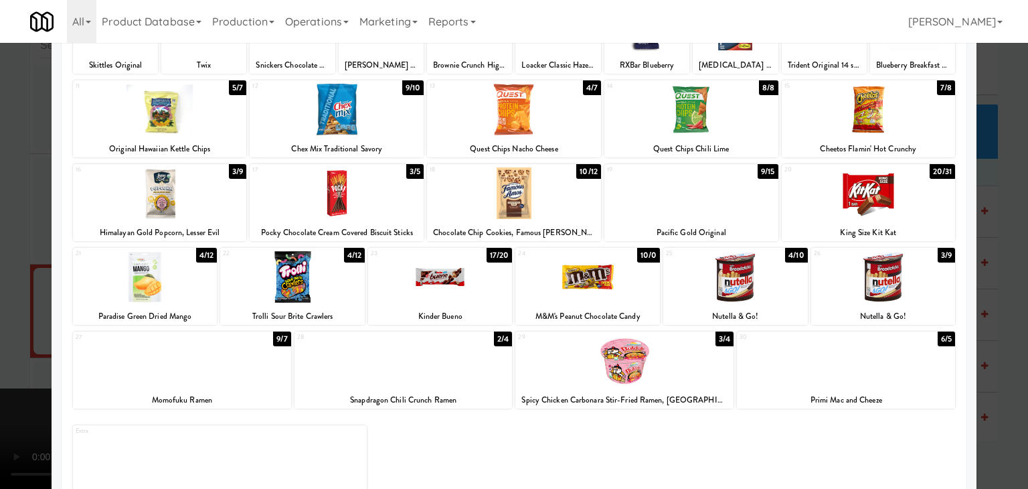
drag, startPoint x: 1011, startPoint y: 228, endPoint x: 873, endPoint y: 242, distance: 137.9
click at [1011, 227] on div at bounding box center [514, 244] width 1028 height 489
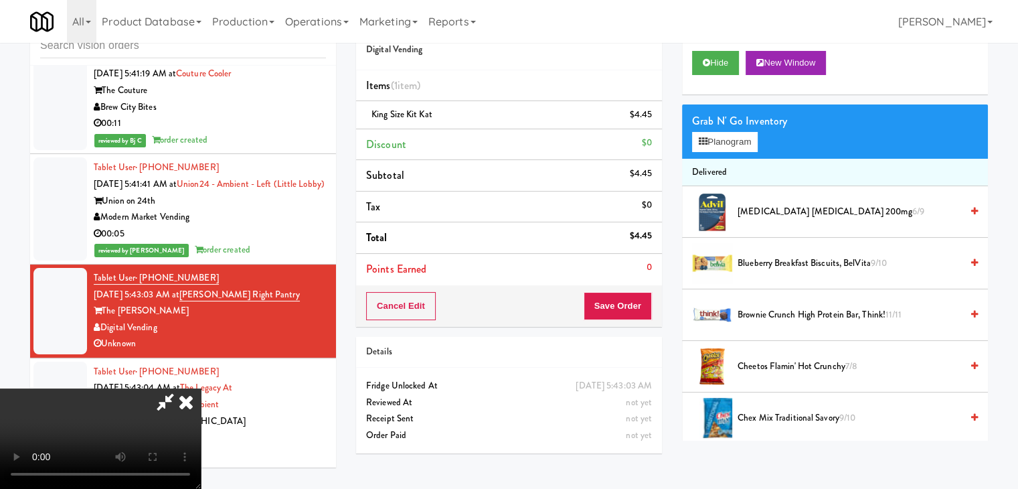
click at [201, 388] on video at bounding box center [100, 438] width 201 height 100
click at [616, 307] on button "Save Order" at bounding box center [618, 306] width 68 height 28
click at [618, 306] on button "Save Order" at bounding box center [618, 306] width 68 height 28
click at [618, 306] on body "Are you sure you want to update this order? Okay Cancel Okay Are you sure you w…" at bounding box center [509, 244] width 1018 height 489
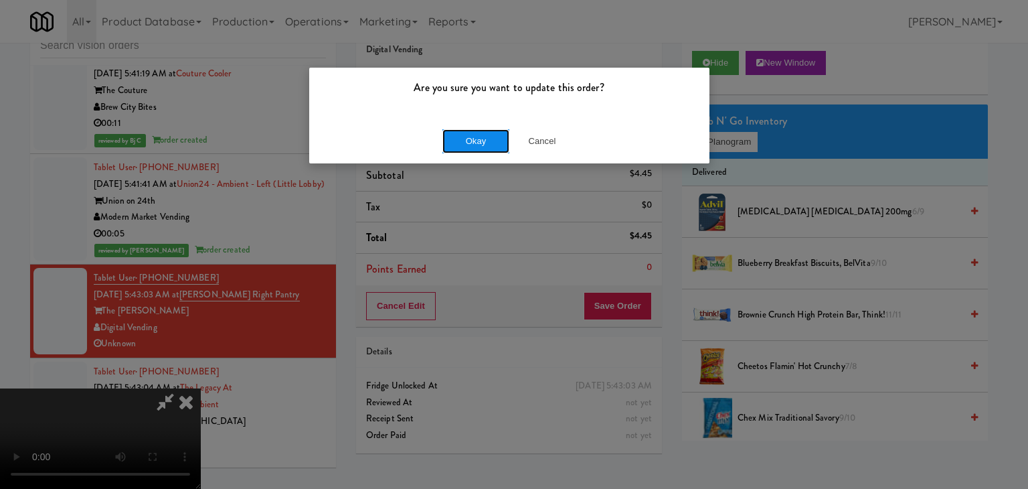
click at [487, 139] on button "Okay" at bounding box center [475, 141] width 67 height 24
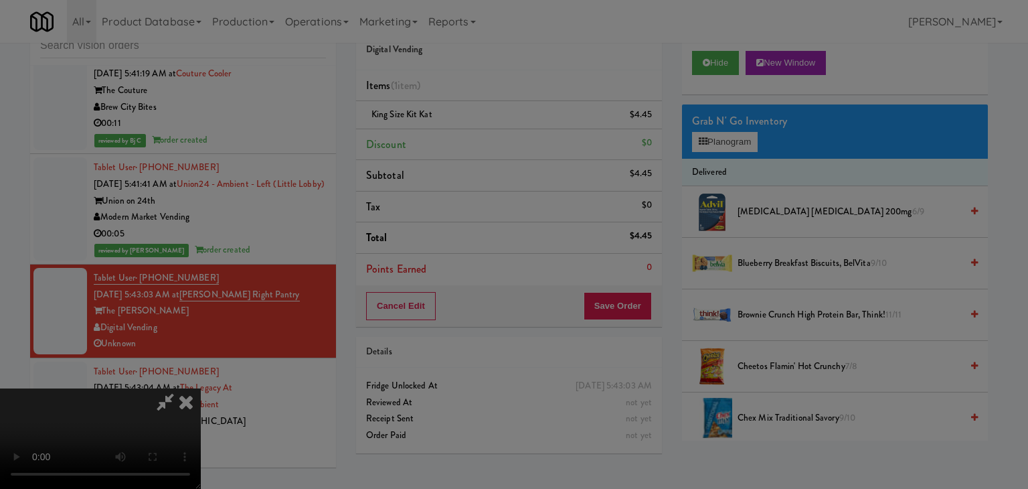
click at [487, 129] on button "Okay" at bounding box center [475, 116] width 67 height 24
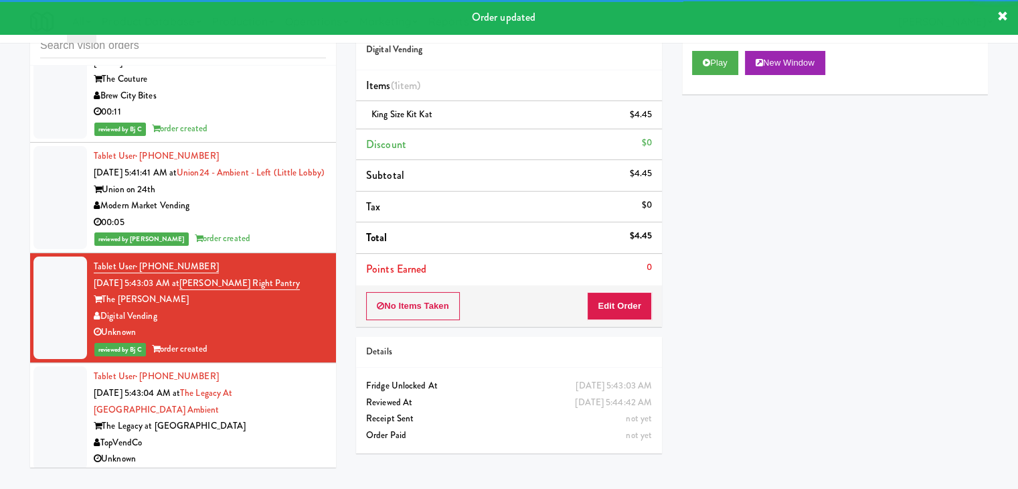
scroll to position [5463, 0]
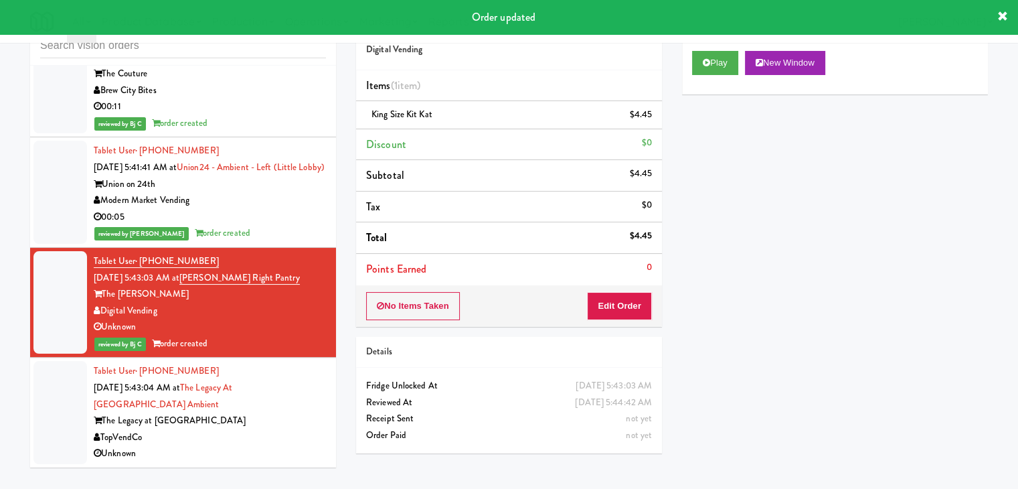
click at [278, 426] on div "The Legacy at [GEOGRAPHIC_DATA]" at bounding box center [210, 420] width 232 height 17
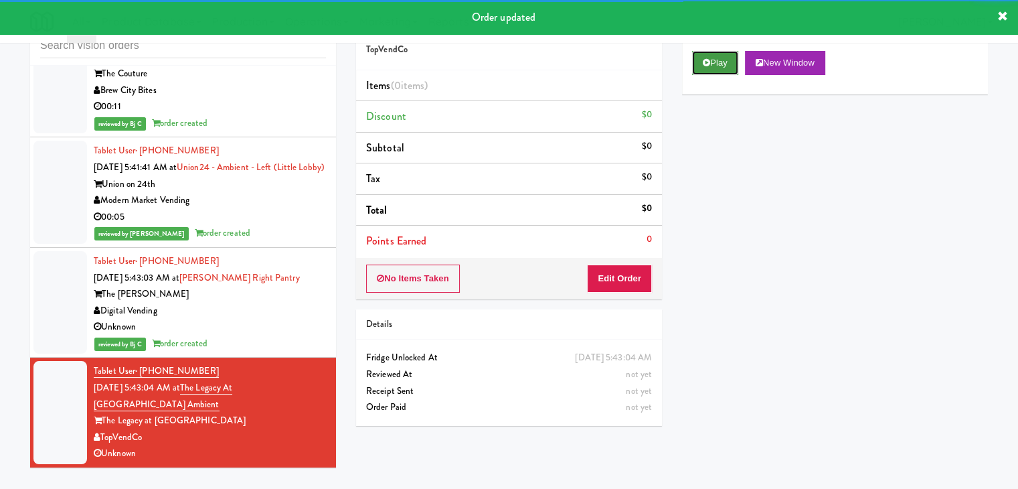
click at [715, 52] on button "Play" at bounding box center [715, 63] width 46 height 24
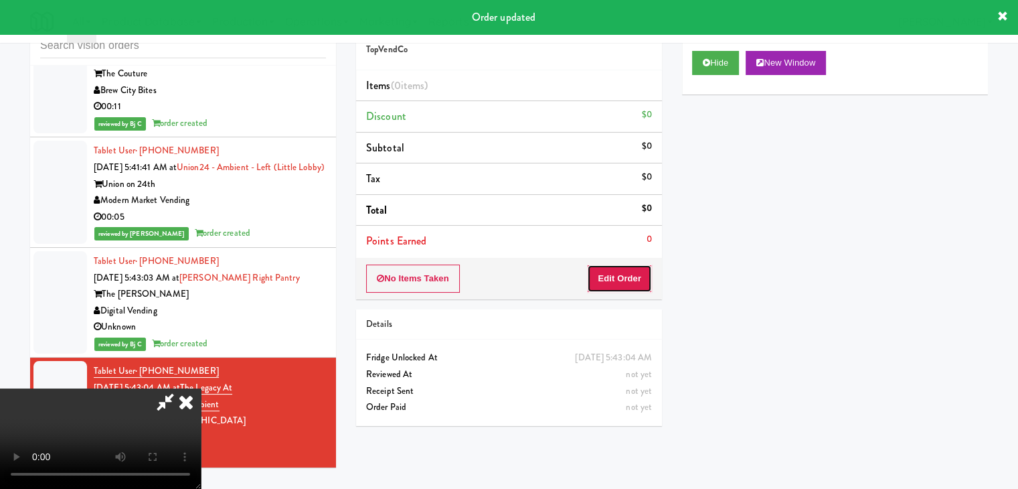
click at [624, 267] on button "Edit Order" at bounding box center [619, 278] width 65 height 28
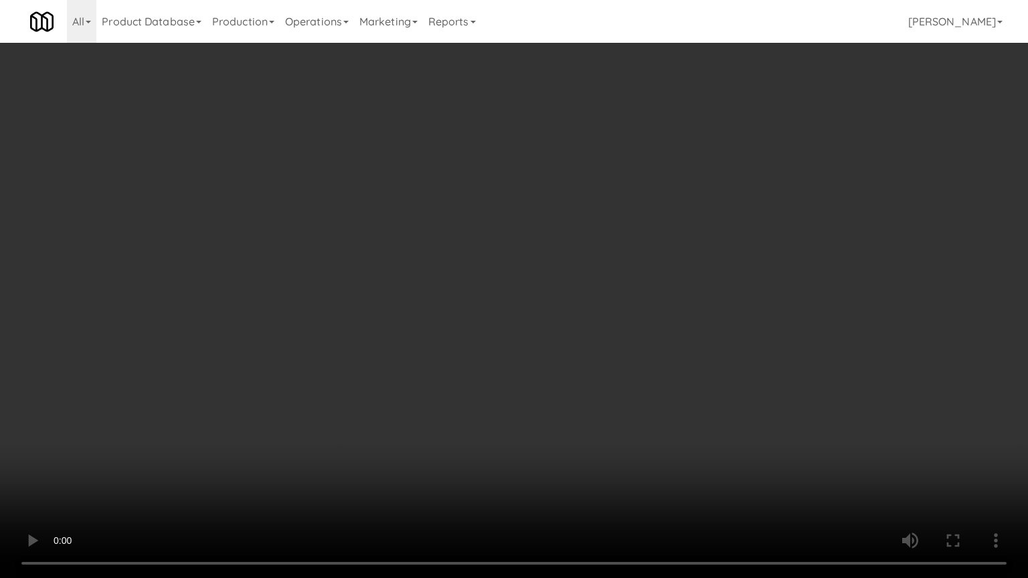
click at [558, 345] on video at bounding box center [514, 289] width 1028 height 578
click at [557, 345] on video at bounding box center [514, 289] width 1028 height 578
drag, startPoint x: 557, startPoint y: 345, endPoint x: 659, endPoint y: 197, distance: 179.4
click at [557, 340] on video at bounding box center [514, 289] width 1028 height 578
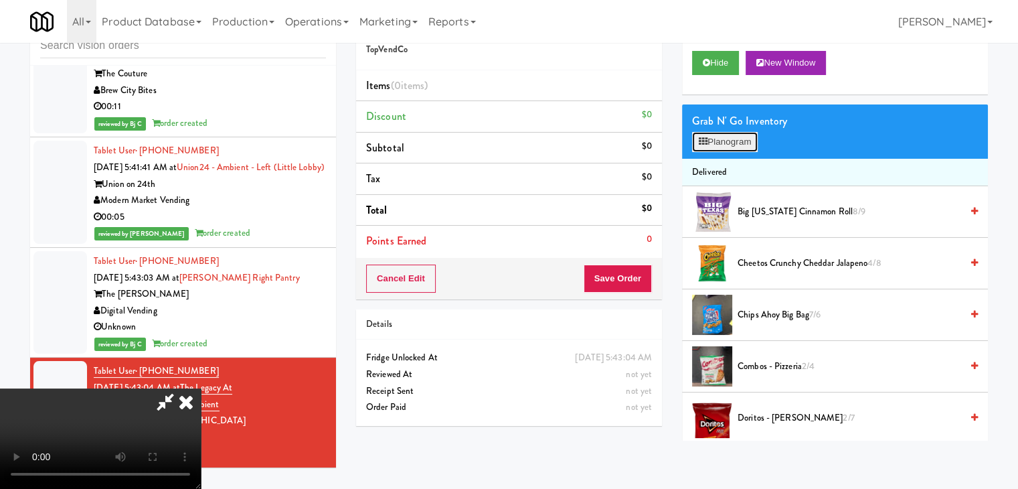
click at [744, 137] on button "Planogram" at bounding box center [725, 142] width 66 height 20
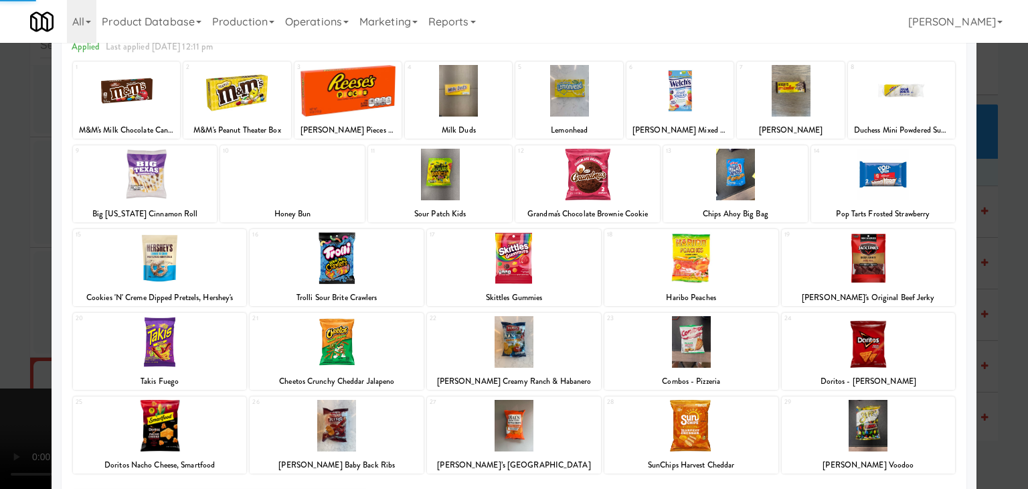
scroll to position [169, 0]
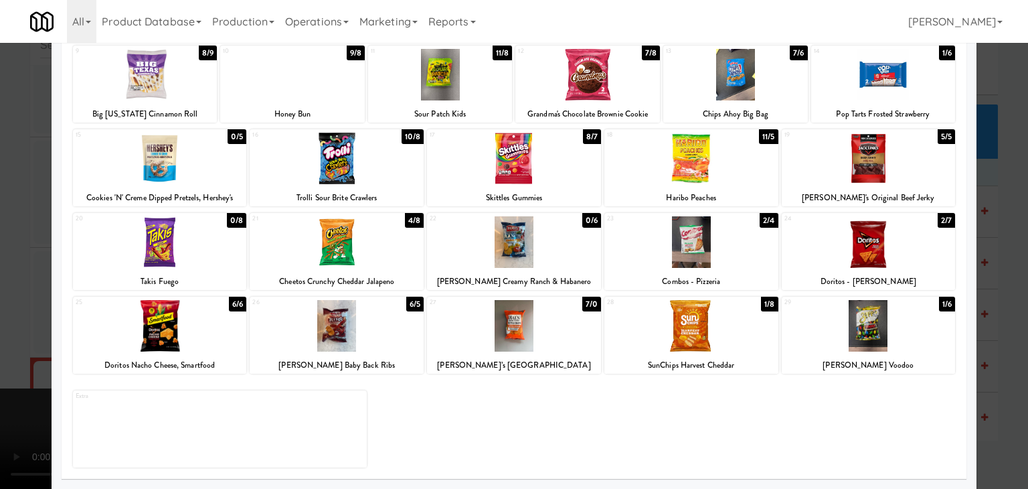
drag, startPoint x: 0, startPoint y: 282, endPoint x: 143, endPoint y: 284, distance: 142.6
click at [1, 282] on div at bounding box center [514, 244] width 1028 height 489
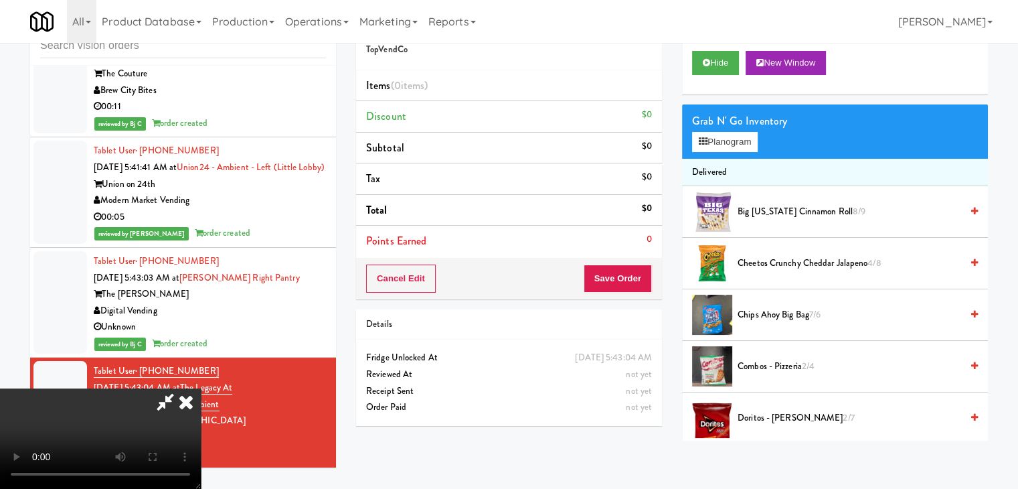
click at [201, 388] on video at bounding box center [100, 438] width 201 height 100
click at [728, 142] on button "Planogram" at bounding box center [725, 142] width 66 height 20
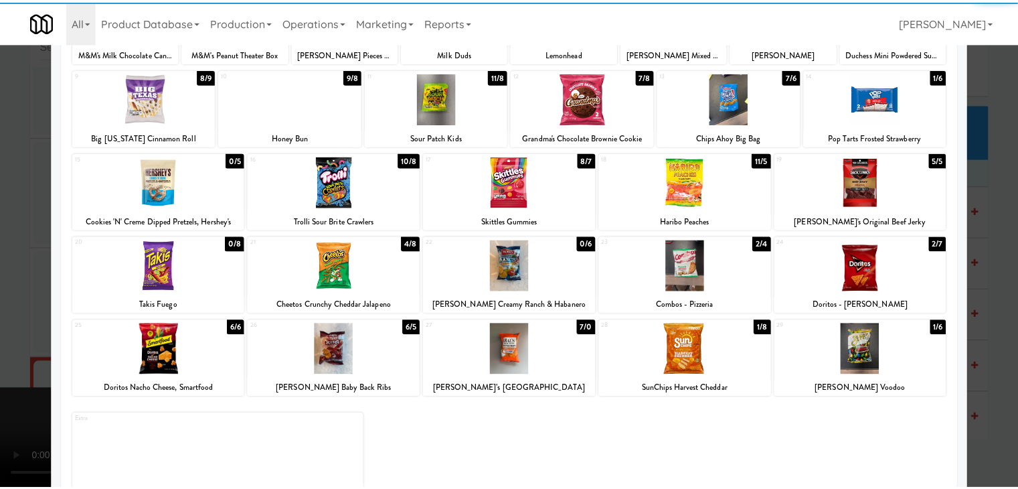
scroll to position [169, 0]
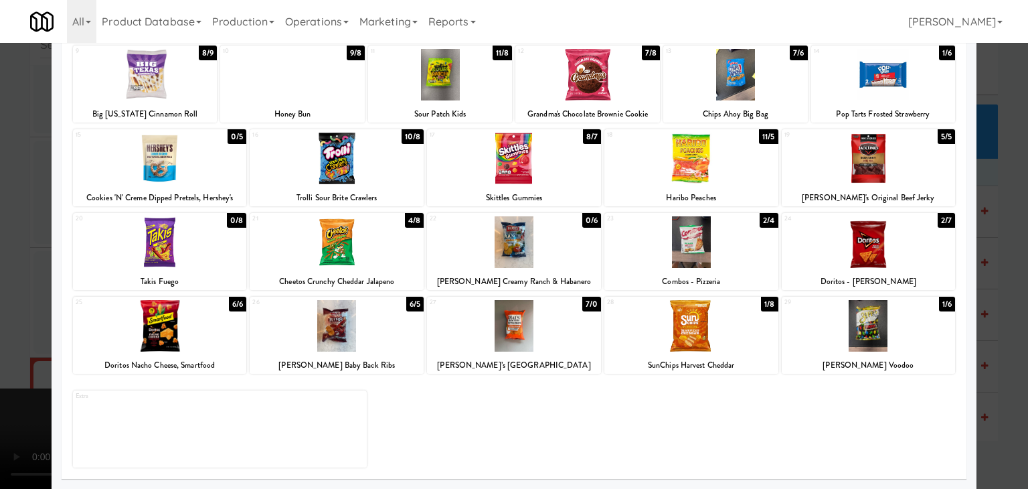
click at [0, 311] on div at bounding box center [514, 244] width 1028 height 489
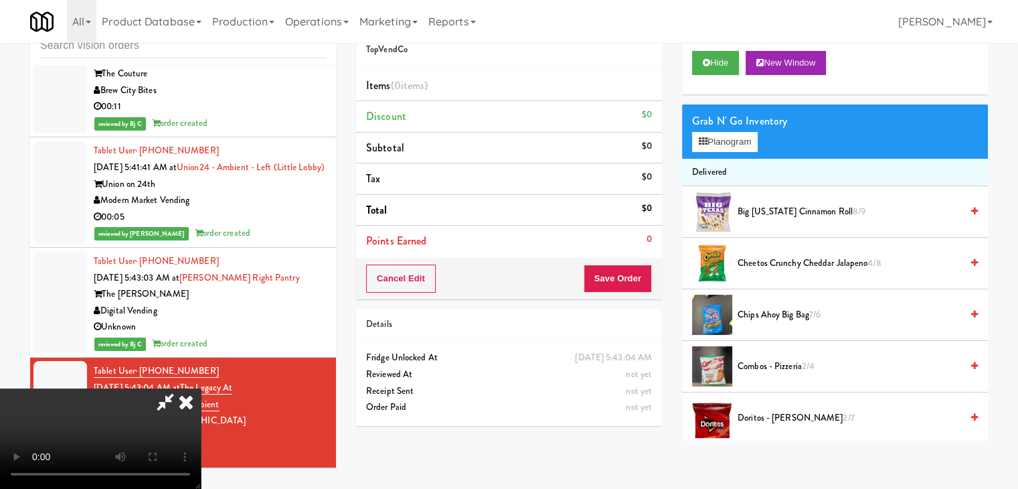
scroll to position [188, 0]
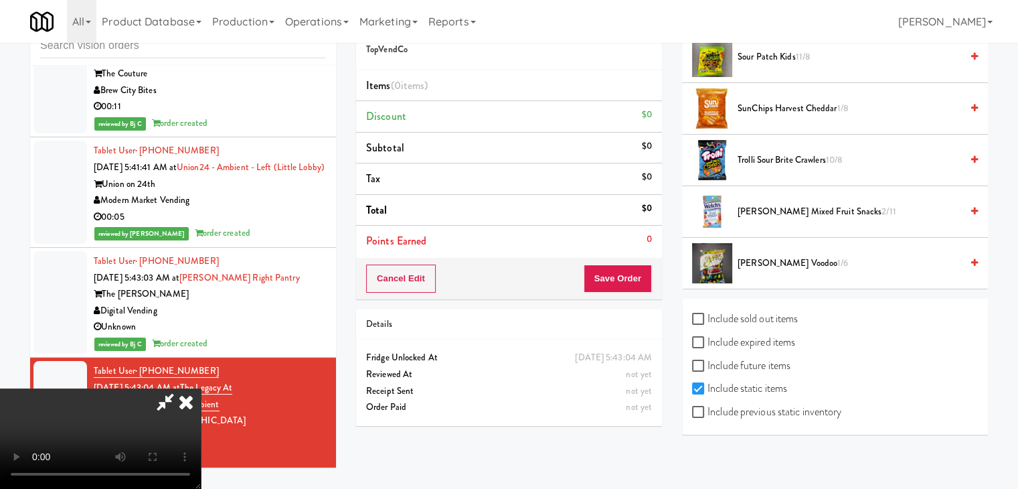
click at [800, 416] on label "Include previous static inventory" at bounding box center [766, 412] width 149 height 20
click at [707, 416] on input "Include previous static inventory" at bounding box center [699, 412] width 15 height 11
checkbox input "true"
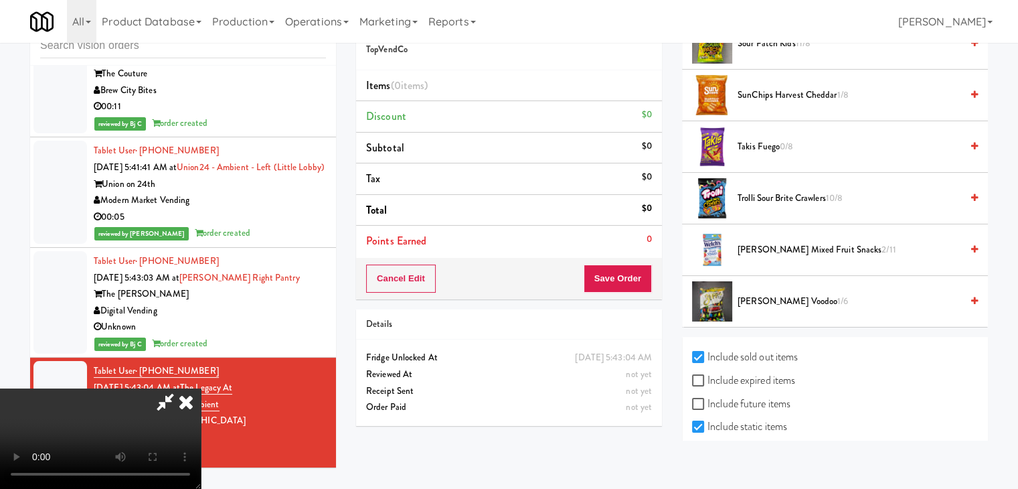
scroll to position [1462, 0]
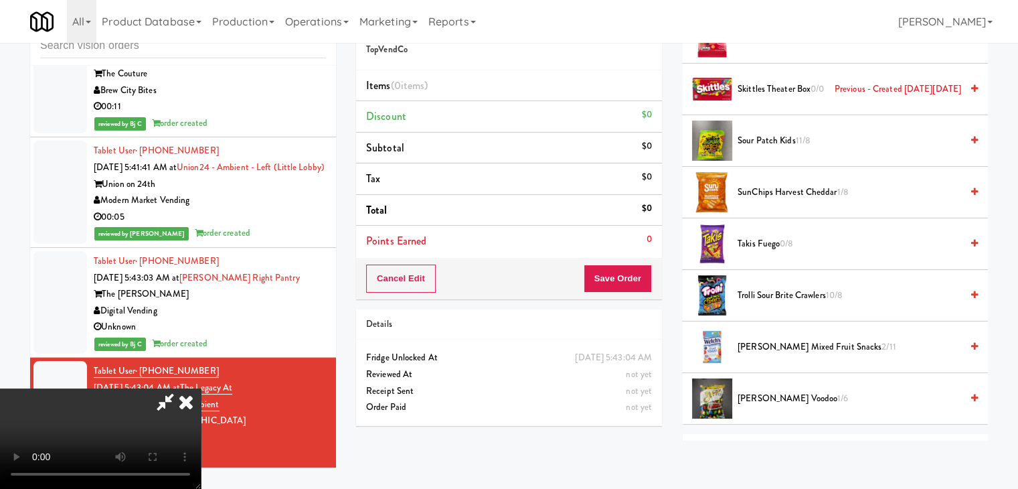
click at [201, 388] on video at bounding box center [100, 438] width 201 height 100
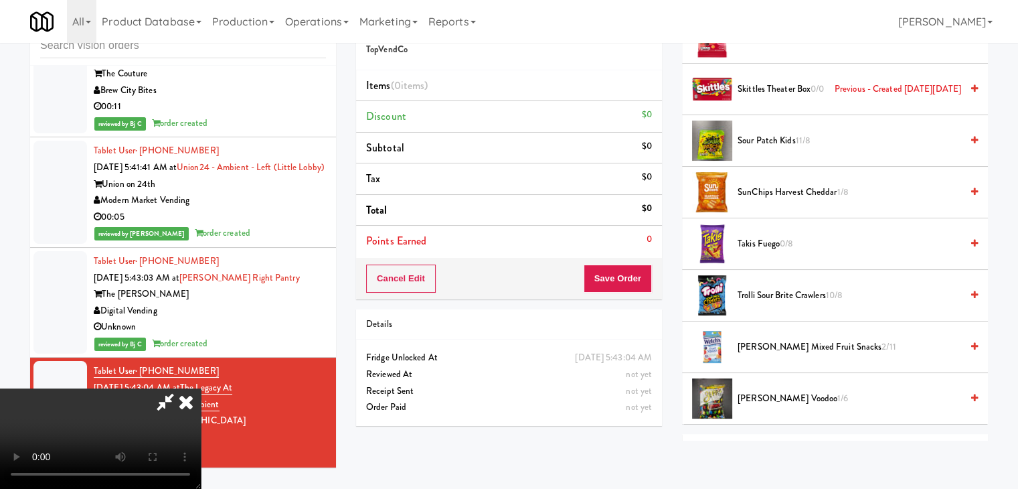
click at [201, 388] on video at bounding box center [100, 438] width 201 height 100
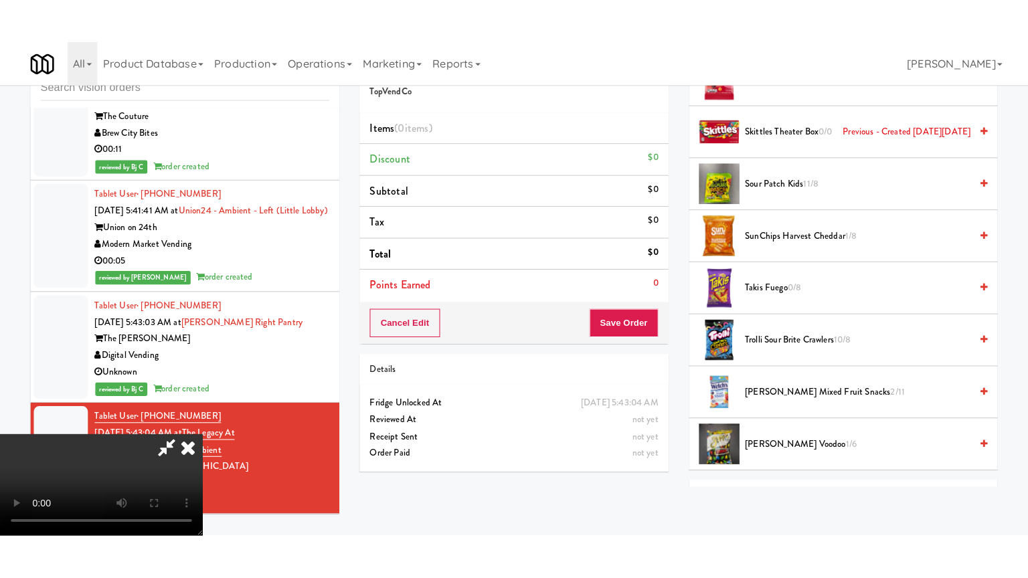
scroll to position [188, 0]
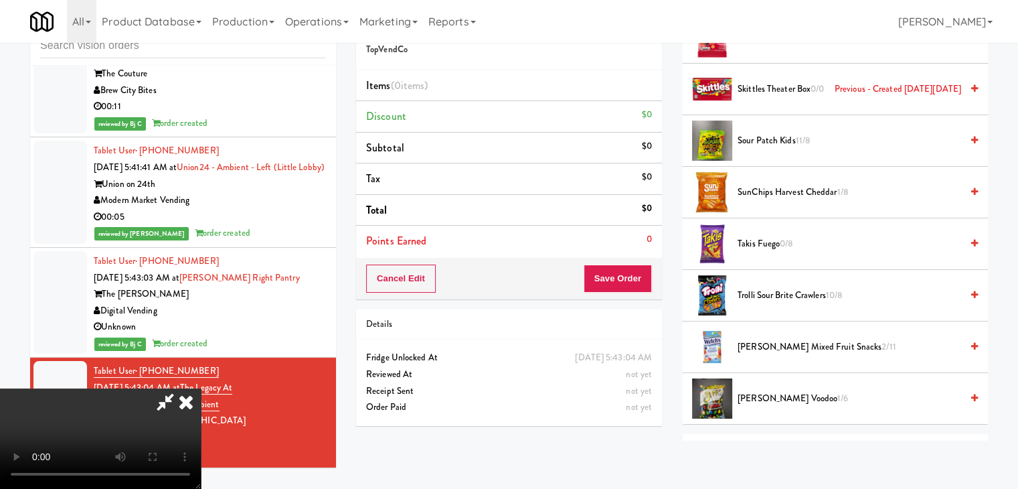
click at [201, 388] on video at bounding box center [100, 438] width 201 height 100
drag, startPoint x: 483, startPoint y: 383, endPoint x: 528, endPoint y: 491, distance: 117.3
click at [201, 388] on video at bounding box center [100, 438] width 201 height 100
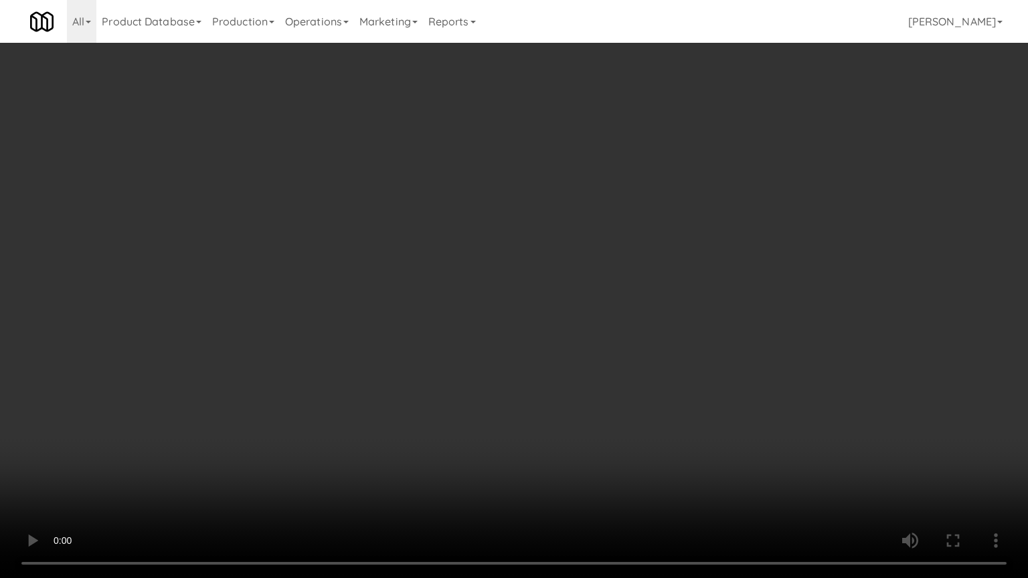
click at [557, 386] on video at bounding box center [514, 289] width 1028 height 578
click at [555, 387] on video at bounding box center [514, 289] width 1028 height 578
click at [556, 386] on video at bounding box center [514, 289] width 1028 height 578
drag, startPoint x: 556, startPoint y: 386, endPoint x: 665, endPoint y: 239, distance: 183.1
click at [556, 386] on video at bounding box center [514, 289] width 1028 height 578
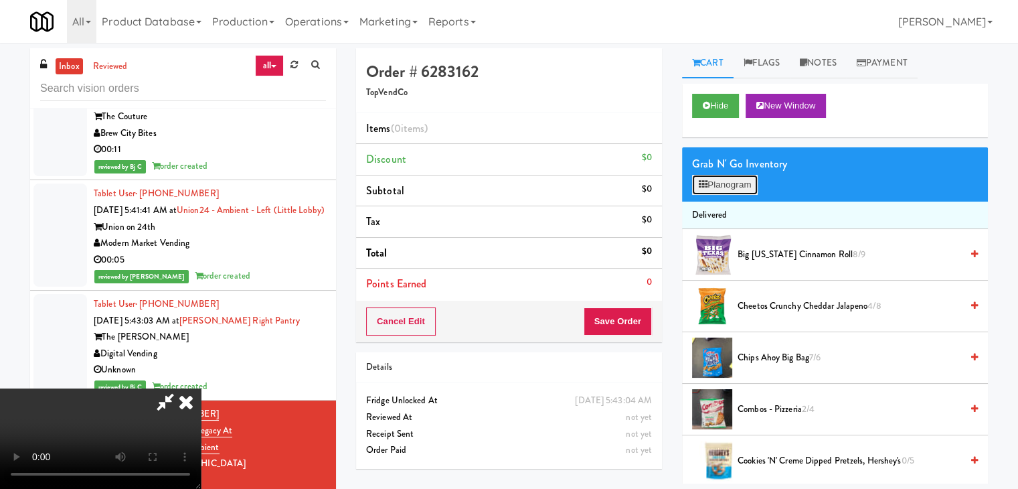
click at [740, 184] on button "Planogram" at bounding box center [725, 185] width 66 height 20
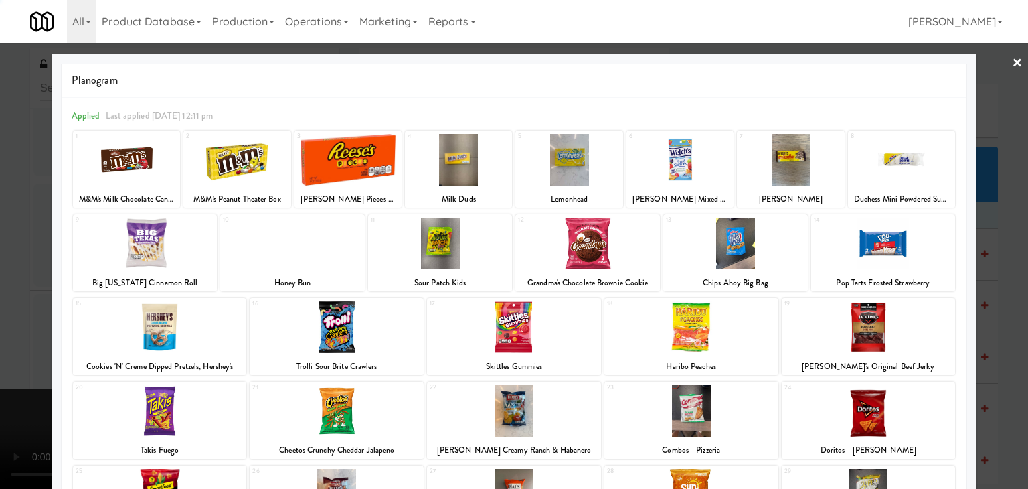
scroll to position [169, 0]
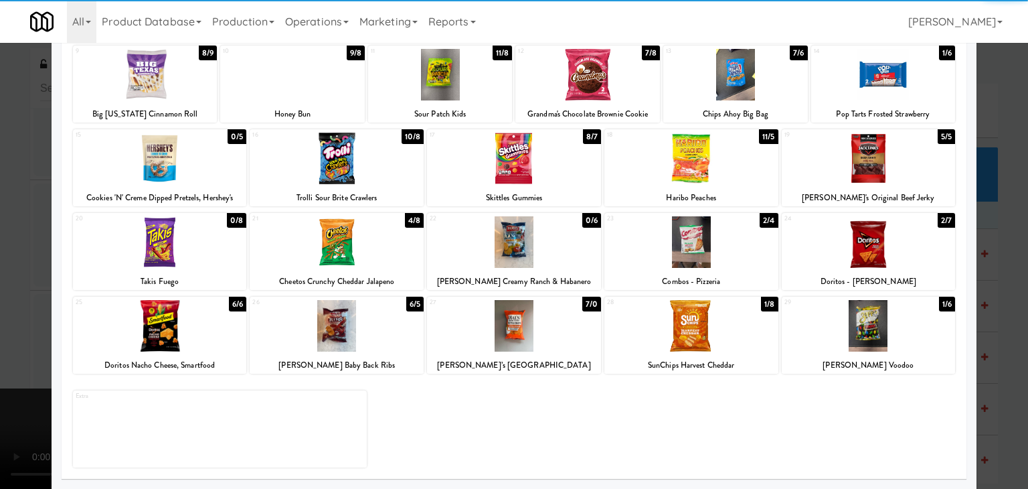
drag, startPoint x: 708, startPoint y: 327, endPoint x: 708, endPoint y: 319, distance: 7.4
click at [708, 326] on div at bounding box center [691, 326] width 174 height 52
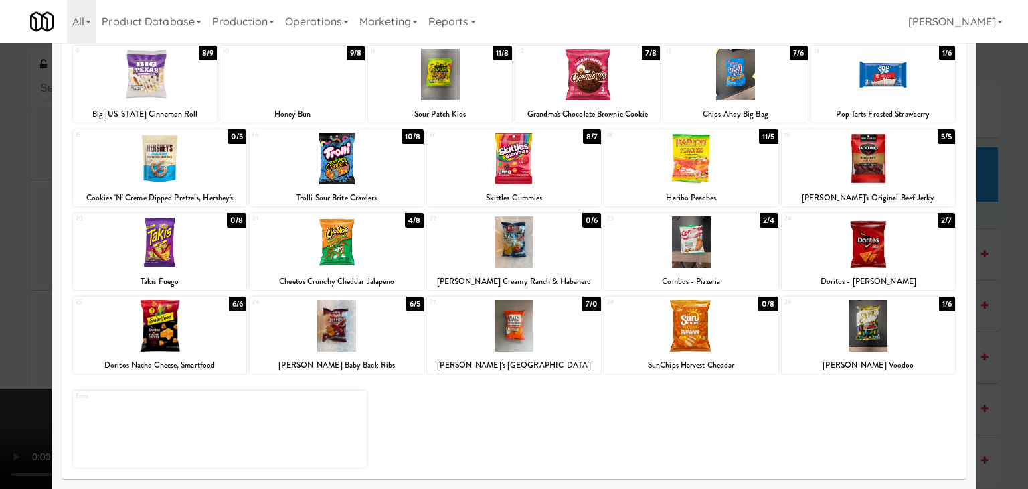
drag, startPoint x: 301, startPoint y: 225, endPoint x: 309, endPoint y: 232, distance: 10.4
click at [303, 228] on div at bounding box center [337, 242] width 174 height 52
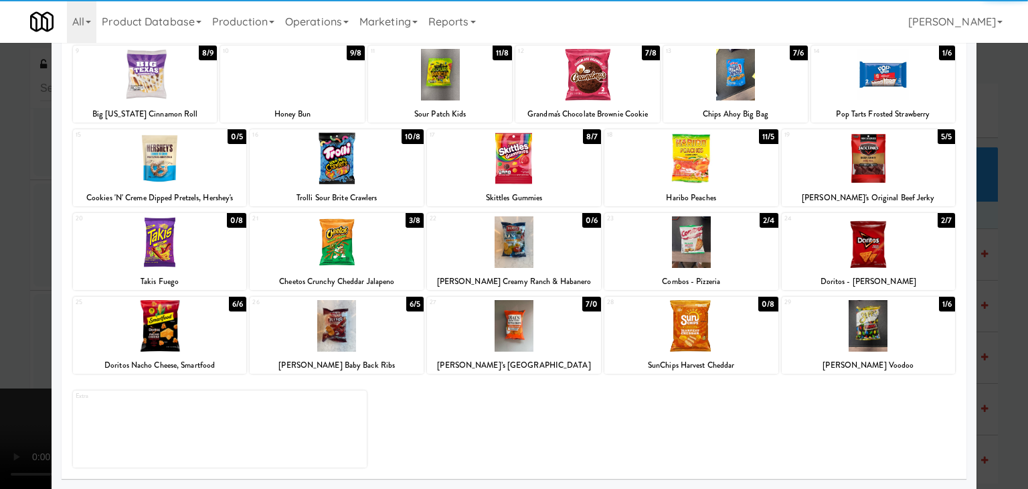
click at [838, 335] on div at bounding box center [869, 326] width 174 height 52
click at [0, 329] on div at bounding box center [514, 244] width 1028 height 489
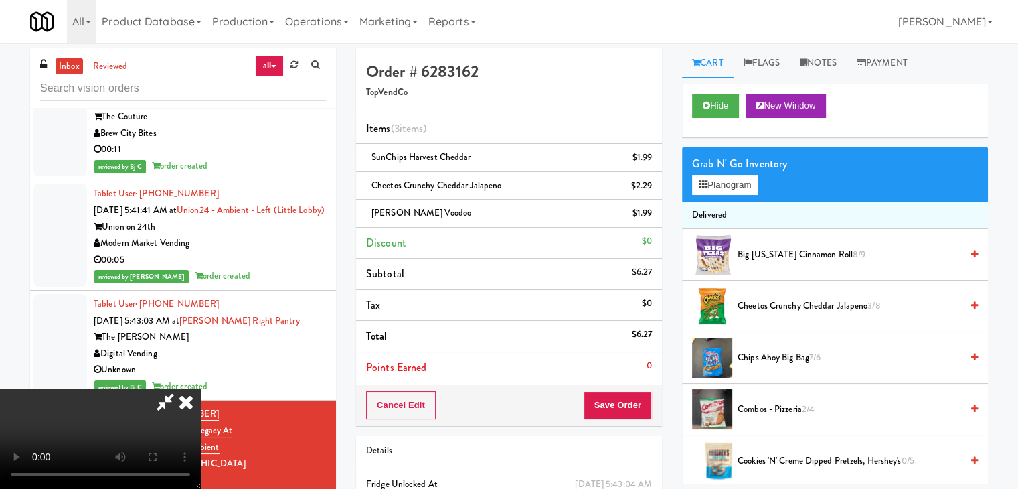
click at [201, 388] on video at bounding box center [100, 438] width 201 height 100
click at [732, 183] on button "Planogram" at bounding box center [725, 185] width 66 height 20
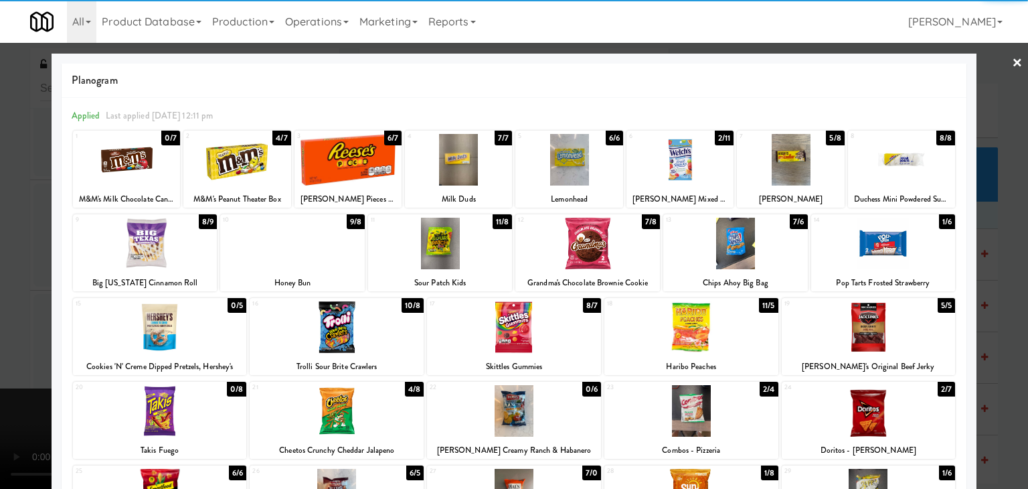
drag, startPoint x: 920, startPoint y: 408, endPoint x: 987, endPoint y: 401, distance: 67.3
click at [920, 408] on div at bounding box center [869, 411] width 174 height 52
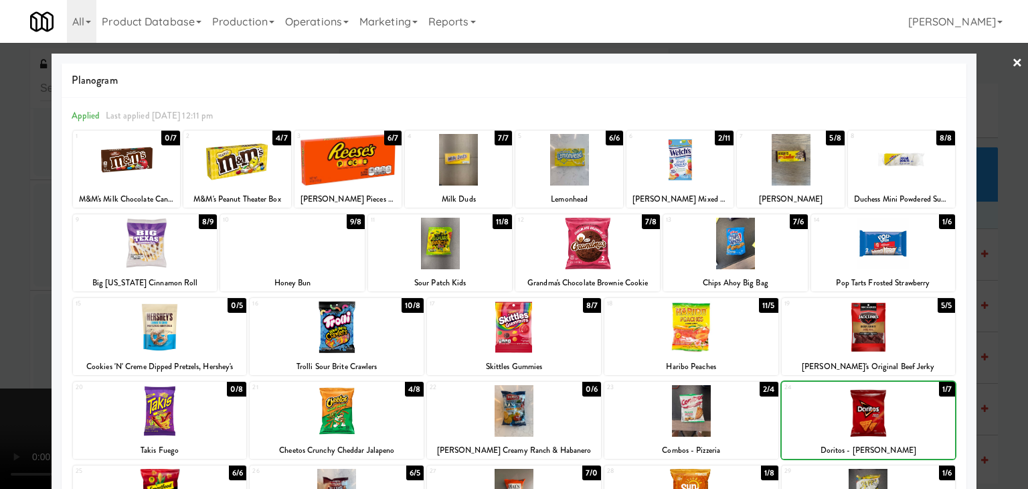
click at [999, 394] on div at bounding box center [514, 244] width 1028 height 489
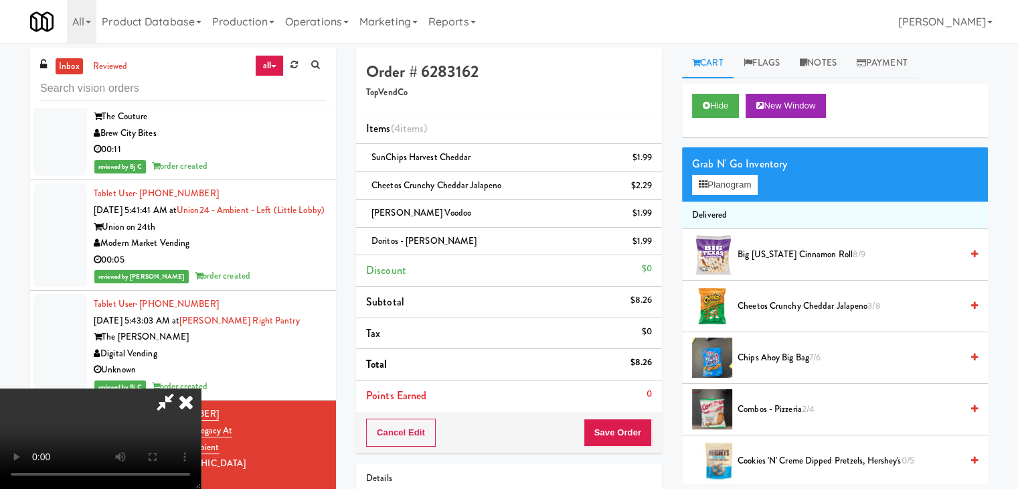
click at [201, 388] on video at bounding box center [100, 438] width 201 height 100
click at [623, 427] on button "Save Order" at bounding box center [618, 432] width 68 height 28
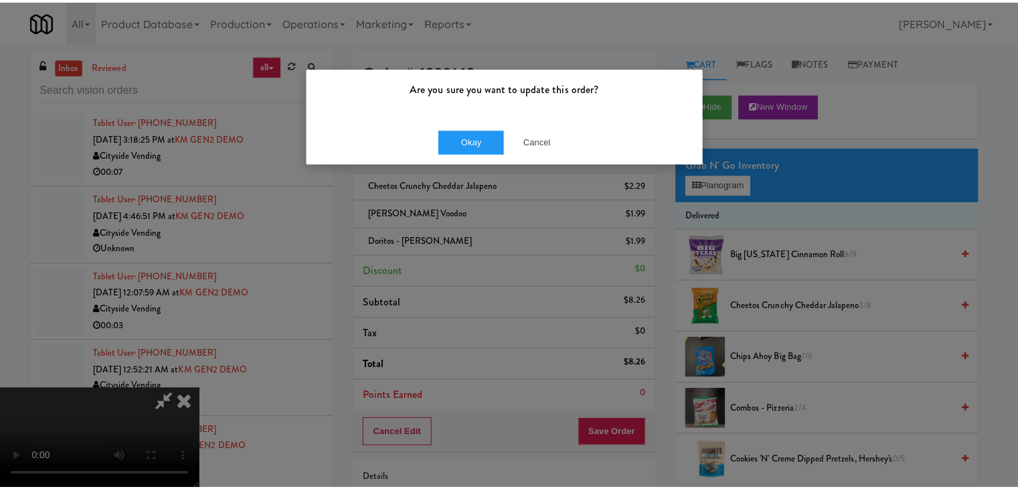
scroll to position [5463, 0]
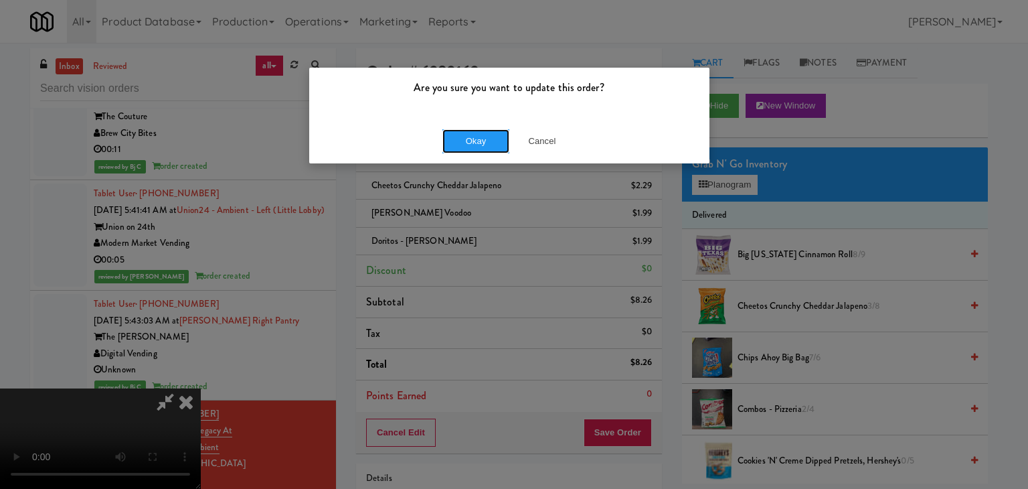
click at [473, 138] on button "Okay" at bounding box center [475, 141] width 67 height 24
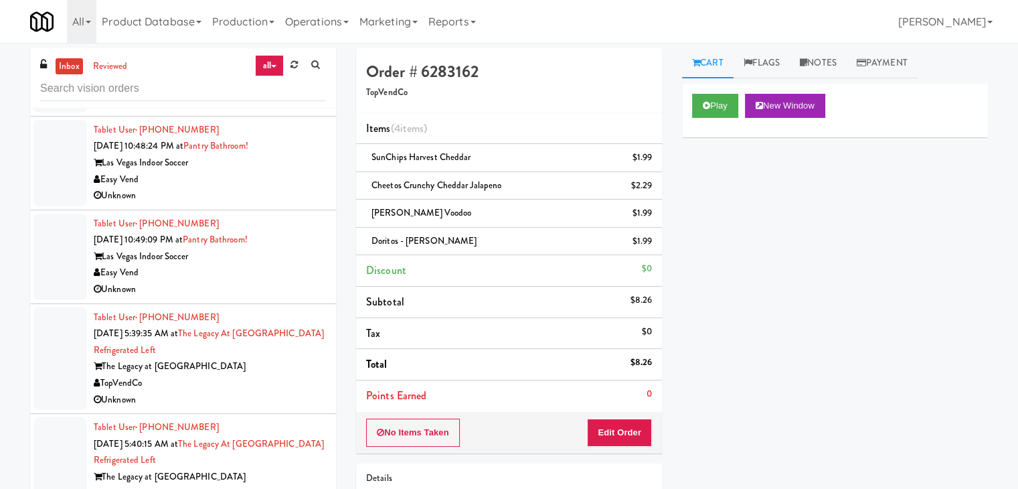
scroll to position [4810, 0]
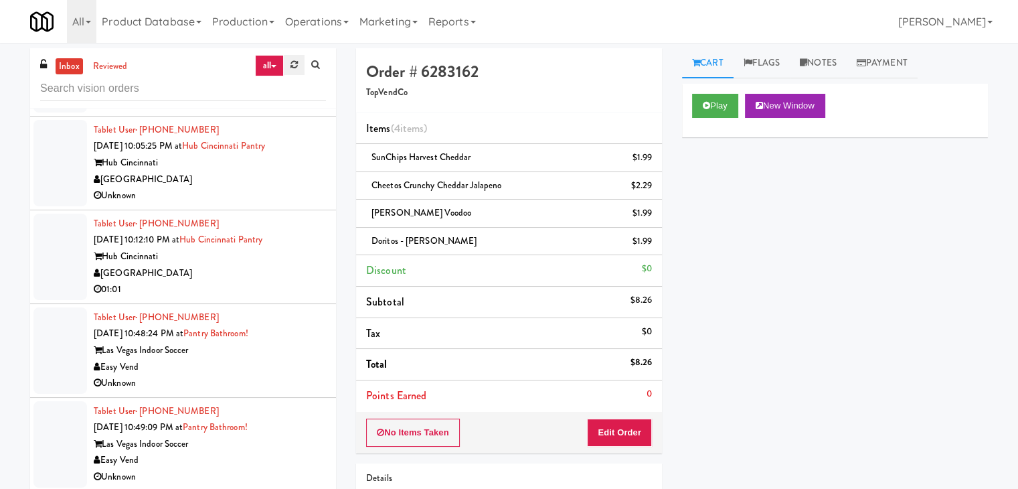
click at [294, 62] on icon at bounding box center [293, 64] width 7 height 9
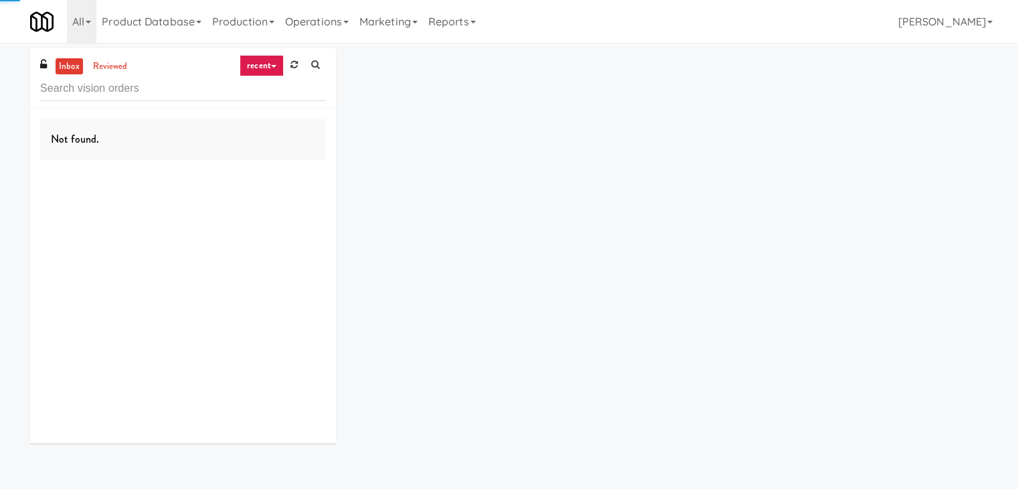
click at [268, 62] on link "recent" at bounding box center [262, 65] width 44 height 21
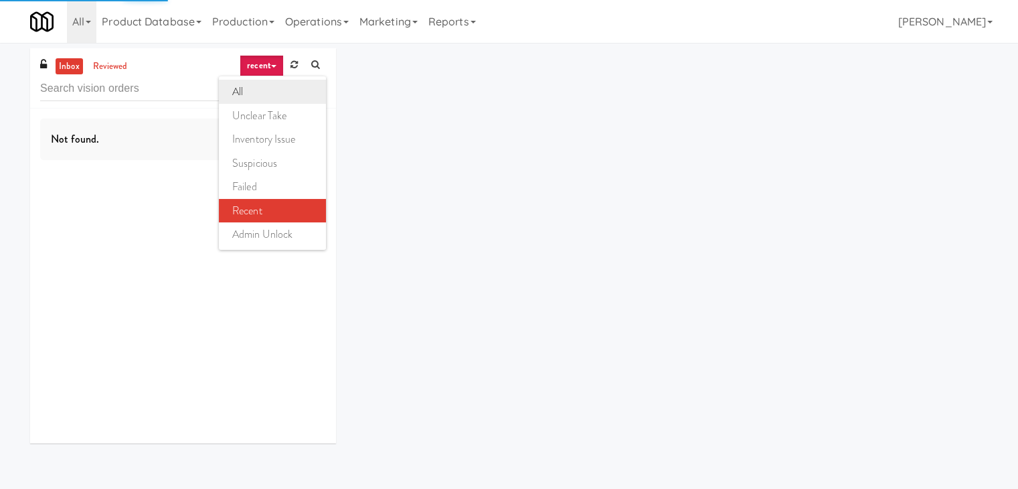
click at [260, 85] on link "all" at bounding box center [272, 92] width 107 height 24
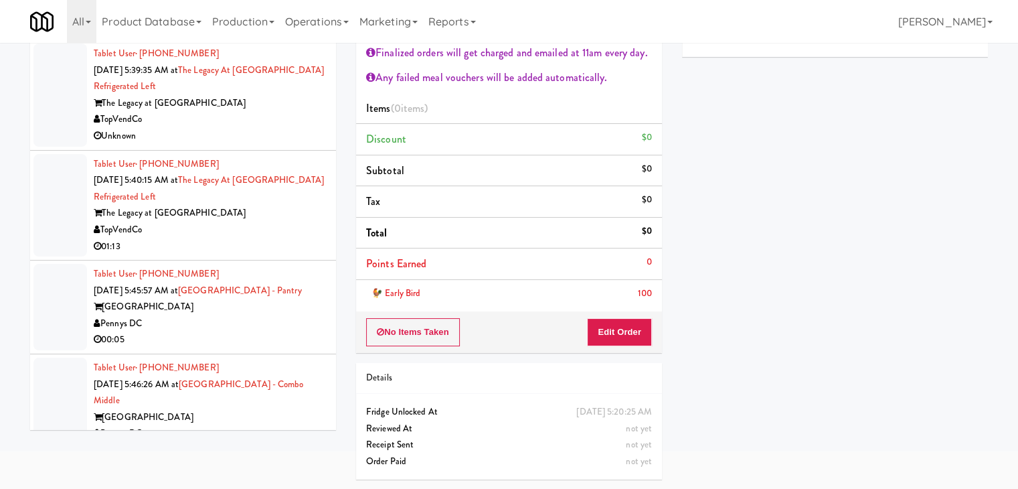
scroll to position [3017, 0]
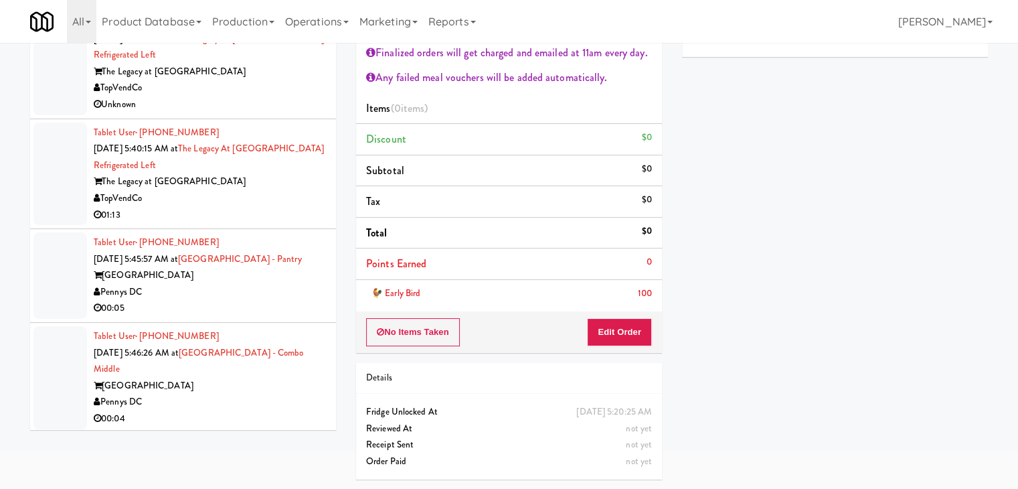
click at [247, 400] on div "Pennys DC" at bounding box center [210, 402] width 232 height 17
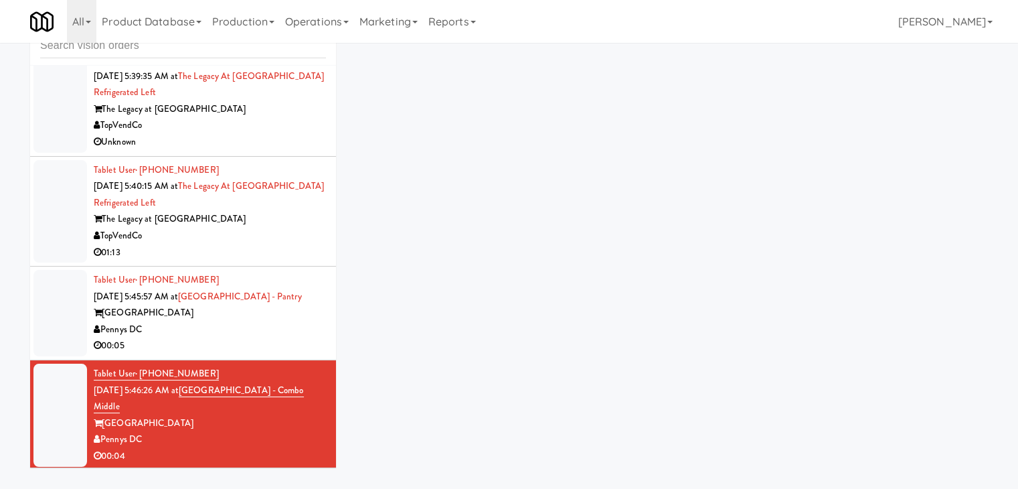
scroll to position [43, 0]
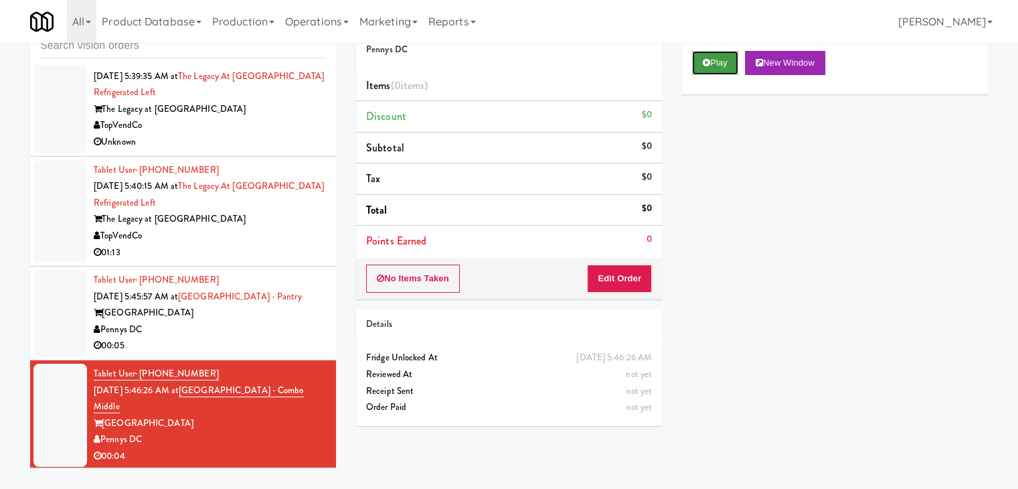
click at [712, 52] on button "Play" at bounding box center [715, 63] width 46 height 24
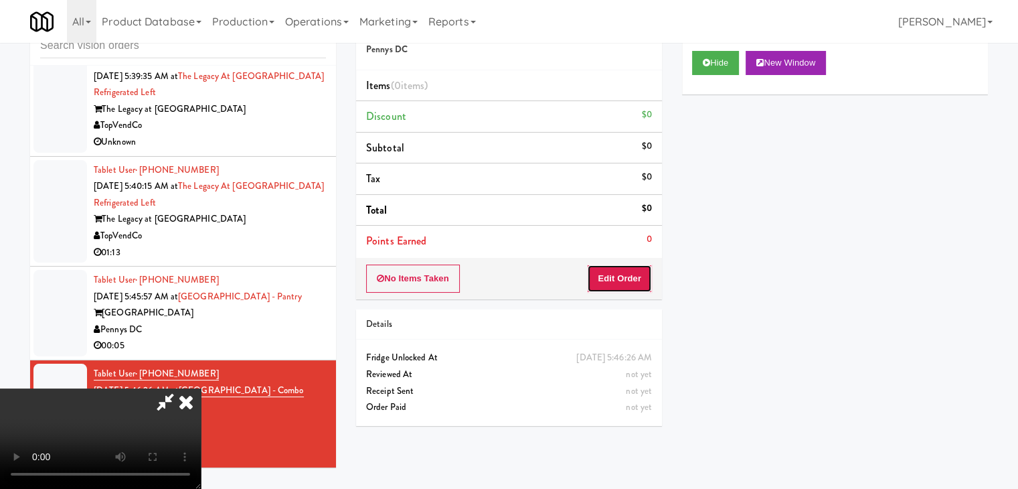
click at [639, 274] on button "Edit Order" at bounding box center [619, 278] width 65 height 28
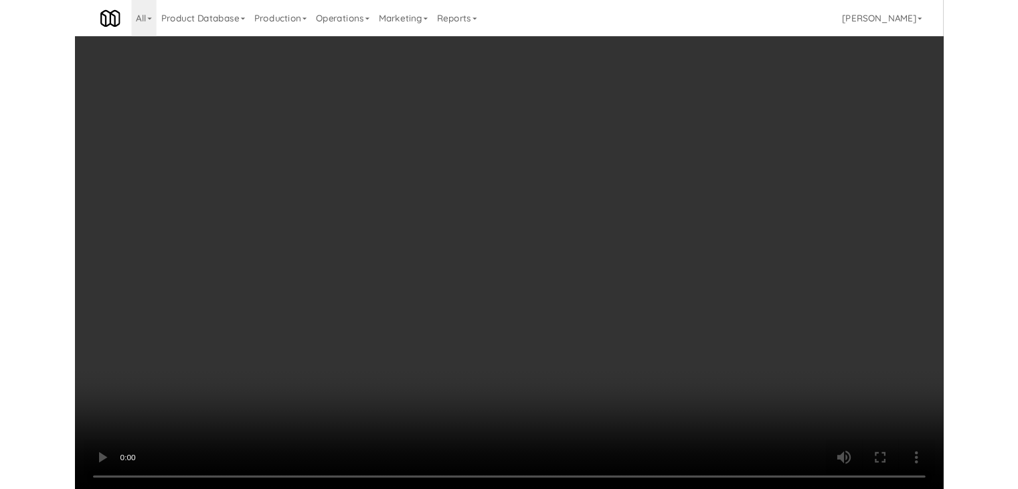
scroll to position [0, 0]
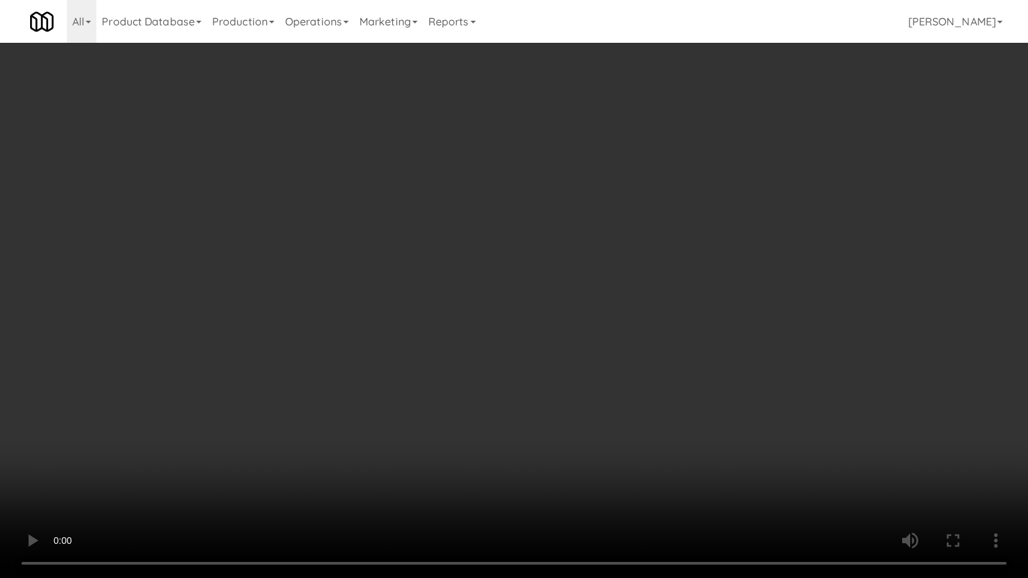
click at [551, 378] on video at bounding box center [514, 289] width 1028 height 578
click at [546, 372] on video at bounding box center [514, 289] width 1028 height 578
click at [554, 351] on video at bounding box center [514, 289] width 1028 height 578
click at [570, 357] on video at bounding box center [514, 289] width 1028 height 578
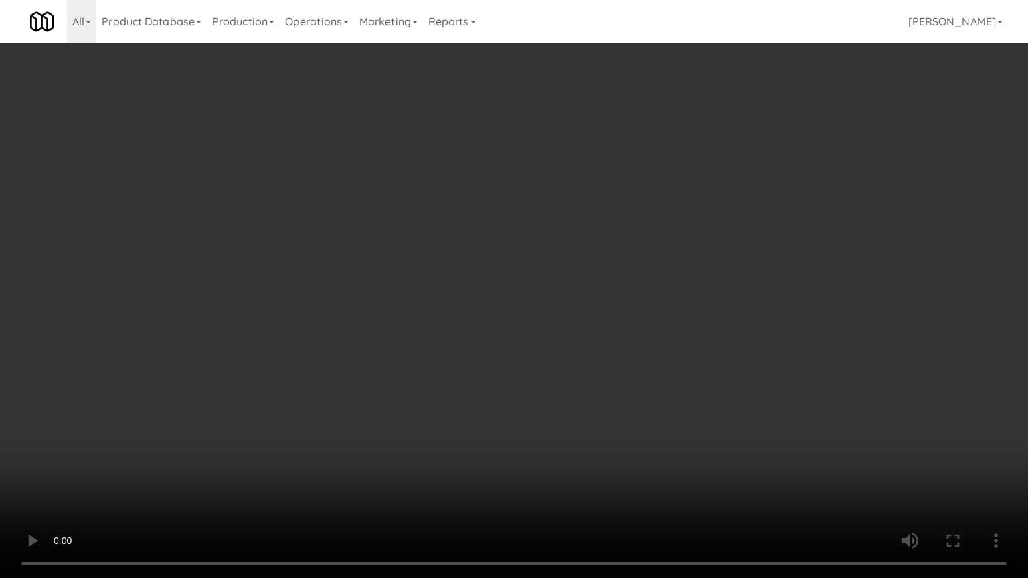
click at [570, 357] on video at bounding box center [514, 289] width 1028 height 578
click at [571, 353] on video at bounding box center [514, 289] width 1028 height 578
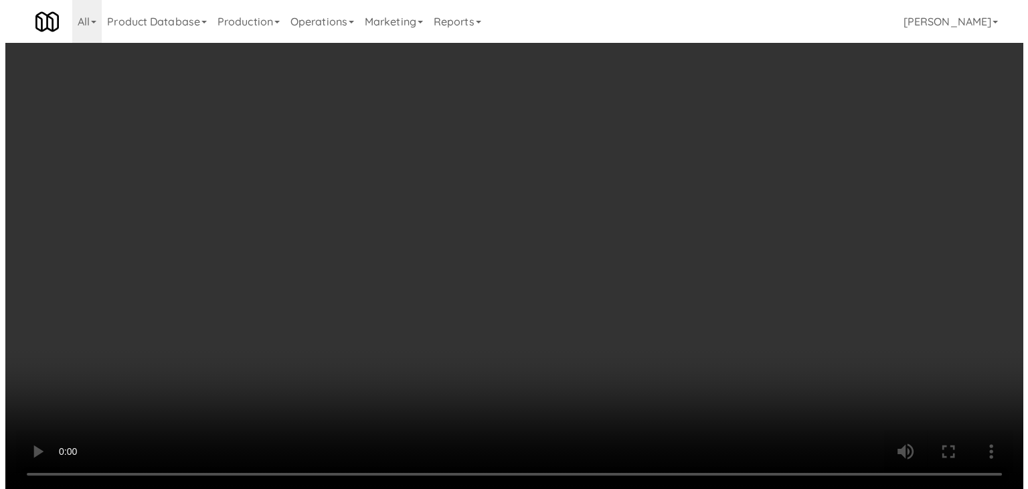
scroll to position [3017, 0]
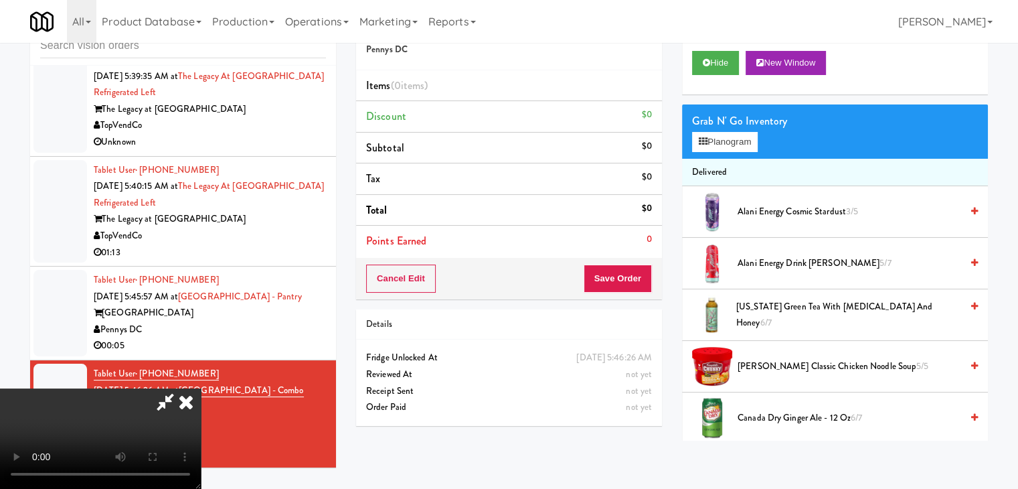
click at [752, 129] on div "Grab N' Go Inventory" at bounding box center [835, 121] width 286 height 20
click at [748, 138] on button "Planogram" at bounding box center [725, 142] width 66 height 20
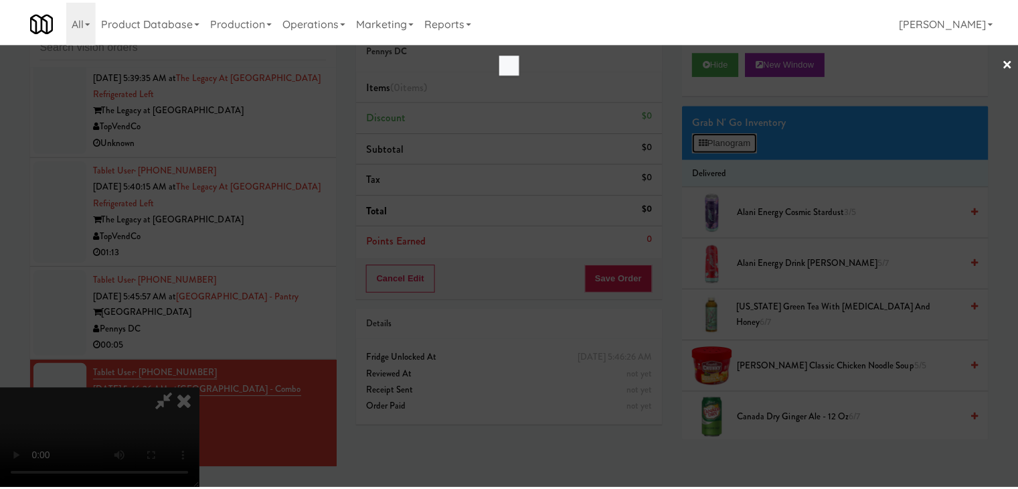
scroll to position [3001, 0]
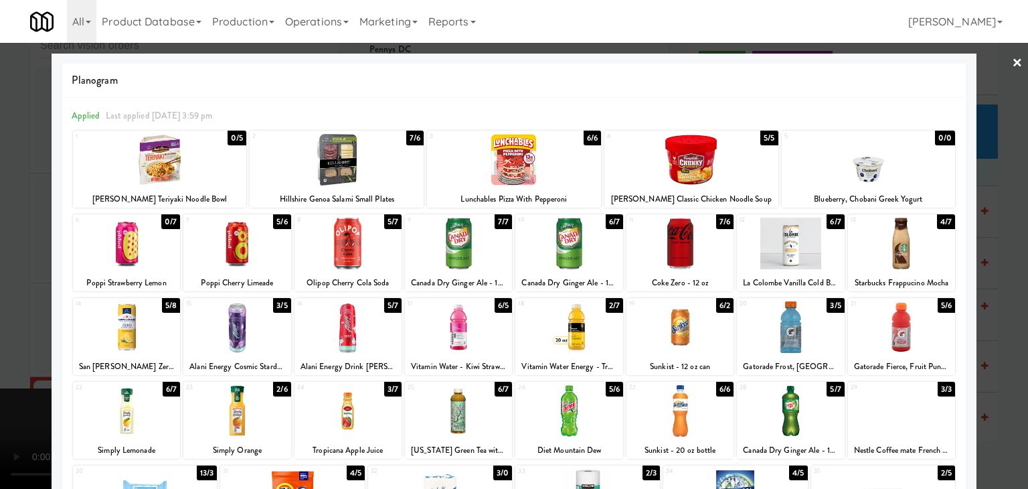
click at [902, 244] on div at bounding box center [901, 244] width 107 height 52
click at [992, 277] on div at bounding box center [514, 244] width 1028 height 489
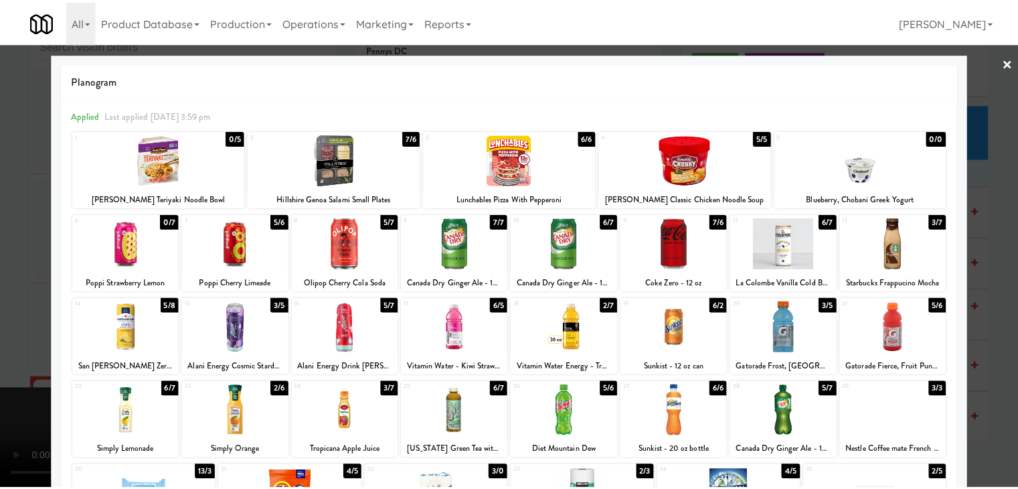
scroll to position [3017, 0]
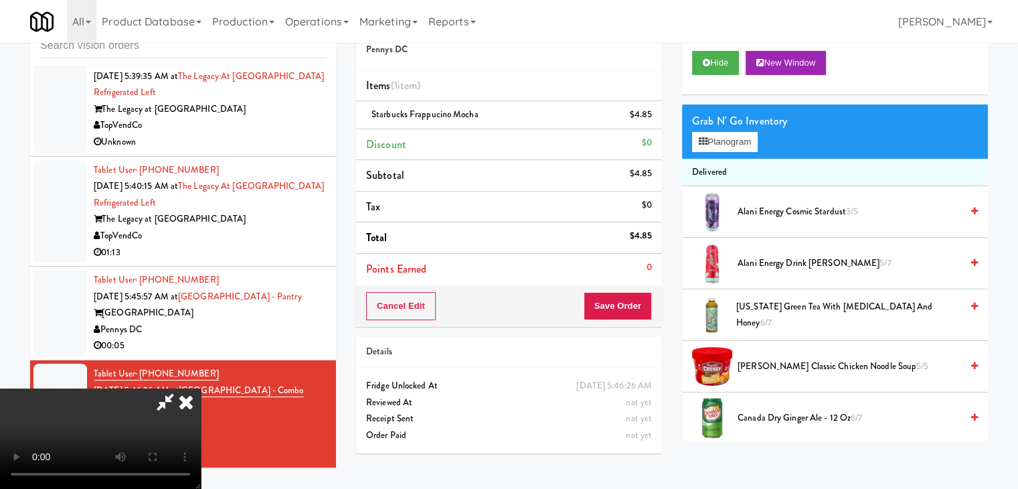
click at [201, 388] on video at bounding box center [100, 438] width 201 height 100
click at [615, 311] on button "Save Order" at bounding box center [618, 306] width 68 height 28
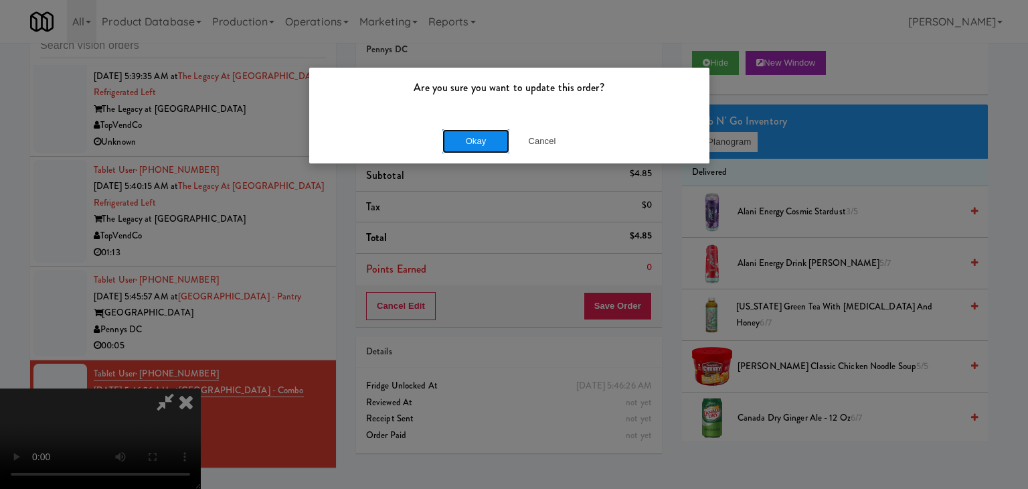
click at [471, 133] on button "Okay" at bounding box center [475, 141] width 67 height 24
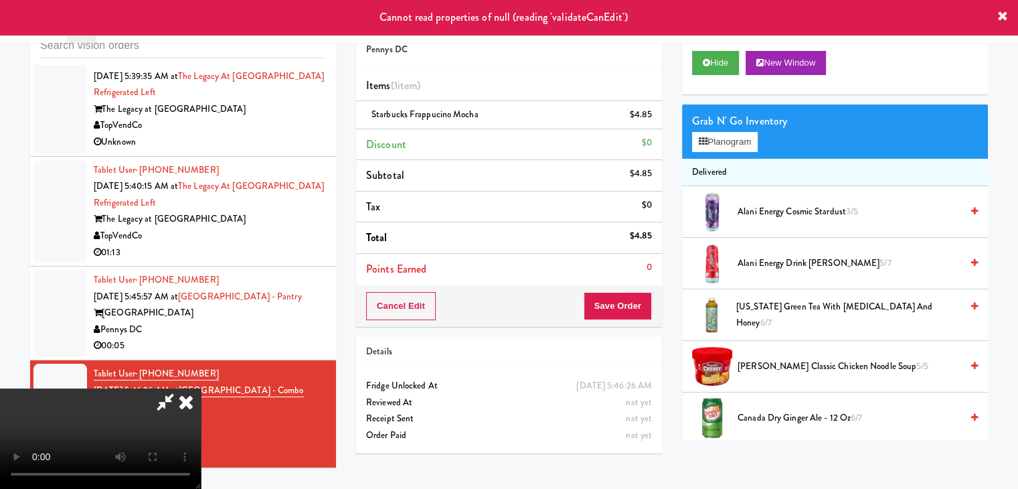
click at [201, 388] on icon at bounding box center [185, 401] width 29 height 27
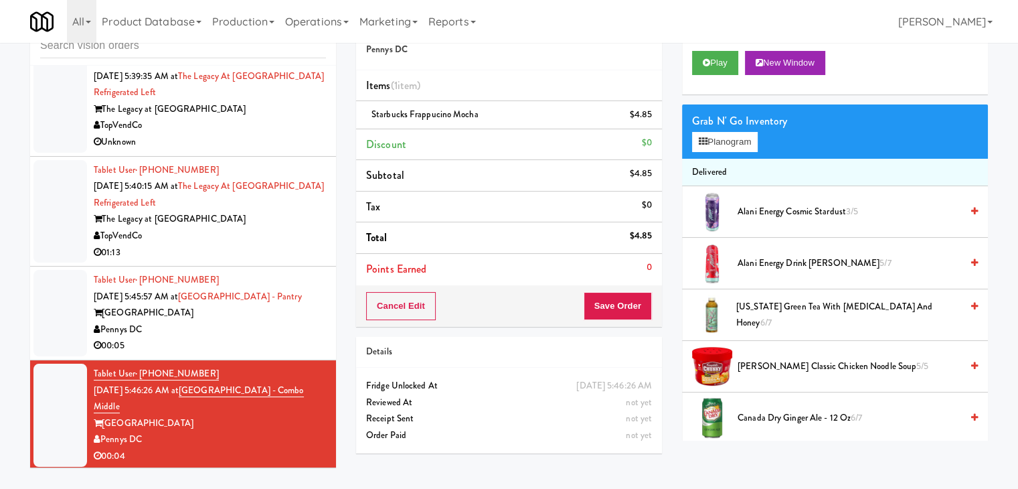
drag, startPoint x: 256, startPoint y: 327, endPoint x: 257, endPoint y: 319, distance: 8.1
click at [256, 325] on div "Pennys DC" at bounding box center [210, 329] width 232 height 17
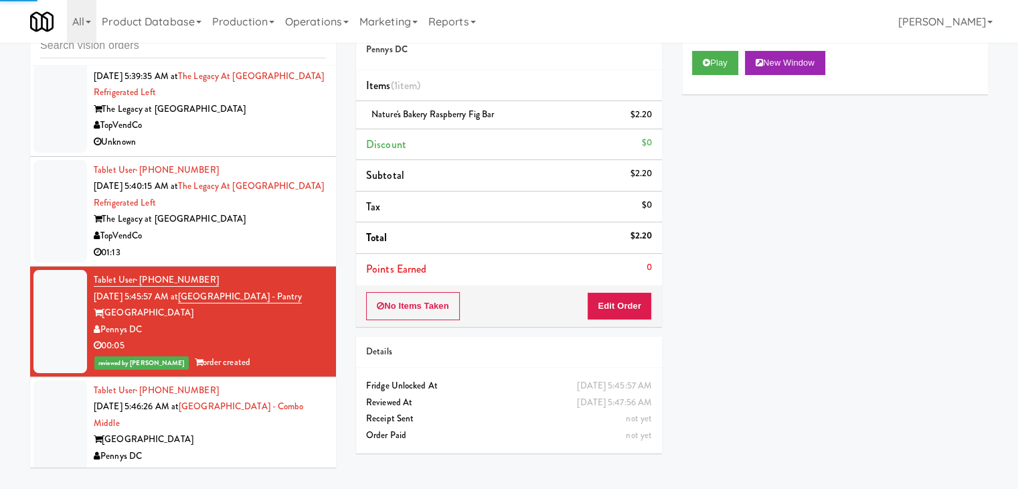
click at [276, 228] on div "TopVendCo" at bounding box center [210, 236] width 232 height 17
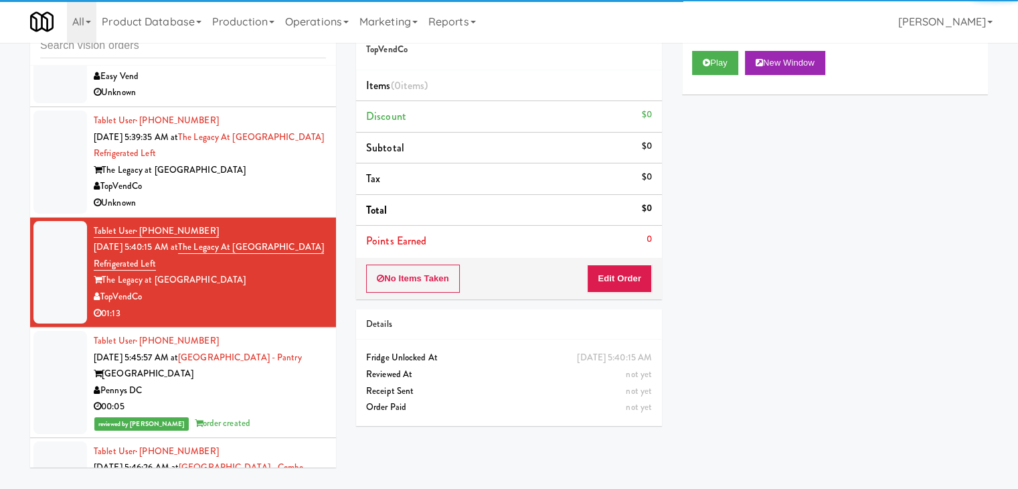
scroll to position [2883, 0]
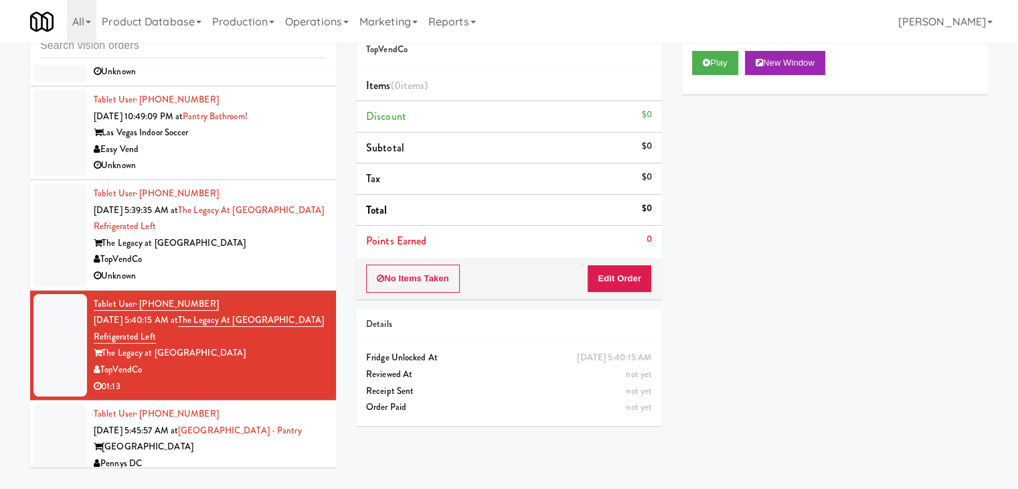
click at [294, 254] on div "TopVendCo" at bounding box center [210, 259] width 232 height 17
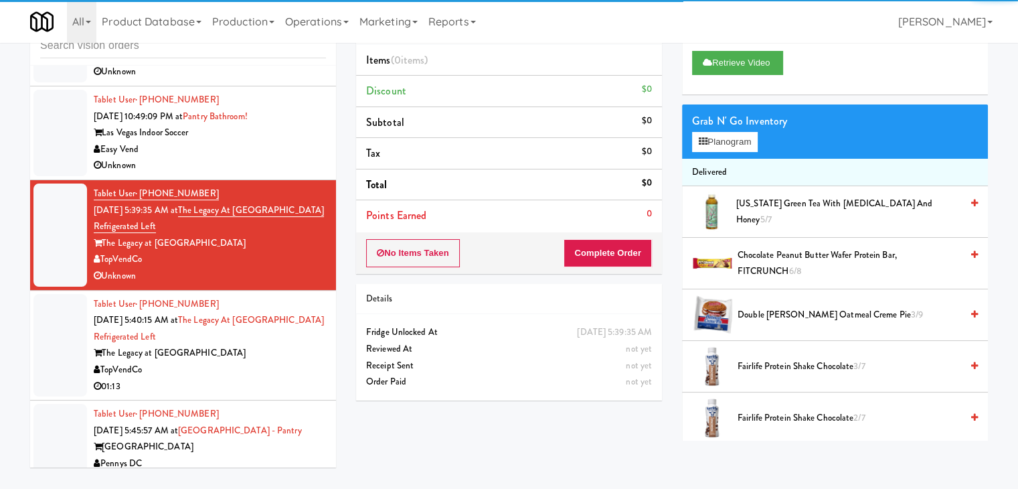
scroll to position [2750, 0]
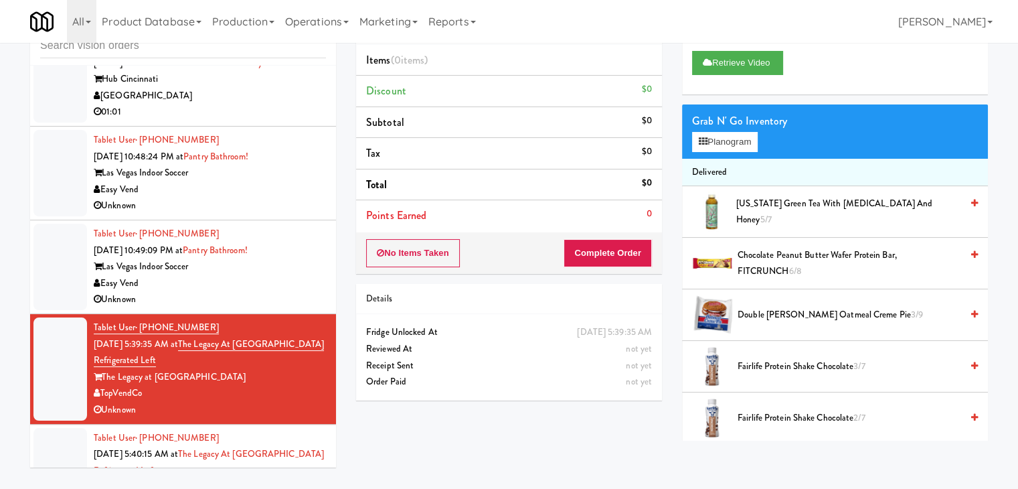
click at [300, 282] on div "Easy Vend" at bounding box center [210, 283] width 232 height 17
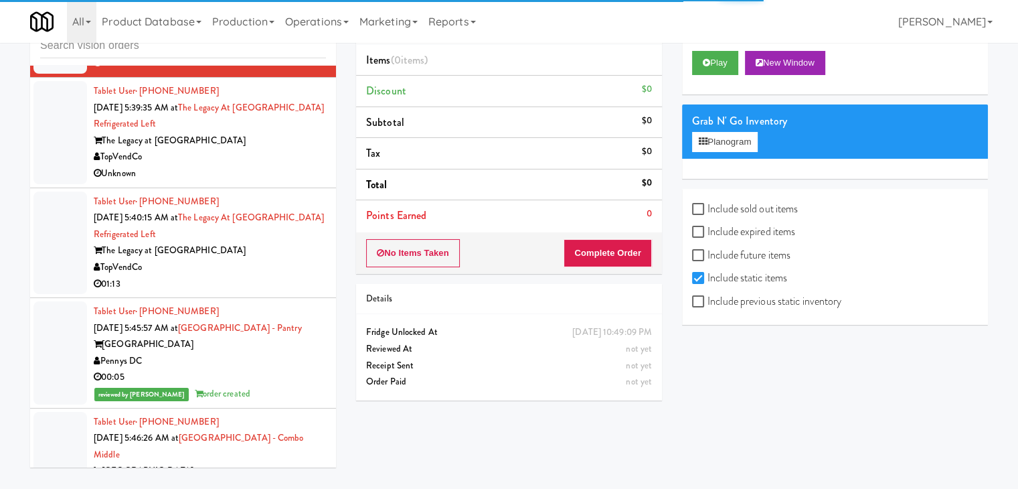
scroll to position [3033, 0]
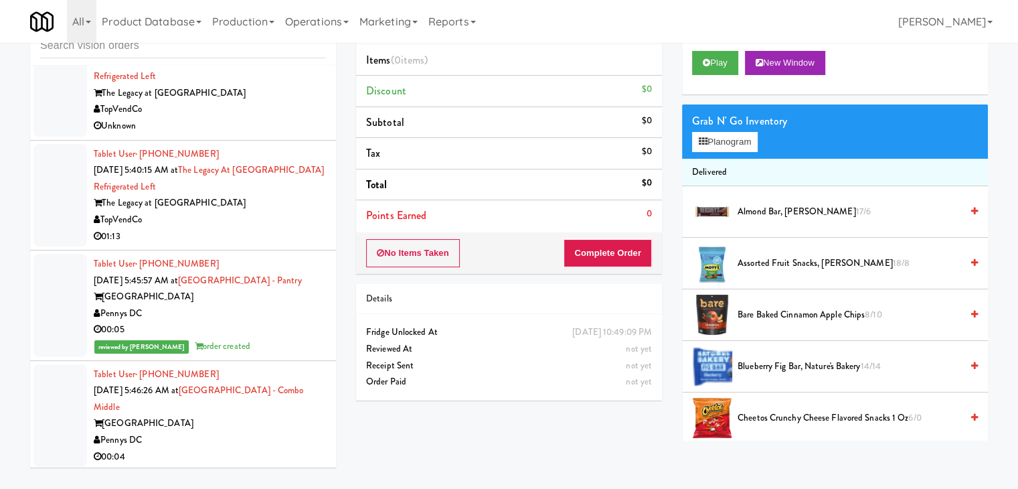
drag, startPoint x: 270, startPoint y: 473, endPoint x: 275, endPoint y: 463, distance: 11.1
click at [273, 469] on div "inbox reviewed all all unclear take inventory issue suspicious failed recent ad…" at bounding box center [183, 241] width 326 height 472
drag, startPoint x: 262, startPoint y: 440, endPoint x: 271, endPoint y: 426, distance: 16.5
click at [262, 439] on div "Pennys DC" at bounding box center [210, 440] width 232 height 17
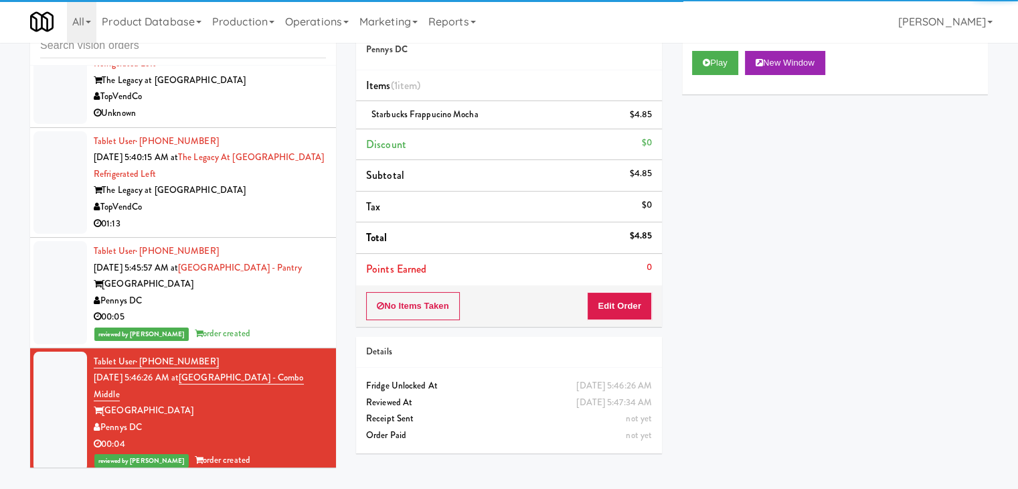
scroll to position [3049, 0]
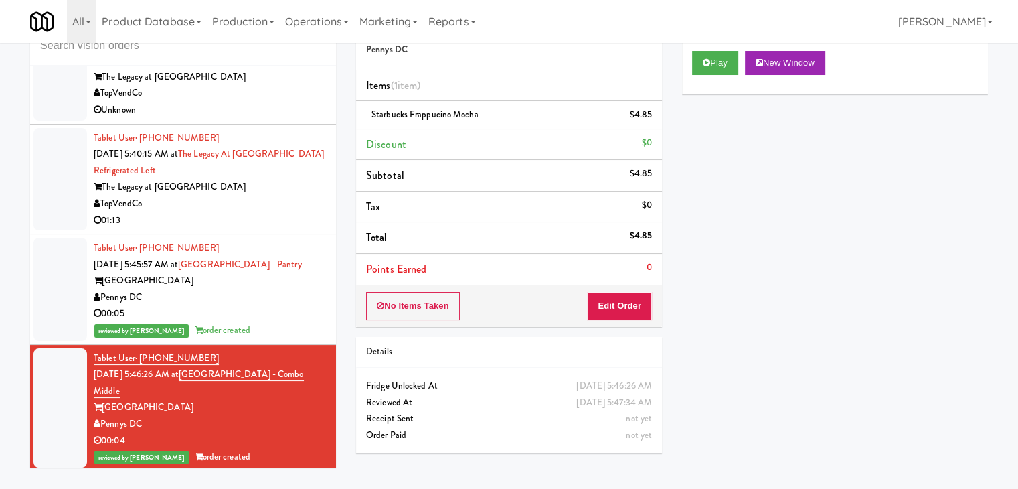
click at [266, 199] on div "TopVendCo" at bounding box center [210, 203] width 232 height 17
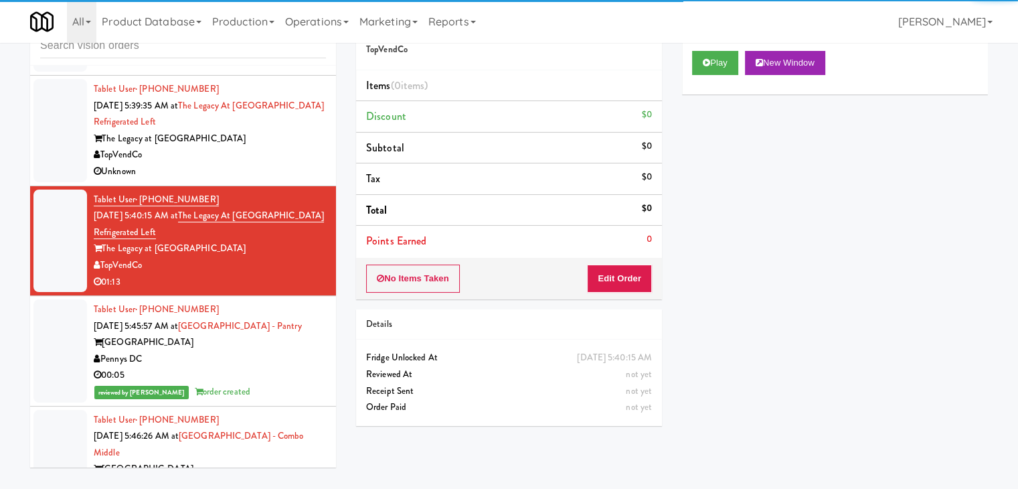
scroll to position [2916, 0]
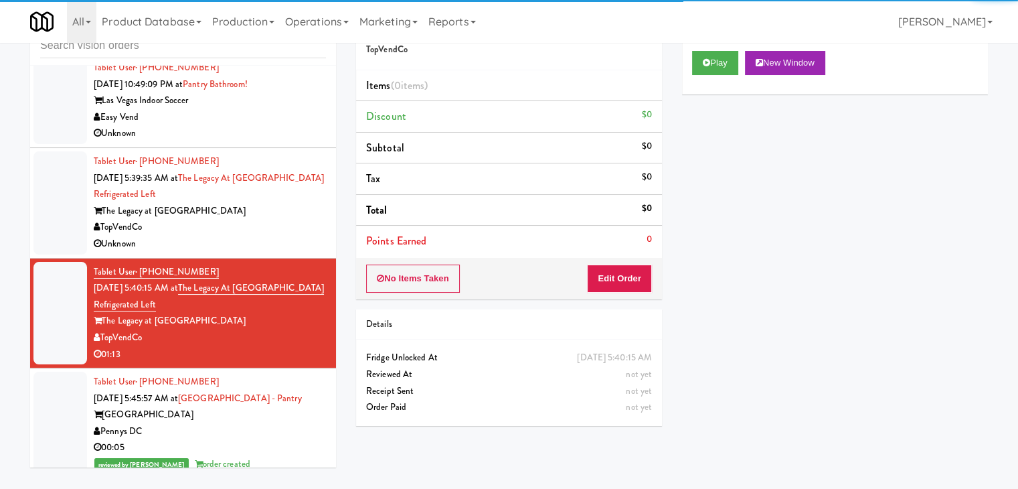
click at [280, 230] on div "TopVendCo" at bounding box center [210, 227] width 232 height 17
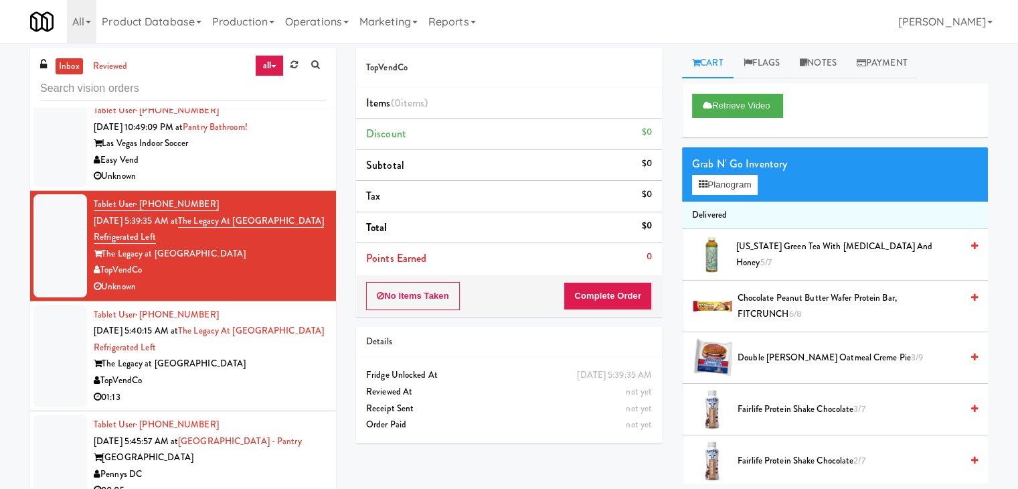
click at [281, 153] on div "Easy Vend" at bounding box center [210, 160] width 232 height 17
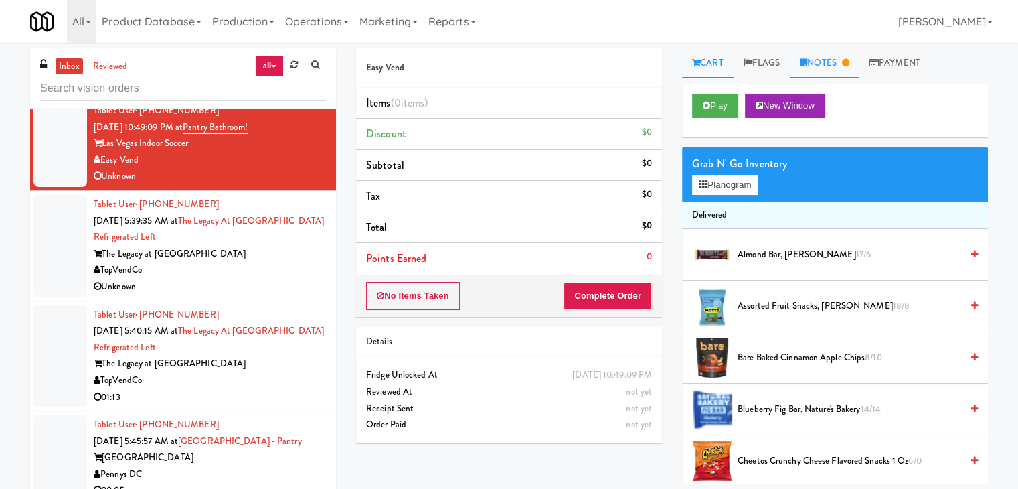
click at [837, 54] on link "Notes" at bounding box center [825, 63] width 70 height 30
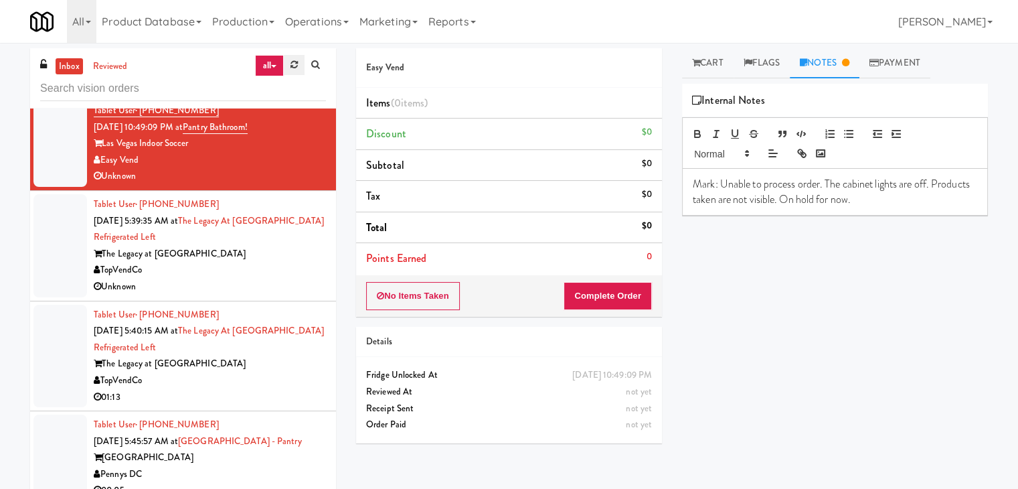
click at [290, 62] on icon at bounding box center [293, 64] width 7 height 9
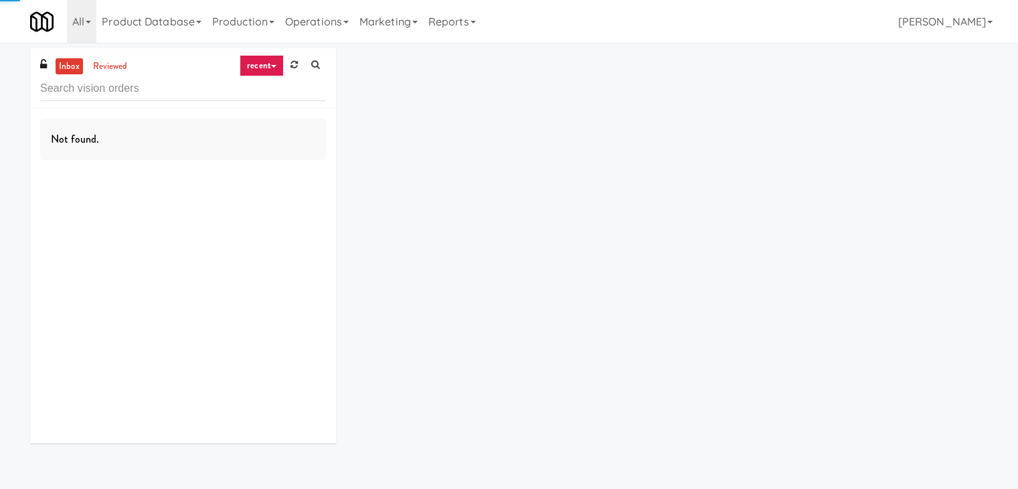
click at [268, 64] on link "recent" at bounding box center [262, 65] width 44 height 21
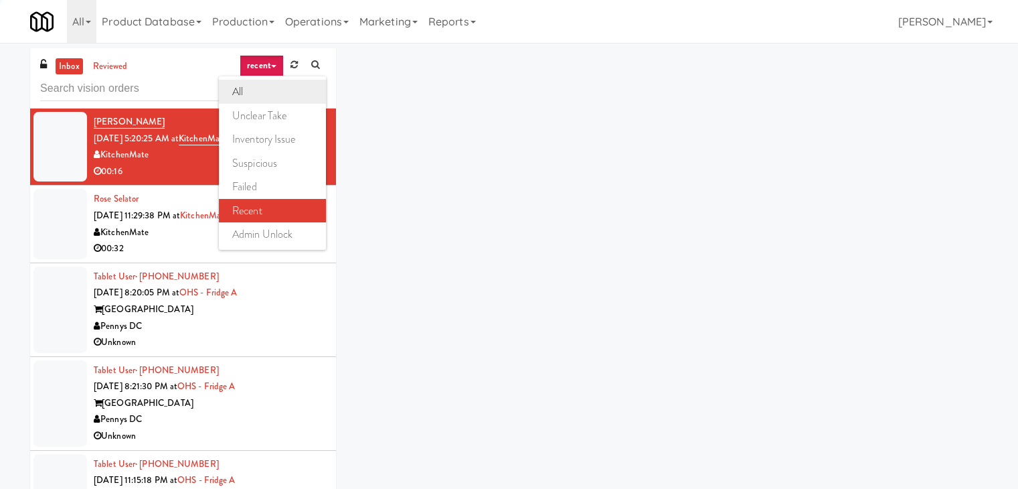
click at [262, 86] on link "all" at bounding box center [272, 92] width 107 height 24
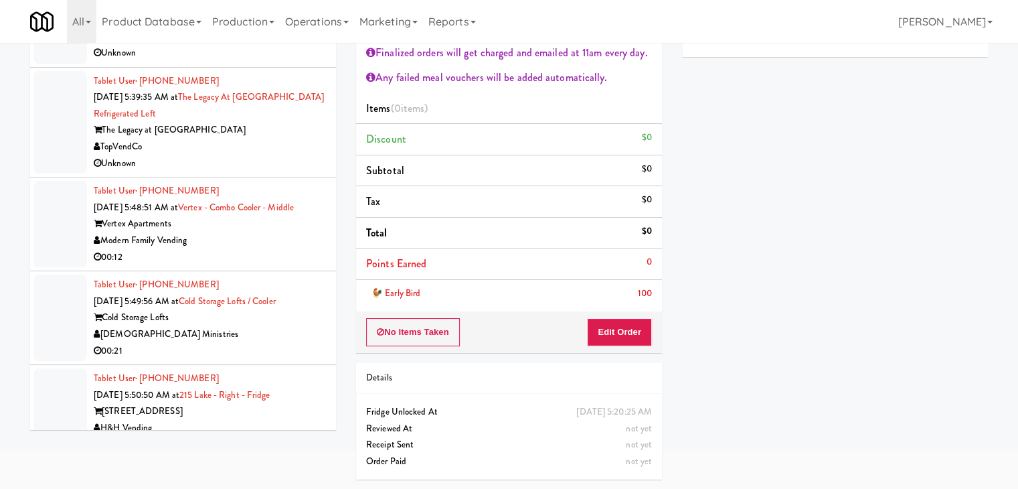
scroll to position [5177, 0]
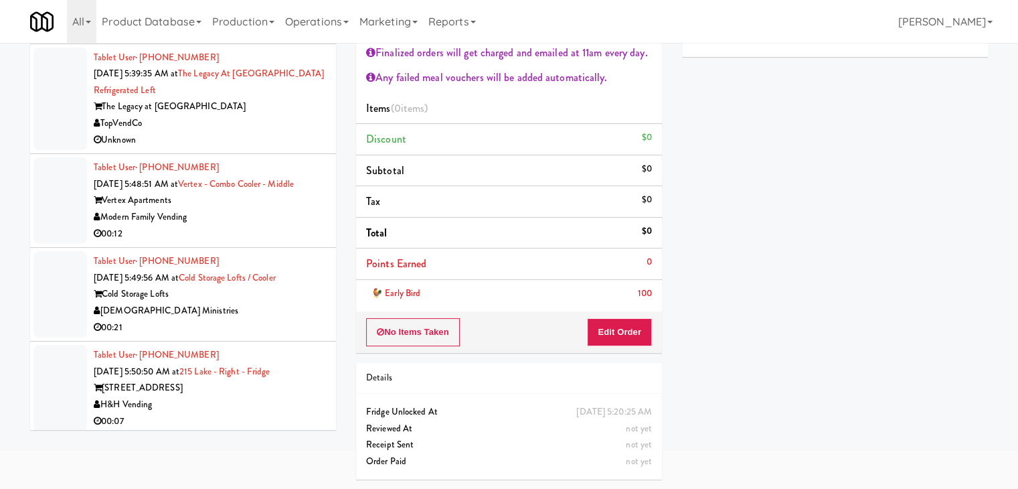
click at [272, 396] on div "H&H Vending" at bounding box center [210, 404] width 232 height 17
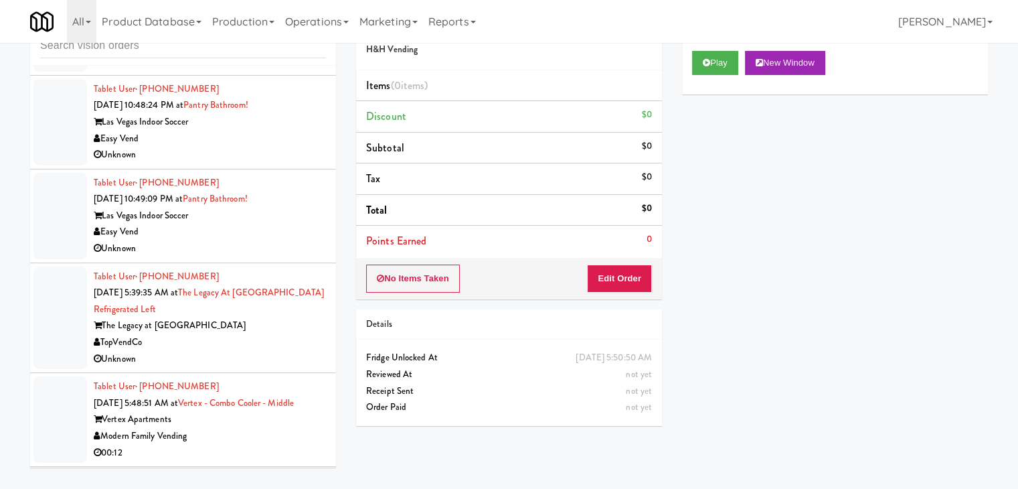
scroll to position [4976, 0]
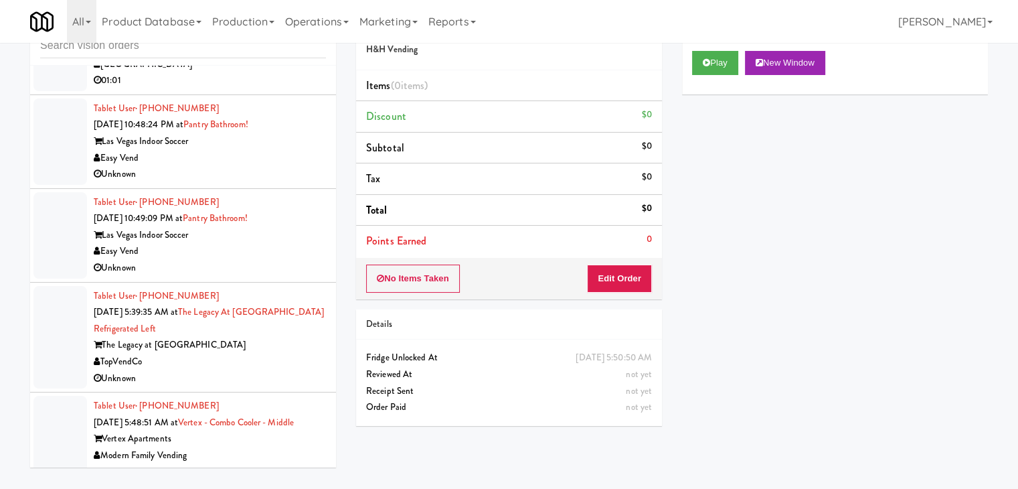
click at [260, 345] on div "The Legacy at [GEOGRAPHIC_DATA]" at bounding box center [210, 345] width 232 height 17
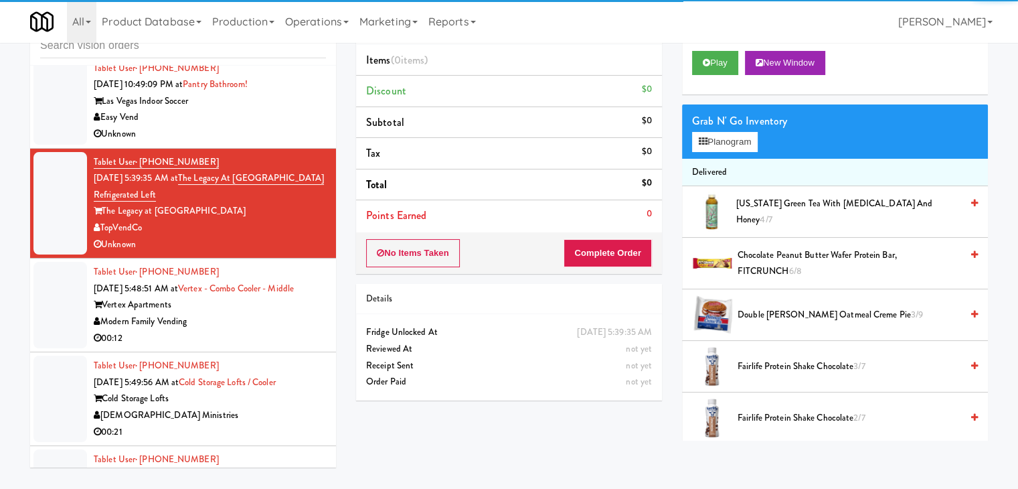
scroll to position [5043, 0]
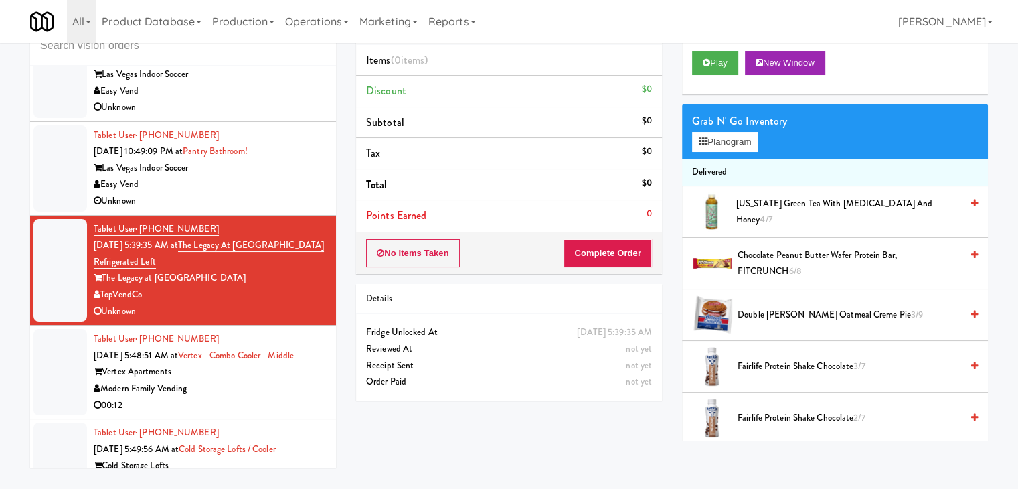
click at [297, 177] on div "Easy Vend" at bounding box center [210, 184] width 232 height 17
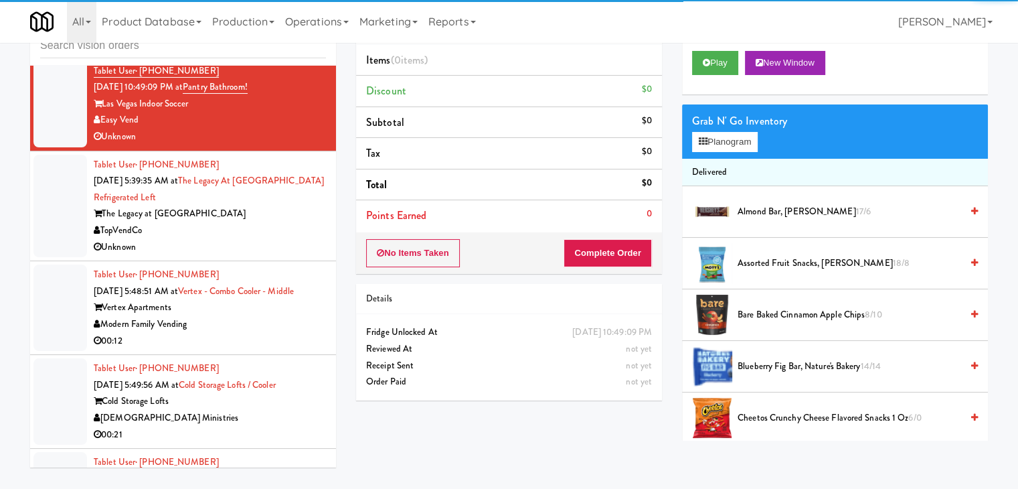
scroll to position [5110, 0]
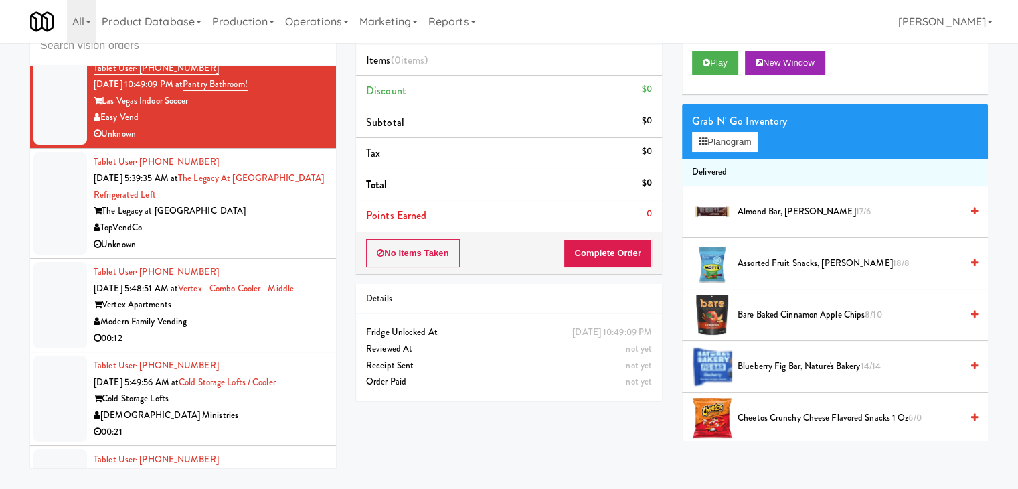
click at [270, 225] on div "TopVendCo" at bounding box center [210, 228] width 232 height 17
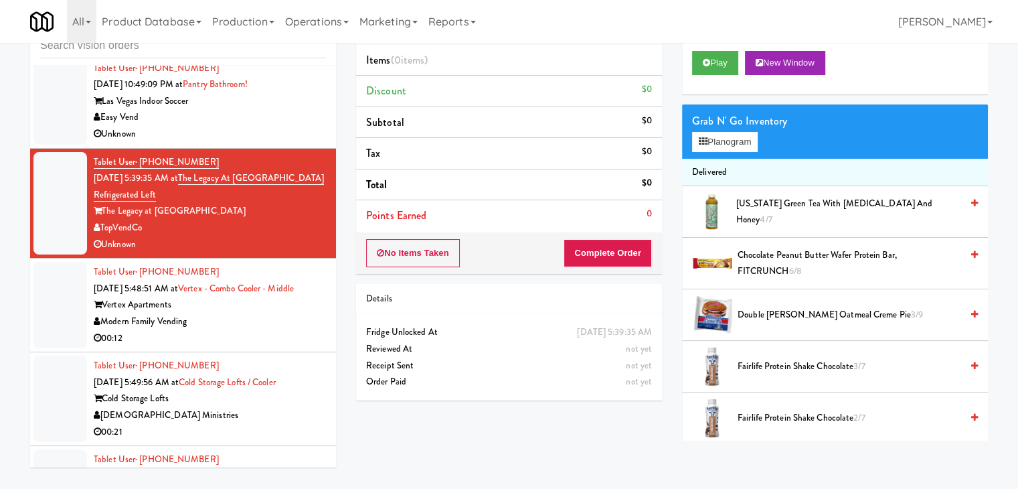
click at [256, 319] on div "Modern Family Vending" at bounding box center [210, 321] width 232 height 17
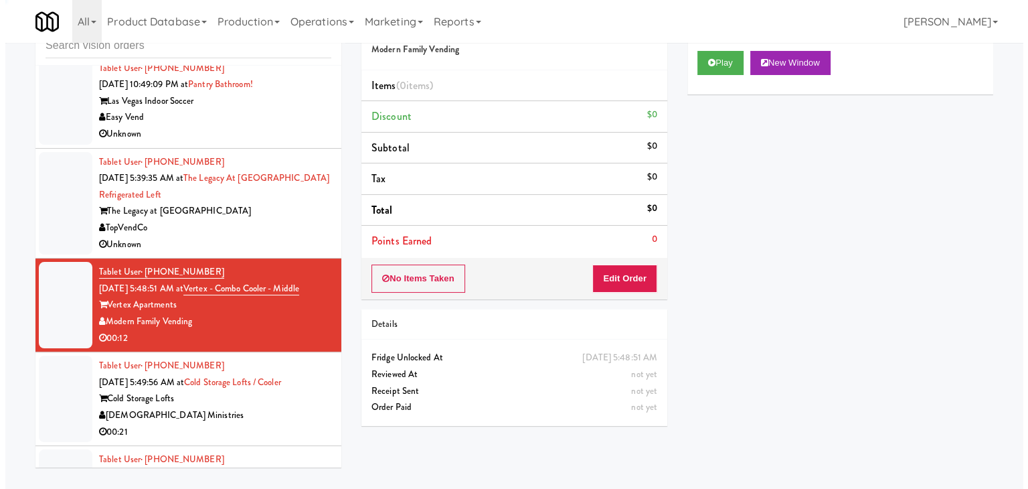
scroll to position [5177, 0]
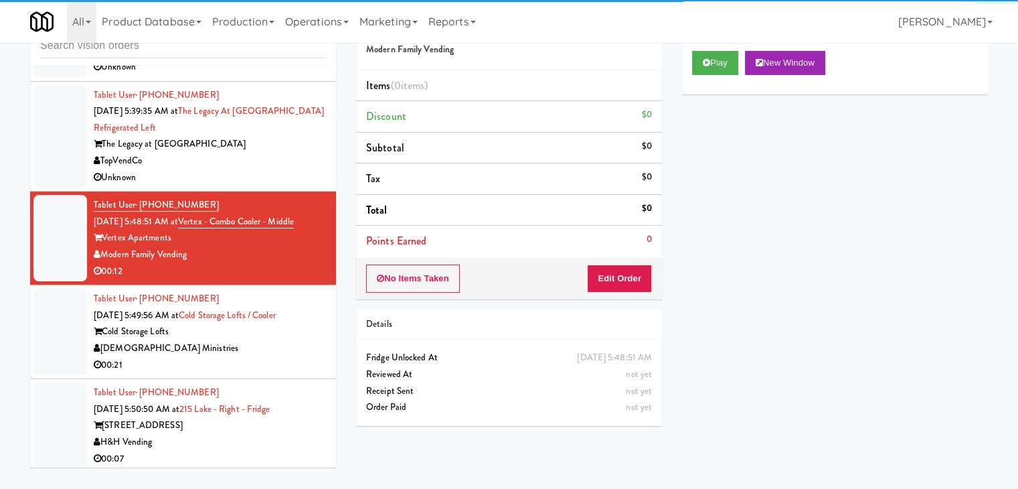
click at [286, 345] on div "[DEMOGRAPHIC_DATA] Ministries" at bounding box center [210, 348] width 232 height 17
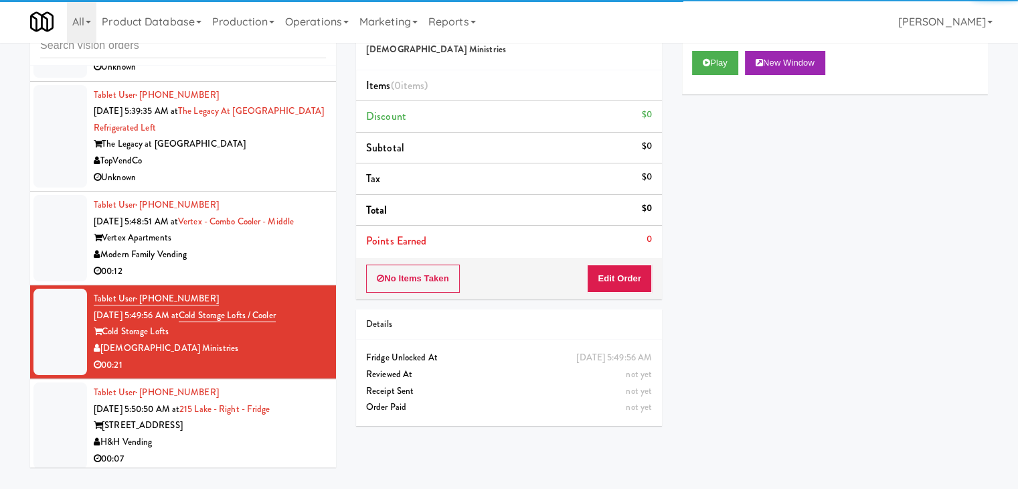
click at [256, 442] on div "H&H Vending" at bounding box center [210, 442] width 232 height 17
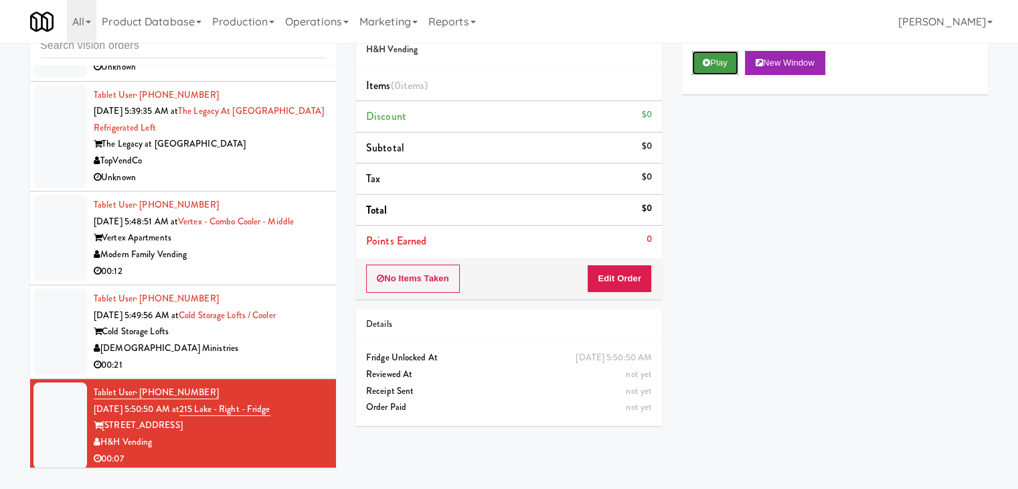
click at [713, 59] on button "Play" at bounding box center [715, 63] width 46 height 24
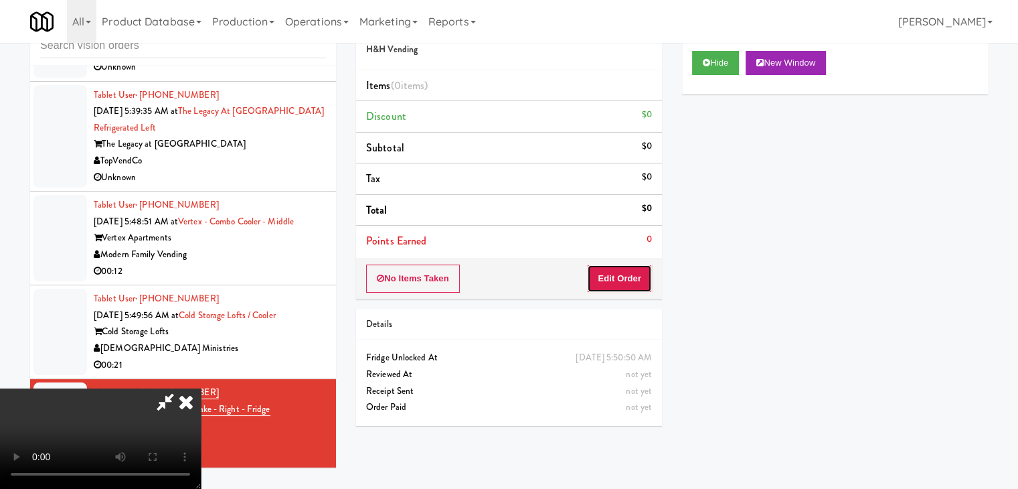
click at [622, 272] on button "Edit Order" at bounding box center [619, 278] width 65 height 28
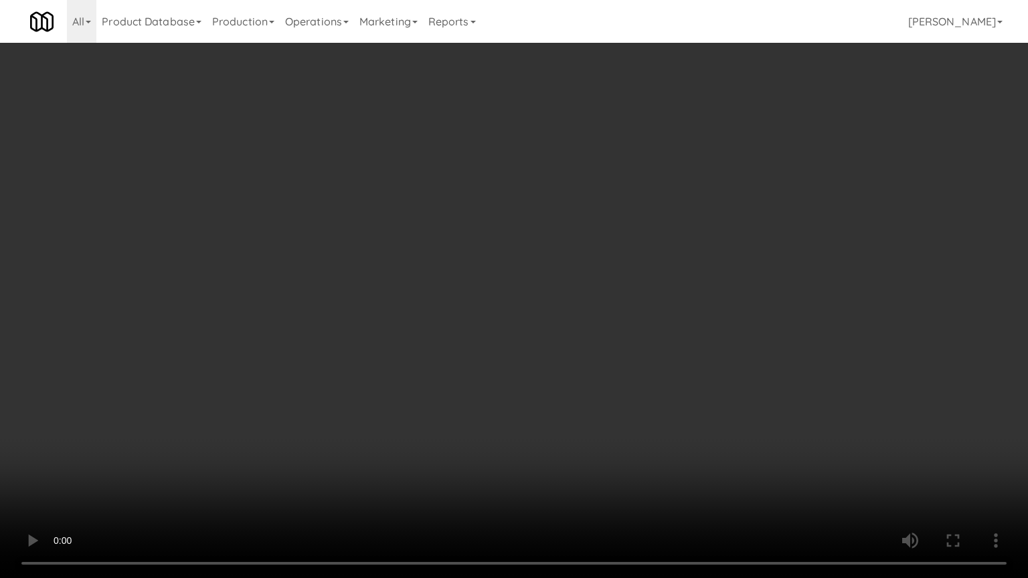
click at [549, 353] on video at bounding box center [514, 289] width 1028 height 578
click at [548, 353] on video at bounding box center [514, 289] width 1028 height 578
click at [559, 350] on video at bounding box center [514, 289] width 1028 height 578
click at [560, 350] on video at bounding box center [514, 289] width 1028 height 578
click at [565, 348] on video at bounding box center [514, 289] width 1028 height 578
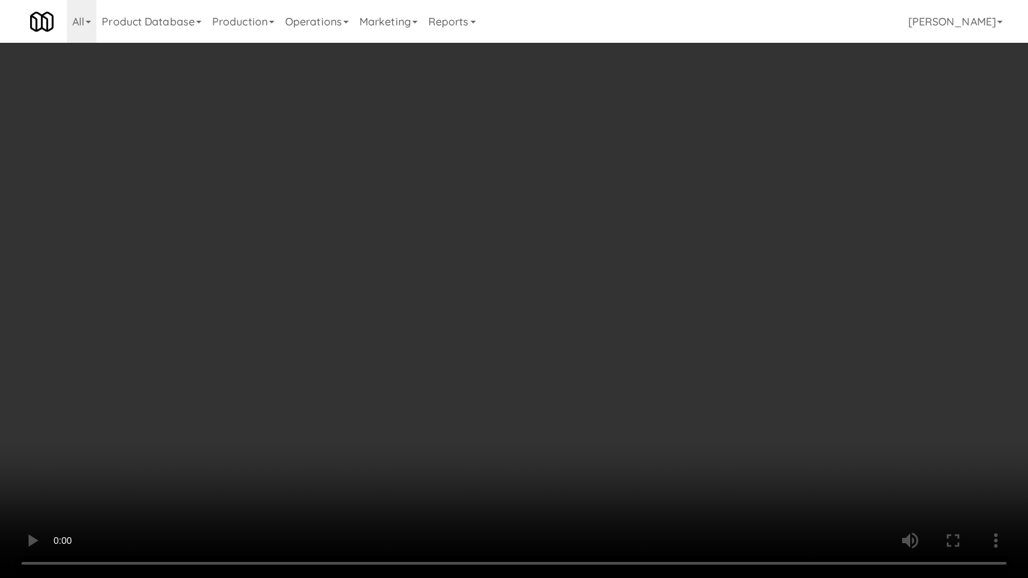
click at [565, 348] on video at bounding box center [514, 289] width 1028 height 578
click at [563, 348] on video at bounding box center [514, 289] width 1028 height 578
drag, startPoint x: 563, startPoint y: 348, endPoint x: 659, endPoint y: 222, distance: 158.1
click at [563, 347] on video at bounding box center [514, 289] width 1028 height 578
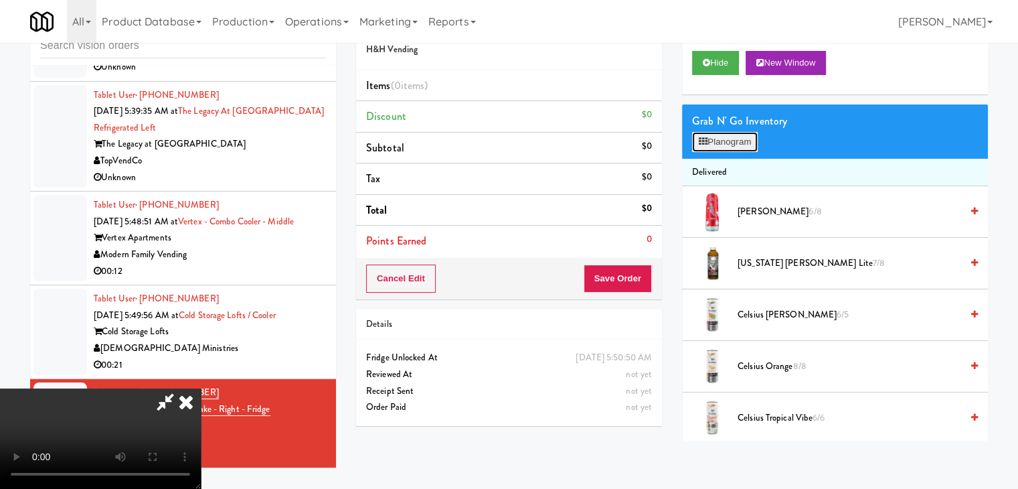
click at [736, 139] on button "Planogram" at bounding box center [725, 142] width 66 height 20
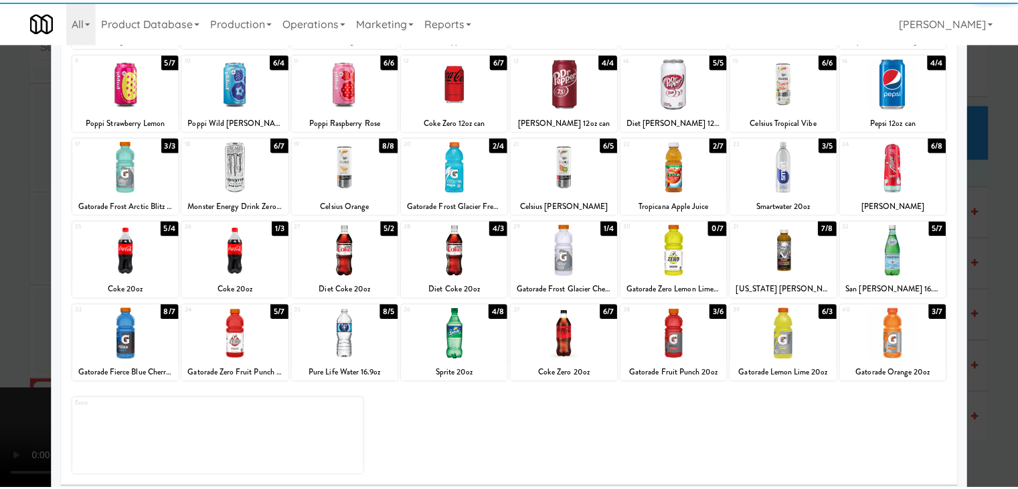
scroll to position [169, 0]
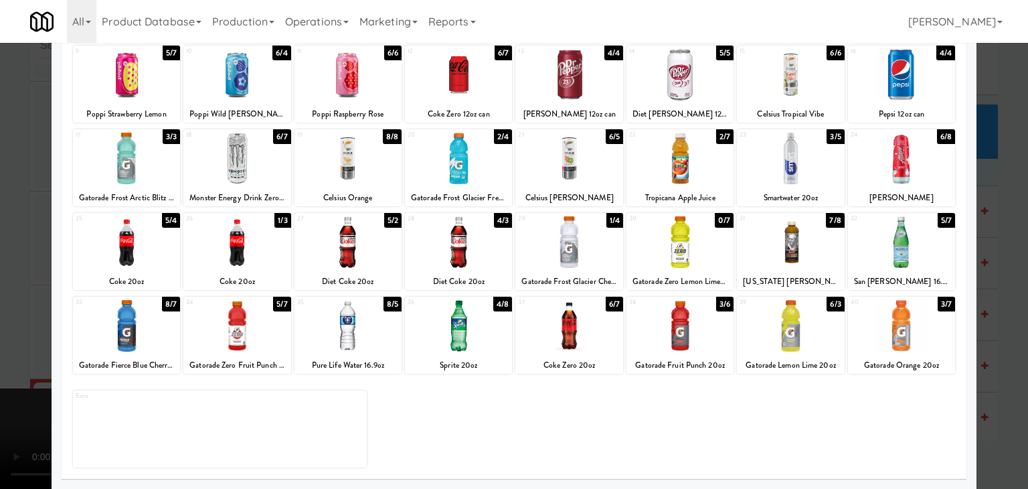
click at [351, 335] on div at bounding box center [348, 326] width 107 height 52
click at [0, 328] on div at bounding box center [514, 244] width 1028 height 489
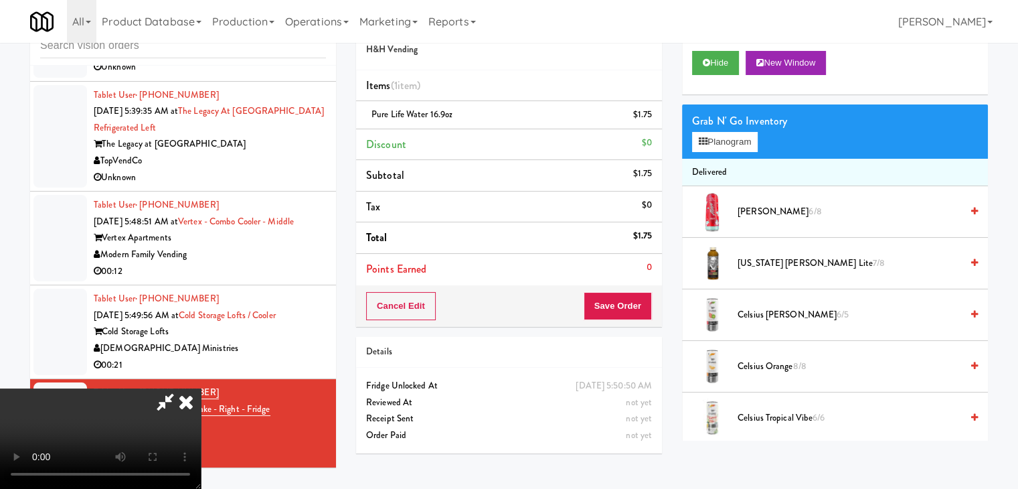
click at [201, 388] on video at bounding box center [100, 438] width 201 height 100
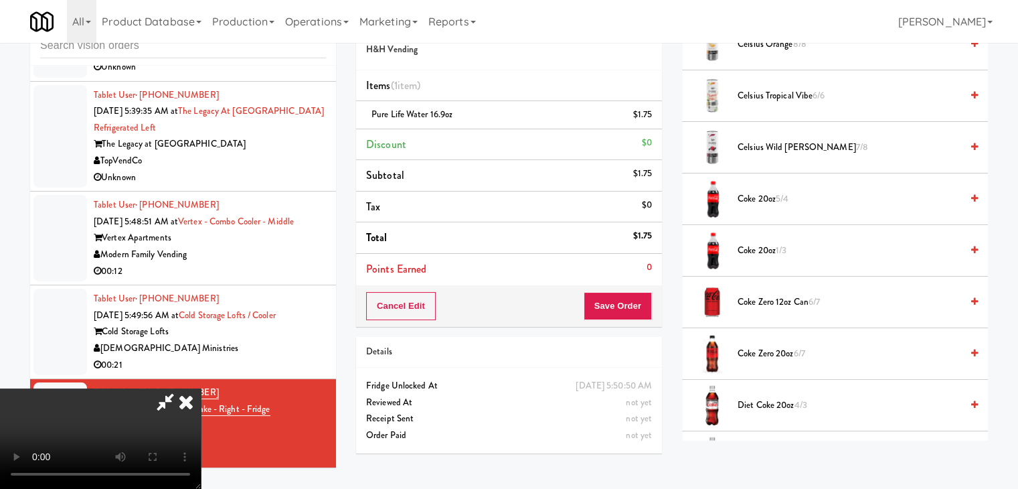
scroll to position [201, 0]
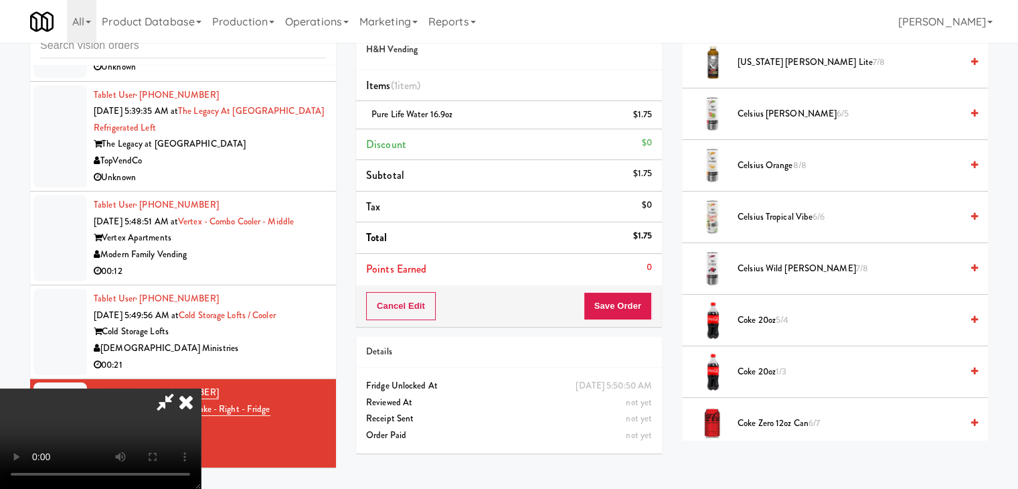
click at [201, 388] on video at bounding box center [100, 438] width 201 height 100
drag, startPoint x: 486, startPoint y: 351, endPoint x: 486, endPoint y: 408, distance: 57.6
click at [201, 388] on video at bounding box center [100, 438] width 201 height 100
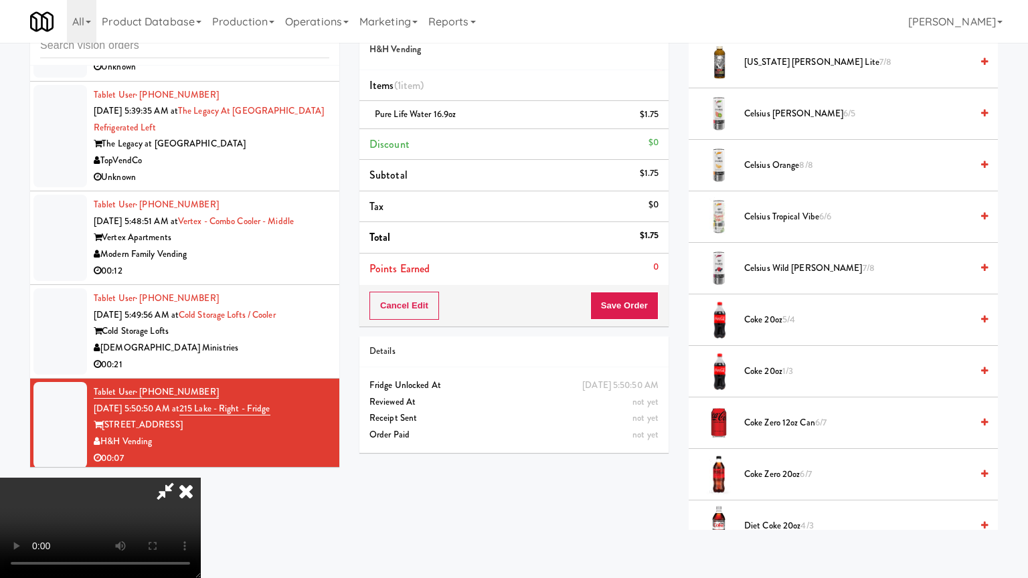
click at [201, 478] on video at bounding box center [100, 528] width 201 height 100
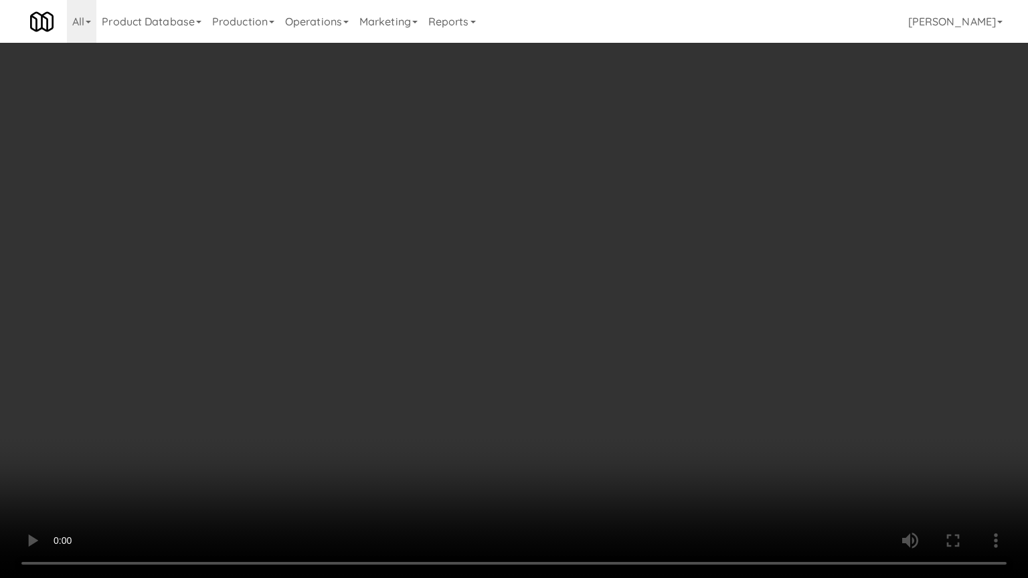
click at [513, 331] on video at bounding box center [514, 289] width 1028 height 578
click at [519, 324] on video at bounding box center [514, 289] width 1028 height 578
click at [517, 323] on video at bounding box center [514, 289] width 1028 height 578
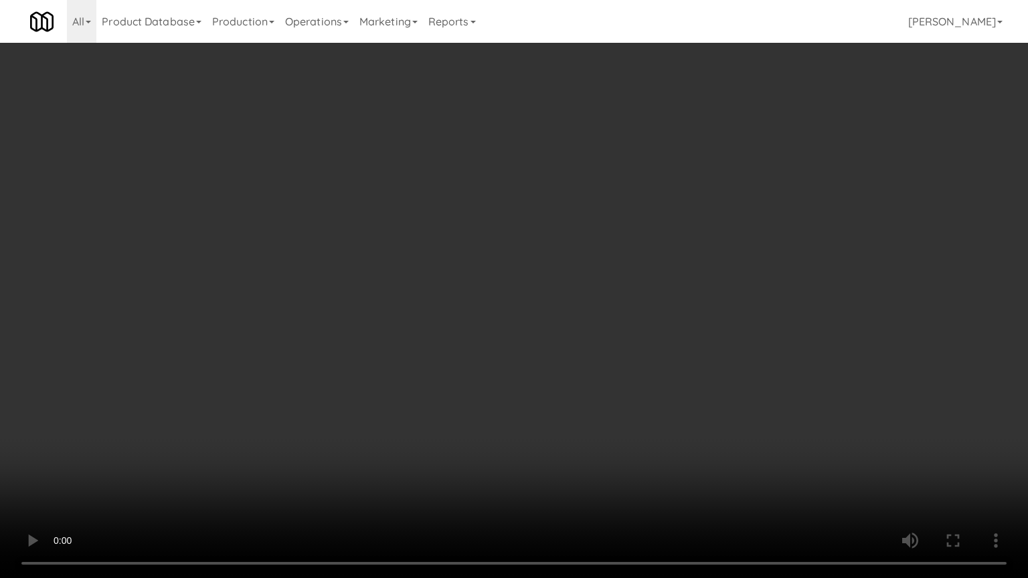
click at [517, 323] on video at bounding box center [514, 289] width 1028 height 578
click at [531, 307] on video at bounding box center [514, 289] width 1028 height 578
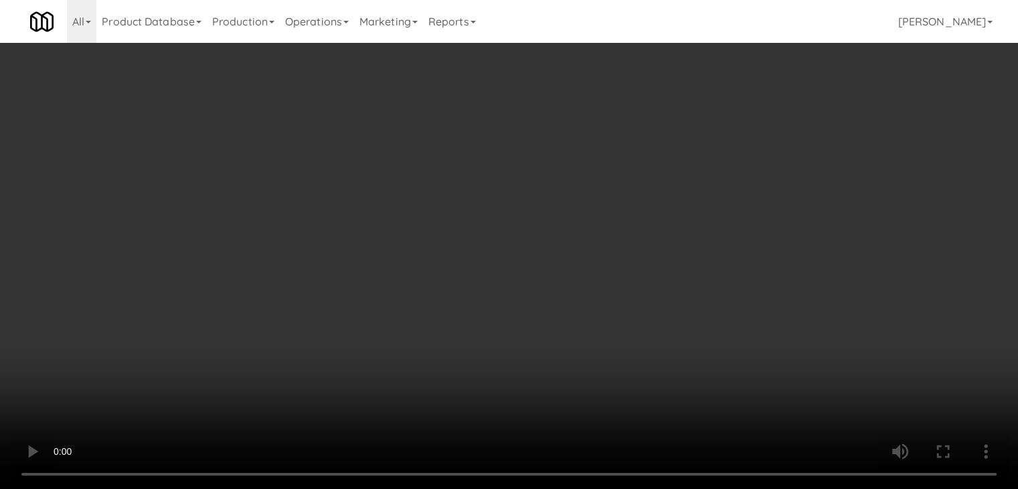
scroll to position [0, 0]
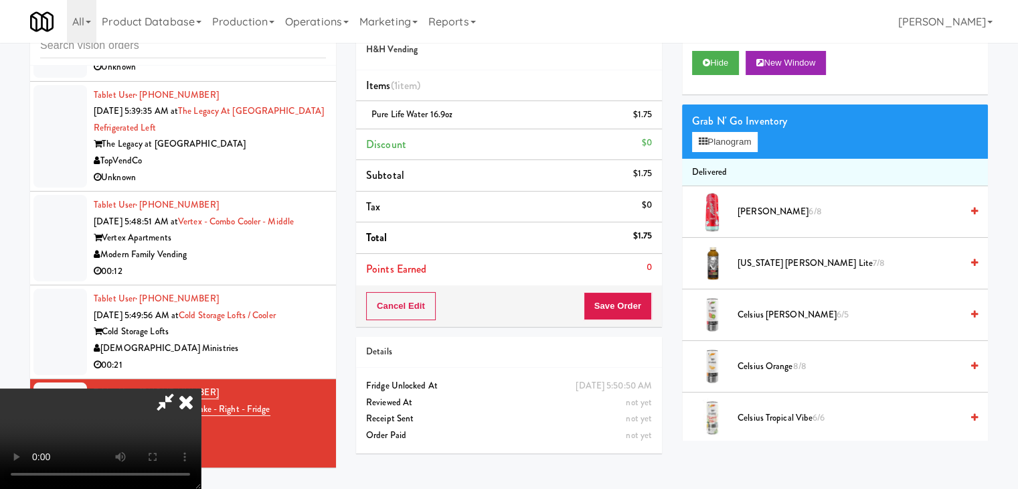
click at [201, 388] on video at bounding box center [100, 438] width 201 height 100
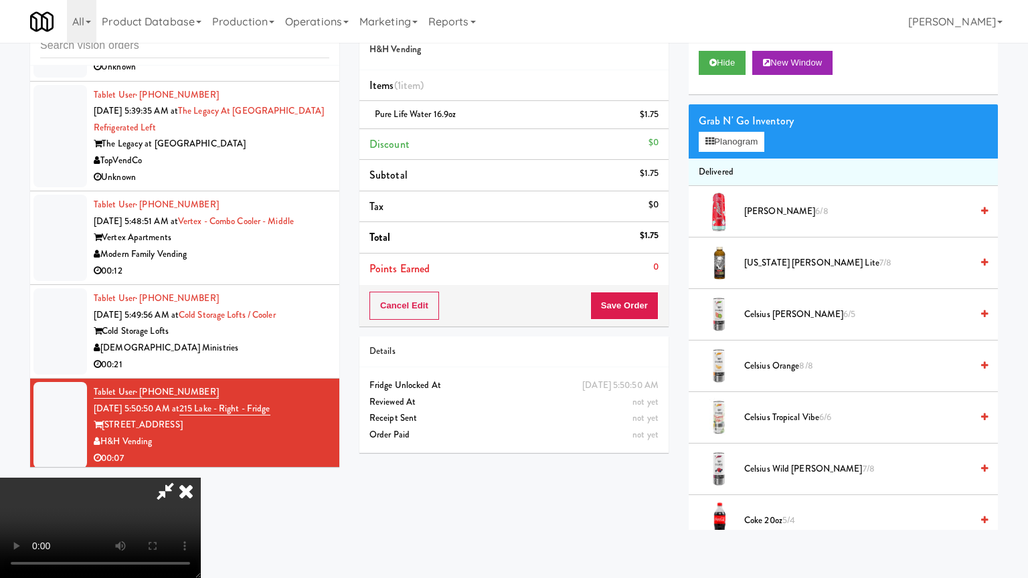
click at [201, 478] on video at bounding box center [100, 528] width 201 height 100
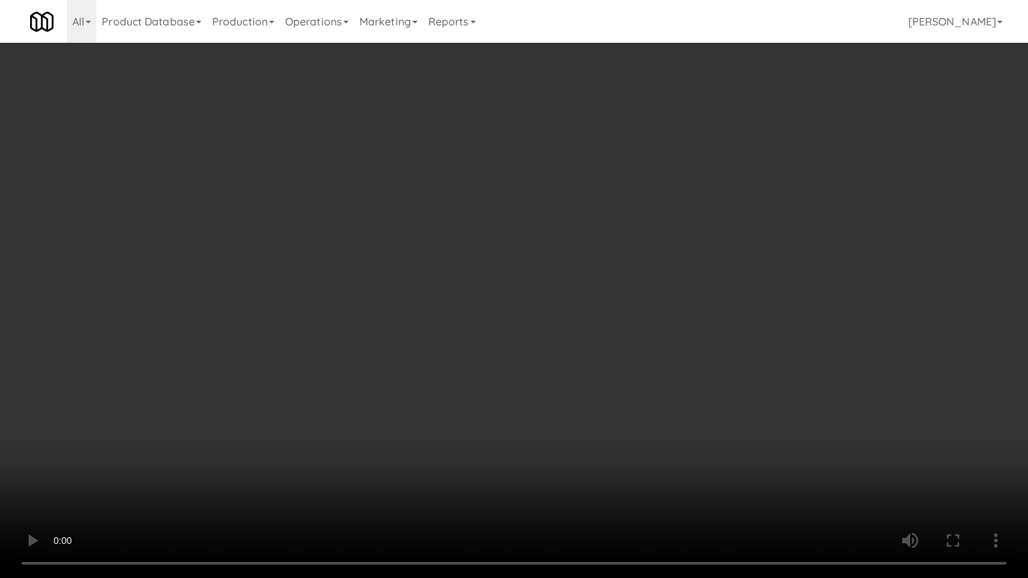
click at [531, 288] on video at bounding box center [514, 289] width 1028 height 578
click at [535, 289] on video at bounding box center [514, 289] width 1028 height 578
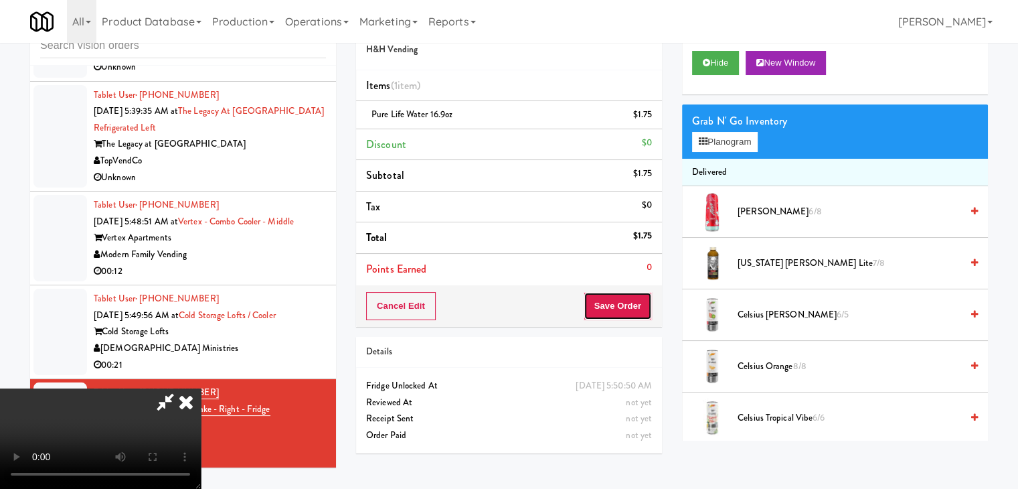
click at [635, 303] on button "Save Order" at bounding box center [618, 306] width 68 height 28
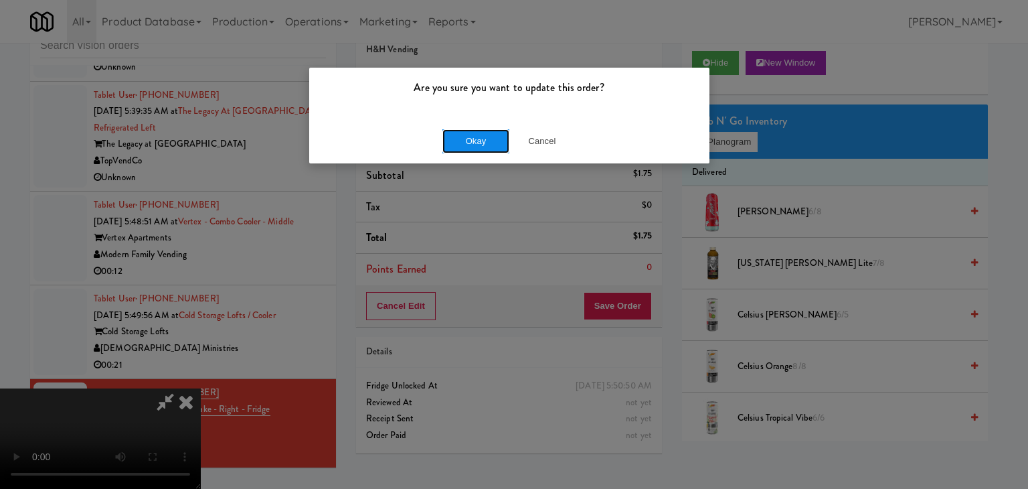
click at [490, 145] on button "Okay" at bounding box center [475, 141] width 67 height 24
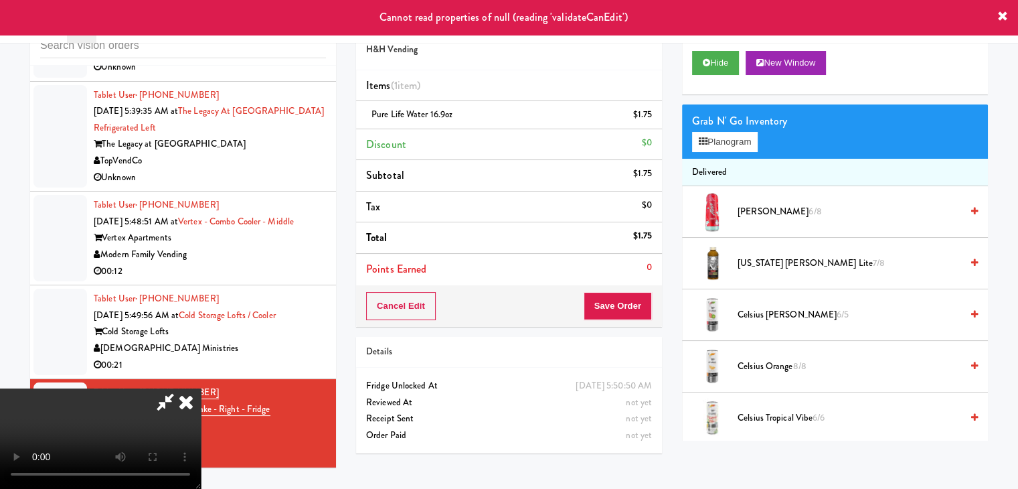
click at [201, 388] on icon at bounding box center [185, 401] width 29 height 27
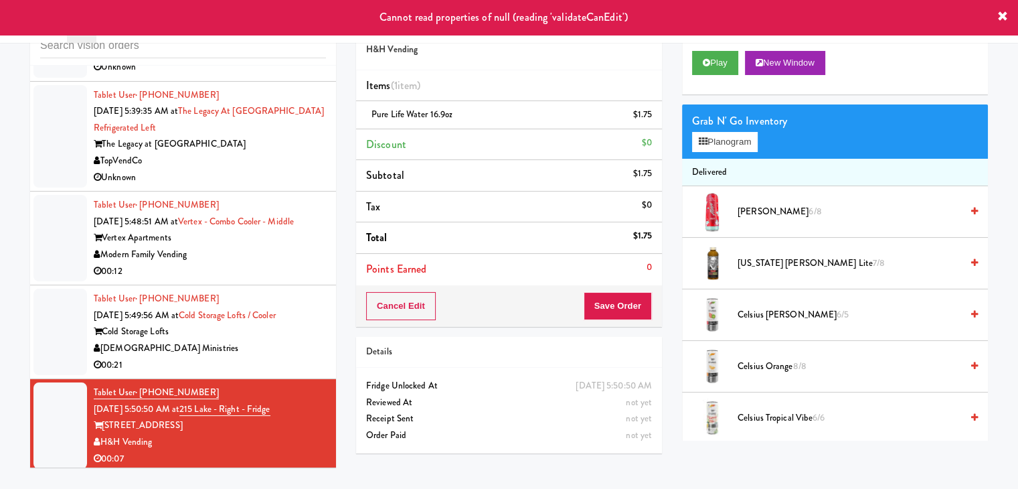
click at [256, 348] on div "[DEMOGRAPHIC_DATA] Ministries" at bounding box center [210, 348] width 232 height 17
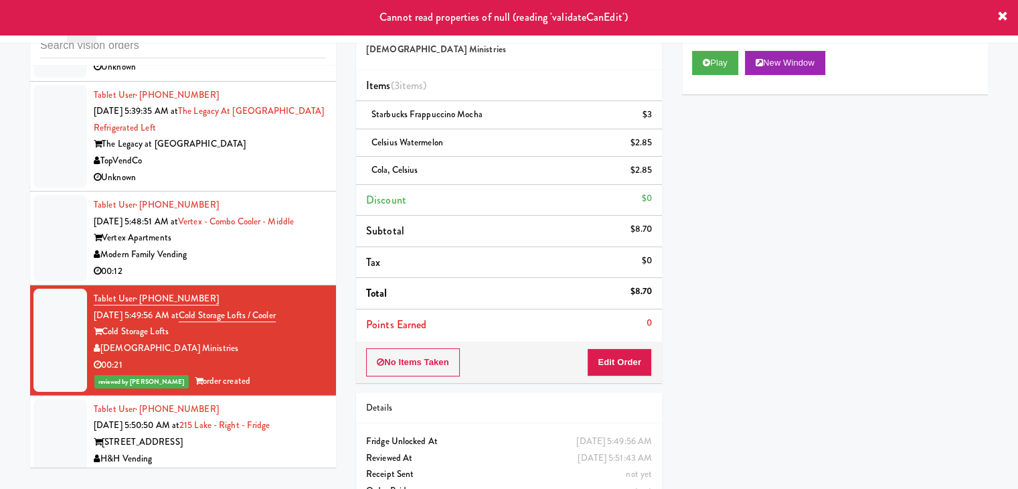
click at [250, 254] on div "Modern Family Vending" at bounding box center [210, 254] width 232 height 17
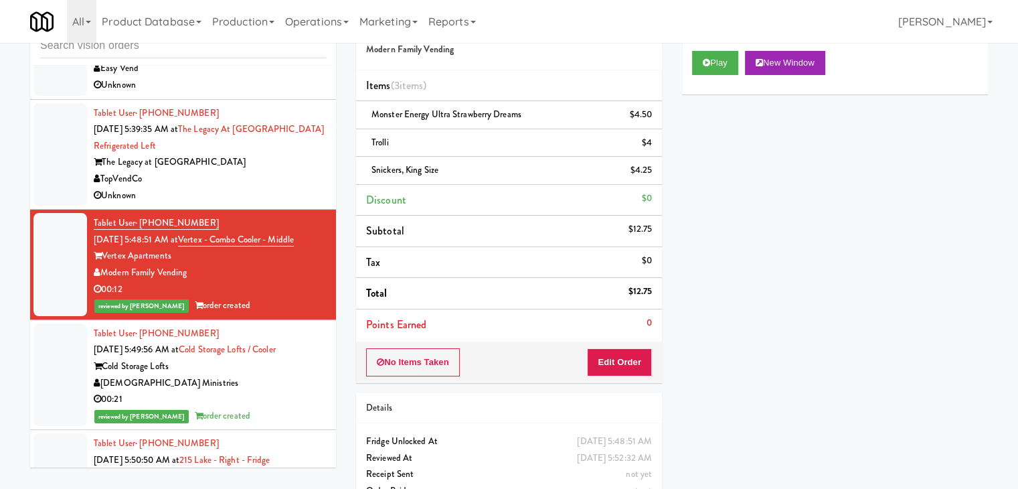
scroll to position [5210, 0]
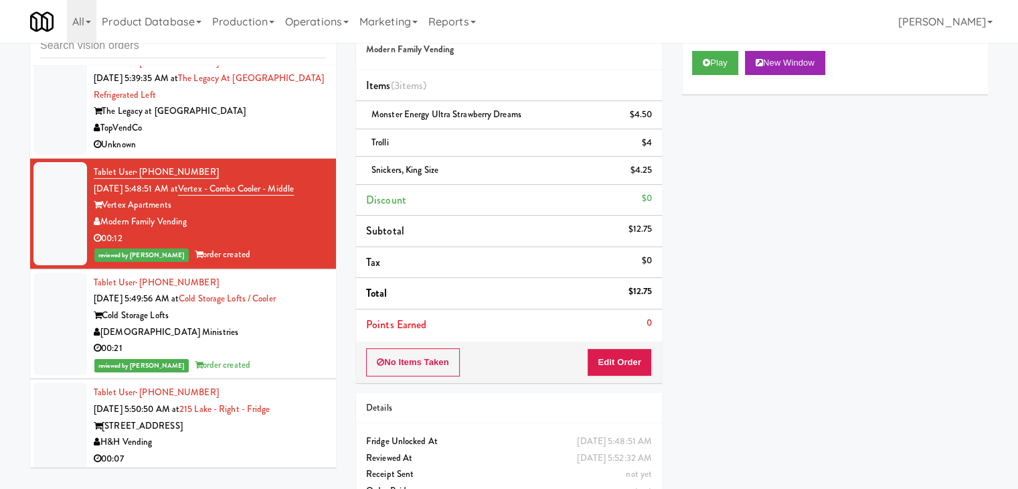
click at [251, 421] on div "215 W Lake St" at bounding box center [210, 426] width 232 height 17
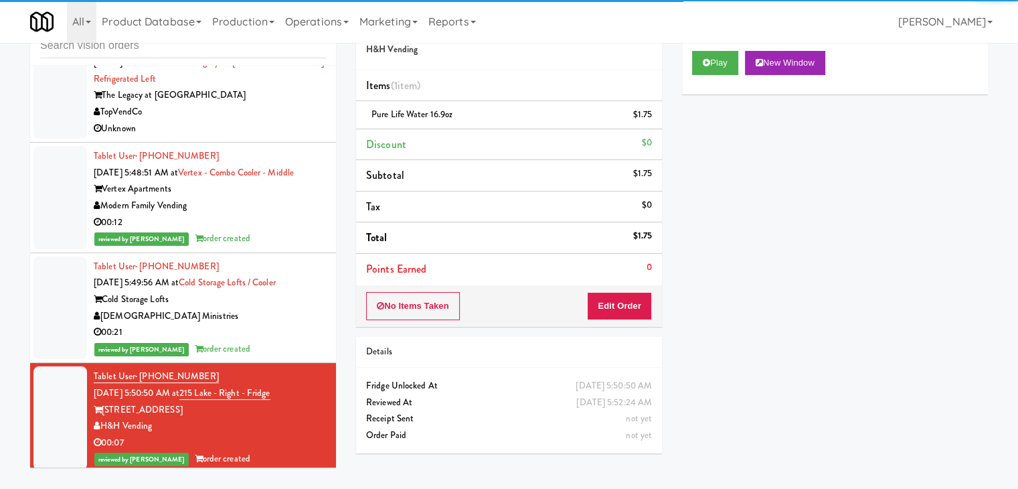
scroll to position [5025, 0]
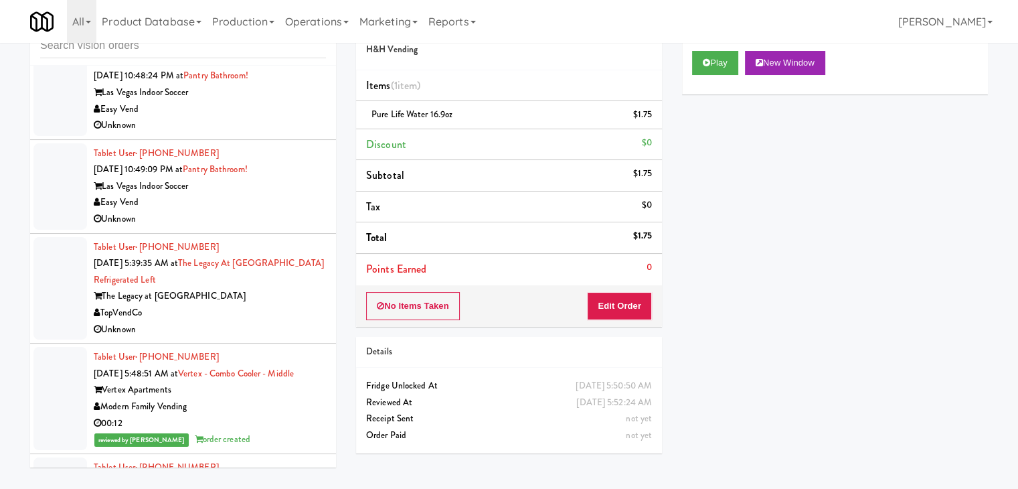
click at [248, 307] on div "TopVendCo" at bounding box center [210, 313] width 232 height 17
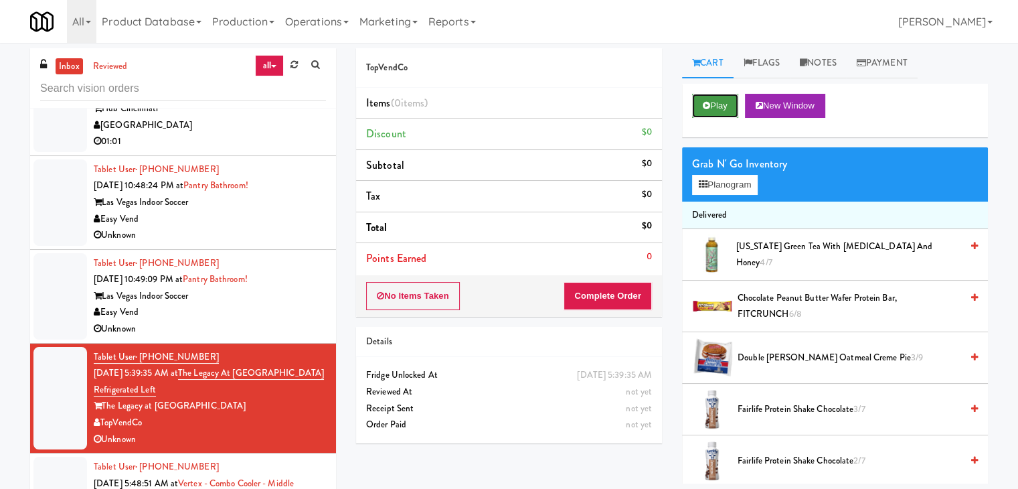
click at [713, 102] on button "Play" at bounding box center [715, 106] width 46 height 24
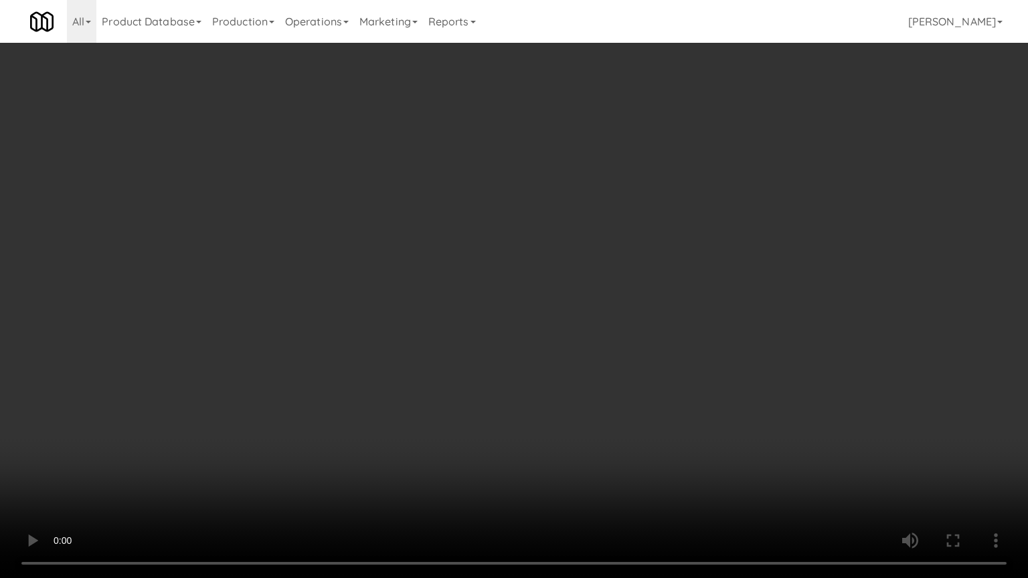
click at [583, 324] on video at bounding box center [514, 289] width 1028 height 578
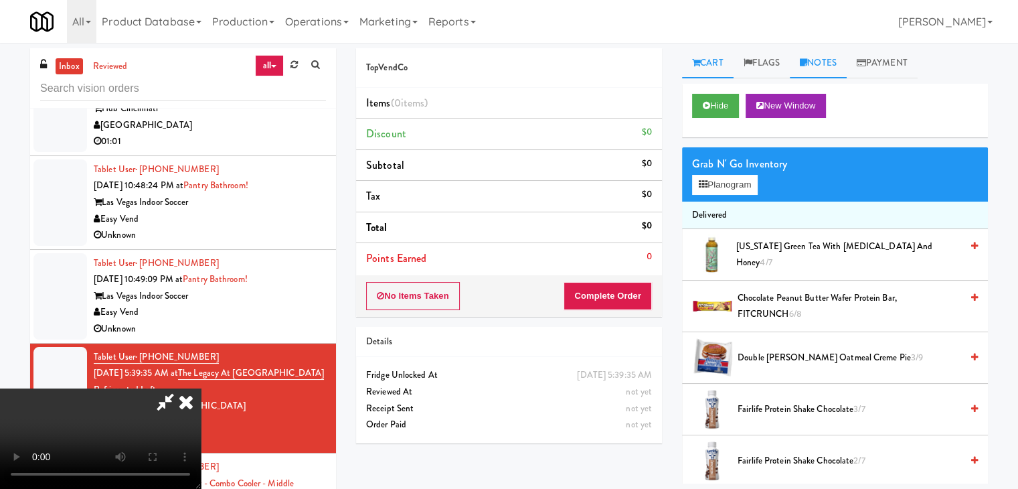
click at [812, 64] on link "Notes" at bounding box center [818, 63] width 57 height 30
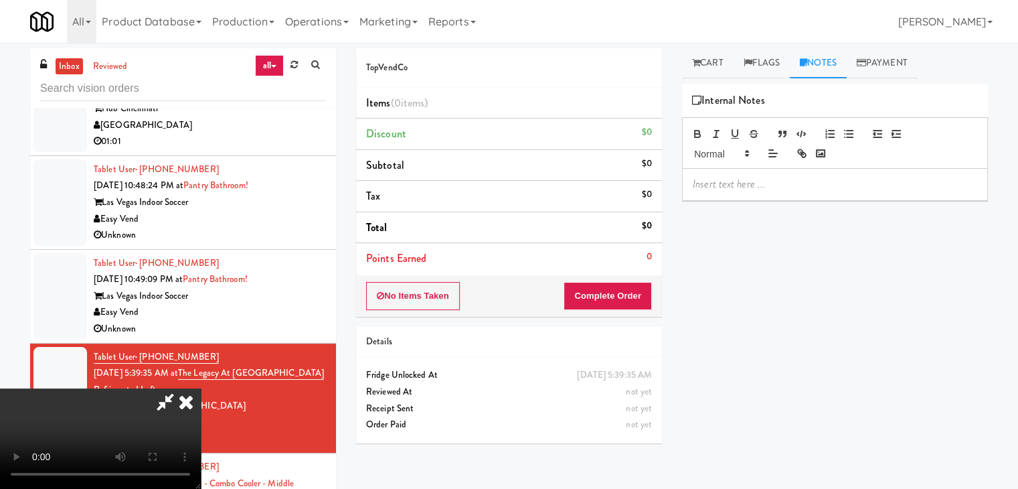
click at [752, 177] on p at bounding box center [835, 184] width 284 height 15
click at [201, 388] on icon at bounding box center [185, 401] width 29 height 27
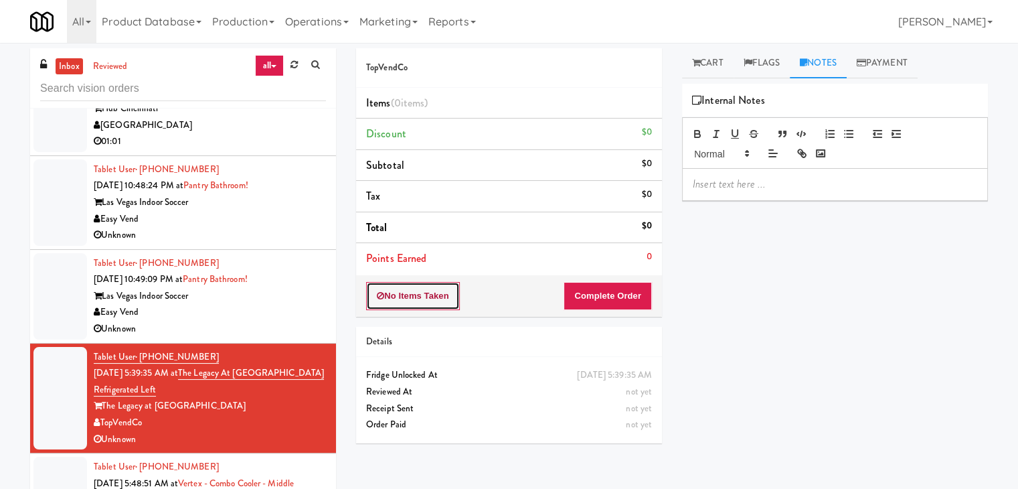
click at [442, 301] on button "No Items Taken" at bounding box center [413, 296] width 94 height 28
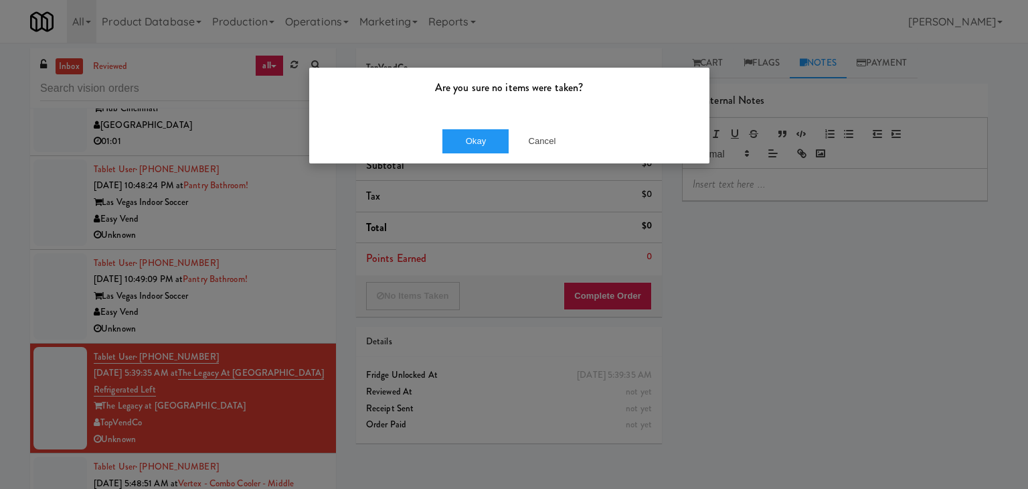
click at [474, 154] on div "Okay Cancel" at bounding box center [509, 140] width 400 height 45
drag, startPoint x: 518, startPoint y: 153, endPoint x: 504, endPoint y: 149, distance: 14.4
click at [504, 149] on div "Okay Cancel" at bounding box center [509, 140] width 400 height 45
click at [504, 149] on button "Okay" at bounding box center [475, 141] width 67 height 24
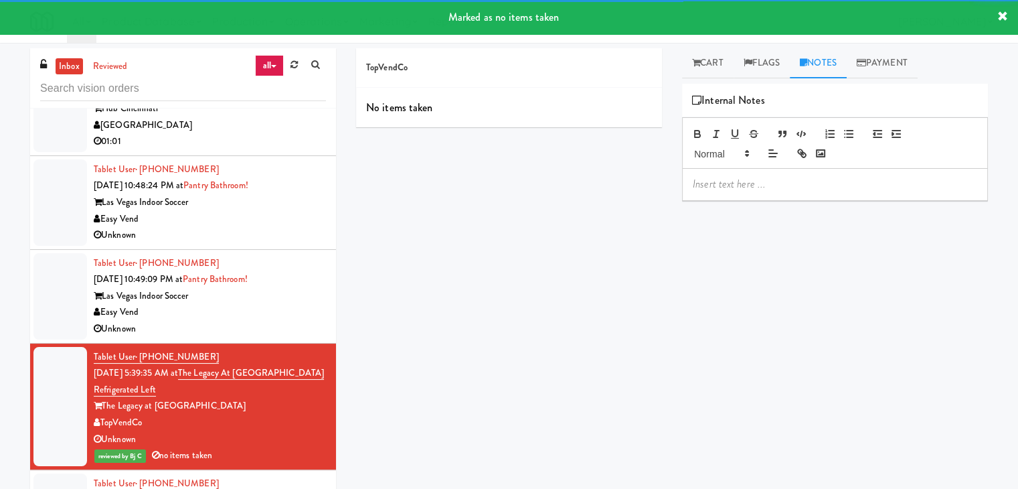
drag, startPoint x: 779, startPoint y: 177, endPoint x: 771, endPoint y: 183, distance: 9.7
click at [778, 177] on p at bounding box center [835, 184] width 284 height 15
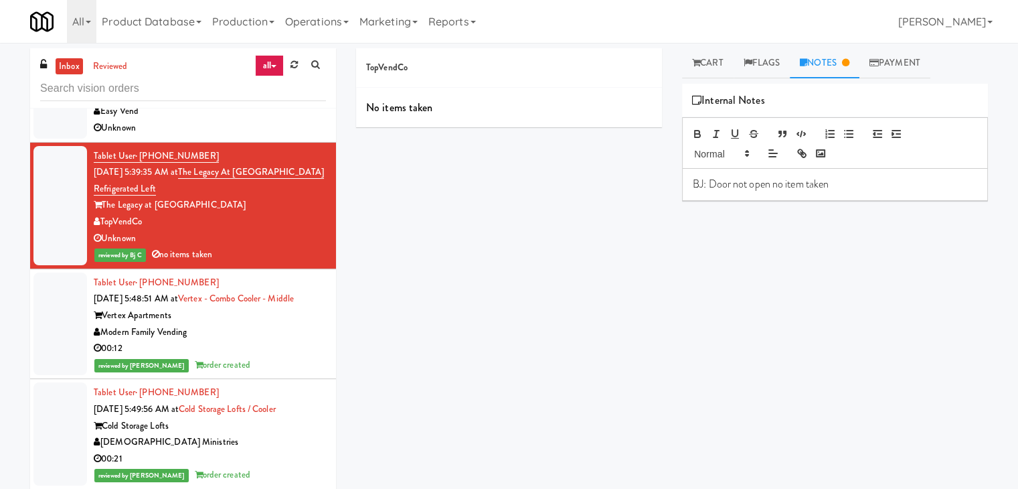
click at [260, 340] on div "00:12" at bounding box center [210, 348] width 232 height 17
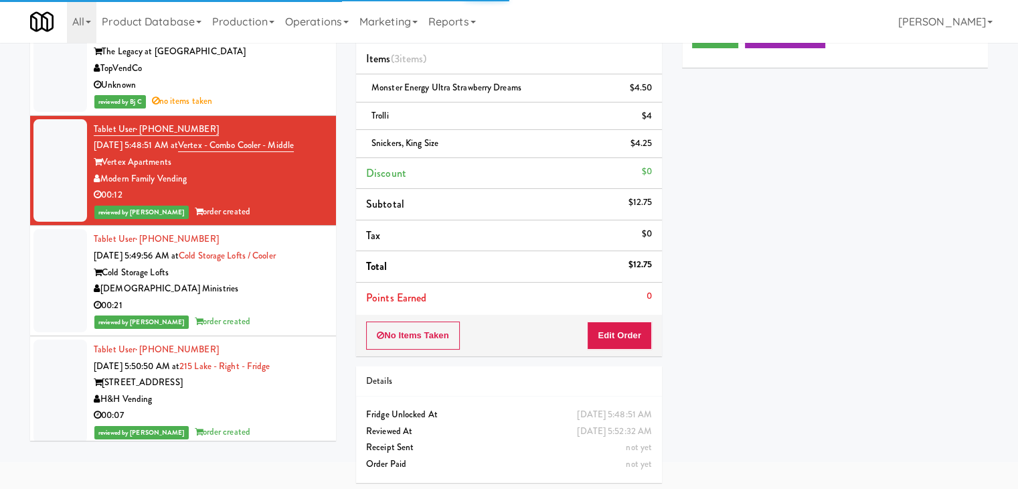
scroll to position [72, 0]
